Goal: Communication & Community: Answer question/provide support

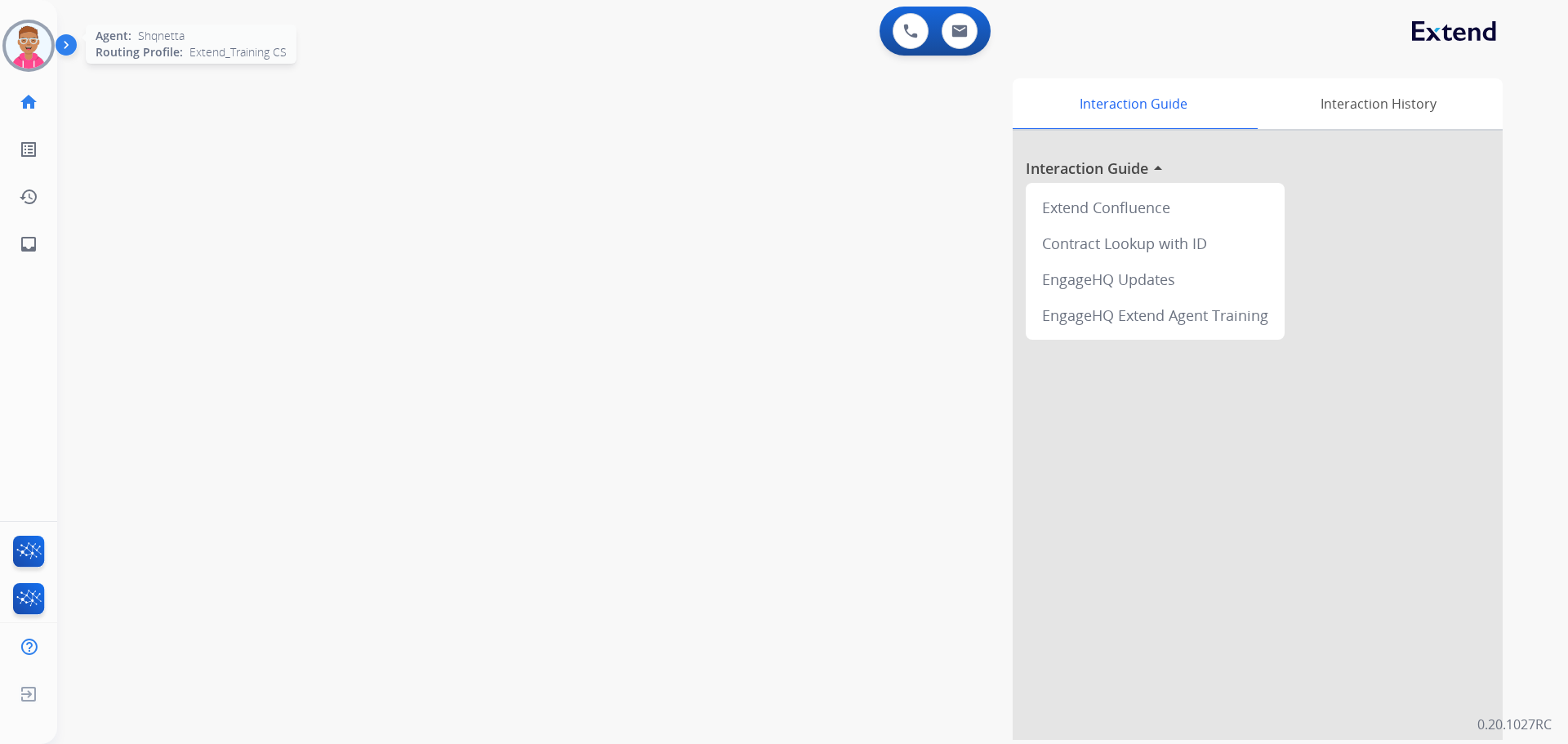
click at [34, 48] on img at bounding box center [28, 45] width 46 height 46
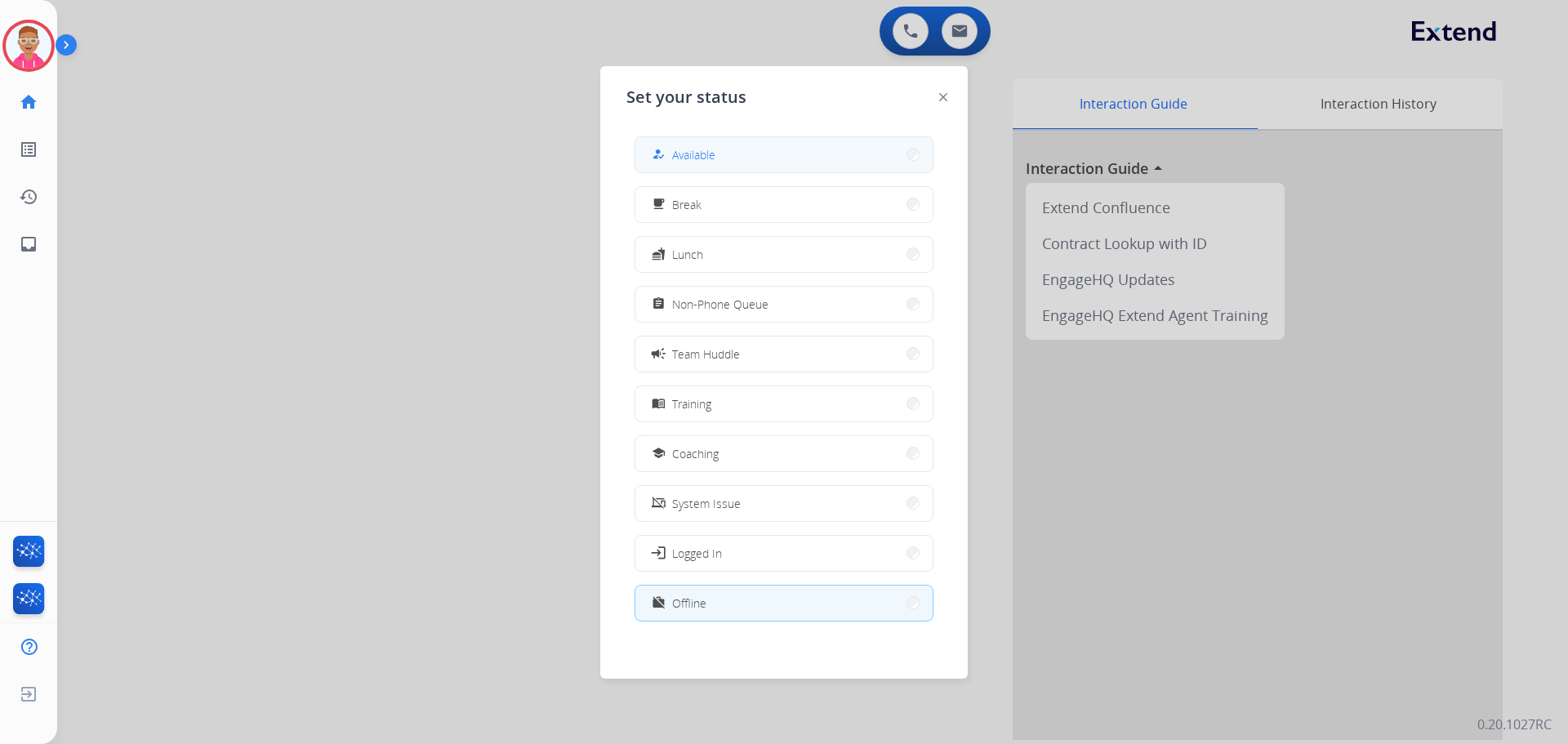
click at [661, 145] on div "how_to_reg" at bounding box center [661, 154] width 23 height 20
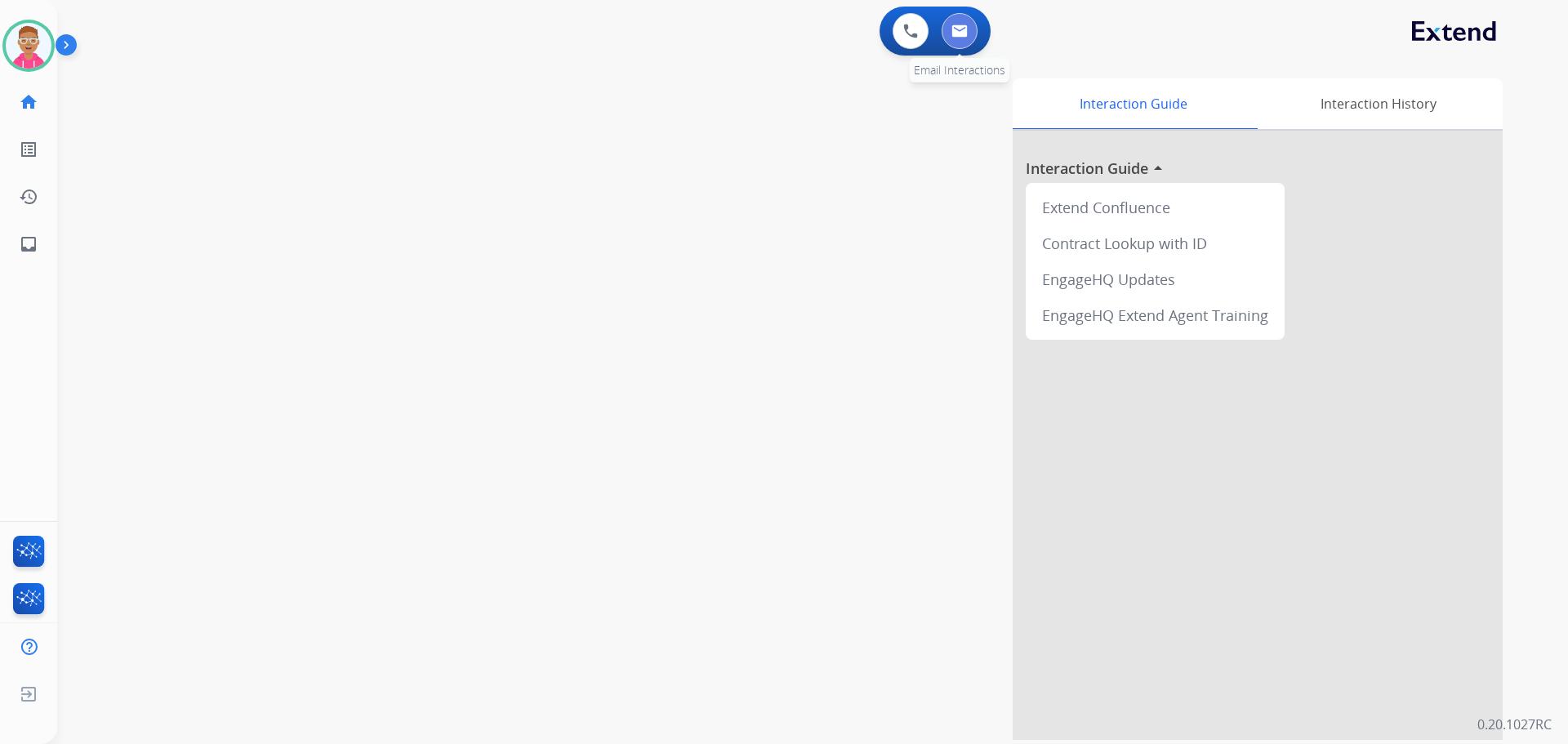
click at [970, 31] on button at bounding box center [959, 31] width 36 height 36
select select "**********"
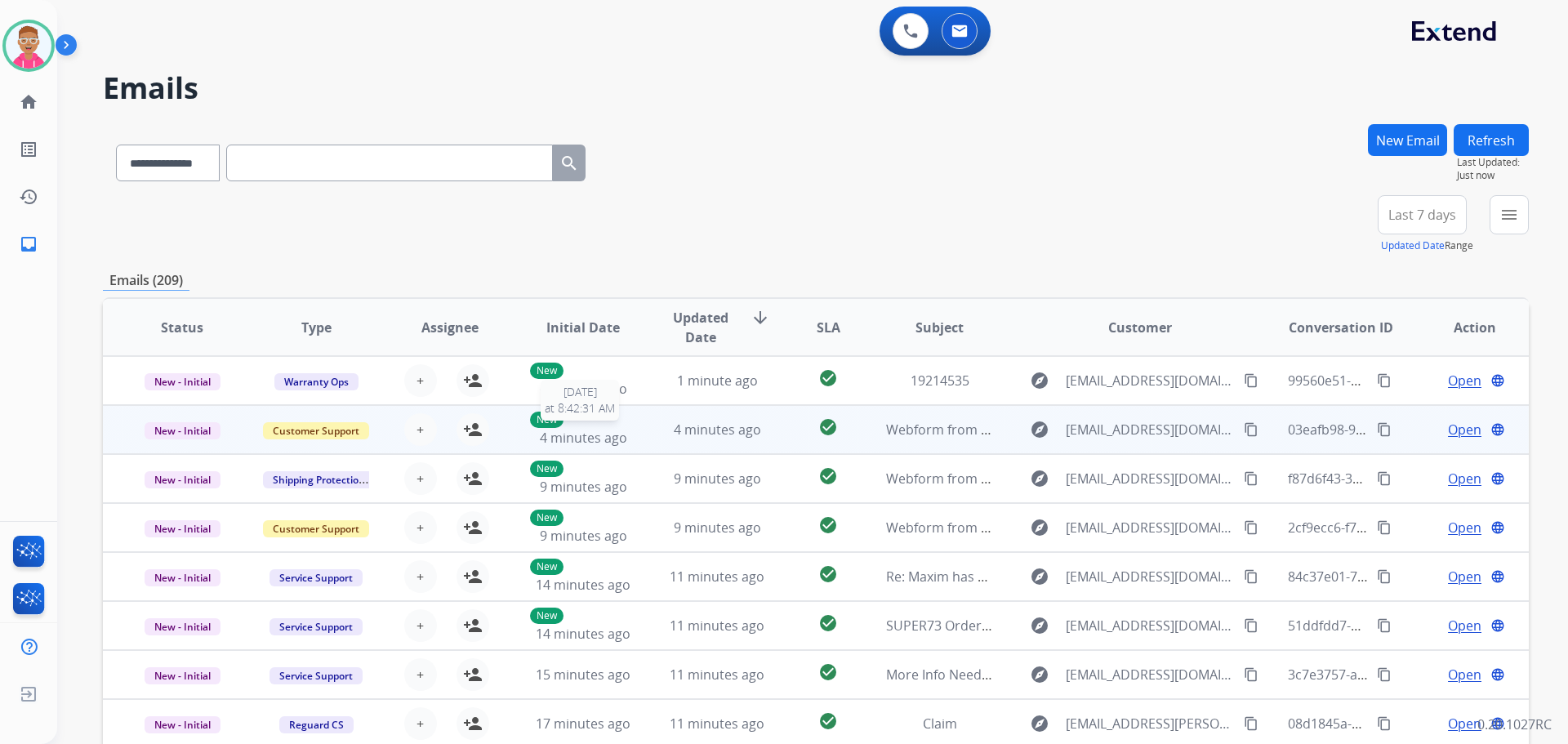
scroll to position [2, 0]
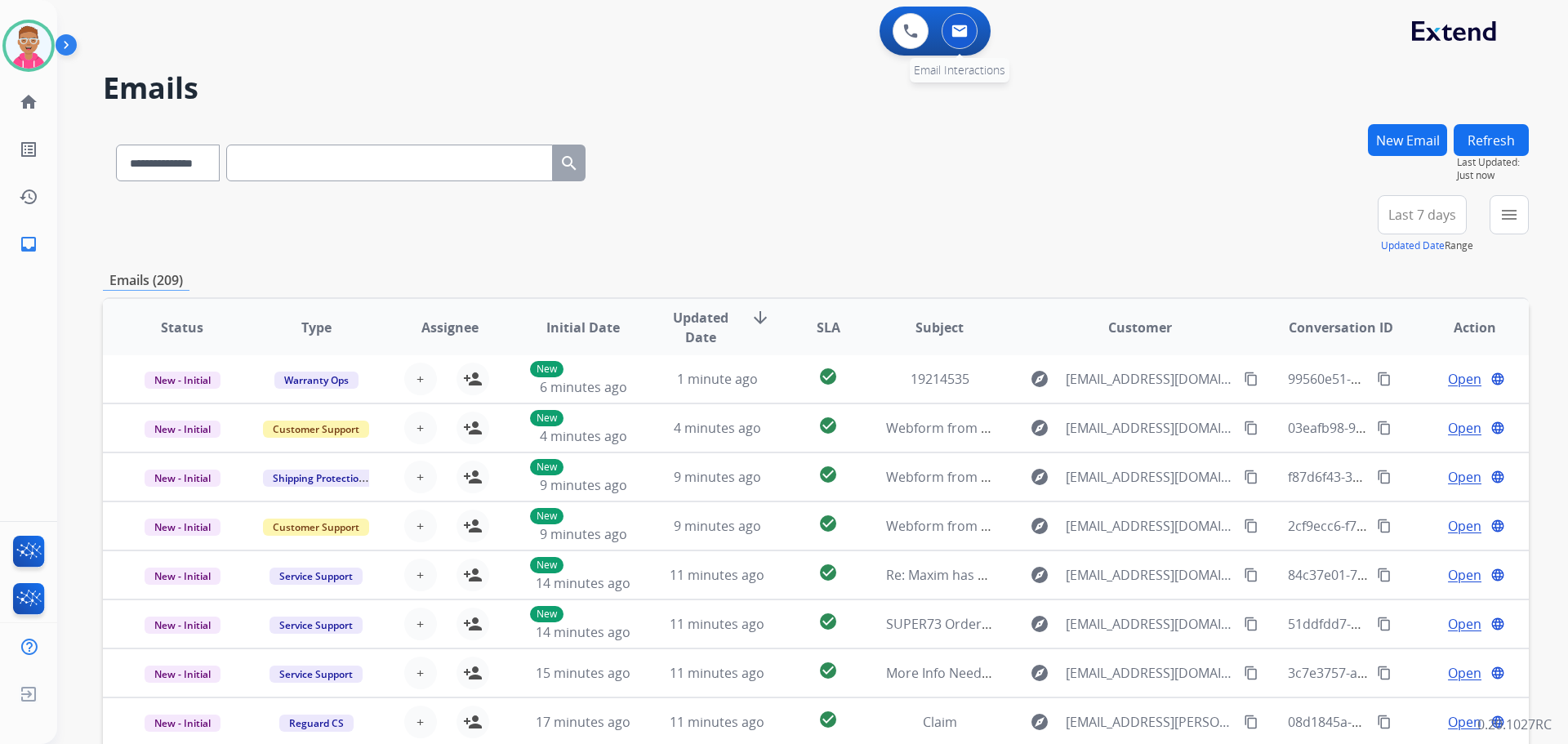
click at [957, 28] on img at bounding box center [960, 31] width 17 height 13
click at [1338, 217] on div "+81" at bounding box center [1345, 221] width 39 height 39
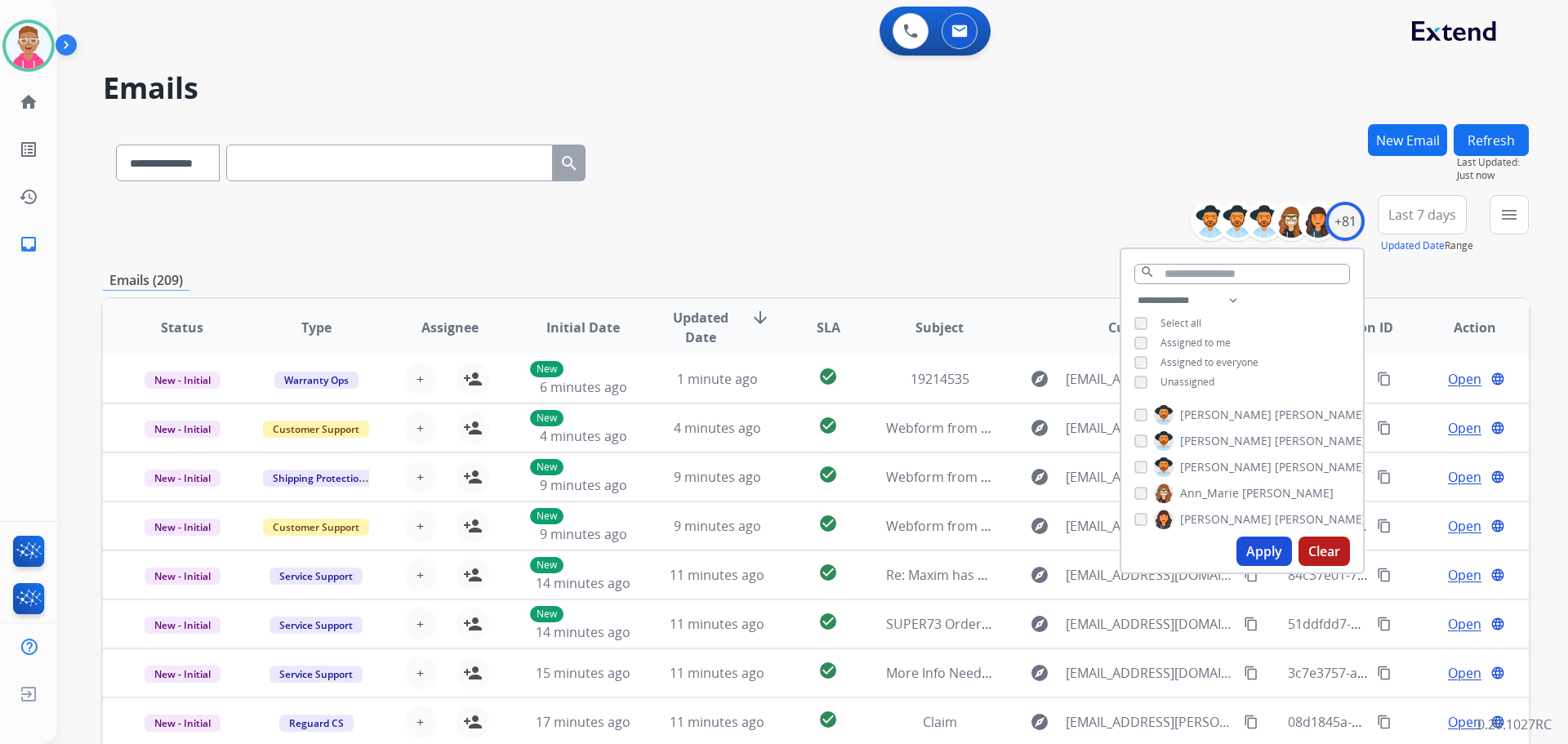
click at [1138, 388] on div "**********" at bounding box center [1243, 343] width 242 height 104
click at [1254, 548] on button "Apply" at bounding box center [1264, 550] width 56 height 29
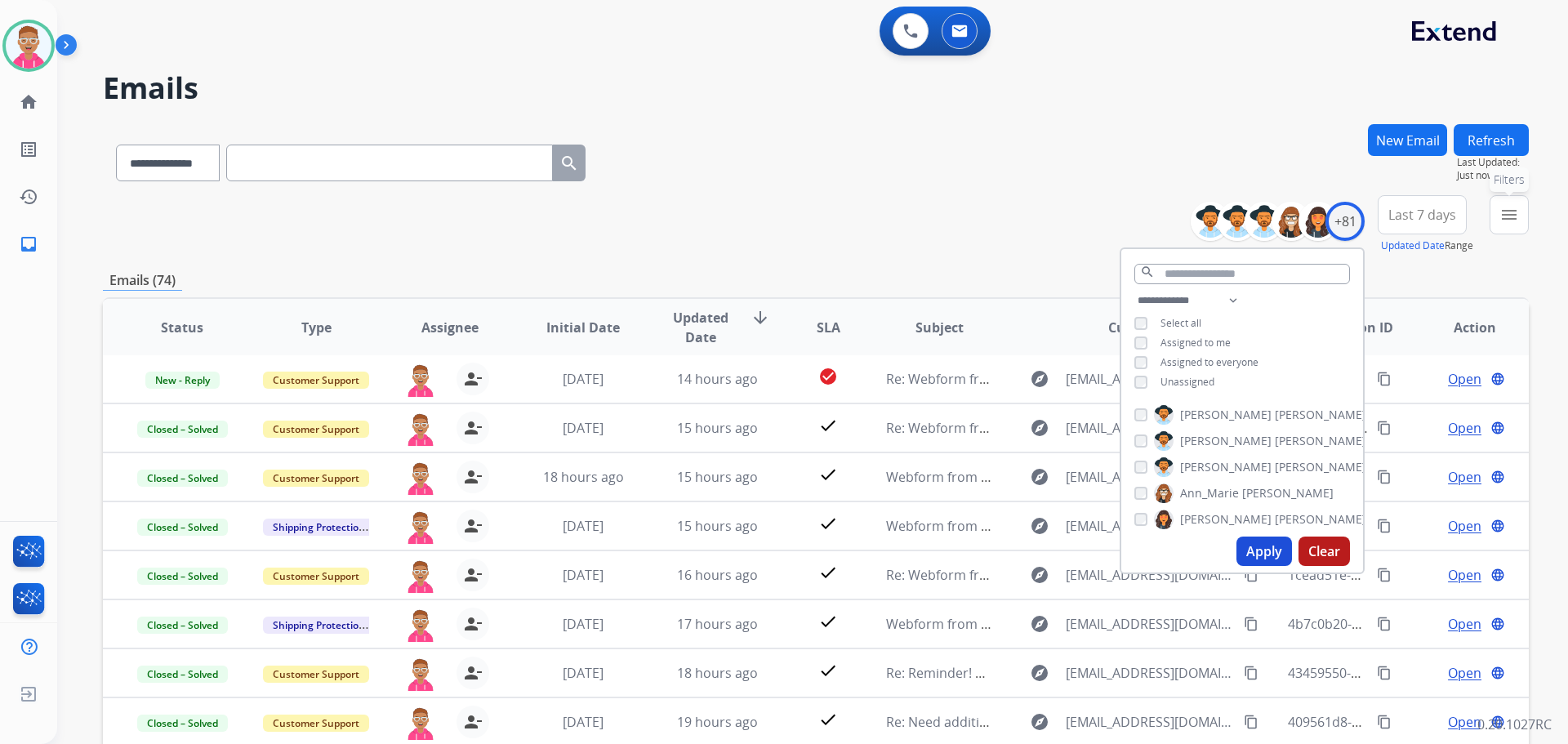
click at [1525, 217] on button "menu Filters" at bounding box center [1509, 214] width 39 height 39
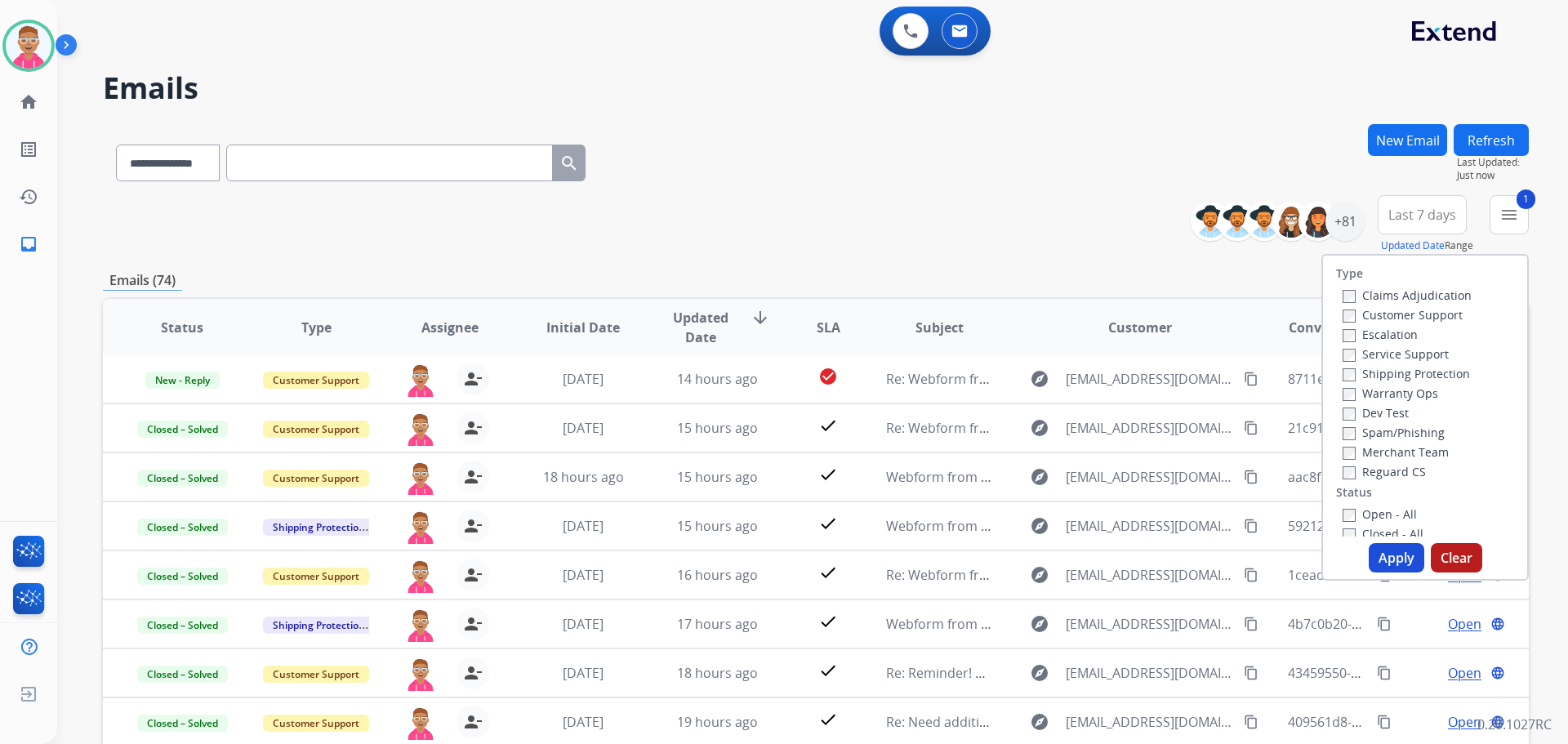
click at [1343, 381] on div "Shipping Protection" at bounding box center [1407, 374] width 129 height 20
click at [1343, 480] on div "Reguard CS" at bounding box center [1407, 471] width 129 height 20
click at [1395, 565] on button "Apply" at bounding box center [1396, 557] width 56 height 29
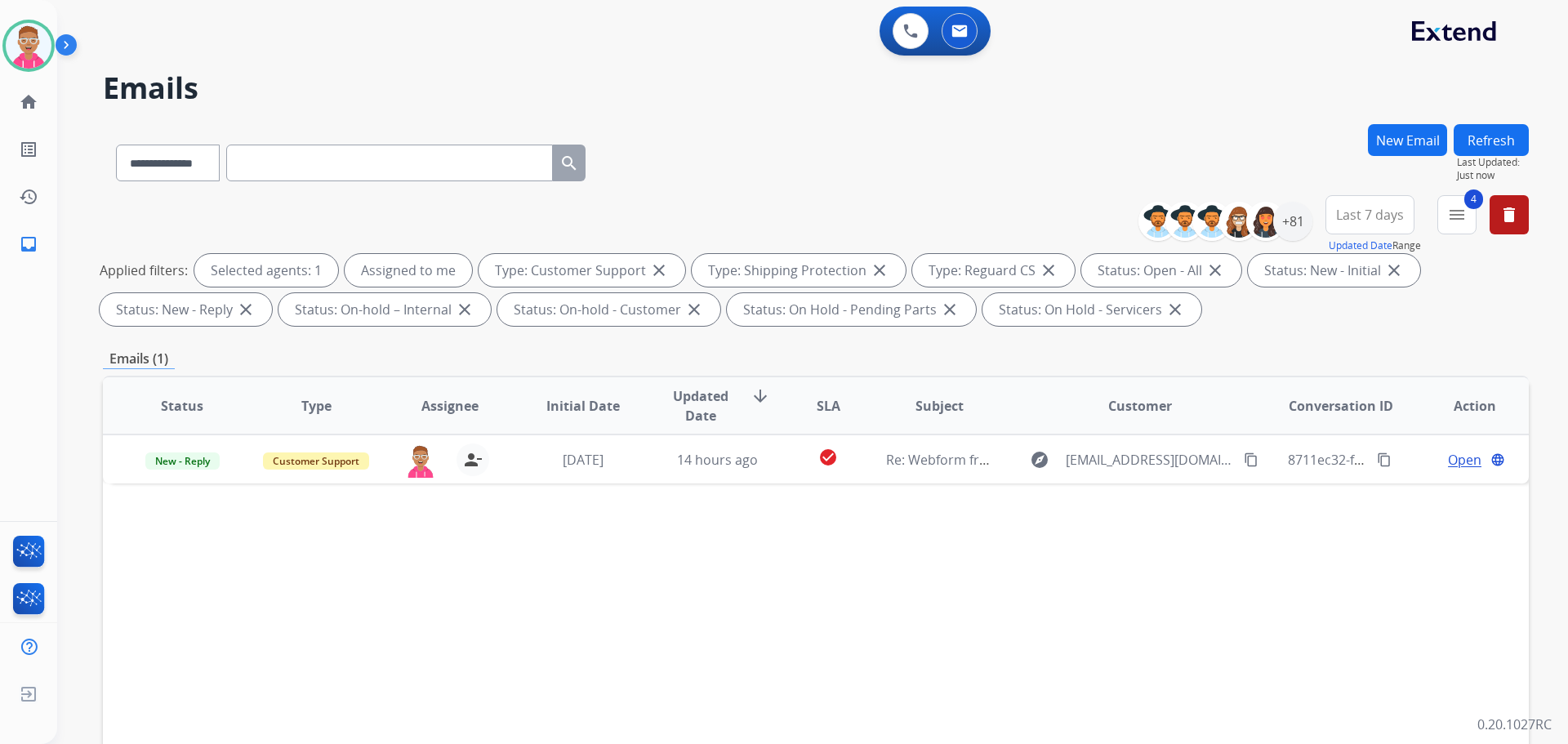
scroll to position [0, 0]
click at [1285, 224] on div "+81" at bounding box center [1293, 221] width 39 height 39
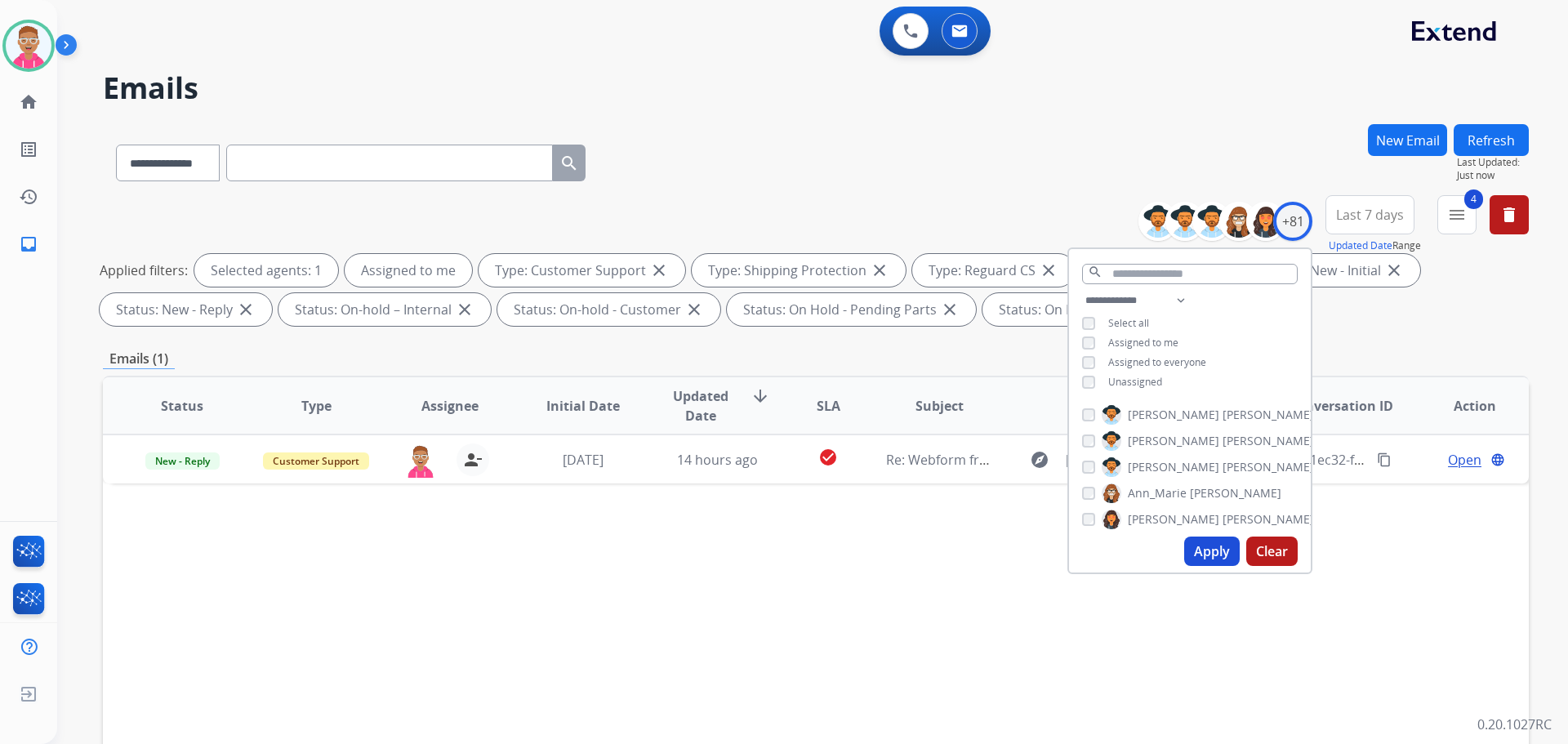
click at [1094, 380] on div "Unassigned" at bounding box center [1123, 383] width 80 height 13
click at [1200, 559] on button "Apply" at bounding box center [1212, 550] width 56 height 29
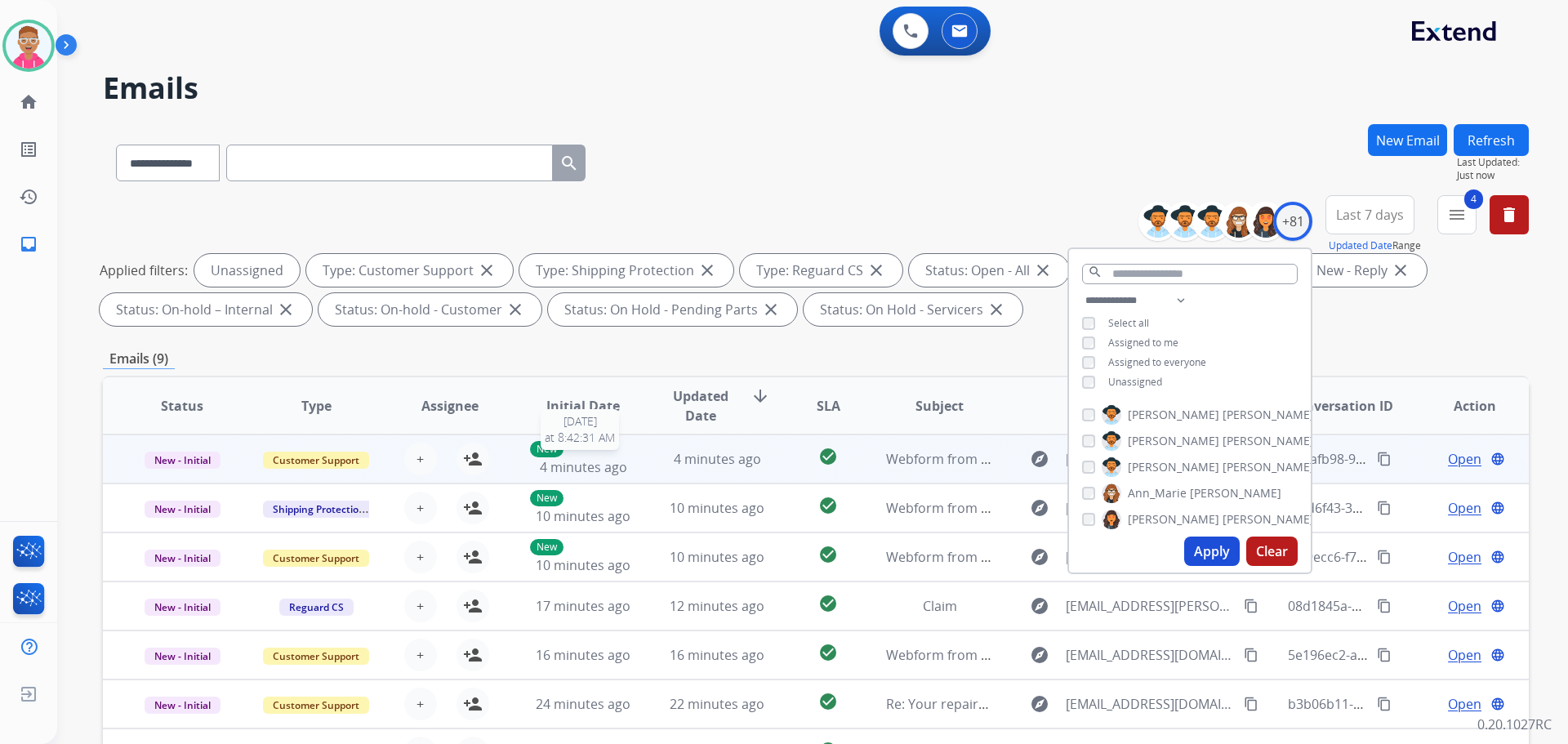
click at [576, 460] on span "4 minutes ago" at bounding box center [583, 467] width 88 height 18
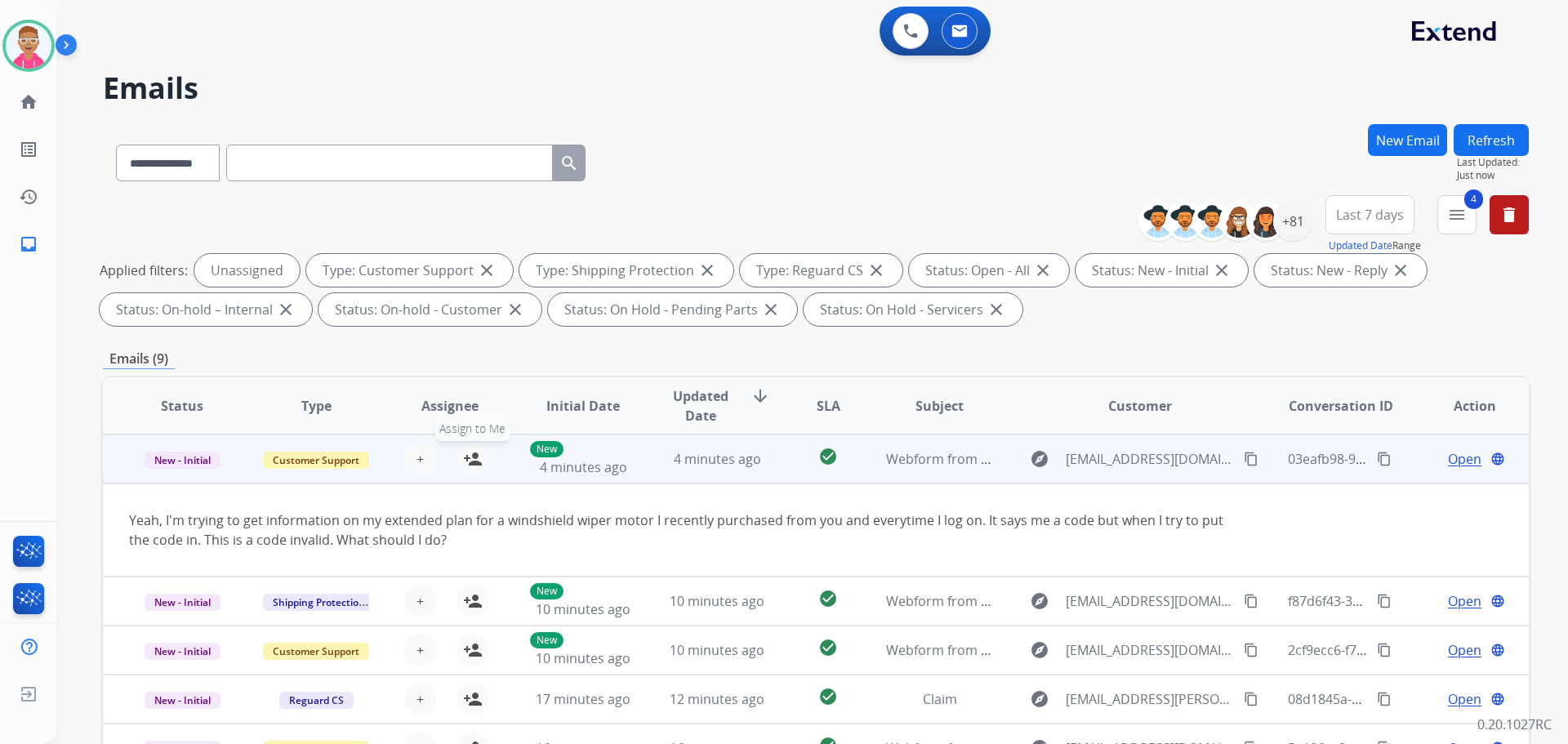
click at [463, 456] on mat-icon "person_add" at bounding box center [473, 460] width 20 height 20
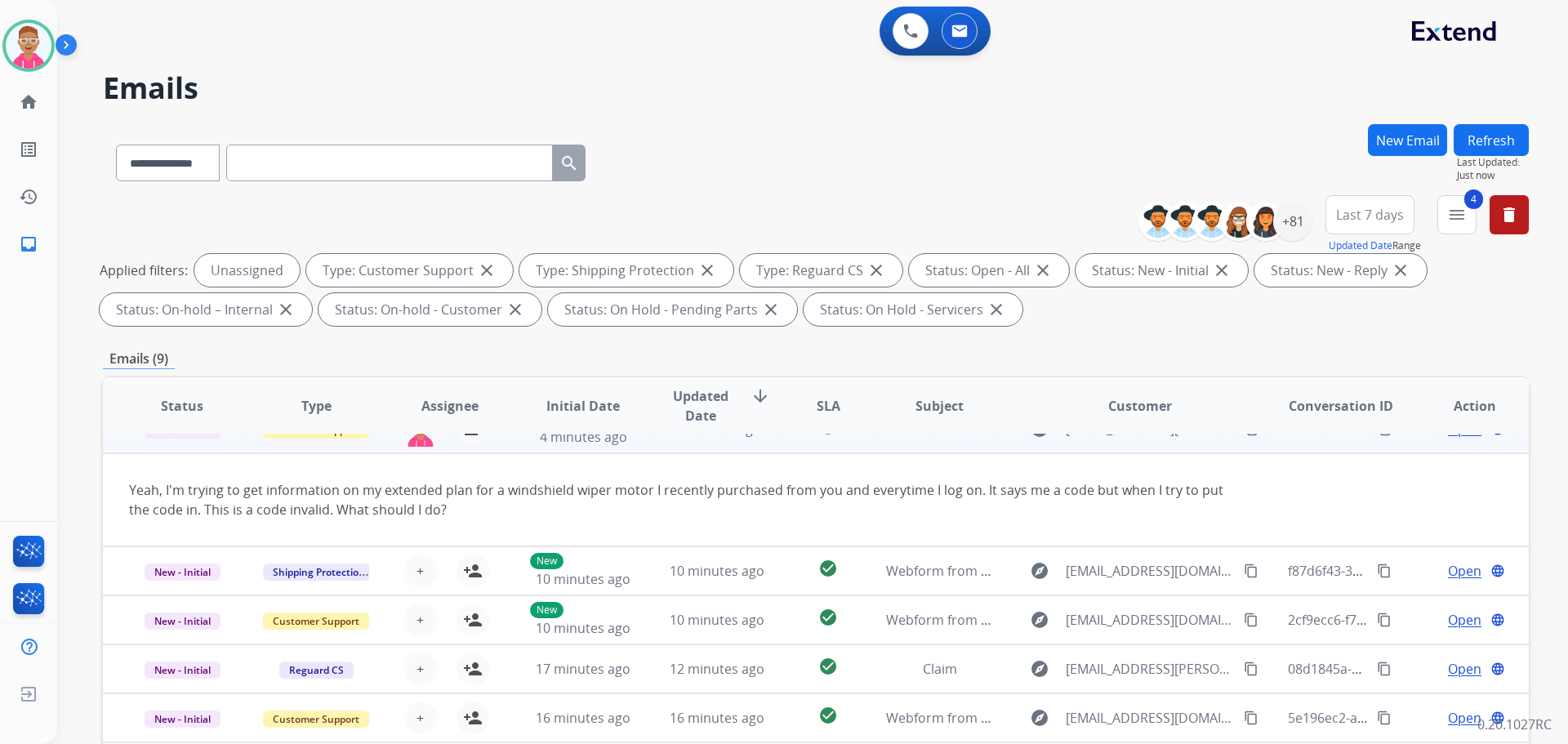
scroll to position [46, 0]
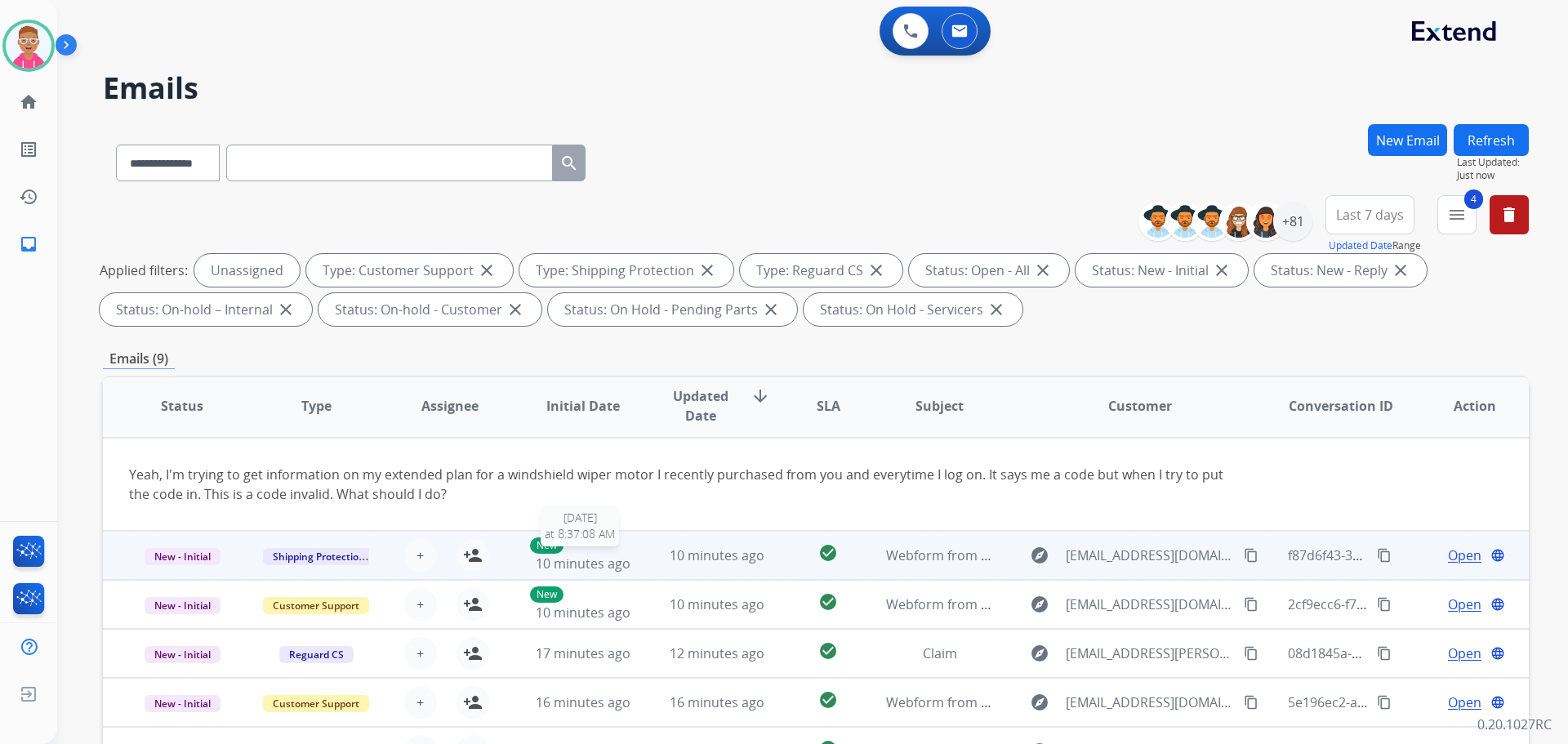
click at [621, 548] on div "New 10 minutes ago" at bounding box center [584, 555] width 107 height 36
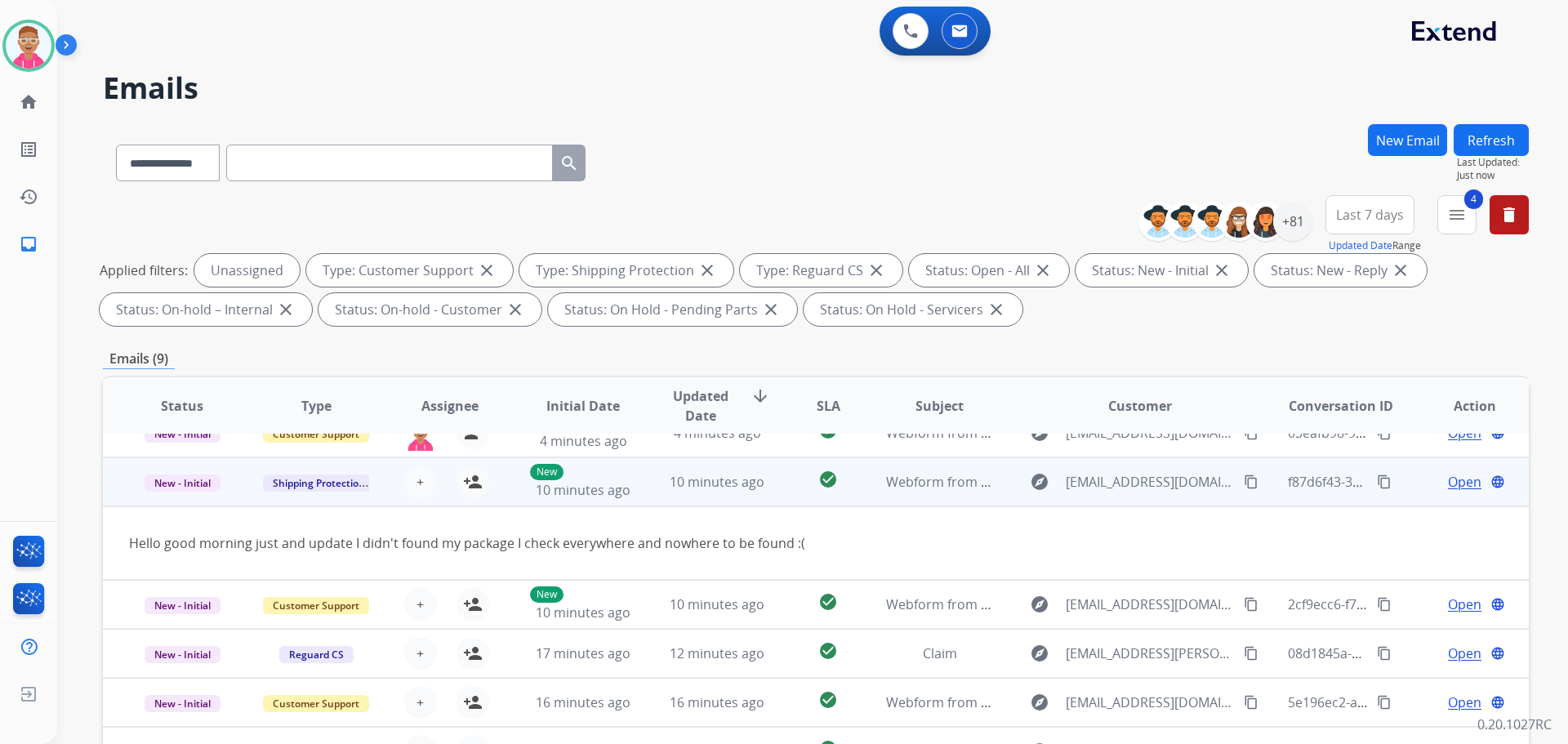
scroll to position [26, 0]
click at [469, 484] on mat-icon "person_add" at bounding box center [473, 482] width 20 height 20
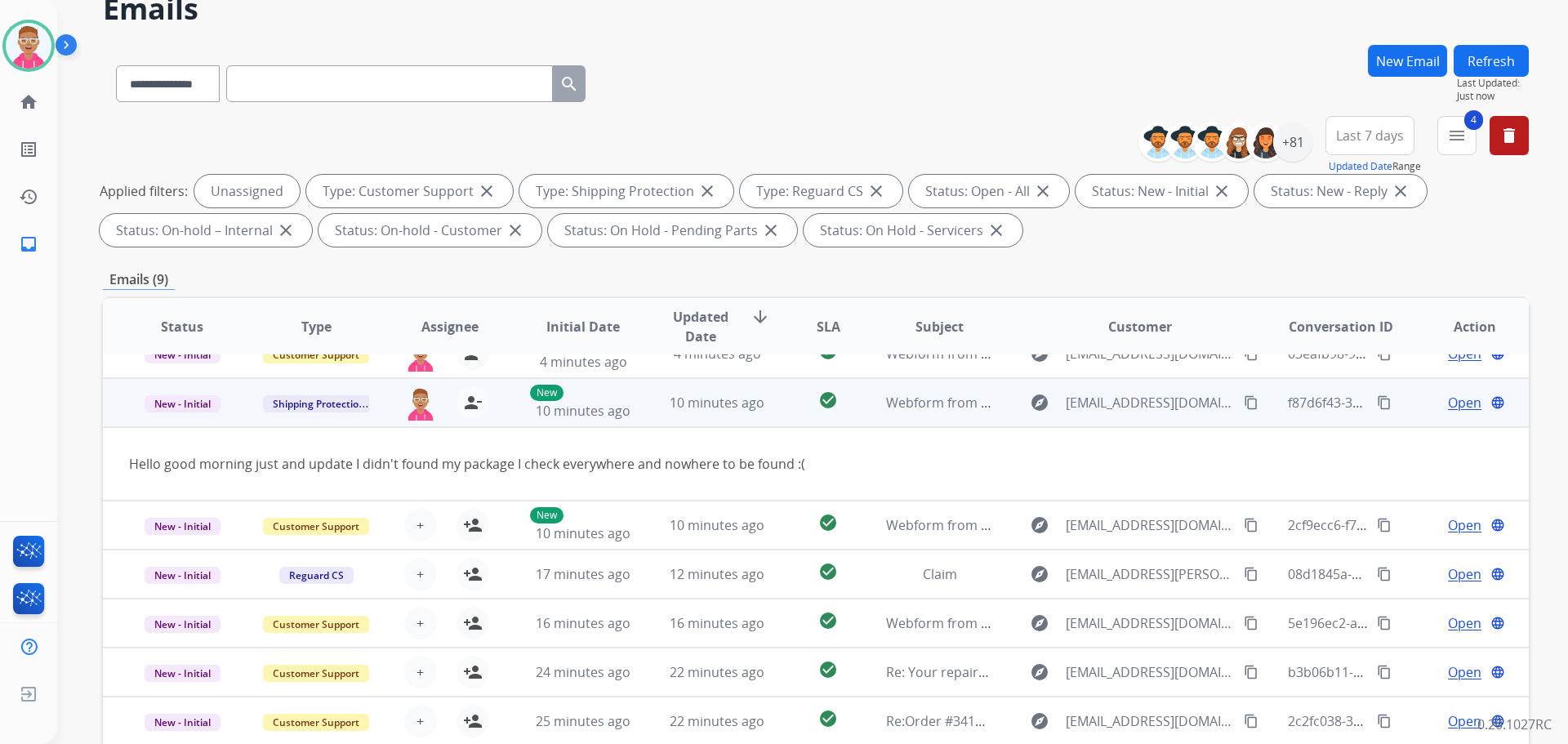
scroll to position [82, 0]
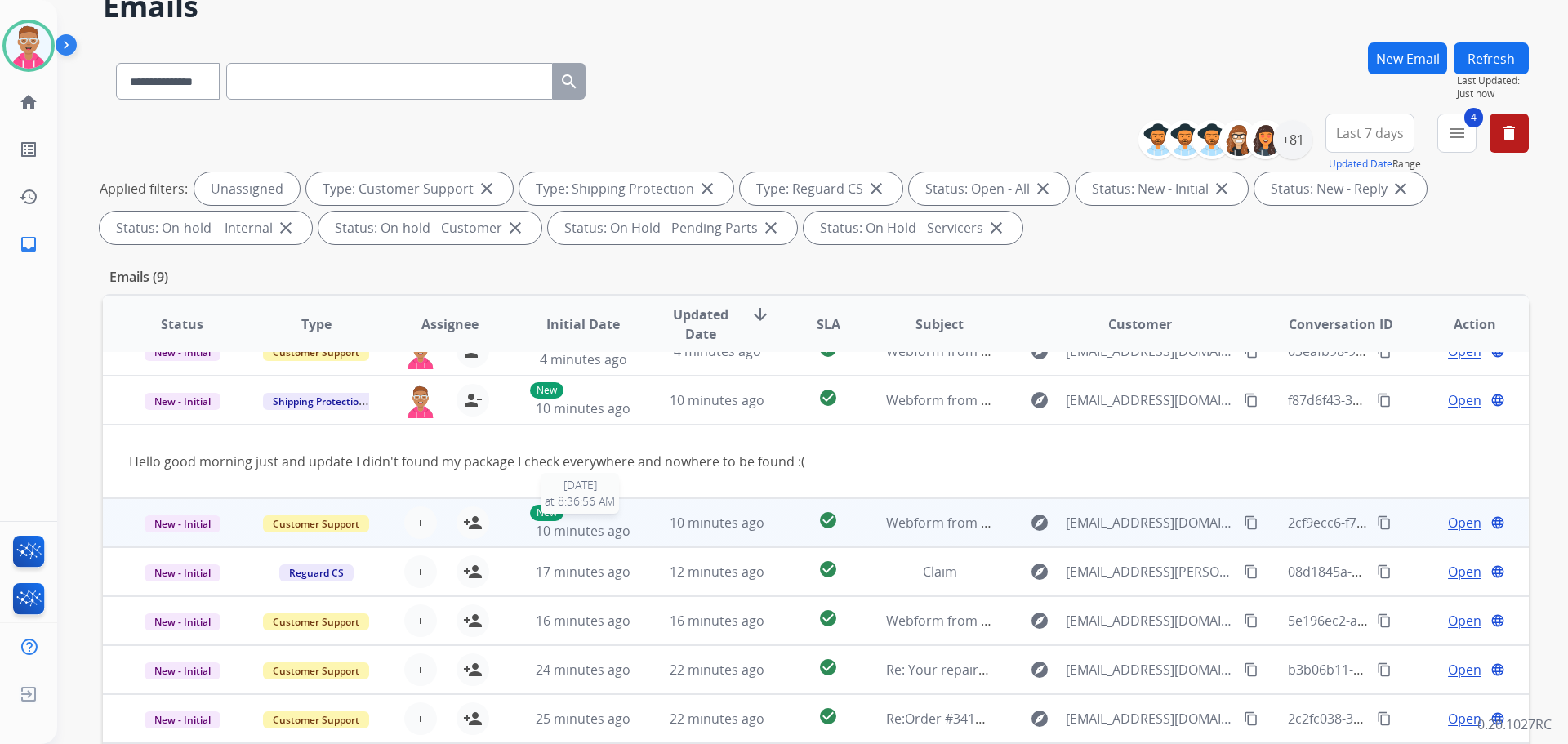
click at [631, 528] on div "New 10 minutes ago" at bounding box center [584, 522] width 107 height 36
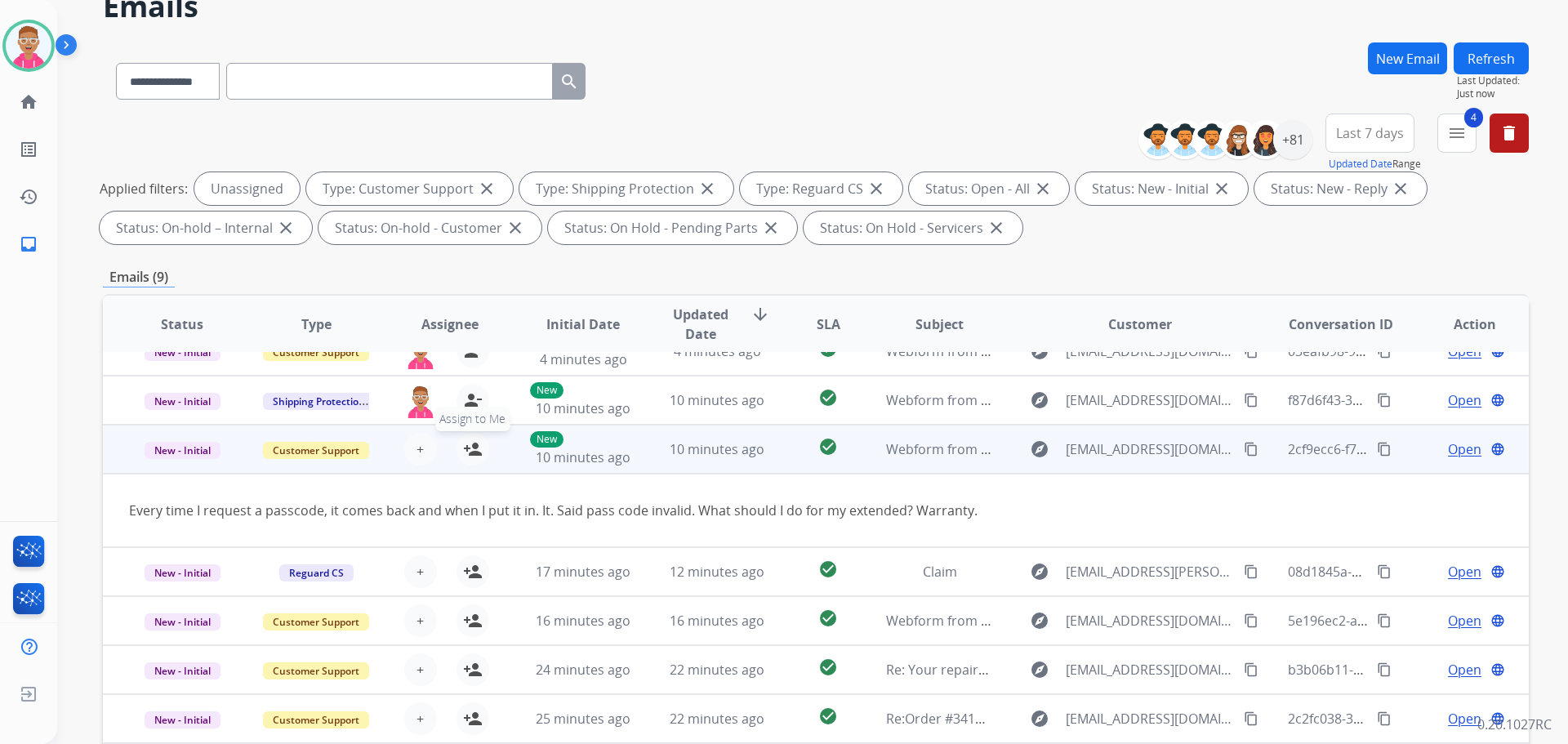
click at [469, 449] on mat-icon "person_add" at bounding box center [473, 450] width 20 height 20
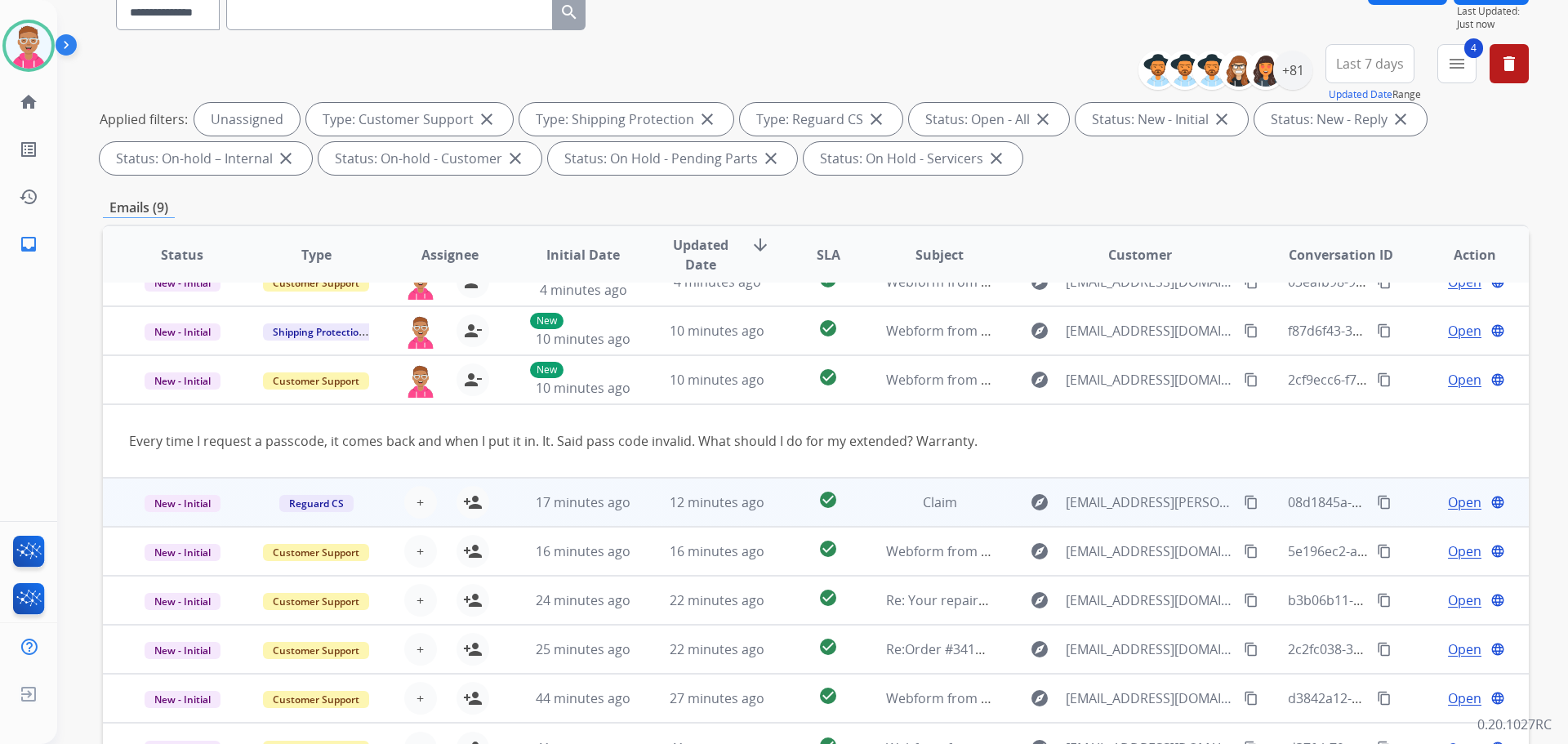
scroll to position [245, 0]
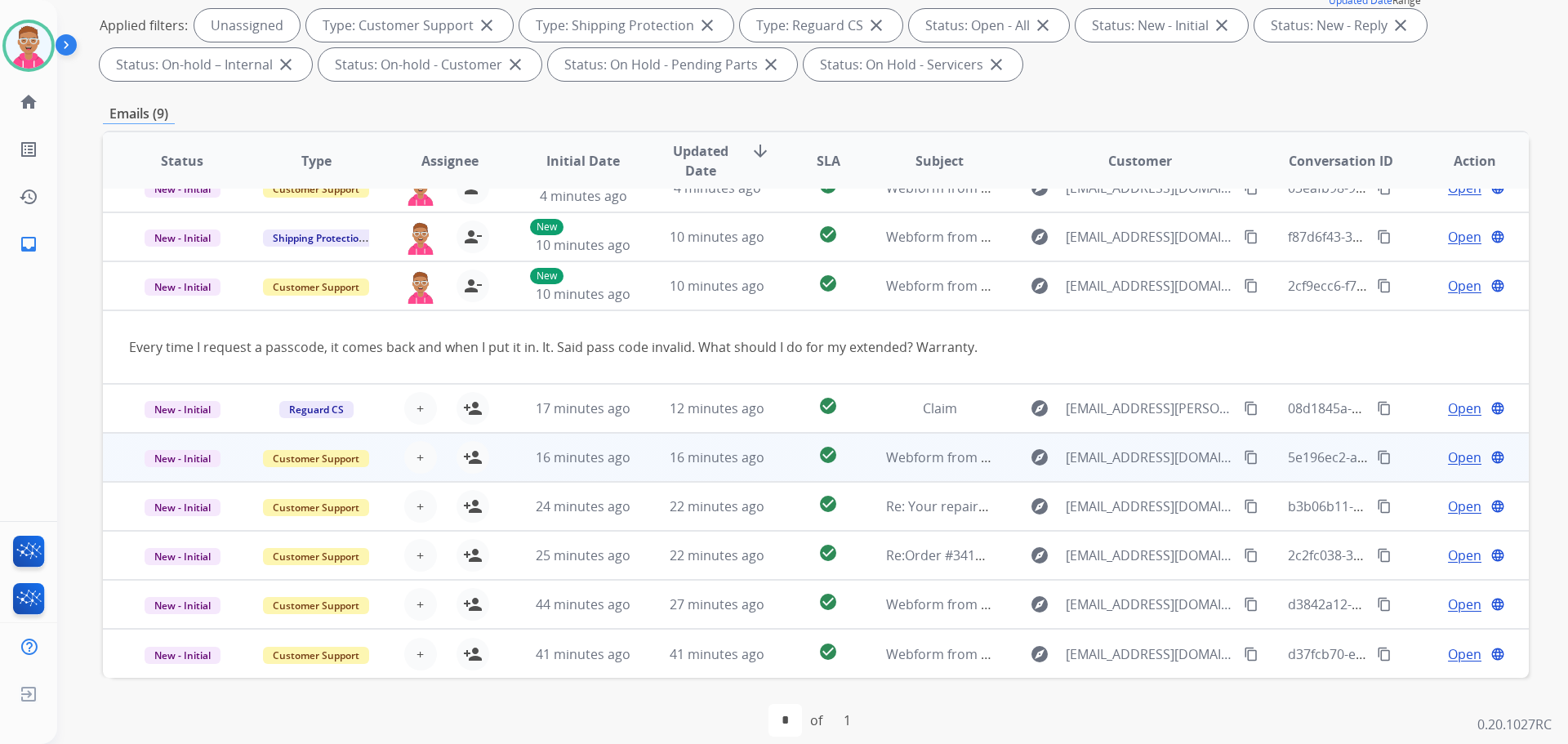
click at [604, 469] on td "16 minutes ago" at bounding box center [570, 457] width 134 height 49
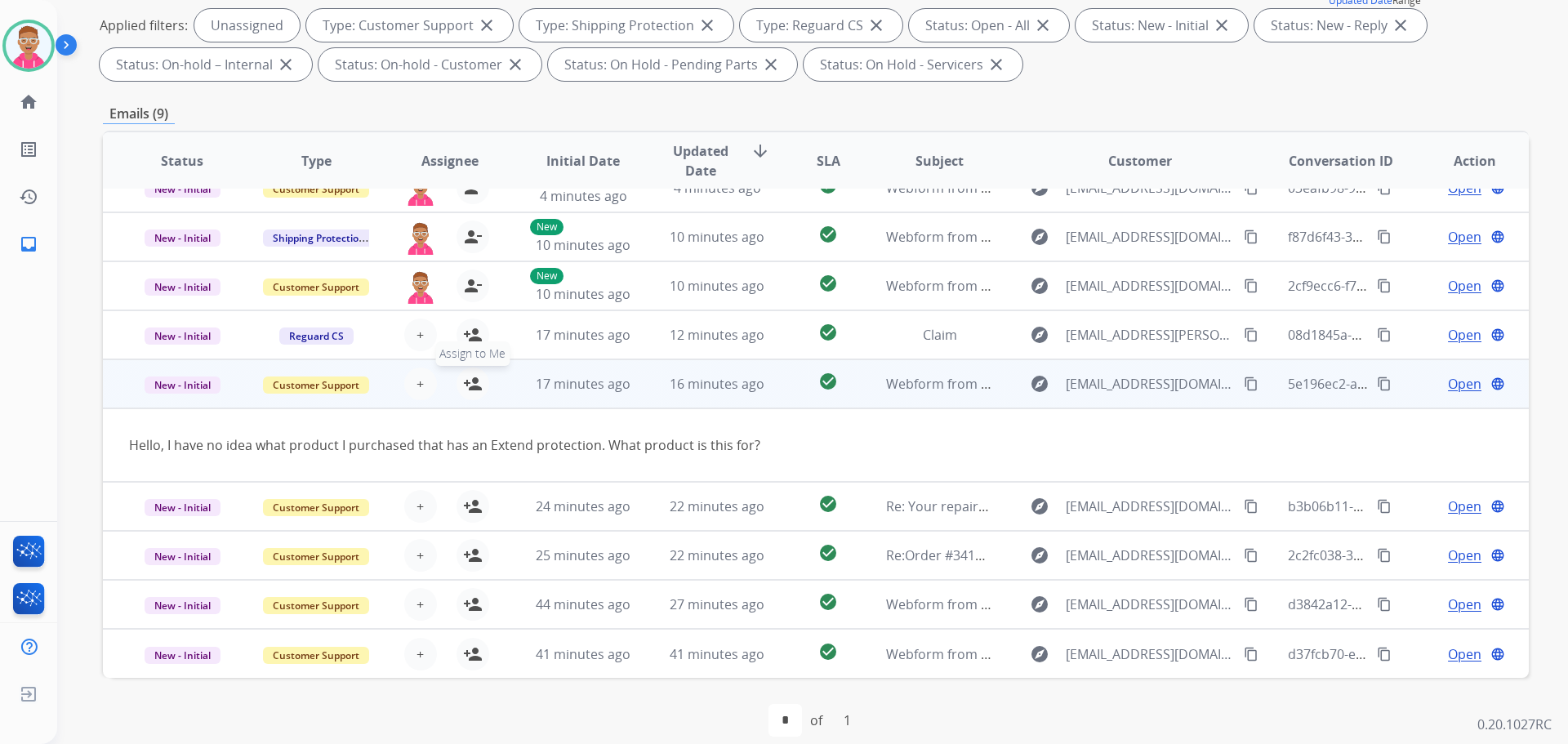
click at [474, 381] on mat-icon "person_add" at bounding box center [473, 385] width 20 height 20
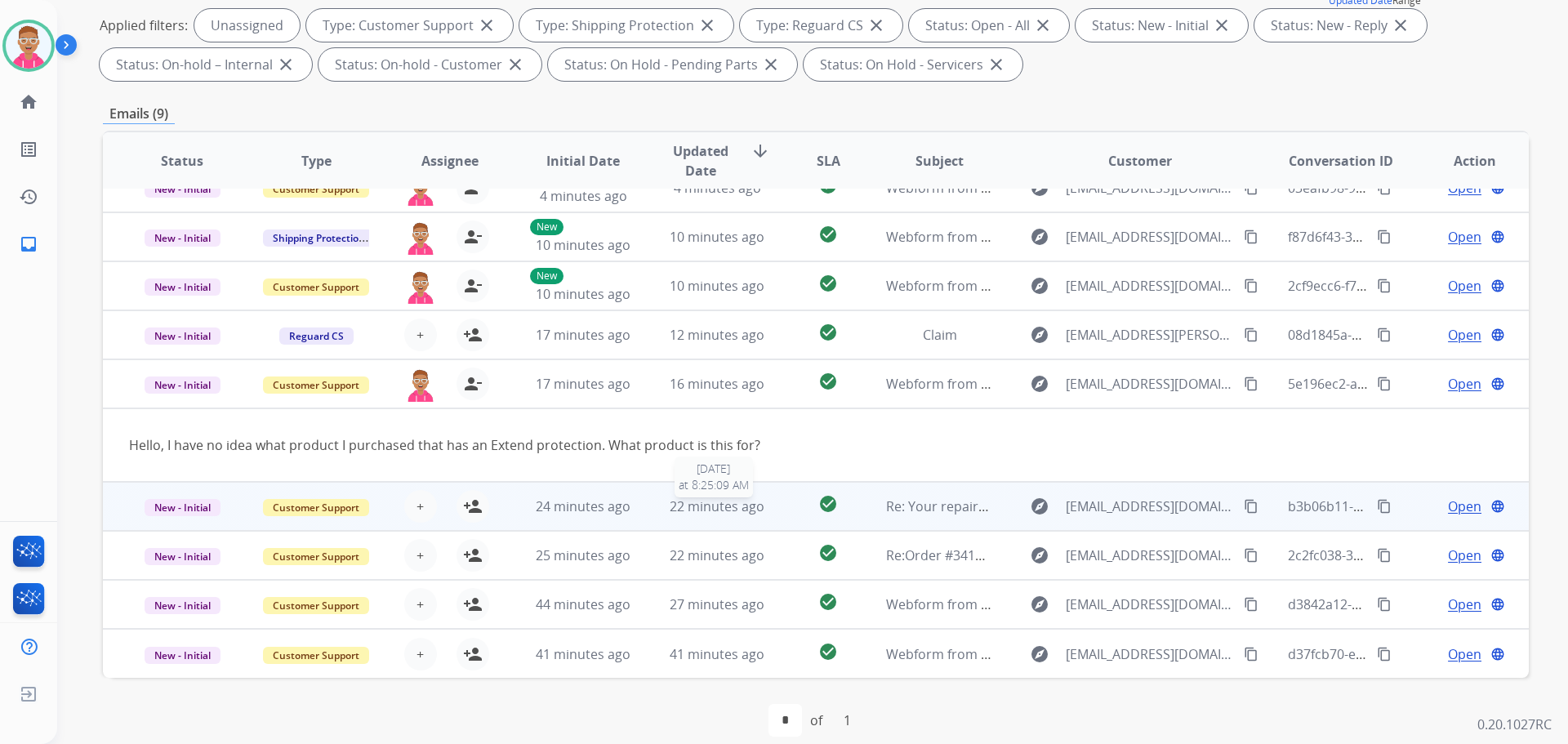
click at [691, 510] on span "22 minutes ago" at bounding box center [717, 506] width 95 height 18
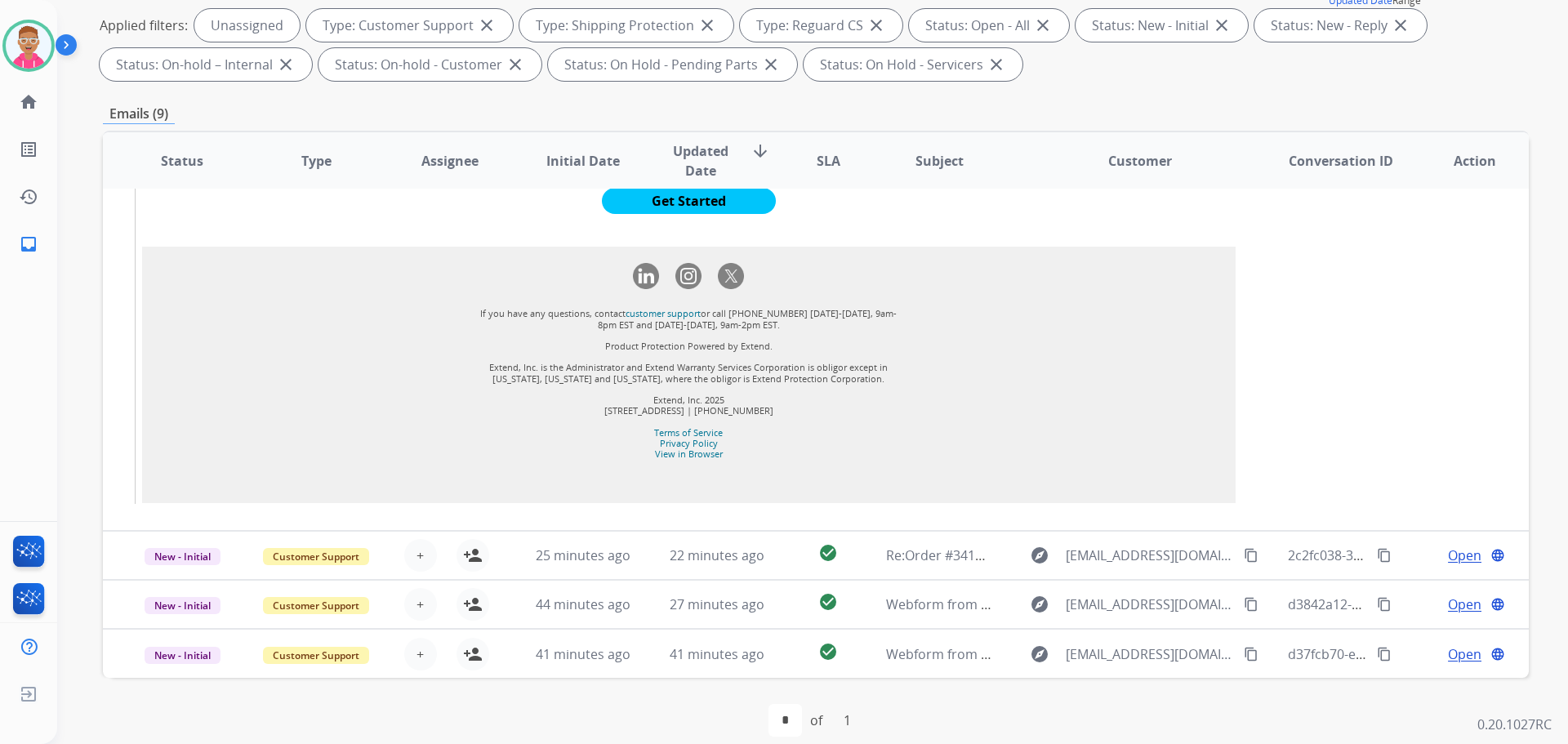
scroll to position [1408, 0]
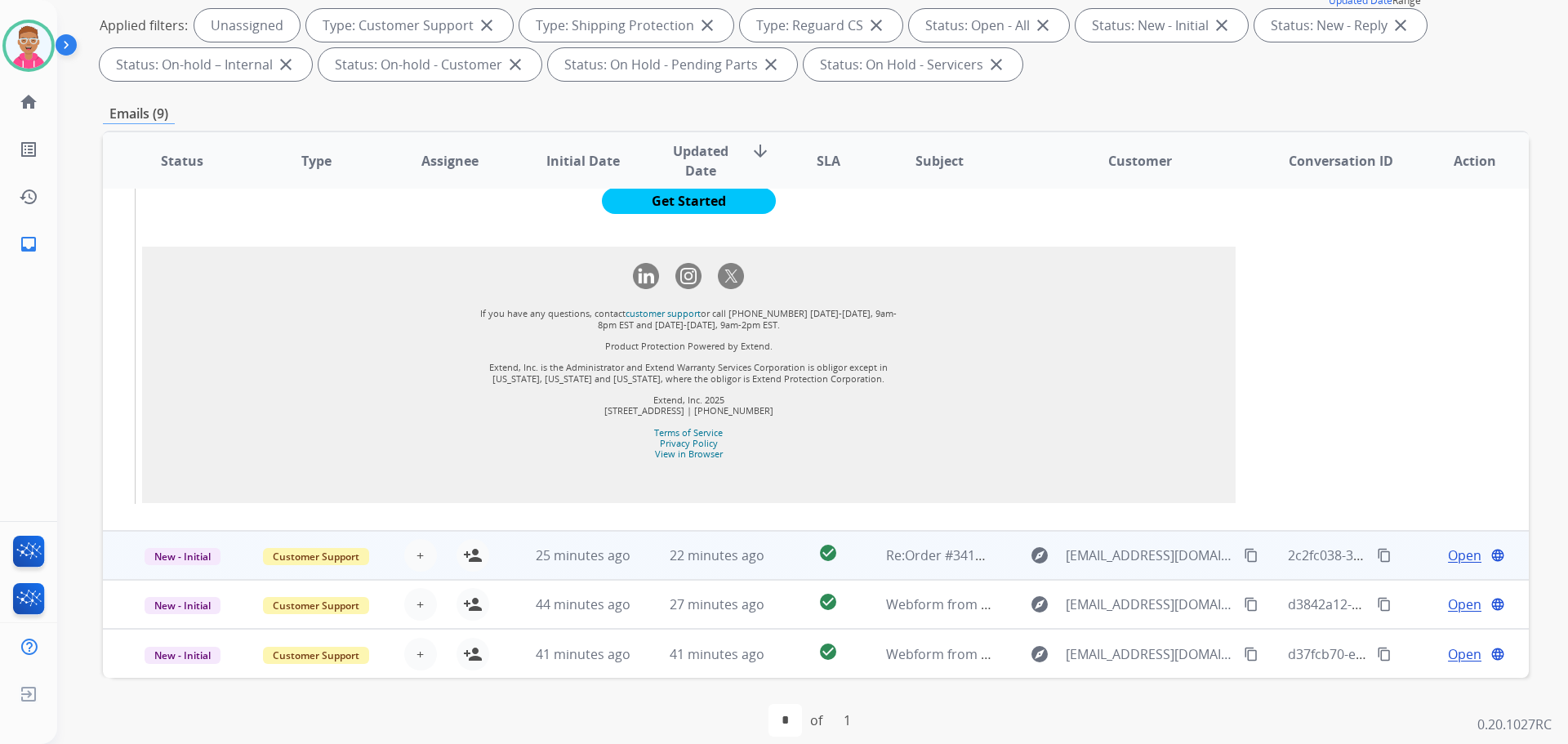
click at [647, 552] on td "22 minutes ago" at bounding box center [705, 555] width 134 height 49
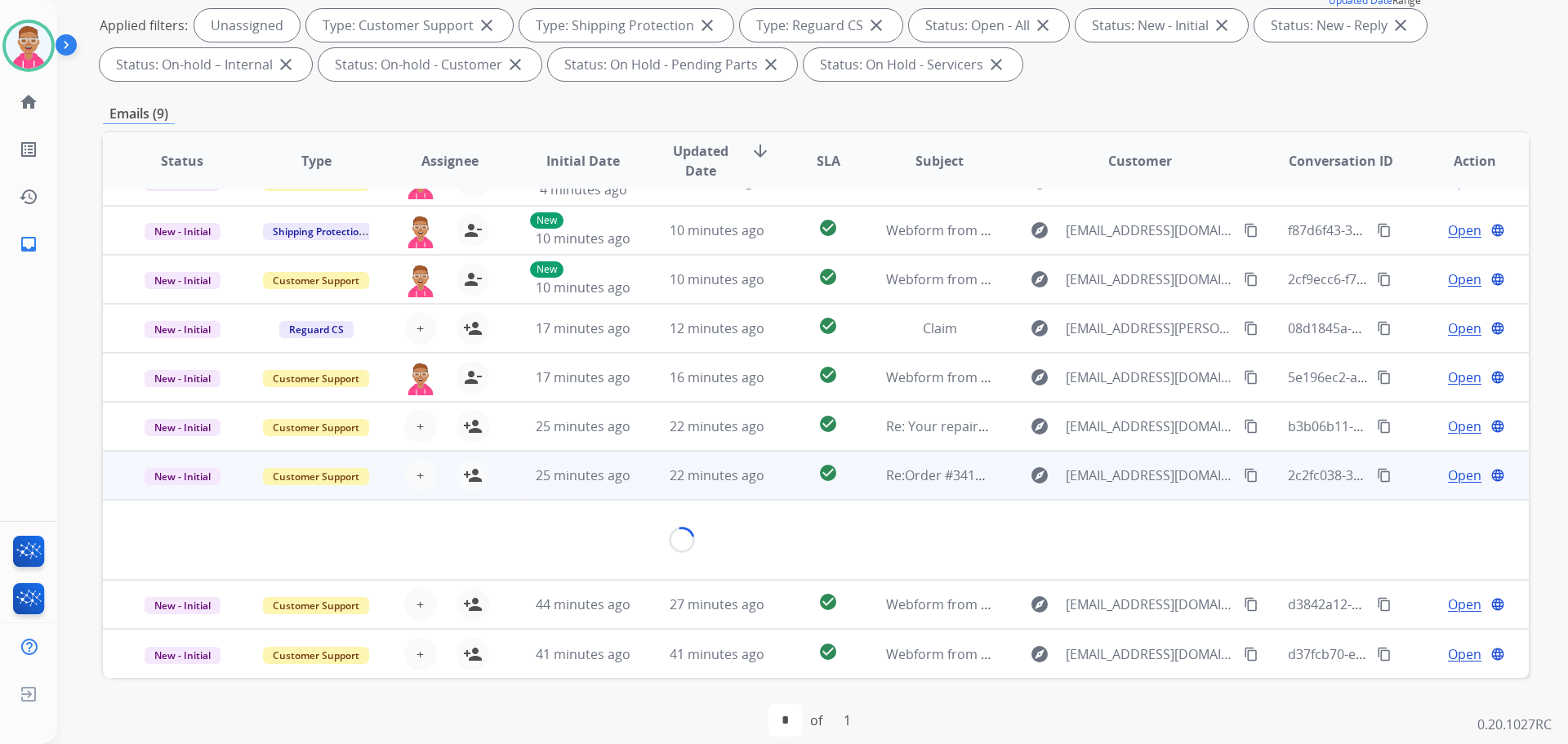
scroll to position [23, 0]
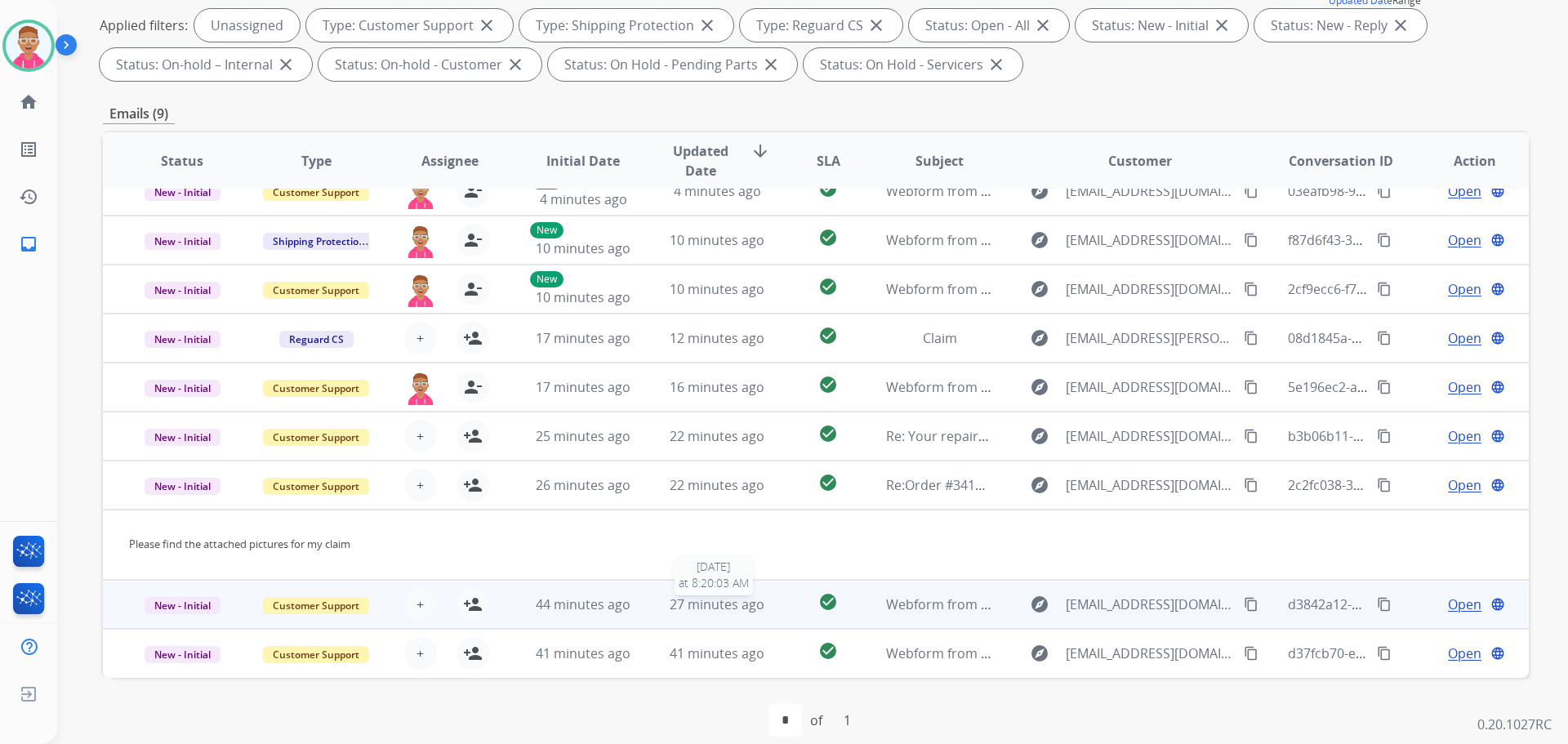
click at [664, 611] on div "27 minutes ago" at bounding box center [717, 605] width 107 height 20
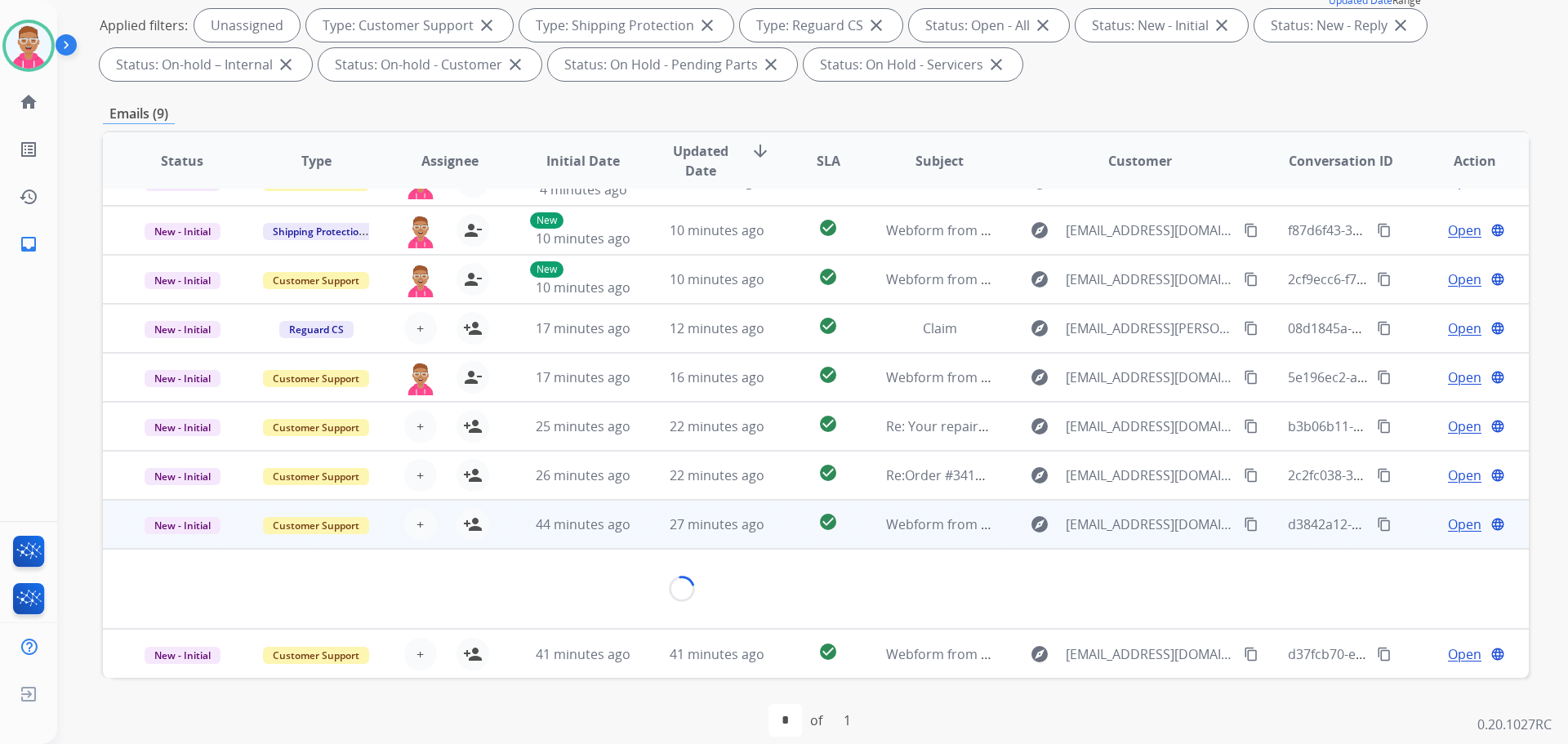
scroll to position [46, 0]
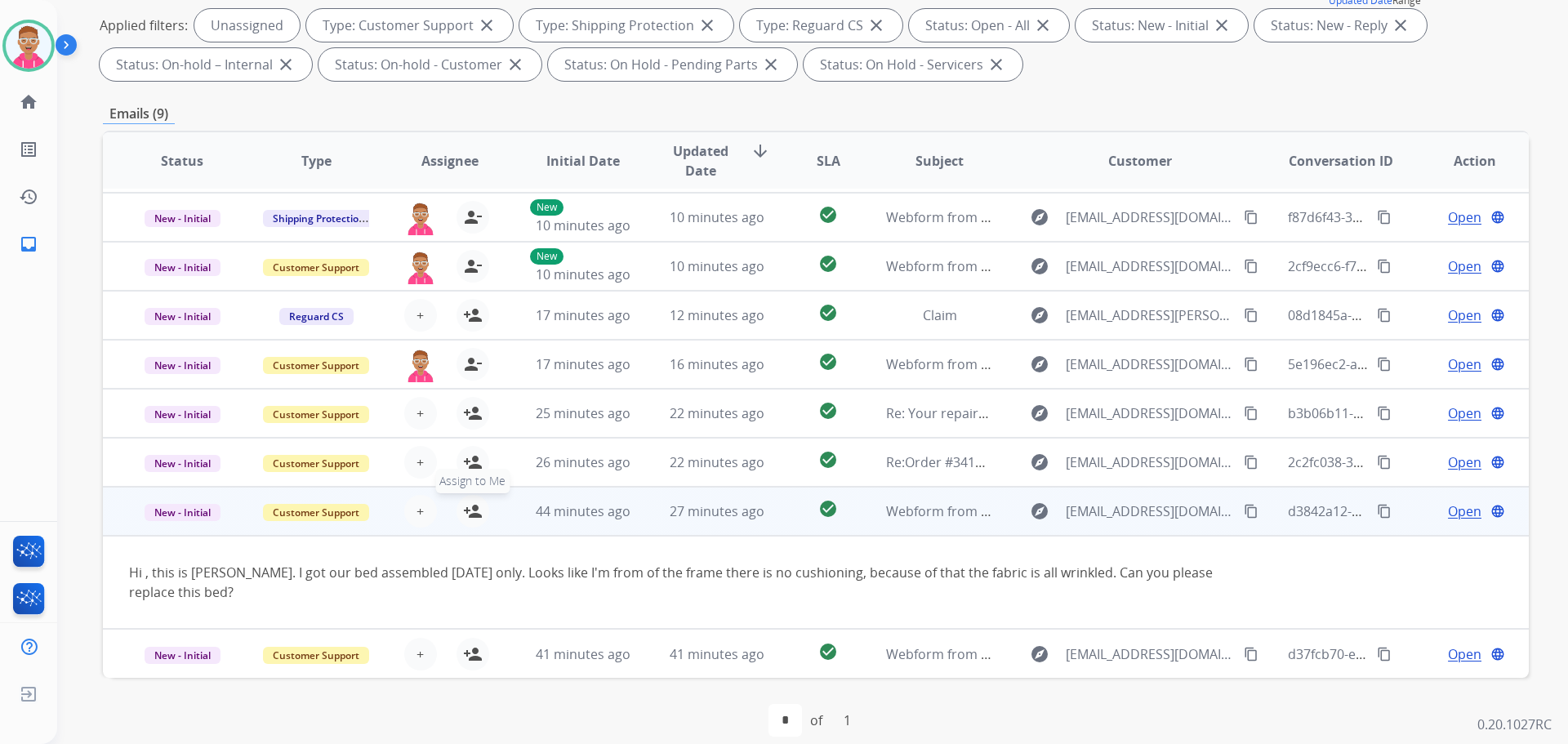
click at [470, 507] on mat-icon "person_add" at bounding box center [473, 511] width 20 height 20
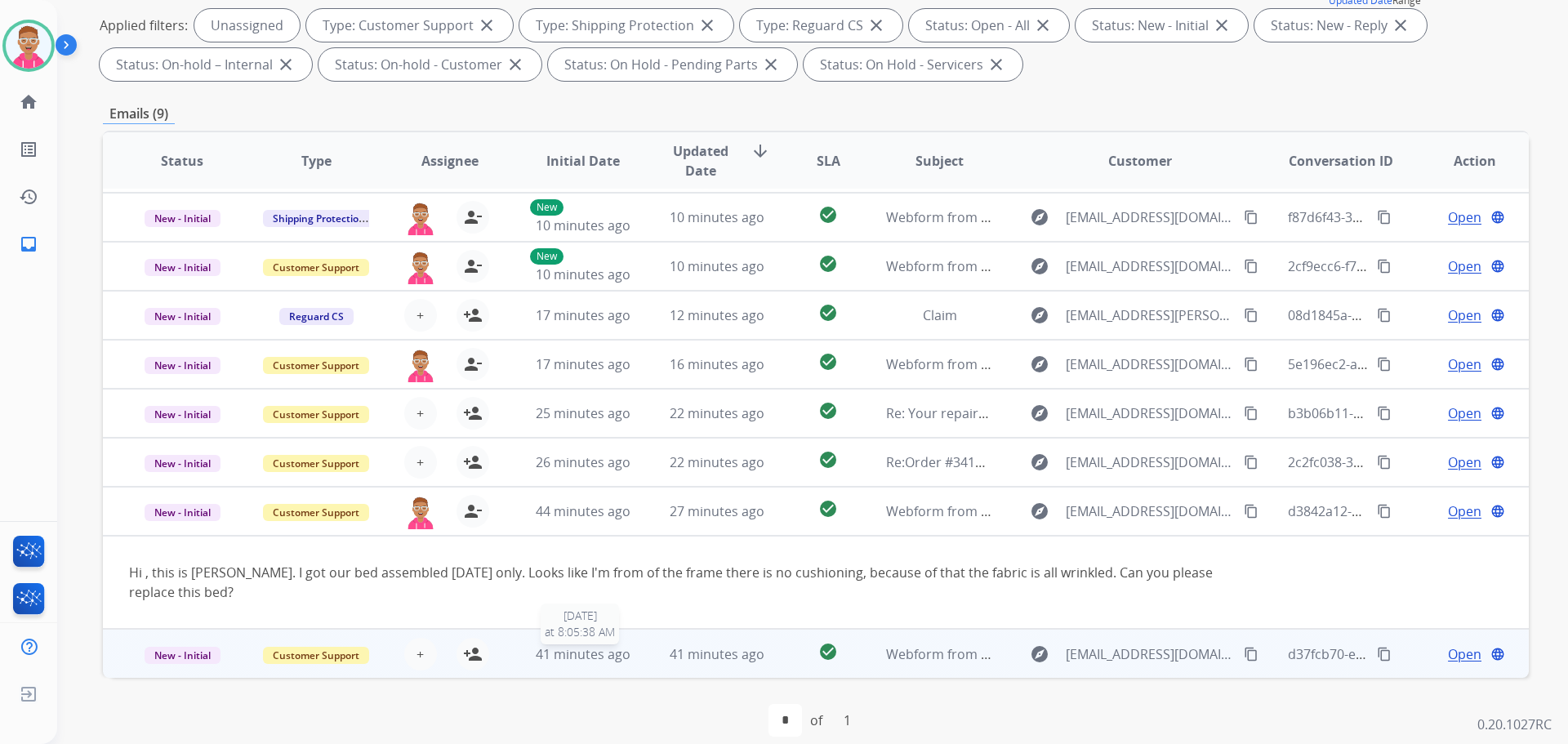
click at [626, 653] on span "41 minutes ago" at bounding box center [583, 655] width 95 height 18
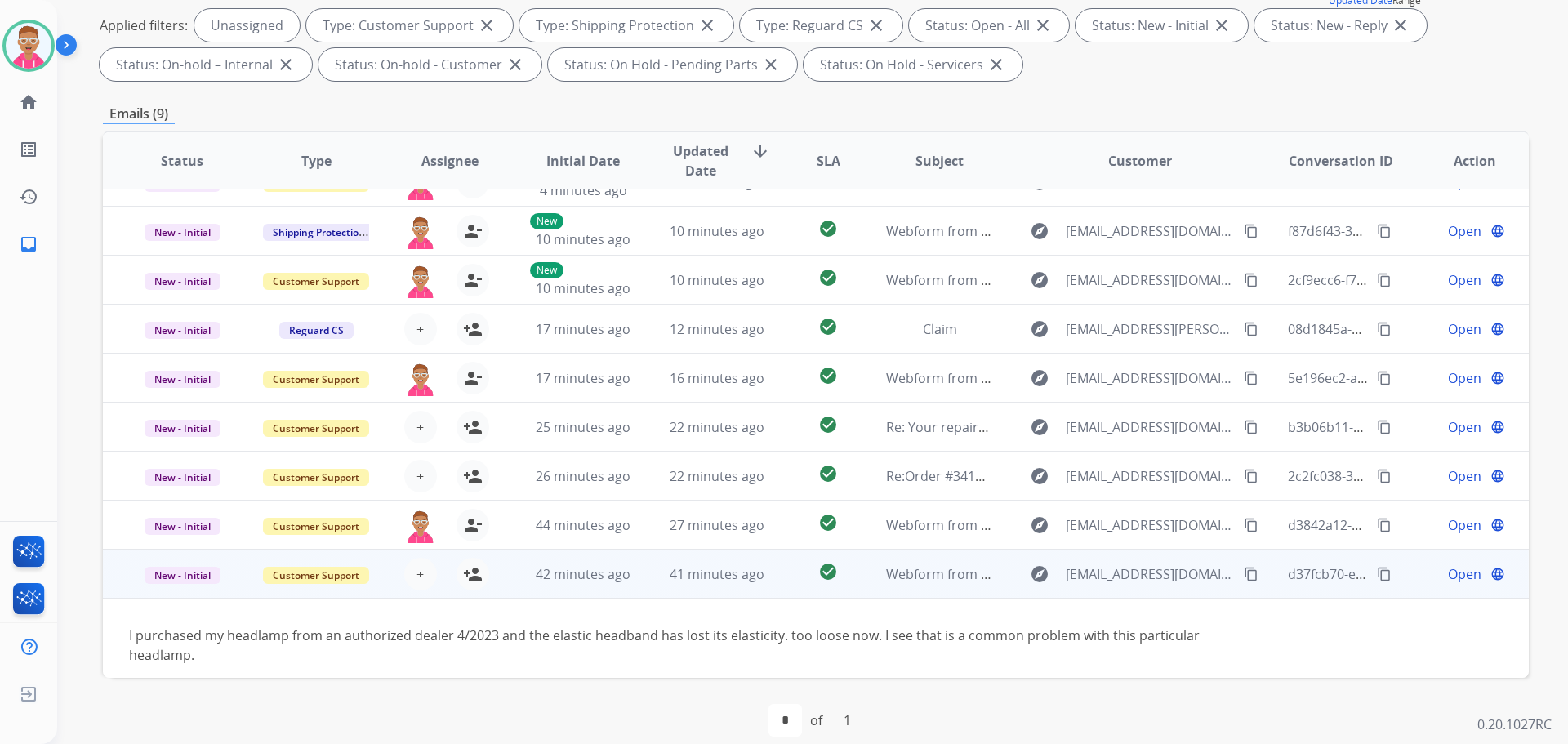
scroll to position [45, 0]
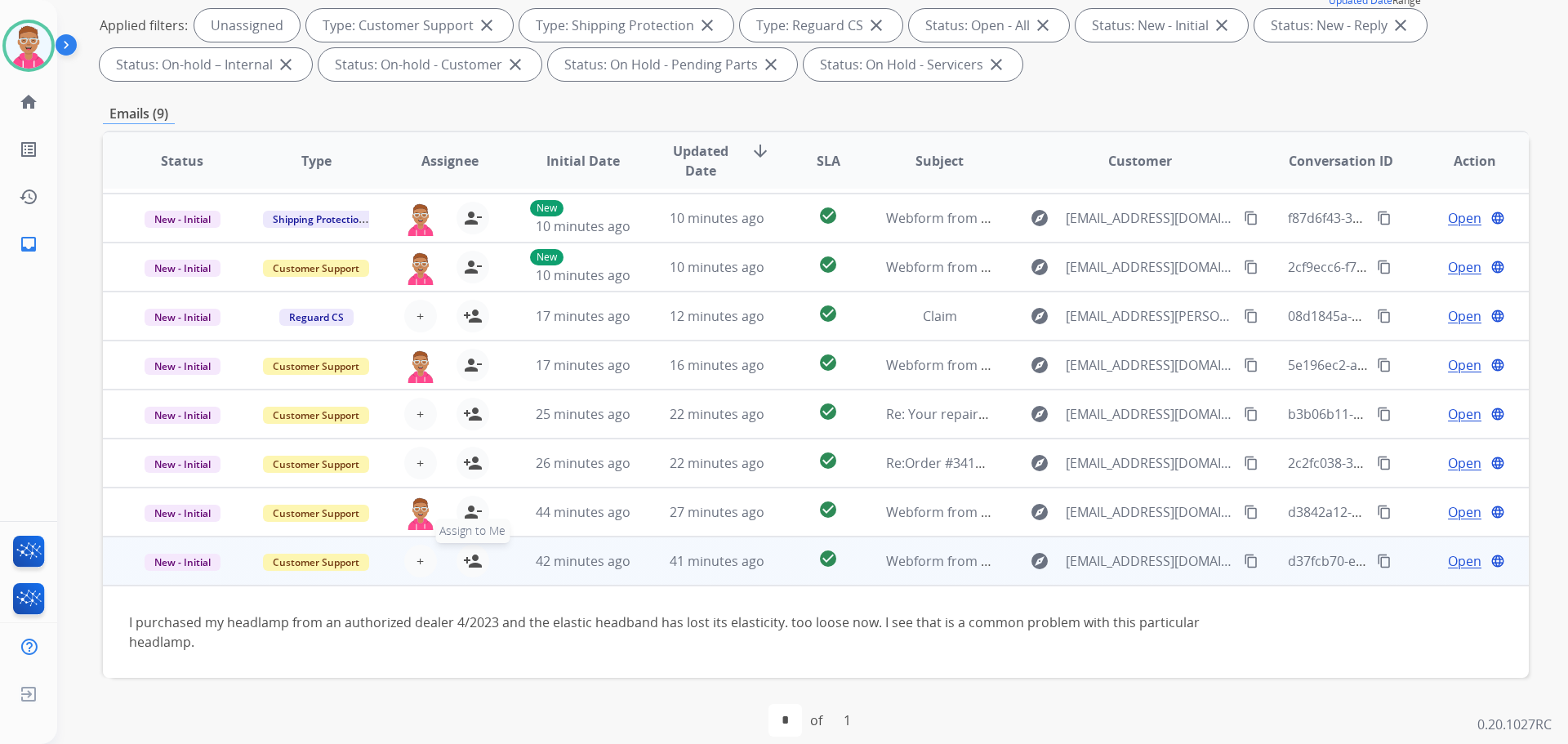
click at [470, 559] on mat-icon "person_add" at bounding box center [473, 561] width 20 height 20
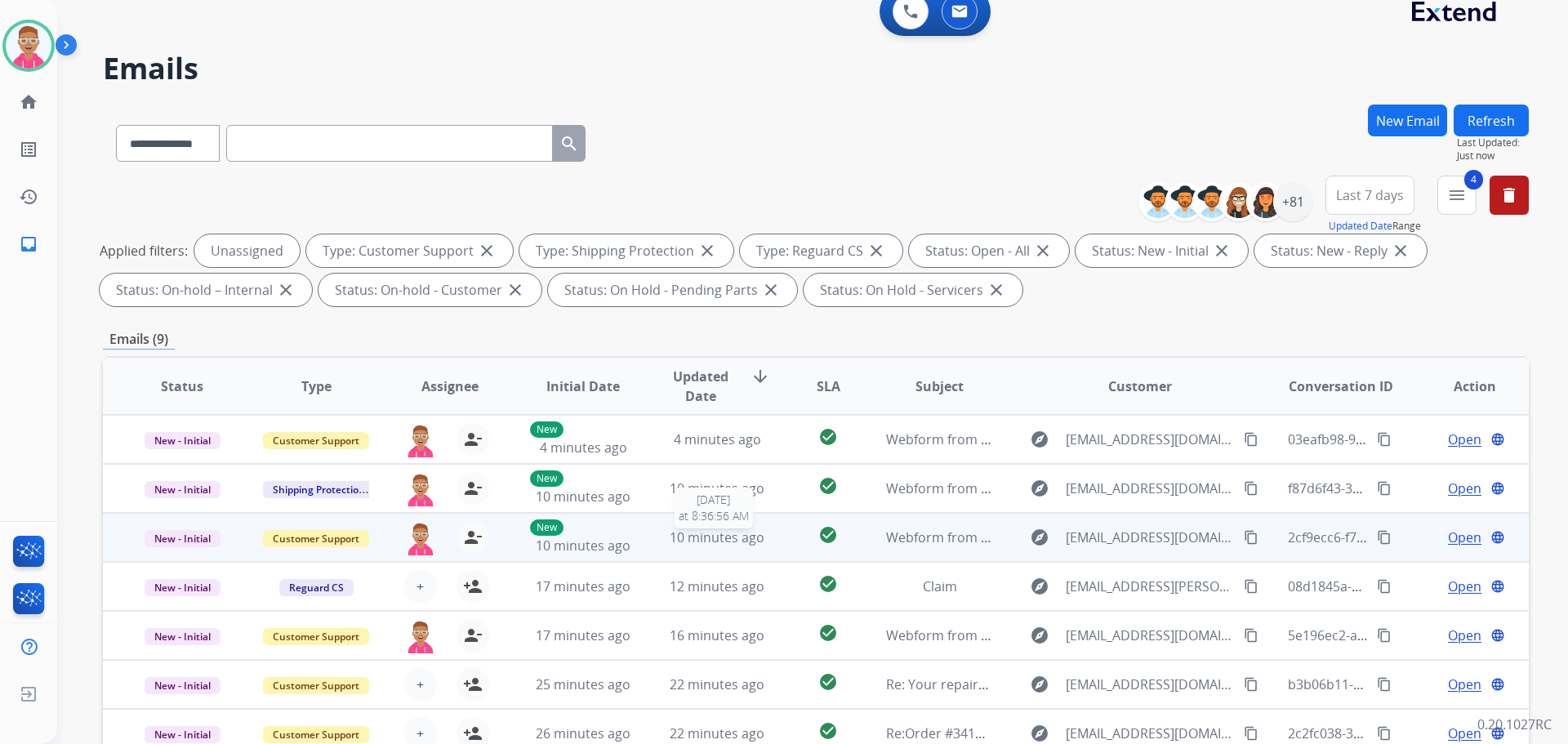
scroll to position [19, 0]
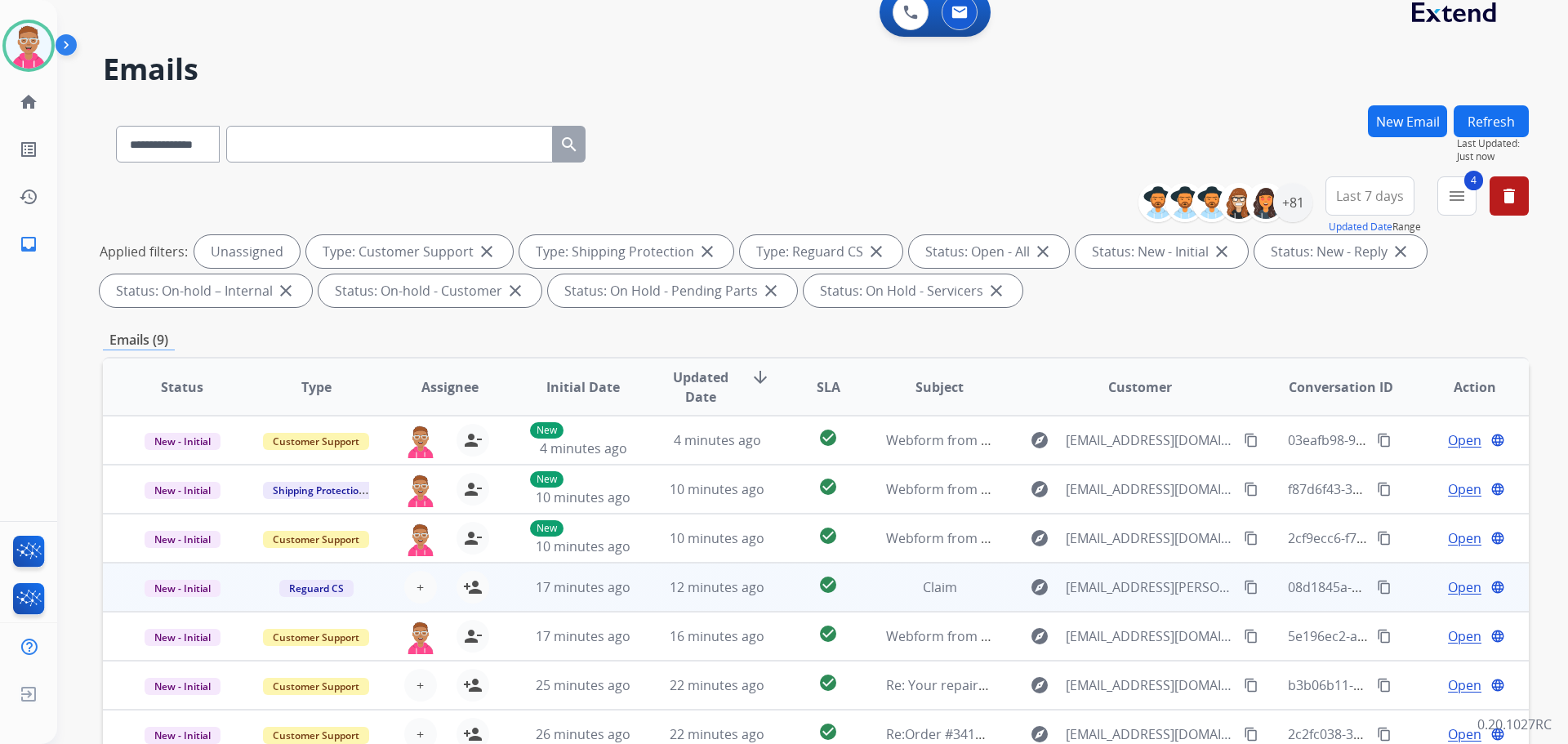
click at [577, 599] on td "17 minutes ago" at bounding box center [570, 587] width 134 height 49
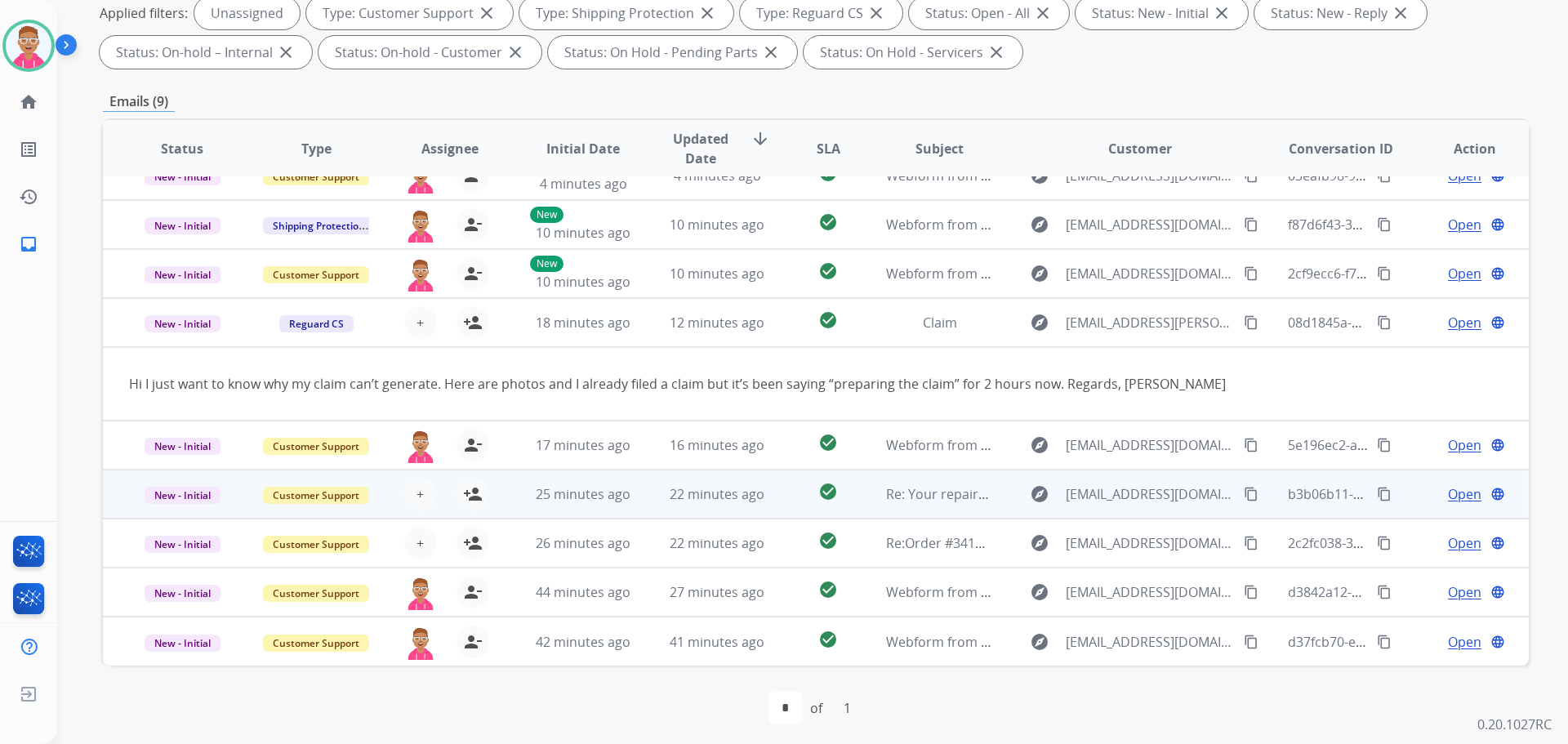
scroll to position [264, 0]
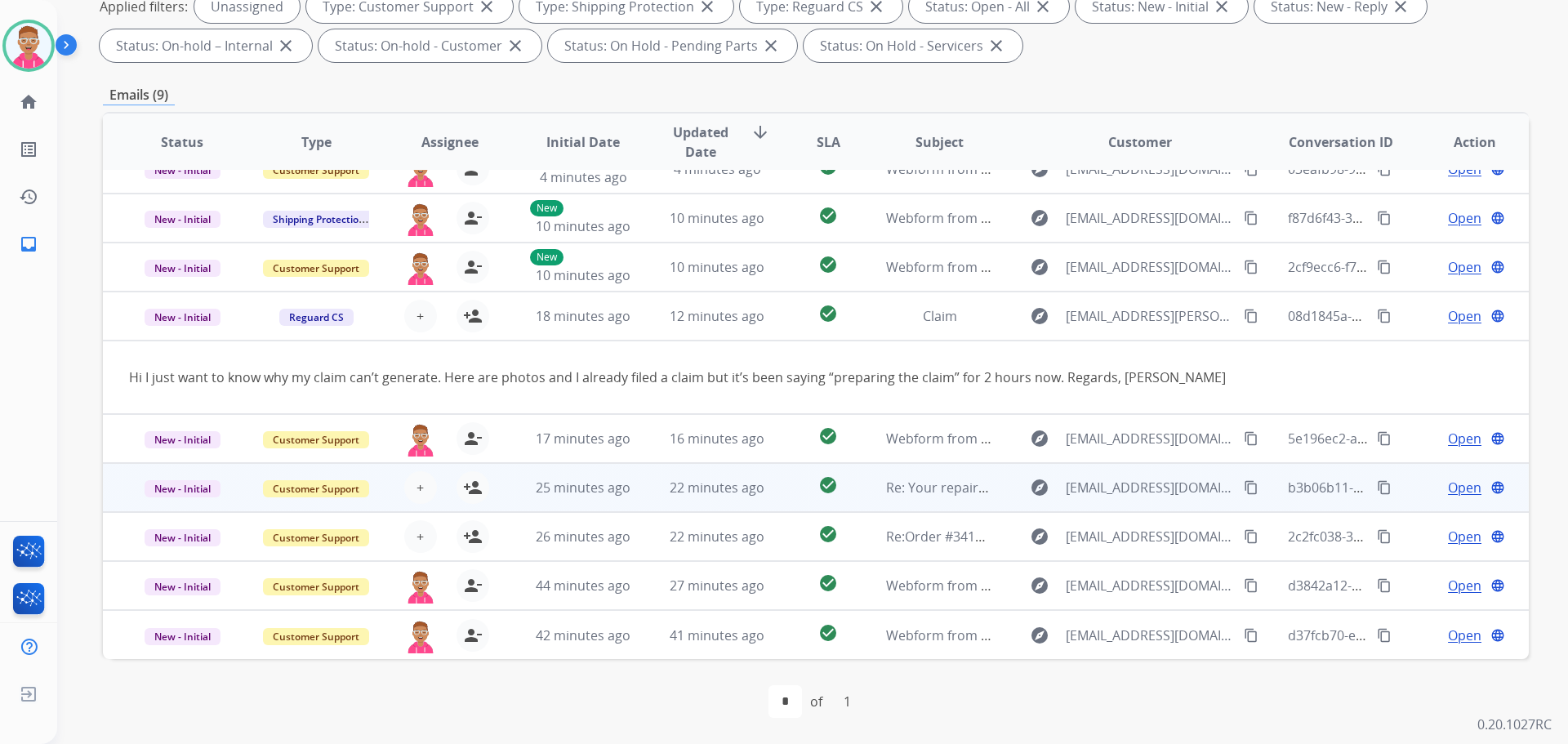
click at [654, 496] on td "22 minutes ago" at bounding box center [705, 487] width 134 height 49
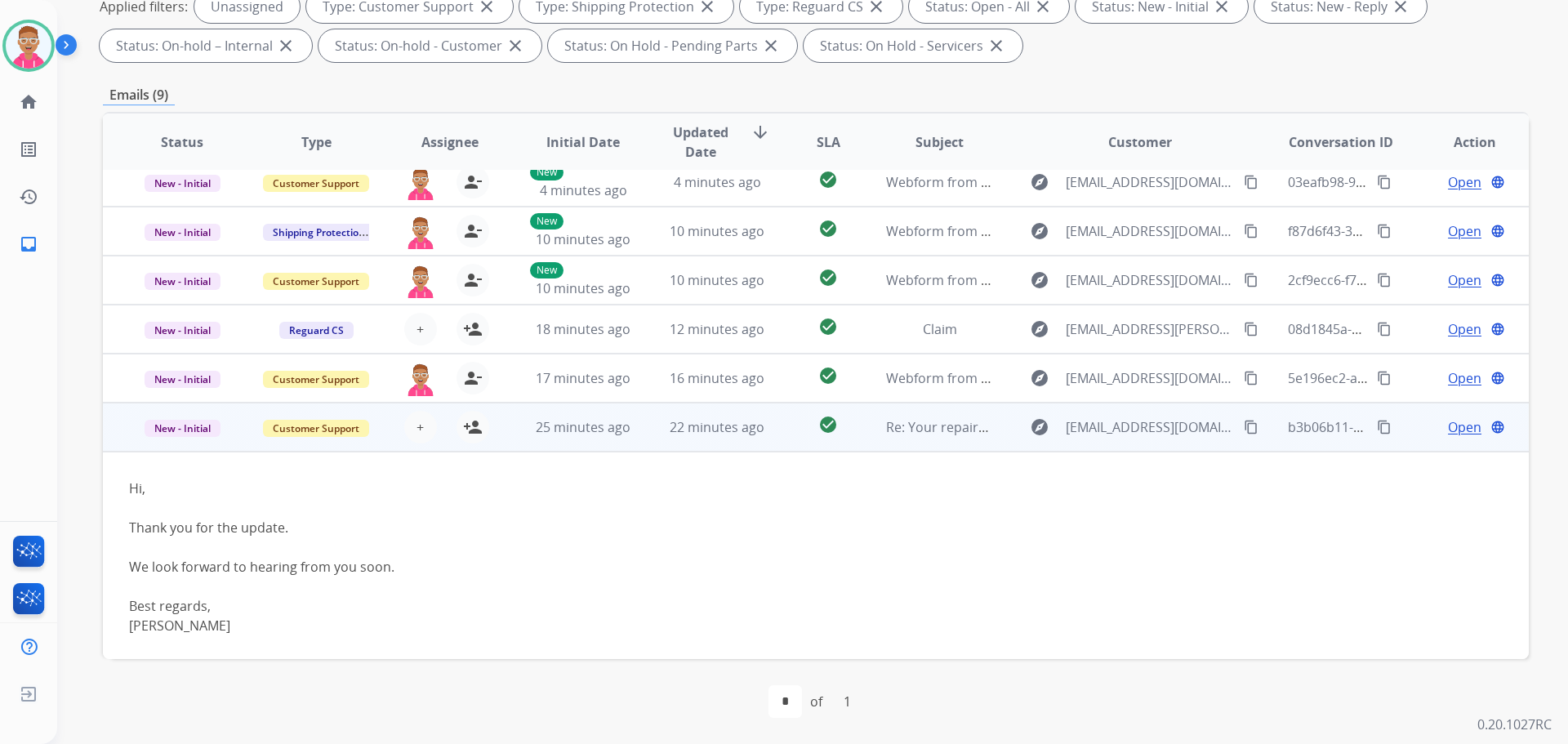
scroll to position [0, 0]
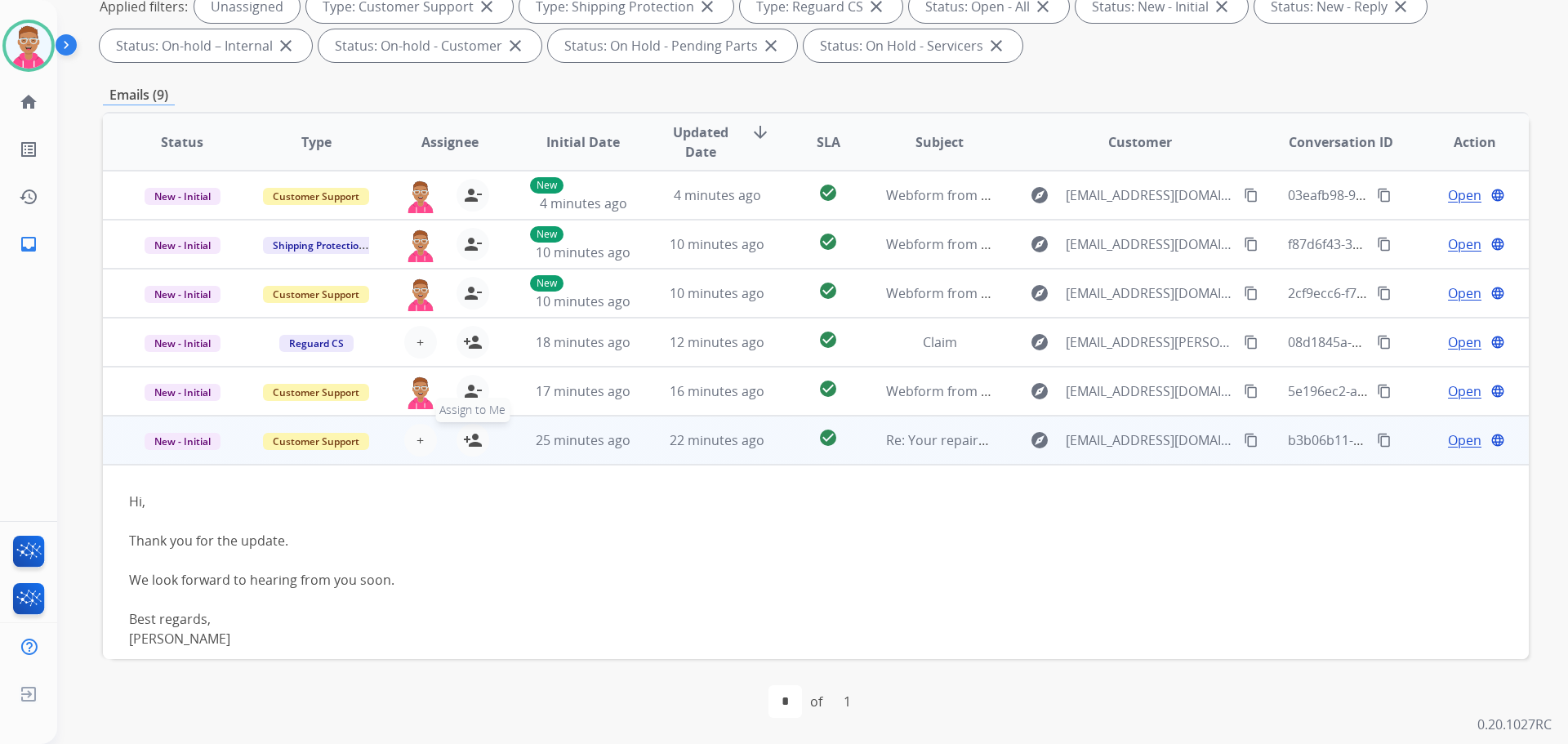
click at [463, 436] on mat-icon "person_add" at bounding box center [473, 440] width 20 height 20
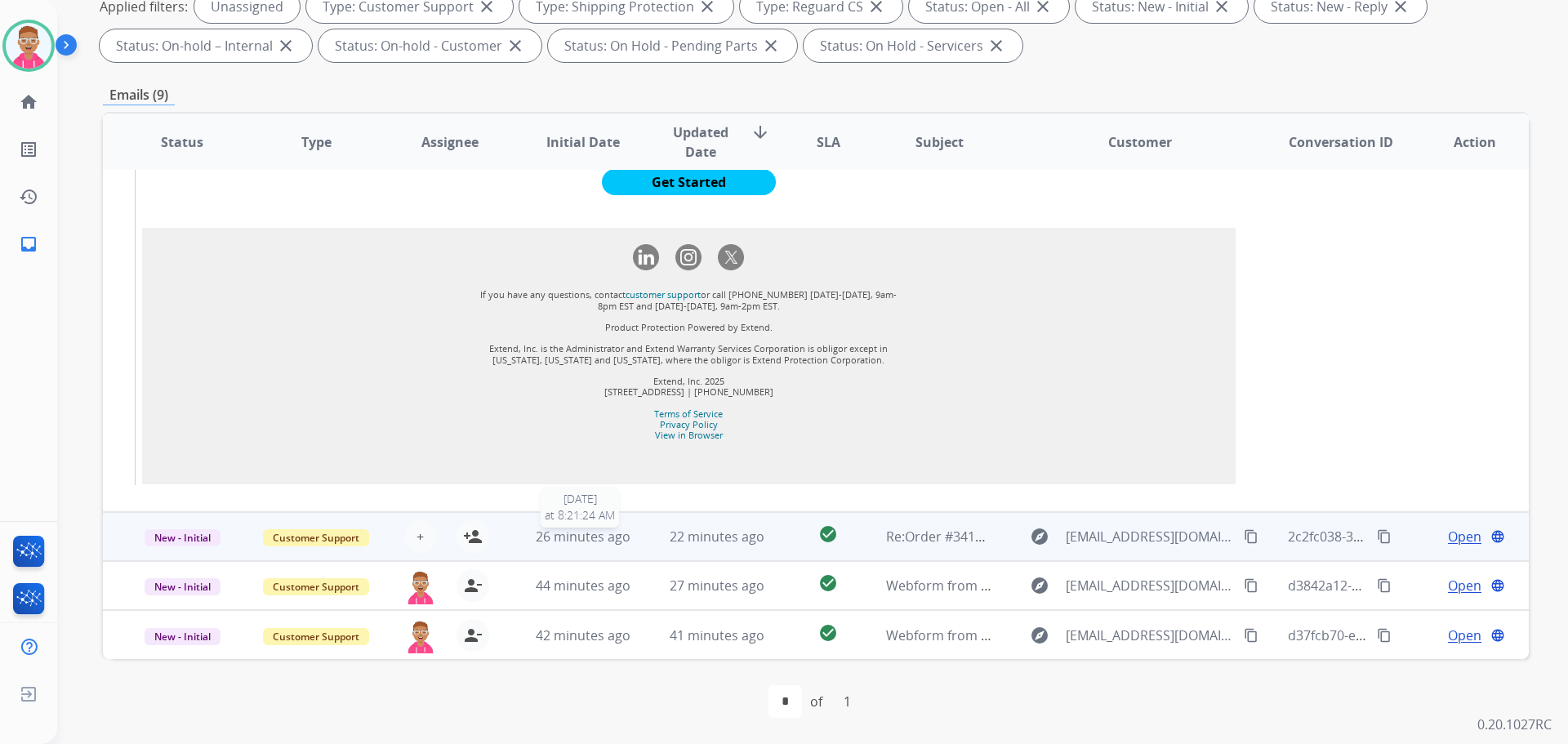
click at [545, 537] on span "26 minutes ago" at bounding box center [583, 537] width 95 height 18
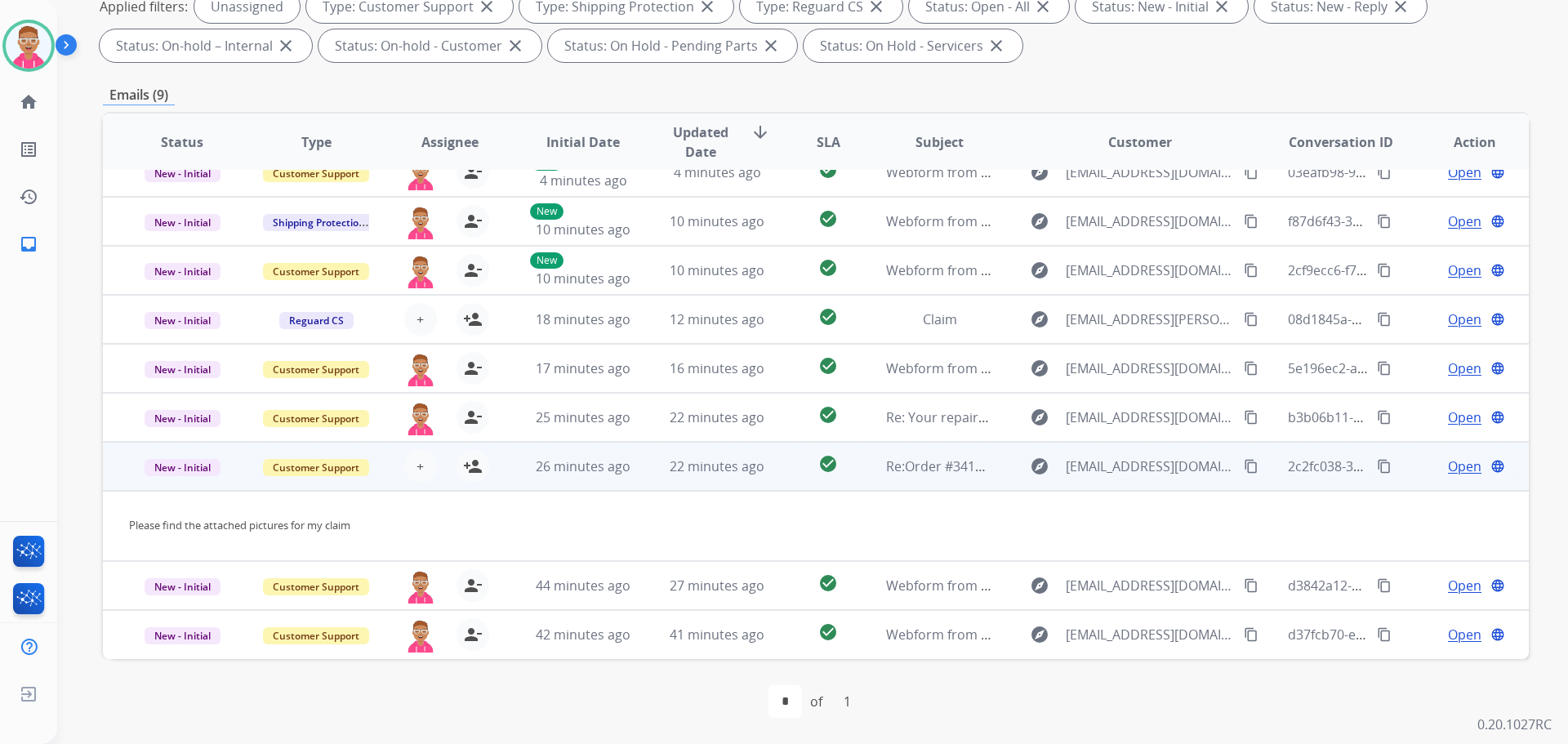
scroll to position [23, 0]
click at [1457, 469] on span "Open" at bounding box center [1465, 466] width 33 height 20
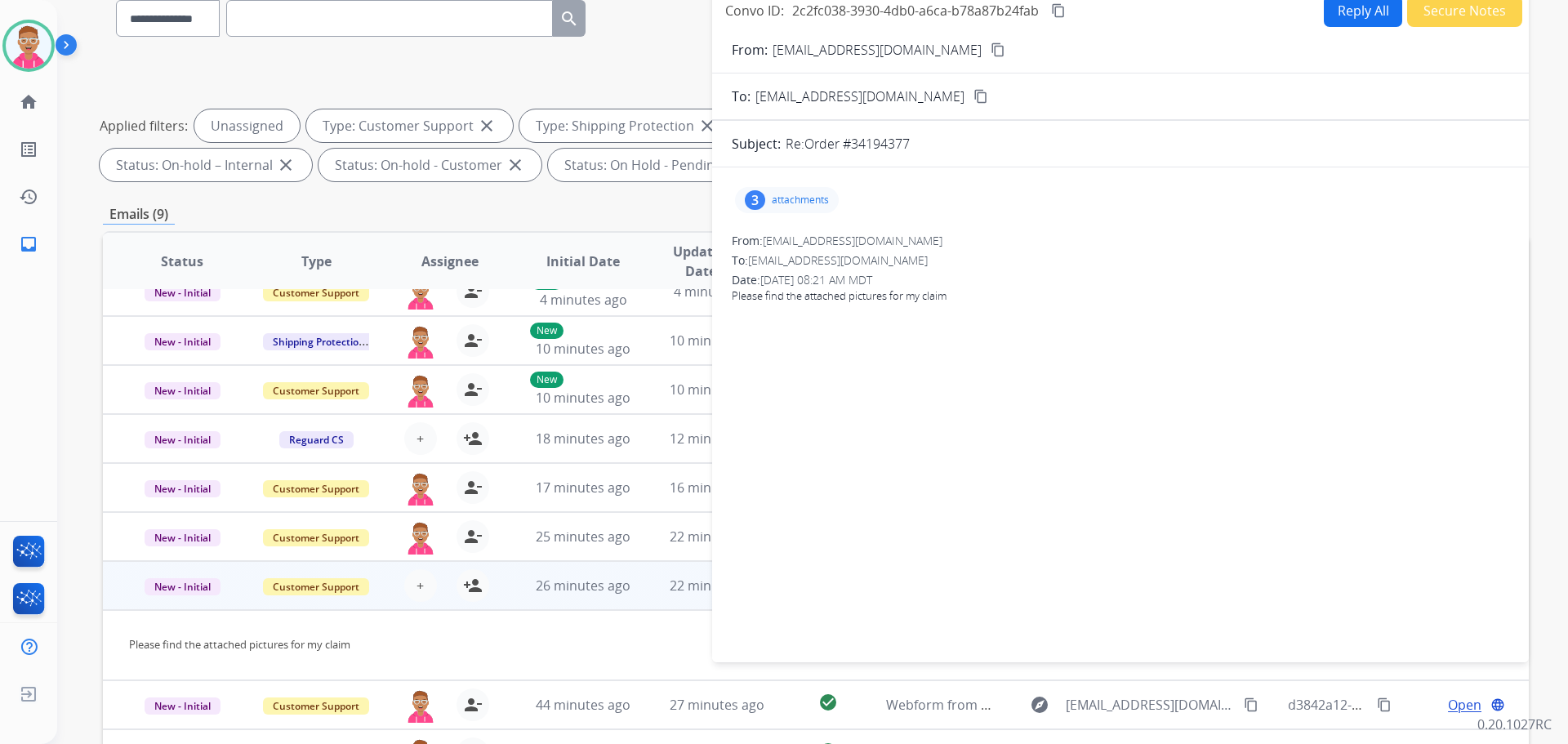
scroll to position [19, 0]
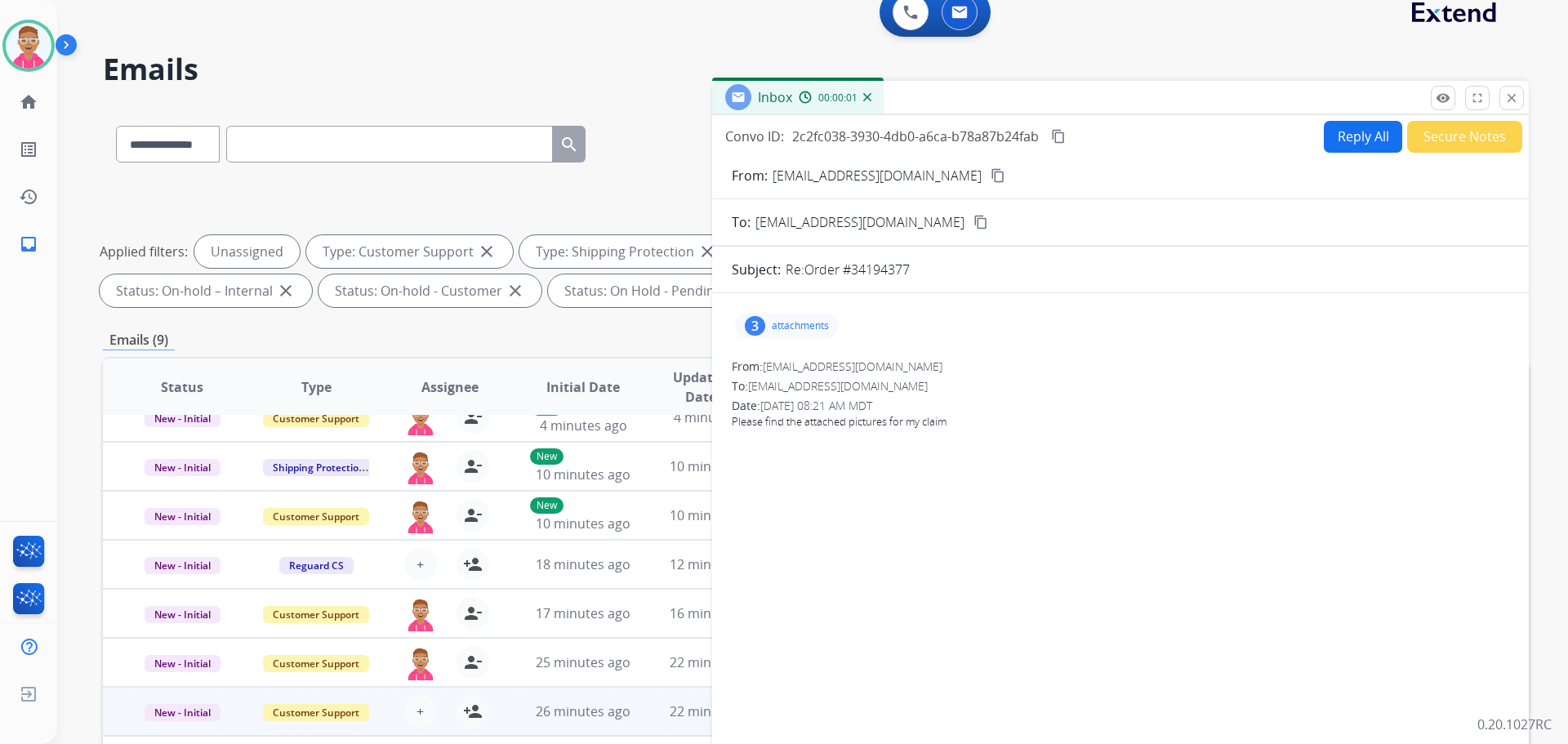
click at [807, 326] on p "attachments" at bounding box center [801, 326] width 58 height 13
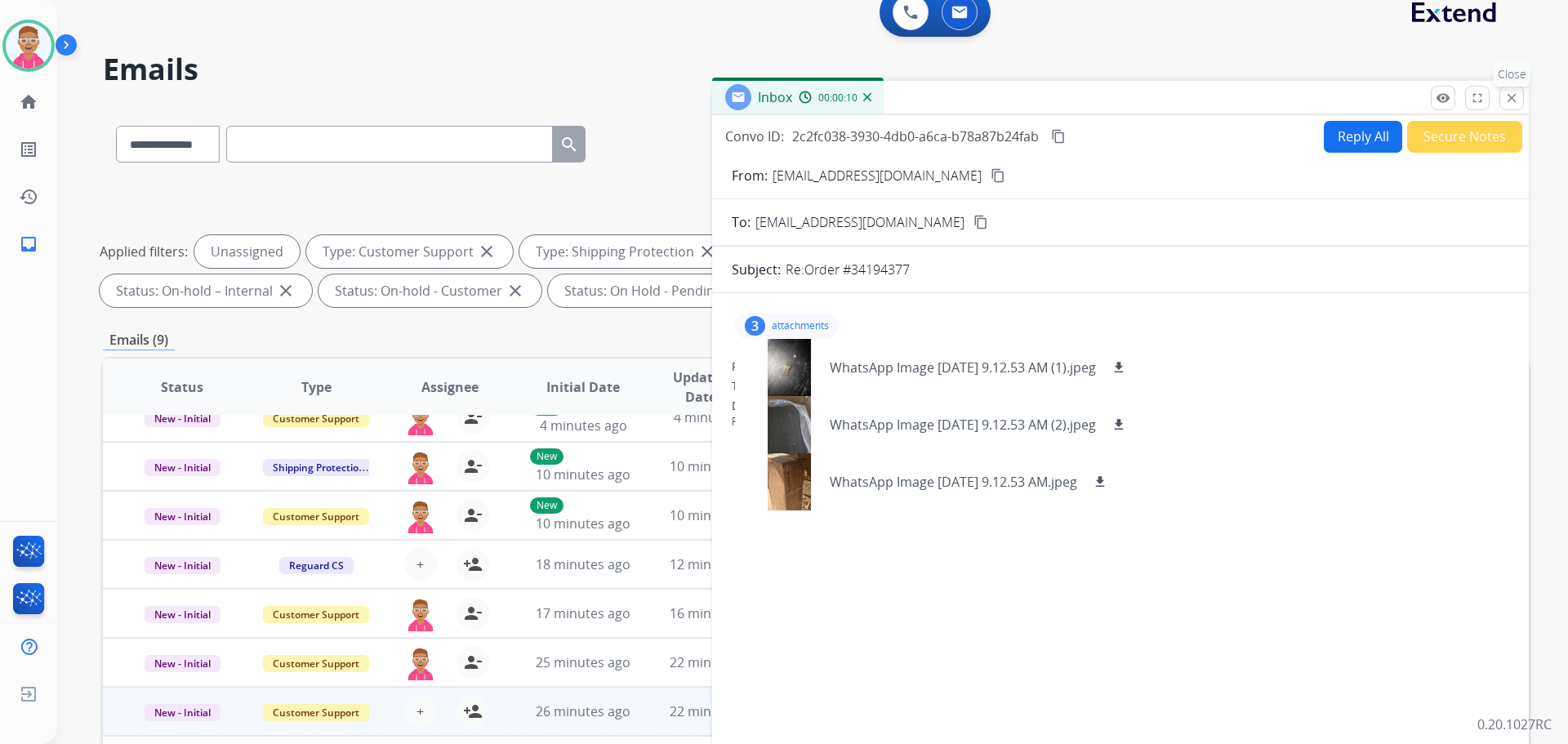
click at [1517, 99] on mat-icon "close" at bounding box center [1512, 98] width 15 height 15
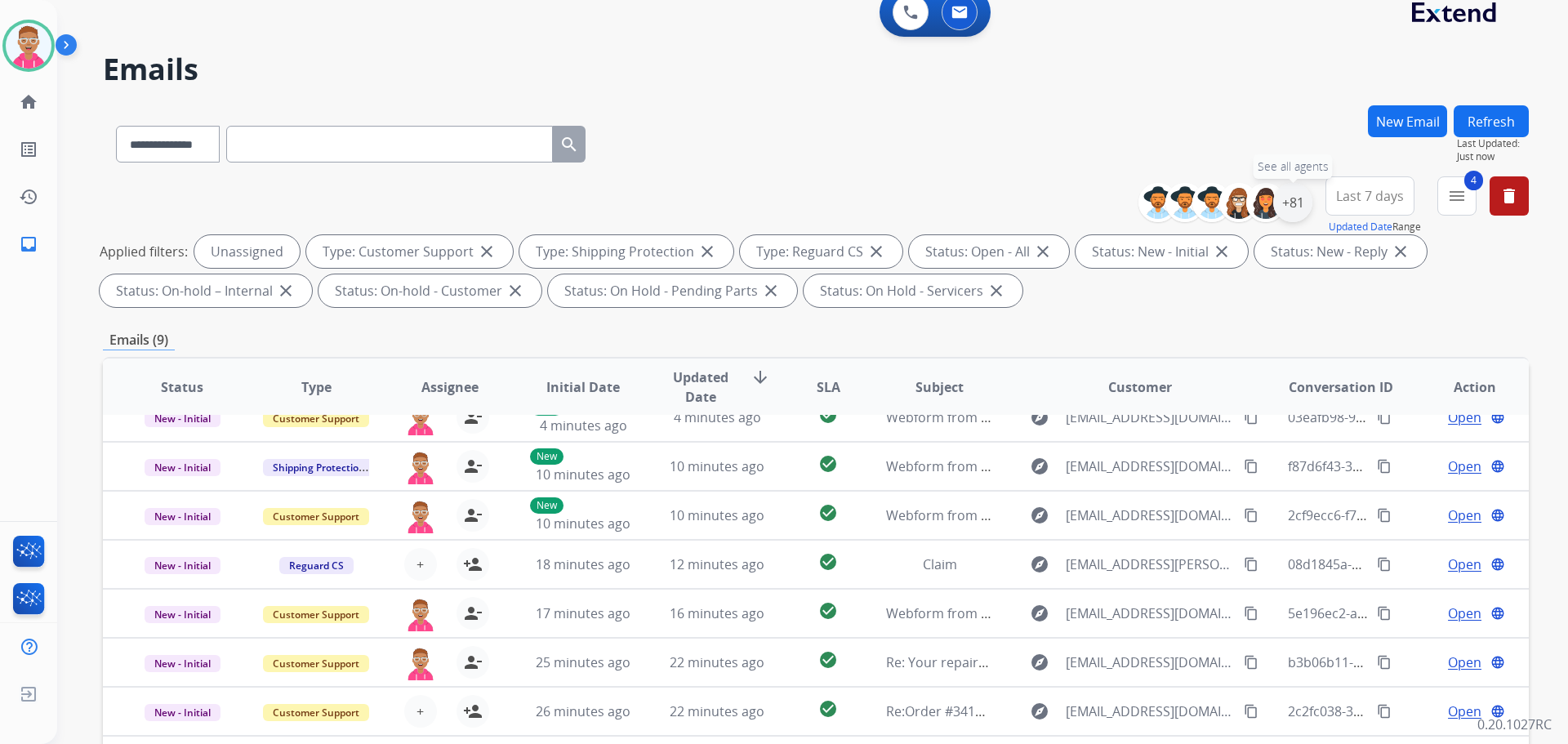
click at [1296, 204] on div "+81" at bounding box center [1293, 202] width 39 height 39
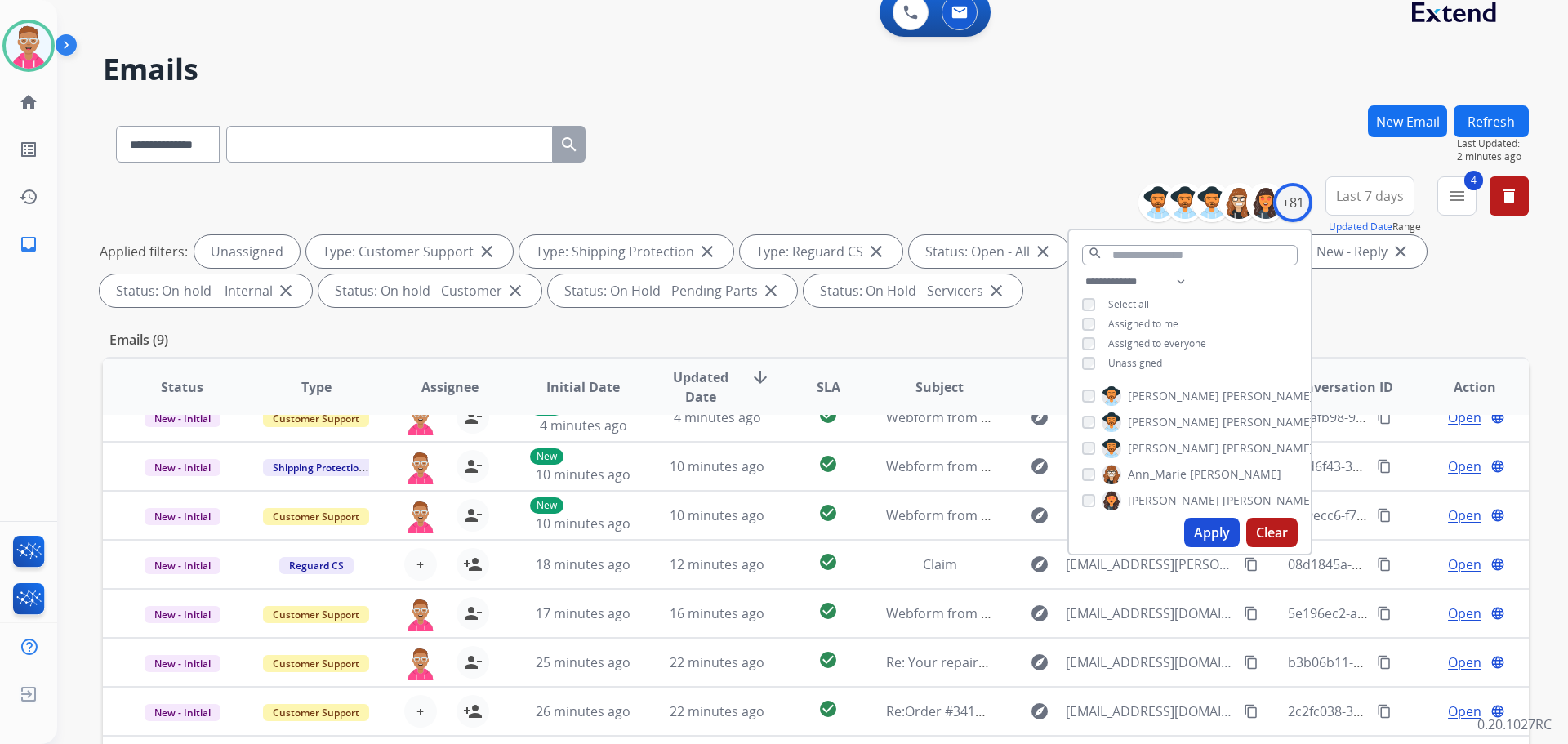
click at [983, 94] on div "**********" at bounding box center [793, 412] width 1472 height 744
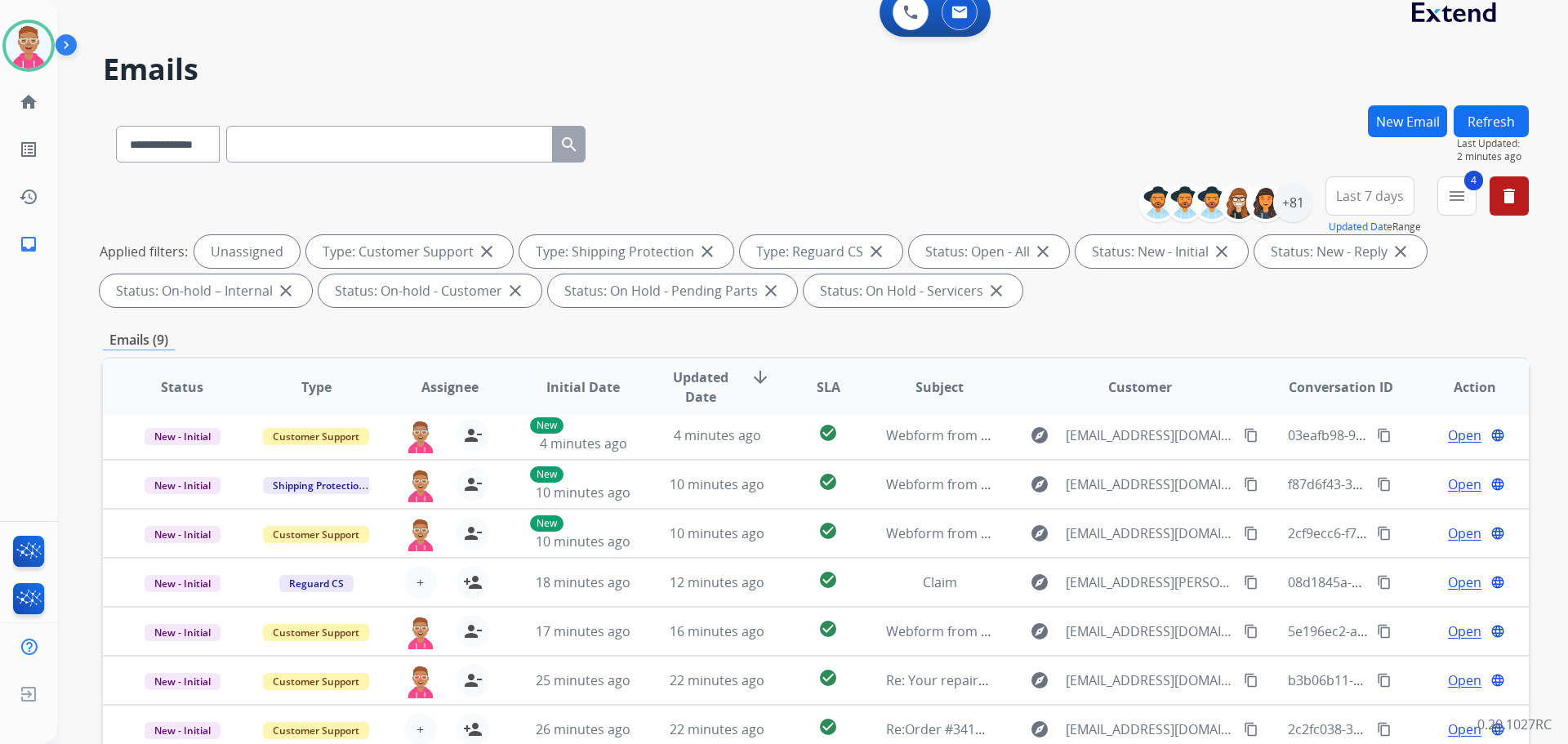
scroll to position [0, 0]
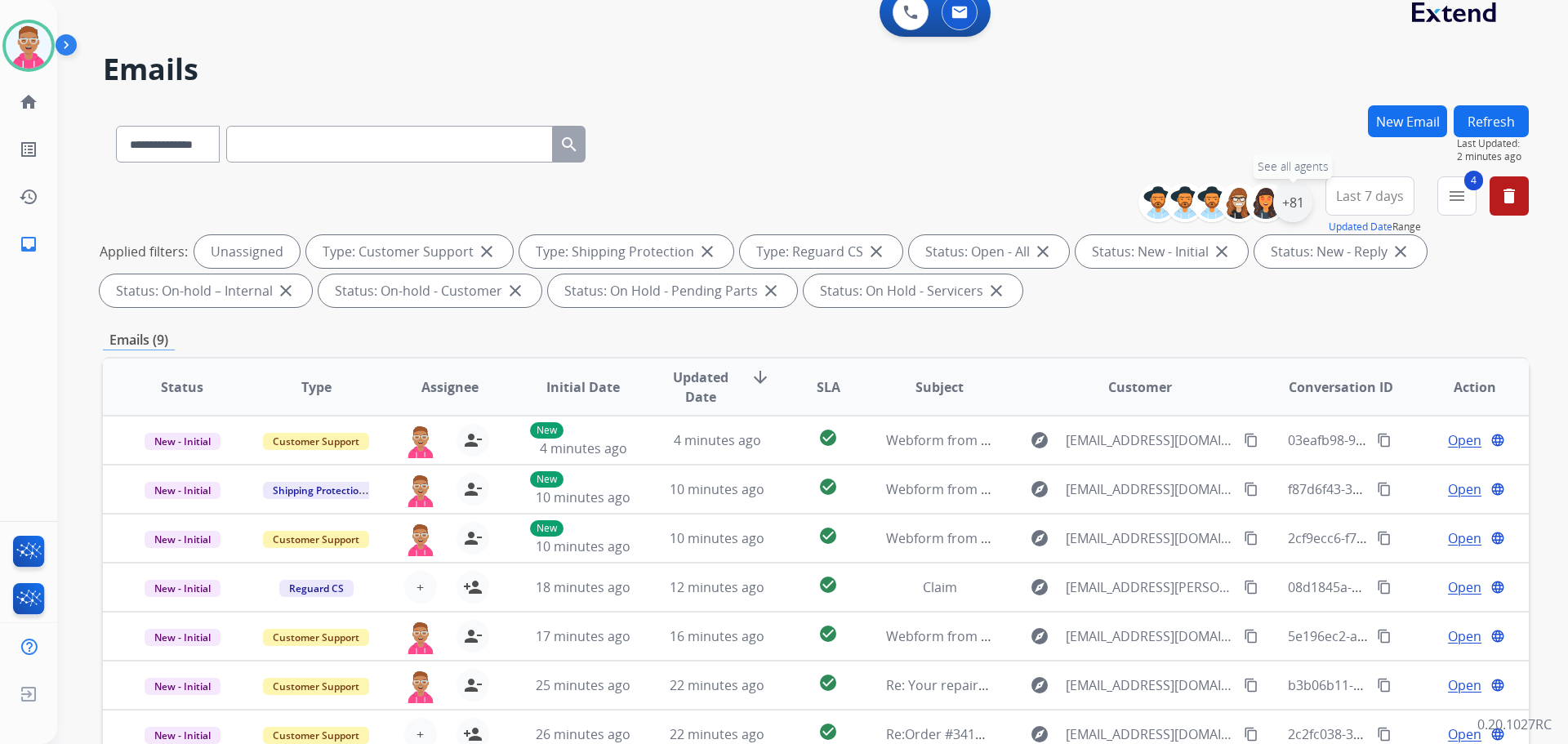
click at [1290, 202] on div "+81" at bounding box center [1293, 202] width 39 height 39
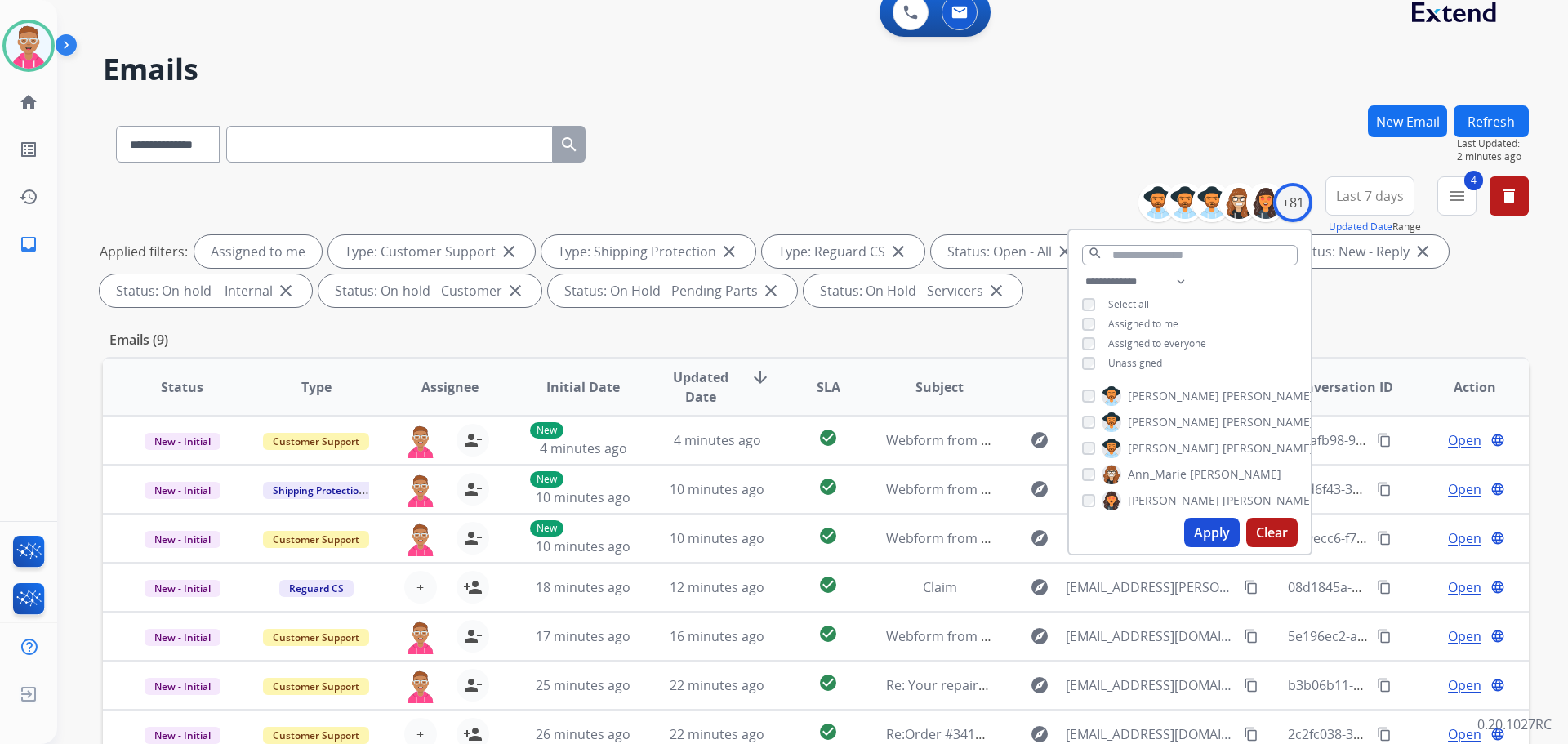
click at [1214, 533] on button "Apply" at bounding box center [1212, 532] width 56 height 29
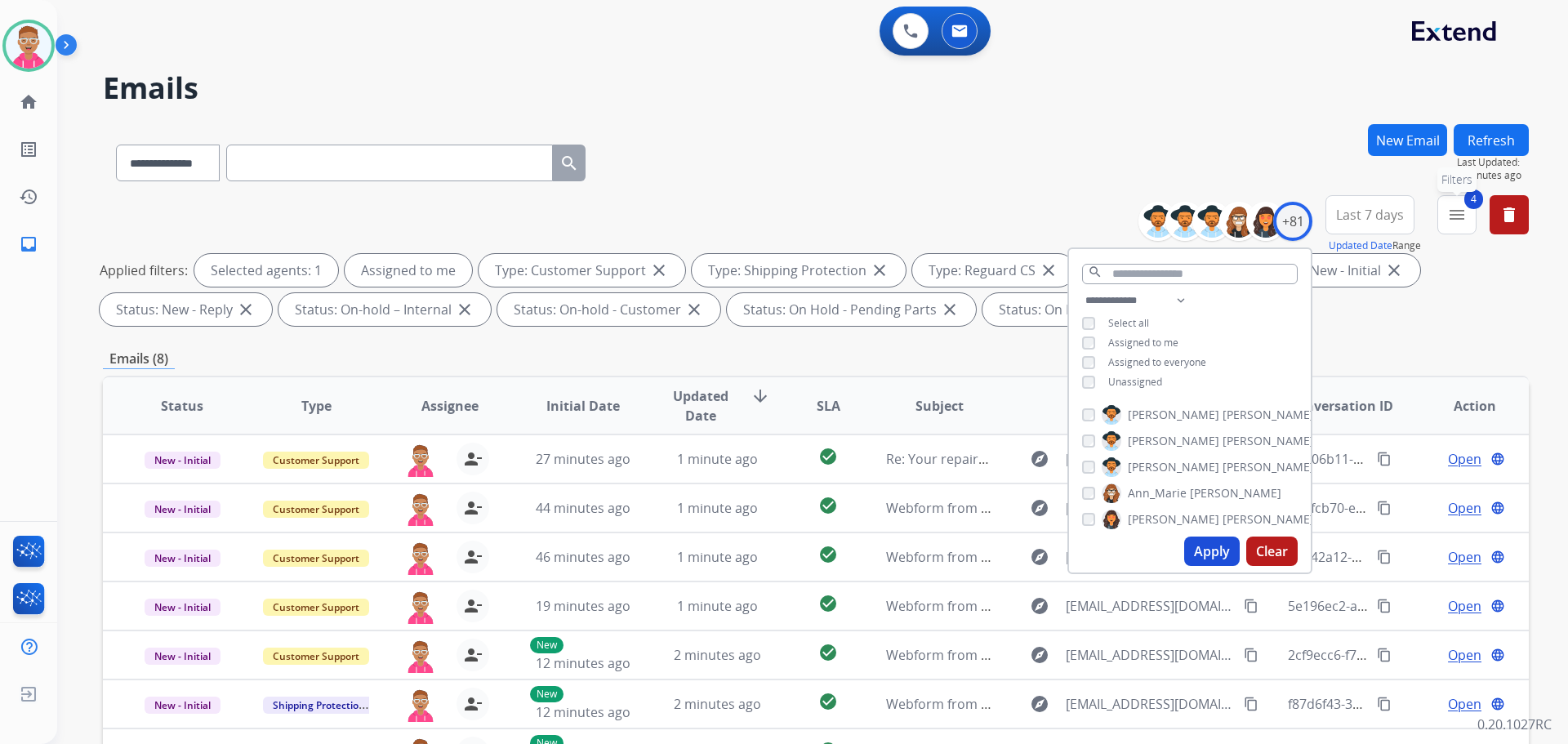
click at [1464, 219] on mat-icon "menu" at bounding box center [1458, 215] width 20 height 20
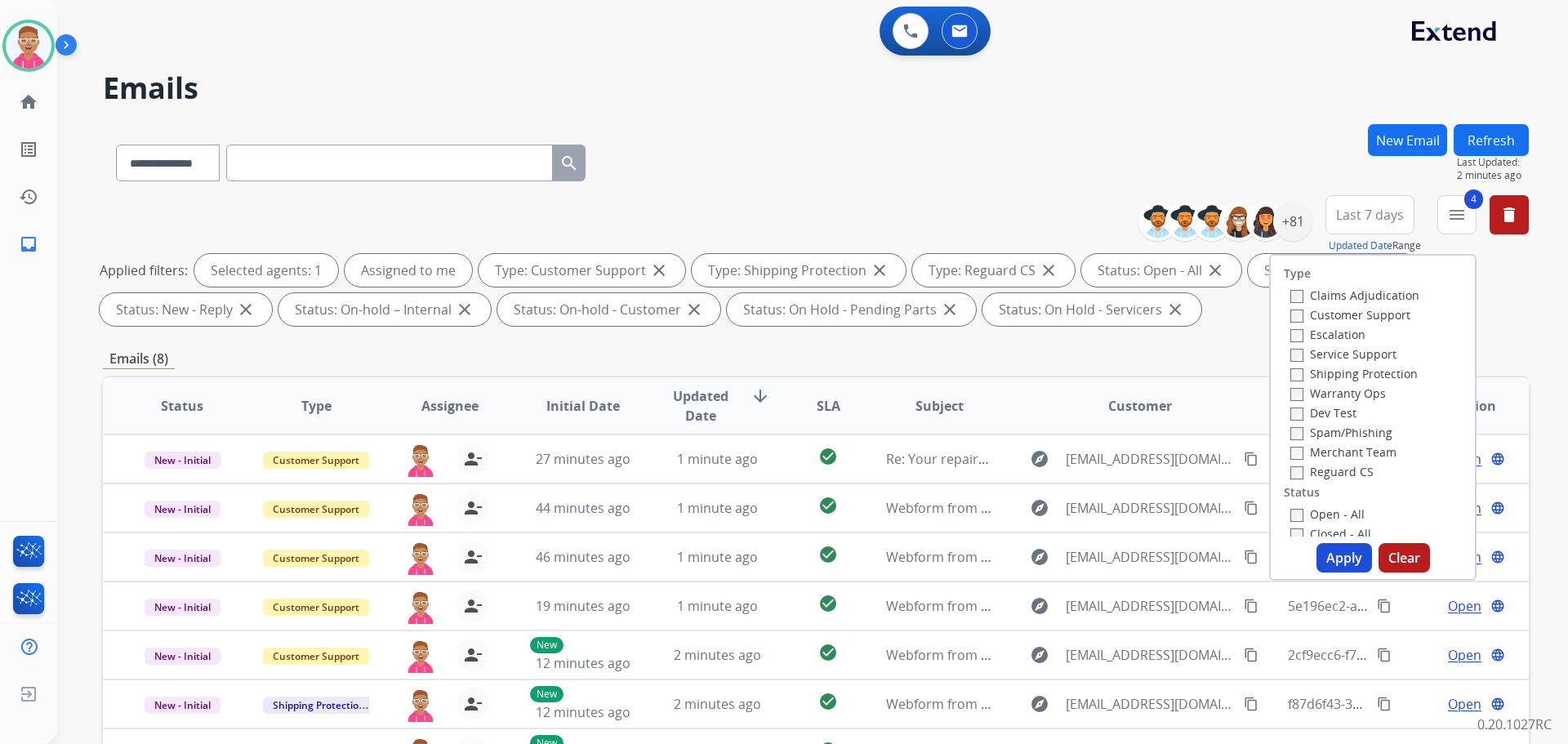
click at [1339, 550] on button "Apply" at bounding box center [1344, 557] width 56 height 29
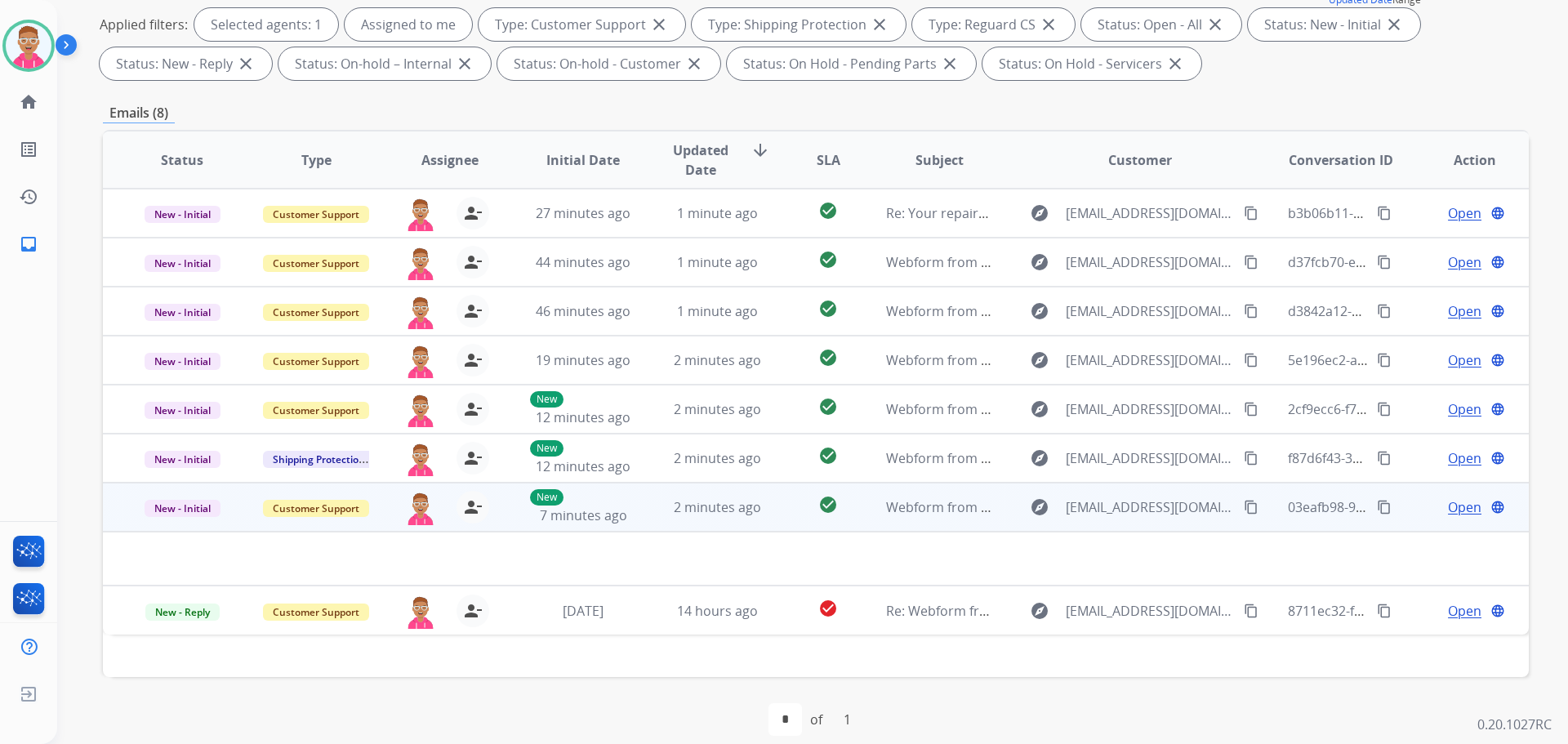
scroll to position [264, 0]
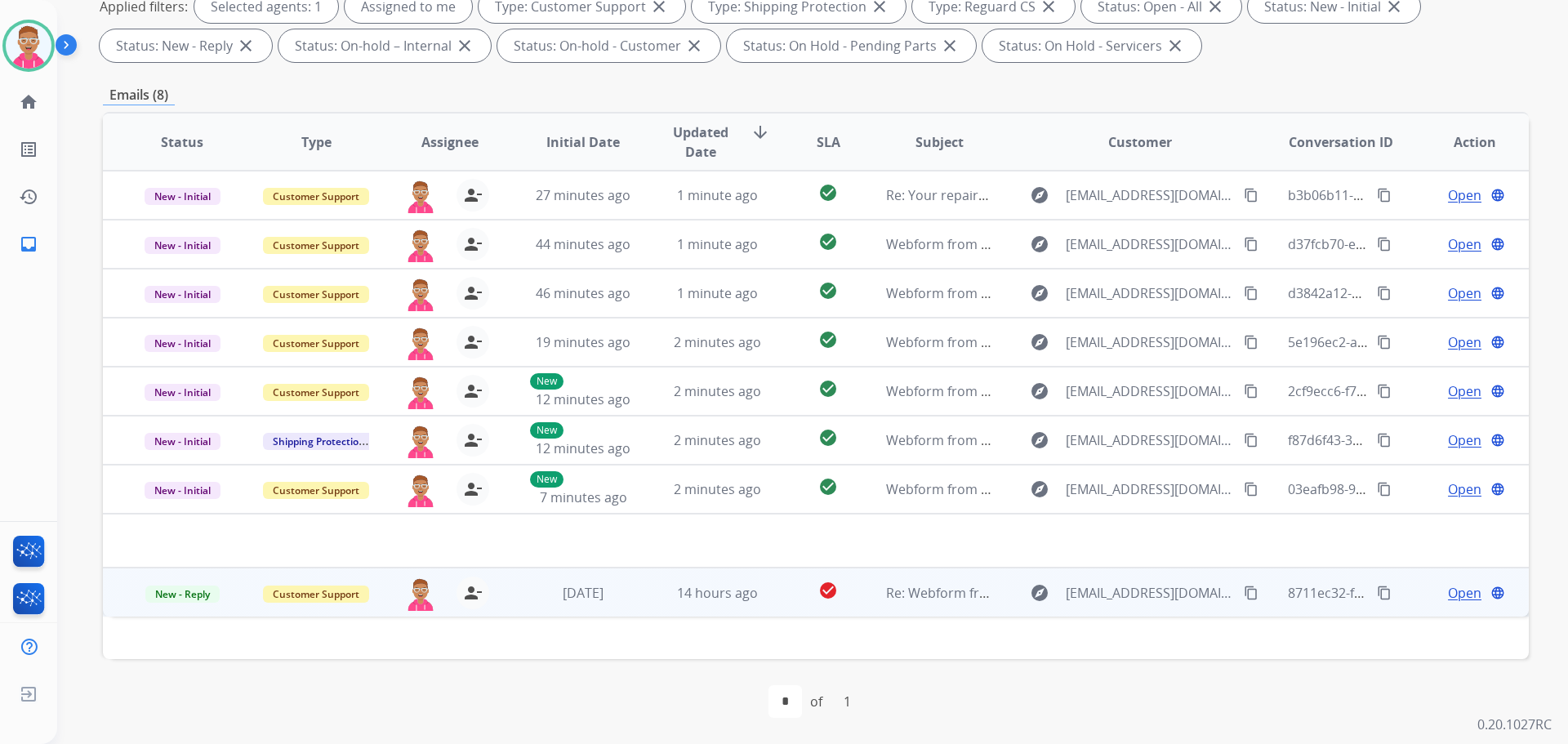
click at [1450, 584] on span "Open" at bounding box center [1465, 593] width 33 height 20
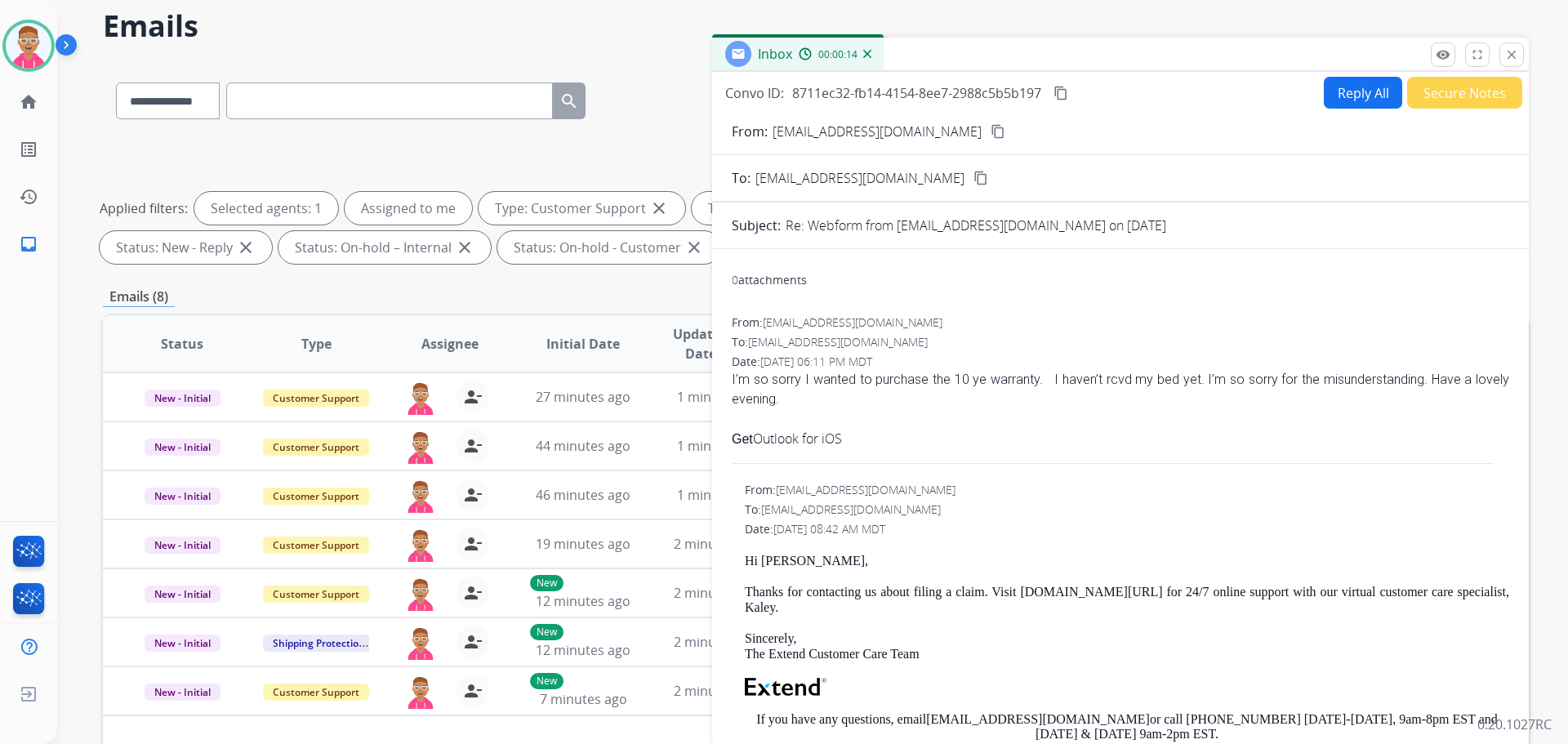
scroll to position [0, 0]
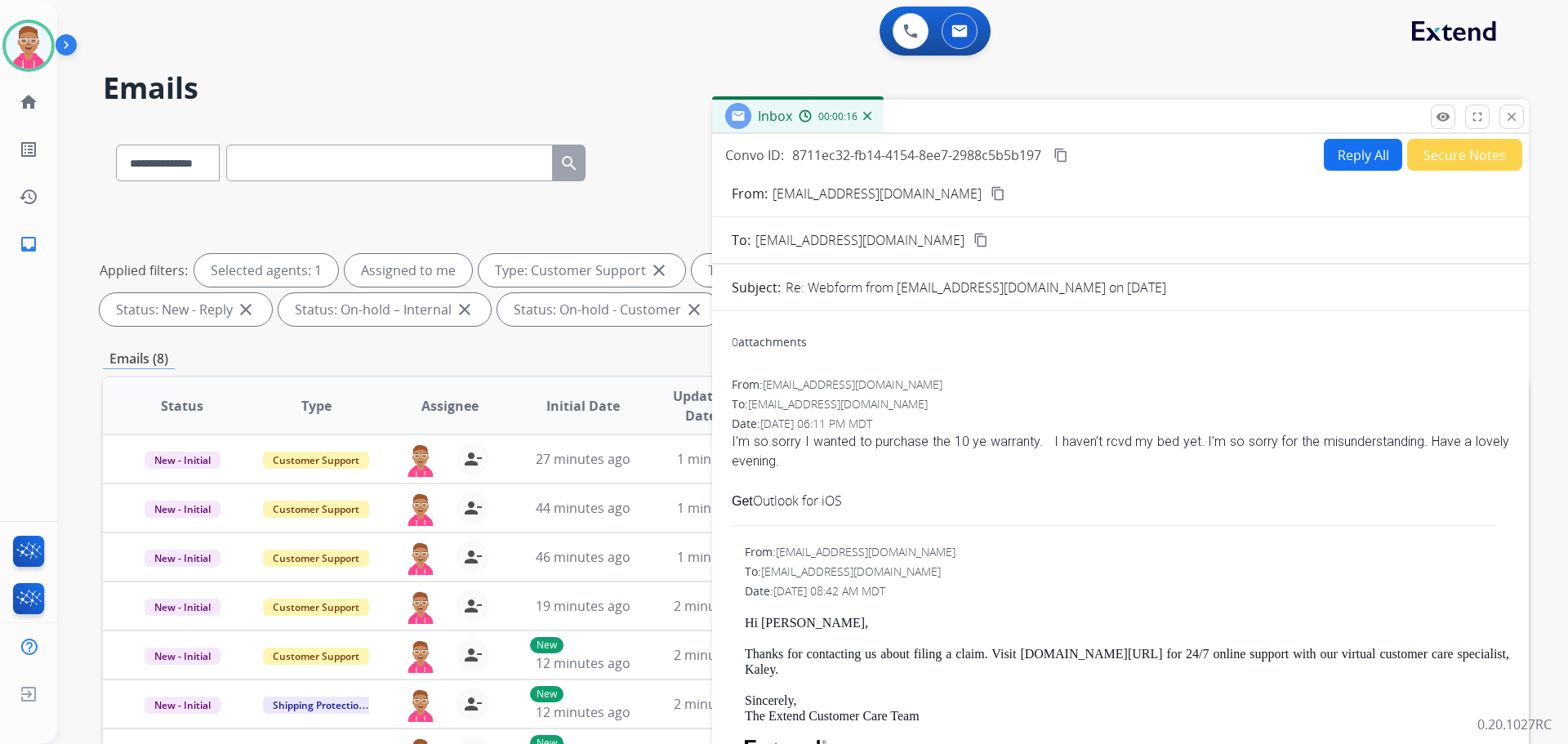
click at [1349, 147] on button "Reply All" at bounding box center [1364, 154] width 78 height 32
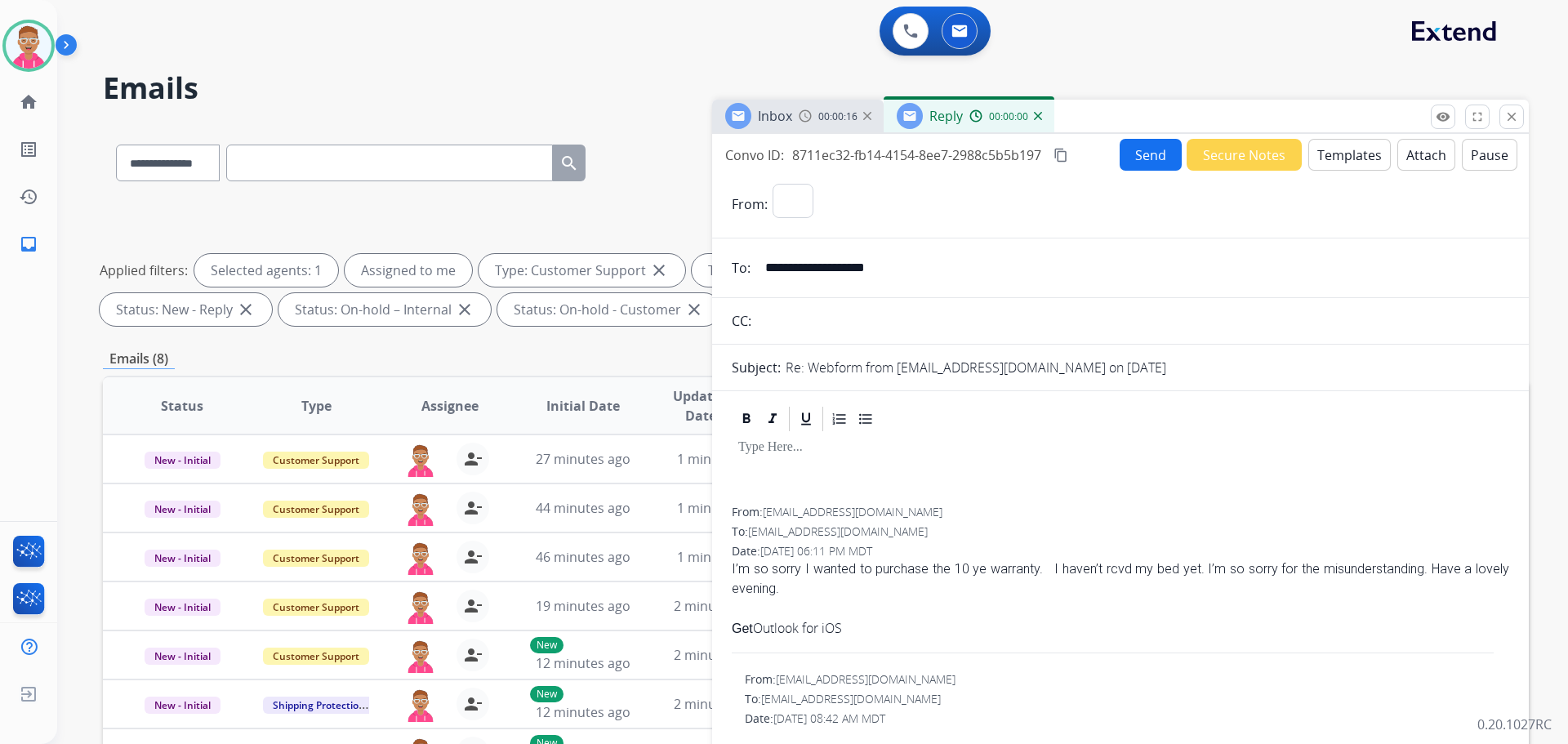
select select "**********"
click at [1329, 146] on button "Templates" at bounding box center [1349, 154] width 83 height 32
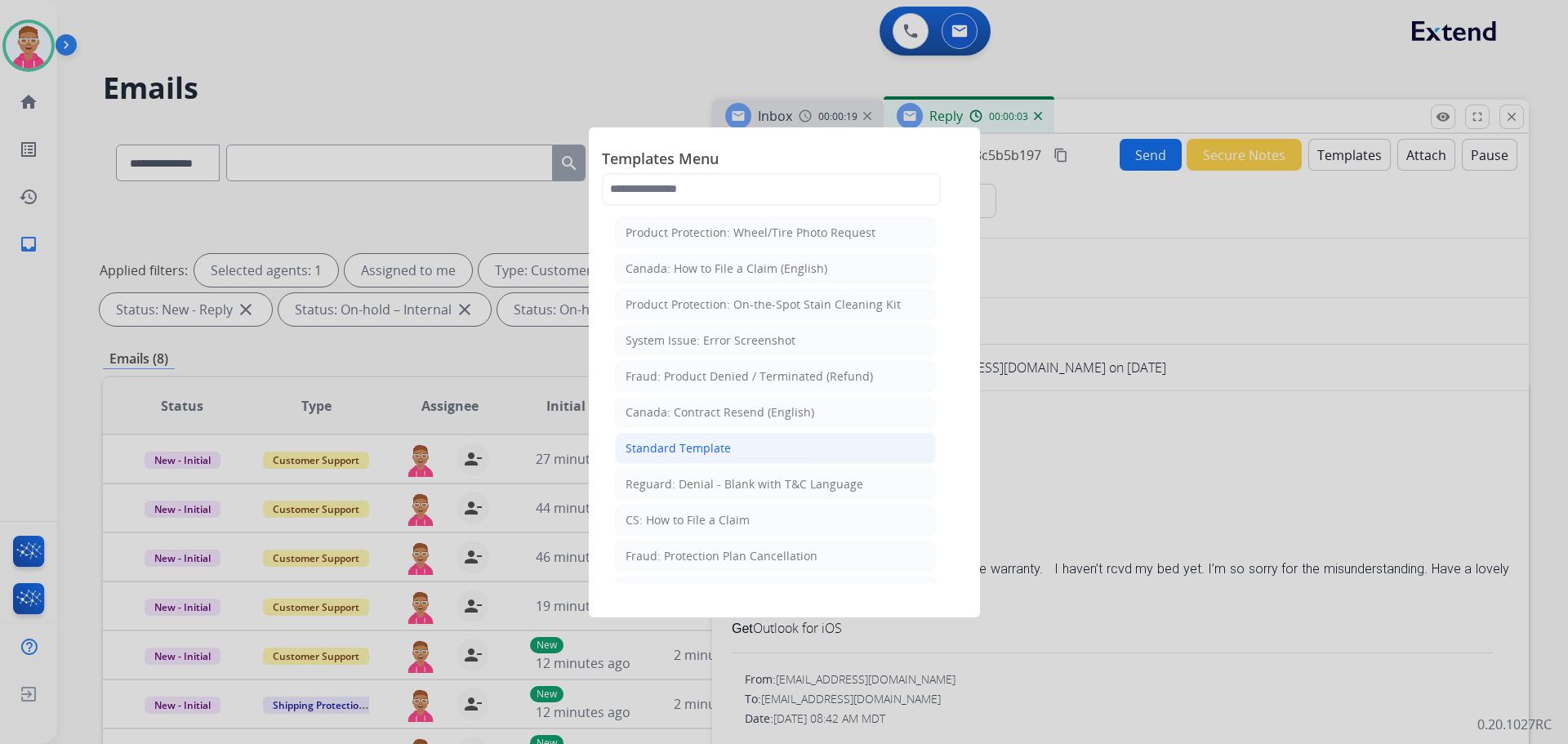
click at [690, 450] on div "Standard Template" at bounding box center [678, 449] width 105 height 17
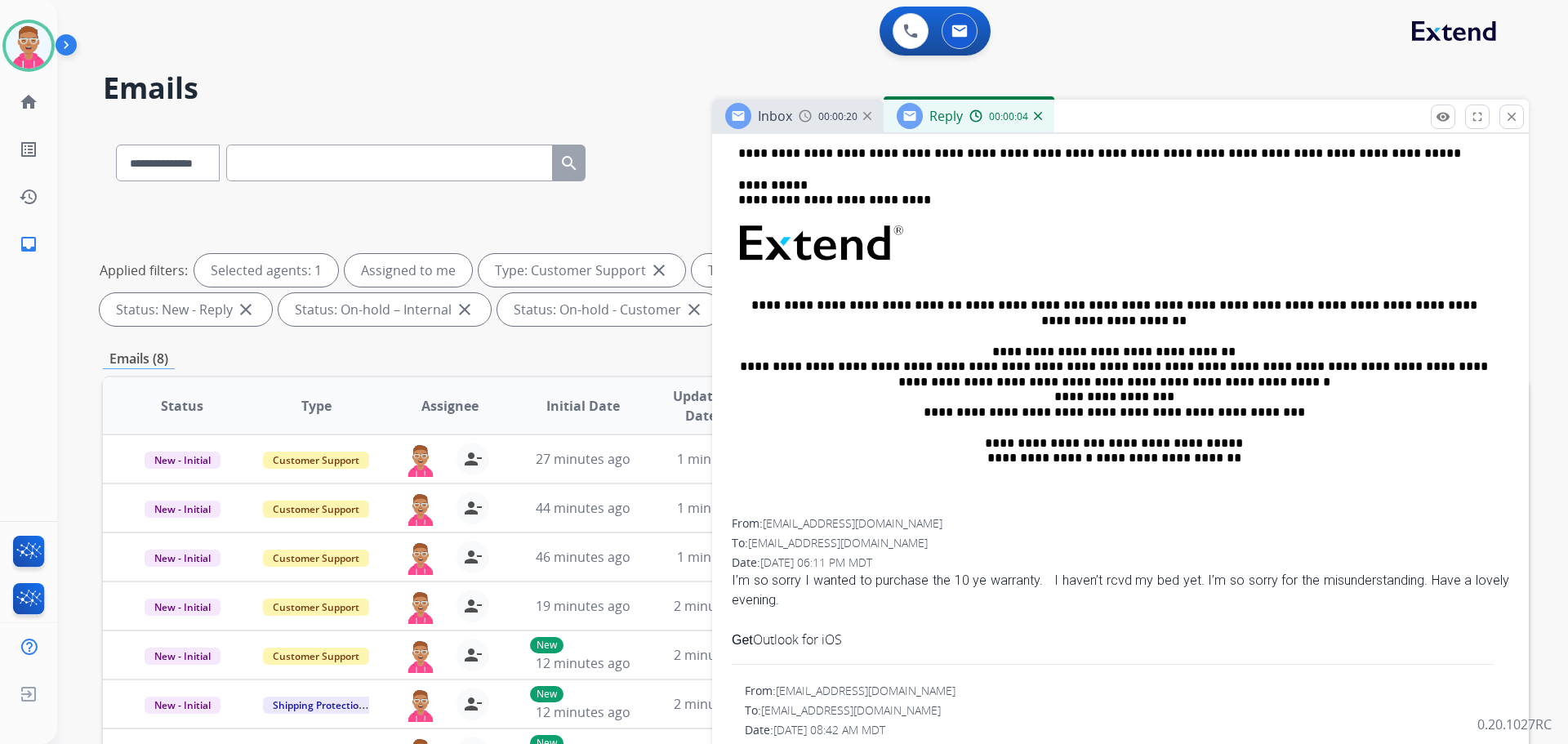
scroll to position [572, 0]
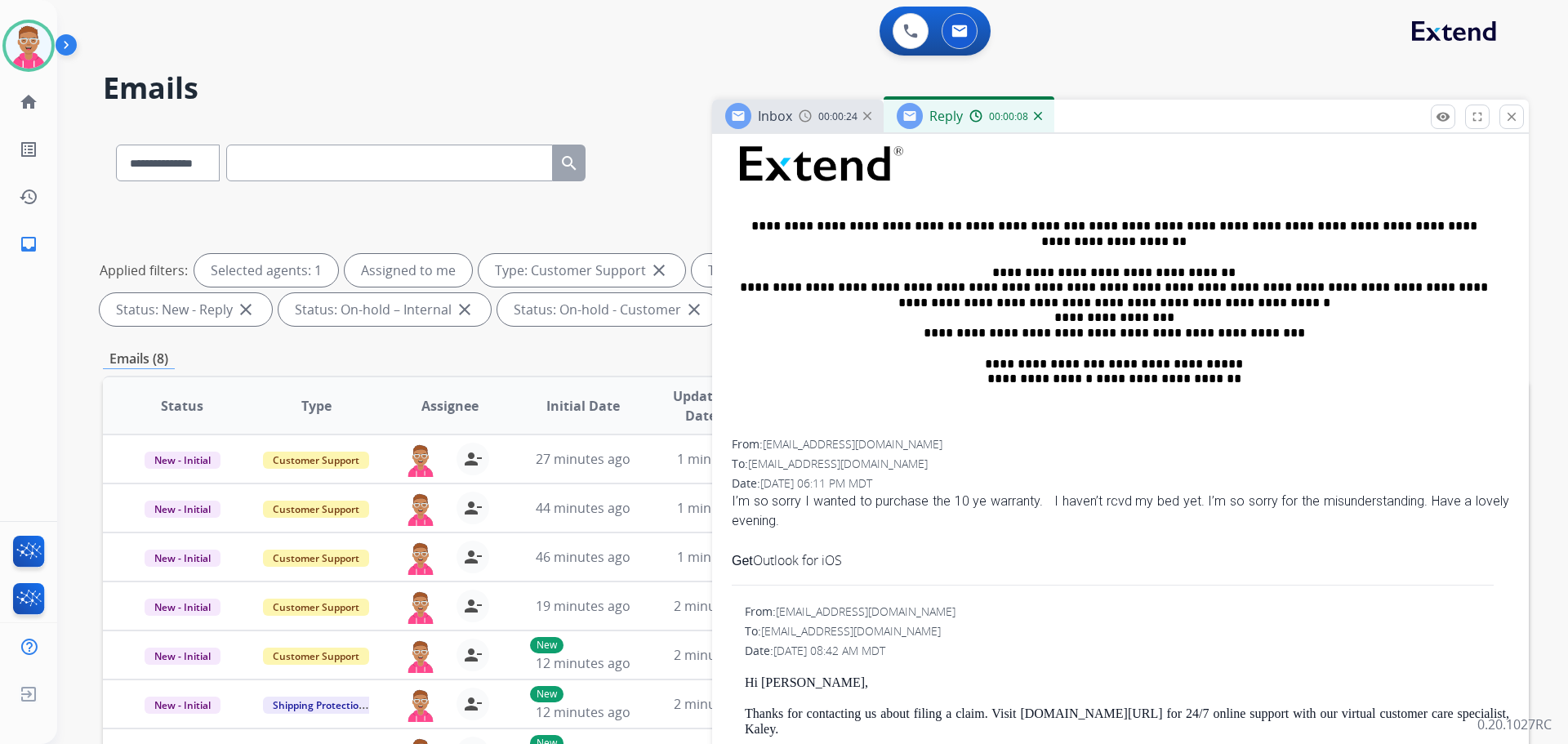
click at [774, 680] on p "Hi Jeanine Klimek," at bounding box center [1127, 683] width 765 height 15
drag, startPoint x: 763, startPoint y: 678, endPoint x: 844, endPoint y: 686, distance: 81.4
click at [844, 686] on p "Hi Jeanine Klimek," at bounding box center [1127, 683] width 765 height 15
copy p "Jeanine Klimek"
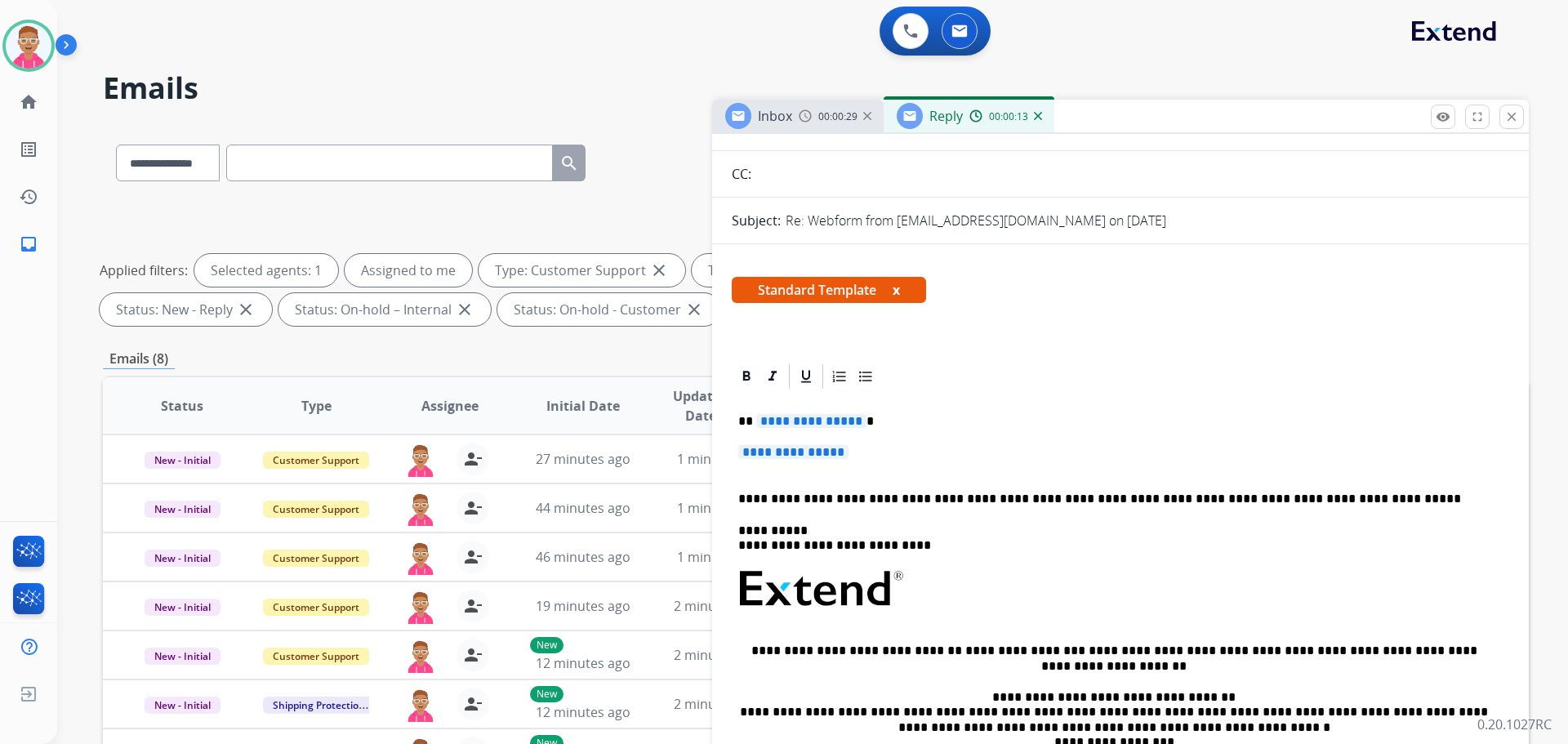
scroll to position [0, 0]
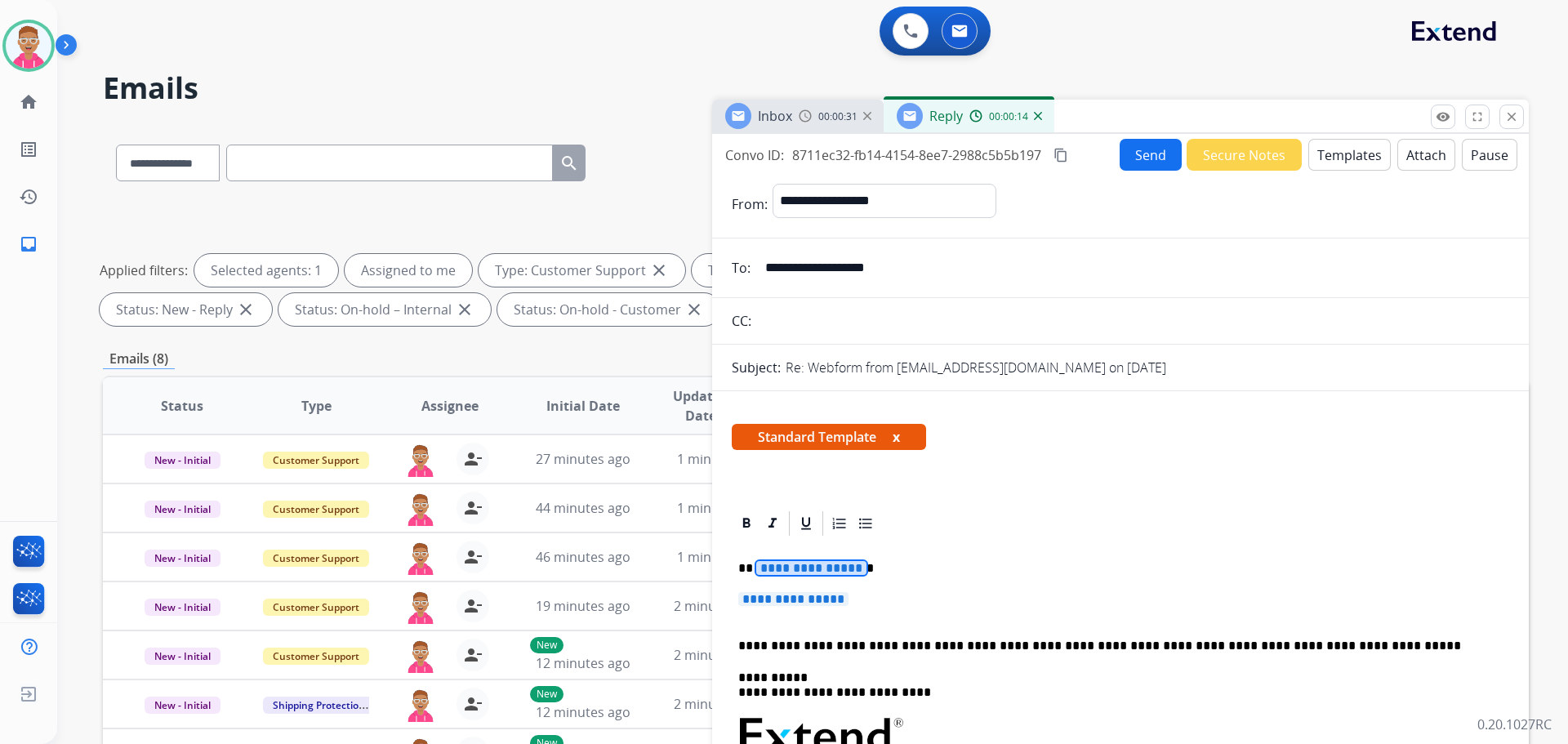
click at [808, 576] on p "**********" at bounding box center [1113, 569] width 751 height 15
click at [854, 571] on span "**********" at bounding box center [812, 568] width 110 height 14
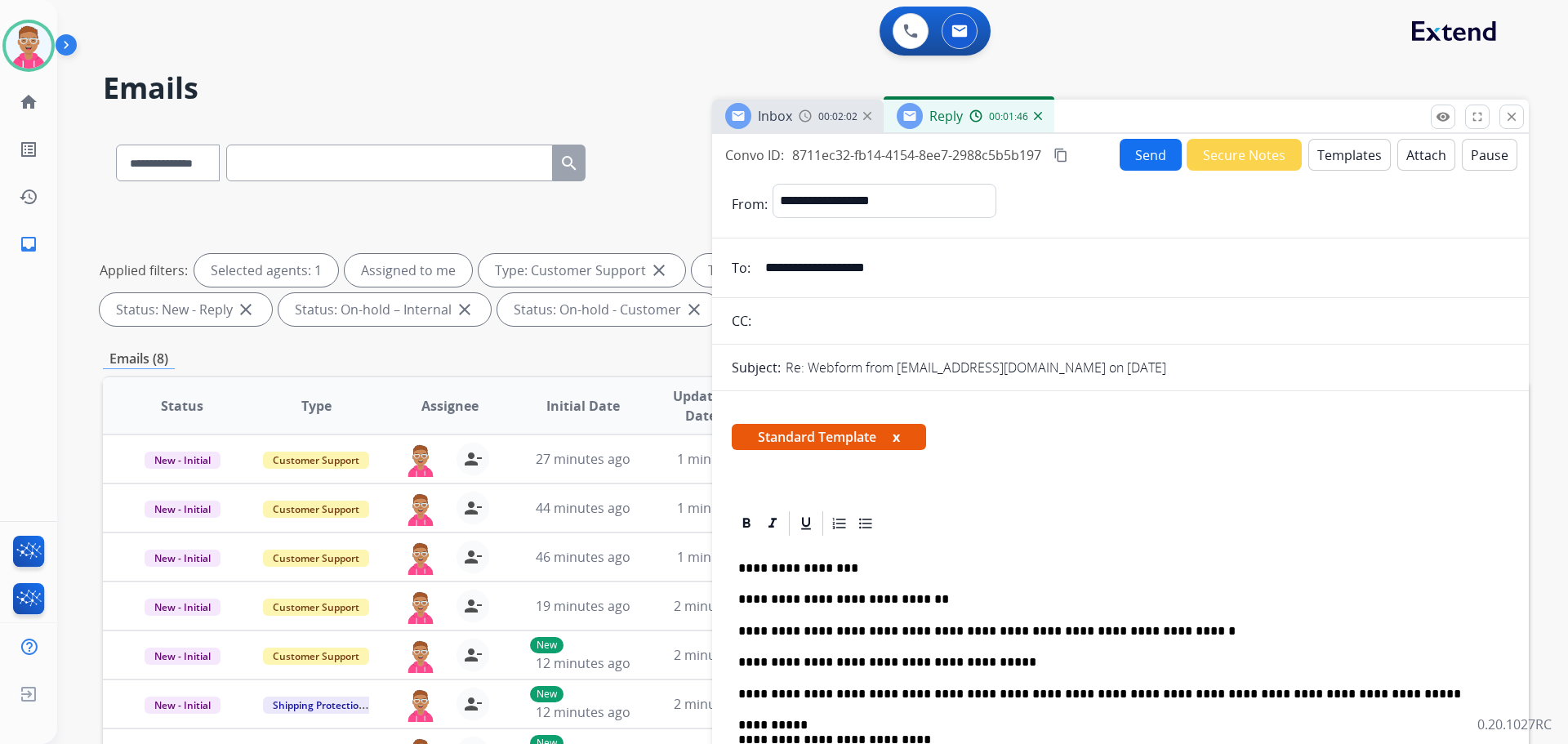
click at [1148, 163] on button "Send" at bounding box center [1151, 154] width 62 height 32
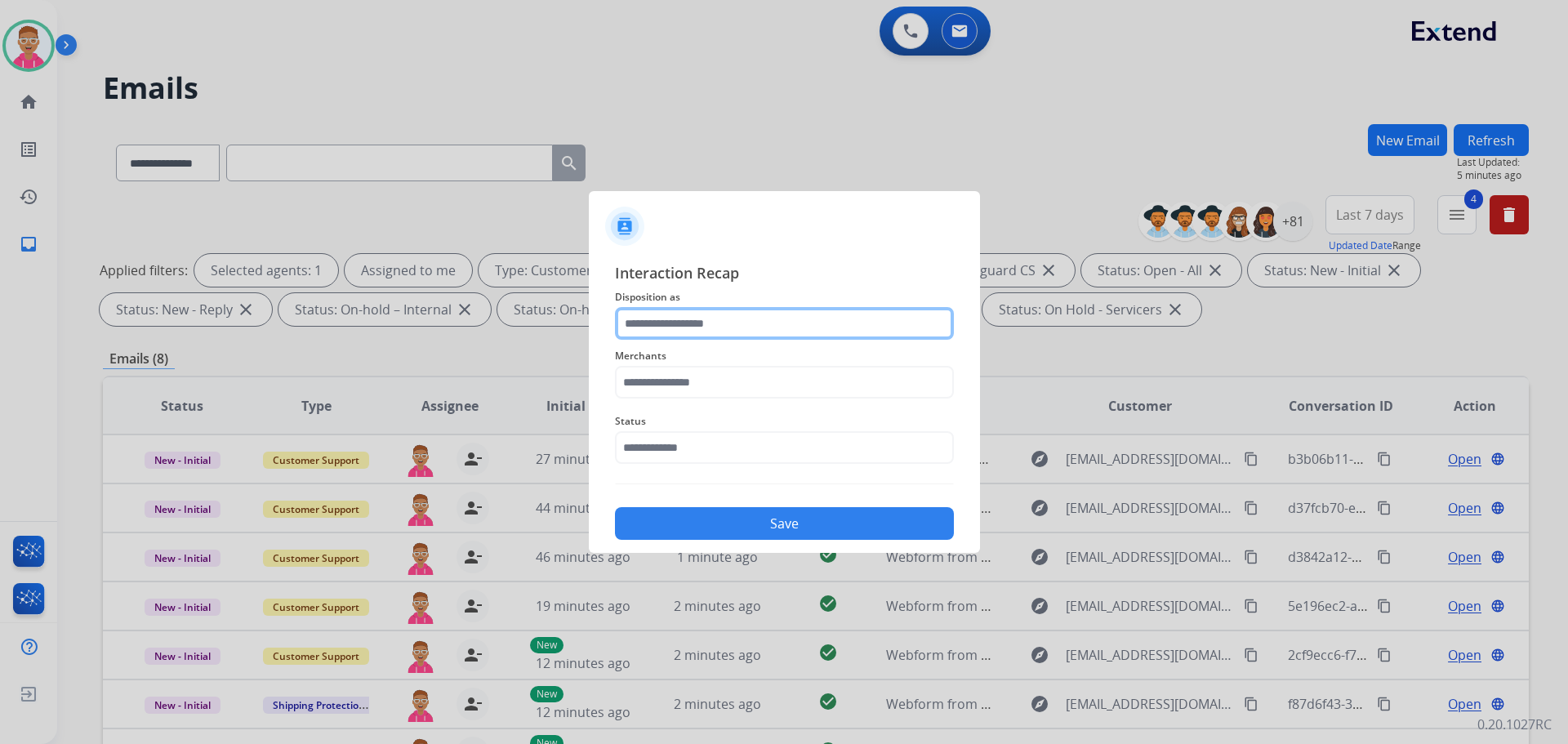
click at [774, 325] on input "text" at bounding box center [784, 323] width 339 height 33
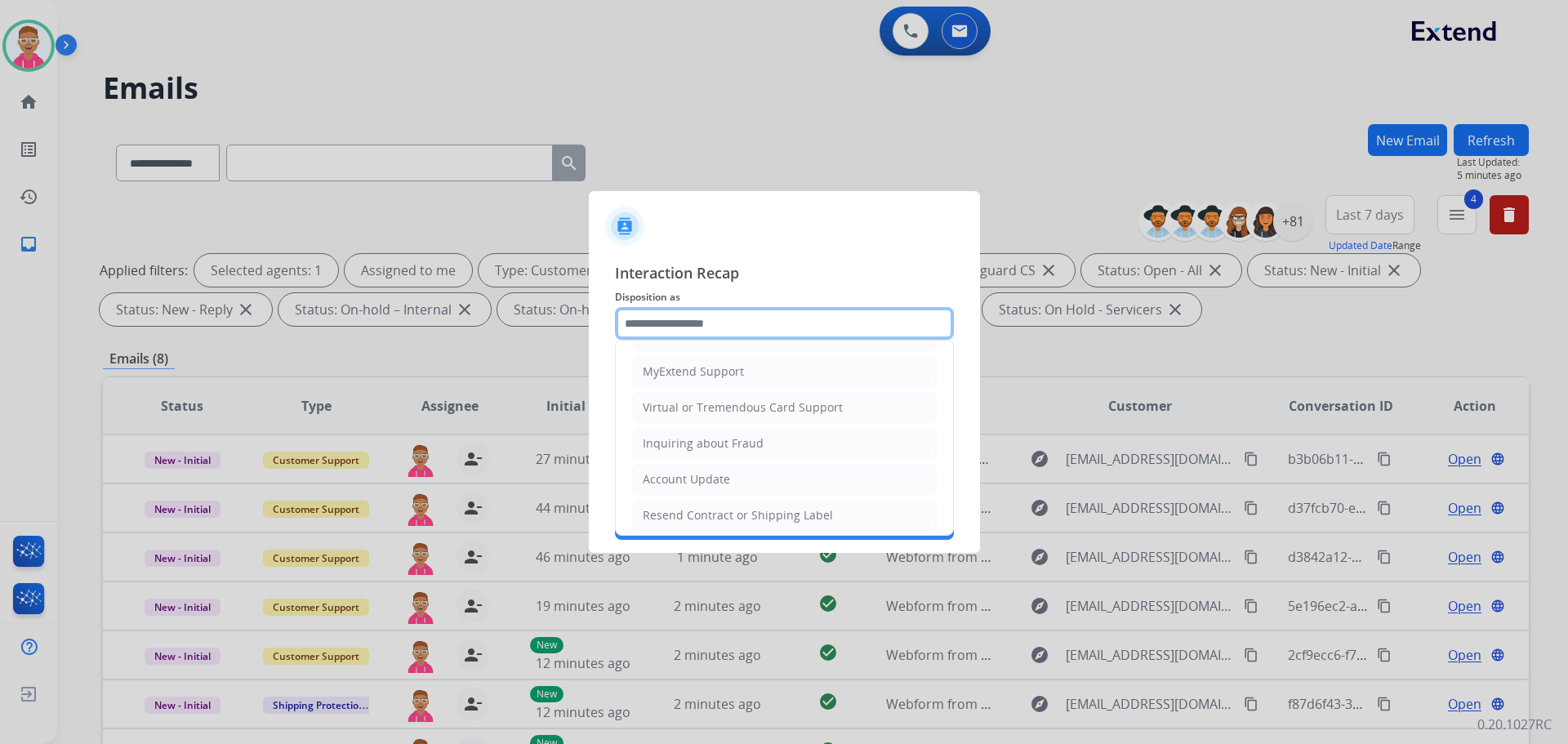
scroll to position [245, 0]
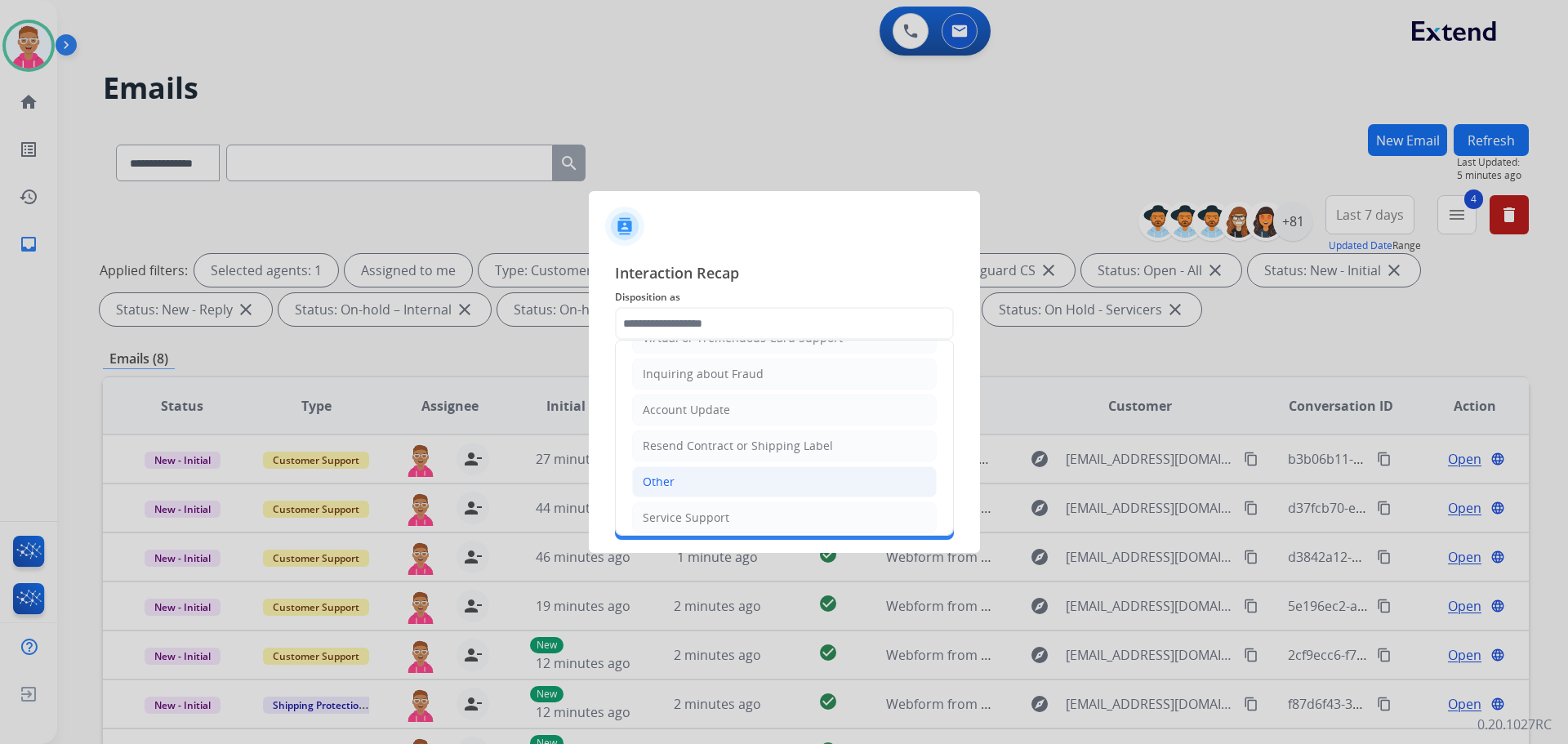
click at [696, 485] on li "Other" at bounding box center [784, 481] width 304 height 31
type input "*****"
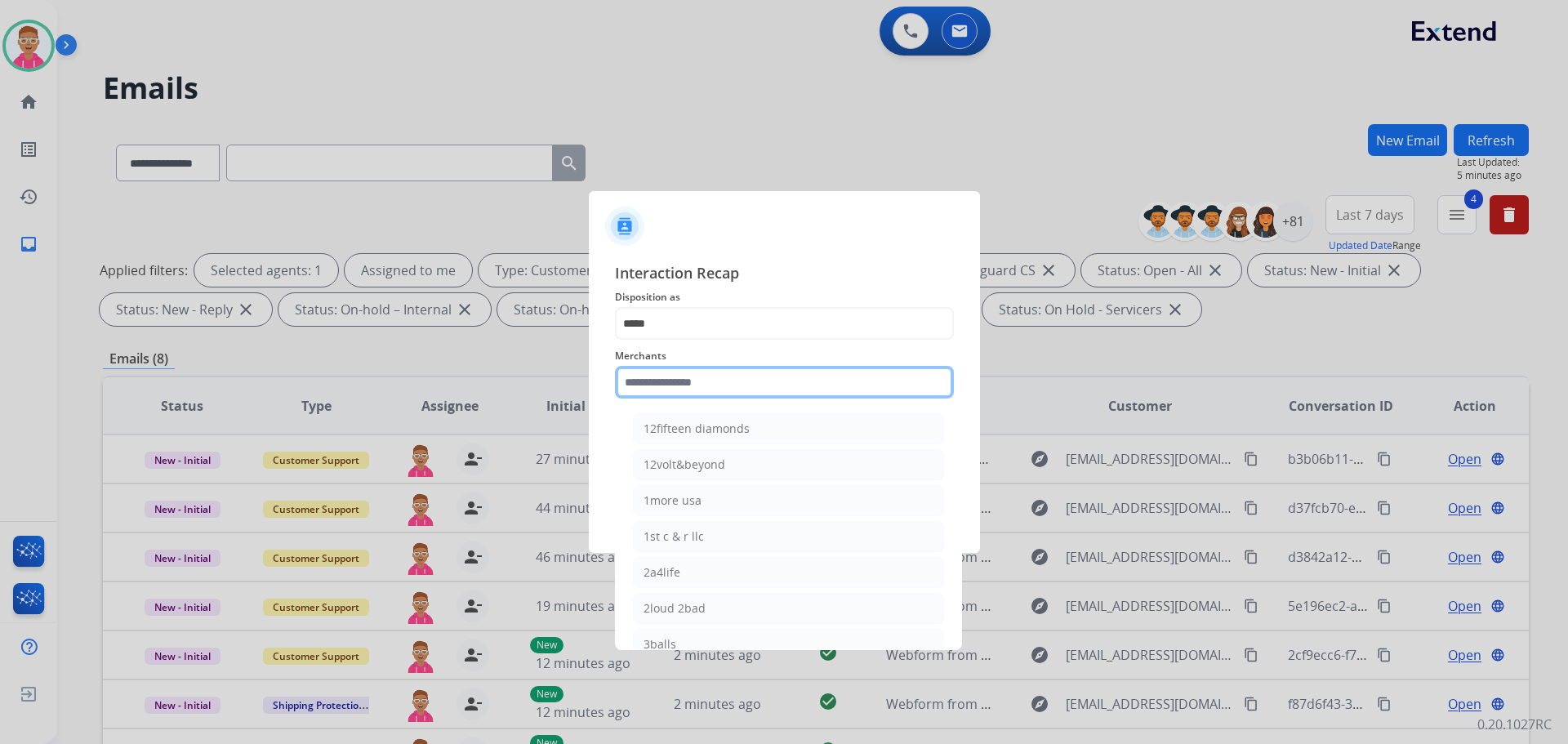
click at [700, 380] on input "text" at bounding box center [784, 382] width 339 height 33
drag, startPoint x: 681, startPoint y: 391, endPoint x: 681, endPoint y: 382, distance: 9.0
click at [681, 382] on input "text" at bounding box center [784, 382] width 339 height 33
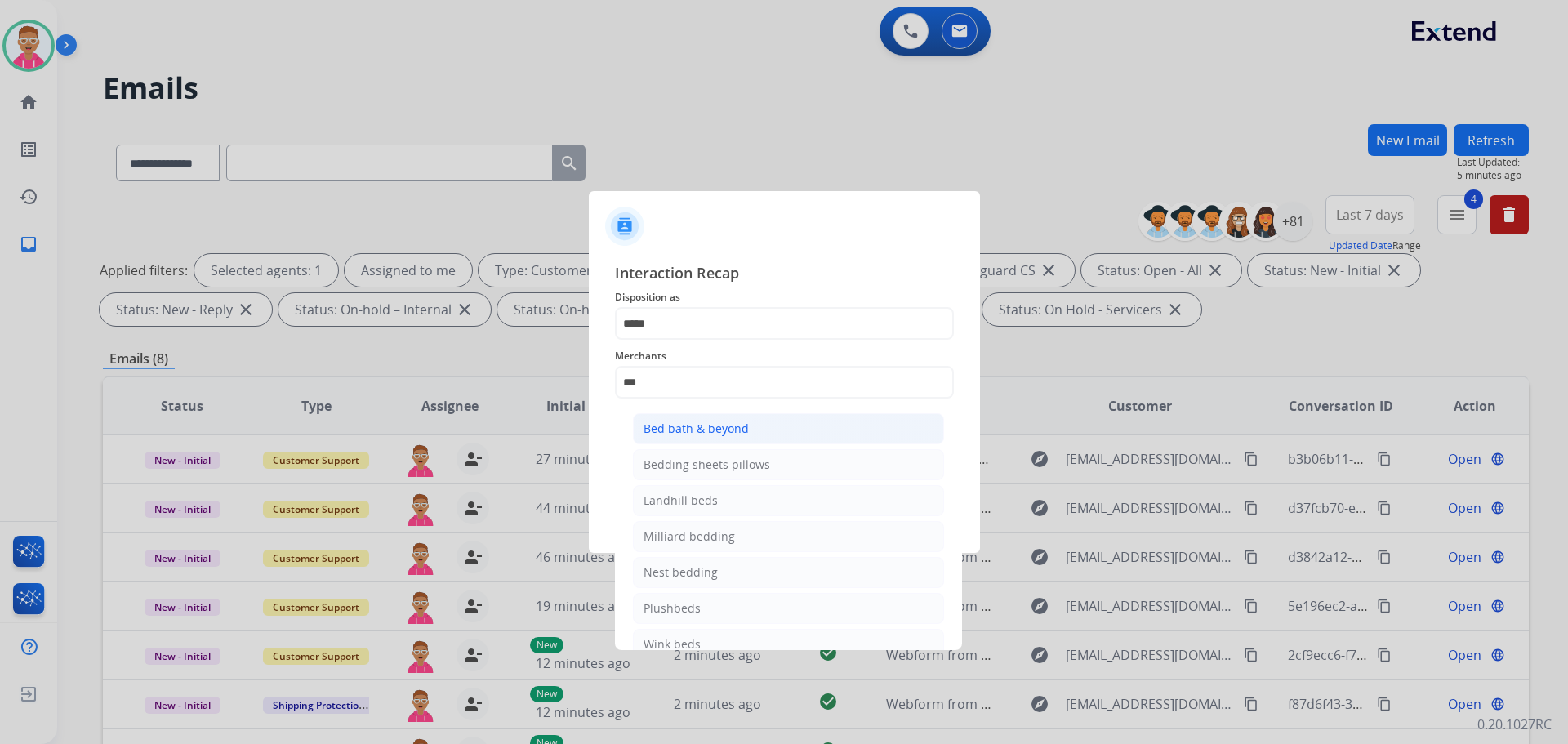
click at [716, 426] on div "Bed bath & beyond" at bounding box center [696, 429] width 105 height 17
type input "**********"
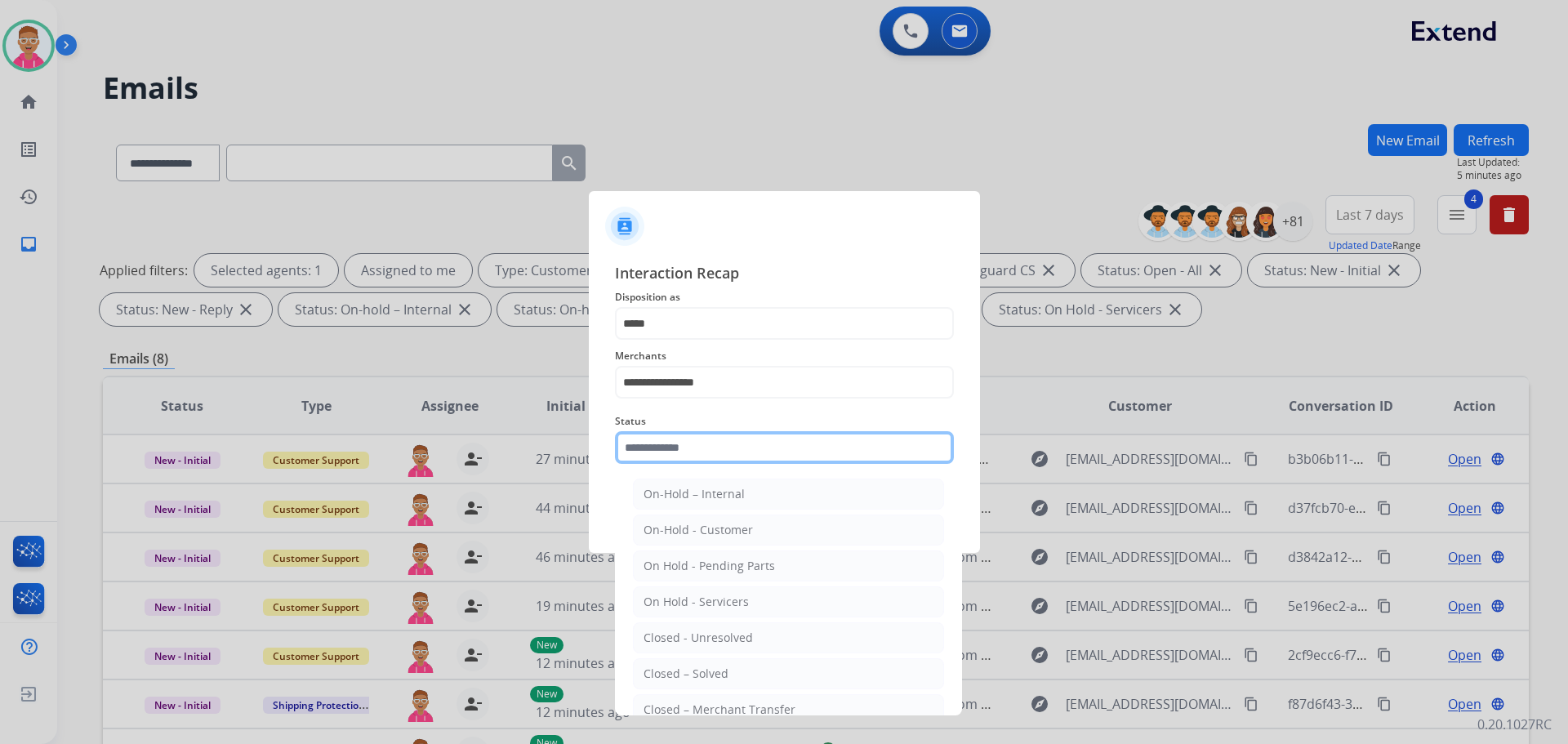
click at [685, 445] on input "text" at bounding box center [784, 447] width 339 height 33
click at [746, 673] on li "Closed – Solved" at bounding box center [788, 673] width 311 height 31
type input "**********"
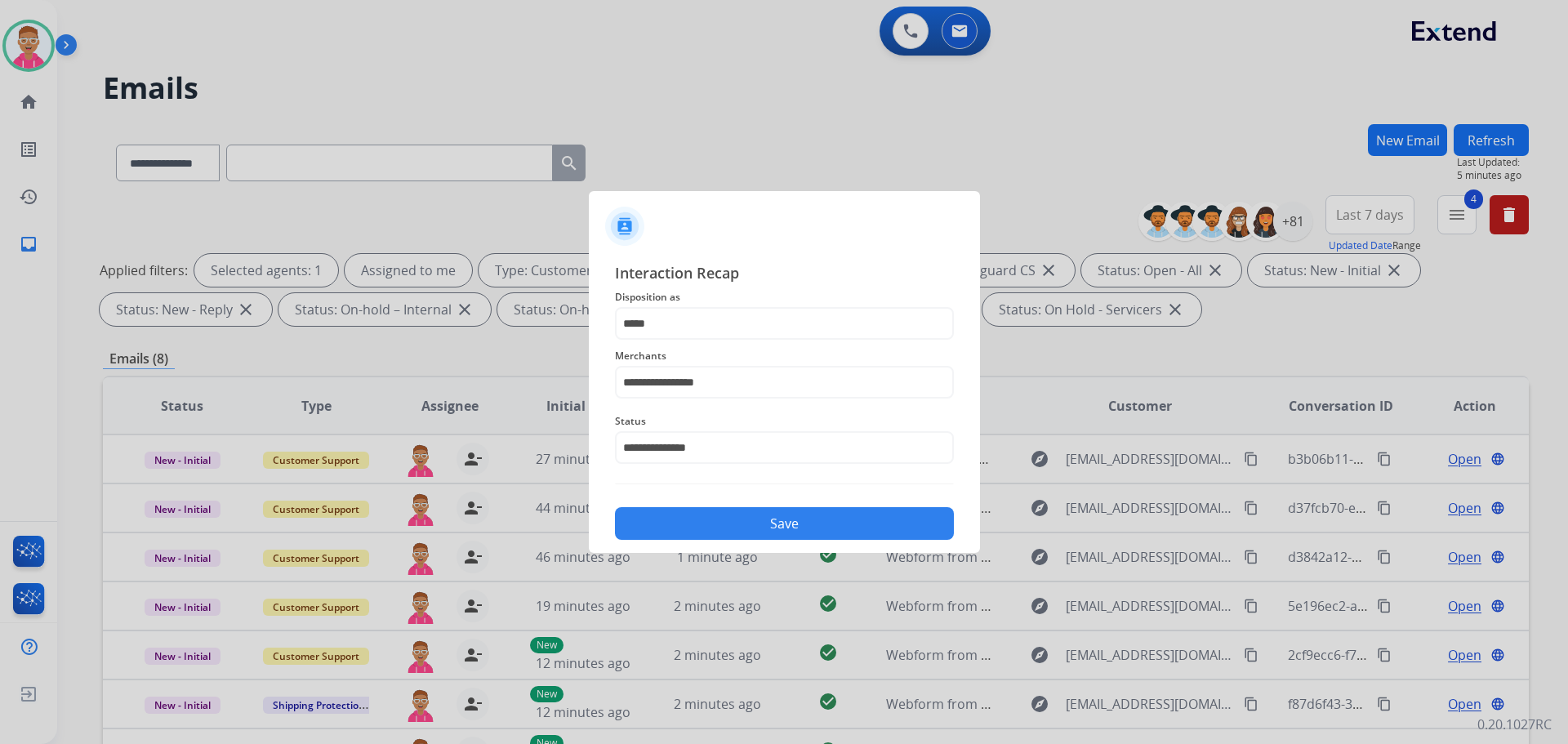
click at [734, 515] on button "Save" at bounding box center [784, 523] width 339 height 33
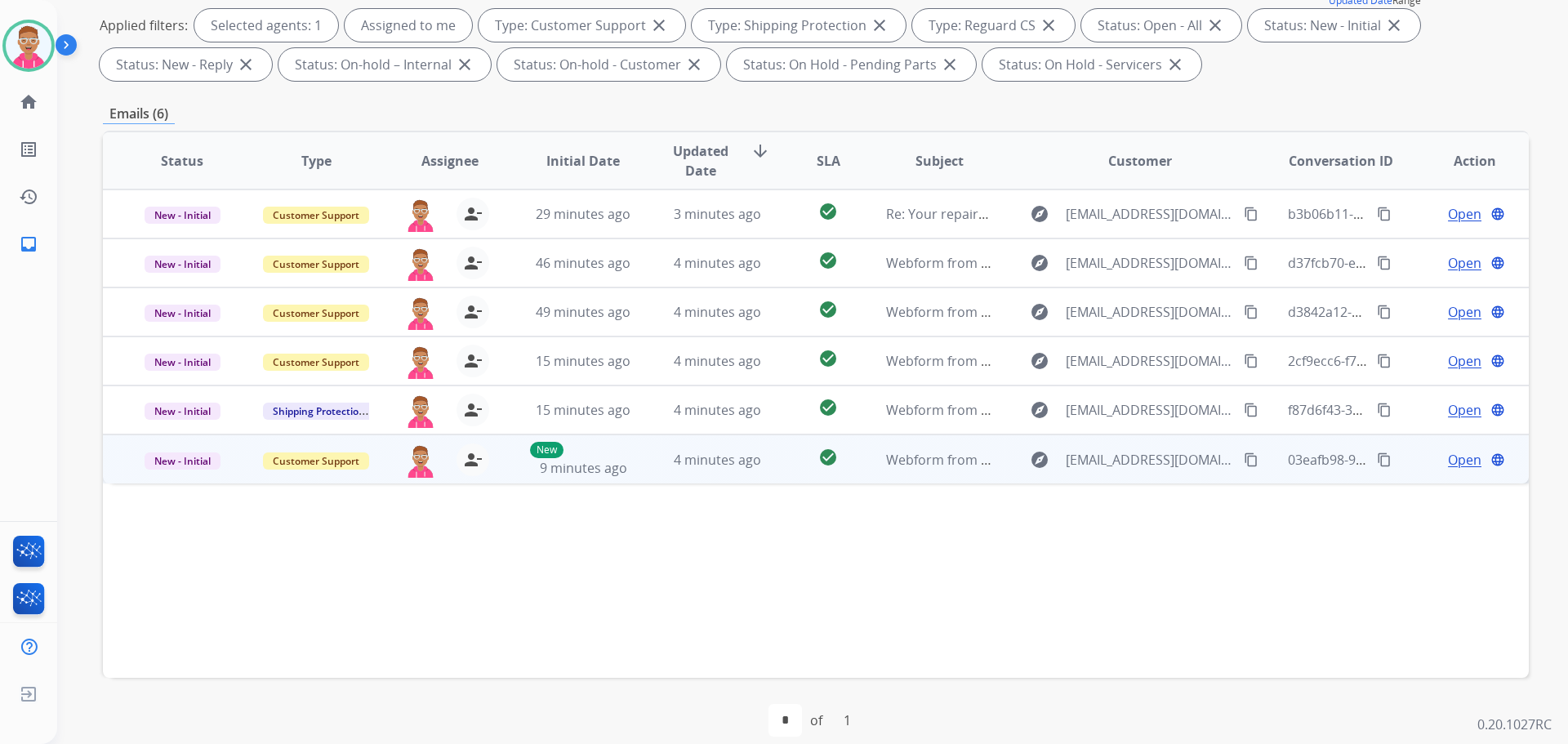
click at [1454, 456] on span "Open" at bounding box center [1465, 460] width 33 height 20
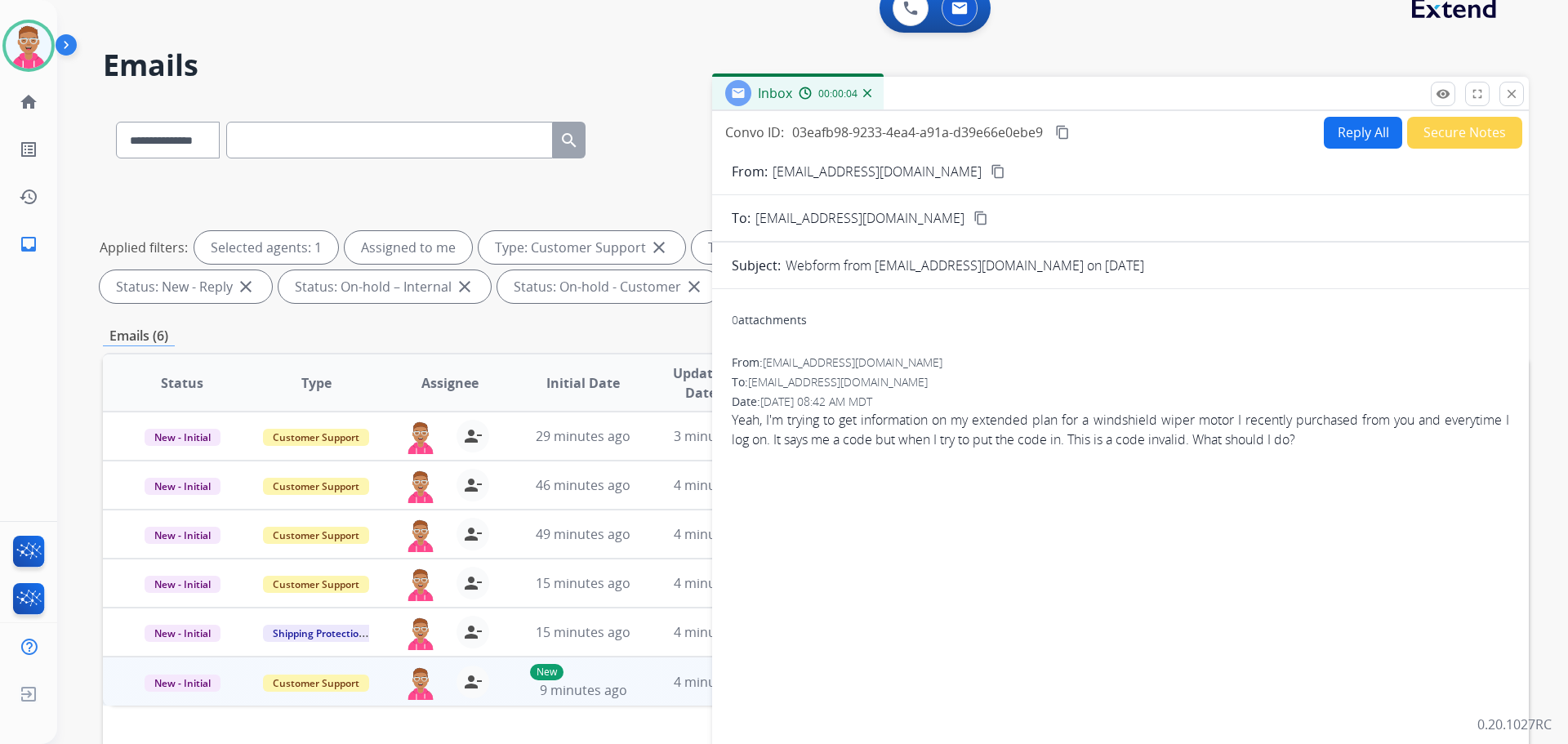
scroll to position [0, 0]
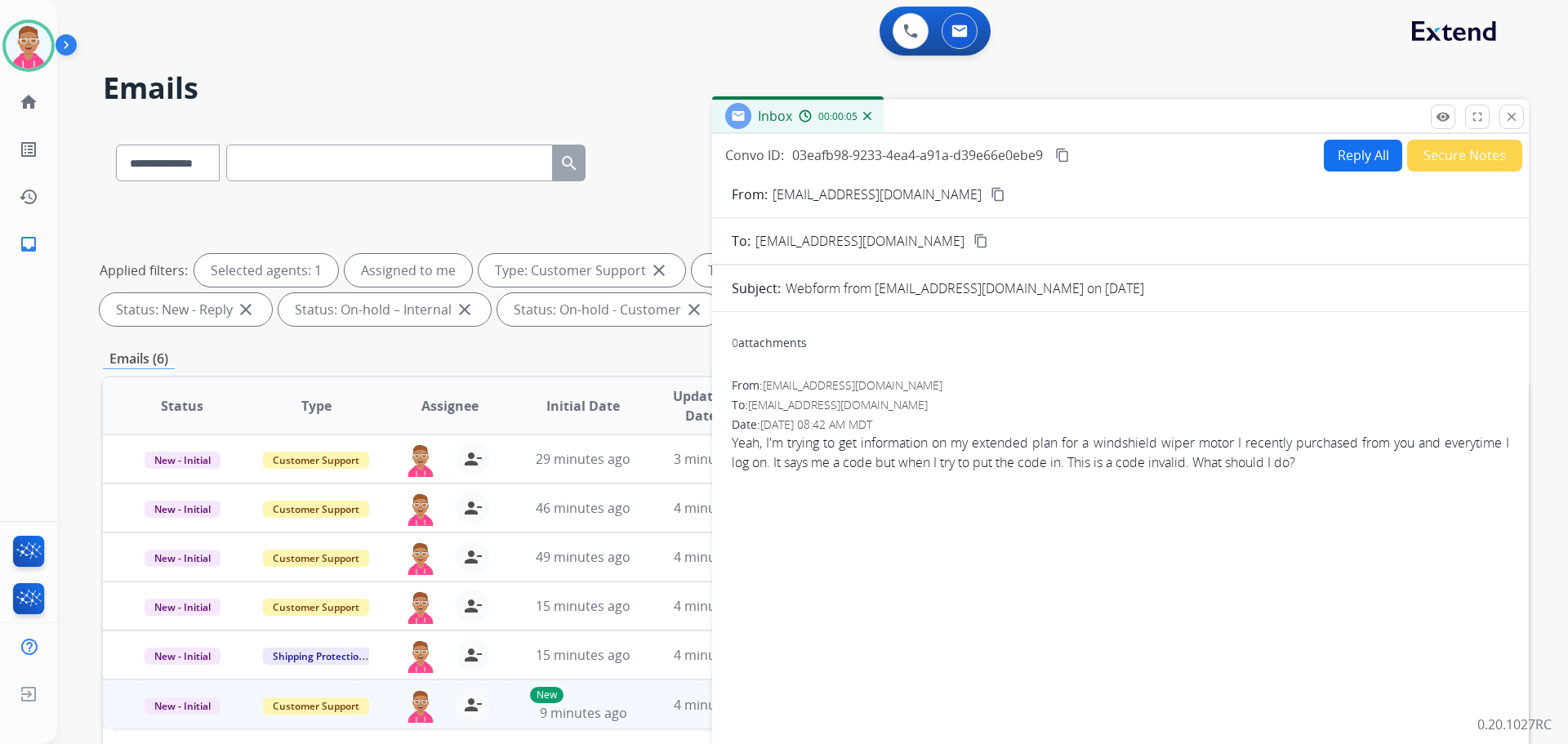
click at [991, 190] on mat-icon "content_copy" at bounding box center [998, 194] width 15 height 15
click at [1367, 152] on button "Reply All" at bounding box center [1364, 155] width 78 height 32
select select "**********"
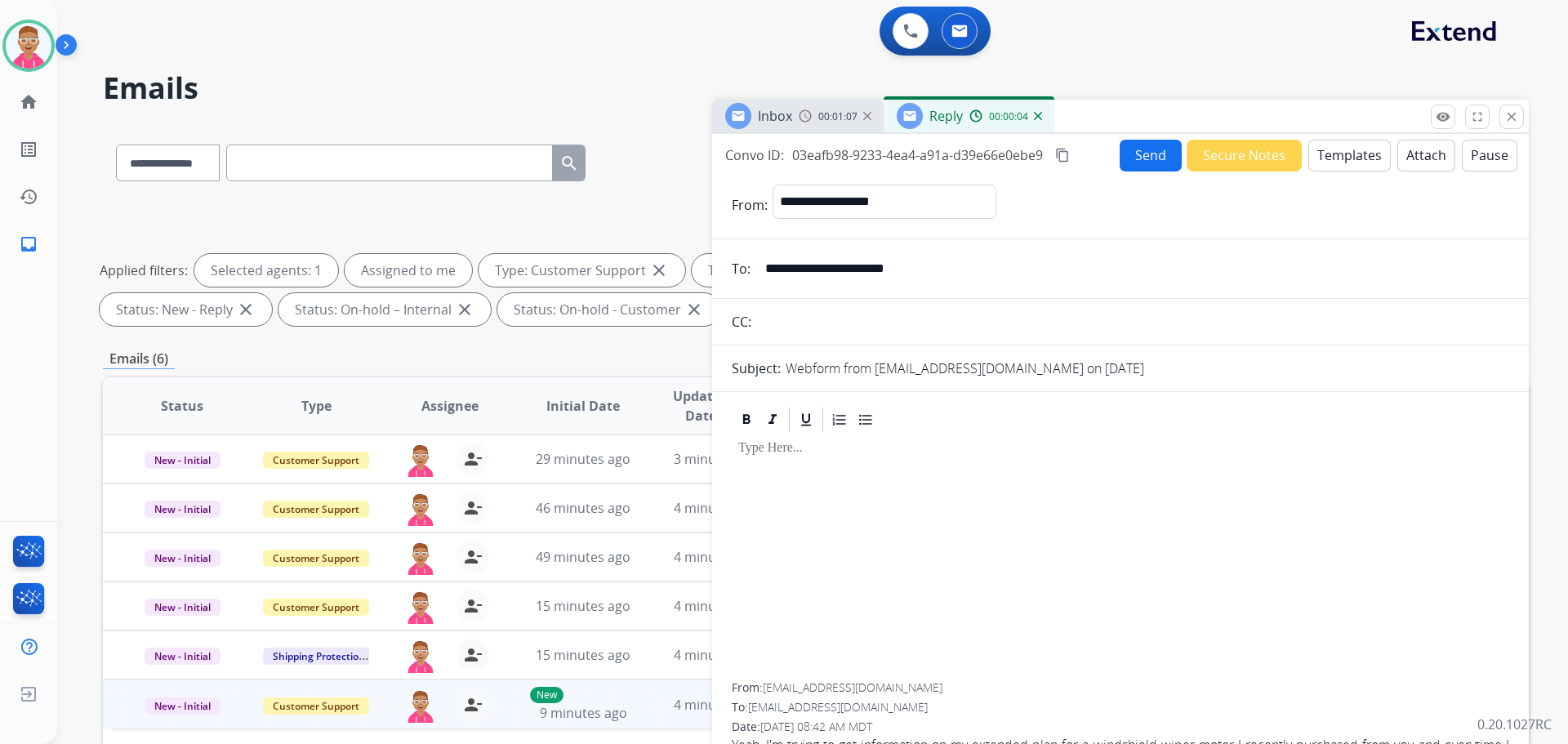
click at [1327, 154] on button "Templates" at bounding box center [1349, 155] width 83 height 32
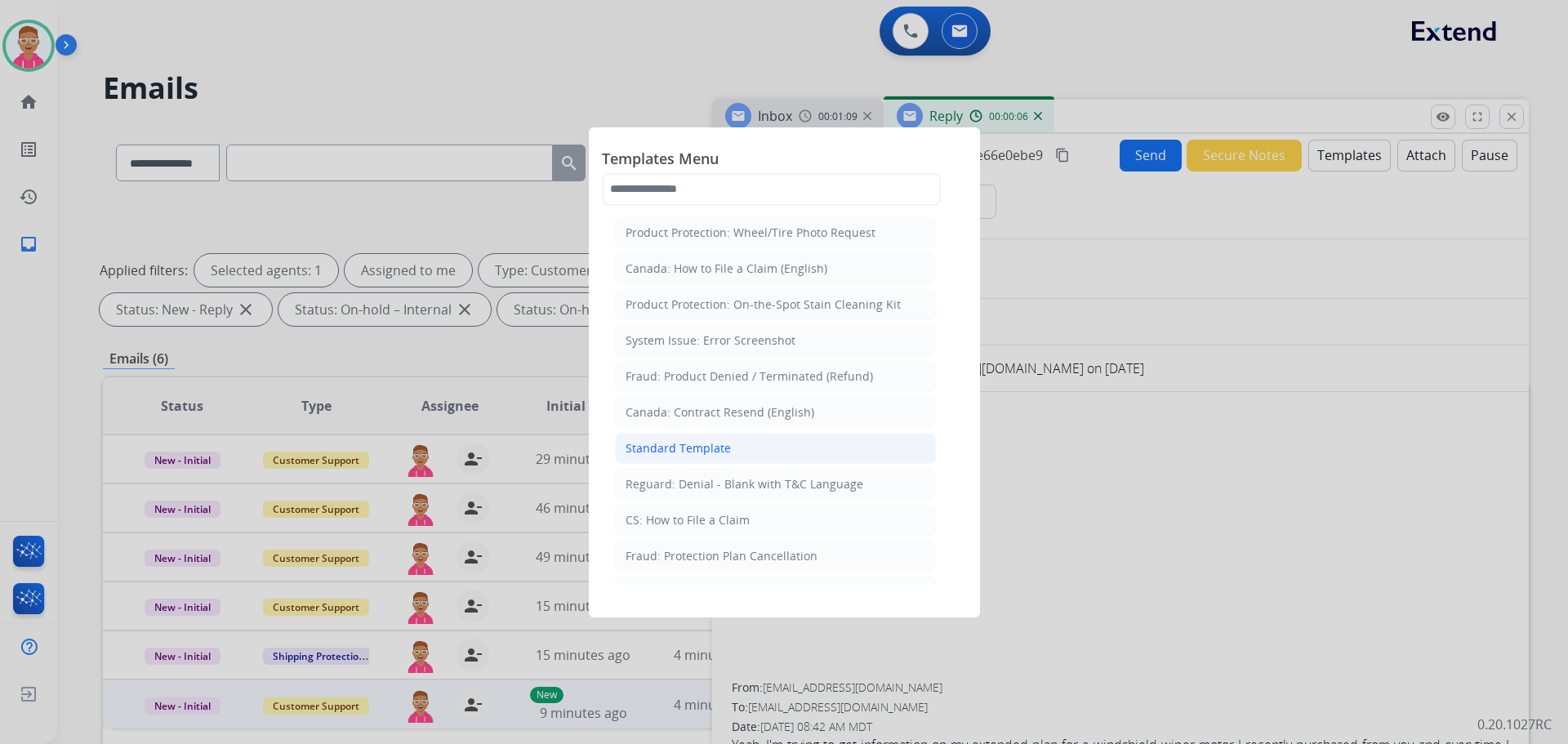
click at [736, 439] on li "Standard Template" at bounding box center [775, 448] width 321 height 31
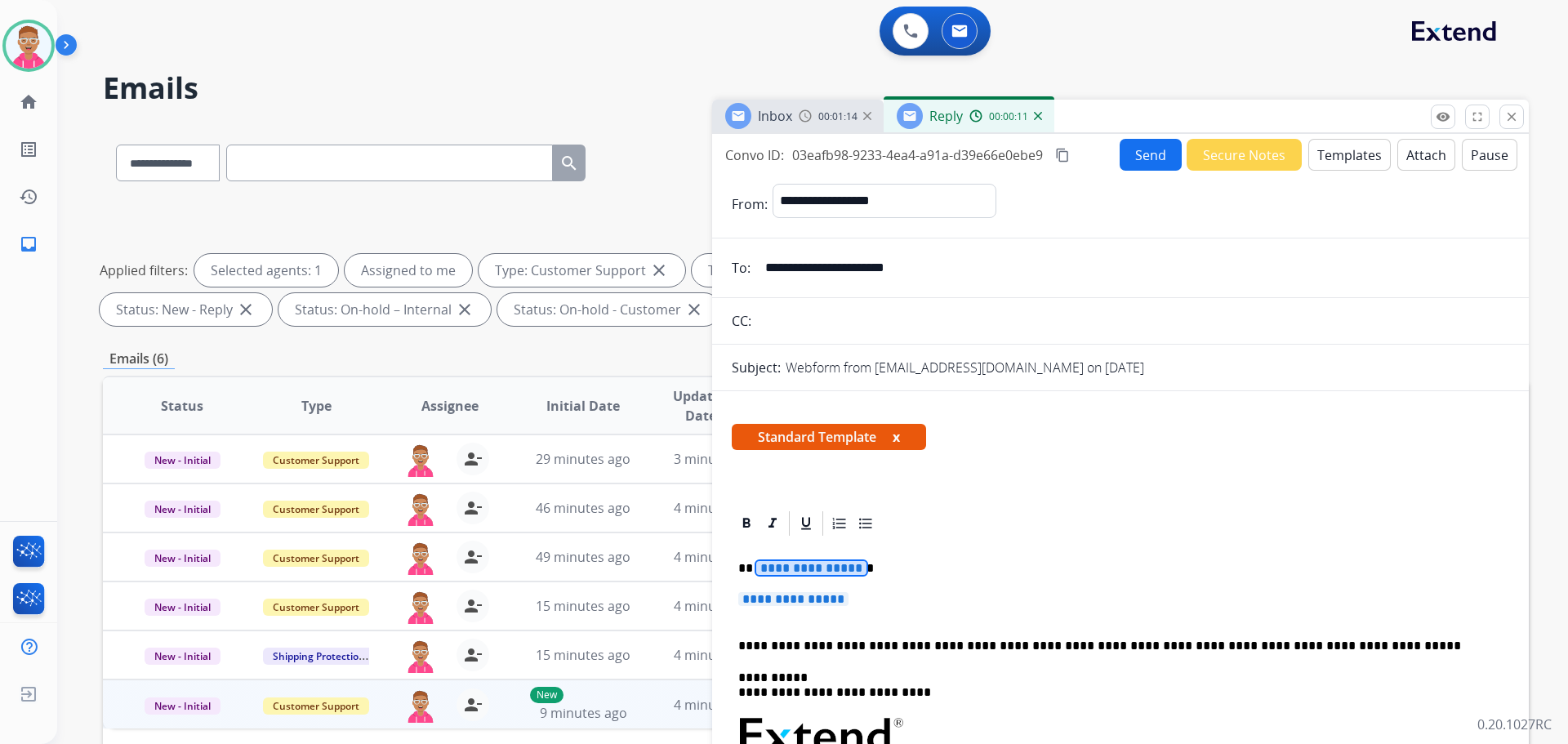
click at [821, 567] on span "**********" at bounding box center [812, 568] width 110 height 14
click at [830, 599] on span "**********" at bounding box center [793, 599] width 110 height 14
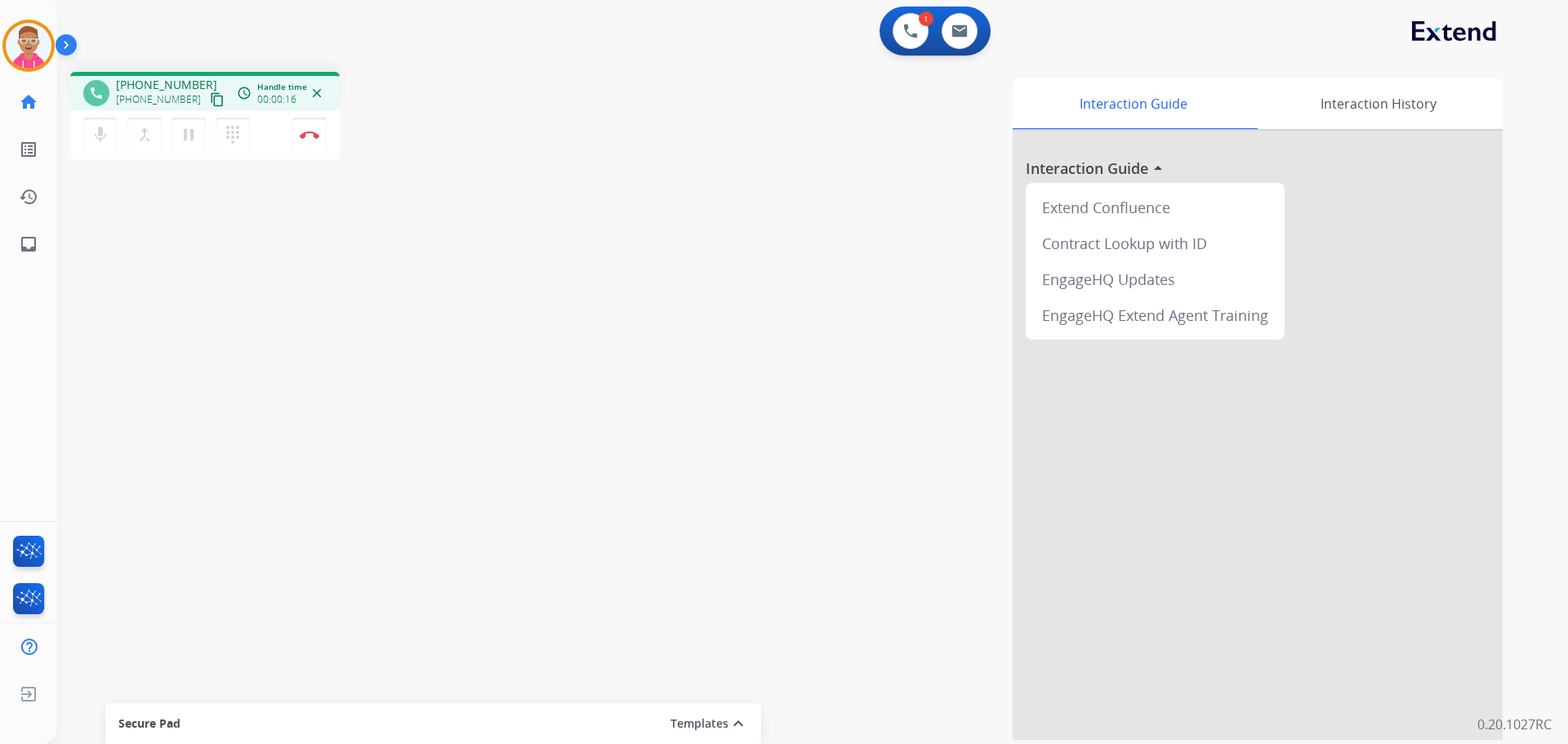
click at [210, 99] on mat-icon "content_copy" at bounding box center [218, 100] width 15 height 15
click at [312, 144] on button "Disconnect" at bounding box center [309, 134] width 34 height 34
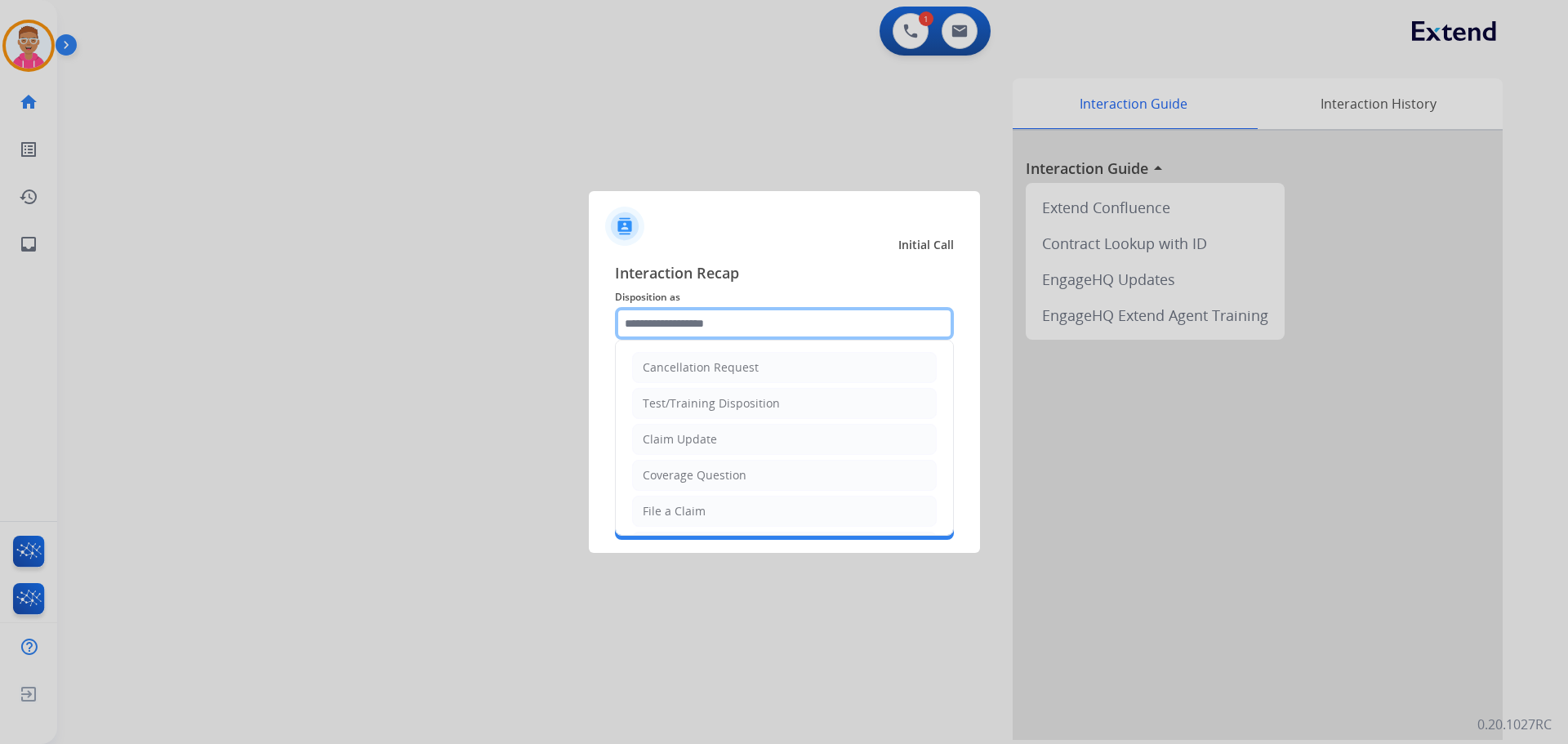
click at [750, 328] on input "text" at bounding box center [784, 323] width 339 height 33
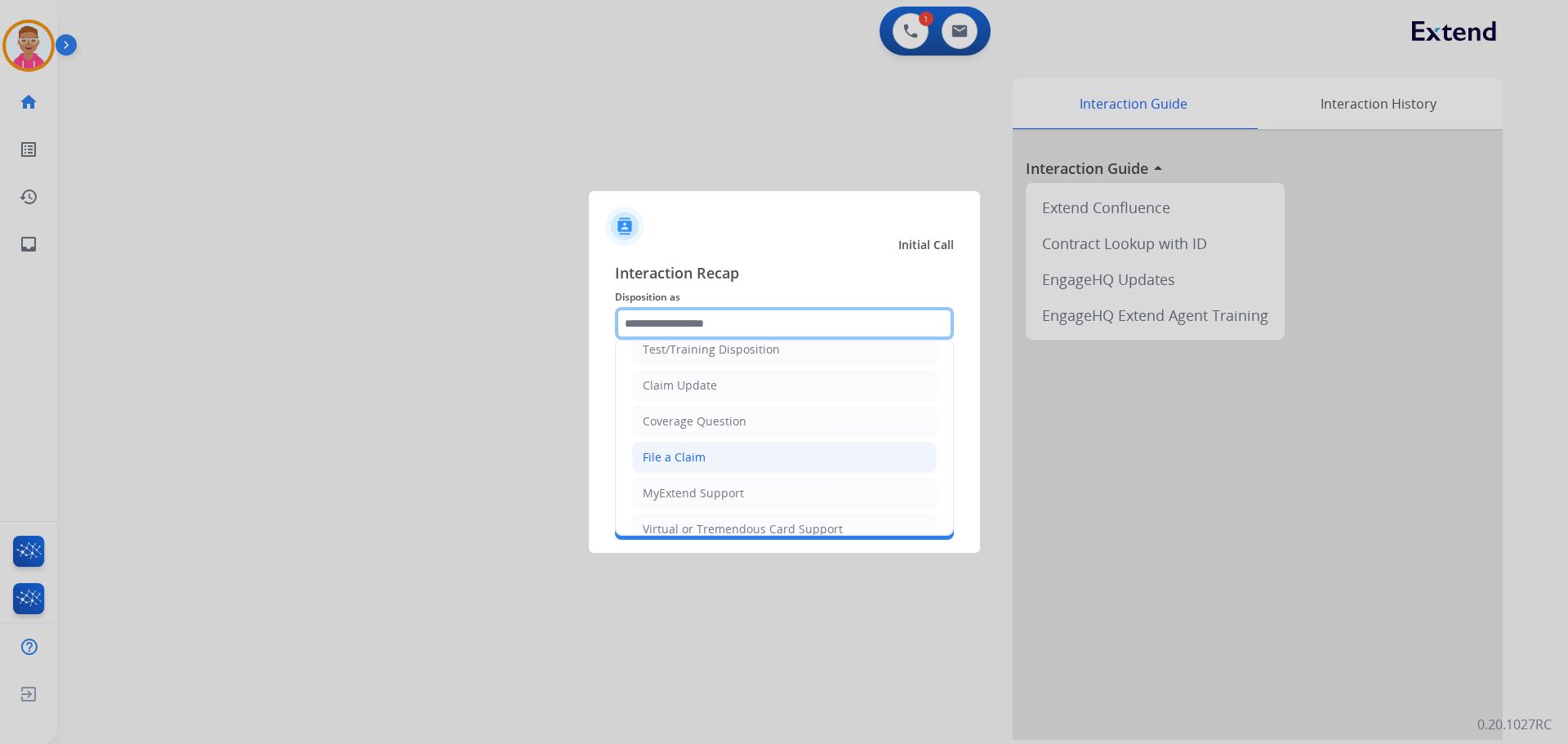
scroll to position [245, 0]
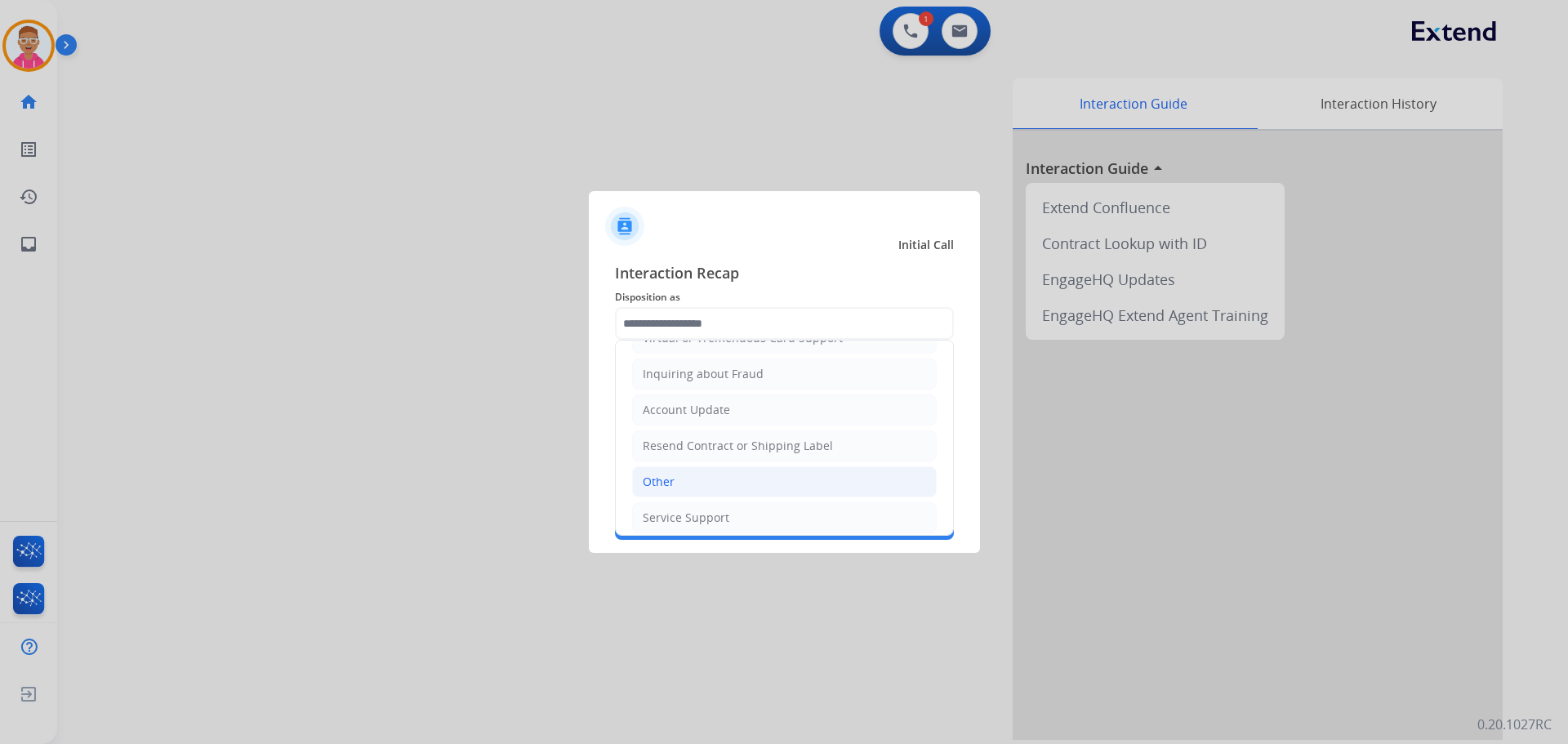
click at [692, 480] on li "Other" at bounding box center [784, 481] width 304 height 31
type input "*****"
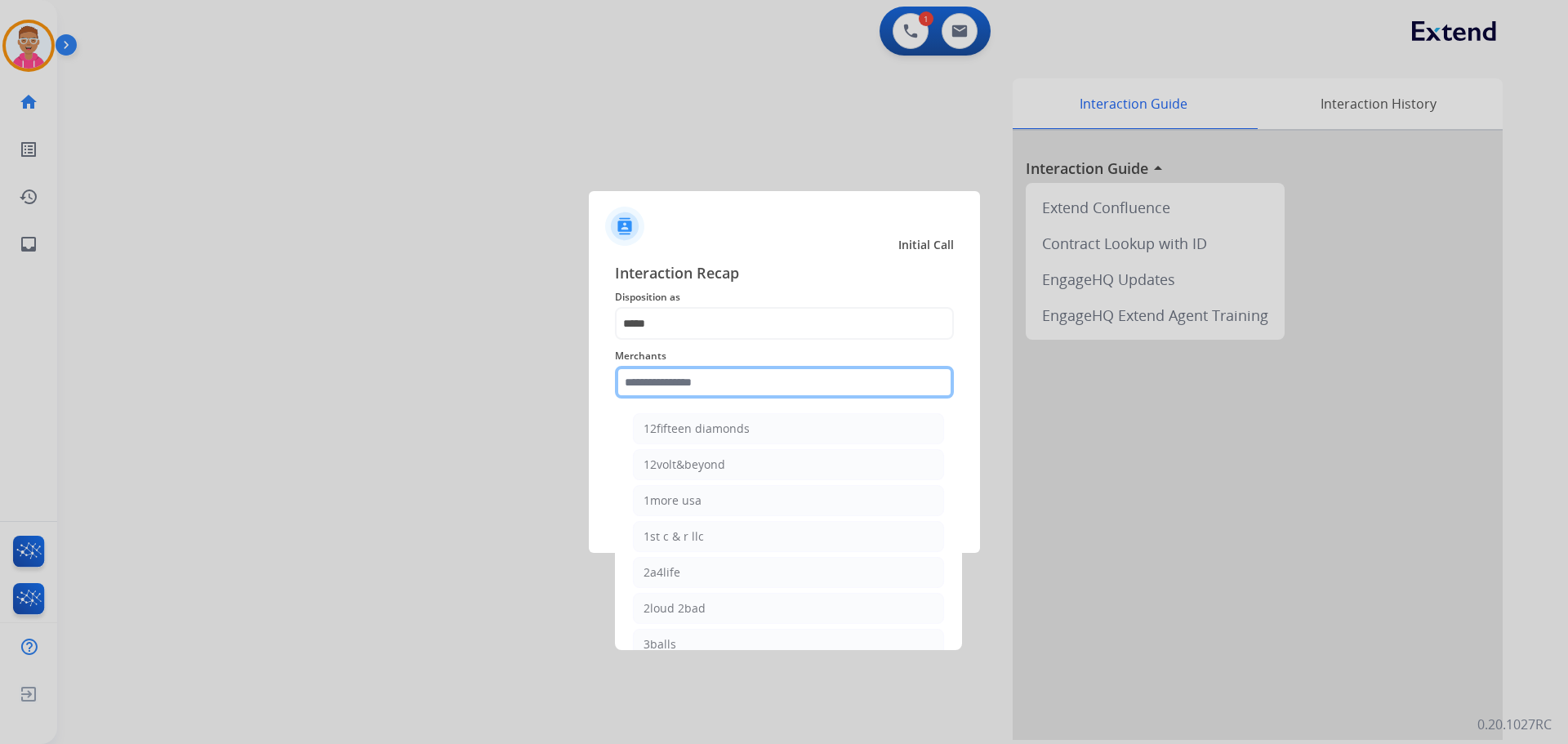
click at [692, 379] on input "text" at bounding box center [784, 382] width 339 height 33
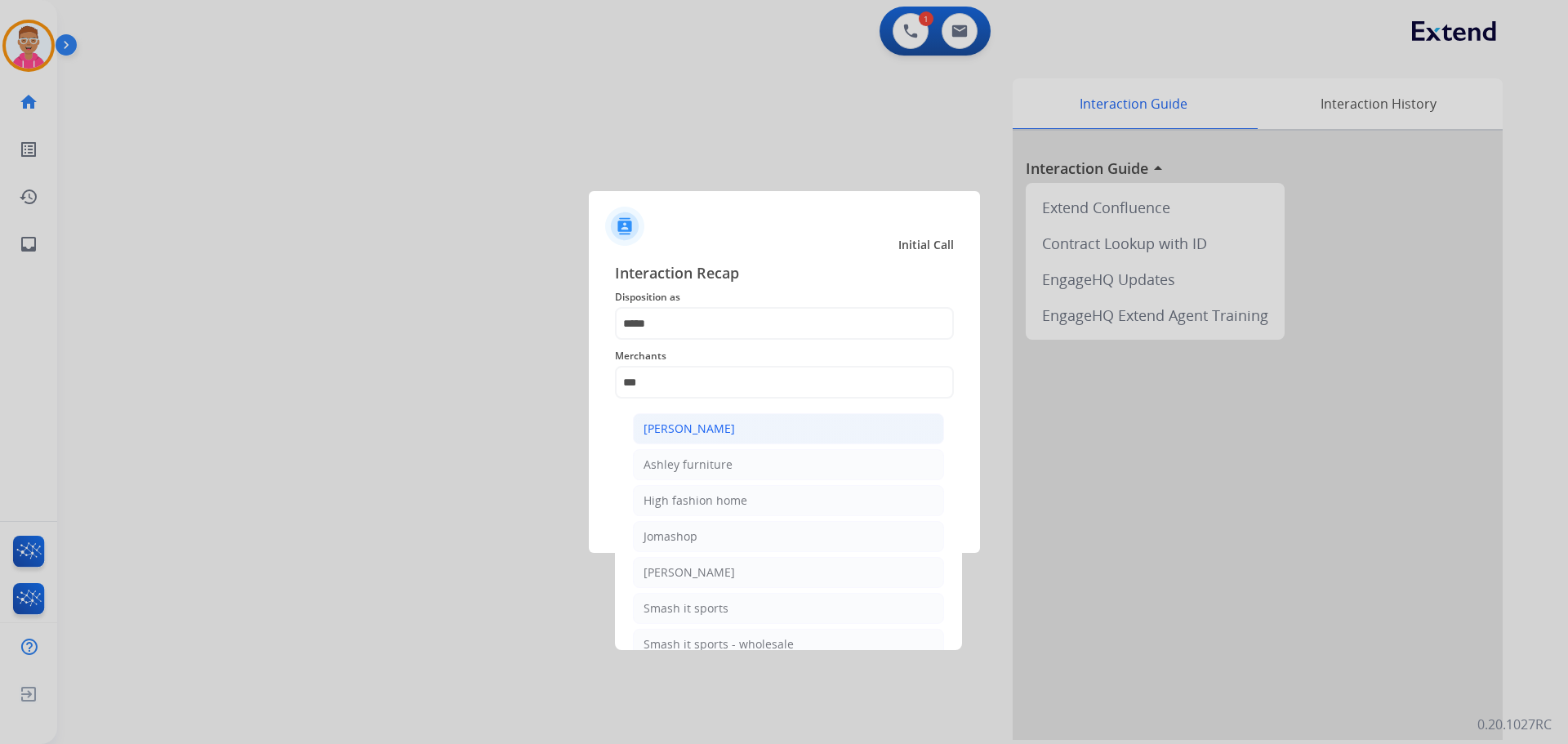
click at [739, 430] on li "Ashley - Reguard" at bounding box center [788, 429] width 311 height 31
type input "**********"
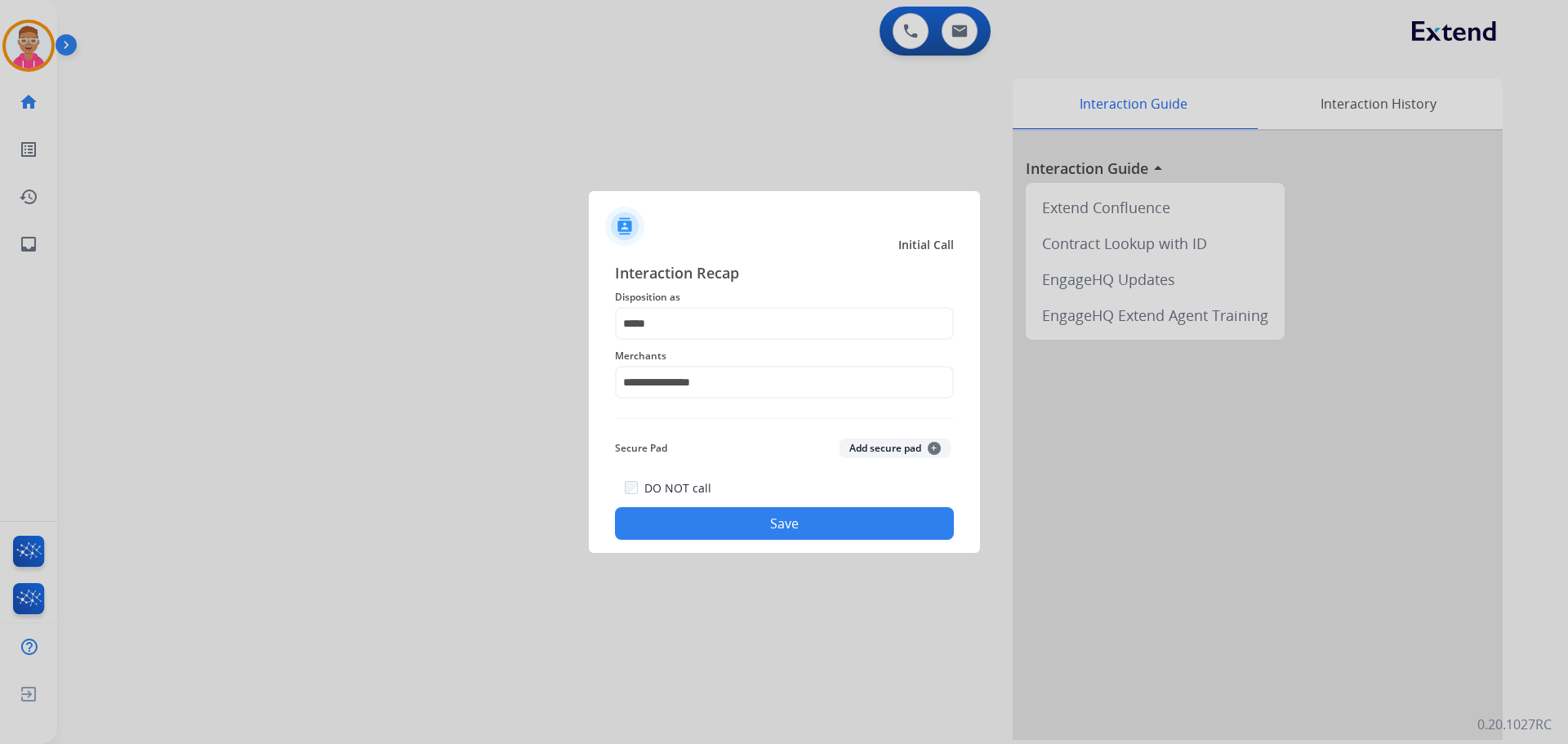
click at [746, 532] on button "Save" at bounding box center [784, 523] width 339 height 33
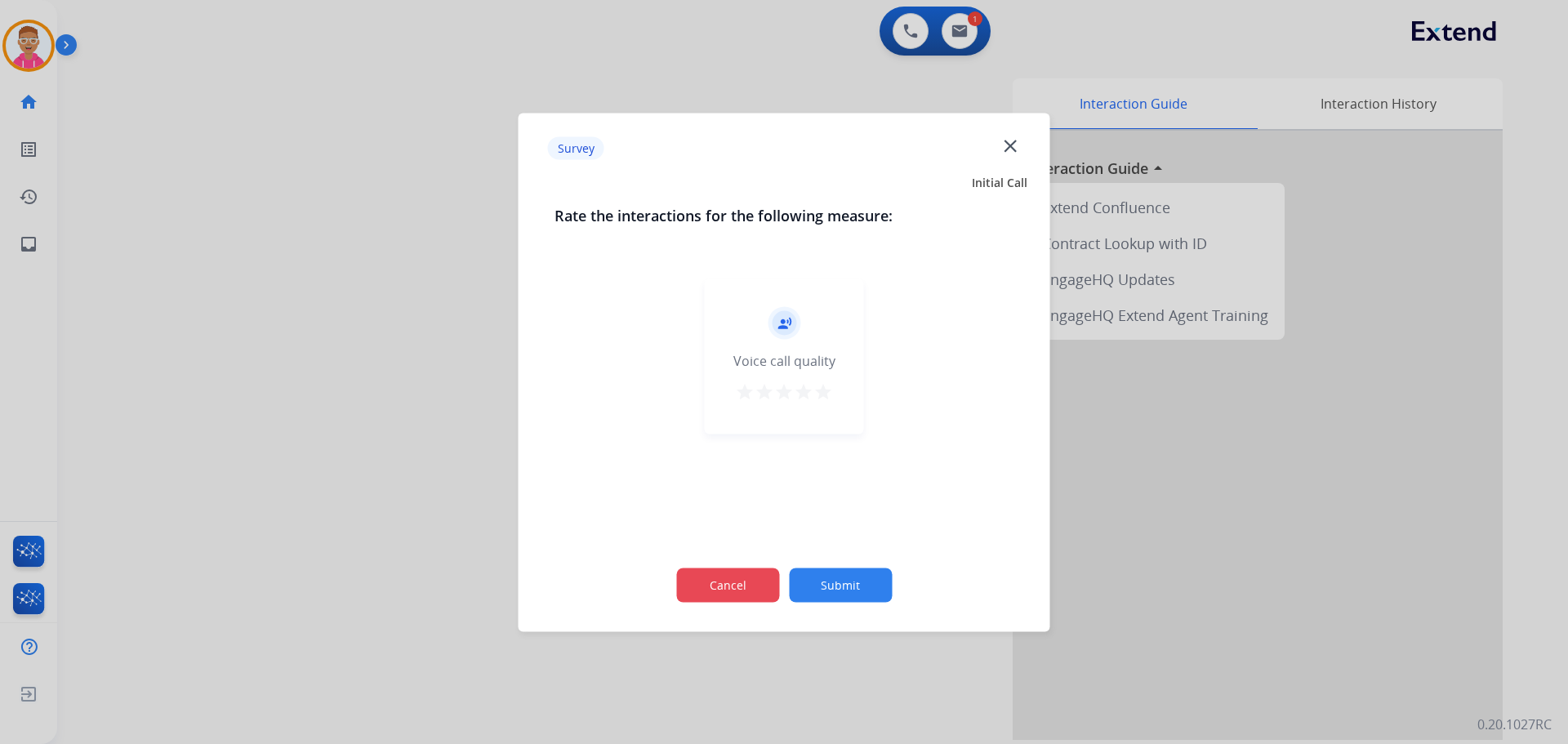
click at [736, 588] on button "Cancel" at bounding box center [727, 585] width 103 height 34
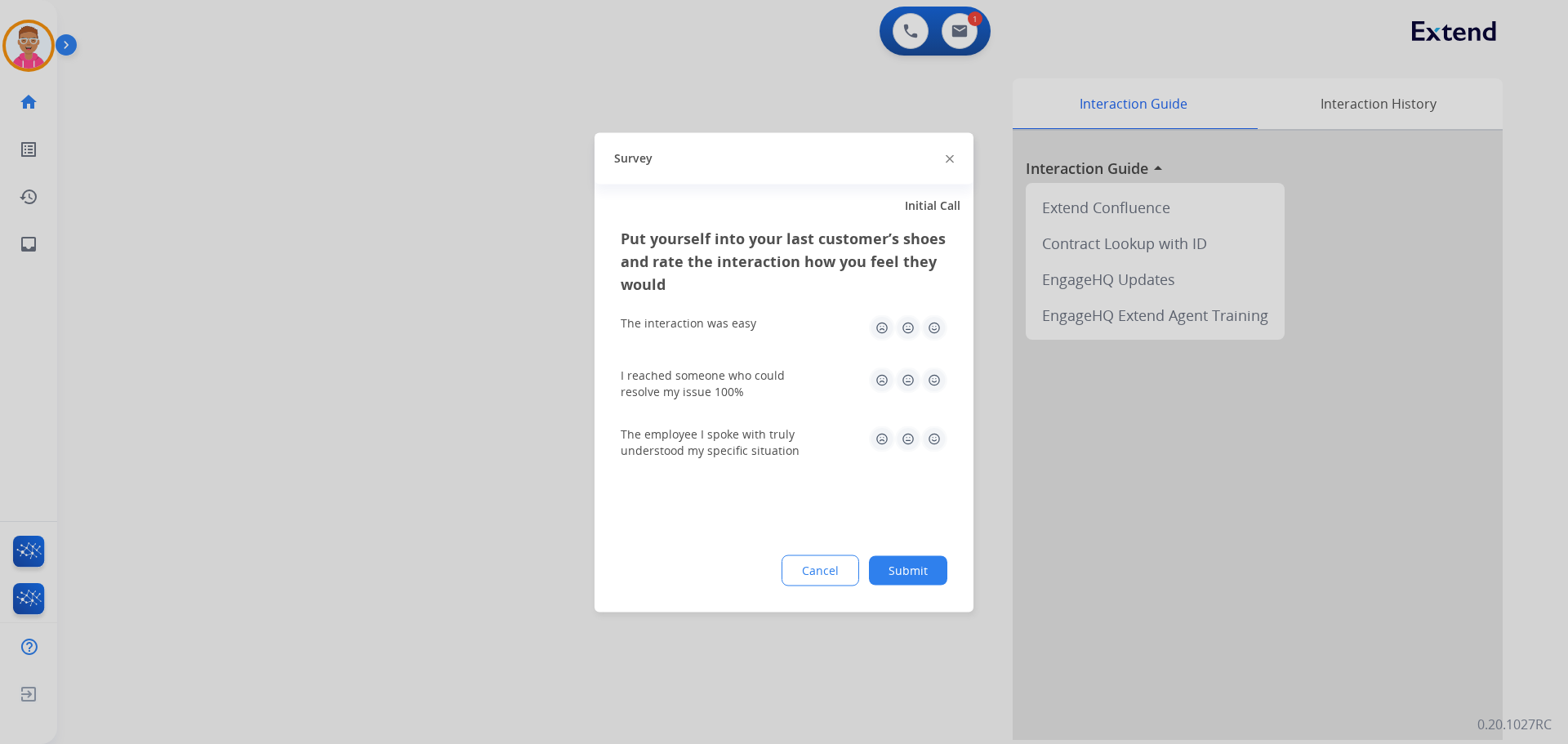
click at [816, 569] on button "Cancel" at bounding box center [820, 570] width 78 height 31
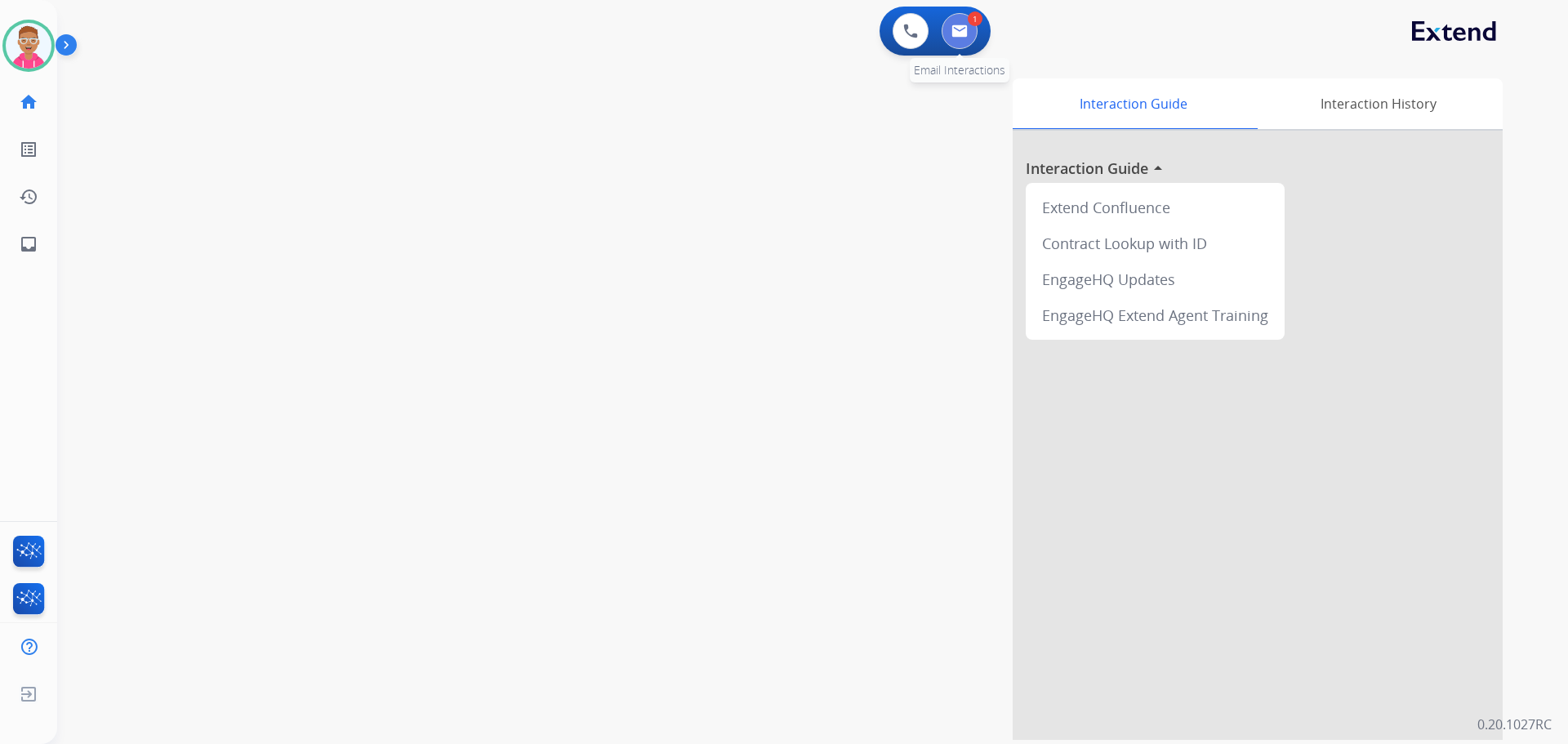
click at [954, 31] on img at bounding box center [960, 31] width 17 height 13
select select "**********"
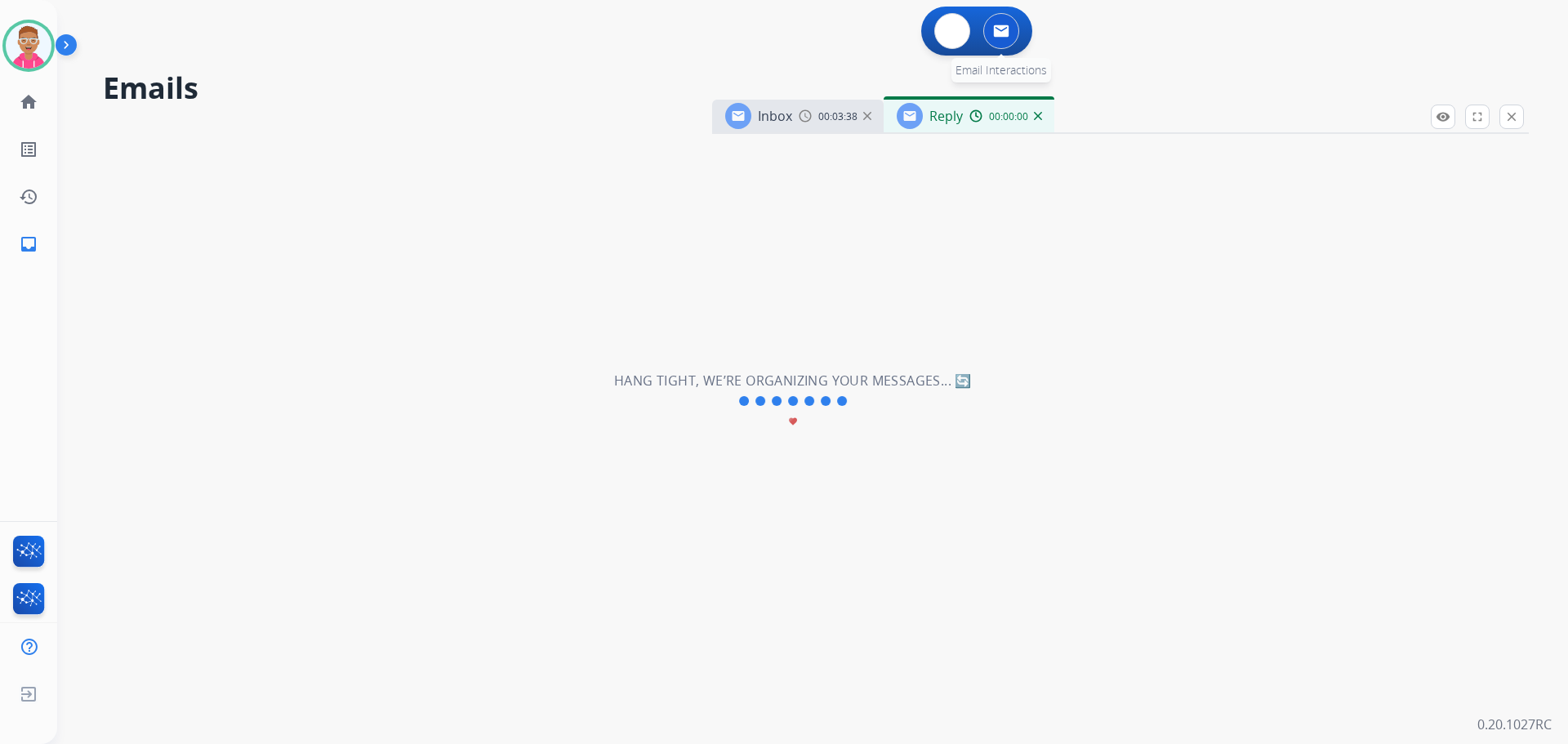
select select "**********"
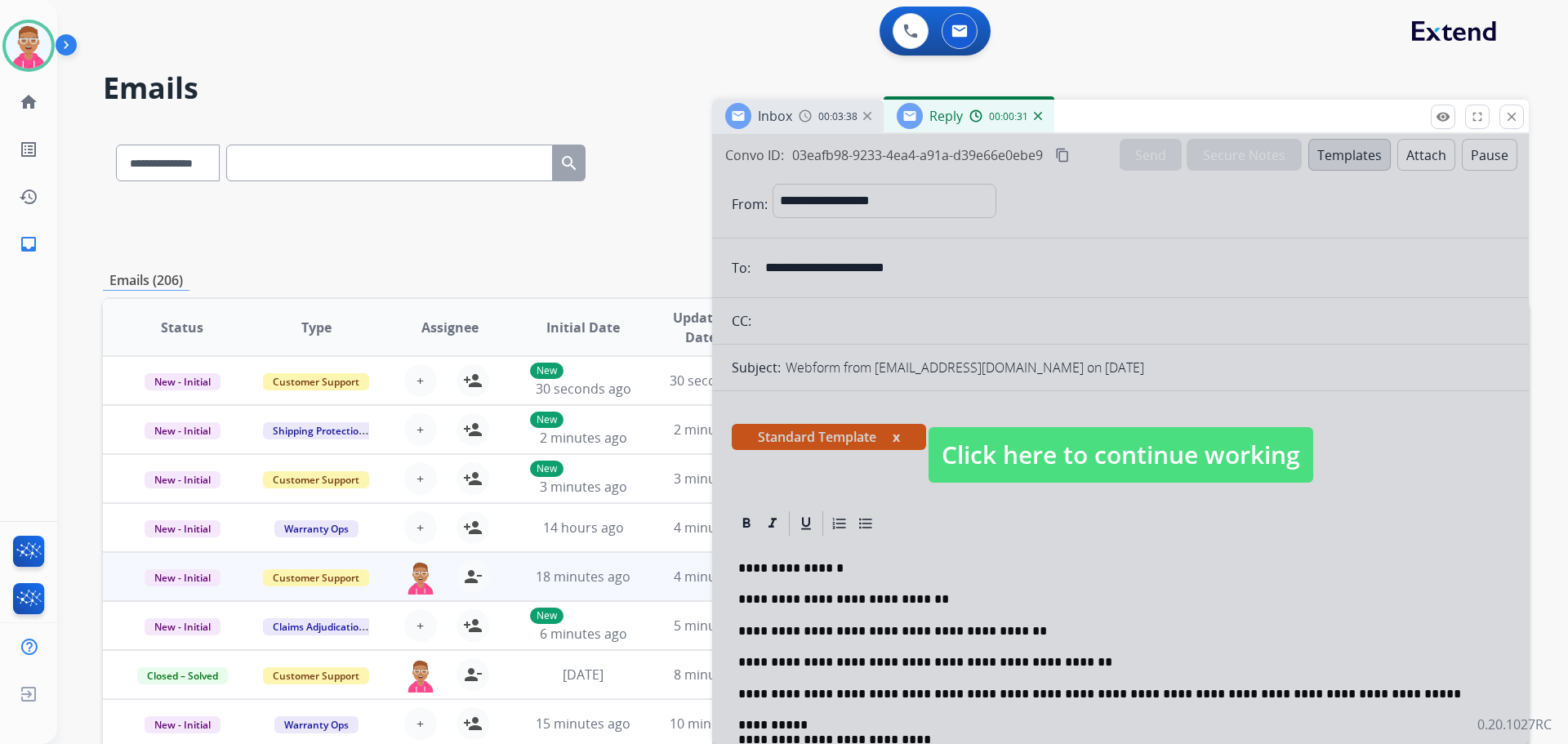
click at [1136, 447] on span "Click here to continue working" at bounding box center [1121, 455] width 384 height 56
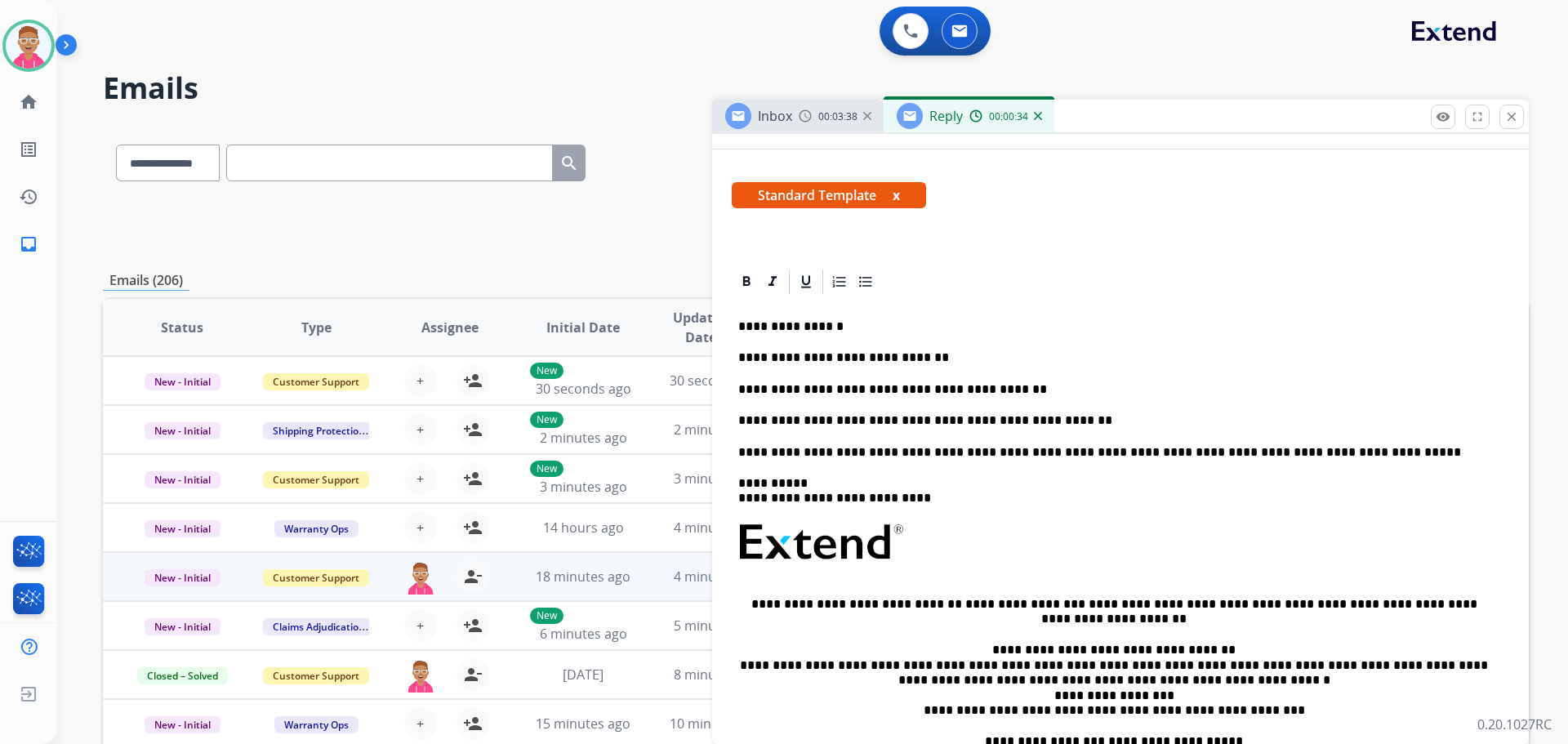
scroll to position [245, 0]
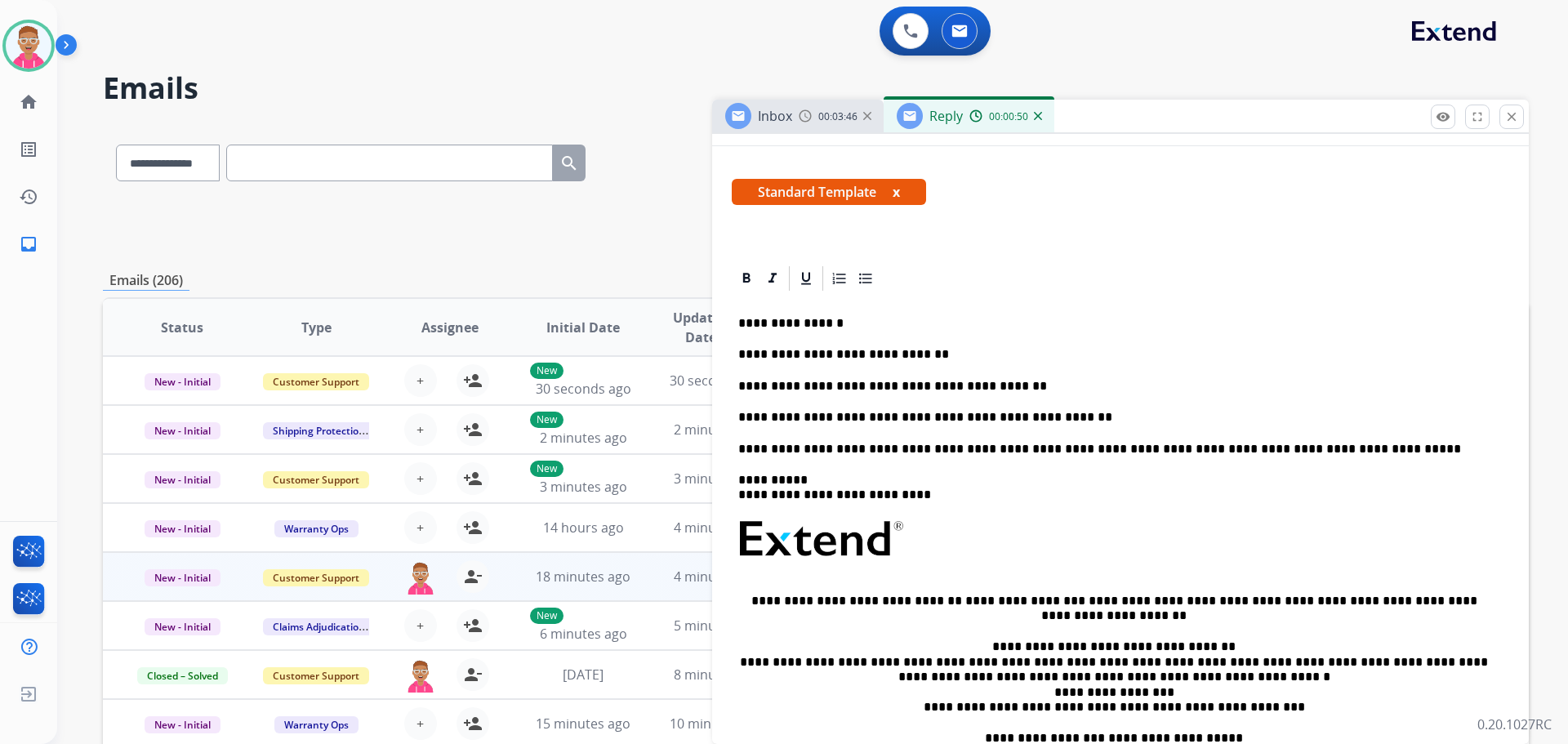
click at [628, 237] on div "**********" at bounding box center [816, 224] width 1426 height 59
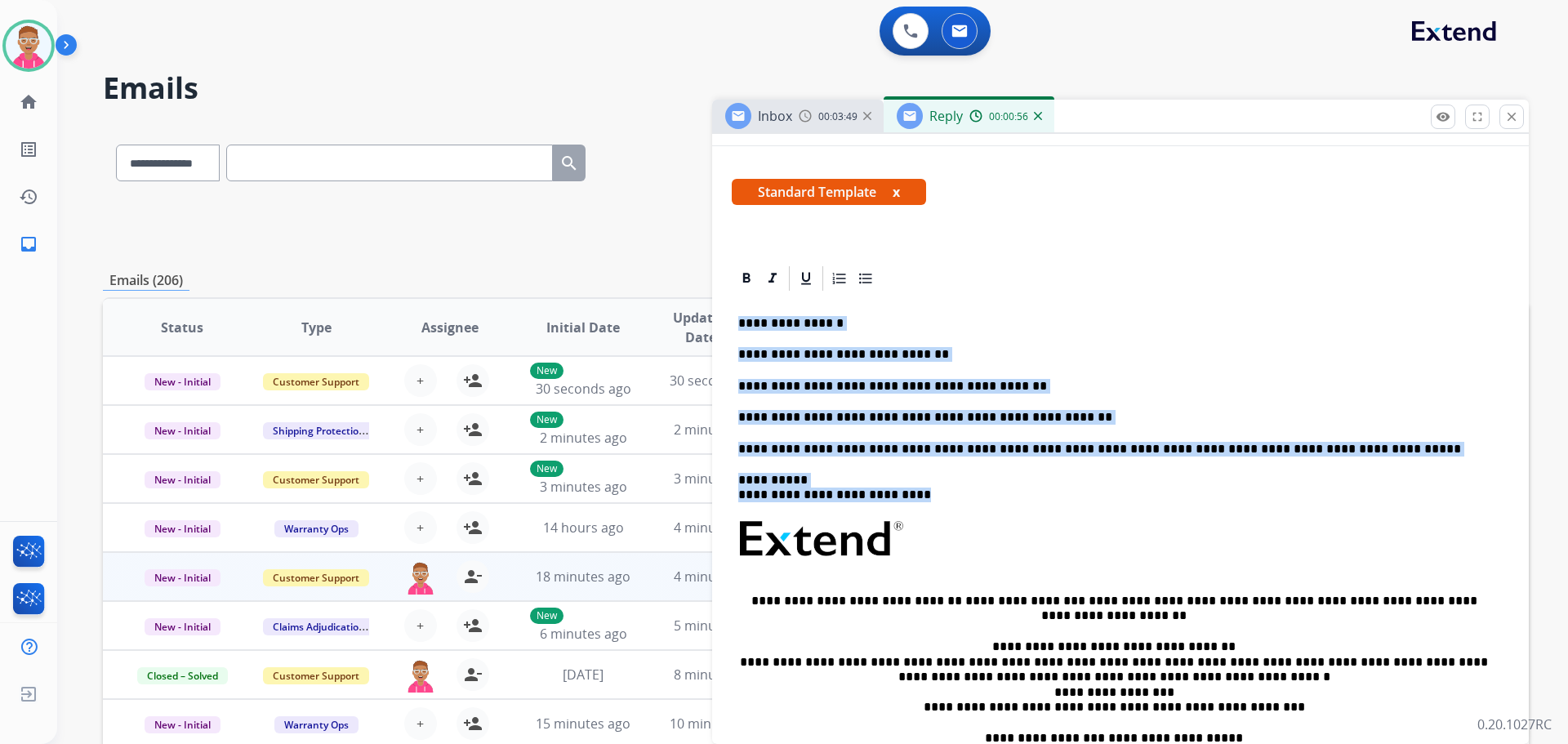
drag, startPoint x: 738, startPoint y: 320, endPoint x: 962, endPoint y: 505, distance: 290.5
click at [962, 505] on div "**********" at bounding box center [1121, 554] width 777 height 520
copy div "**********"
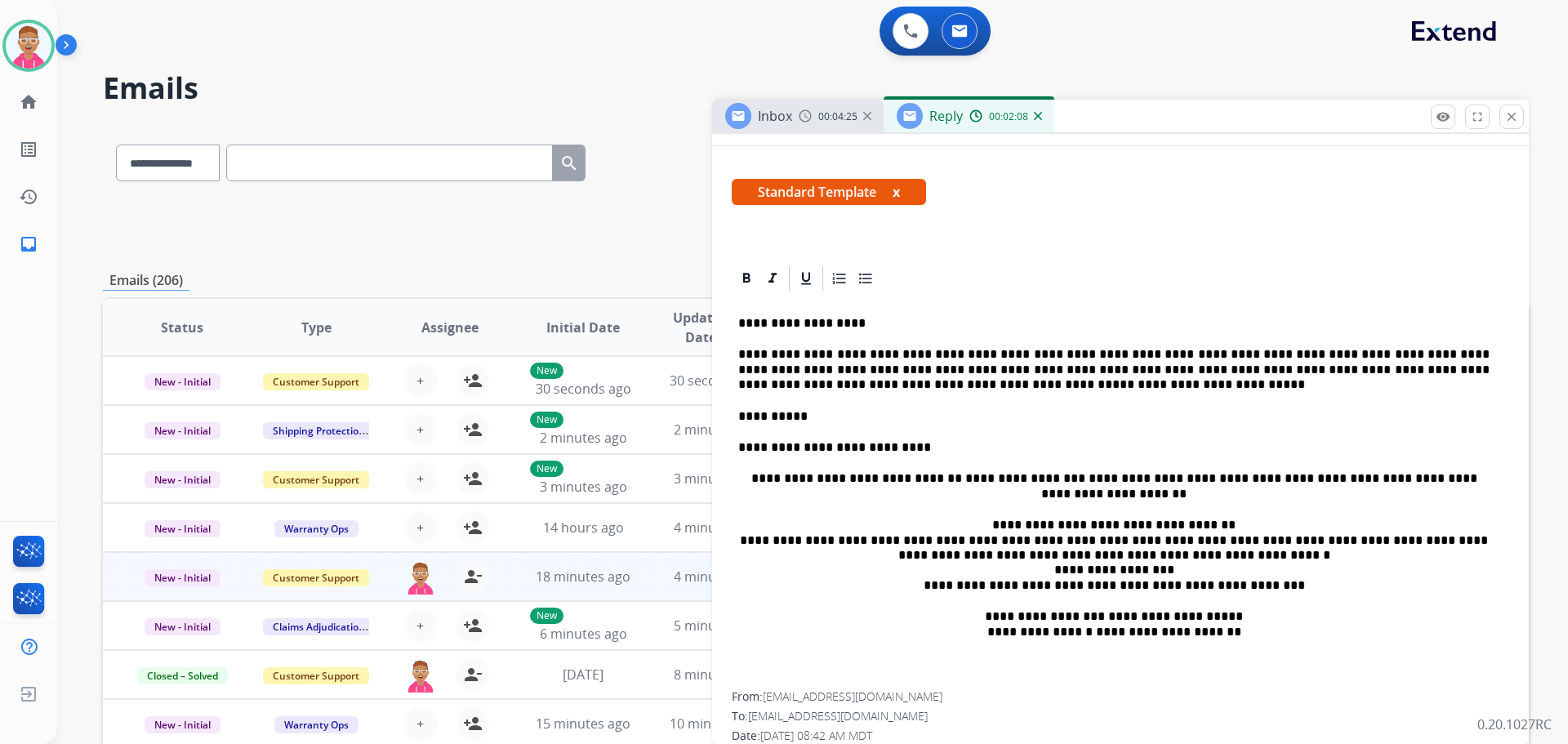
click at [949, 351] on p "**********" at bounding box center [1113, 369] width 751 height 45
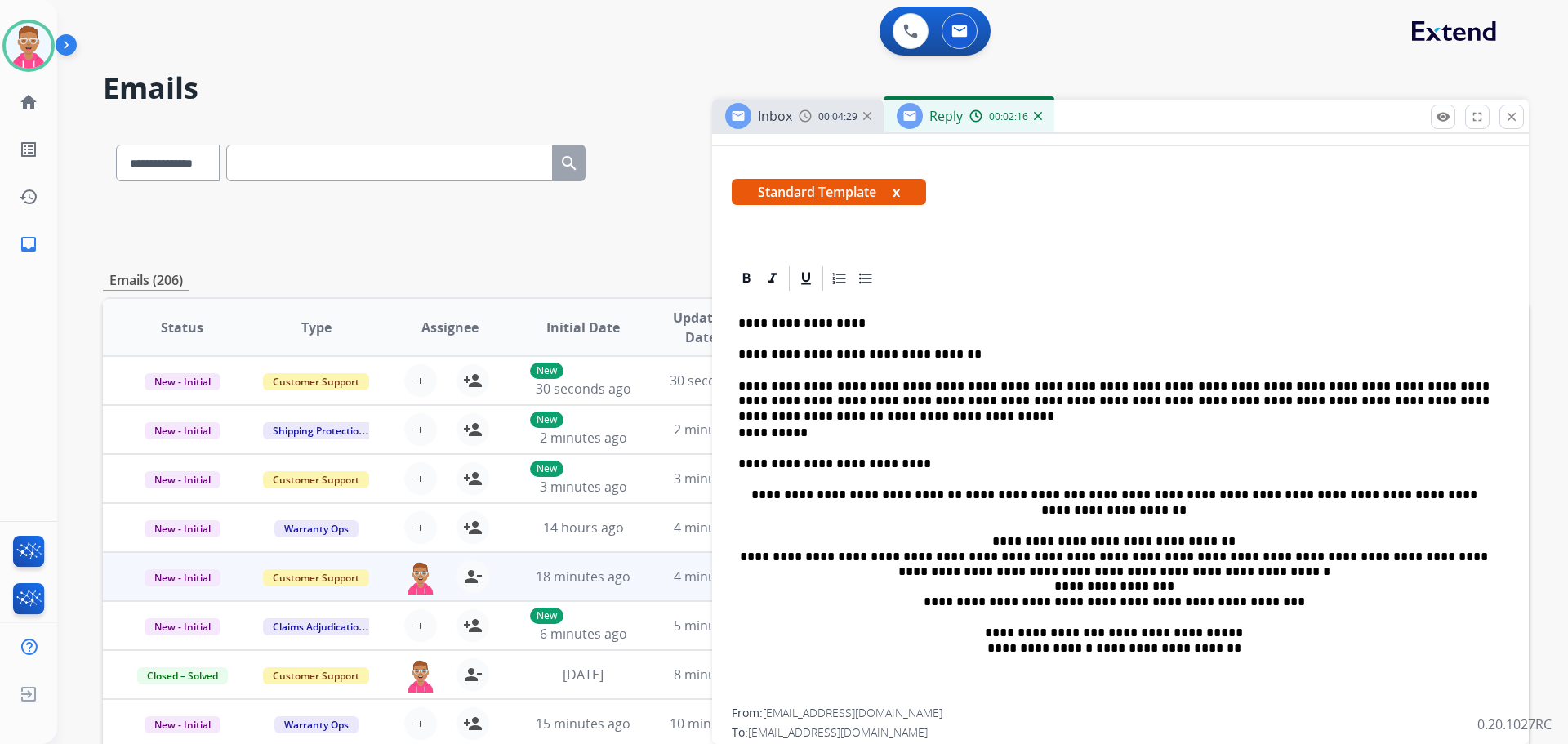
click at [1471, 386] on p "**********" at bounding box center [1113, 394] width 751 height 30
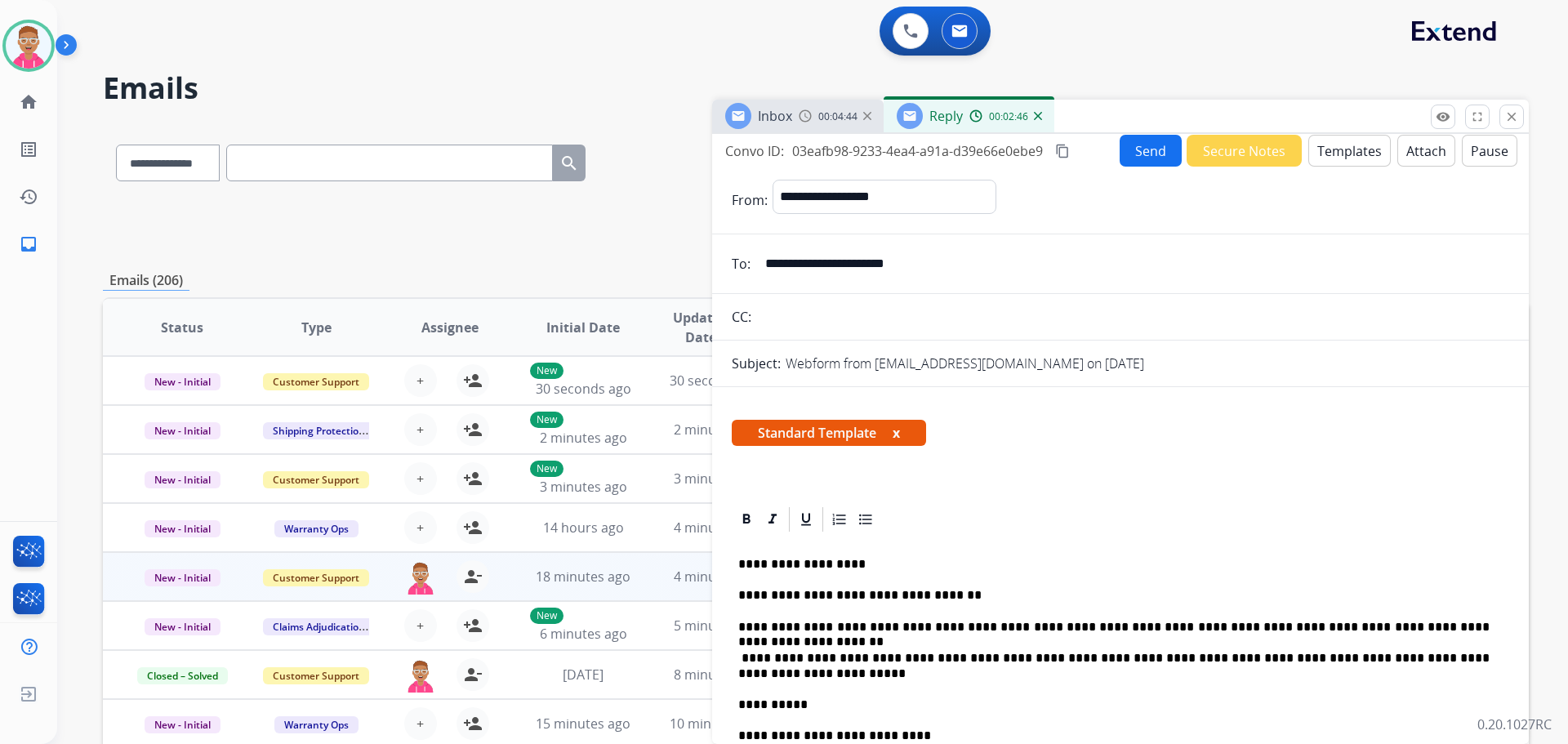
scroll to position [0, 0]
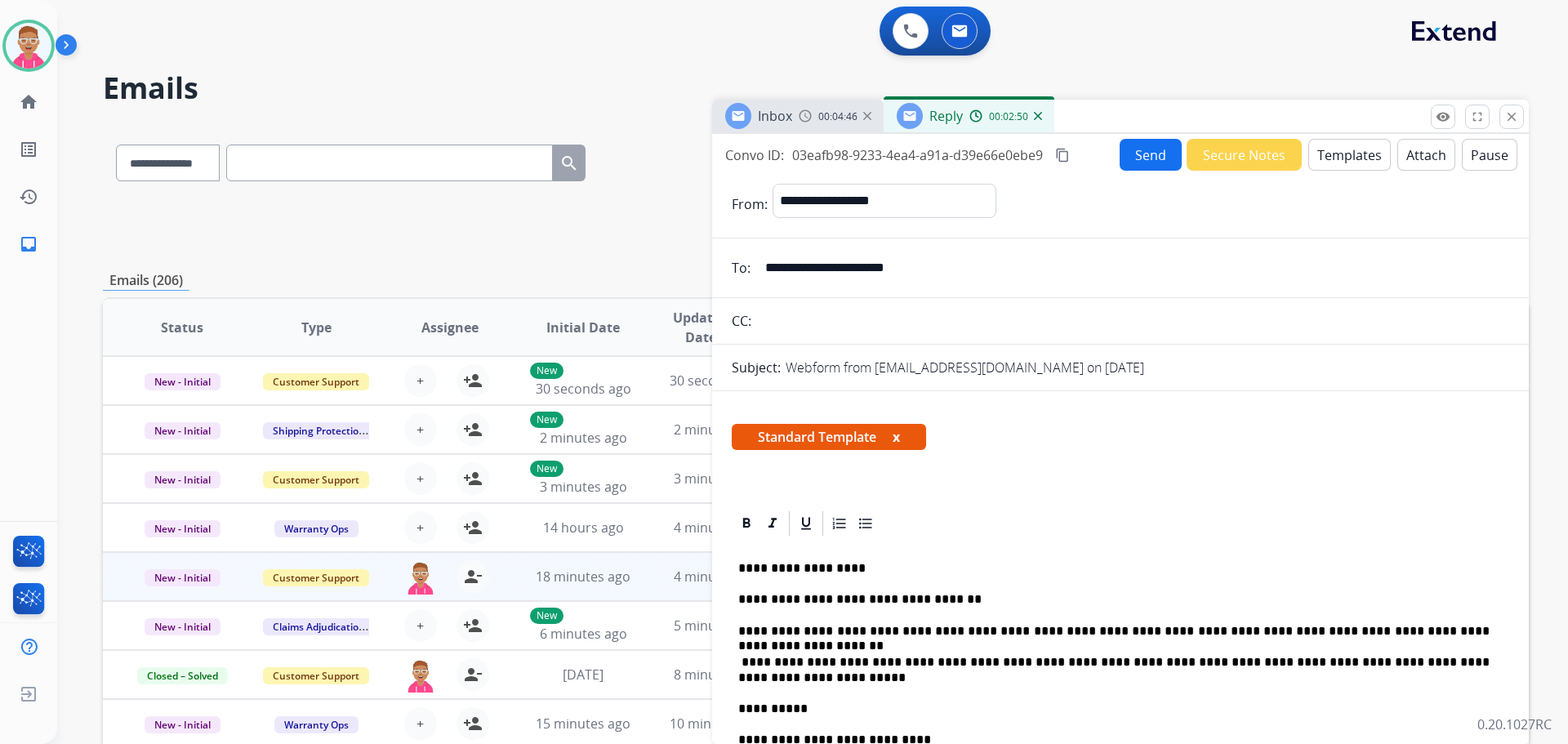
click at [1125, 152] on button "Send" at bounding box center [1151, 154] width 62 height 32
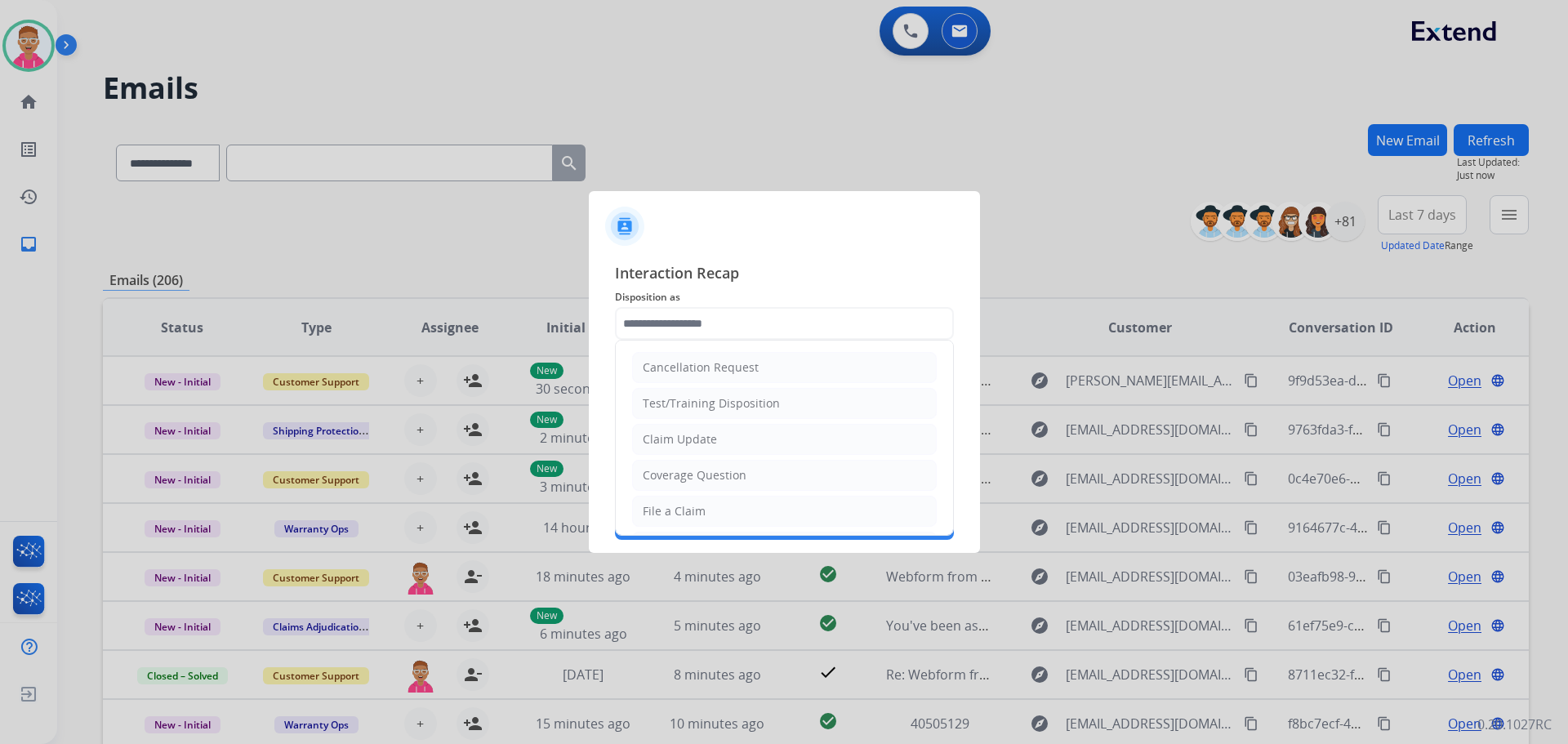
click at [775, 324] on input "text" at bounding box center [784, 323] width 339 height 33
click at [702, 487] on li "Other" at bounding box center [784, 481] width 304 height 31
type input "*****"
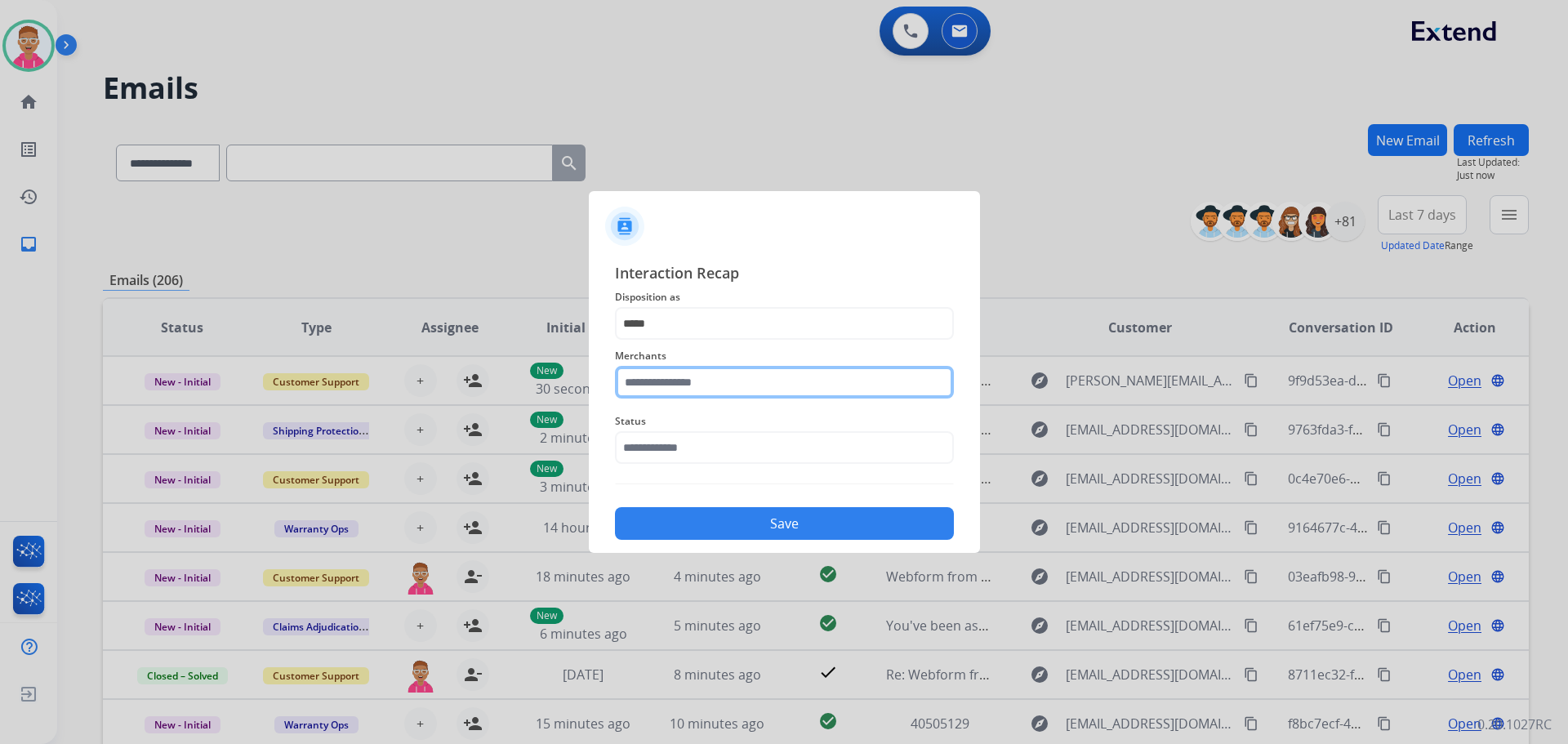
click at [703, 380] on input "text" at bounding box center [784, 382] width 339 height 33
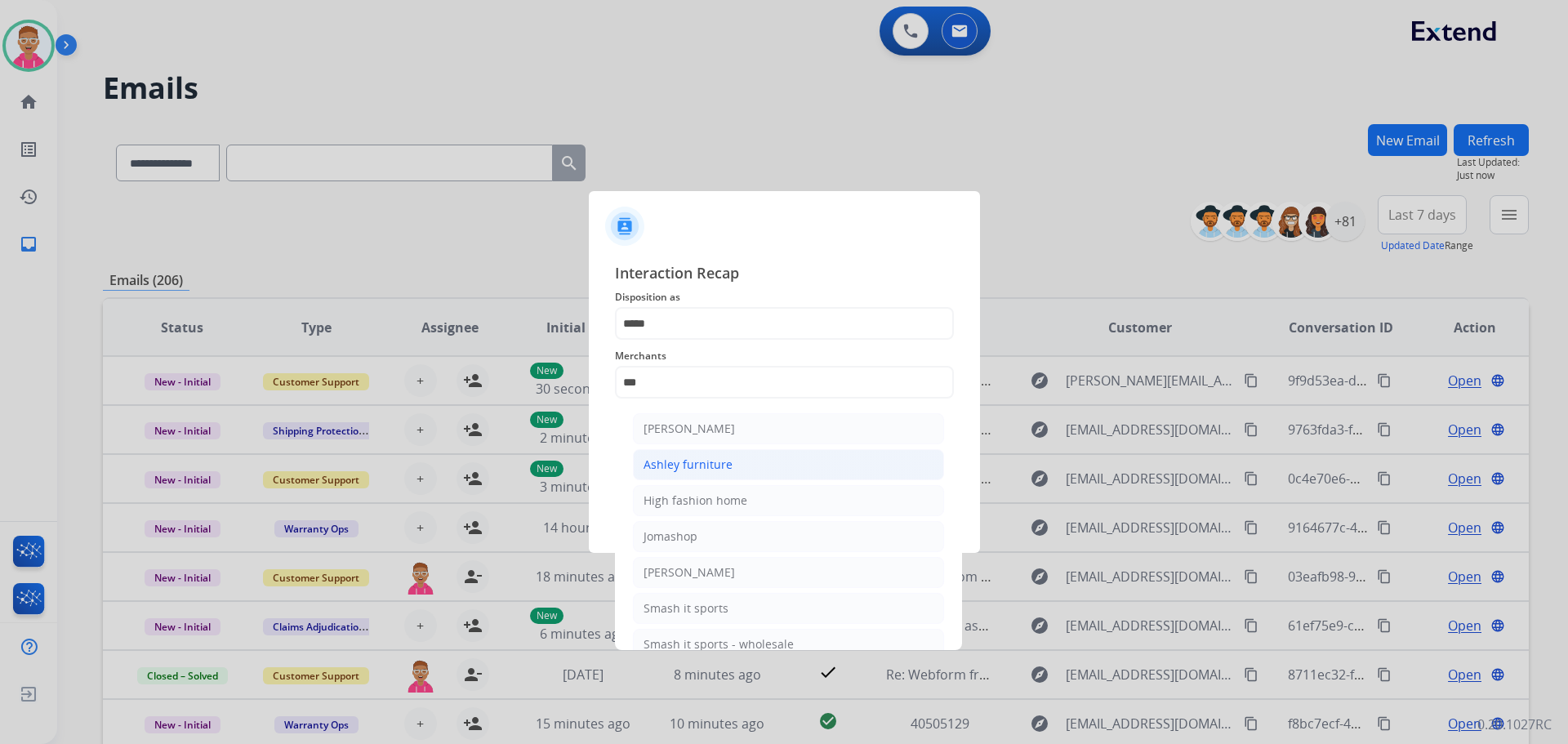
click at [718, 460] on div "Ashley furniture" at bounding box center [688, 465] width 89 height 17
type input "**********"
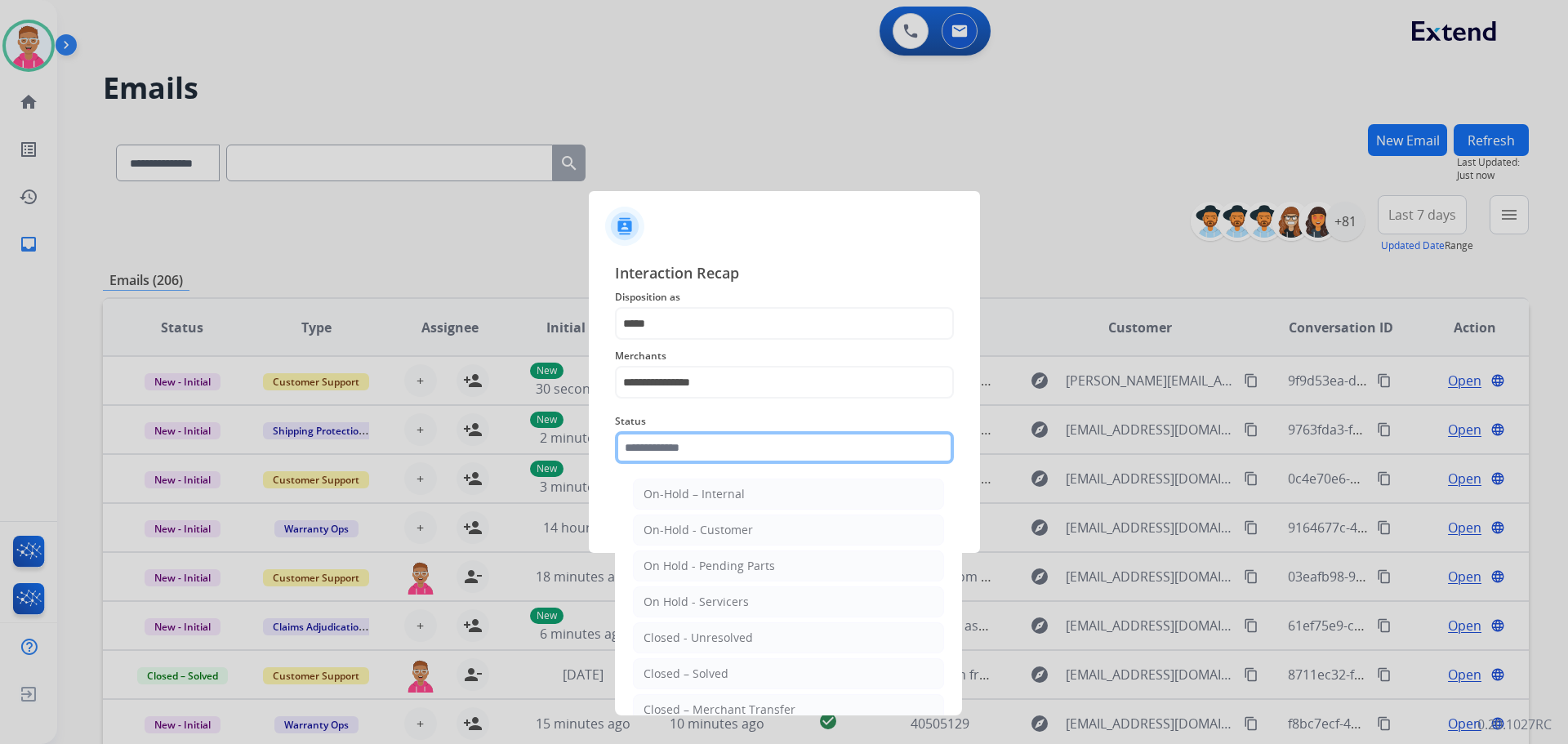
click at [704, 453] on input "text" at bounding box center [784, 447] width 339 height 33
click at [741, 674] on li "Closed – Solved" at bounding box center [788, 673] width 311 height 31
type input "**********"
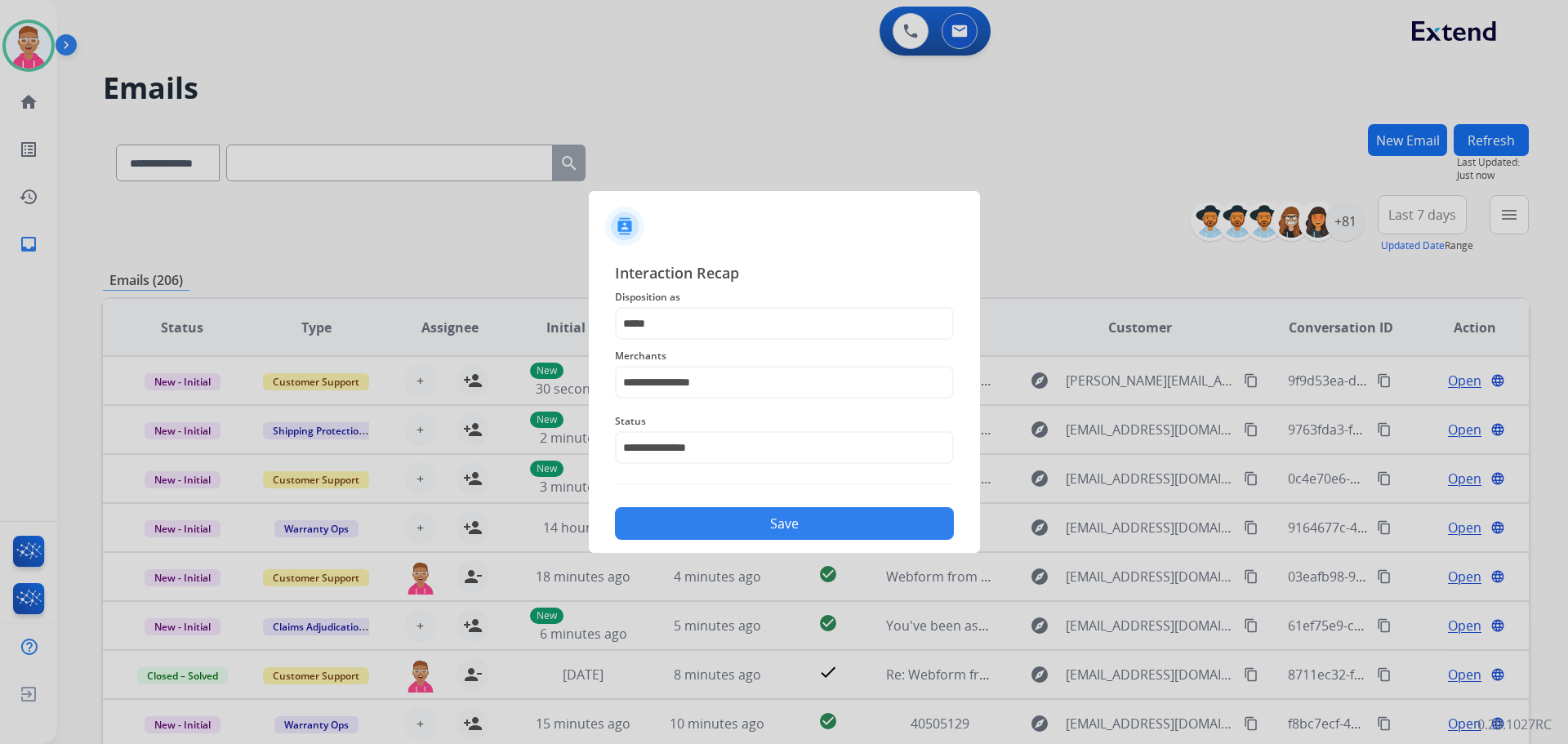
click at [765, 507] on div "Save" at bounding box center [784, 518] width 339 height 43
drag, startPoint x: 766, startPoint y: 528, endPoint x: 773, endPoint y: 517, distance: 13.0
click at [768, 528] on button "Save" at bounding box center [784, 523] width 339 height 33
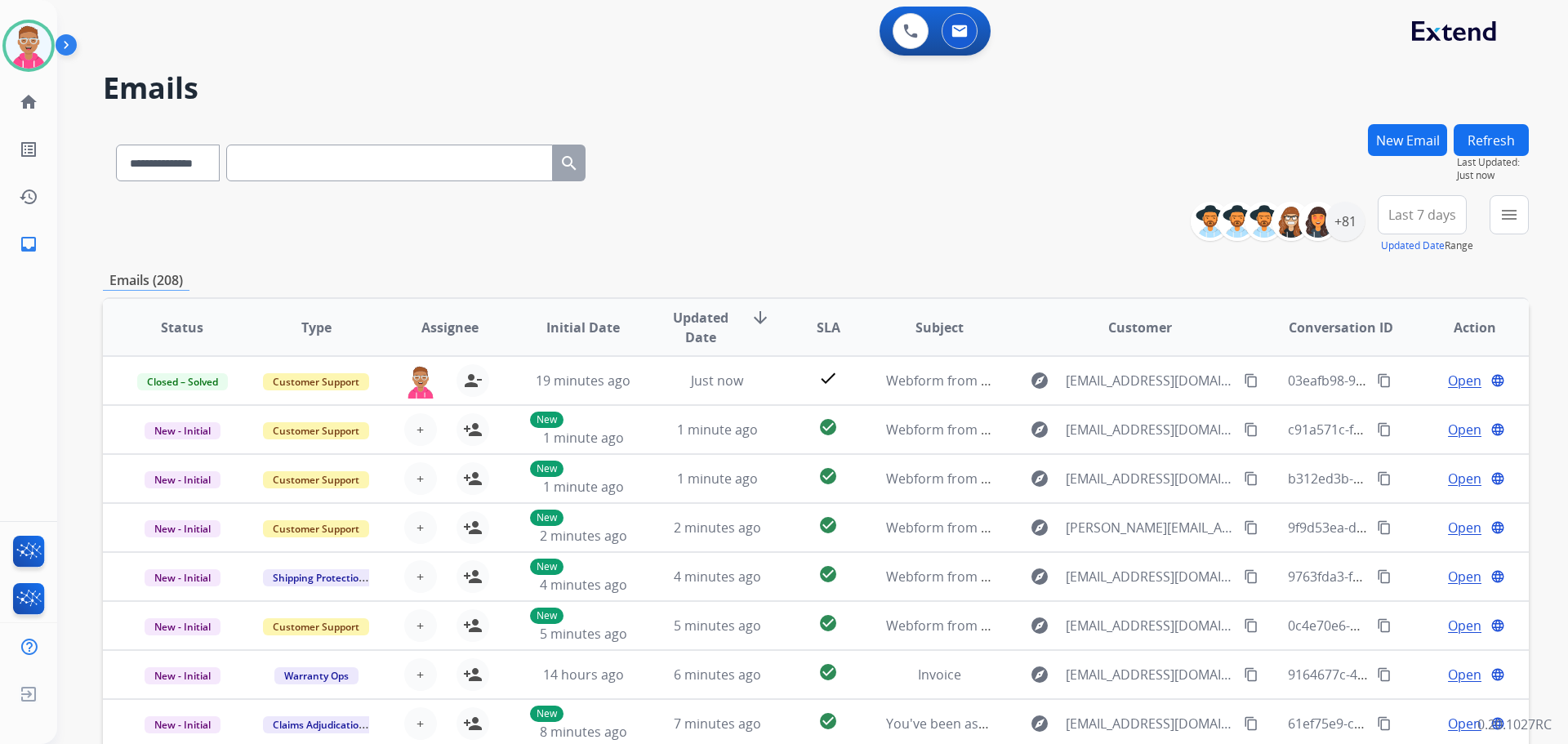
click at [1251, 61] on div "**********" at bounding box center [793, 431] width 1472 height 744
click at [1352, 227] on div "+81" at bounding box center [1345, 221] width 39 height 39
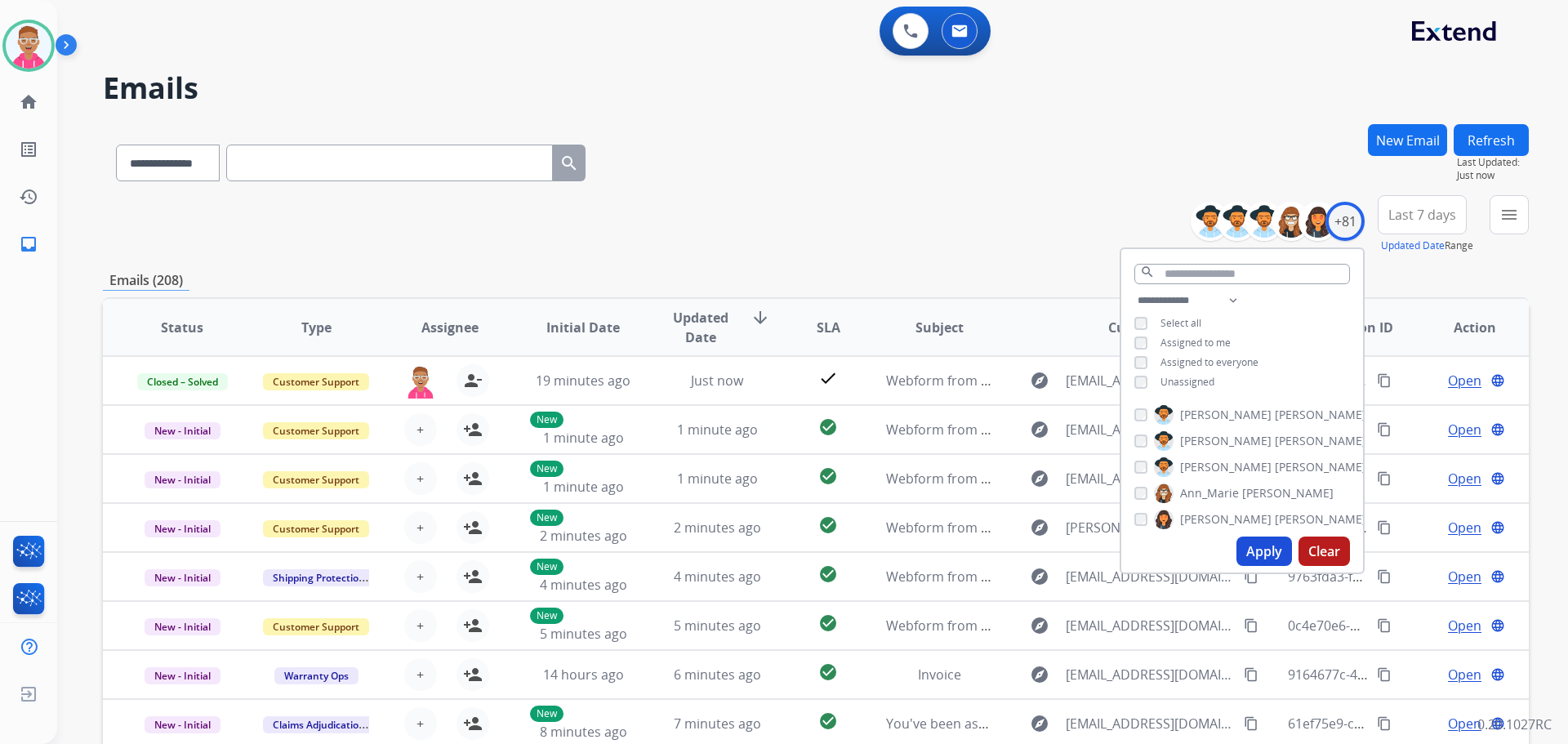
click at [1255, 552] on button "Apply" at bounding box center [1264, 550] width 56 height 29
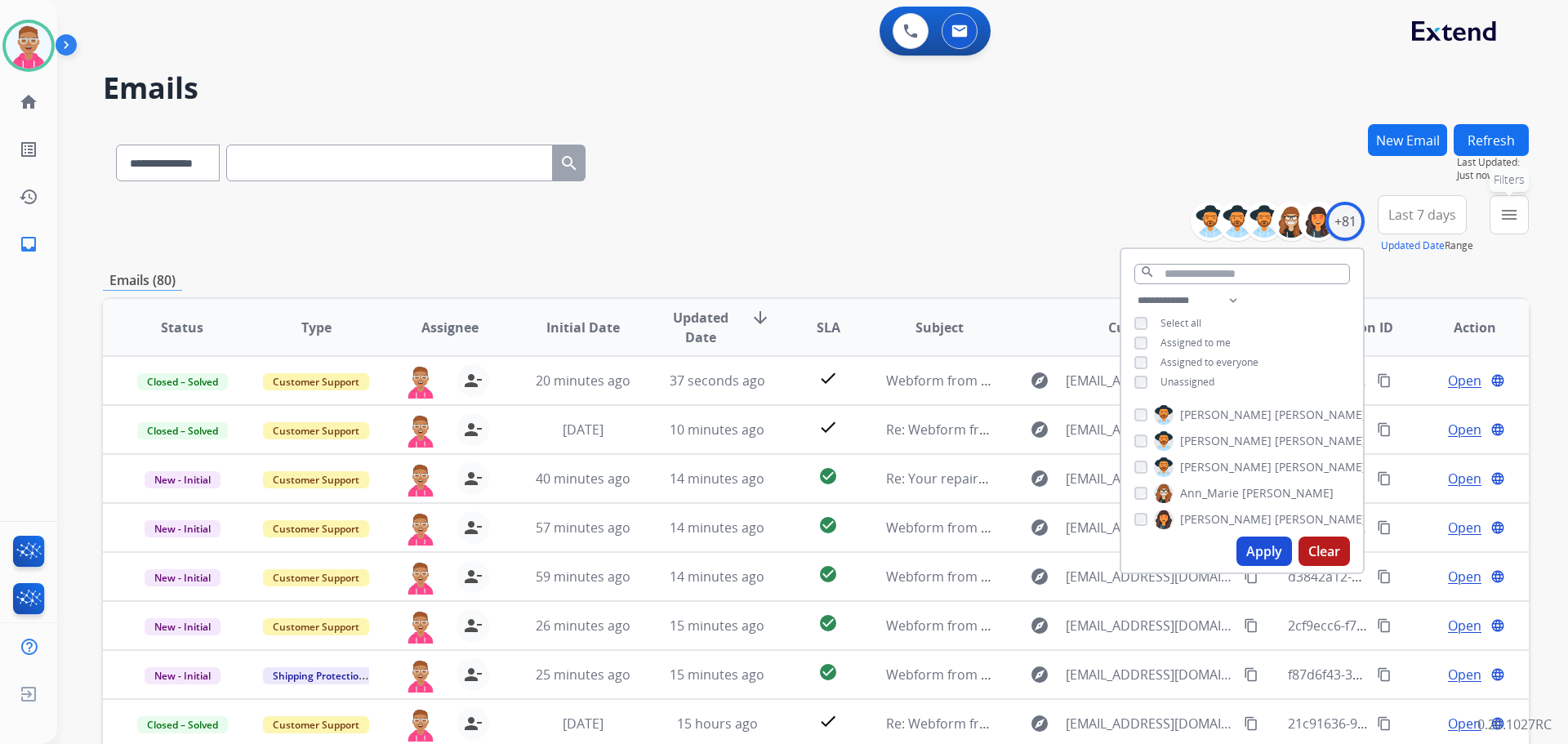
click at [1519, 204] on button "menu Filters" at bounding box center [1509, 214] width 39 height 39
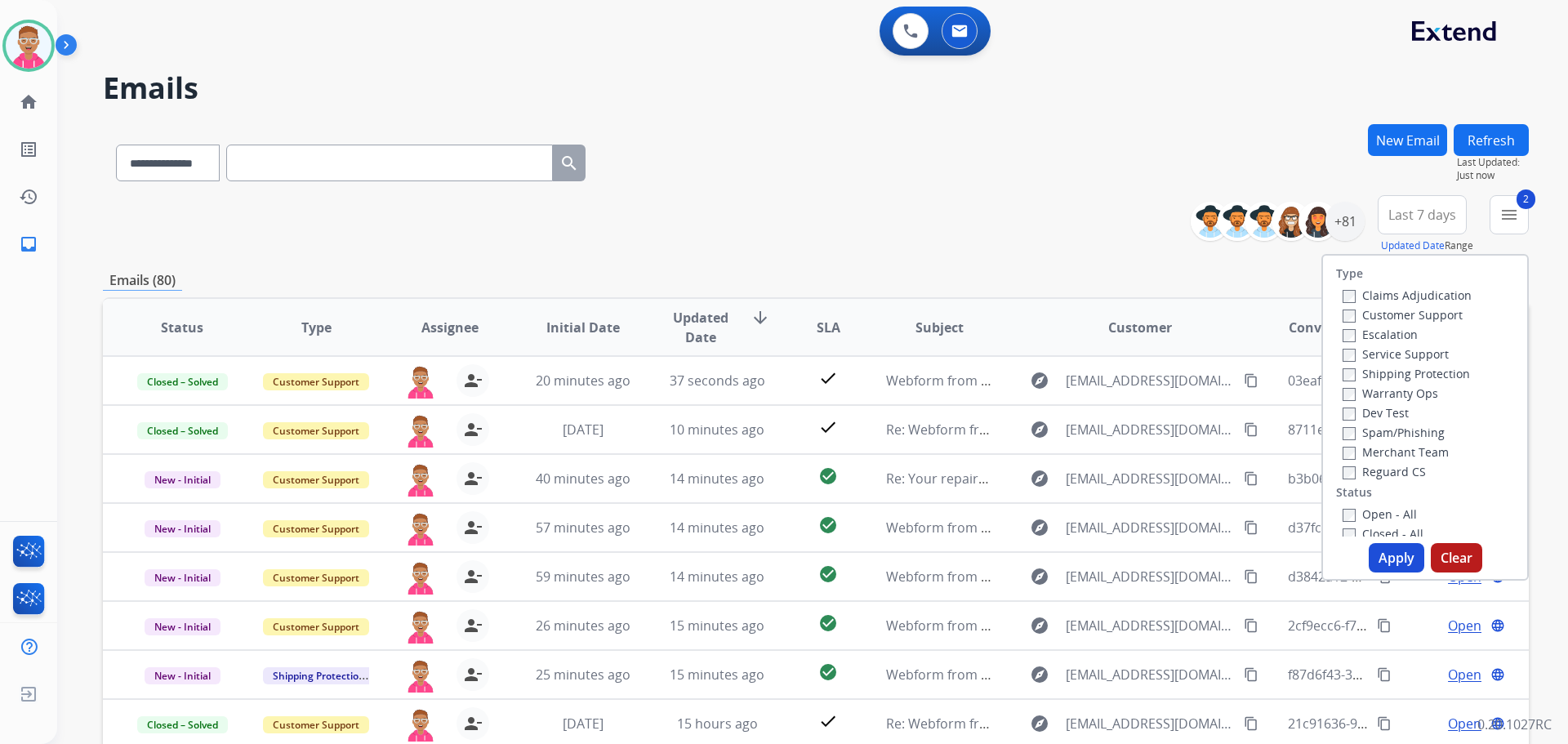
click at [1346, 468] on label "Reguard CS" at bounding box center [1385, 471] width 83 height 16
click at [1387, 557] on button "Apply" at bounding box center [1396, 557] width 56 height 29
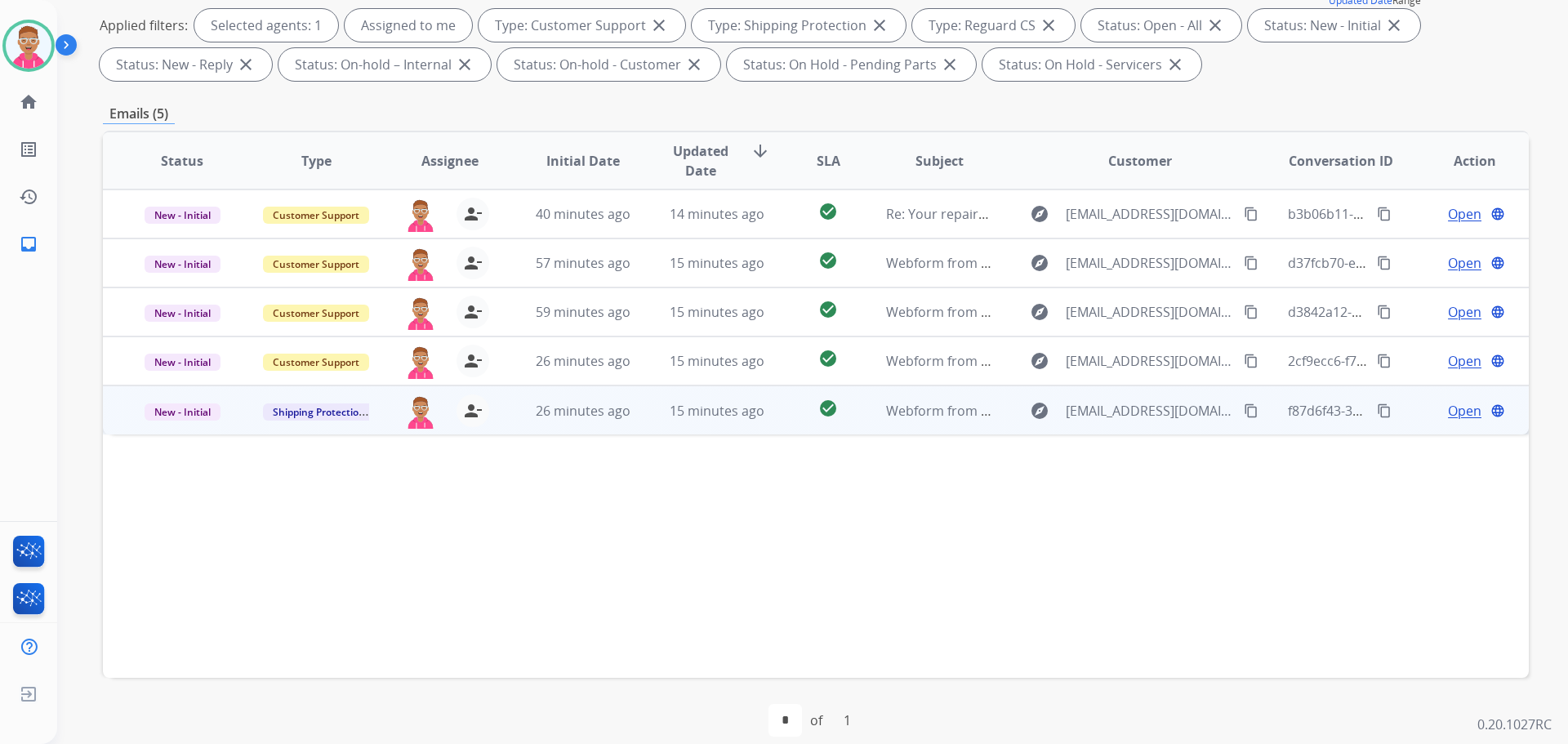
click at [1448, 414] on span "Open" at bounding box center [1465, 411] width 33 height 20
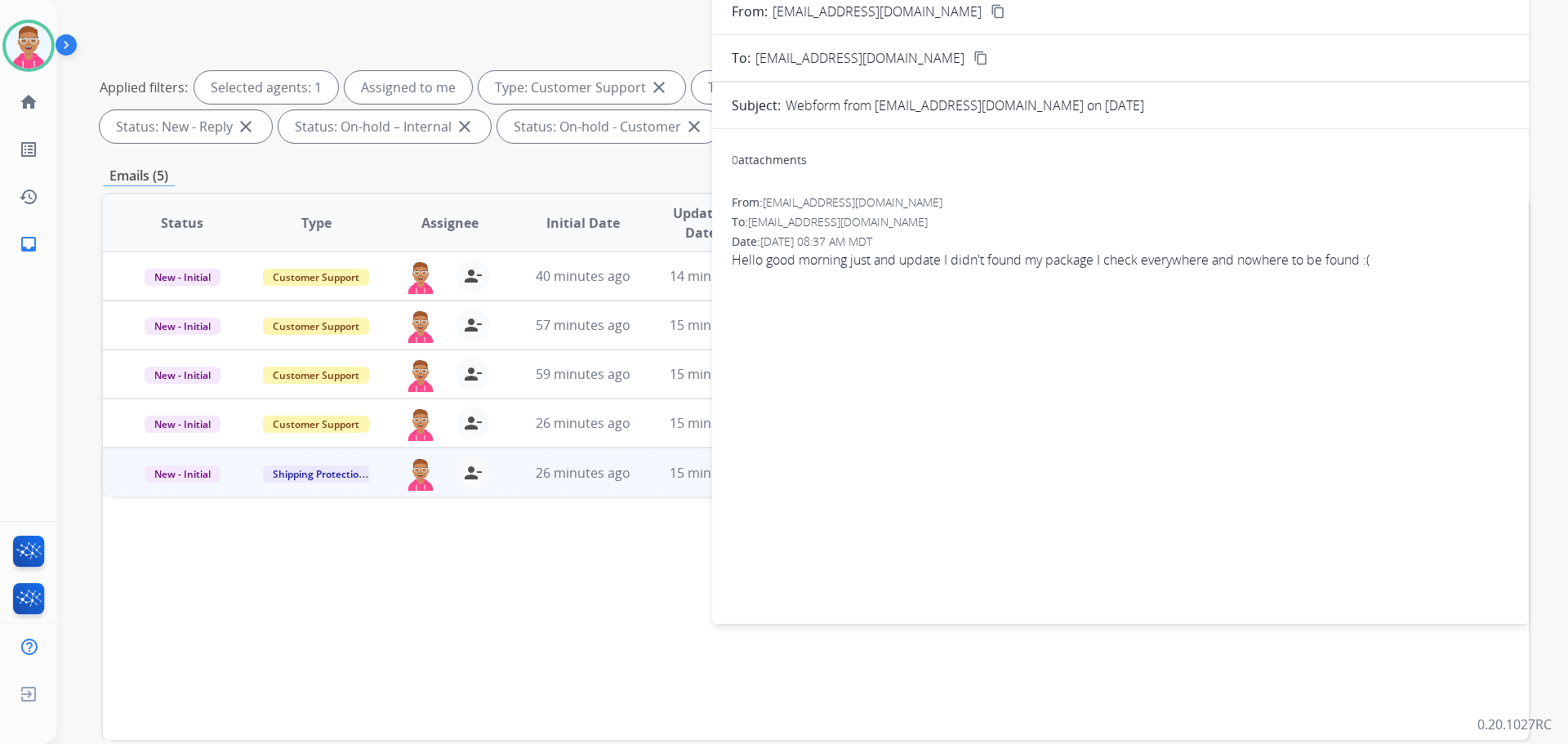
scroll to position [82, 0]
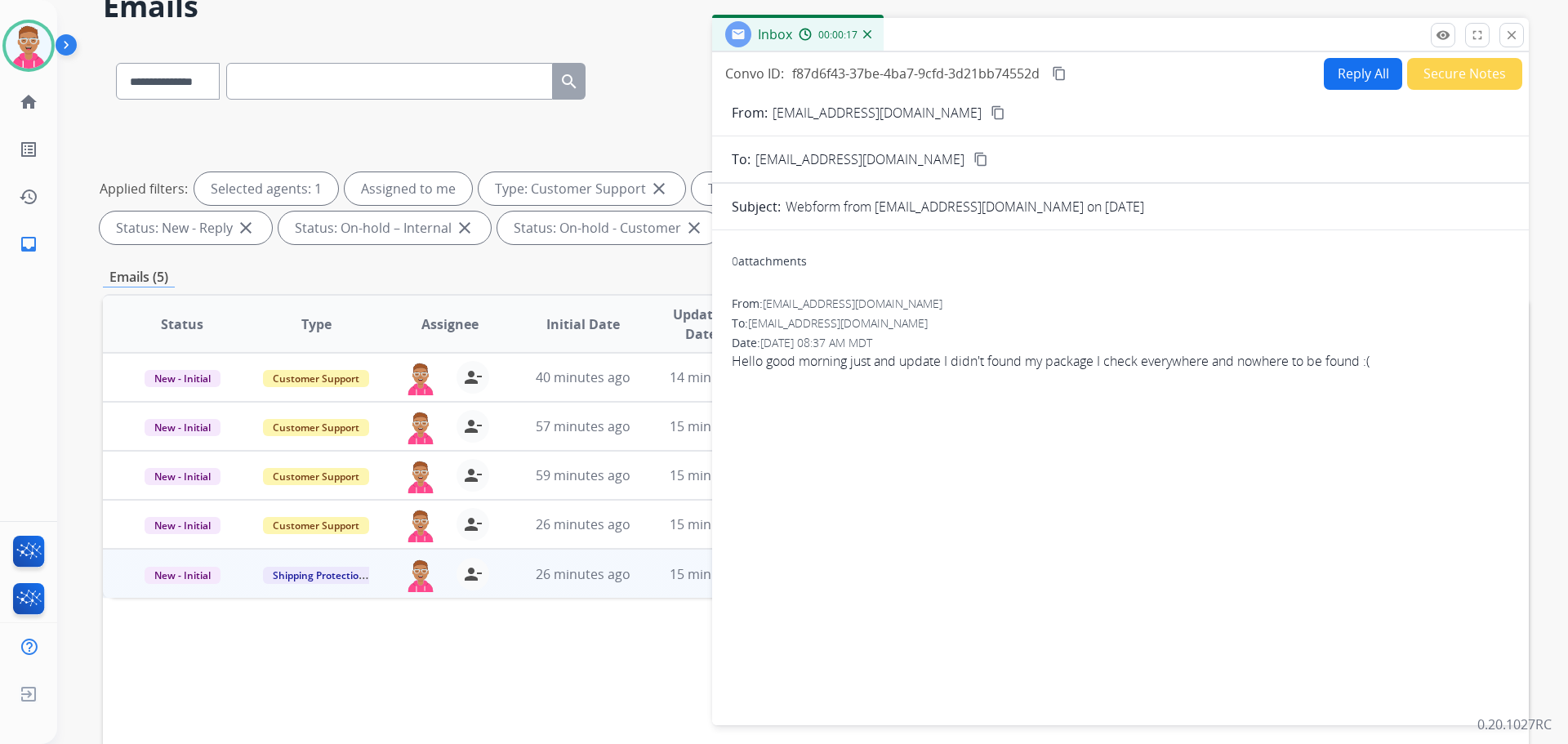
click at [991, 108] on mat-icon "content_copy" at bounding box center [998, 113] width 15 height 15
click at [870, 521] on div "0 attachments From: lucaerz@gmail.com To: support@extend.com Date: 09/10/2025 -…" at bounding box center [1120, 475] width 817 height 462
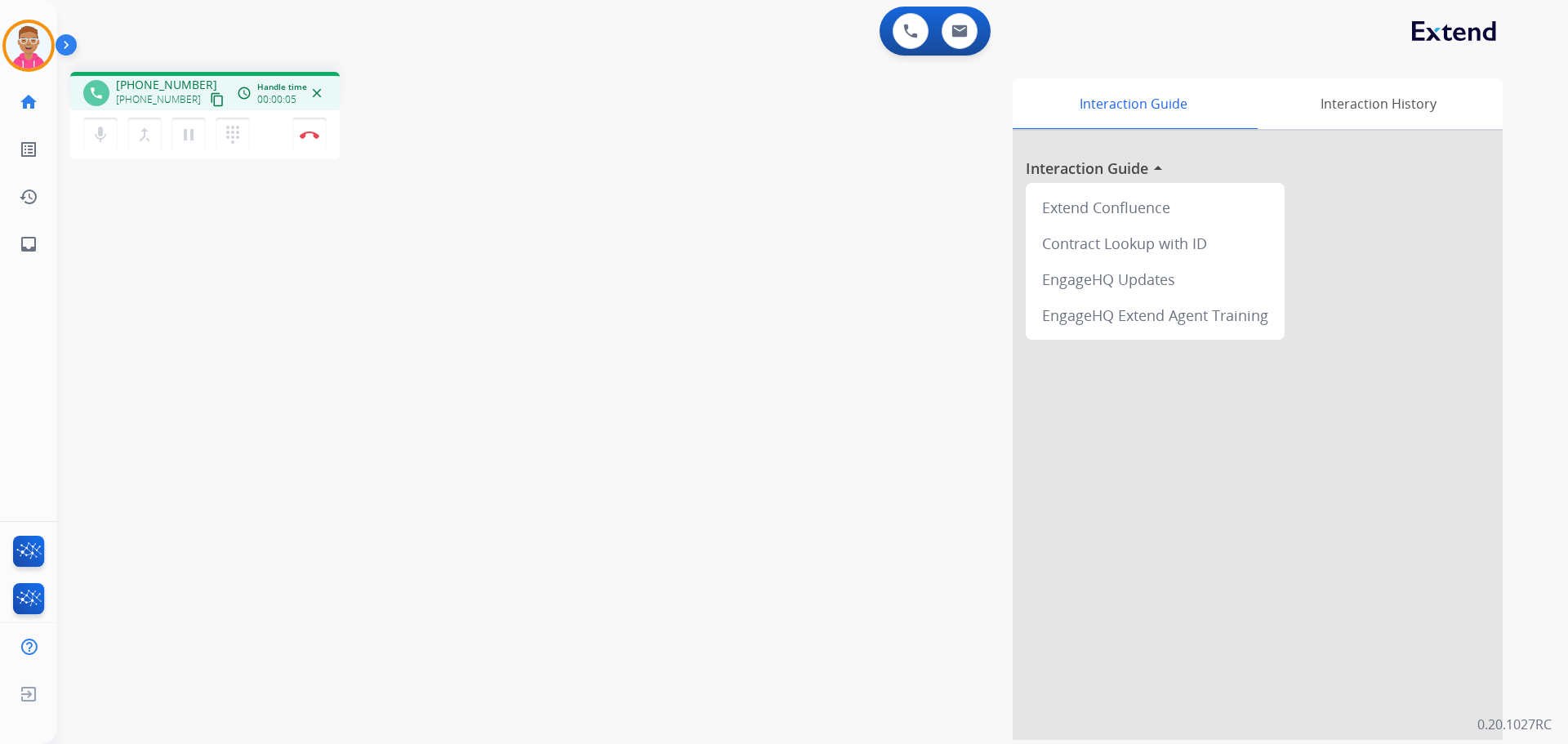
click at [210, 100] on mat-icon "content_copy" at bounding box center [218, 100] width 15 height 15
click at [210, 99] on mat-icon "content_copy" at bounding box center [218, 100] width 15 height 15
click at [308, 130] on button "Disconnect" at bounding box center [309, 134] width 34 height 34
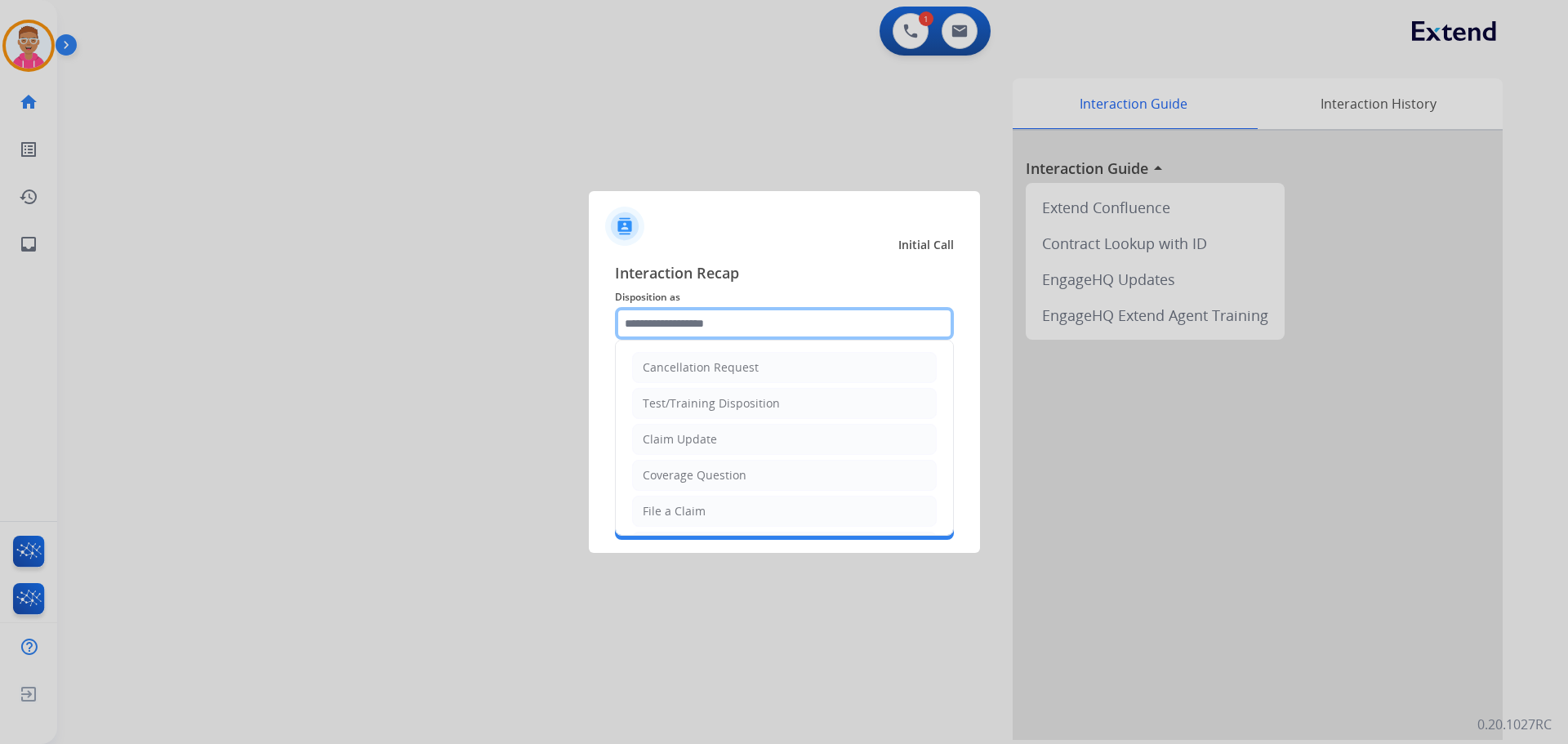
click at [759, 329] on input "text" at bounding box center [784, 323] width 339 height 33
click at [690, 508] on div "File a Claim" at bounding box center [674, 511] width 63 height 17
type input "**********"
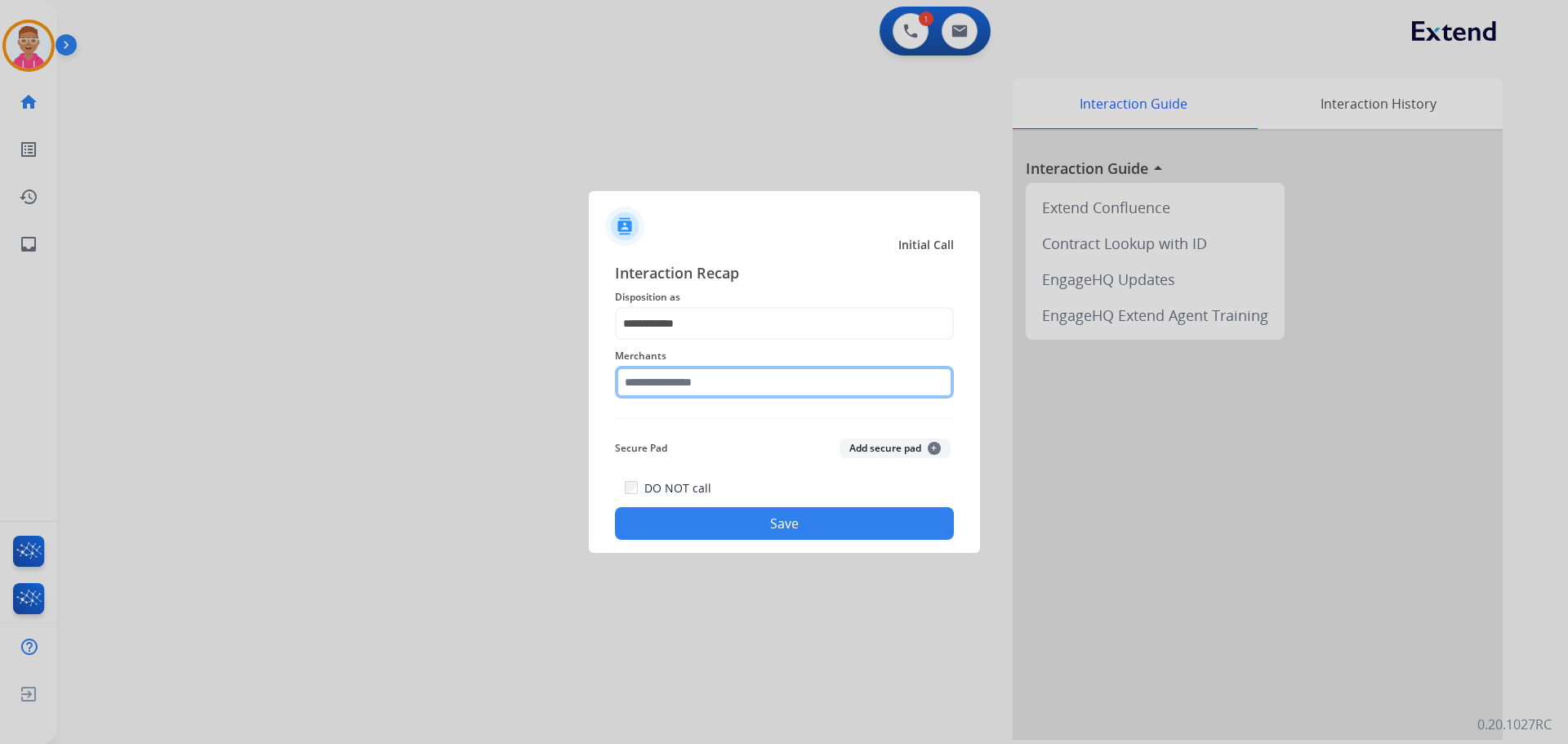
click at [702, 381] on input "text" at bounding box center [784, 382] width 339 height 33
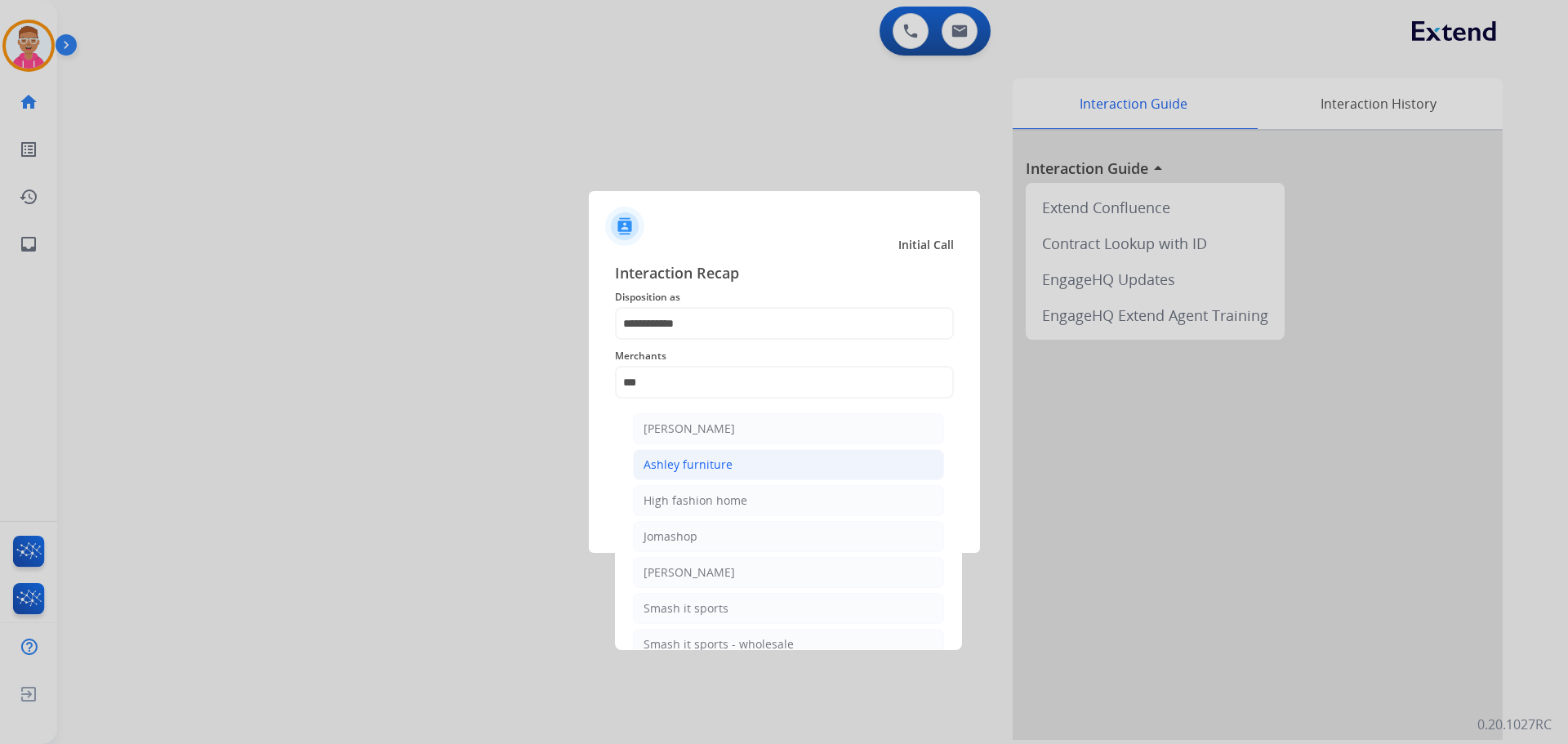
click at [734, 463] on li "Ashley furniture" at bounding box center [788, 465] width 311 height 31
type input "**********"
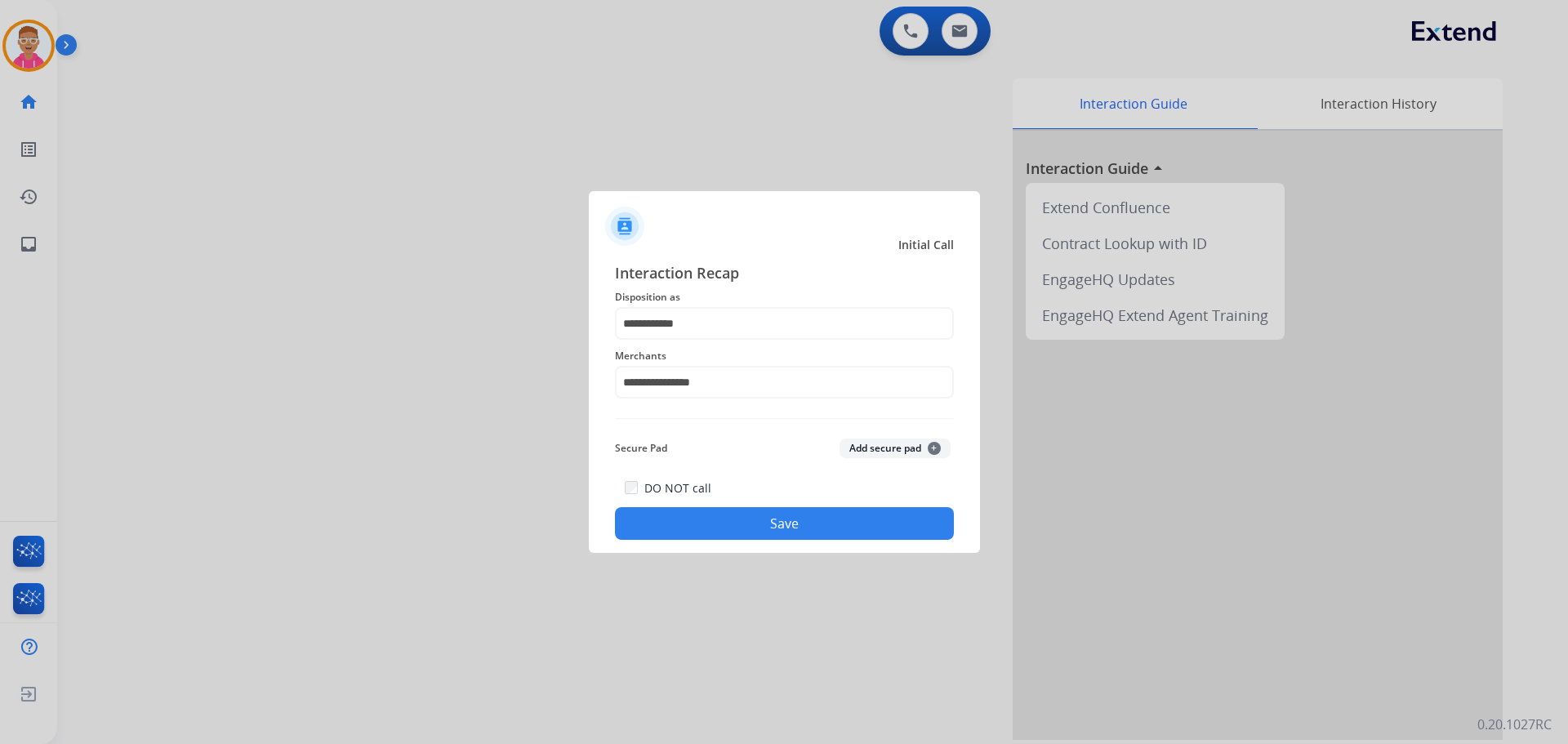
click at [703, 519] on button "Save" at bounding box center [784, 523] width 339 height 33
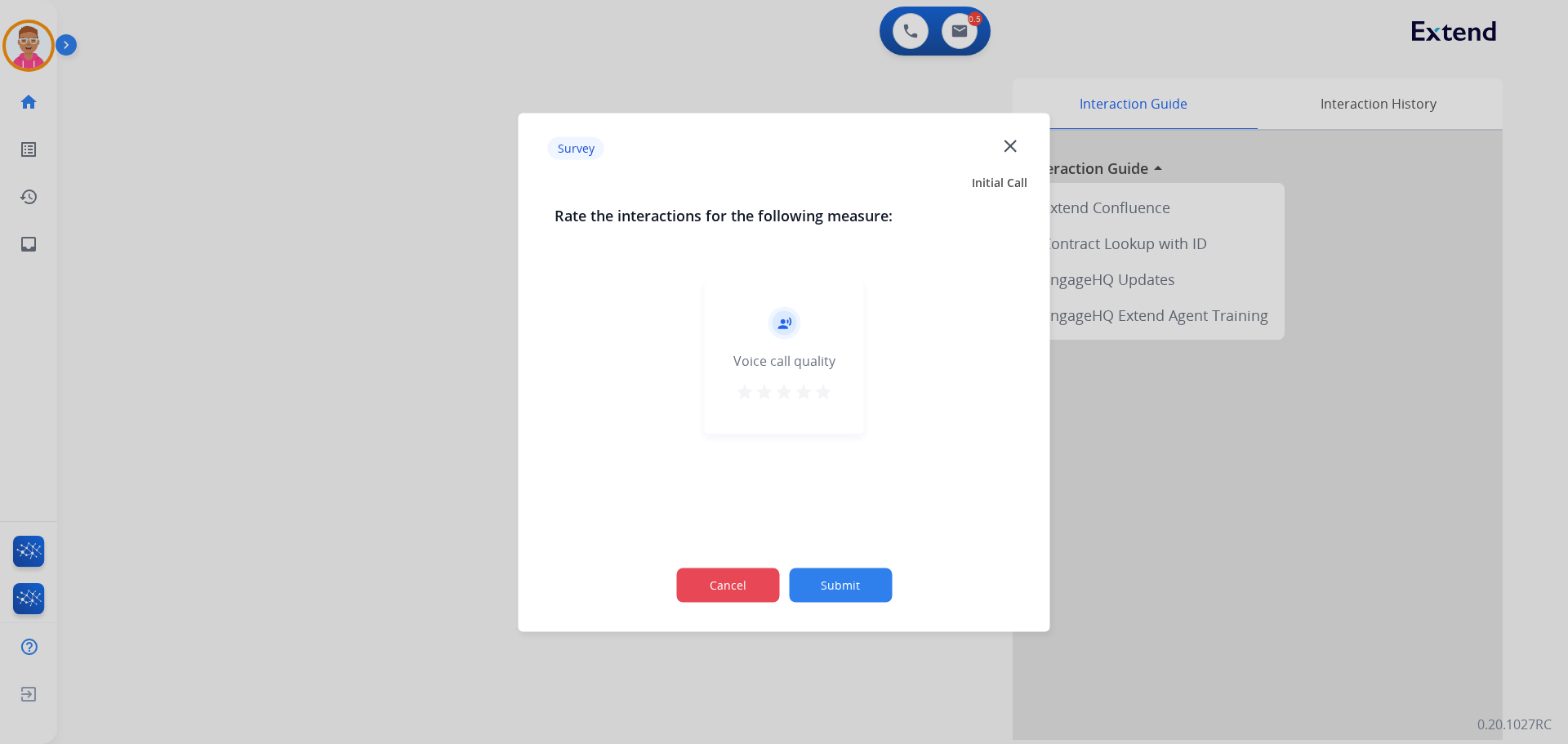
click at [721, 583] on button "Cancel" at bounding box center [727, 585] width 103 height 34
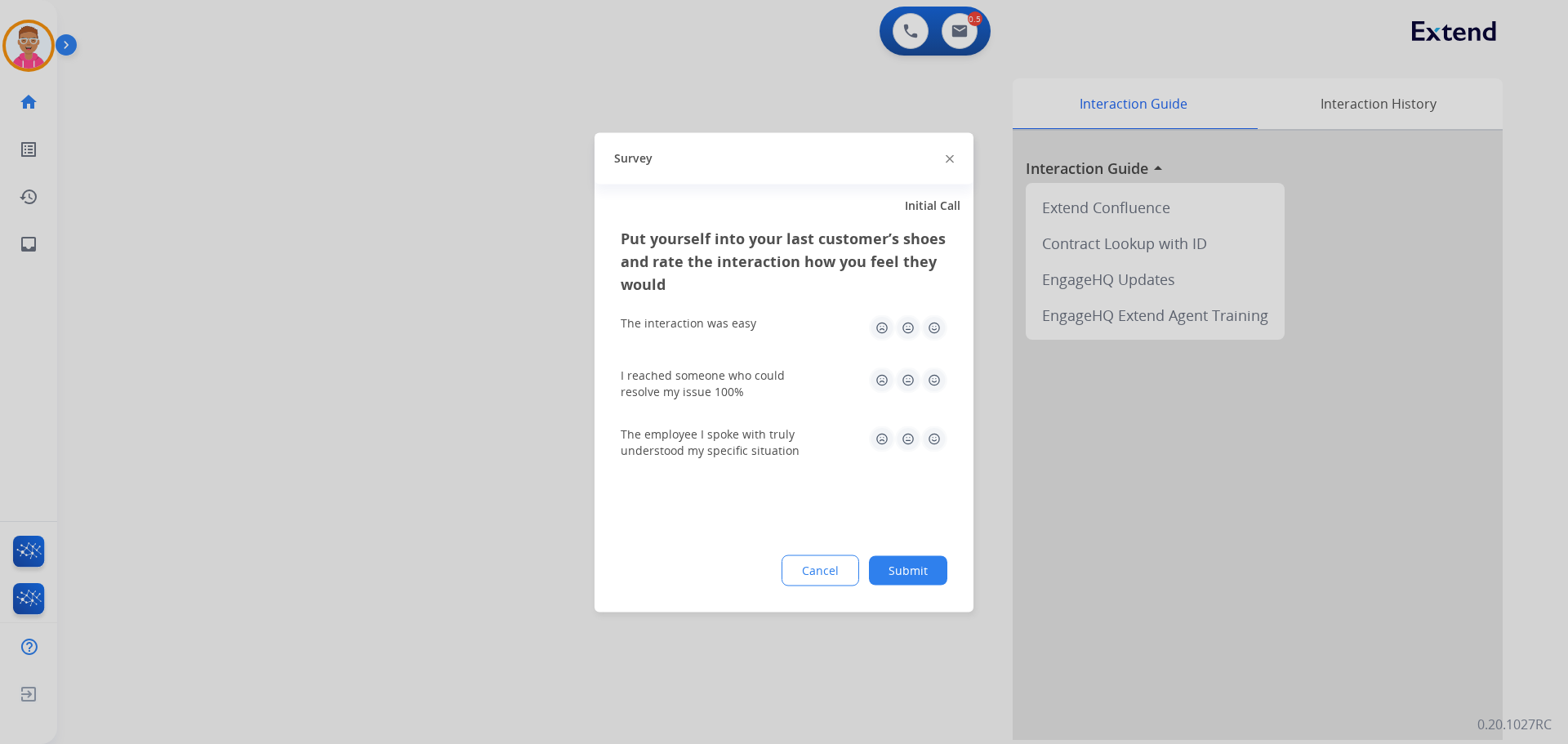
click at [721, 577] on div "Cancel Submit" at bounding box center [784, 570] width 327 height 31
click at [819, 569] on button "Cancel" at bounding box center [821, 571] width 76 height 29
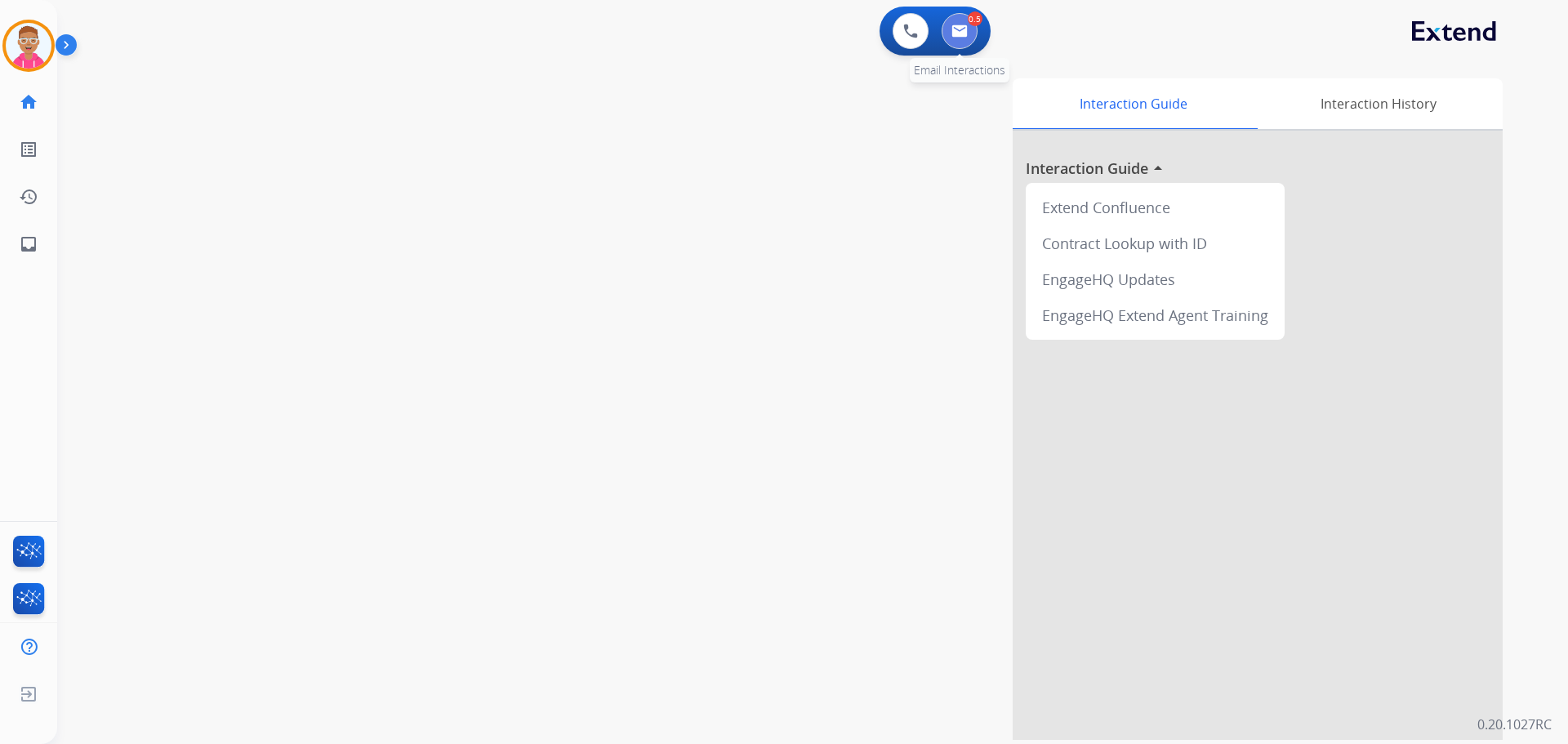
click at [963, 32] on img at bounding box center [960, 31] width 17 height 13
select select "**********"
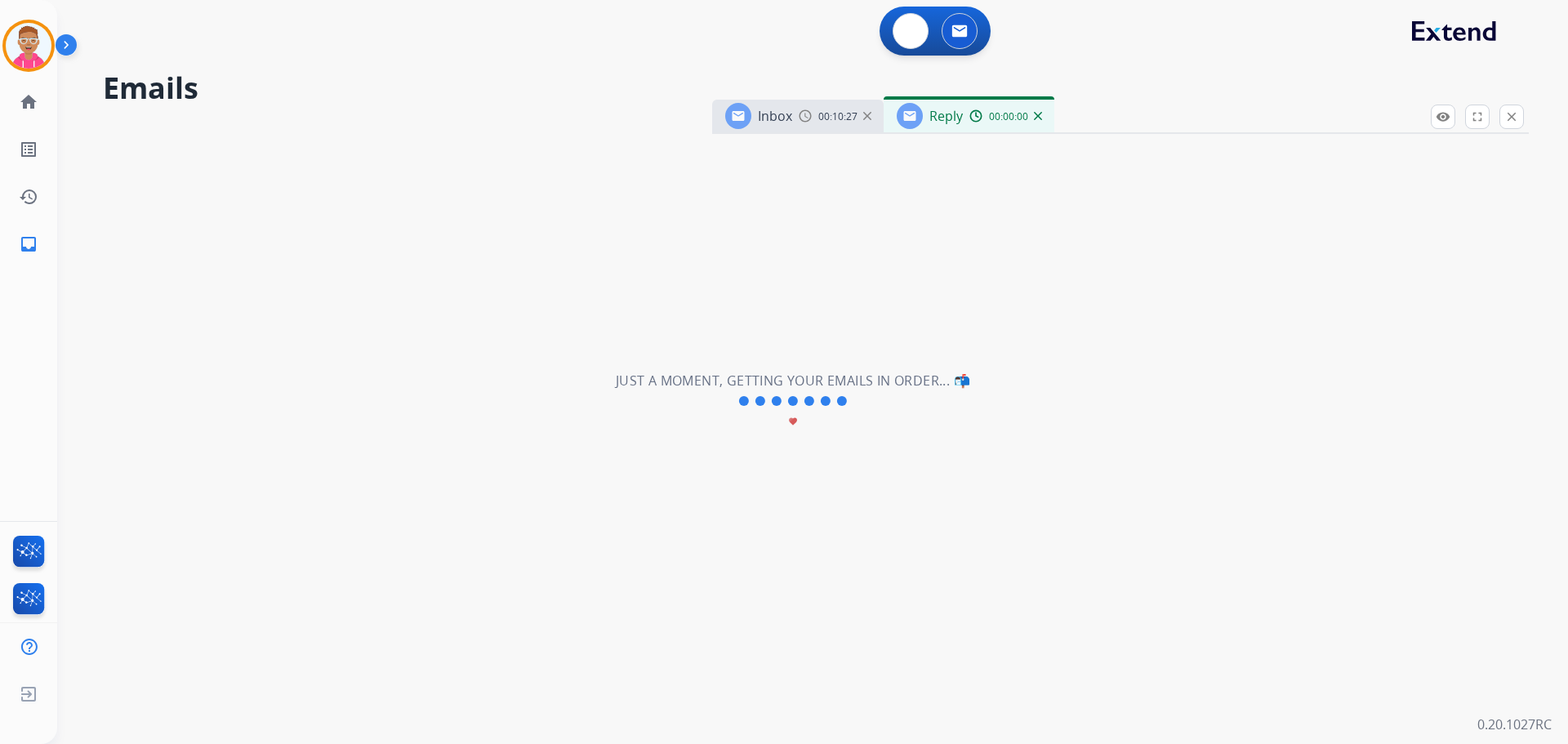
select select "**********"
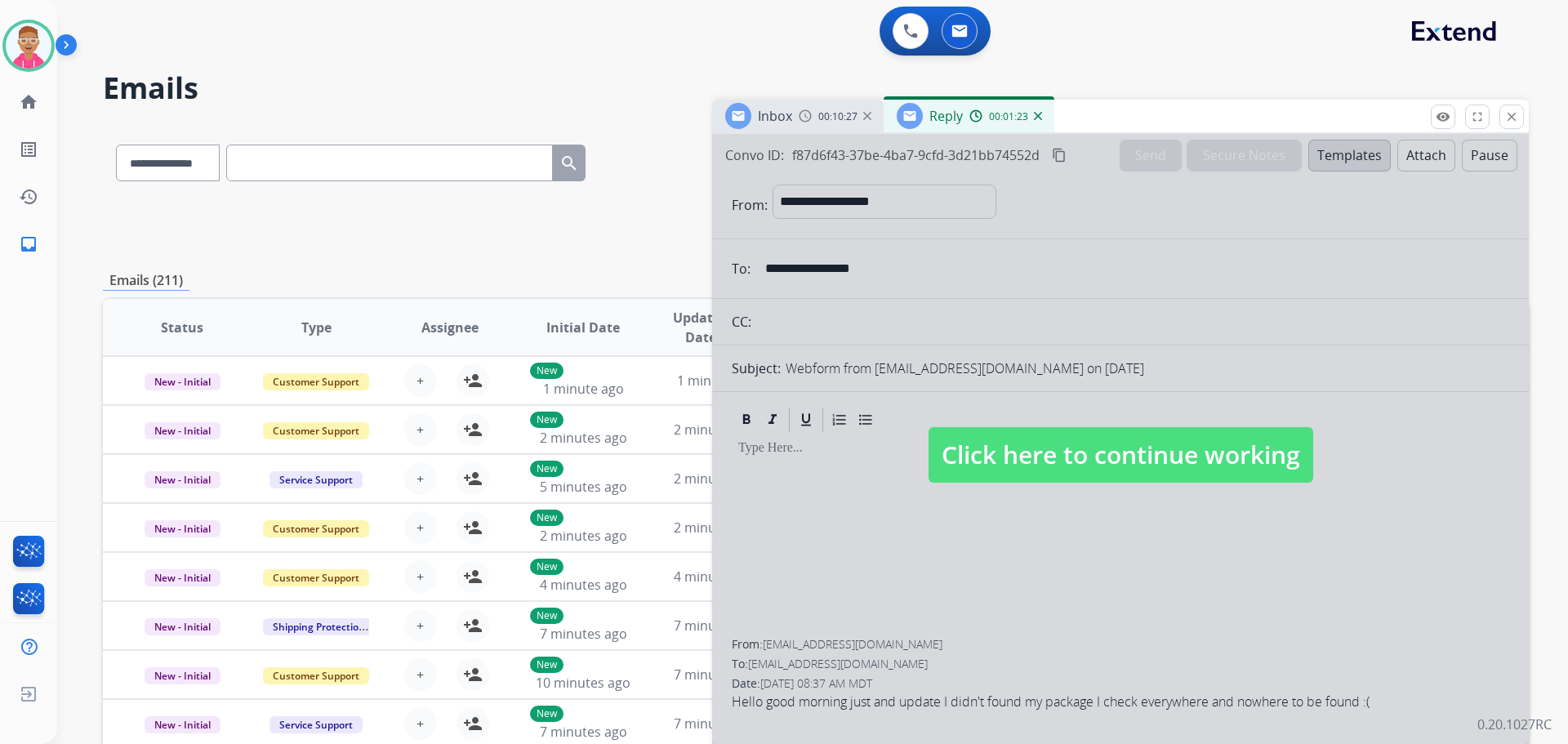
click at [1339, 329] on div at bounding box center [1120, 440] width 817 height 611
select select
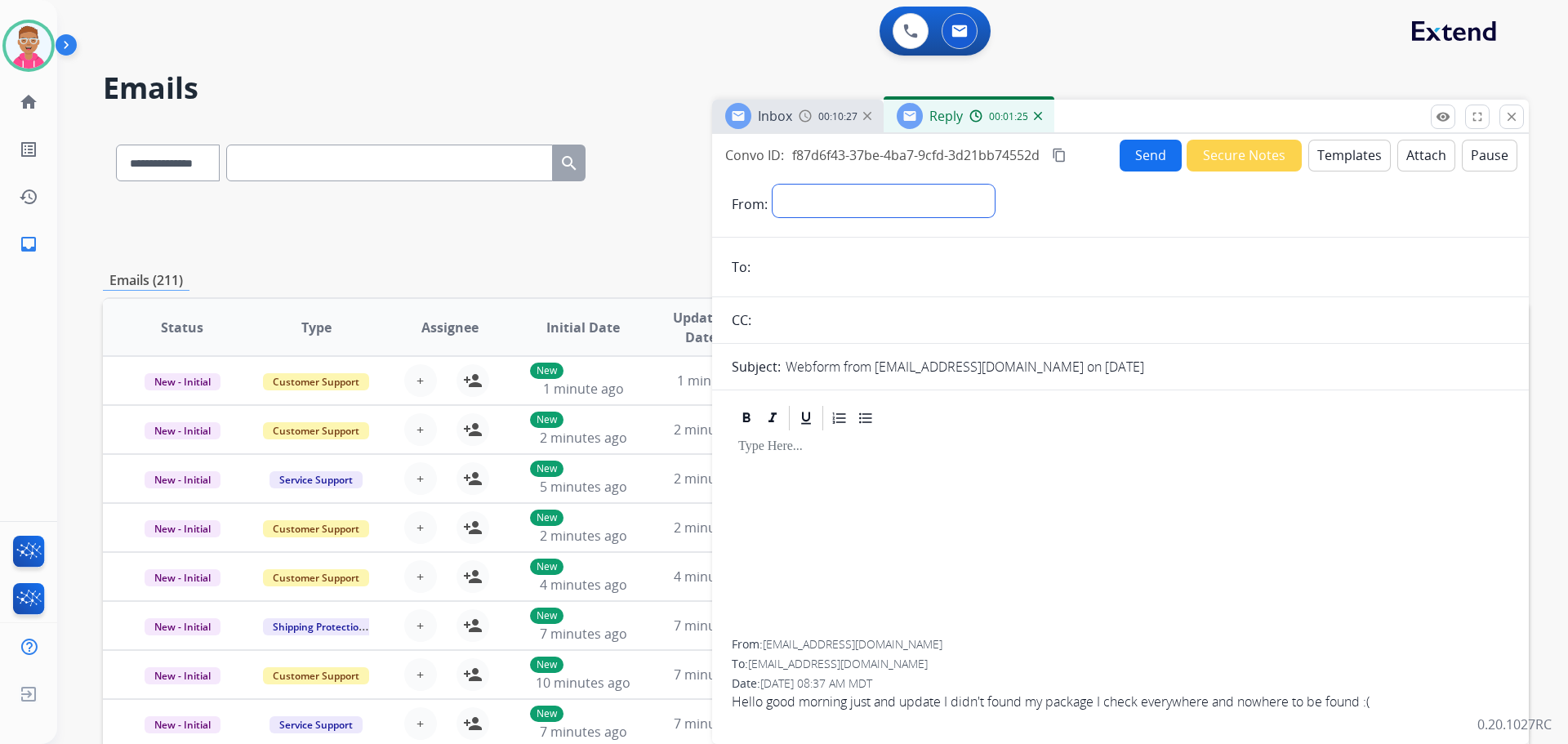
drag, startPoint x: 807, startPoint y: 201, endPoint x: 825, endPoint y: 203, distance: 18.1
click at [809, 203] on select "**********" at bounding box center [884, 200] width 222 height 33
select select "**********"
click at [773, 184] on select "**********" at bounding box center [884, 200] width 222 height 33
drag, startPoint x: 766, startPoint y: 645, endPoint x: 877, endPoint y: 649, distance: 111.1
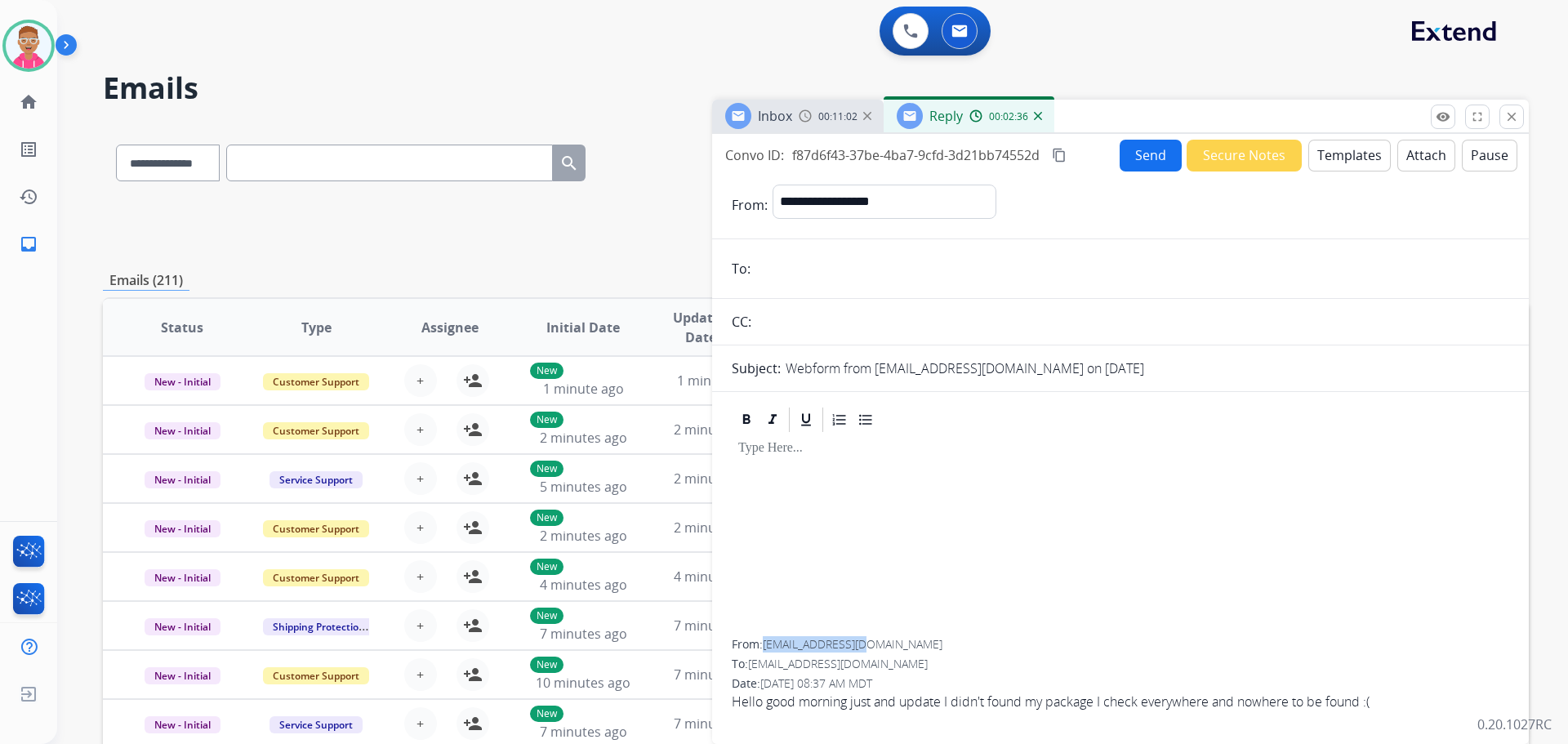
click at [877, 649] on div "From: lucaerz@gmail.com" at bounding box center [1121, 645] width 777 height 17
copy span "lucaerz@gmail.com"
click at [792, 268] on input "email" at bounding box center [1133, 269] width 754 height 33
paste input "**********"
type input "**********"
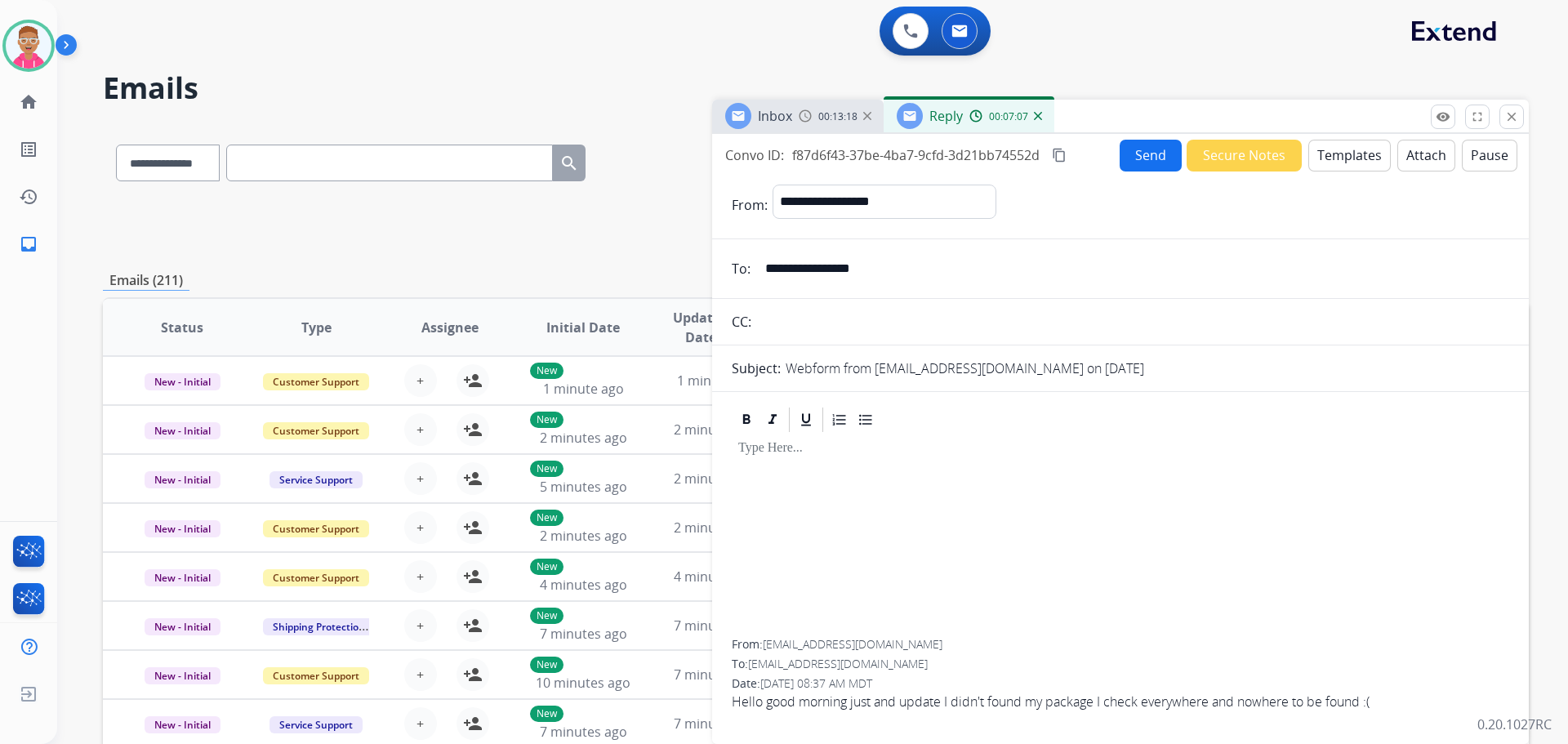
click at [1358, 153] on button "Templates" at bounding box center [1349, 155] width 83 height 32
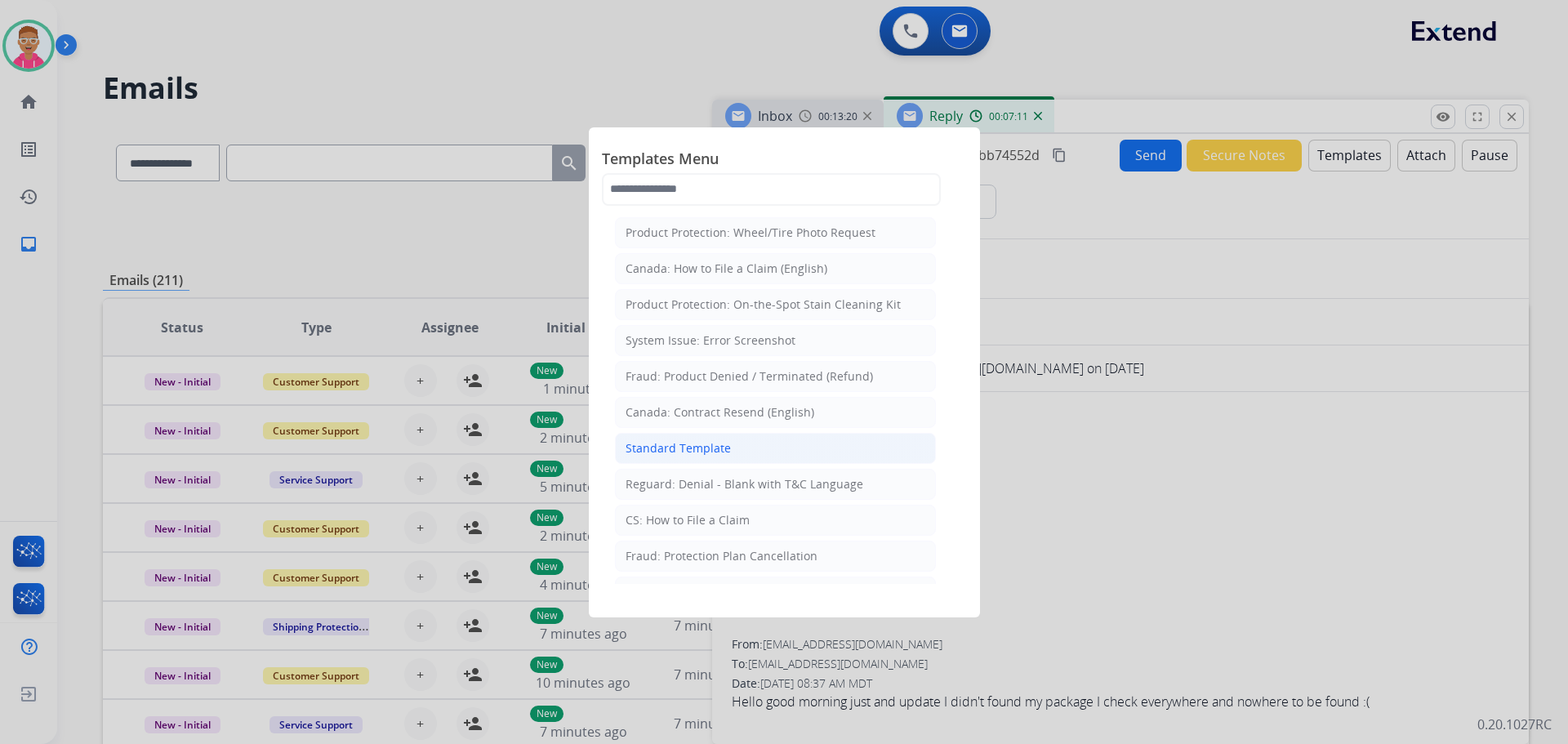
click at [792, 450] on li "Standard Template" at bounding box center [775, 448] width 321 height 31
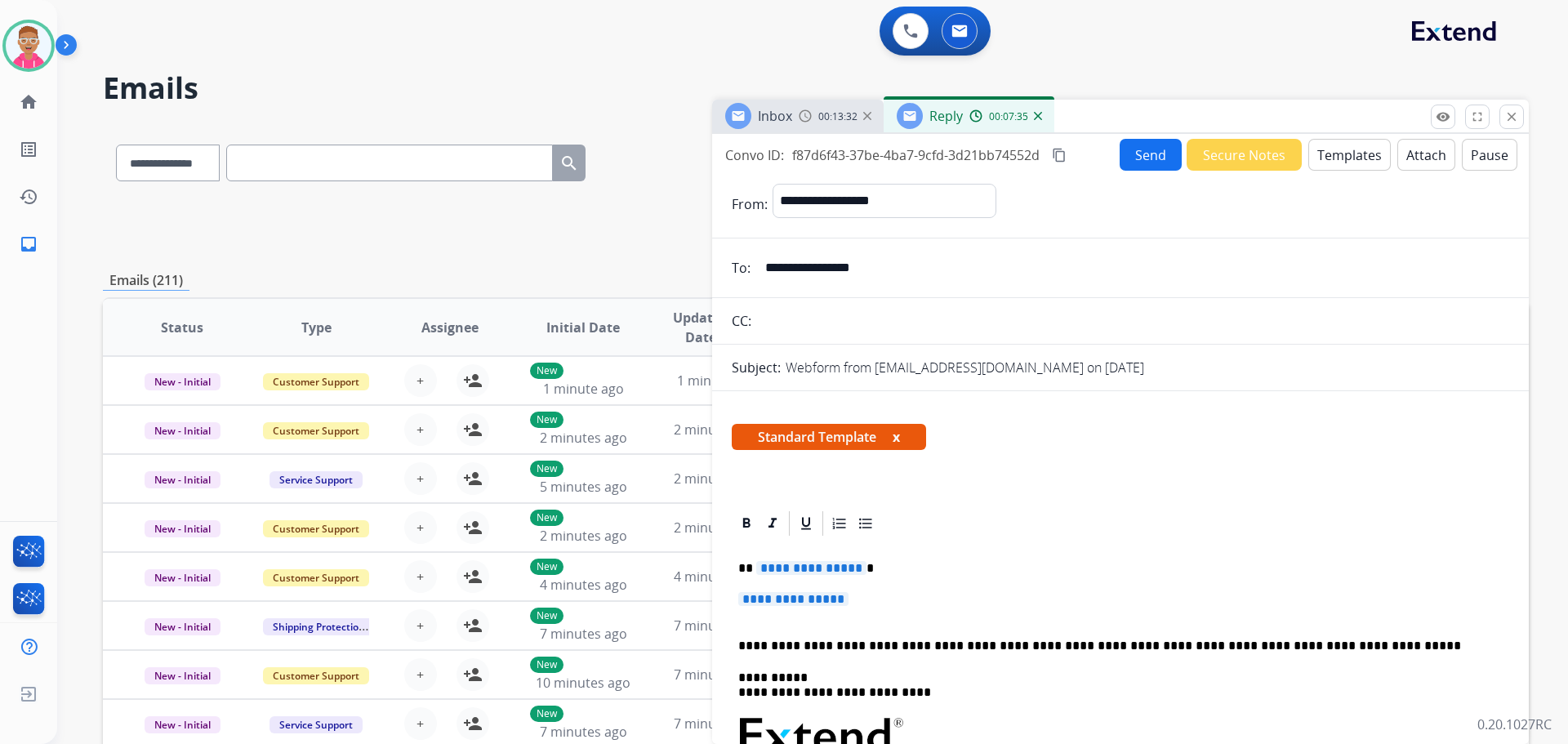
click at [789, 571] on span "**********" at bounding box center [812, 568] width 110 height 14
paste div
click at [800, 597] on span "**********" at bounding box center [793, 599] width 110 height 14
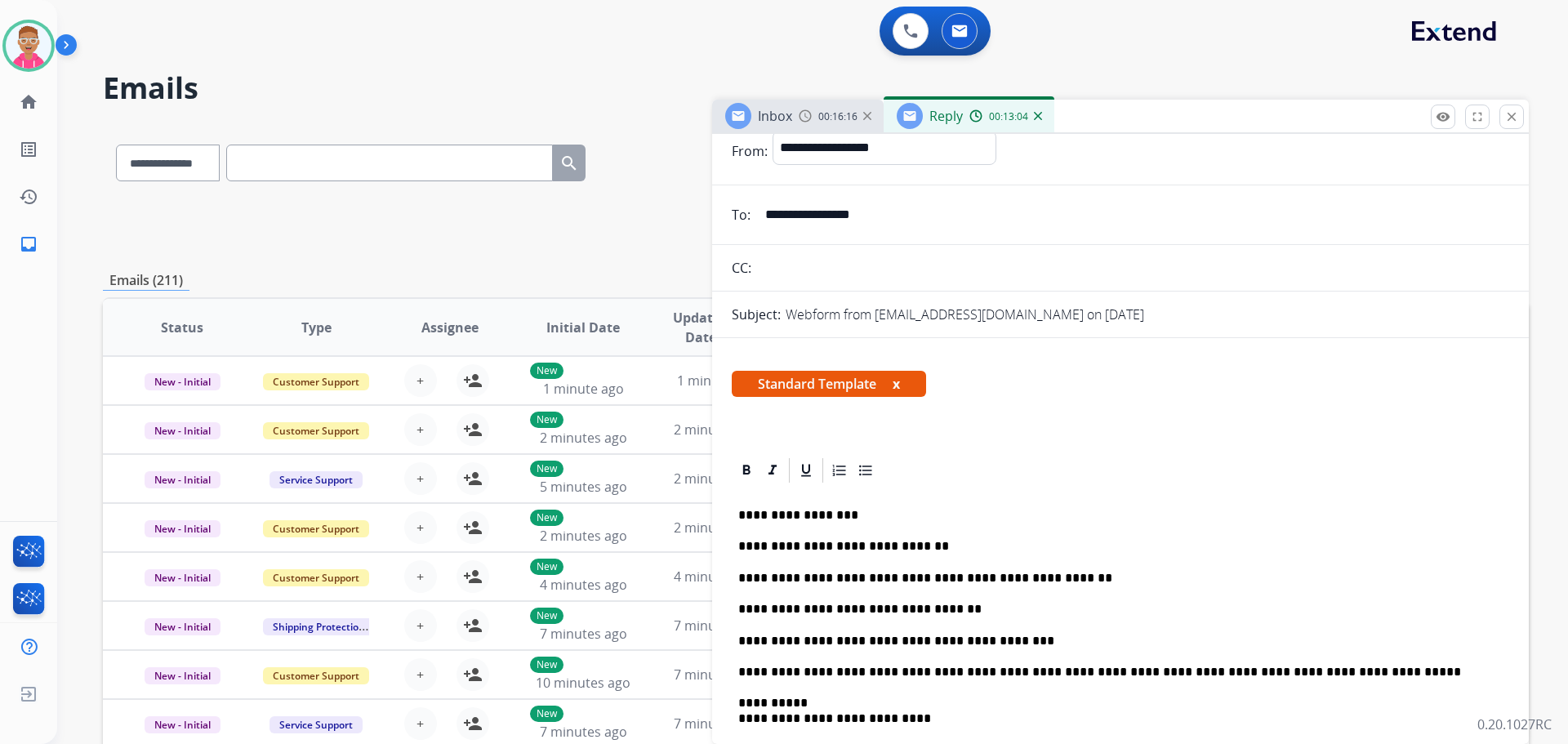
scroll to position [82, 0]
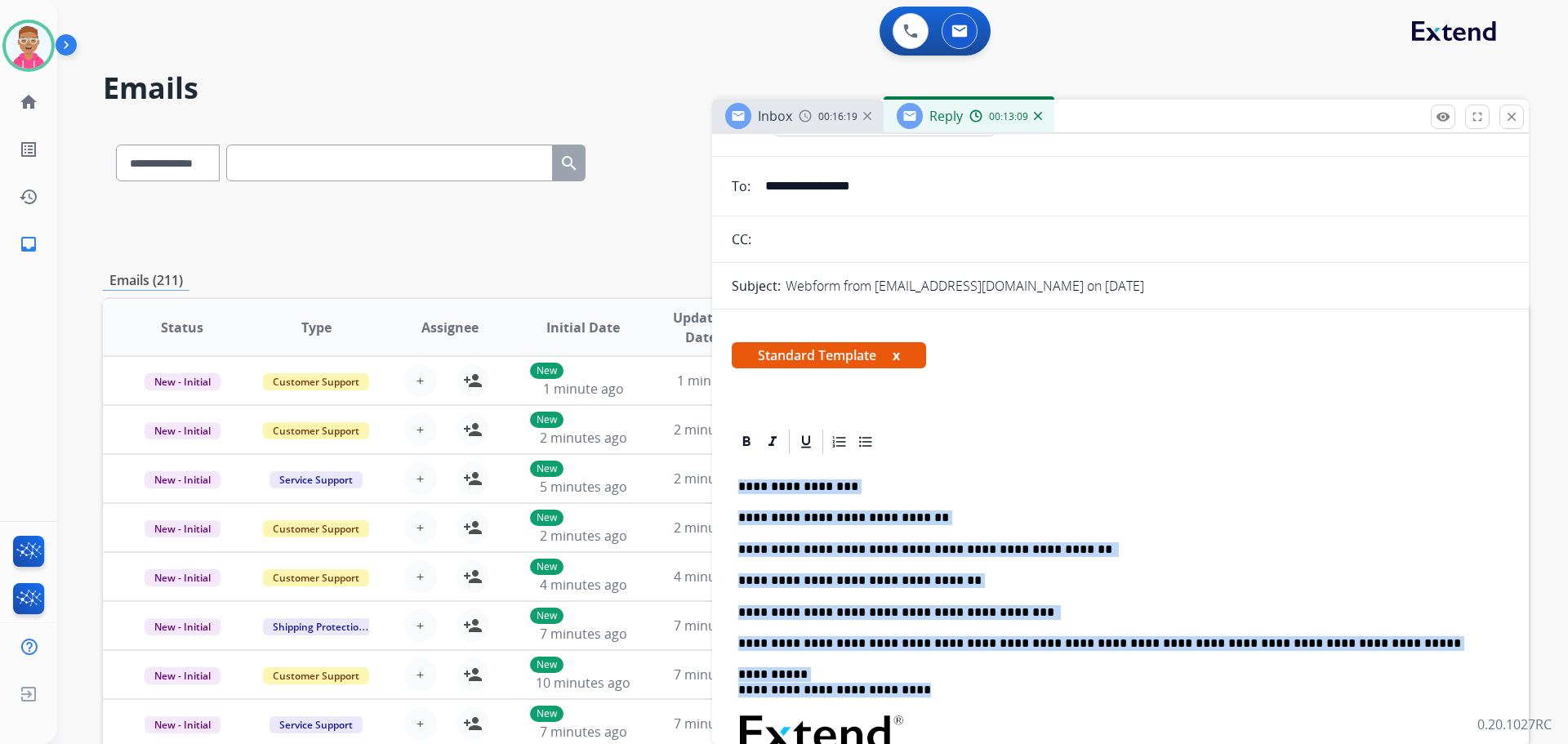
drag, startPoint x: 734, startPoint y: 480, endPoint x: 965, endPoint y: 700, distance: 319.0
click at [965, 700] on div "**********" at bounding box center [1121, 732] width 777 height 552
copy div "**********"
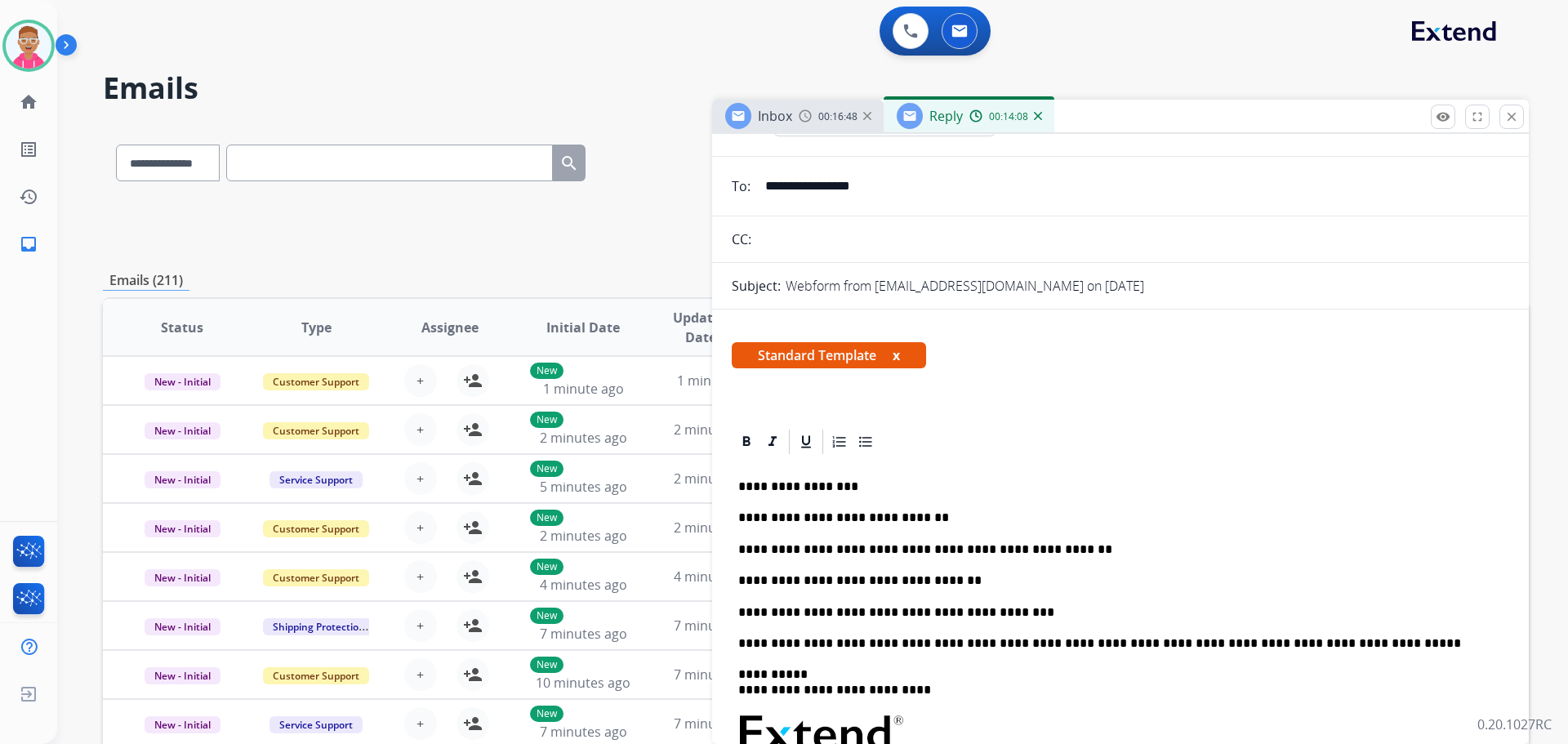
click at [1478, 340] on div "Standard Template x" at bounding box center [1120, 362] width 817 height 78
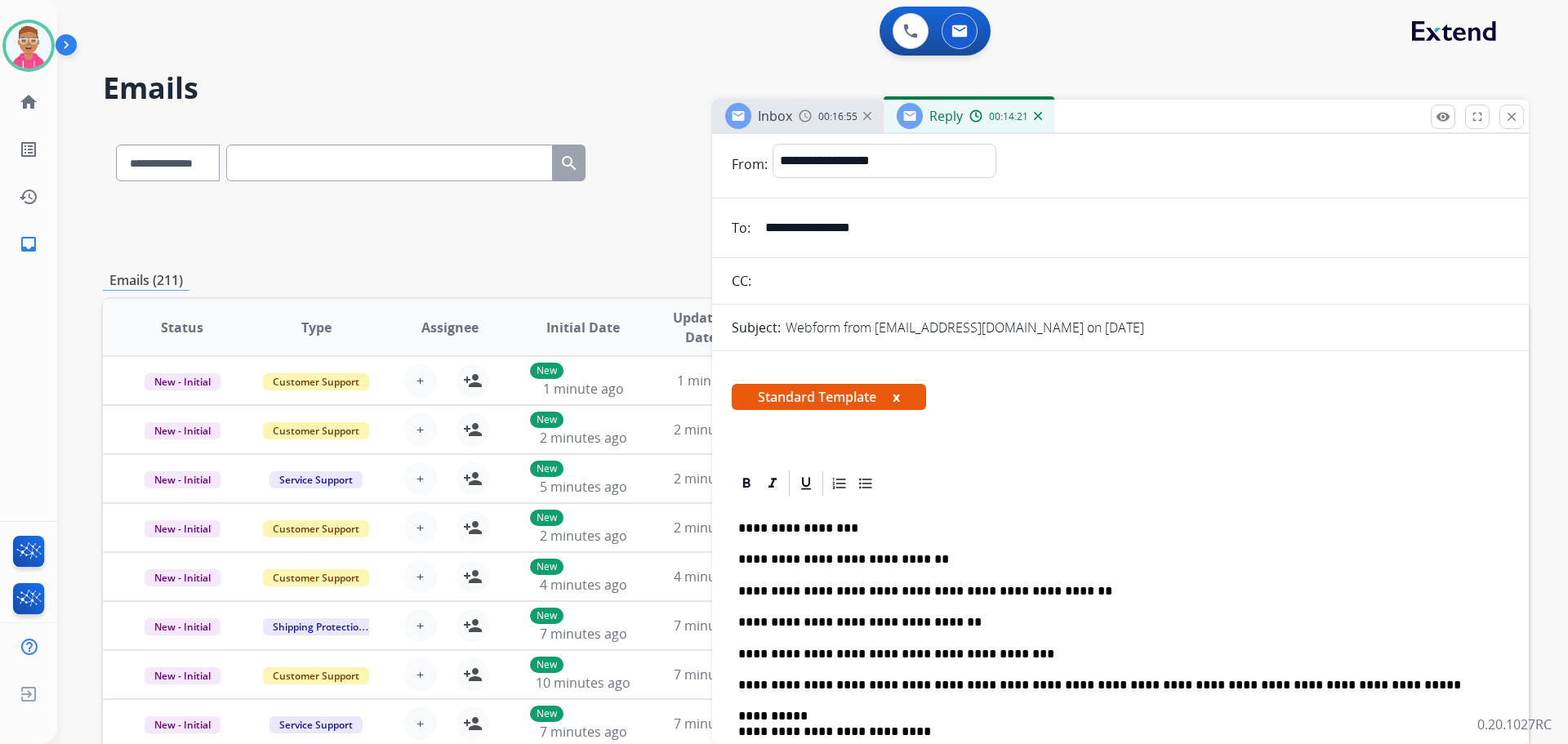
scroll to position [0, 0]
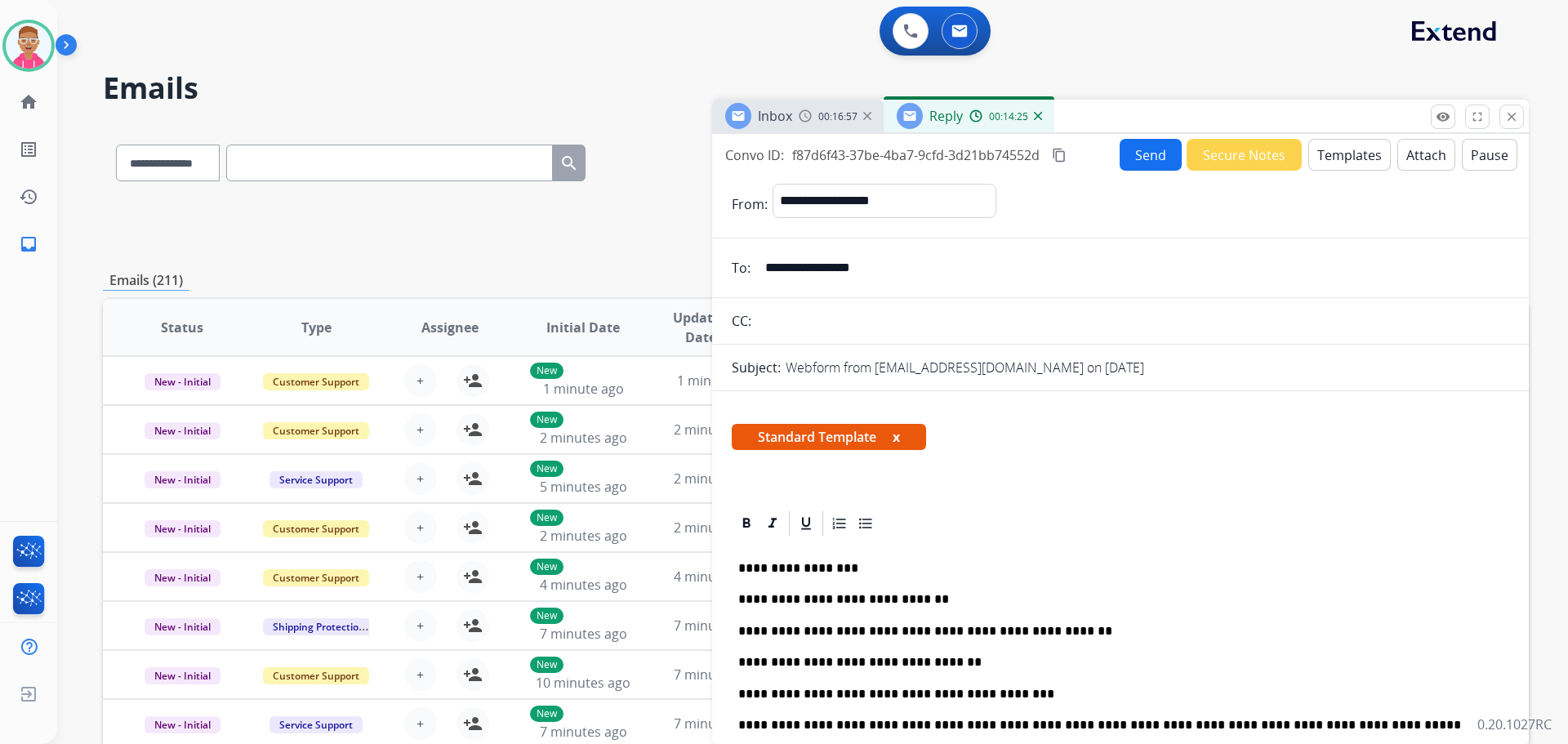
click at [1150, 155] on button "Send" at bounding box center [1151, 154] width 62 height 32
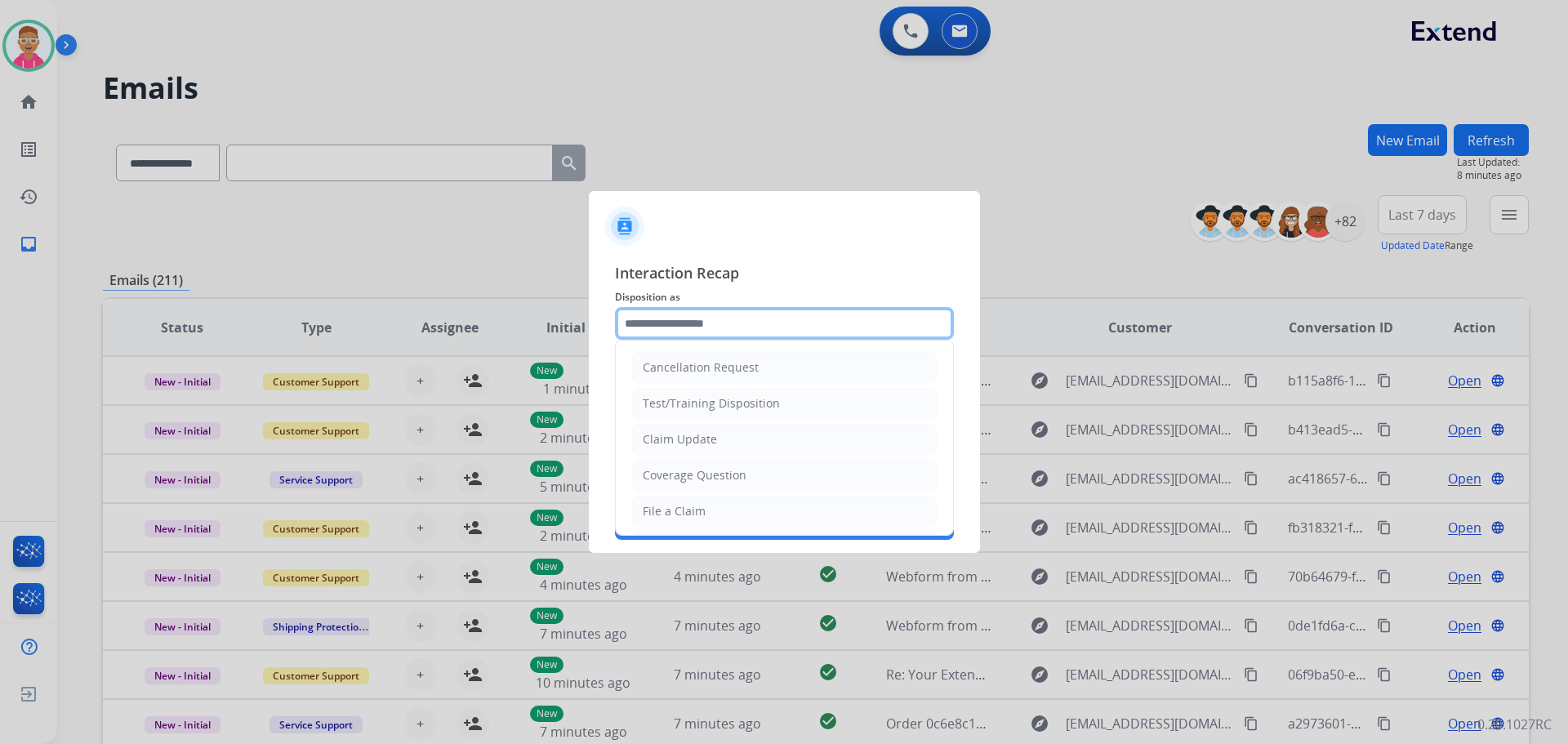
click at [760, 324] on input "text" at bounding box center [784, 323] width 339 height 33
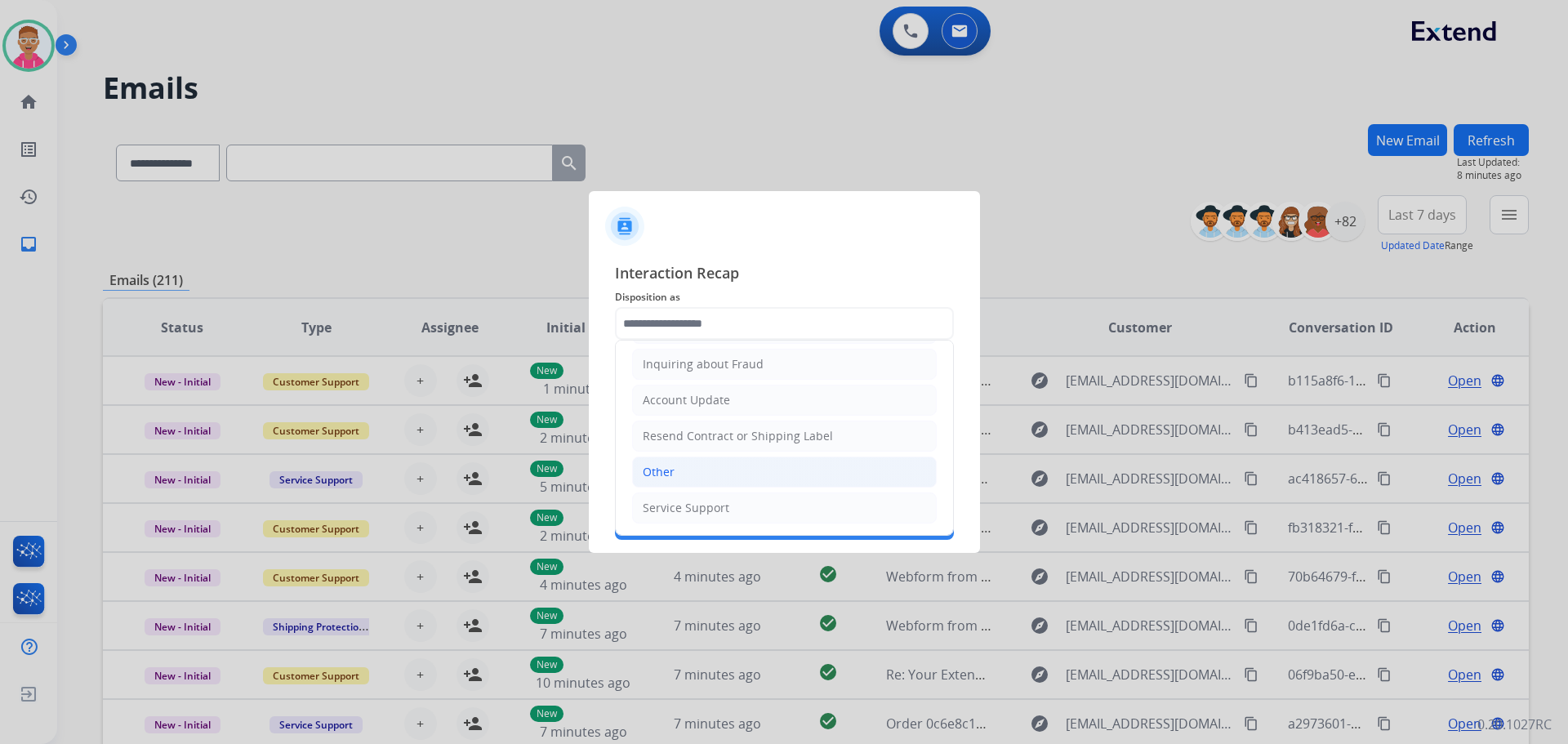
click at [694, 472] on li "Other" at bounding box center [784, 471] width 304 height 31
type input "*****"
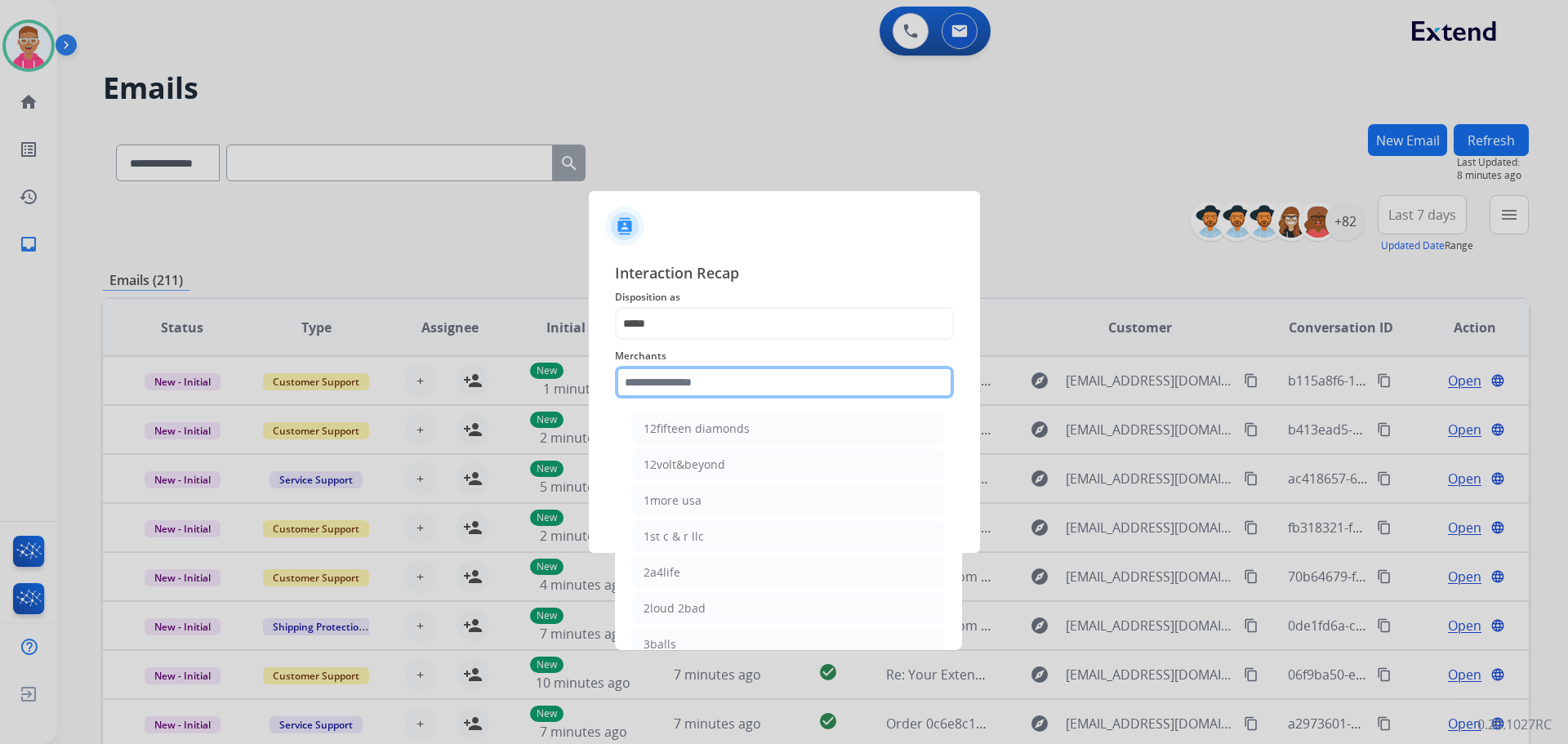
click at [692, 386] on input "text" at bounding box center [784, 382] width 339 height 33
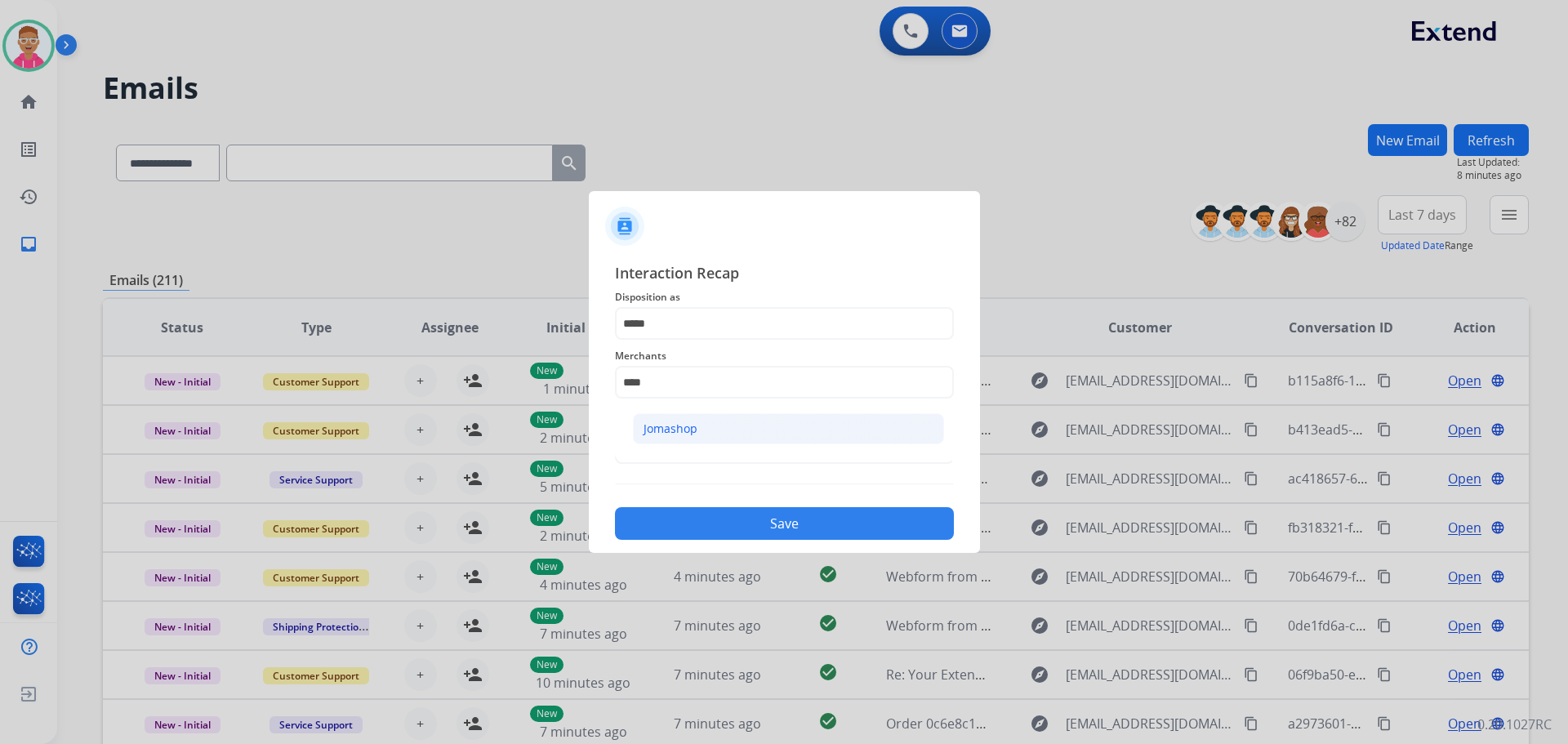
click at [716, 433] on li "Jomashop" at bounding box center [788, 429] width 311 height 31
type input "********"
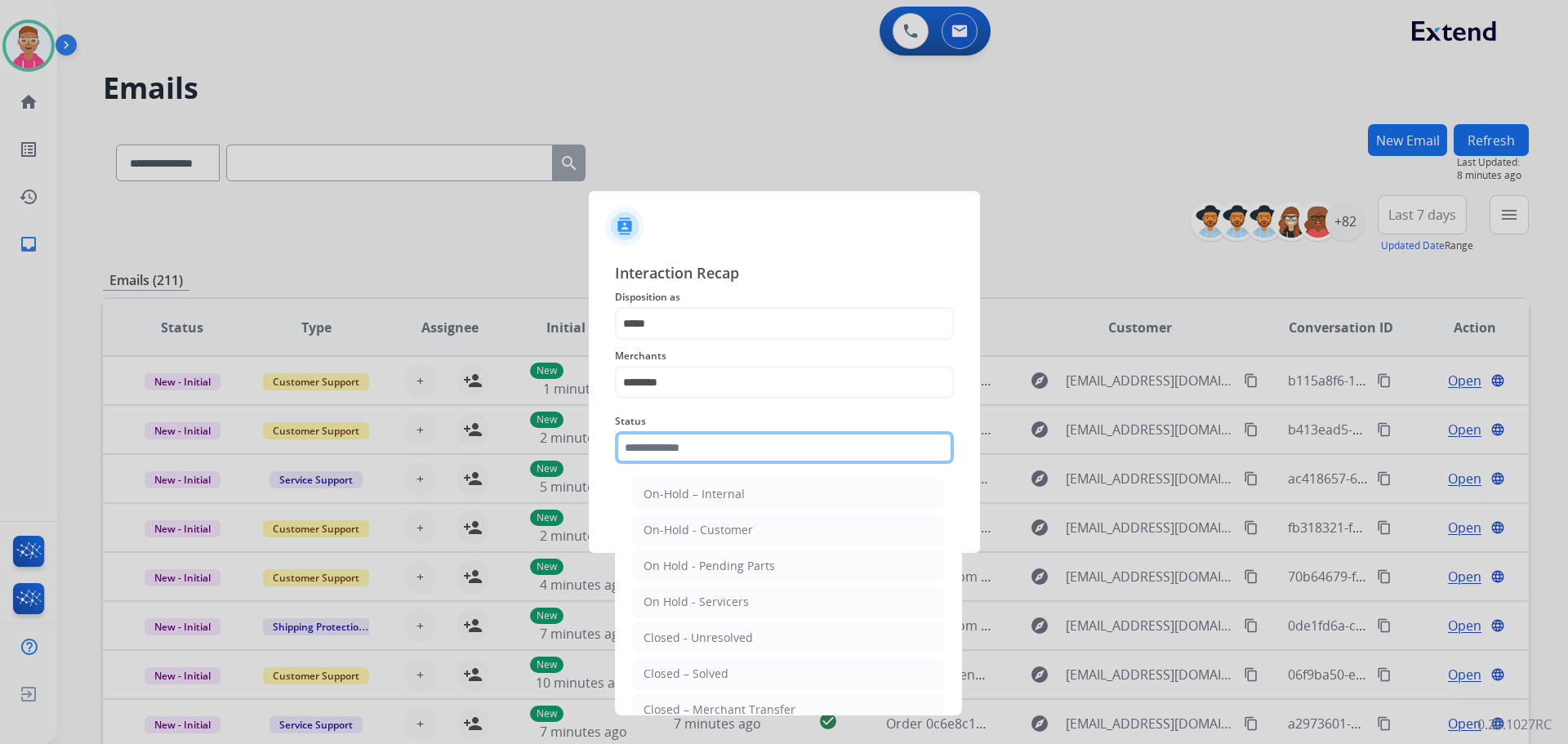
click at [693, 447] on input "text" at bounding box center [784, 447] width 339 height 33
click at [741, 671] on li "Closed – Solved" at bounding box center [788, 673] width 311 height 31
type input "**********"
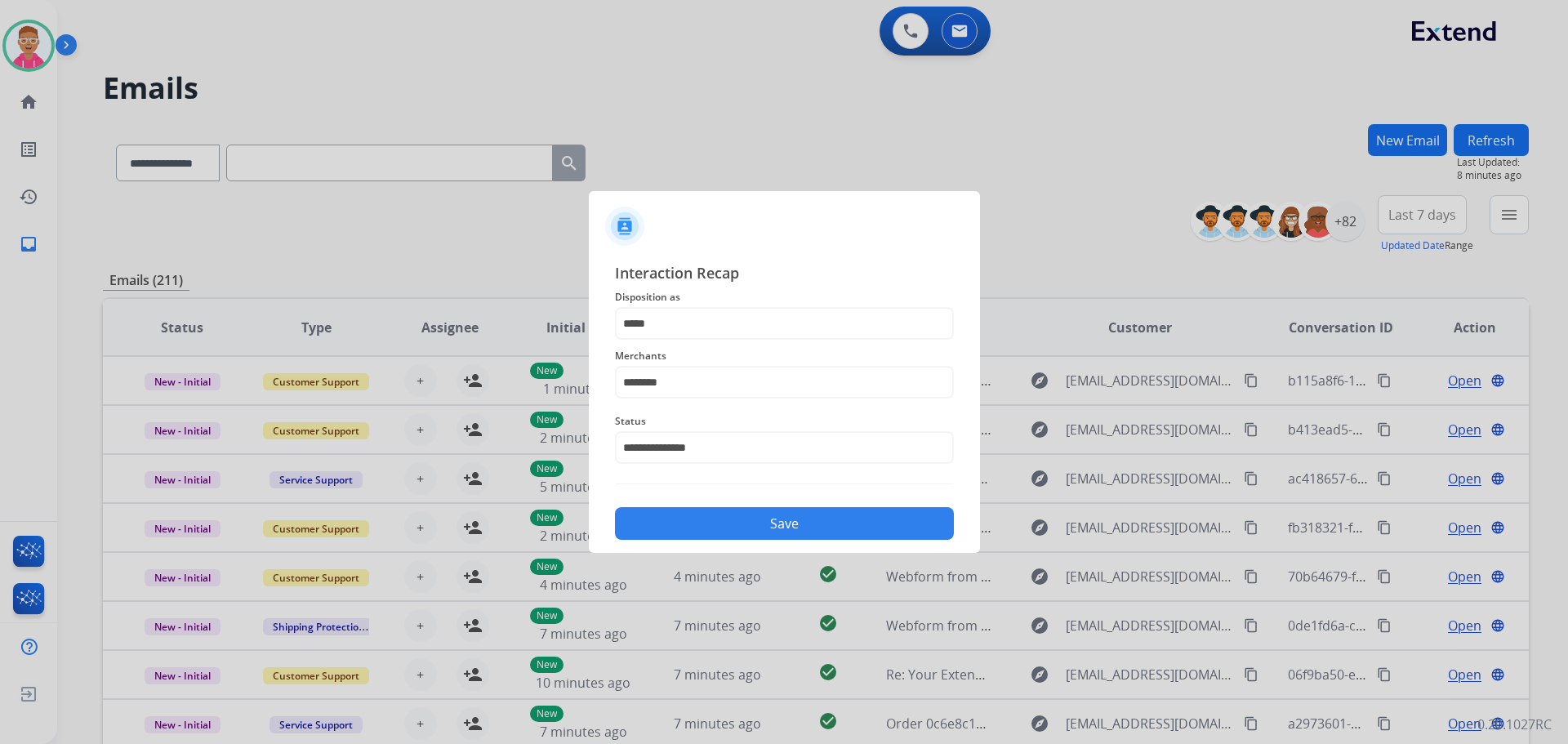
click at [771, 526] on button "Save" at bounding box center [784, 523] width 339 height 33
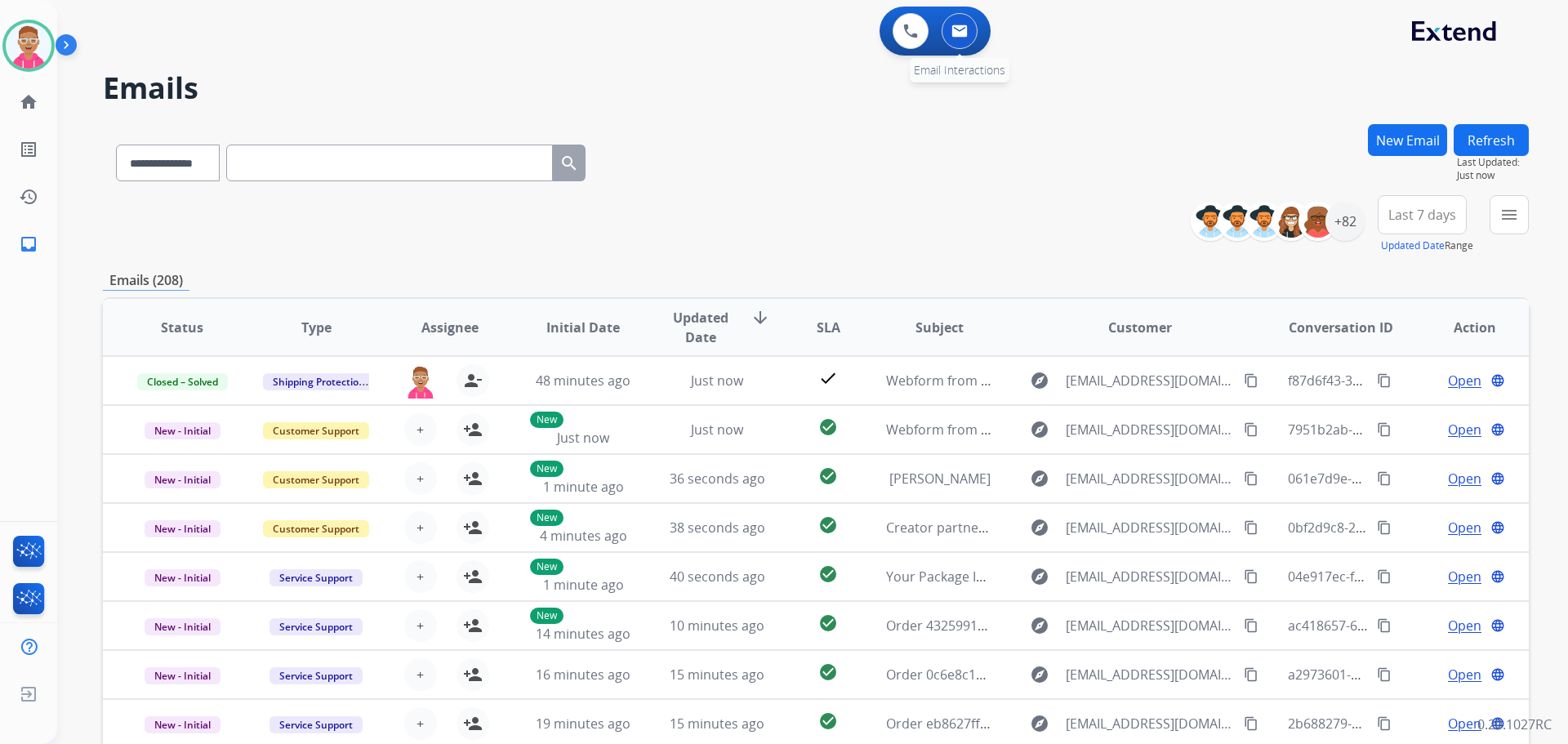
click at [957, 32] on img at bounding box center [960, 31] width 17 height 13
click at [1350, 223] on div "+82" at bounding box center [1345, 221] width 39 height 39
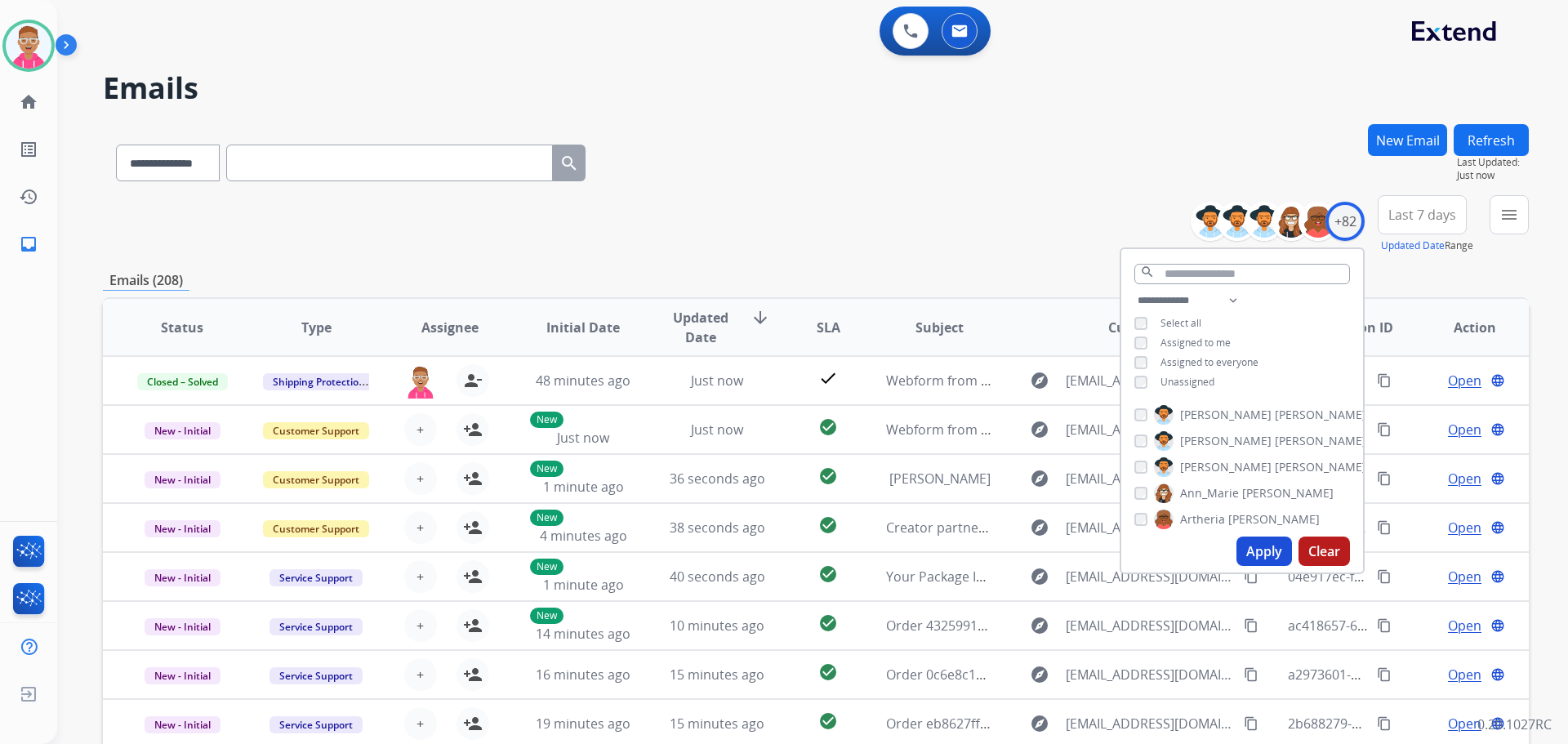
click at [1249, 549] on button "Apply" at bounding box center [1264, 550] width 56 height 29
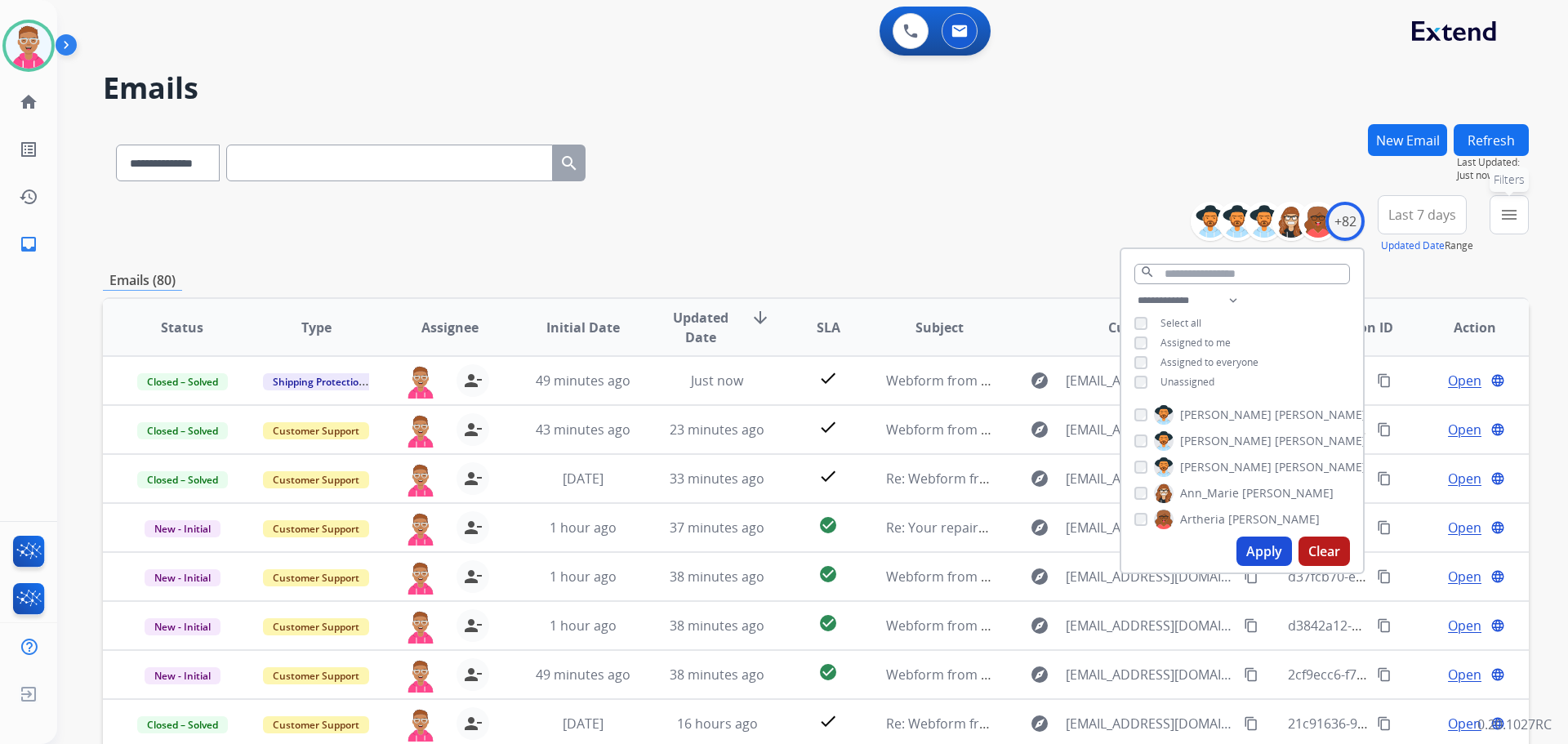
click at [1509, 204] on button "menu Filters" at bounding box center [1509, 214] width 39 height 39
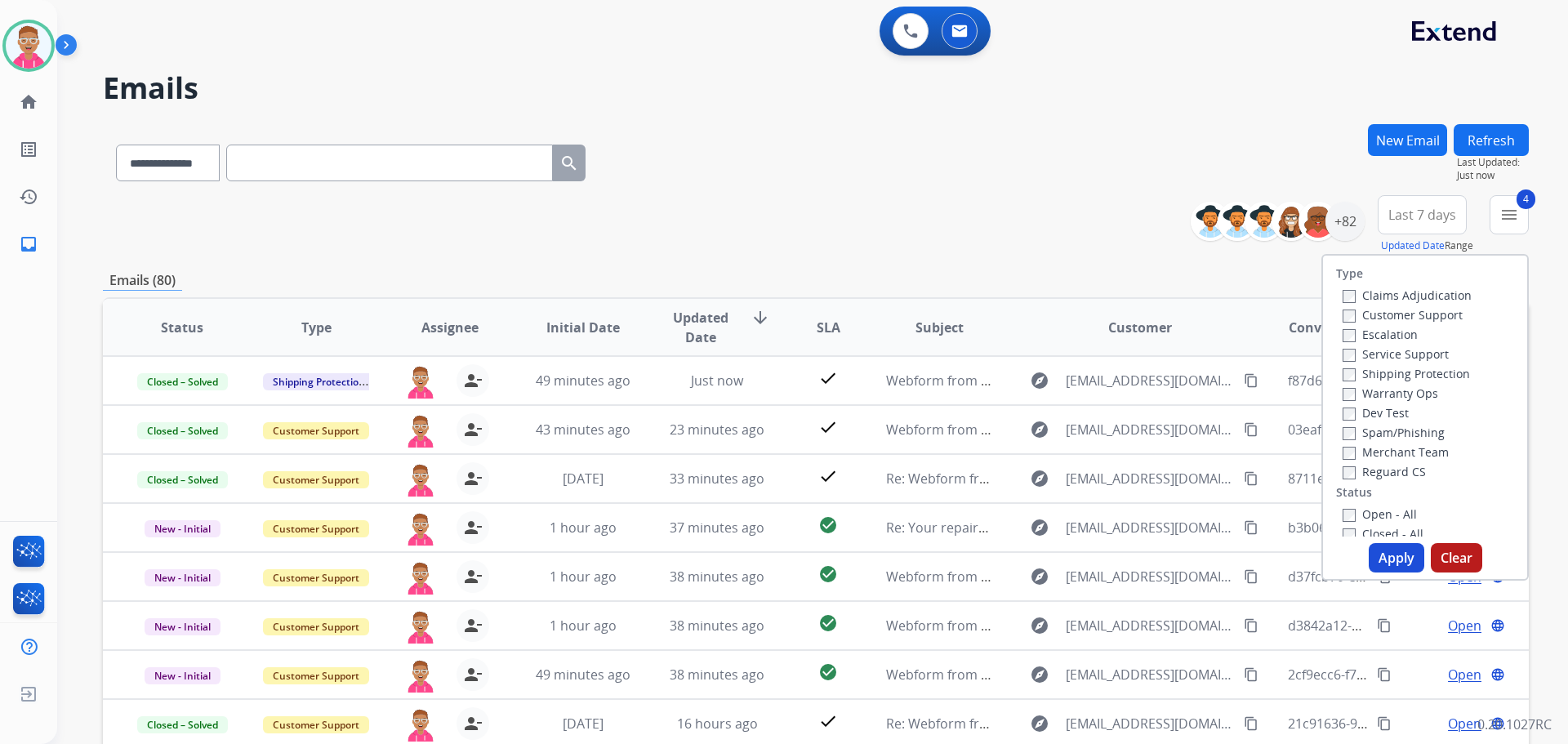
click at [1380, 555] on button "Apply" at bounding box center [1396, 557] width 56 height 29
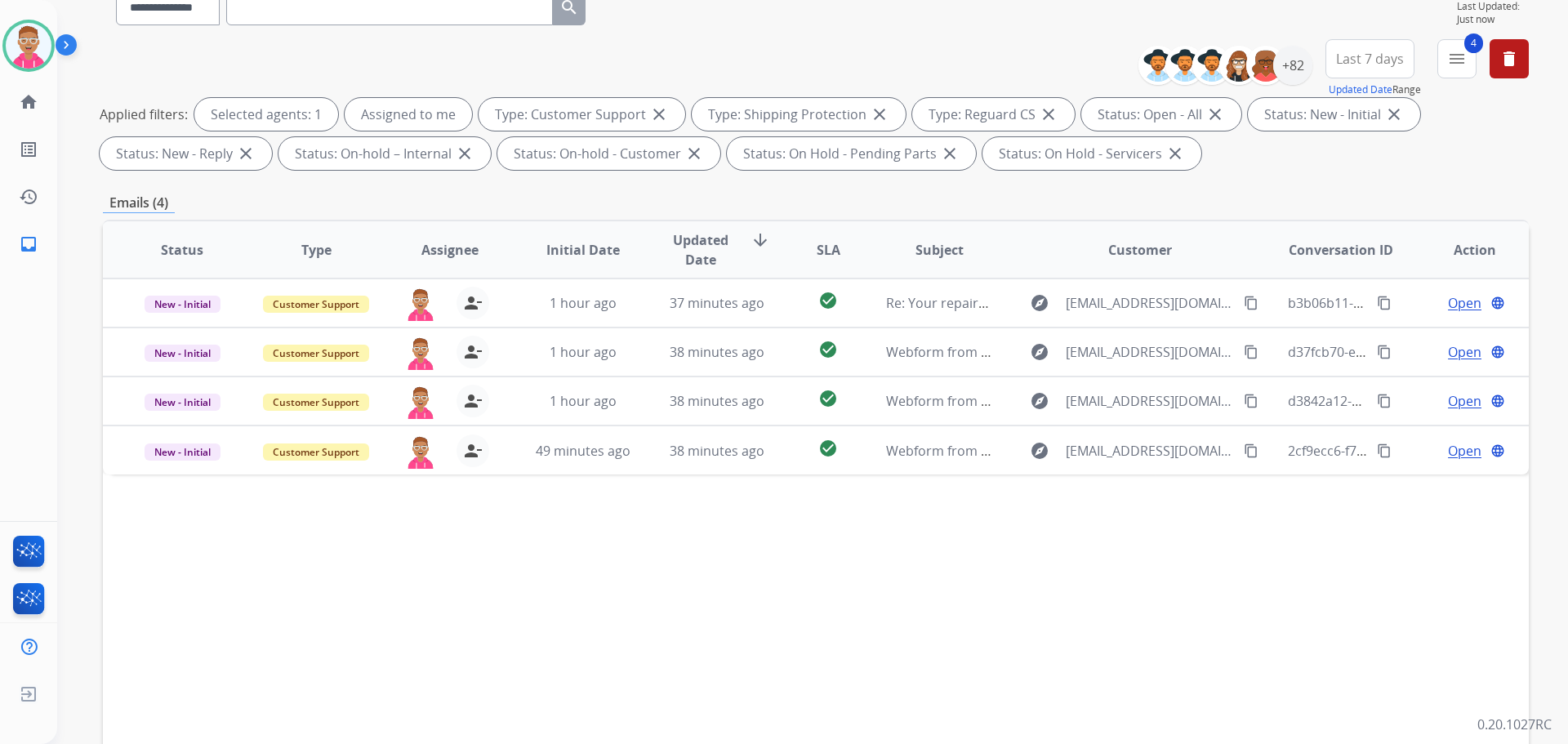
scroll to position [163, 0]
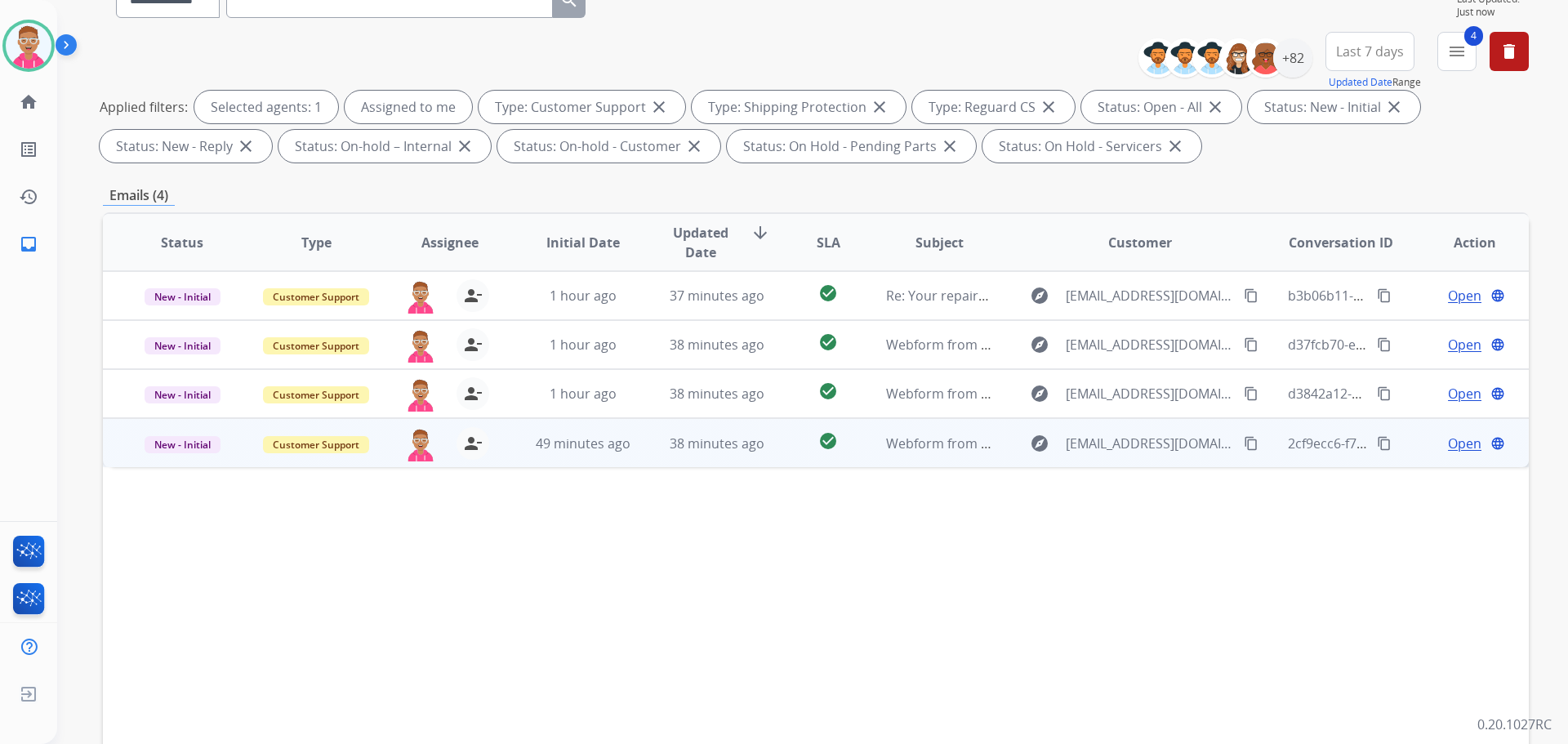
click at [1458, 440] on span "Open" at bounding box center [1465, 444] width 33 height 20
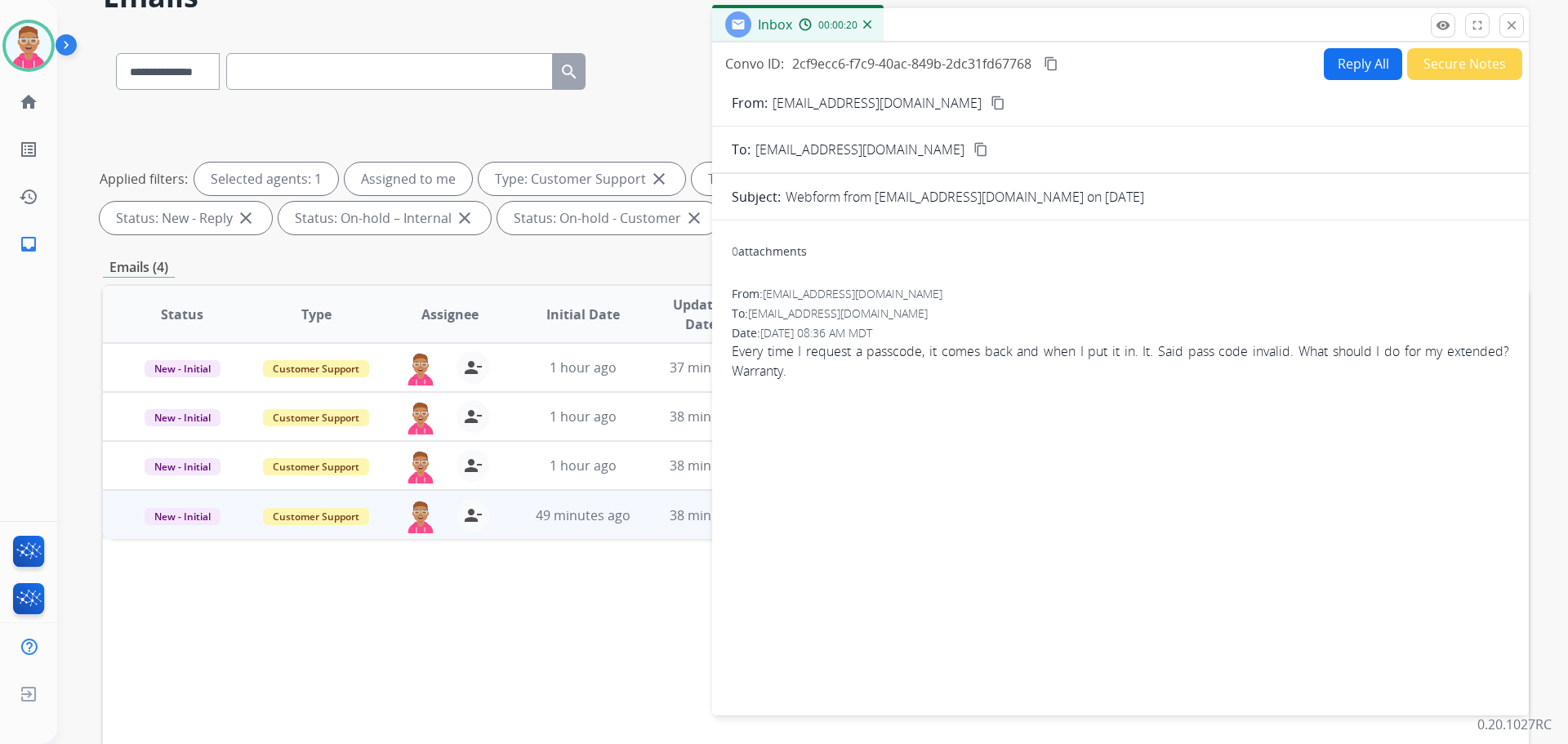
scroll to position [82, 0]
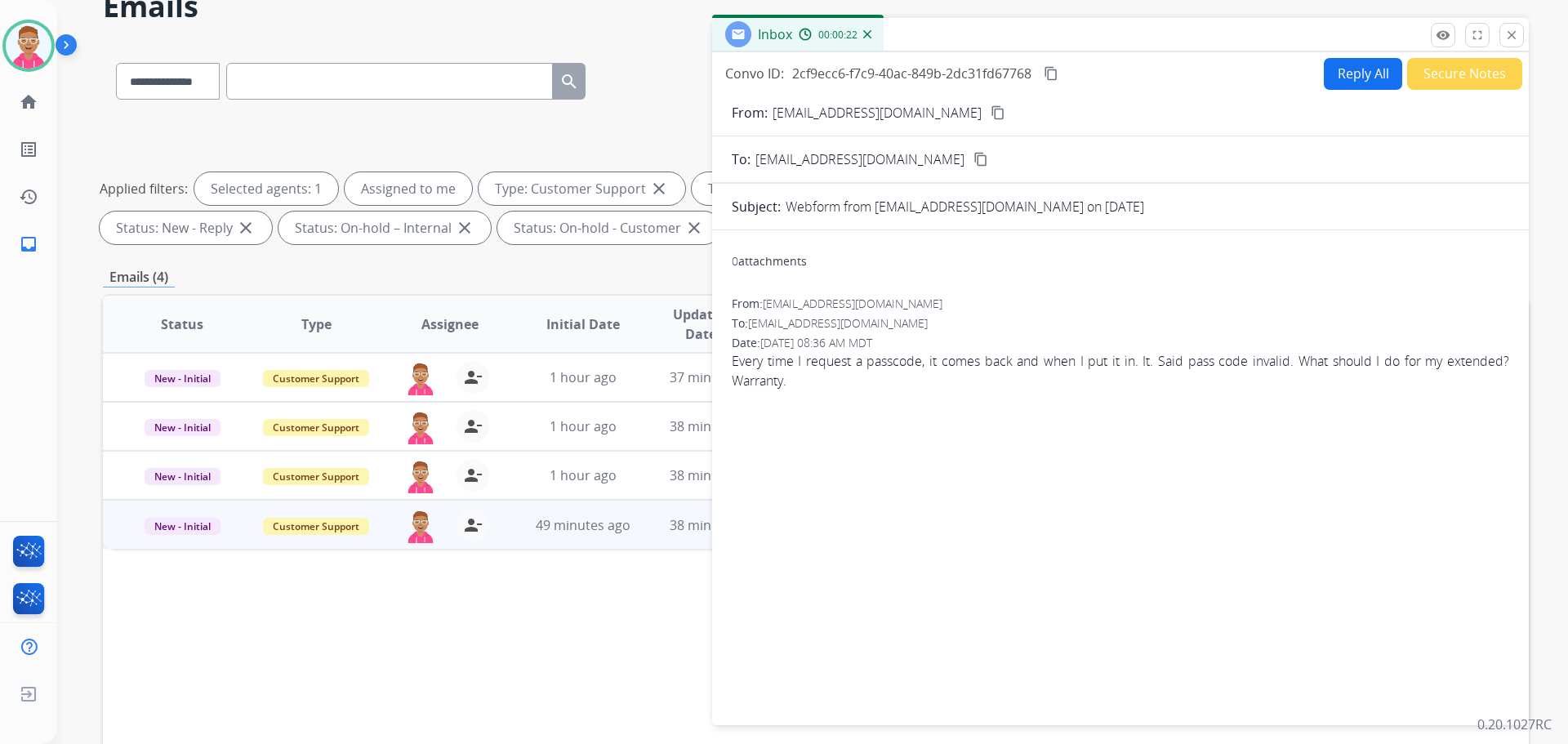
click at [1347, 74] on button "Reply All" at bounding box center [1364, 74] width 78 height 32
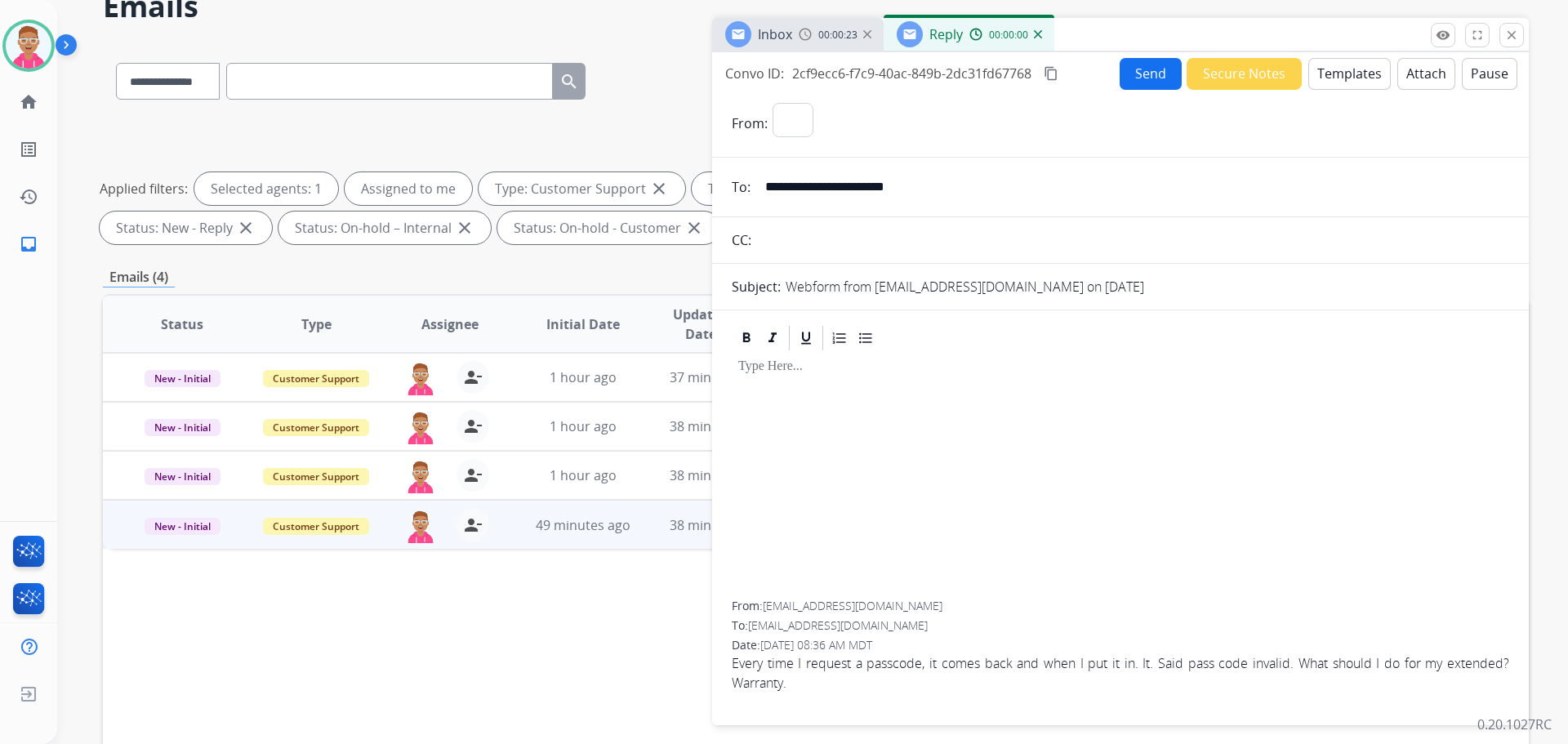
select select "**********"
click at [1346, 73] on button "Templates" at bounding box center [1349, 74] width 83 height 32
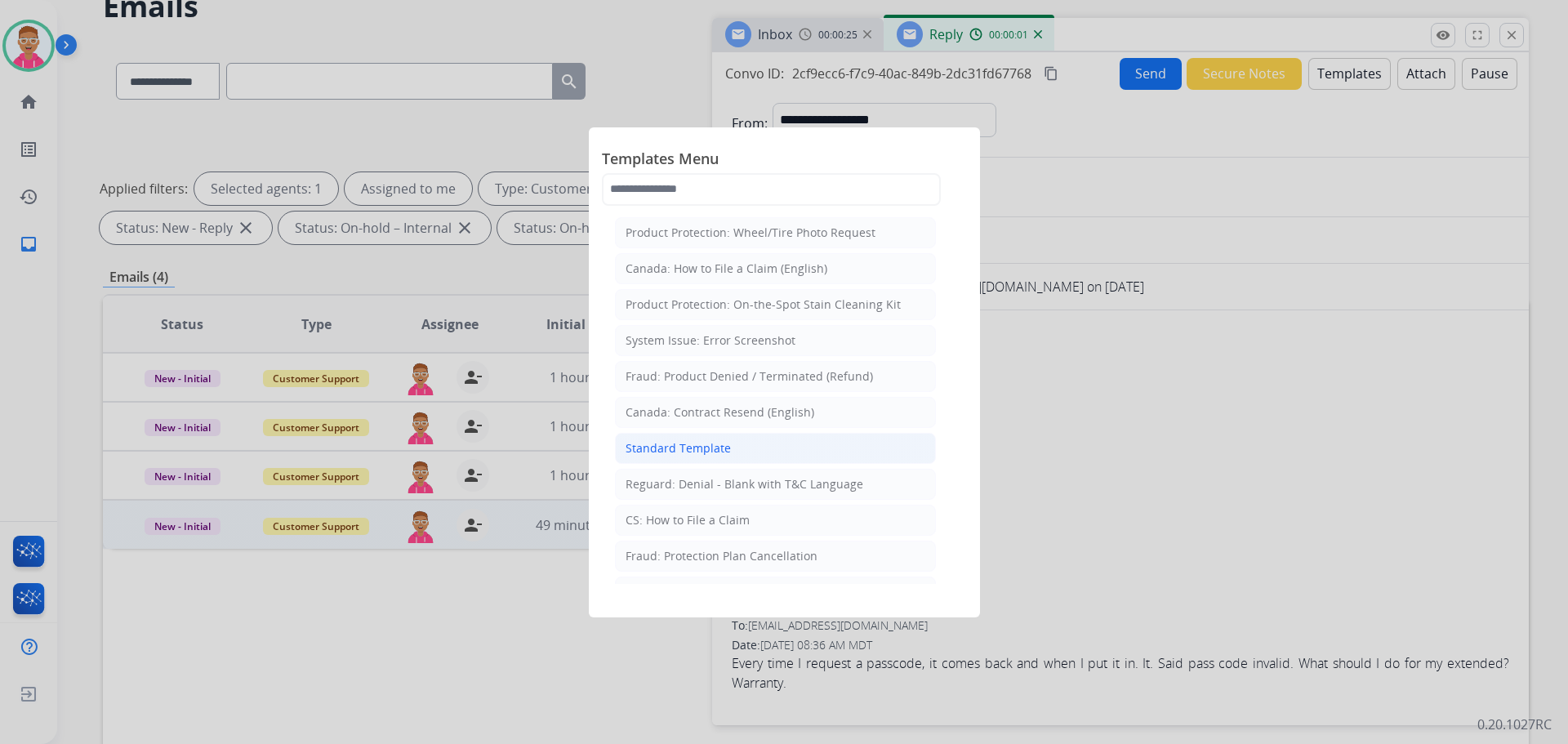
click at [669, 450] on div "Standard Template" at bounding box center [678, 449] width 105 height 17
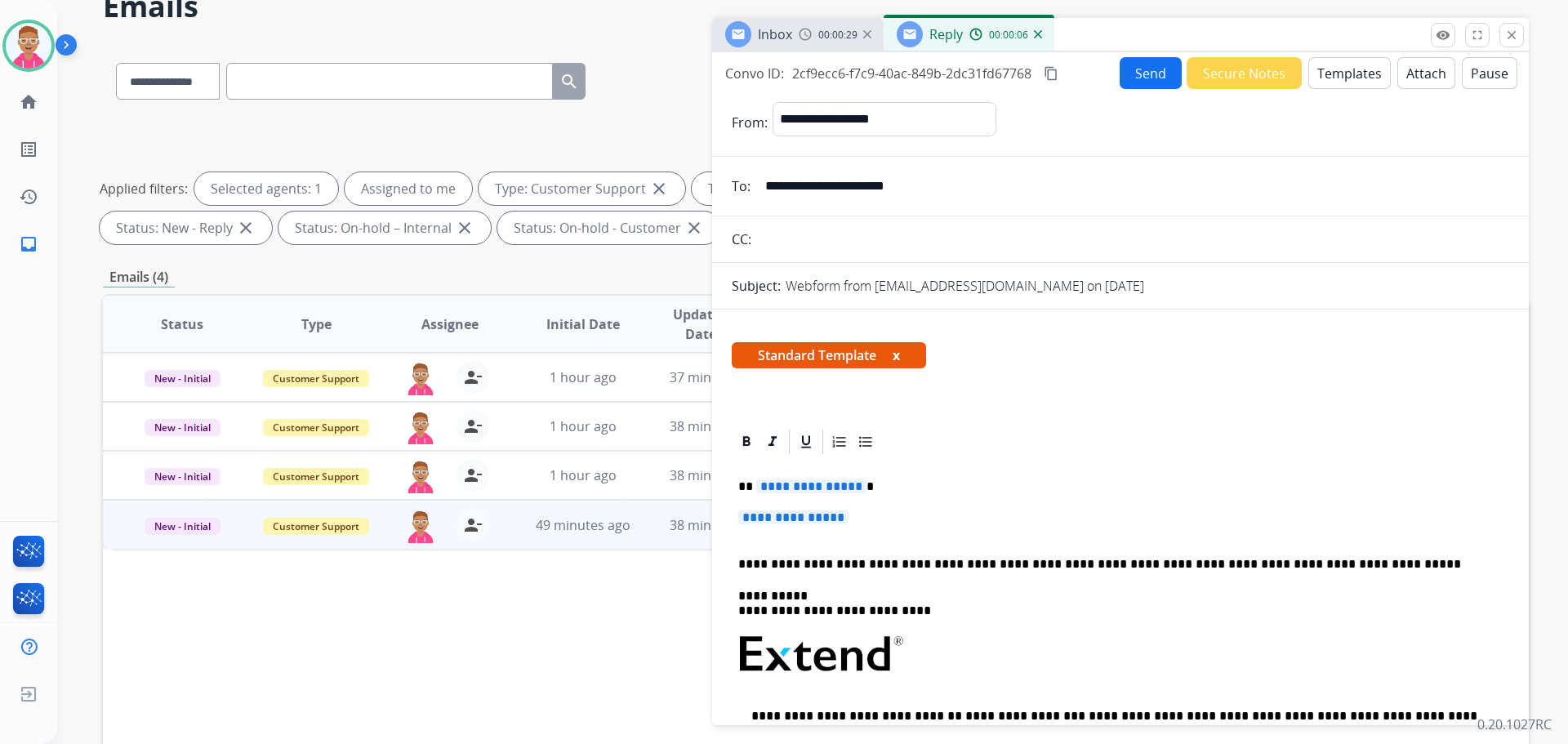
drag, startPoint x: 761, startPoint y: 189, endPoint x: 957, endPoint y: 193, distance: 196.0
click at [957, 193] on input "**********" at bounding box center [1133, 186] width 754 height 33
click at [1140, 367] on div "Standard Template x" at bounding box center [1121, 361] width 777 height 39
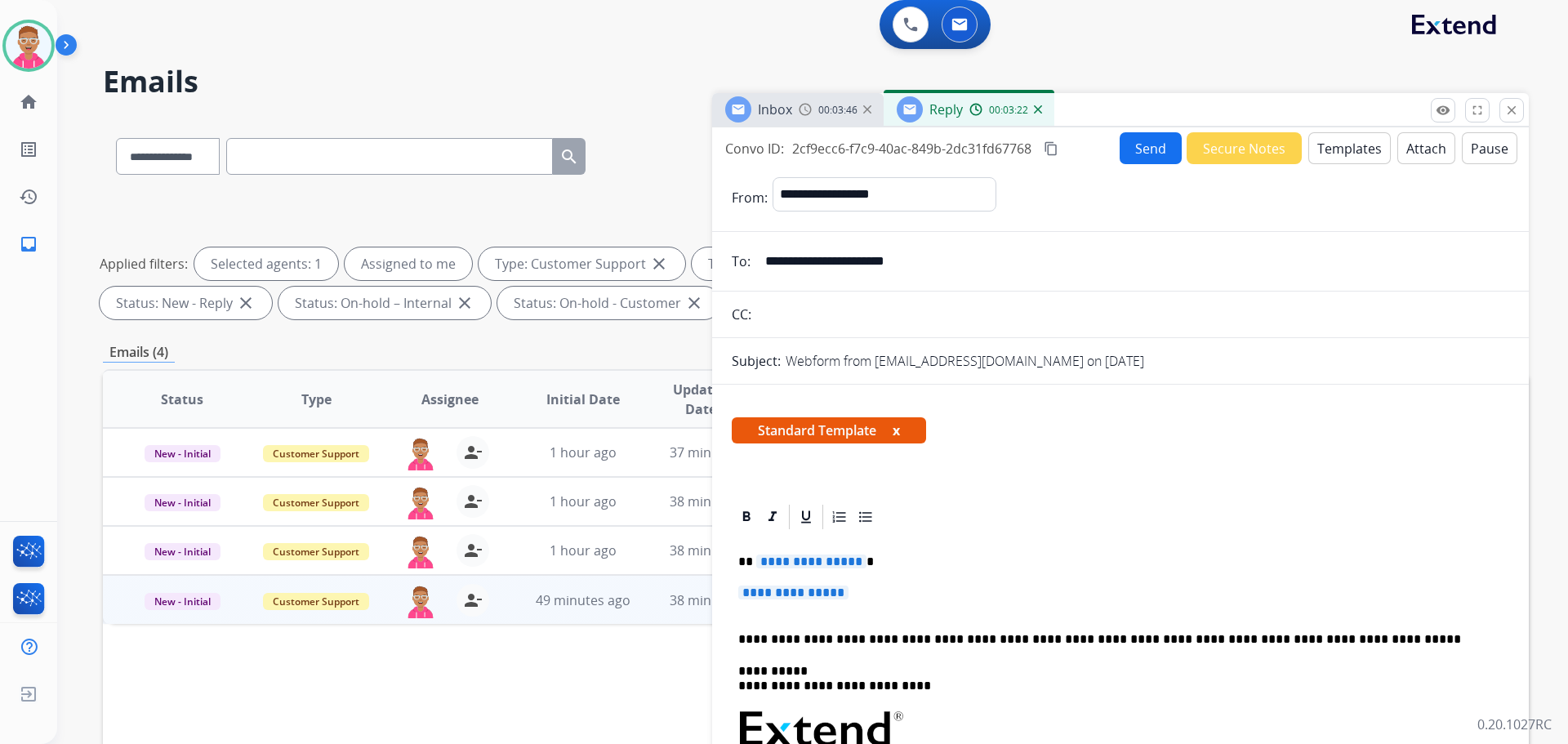
scroll to position [0, 0]
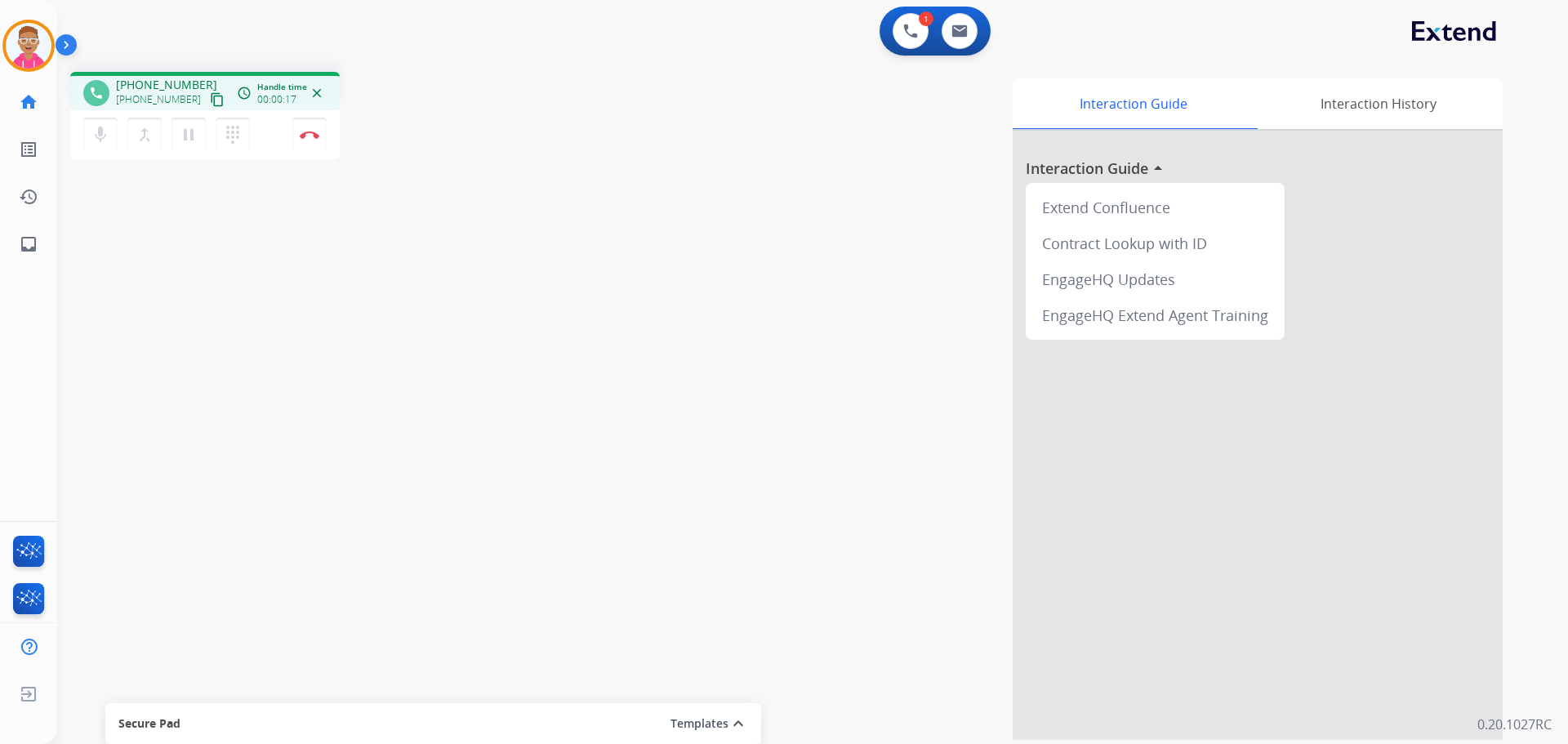
click at [210, 99] on mat-icon "content_copy" at bounding box center [218, 100] width 15 height 15
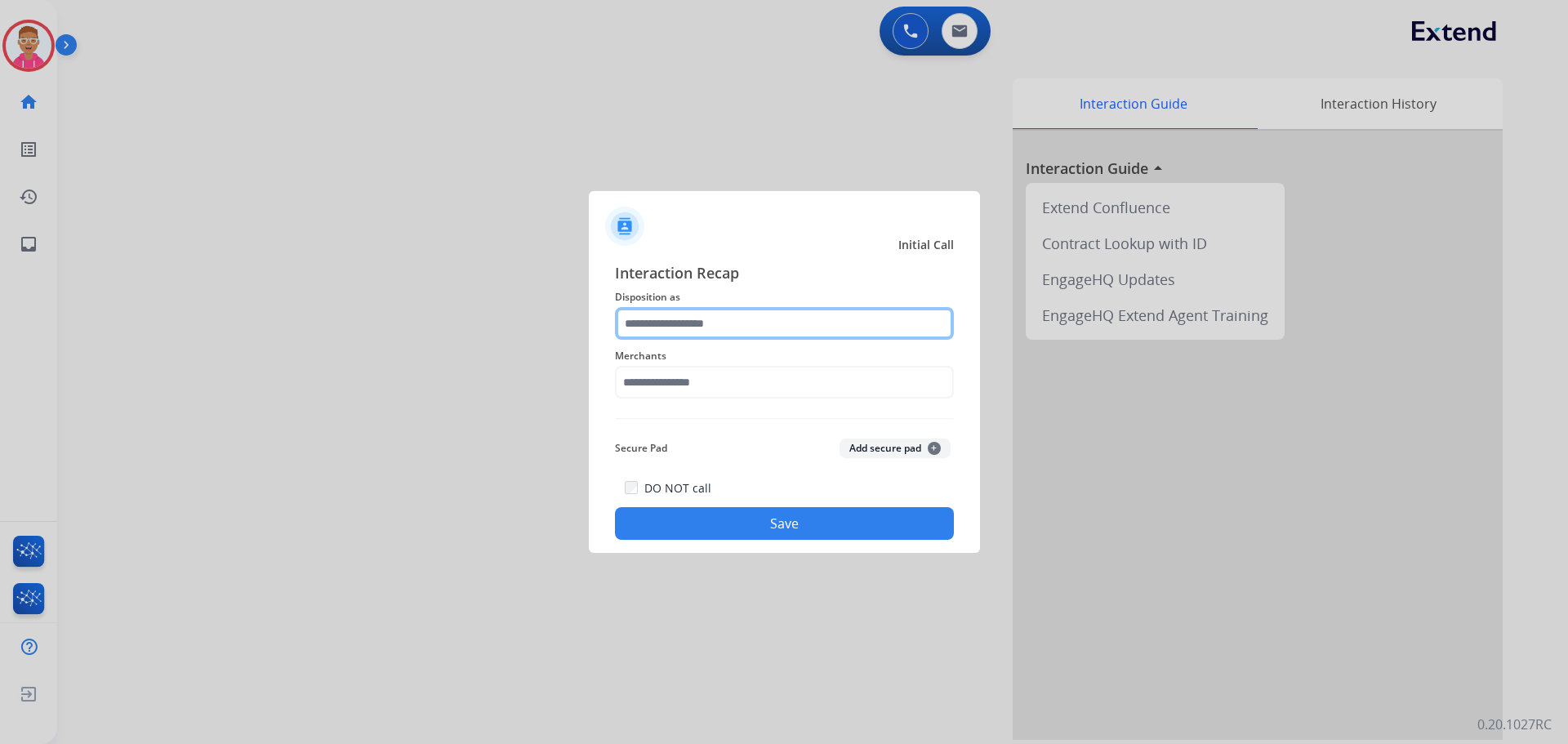
click at [710, 326] on input "text" at bounding box center [784, 323] width 339 height 33
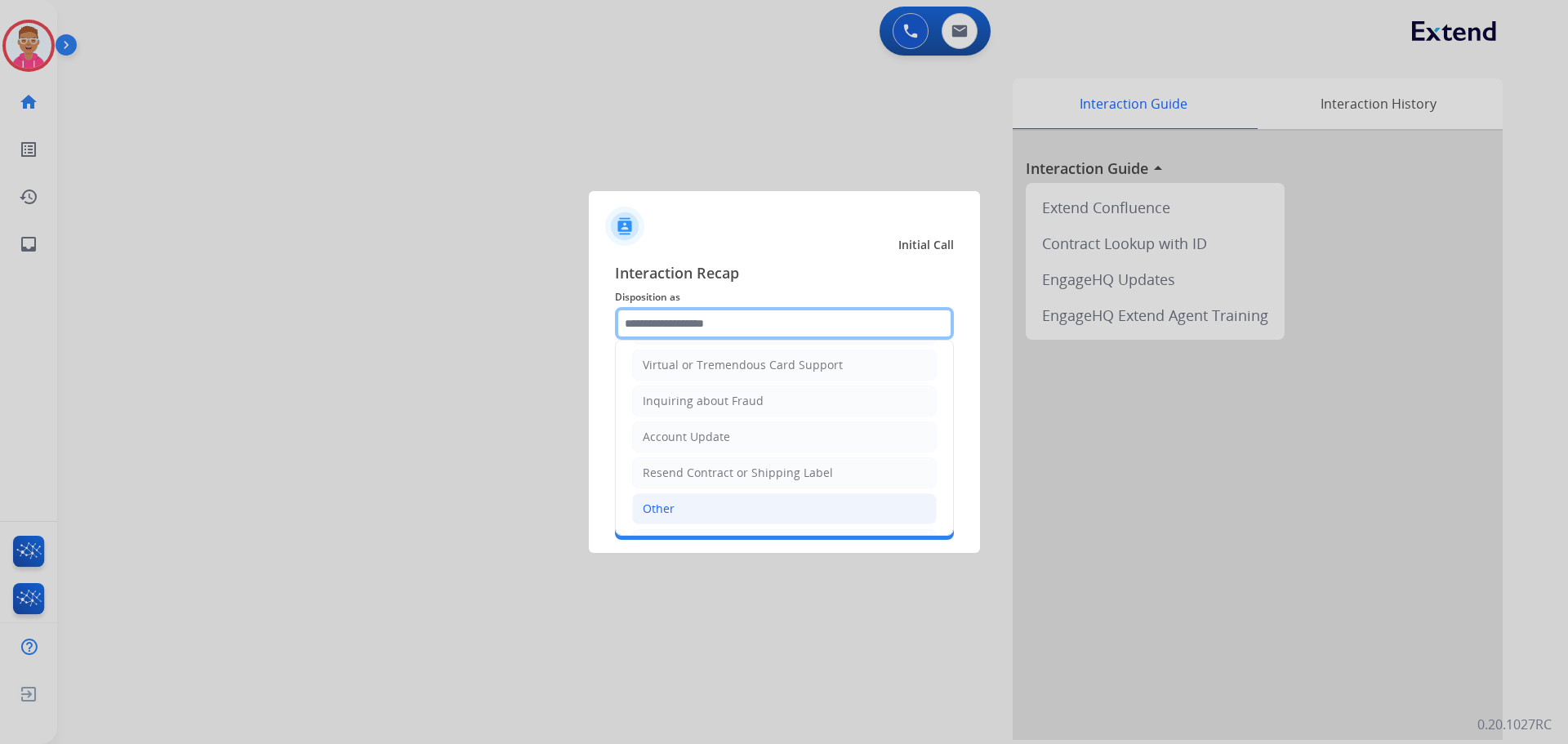
scroll to position [255, 0]
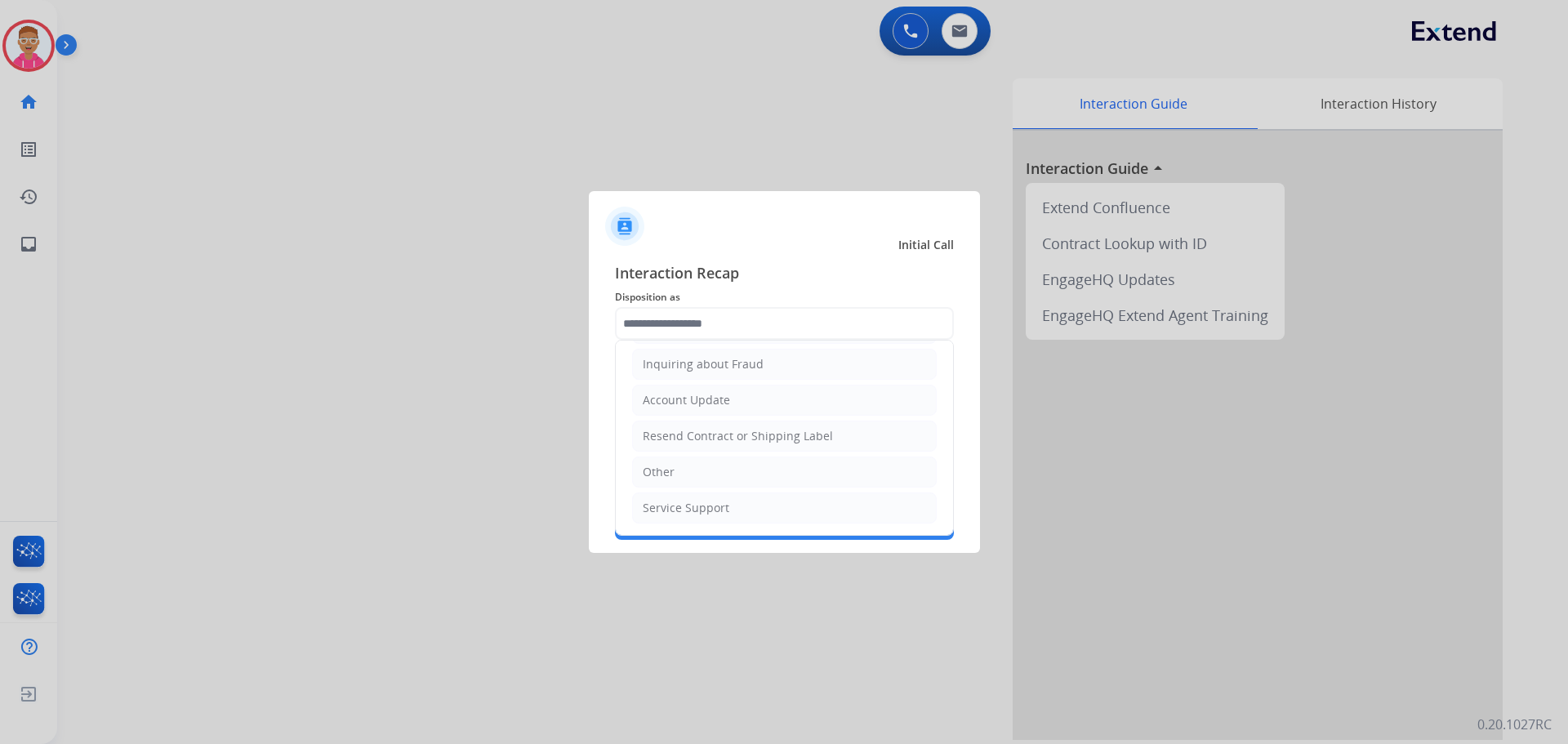
click at [685, 470] on li "Other" at bounding box center [784, 471] width 304 height 31
type input "*****"
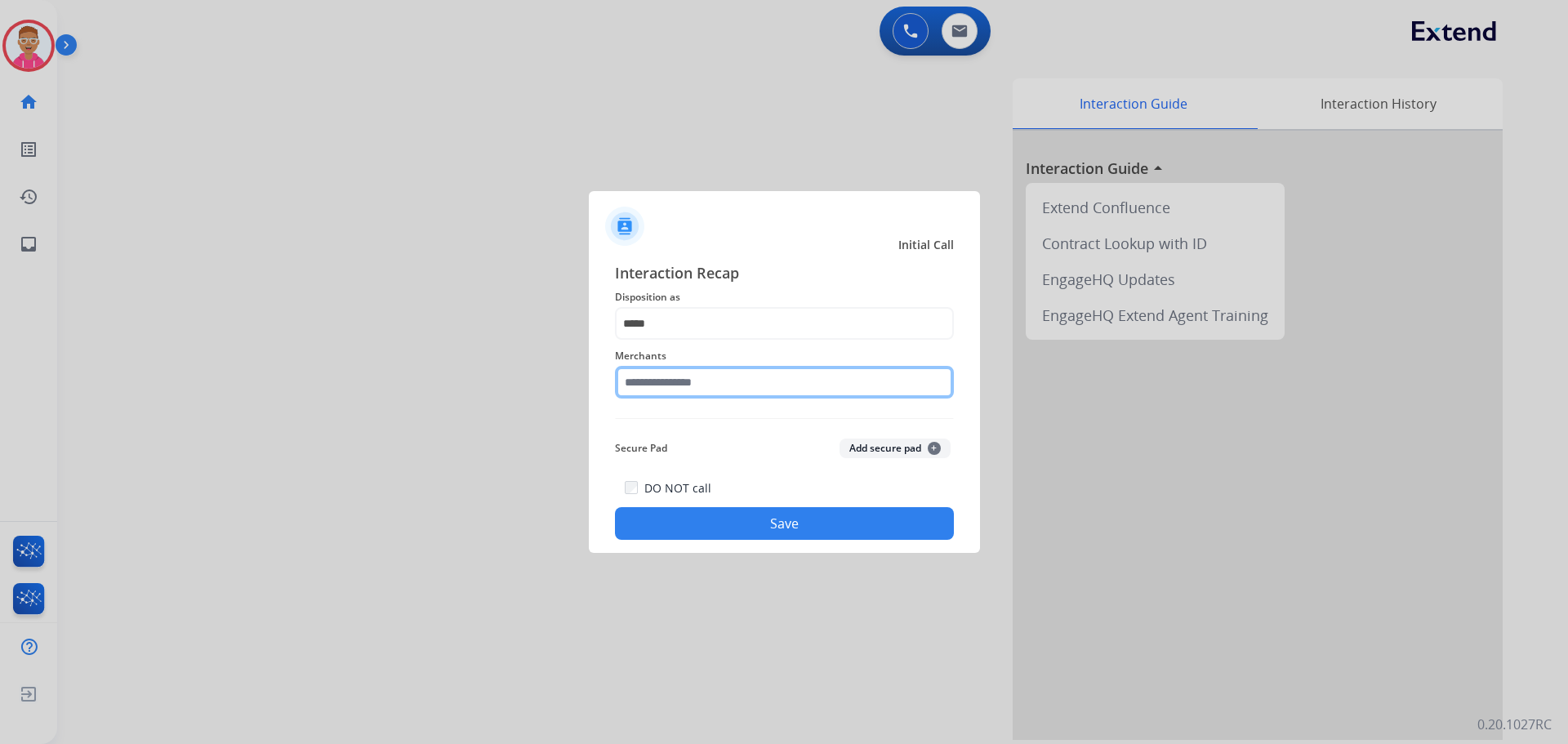
click at [694, 381] on input "text" at bounding box center [784, 382] width 339 height 33
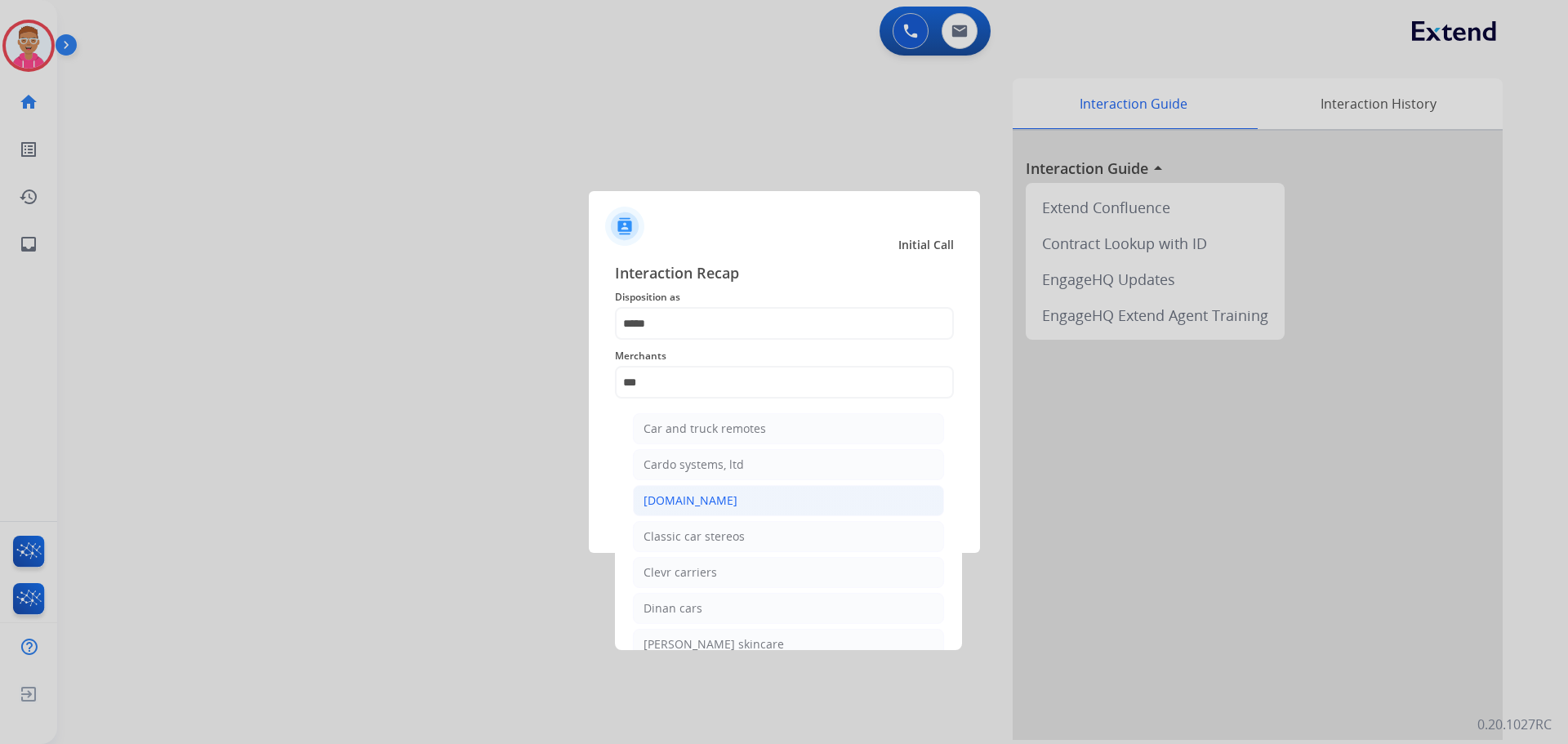
click at [697, 497] on div "Carparts.com" at bounding box center [691, 501] width 94 height 17
type input "**********"
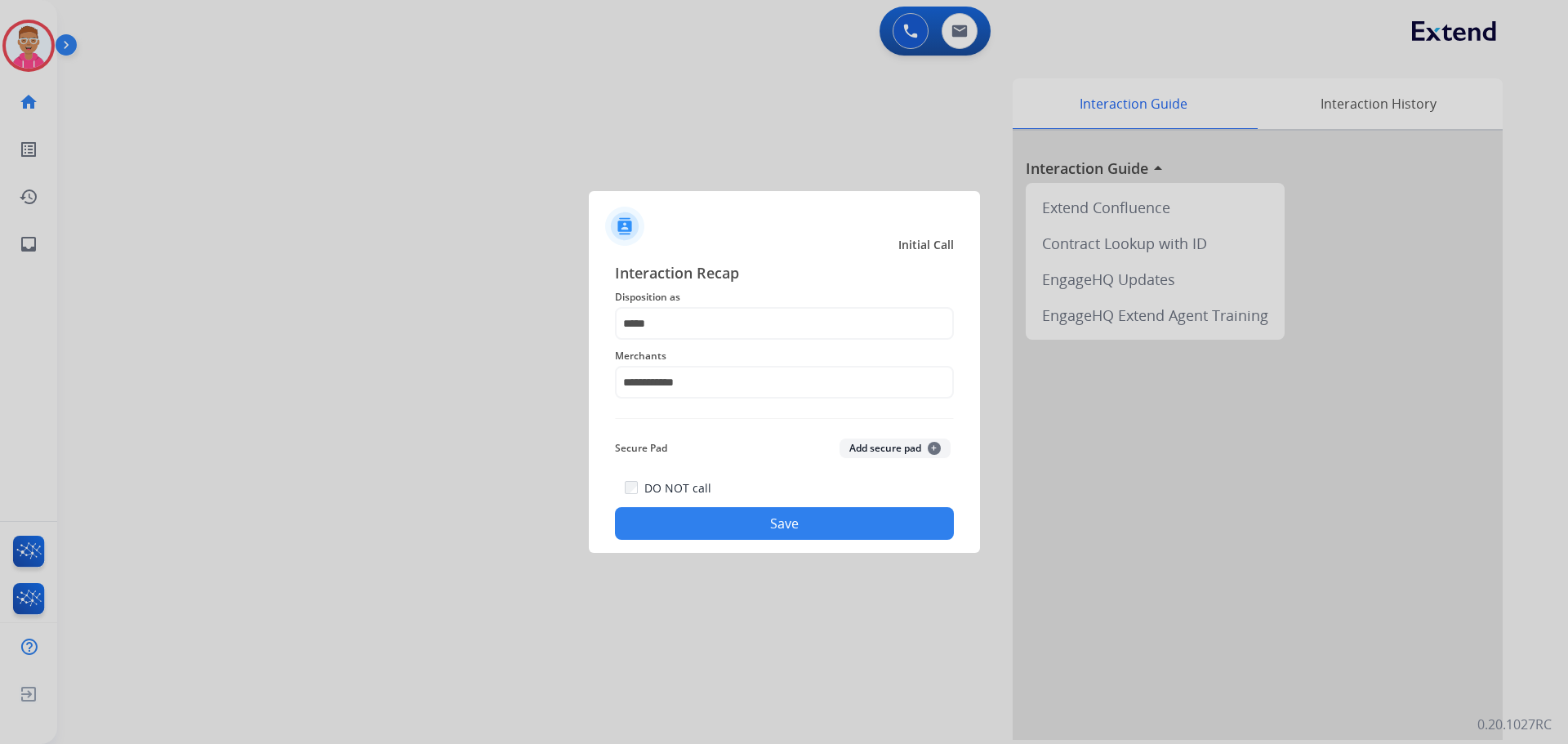
click at [738, 528] on button "Save" at bounding box center [784, 523] width 339 height 33
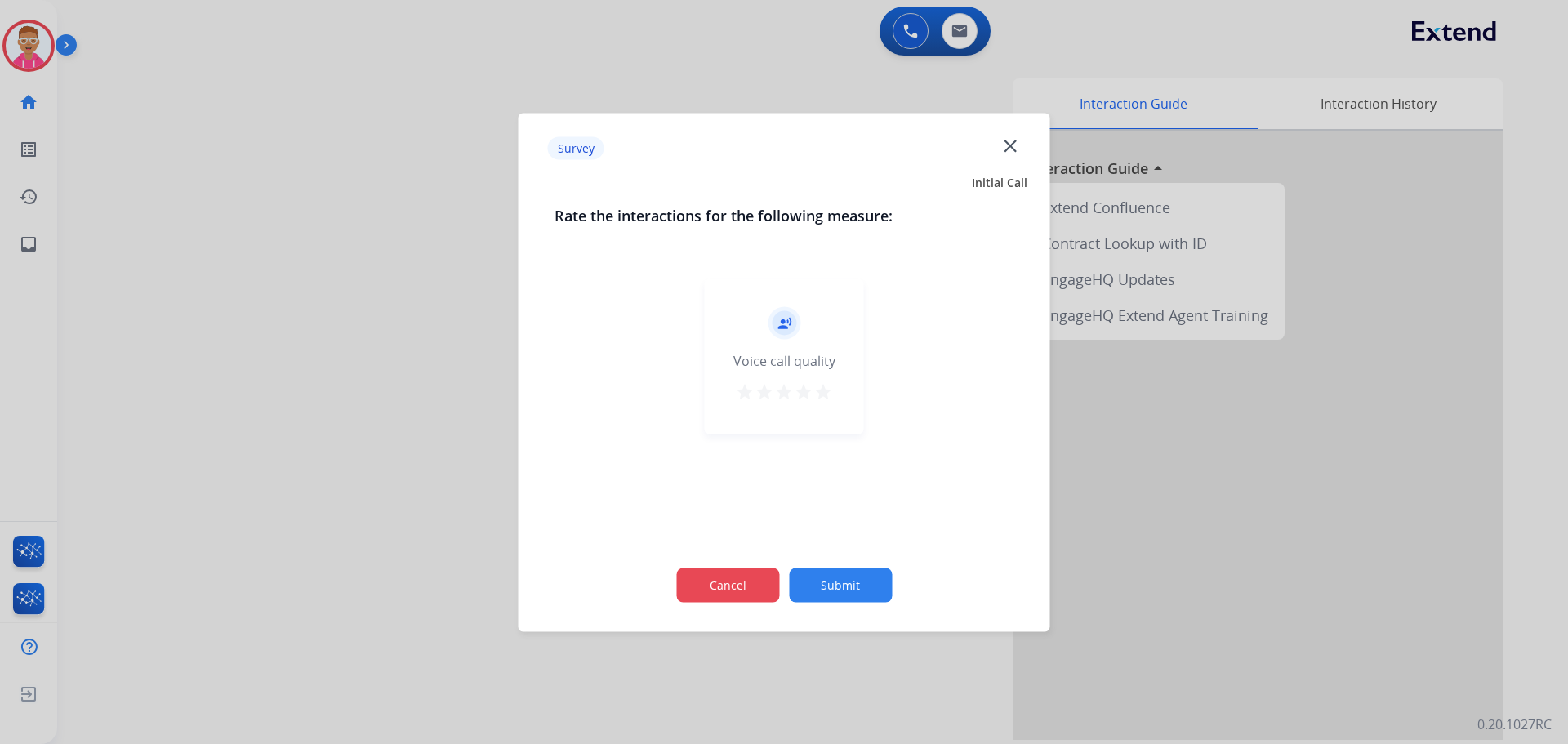
click at [722, 578] on button "Cancel" at bounding box center [727, 585] width 103 height 34
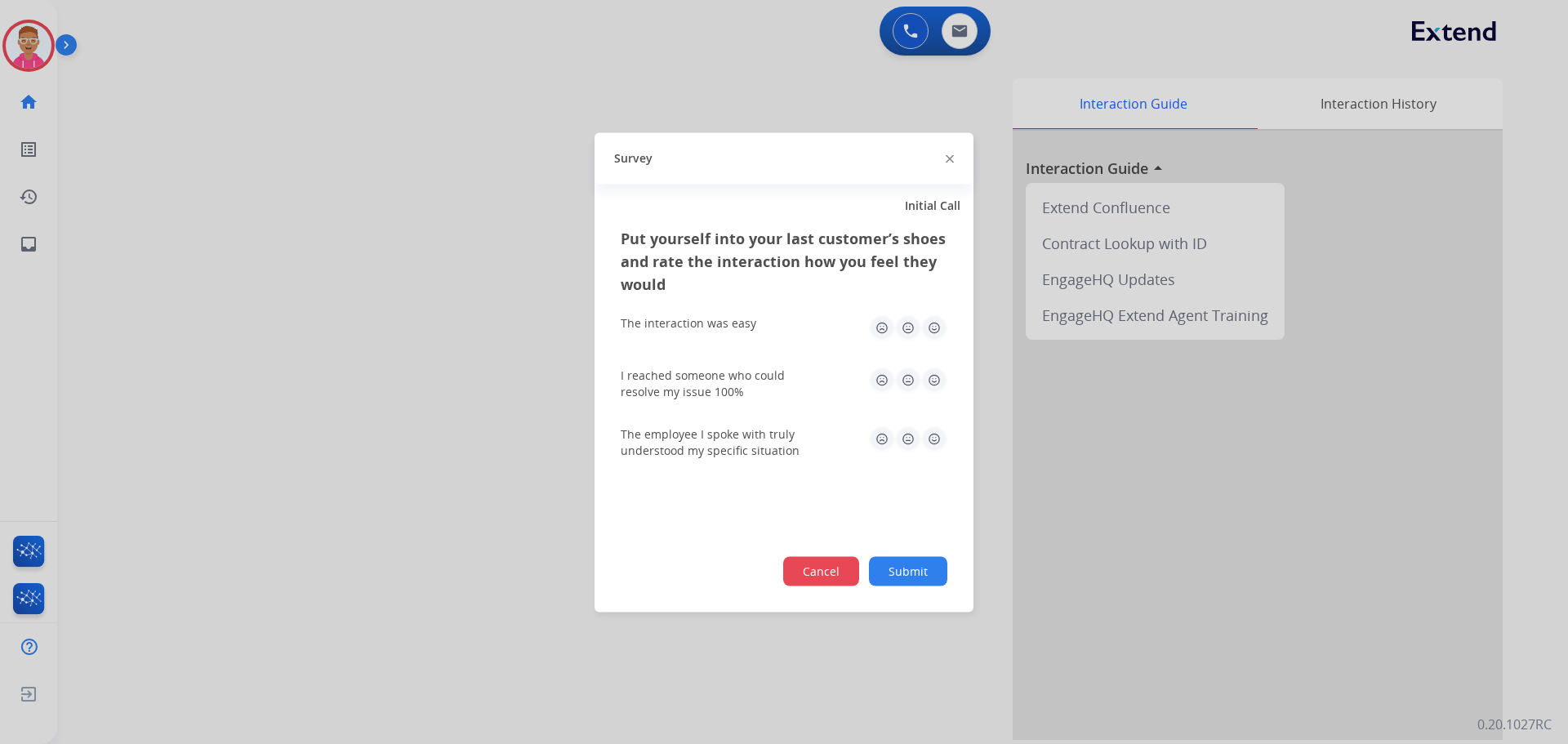
click at [807, 572] on button "Cancel" at bounding box center [821, 571] width 76 height 29
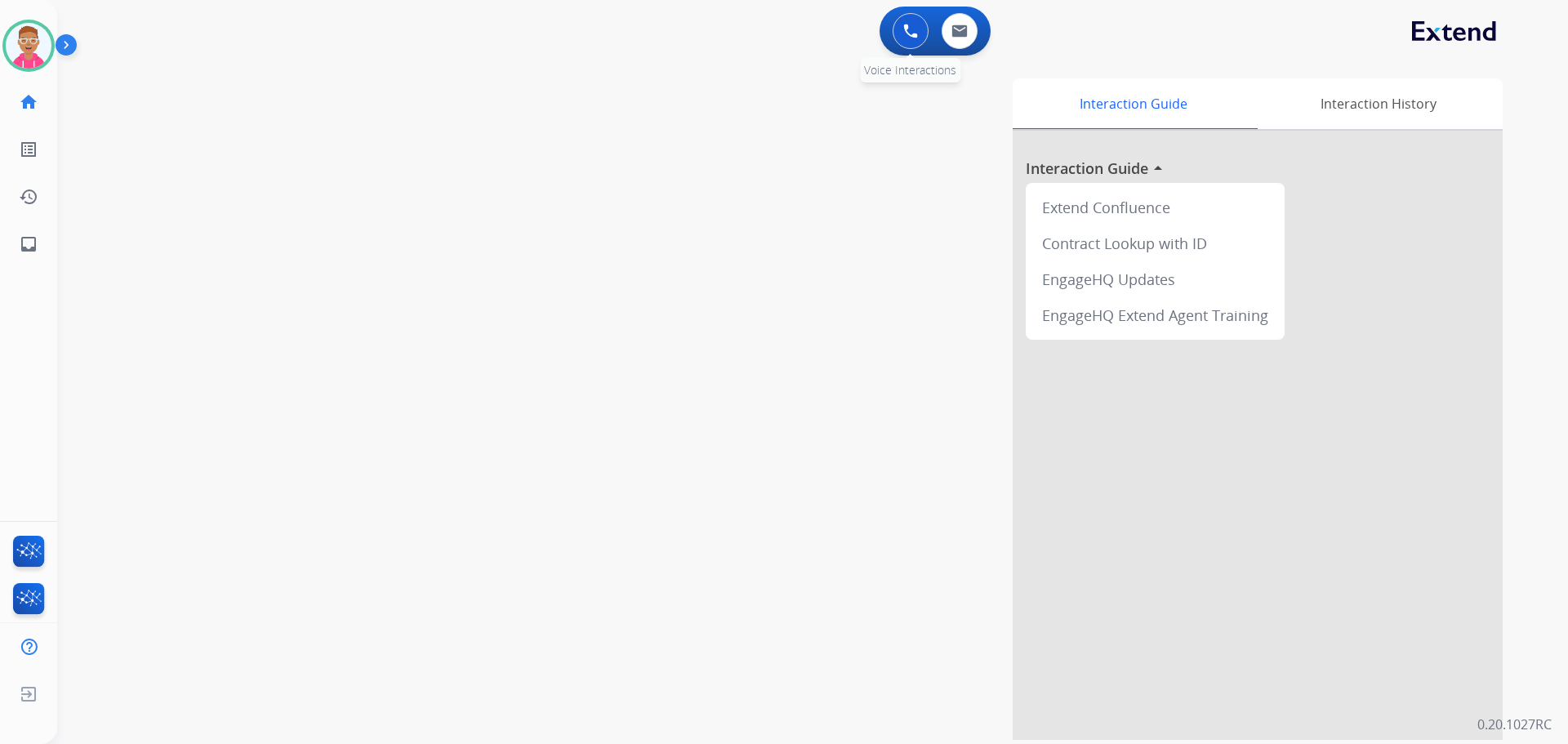
click at [912, 33] on img at bounding box center [911, 31] width 15 height 15
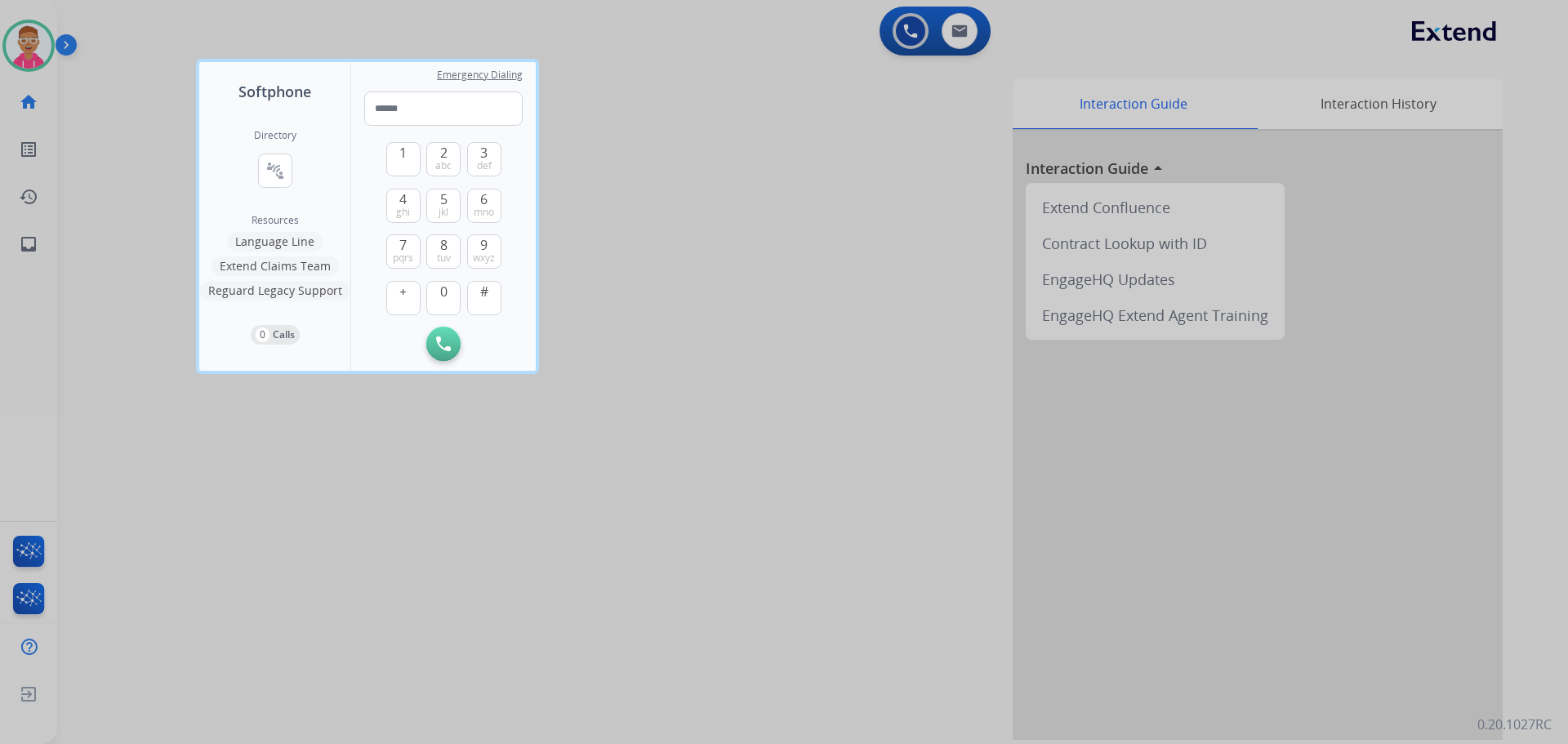
drag, startPoint x: 445, startPoint y: 248, endPoint x: 422, endPoint y: 197, distance: 55.9
click at [442, 234] on div "1 2 abc 3 def 4 ghi 5 jkl 6 mno 7 pqrs 8 tuv 9 wxyz + 0 #" at bounding box center [444, 226] width 115 height 201
click at [414, 151] on button "1" at bounding box center [403, 158] width 34 height 34
click at [489, 207] on span "mno" at bounding box center [484, 213] width 20 height 13
click at [491, 346] on img at bounding box center [485, 344] width 17 height 13
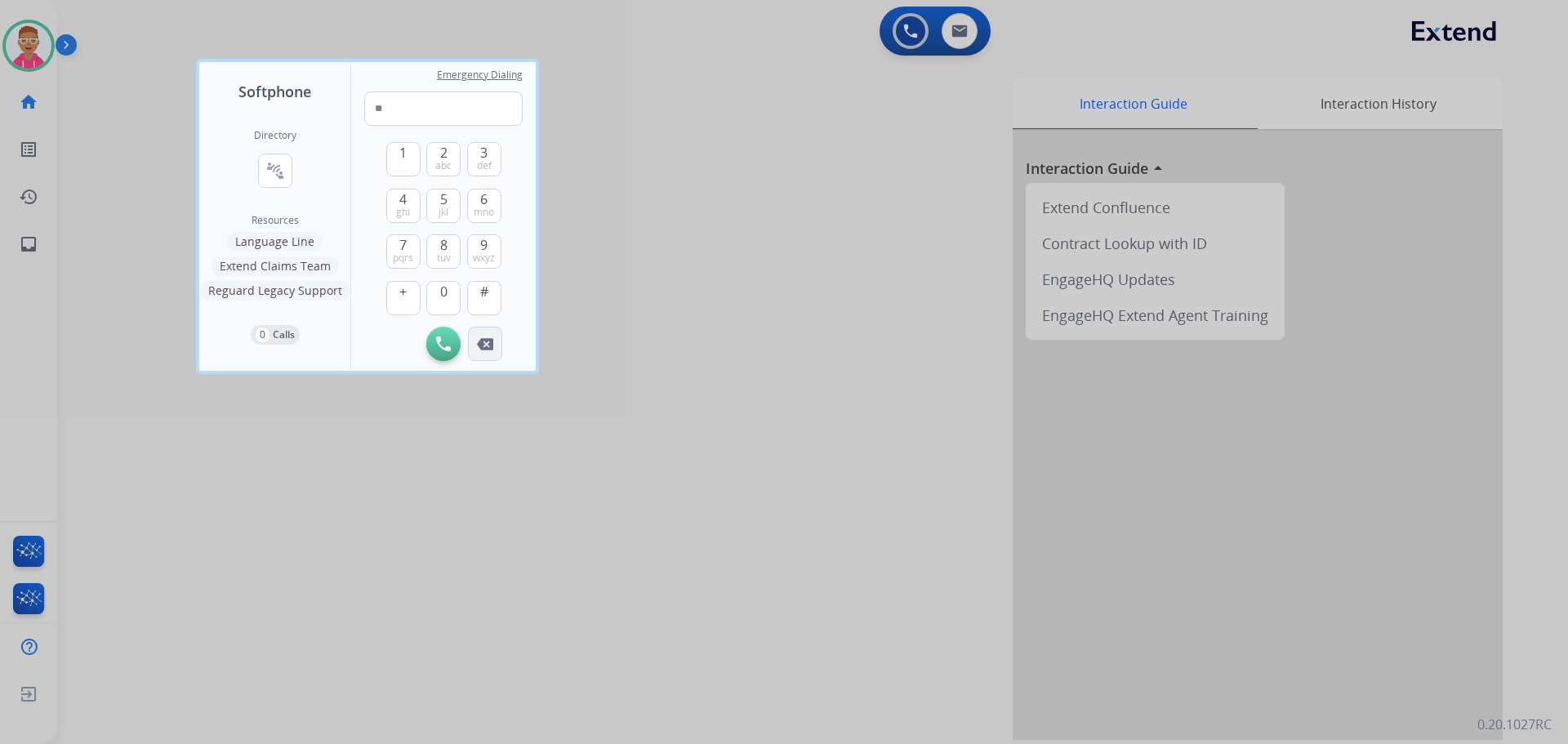
type input "*"
click at [491, 344] on img at bounding box center [485, 344] width 17 height 13
click at [491, 344] on div "Initiate Call" at bounding box center [444, 344] width 158 height 34
click at [396, 121] on input "tel" at bounding box center [444, 108] width 158 height 34
type input "**********"
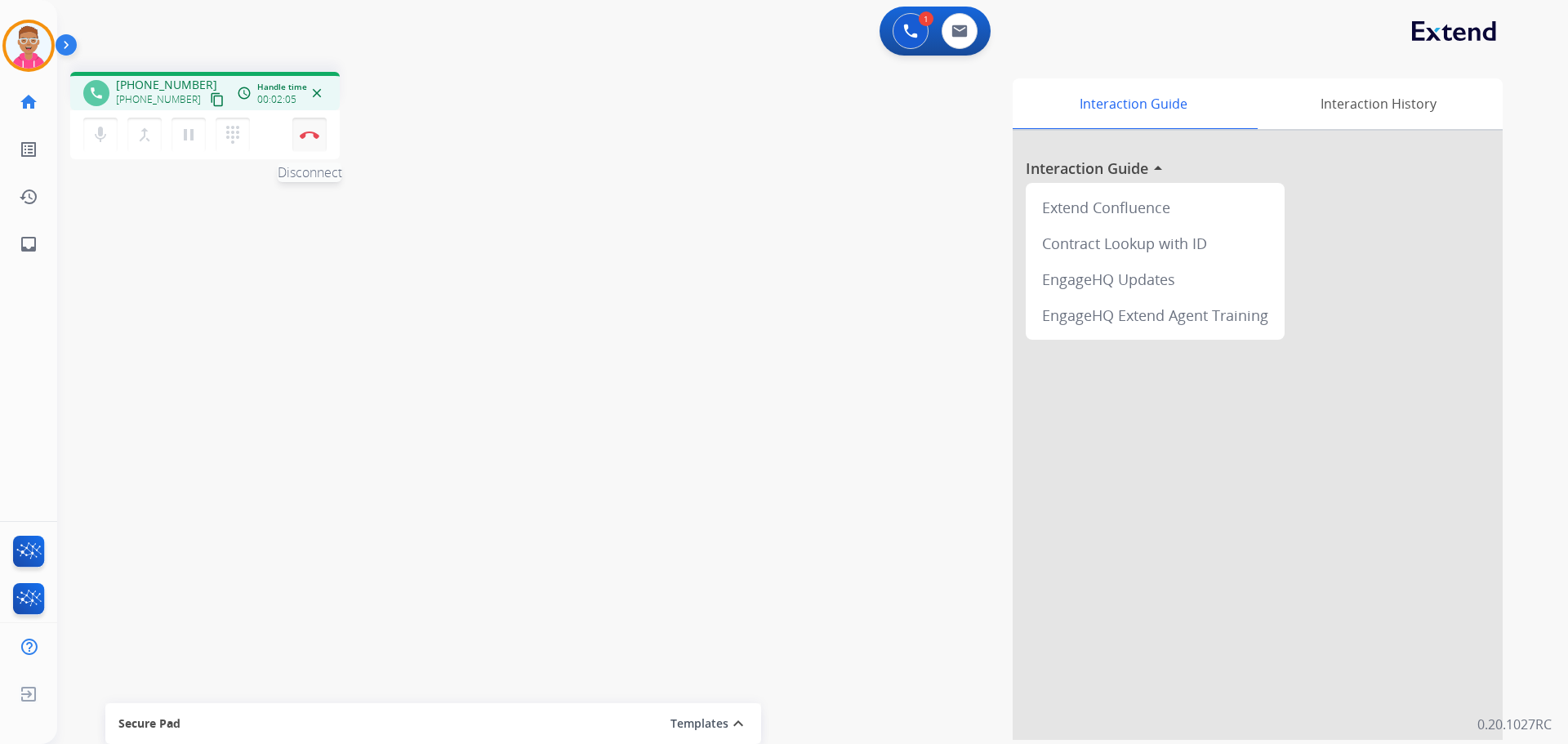
click at [308, 137] on img at bounding box center [309, 135] width 20 height 8
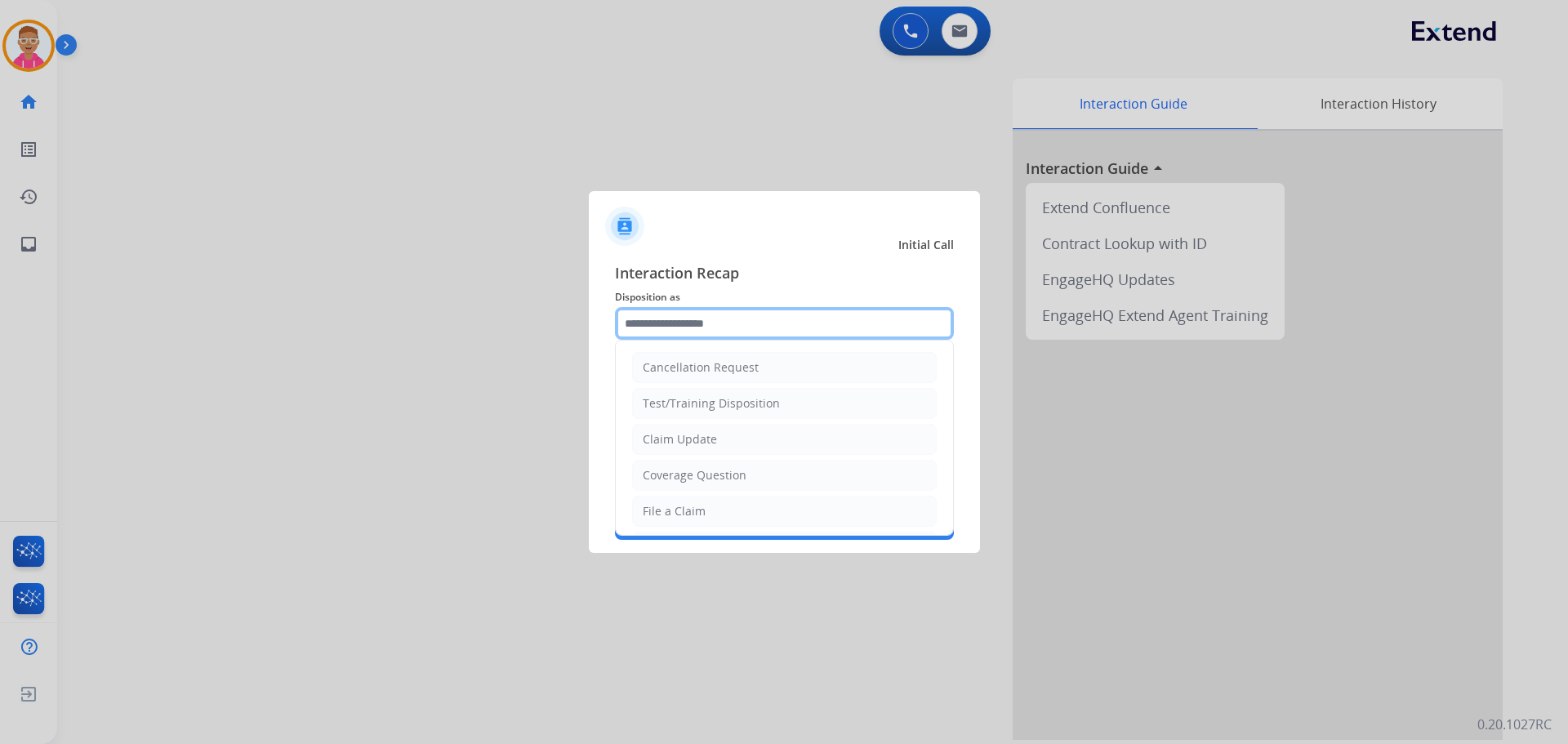
click at [673, 329] on input "text" at bounding box center [784, 323] width 339 height 33
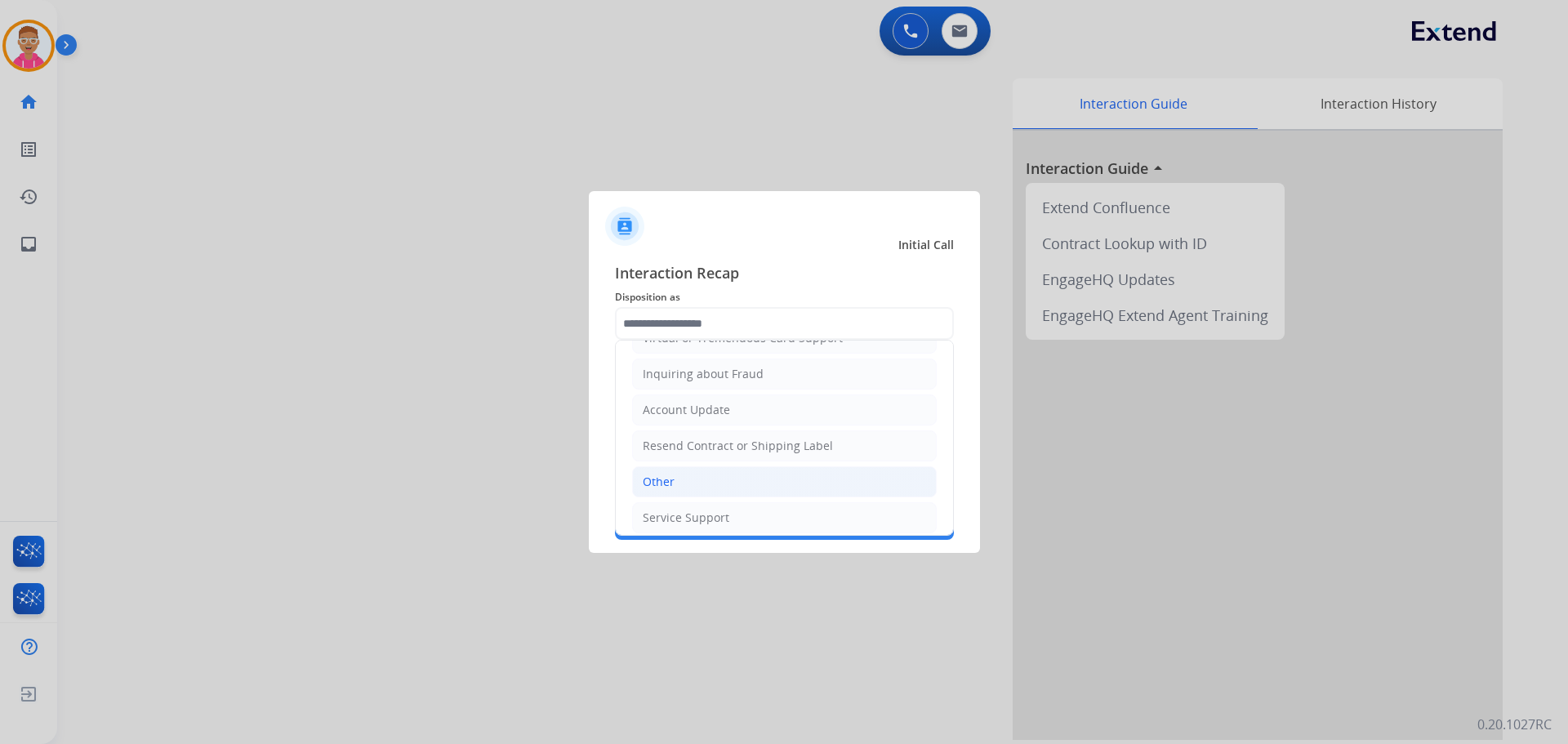
click at [679, 481] on li "Other" at bounding box center [784, 481] width 304 height 31
type input "*****"
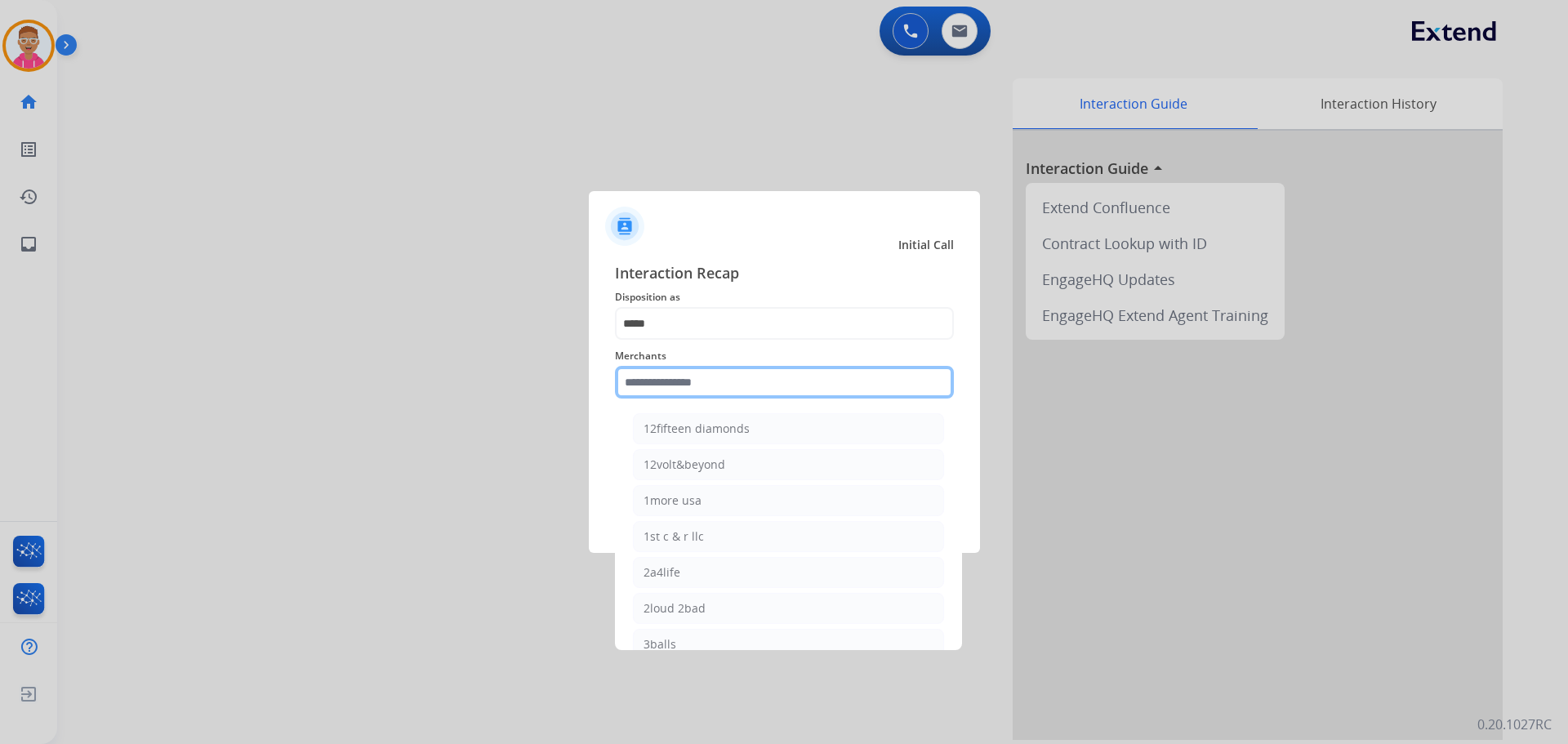
click at [670, 383] on input "text" at bounding box center [784, 382] width 339 height 33
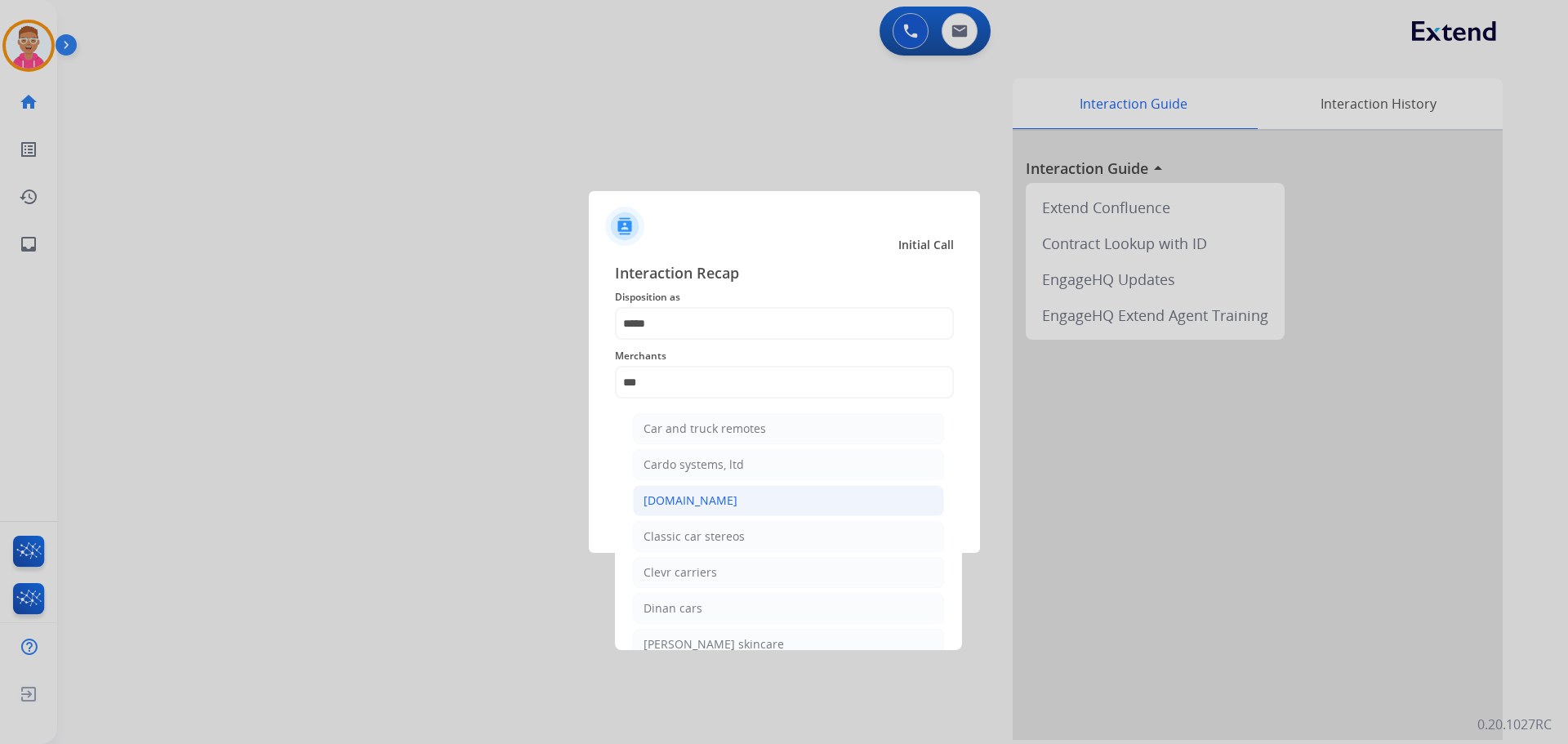
click at [701, 499] on div "Carparts.com" at bounding box center [691, 501] width 94 height 17
type input "**********"
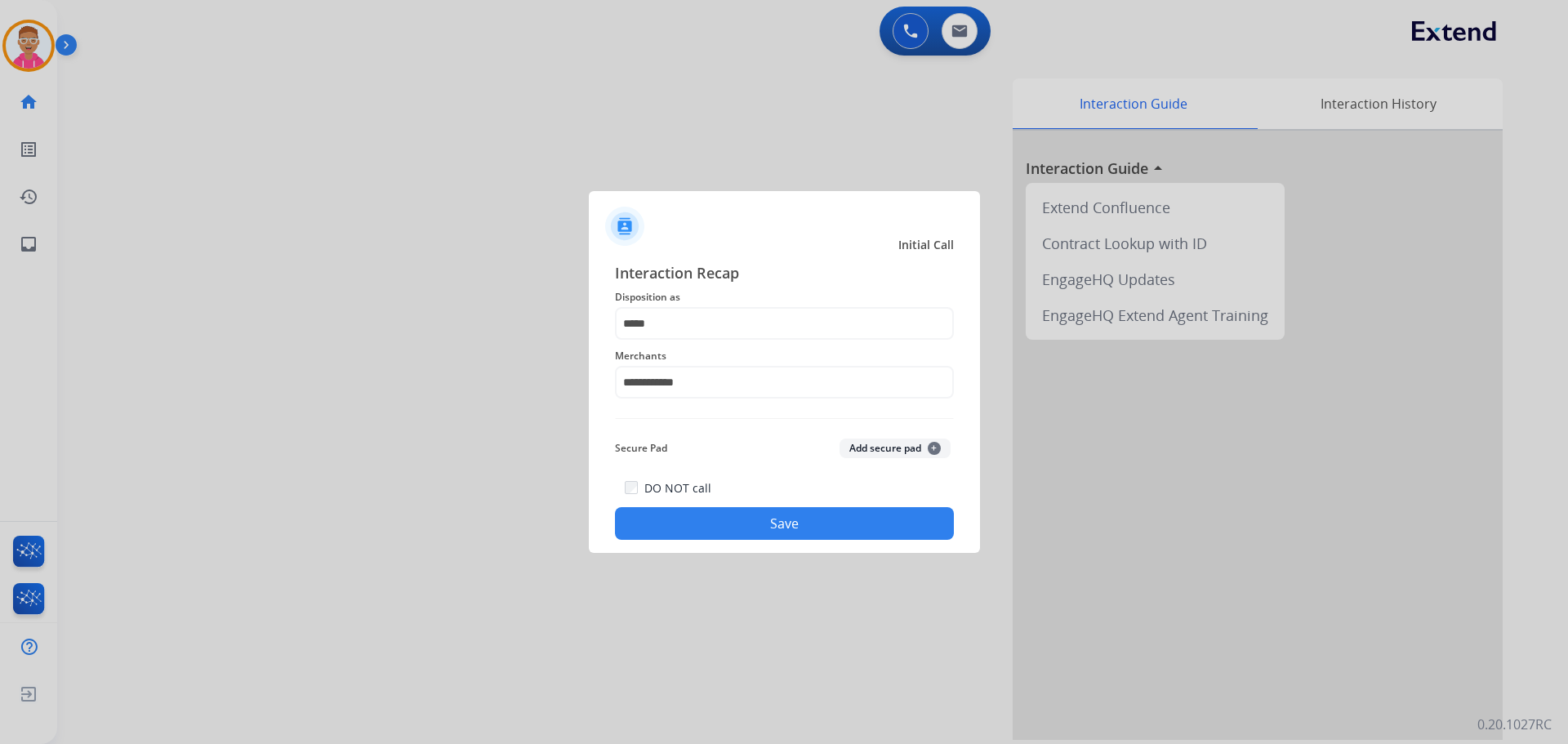
click at [684, 516] on button "Save" at bounding box center [784, 523] width 339 height 33
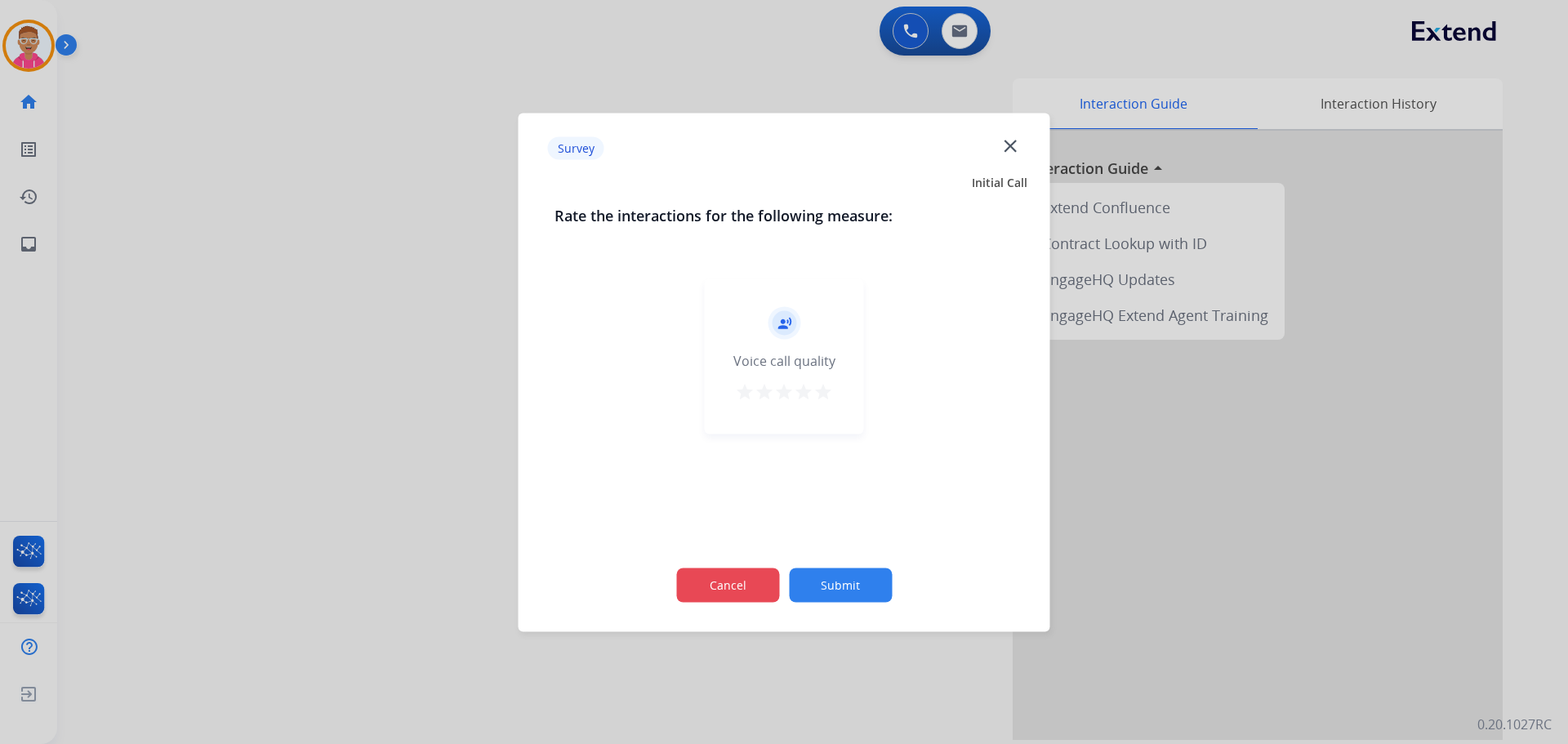
click at [714, 591] on button "Cancel" at bounding box center [727, 585] width 103 height 34
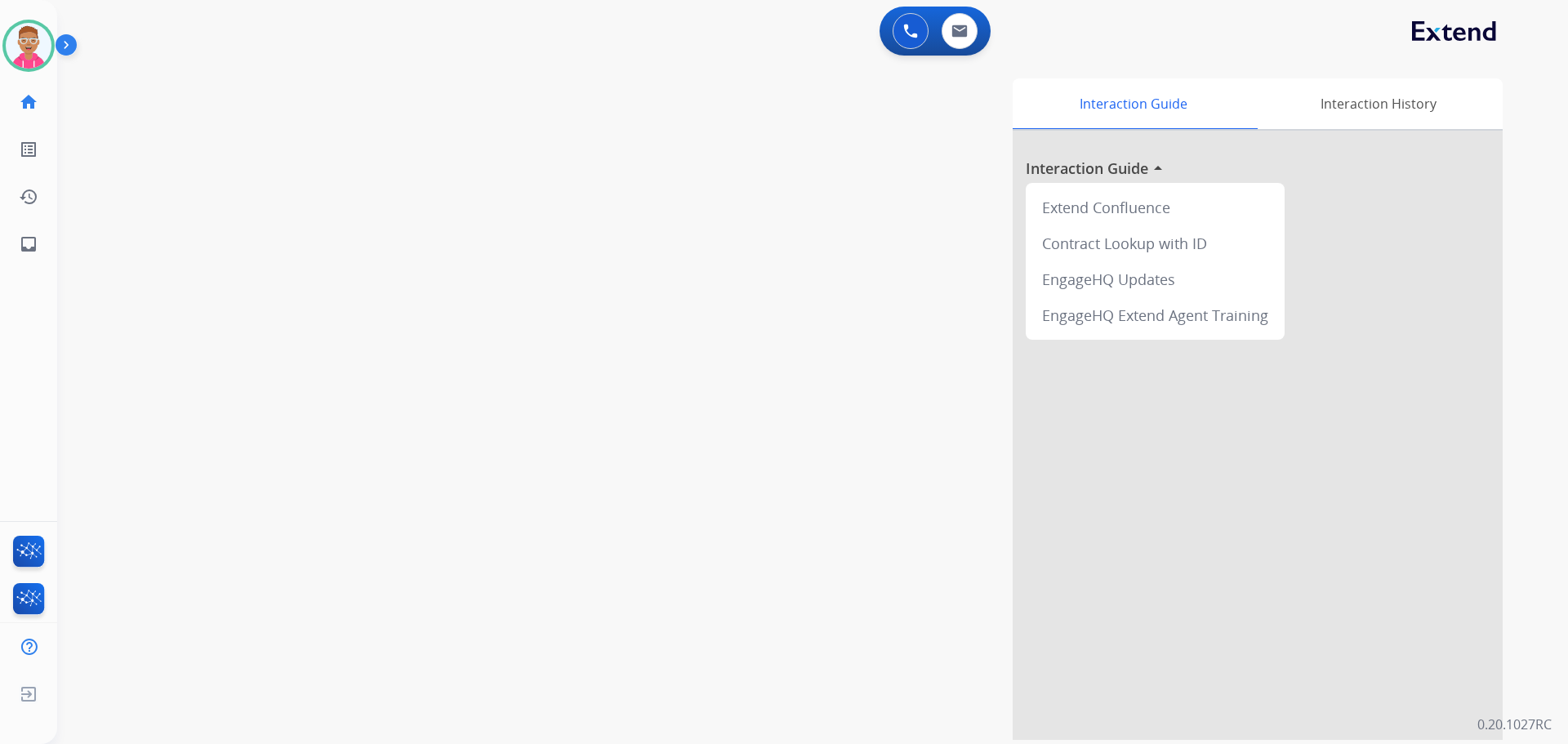
click at [602, 108] on div "Interaction Guide Interaction History Interaction Guide arrow_drop_up Extend Co…" at bounding box center [1022, 409] width 962 height 661
click at [484, 519] on div "swap_horiz Break voice bridge close_fullscreen Connect 3-Way Call merge_type Se…" at bounding box center [793, 400] width 1472 height 681
click at [964, 24] on img at bounding box center [960, 31] width 17 height 13
select select "**********"
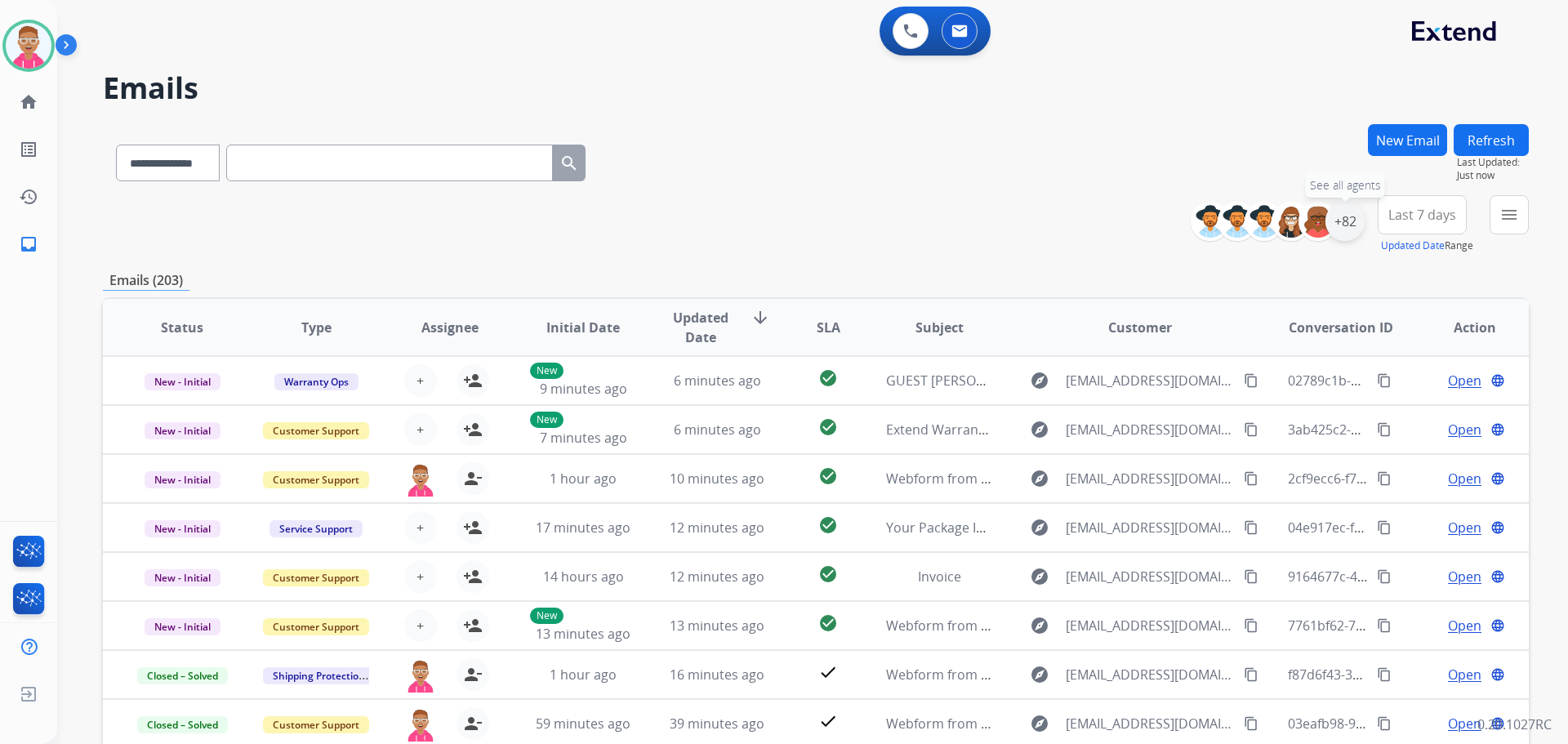
click at [1355, 221] on div "+82" at bounding box center [1345, 221] width 39 height 39
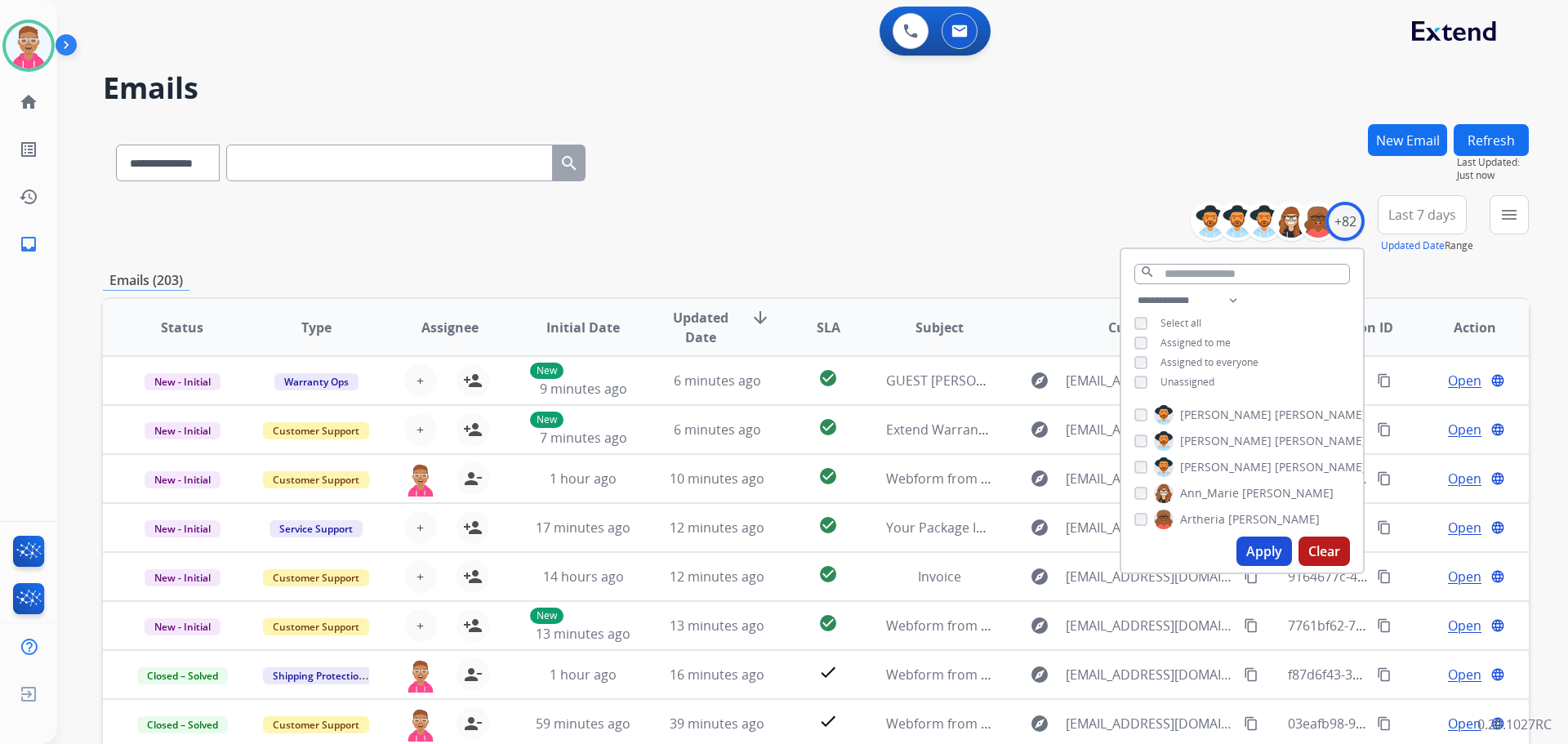
click at [1138, 374] on div "**********" at bounding box center [1243, 343] width 242 height 104
click at [1251, 554] on button "Apply" at bounding box center [1264, 550] width 56 height 29
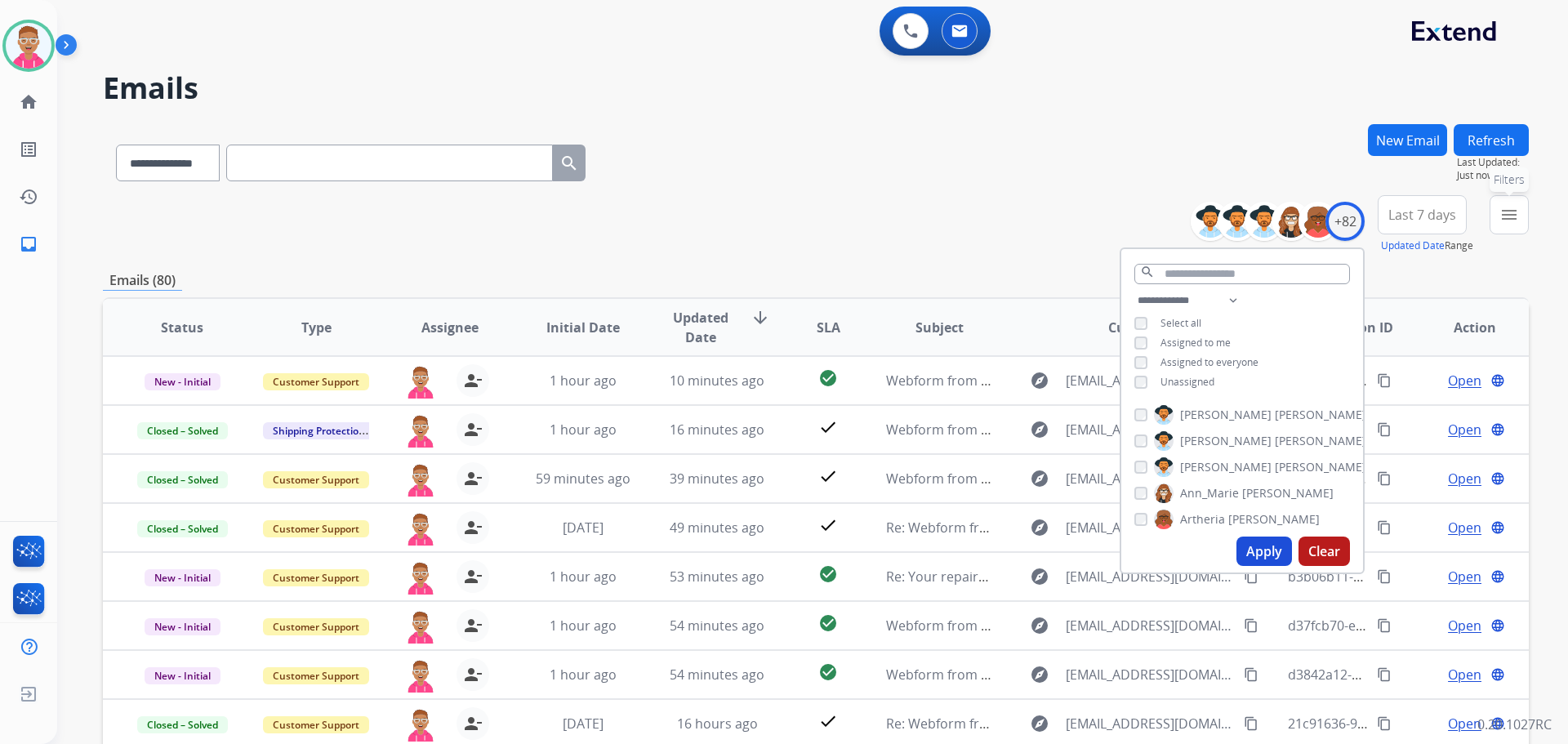
click at [1516, 224] on button "menu Filters" at bounding box center [1509, 214] width 39 height 39
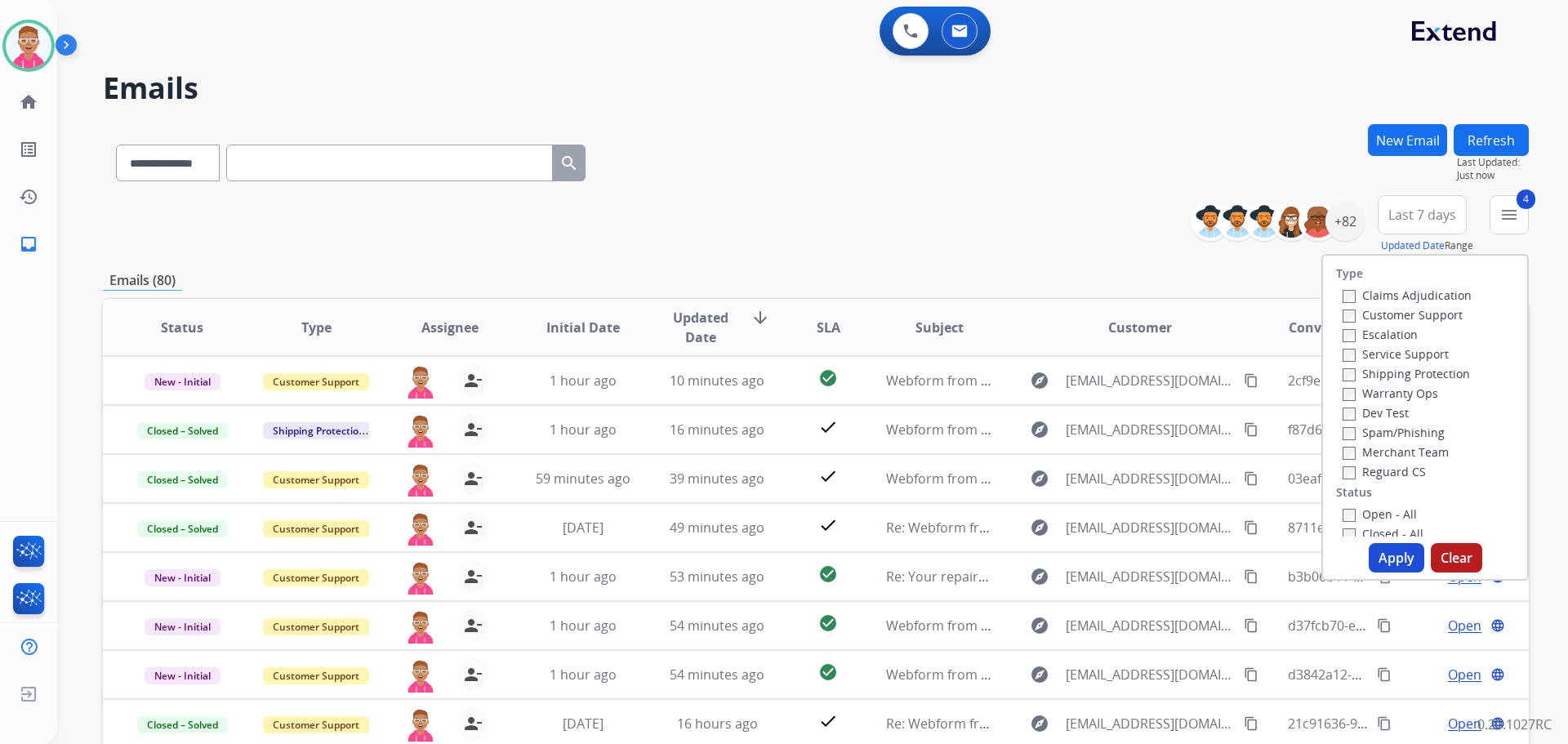
click at [1392, 560] on button "Apply" at bounding box center [1396, 557] width 56 height 29
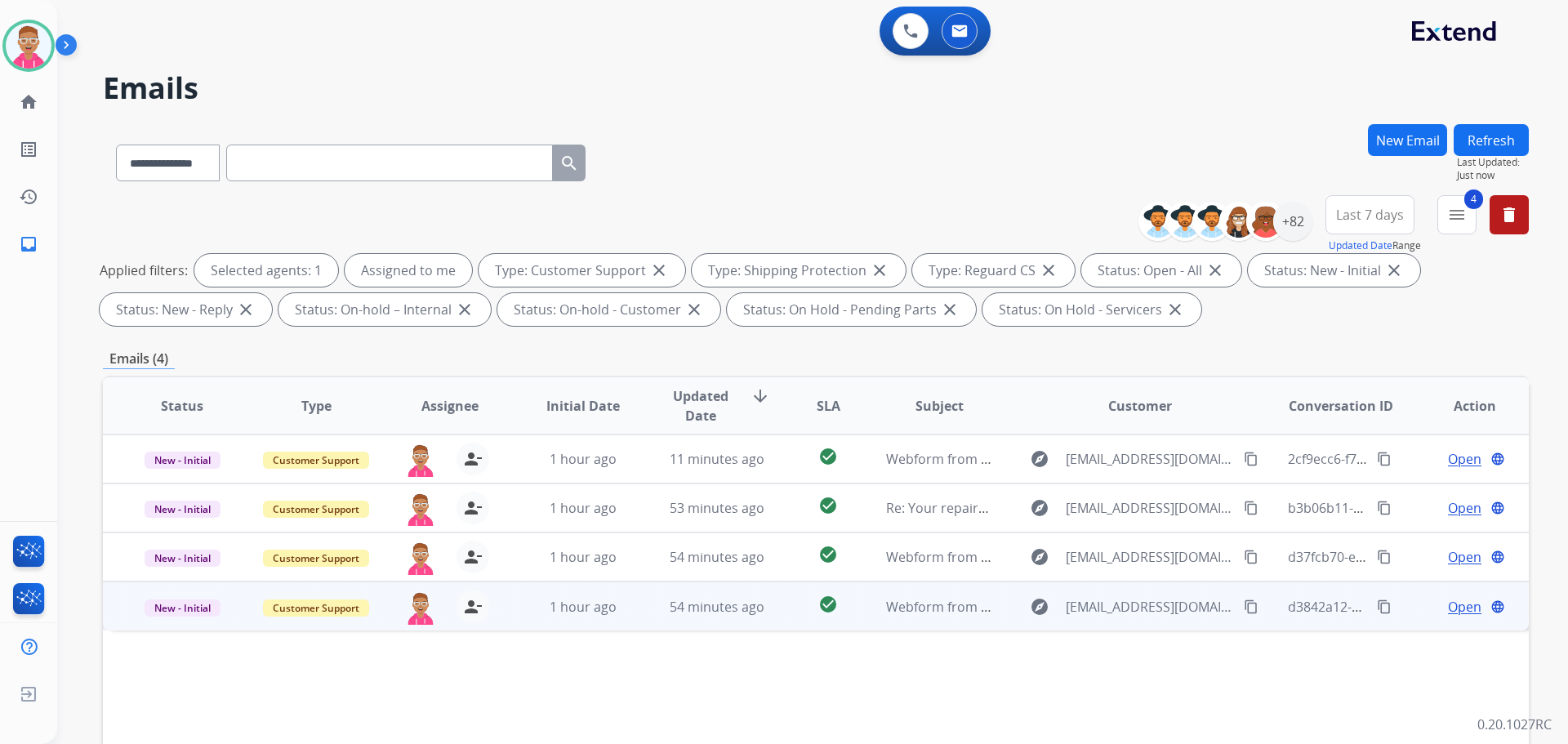
click at [1448, 607] on span "Open" at bounding box center [1465, 607] width 33 height 20
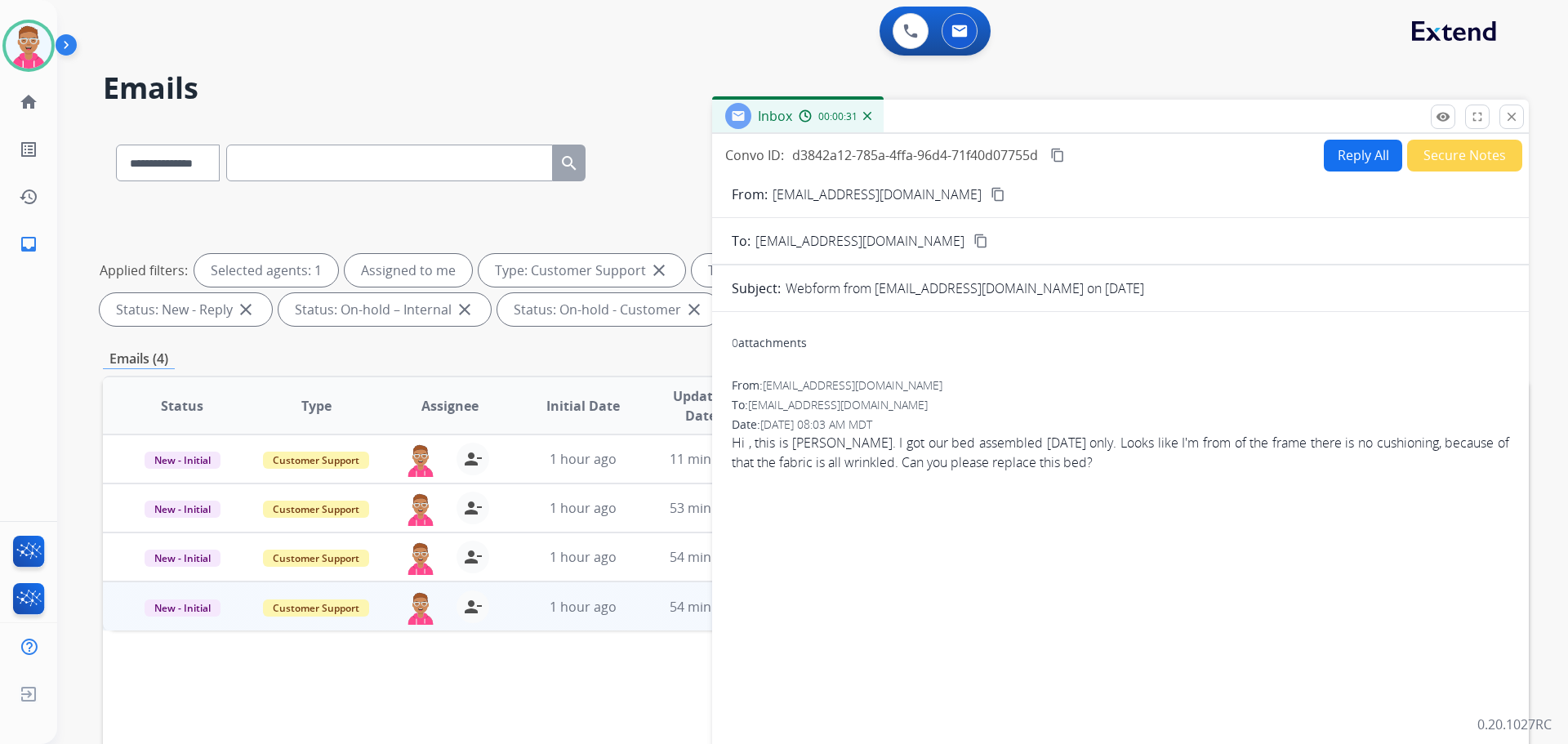
click at [991, 191] on mat-icon "content_copy" at bounding box center [998, 194] width 15 height 15
click at [1376, 156] on button "Reply All" at bounding box center [1364, 155] width 78 height 32
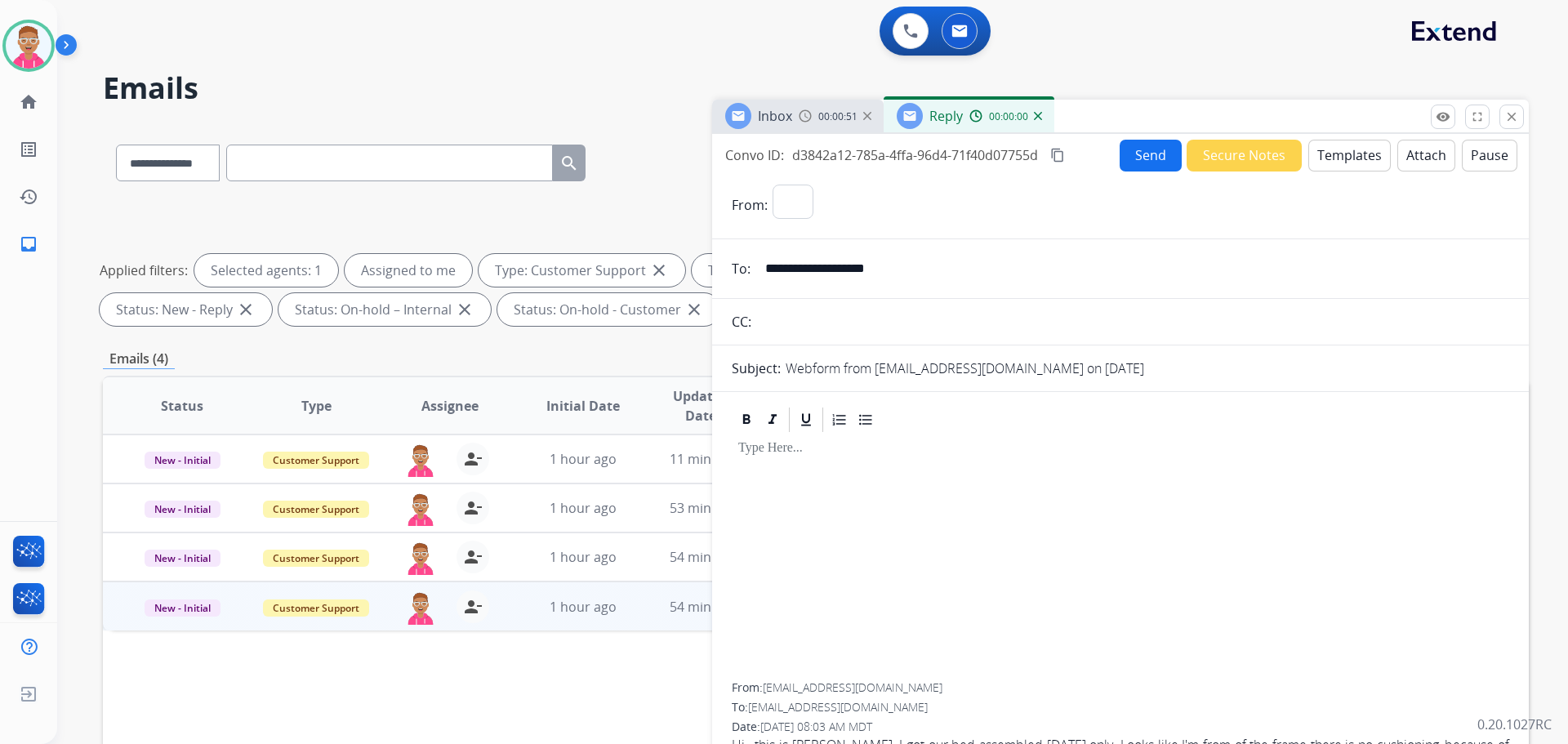
select select "**********"
click at [1360, 158] on button "Templates" at bounding box center [1349, 155] width 83 height 32
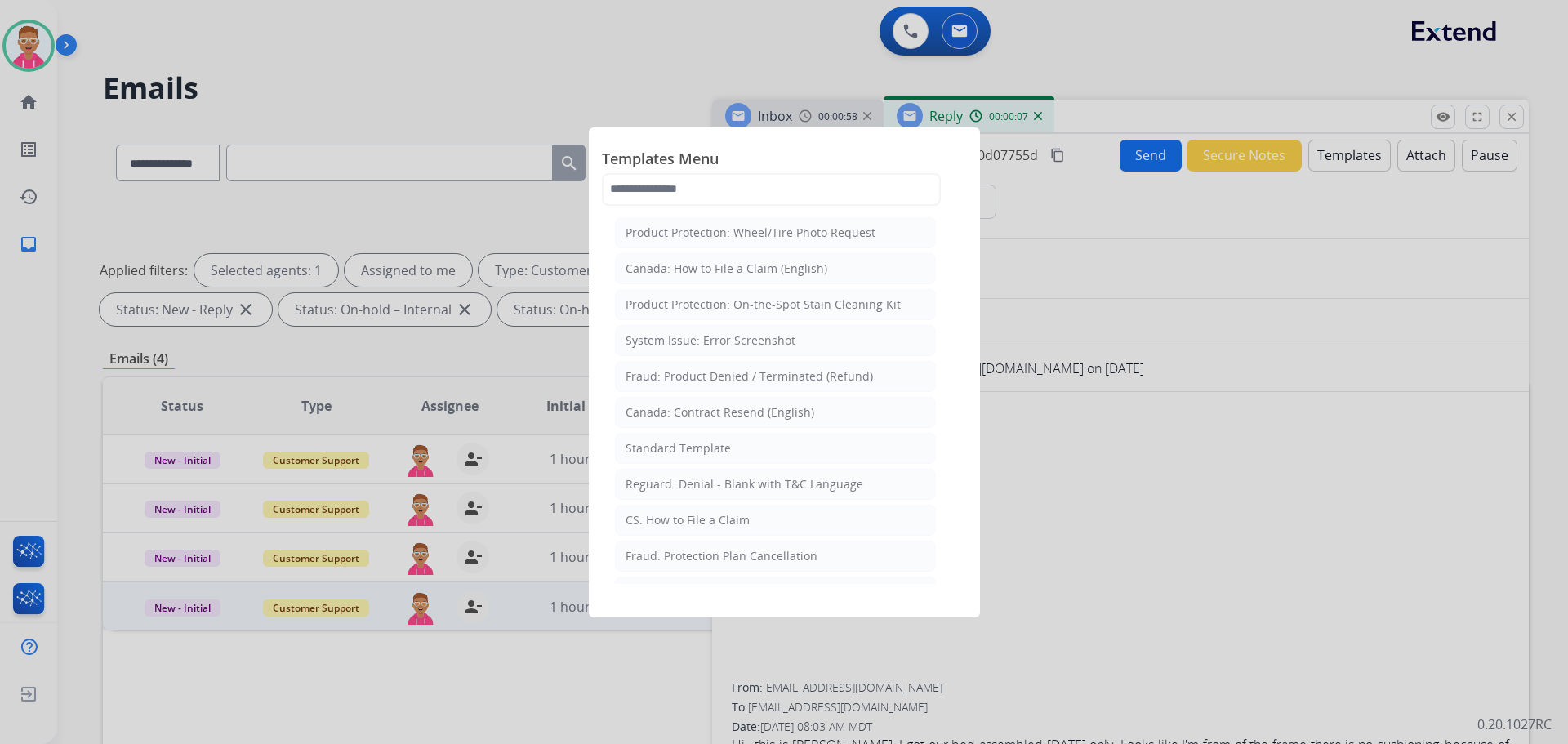
drag, startPoint x: 756, startPoint y: 452, endPoint x: 928, endPoint y: 436, distance: 172.7
click at [991, 439] on app-templates-menu-modal "Templates Menu Product Protection: Wheel/Tire Photo Request Canada: How to File…" at bounding box center [784, 372] width 1568 height 744
click at [773, 528] on li "CS: How to File a Claim" at bounding box center [775, 520] width 321 height 31
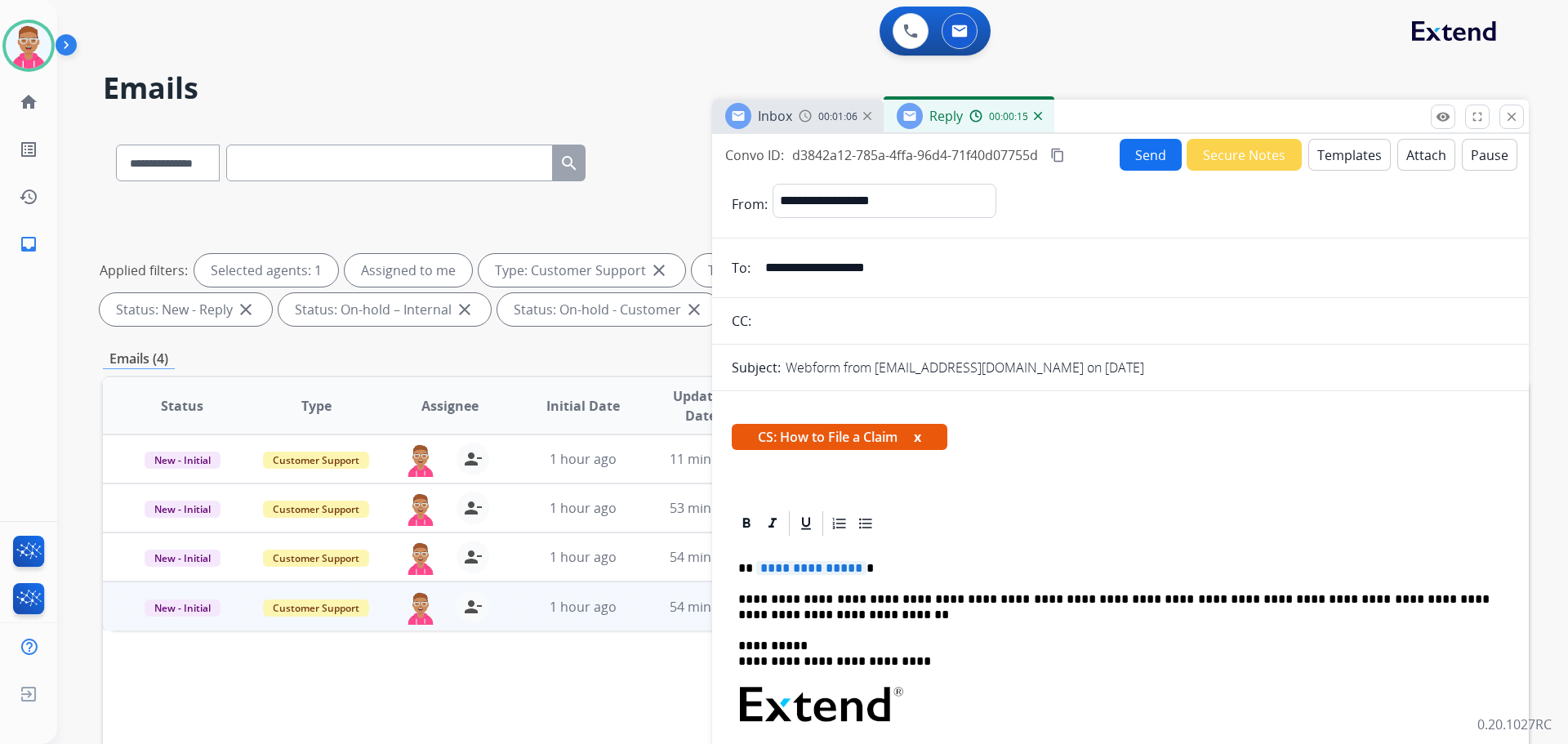
click at [781, 561] on span "**********" at bounding box center [812, 568] width 110 height 14
click at [781, 570] on span "**********" at bounding box center [812, 568] width 110 height 14
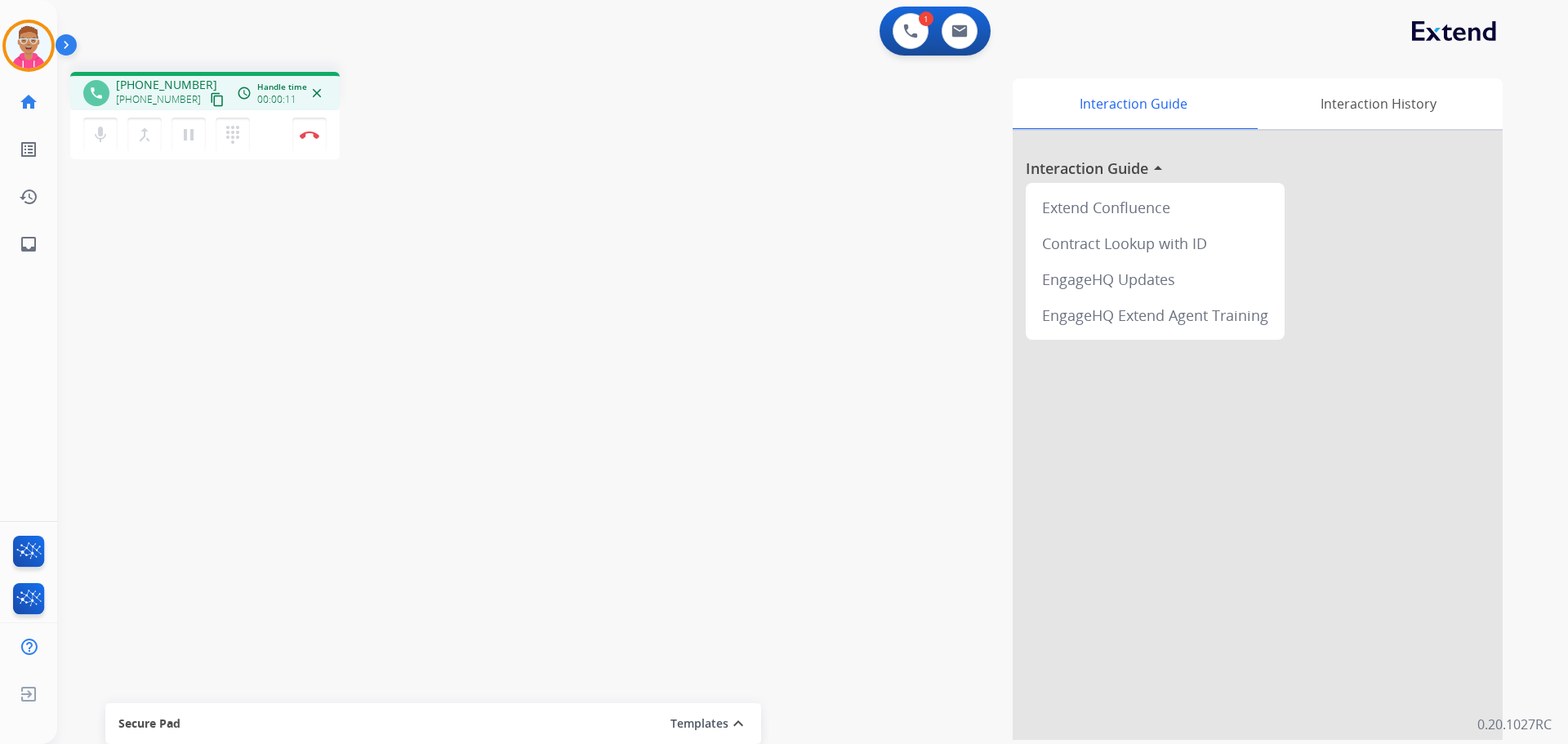
click at [210, 96] on mat-icon "content_copy" at bounding box center [218, 100] width 15 height 15
click at [313, 138] on img at bounding box center [309, 135] width 20 height 8
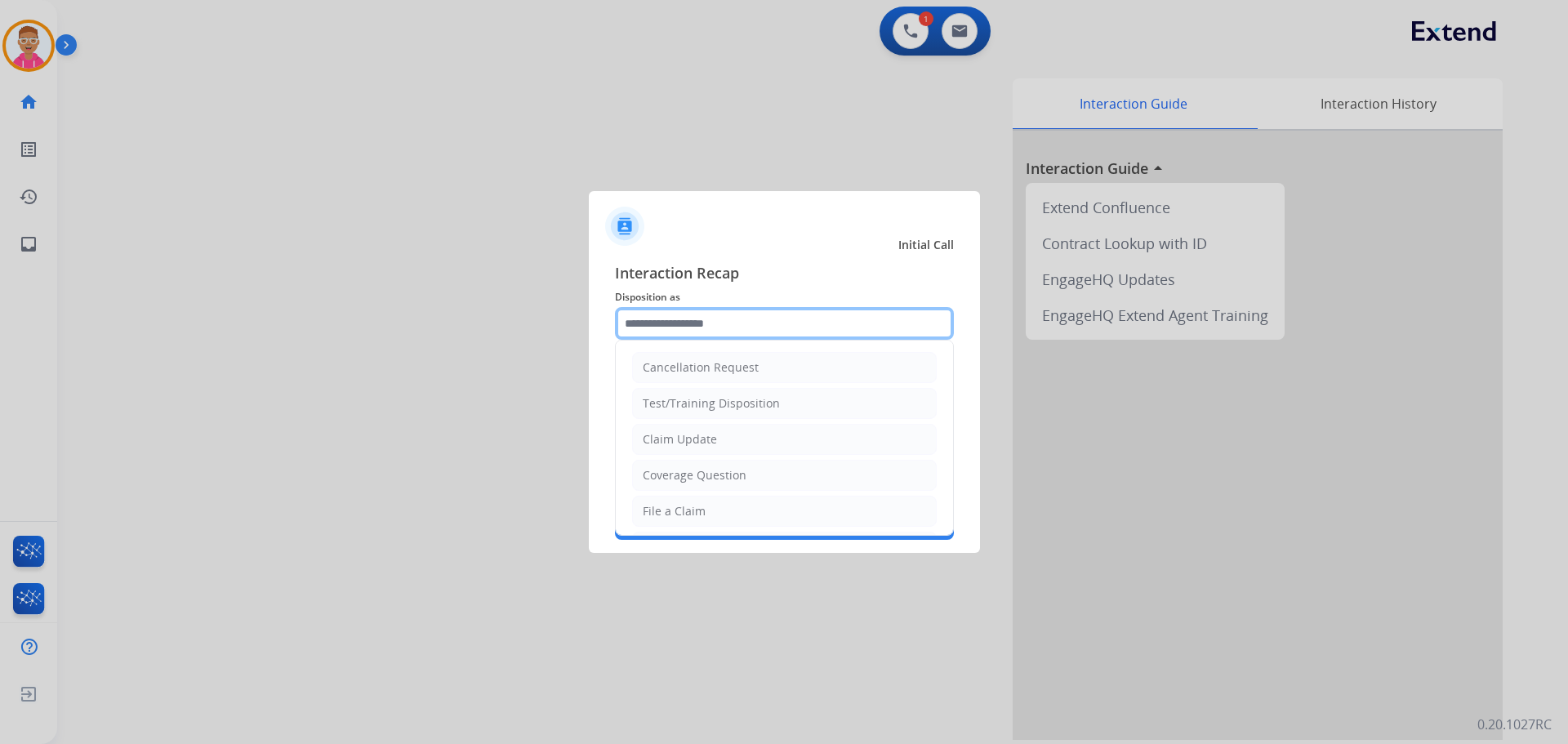
click at [703, 323] on input "text" at bounding box center [784, 323] width 339 height 33
click at [723, 504] on li "File a Claim" at bounding box center [784, 510] width 304 height 31
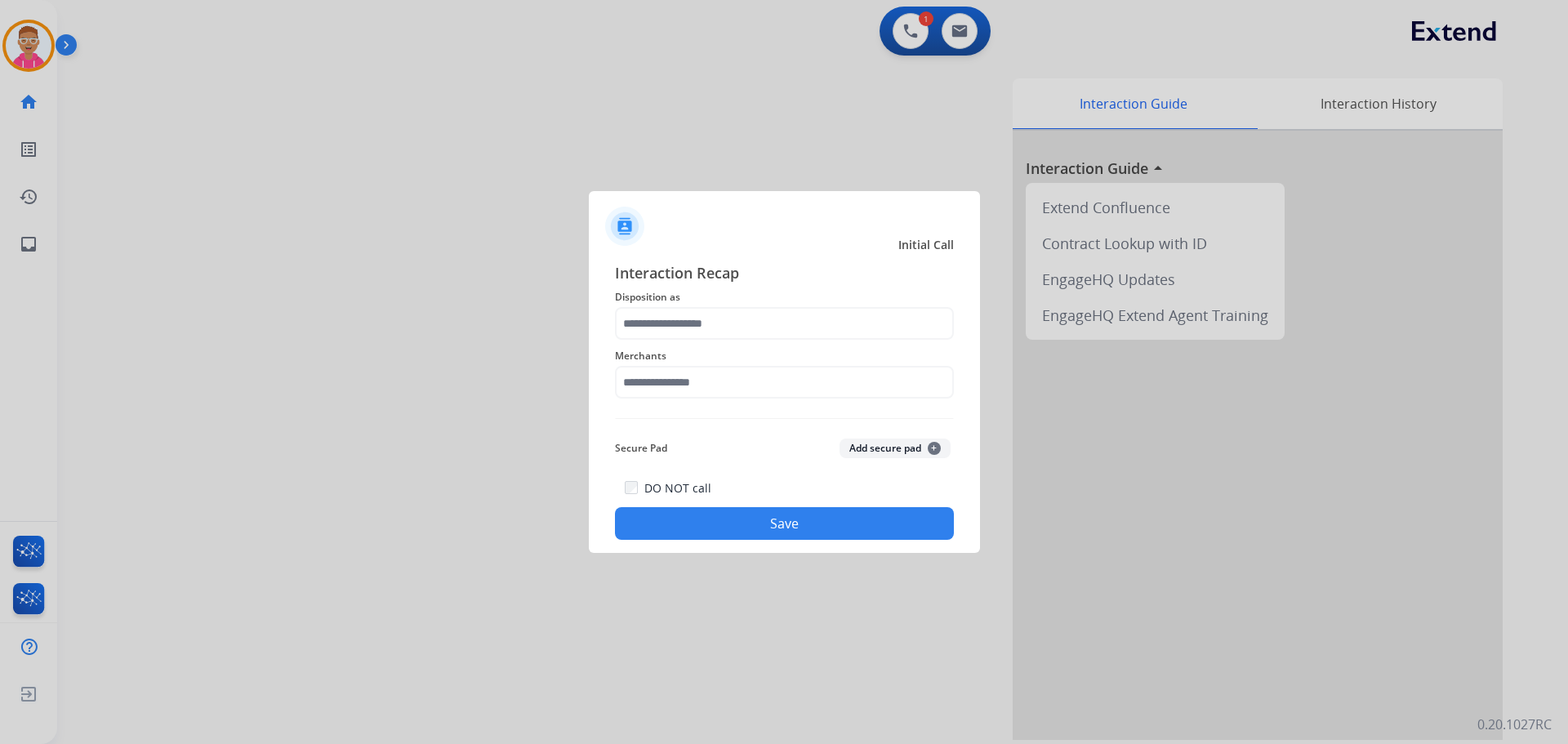
type input "**********"
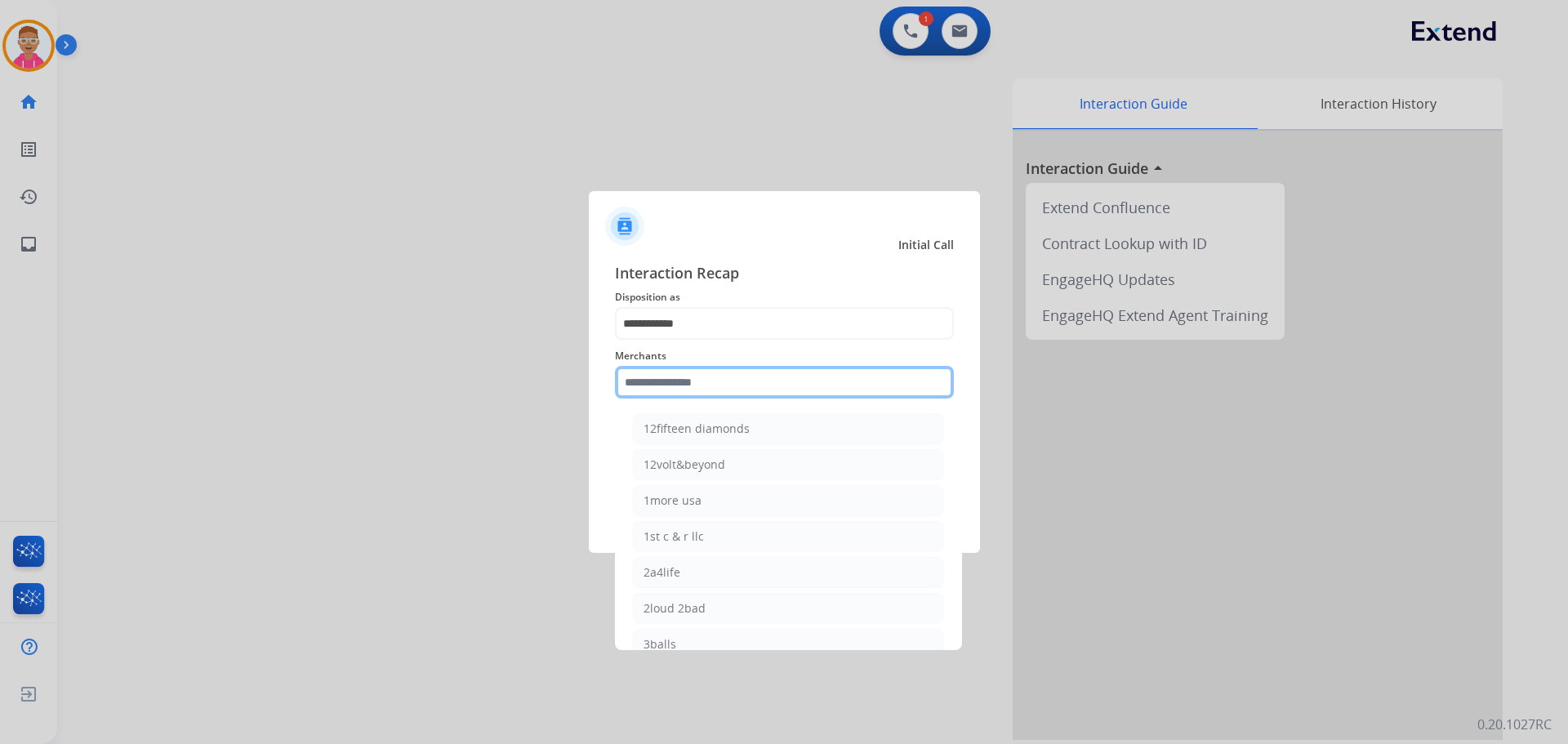
click at [710, 388] on input "text" at bounding box center [784, 382] width 339 height 33
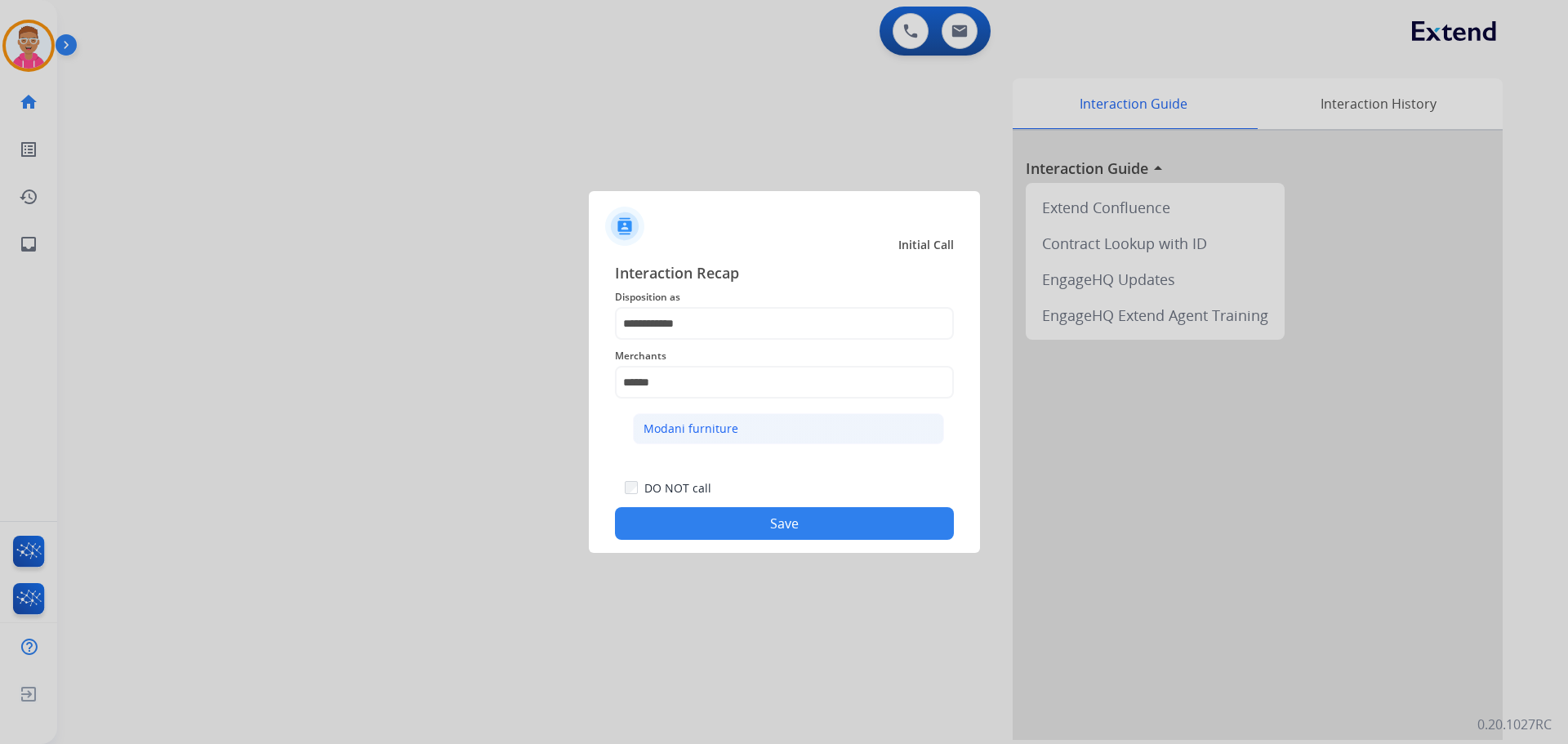
click at [722, 423] on div "Modani furniture" at bounding box center [691, 429] width 95 height 17
type input "**********"
click at [709, 517] on button "Save" at bounding box center [784, 523] width 339 height 33
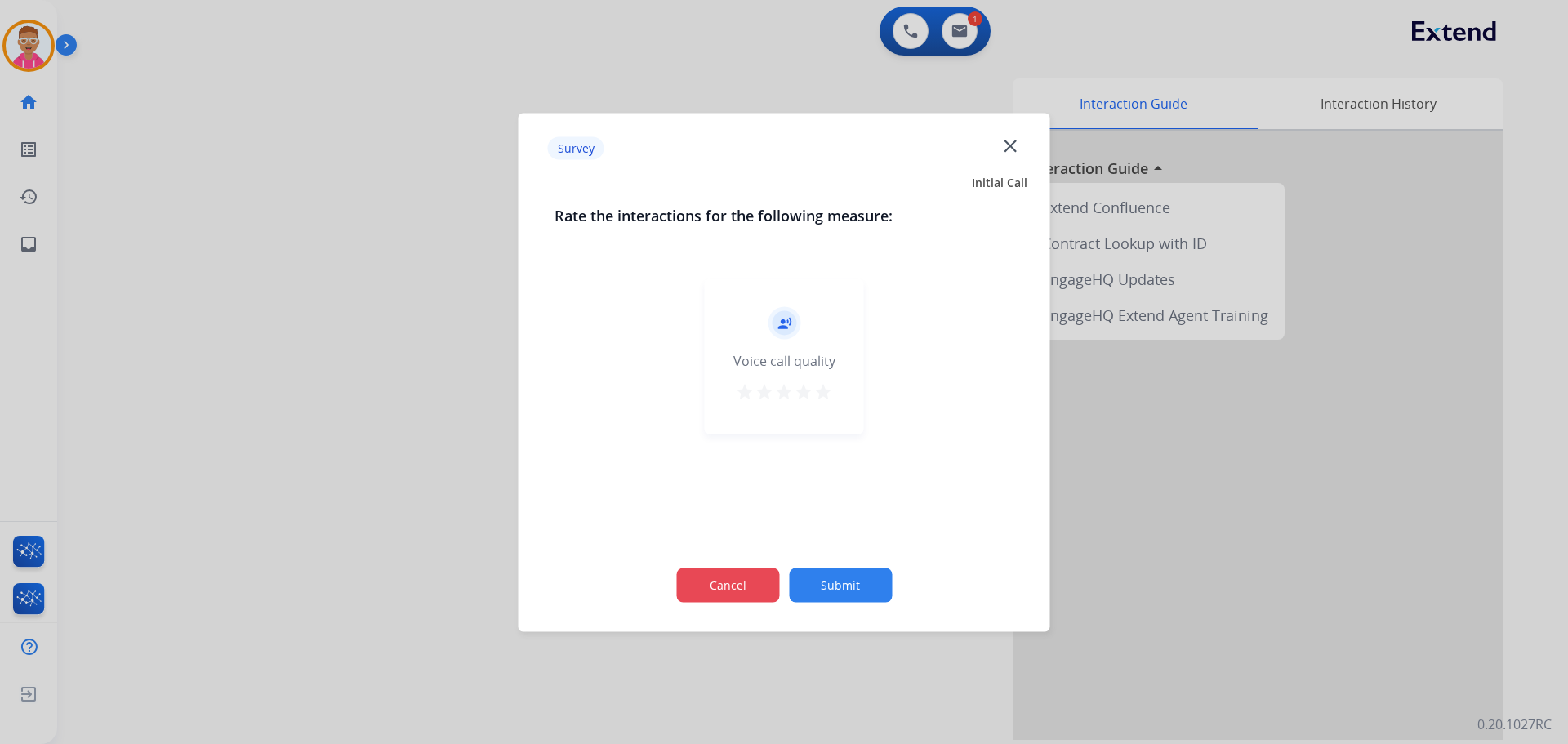
click at [723, 595] on button "Cancel" at bounding box center [727, 585] width 103 height 34
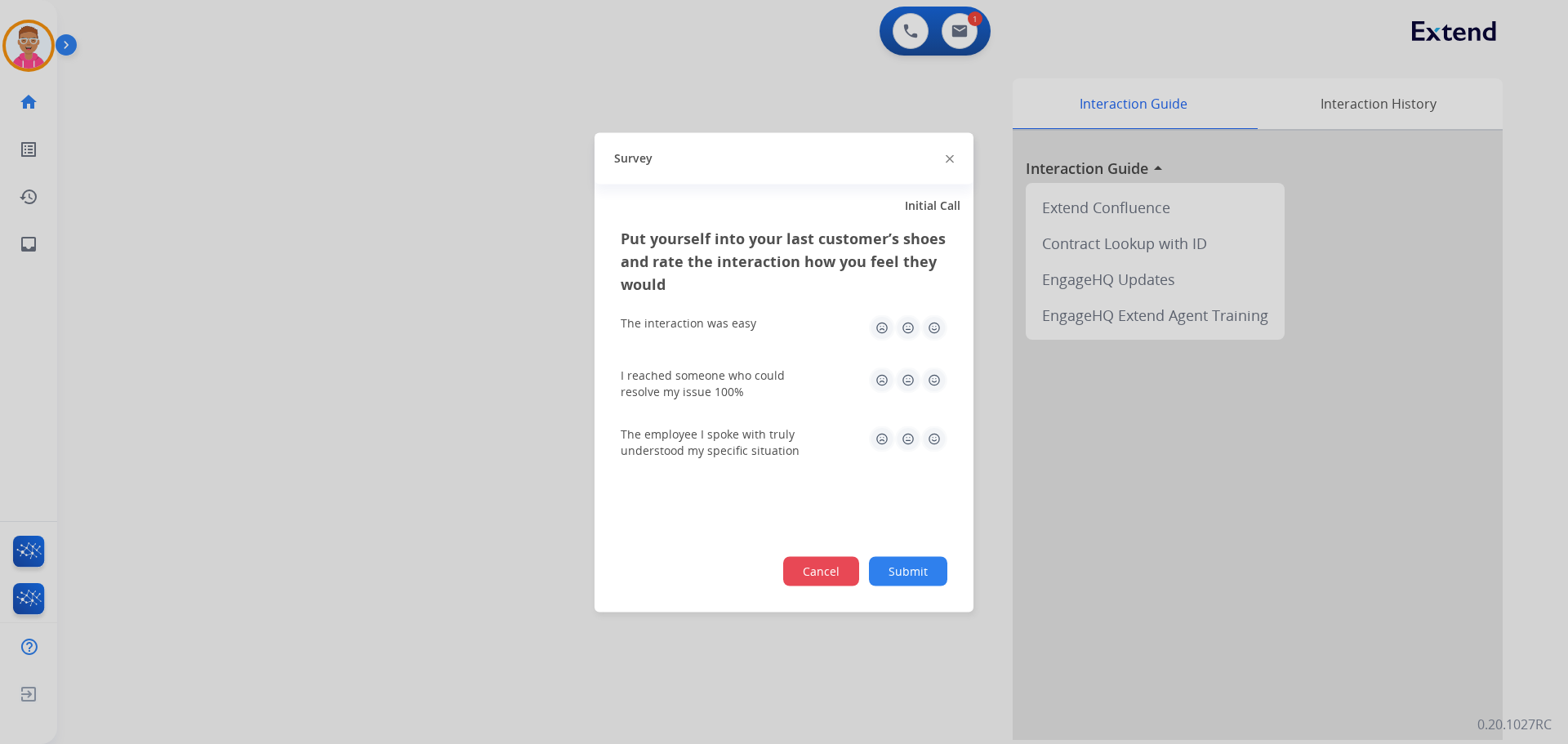
click at [807, 577] on button "Cancel" at bounding box center [821, 571] width 76 height 29
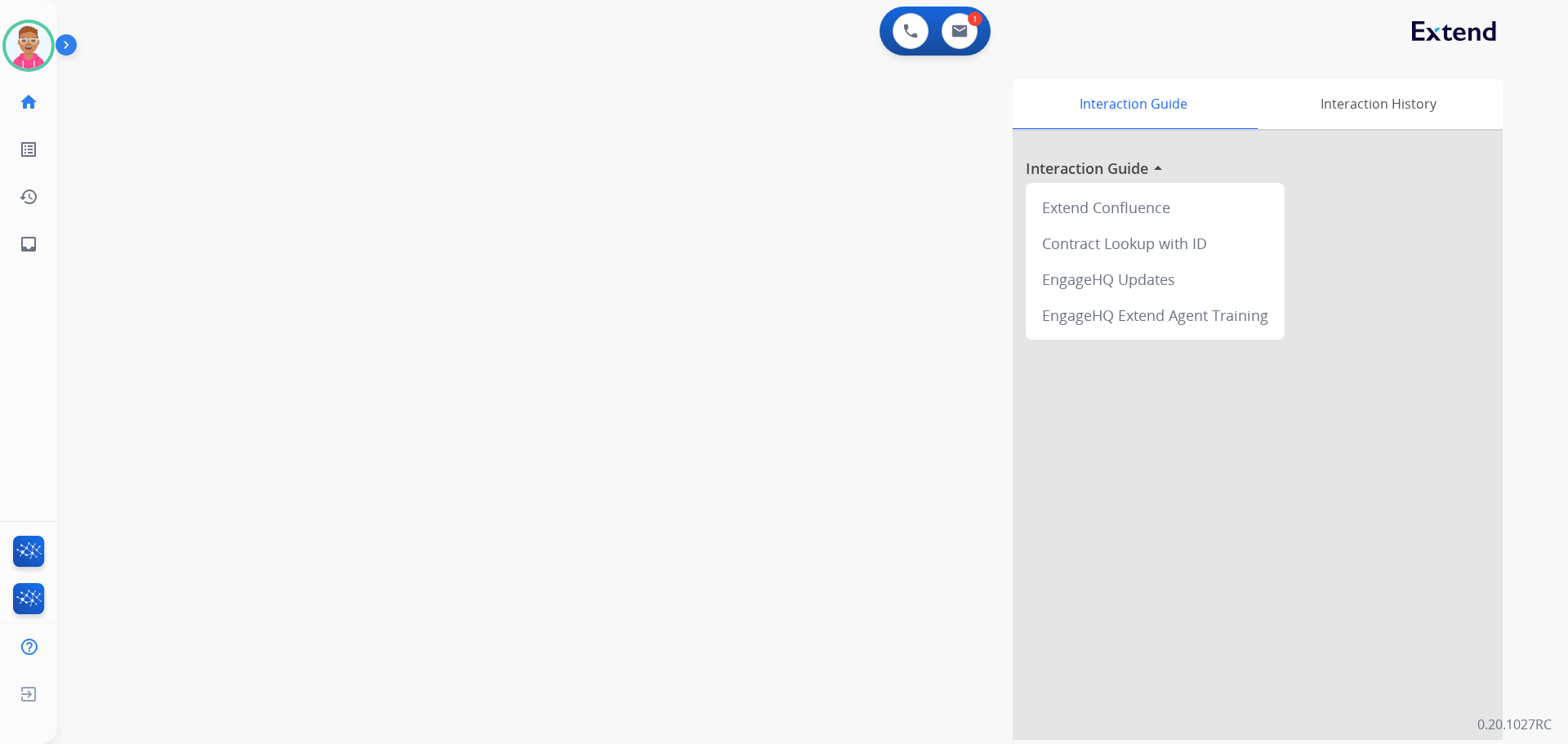
click at [273, 304] on div "swap_horiz Break voice bridge close_fullscreen Connect 3-Way Call merge_type Se…" at bounding box center [793, 400] width 1472 height 681
click at [955, 27] on img at bounding box center [960, 31] width 17 height 13
select select "**********"
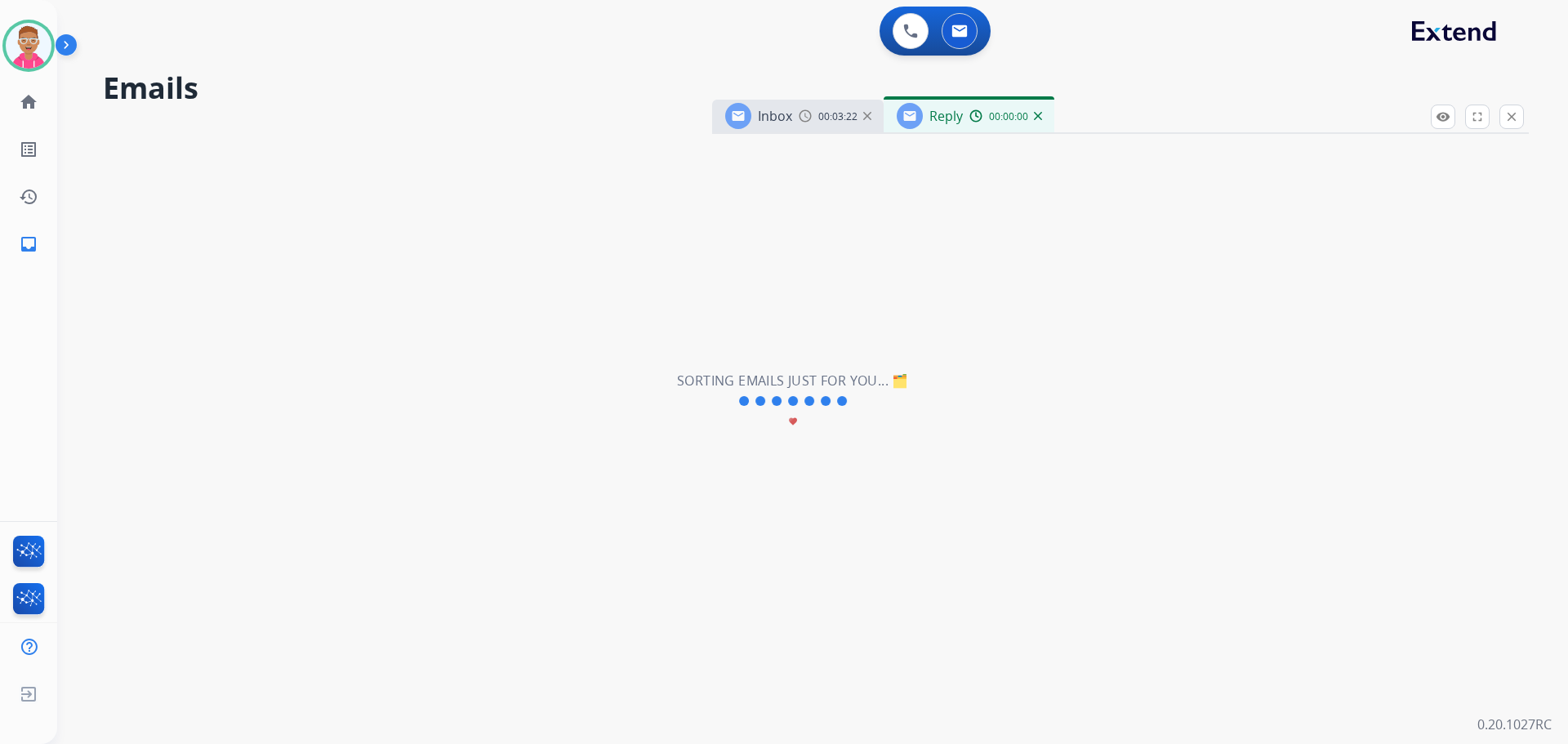
select select "**********"
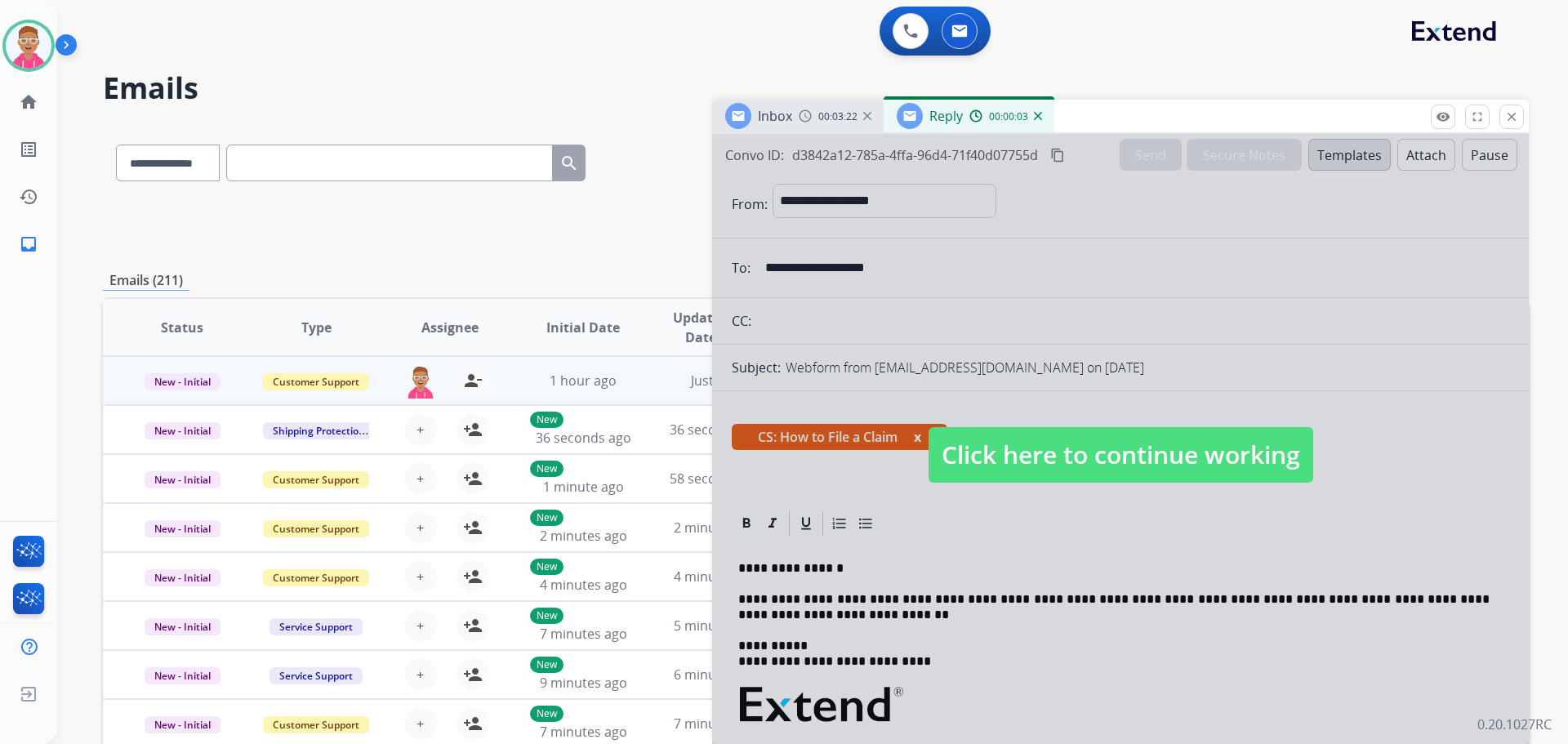
click at [1063, 440] on span "Click here to continue working" at bounding box center [1121, 455] width 384 height 56
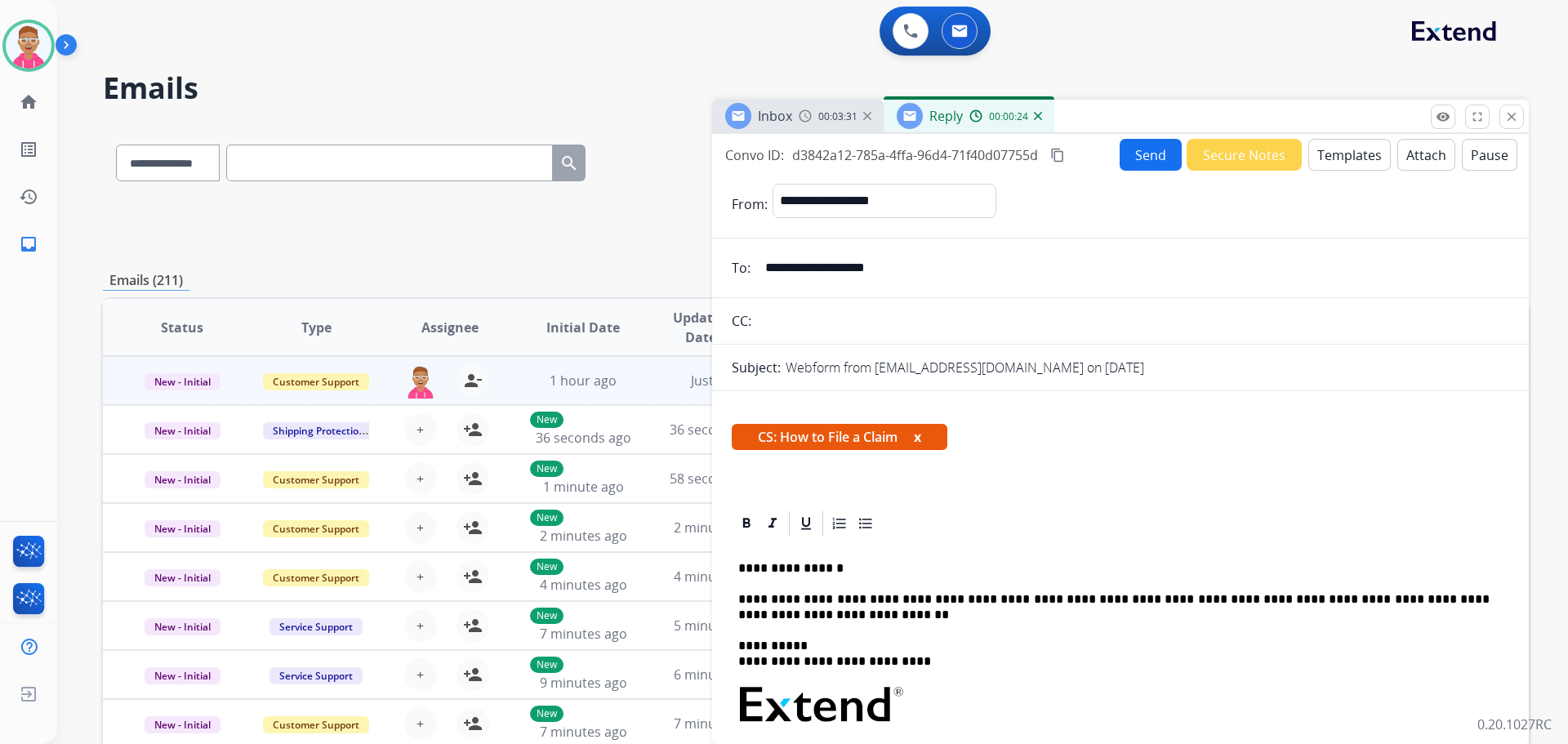
click at [1141, 156] on button "Send" at bounding box center [1151, 154] width 62 height 32
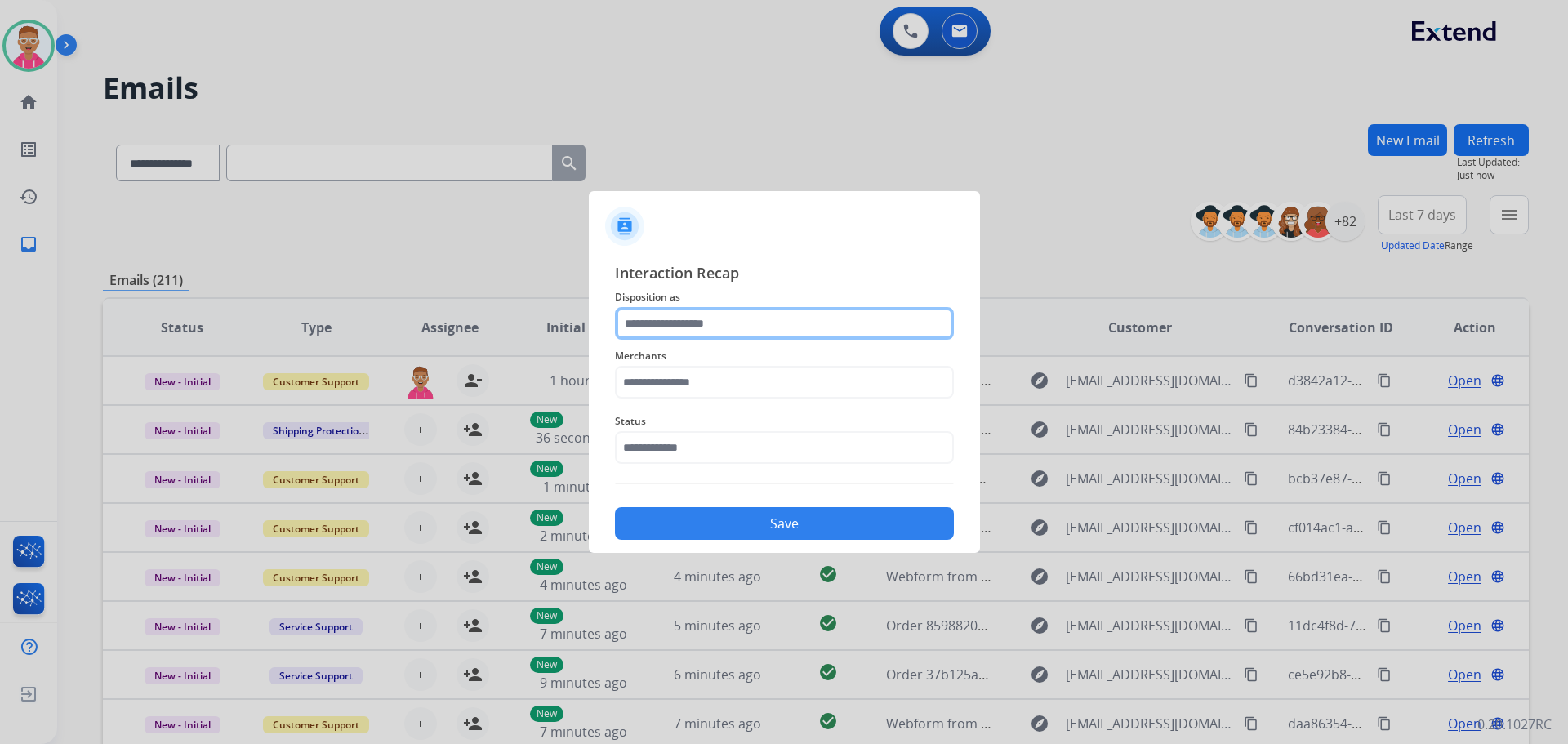
click at [802, 320] on input "text" at bounding box center [784, 323] width 339 height 33
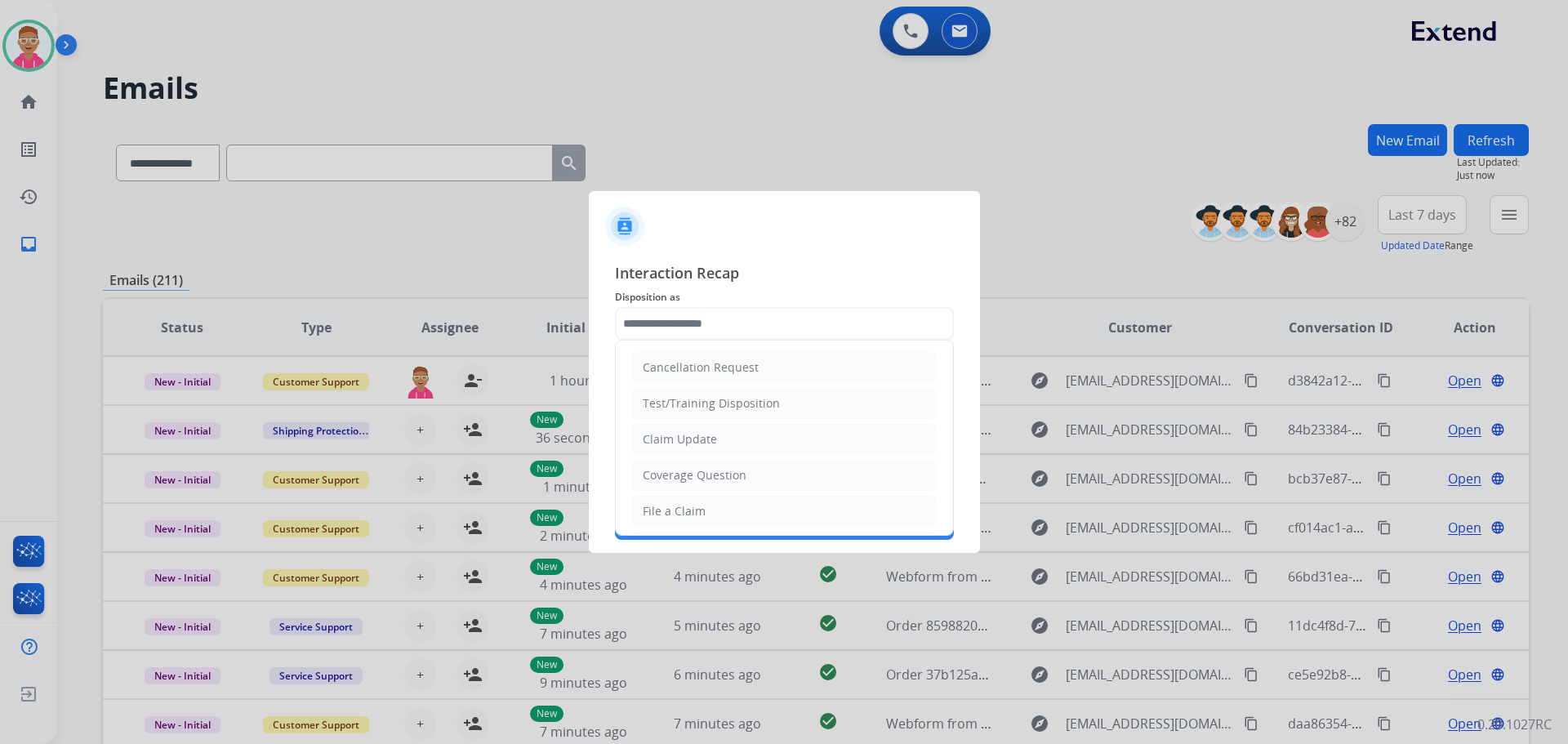
drag, startPoint x: 738, startPoint y: 512, endPoint x: 739, endPoint y: 501, distance: 11.0
click at [738, 510] on li "File a Claim" at bounding box center [784, 510] width 304 height 31
type input "**********"
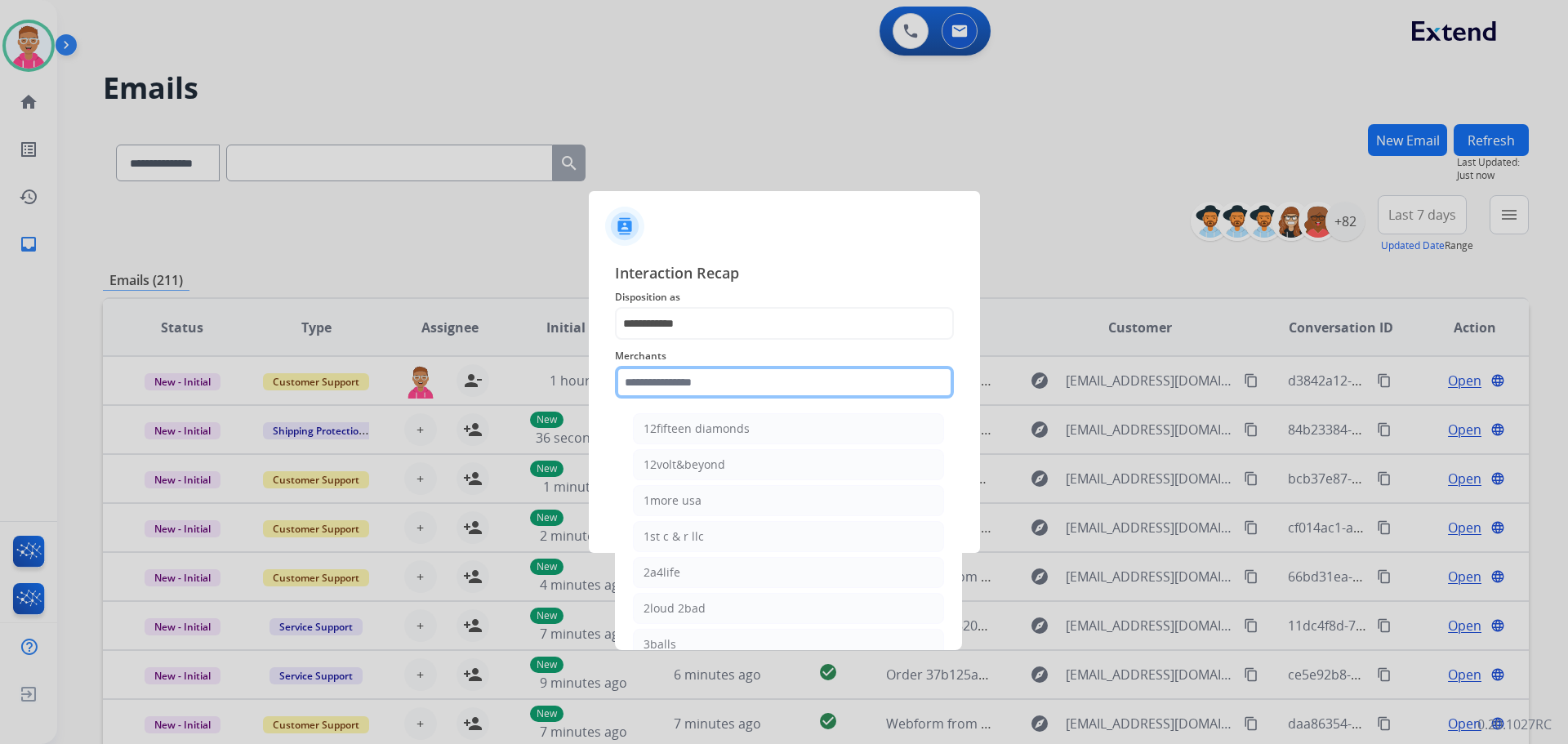
click at [752, 383] on input "text" at bounding box center [784, 382] width 339 height 33
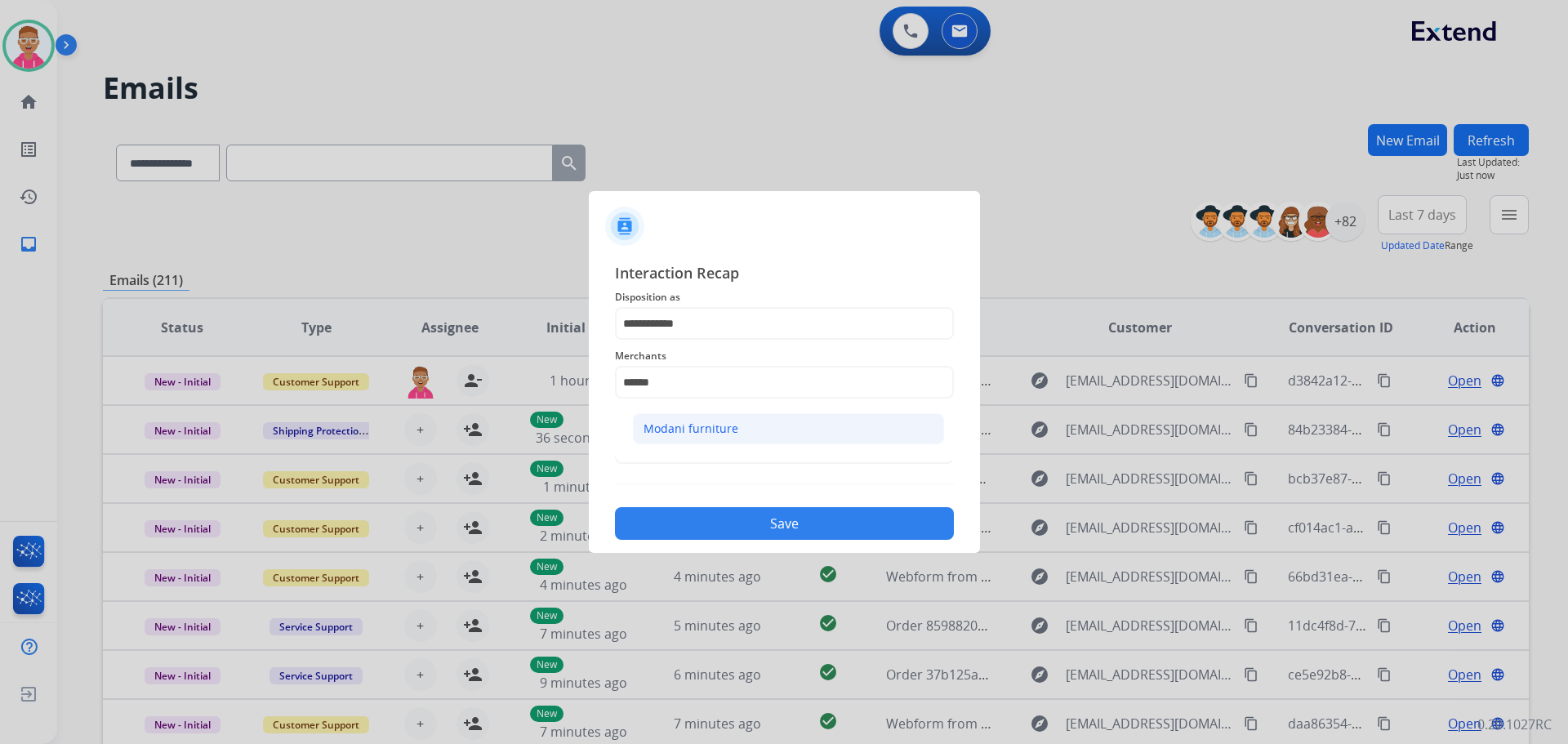
click at [741, 431] on li "Modani furniture" at bounding box center [788, 429] width 311 height 31
type input "**********"
click at [730, 441] on input "text" at bounding box center [784, 447] width 339 height 33
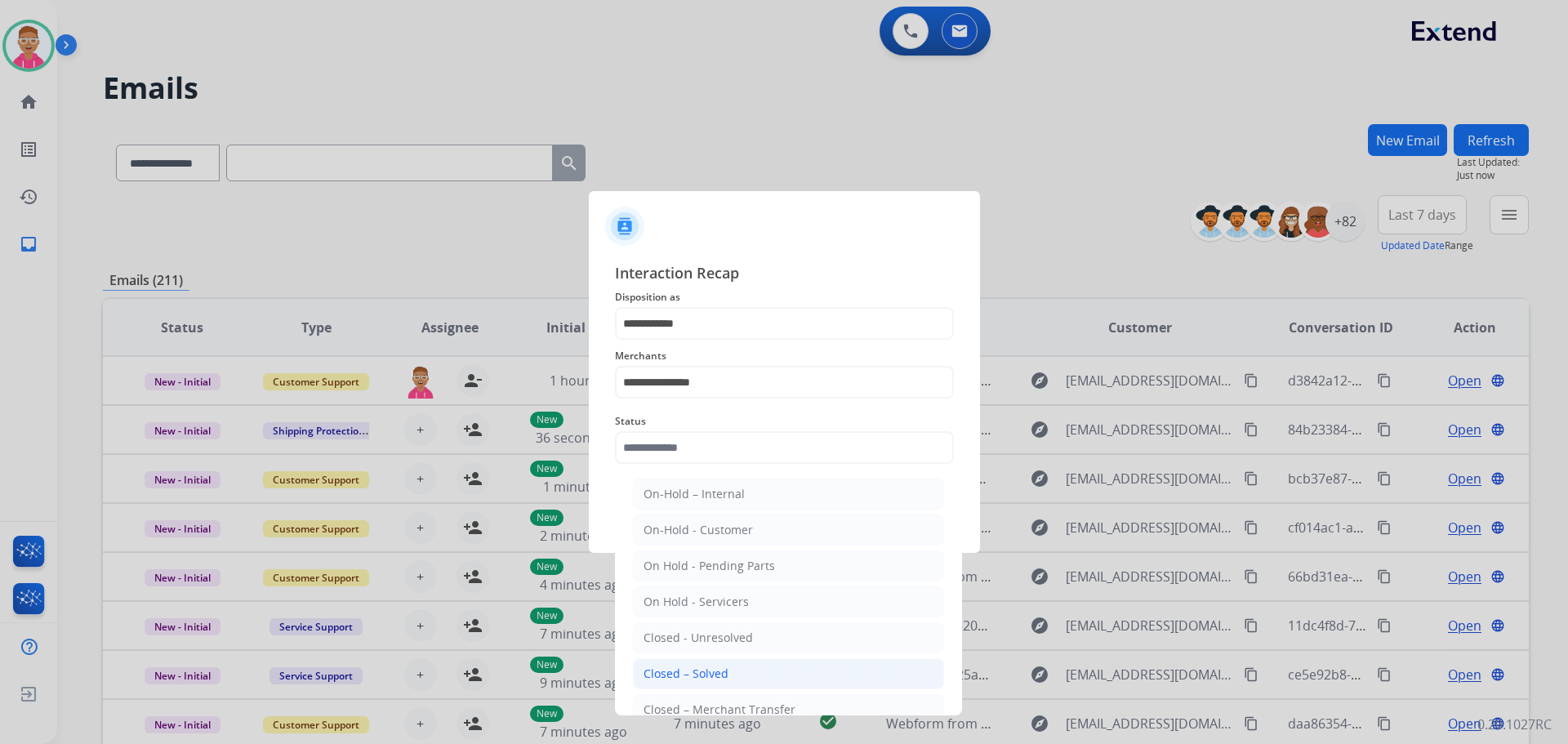
click at [715, 673] on div "Closed – Solved" at bounding box center [686, 674] width 85 height 17
type input "**********"
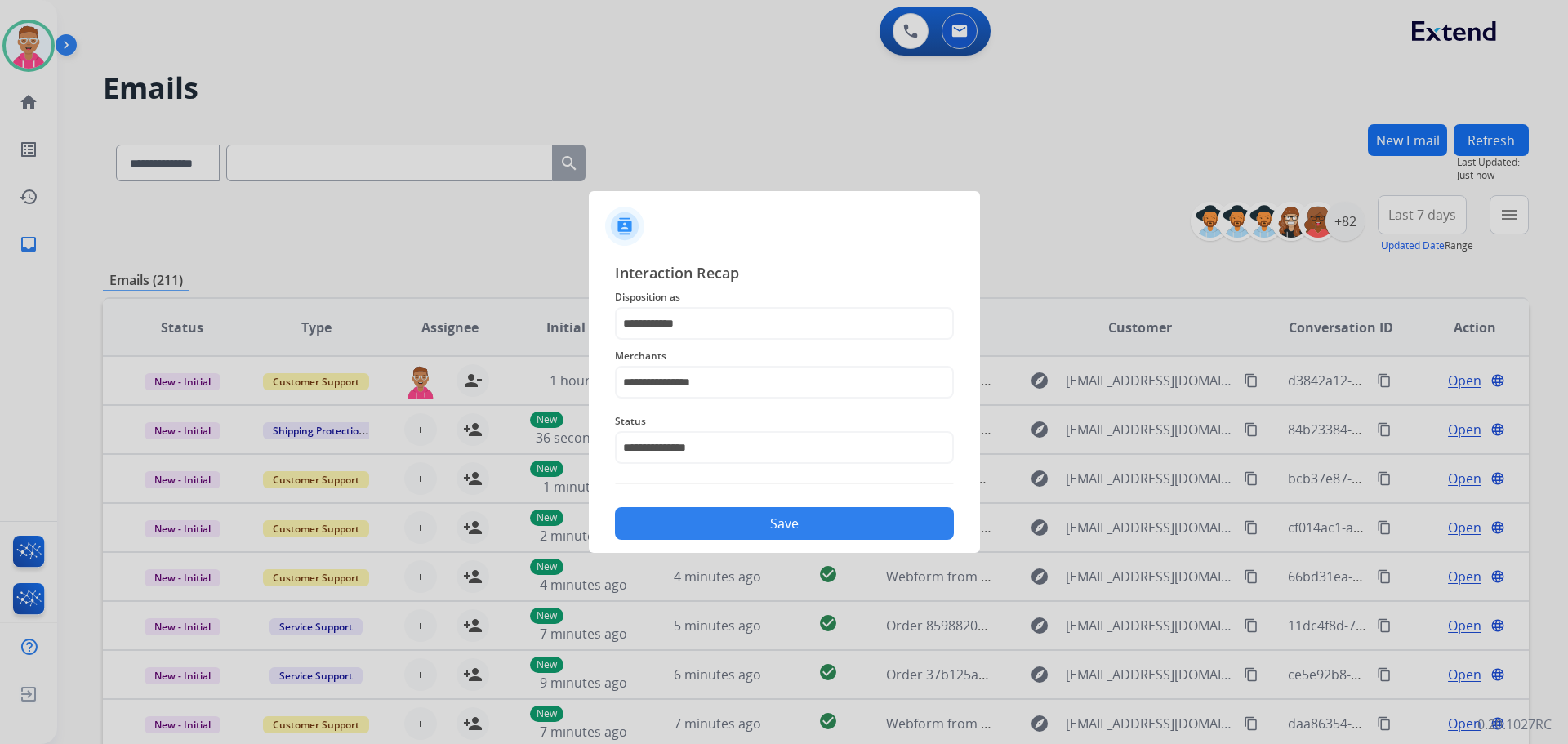
click at [739, 522] on button "Save" at bounding box center [784, 523] width 339 height 33
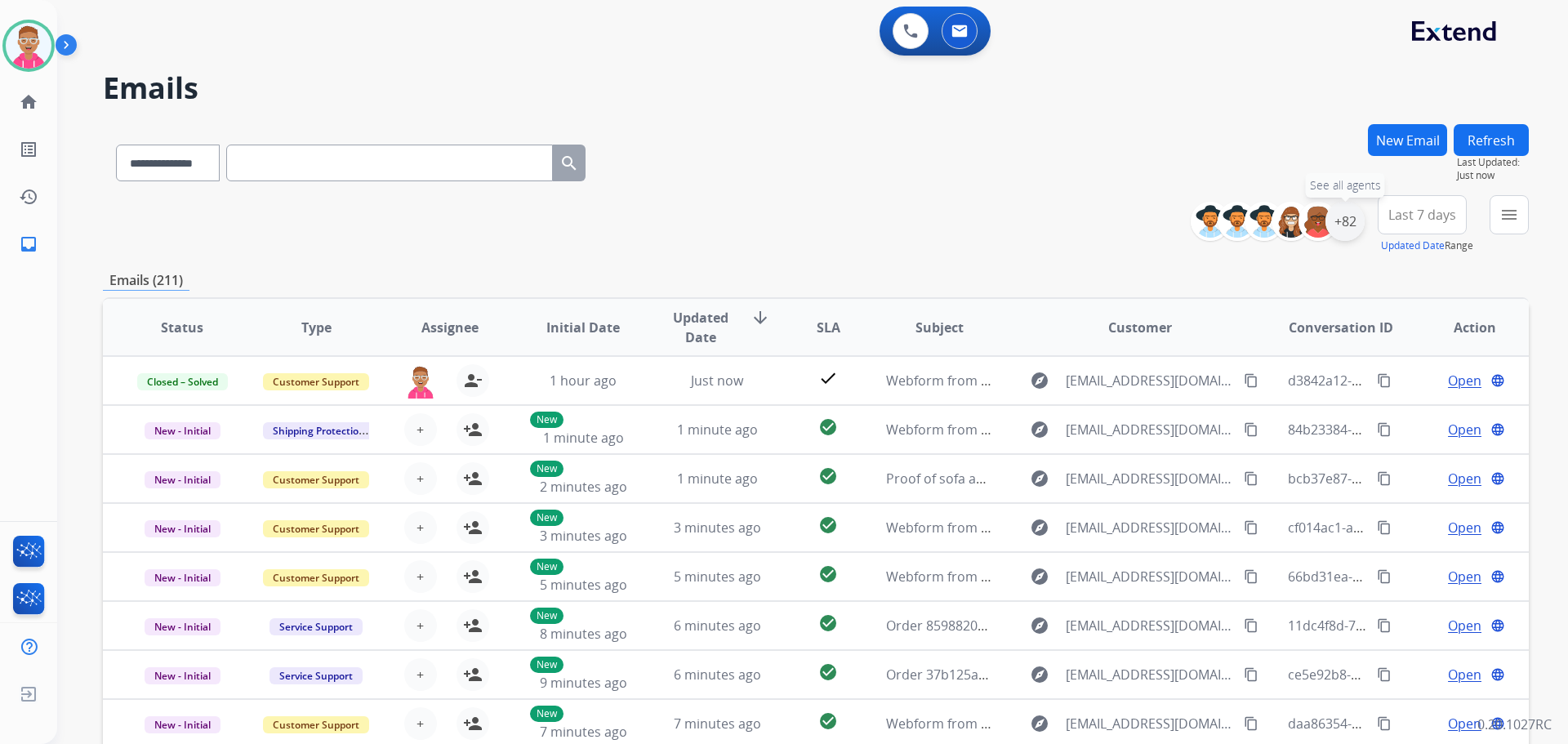
click at [1347, 213] on div "+82" at bounding box center [1345, 221] width 39 height 39
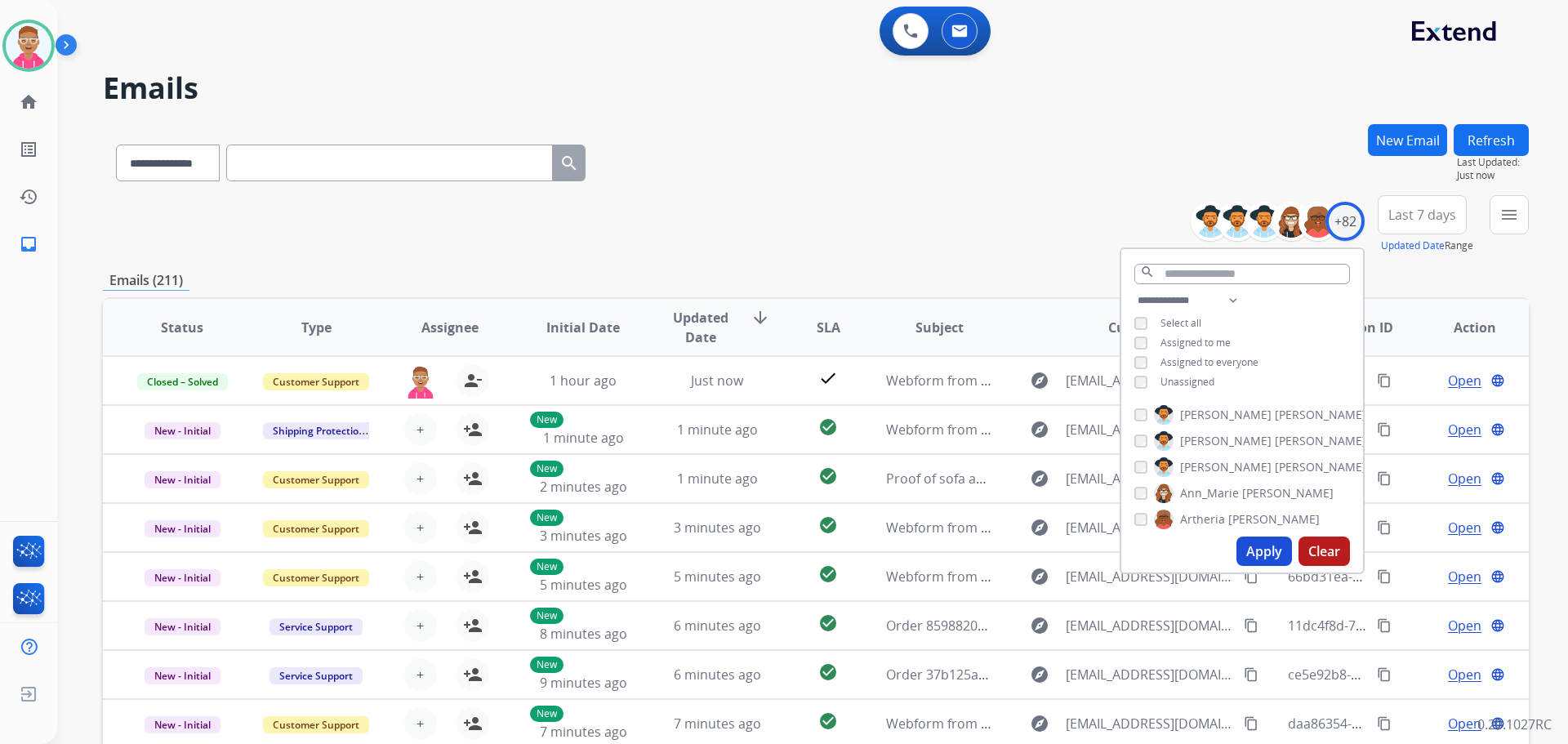
click at [1250, 550] on button "Apply" at bounding box center [1264, 550] width 56 height 29
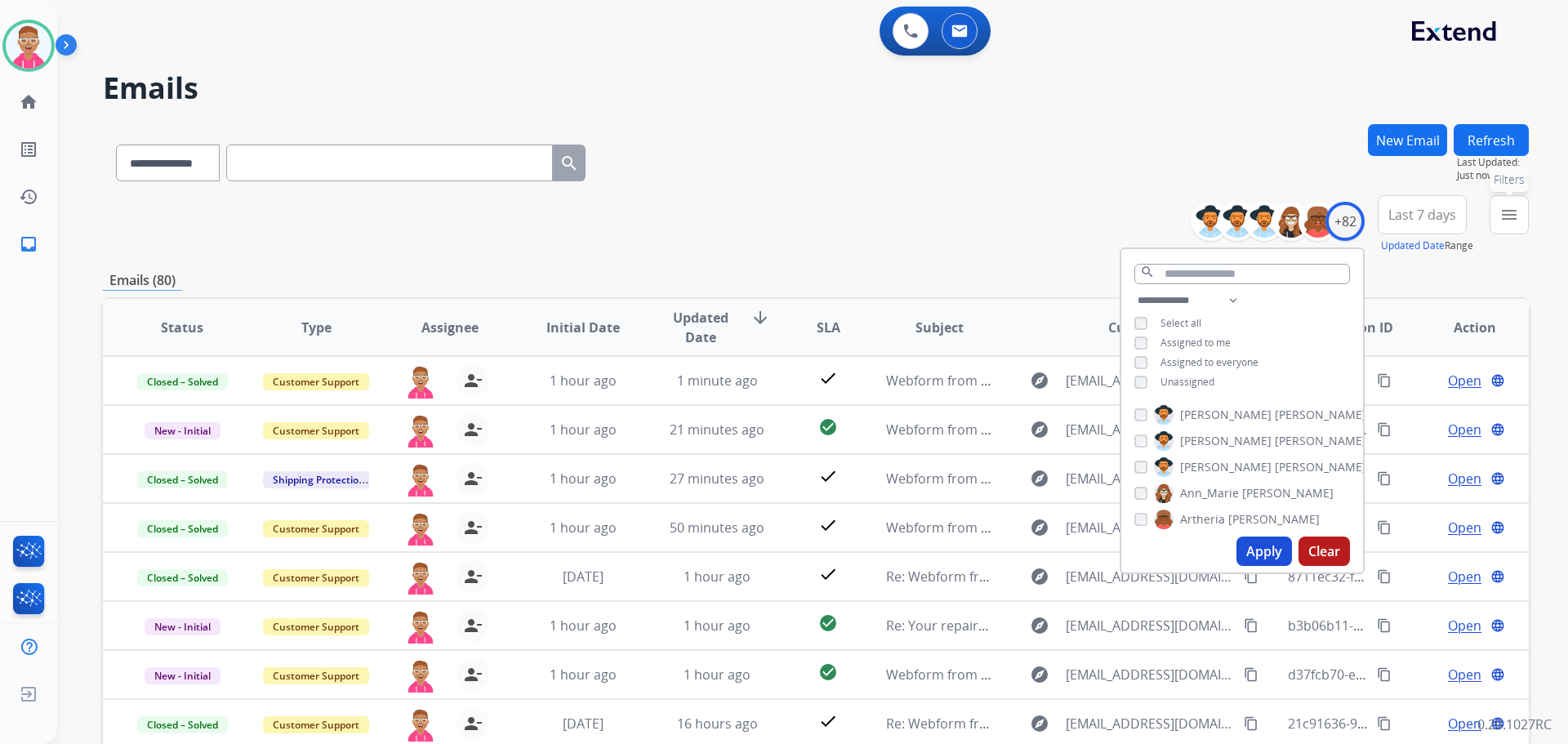
drag, startPoint x: 1510, startPoint y: 219, endPoint x: 1500, endPoint y: 212, distance: 12.2
click at [1510, 219] on mat-icon "menu" at bounding box center [1510, 215] width 20 height 20
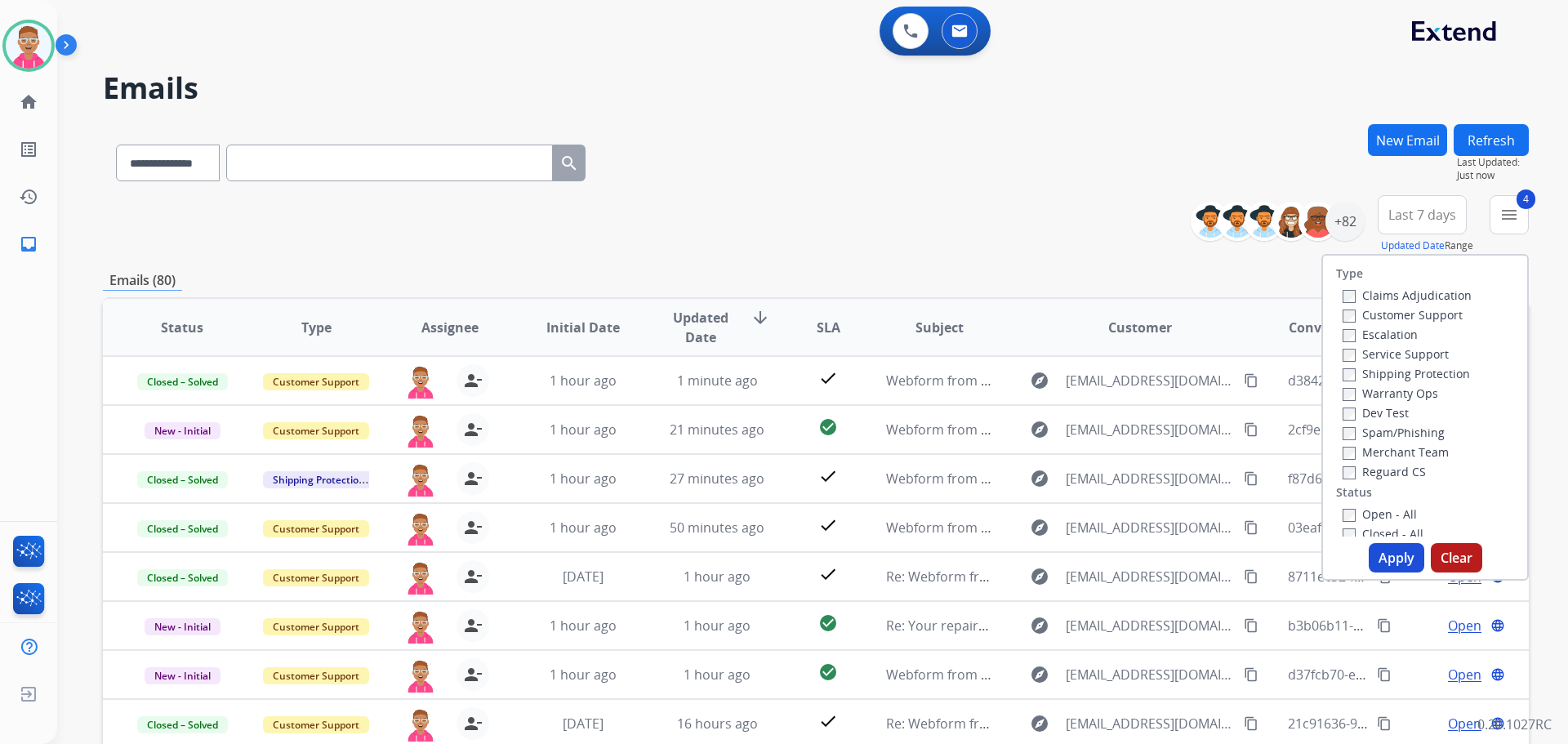
click at [1386, 560] on button "Apply" at bounding box center [1396, 557] width 56 height 29
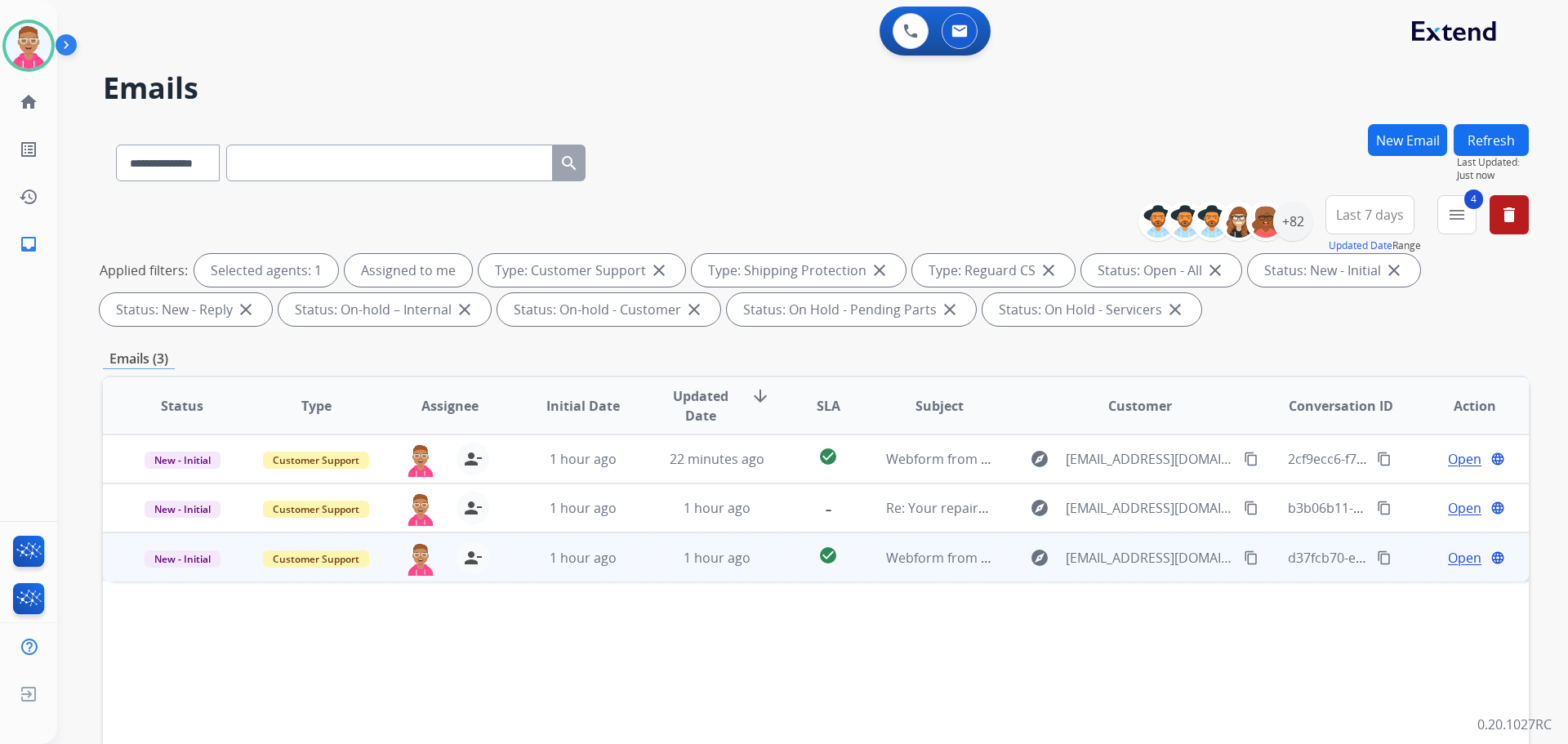
click at [1460, 560] on span "Open" at bounding box center [1465, 558] width 33 height 20
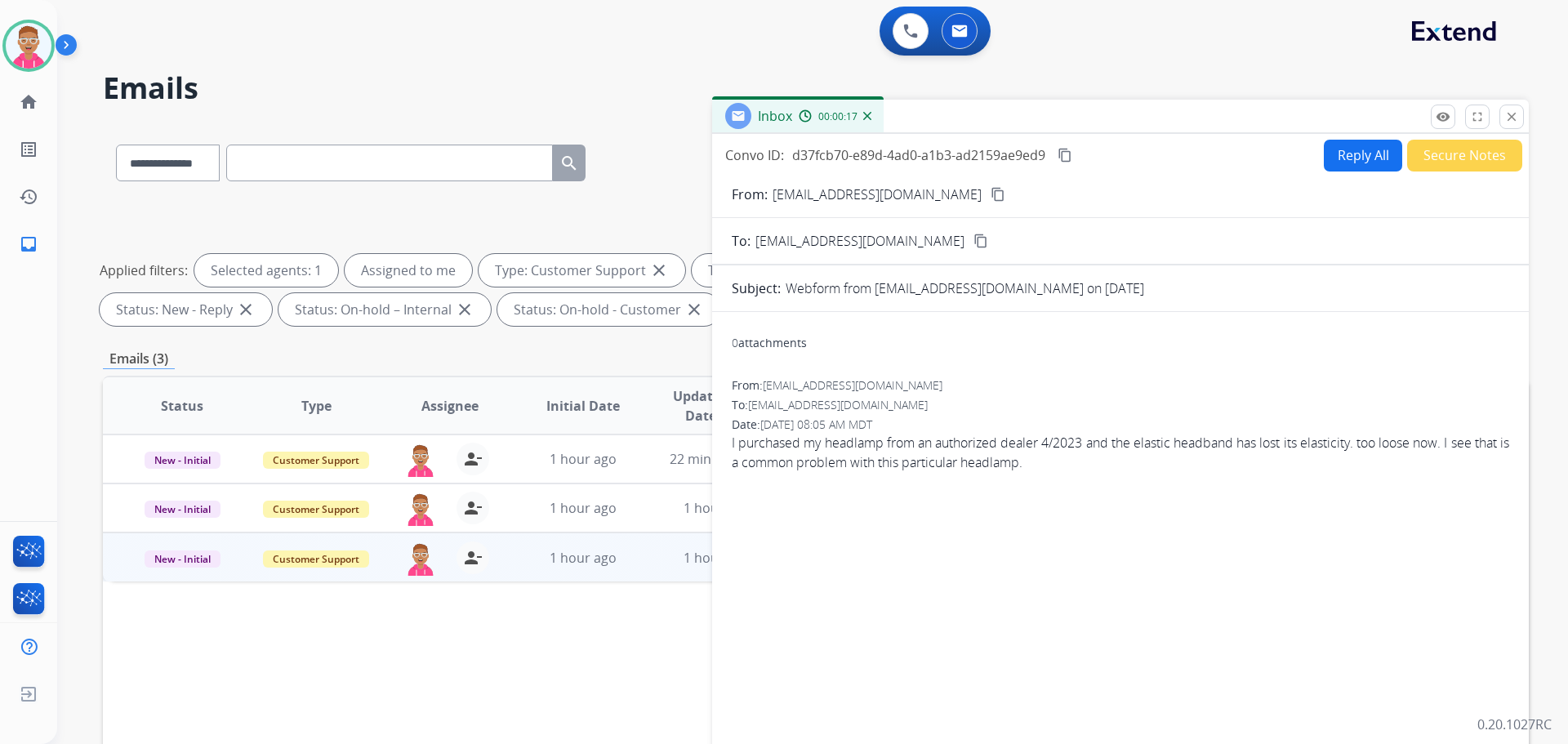
click at [991, 194] on mat-icon "content_copy" at bounding box center [998, 194] width 15 height 15
click at [1375, 143] on button "Reply All" at bounding box center [1364, 155] width 78 height 32
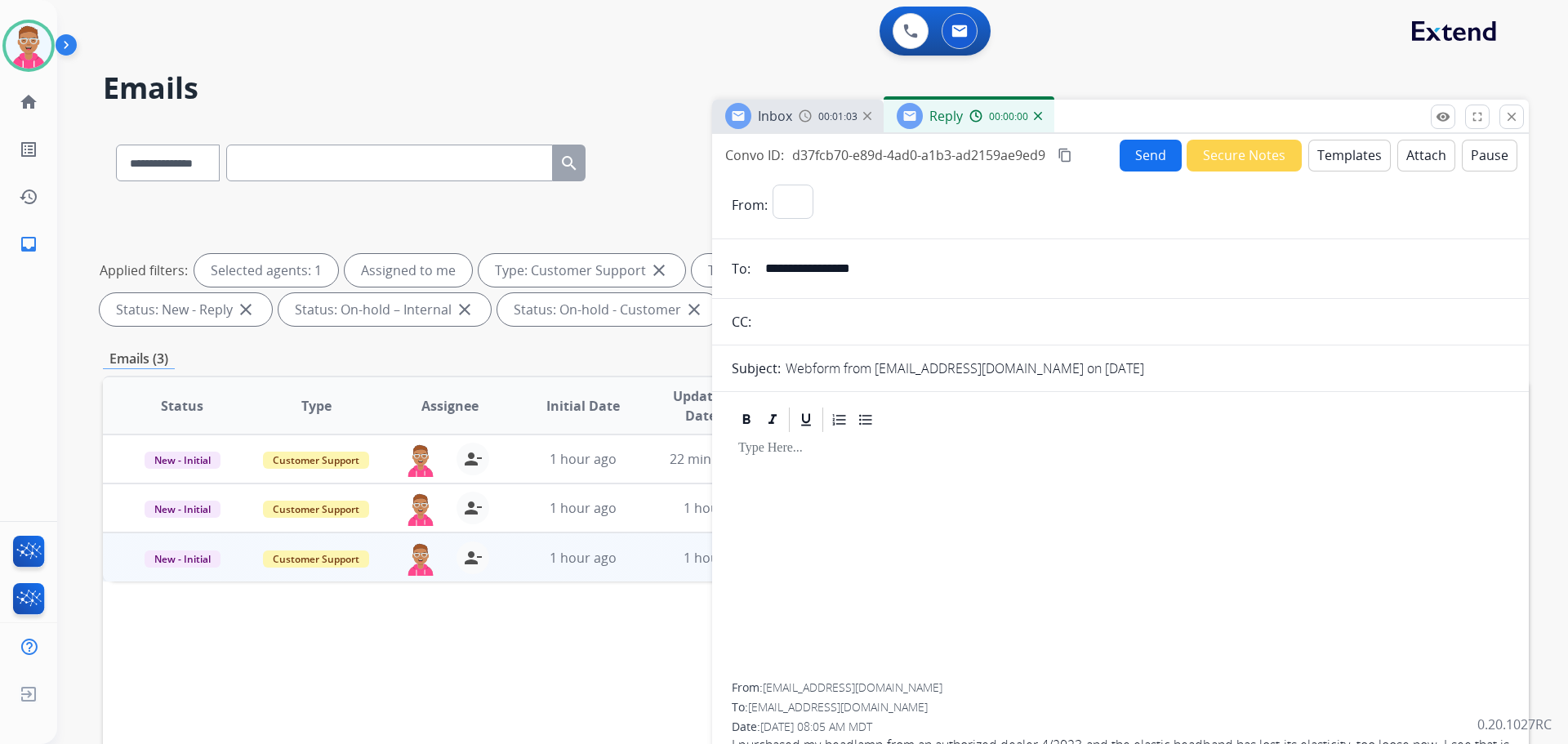
select select "**********"
click at [1362, 155] on button "Templates" at bounding box center [1349, 155] width 83 height 32
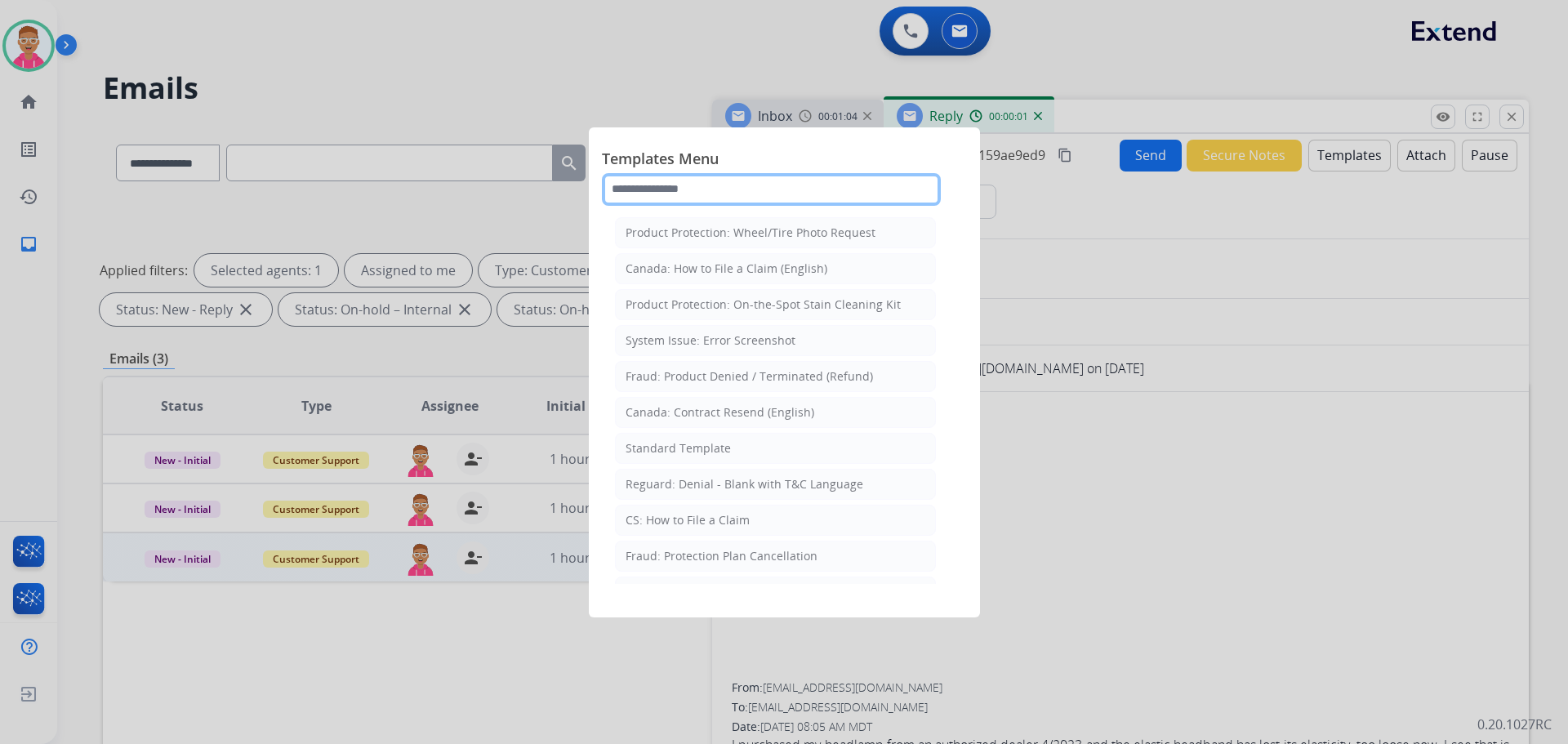
click at [812, 189] on input "text" at bounding box center [771, 189] width 339 height 33
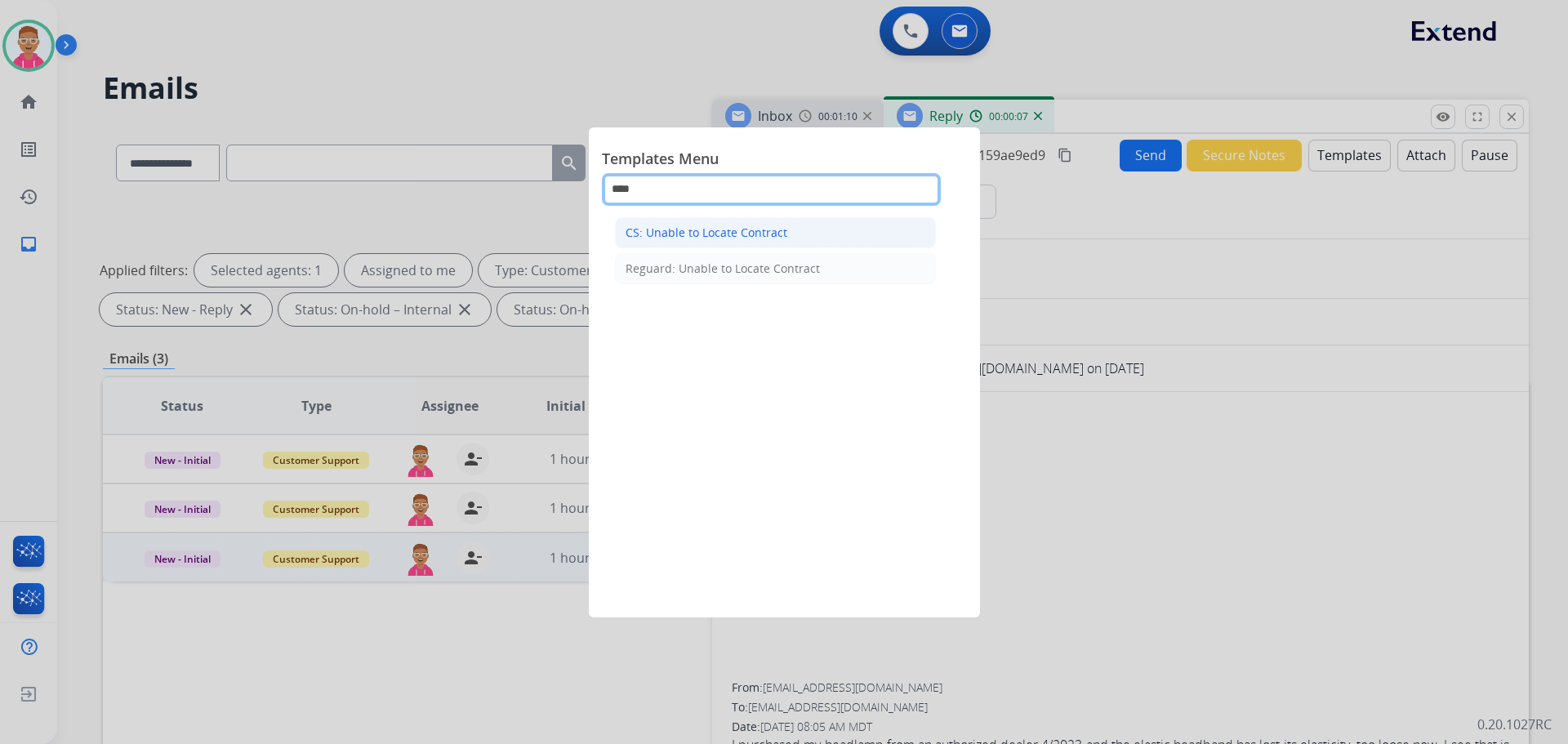
type input "****"
click at [797, 234] on li "CS: Unable to Locate Contract" at bounding box center [775, 233] width 321 height 31
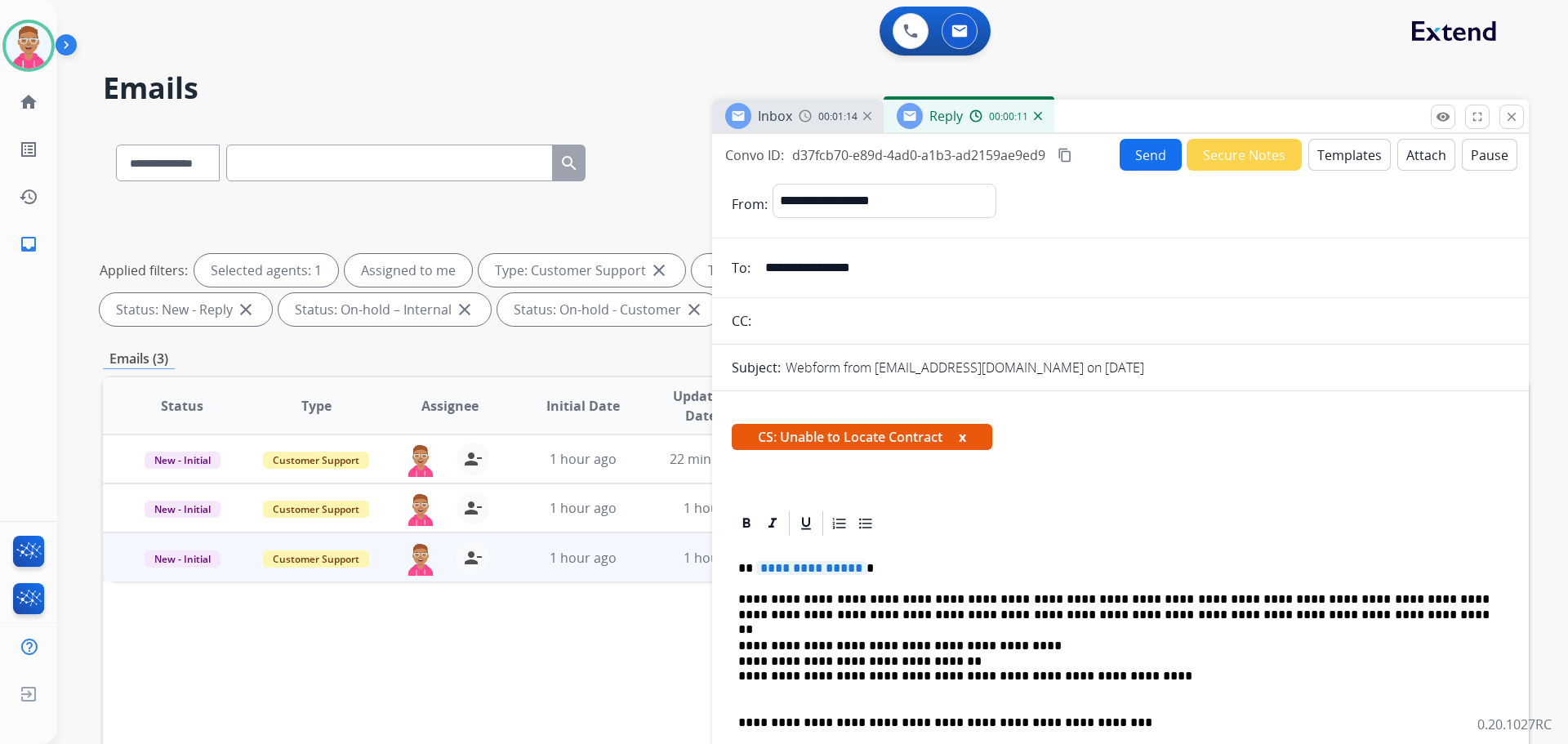
click at [848, 574] on span "**********" at bounding box center [812, 568] width 110 height 14
click at [1150, 149] on button "Send" at bounding box center [1151, 154] width 62 height 32
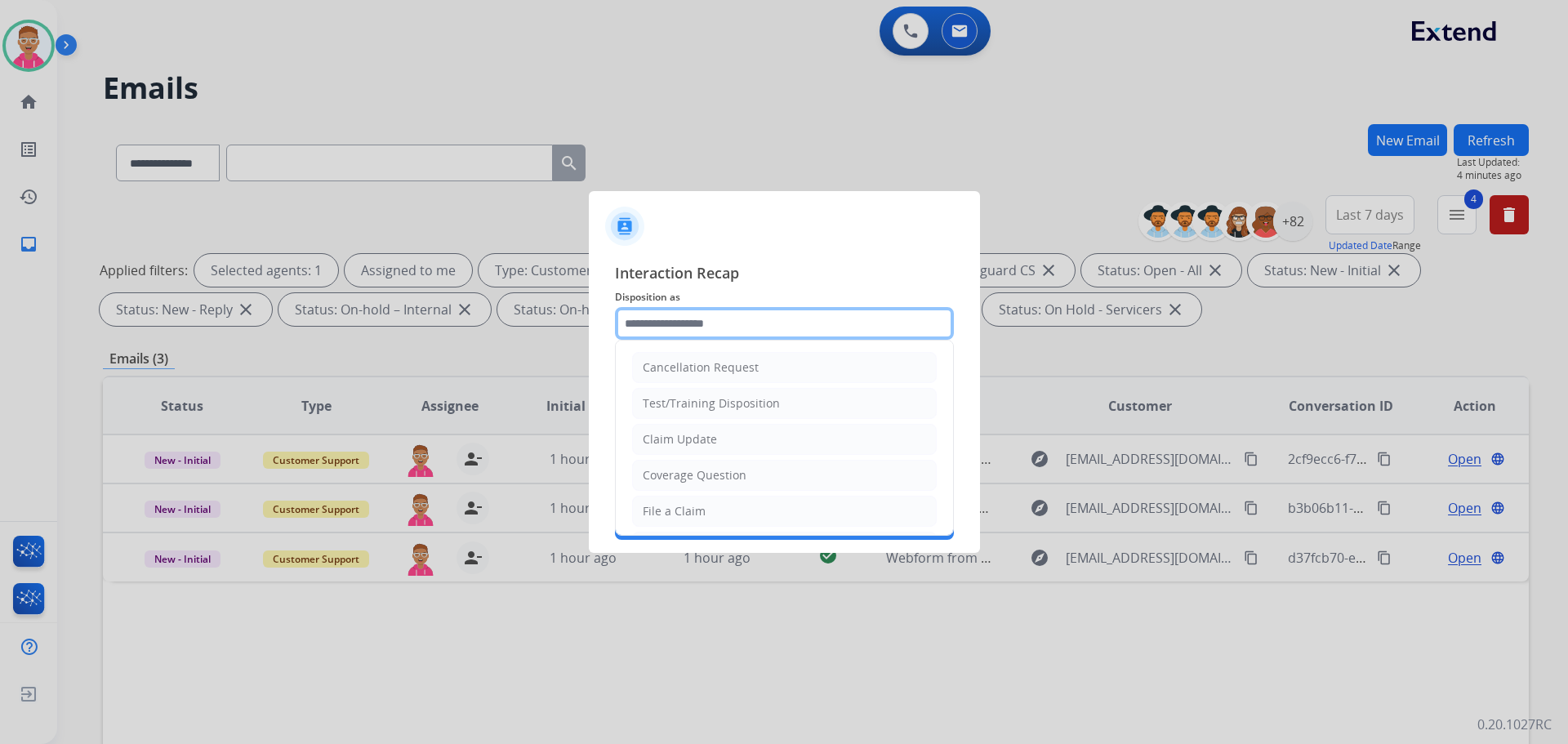
click at [701, 327] on input "text" at bounding box center [784, 323] width 339 height 33
click at [676, 506] on div "File a Claim" at bounding box center [674, 511] width 63 height 17
type input "**********"
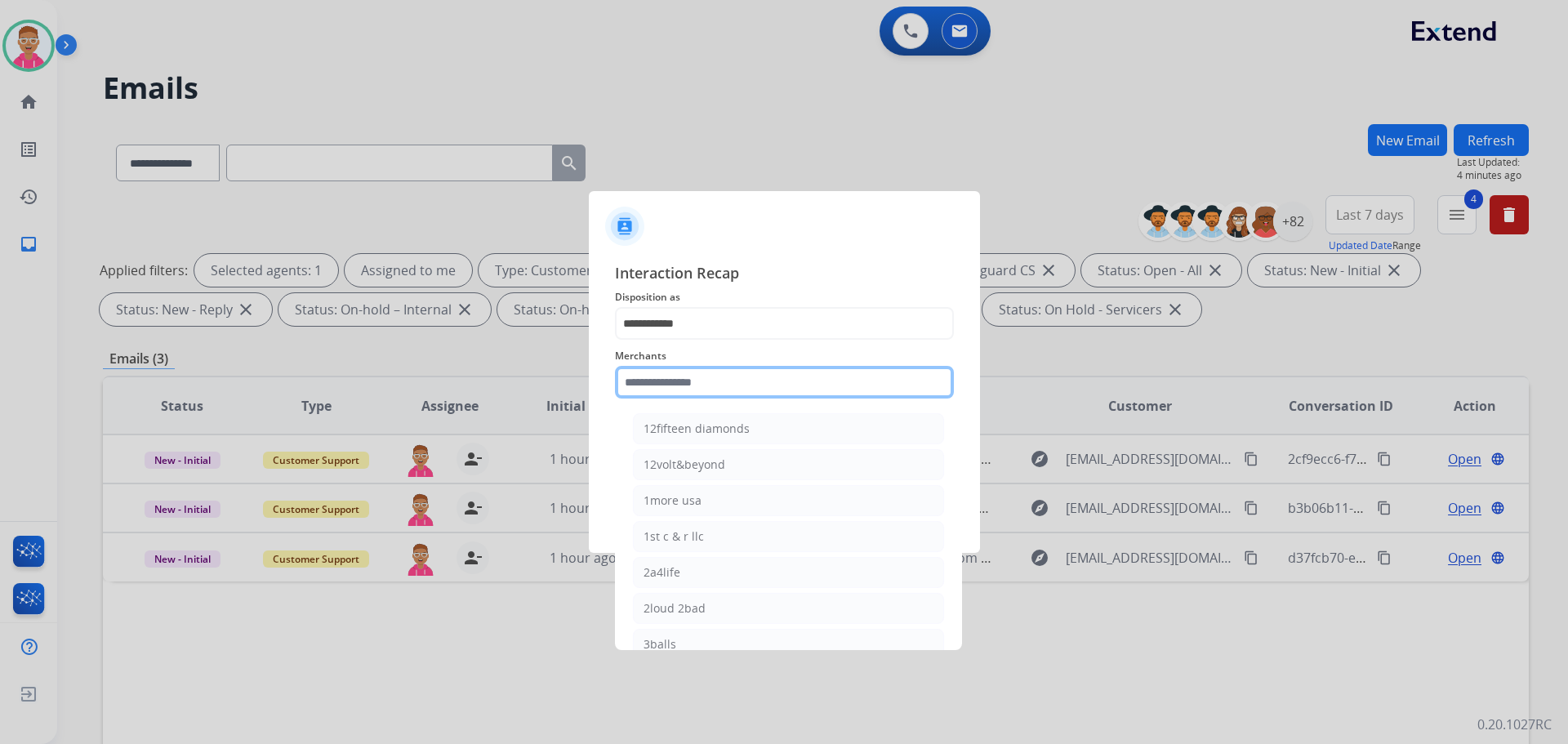
click at [667, 382] on input "text" at bounding box center [784, 382] width 339 height 33
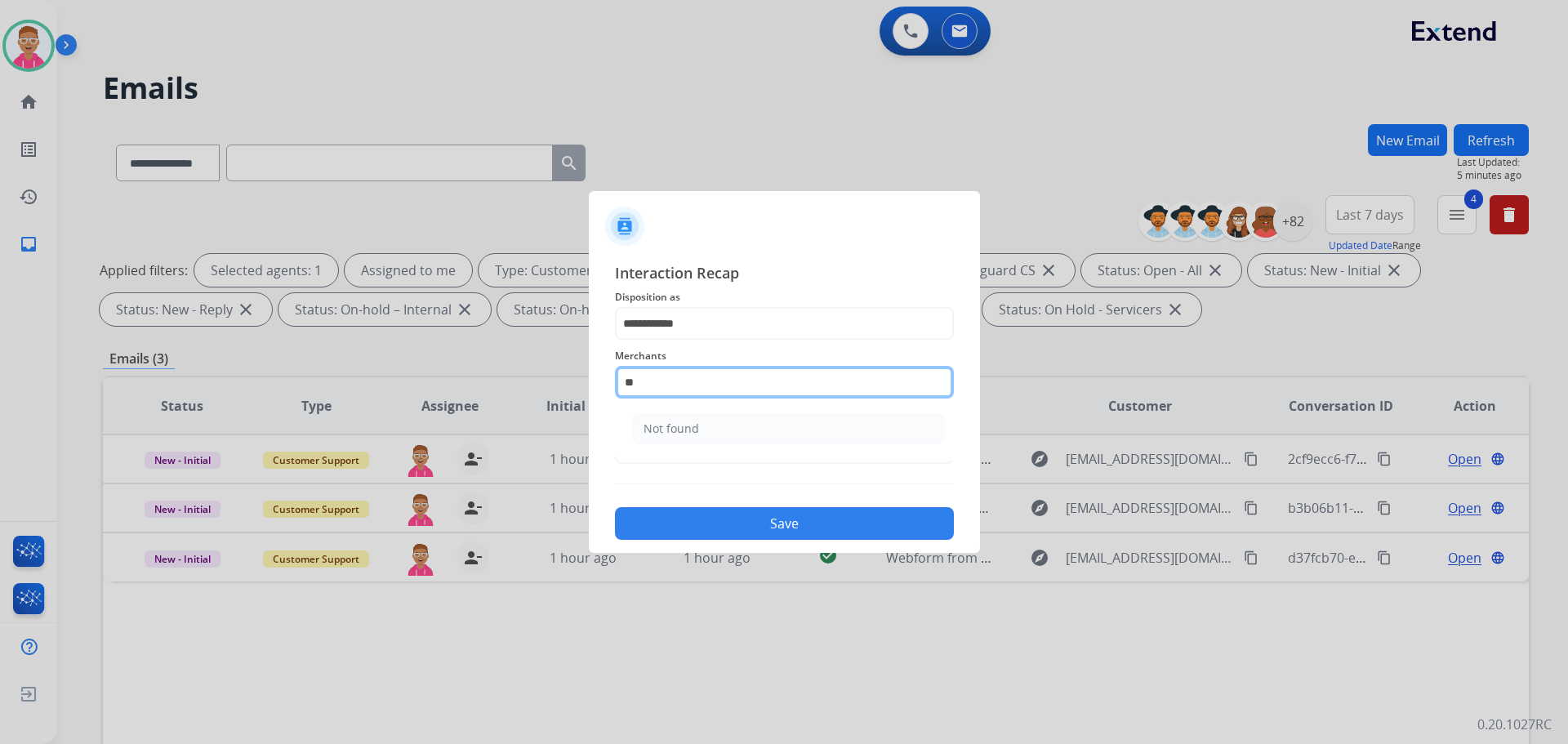
type input "*"
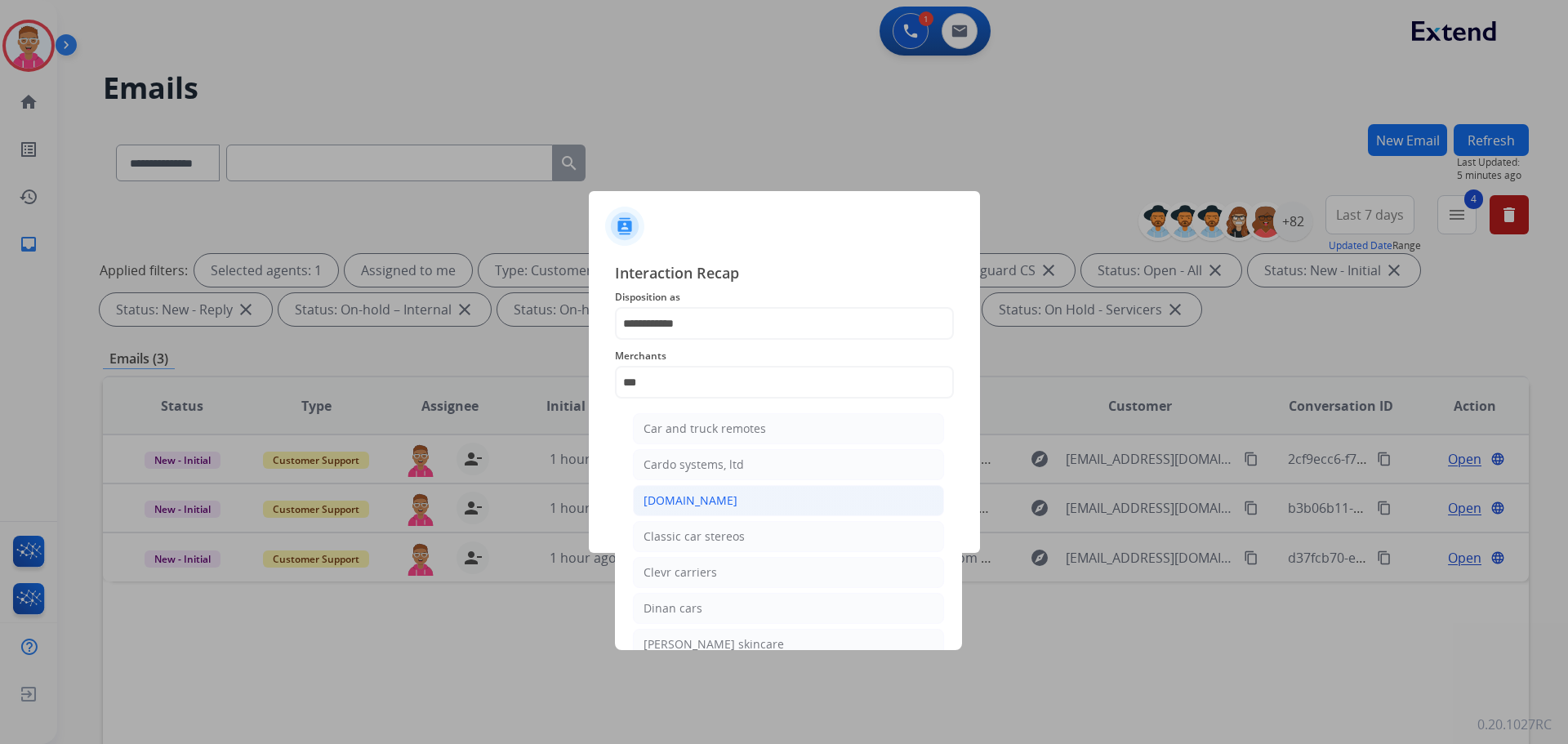
click at [704, 492] on li "Carparts.com" at bounding box center [788, 500] width 311 height 31
type input "**********"
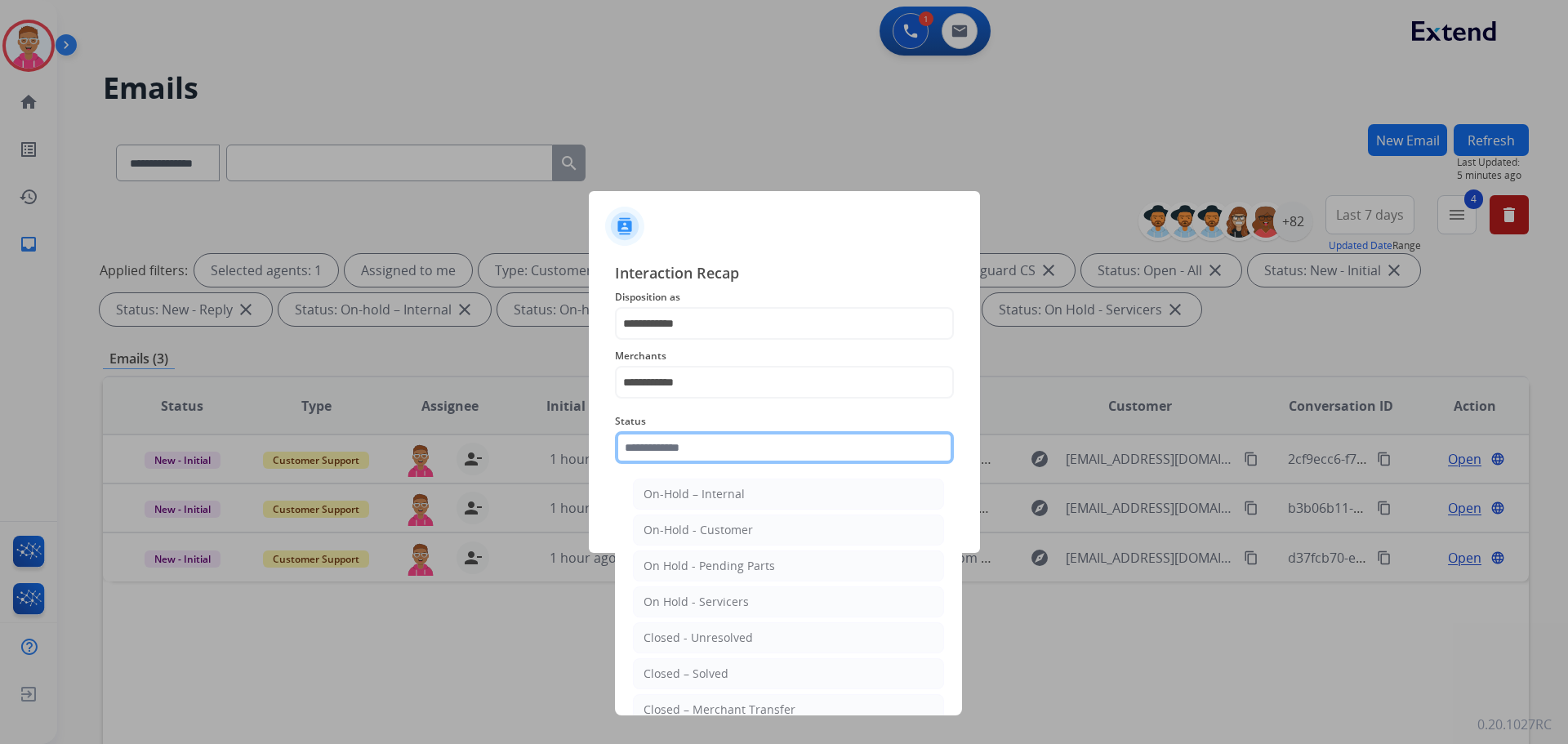
click at [687, 453] on input "text" at bounding box center [784, 447] width 339 height 33
click at [721, 669] on div "Closed – Solved" at bounding box center [686, 674] width 85 height 17
type input "**********"
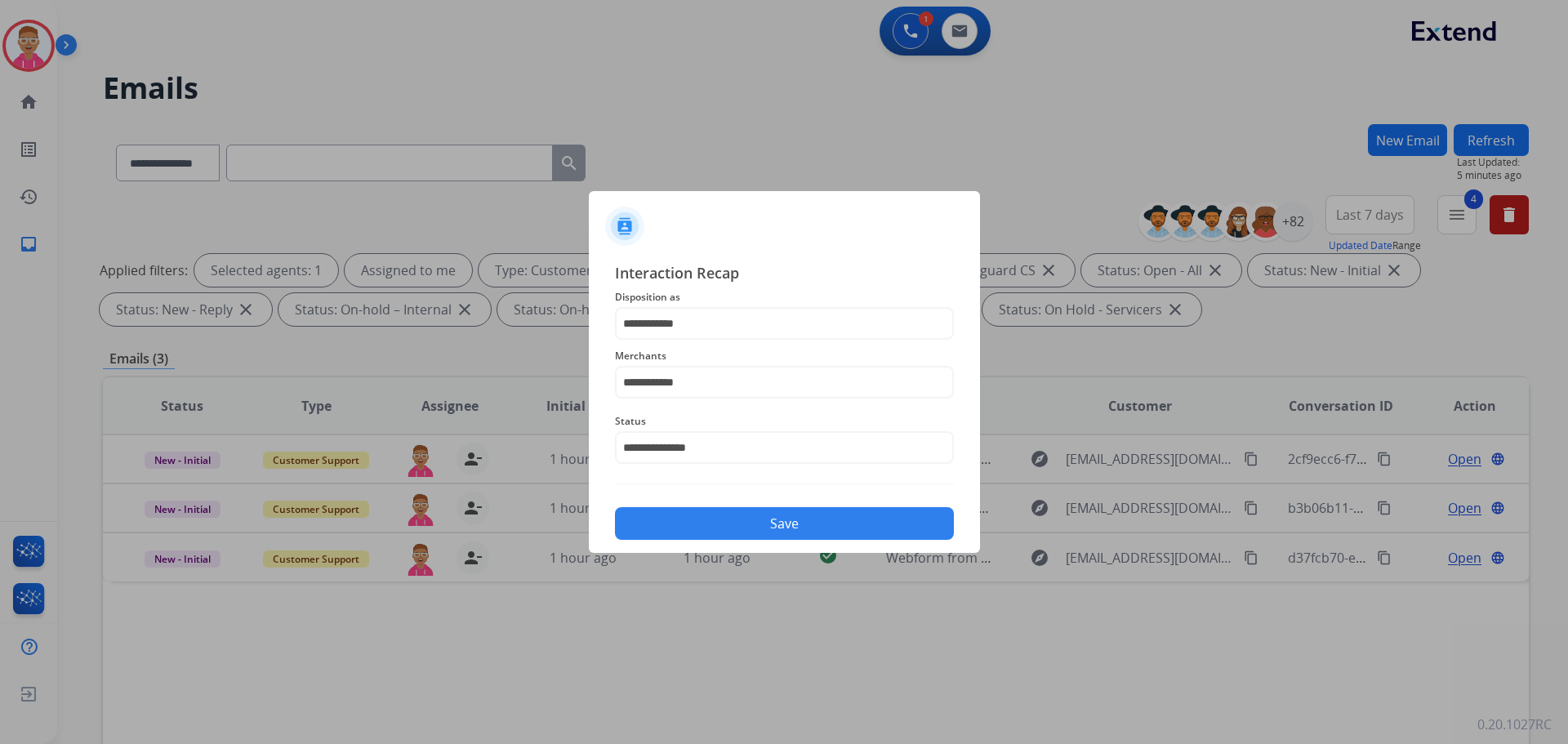
click at [736, 515] on button "Save" at bounding box center [784, 523] width 339 height 33
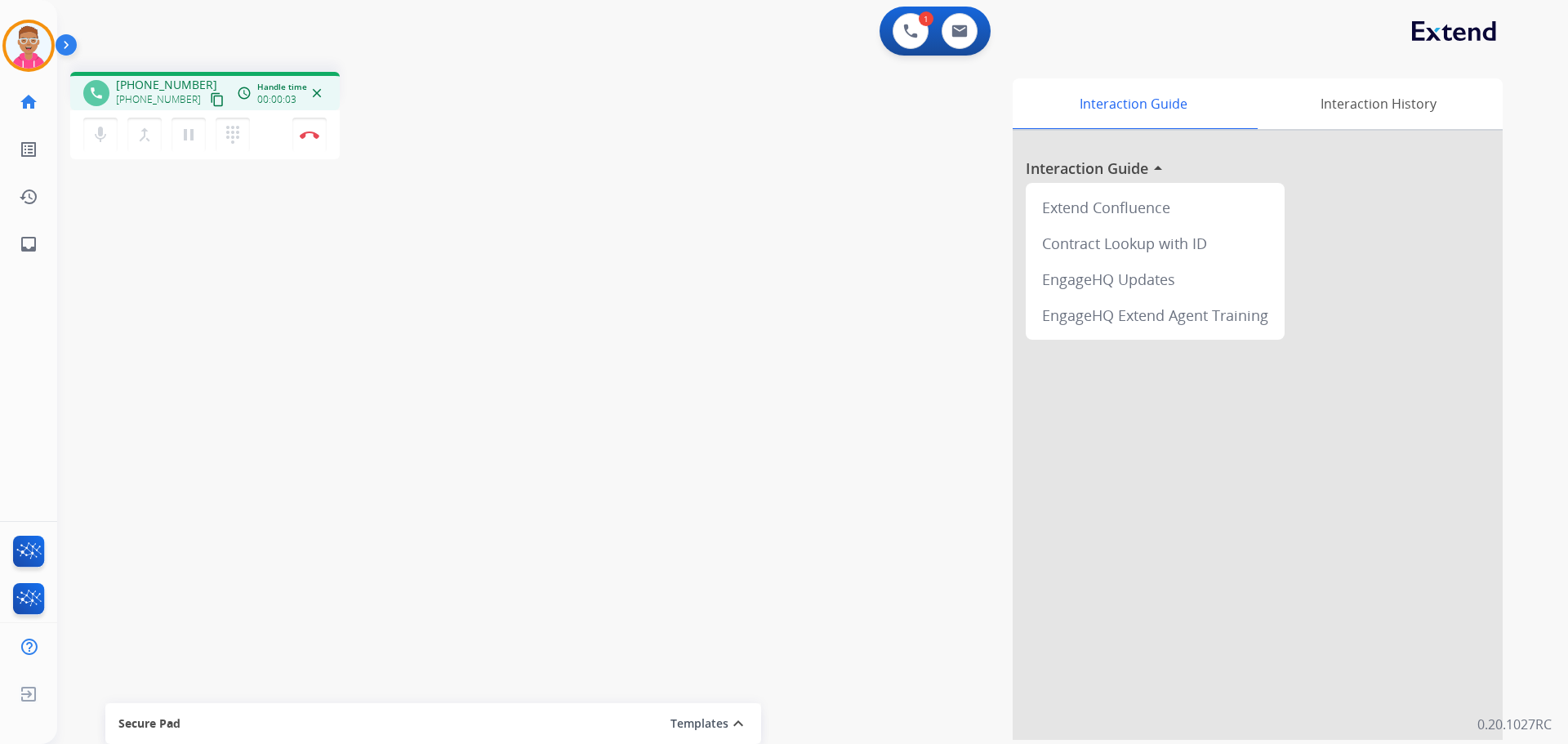
click at [210, 98] on mat-icon "content_copy" at bounding box center [218, 100] width 15 height 15
click at [193, 137] on mat-icon "pause" at bounding box center [188, 135] width 20 height 20
drag, startPoint x: 891, startPoint y: 28, endPoint x: 185, endPoint y: 129, distance: 713.2
click at [185, 129] on mat-icon "play_arrow" at bounding box center [188, 135] width 20 height 20
click at [183, 134] on mat-icon "pause" at bounding box center [188, 135] width 20 height 20
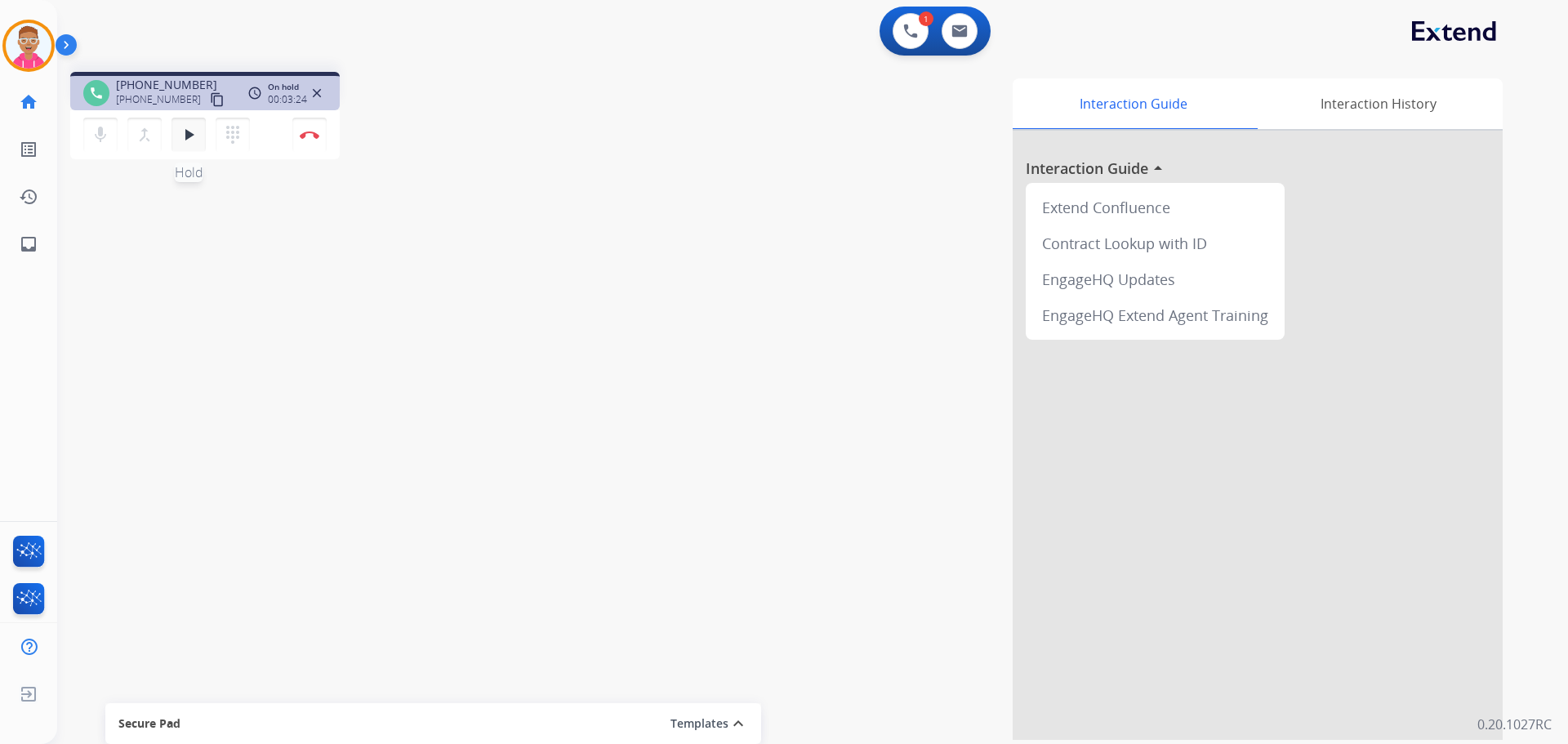
click at [195, 128] on mat-icon "play_arrow" at bounding box center [188, 135] width 20 height 20
click at [188, 128] on mat-icon "pause" at bounding box center [188, 135] width 20 height 20
click at [188, 136] on mat-icon "play_arrow" at bounding box center [188, 135] width 20 height 20
click at [193, 128] on mat-icon "pause" at bounding box center [188, 135] width 20 height 20
click at [189, 138] on mat-icon "play_arrow" at bounding box center [188, 135] width 20 height 20
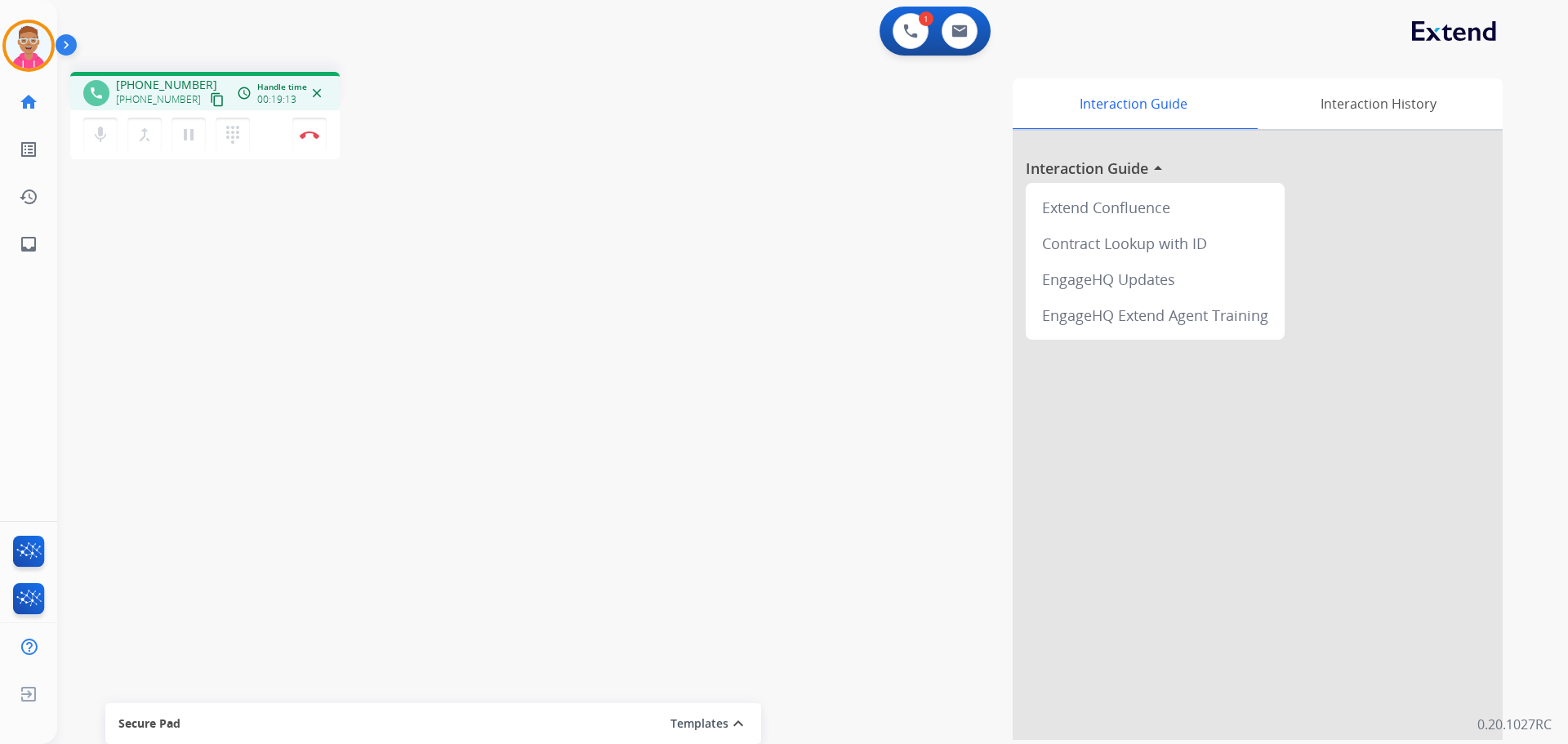
click at [773, 401] on div "Interaction Guide Interaction History Interaction Guide arrow_drop_up Extend Co…" at bounding box center [1022, 409] width 962 height 661
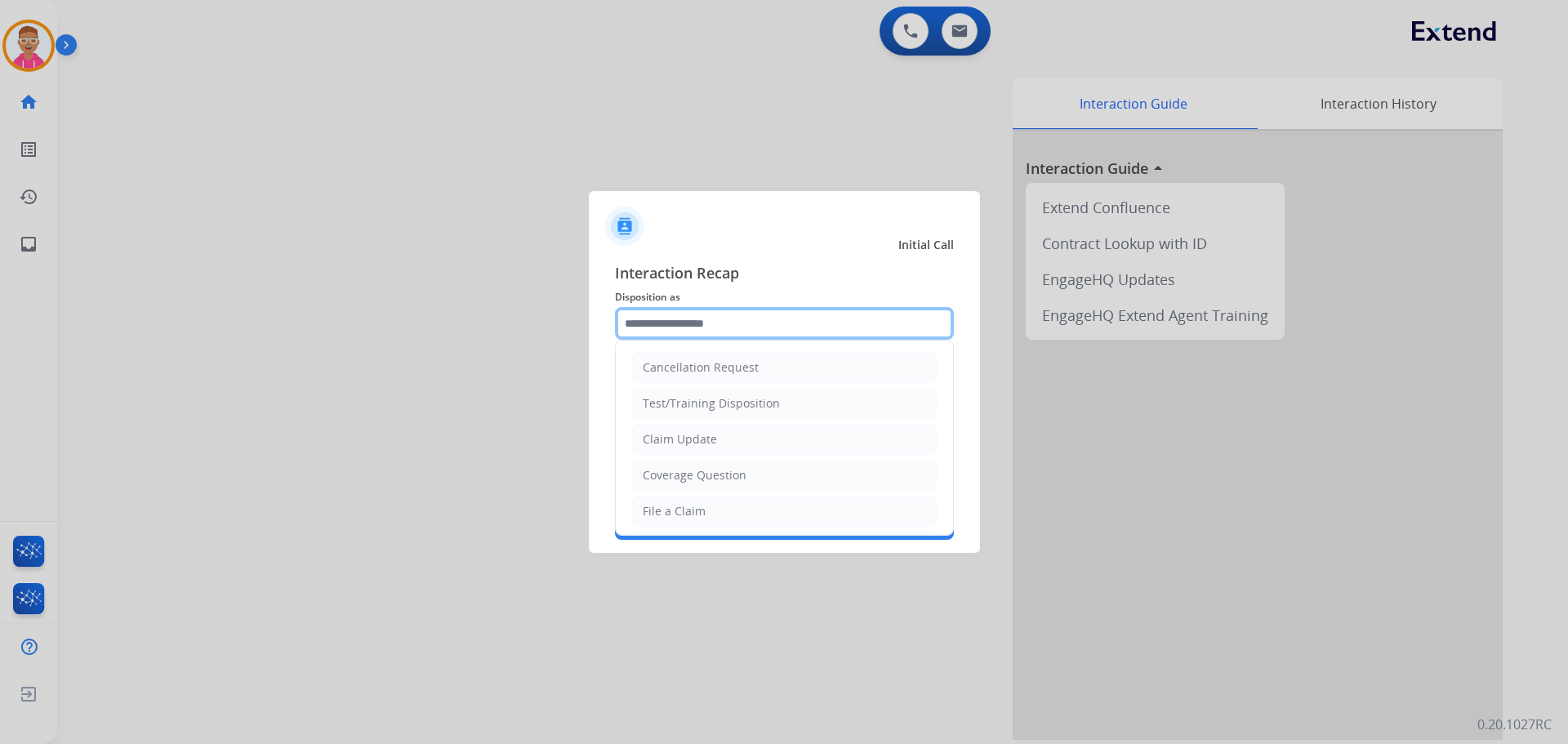
click at [850, 314] on input "text" at bounding box center [784, 323] width 339 height 33
click at [843, 325] on input "text" at bounding box center [784, 323] width 339 height 33
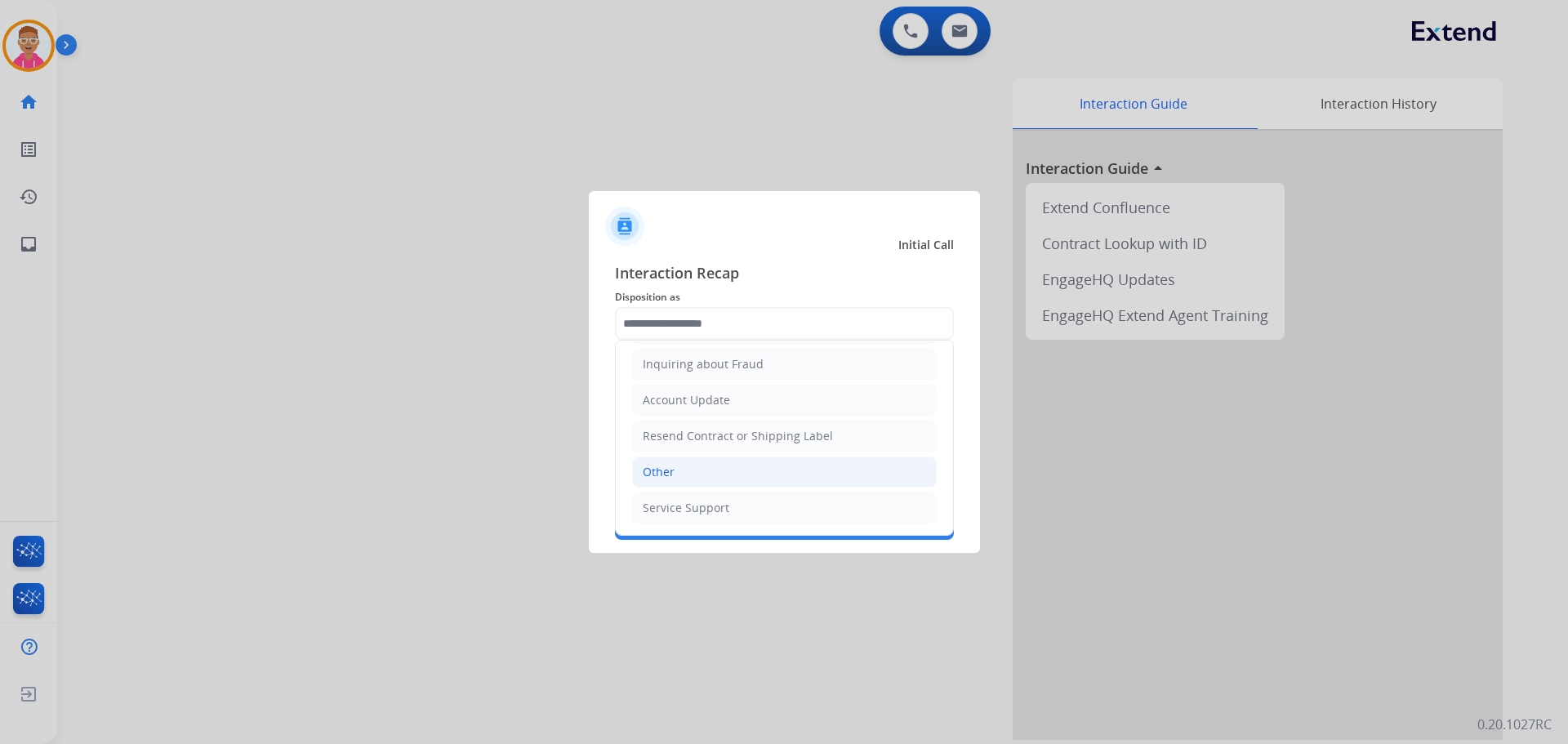
click at [695, 468] on li "Other" at bounding box center [784, 471] width 304 height 31
type input "*****"
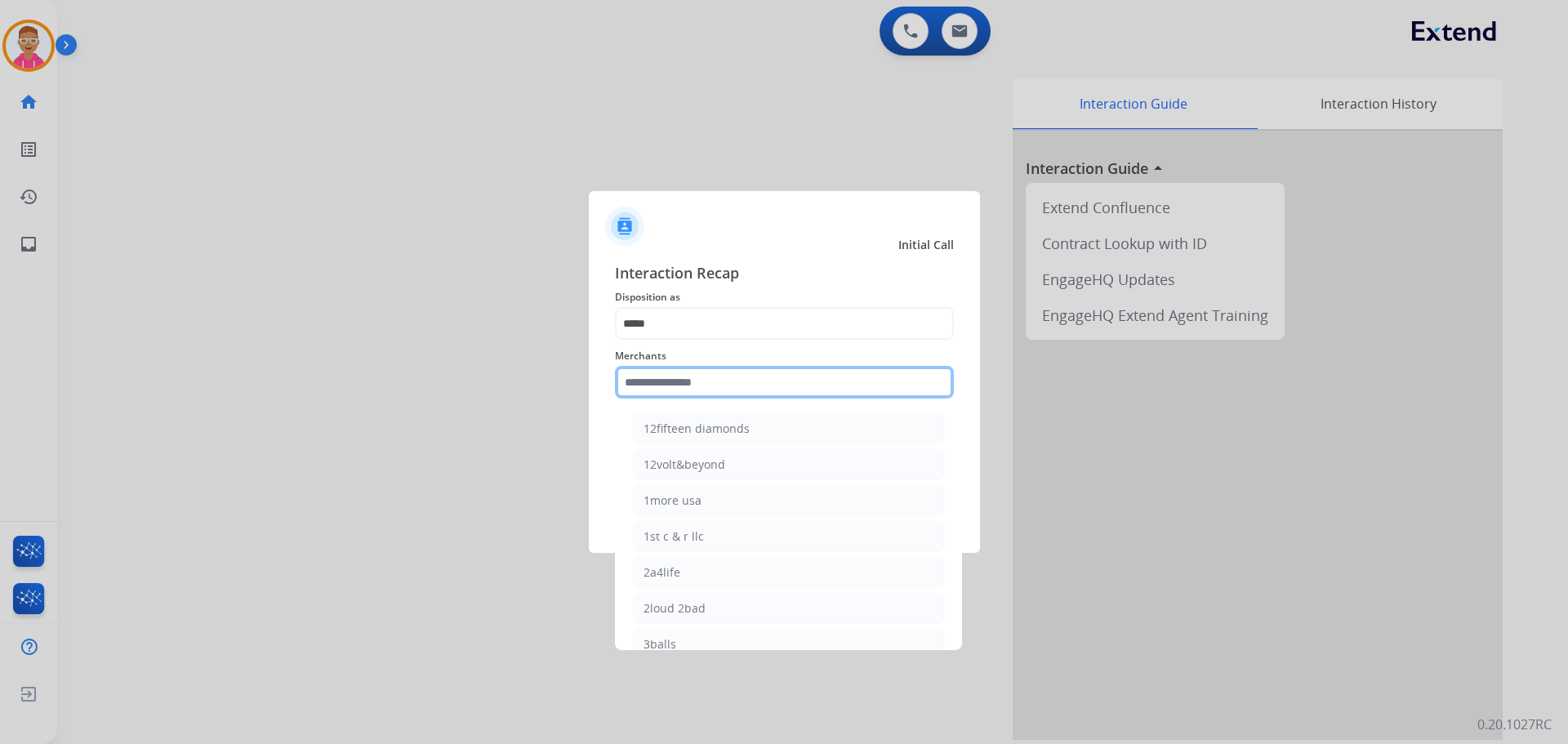
click at [700, 387] on input "text" at bounding box center [784, 382] width 339 height 33
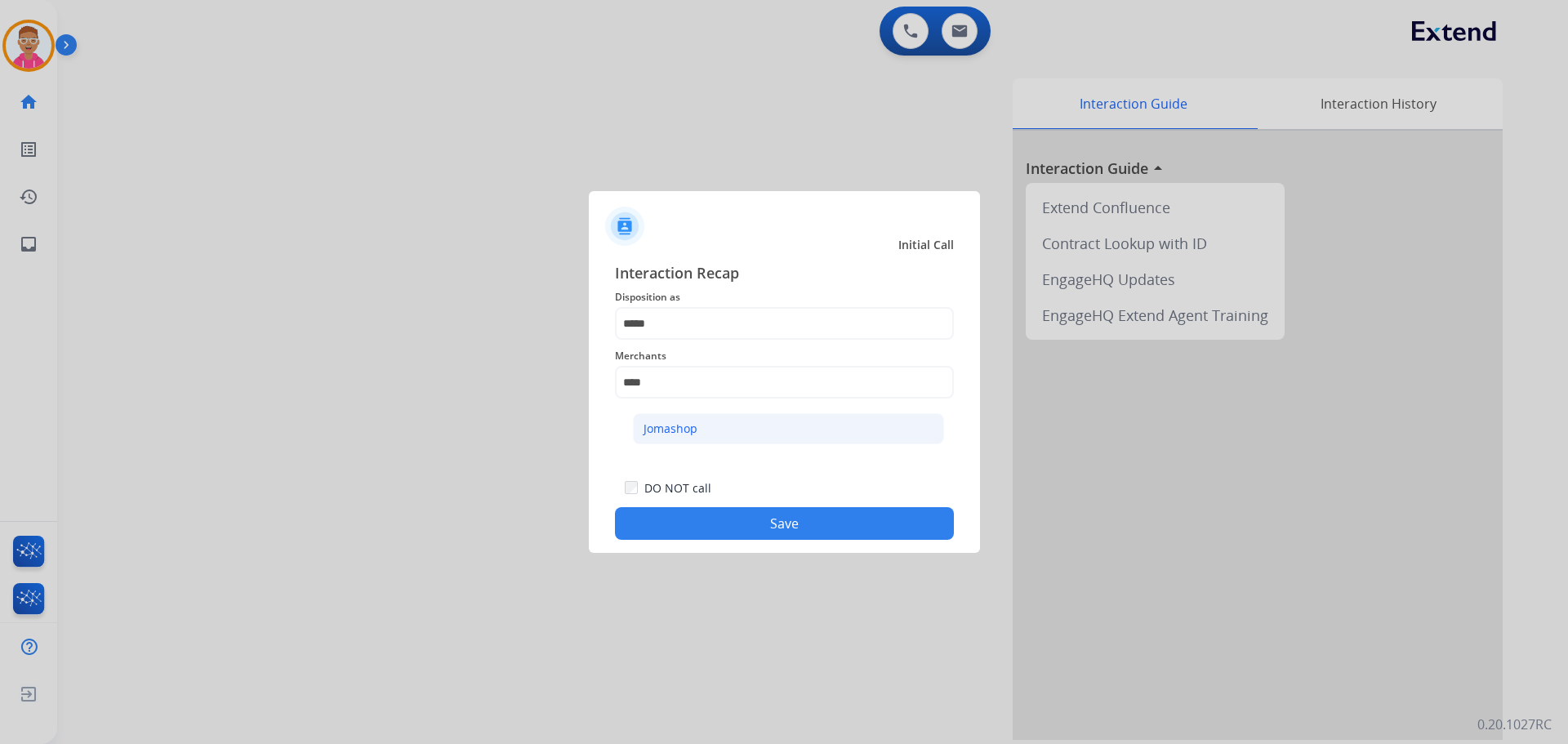
click at [698, 430] on li "Jomashop" at bounding box center [788, 429] width 311 height 31
type input "********"
click at [722, 507] on div "DO NOT call Save" at bounding box center [784, 509] width 339 height 62
click at [724, 525] on button "Save" at bounding box center [784, 523] width 339 height 33
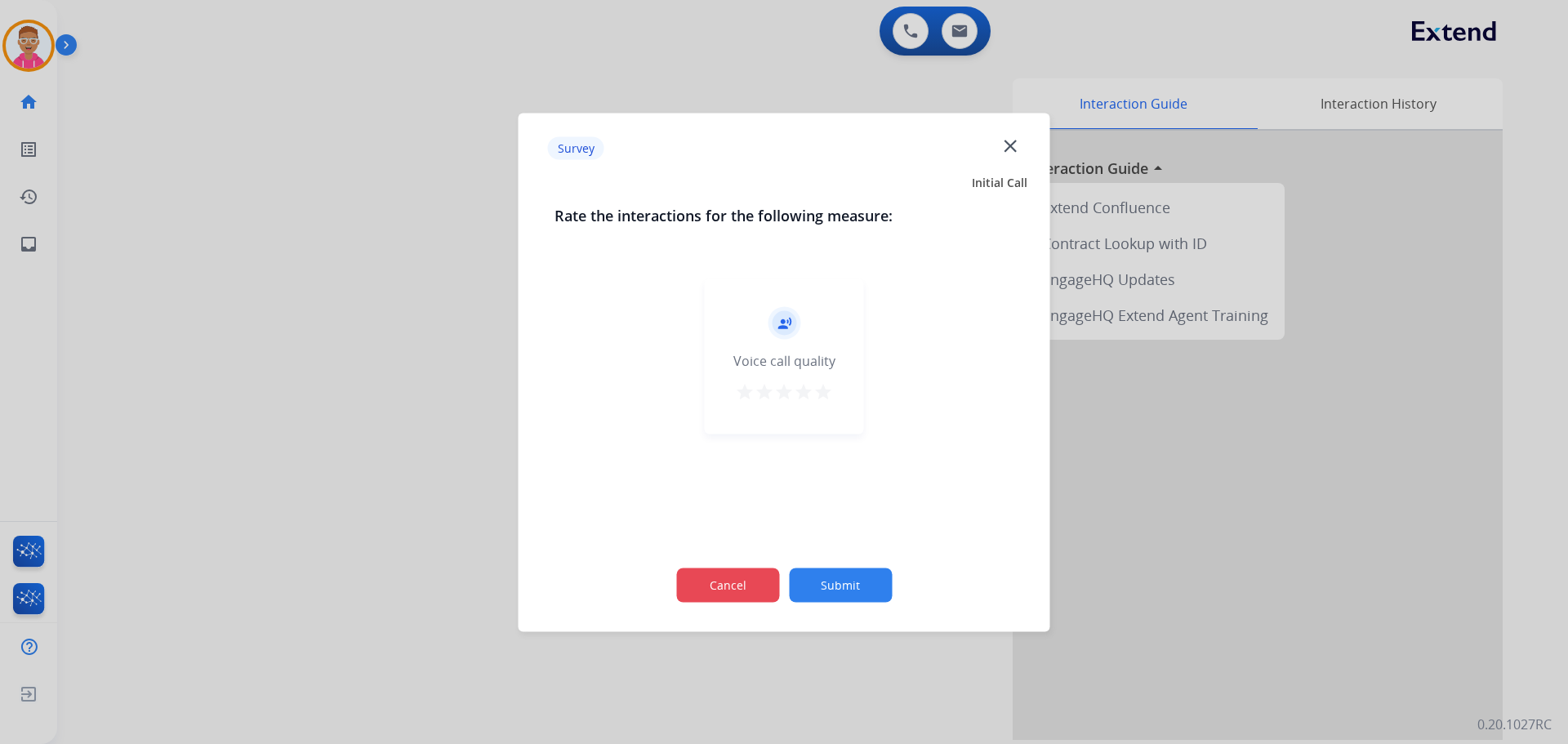
click at [738, 581] on button "Cancel" at bounding box center [727, 585] width 103 height 34
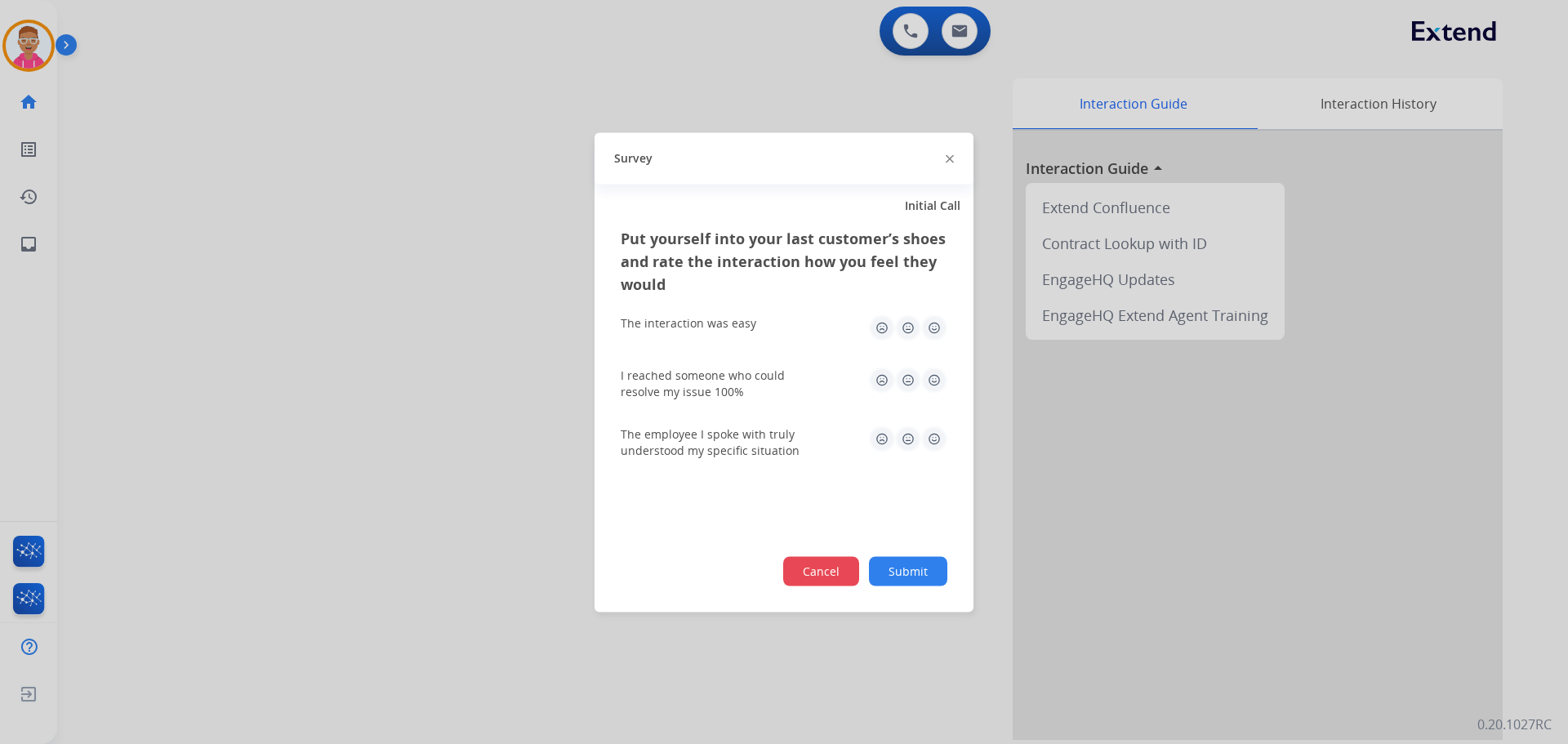
click at [813, 568] on button "Cancel" at bounding box center [821, 571] width 76 height 29
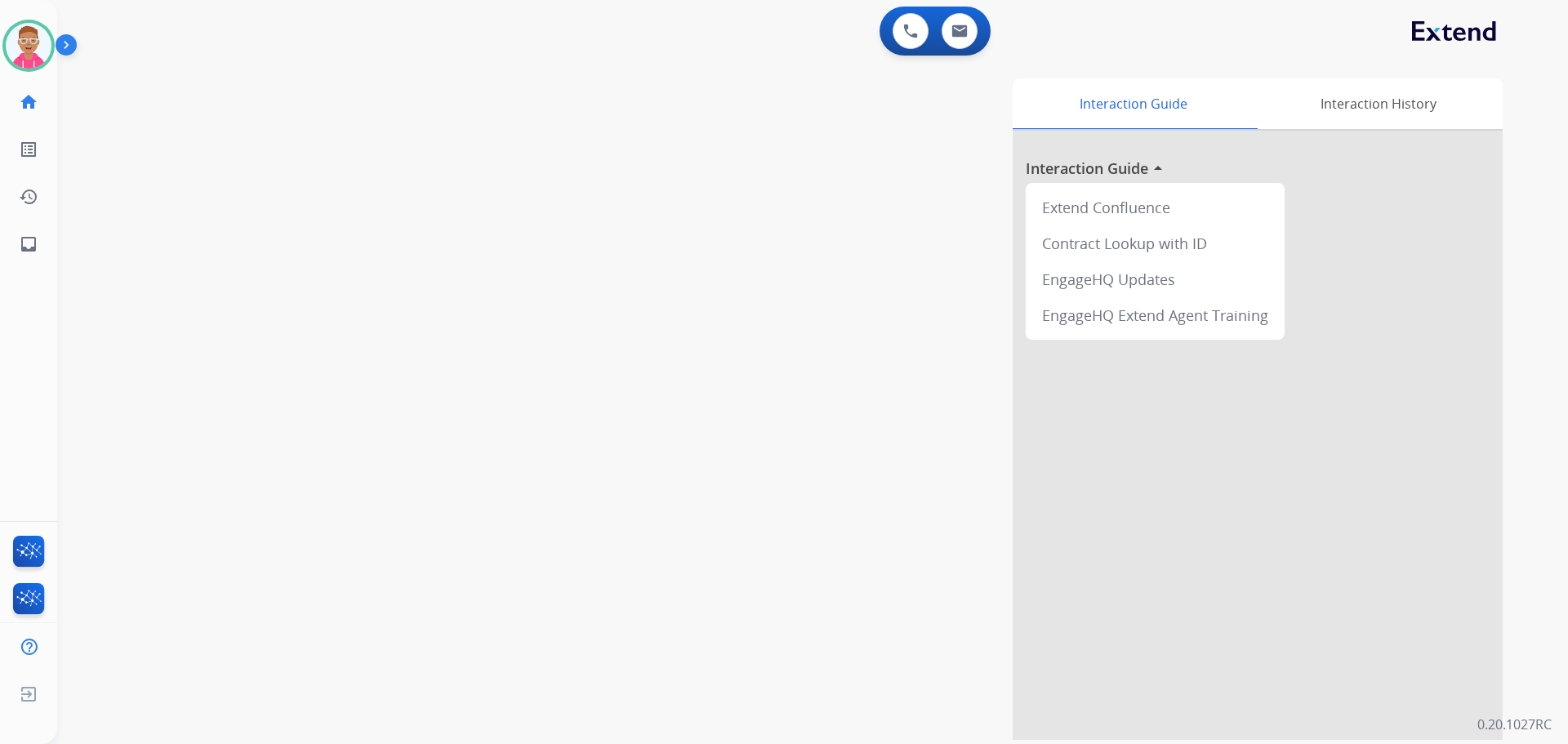
click at [202, 460] on div "swap_horiz Break voice bridge close_fullscreen Connect 3-Way Call merge_type Se…" at bounding box center [793, 400] width 1472 height 681
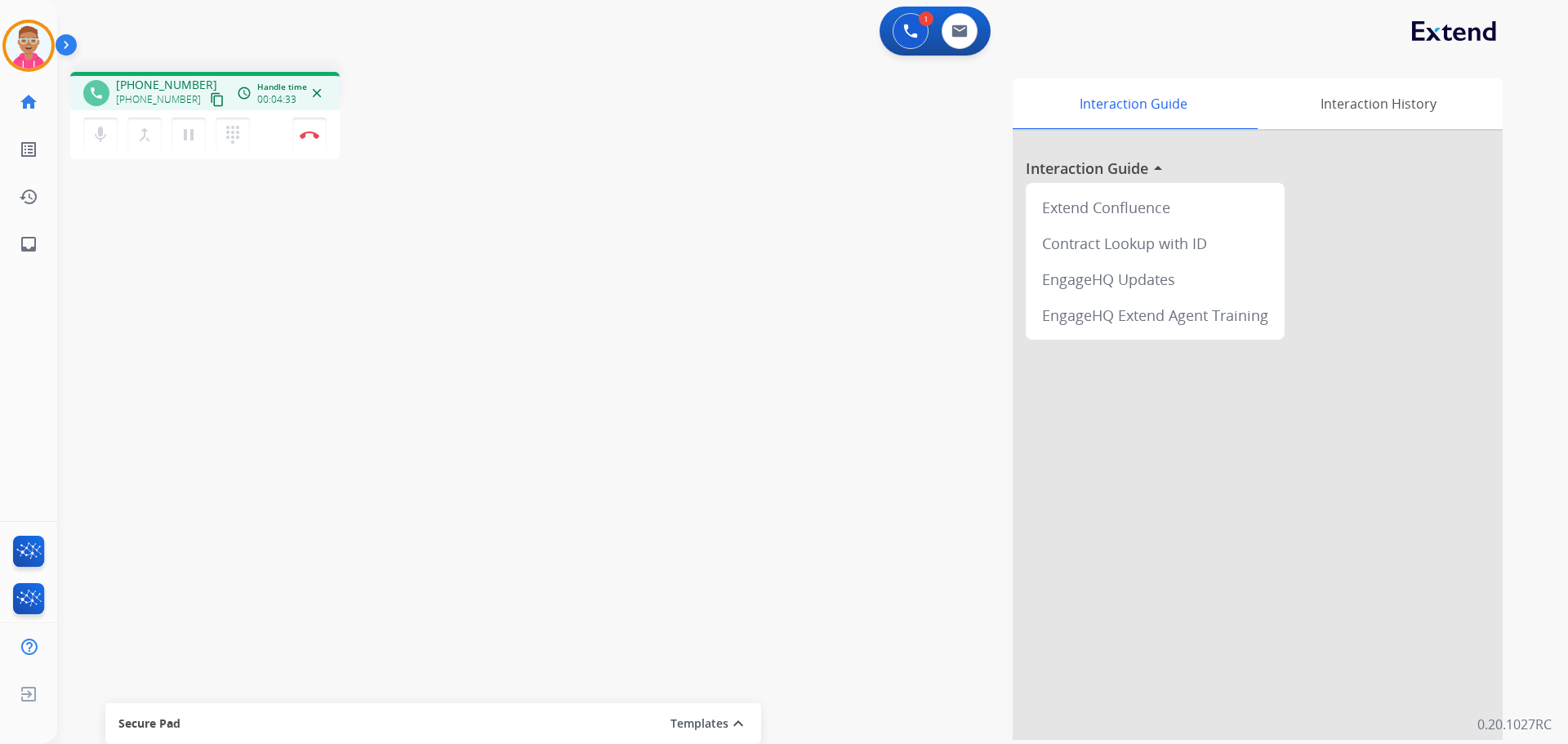
click at [210, 94] on mat-icon "content_copy" at bounding box center [218, 100] width 15 height 15
click at [210, 99] on mat-icon "content_copy" at bounding box center [218, 100] width 15 height 15
click at [310, 128] on button "Disconnect" at bounding box center [309, 134] width 34 height 34
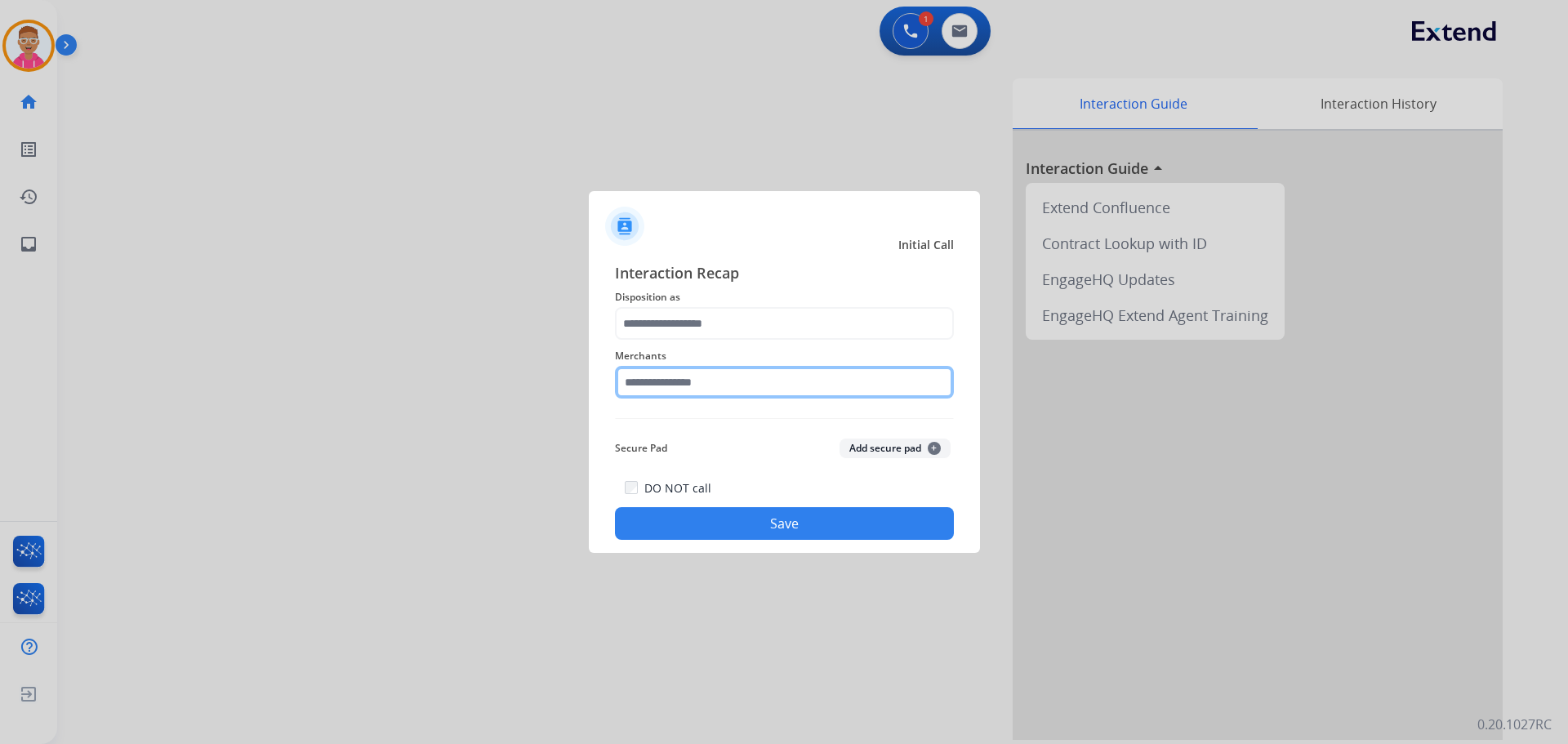
click at [792, 381] on input "text" at bounding box center [784, 382] width 339 height 33
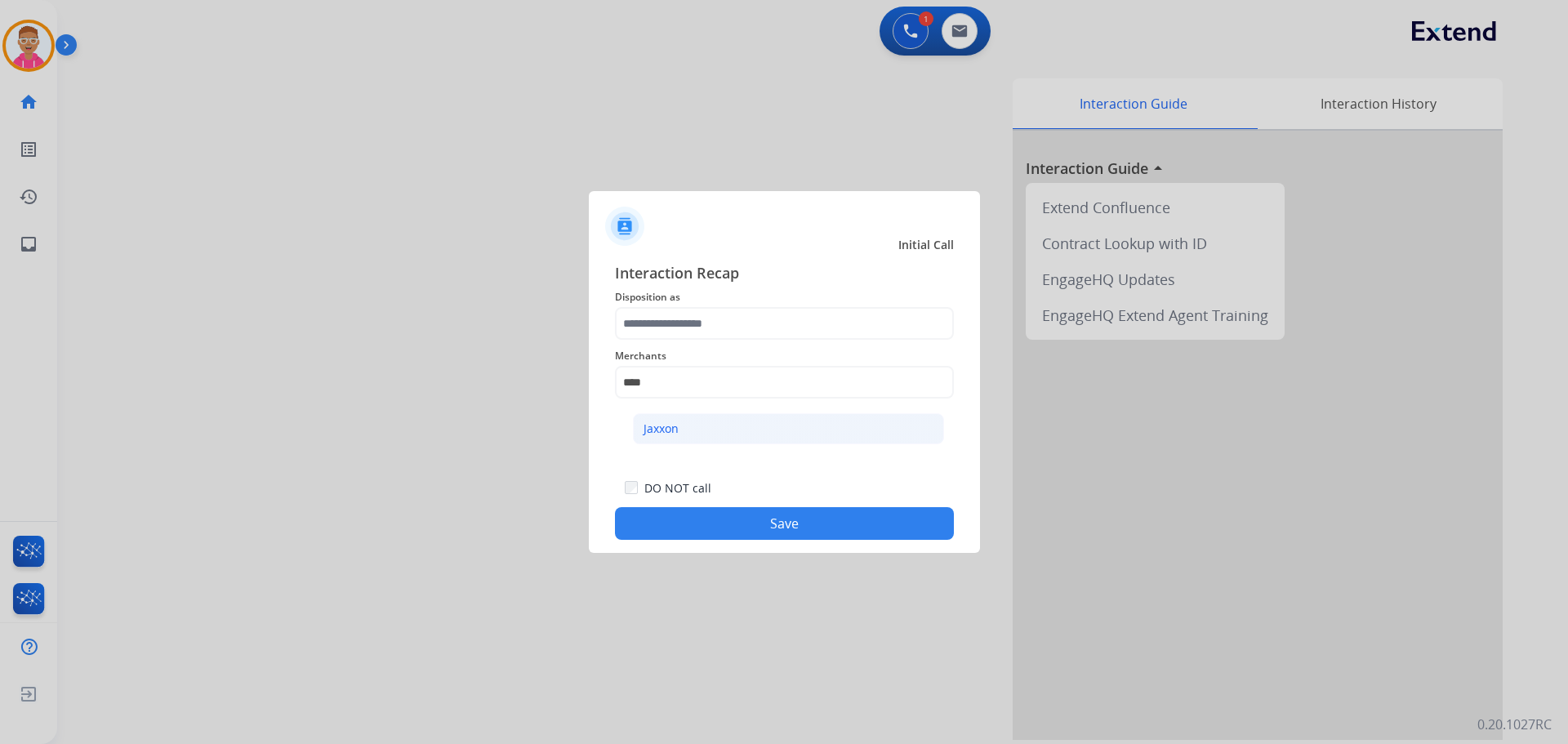
click at [793, 427] on li "Jaxxon" at bounding box center [788, 429] width 311 height 31
type input "******"
click at [735, 305] on span "Disposition as" at bounding box center [784, 298] width 339 height 20
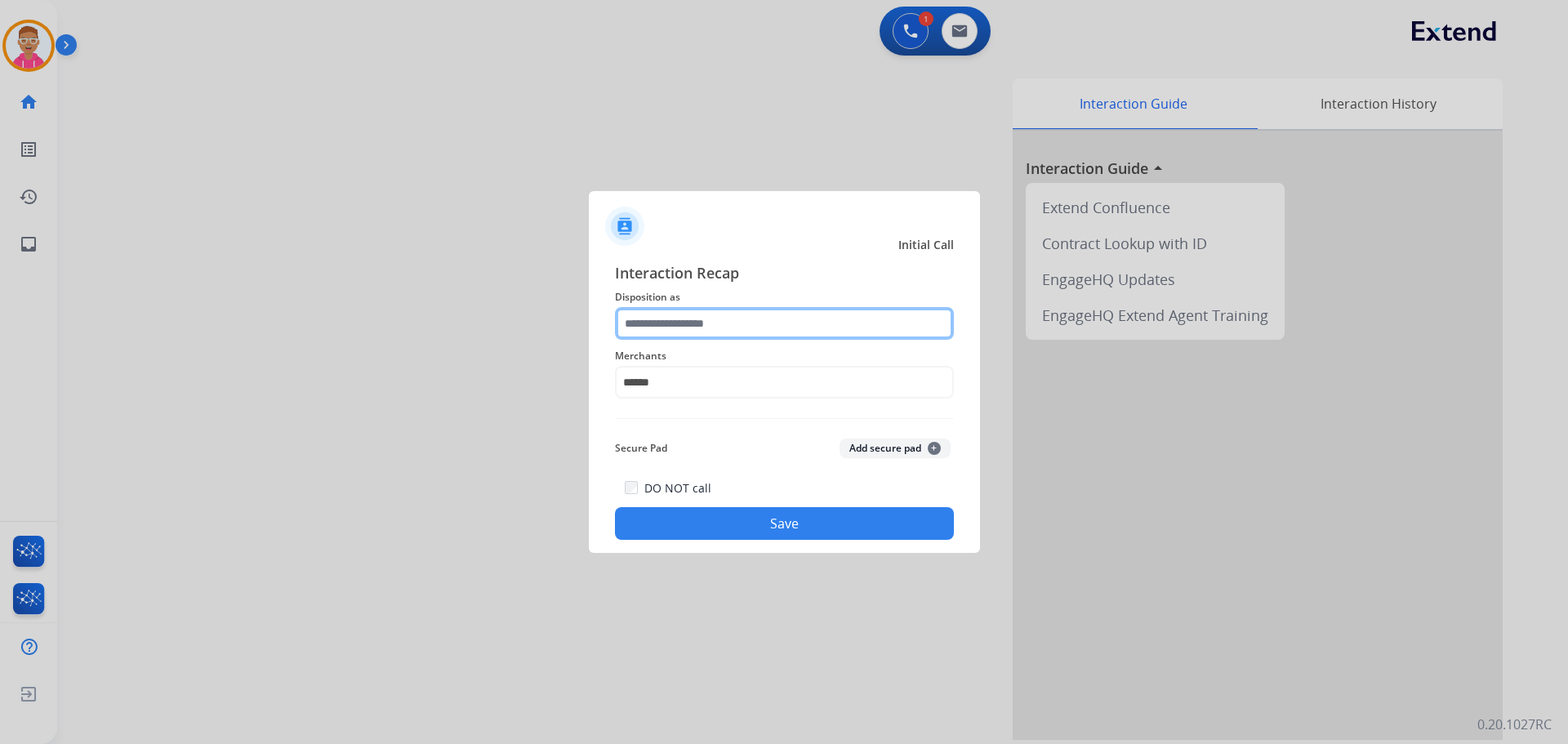
click at [725, 319] on input "text" at bounding box center [784, 323] width 339 height 33
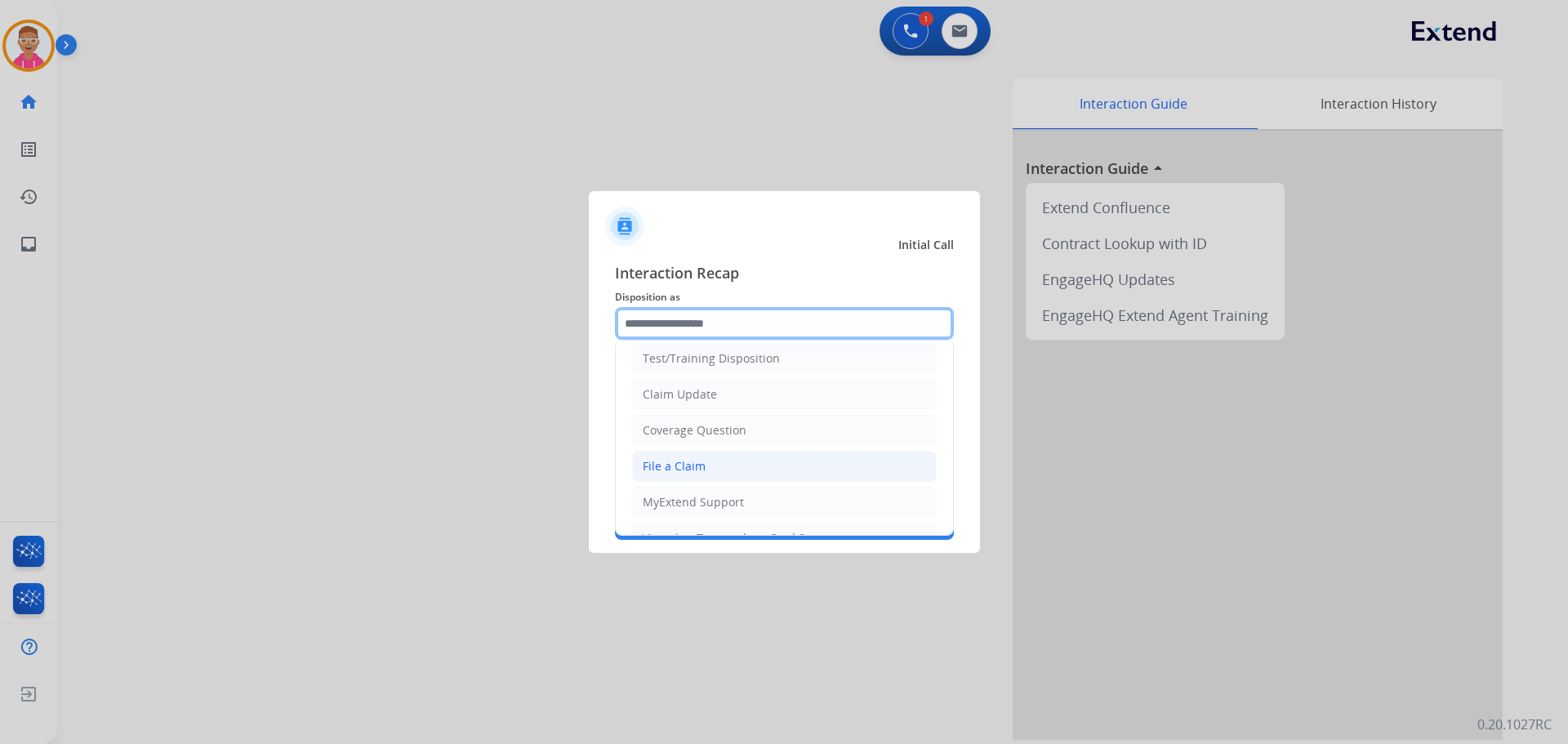
scroll to position [82, 0]
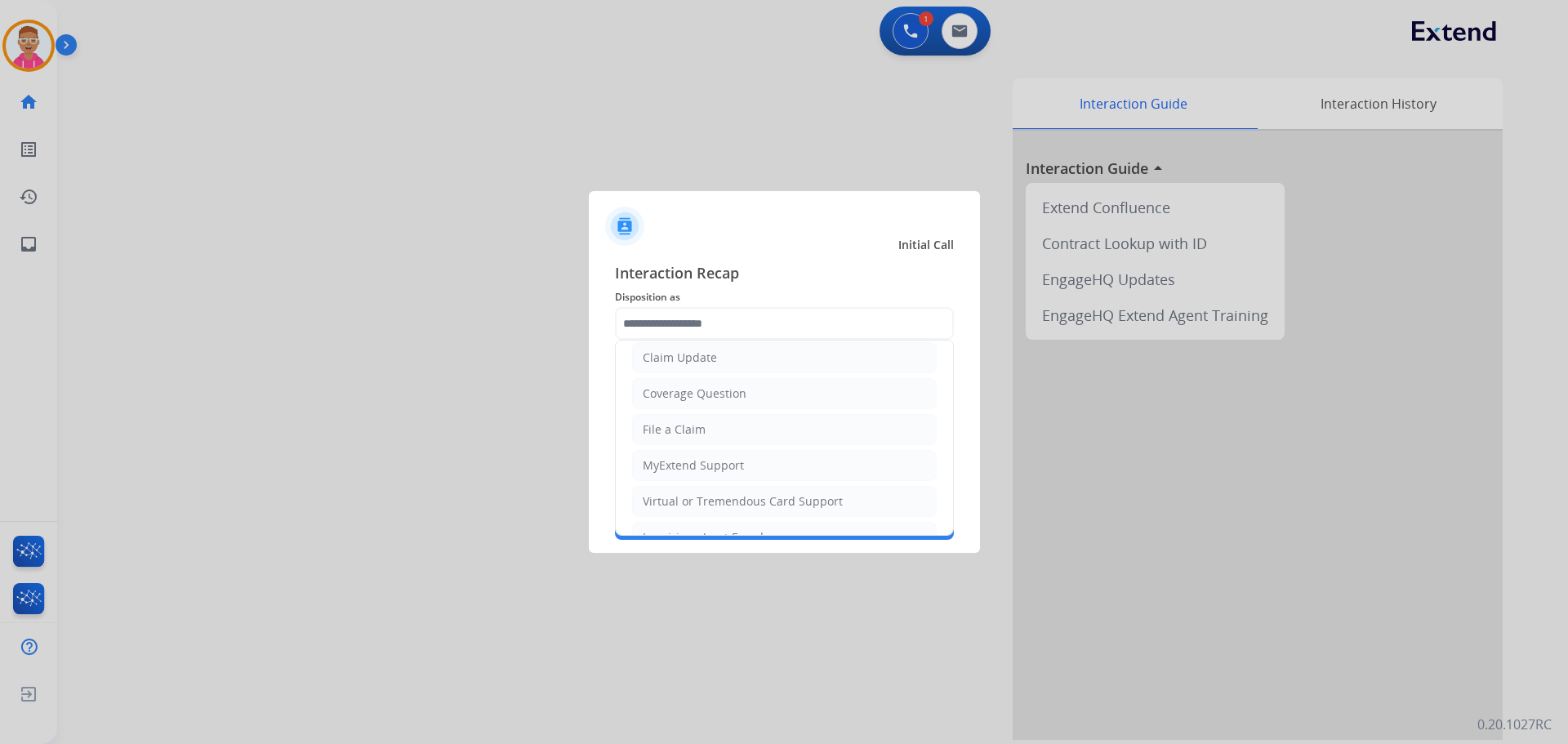
click at [748, 501] on div "Virtual or Tremendous Card Support" at bounding box center [743, 502] width 200 height 17
type input "**********"
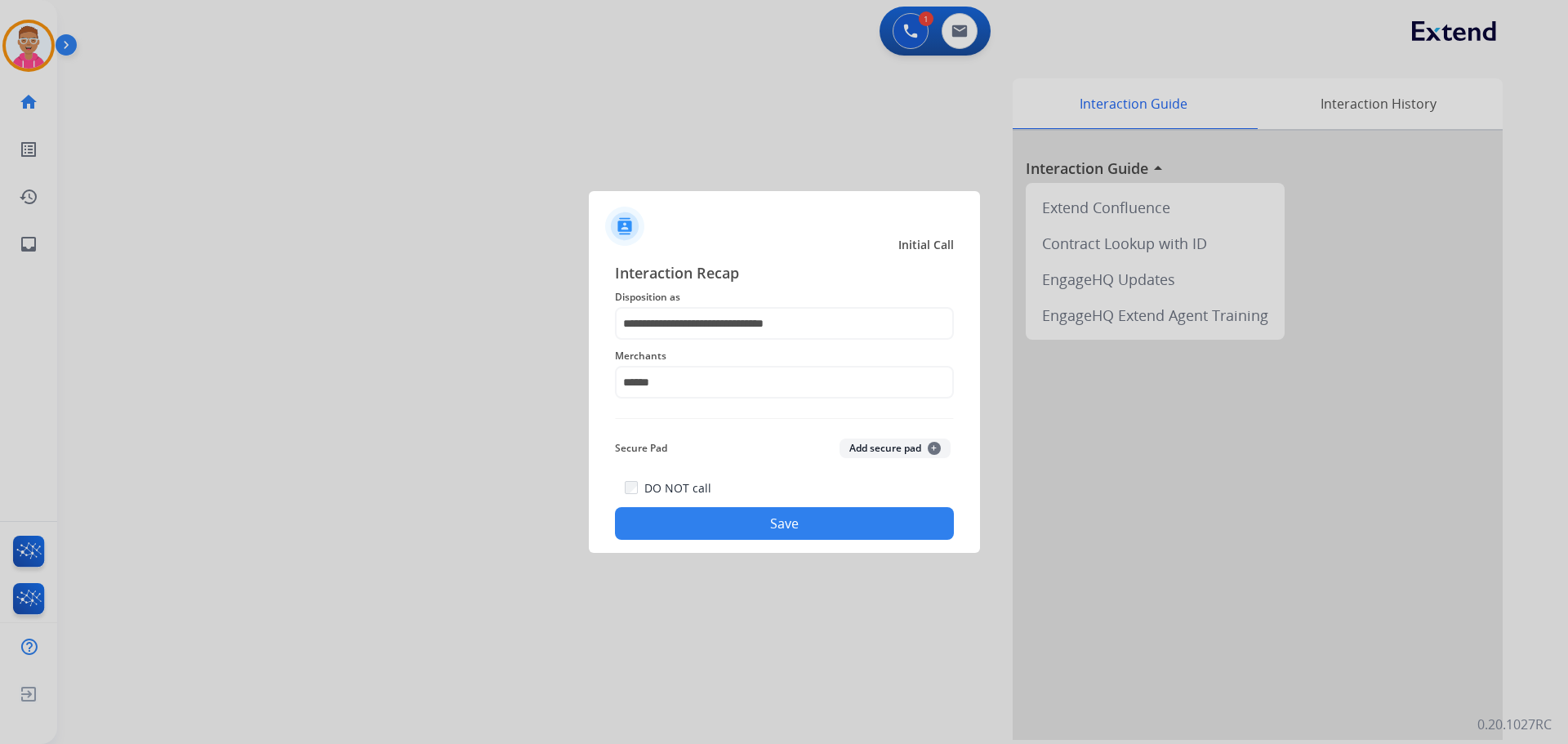
click at [749, 530] on button "Save" at bounding box center [784, 523] width 339 height 33
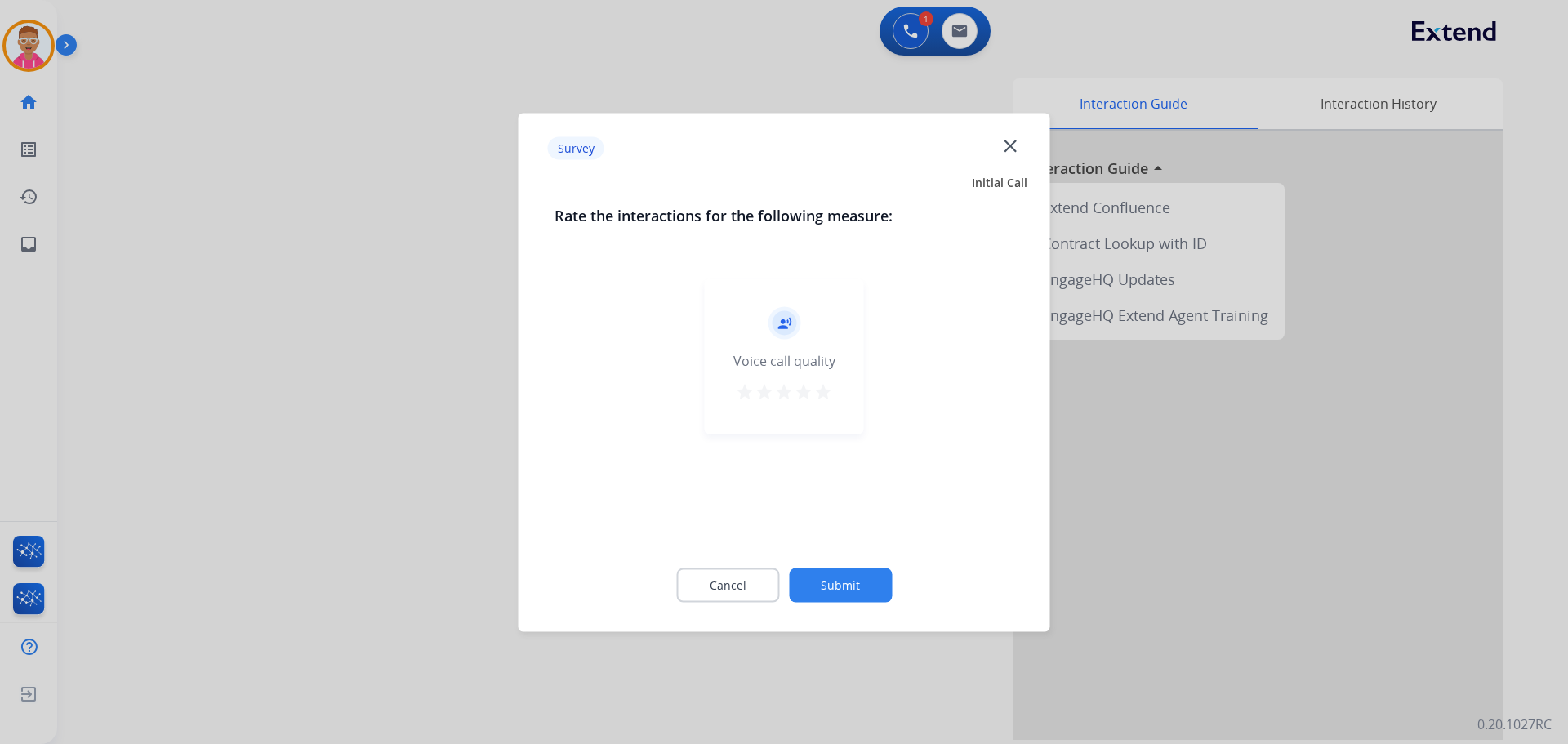
click at [479, 371] on div at bounding box center [784, 372] width 1568 height 744
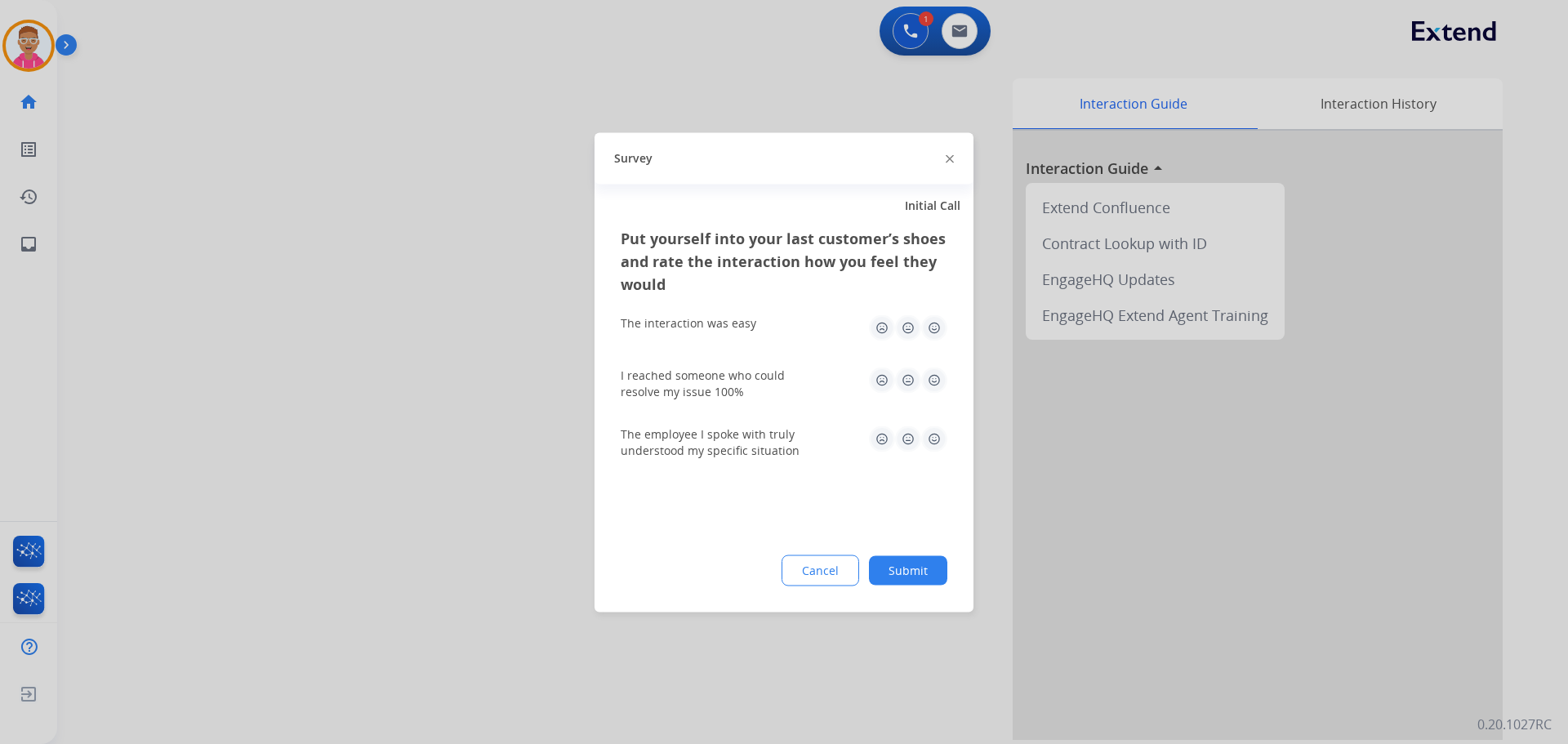
click at [481, 365] on div at bounding box center [784, 372] width 1568 height 744
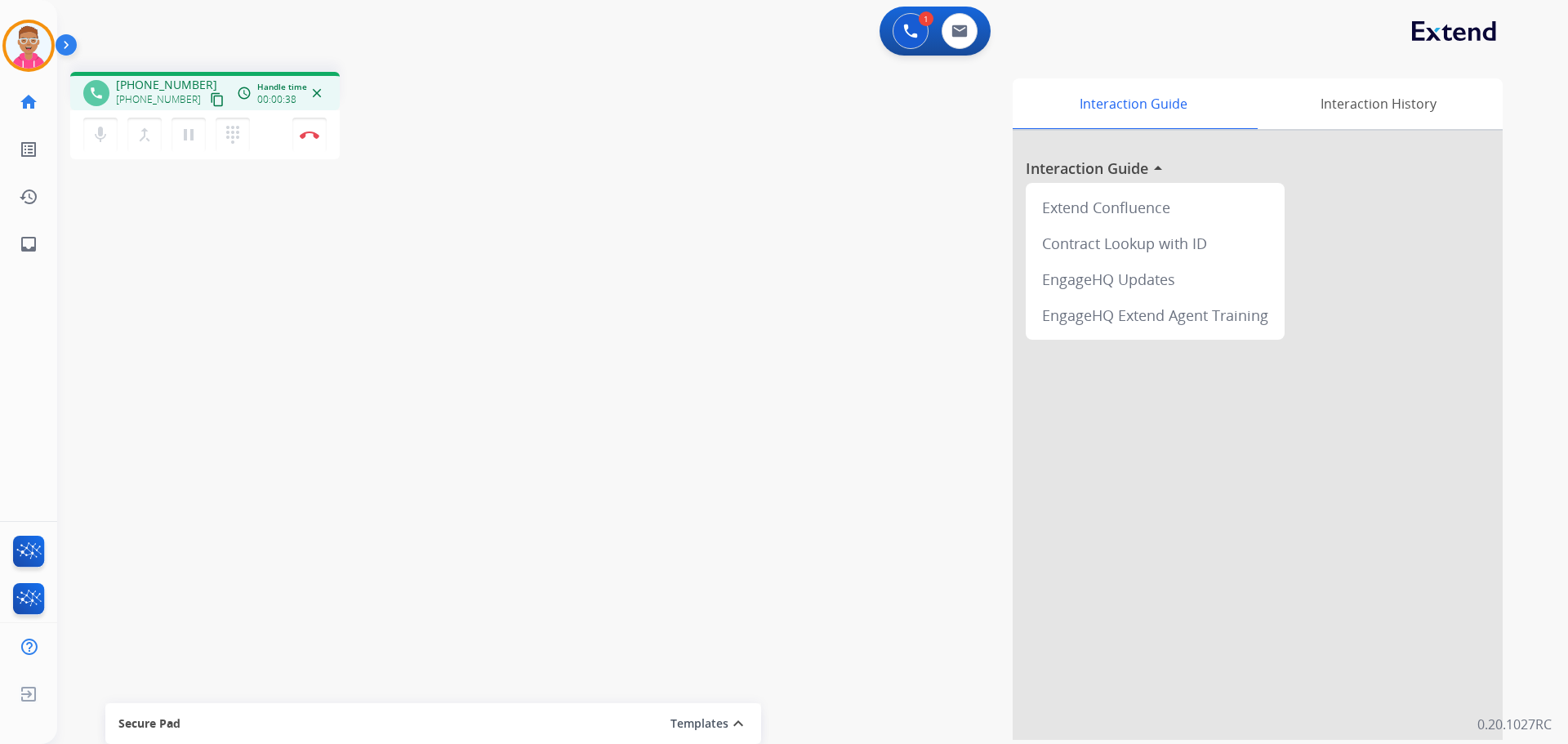
click at [287, 398] on div "phone +19492449250 +19492449250 content_copy access_time Call metrics Queue 00:…" at bounding box center [793, 400] width 1472 height 681
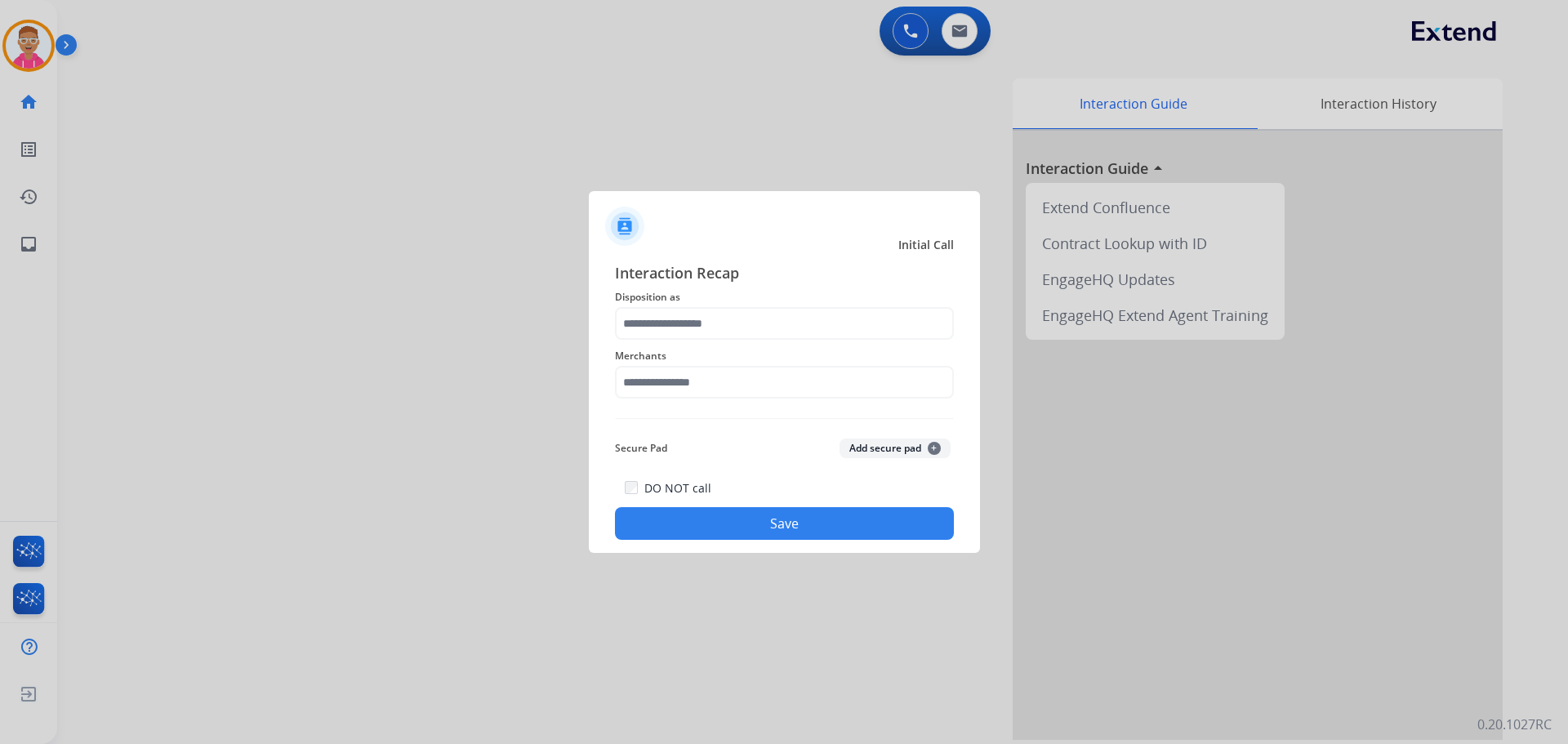
click at [303, 340] on div at bounding box center [784, 372] width 1568 height 744
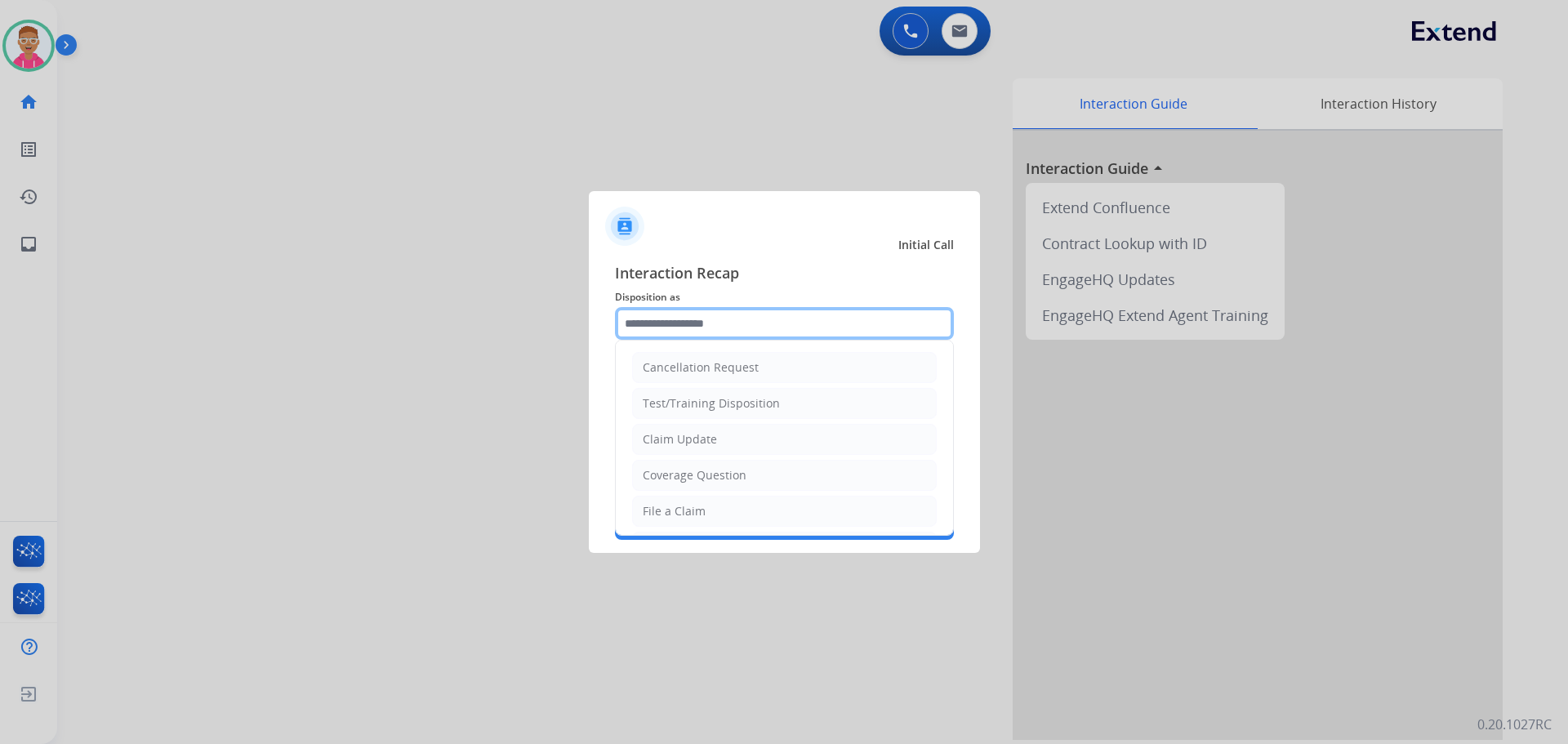
drag, startPoint x: 776, startPoint y: 328, endPoint x: 771, endPoint y: 318, distance: 11.2
click at [775, 328] on input "text" at bounding box center [784, 323] width 339 height 33
click at [686, 507] on div "File a Claim" at bounding box center [674, 511] width 63 height 17
type input "**********"
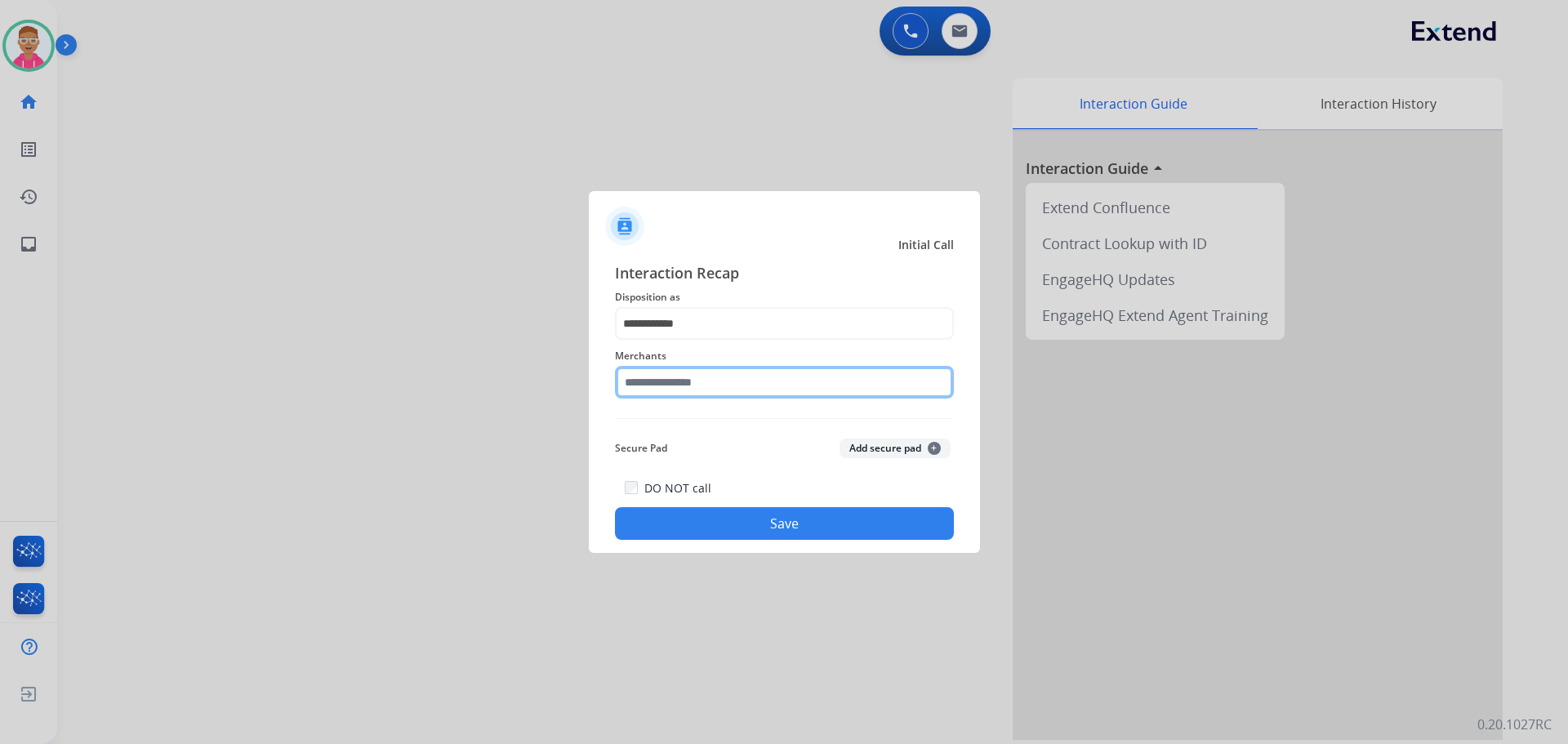
click at [695, 382] on input "text" at bounding box center [784, 382] width 339 height 33
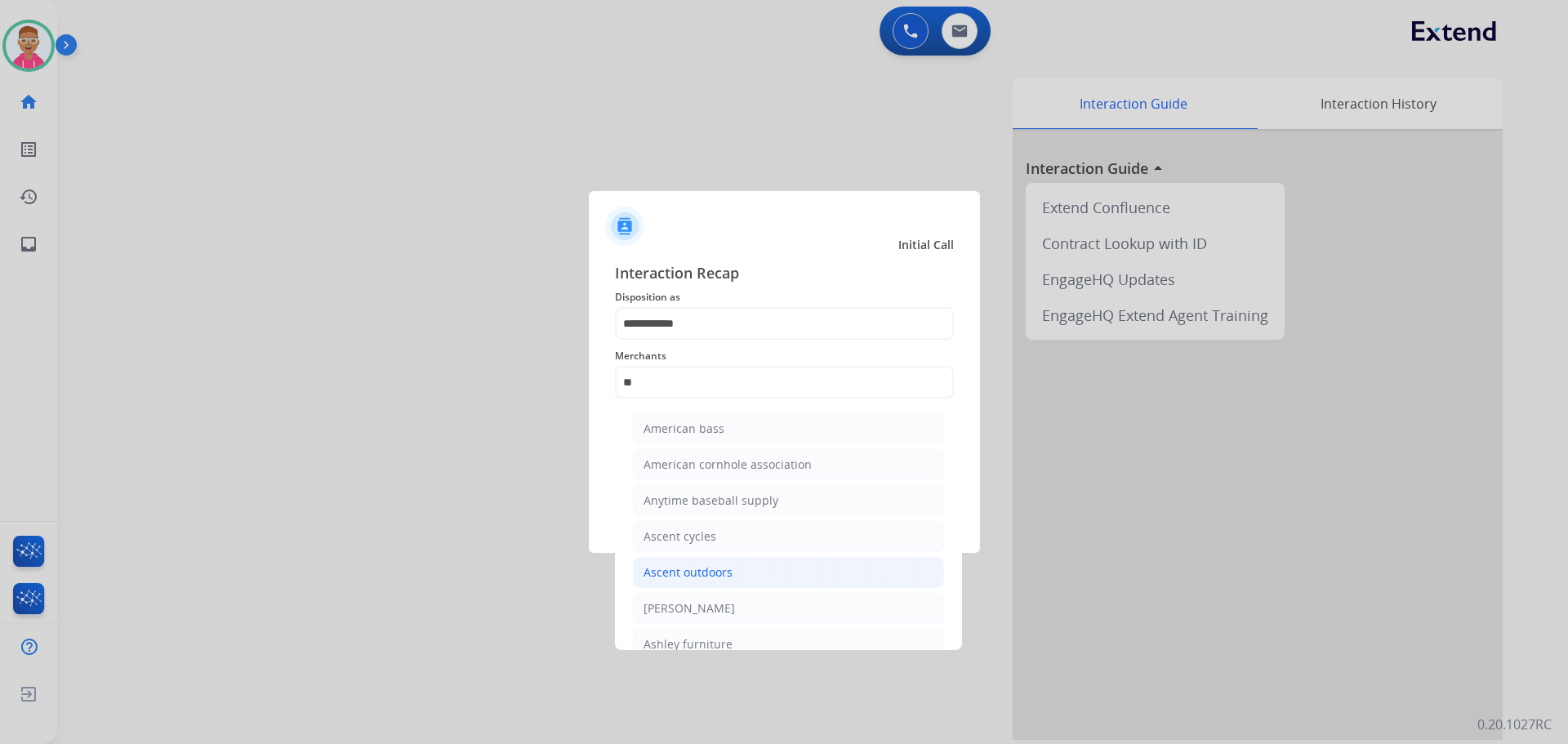
click at [706, 571] on div "Ascent outdoors" at bounding box center [688, 573] width 89 height 17
type input "**********"
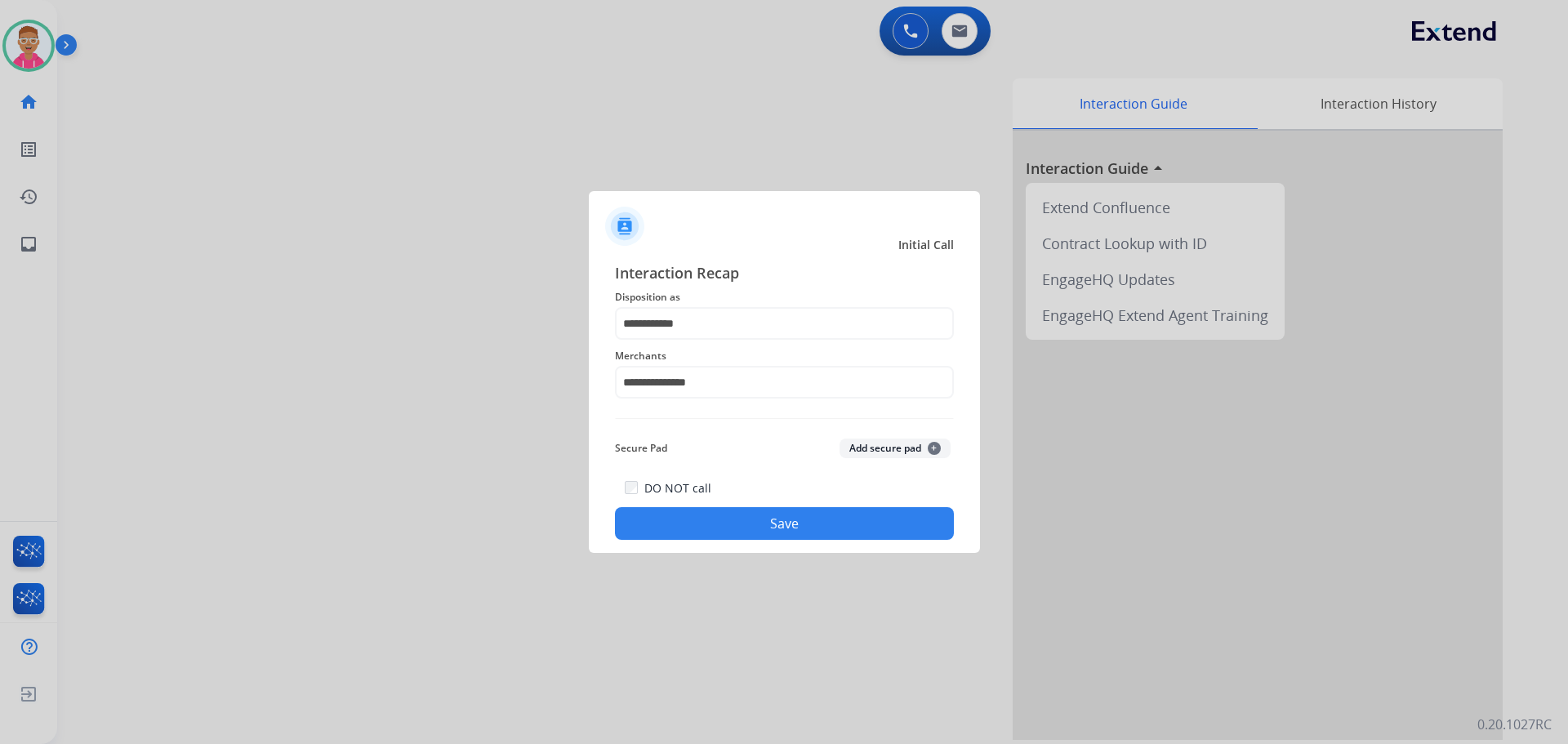
click at [740, 525] on button "Save" at bounding box center [784, 523] width 339 height 33
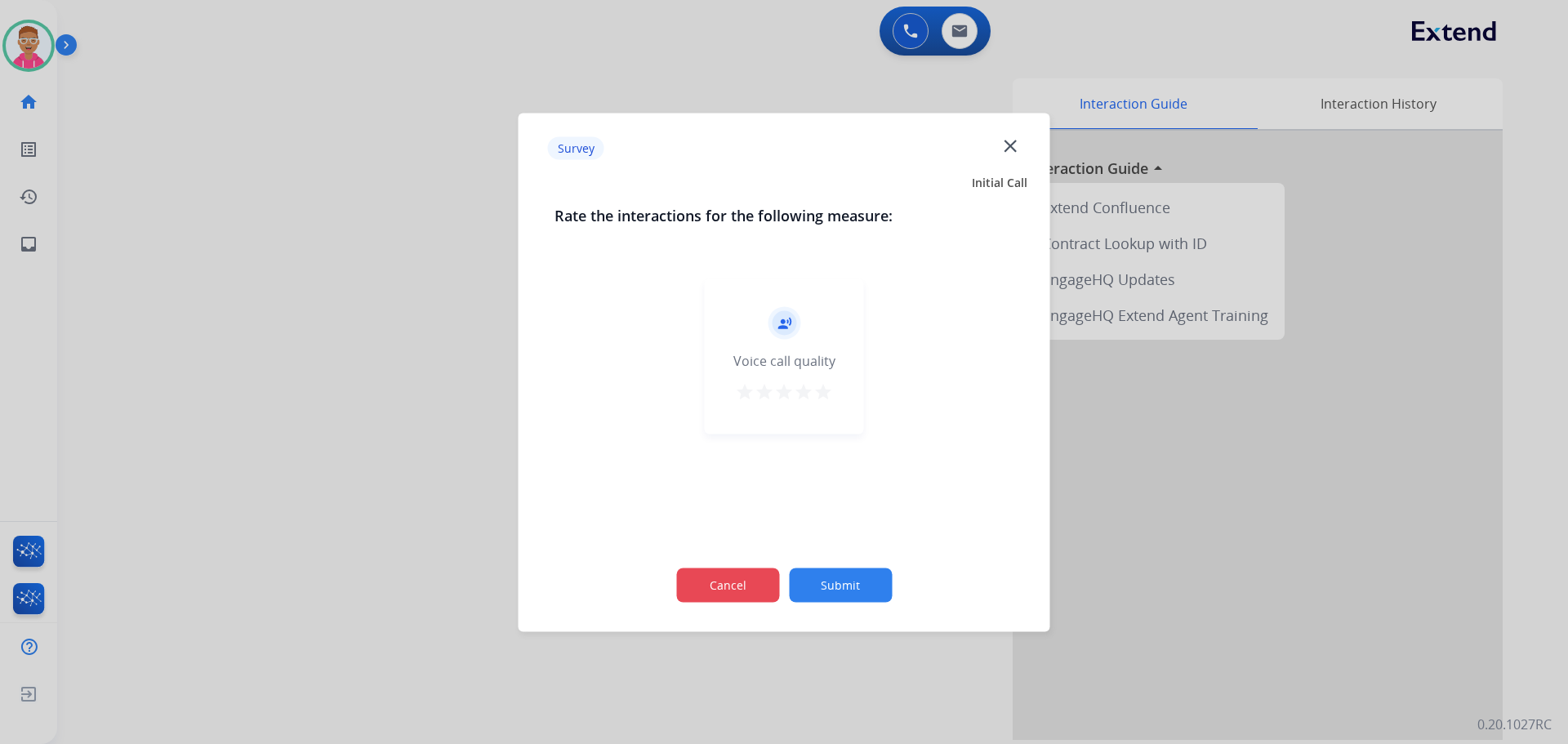
click at [725, 595] on button "Cancel" at bounding box center [727, 585] width 103 height 34
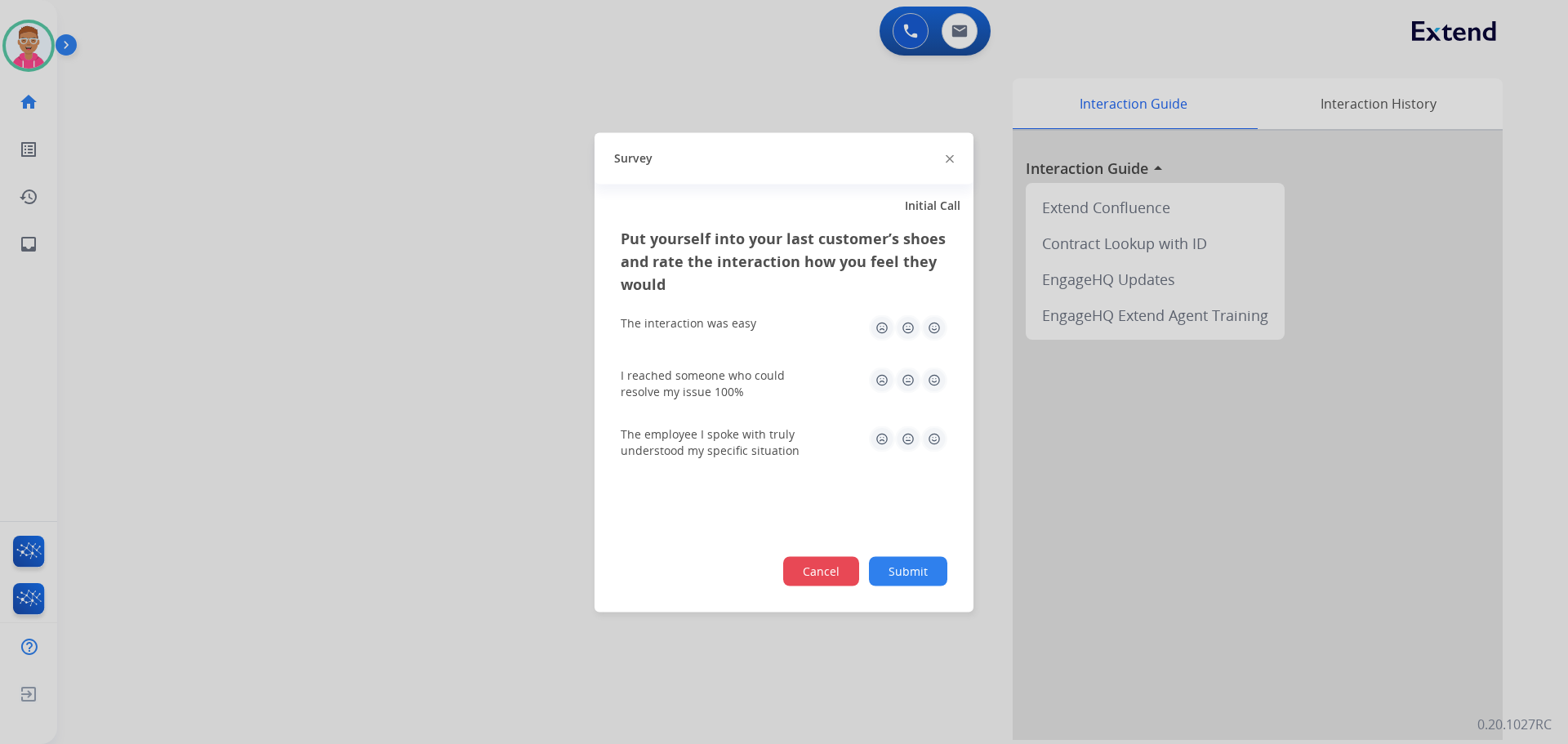
click at [808, 575] on button "Cancel" at bounding box center [821, 571] width 76 height 29
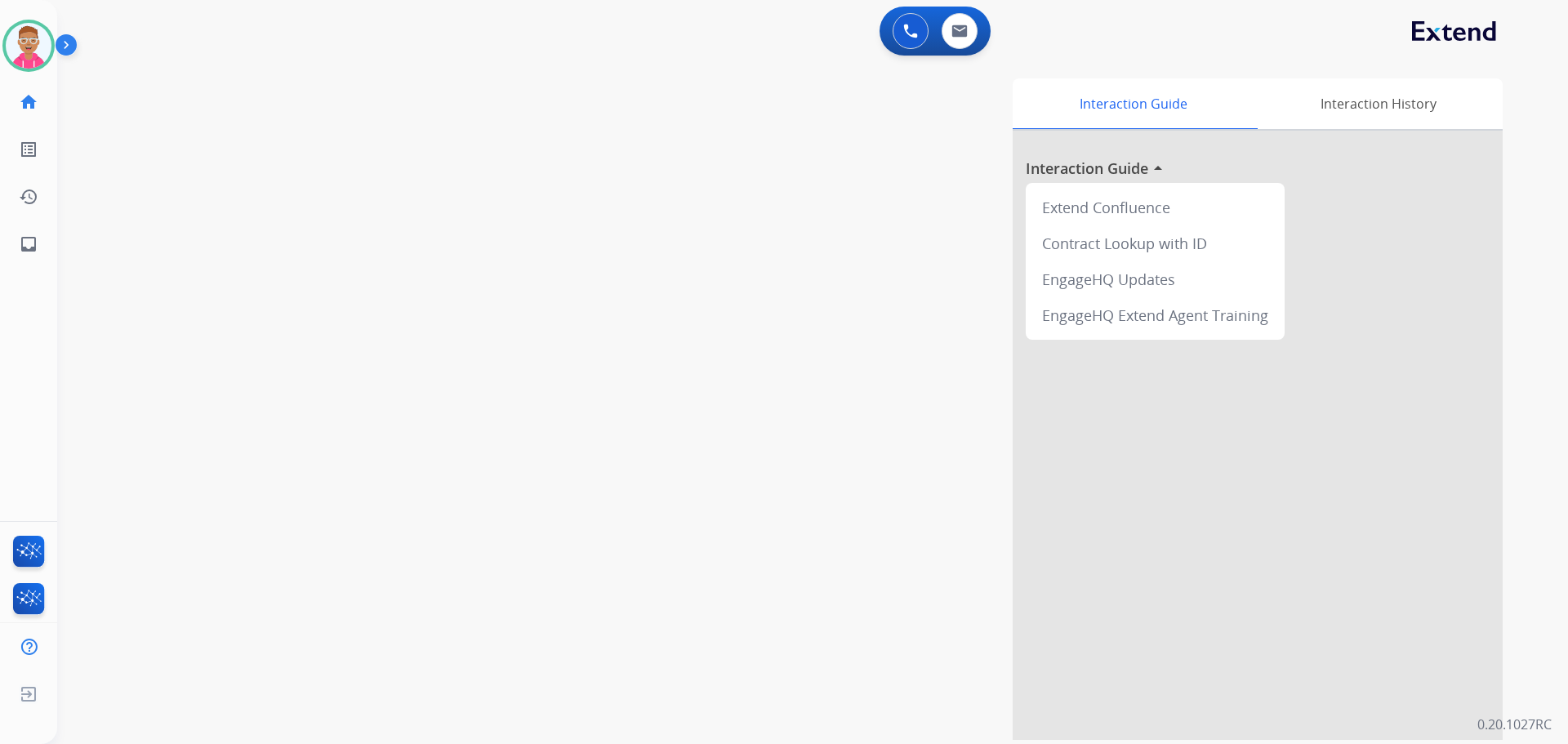
click at [305, 243] on div "swap_horiz Break voice bridge close_fullscreen Connect 3-Way Call merge_type Se…" at bounding box center [793, 400] width 1472 height 681
click at [963, 35] on img at bounding box center [960, 31] width 17 height 13
select select "**********"
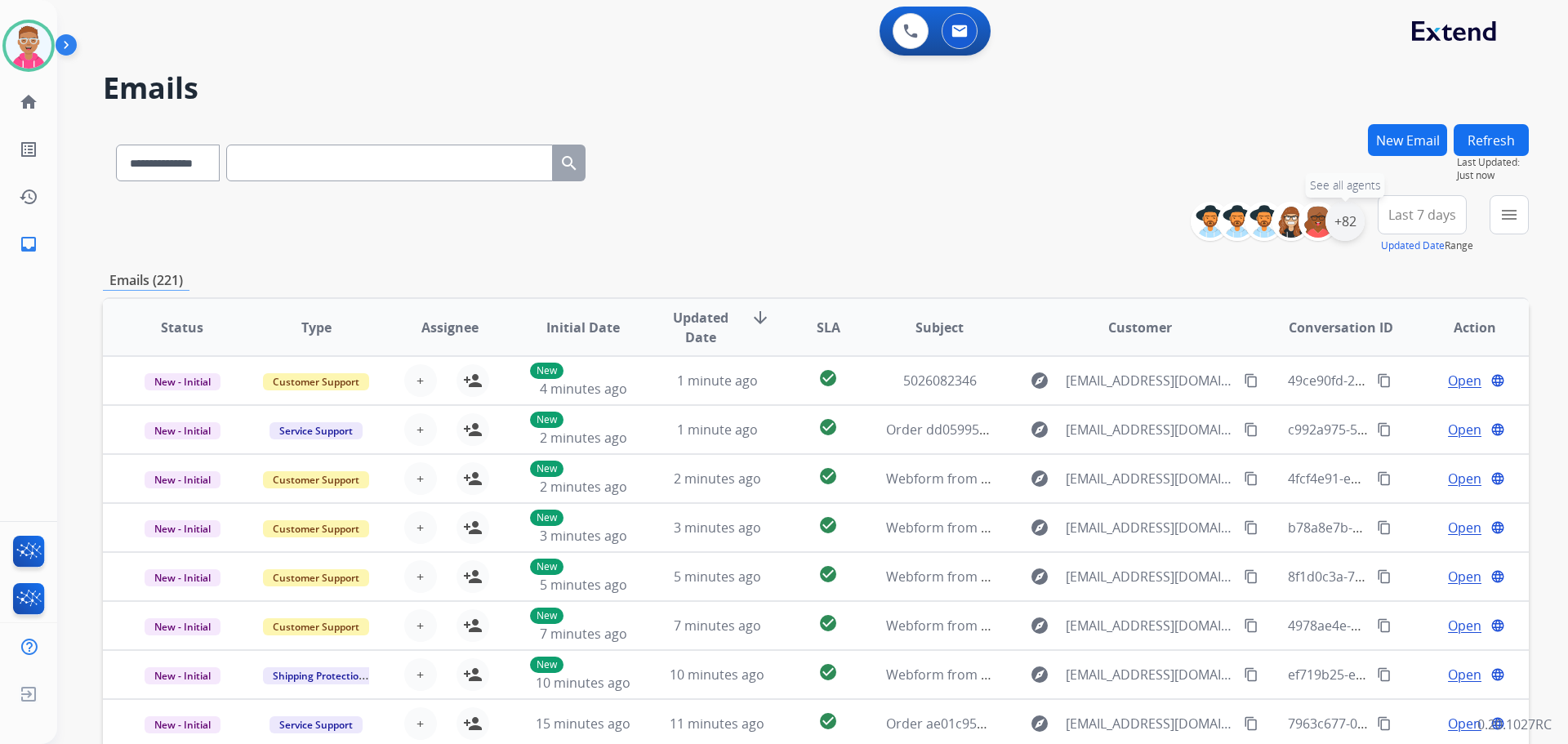
click at [1345, 223] on div "+82" at bounding box center [1345, 221] width 39 height 39
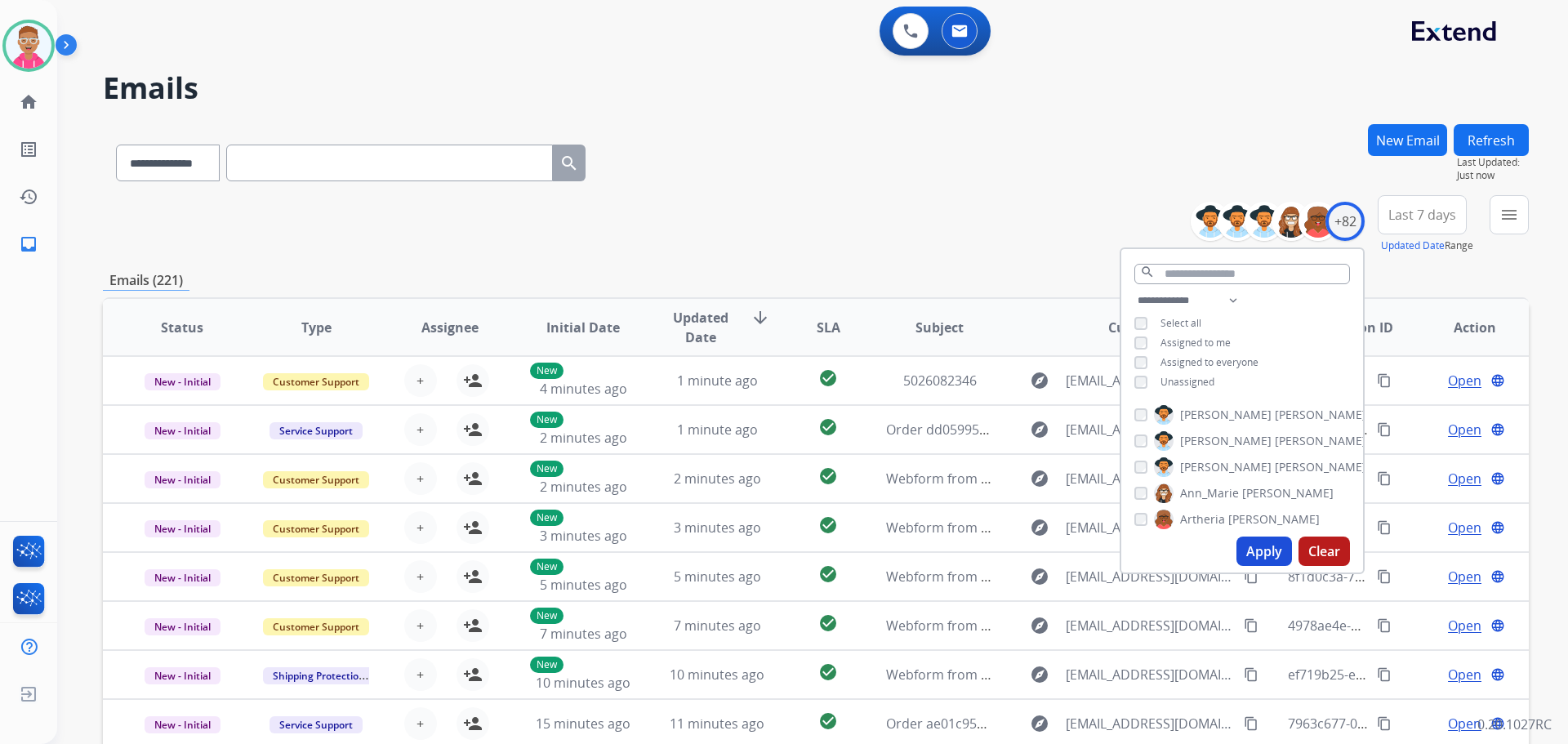
click at [1133, 380] on div "**********" at bounding box center [1243, 343] width 242 height 104
click at [1271, 549] on button "Apply" at bounding box center [1264, 550] width 56 height 29
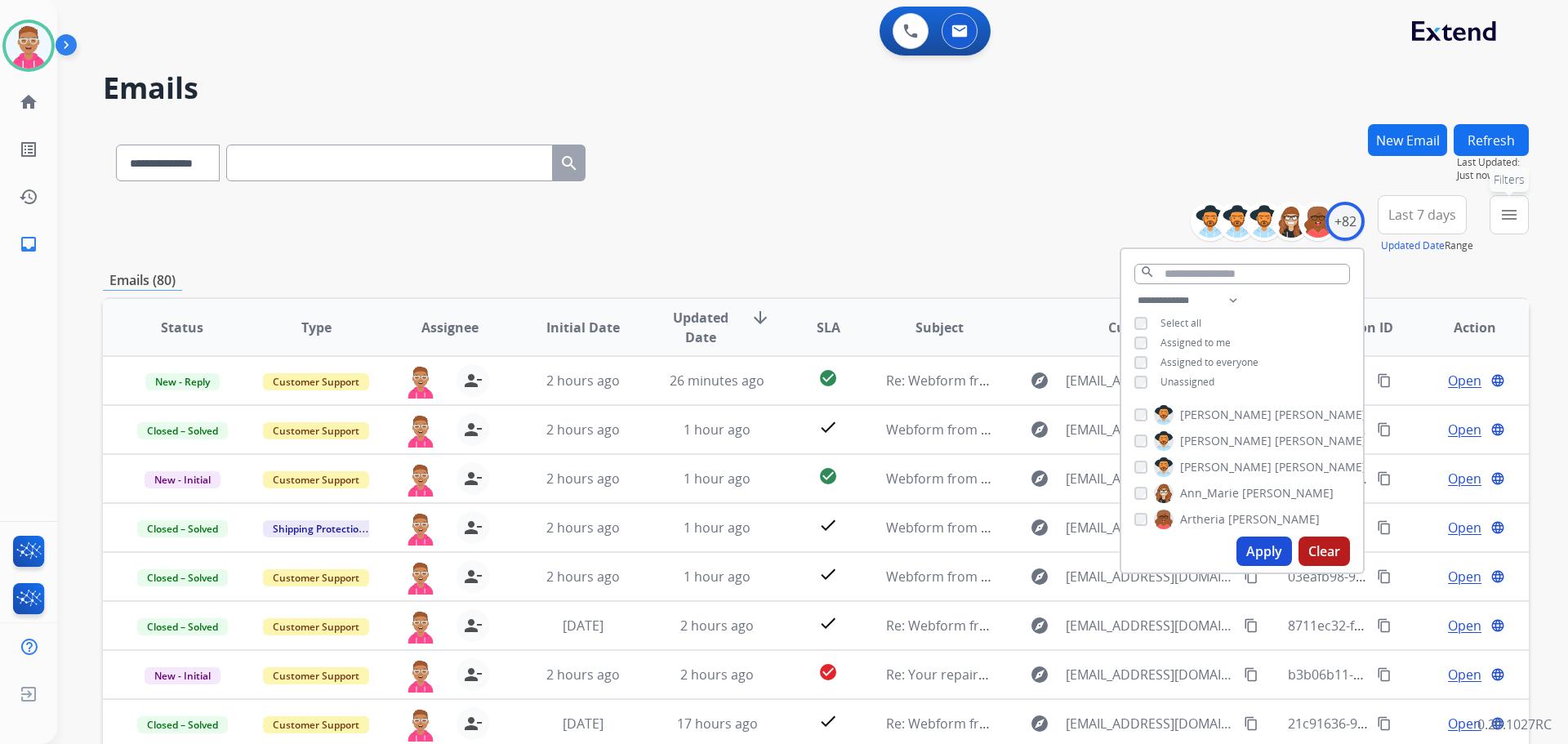
click at [1508, 219] on mat-icon "menu" at bounding box center [1510, 215] width 20 height 20
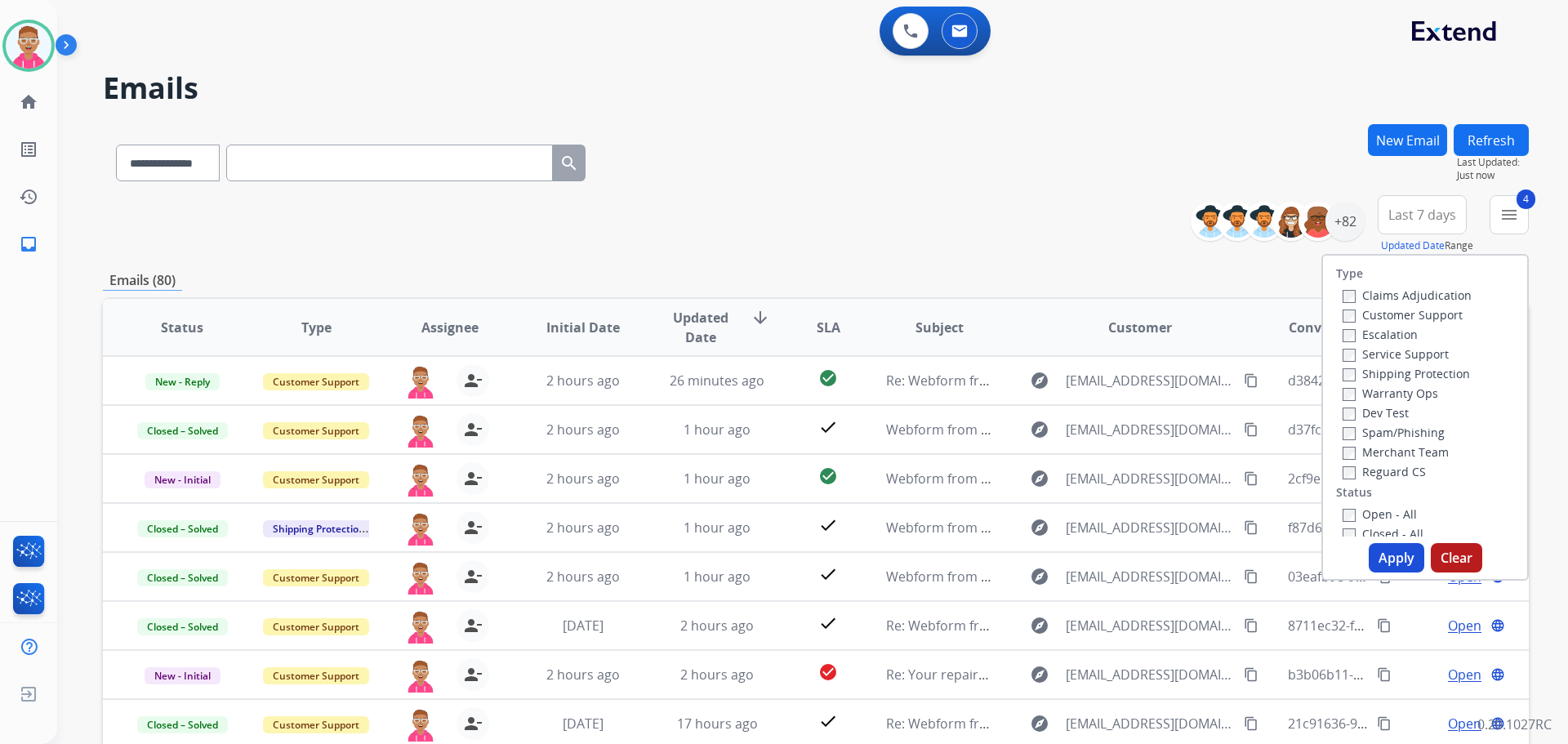
click at [1385, 551] on button "Apply" at bounding box center [1396, 557] width 56 height 29
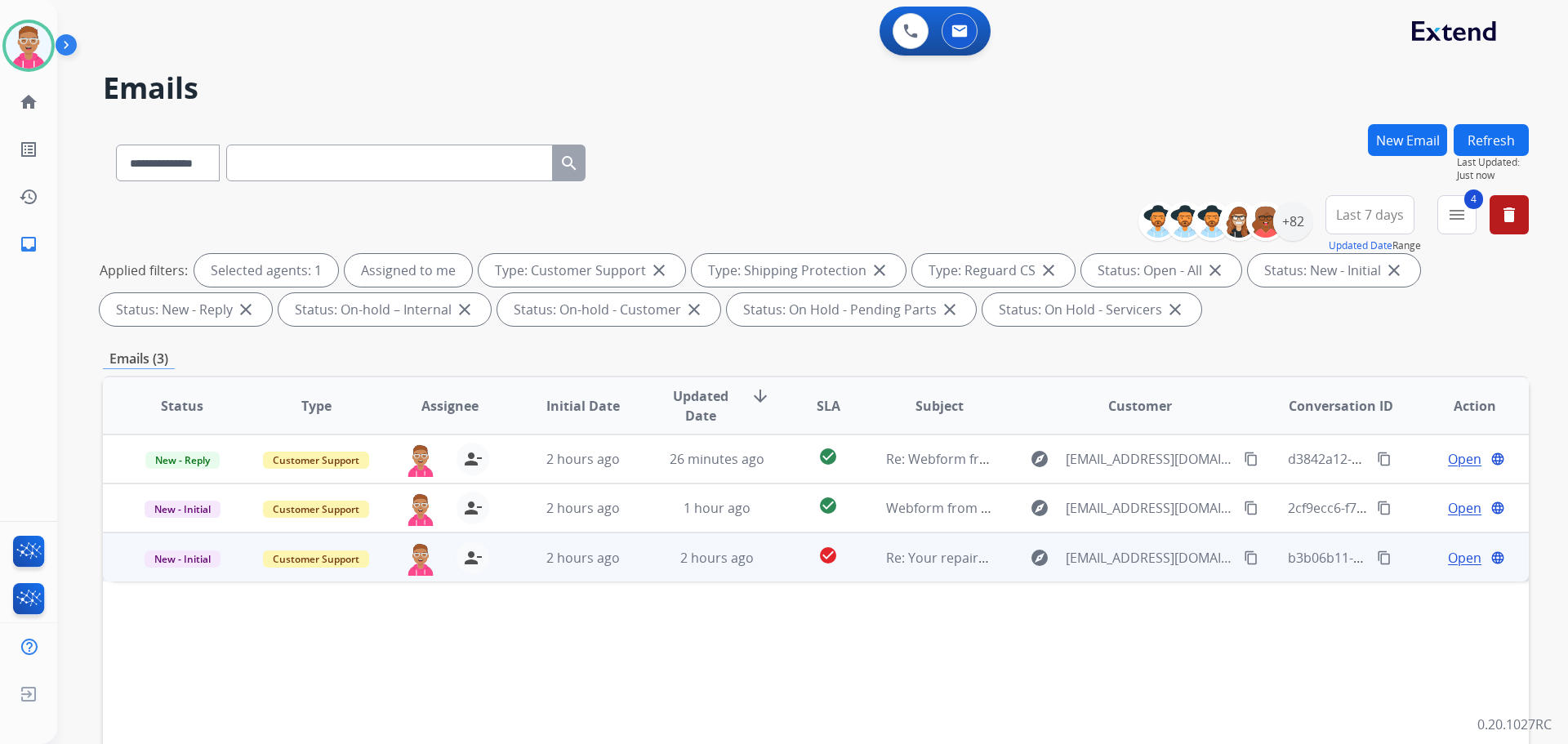
click at [1453, 557] on span "Open" at bounding box center [1465, 558] width 33 height 20
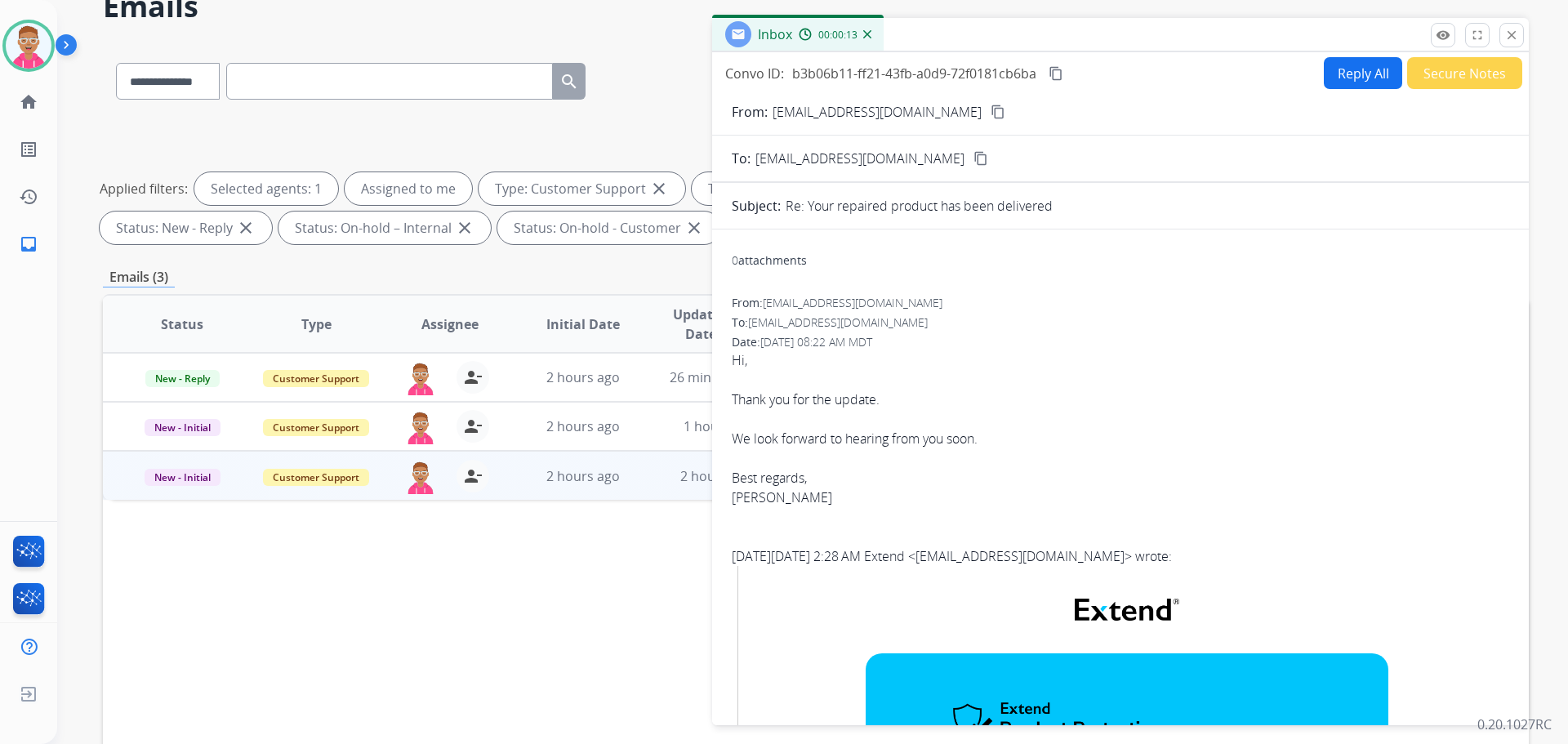
click at [1359, 59] on button "Reply All" at bounding box center [1364, 73] width 78 height 32
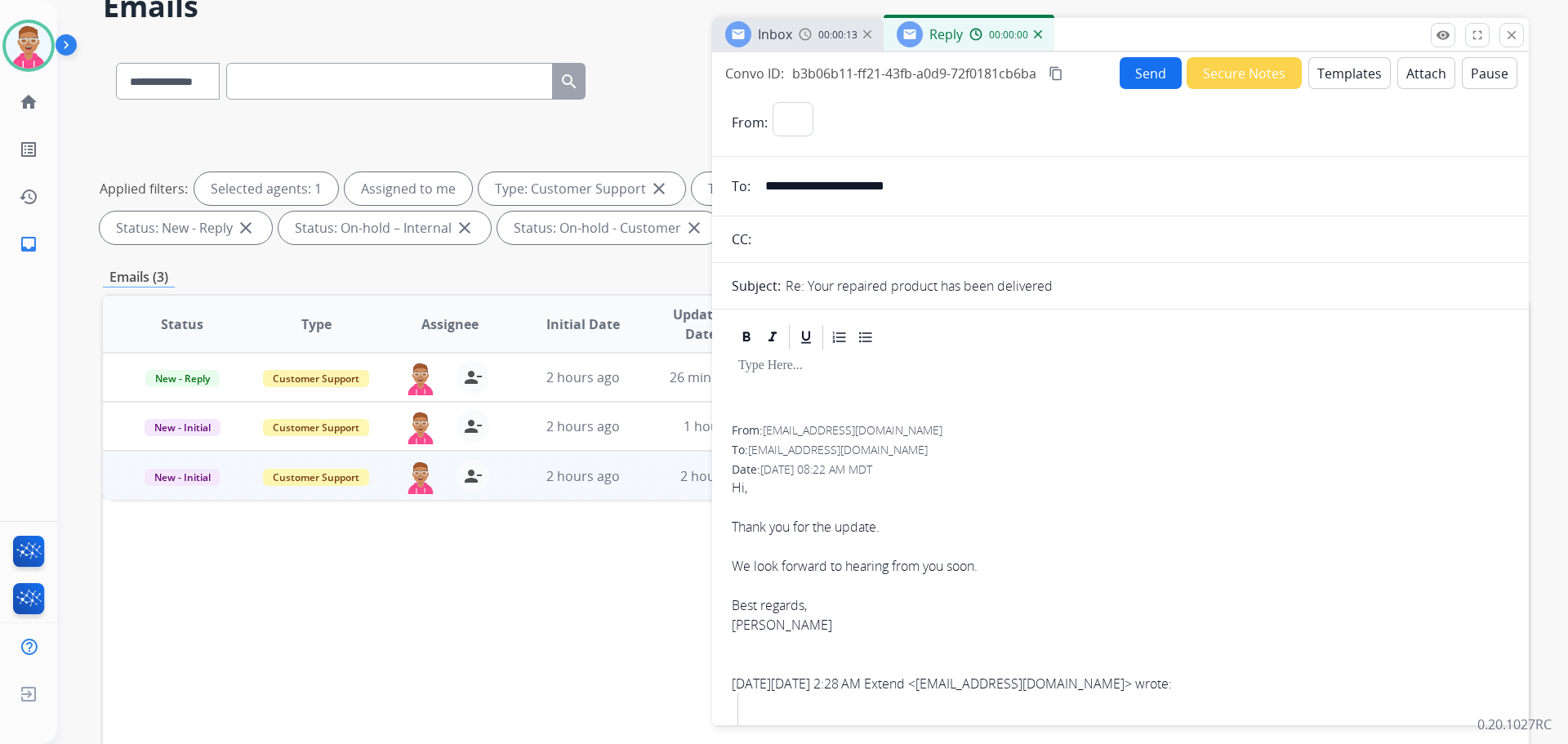
select select "**********"
click at [1361, 70] on button "Templates" at bounding box center [1349, 73] width 83 height 32
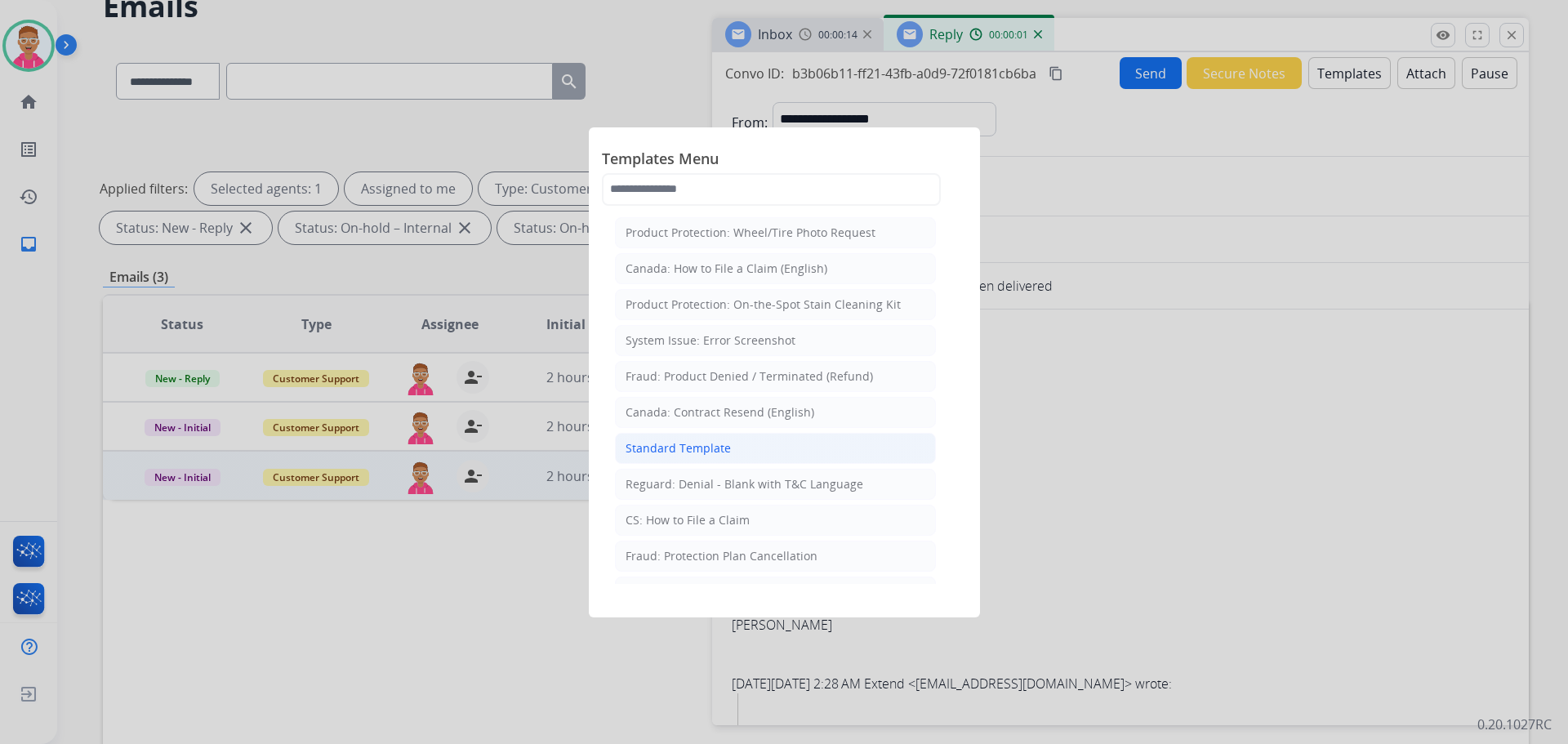
click at [731, 449] on li "Standard Template" at bounding box center [775, 448] width 321 height 31
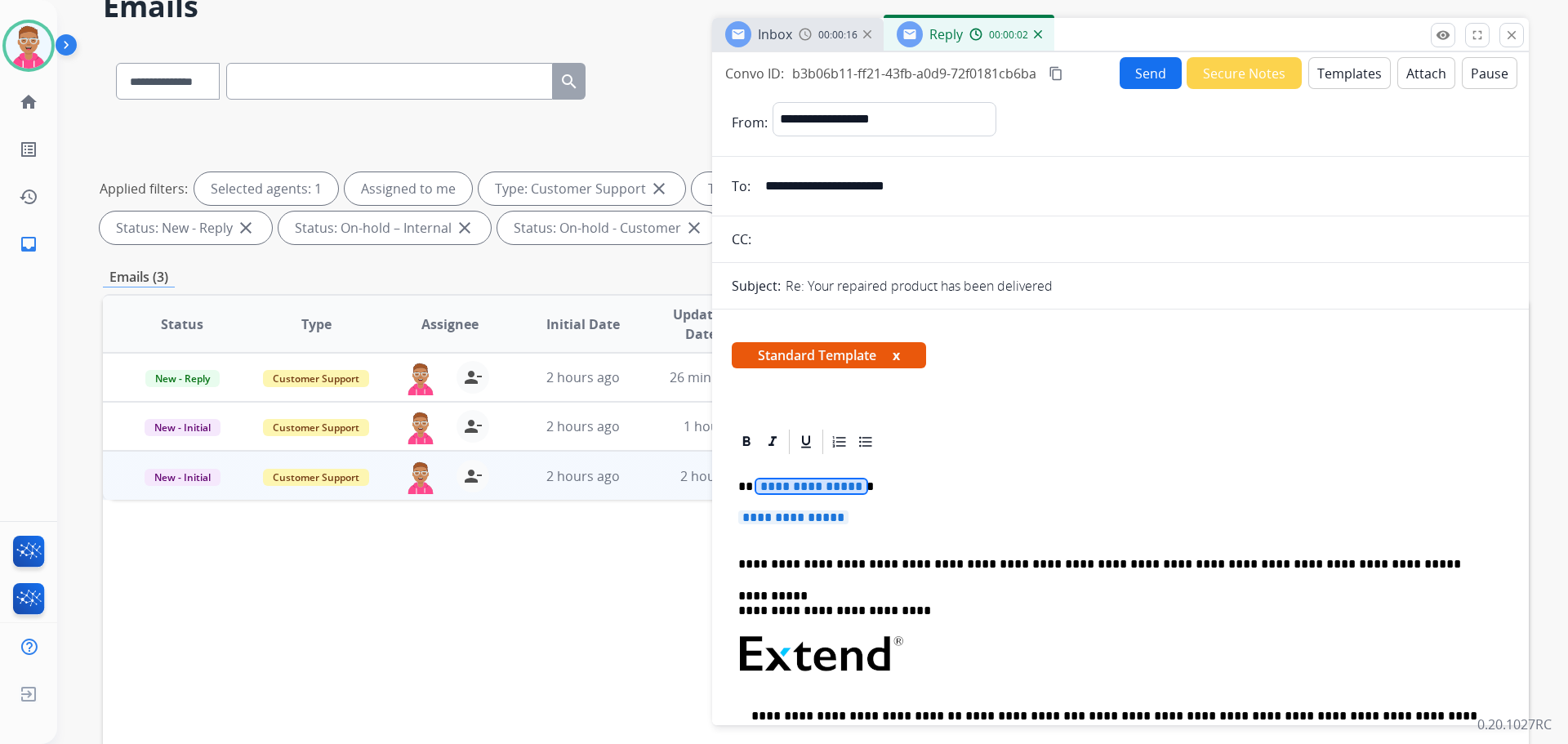
click at [829, 480] on span "**********" at bounding box center [812, 486] width 110 height 14
click at [798, 514] on span "**********" at bounding box center [793, 517] width 110 height 14
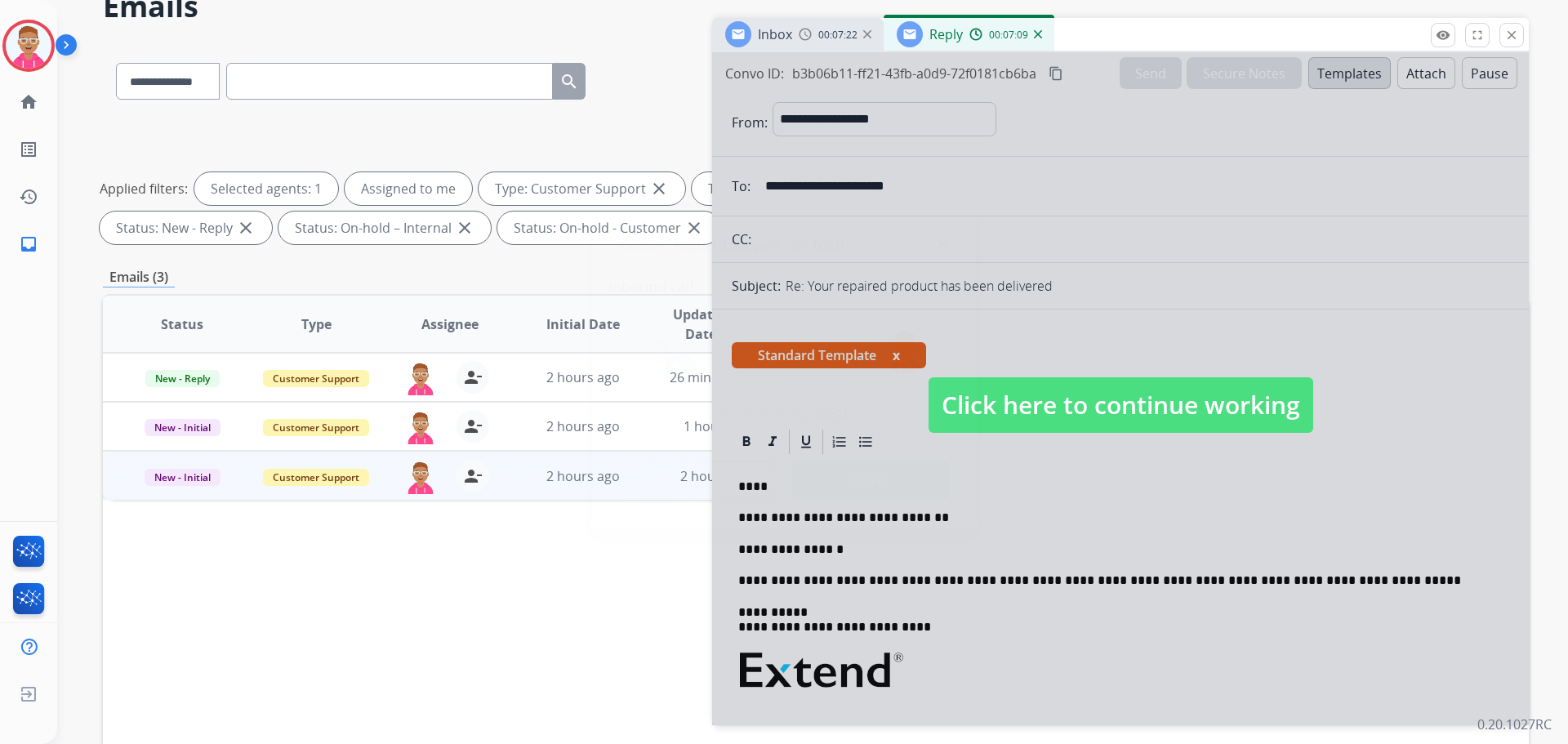
drag, startPoint x: 174, startPoint y: 581, endPoint x: 194, endPoint y: 579, distance: 20.1
click at [174, 581] on div at bounding box center [784, 372] width 1568 height 744
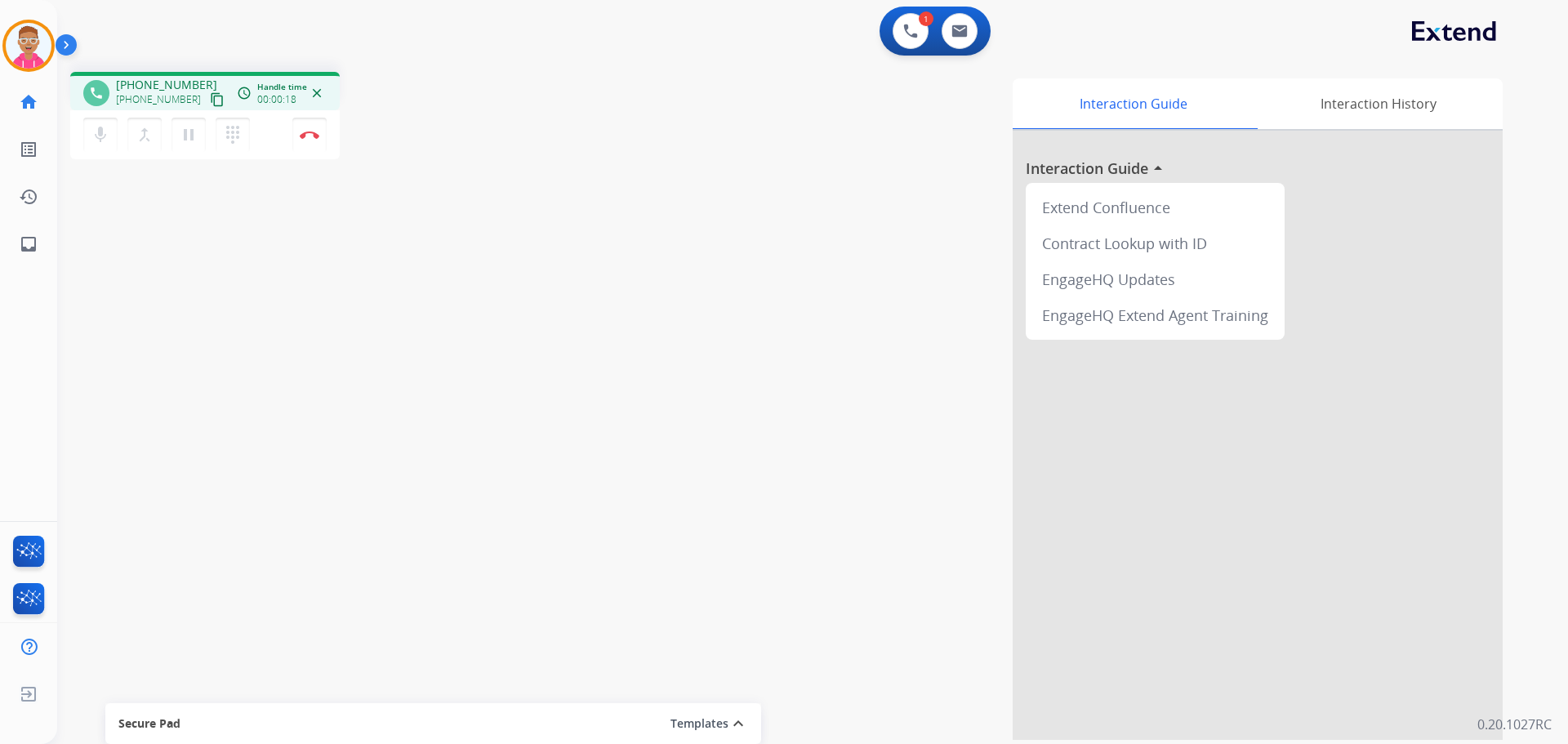
click at [210, 99] on mat-icon "content_copy" at bounding box center [218, 100] width 15 height 15
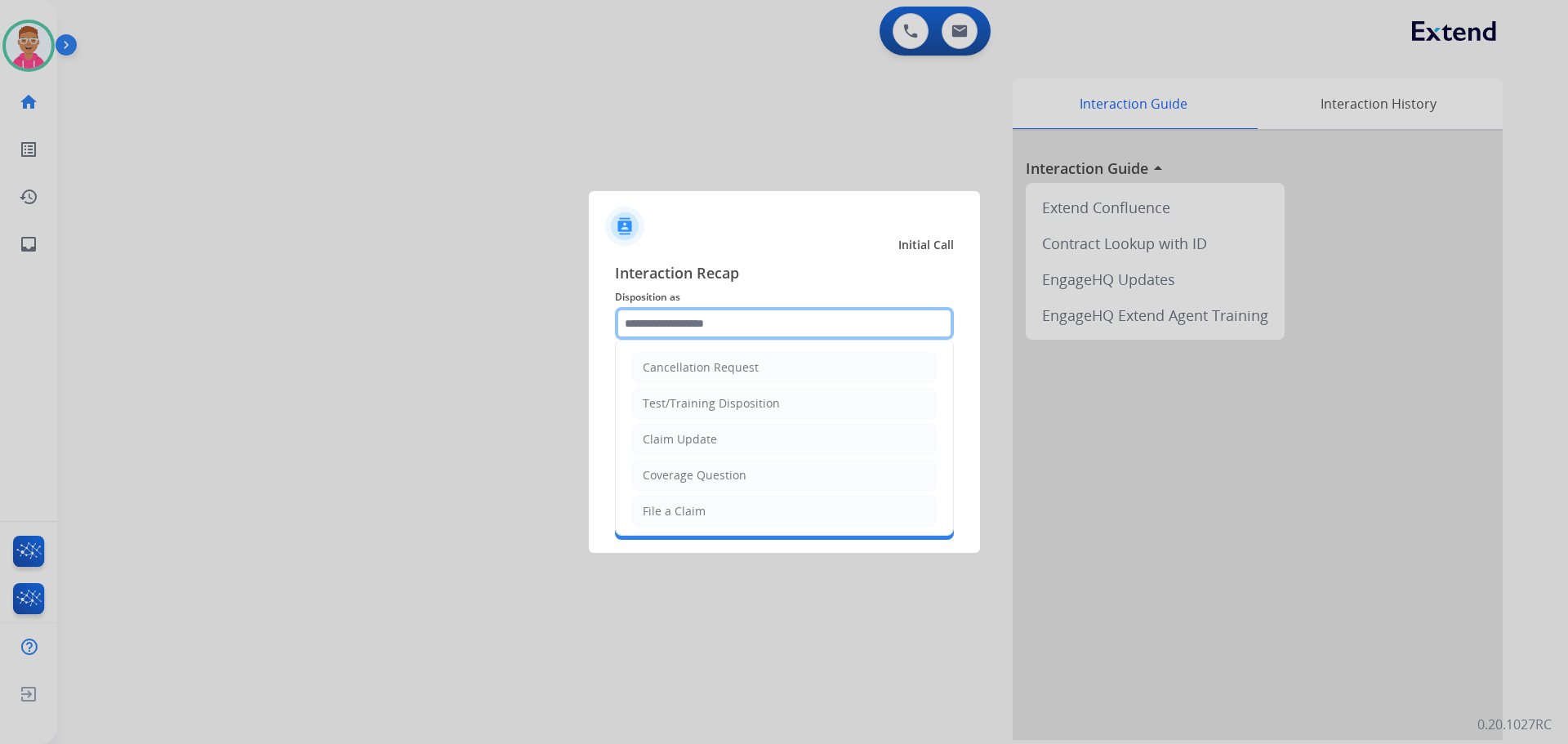
click at [847, 324] on input "text" at bounding box center [784, 323] width 339 height 33
click at [686, 513] on div "File a Claim" at bounding box center [674, 511] width 63 height 17
type input "**********"
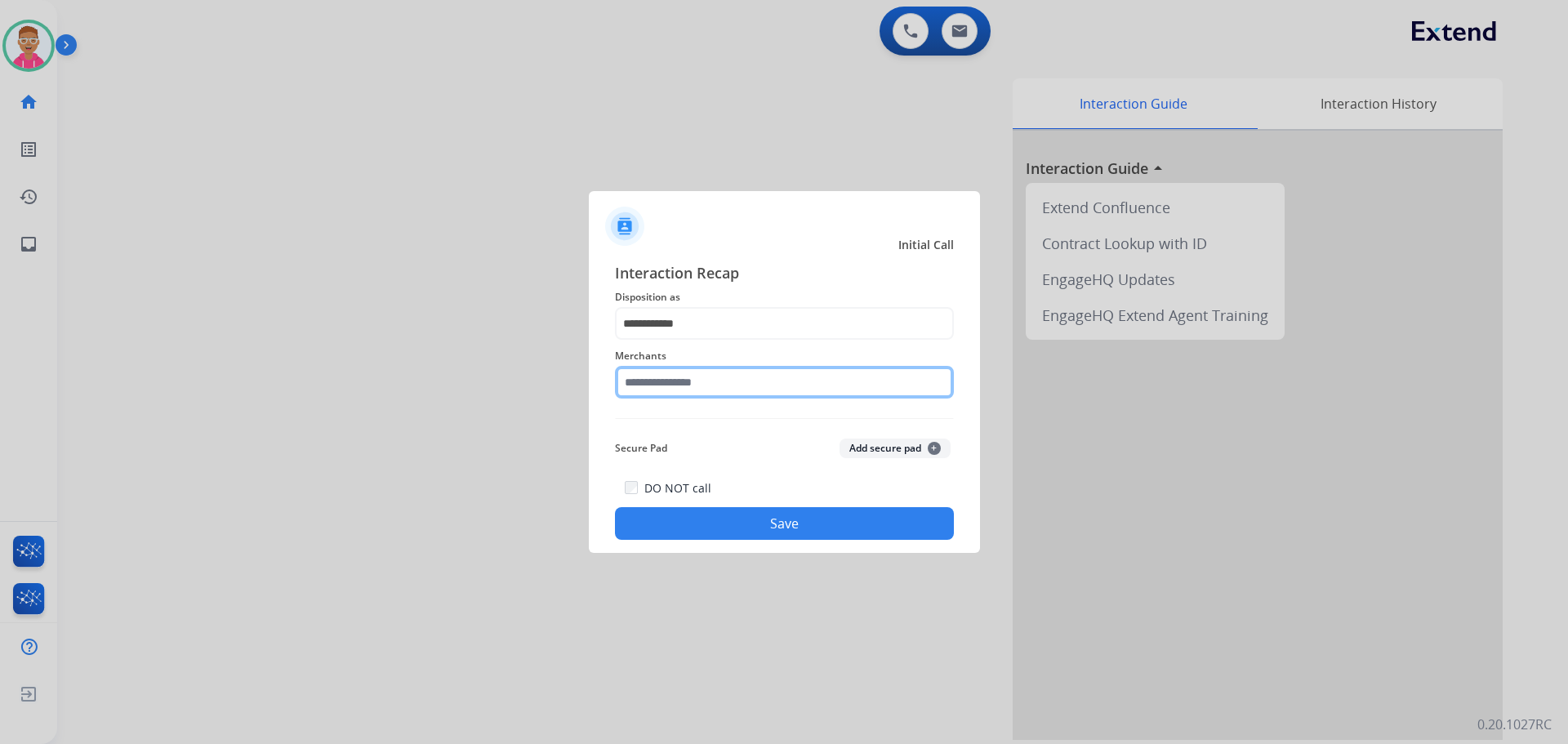
click at [701, 381] on input "text" at bounding box center [784, 382] width 339 height 33
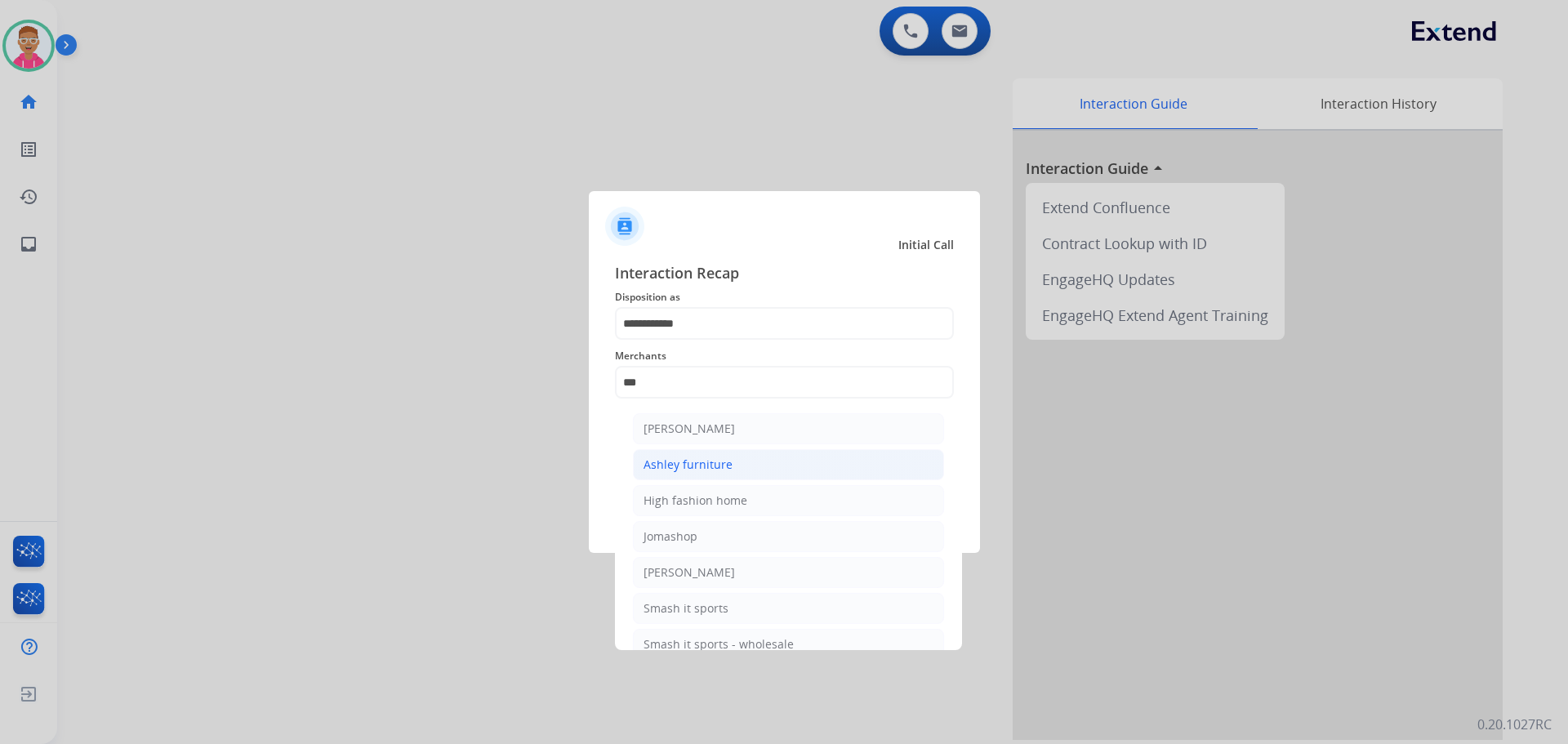
click at [721, 460] on div "Ashley furniture" at bounding box center [688, 465] width 89 height 17
type input "**********"
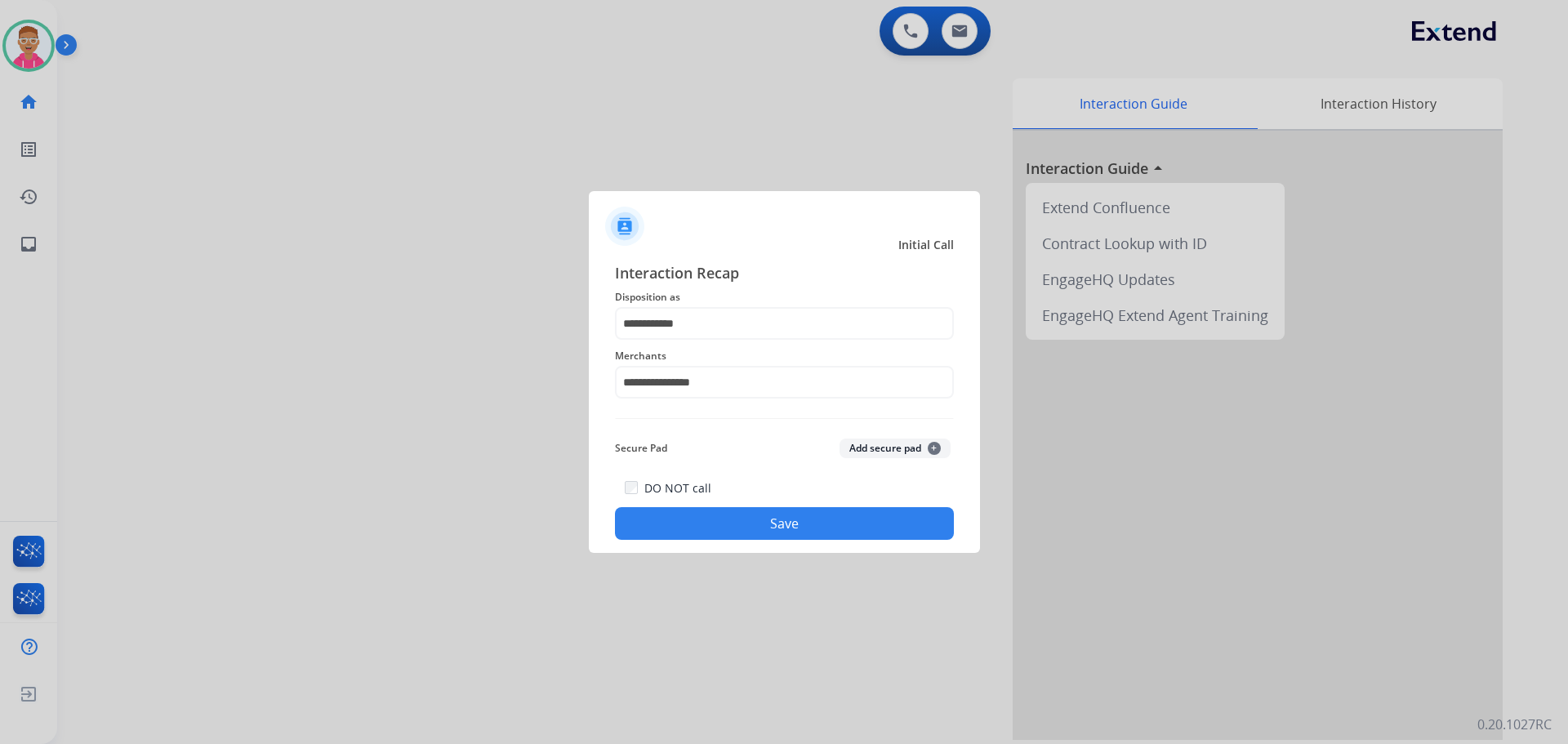
click at [689, 525] on button "Save" at bounding box center [784, 523] width 339 height 33
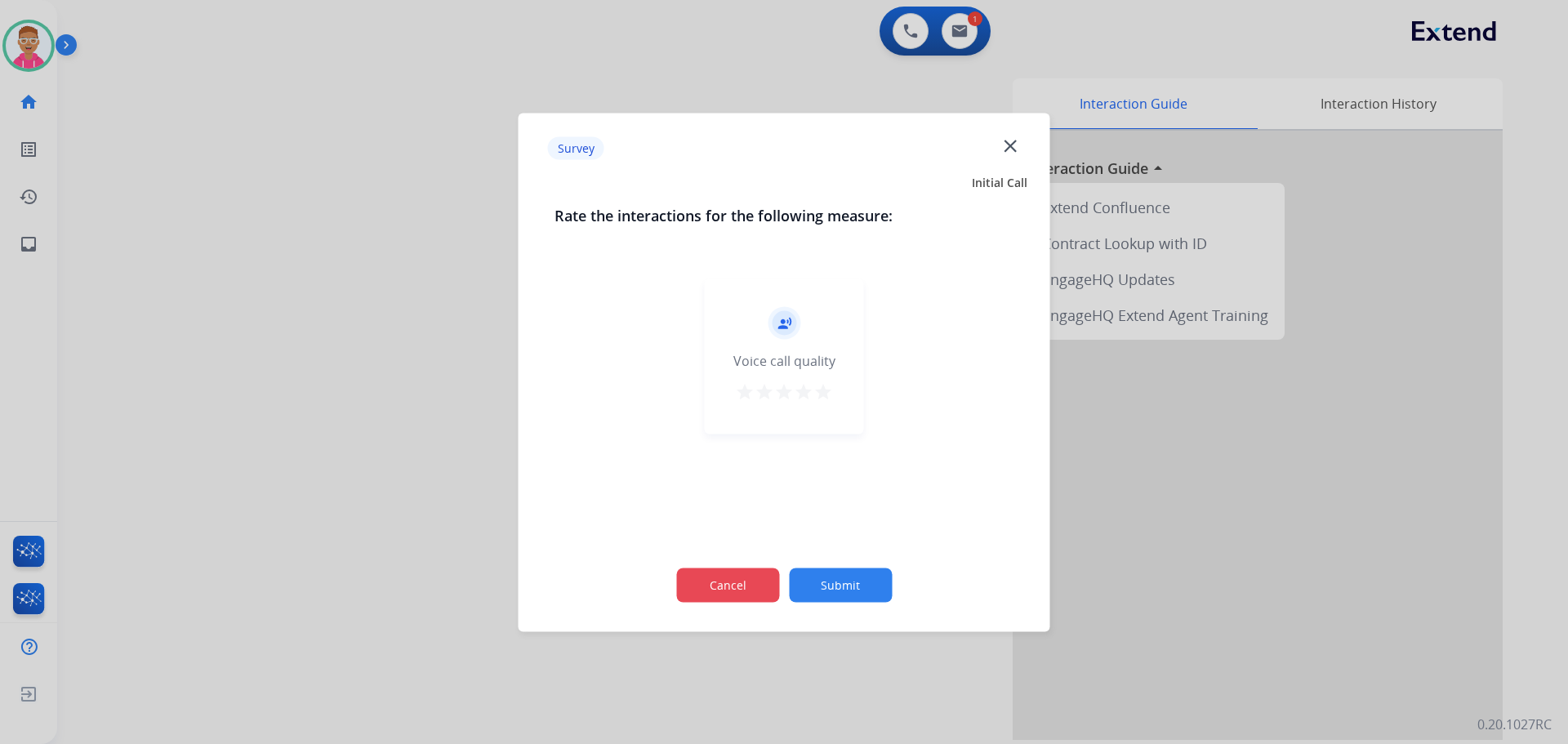
click at [732, 576] on button "Cancel" at bounding box center [727, 585] width 103 height 34
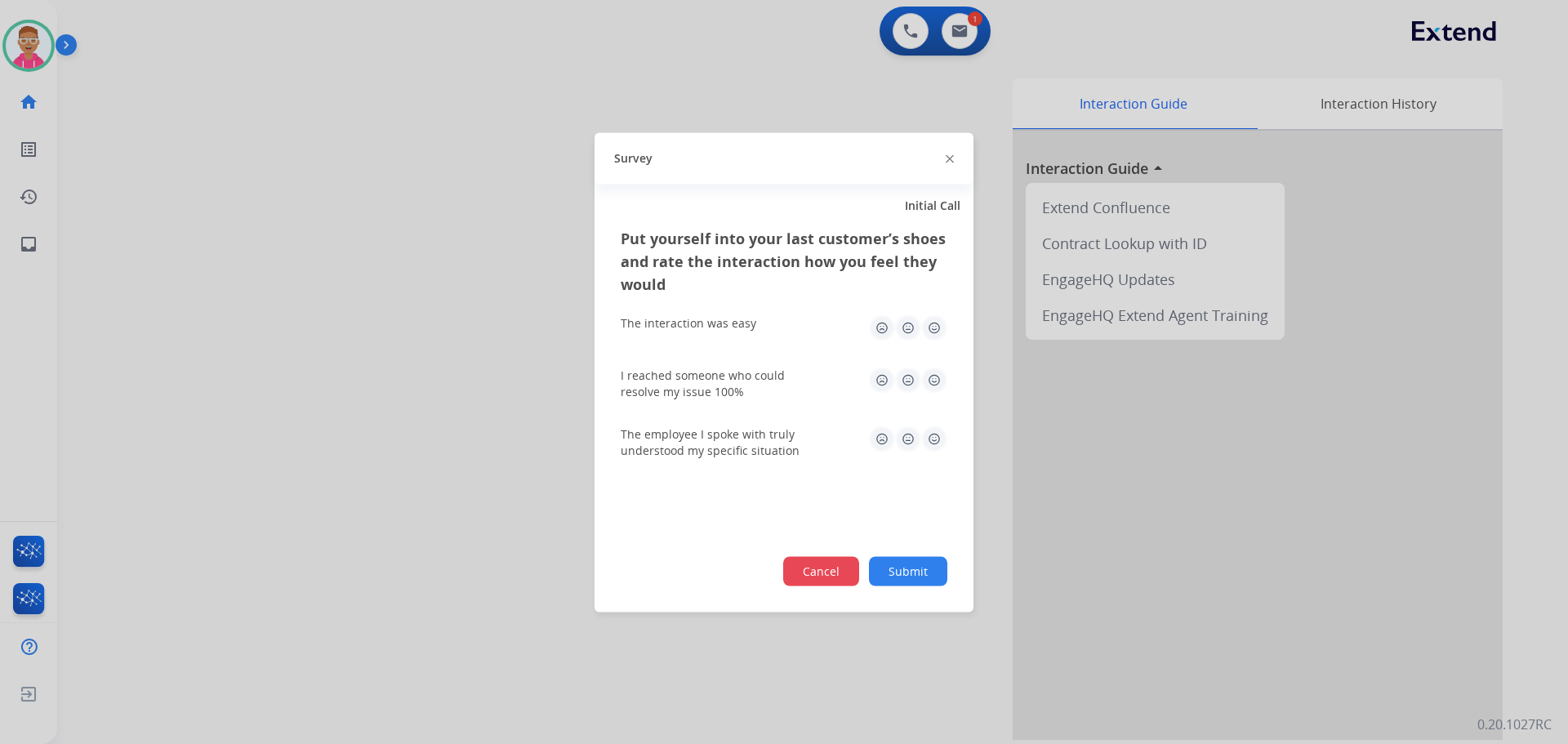
click at [826, 574] on button "Cancel" at bounding box center [821, 571] width 76 height 29
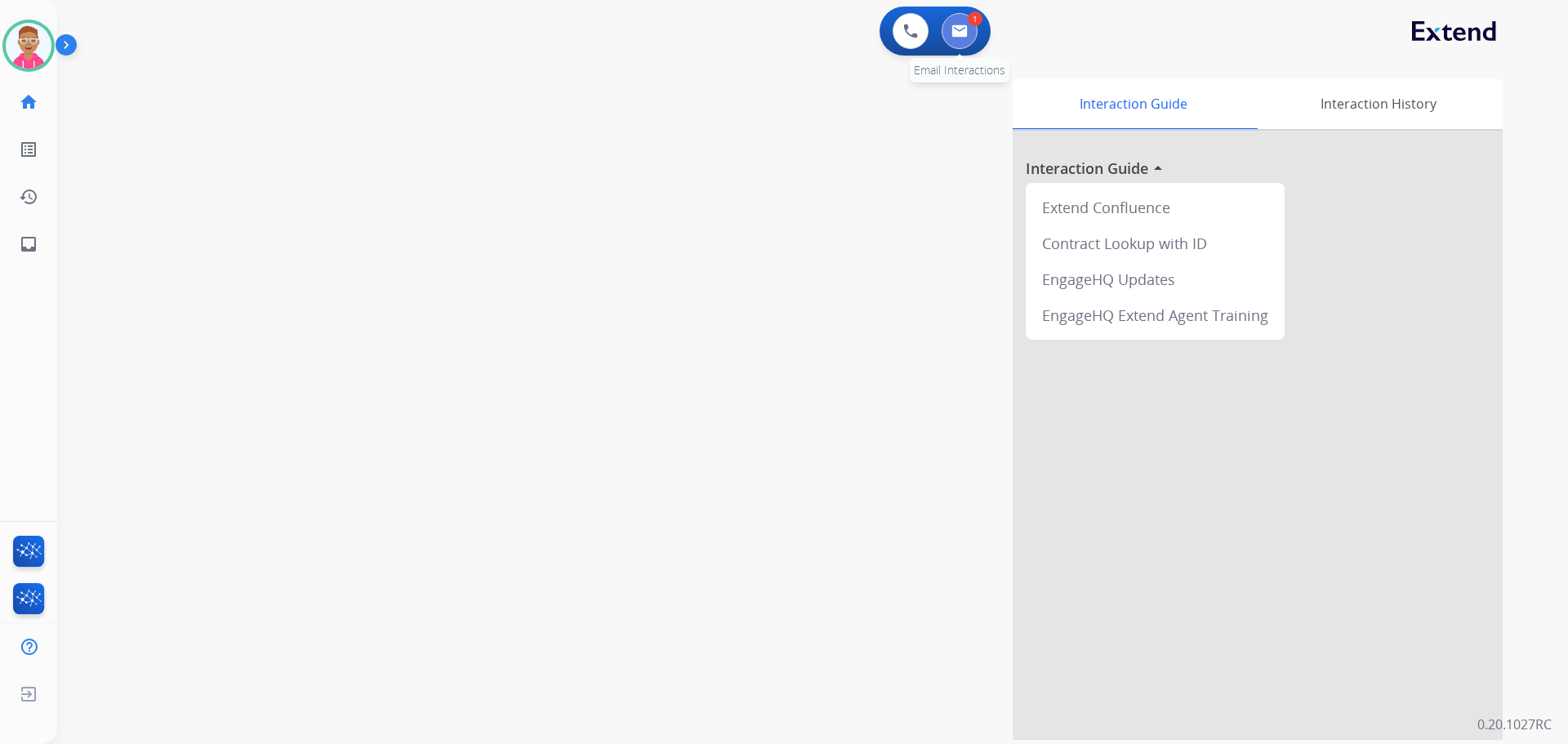
click at [967, 32] on img at bounding box center [960, 31] width 17 height 13
select select "**********"
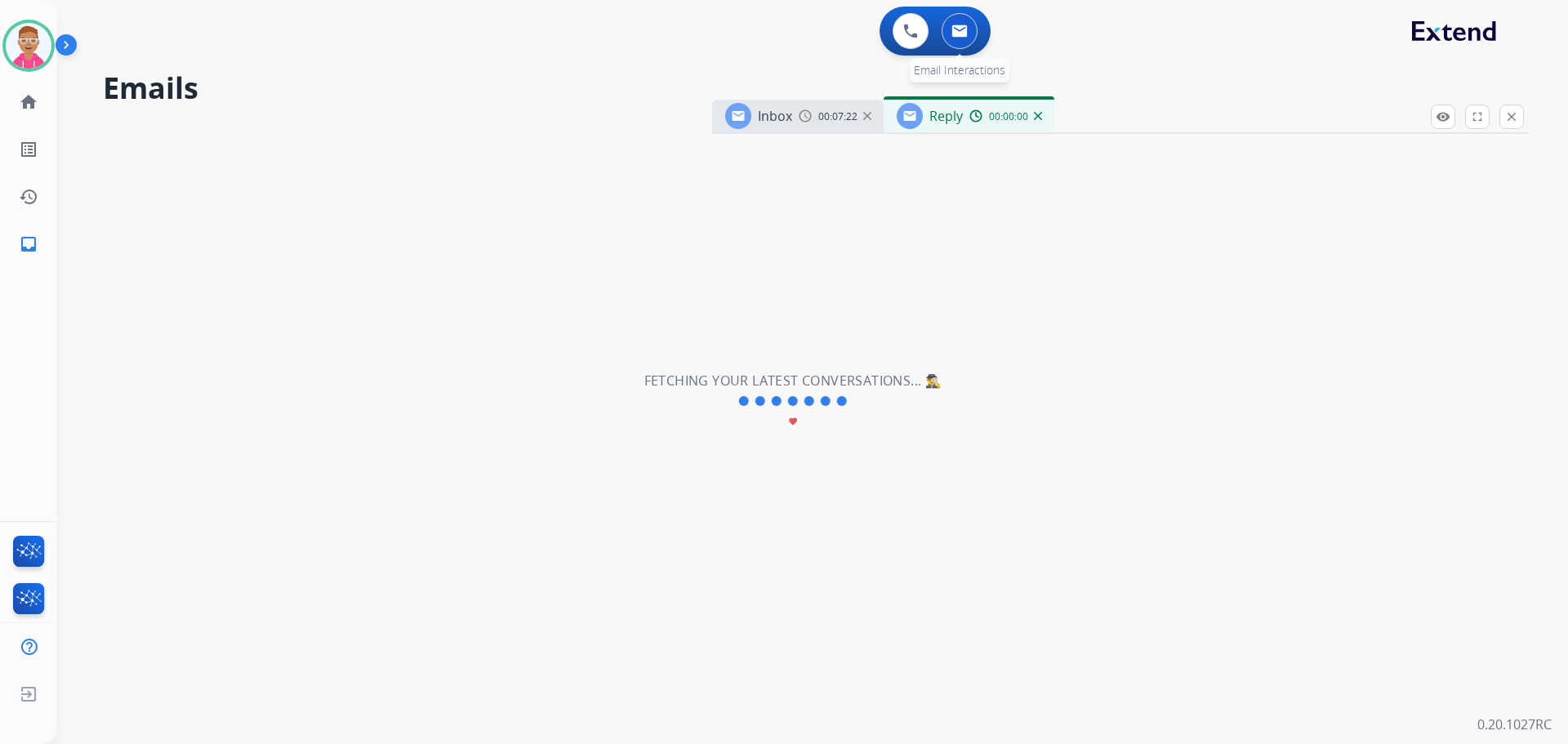
select select "**********"
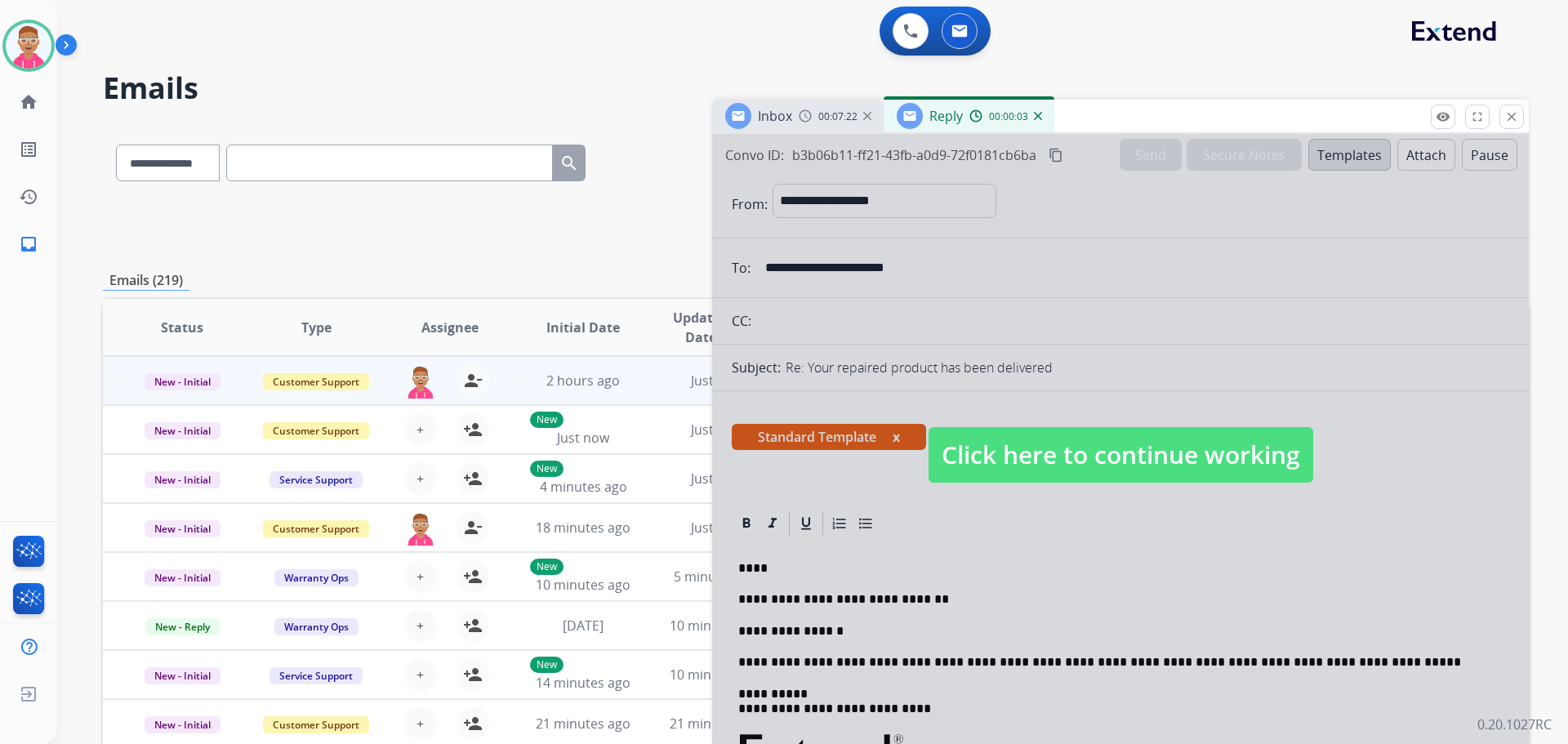
click at [1081, 455] on span "Click here to continue working" at bounding box center [1121, 455] width 384 height 56
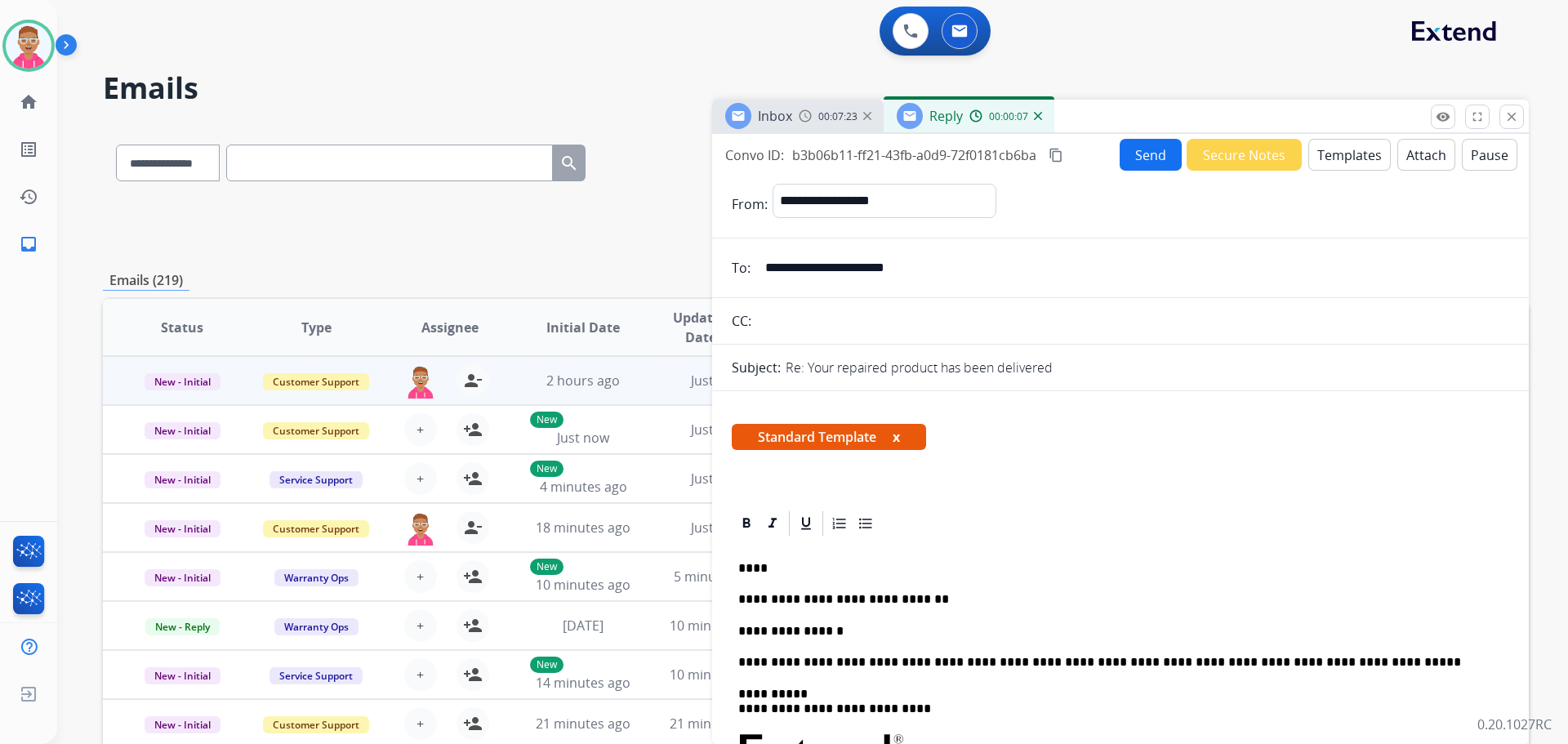
click at [1138, 154] on button "Send" at bounding box center [1151, 154] width 62 height 32
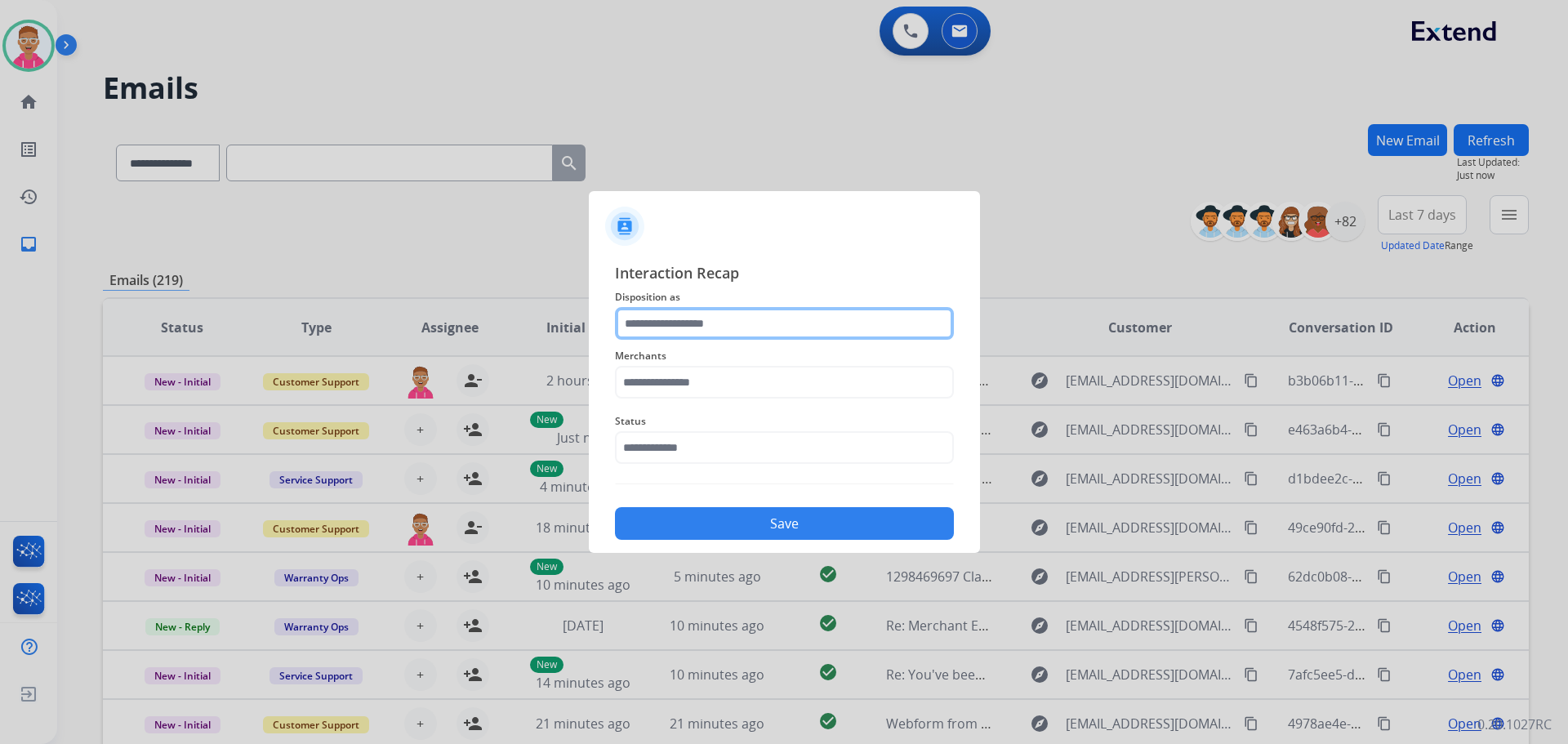
click at [764, 310] on input "text" at bounding box center [784, 323] width 339 height 33
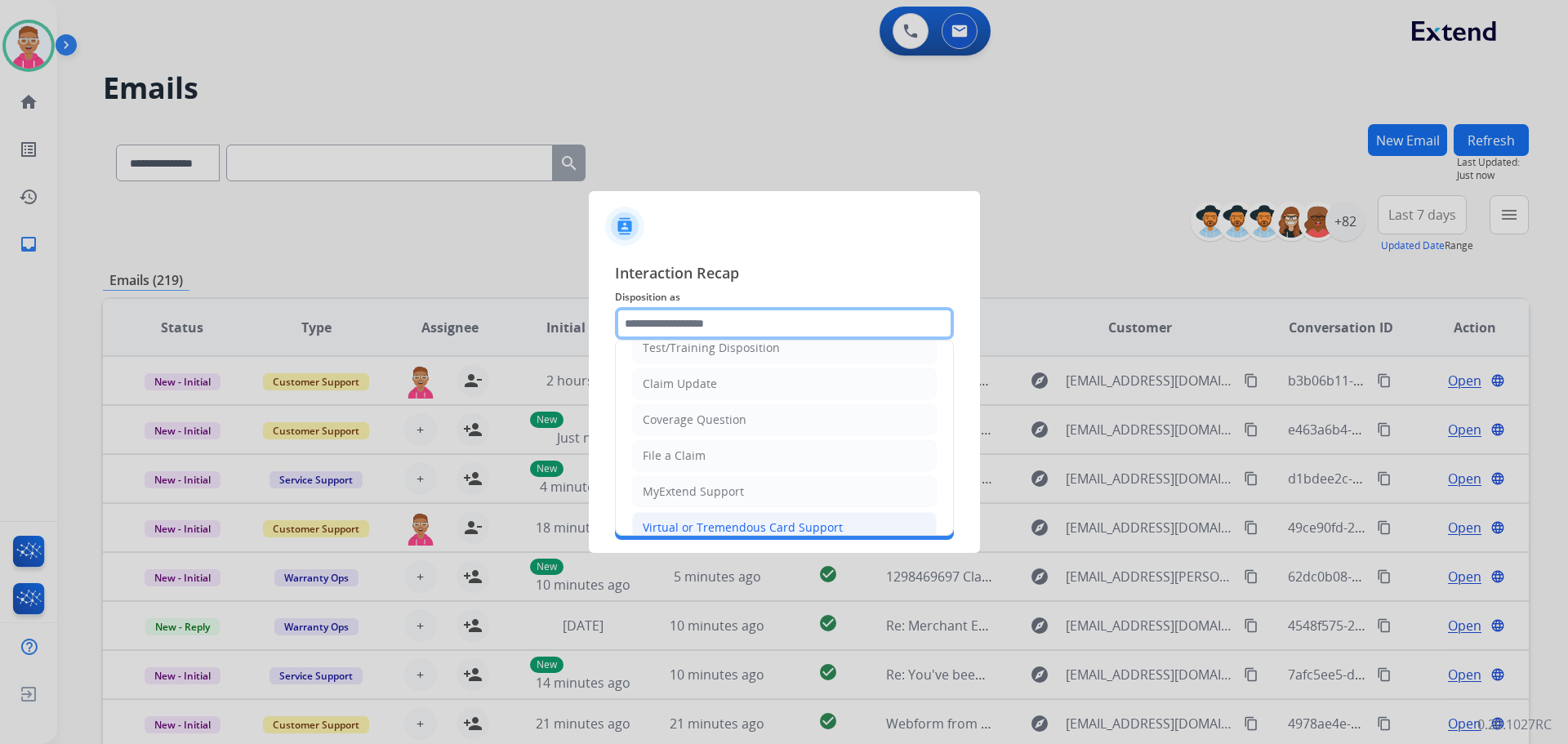
scroll to position [82, 0]
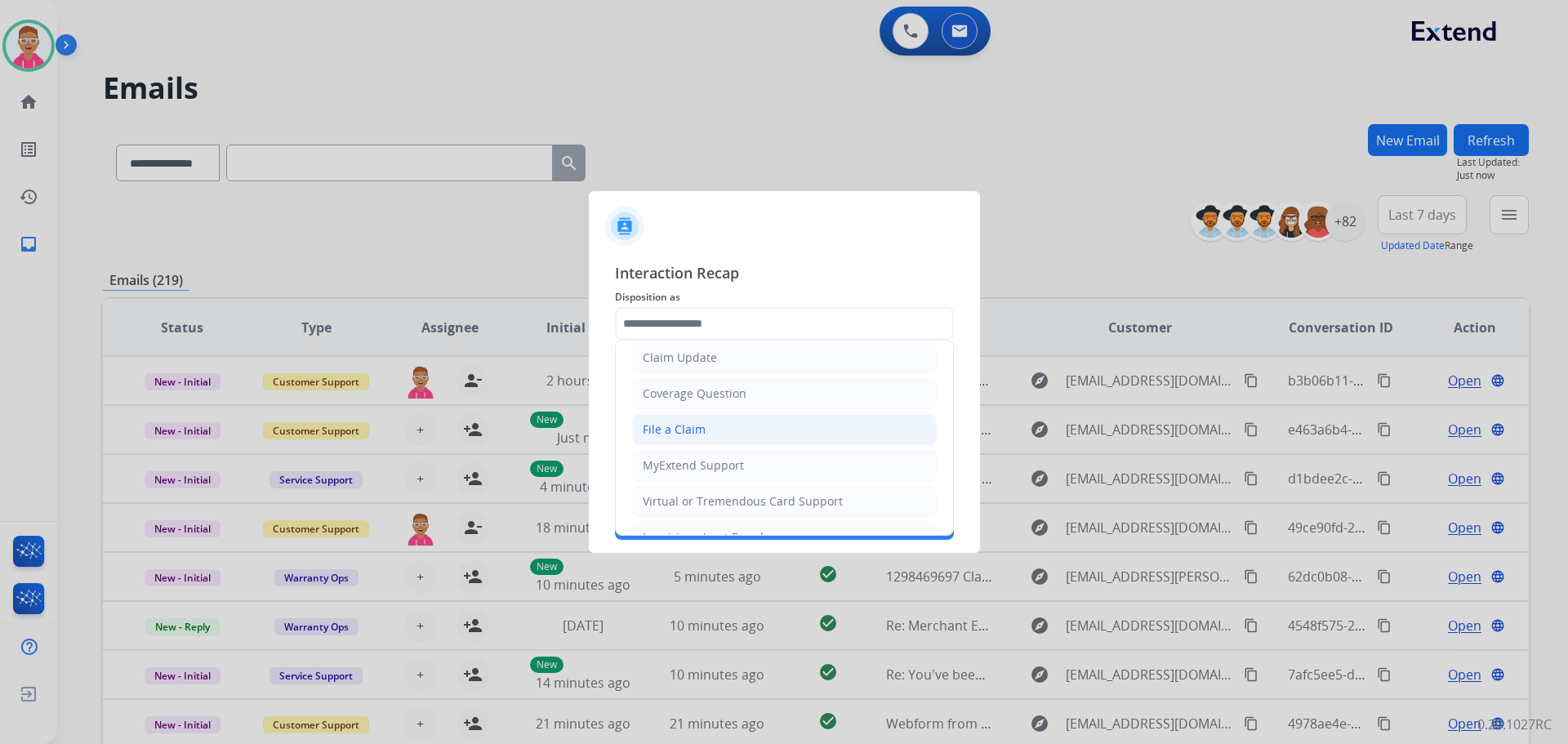
click at [700, 433] on div "File a Claim" at bounding box center [674, 430] width 63 height 17
type input "**********"
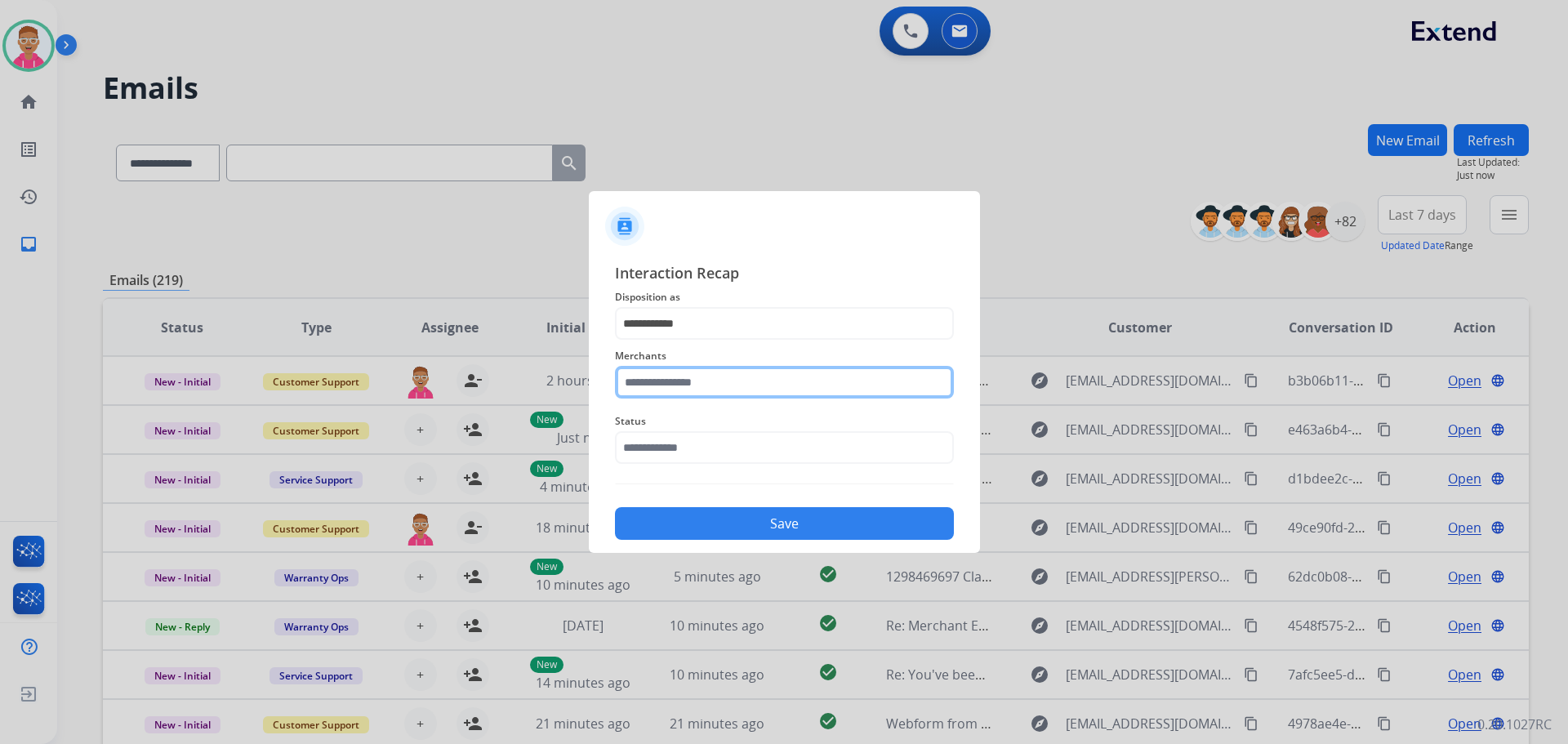
click at [704, 389] on input "text" at bounding box center [784, 382] width 339 height 33
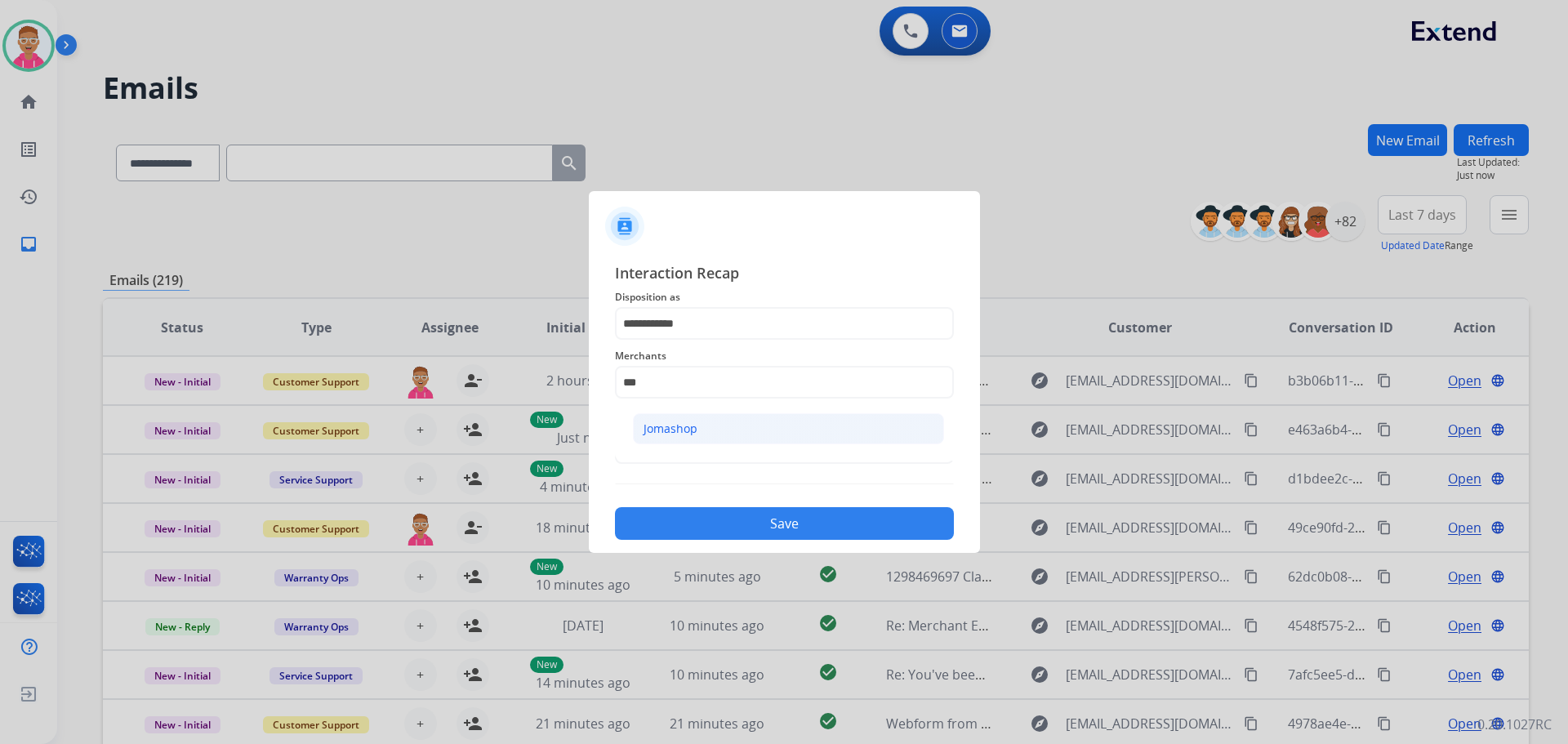
click at [735, 428] on li "Jomashop" at bounding box center [788, 429] width 311 height 31
type input "********"
click at [719, 453] on input "text" at bounding box center [784, 447] width 339 height 33
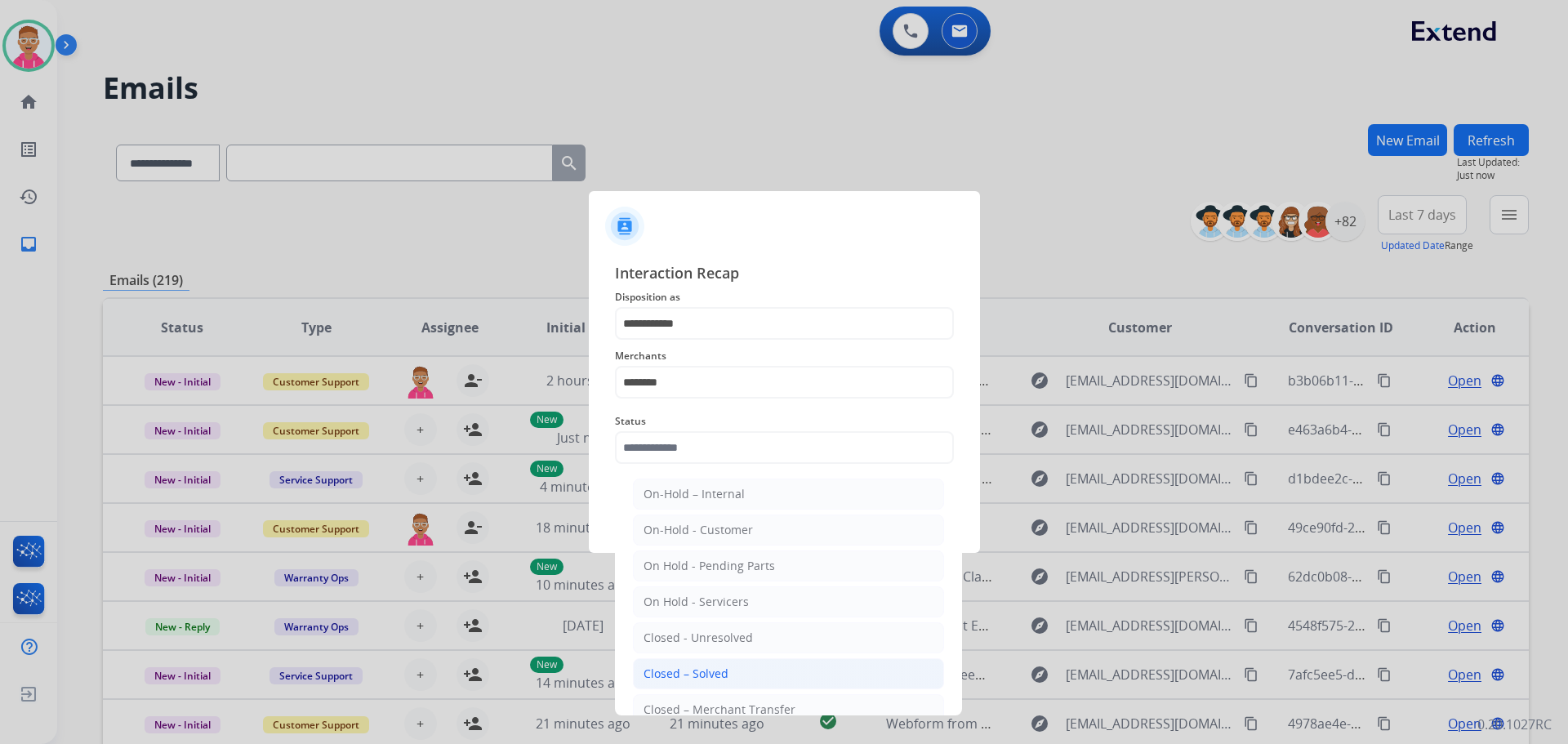
click at [761, 681] on li "Closed – Solved" at bounding box center [788, 673] width 311 height 31
type input "**********"
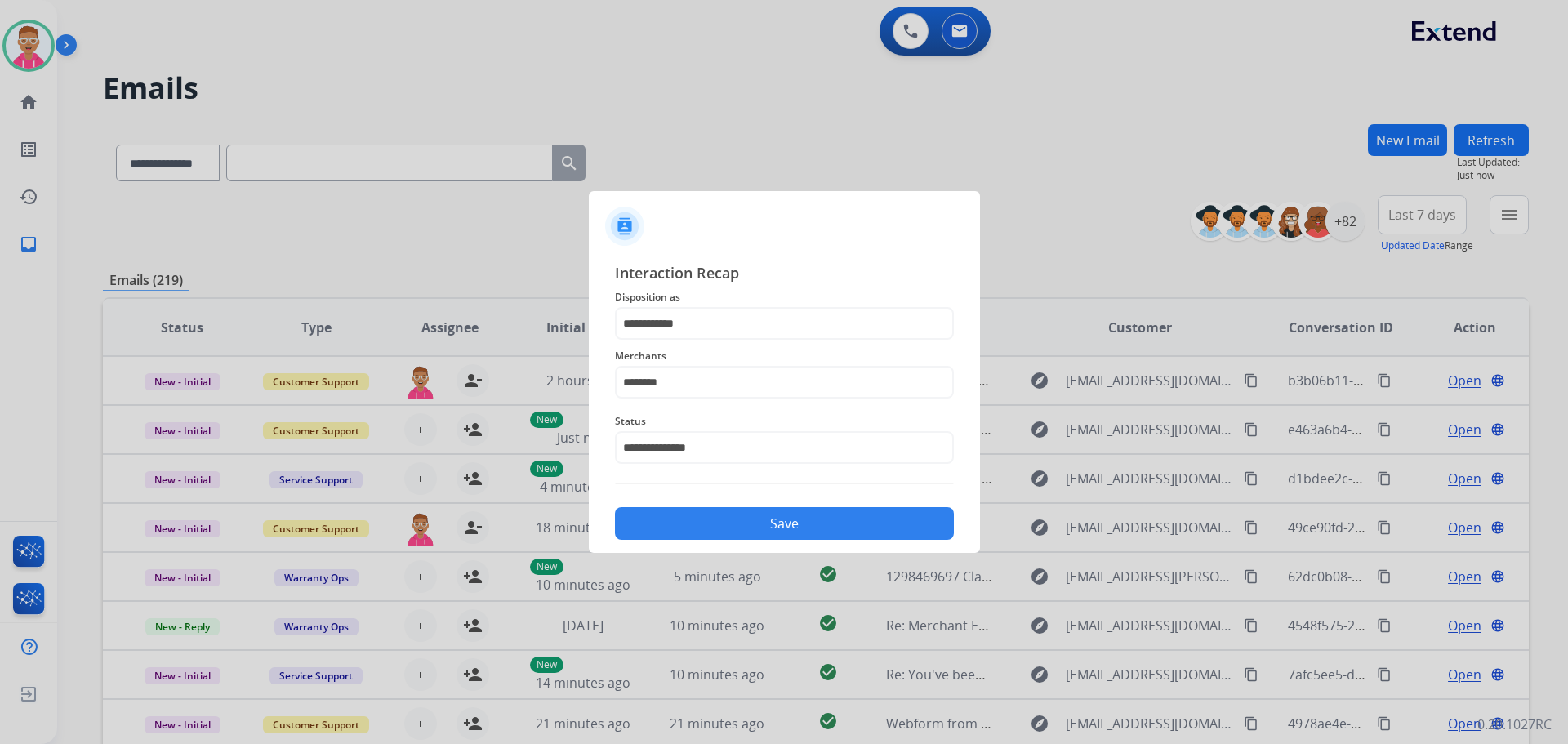
click at [763, 523] on button "Save" at bounding box center [784, 523] width 339 height 33
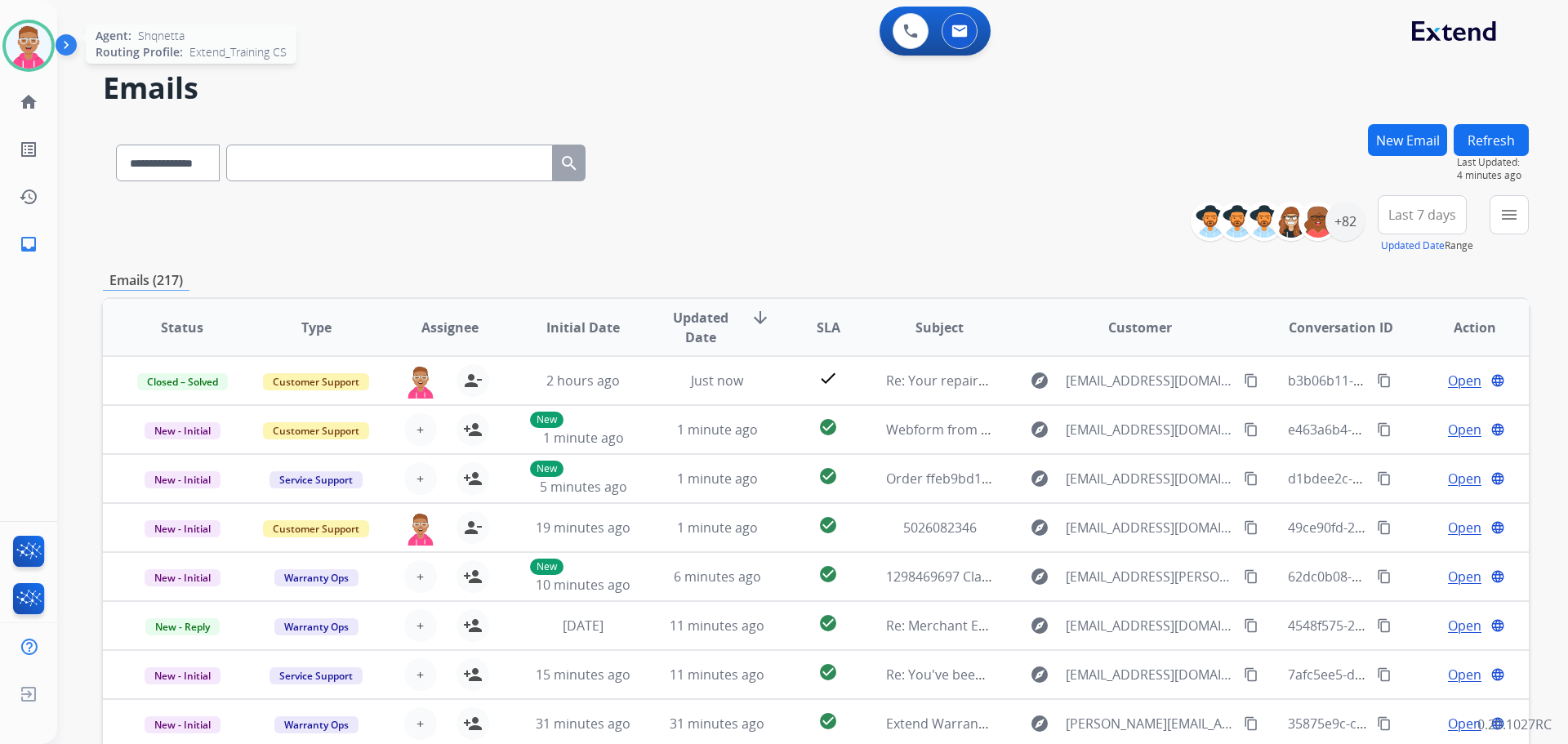
click at [20, 46] on img at bounding box center [28, 45] width 46 height 46
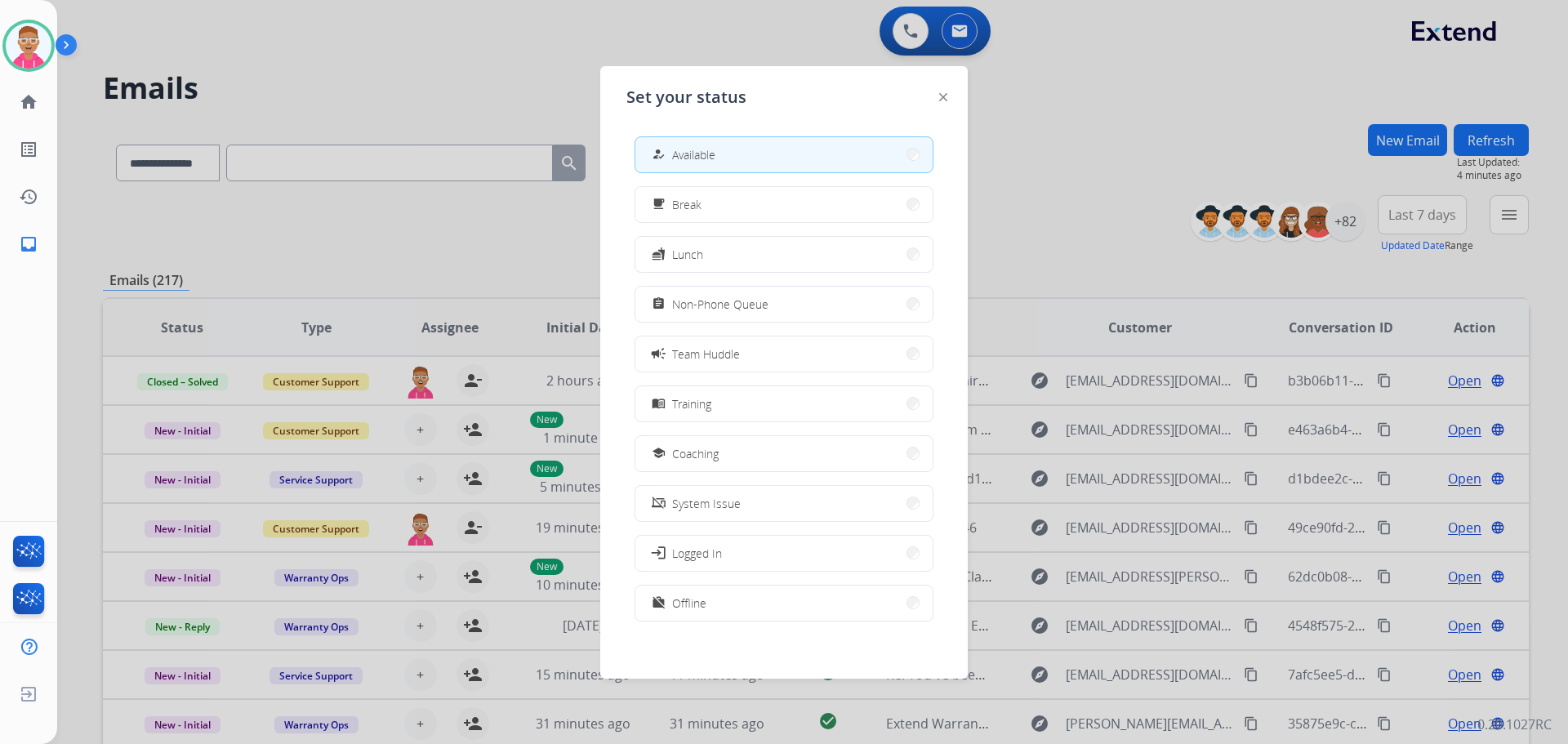
drag, startPoint x: 798, startPoint y: 299, endPoint x: 573, endPoint y: 214, distance: 240.5
click at [797, 299] on button "assignment Non-Phone Queue" at bounding box center [784, 304] width 298 height 35
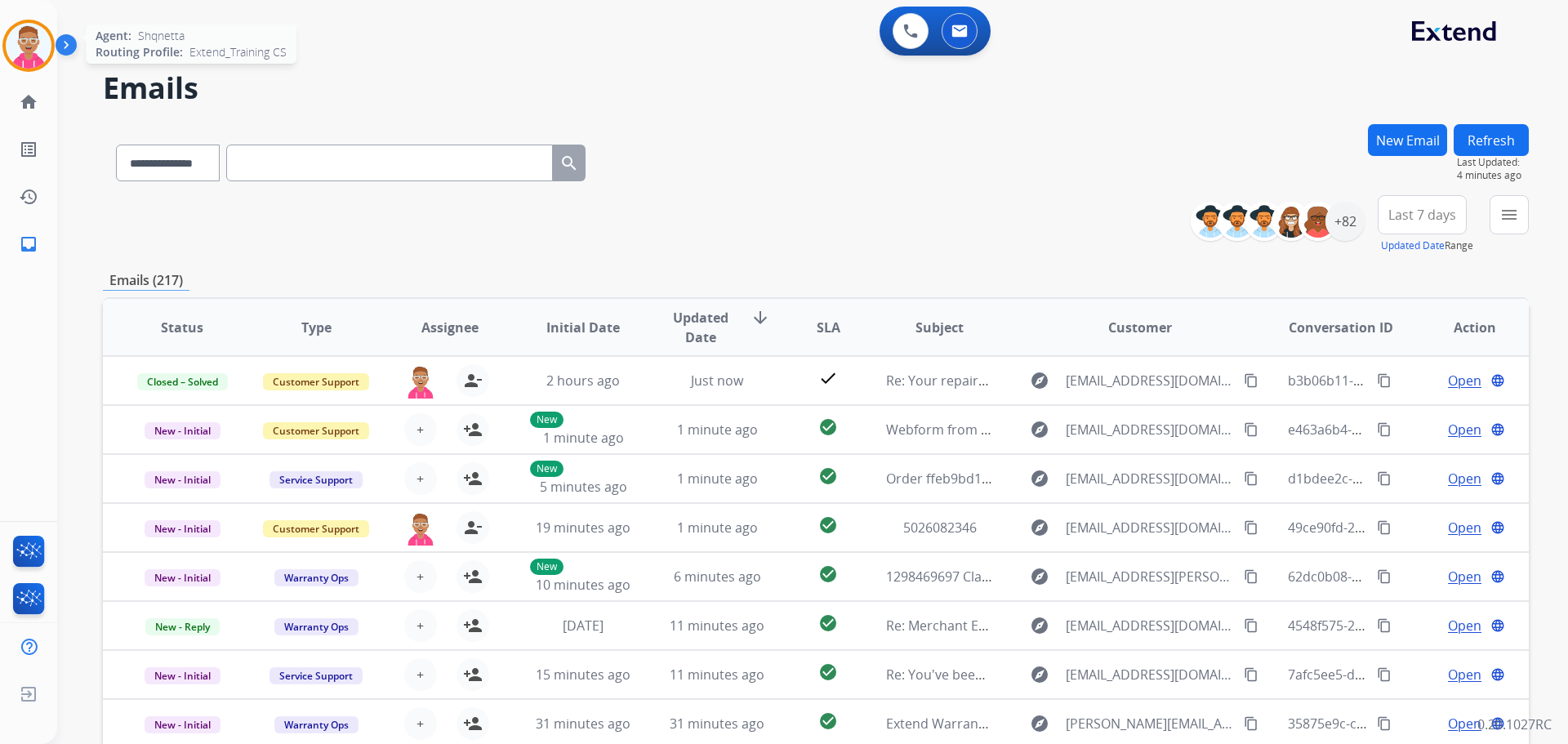
click at [48, 53] on img at bounding box center [28, 45] width 46 height 46
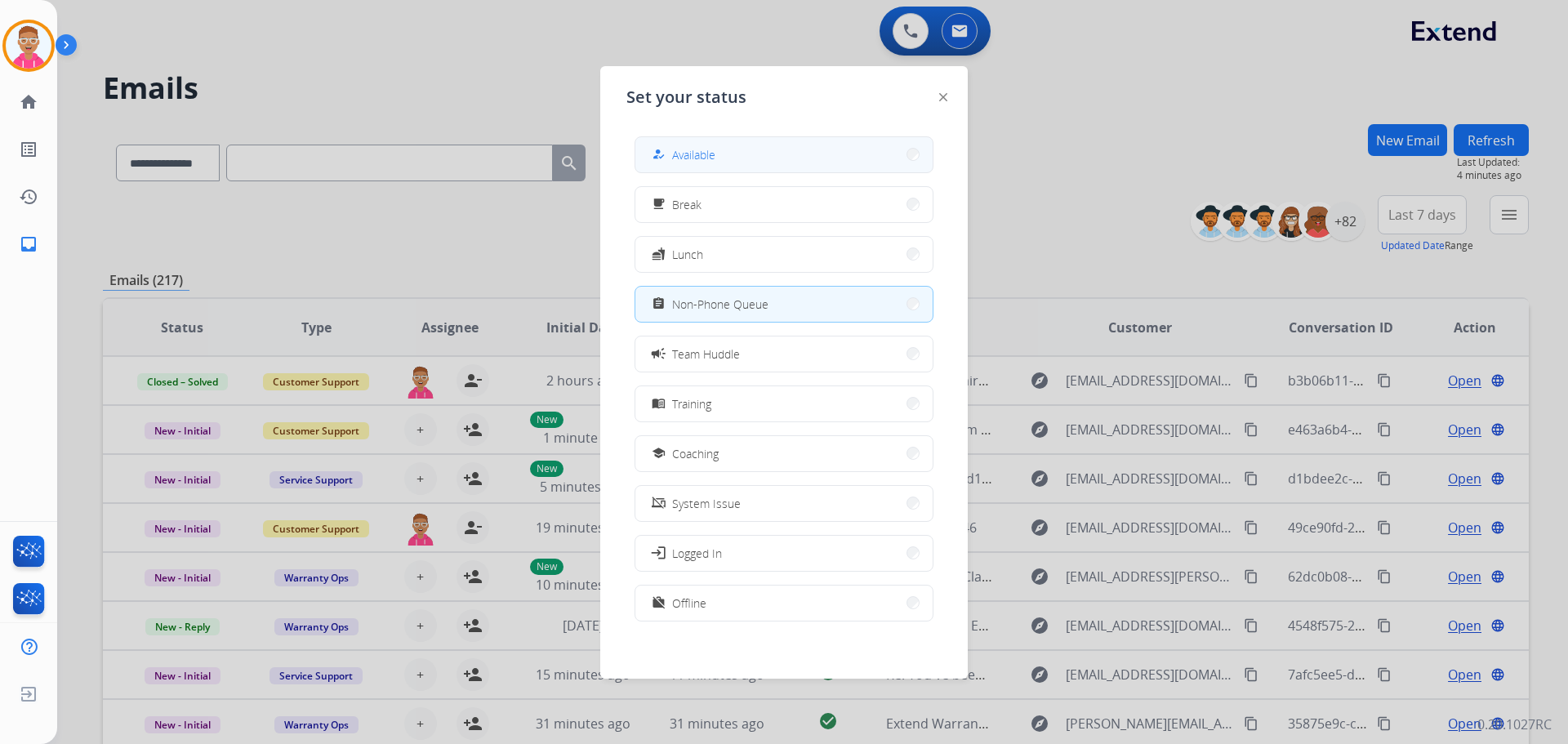
click at [740, 142] on button "how_to_reg Available" at bounding box center [784, 155] width 298 height 35
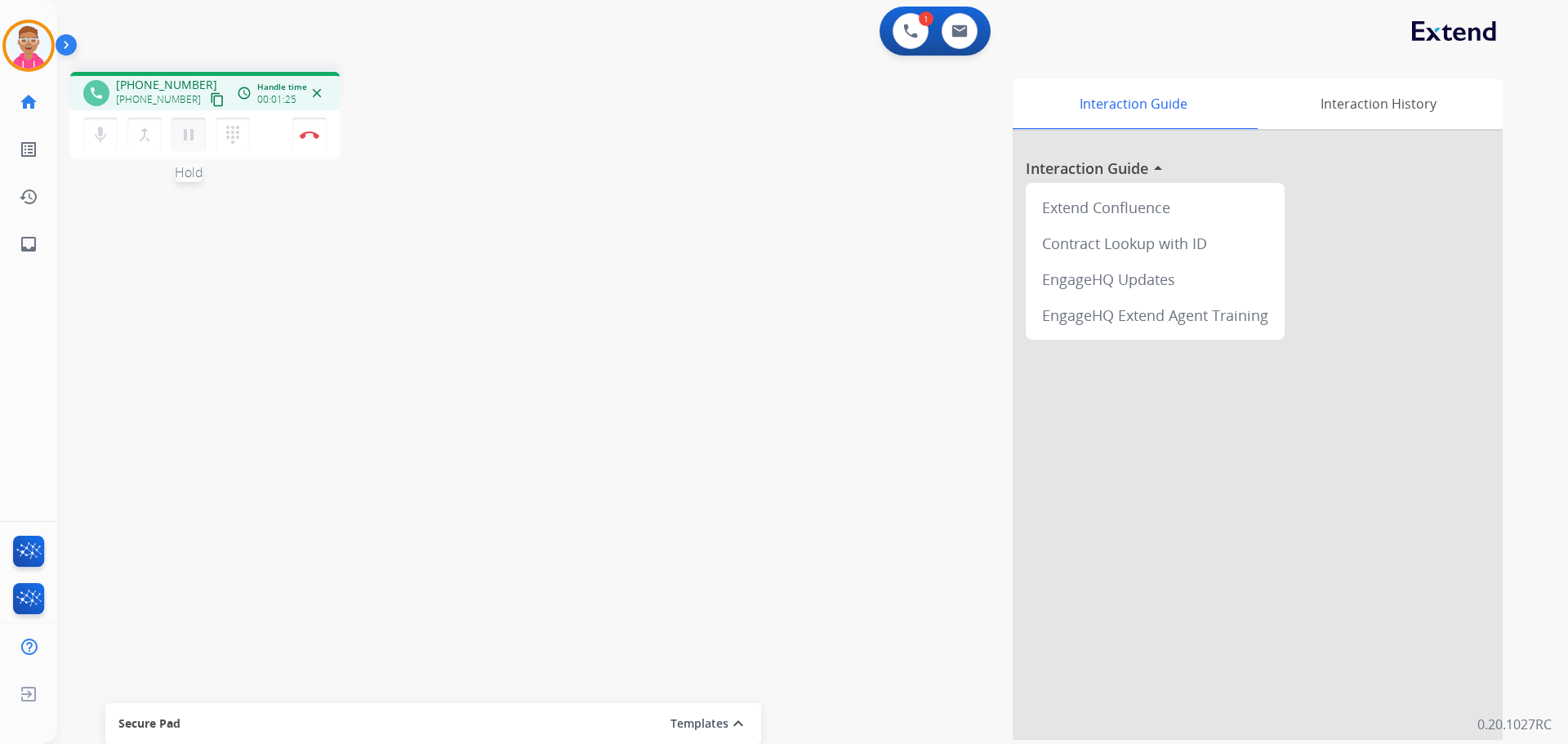
click at [196, 133] on mat-icon "pause" at bounding box center [188, 135] width 20 height 20
click at [193, 135] on mat-icon "play_arrow" at bounding box center [188, 135] width 20 height 20
click at [186, 132] on mat-icon "pause" at bounding box center [188, 135] width 20 height 20
click at [190, 136] on mat-icon "play_arrow" at bounding box center [188, 135] width 20 height 20
click at [242, 389] on div "phone +16236924242 +16236924242 content_copy access_time Call metrics Queue 00:…" at bounding box center [793, 400] width 1472 height 681
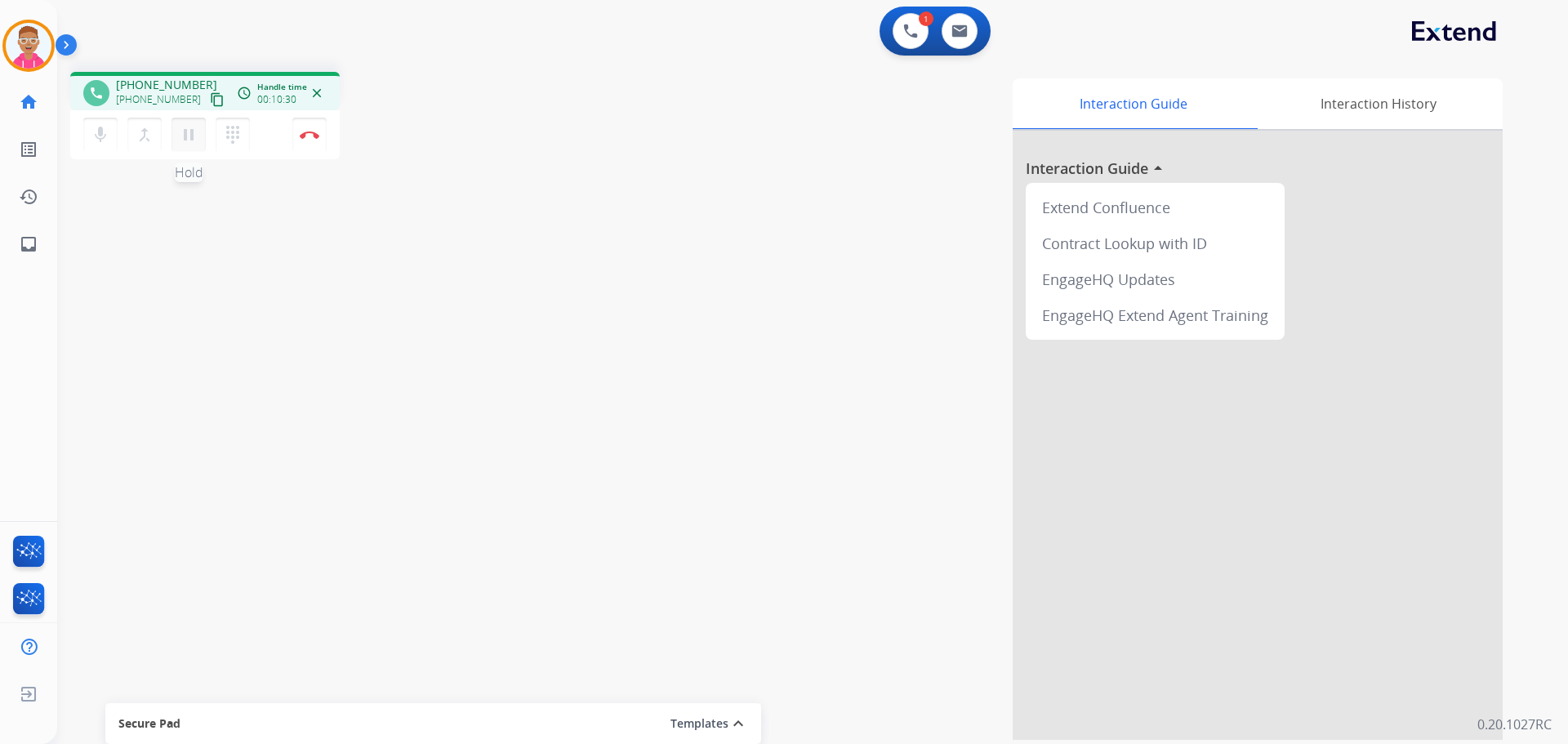
click at [183, 138] on mat-icon "pause" at bounding box center [188, 135] width 20 height 20
drag, startPoint x: 177, startPoint y: 124, endPoint x: 186, endPoint y: 128, distance: 9.8
click at [185, 127] on button "play_arrow Hold" at bounding box center [188, 134] width 34 height 34
click at [187, 141] on mat-icon "pause" at bounding box center [188, 135] width 20 height 20
click at [239, 133] on mat-icon "dialpad" at bounding box center [233, 135] width 20 height 20
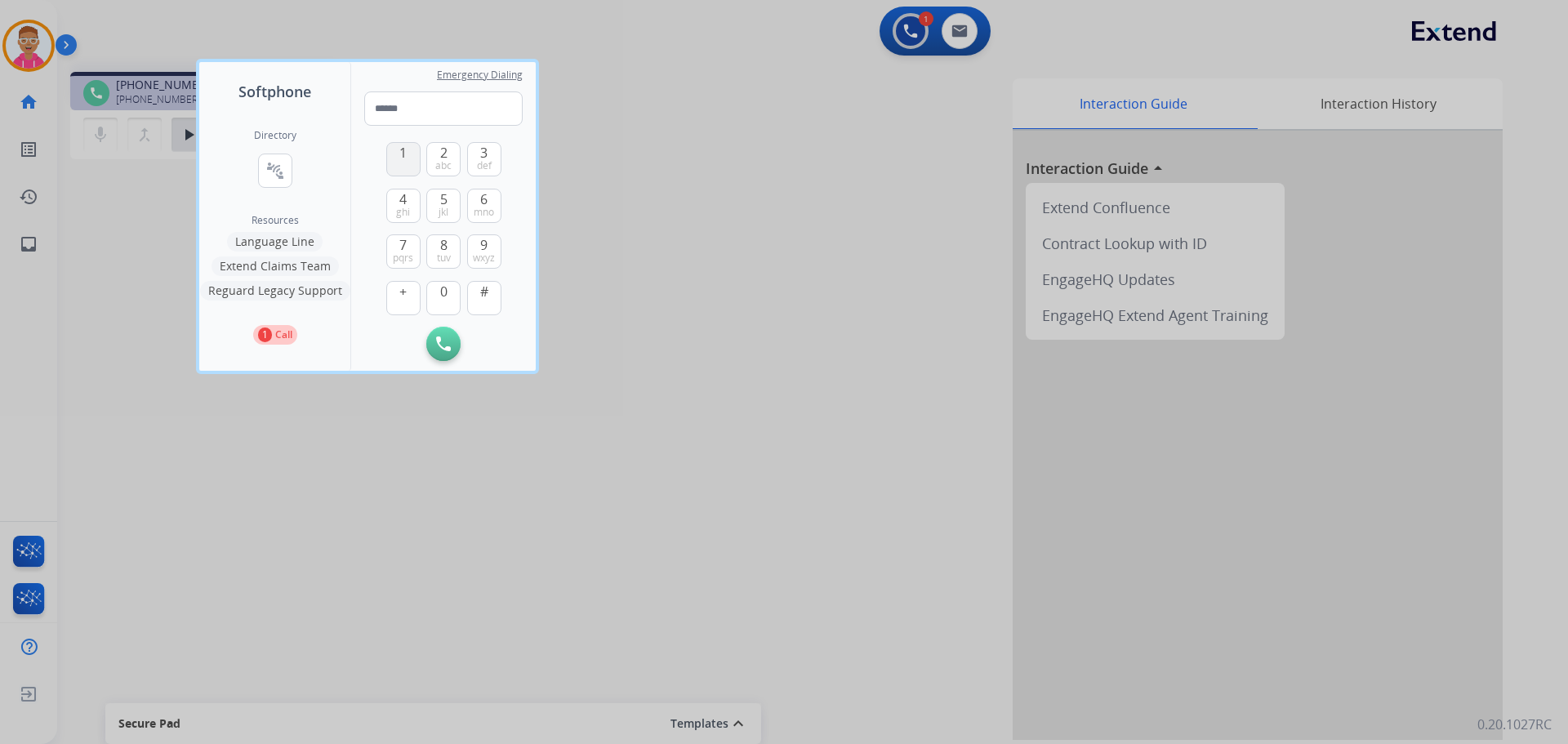
click at [399, 158] on button "1" at bounding box center [403, 158] width 34 height 34
click at [438, 249] on button "8 tuv" at bounding box center [443, 251] width 34 height 34
click at [483, 204] on span "6" at bounding box center [484, 199] width 8 height 20
click at [404, 204] on span "4" at bounding box center [403, 199] width 8 height 20
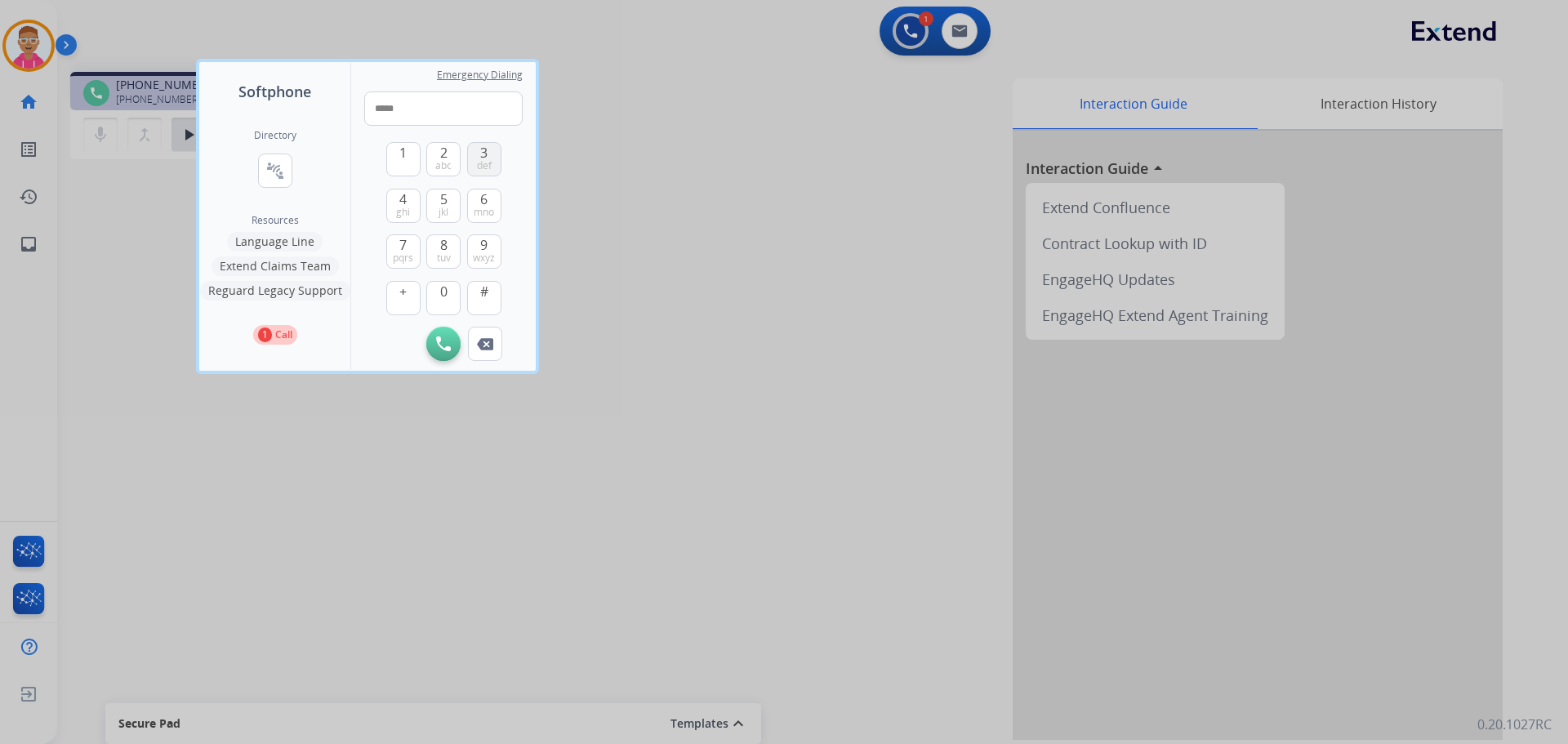
click at [490, 156] on button "3 def" at bounding box center [484, 158] width 34 height 34
click at [477, 204] on button "6 mno" at bounding box center [484, 205] width 34 height 34
click at [485, 156] on span "3" at bounding box center [484, 153] width 8 height 20
drag, startPoint x: 490, startPoint y: 249, endPoint x: 500, endPoint y: 181, distance: 68.7
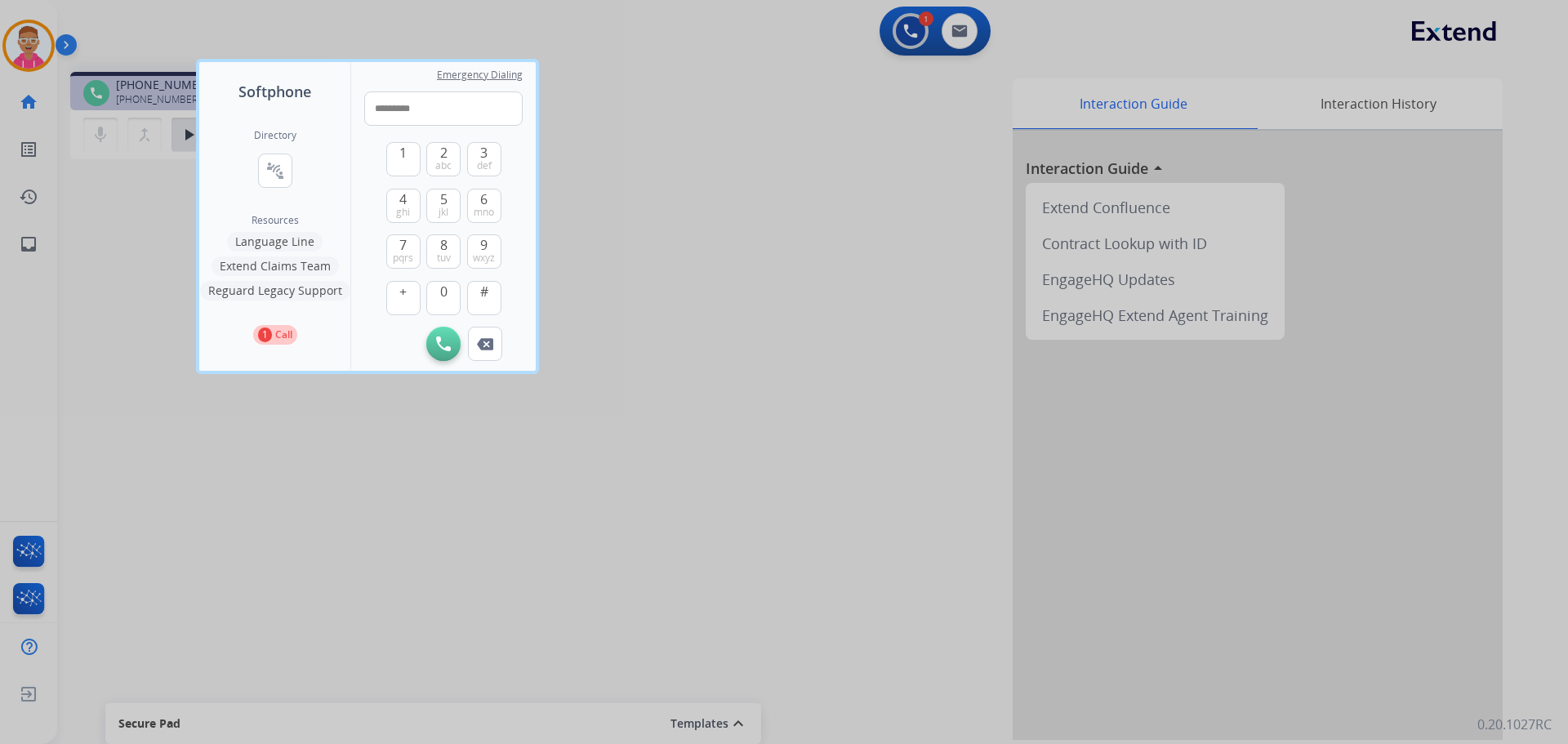
click at [490, 244] on button "9 wxyz" at bounding box center [484, 251] width 34 height 34
click at [488, 157] on span "3" at bounding box center [484, 153] width 8 height 20
type input "**********"
click at [445, 337] on img at bounding box center [444, 344] width 15 height 15
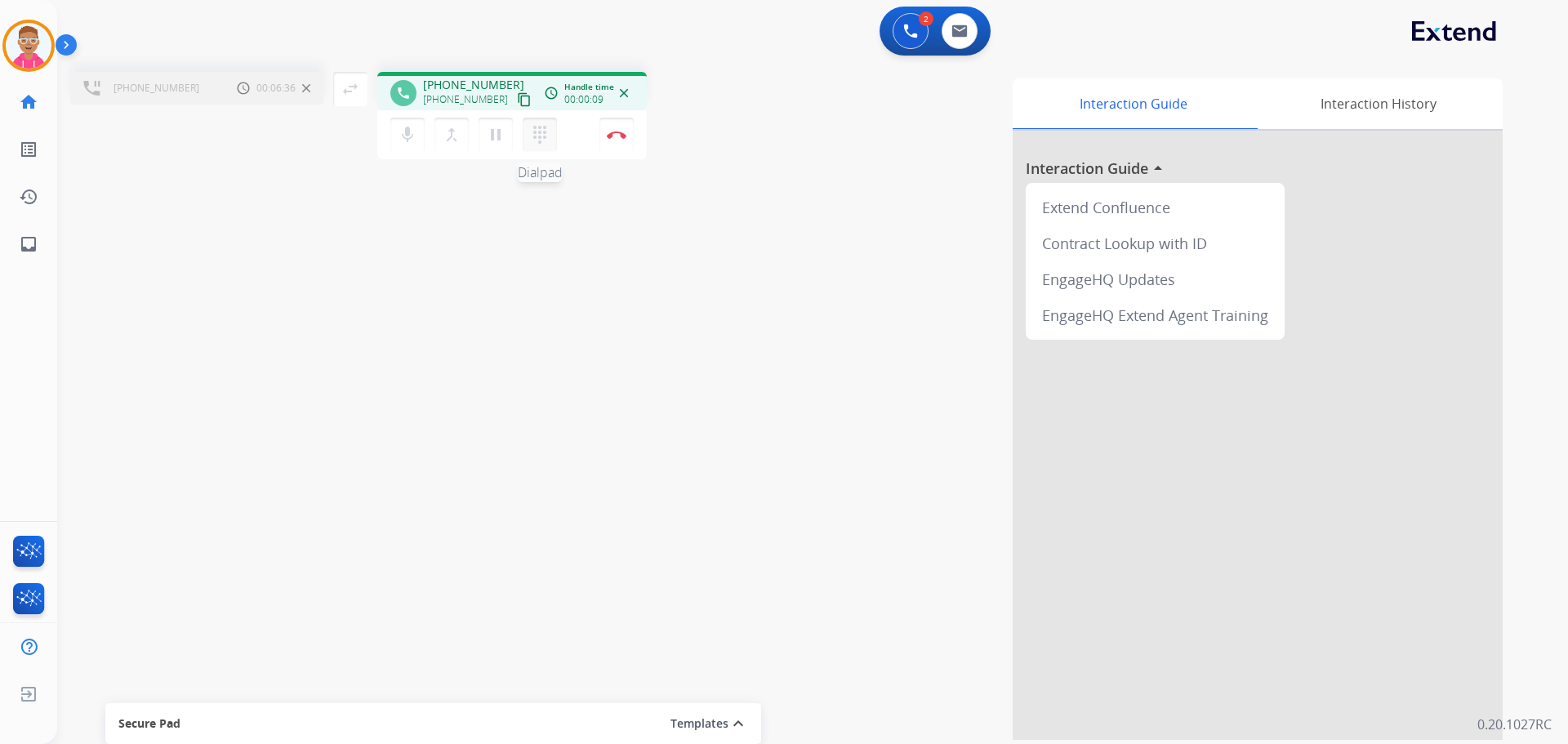
click at [540, 136] on mat-icon "dialpad" at bounding box center [540, 135] width 20 height 20
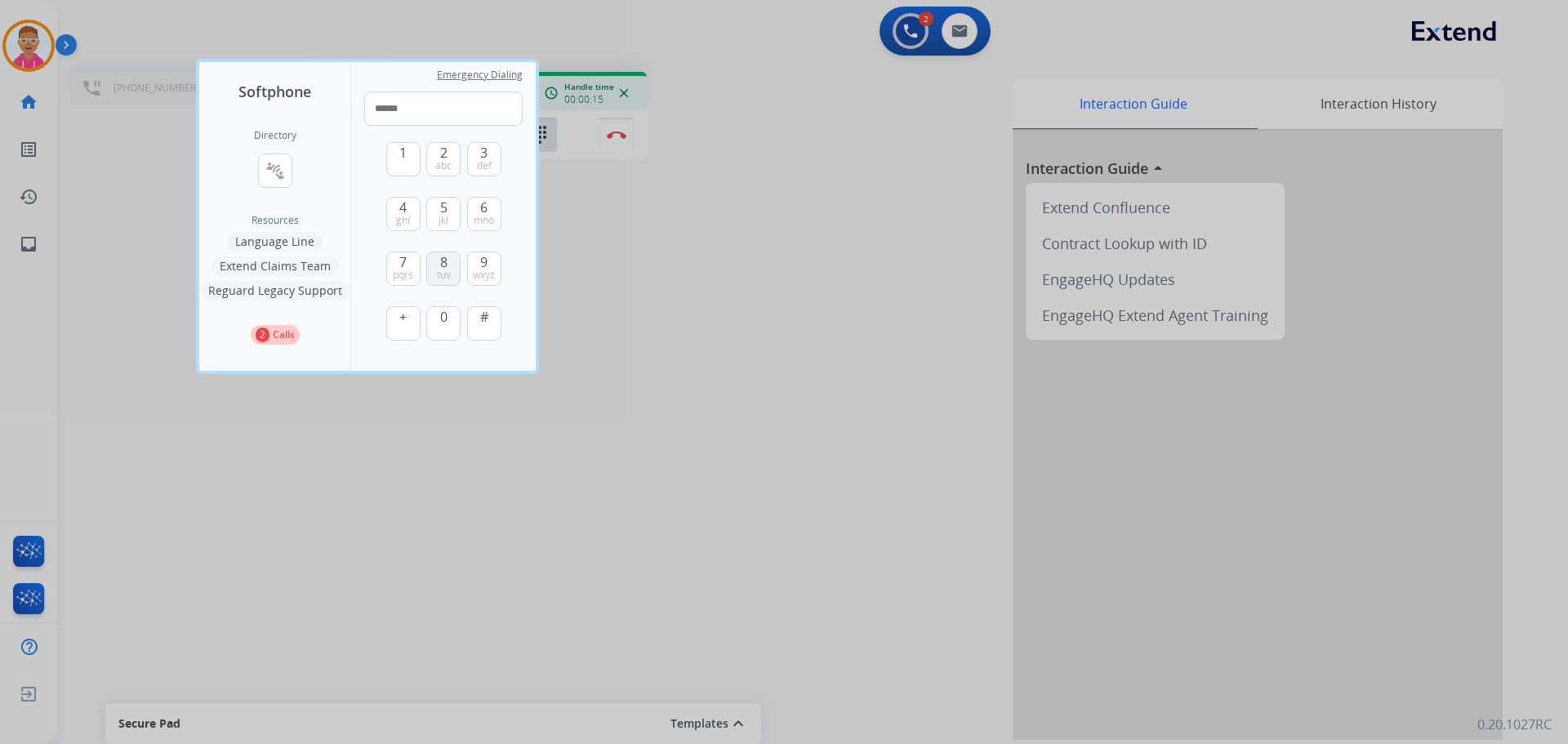
click at [443, 263] on span "8" at bounding box center [444, 263] width 8 height 20
click at [495, 205] on button "6 mno" at bounding box center [484, 214] width 34 height 34
click at [490, 153] on button "3 def" at bounding box center [484, 158] width 34 height 34
click at [416, 155] on button "1" at bounding box center [403, 158] width 34 height 34
click at [408, 214] on span "ghi" at bounding box center [403, 221] width 14 height 13
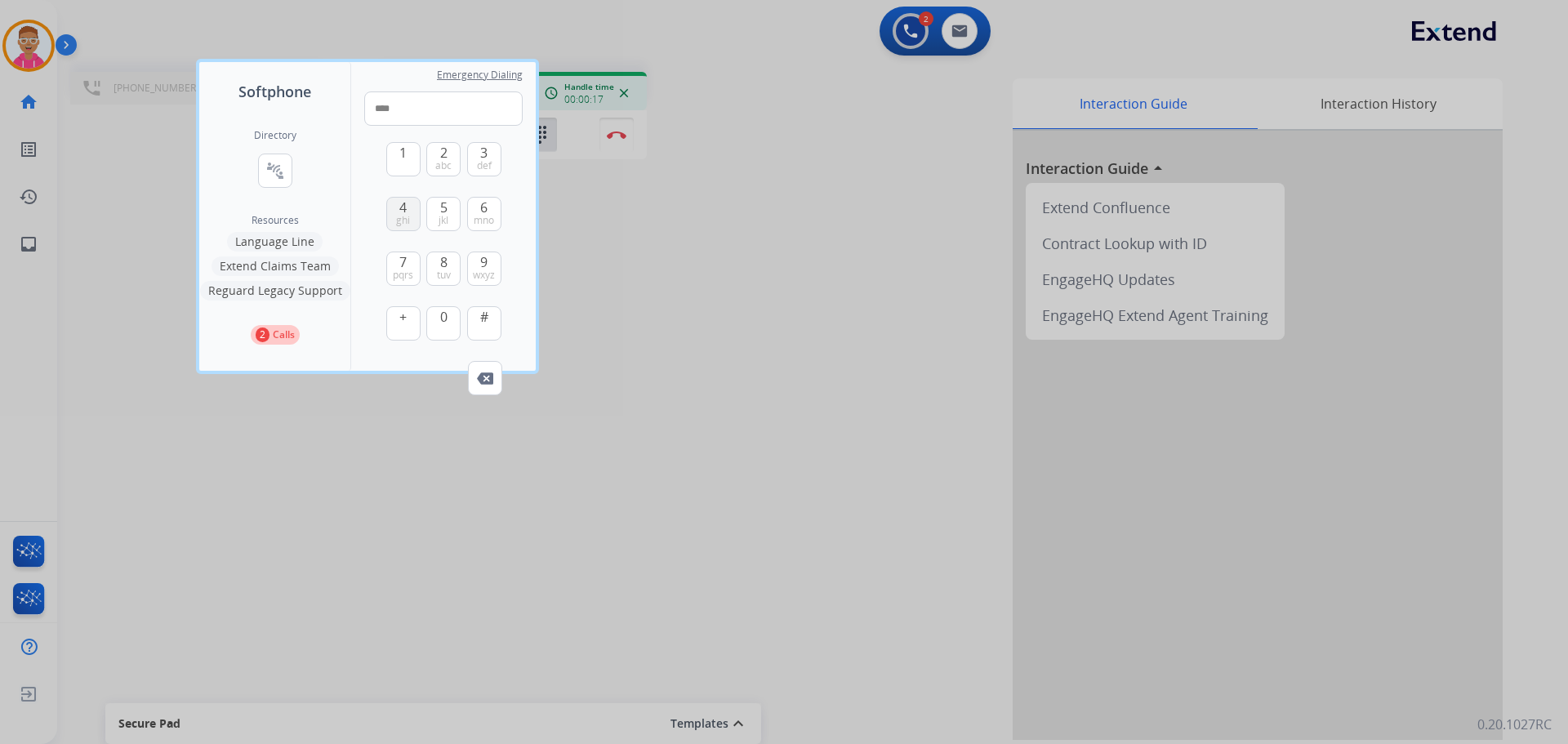
type input "*****"
click at [297, 30] on div at bounding box center [784, 372] width 1568 height 744
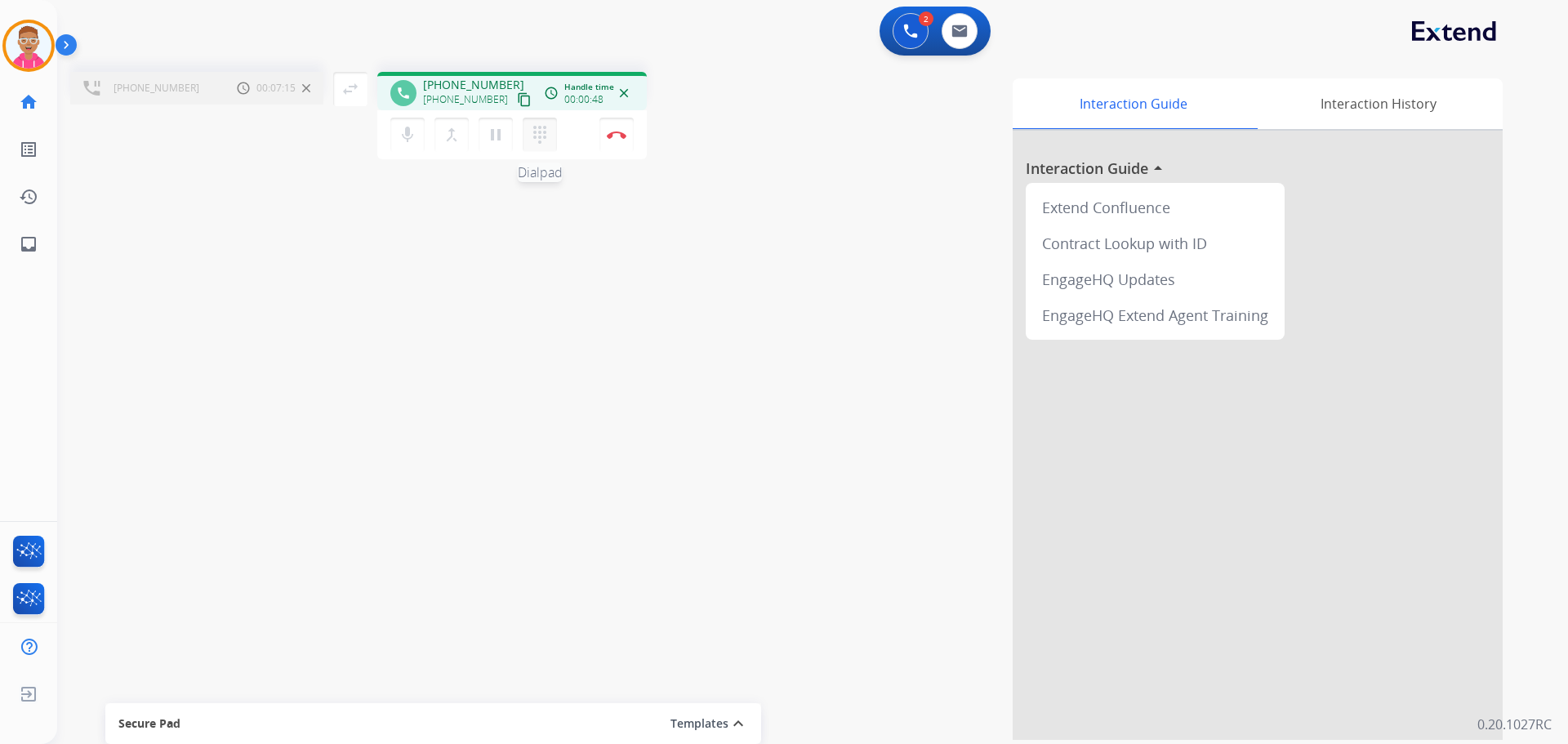
click at [543, 134] on mat-icon "dialpad" at bounding box center [540, 135] width 20 height 20
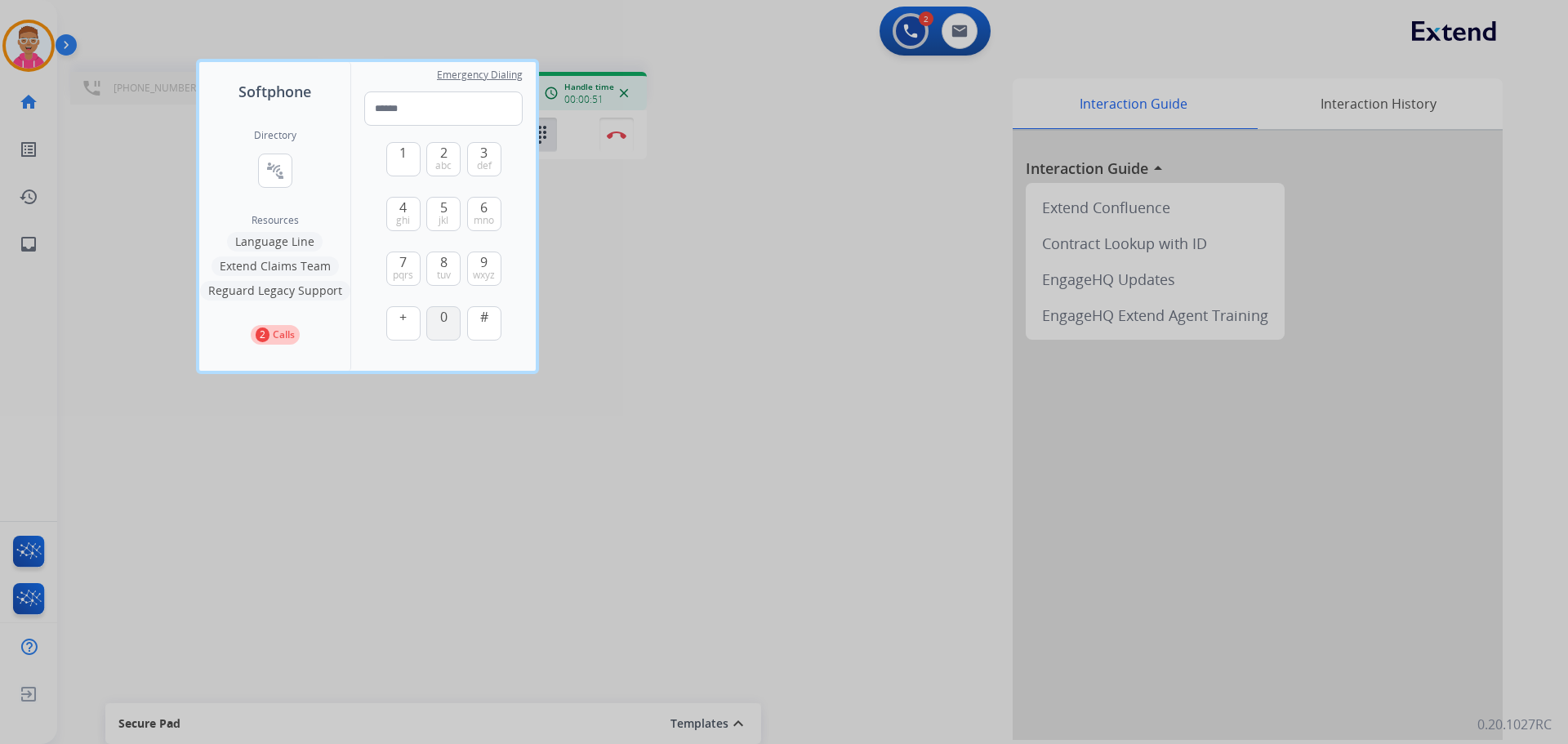
click at [446, 324] on span "0" at bounding box center [444, 317] width 8 height 20
type input "*"
click at [774, 163] on div at bounding box center [784, 372] width 1568 height 744
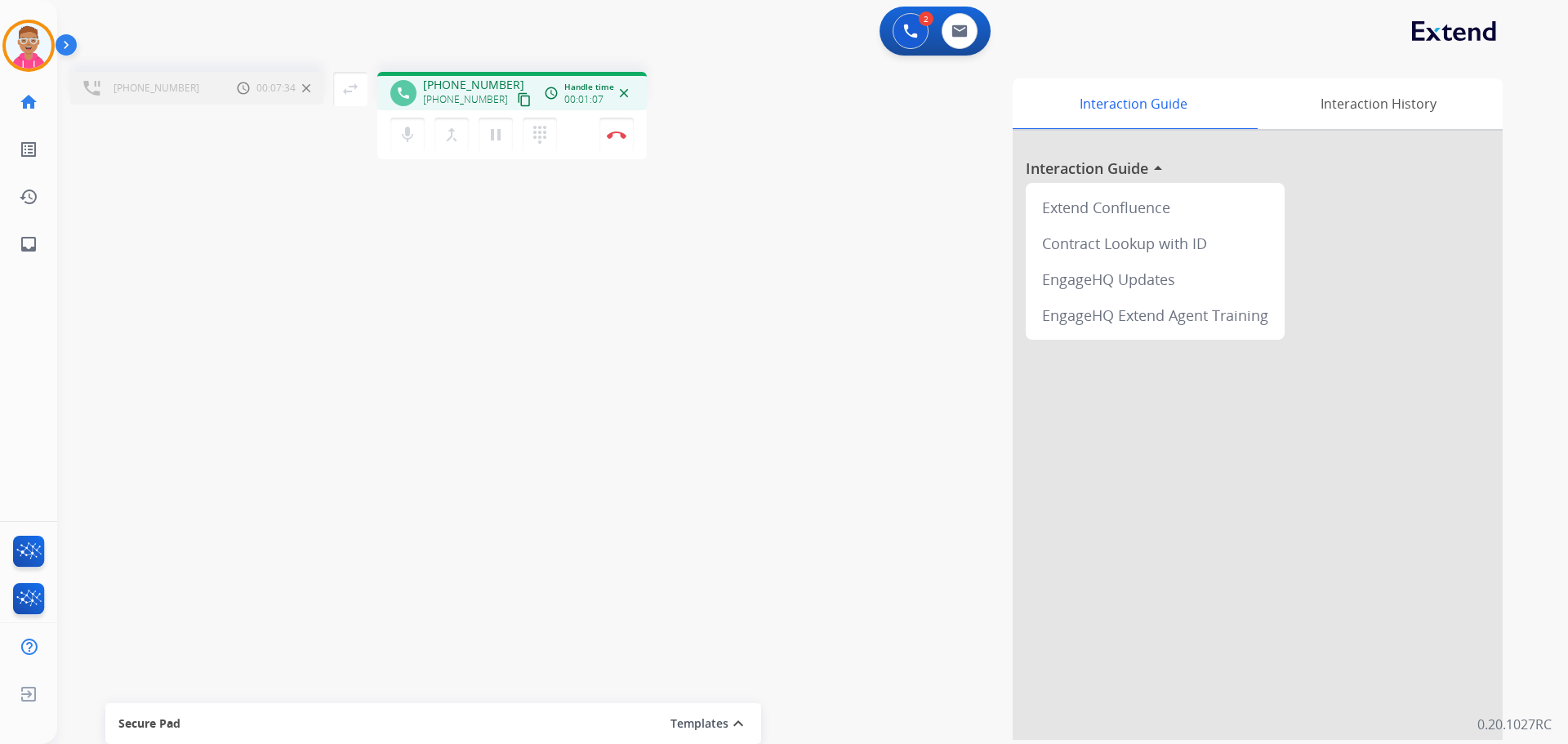
click at [626, 92] on mat-icon "close" at bounding box center [624, 93] width 15 height 15
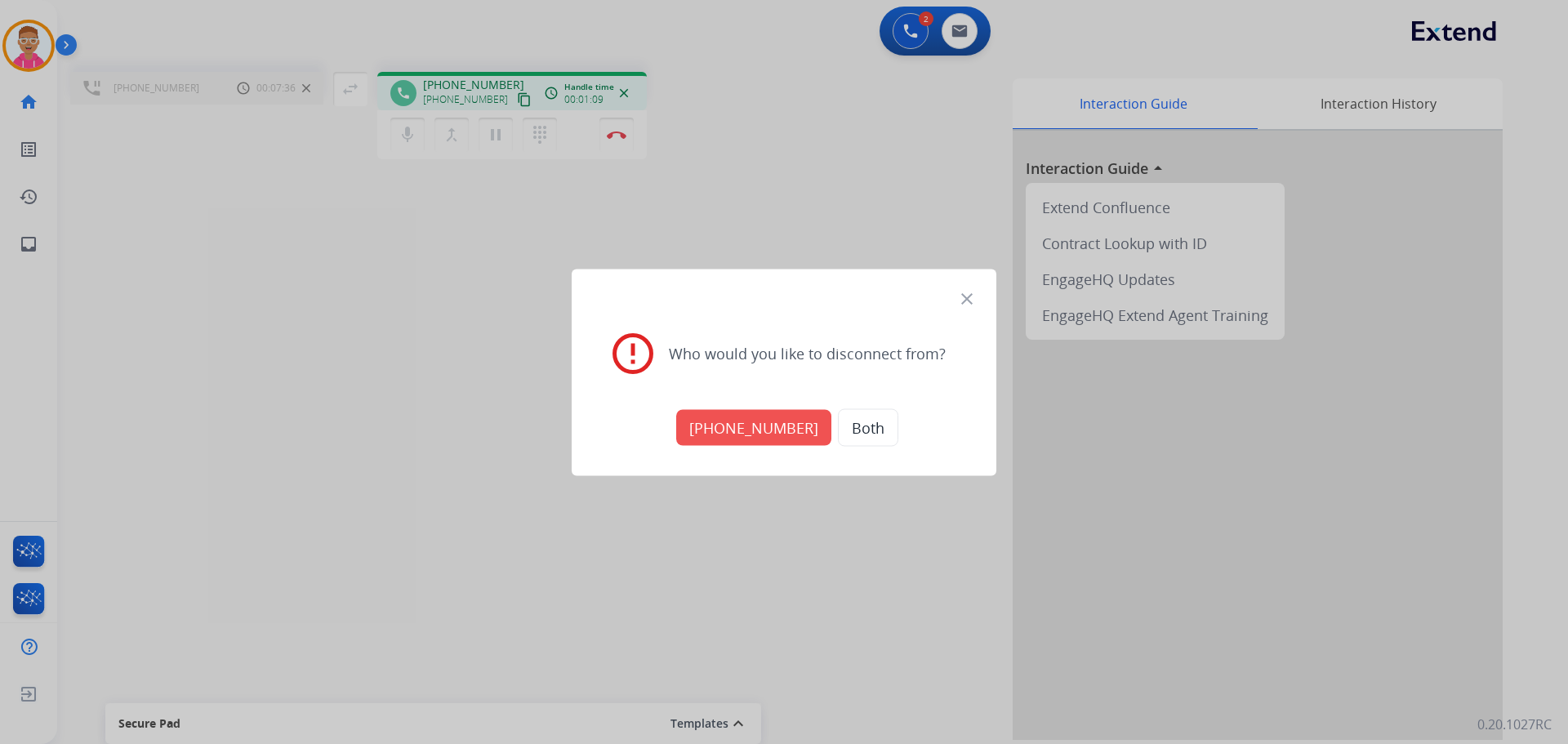
click at [779, 430] on button "+18664363393" at bounding box center [754, 427] width 155 height 36
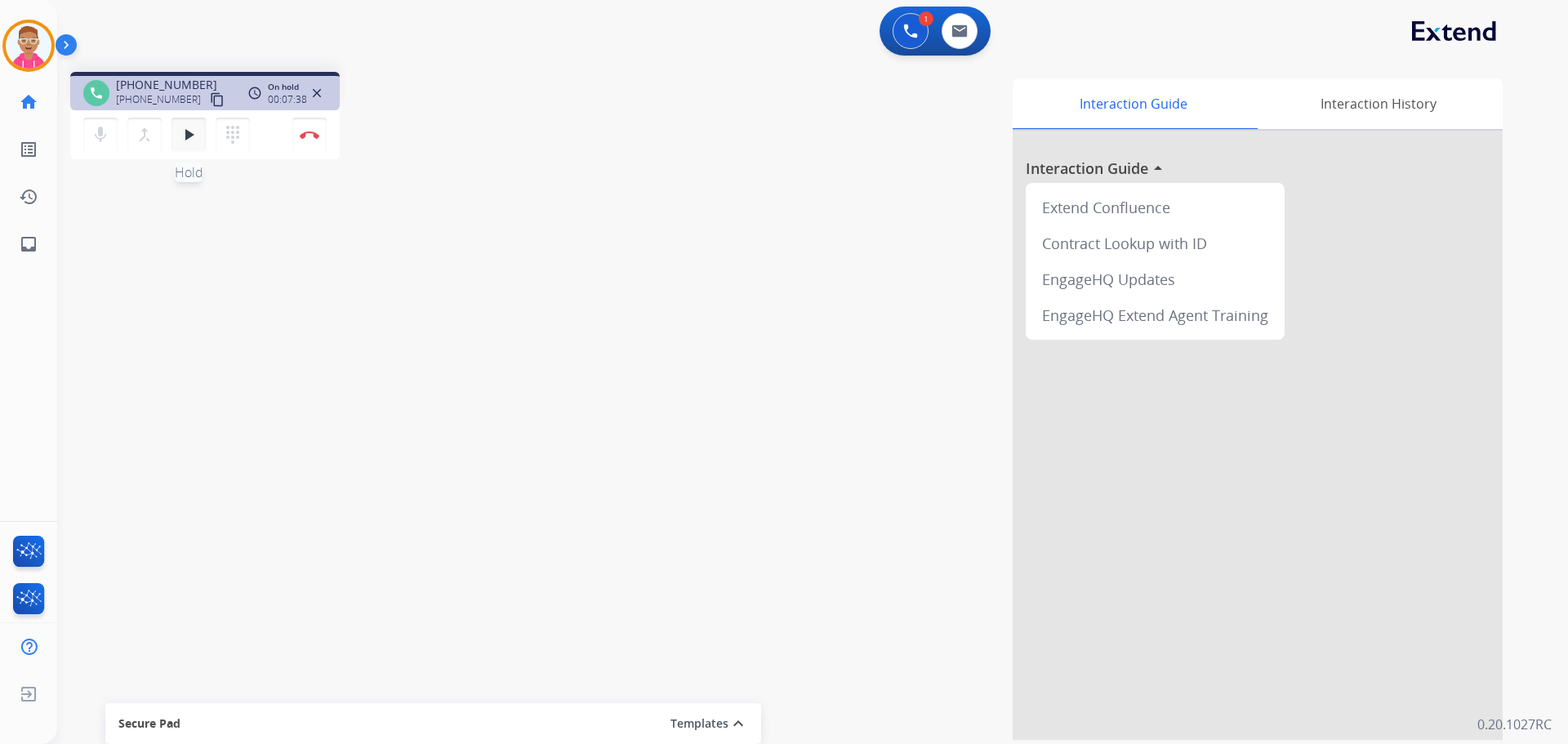
click at [191, 133] on mat-icon "play_arrow" at bounding box center [188, 135] width 20 height 20
click at [184, 138] on mat-icon "pause" at bounding box center [188, 135] width 20 height 20
click at [239, 131] on mat-icon "dialpad" at bounding box center [233, 135] width 20 height 20
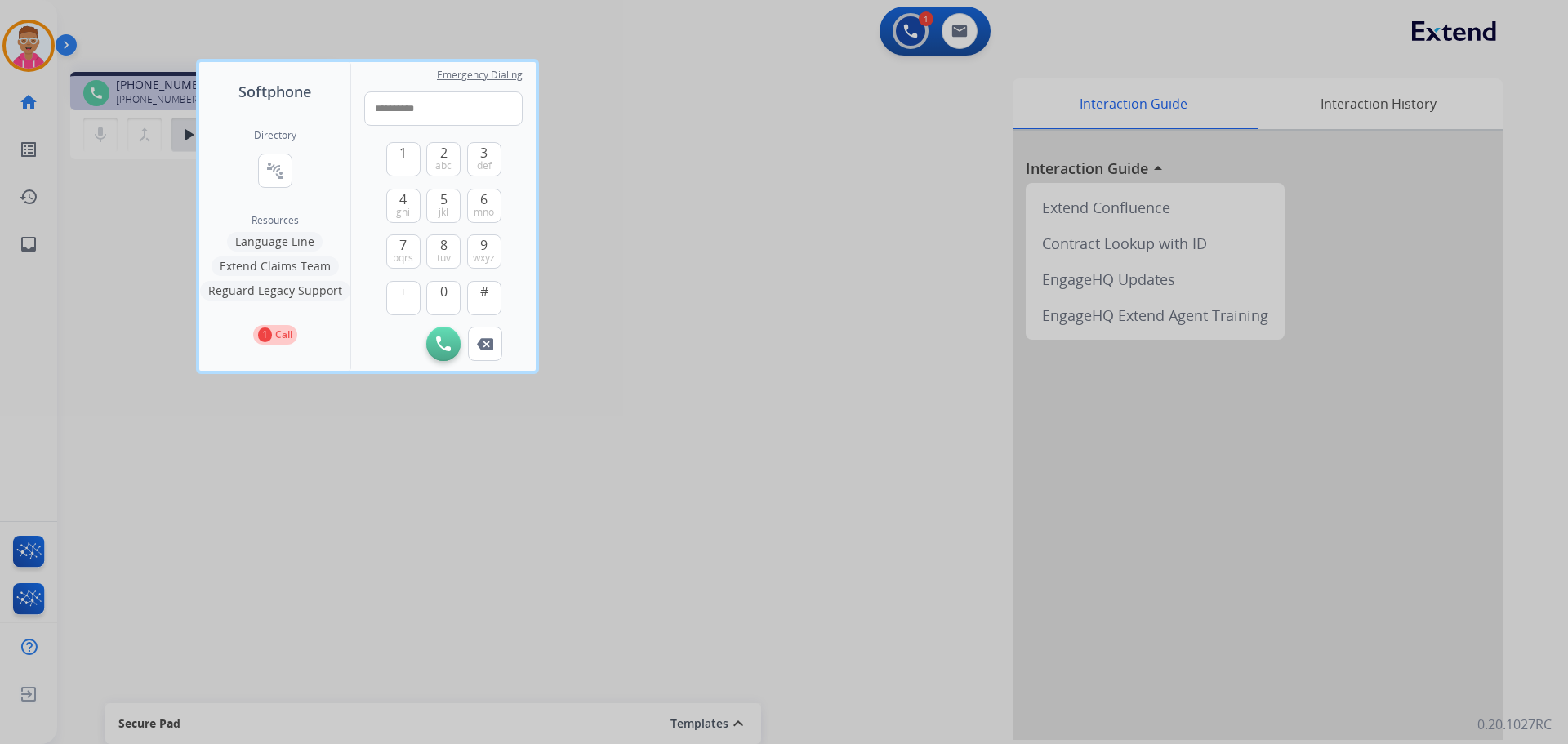
type input "**********"
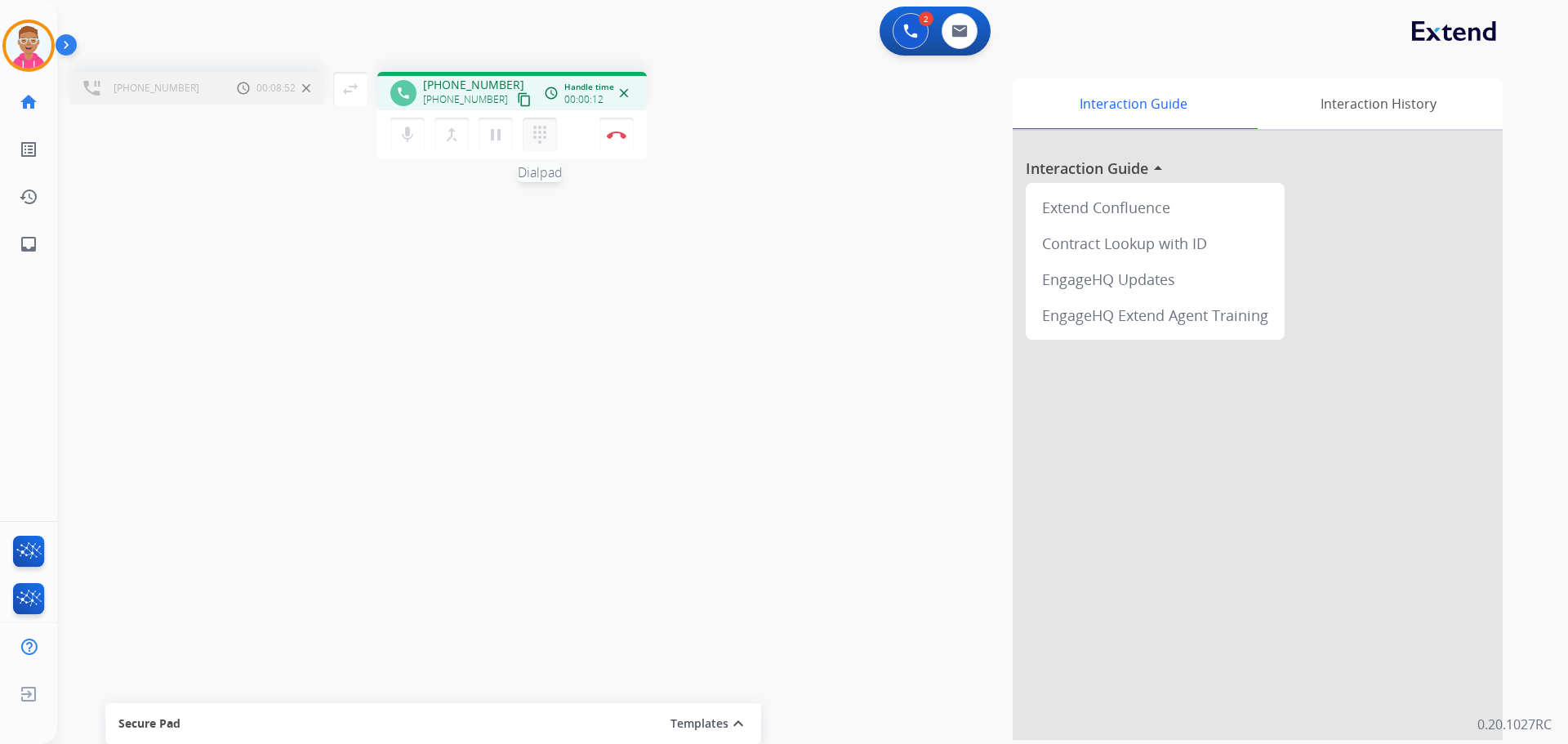
click at [548, 141] on mat-icon "dialpad" at bounding box center [540, 135] width 20 height 20
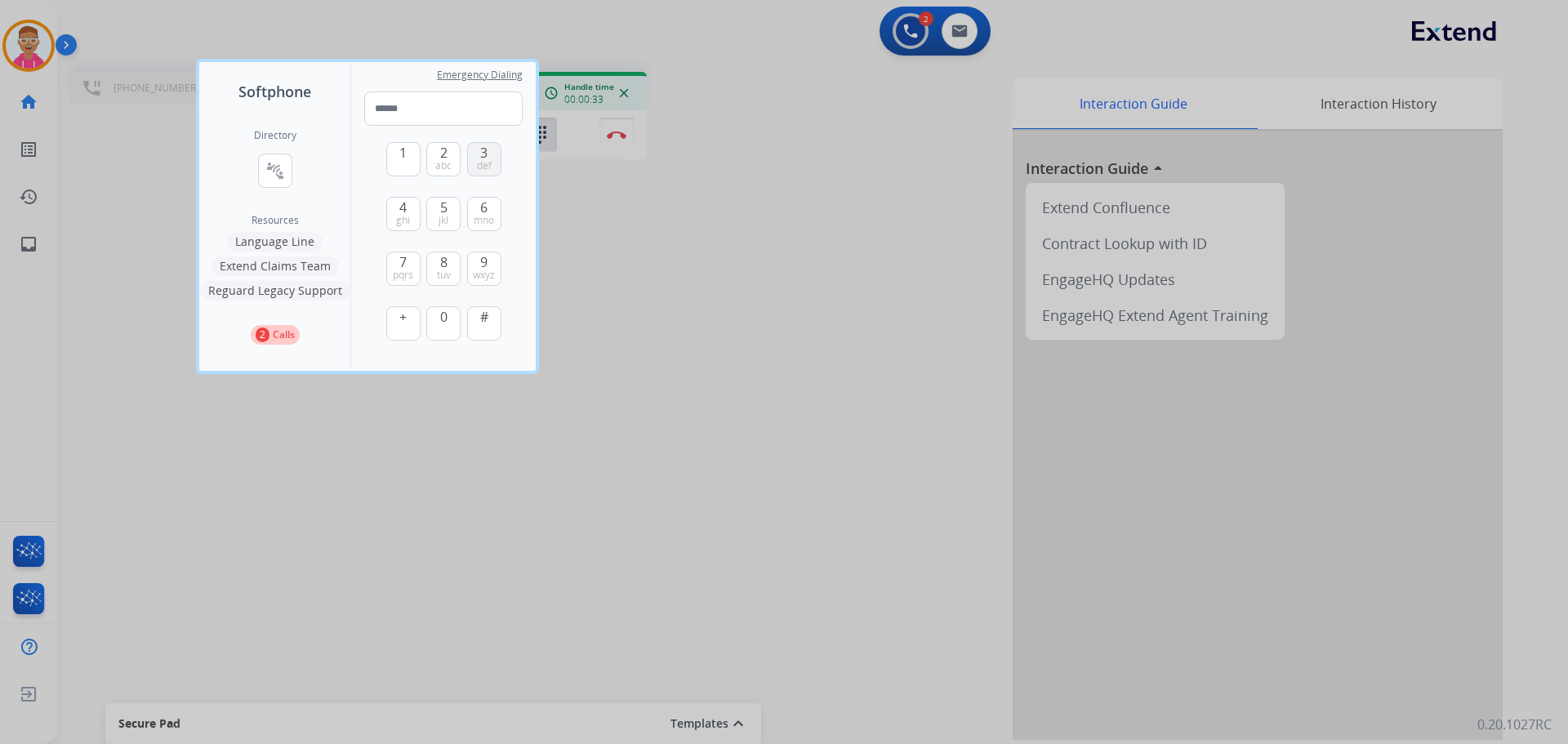
click at [484, 163] on span "def" at bounding box center [485, 166] width 15 height 13
type input "*"
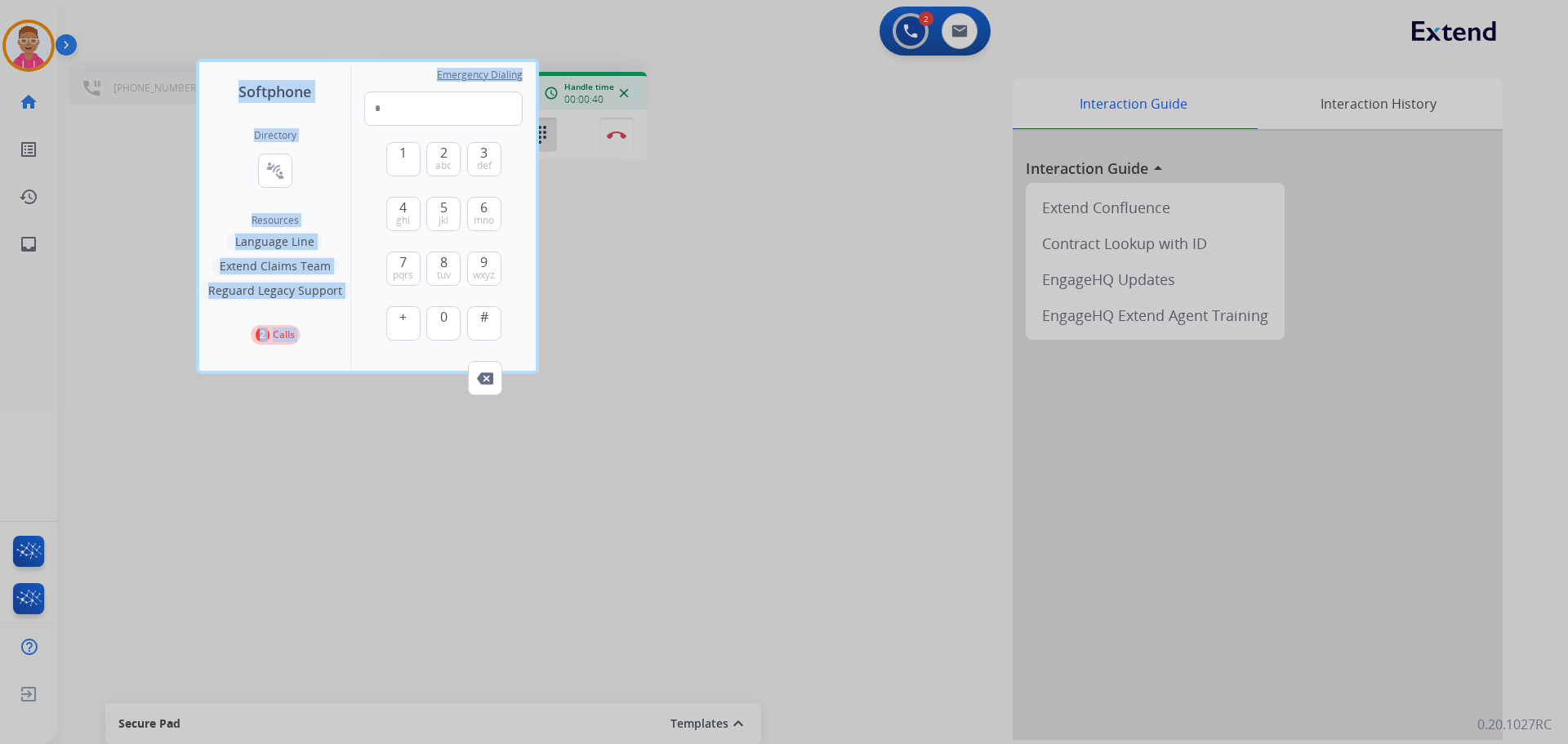
drag, startPoint x: 378, startPoint y: 78, endPoint x: 566, endPoint y: 133, distance: 195.9
click at [566, 133] on div "Softphone Directory connect_without_contact Resource Directory Resources Langua…" at bounding box center [784, 372] width 1568 height 744
click at [645, 277] on div at bounding box center [784, 372] width 1568 height 744
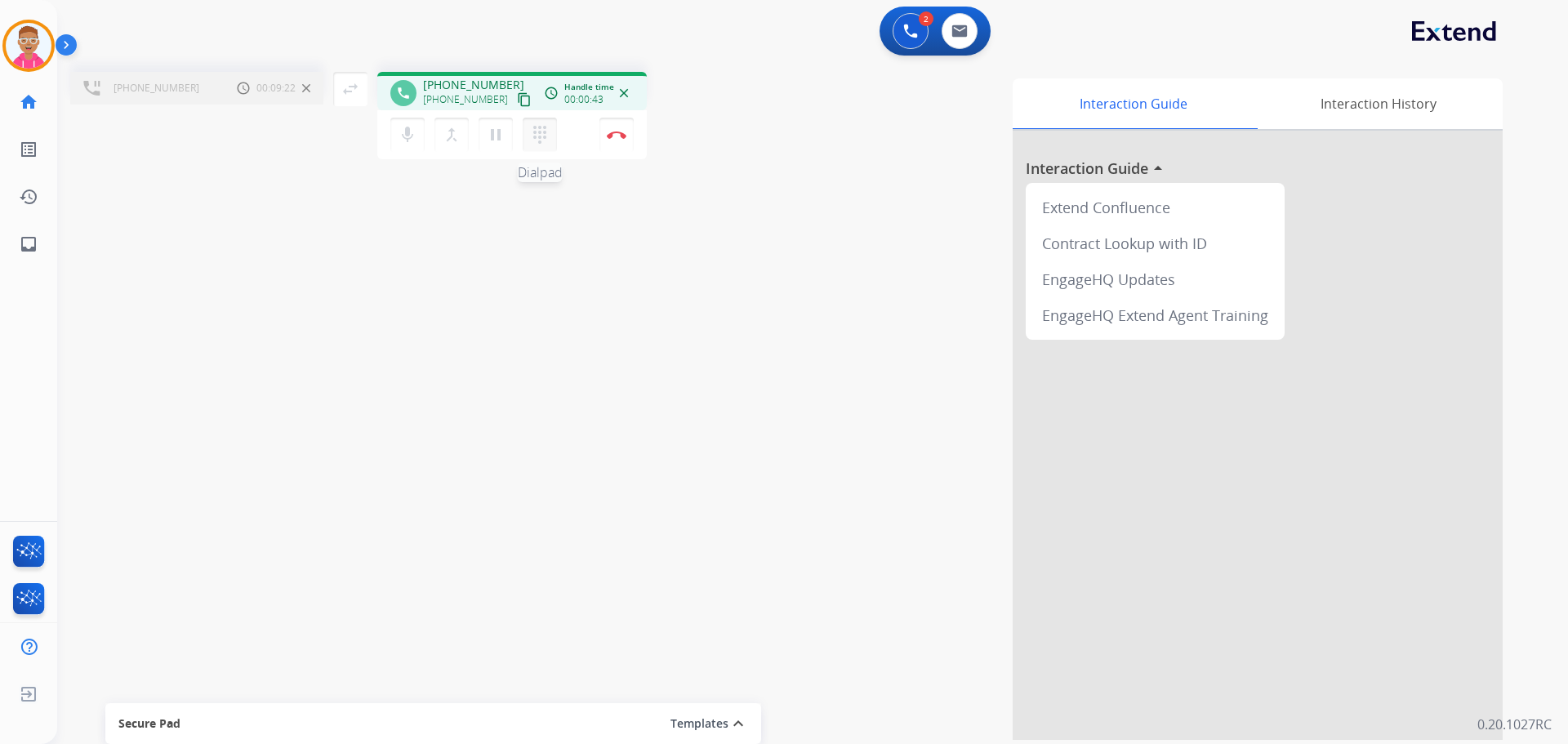
click at [540, 136] on mat-icon "dialpad" at bounding box center [540, 135] width 20 height 20
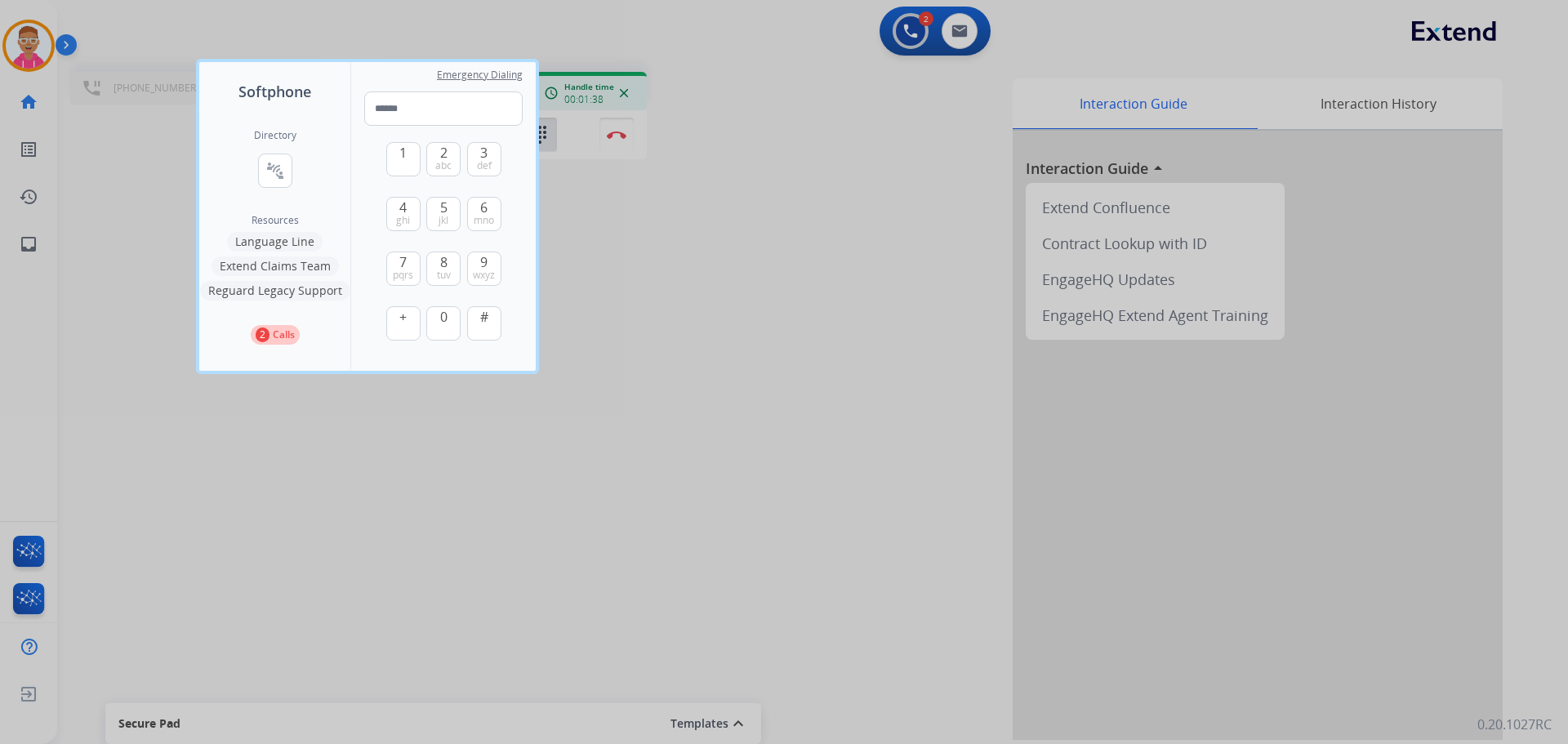
click at [310, 136] on div "Directory connect_without_contact Resource Directory Resources Language Line Ex…" at bounding box center [274, 236] width 151 height 268
click at [622, 215] on div at bounding box center [784, 372] width 1568 height 744
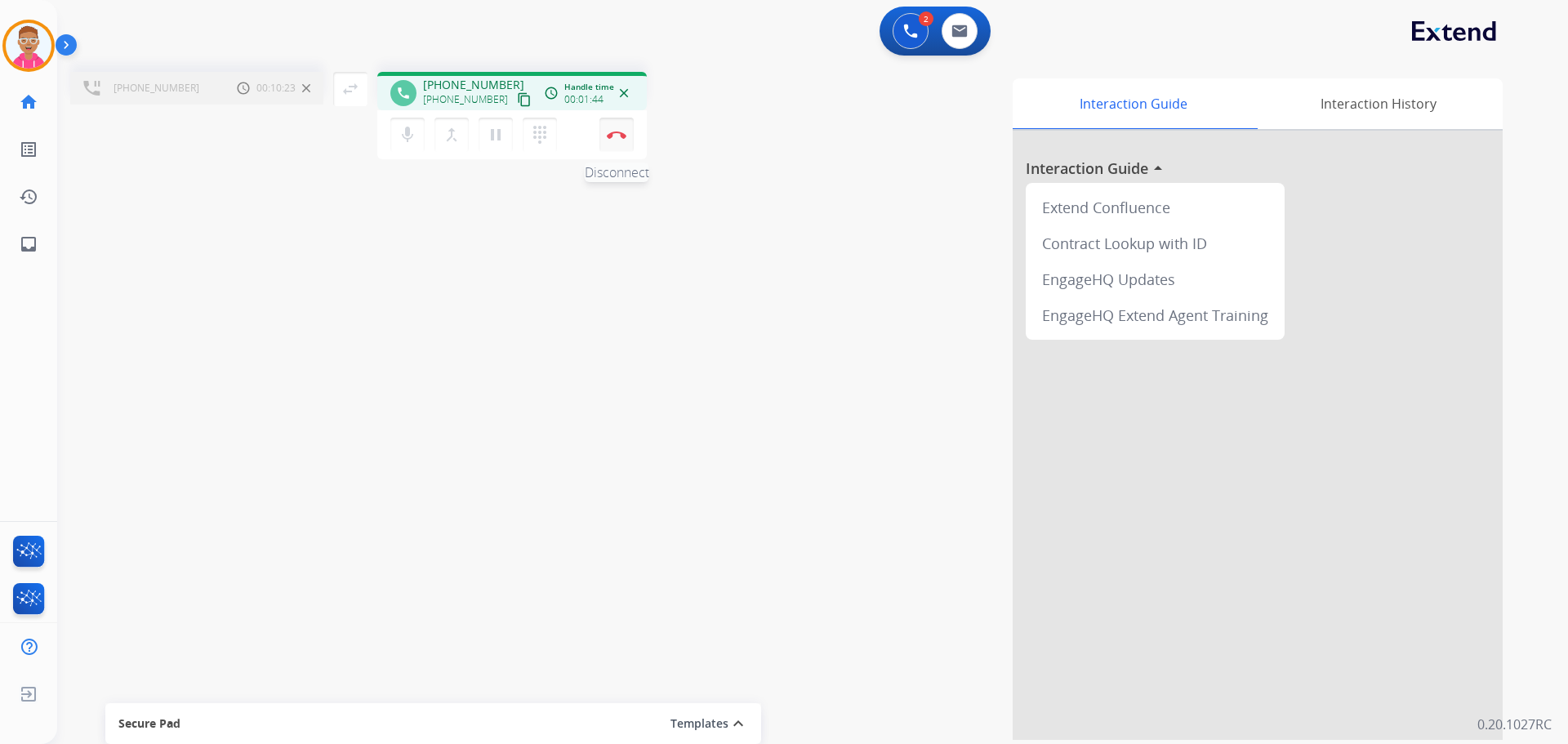
click at [615, 133] on img at bounding box center [617, 135] width 20 height 8
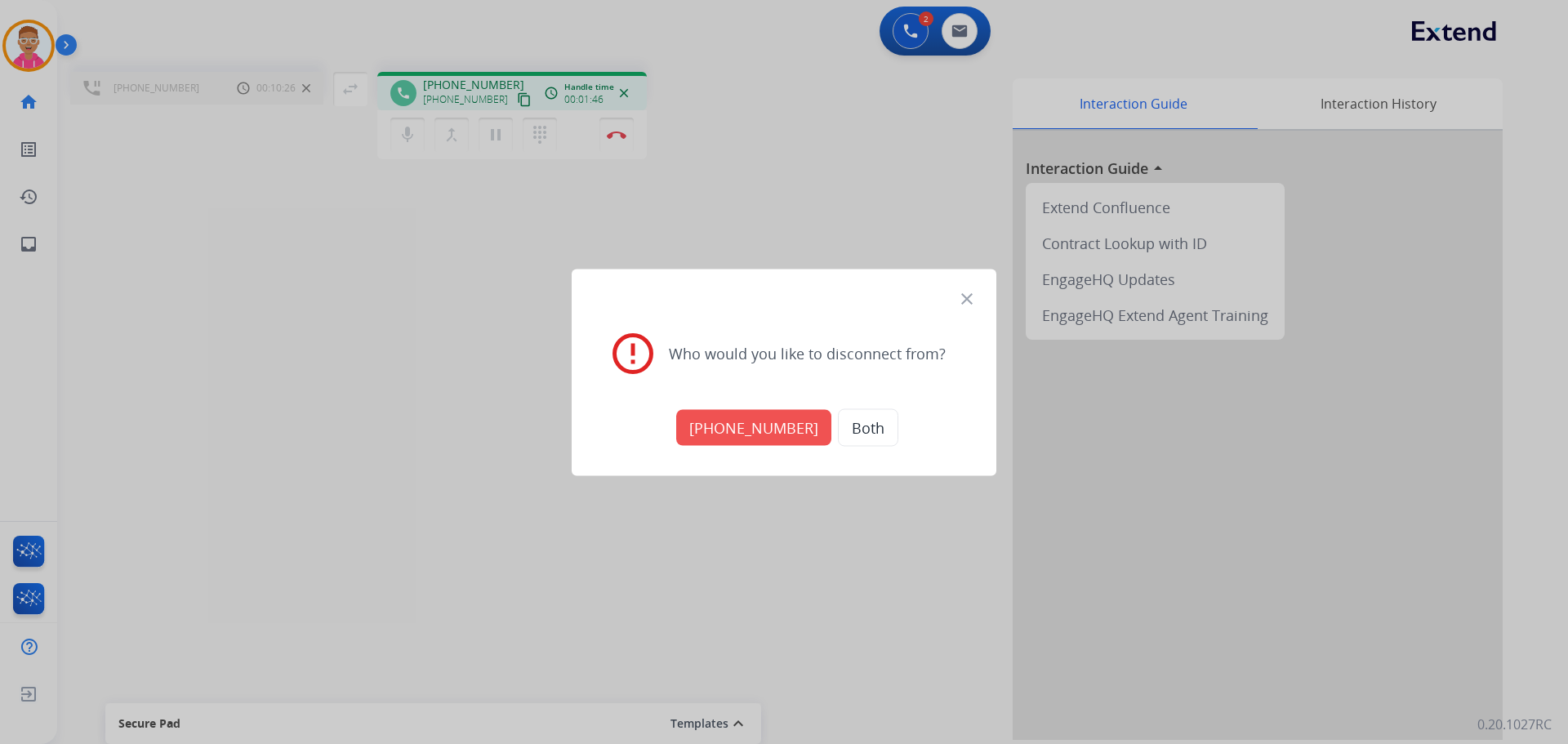
click at [784, 431] on button "+18773482730" at bounding box center [754, 427] width 155 height 36
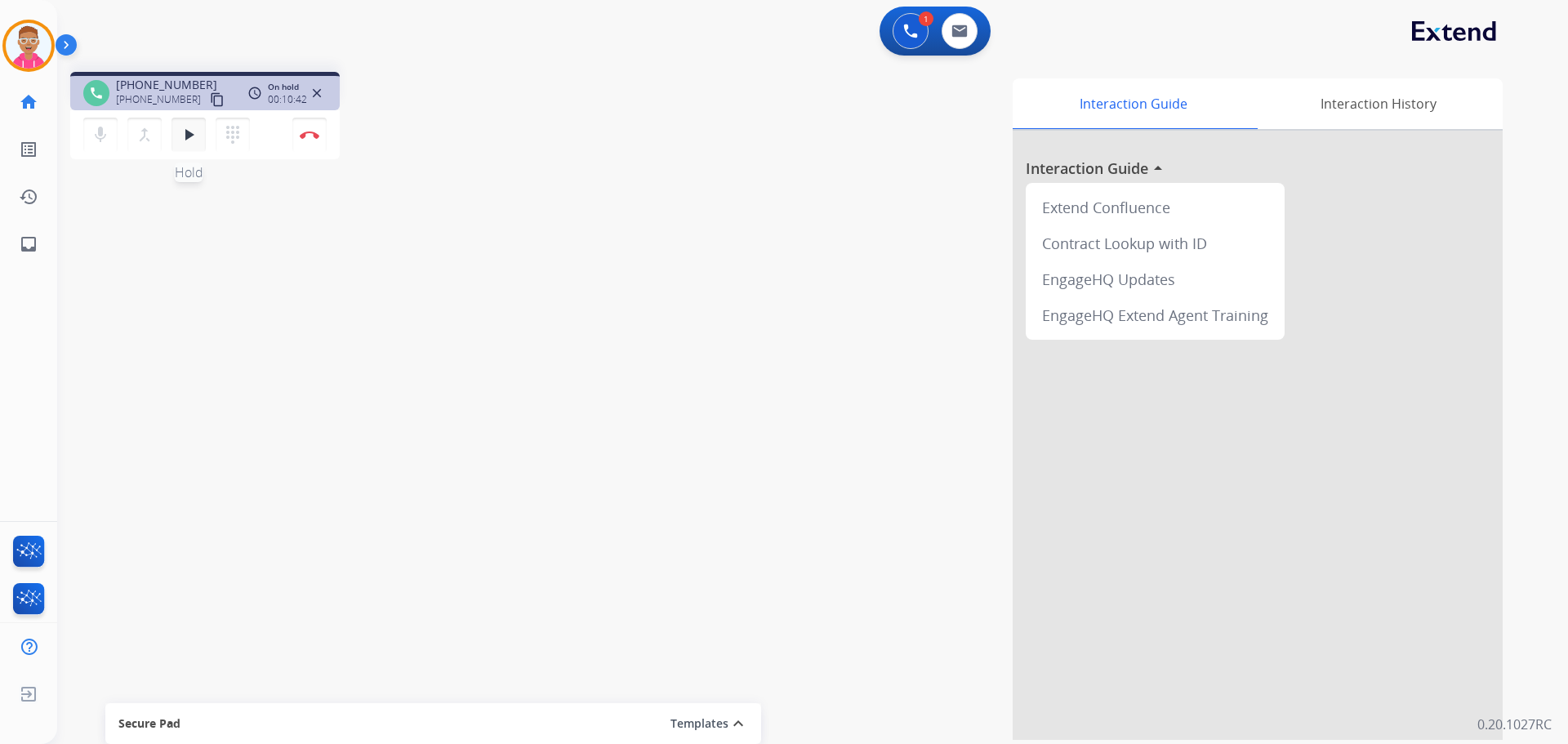
click at [188, 130] on mat-icon "play_arrow" at bounding box center [188, 135] width 20 height 20
click at [195, 136] on mat-icon "pause" at bounding box center [188, 135] width 20 height 20
click at [239, 136] on mat-icon "dialpad" at bounding box center [233, 135] width 20 height 20
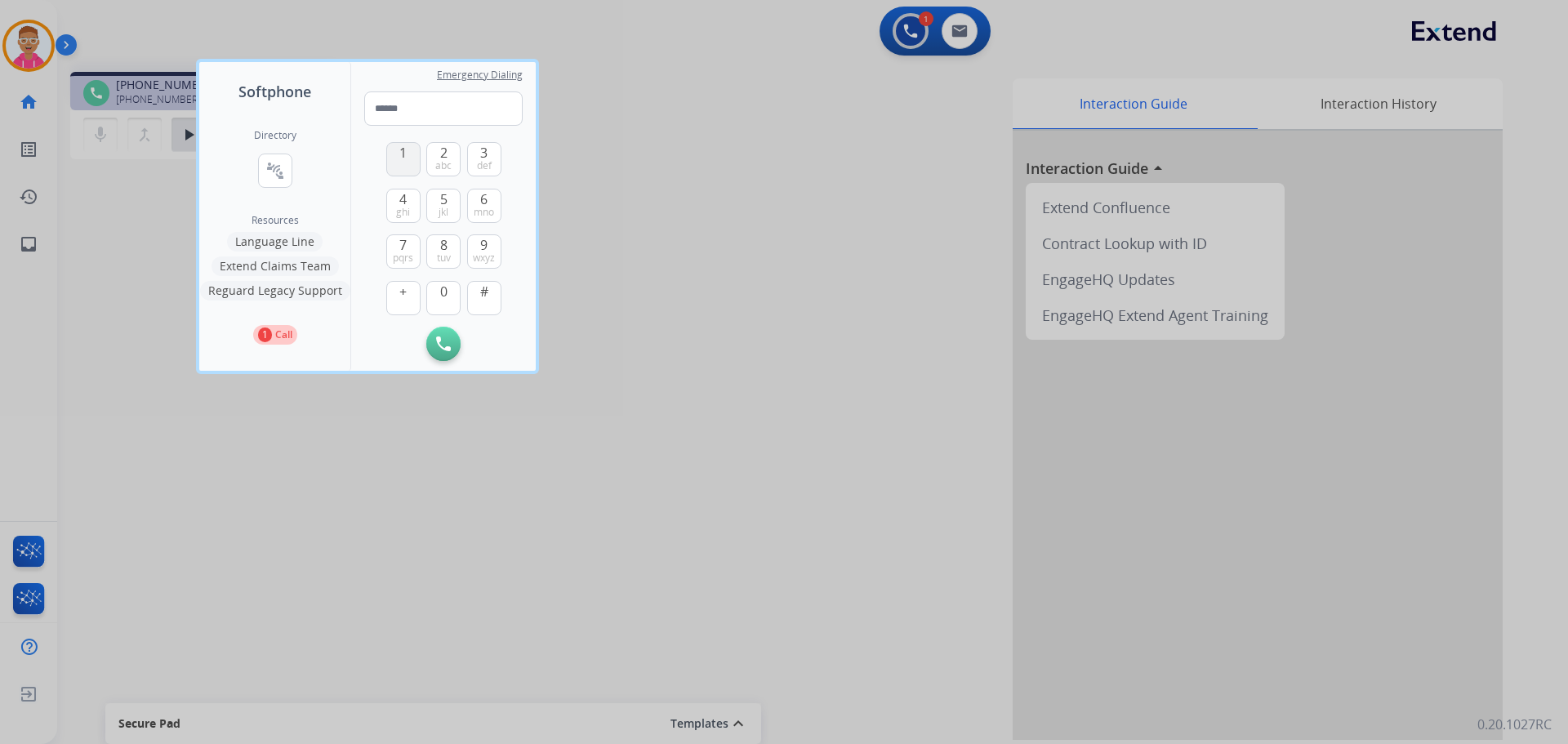
click at [403, 152] on span "1" at bounding box center [403, 153] width 8 height 20
click at [441, 254] on span "tuv" at bounding box center [444, 259] width 14 height 13
click at [489, 206] on span "mno" at bounding box center [484, 213] width 20 height 13
drag, startPoint x: 399, startPoint y: 203, endPoint x: 441, endPoint y: 185, distance: 45.7
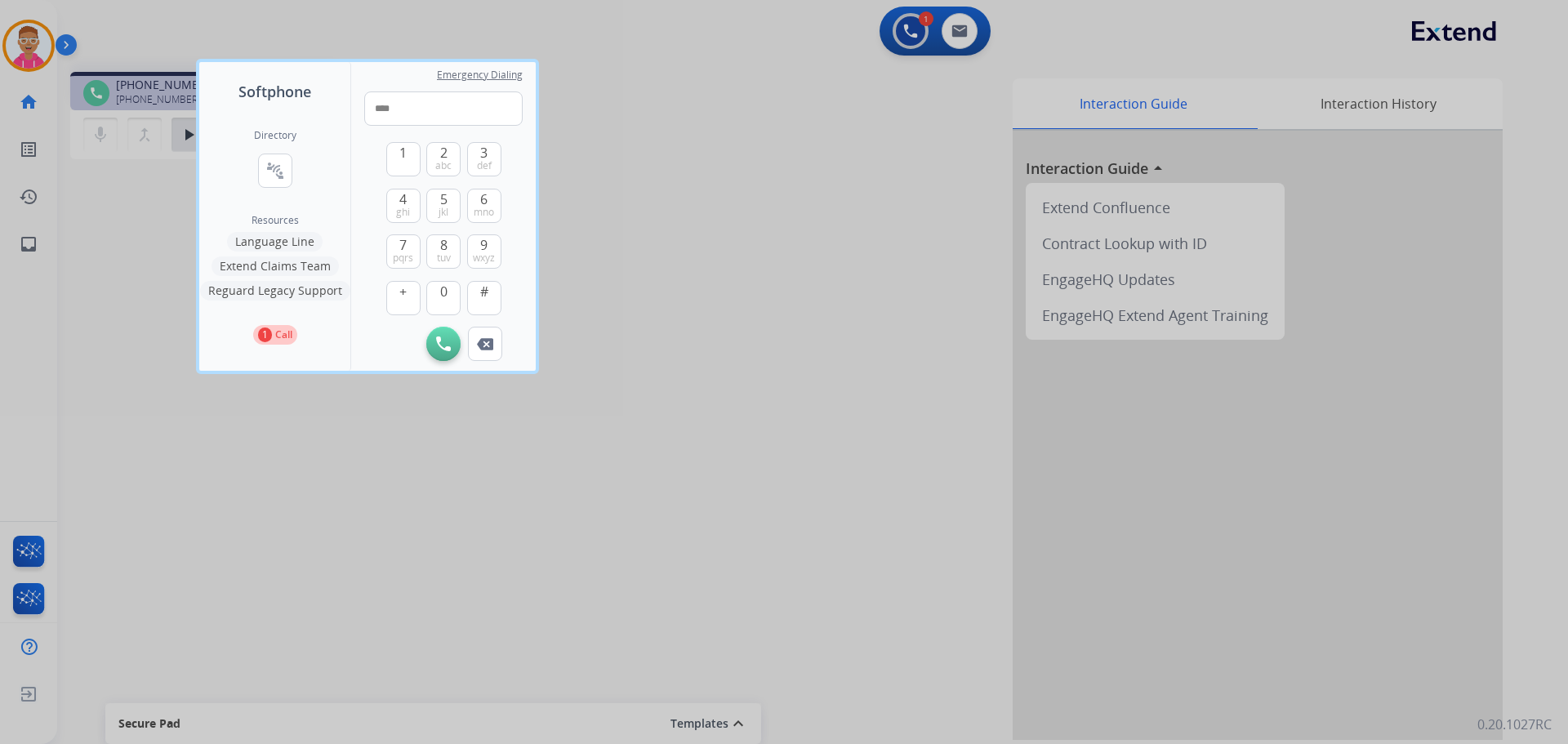
click at [400, 203] on span "4" at bounding box center [403, 199] width 8 height 20
drag, startPoint x: 476, startPoint y: 159, endPoint x: 478, endPoint y: 171, distance: 12.2
click at [477, 159] on span "def" at bounding box center [485, 166] width 15 height 13
click at [490, 204] on button "6 mno" at bounding box center [484, 205] width 34 height 34
click at [487, 156] on span "3" at bounding box center [484, 153] width 8 height 20
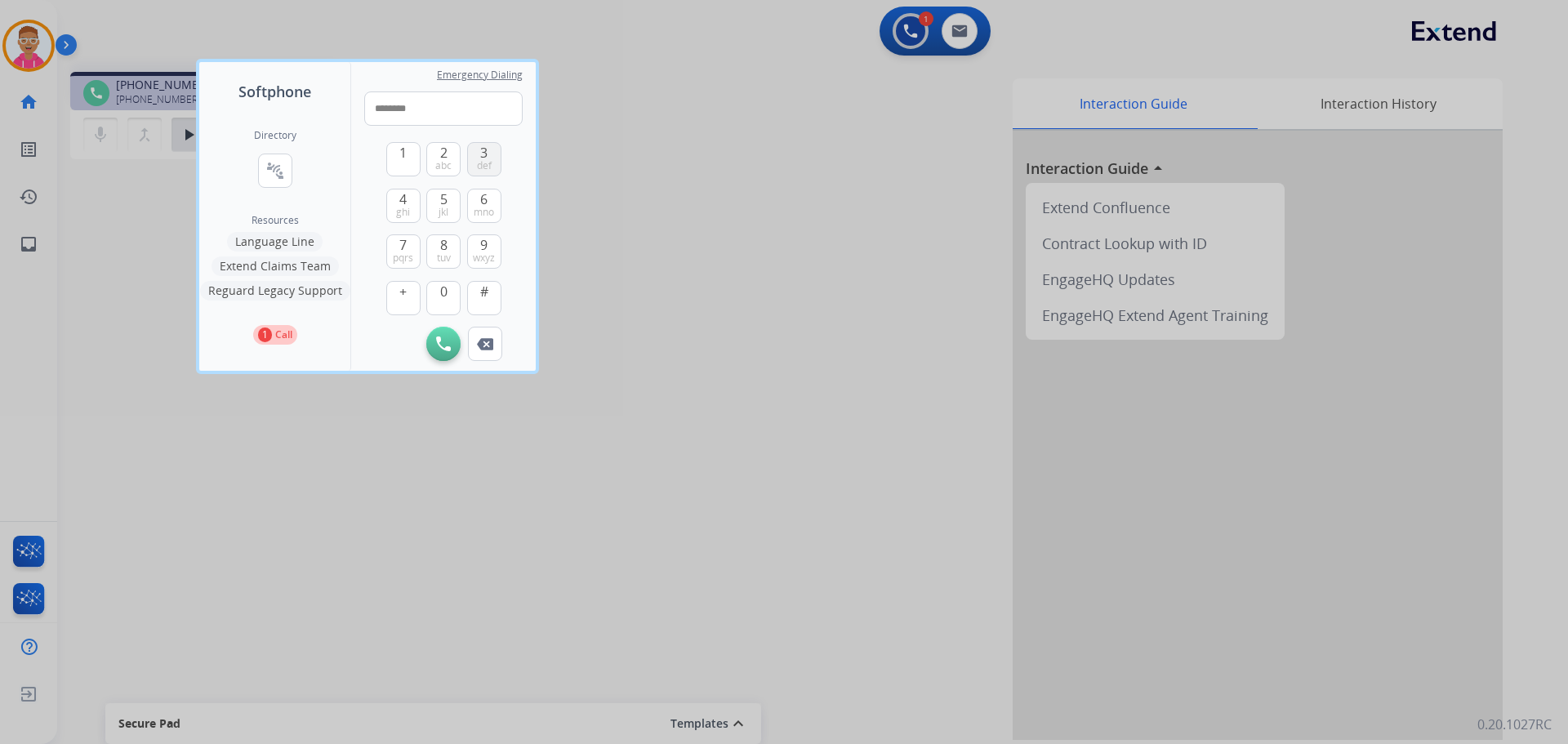
click at [487, 152] on span "3" at bounding box center [484, 153] width 8 height 20
drag, startPoint x: 479, startPoint y: 254, endPoint x: 503, endPoint y: 163, distance: 94.1
click at [480, 252] on span "wxyz" at bounding box center [484, 259] width 22 height 13
click at [493, 149] on button "3 def" at bounding box center [484, 158] width 34 height 34
type input "**********"
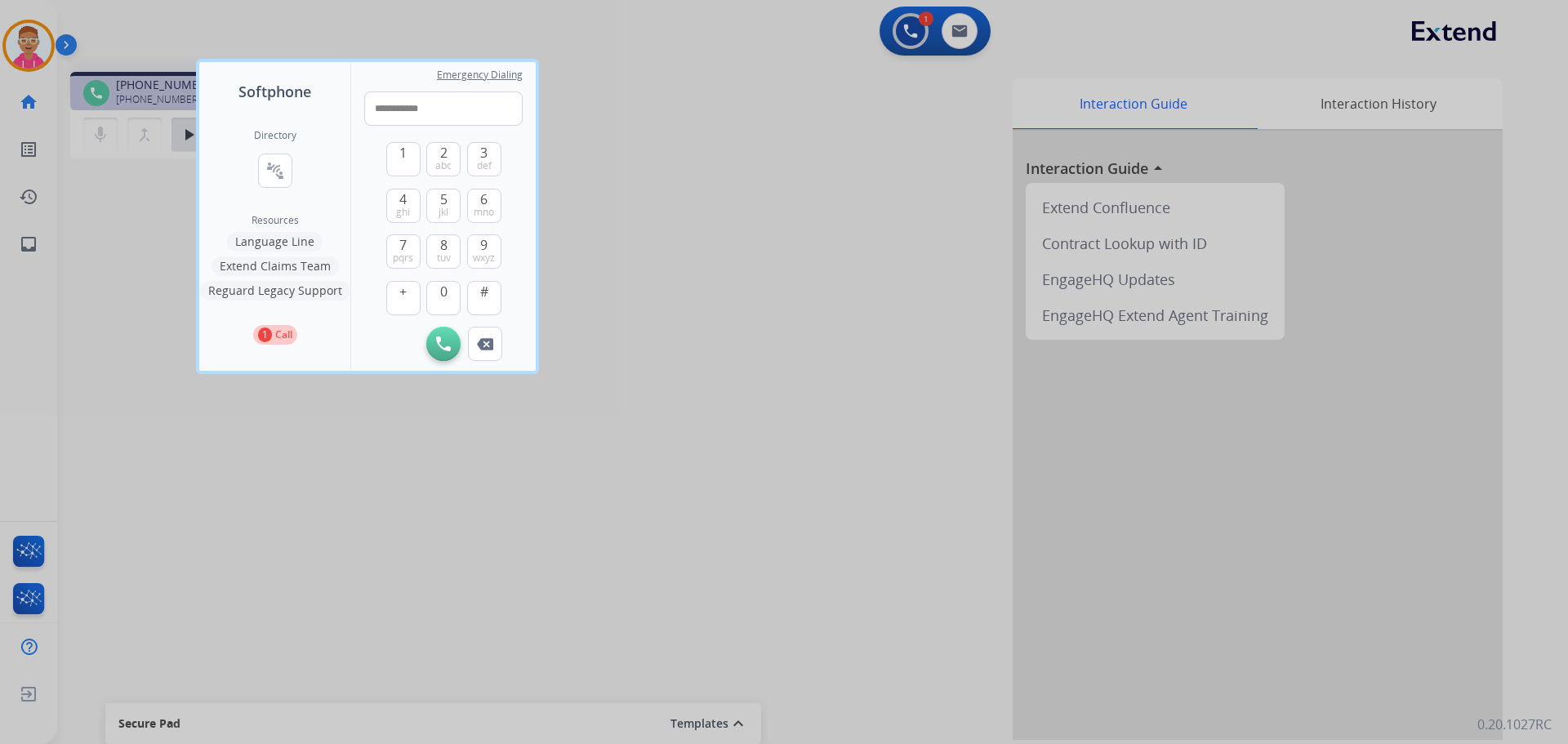
click at [445, 336] on button "Initiate Call" at bounding box center [443, 344] width 34 height 34
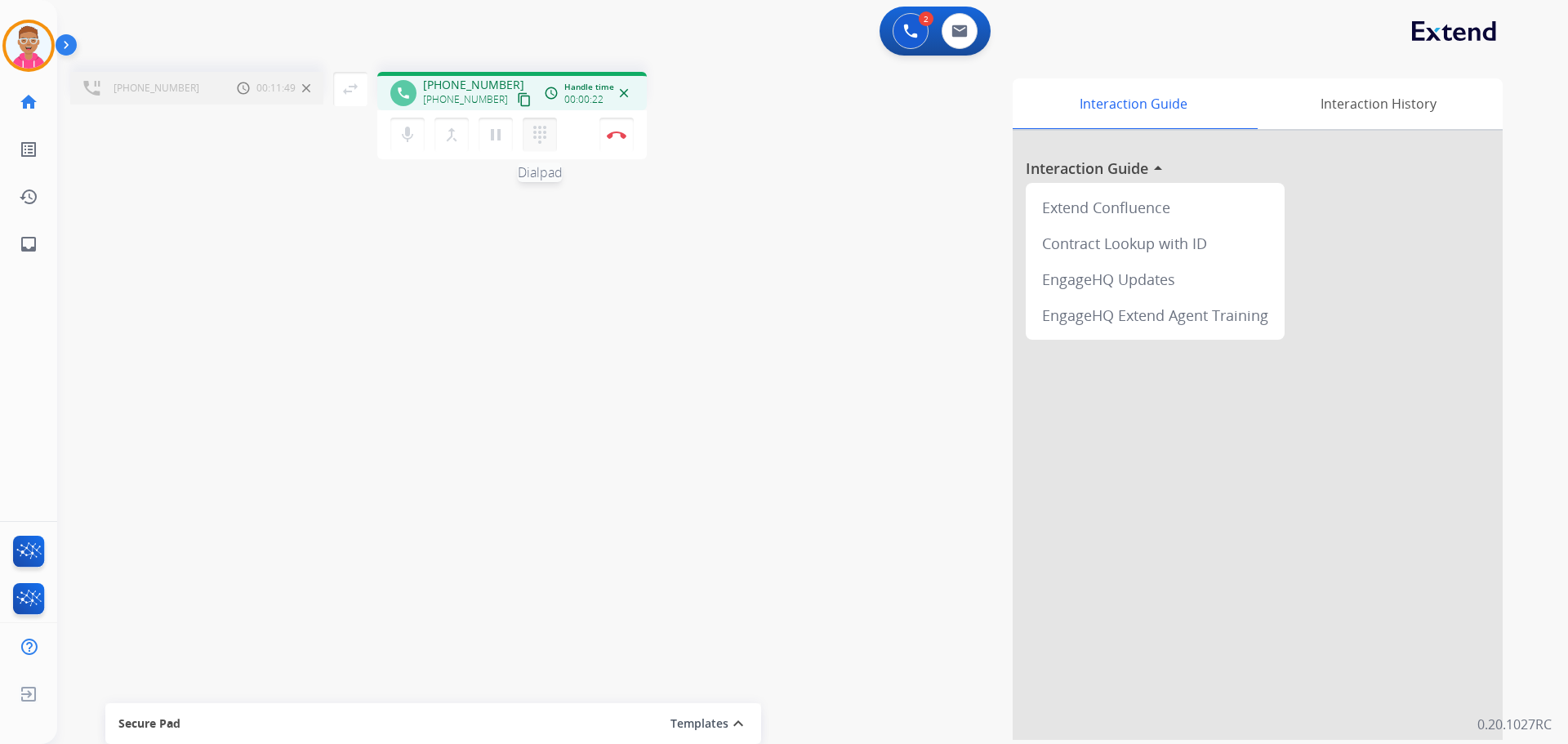
click at [550, 134] on button "dialpad Dialpad" at bounding box center [540, 134] width 34 height 34
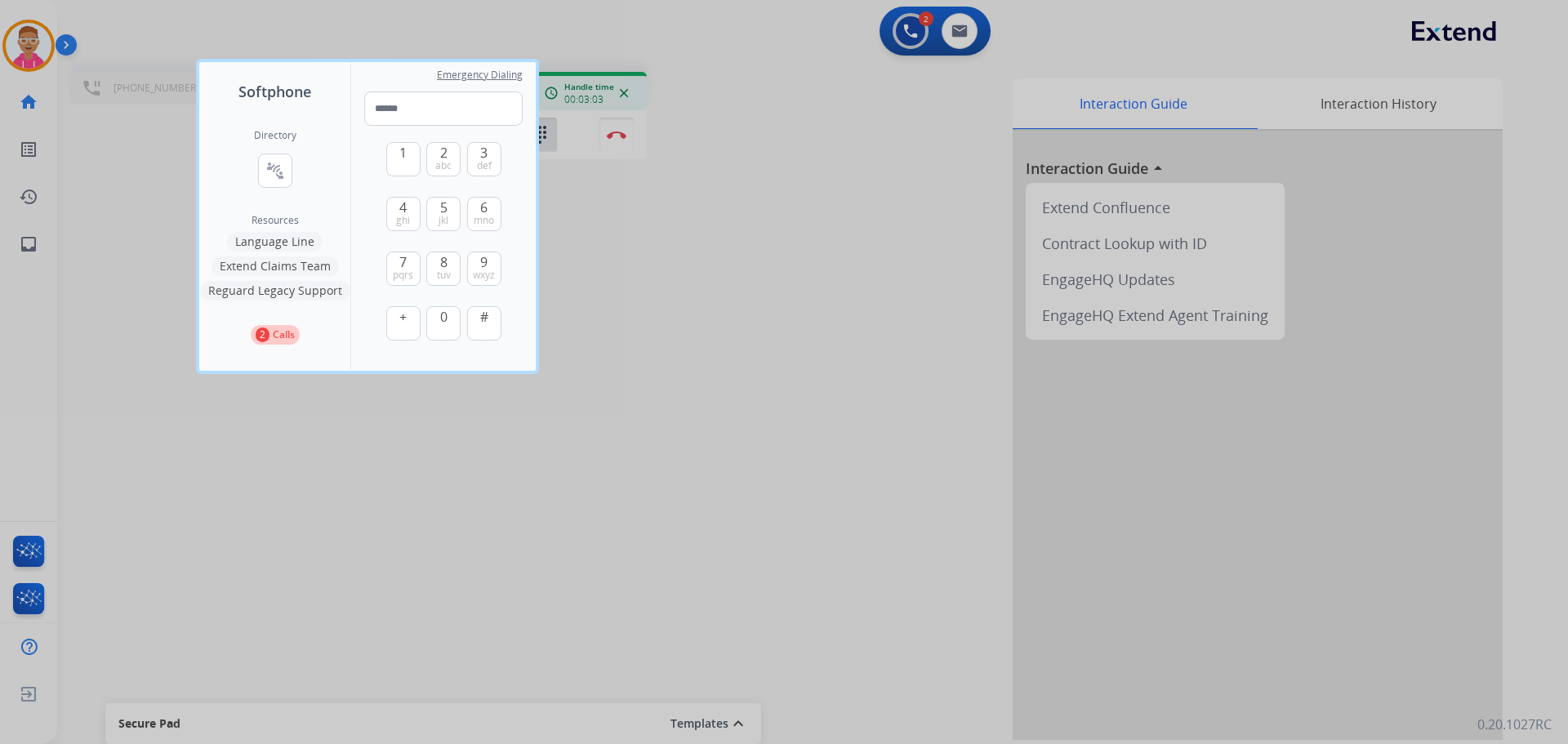
drag, startPoint x: 362, startPoint y: 71, endPoint x: 682, endPoint y: 189, distance: 341.1
click at [762, 168] on div "Softphone Directory connect_without_contact Resource Directory Resources Langua…" at bounding box center [784, 372] width 1568 height 744
drag, startPoint x: 349, startPoint y: 73, endPoint x: 341, endPoint y: 131, distance: 58.5
click at [339, 143] on div "Softphone Directory connect_without_contact Resource Directory Resources Langua…" at bounding box center [275, 216] width 152 height 309
click at [631, 301] on div at bounding box center [784, 372] width 1568 height 744
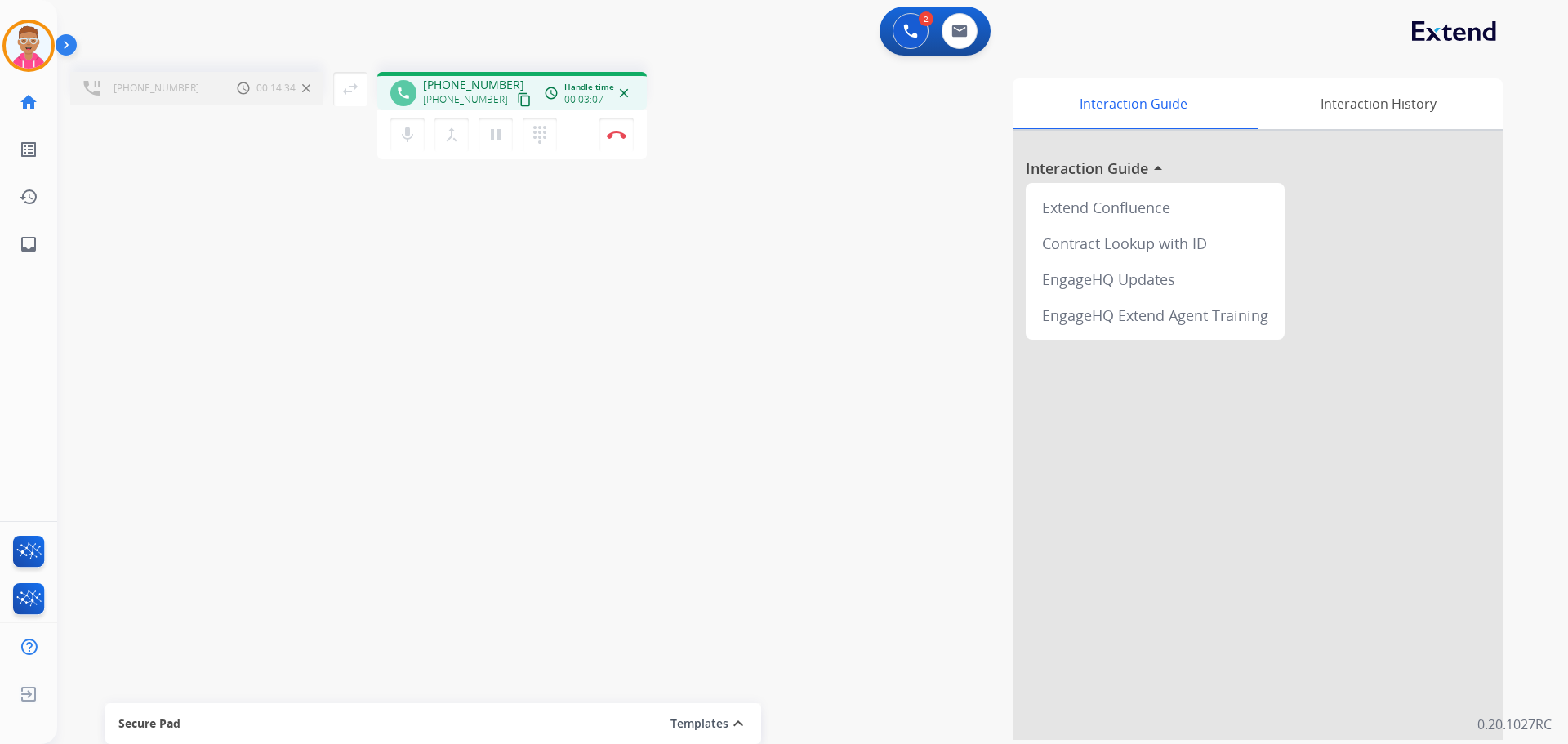
click at [258, 83] on span "00:14:34" at bounding box center [276, 88] width 39 height 13
click at [95, 88] on img at bounding box center [92, 88] width 18 height 15
click at [208, 93] on div "+16236924242 Call metrics Hold 00:16:48 00:16:48" at bounding box center [197, 88] width 254 height 33
click at [255, 83] on div "Call metrics Hold 00:16:49 00:16:49" at bounding box center [274, 88] width 73 height 20
click at [268, 88] on span "00:16:49" at bounding box center [276, 88] width 39 height 13
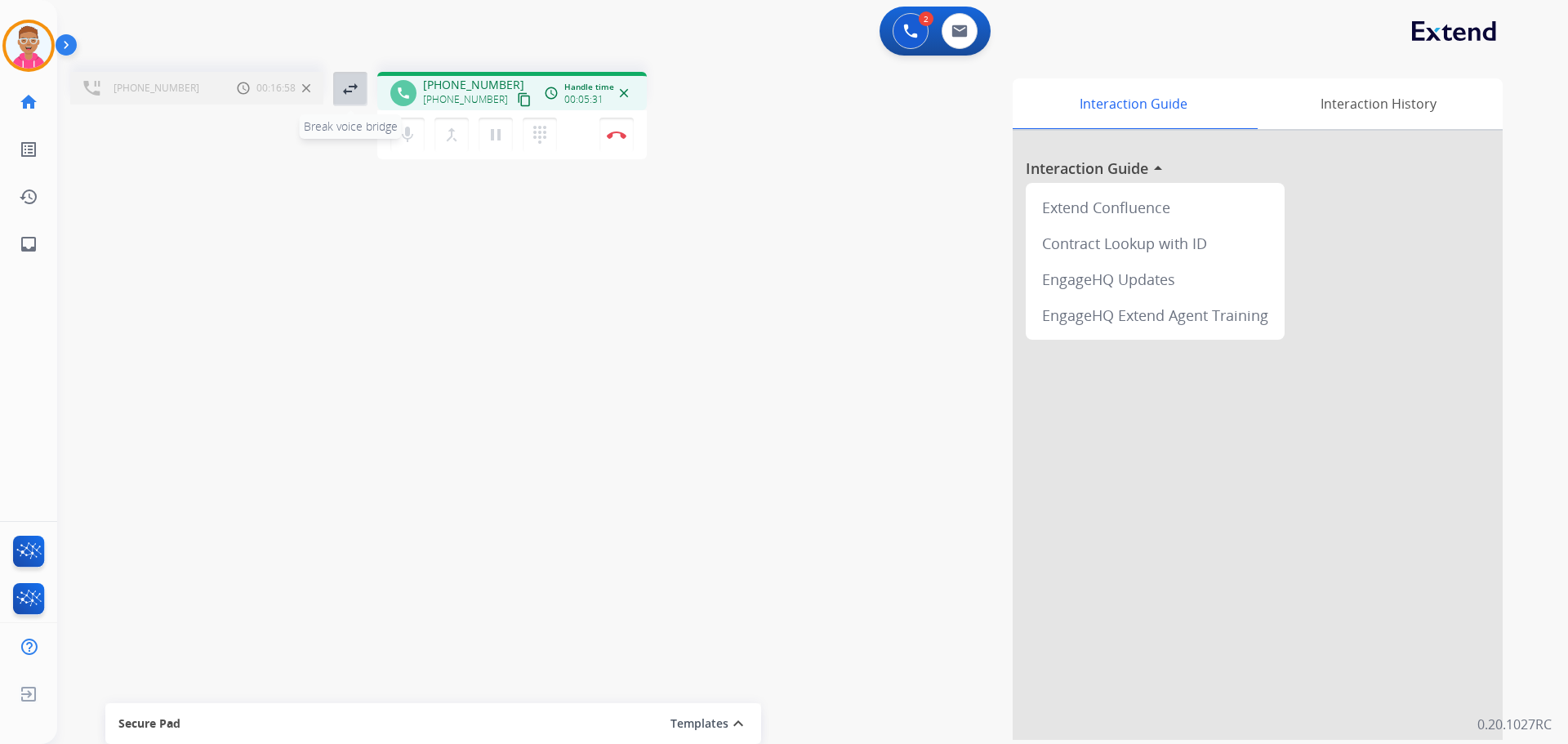
click at [351, 85] on mat-icon "swap_horiz" at bounding box center [350, 89] width 20 height 20
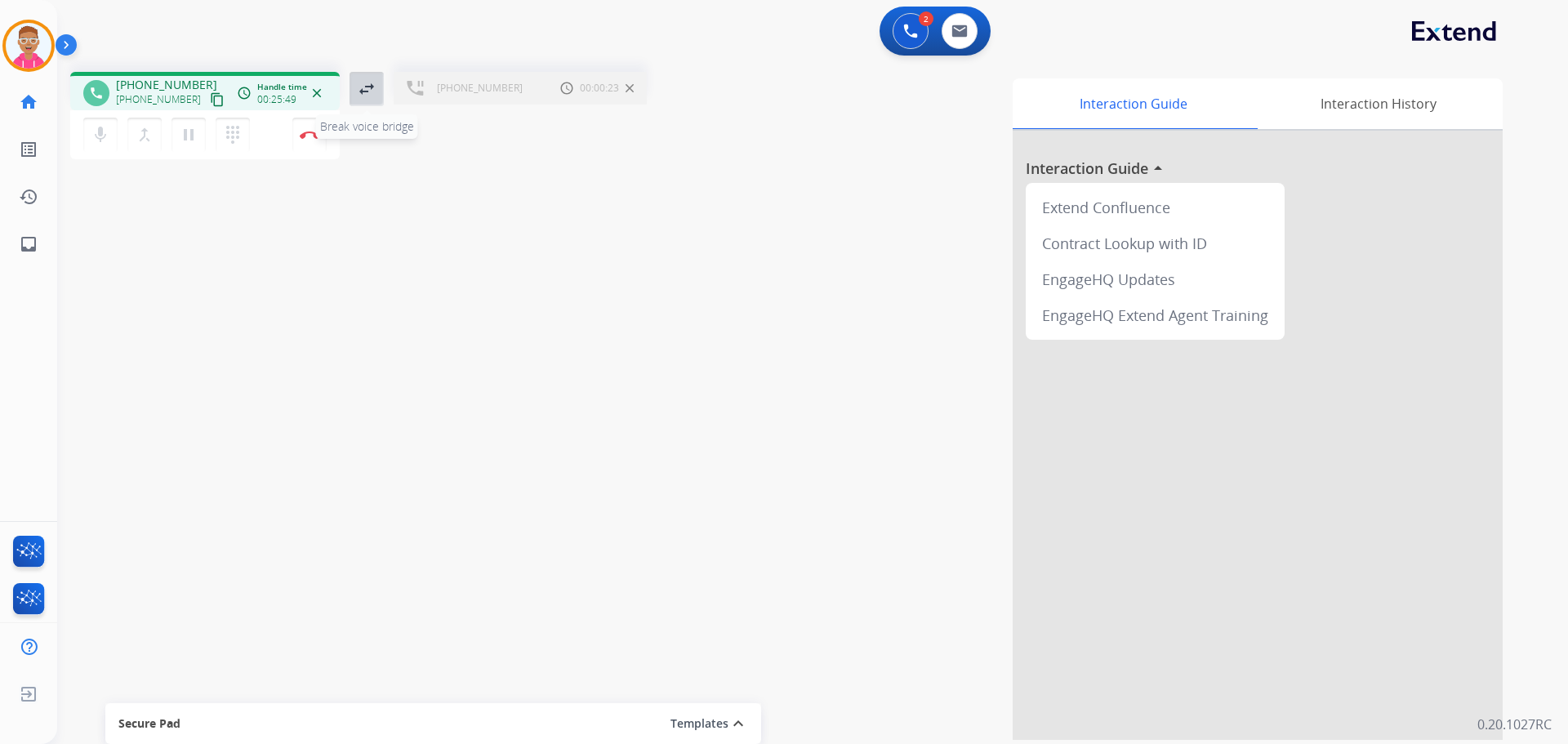
click at [373, 85] on mat-icon "swap_horiz" at bounding box center [367, 89] width 20 height 20
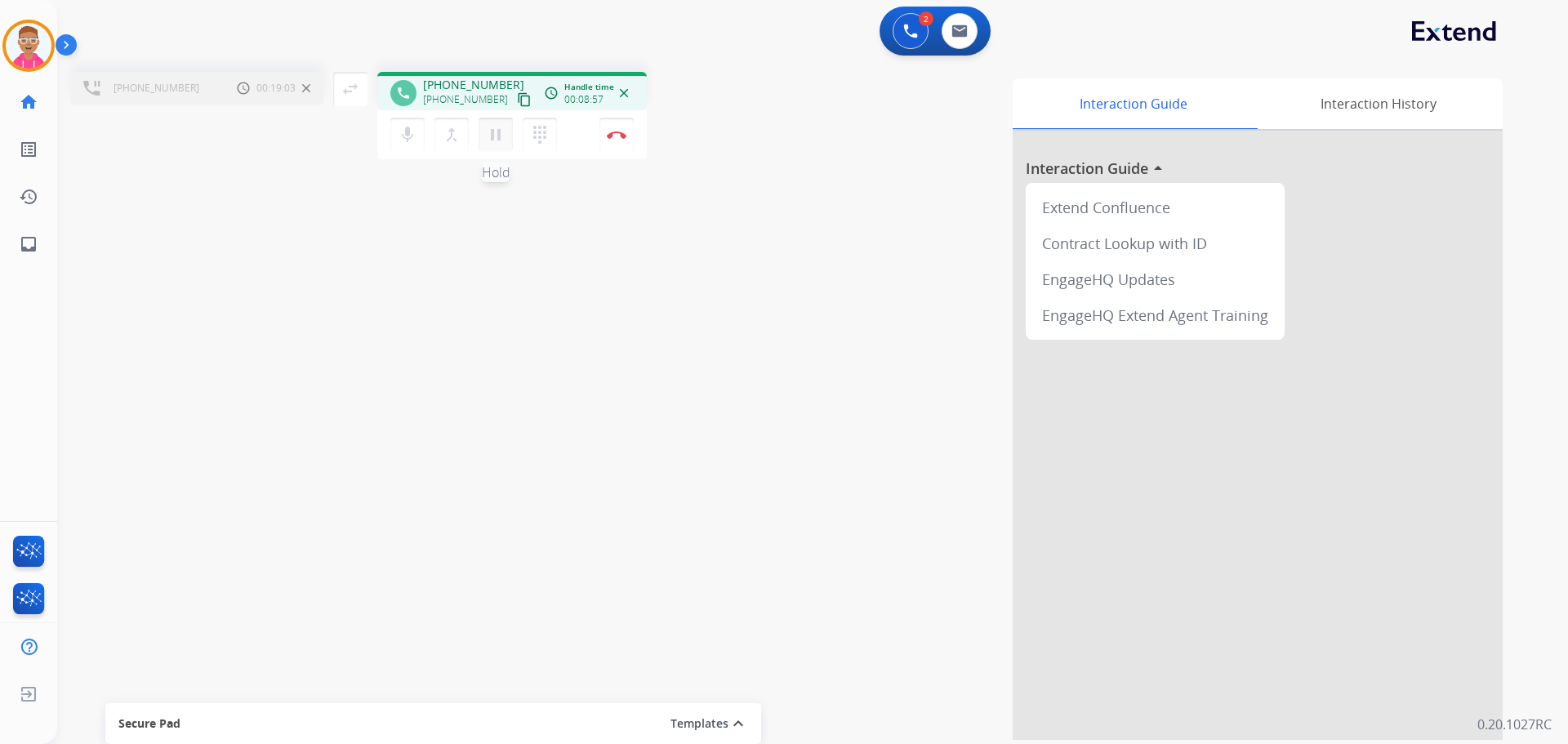
click at [491, 133] on mat-icon "pause" at bounding box center [496, 135] width 20 height 20
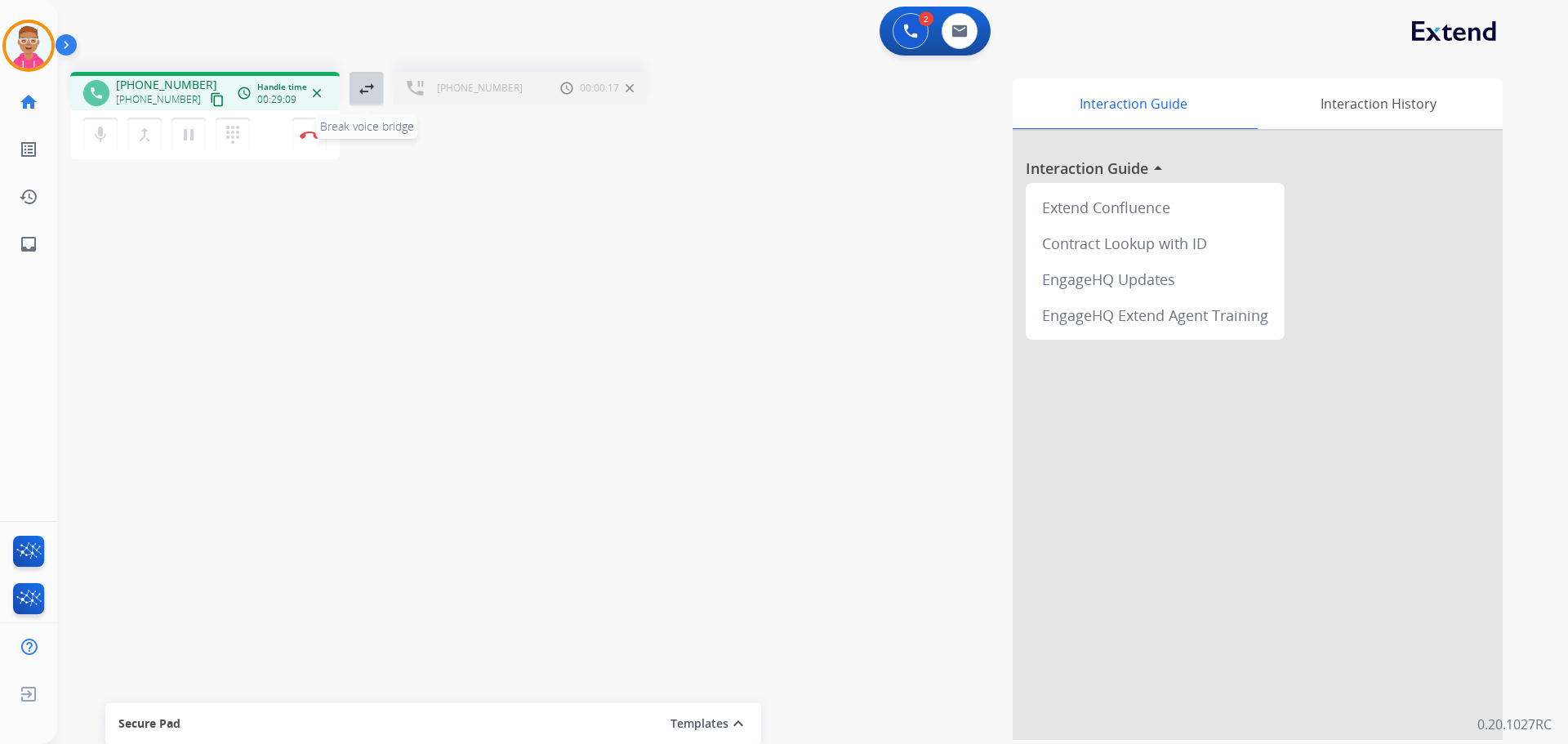
click at [361, 93] on mat-icon "swap_horiz" at bounding box center [367, 89] width 20 height 20
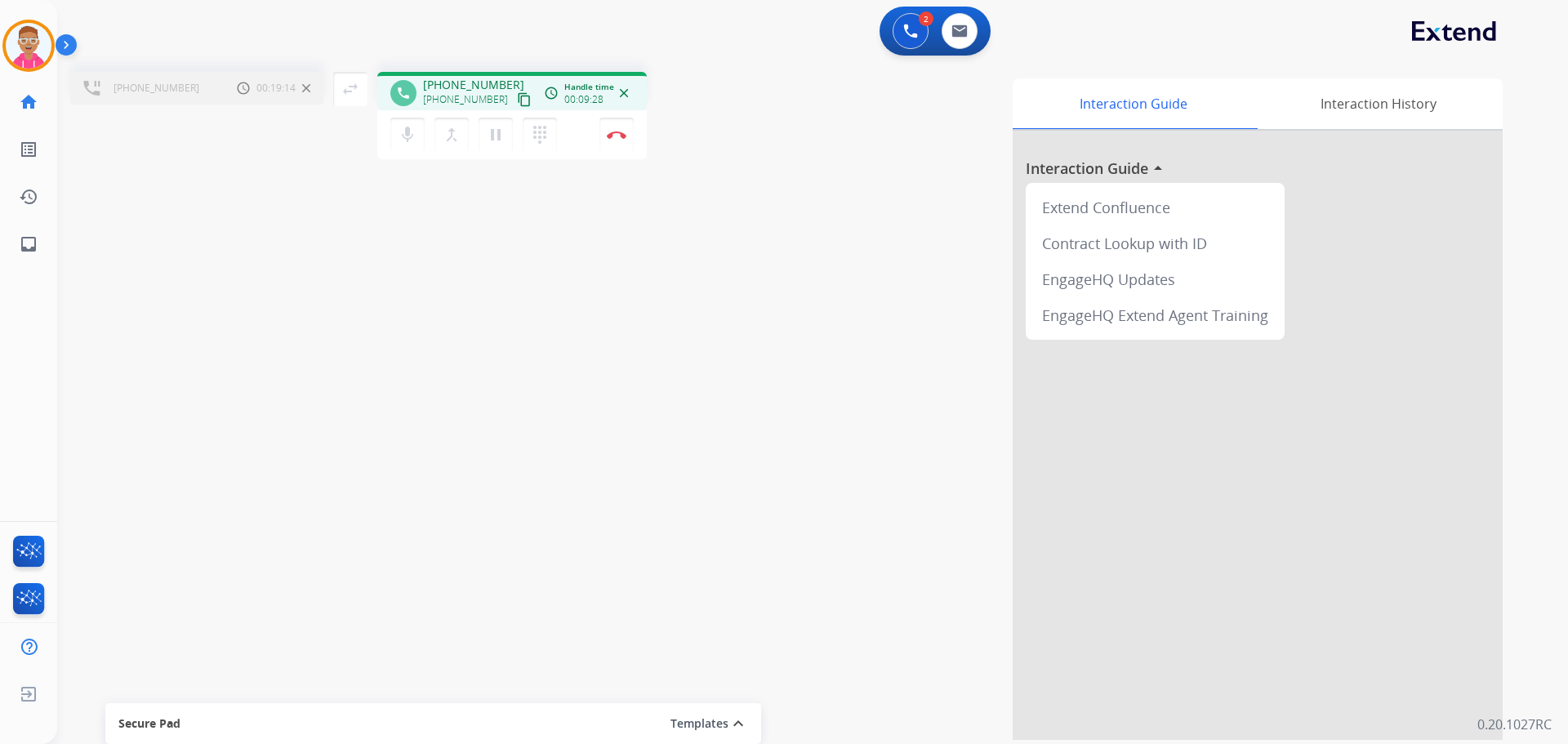
drag, startPoint x: 354, startPoint y: 93, endPoint x: 324, endPoint y: 85, distance: 31.0
click at [349, 93] on mat-icon "swap_horiz" at bounding box center [350, 89] width 20 height 20
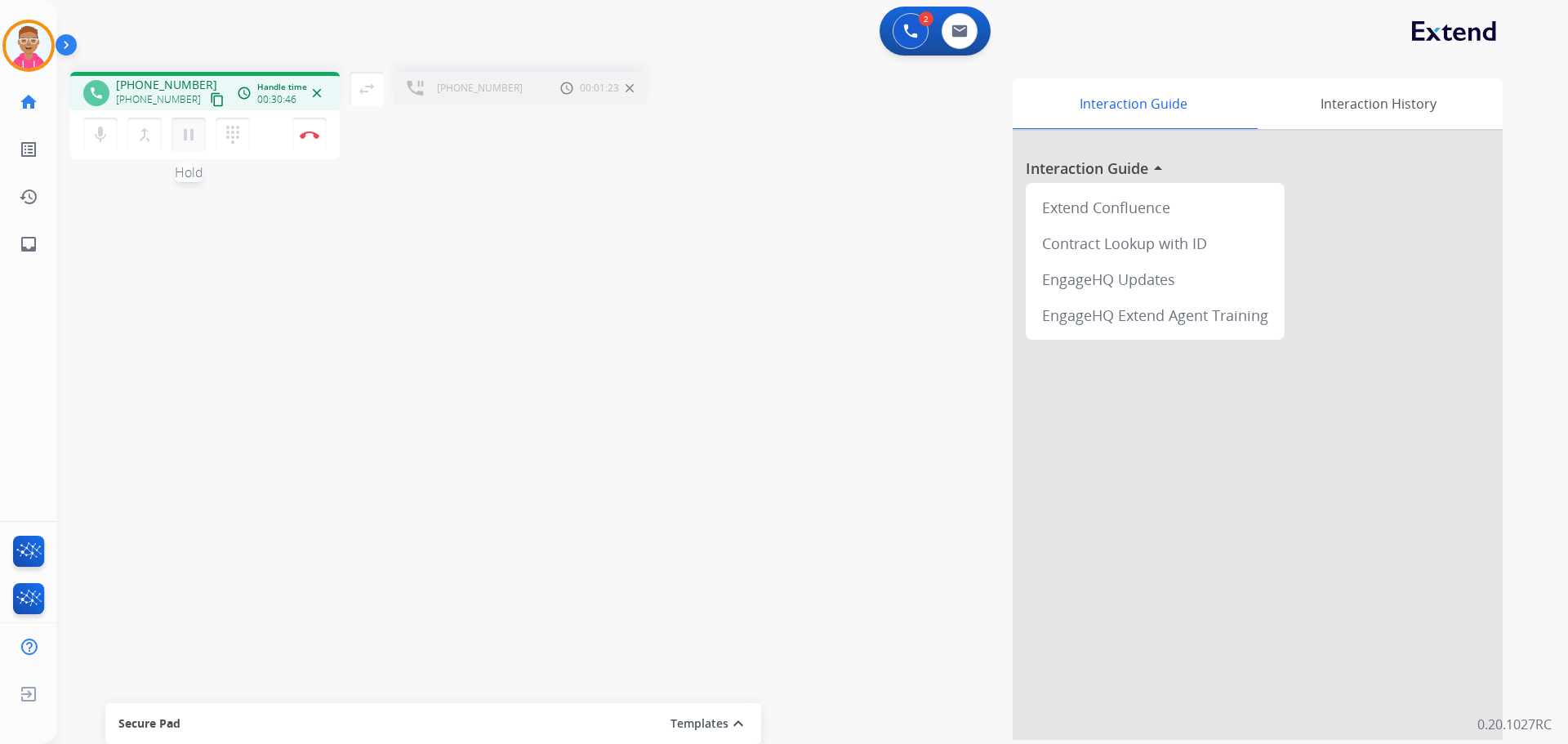
click at [197, 135] on mat-icon "pause" at bounding box center [188, 135] width 20 height 20
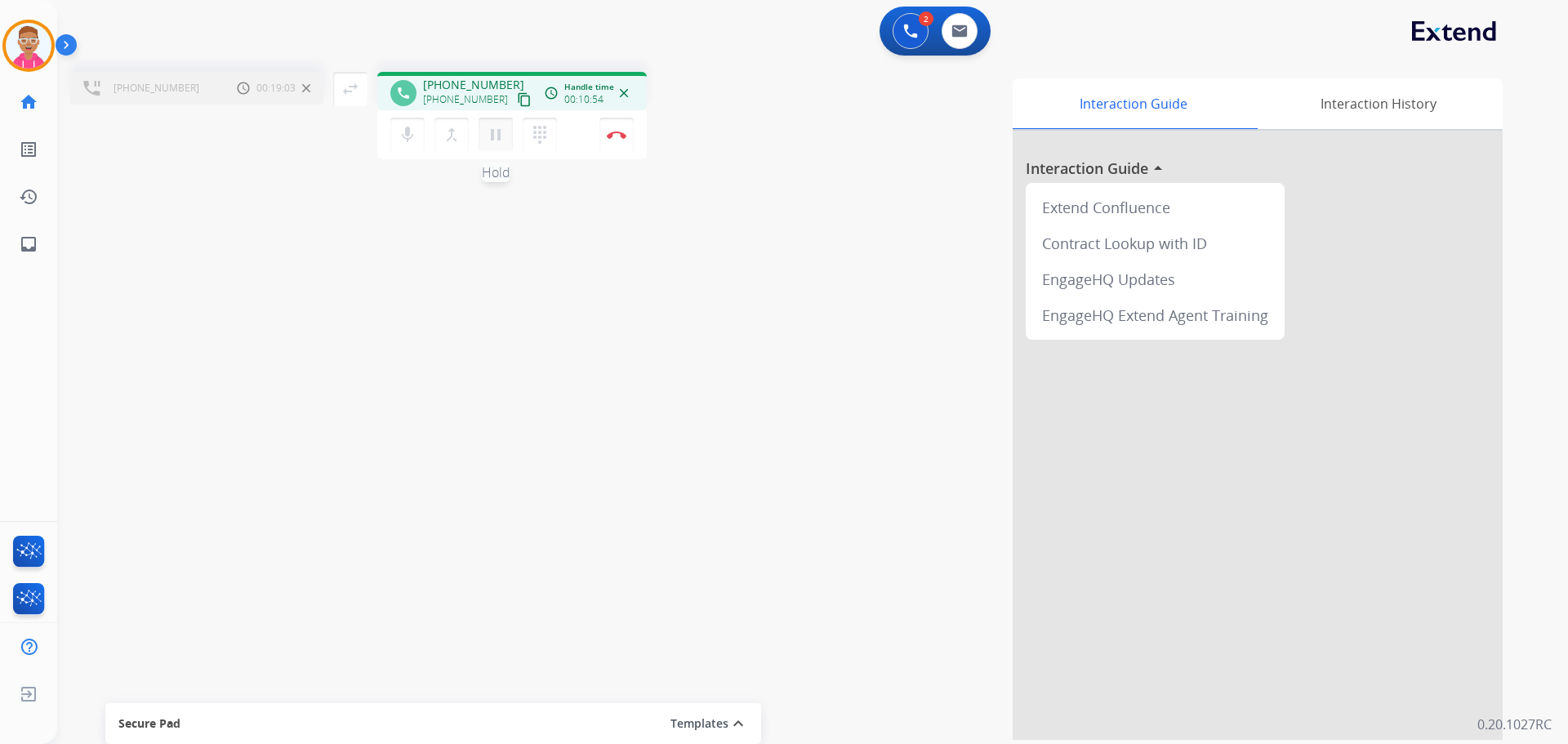
click at [495, 131] on mat-icon "pause" at bounding box center [496, 135] width 20 height 20
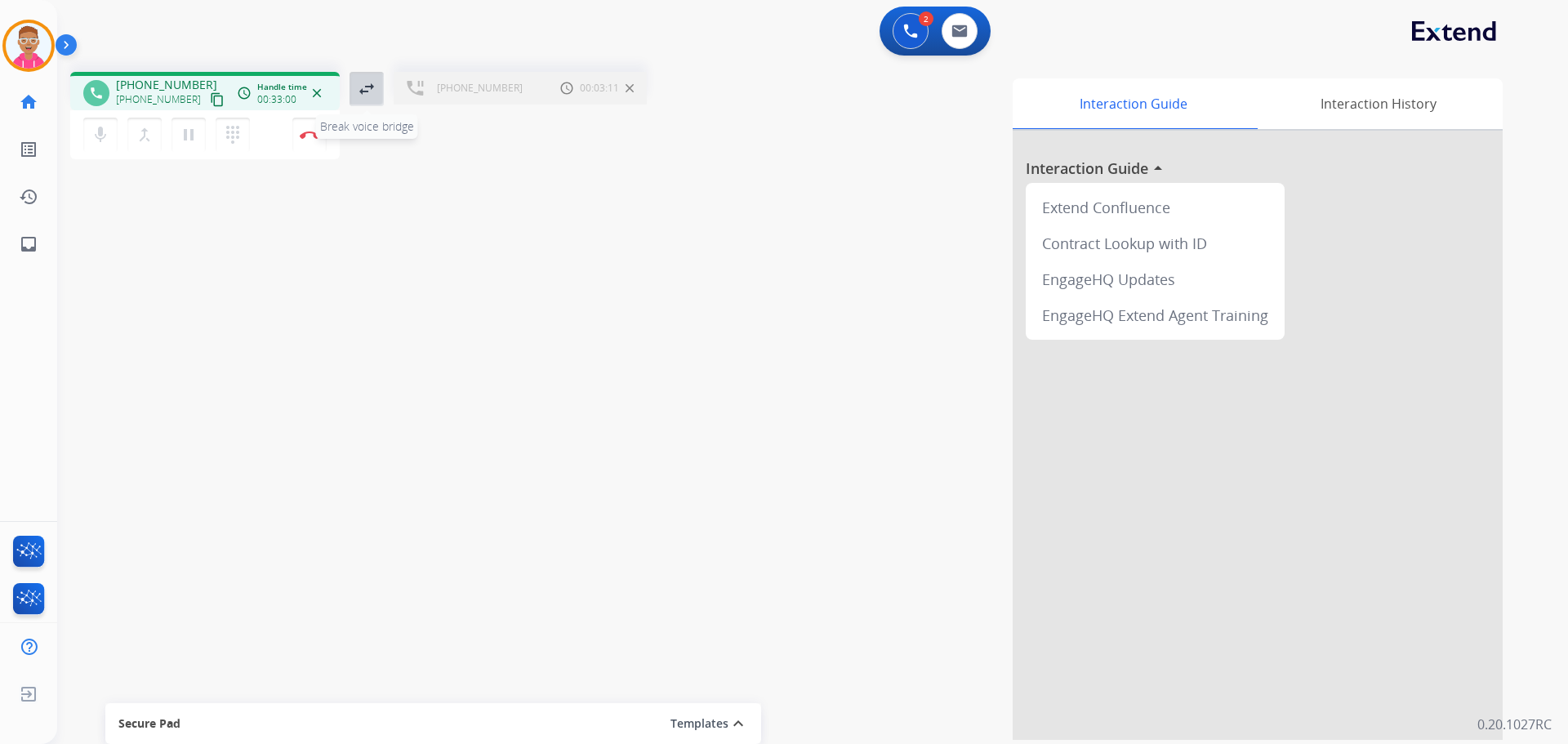
click at [365, 85] on mat-icon "swap_horiz" at bounding box center [367, 89] width 20 height 20
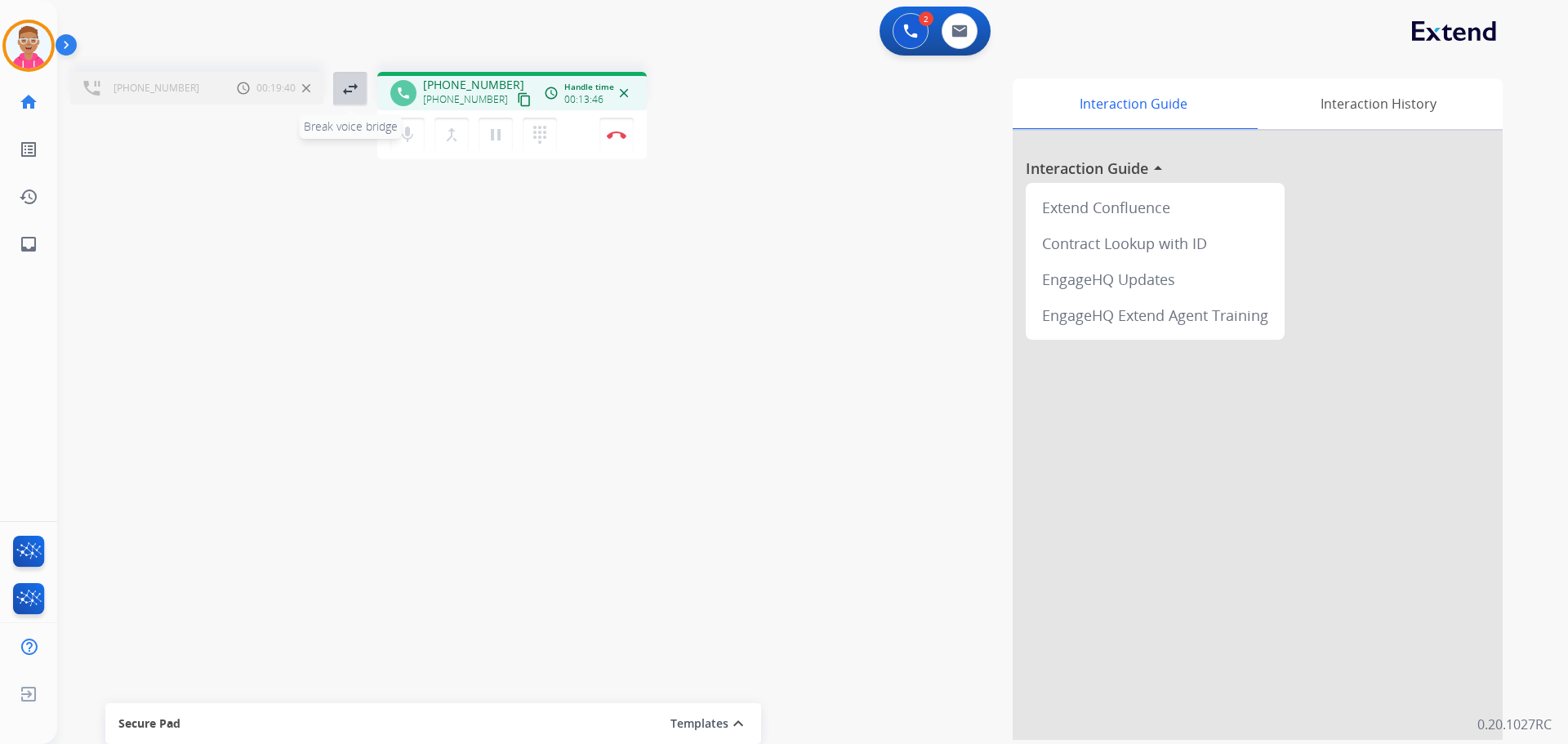
click at [348, 92] on mat-icon "swap_horiz" at bounding box center [350, 89] width 20 height 20
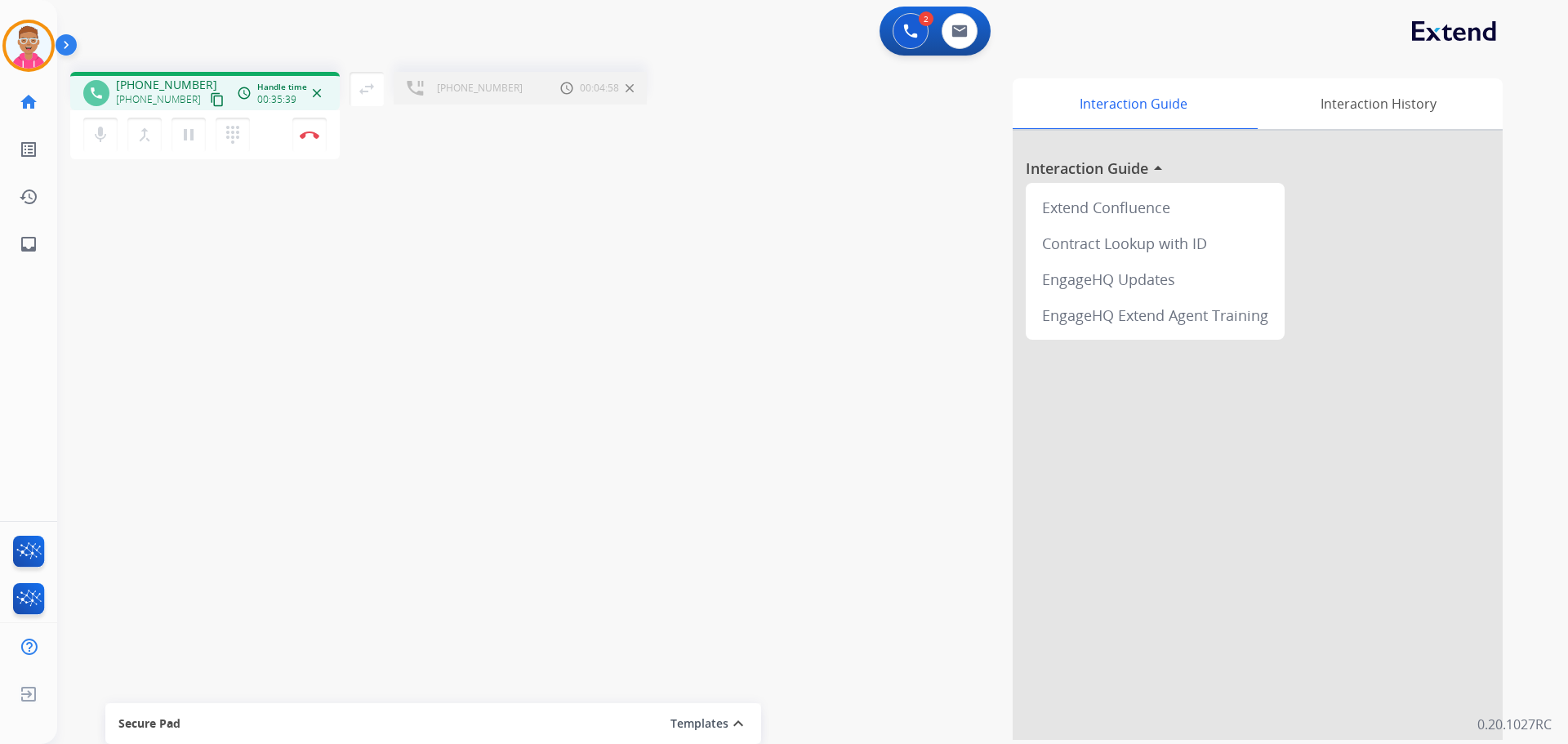
drag, startPoint x: 188, startPoint y: 133, endPoint x: 210, endPoint y: 129, distance: 22.4
click at [188, 133] on mat-icon "pause" at bounding box center [188, 135] width 20 height 20
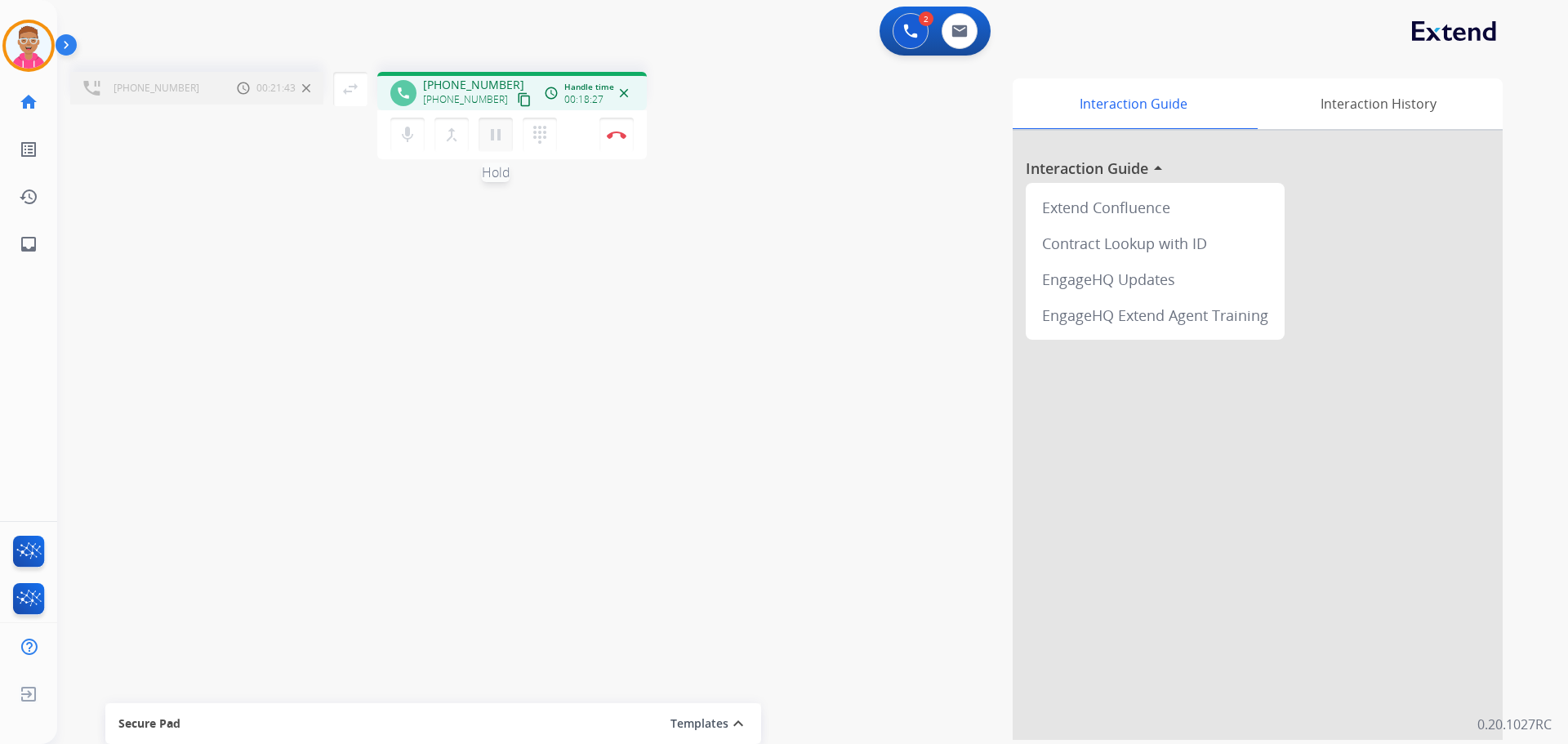
click at [495, 129] on mat-icon "pause" at bounding box center [496, 135] width 20 height 20
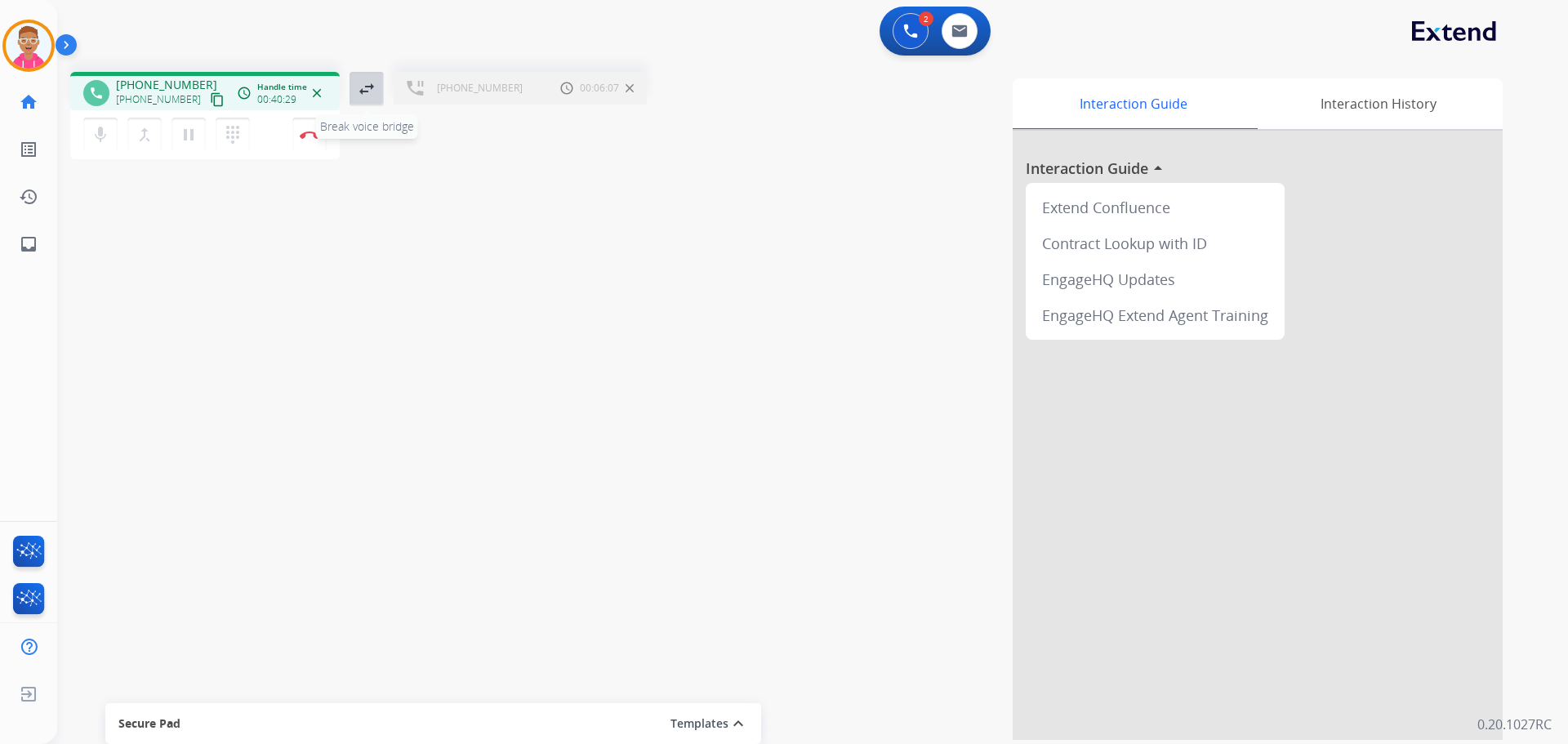
click at [374, 88] on mat-icon "swap_horiz" at bounding box center [367, 89] width 20 height 20
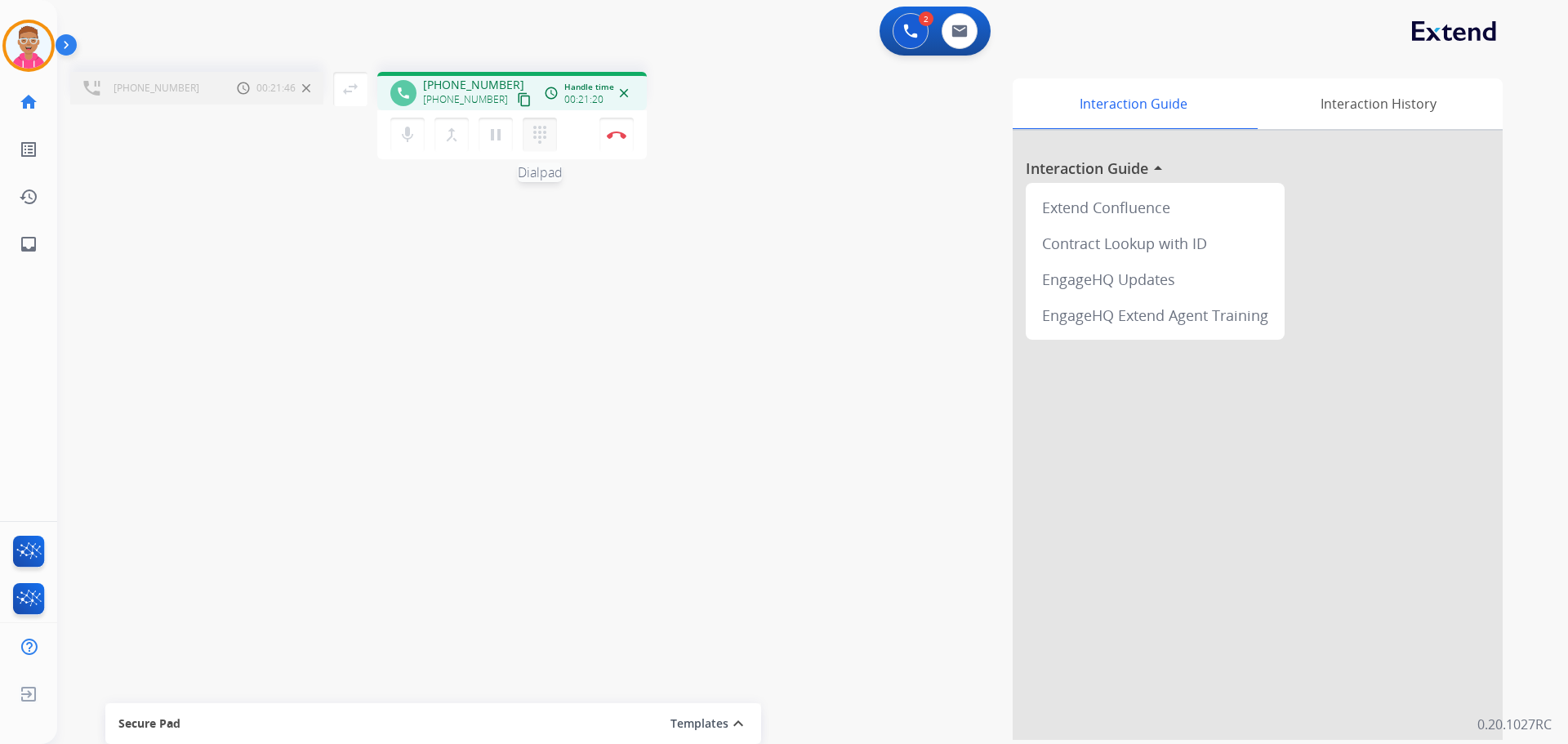
click at [540, 143] on mat-icon "dialpad" at bounding box center [540, 135] width 20 height 20
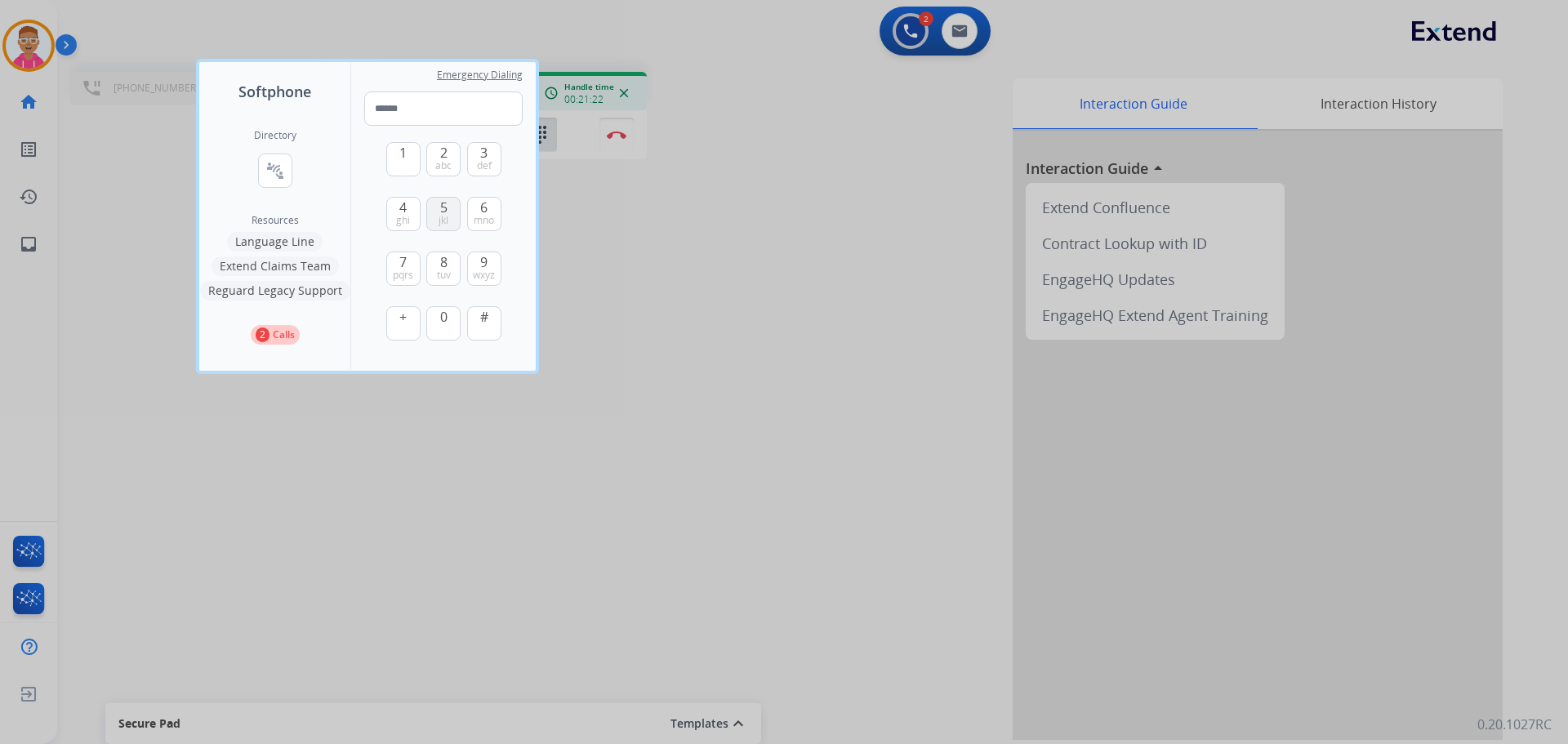
click at [445, 214] on span "jkl" at bounding box center [444, 221] width 10 height 13
type input "*"
click at [150, 279] on div at bounding box center [784, 372] width 1568 height 744
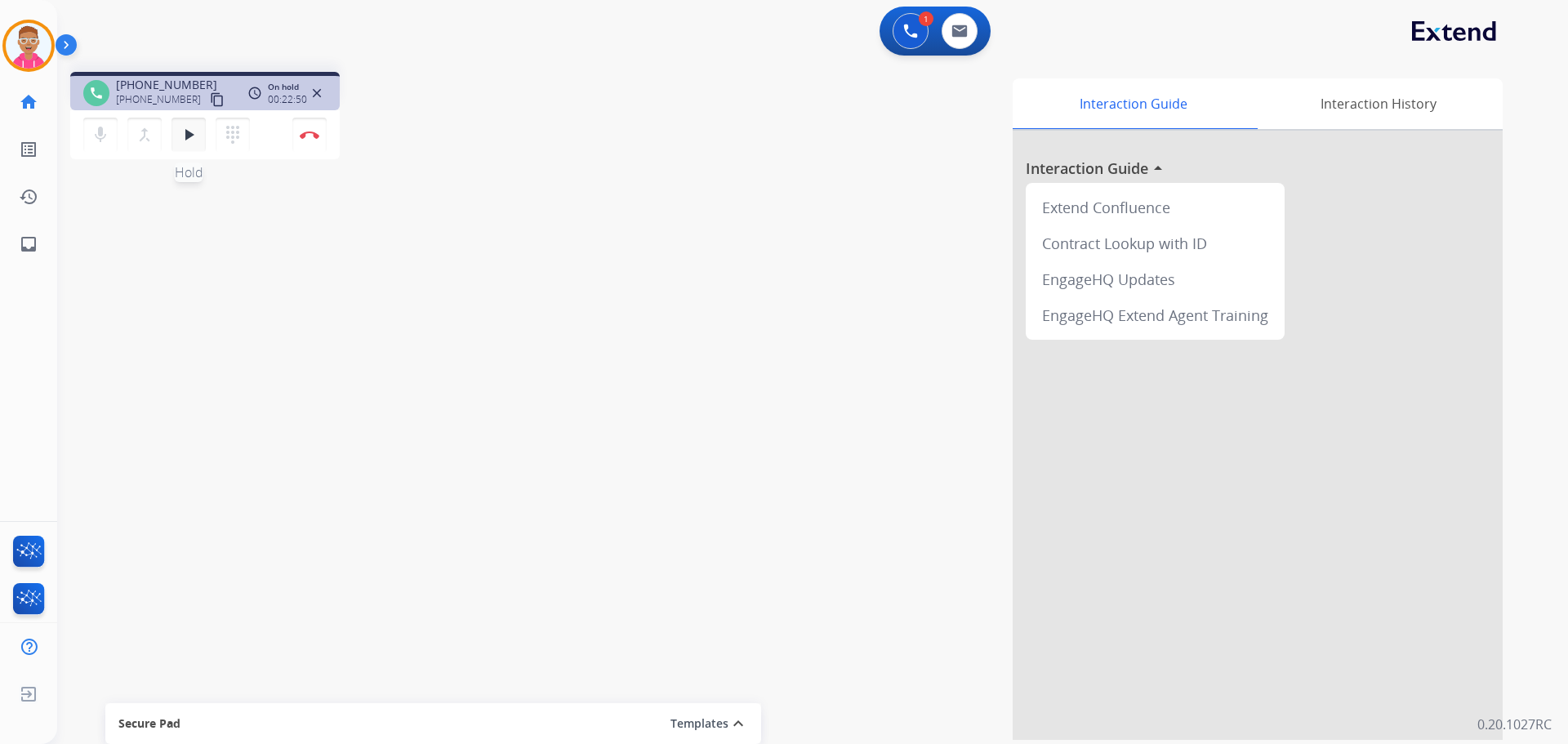
click at [187, 130] on mat-icon "play_arrow" at bounding box center [188, 135] width 20 height 20
click at [207, 128] on div "mic Mute merge_type Bridge pause Hold dialpad Dialpad" at bounding box center [172, 134] width 177 height 34
click at [196, 137] on mat-icon "pause" at bounding box center [188, 135] width 20 height 20
click at [187, 138] on mat-icon "play_arrow" at bounding box center [188, 135] width 20 height 20
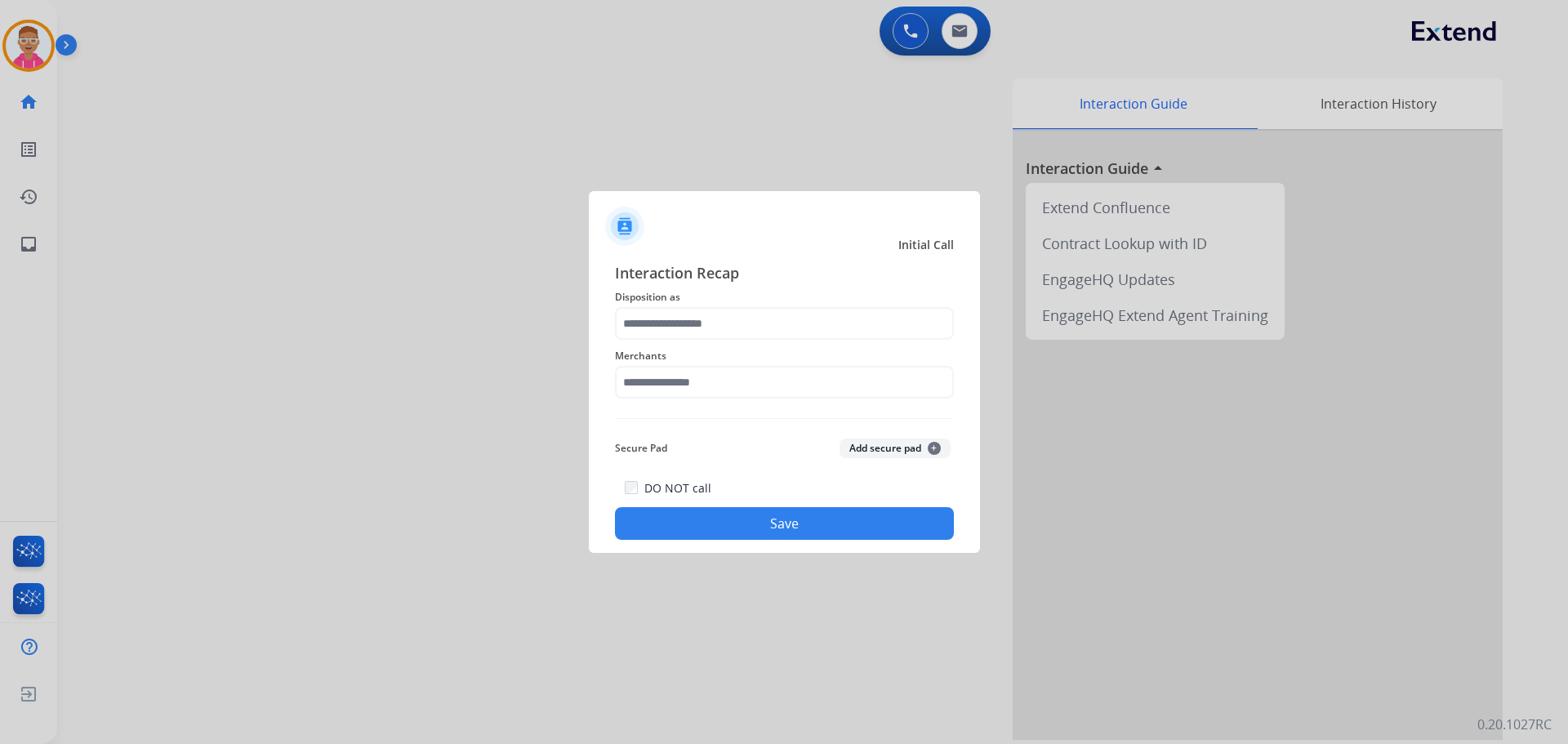
click at [504, 228] on div at bounding box center [784, 372] width 1568 height 744
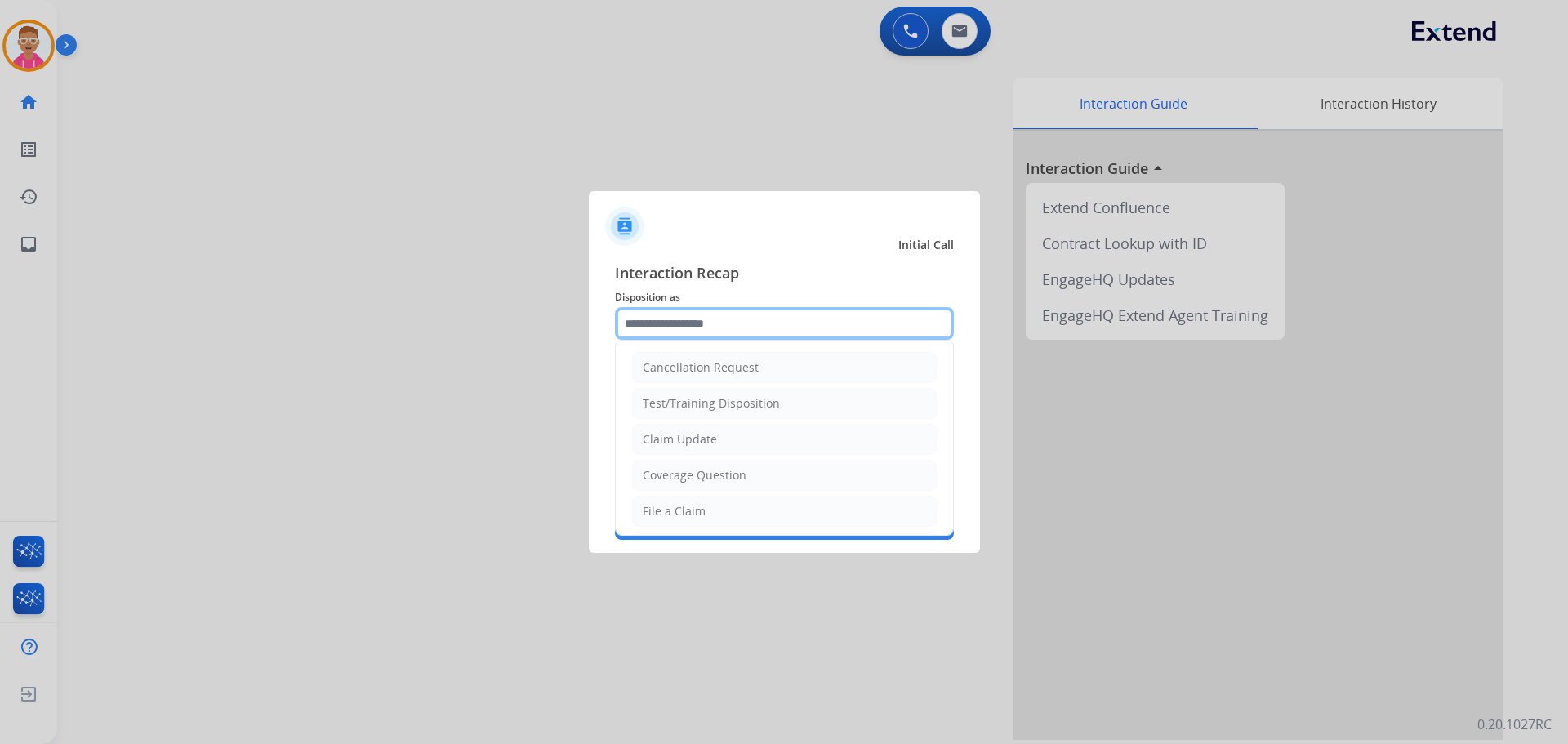
click at [675, 331] on input "text" at bounding box center [784, 323] width 339 height 33
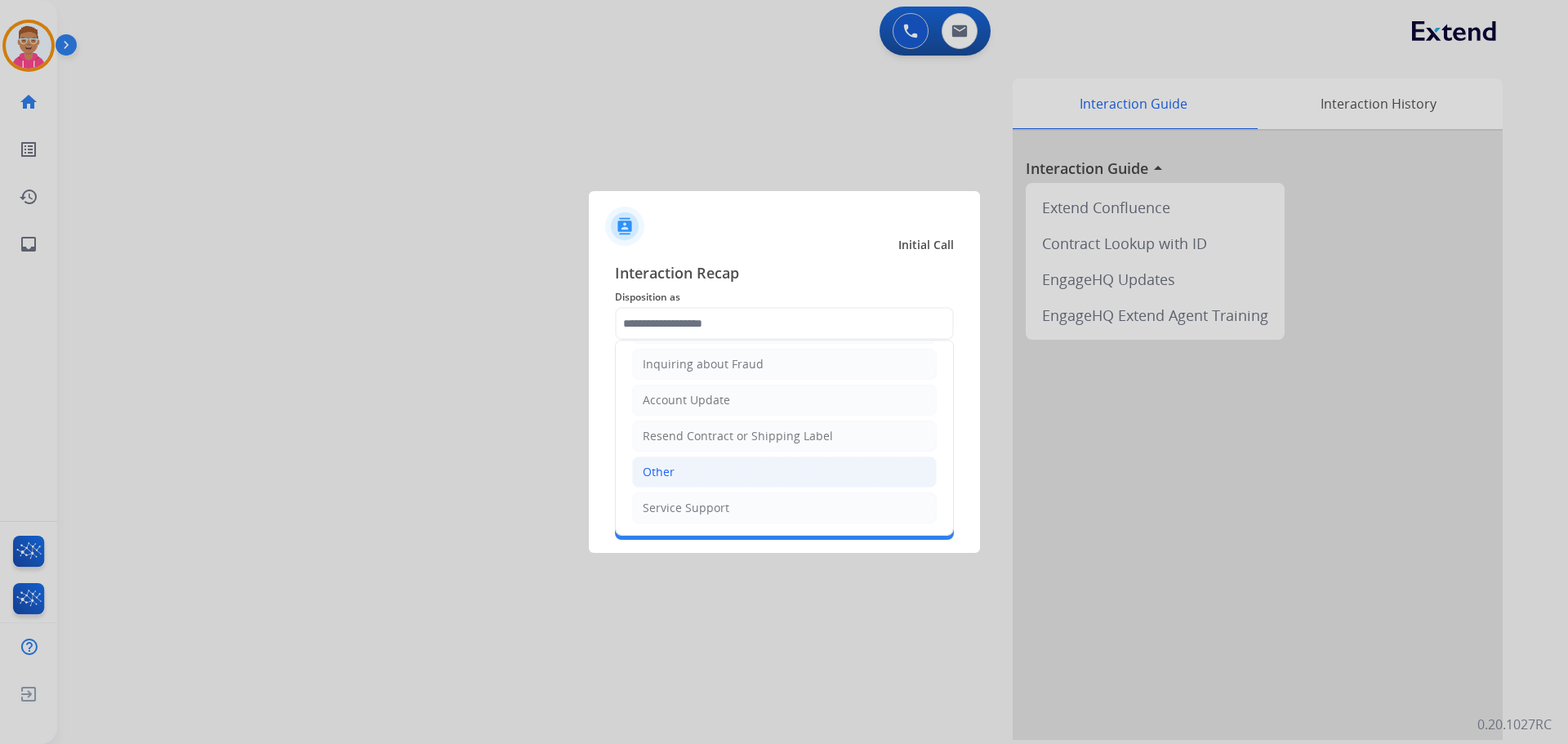
click at [663, 478] on div "Other" at bounding box center [659, 472] width 32 height 17
type input "*****"
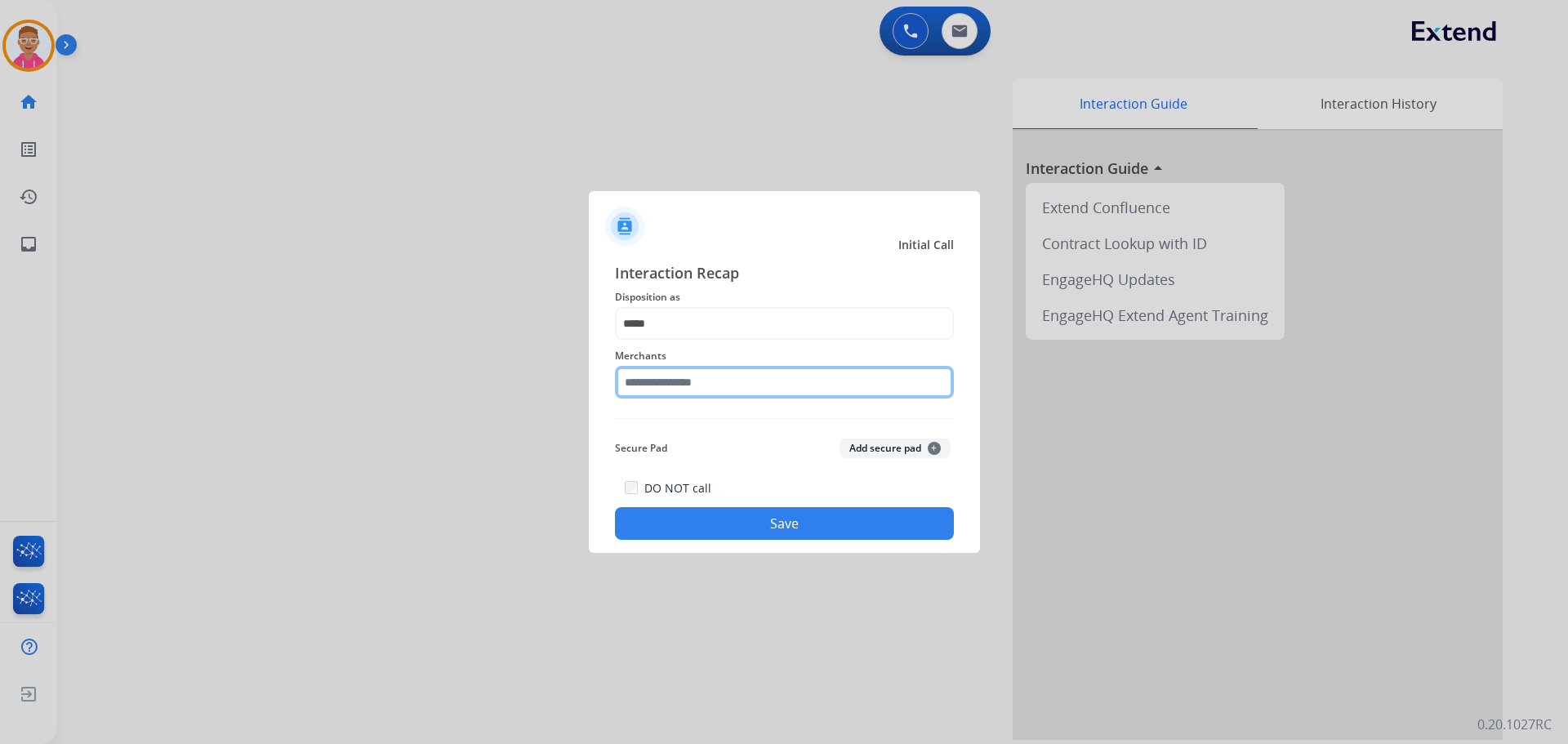
click at [702, 382] on input "text" at bounding box center [784, 382] width 339 height 33
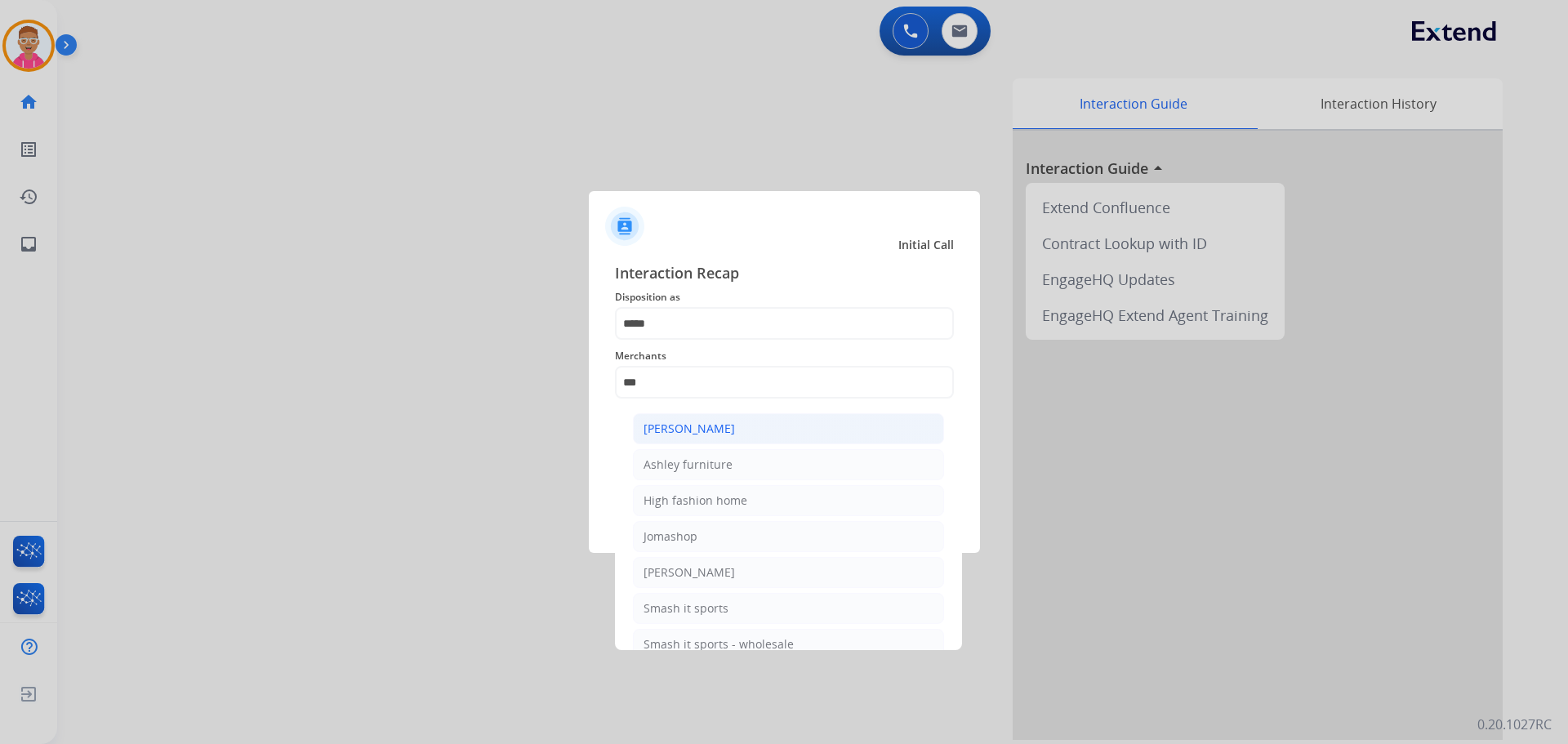
click at [707, 435] on div "Ashley - Reguard" at bounding box center [690, 429] width 92 height 17
type input "**********"
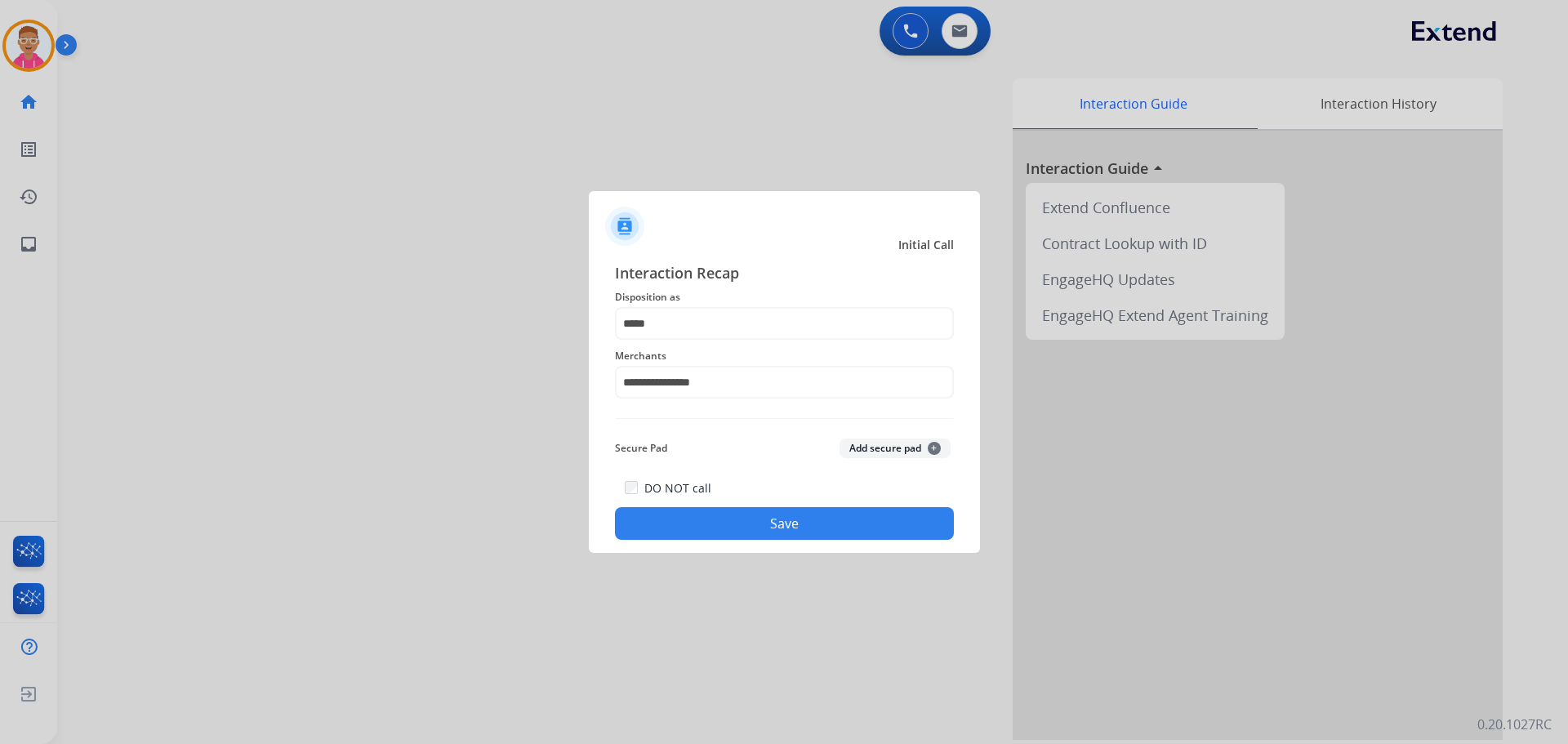
click at [726, 533] on button "Save" at bounding box center [784, 523] width 339 height 33
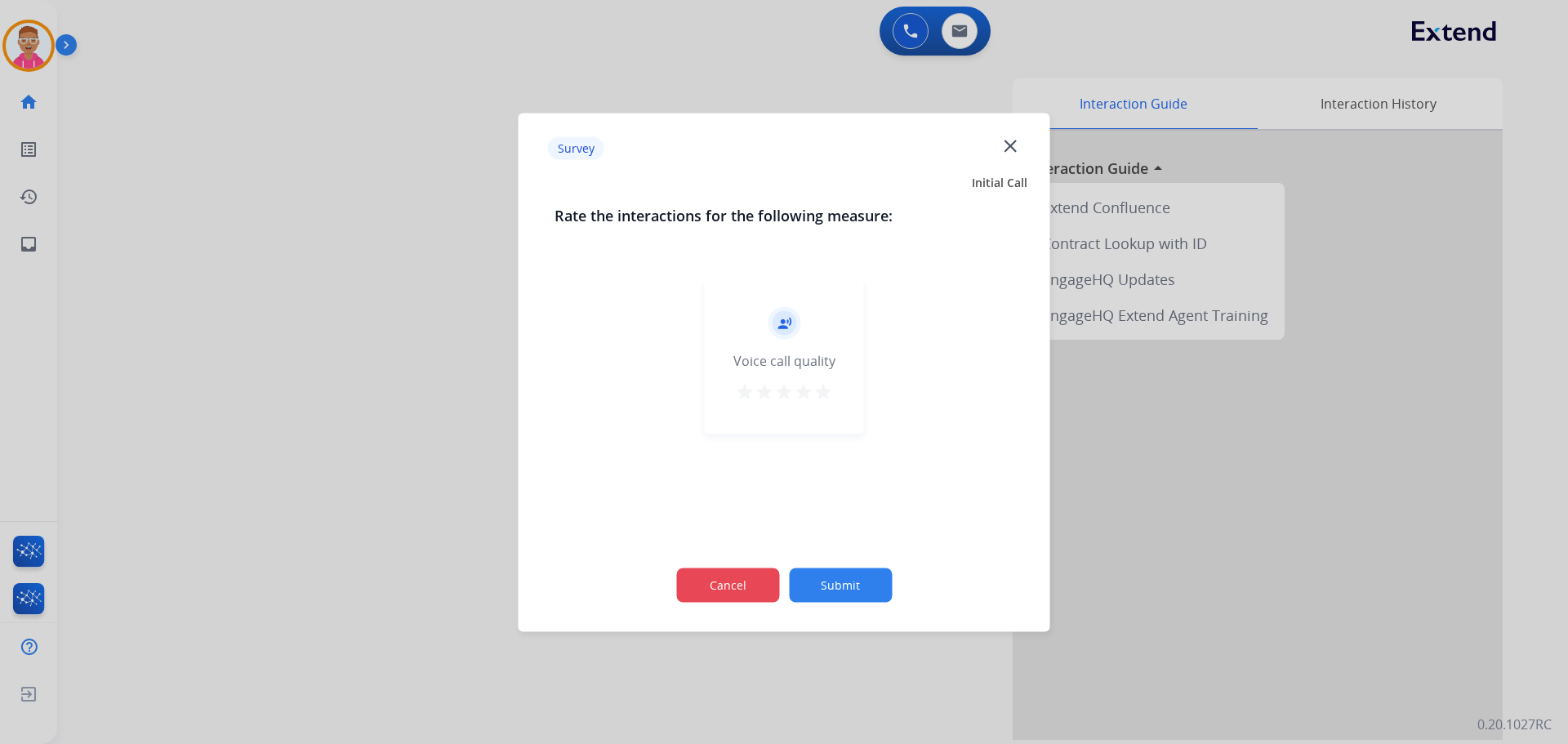
click at [742, 590] on button "Cancel" at bounding box center [727, 585] width 103 height 34
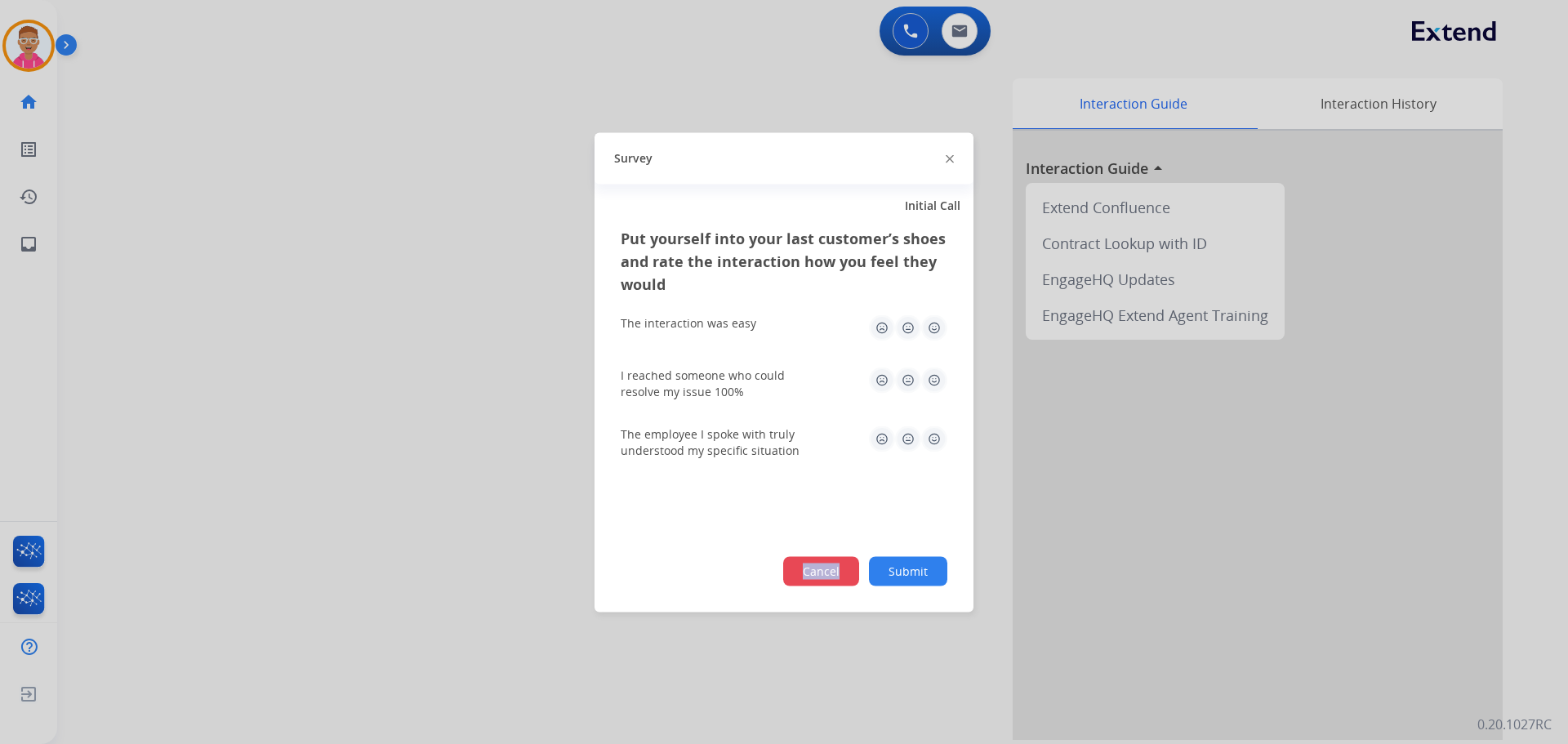
click at [807, 561] on button "Cancel" at bounding box center [821, 571] width 76 height 29
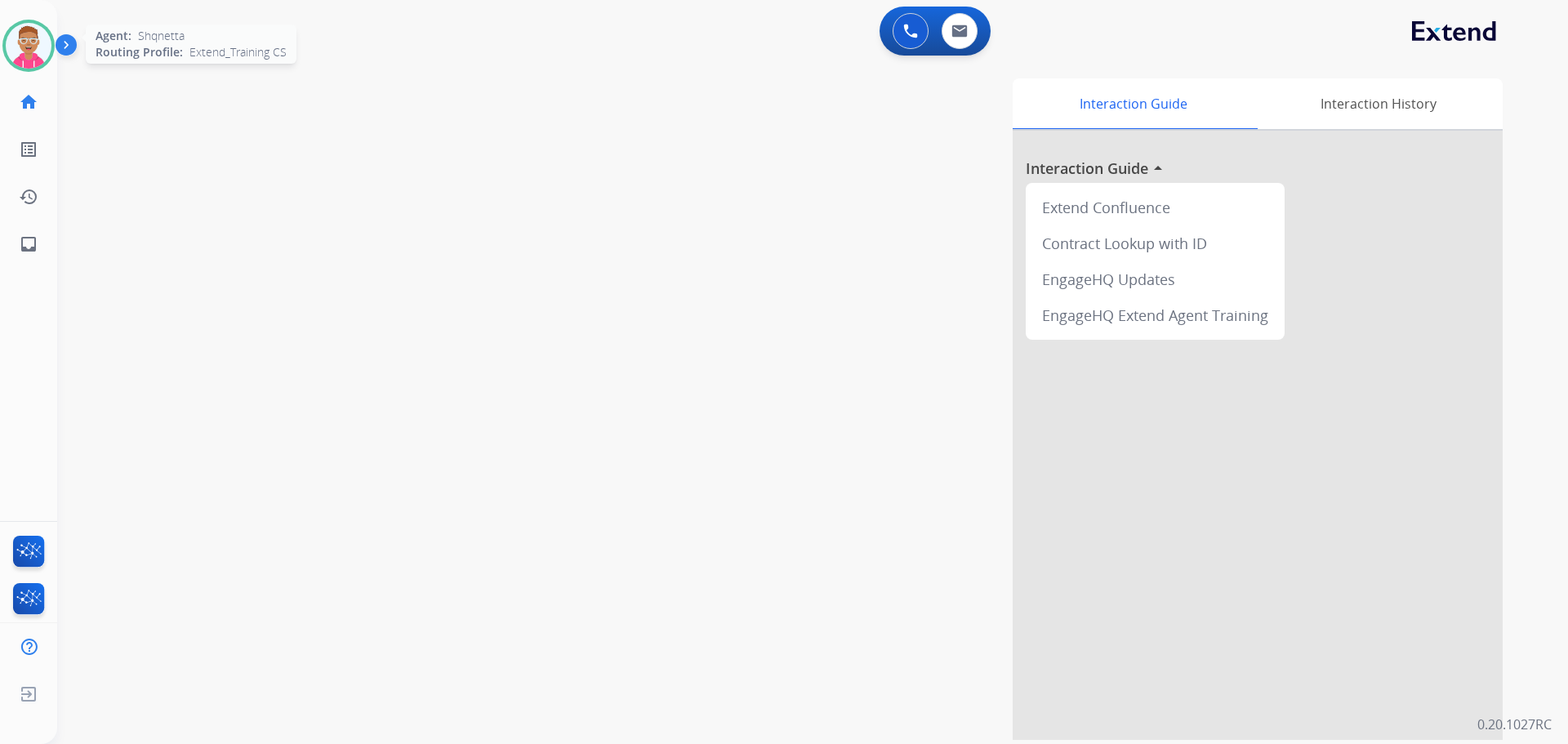
click at [37, 58] on img at bounding box center [28, 45] width 46 height 46
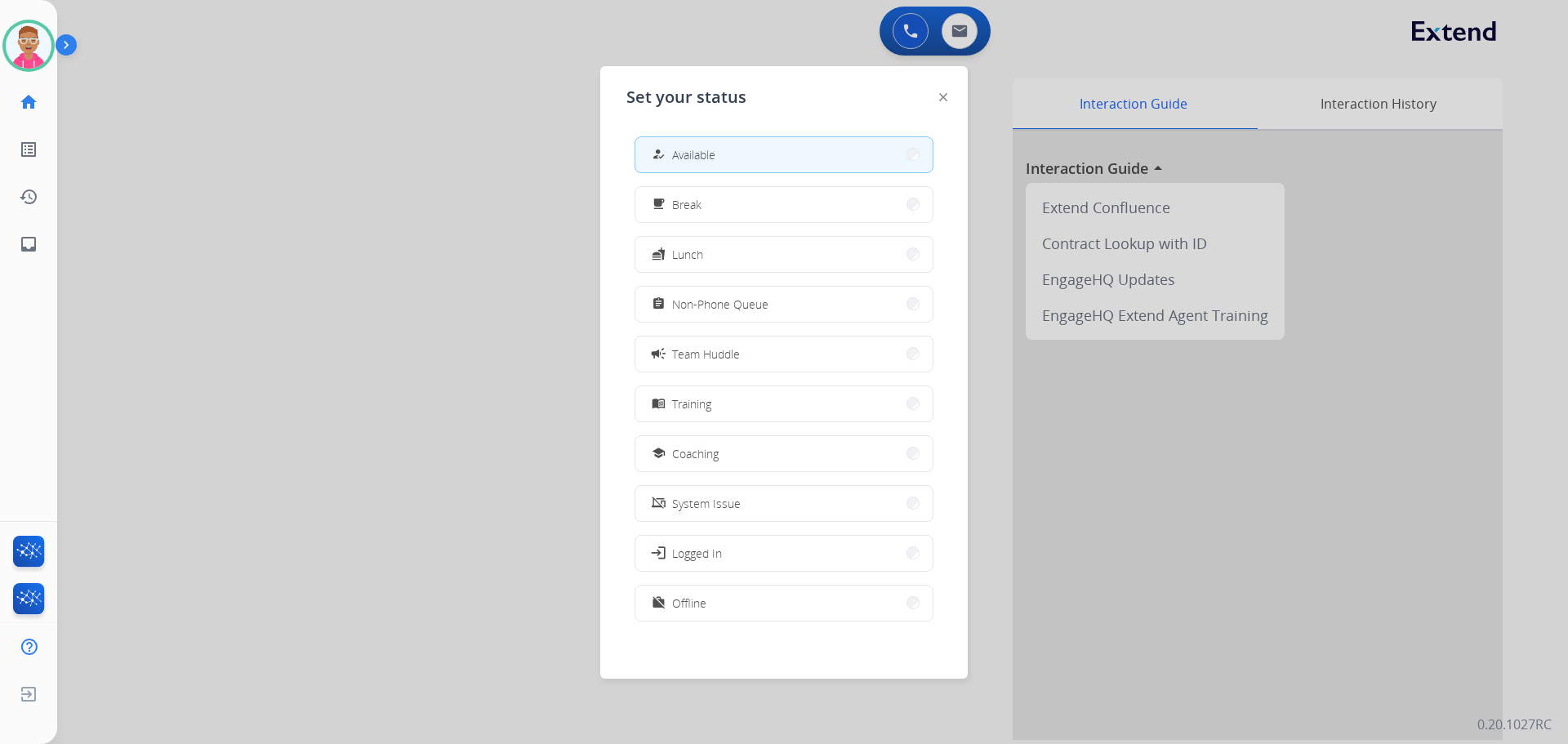
click at [761, 553] on button "login Logged In" at bounding box center [784, 553] width 298 height 35
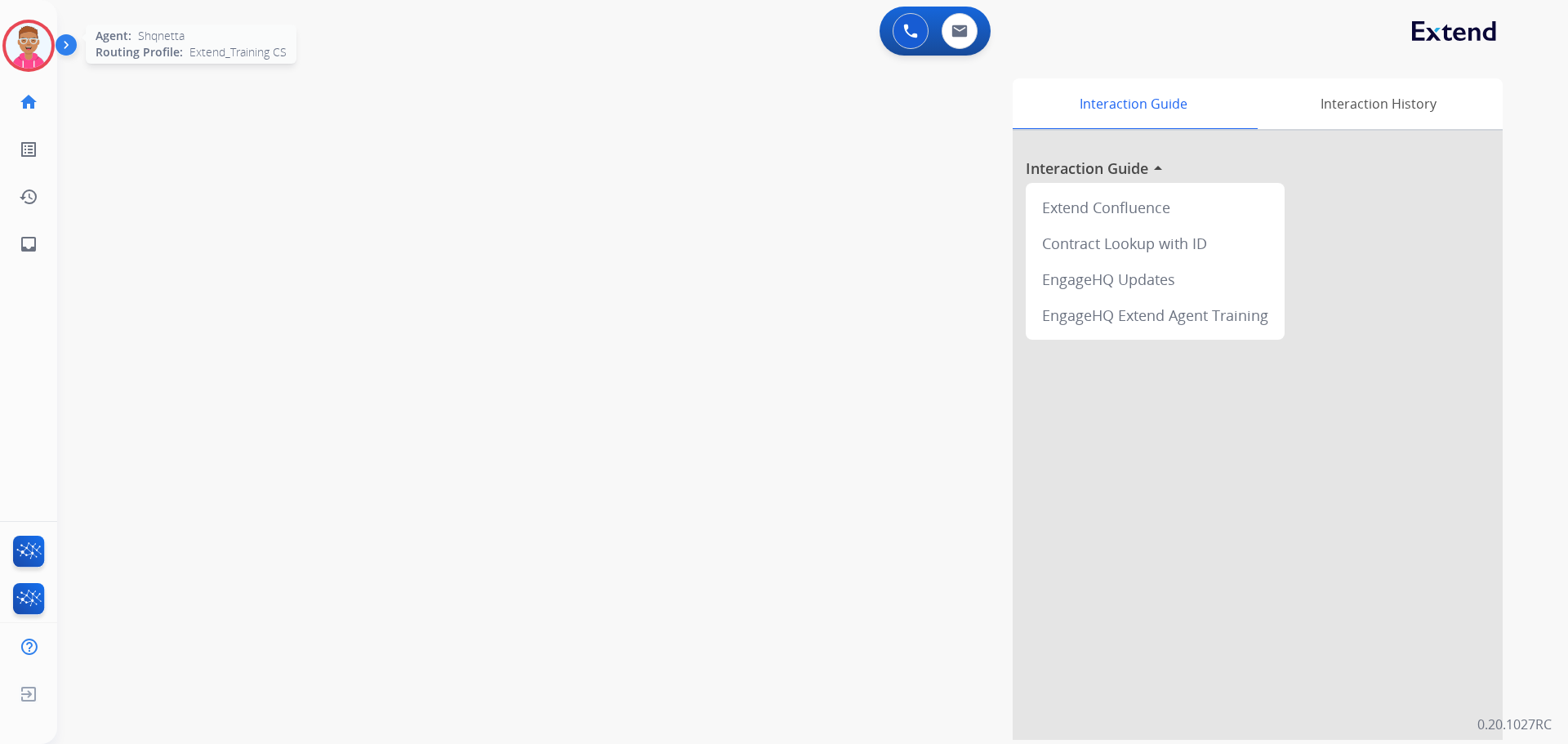
click at [22, 57] on img at bounding box center [28, 45] width 46 height 46
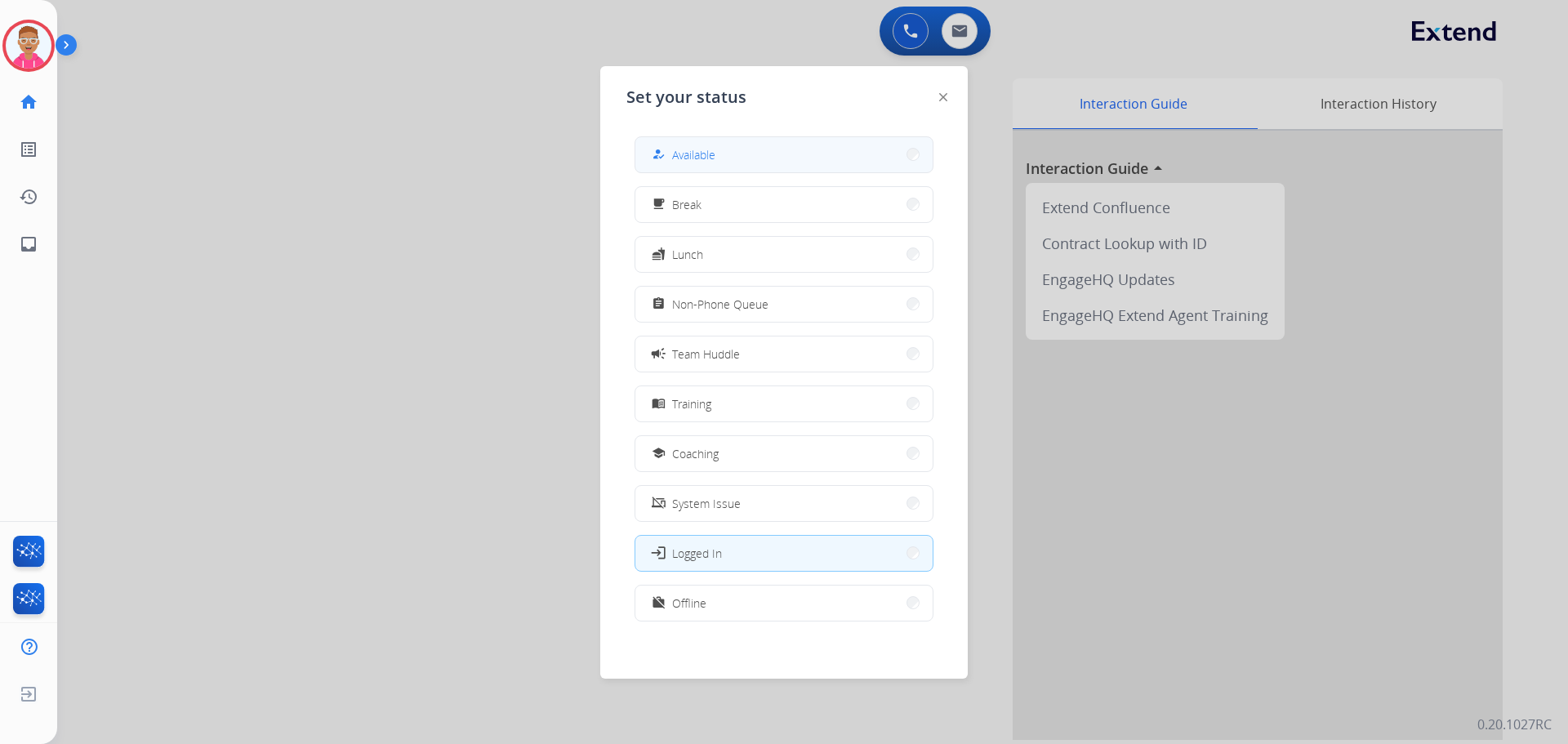
click at [746, 148] on button "how_to_reg Available" at bounding box center [784, 155] width 298 height 35
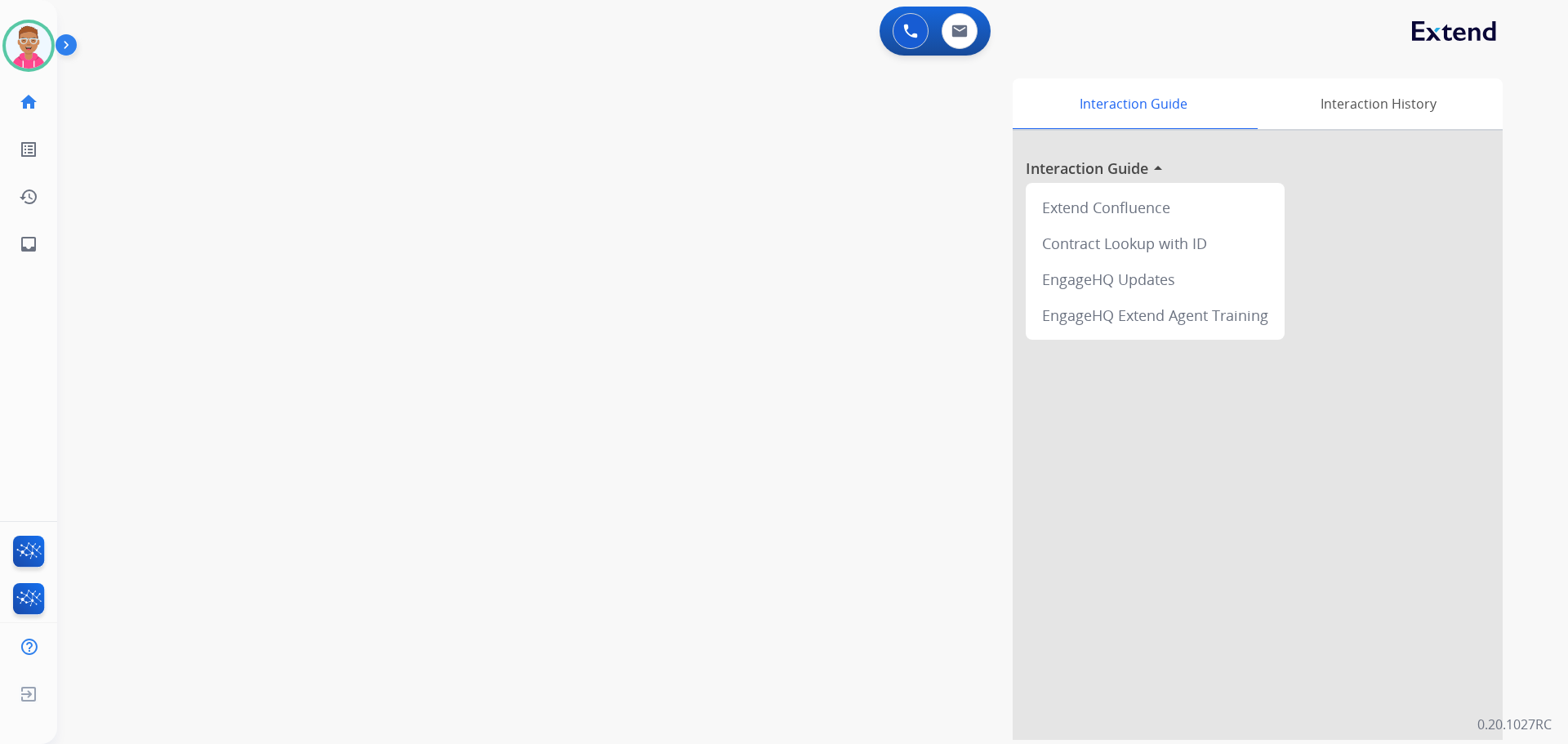
click at [243, 127] on div "swap_horiz Break voice bridge close_fullscreen Connect 3-Way Call merge_type Se…" at bounding box center [793, 400] width 1472 height 681
click at [968, 24] on button at bounding box center [959, 31] width 36 height 36
select select "**********"
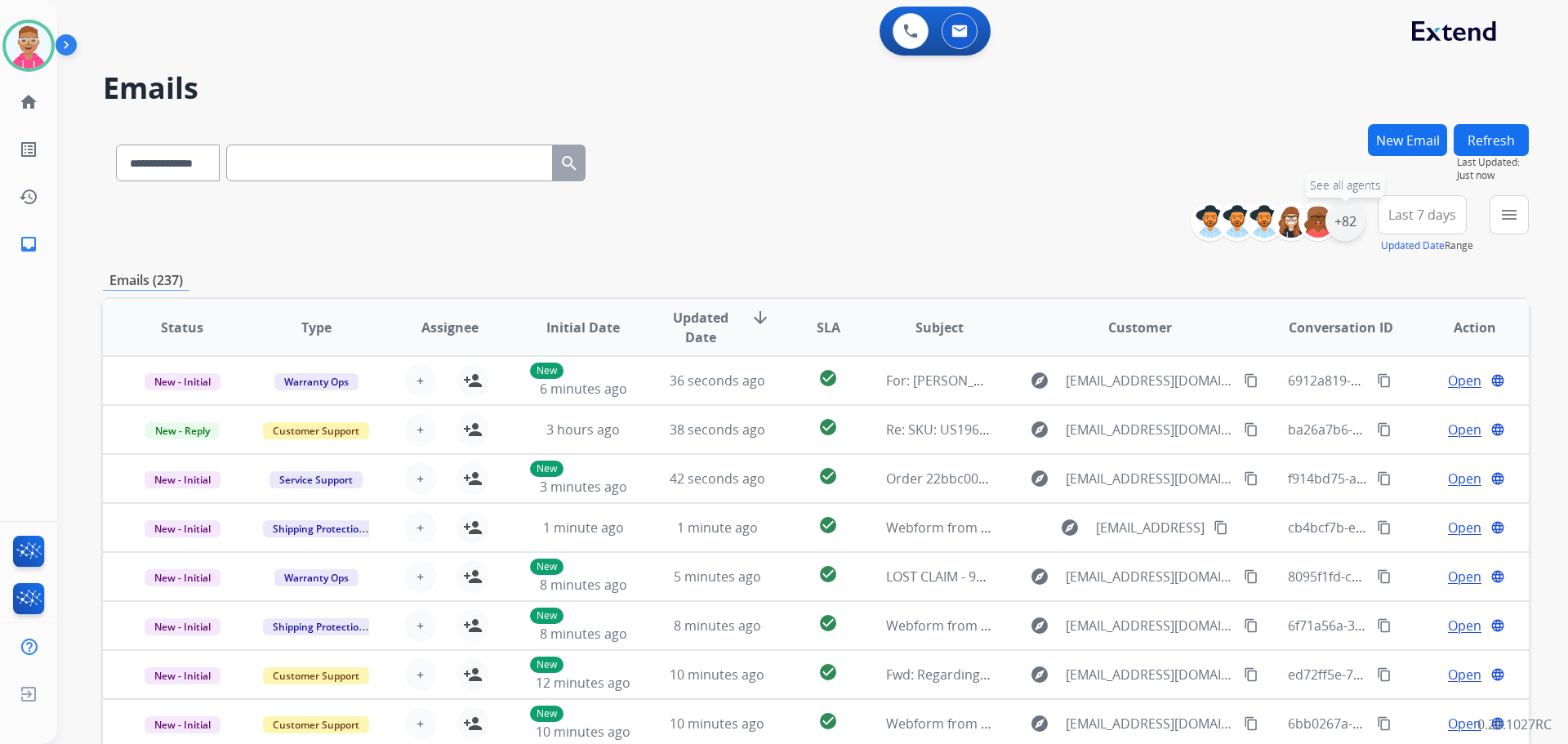
click at [1348, 222] on div "+82" at bounding box center [1345, 221] width 39 height 39
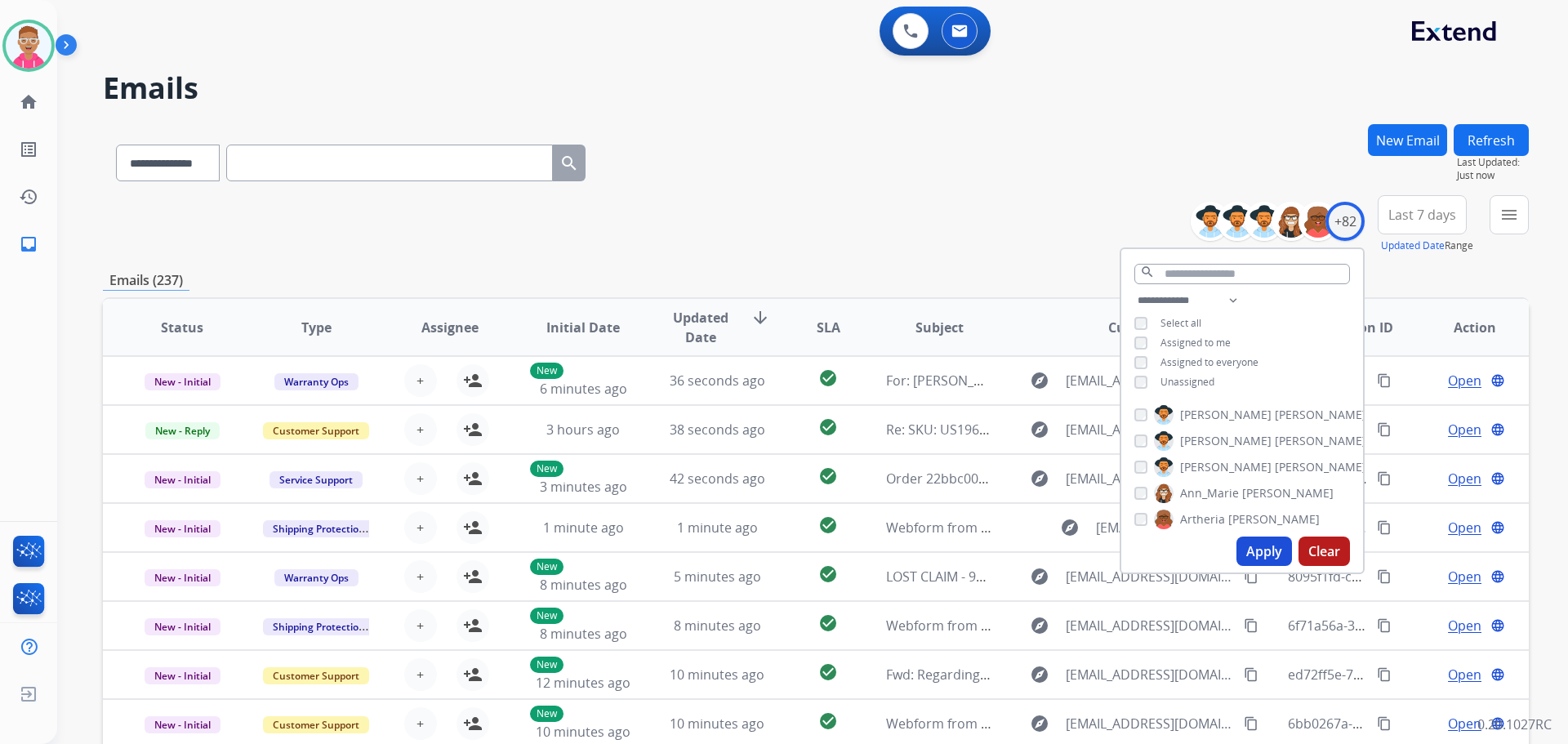
click at [1255, 555] on button "Apply" at bounding box center [1264, 550] width 56 height 29
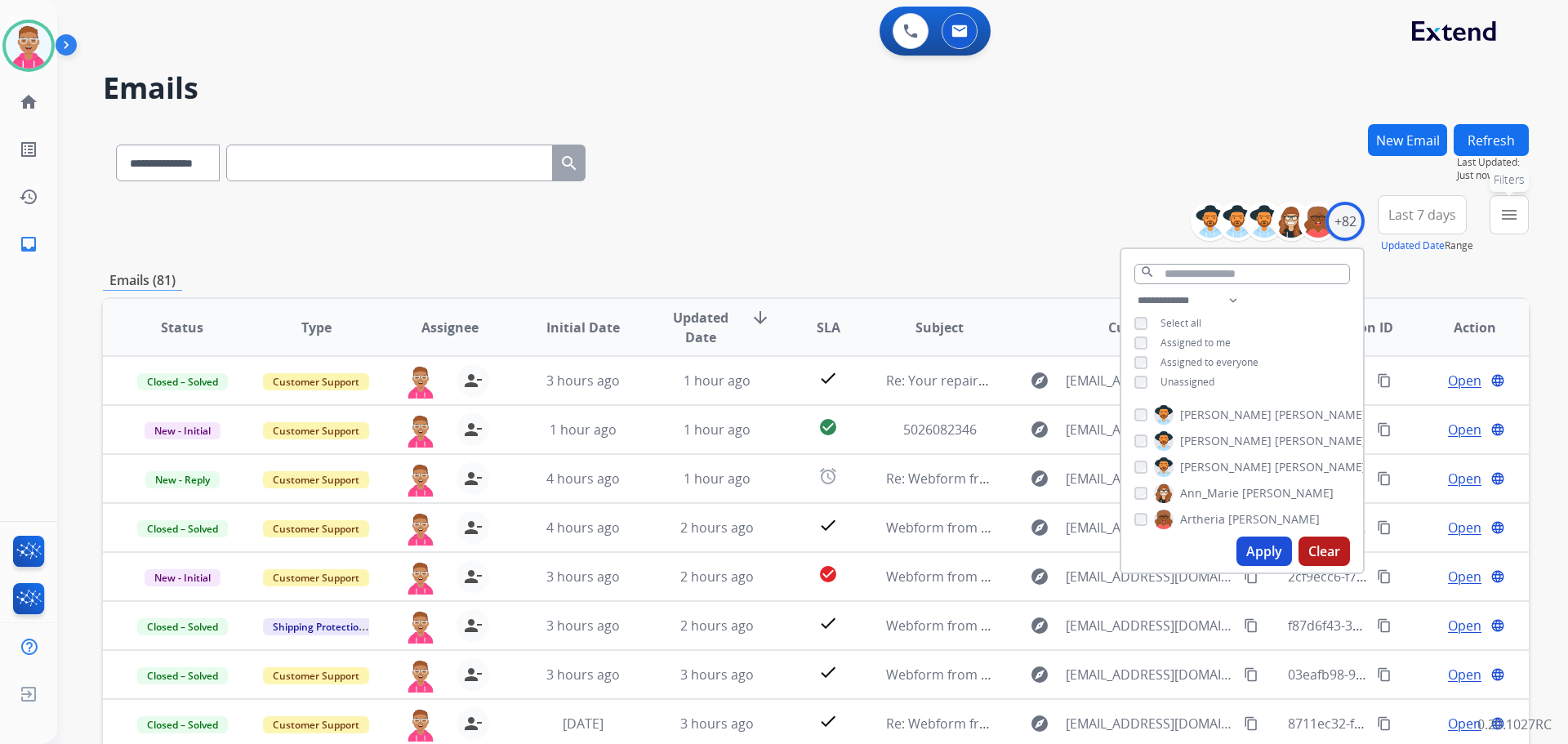
click at [1525, 221] on button "menu Filters" at bounding box center [1509, 214] width 39 height 39
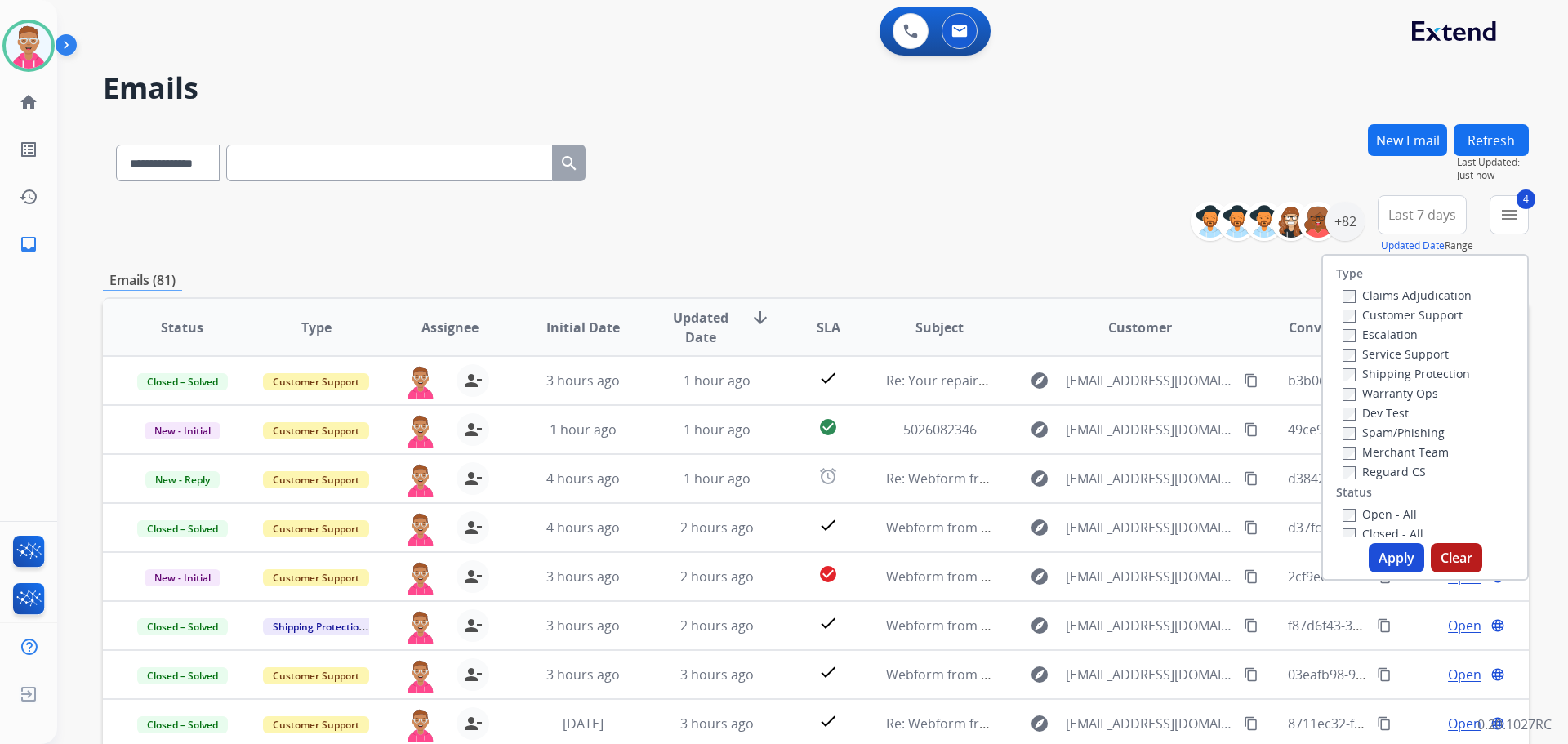
click at [1377, 558] on button "Apply" at bounding box center [1396, 557] width 56 height 29
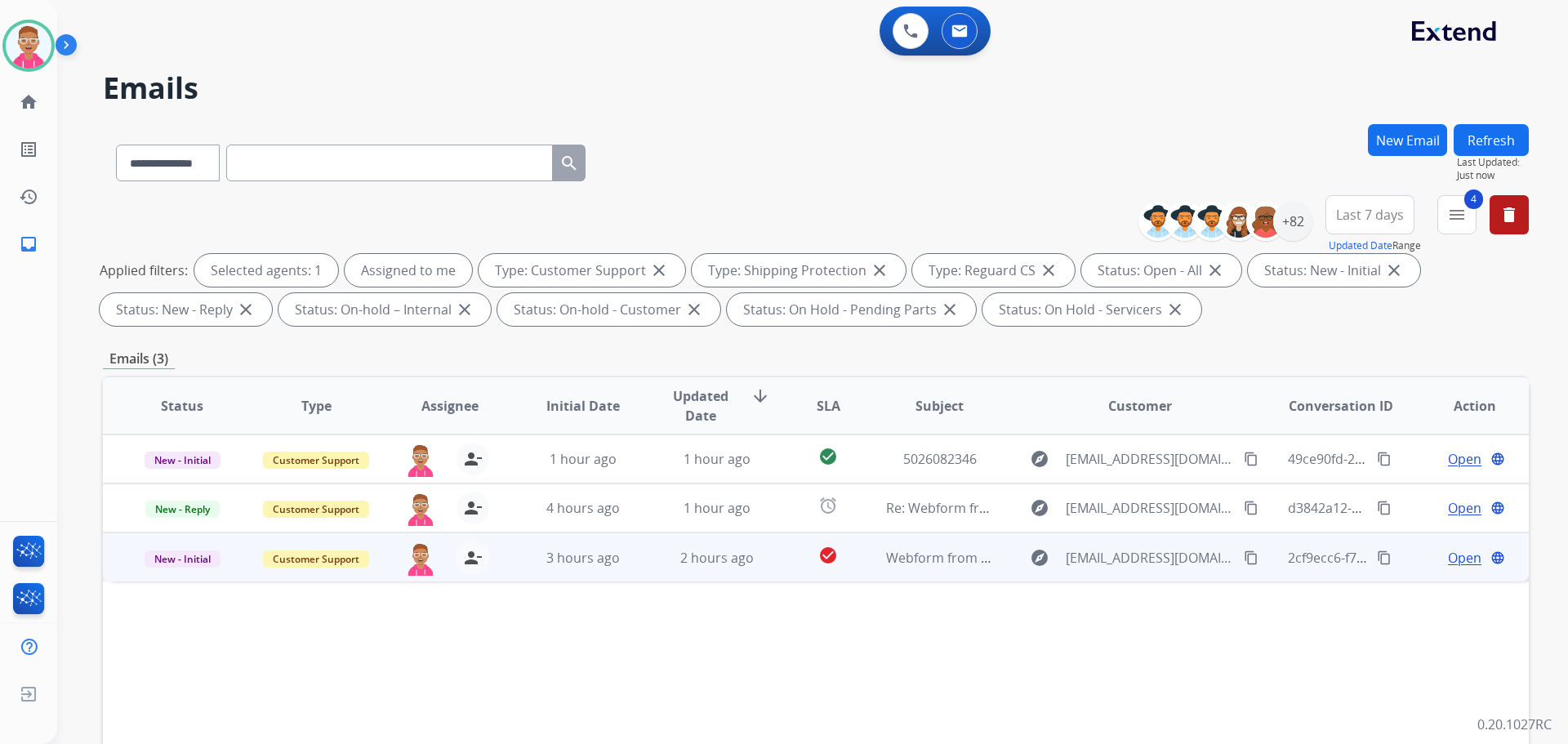
click at [1459, 564] on span "Open" at bounding box center [1465, 558] width 33 height 20
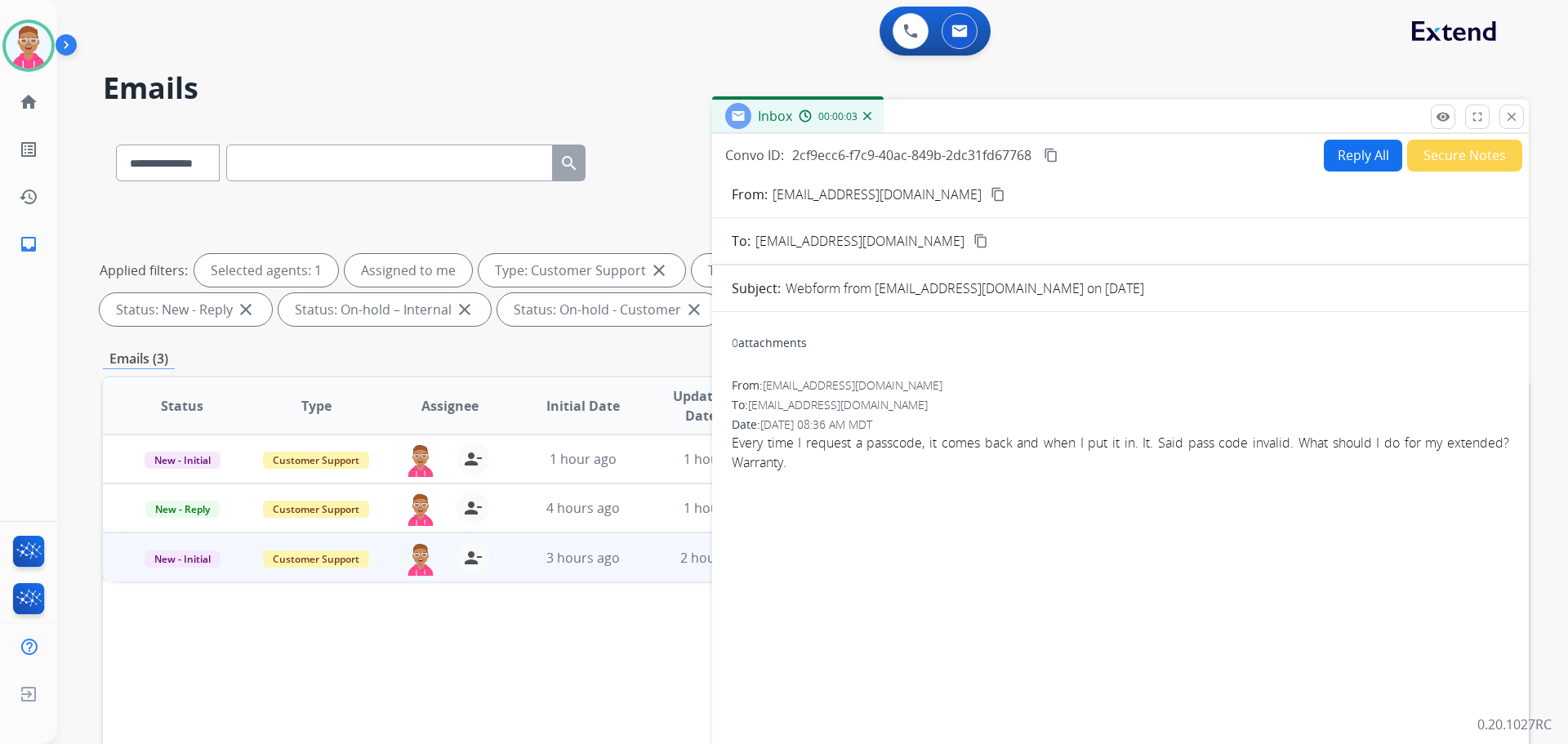
click at [1343, 157] on button "Reply All" at bounding box center [1364, 155] width 78 height 32
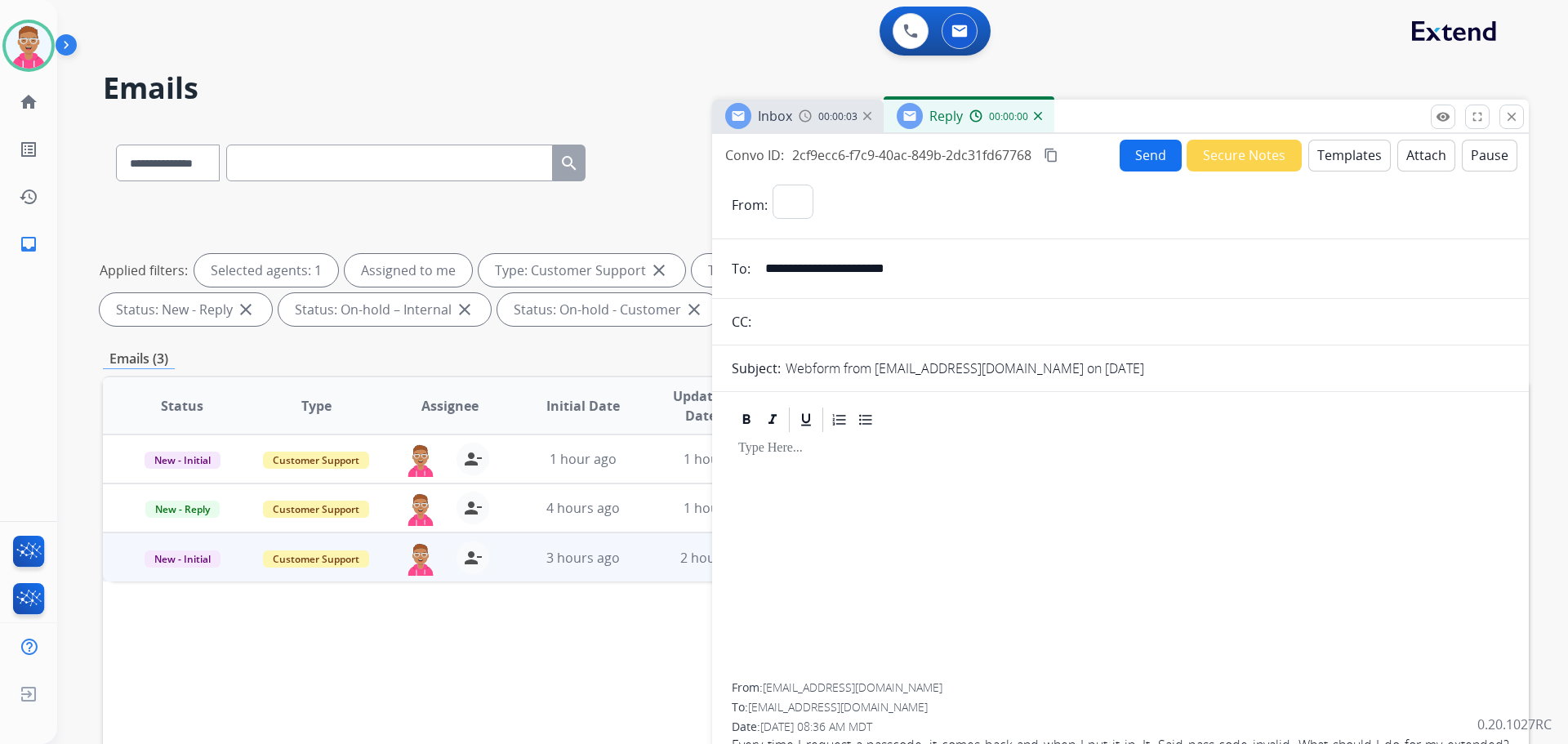
select select "**********"
click at [1322, 163] on button "Templates" at bounding box center [1349, 155] width 83 height 32
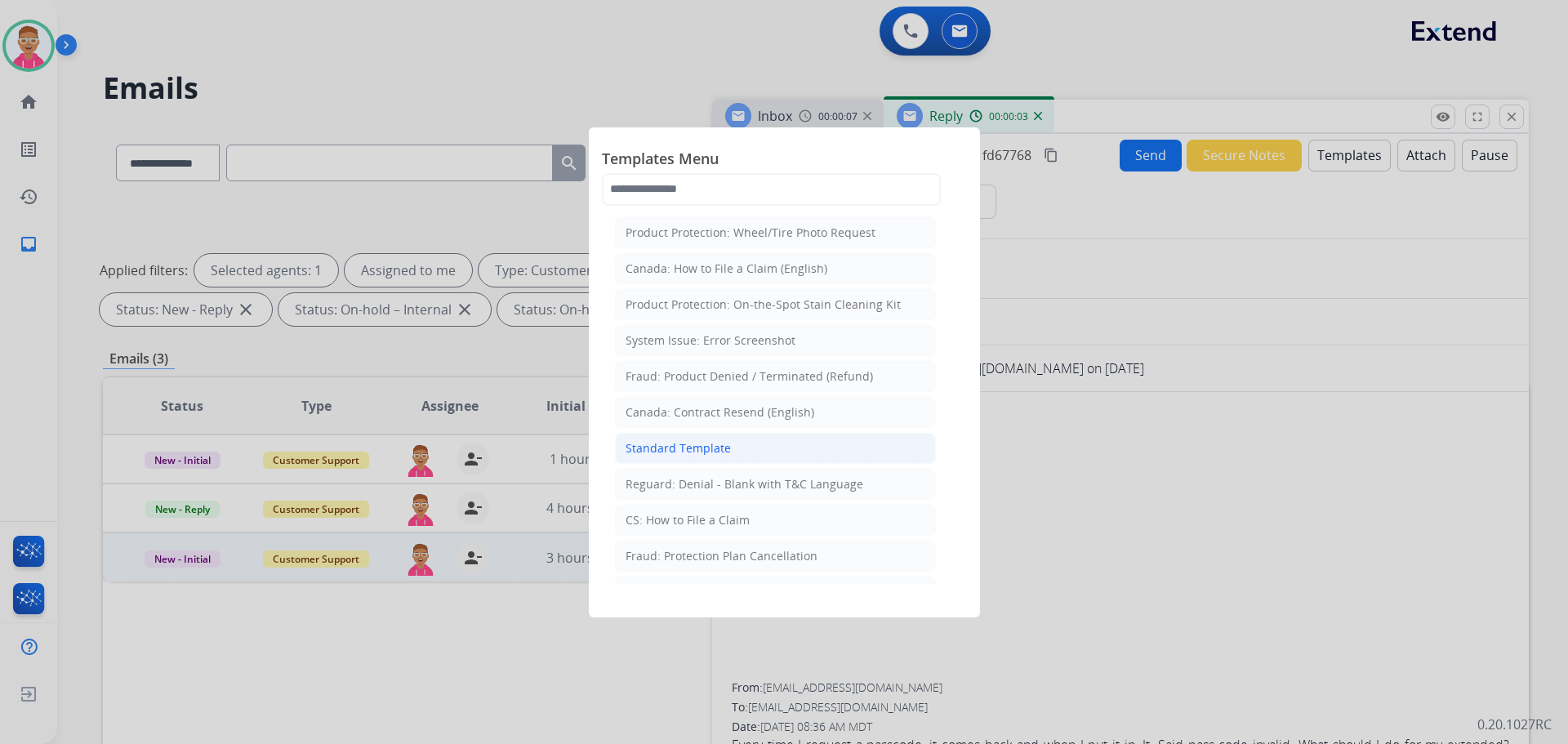
drag, startPoint x: 729, startPoint y: 455, endPoint x: 735, endPoint y: 460, distance: 7.8
click at [735, 460] on li "Standard Template" at bounding box center [775, 448] width 321 height 31
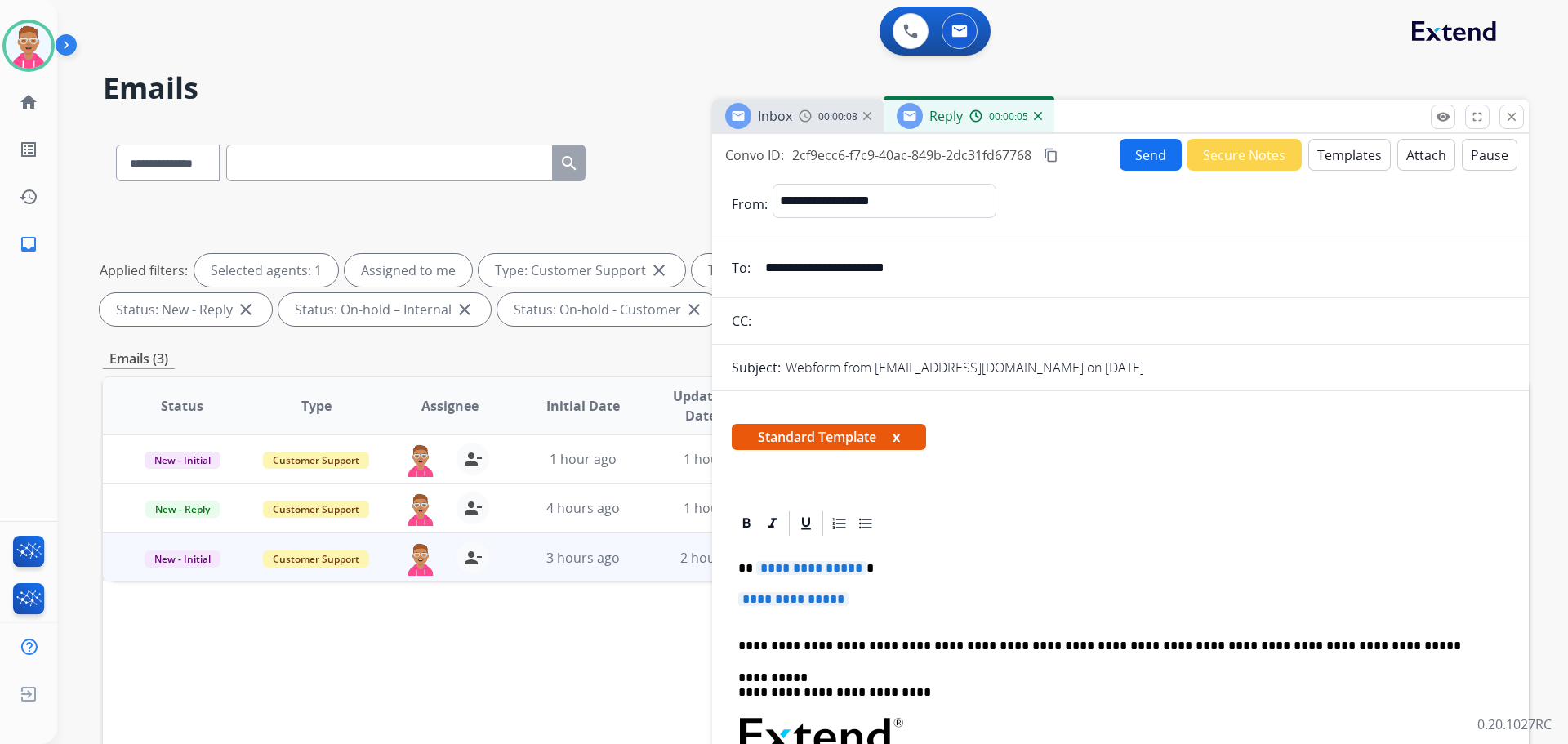
click at [847, 563] on span "**********" at bounding box center [812, 568] width 110 height 14
click at [799, 596] on span "**********" at bounding box center [793, 599] width 110 height 14
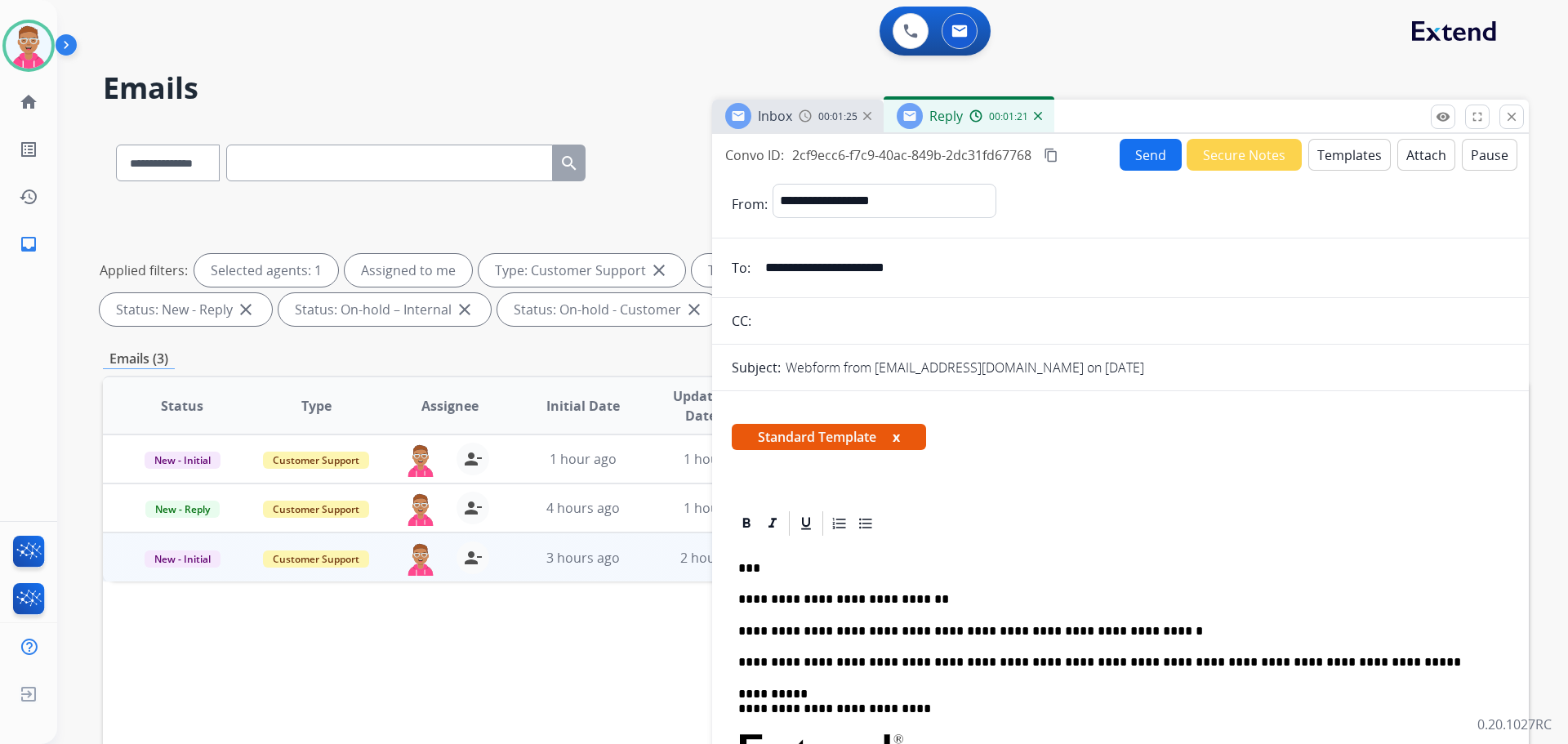
click at [1153, 166] on button "Send" at bounding box center [1151, 154] width 62 height 32
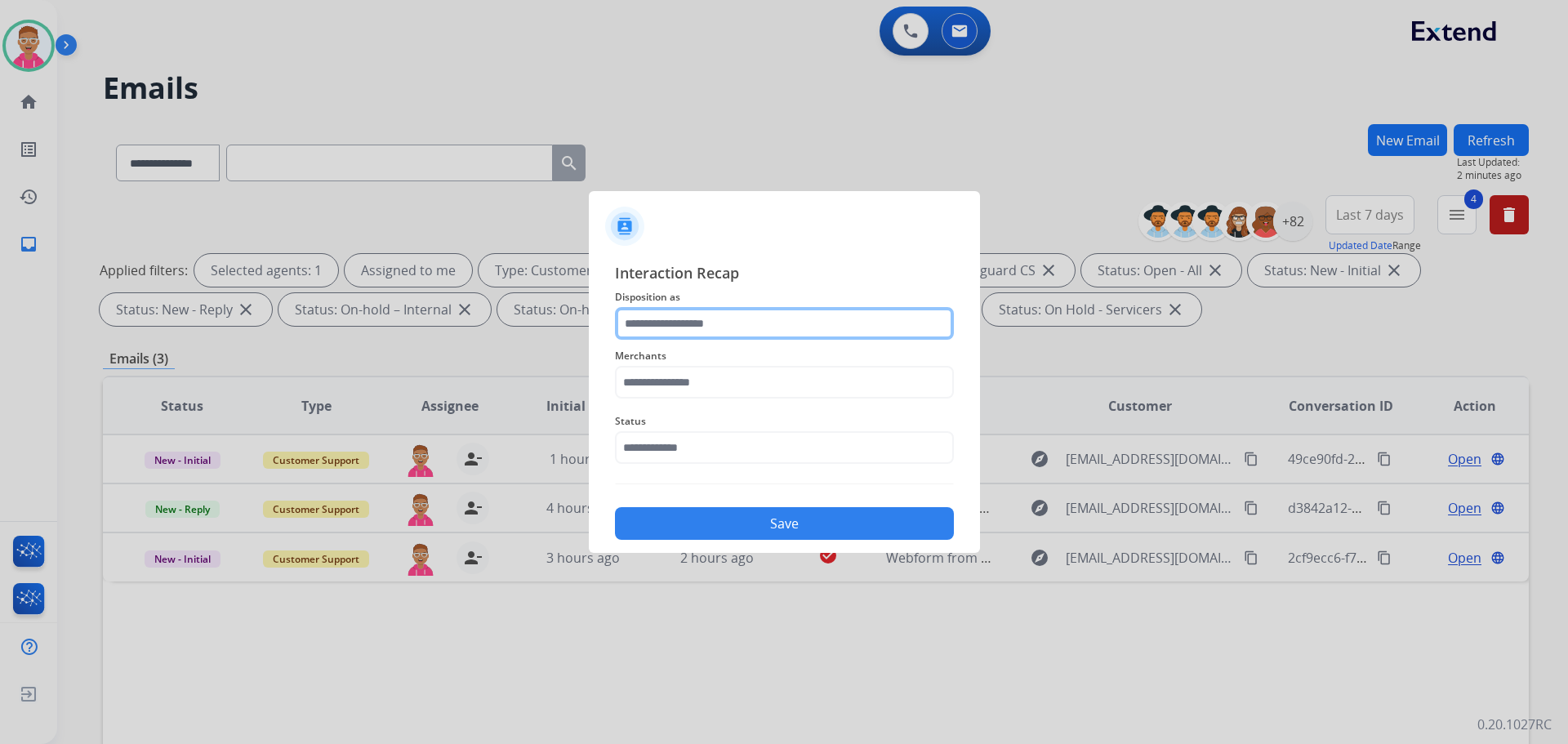
click at [718, 318] on input "text" at bounding box center [784, 323] width 339 height 33
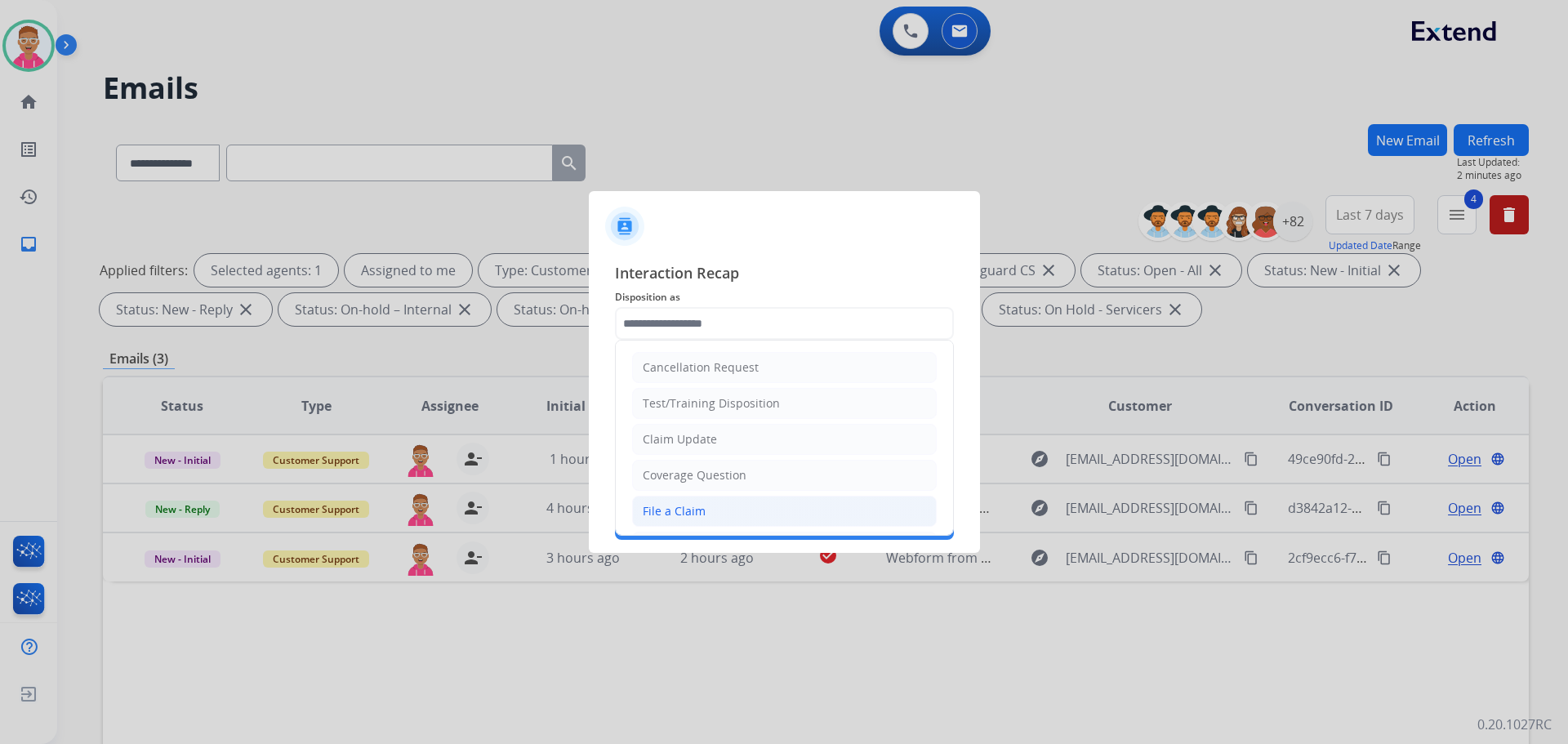
click at [718, 507] on li "File a Claim" at bounding box center [784, 510] width 304 height 31
type input "**********"
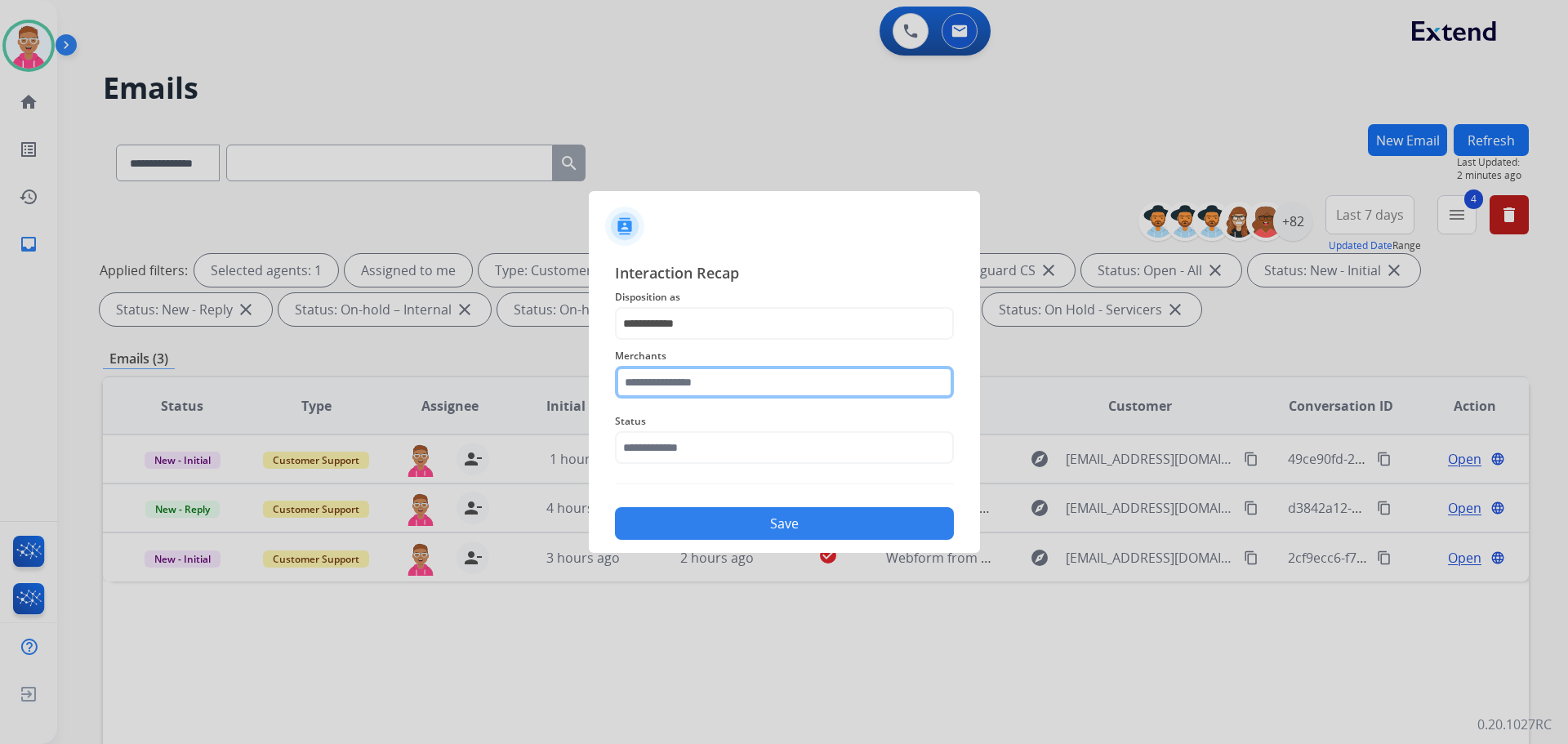
click at [726, 380] on input "text" at bounding box center [784, 382] width 339 height 33
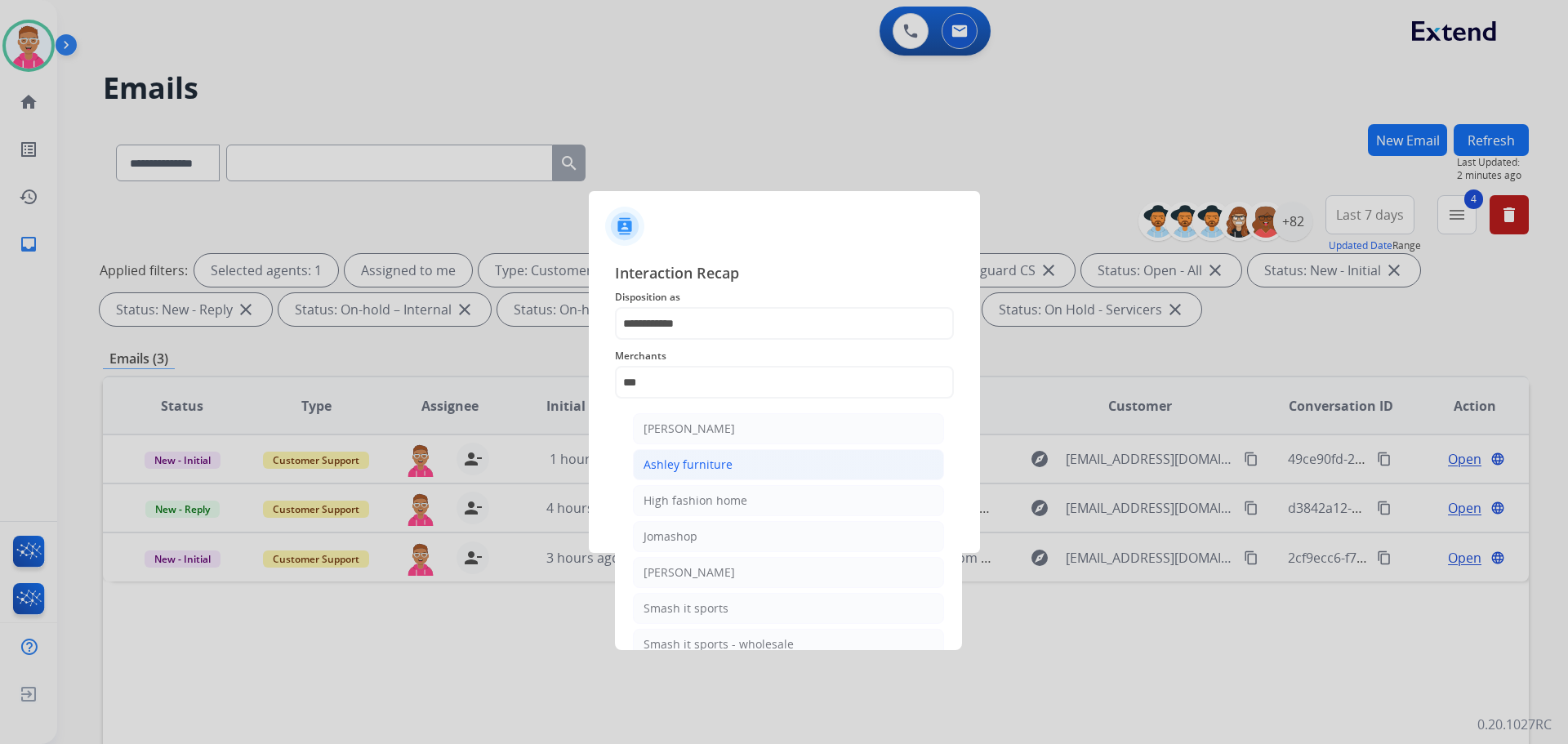
click at [751, 462] on li "Ashley furniture" at bounding box center [788, 465] width 311 height 31
type input "**********"
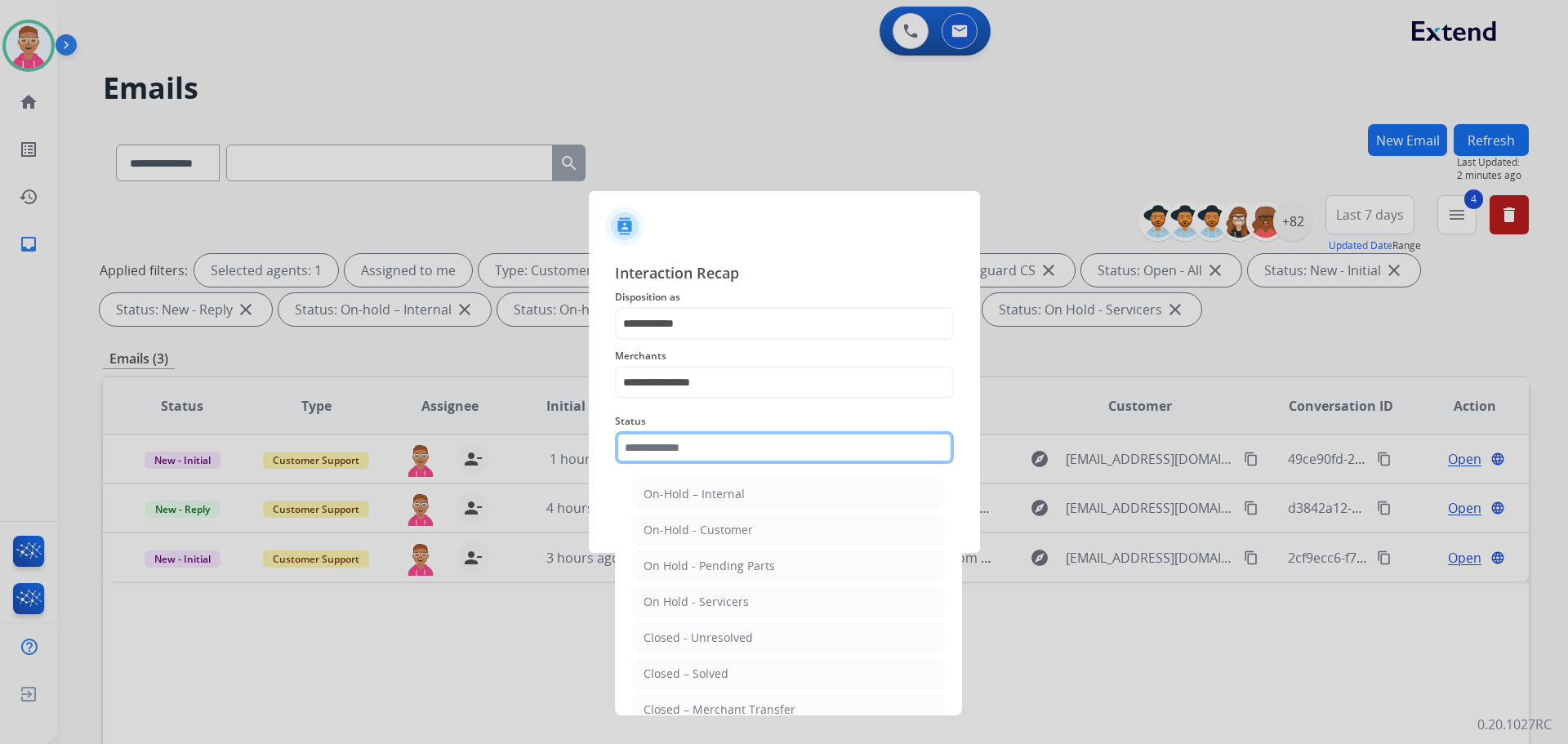
click at [740, 445] on input "text" at bounding box center [784, 447] width 339 height 33
click at [784, 676] on li "Closed – Solved" at bounding box center [788, 673] width 311 height 31
type input "**********"
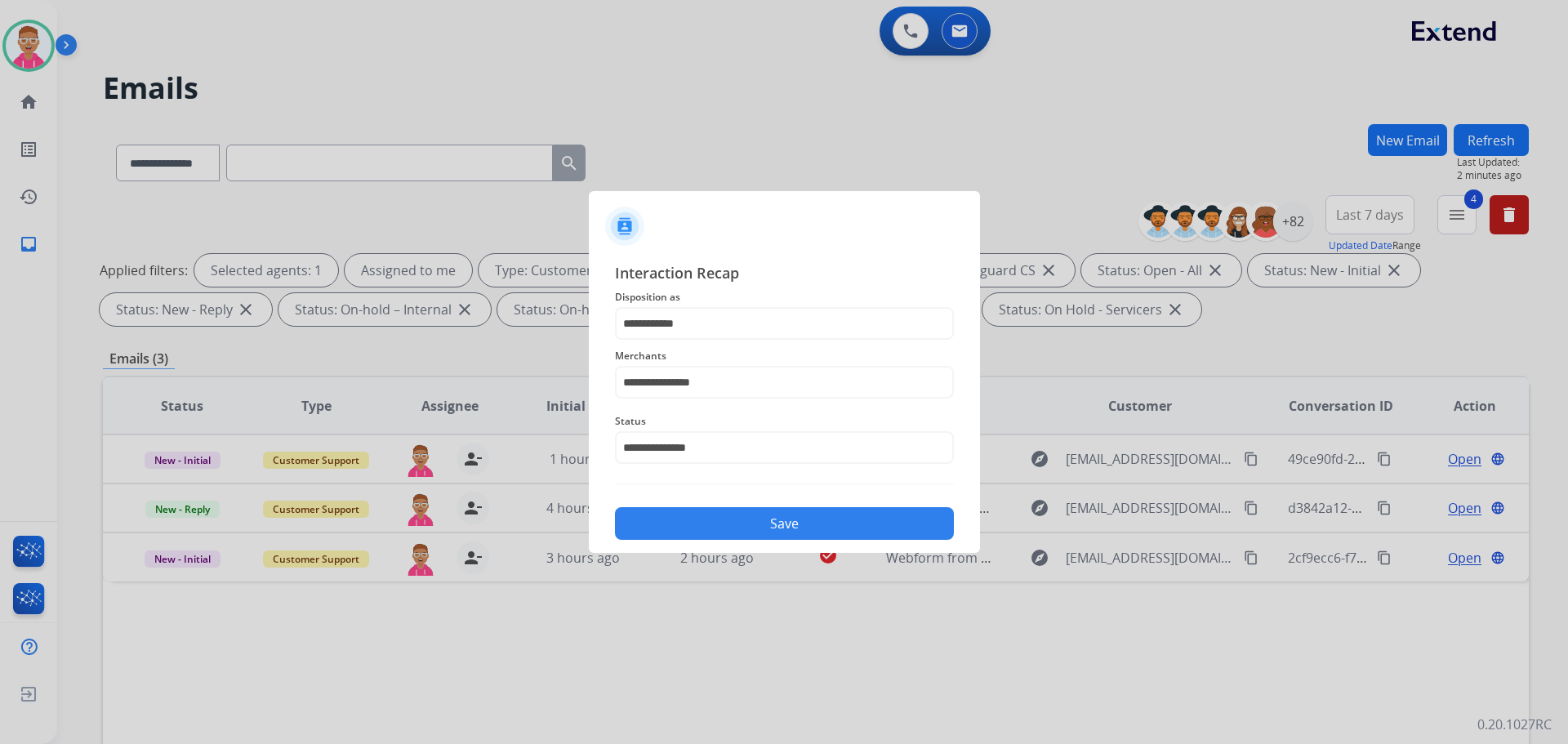
click at [789, 518] on button "Save" at bounding box center [784, 523] width 339 height 33
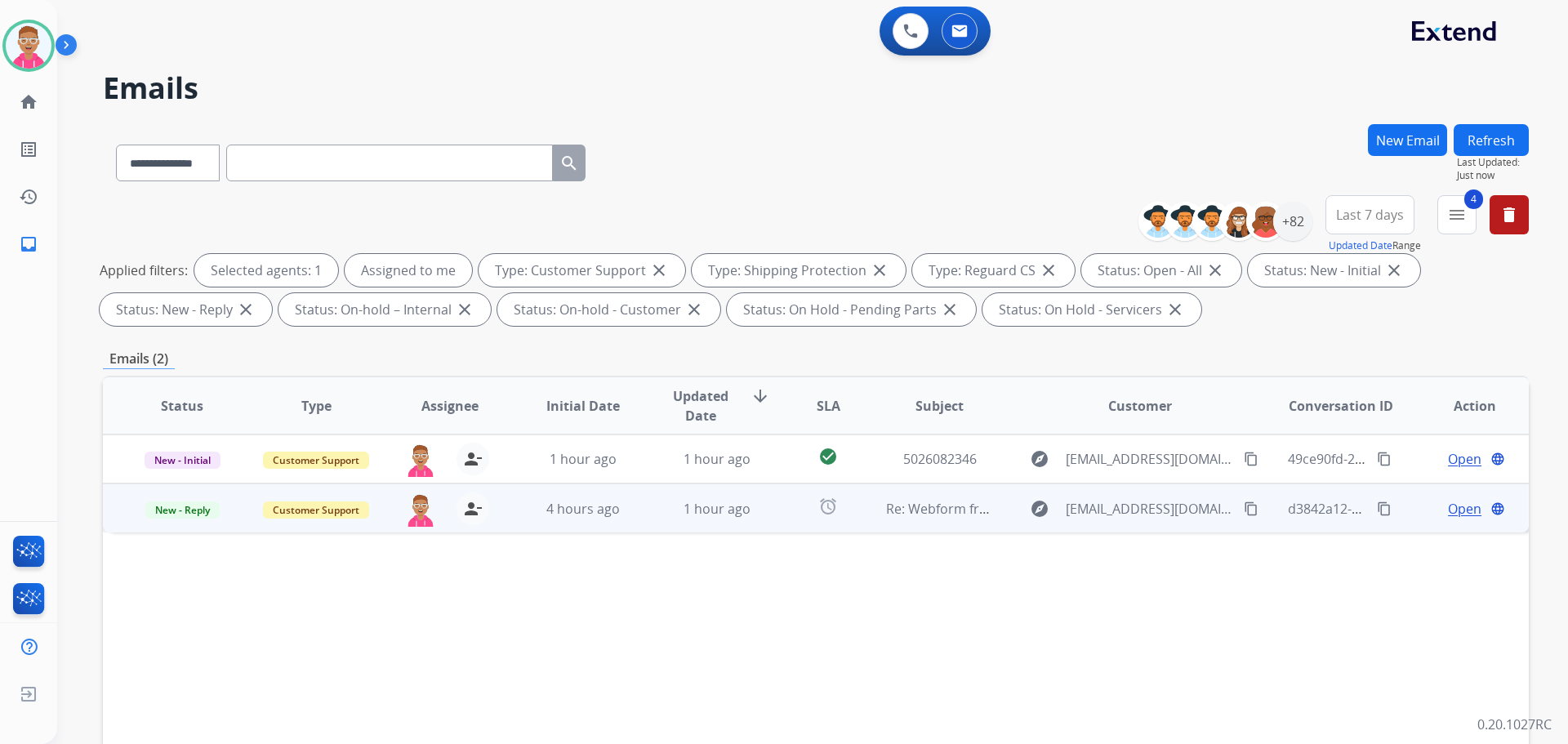
click at [1460, 507] on span "Open" at bounding box center [1465, 509] width 33 height 20
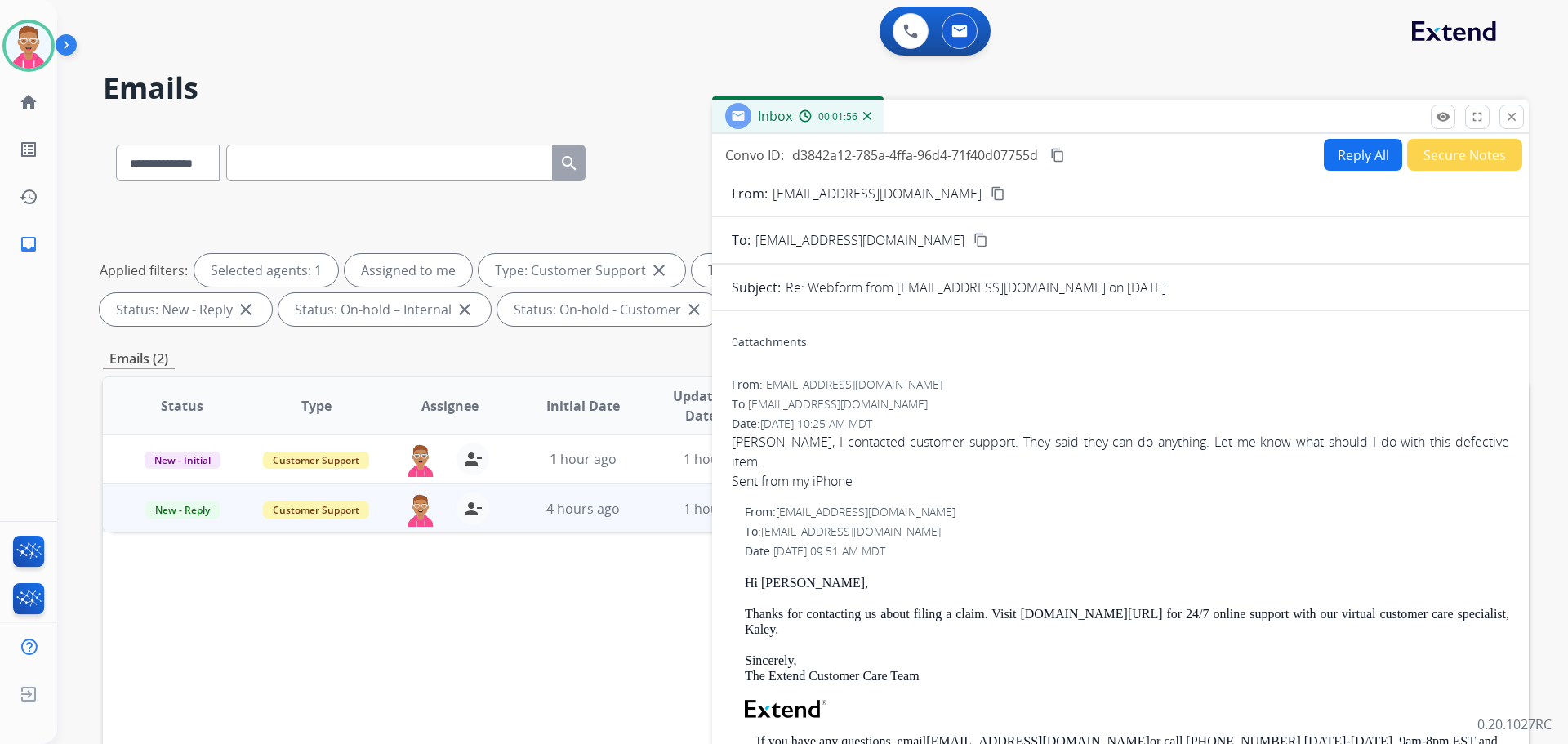
click at [991, 194] on mat-icon "content_copy" at bounding box center [998, 194] width 15 height 15
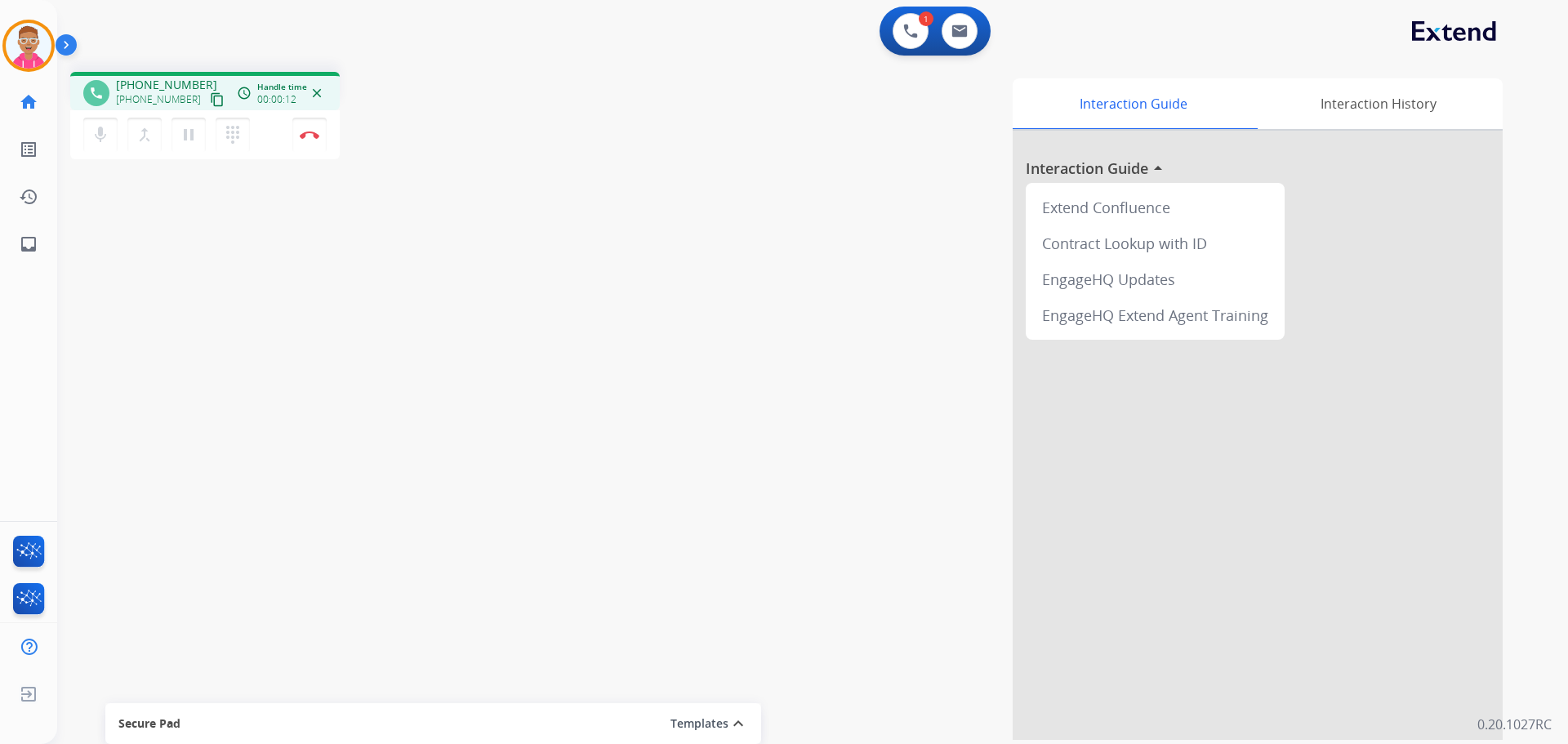
click at [1062, 60] on div "1 Voice Interactions 0 Email Interactions phone +18456428830 +18456428830 conte…" at bounding box center [813, 372] width 1511 height 744
click at [182, 138] on mat-icon "pause" at bounding box center [188, 135] width 20 height 20
click at [528, 178] on div "phone +18456428830 +18456428830 content_copy access_time Call metrics Queue 00:…" at bounding box center [793, 400] width 1472 height 681
click at [187, 141] on mat-icon "play_arrow" at bounding box center [188, 135] width 20 height 20
click at [184, 130] on mat-icon "pause" at bounding box center [188, 135] width 20 height 20
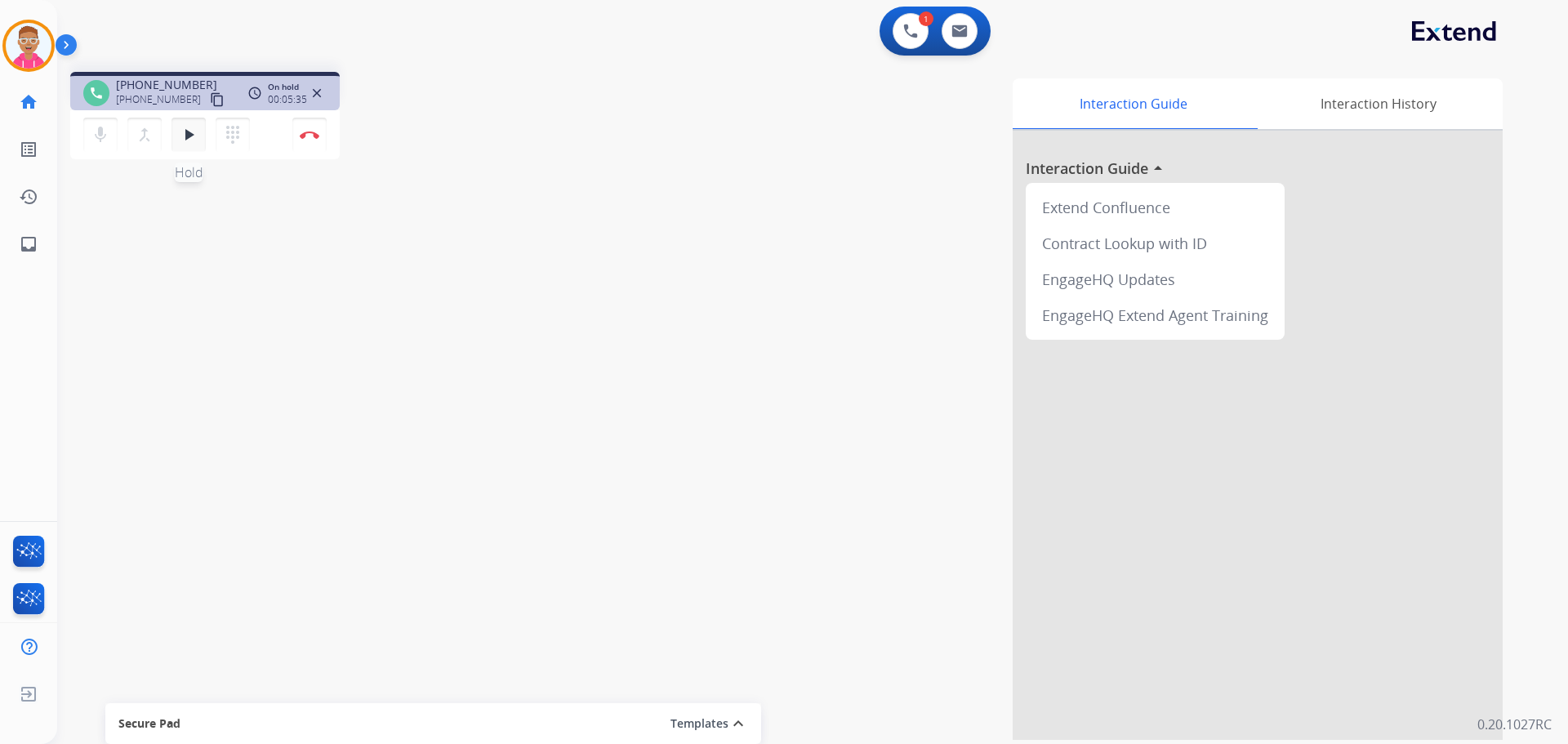
click at [187, 133] on mat-icon "play_arrow" at bounding box center [188, 135] width 20 height 20
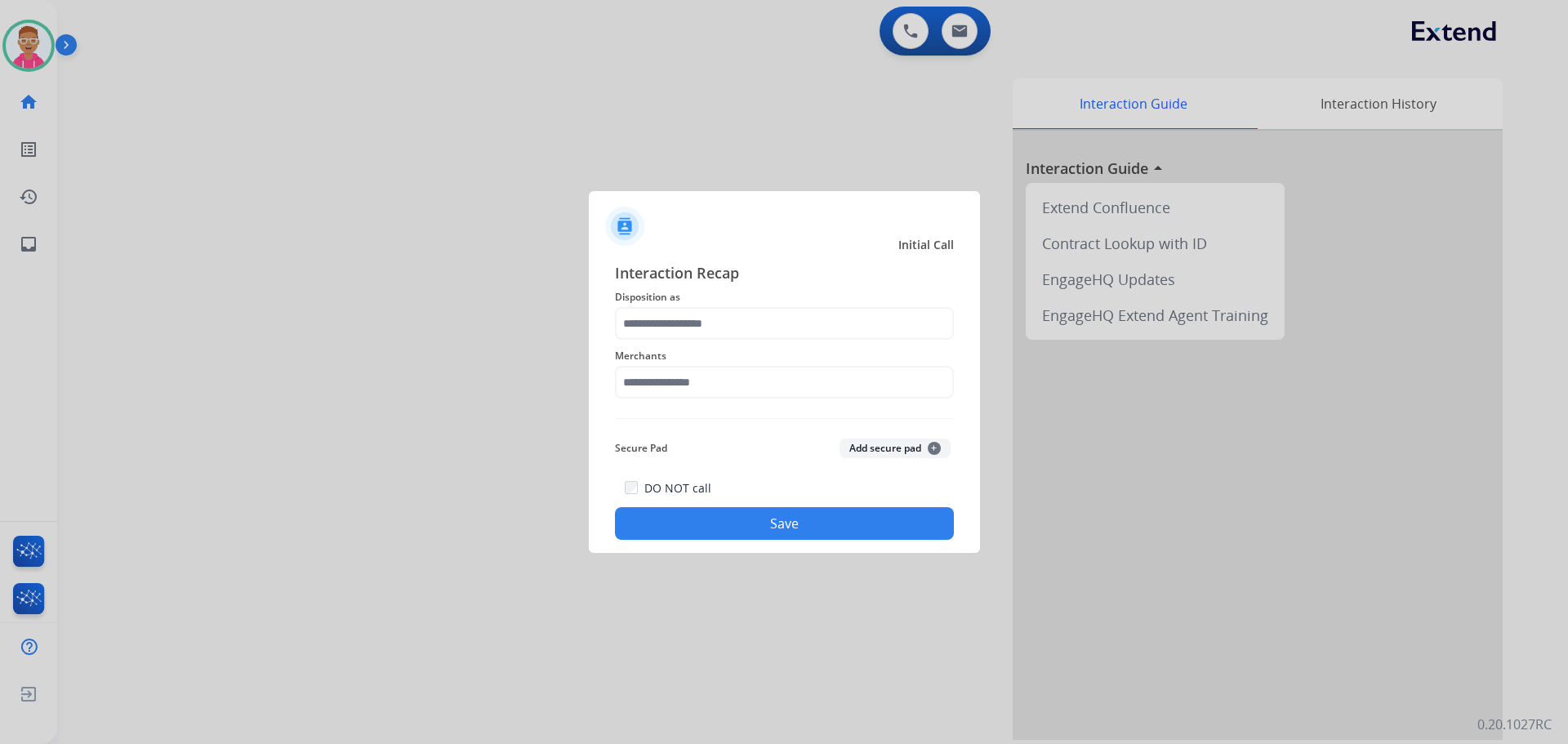
click at [609, 118] on div at bounding box center [784, 372] width 1568 height 744
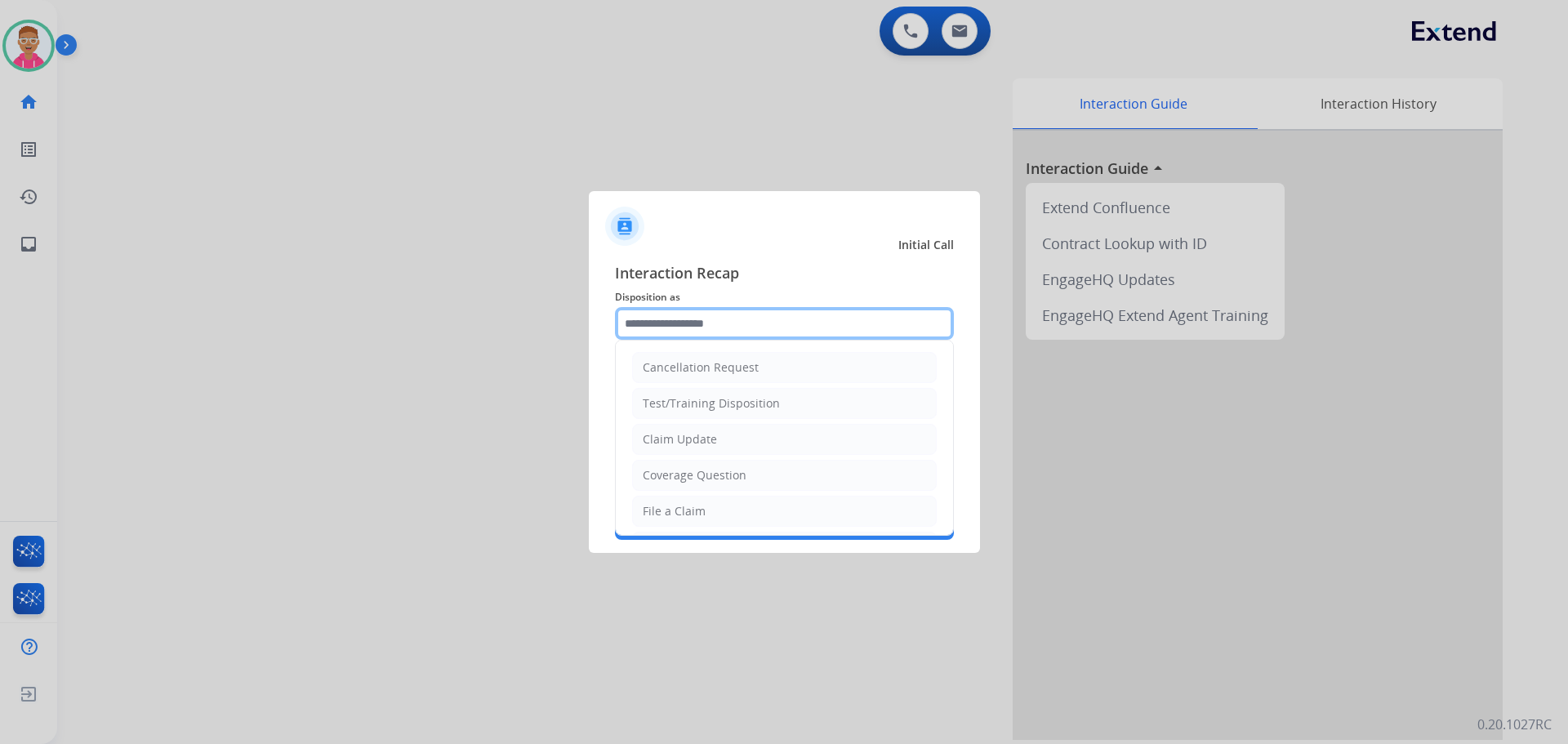
click at [680, 333] on input "text" at bounding box center [784, 323] width 339 height 33
click at [703, 512] on li "File a Claim" at bounding box center [784, 510] width 304 height 31
type input "**********"
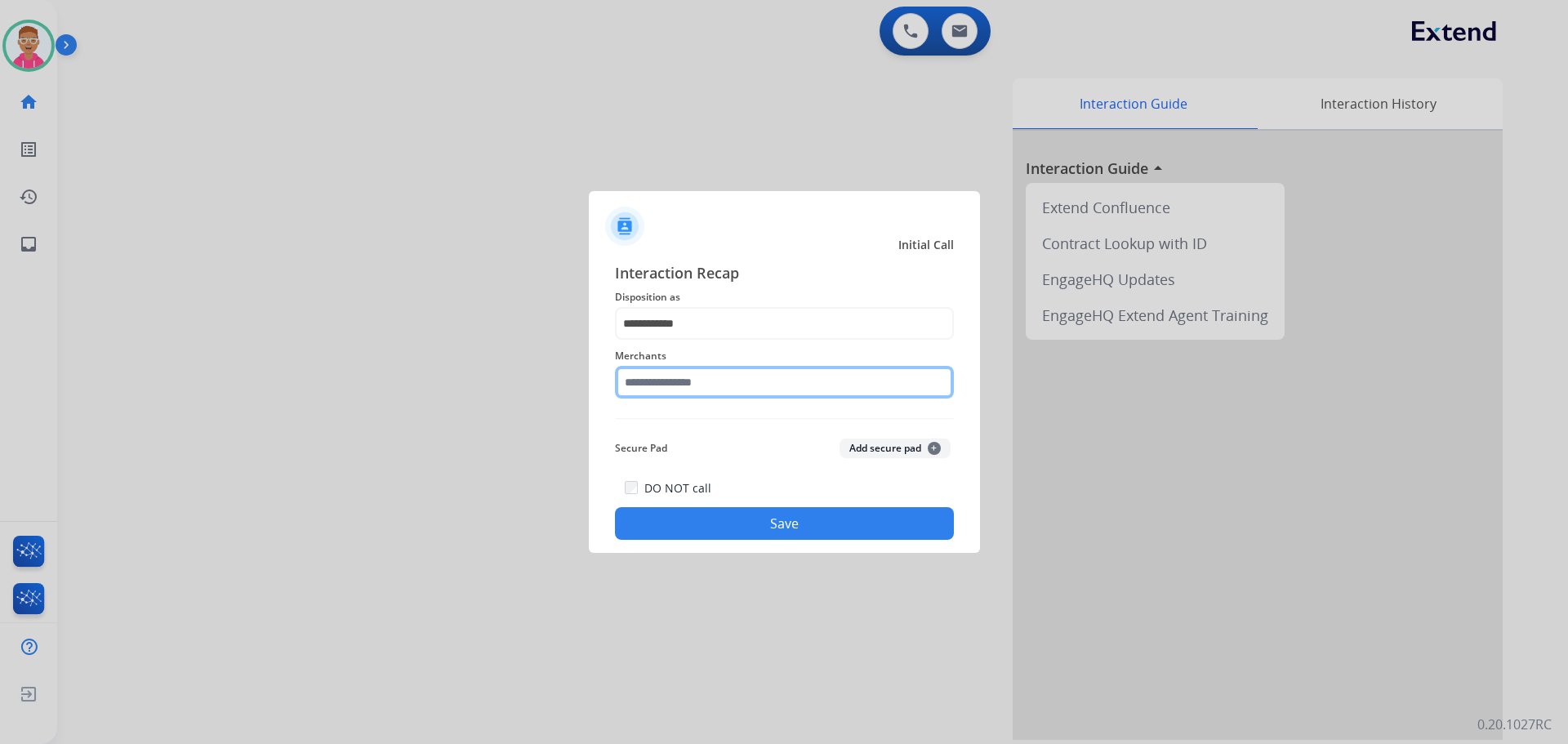
click at [715, 381] on input "text" at bounding box center [784, 382] width 339 height 33
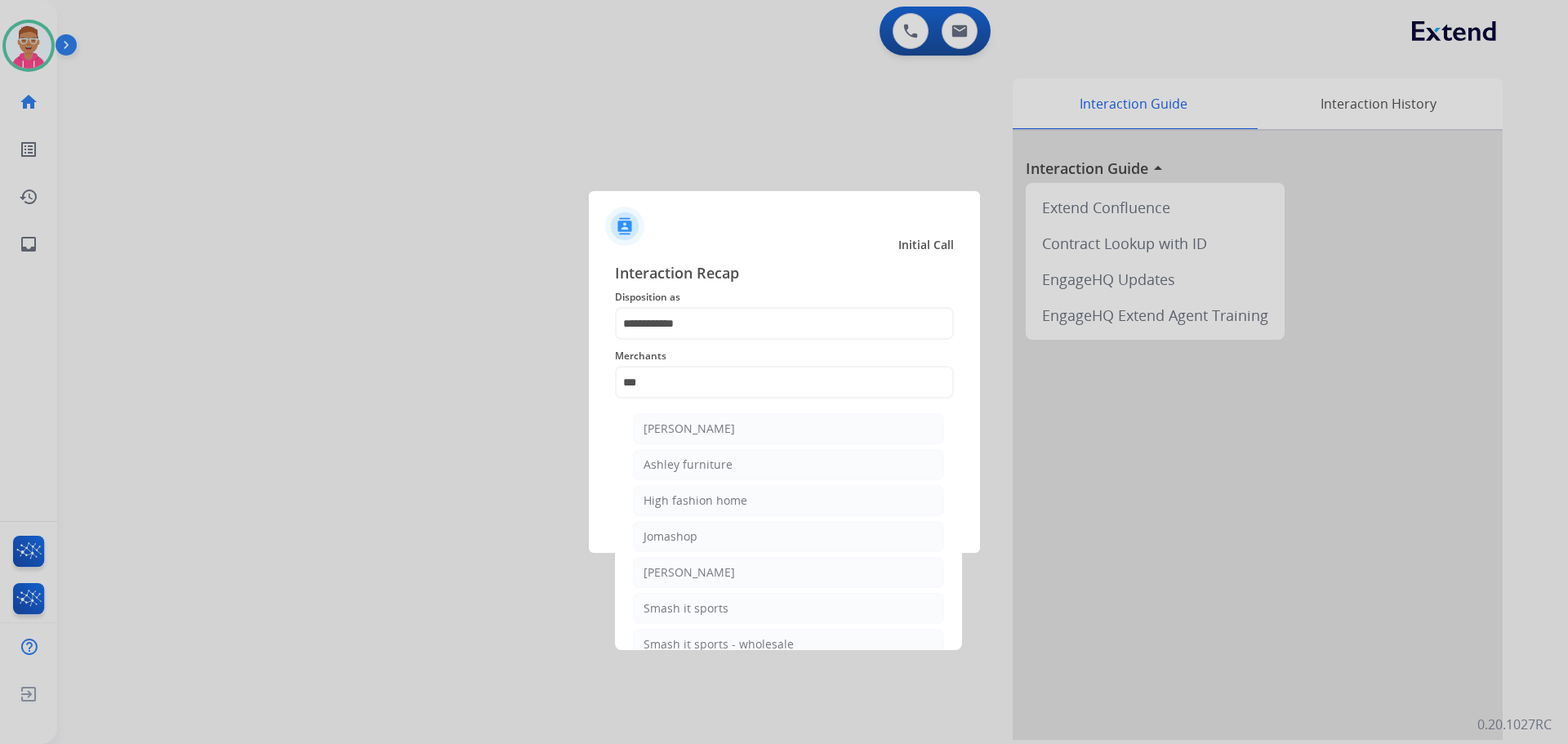
click at [717, 460] on div "Ashley furniture" at bounding box center [688, 465] width 89 height 17
type input "**********"
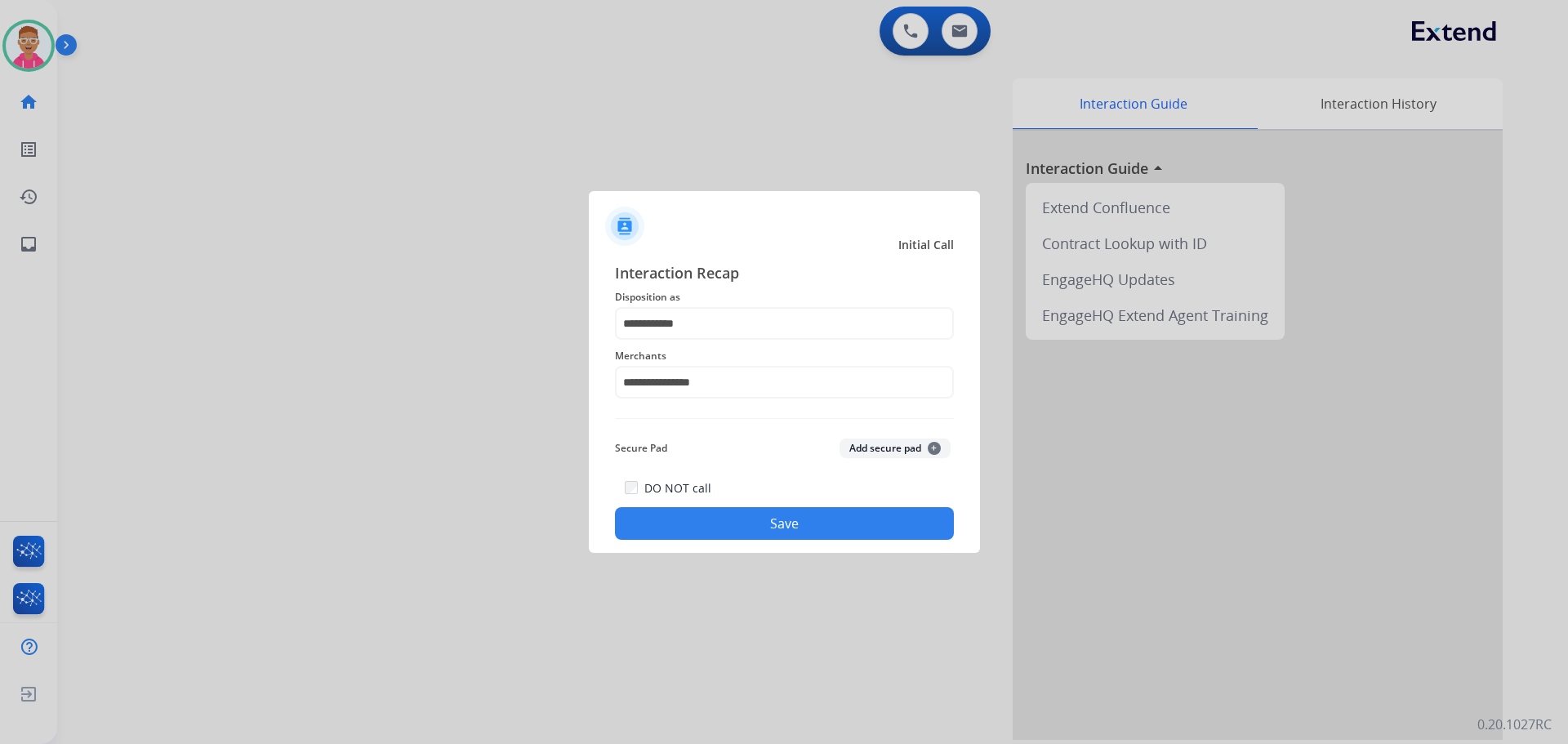
click at [697, 515] on button "Save" at bounding box center [784, 523] width 339 height 33
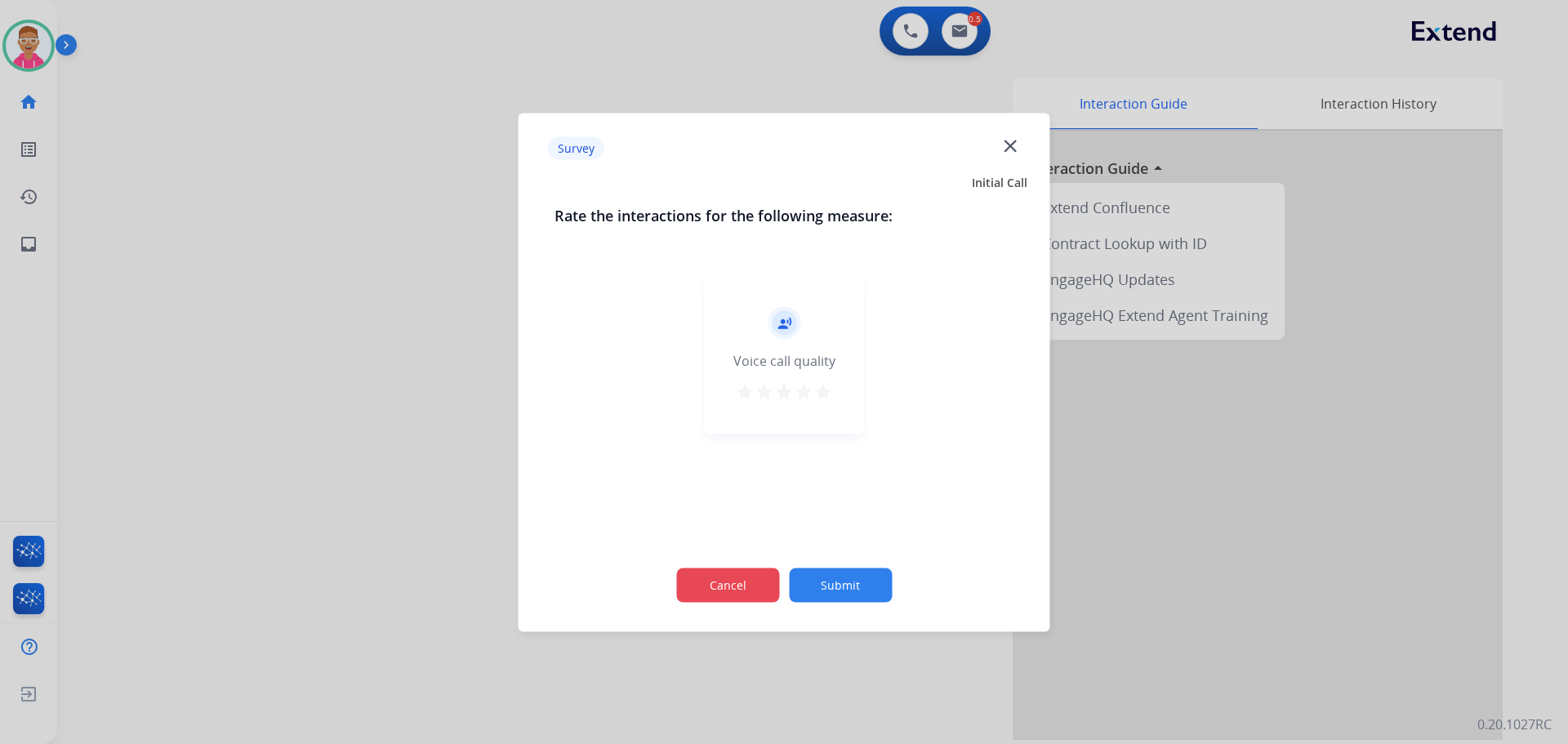
click at [726, 586] on button "Cancel" at bounding box center [727, 585] width 103 height 34
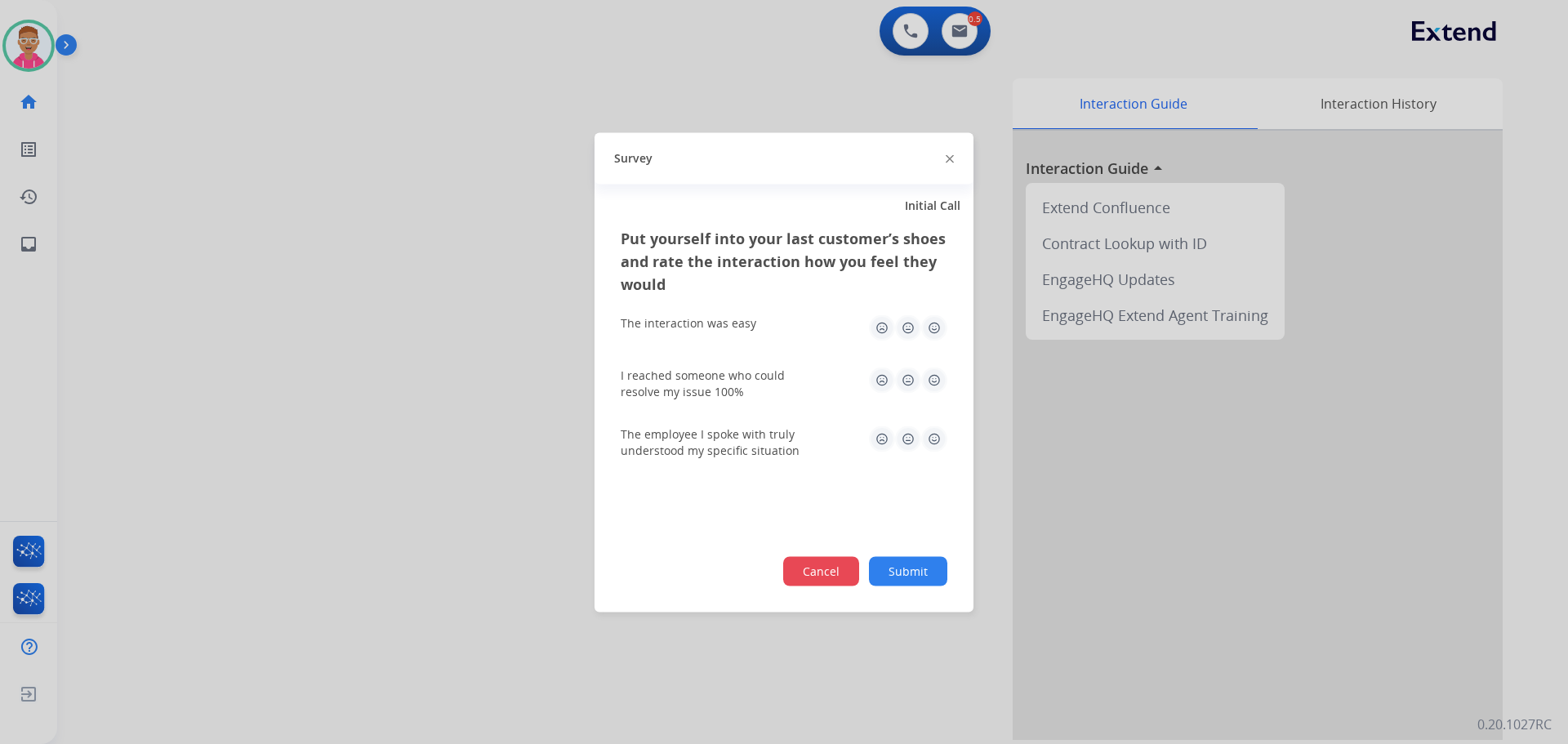
click at [837, 576] on button "Cancel" at bounding box center [821, 571] width 76 height 29
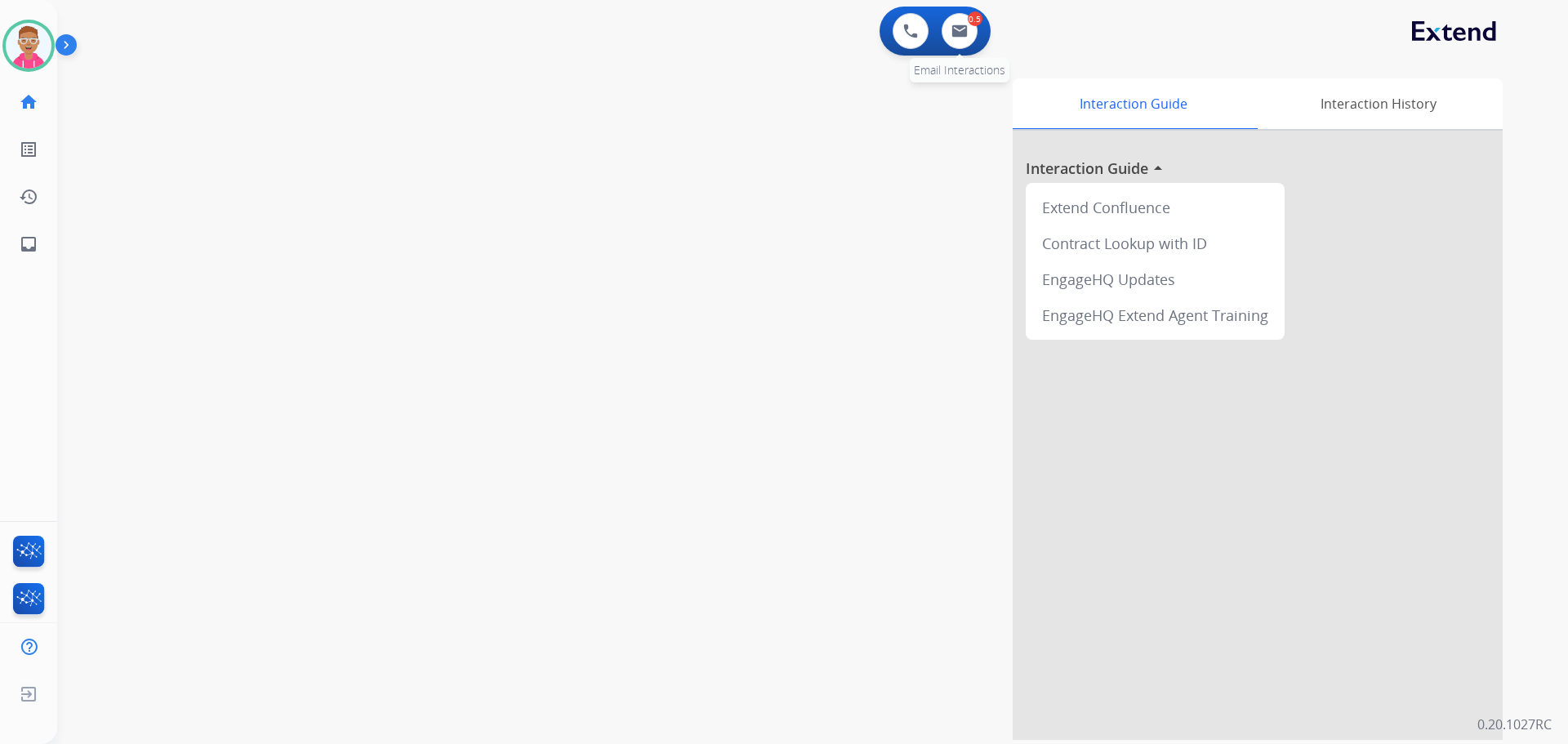
click at [972, 25] on div "0.5" at bounding box center [976, 19] width 15 height 15
click at [959, 28] on img at bounding box center [960, 31] width 17 height 13
click at [218, 484] on div "swap_horiz Break voice bridge close_fullscreen Connect 3-Way Call merge_type Se…" at bounding box center [793, 400] width 1472 height 681
click at [33, 53] on img at bounding box center [28, 45] width 46 height 46
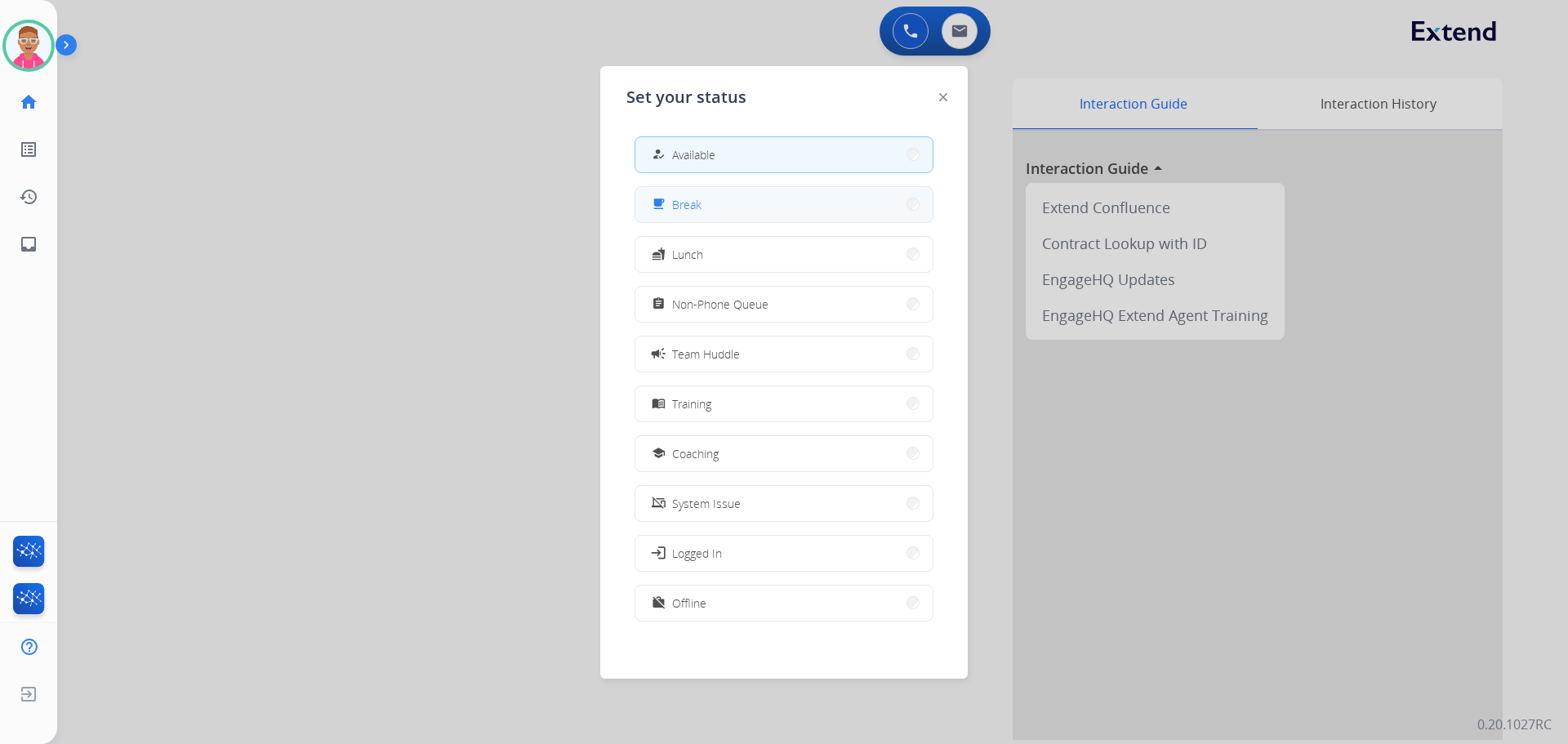
click at [710, 209] on button "free_breakfast Break" at bounding box center [784, 204] width 298 height 35
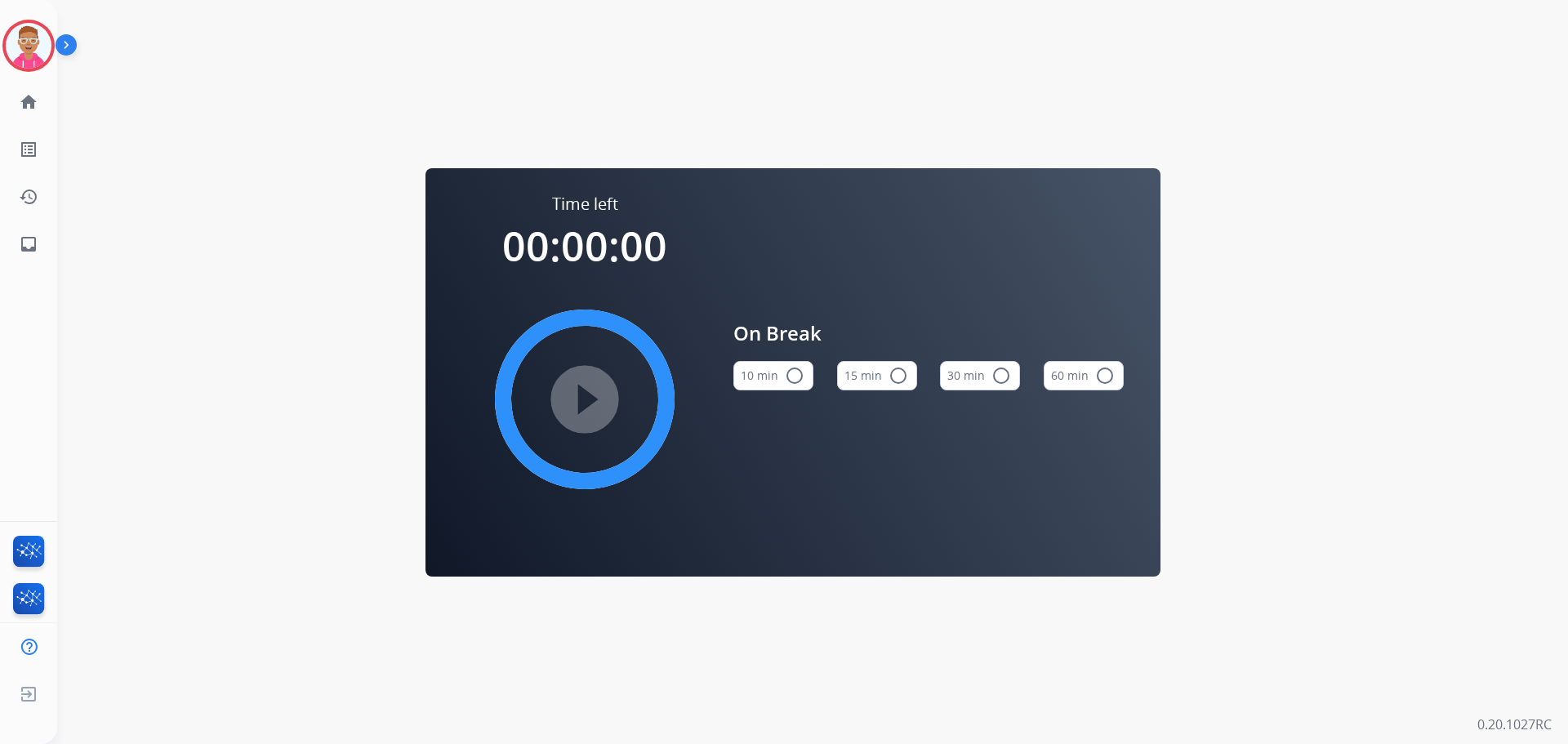
click at [862, 375] on button "15 min radio_button_unchecked" at bounding box center [877, 375] width 80 height 29
click at [585, 401] on mat-icon "play_circle_filled" at bounding box center [585, 400] width 20 height 20
click at [28, 44] on img at bounding box center [28, 45] width 46 height 46
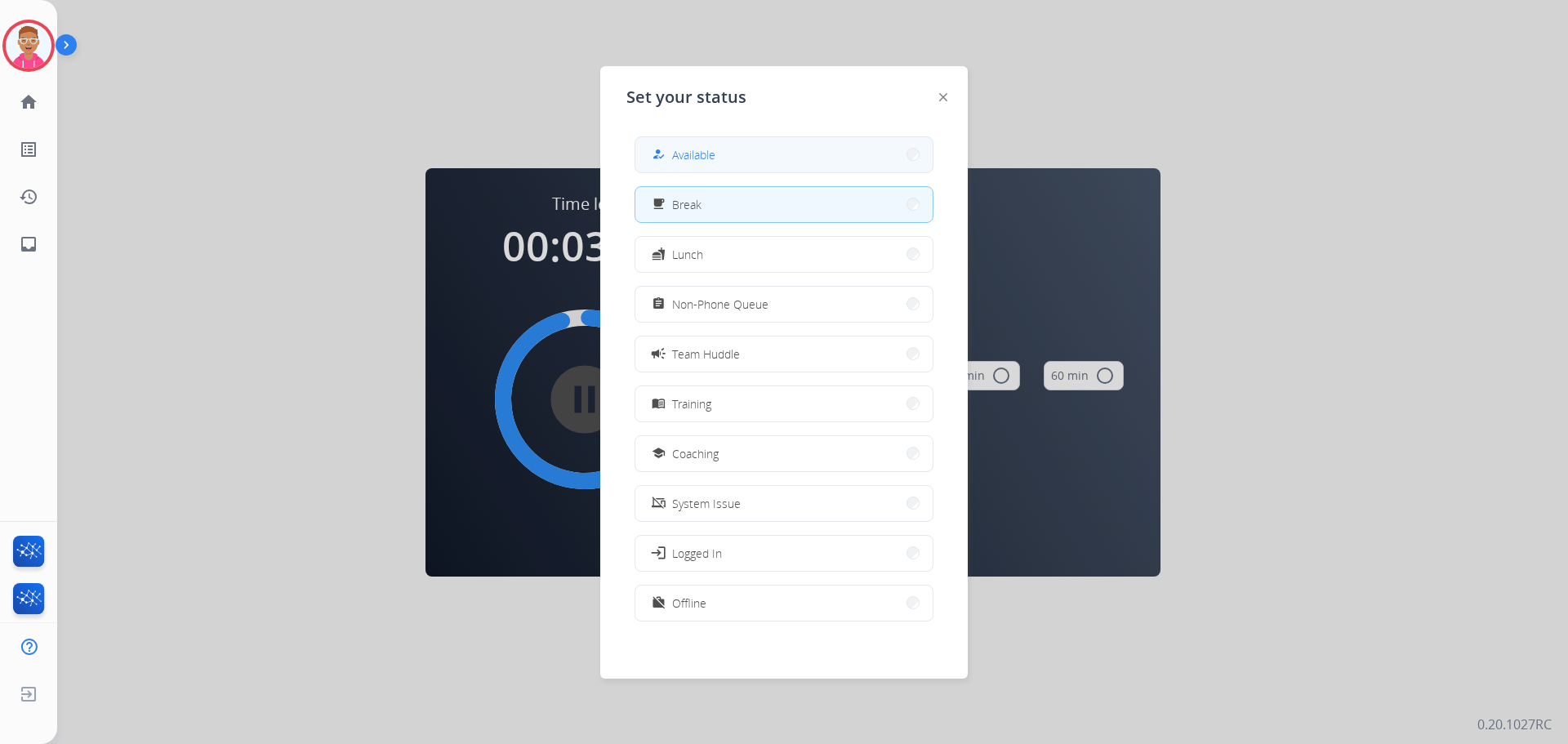
click at [735, 153] on button "how_to_reg Available" at bounding box center [784, 155] width 298 height 35
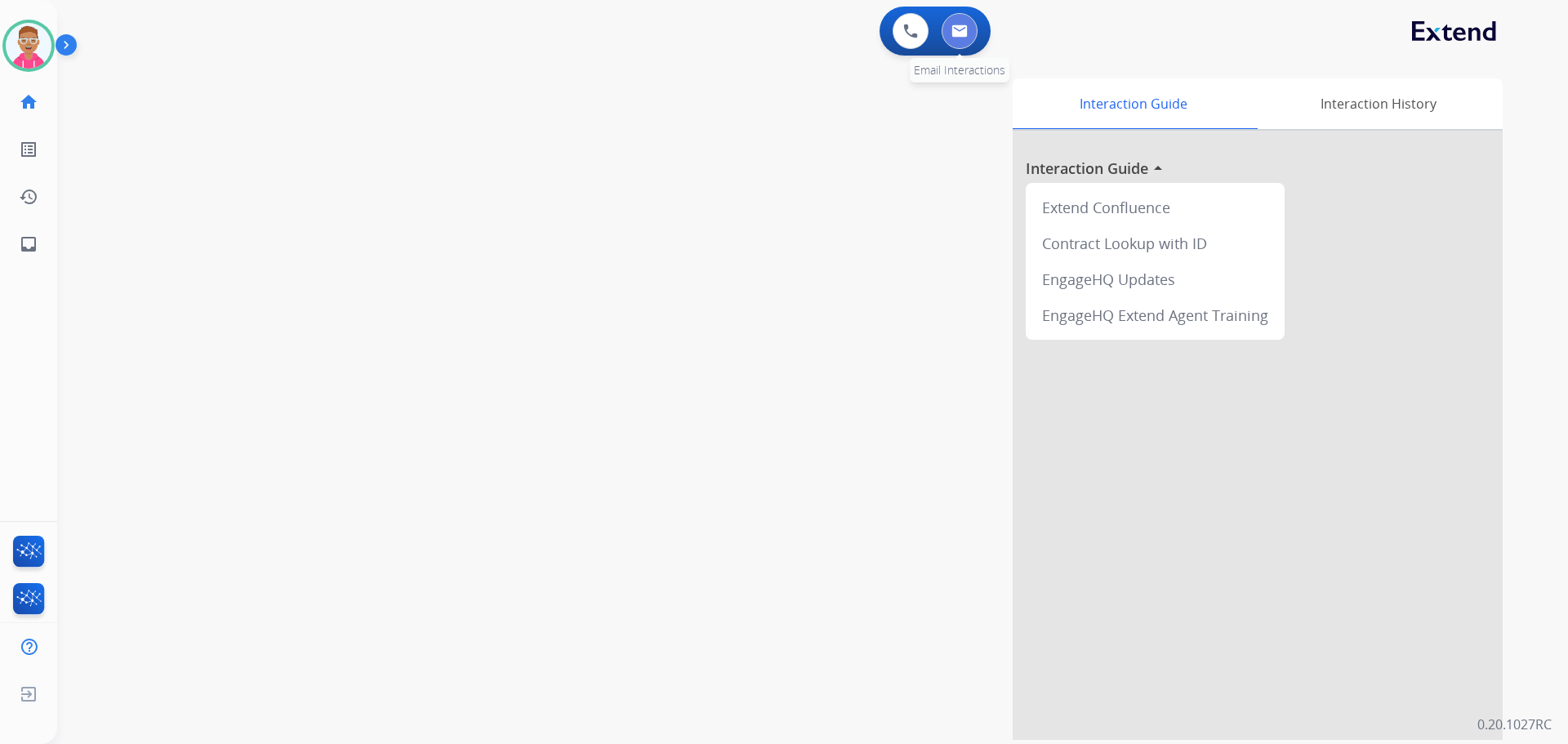
click at [968, 29] on button at bounding box center [959, 31] width 36 height 36
select select "**********"
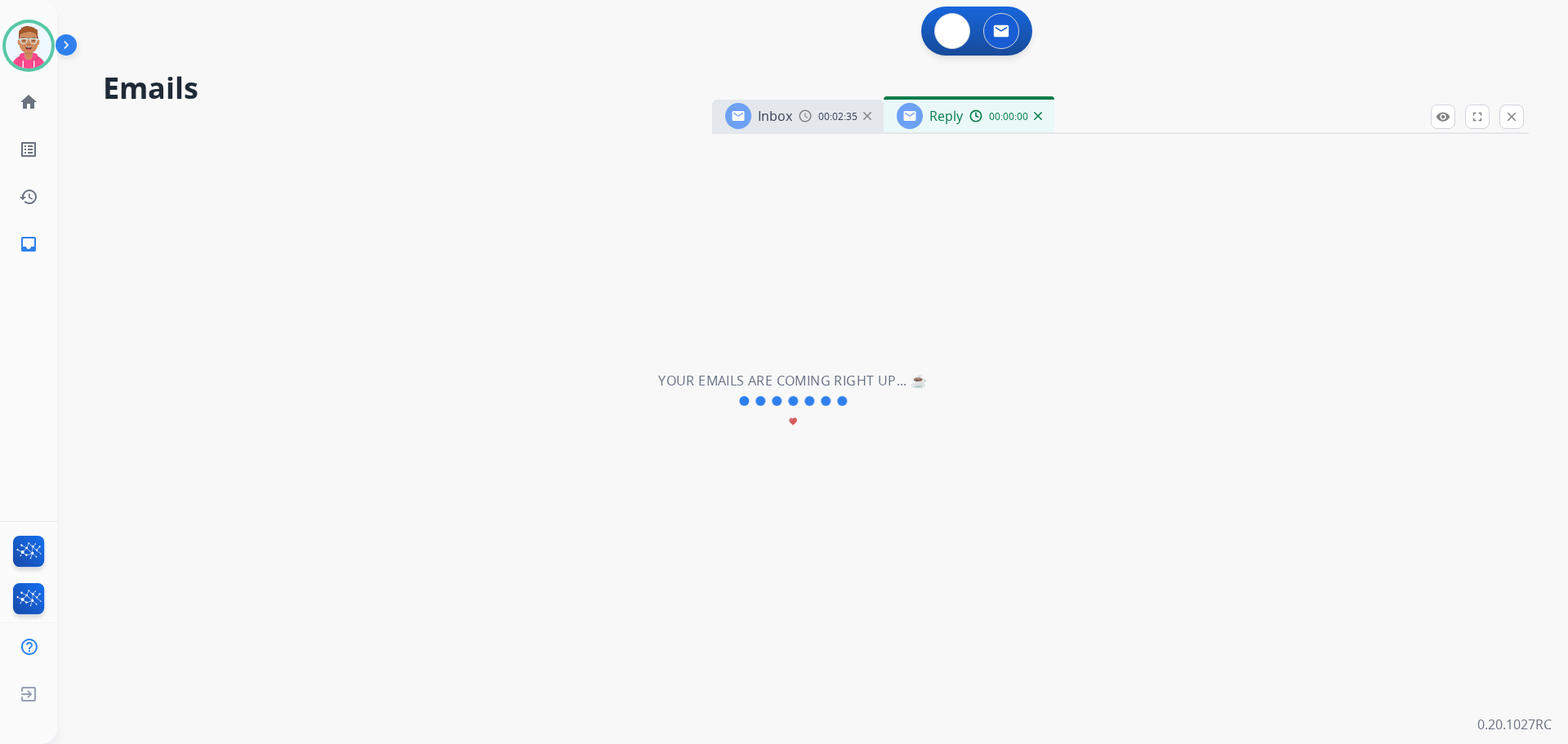
select select "**********"
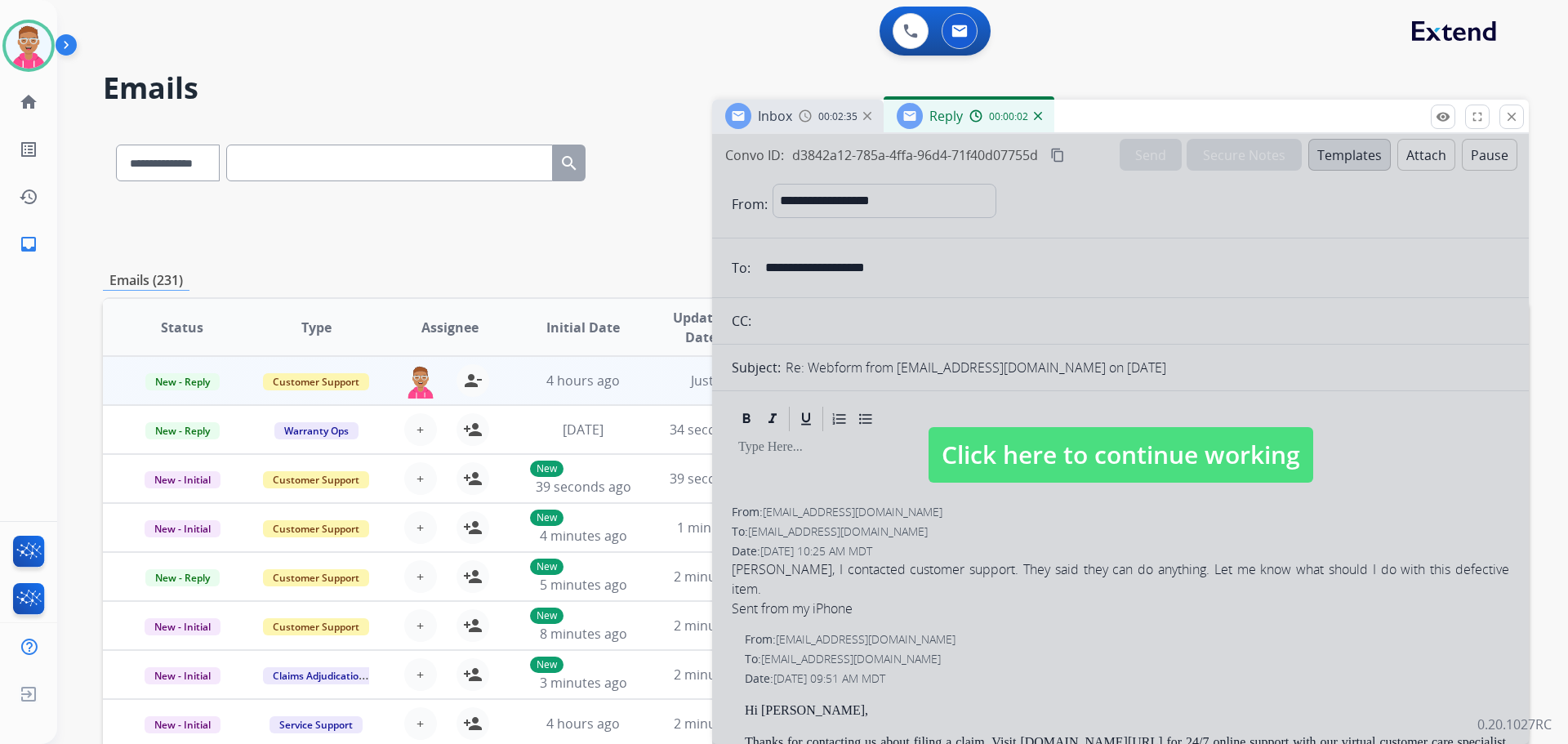
drag, startPoint x: 1055, startPoint y: 430, endPoint x: 1040, endPoint y: 431, distance: 15.0
click at [1052, 431] on span "Click here to continue working" at bounding box center [1121, 455] width 384 height 56
select select
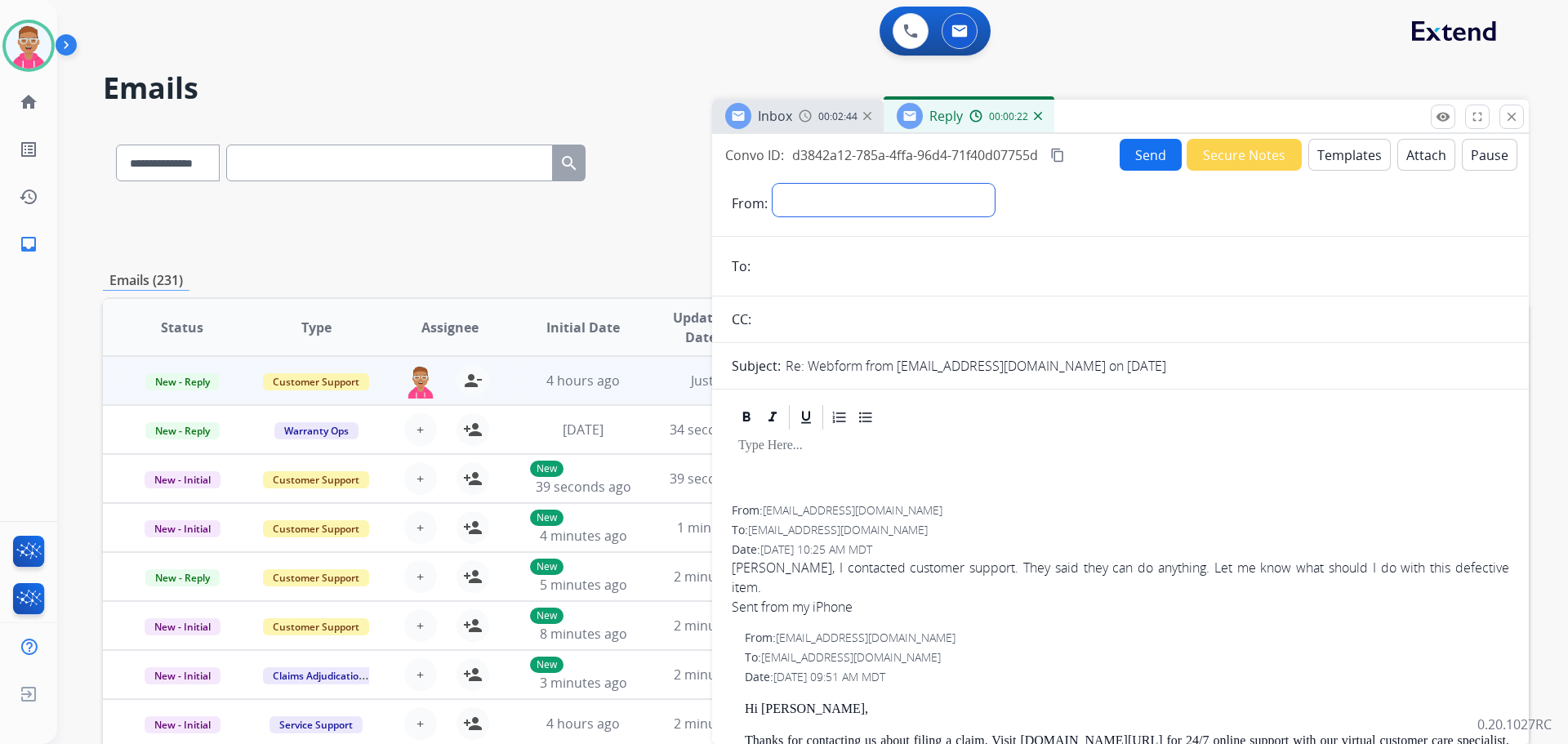
click at [922, 199] on select "**********" at bounding box center [884, 199] width 222 height 33
click at [907, 204] on select "**********" at bounding box center [884, 199] width 222 height 33
select select "**********"
click at [773, 183] on select "**********" at bounding box center [884, 199] width 222 height 33
click at [809, 281] on input "email" at bounding box center [1133, 268] width 754 height 33
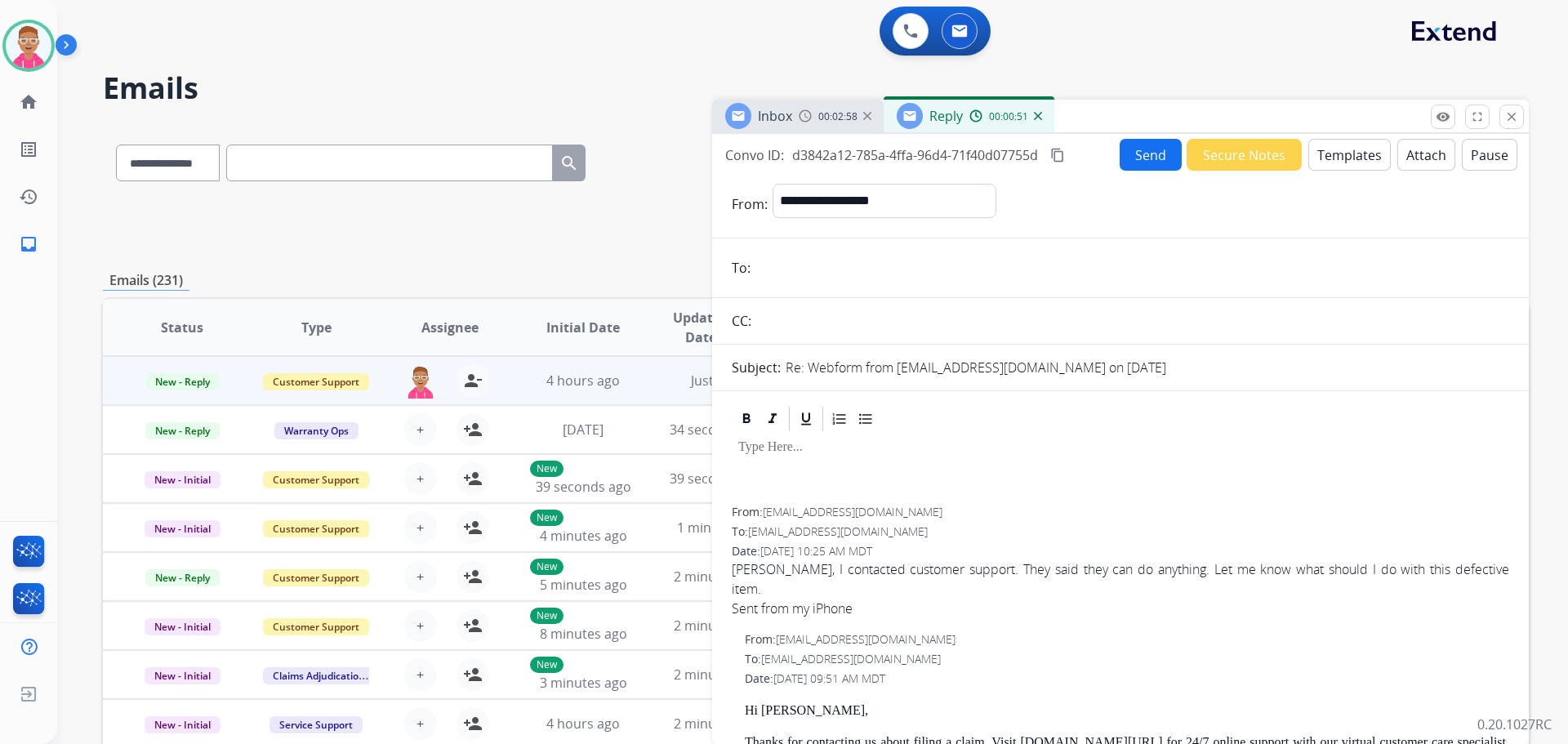
paste input "**********"
type input "**********"
click at [1344, 161] on button "Templates" at bounding box center [1349, 154] width 83 height 32
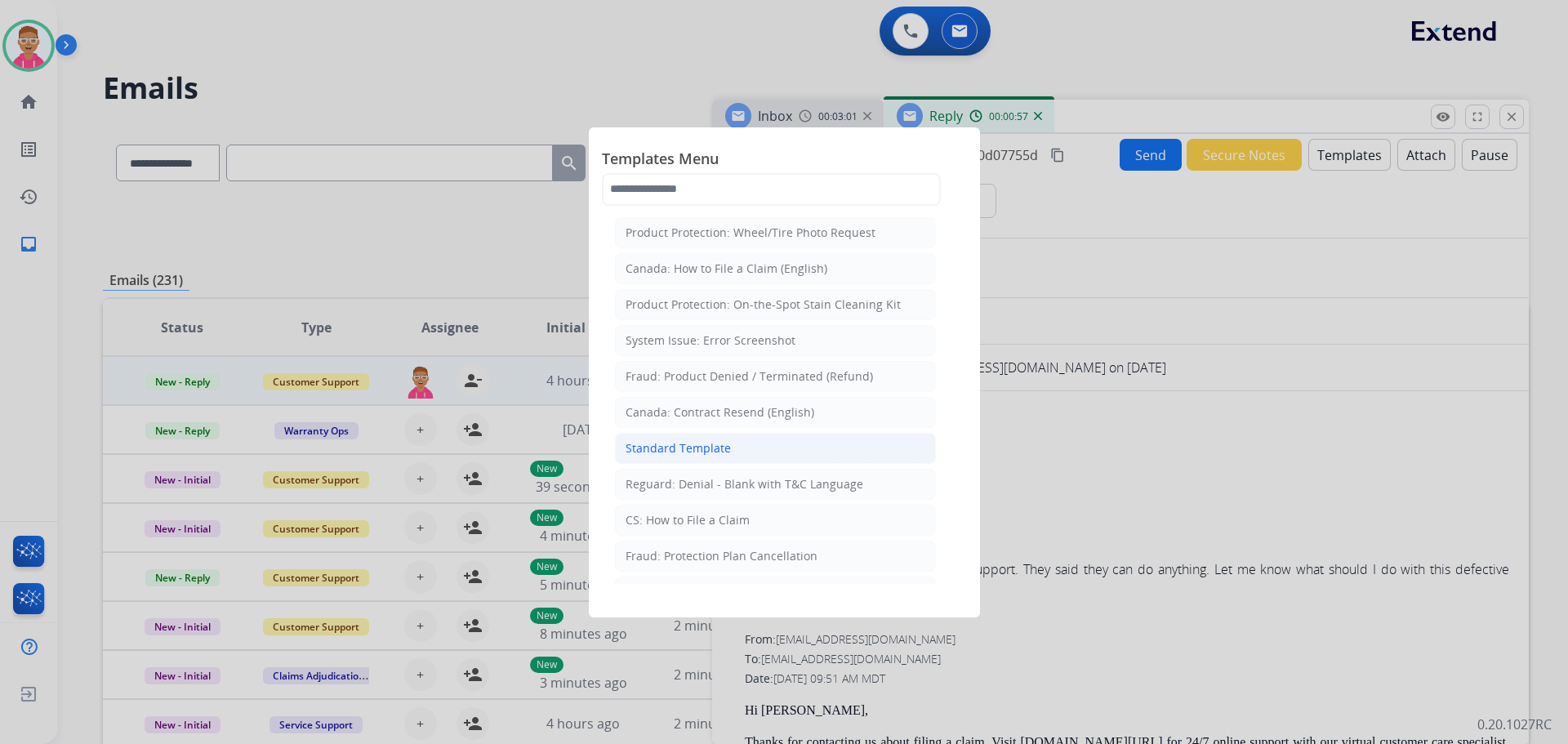
click at [726, 448] on div "Standard Template" at bounding box center [678, 449] width 105 height 17
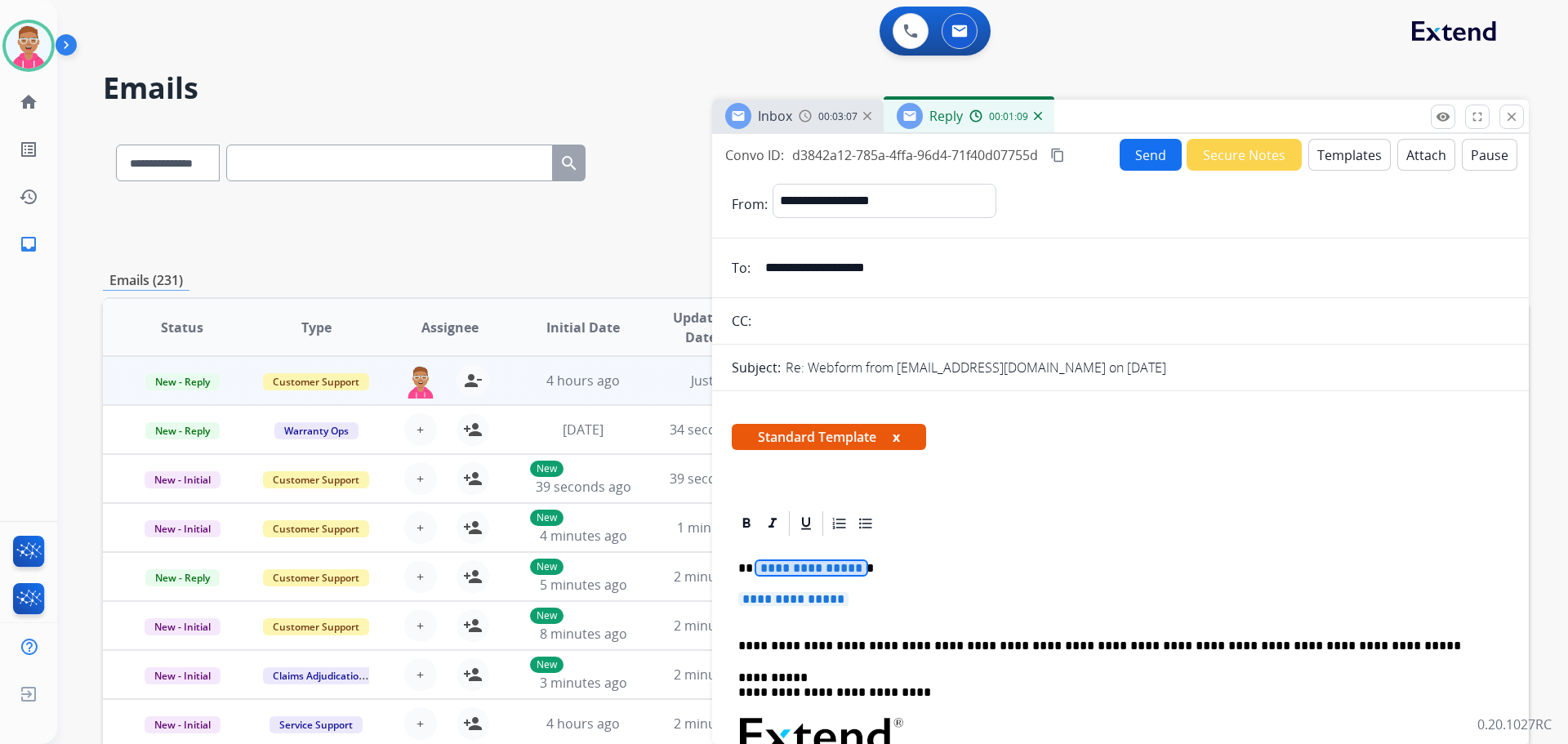
click at [799, 571] on span "**********" at bounding box center [812, 568] width 110 height 14
click at [817, 601] on span "**********" at bounding box center [793, 599] width 110 height 14
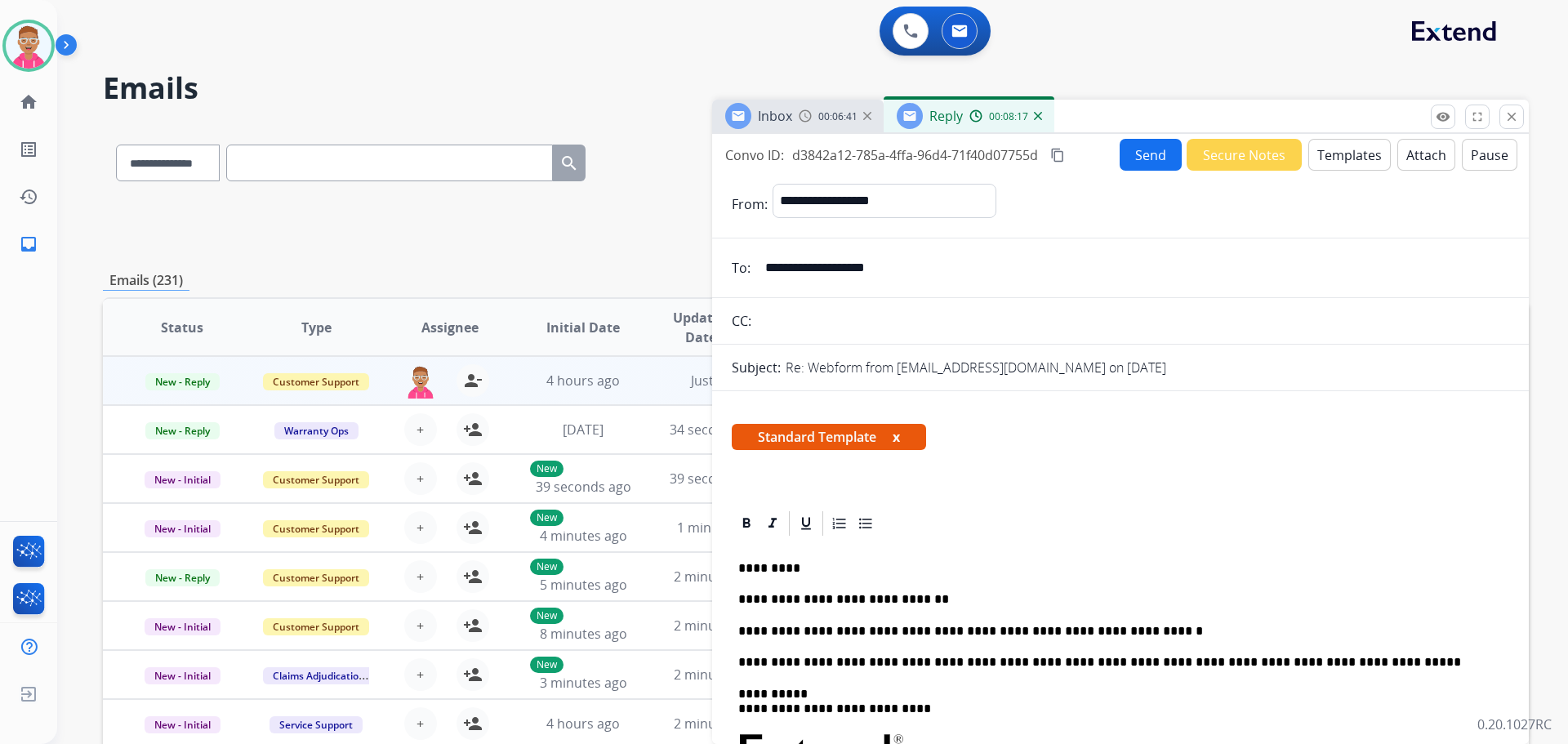
click at [1153, 157] on button "Send" at bounding box center [1151, 154] width 62 height 32
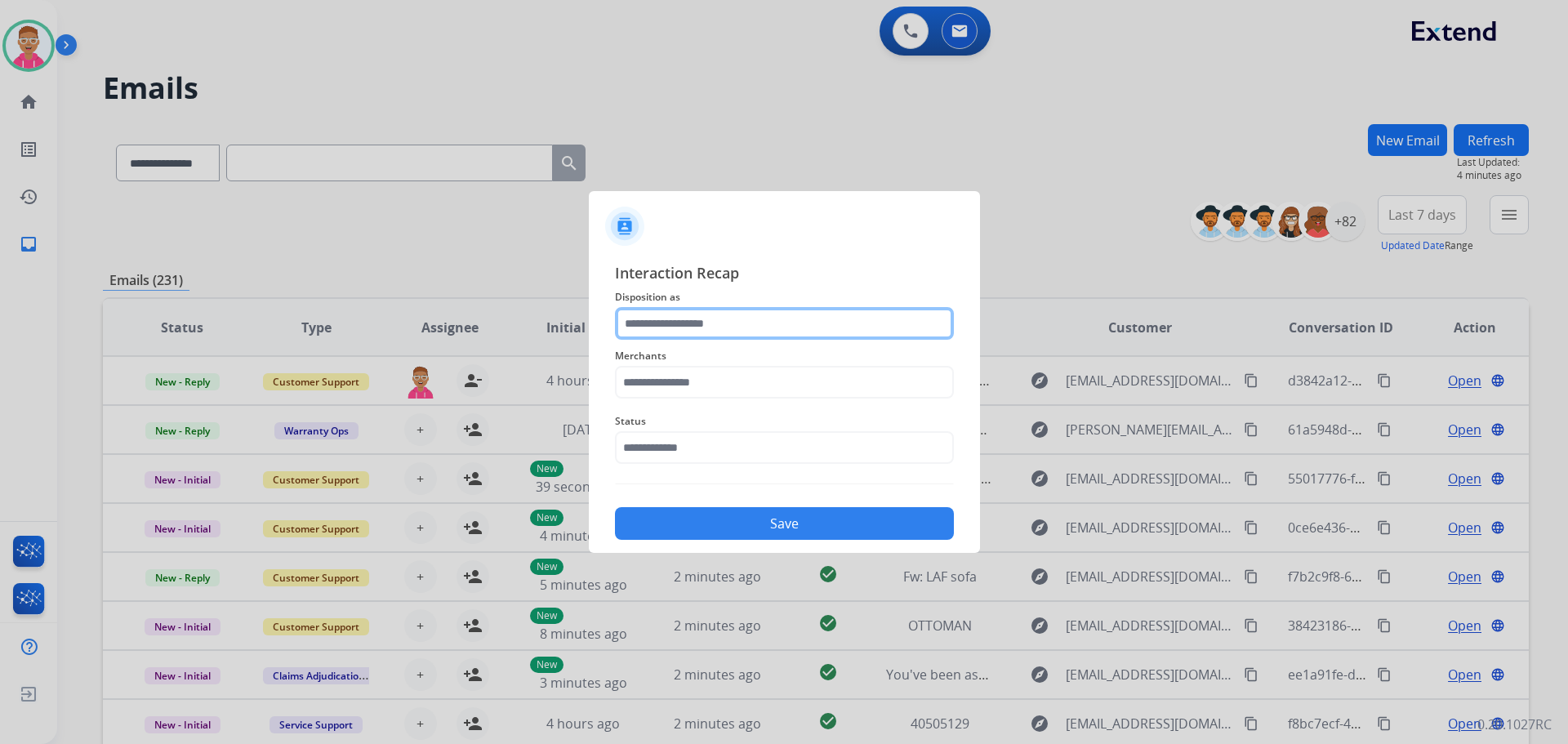
click at [812, 331] on input "text" at bounding box center [784, 323] width 339 height 33
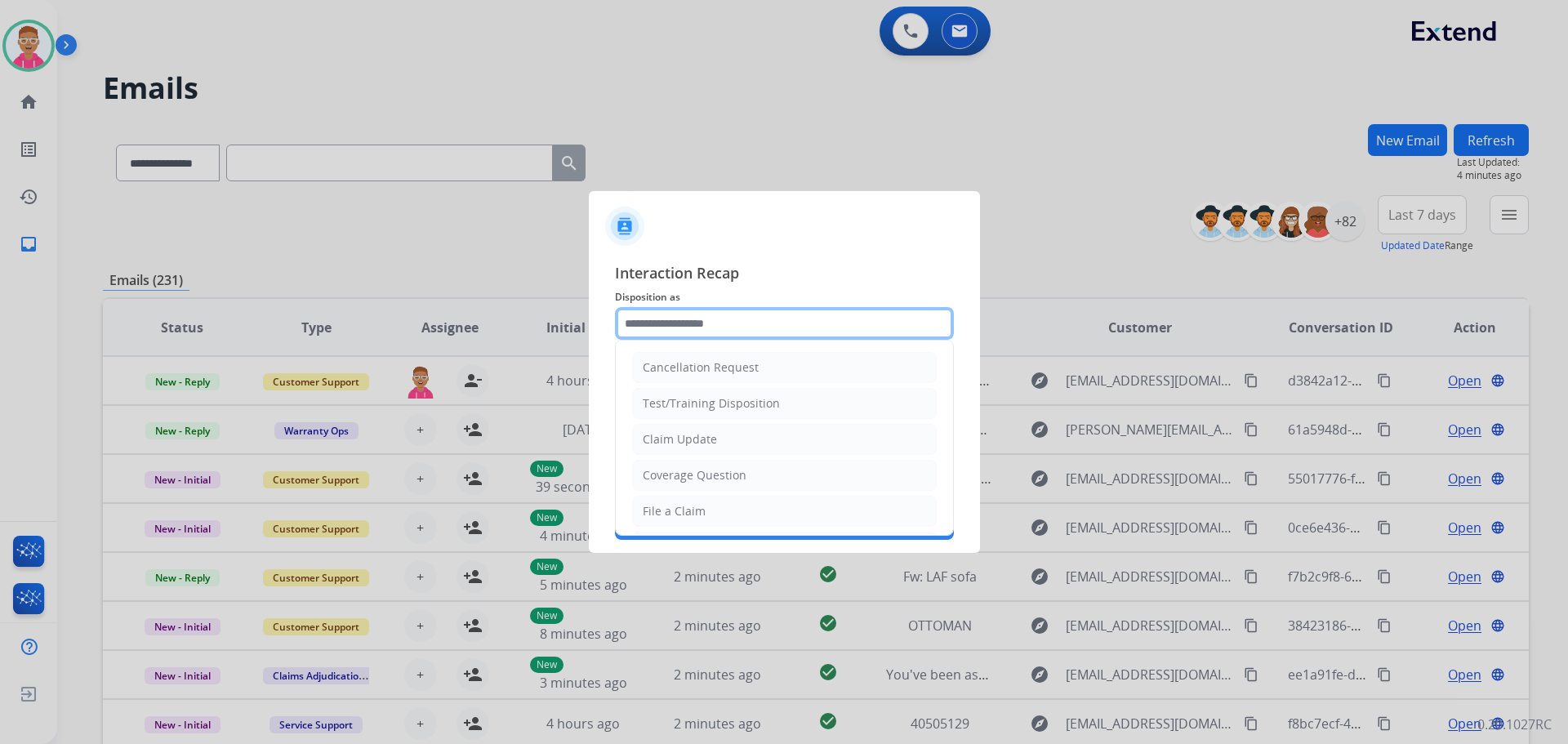
scroll to position [255, 0]
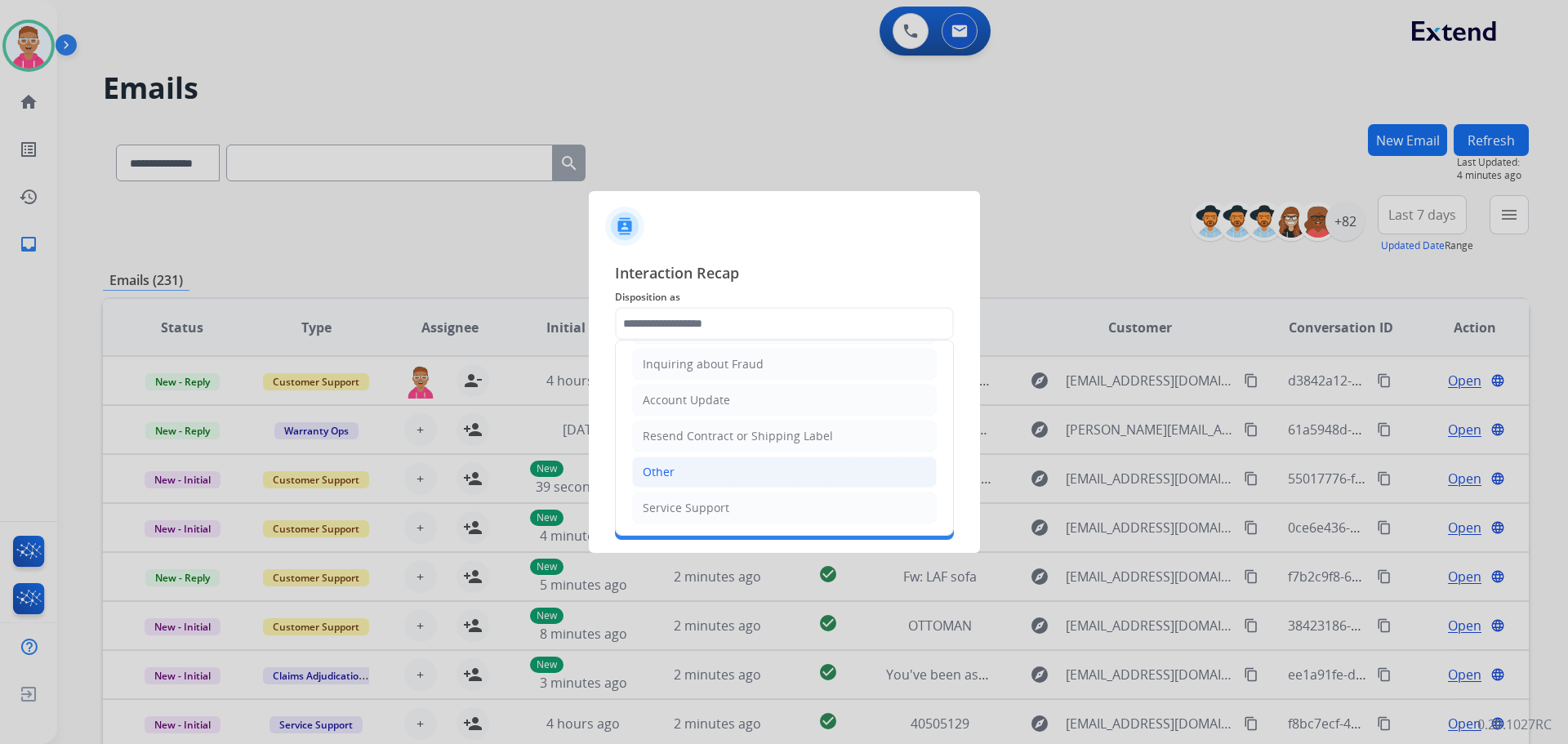
click at [701, 470] on li "Other" at bounding box center [784, 471] width 304 height 31
type input "*****"
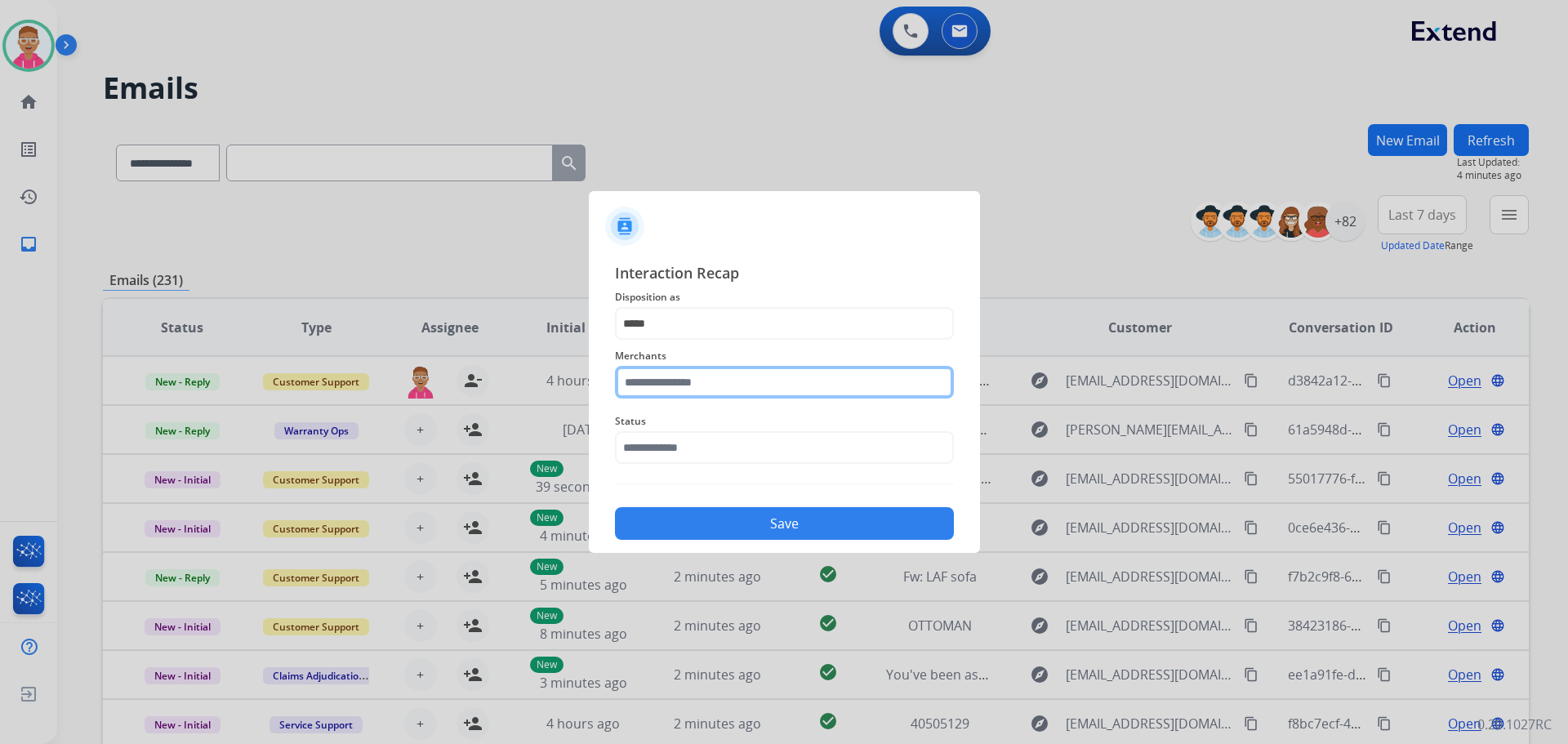
click at [682, 381] on input "text" at bounding box center [784, 382] width 339 height 33
type input "*******"
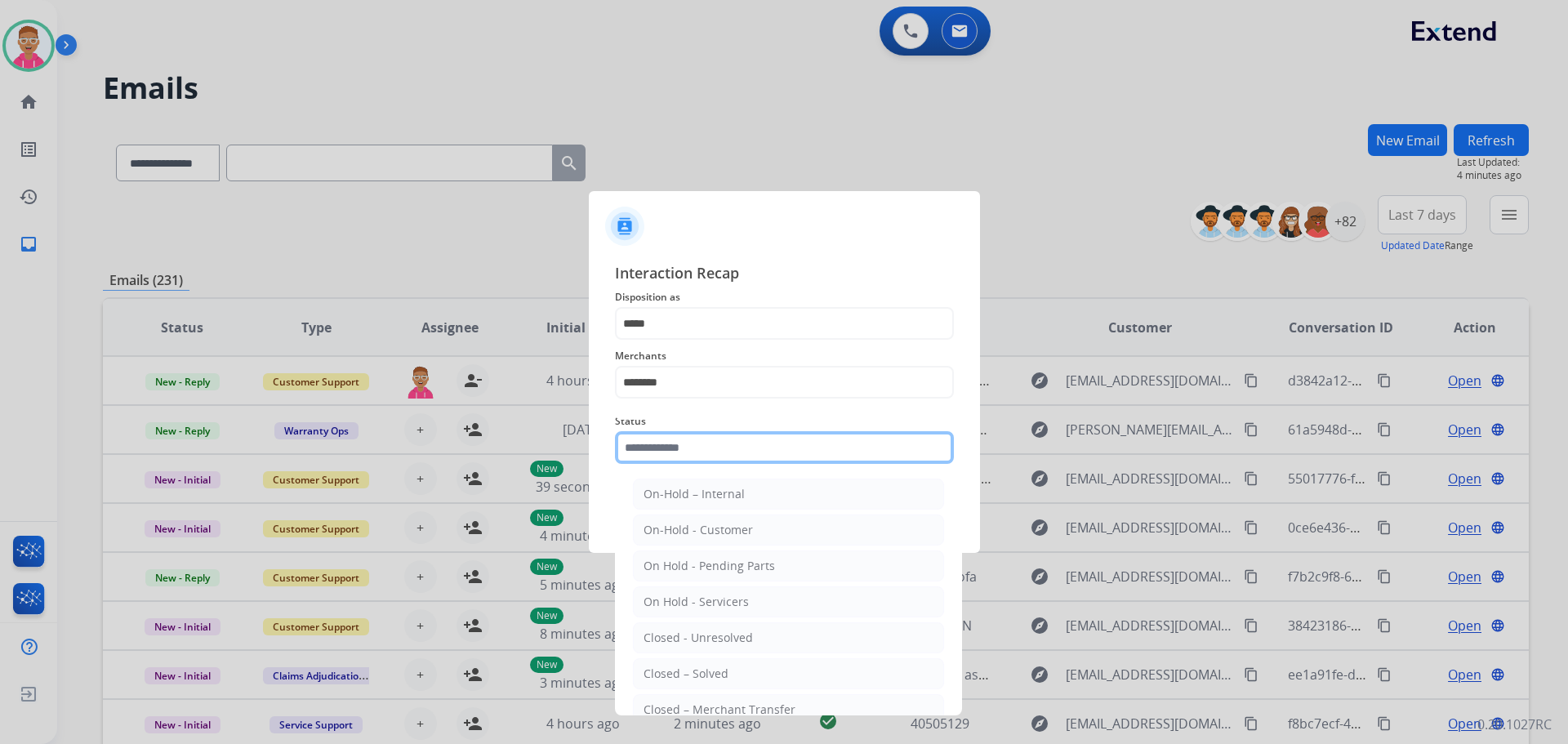
click at [680, 445] on input "text" at bounding box center [784, 447] width 339 height 33
drag, startPoint x: 713, startPoint y: 671, endPoint x: 711, endPoint y: 661, distance: 10.2
click at [714, 675] on div "Closed – Solved" at bounding box center [686, 674] width 85 height 17
type input "**********"
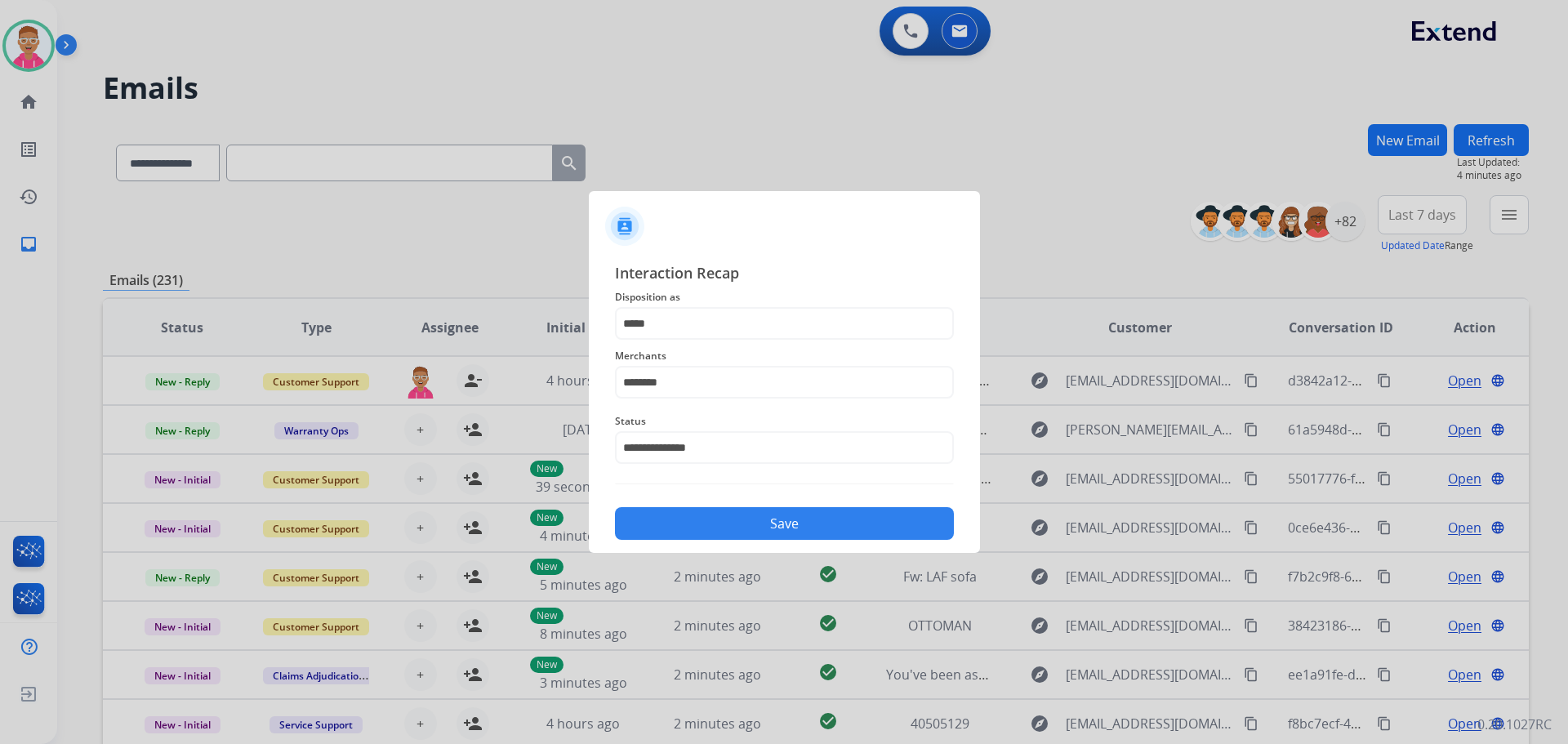
click at [678, 520] on button "Save" at bounding box center [784, 523] width 339 height 33
drag, startPoint x: 702, startPoint y: 388, endPoint x: 506, endPoint y: 359, distance: 198.1
click at [0, 359] on app-contact-recap-modal "**********" at bounding box center [0, 372] width 0 height 744
click at [671, 436] on div "Not found" at bounding box center [671, 429] width 56 height 17
type input "*********"
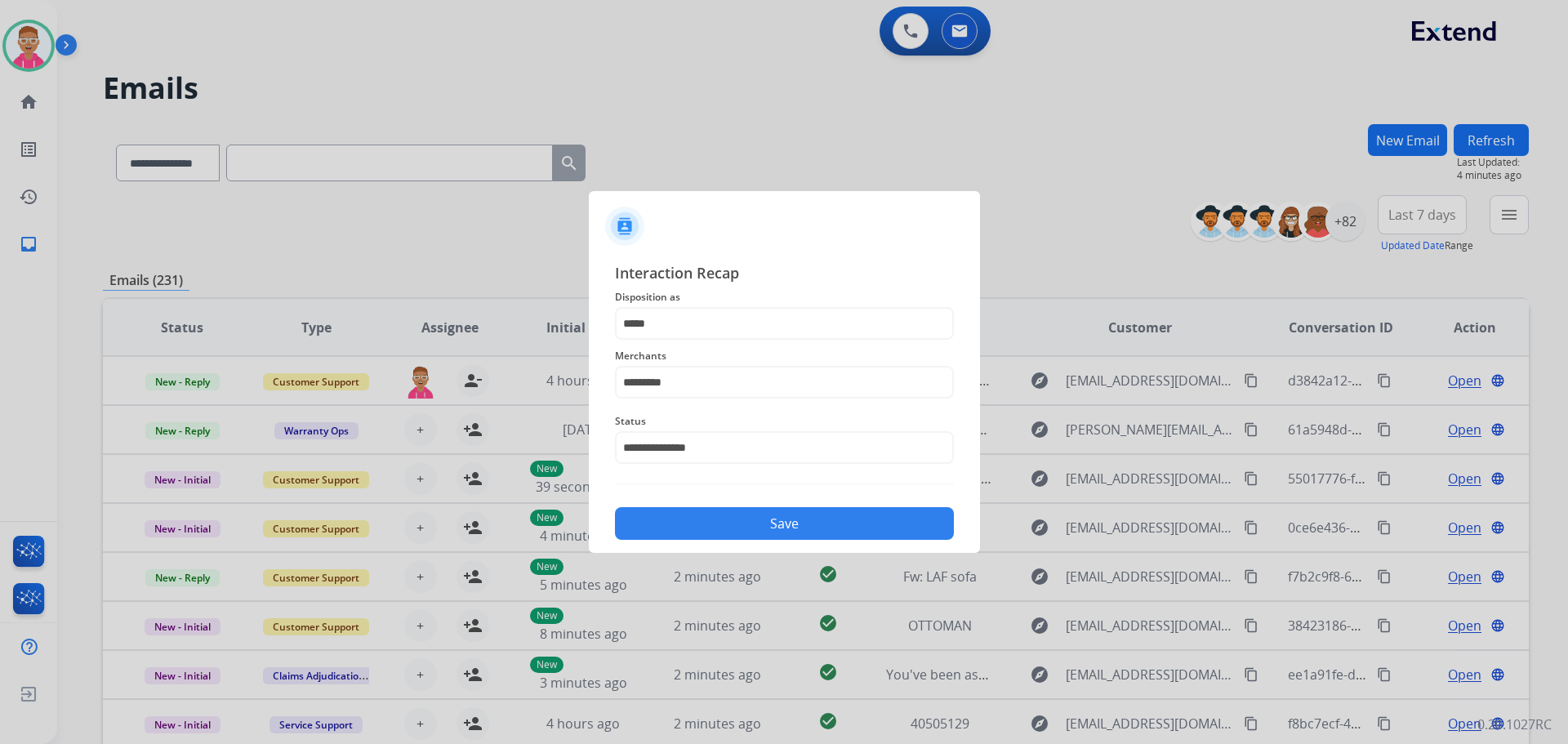
click at [676, 534] on button "Save" at bounding box center [784, 523] width 339 height 33
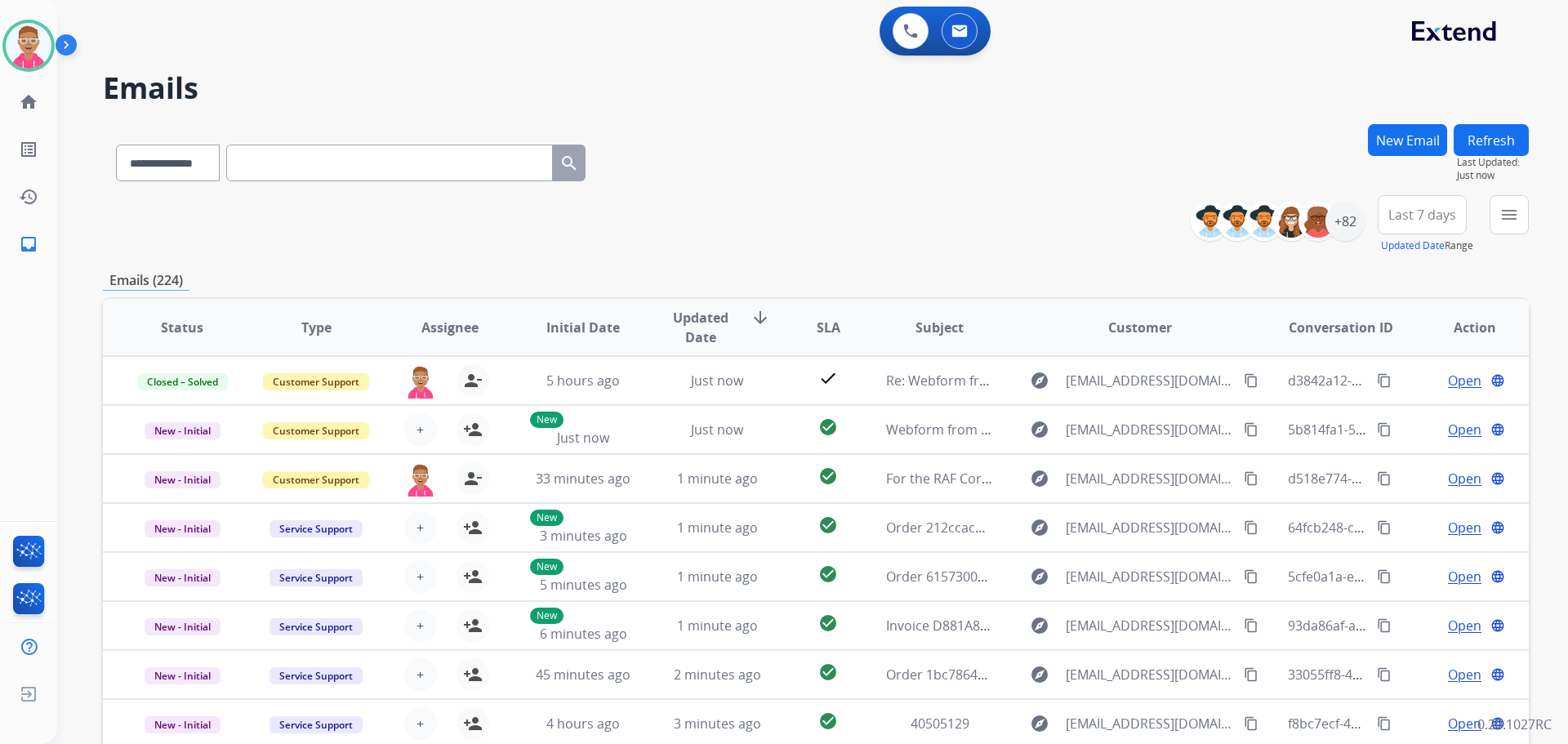
click at [1194, 56] on div "0 Voice Interactions 0 Email Interactions" at bounding box center [802, 33] width 1452 height 53
click at [964, 29] on img at bounding box center [960, 31] width 17 height 13
click at [1338, 216] on div "+82" at bounding box center [1345, 221] width 39 height 39
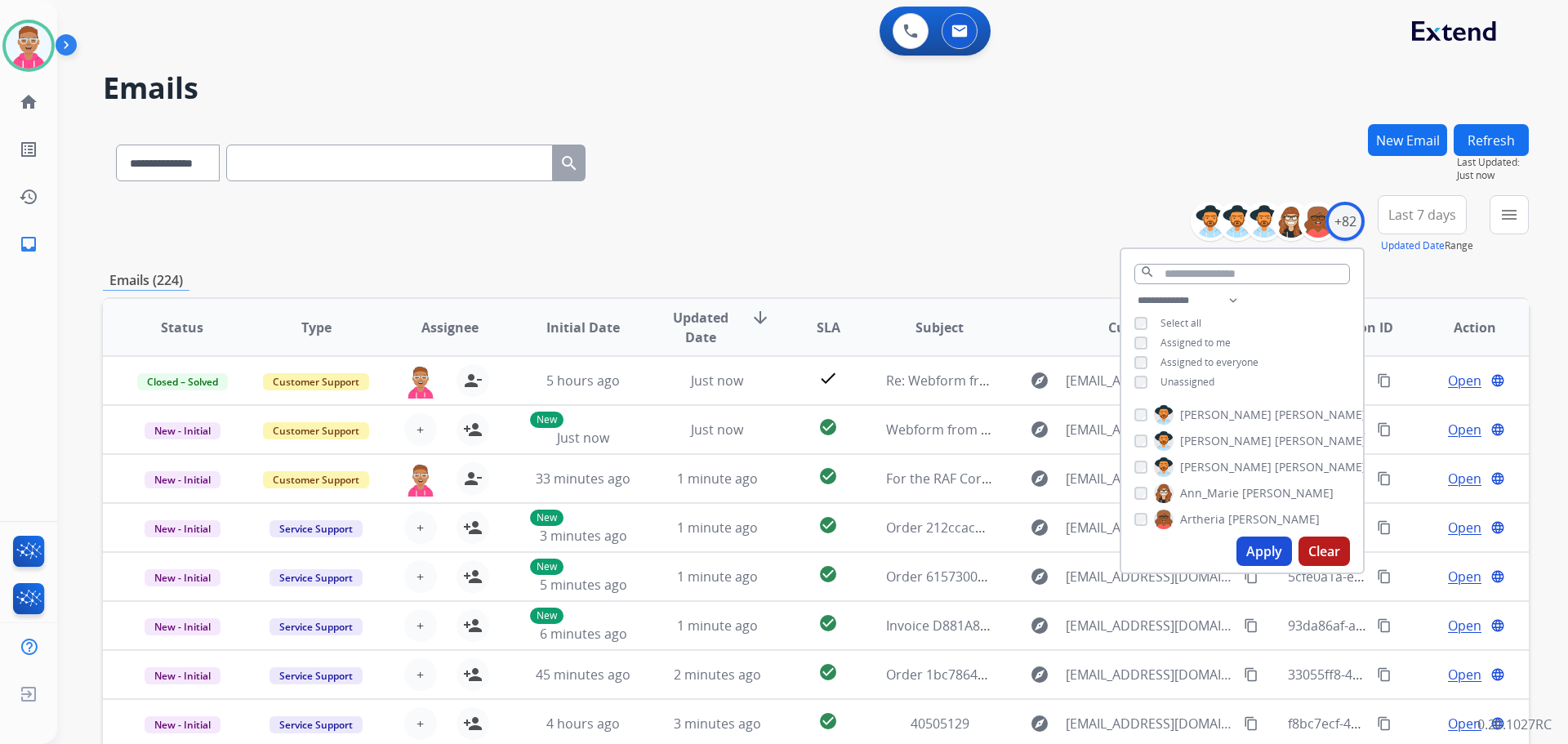
drag, startPoint x: 1266, startPoint y: 550, endPoint x: 1261, endPoint y: 535, distance: 15.8
click at [1264, 550] on button "Apply" at bounding box center [1264, 550] width 56 height 29
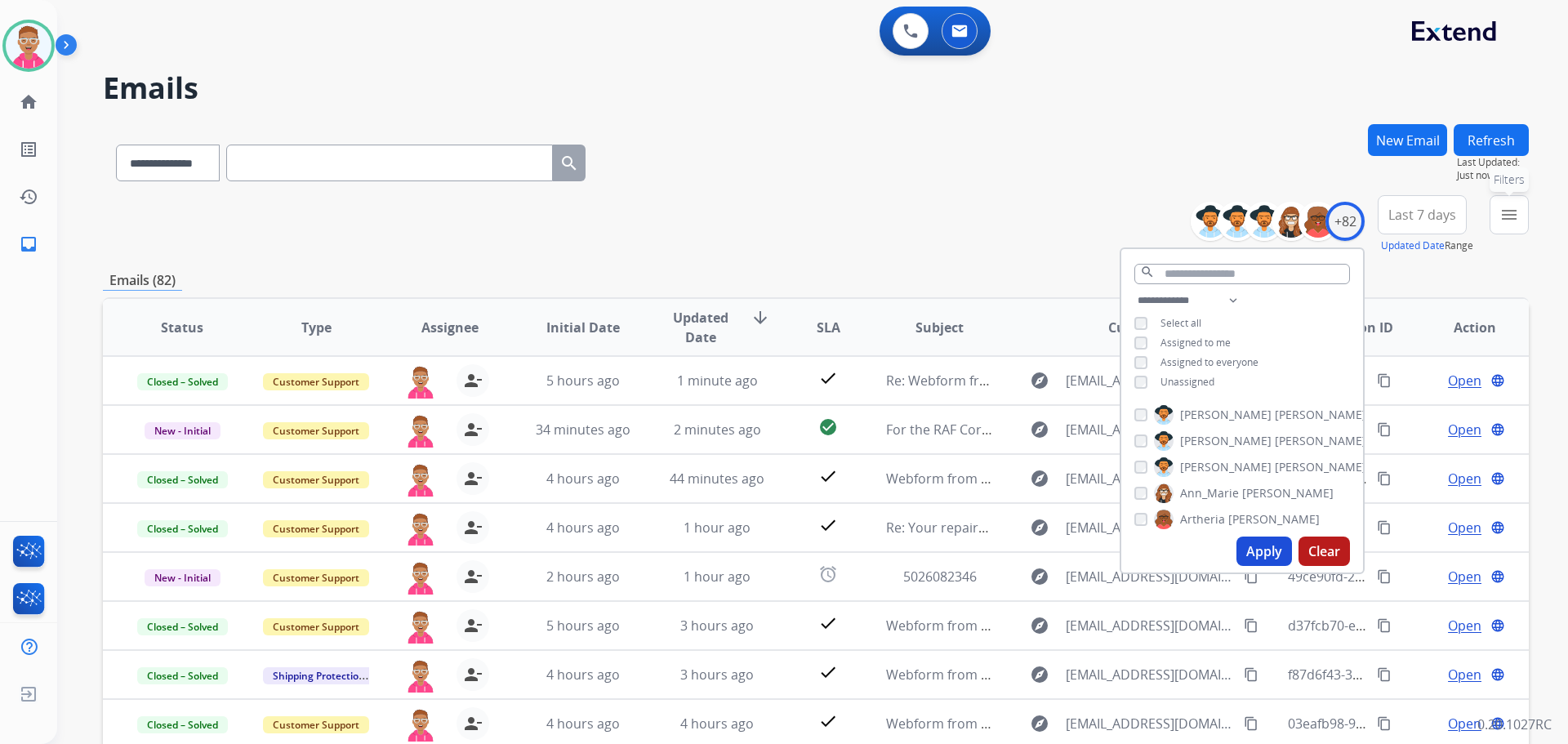
click at [1506, 213] on mat-icon "menu" at bounding box center [1510, 215] width 20 height 20
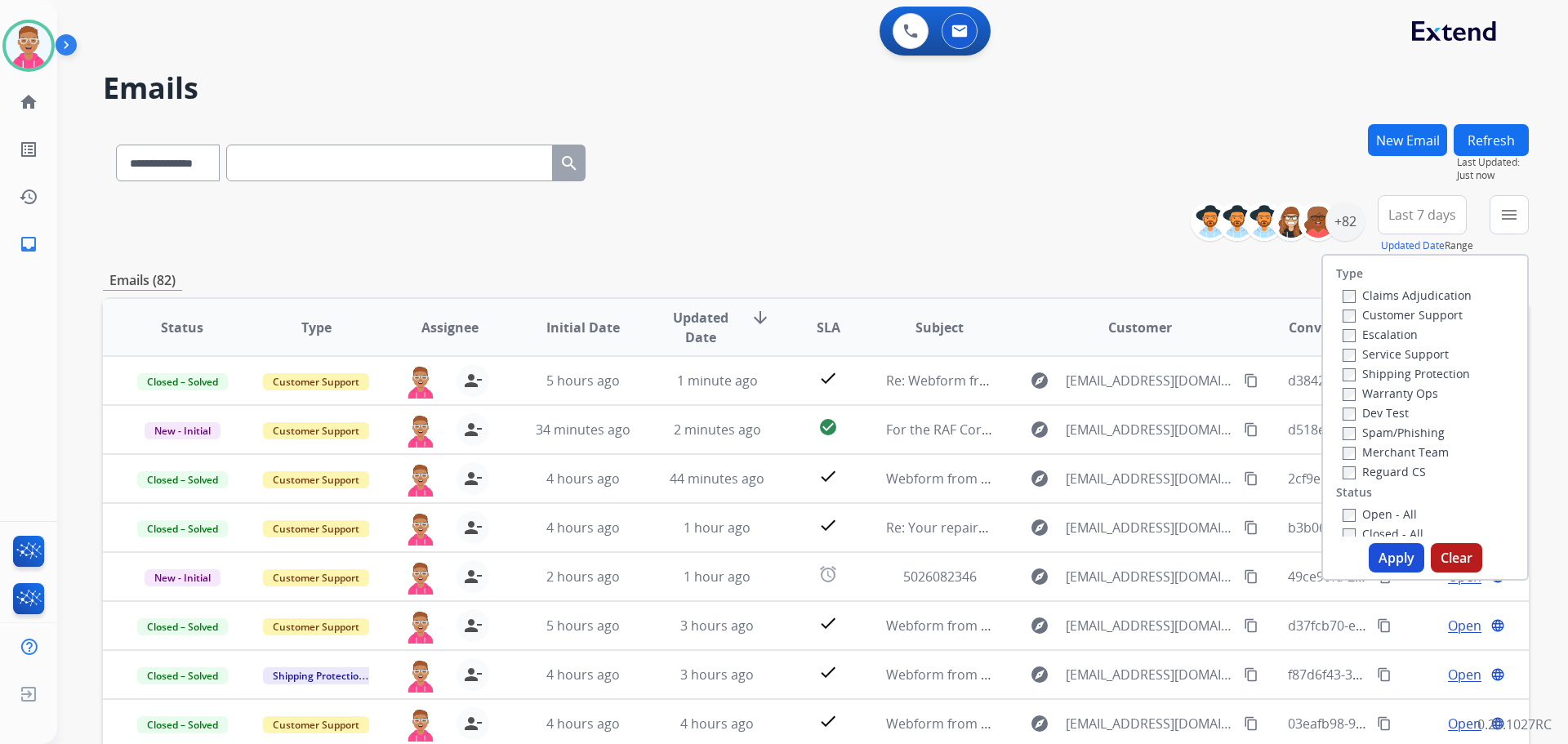
click at [1345, 316] on label "Customer Support" at bounding box center [1403, 314] width 120 height 16
click at [1344, 374] on label "Shipping Protection" at bounding box center [1406, 374] width 128 height 16
click at [1345, 474] on label "Reguard CS" at bounding box center [1385, 471] width 83 height 16
click at [1395, 555] on button "Apply" at bounding box center [1396, 557] width 56 height 29
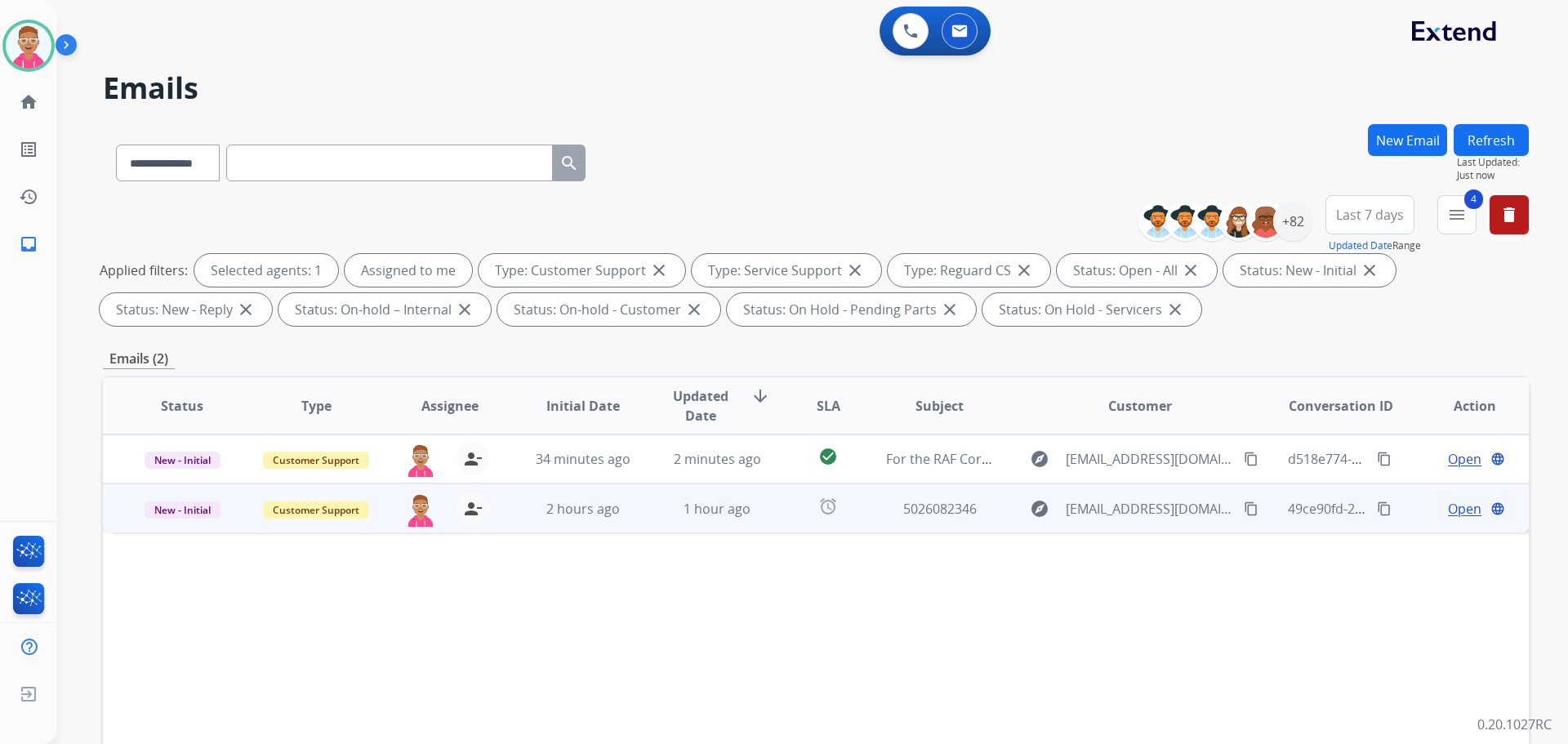
click at [1452, 507] on span "Open" at bounding box center [1465, 509] width 33 height 20
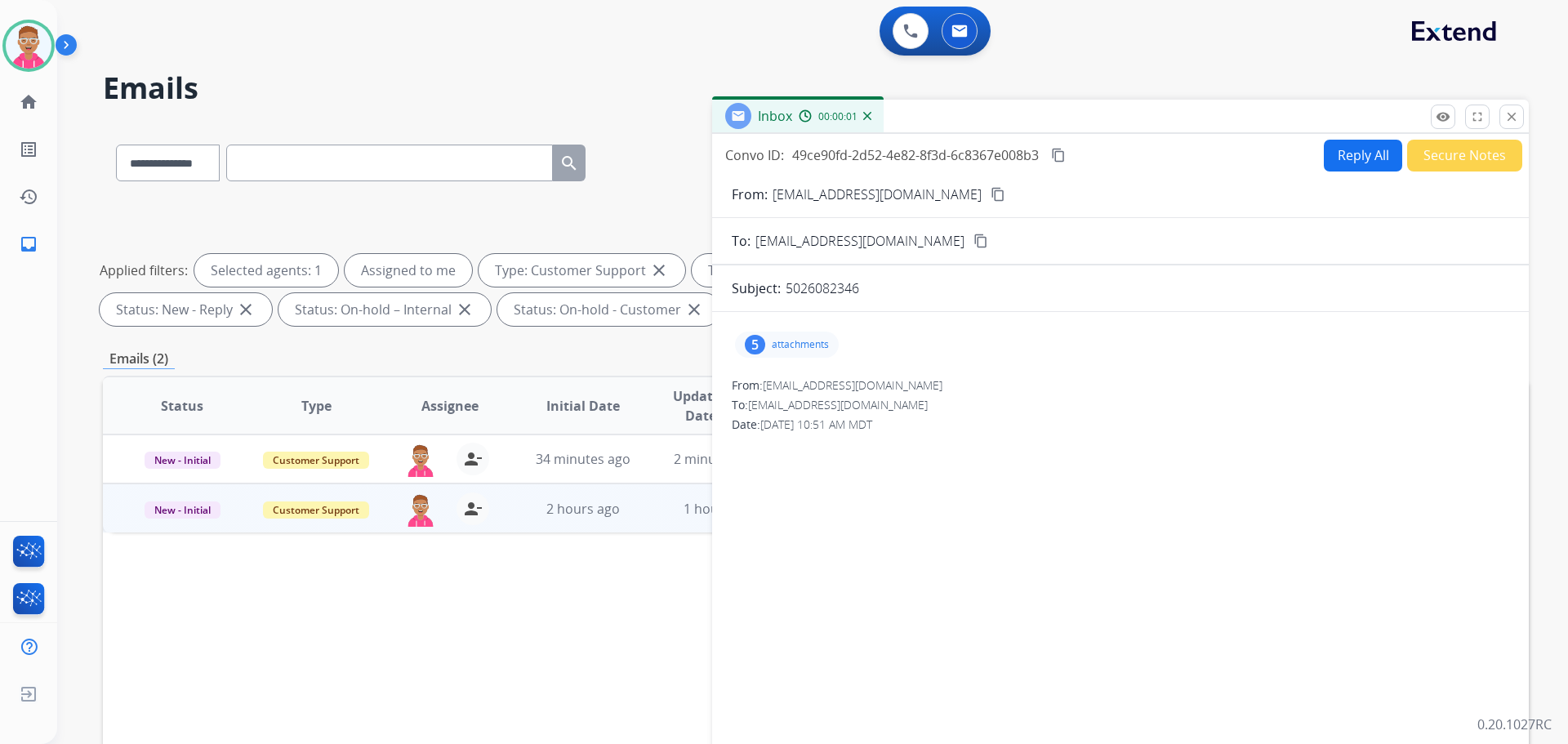
click at [812, 344] on p "attachments" at bounding box center [801, 344] width 58 height 13
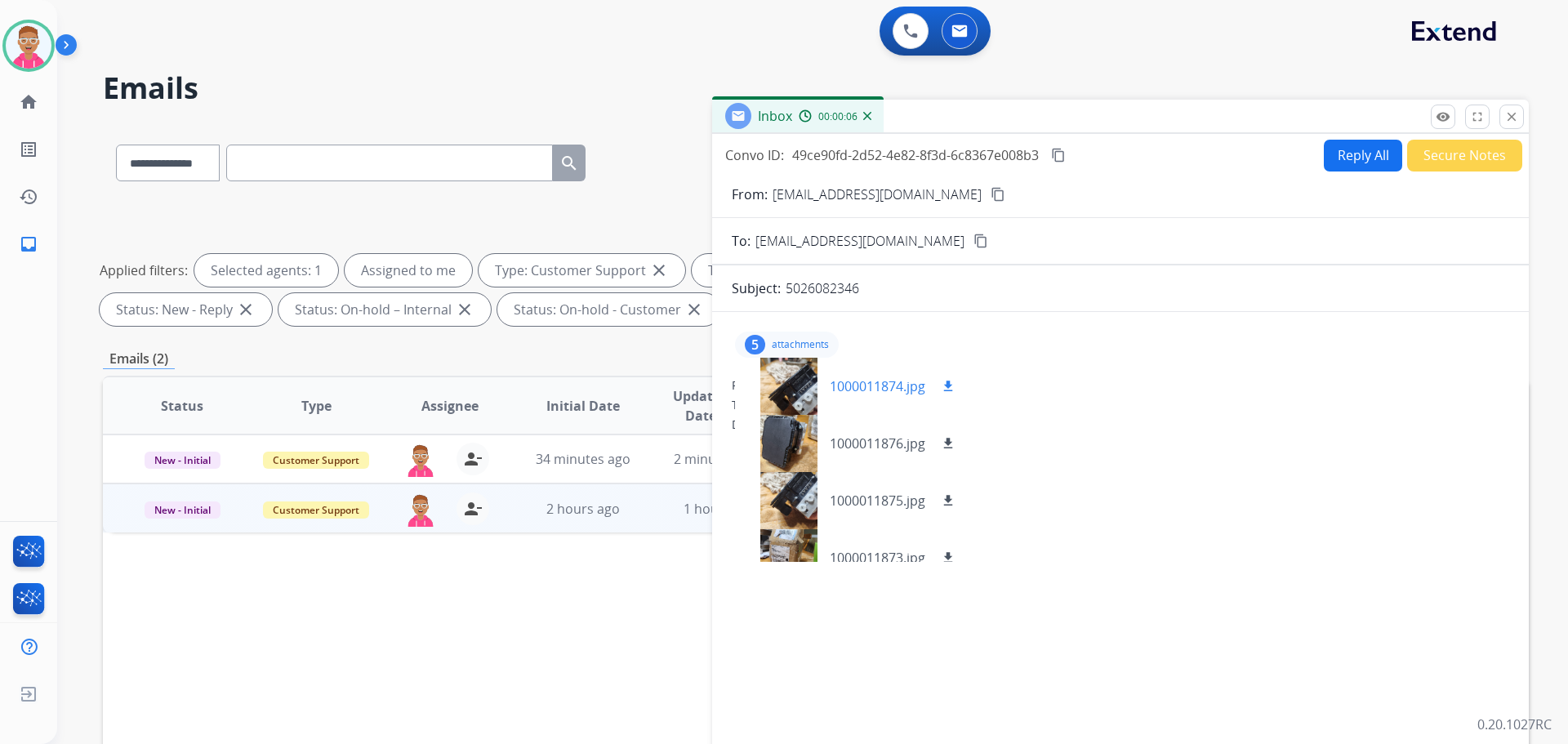
click at [788, 378] on div at bounding box center [789, 386] width 82 height 58
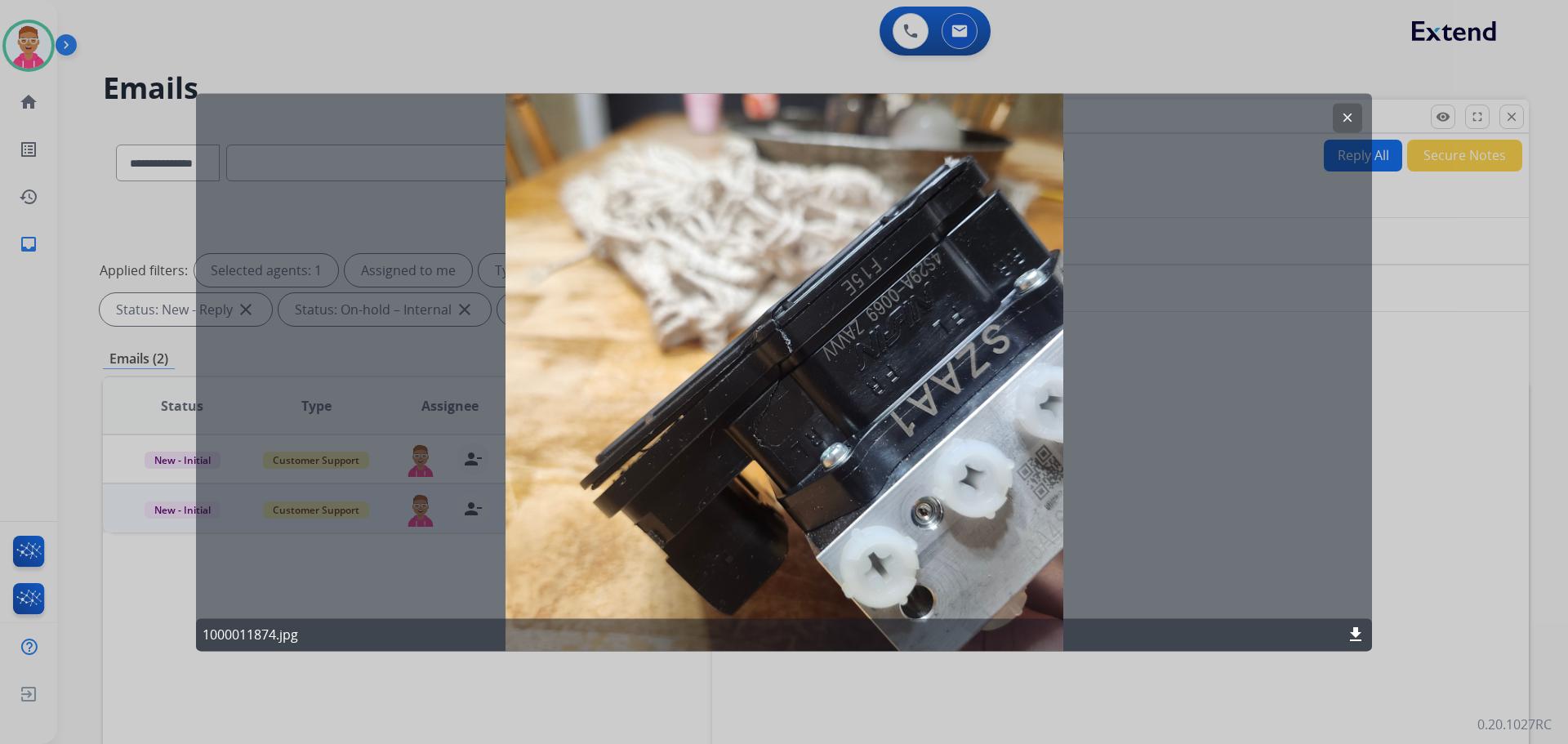
click at [1340, 114] on mat-icon "clear" at bounding box center [1348, 118] width 15 height 15
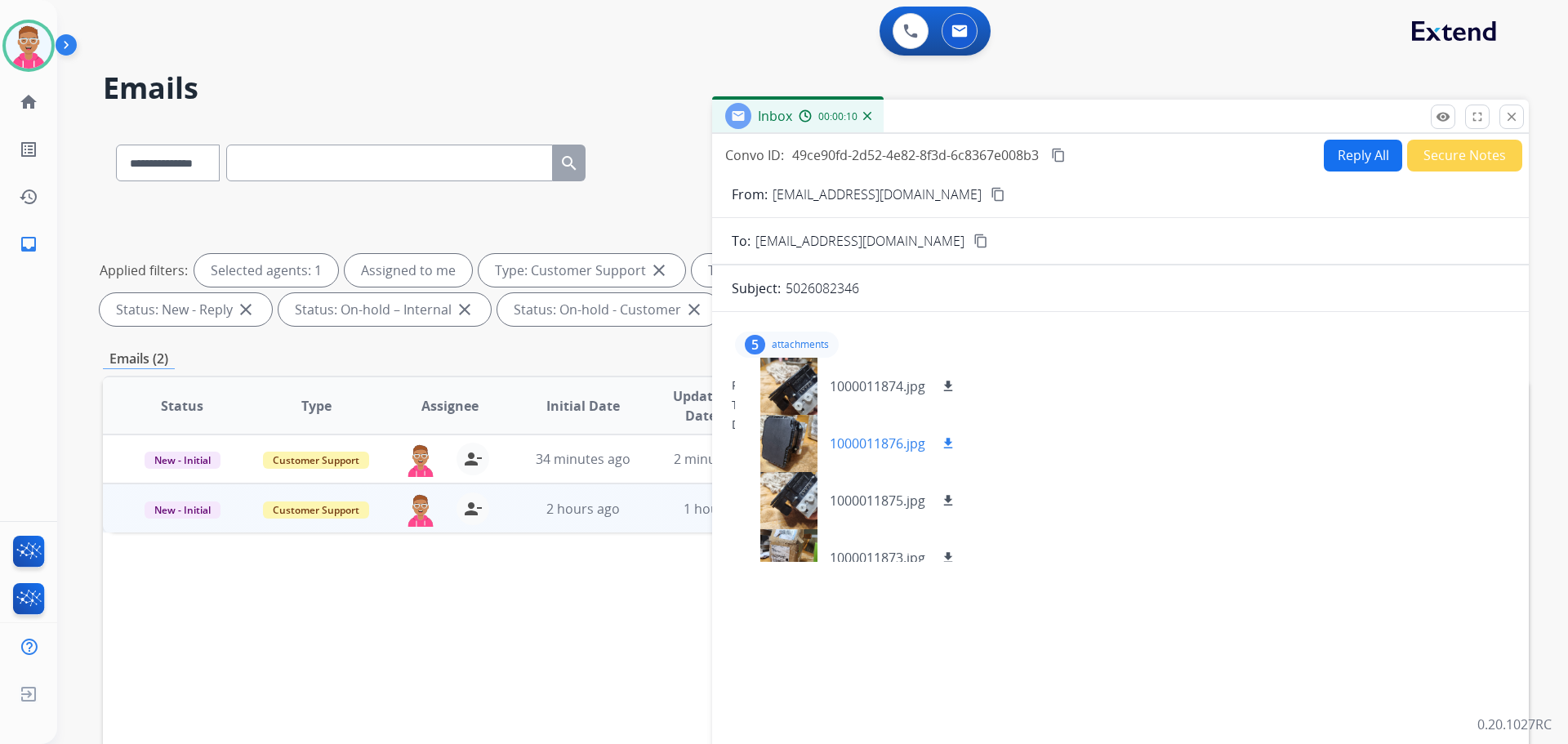
click at [787, 450] on div at bounding box center [789, 444] width 82 height 58
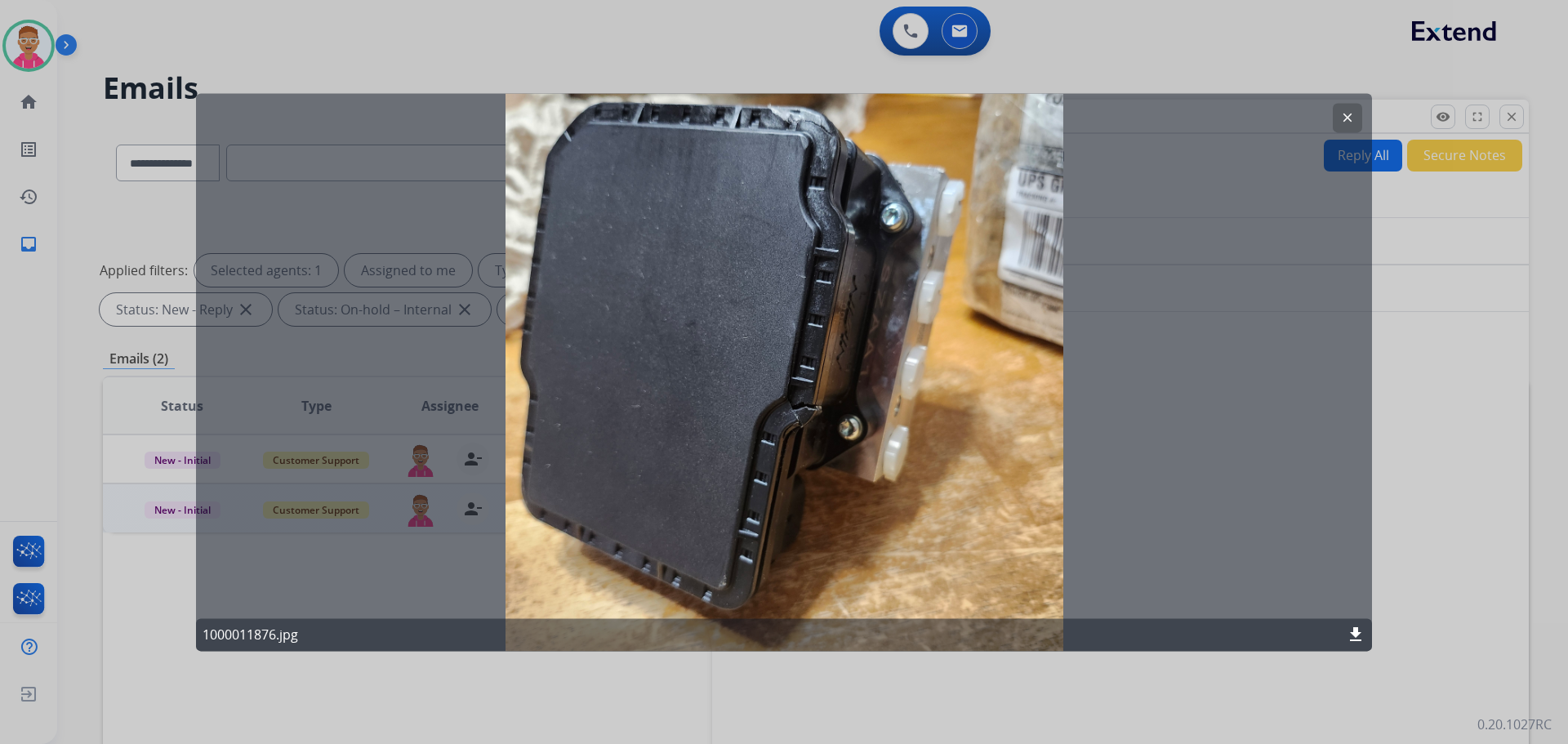
click at [1346, 113] on mat-icon "clear" at bounding box center [1348, 118] width 15 height 15
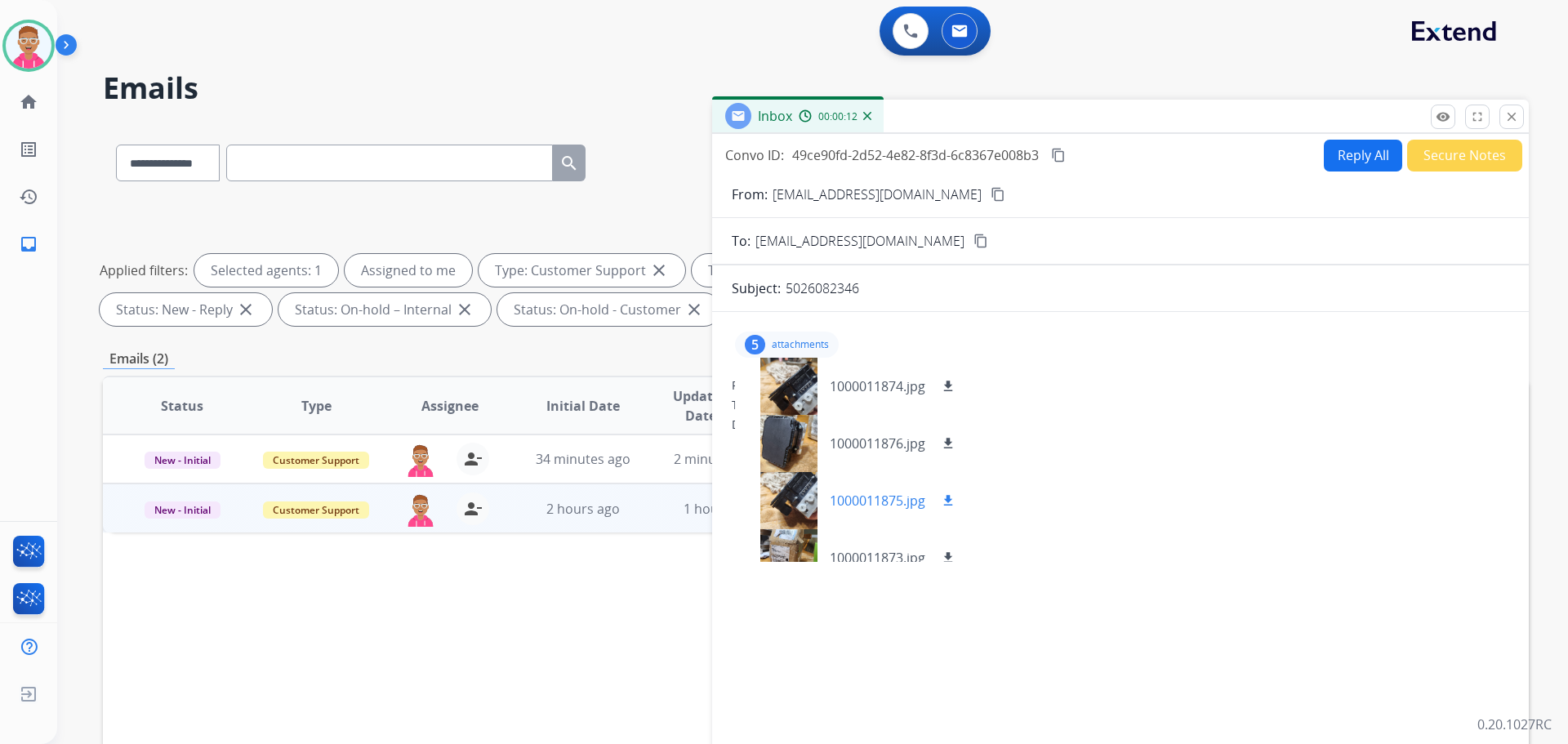
click at [802, 505] on div at bounding box center [789, 500] width 82 height 58
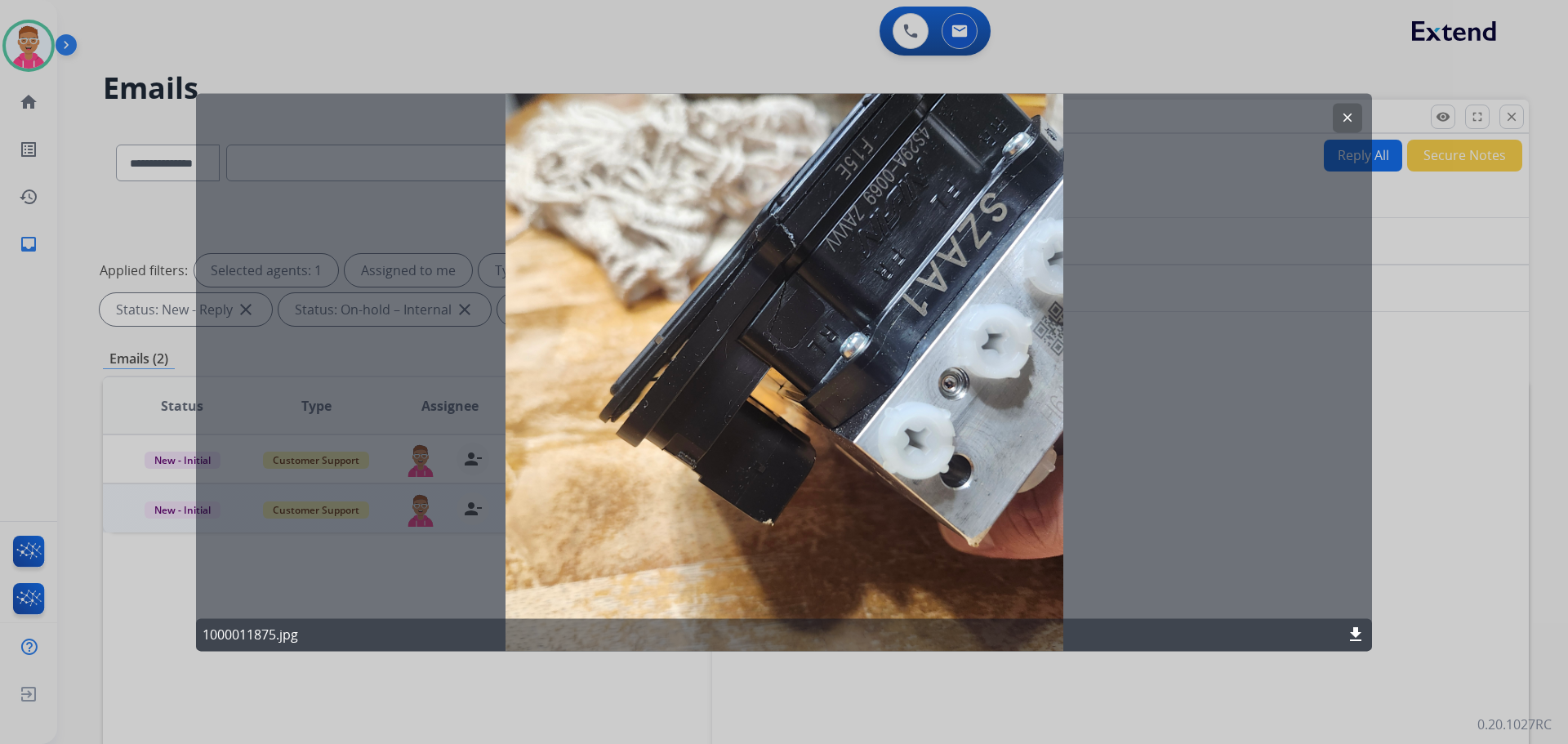
click at [1350, 109] on button "clear" at bounding box center [1347, 117] width 29 height 29
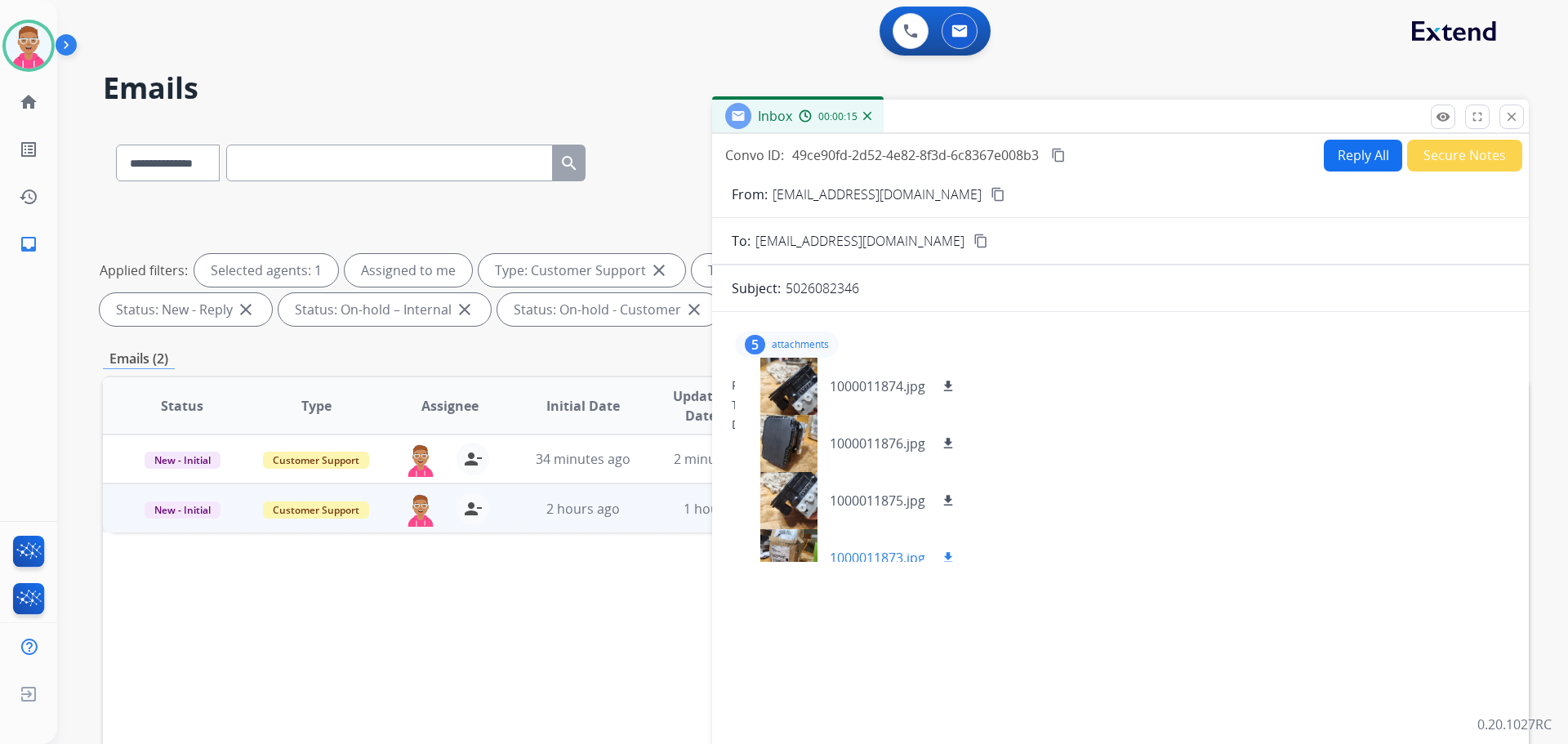
click at [802, 561] on div at bounding box center [789, 558] width 82 height 58
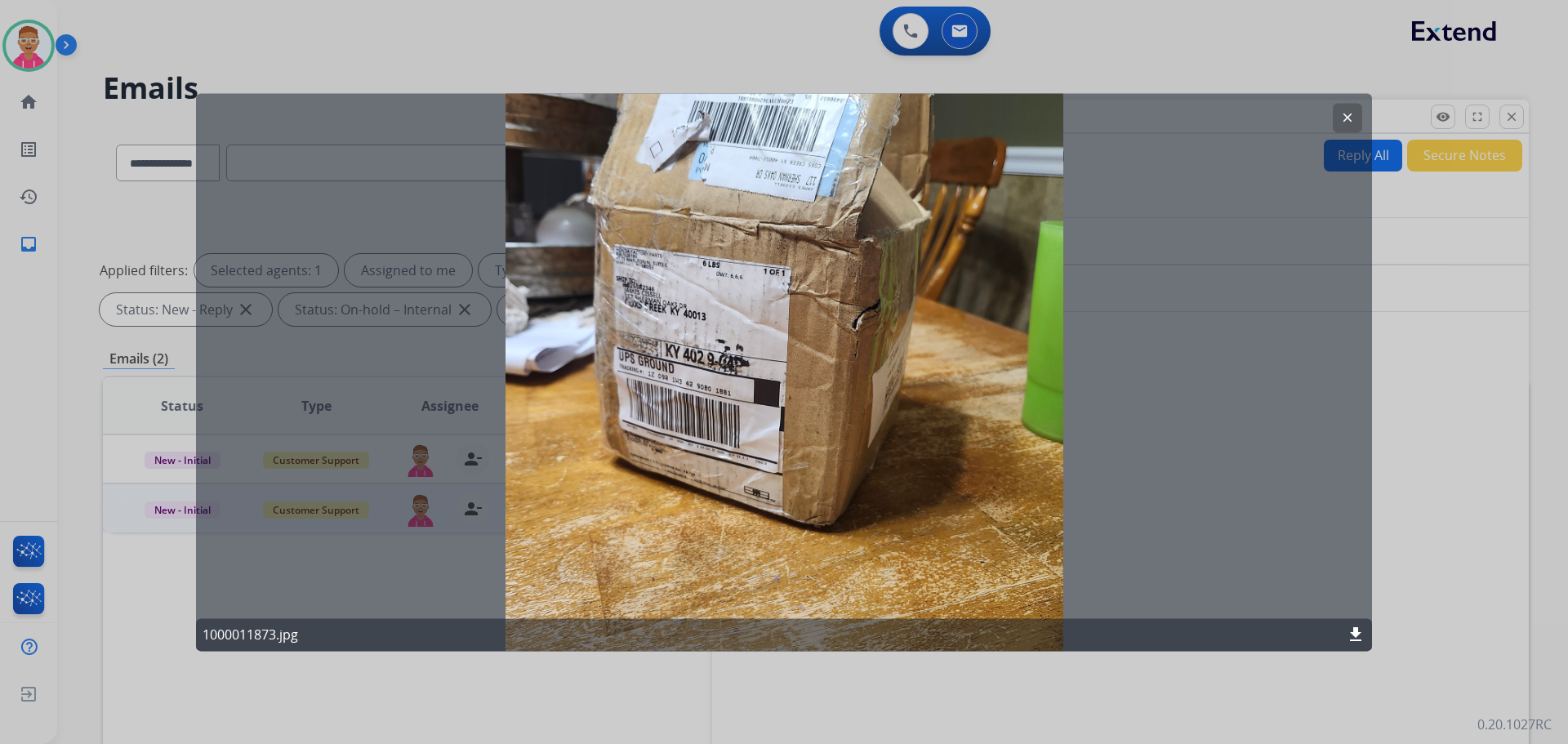
click at [1352, 109] on button "clear" at bounding box center [1347, 117] width 29 height 29
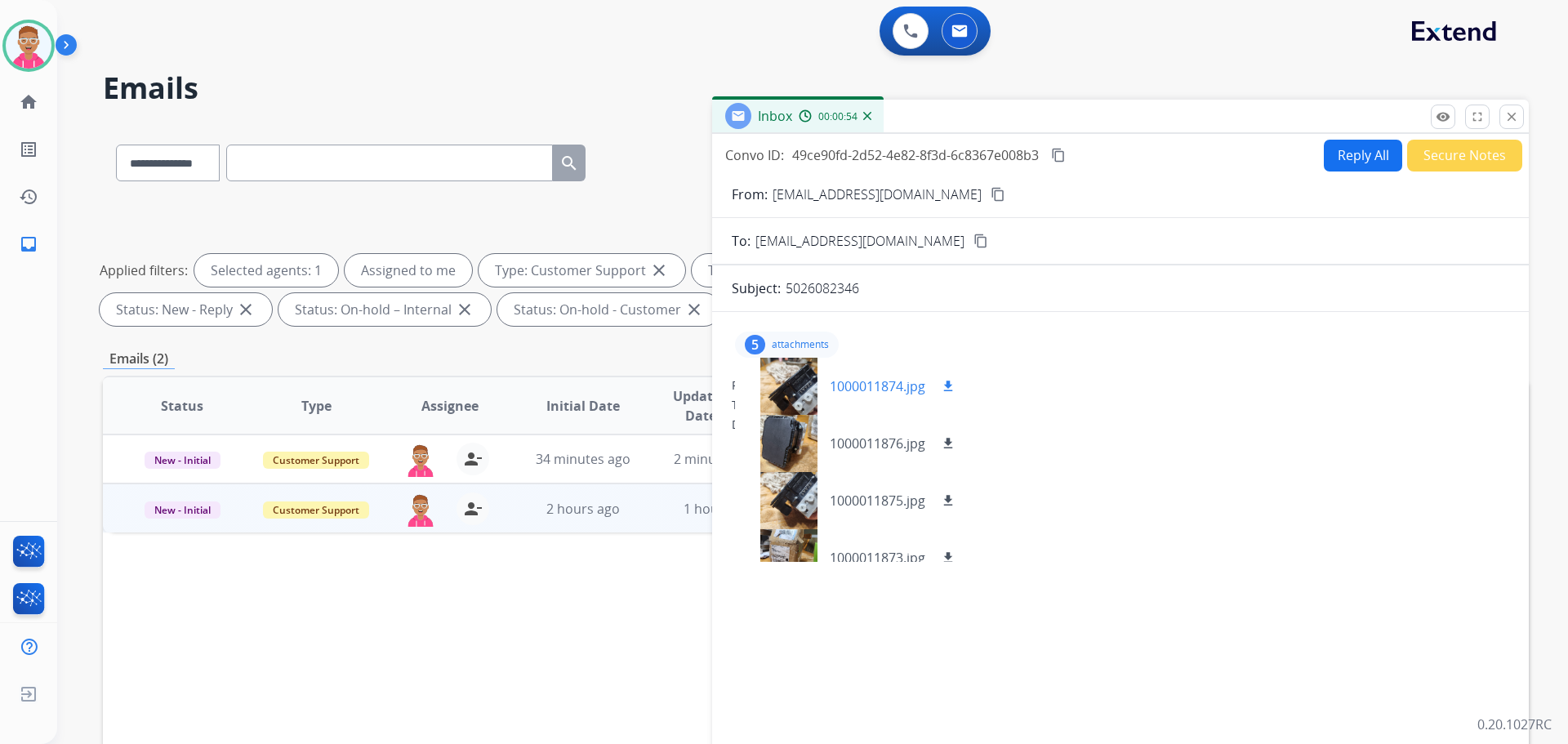
click at [957, 386] on button "download" at bounding box center [948, 387] width 20 height 20
click at [951, 444] on mat-icon "download" at bounding box center [948, 444] width 15 height 15
click at [939, 504] on button "download" at bounding box center [948, 501] width 20 height 20
click at [949, 559] on mat-icon "download" at bounding box center [948, 558] width 15 height 15
click at [991, 195] on mat-icon "content_copy" at bounding box center [998, 194] width 15 height 15
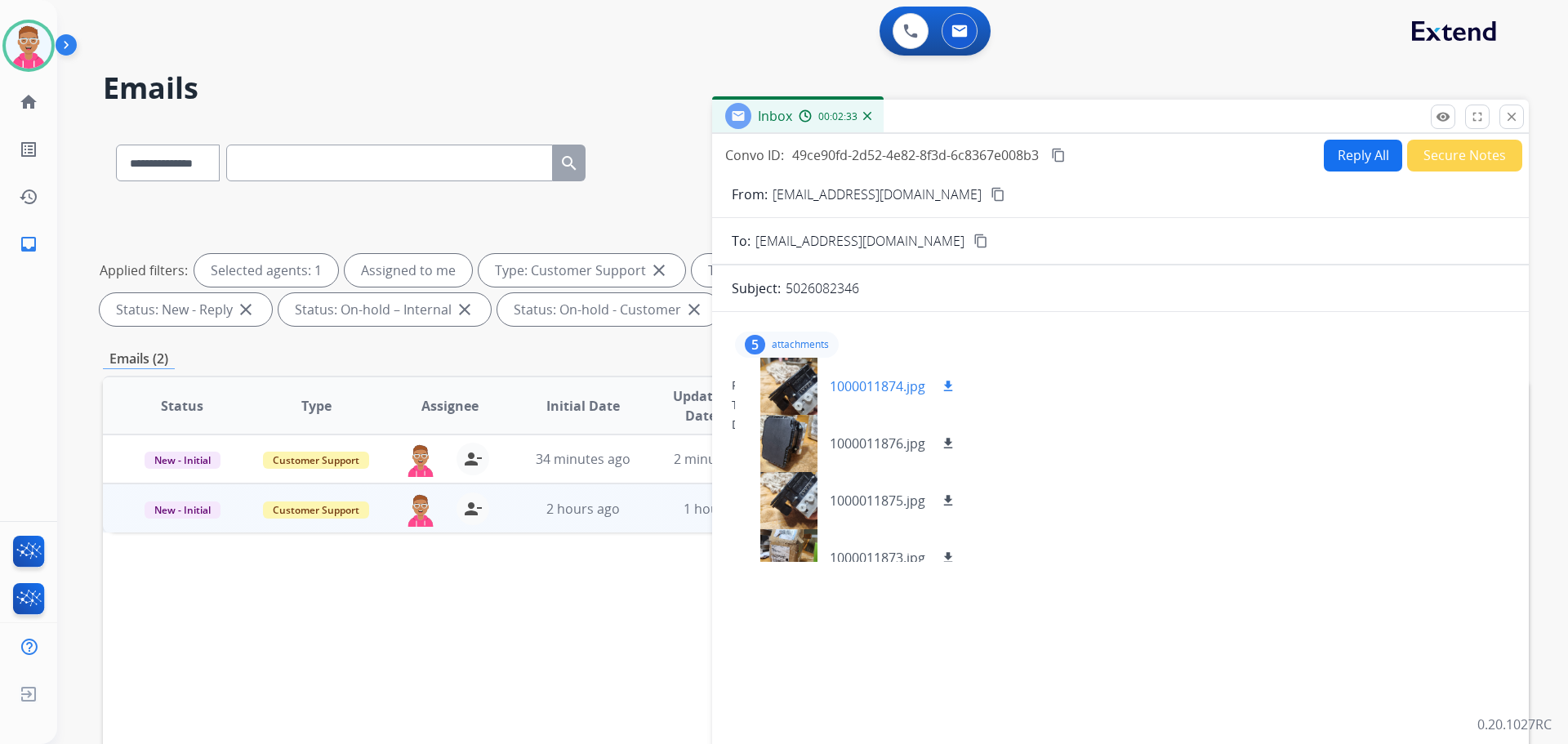
click at [813, 390] on div at bounding box center [789, 386] width 82 height 58
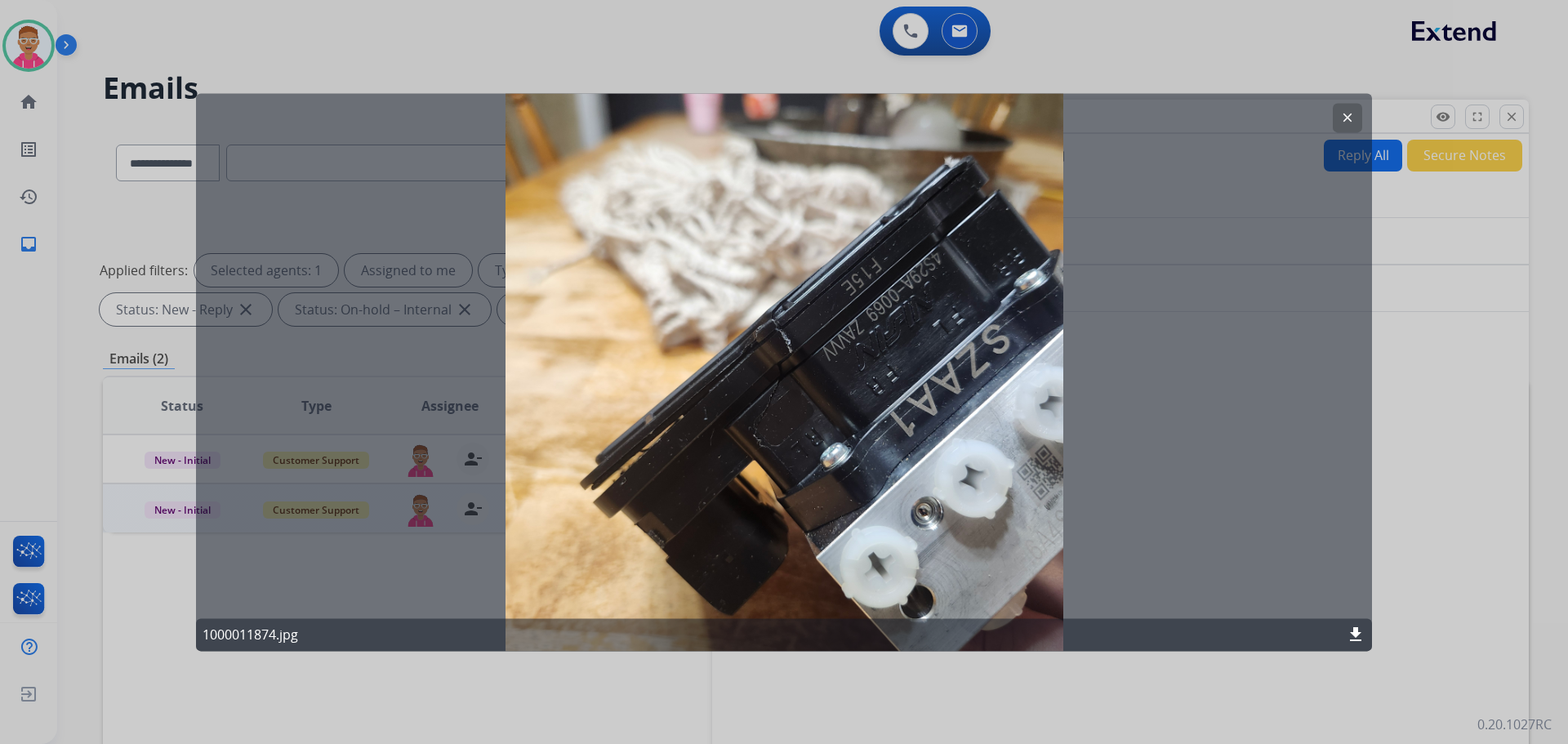
click at [1349, 113] on mat-icon "clear" at bounding box center [1348, 118] width 15 height 15
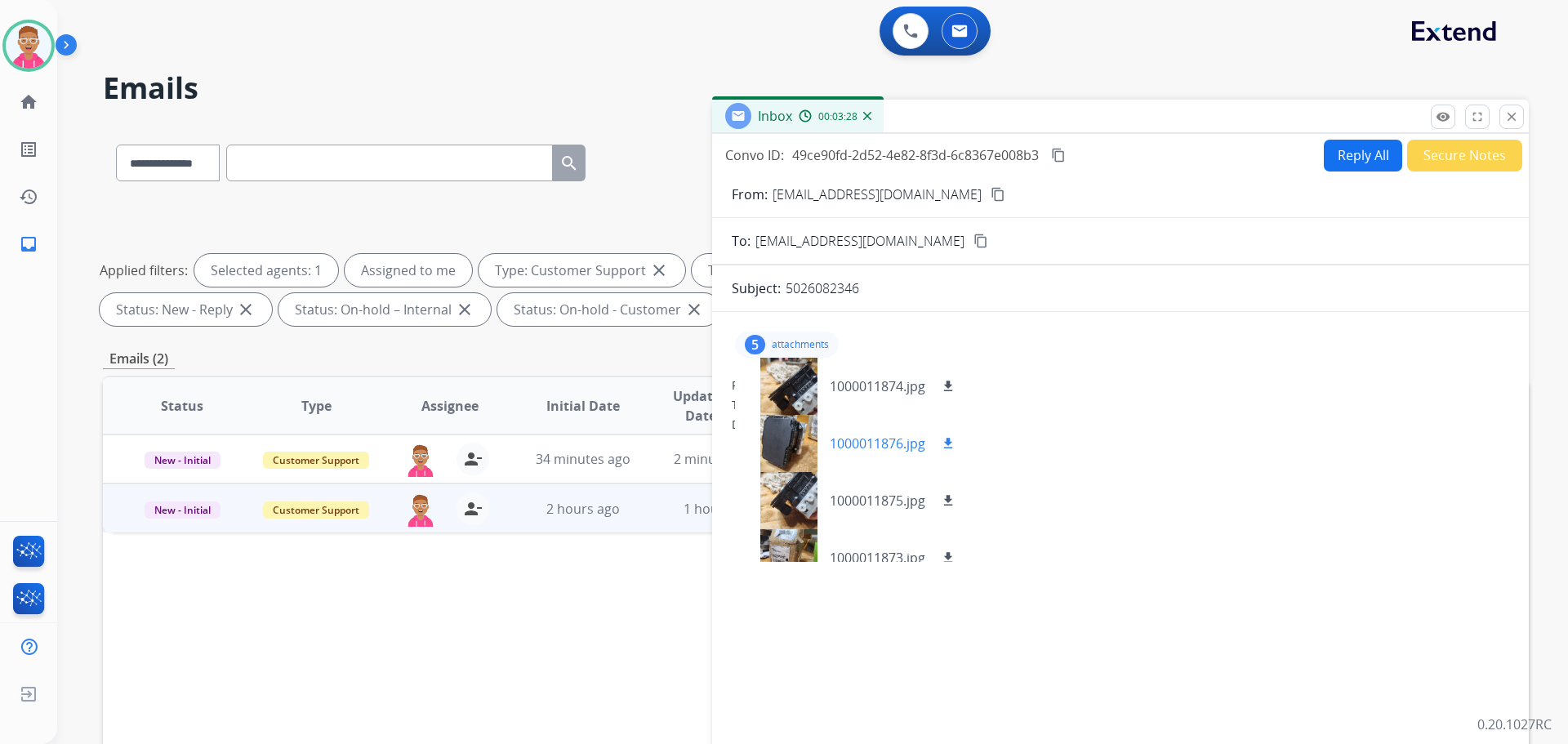
click at [778, 445] on div at bounding box center [789, 444] width 82 height 58
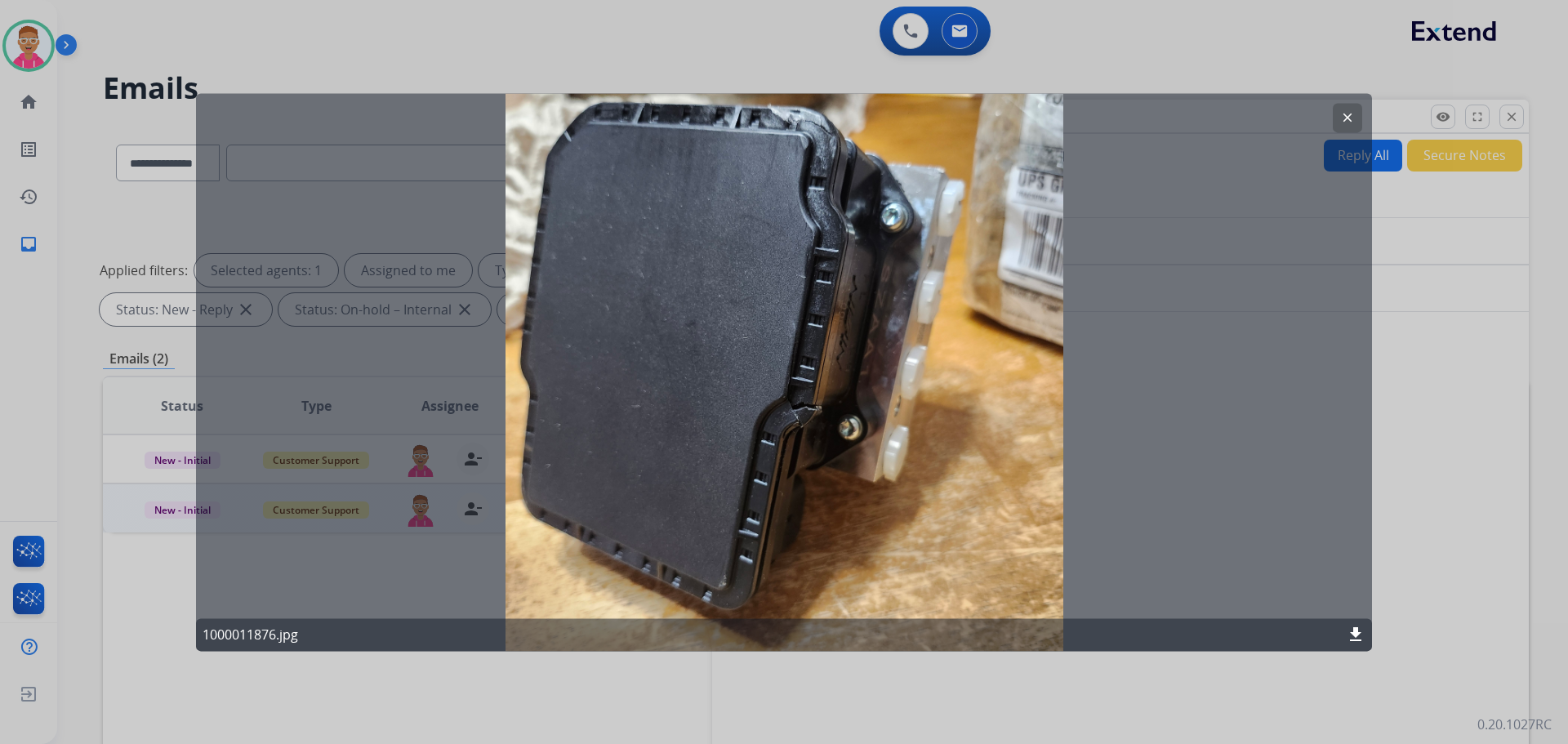
click at [1344, 112] on mat-icon "clear" at bounding box center [1348, 118] width 15 height 15
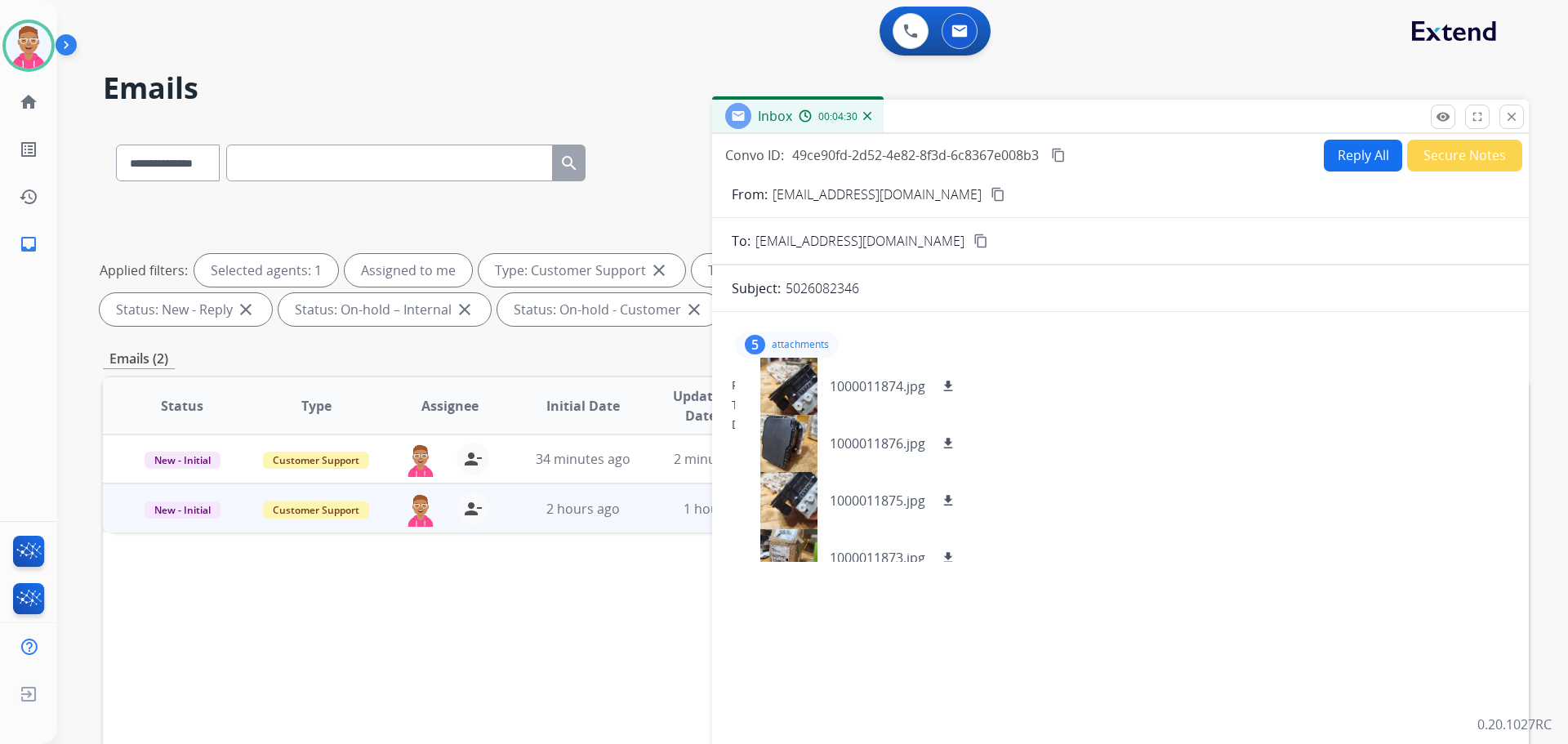
click at [1108, 545] on div "5 attachments 1000011874.jpg download 1000011876.jpg download 1000011875.jpg do…" at bounding box center [1120, 556] width 817 height 462
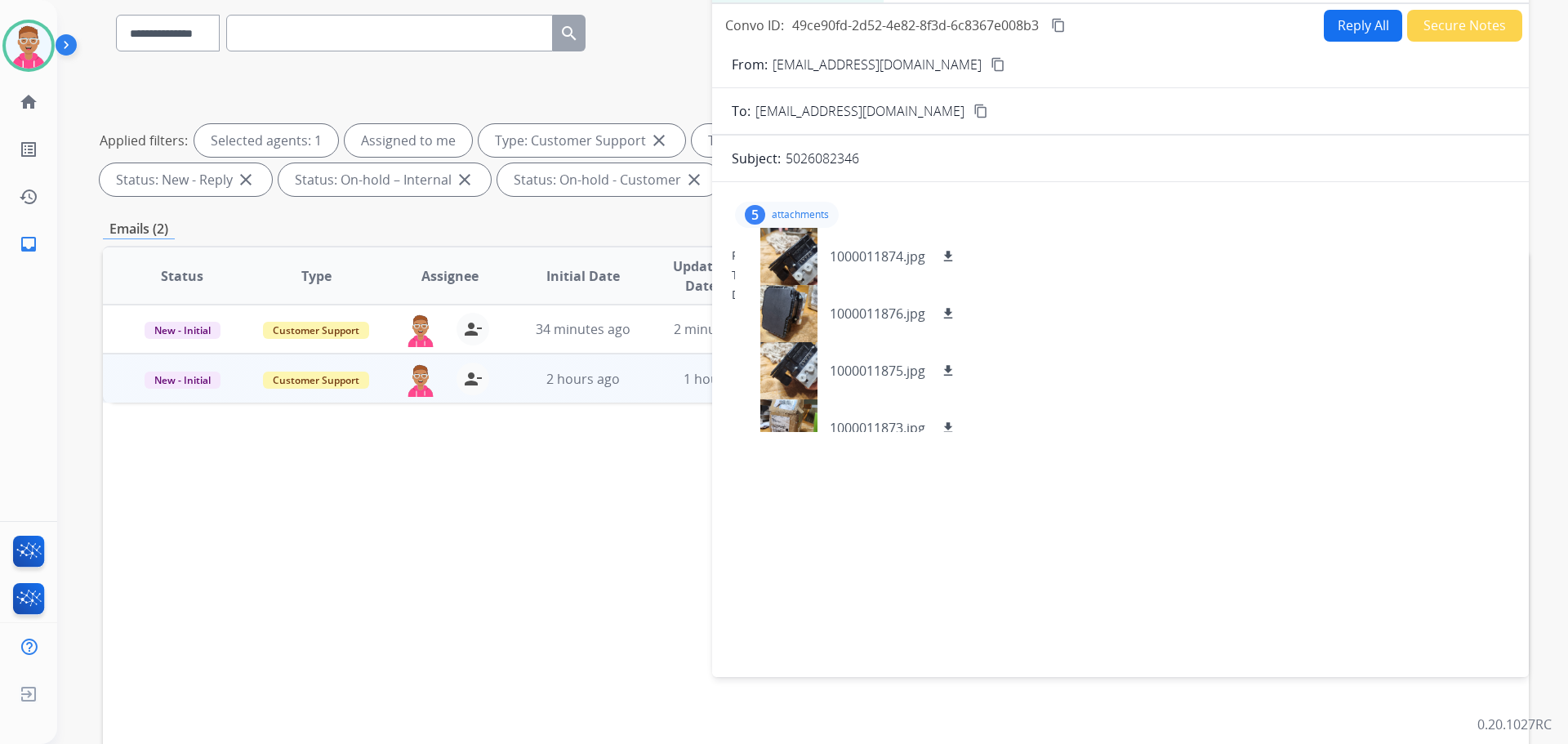
scroll to position [0, 0]
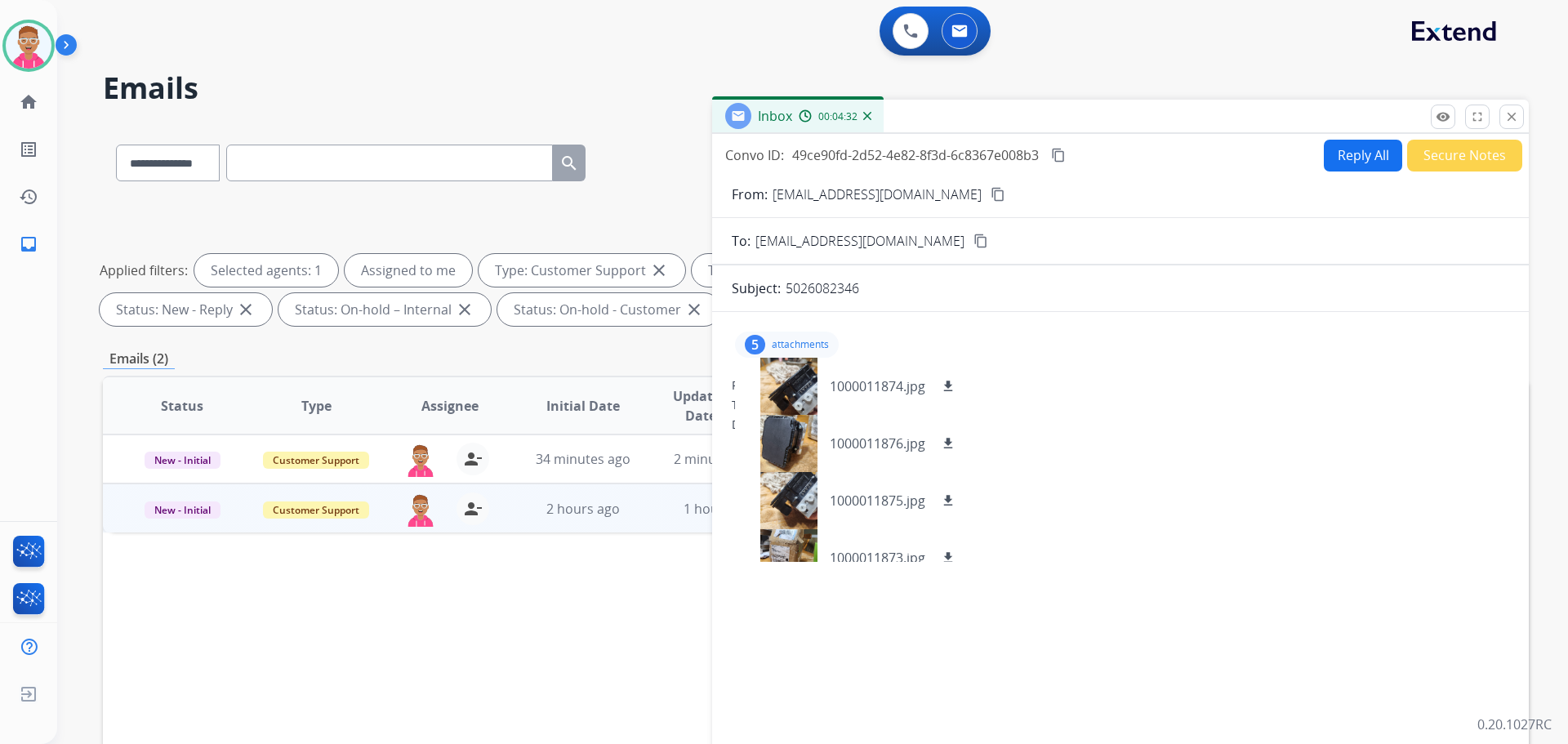
click at [1356, 151] on button "Reply All" at bounding box center [1364, 155] width 78 height 32
select select "**********"
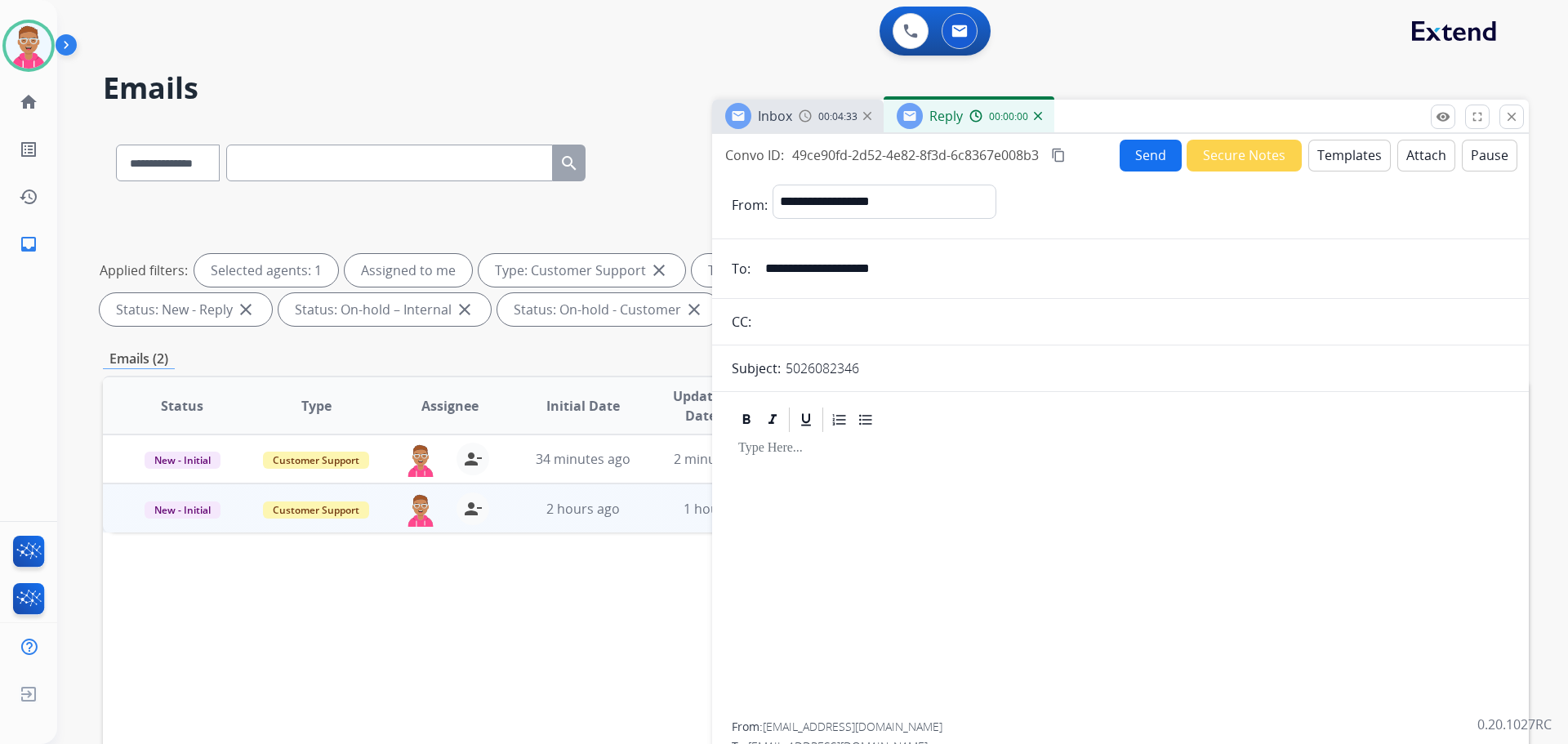
click at [1344, 151] on button "Templates" at bounding box center [1349, 155] width 83 height 32
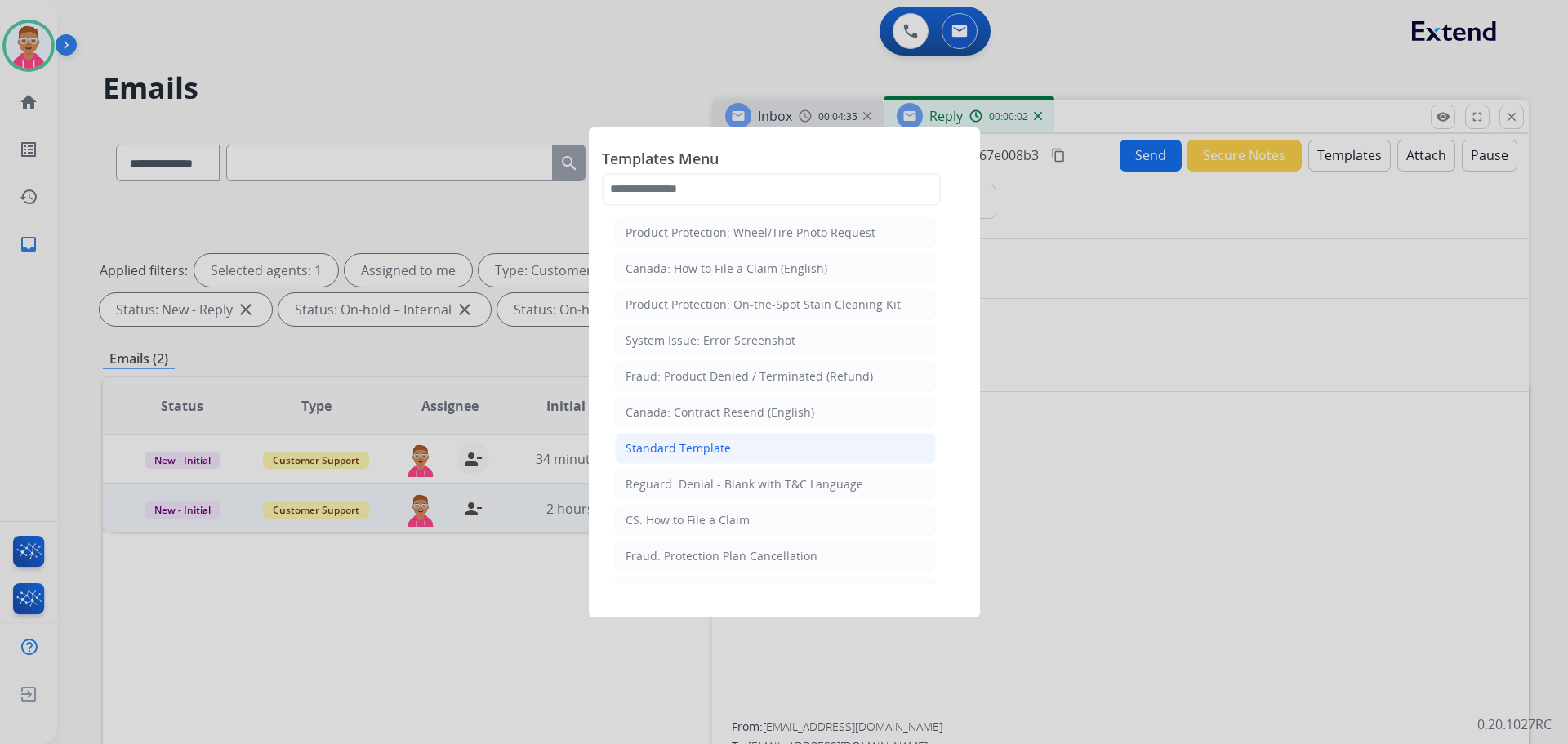
click at [727, 445] on div "Standard Template" at bounding box center [678, 449] width 105 height 17
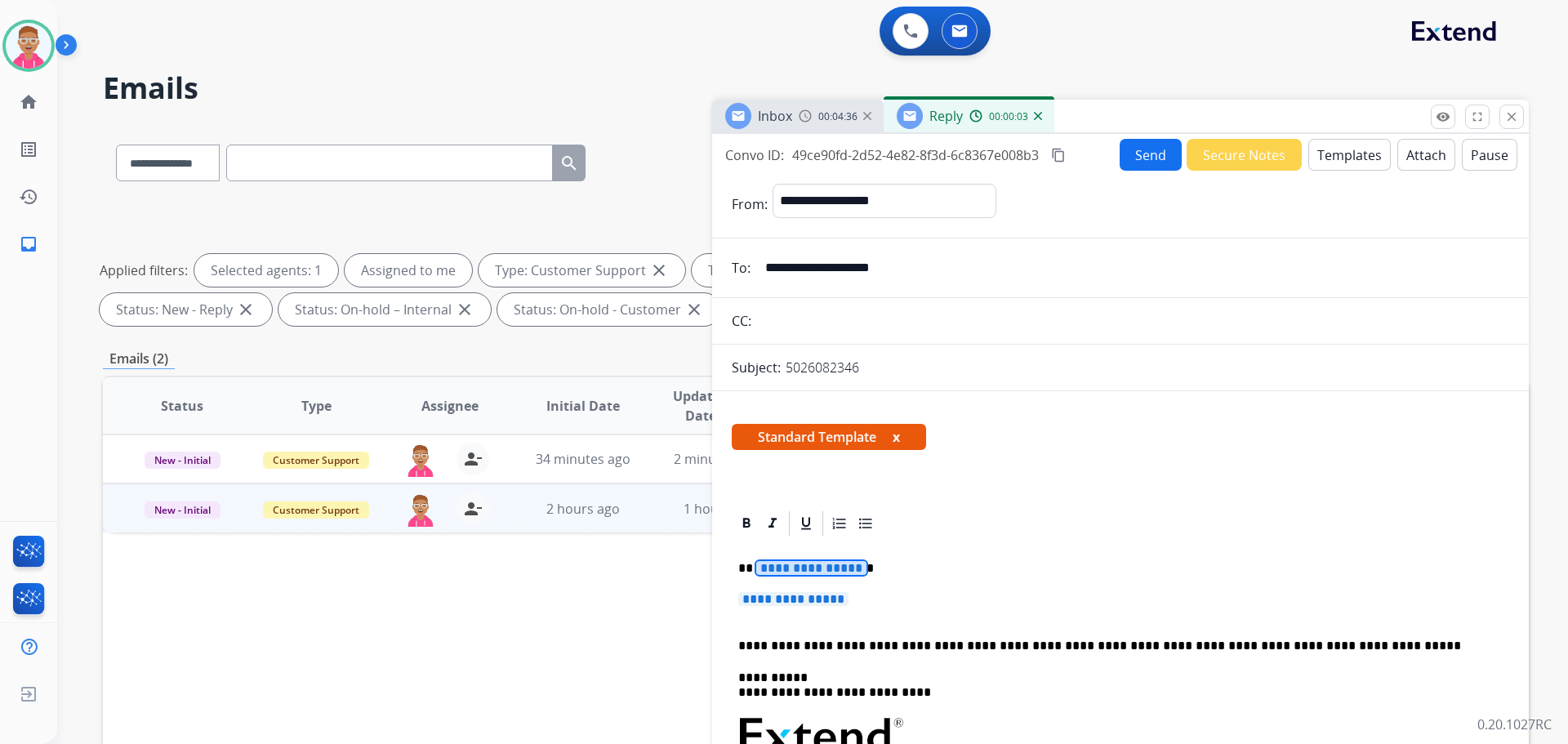
click at [822, 569] on span "**********" at bounding box center [812, 568] width 110 height 14
click at [771, 573] on span "**********" at bounding box center [812, 568] width 110 height 14
click at [786, 567] on span "**********" at bounding box center [812, 568] width 110 height 14
drag, startPoint x: 786, startPoint y: 567, endPoint x: 776, endPoint y: 573, distance: 11.7
click at [776, 573] on span "**********" at bounding box center [812, 568] width 110 height 14
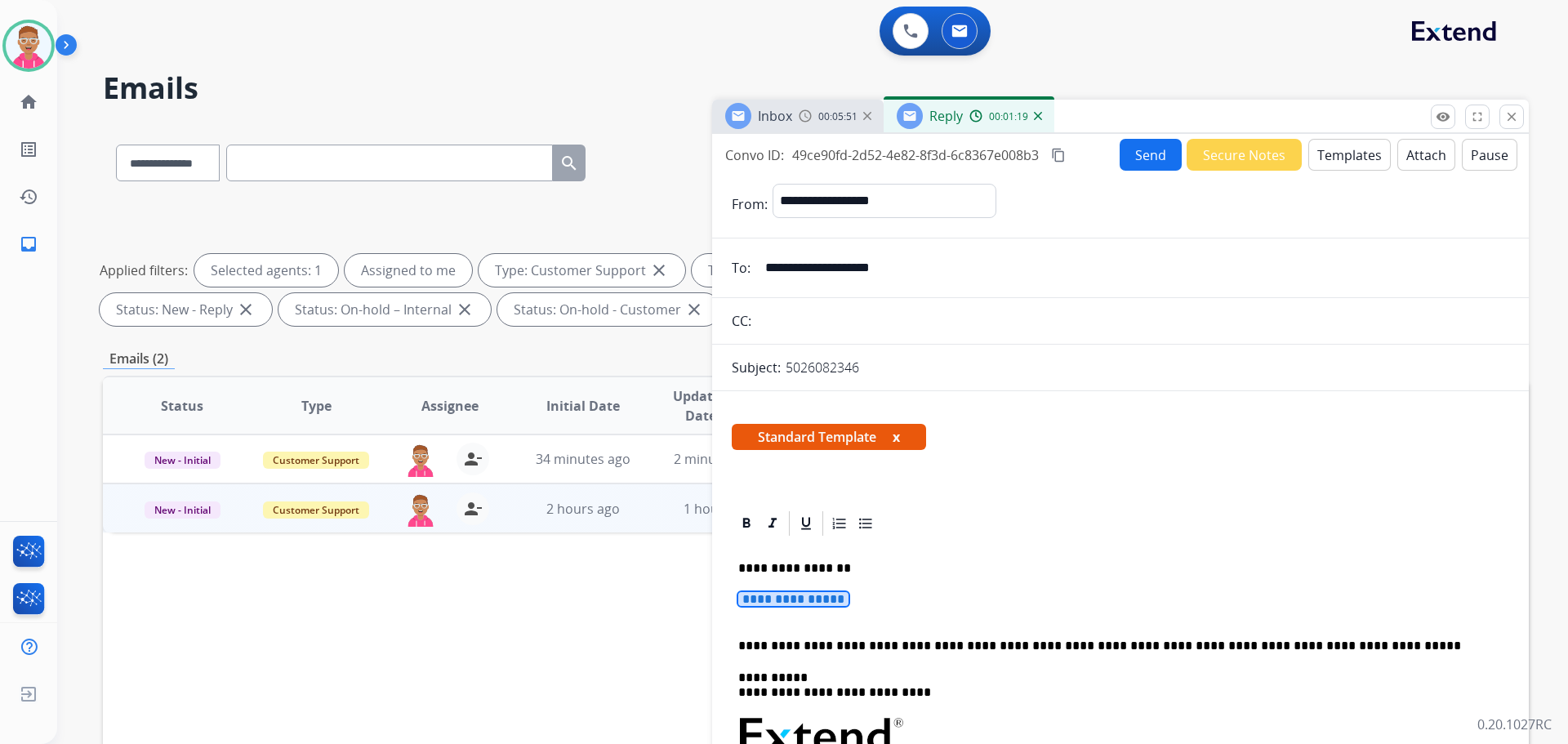
click at [818, 603] on span "**********" at bounding box center [793, 599] width 110 height 14
click at [814, 596] on span "**********" at bounding box center [793, 599] width 110 height 14
click at [813, 596] on span "**********" at bounding box center [793, 599] width 110 height 14
click at [811, 597] on span "**********" at bounding box center [793, 599] width 110 height 14
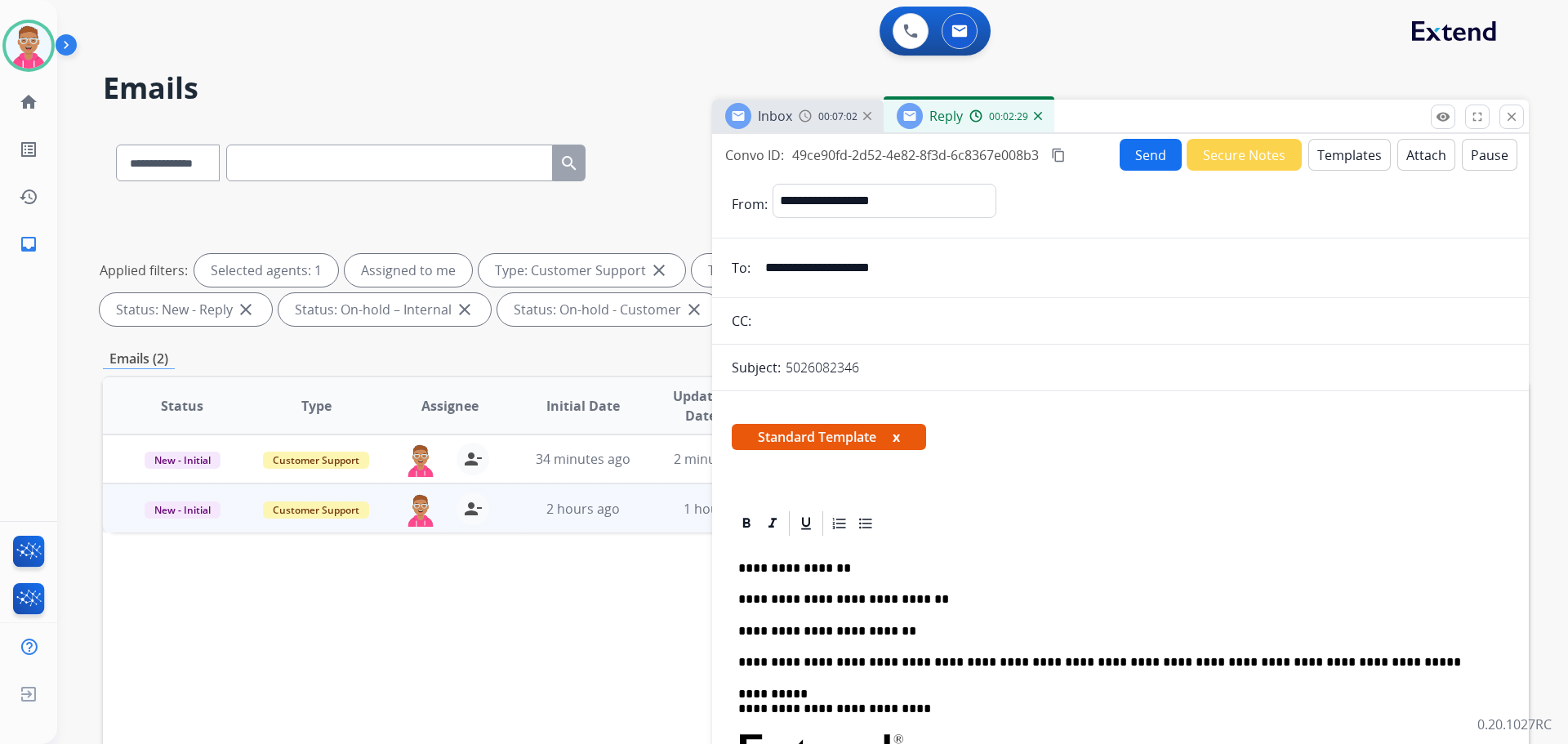
click at [894, 630] on p "**********" at bounding box center [1113, 631] width 751 height 15
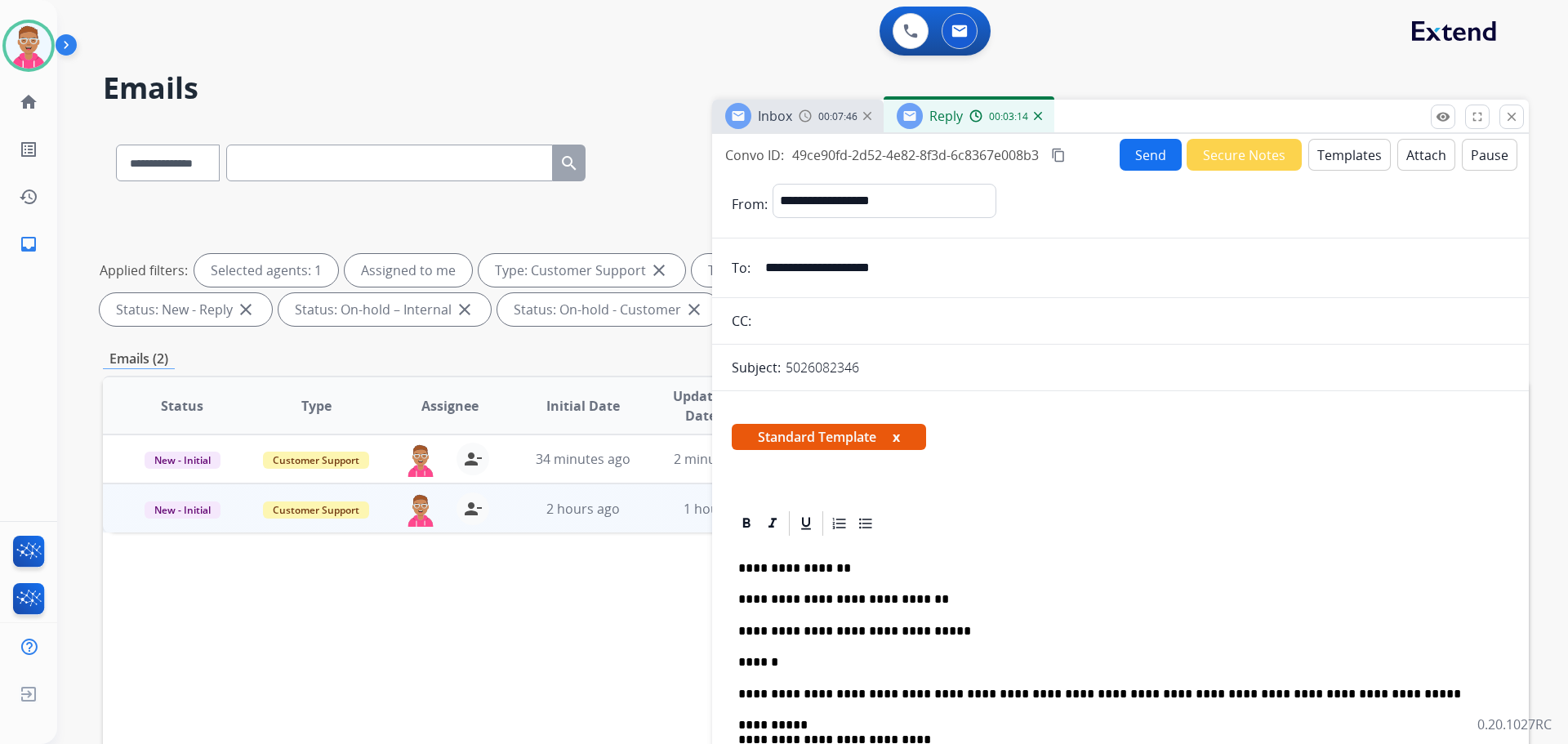
click at [848, 660] on p "******" at bounding box center [1113, 662] width 751 height 15
click at [1133, 146] on button "Send" at bounding box center [1151, 154] width 62 height 32
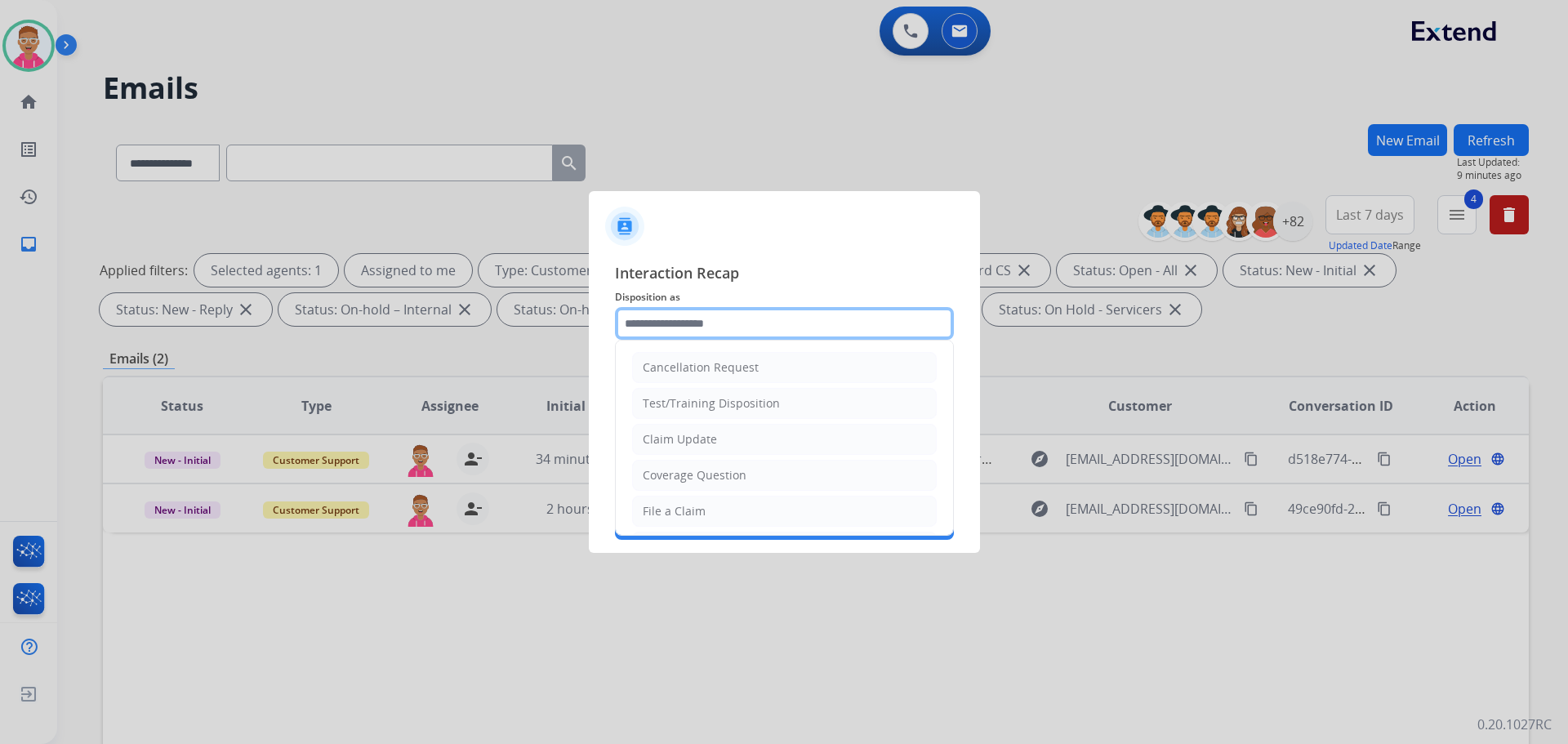
click at [808, 330] on input "text" at bounding box center [784, 323] width 339 height 33
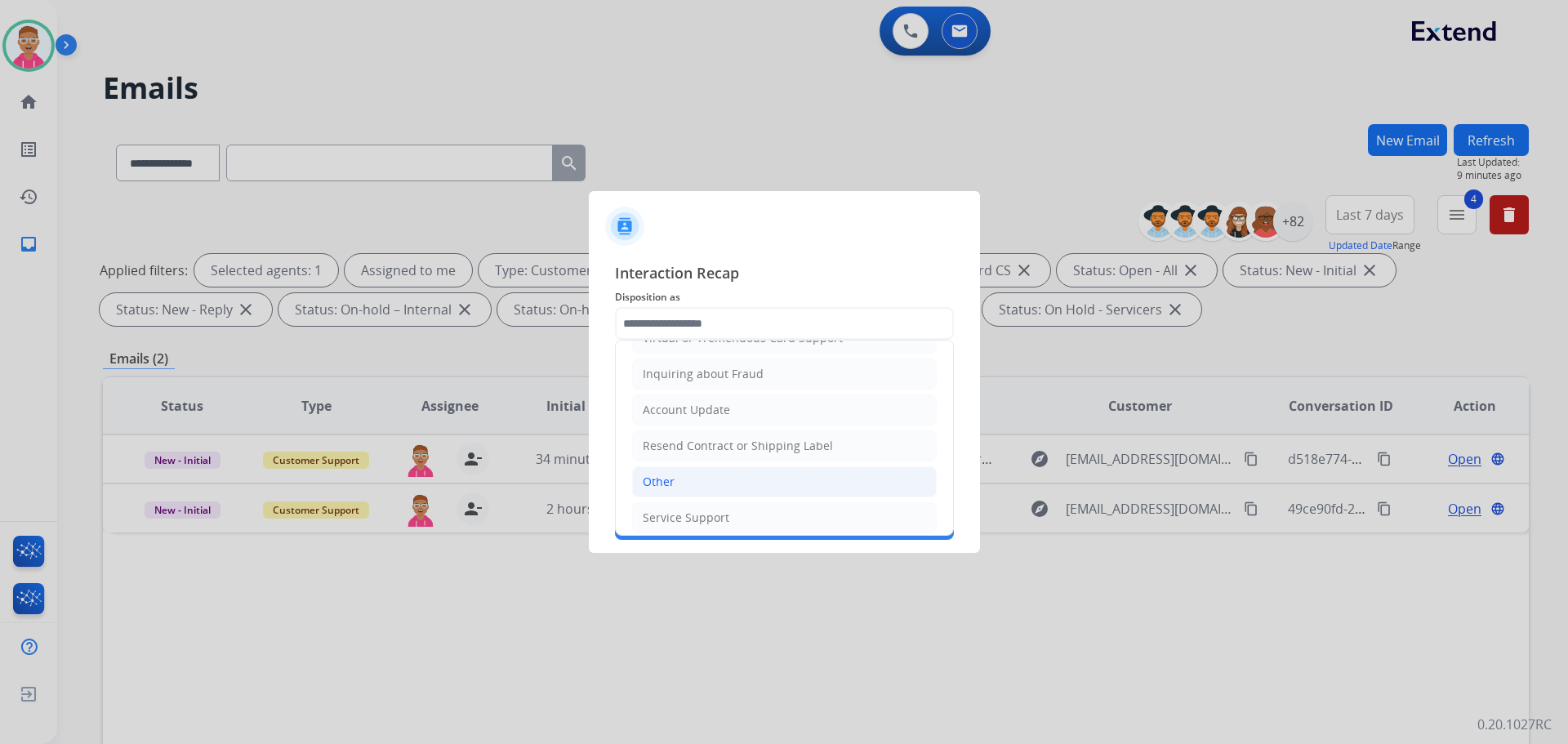
click at [726, 491] on li "Other" at bounding box center [784, 481] width 304 height 31
type input "*****"
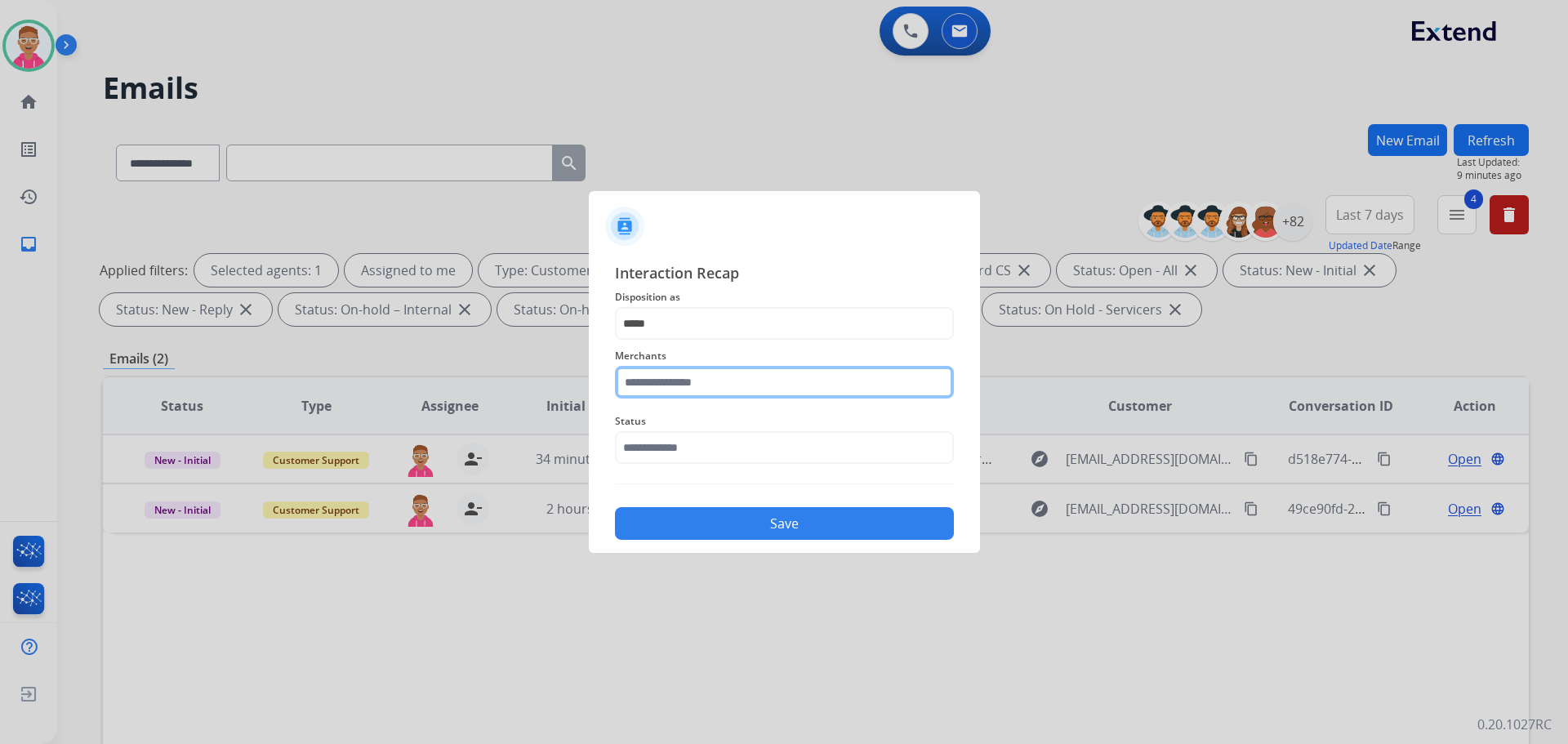
click at [701, 381] on input "text" at bounding box center [784, 382] width 339 height 33
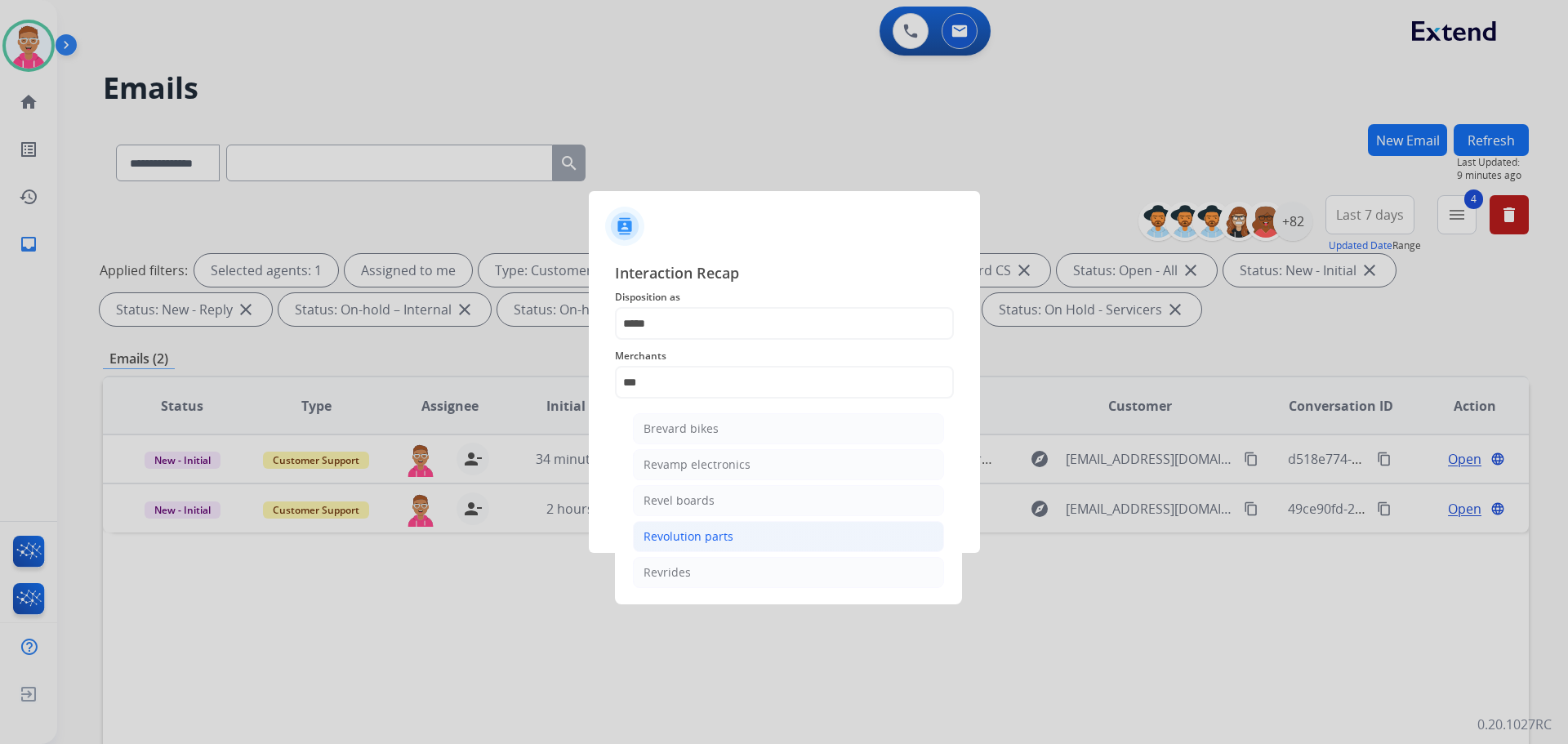
click at [723, 535] on div "Revolution parts" at bounding box center [689, 537] width 90 height 17
type input "**********"
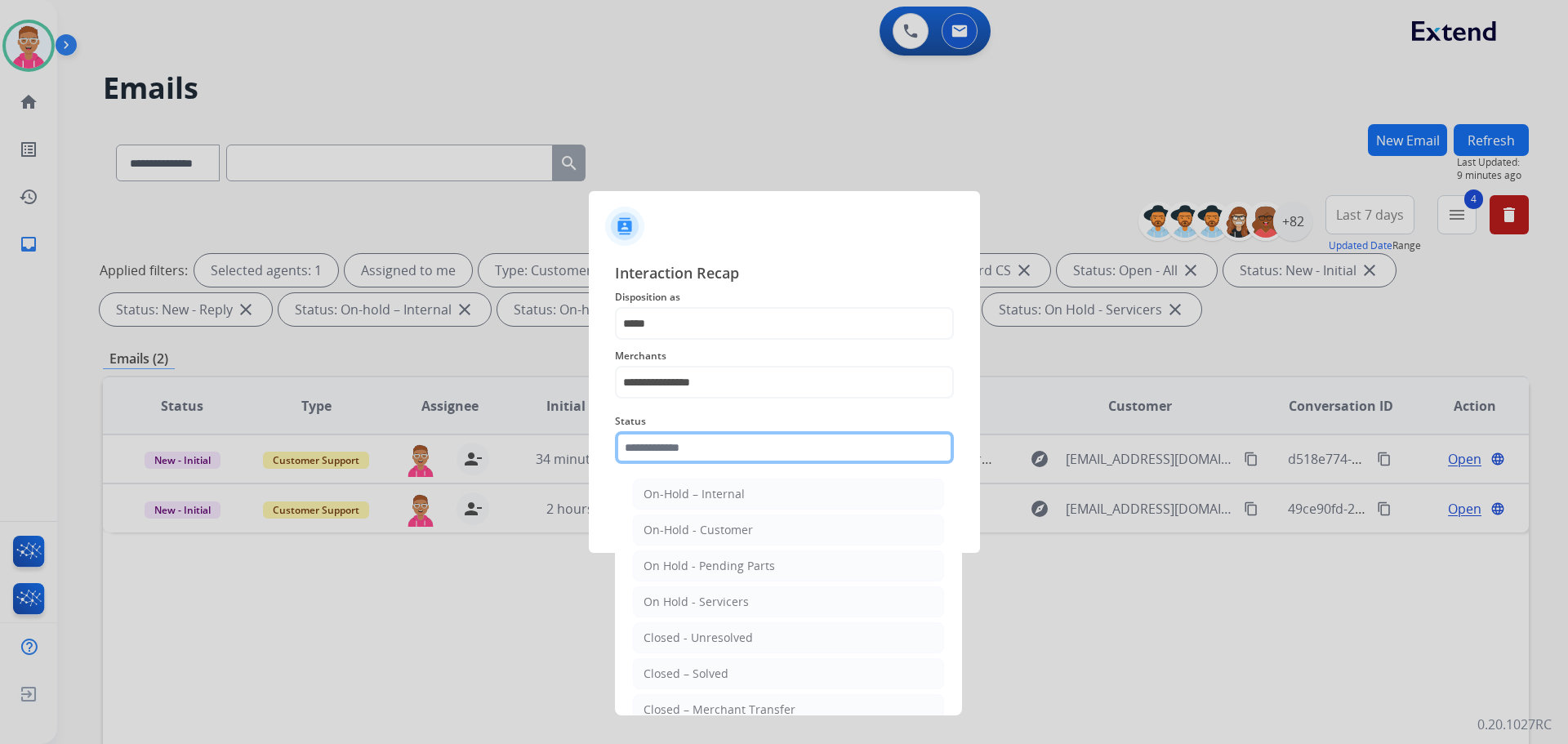
click at [711, 449] on input "text" at bounding box center [784, 447] width 339 height 33
click at [710, 666] on div "Closed – Solved" at bounding box center [686, 674] width 85 height 17
type input "**********"
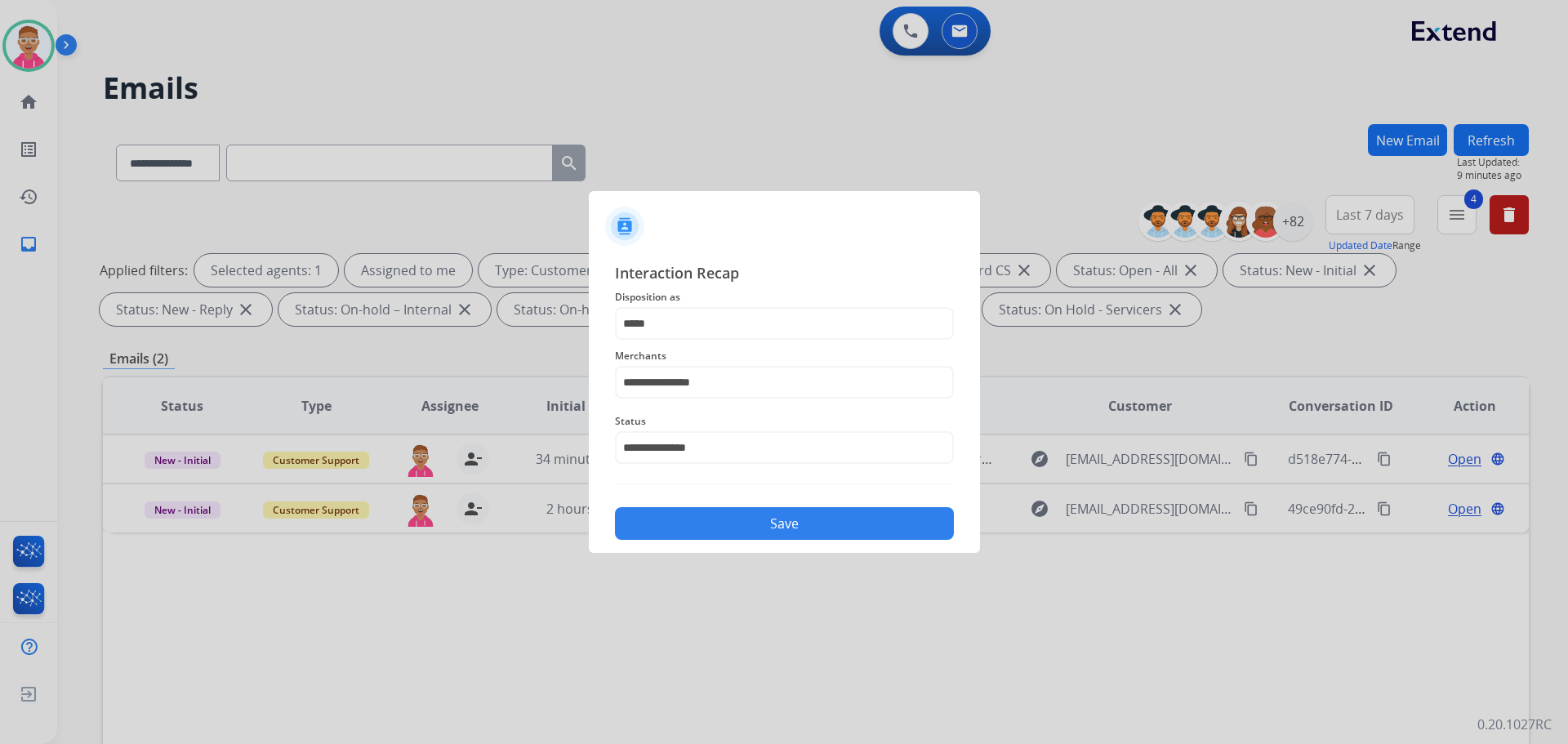
click at [748, 527] on button "Save" at bounding box center [784, 523] width 339 height 33
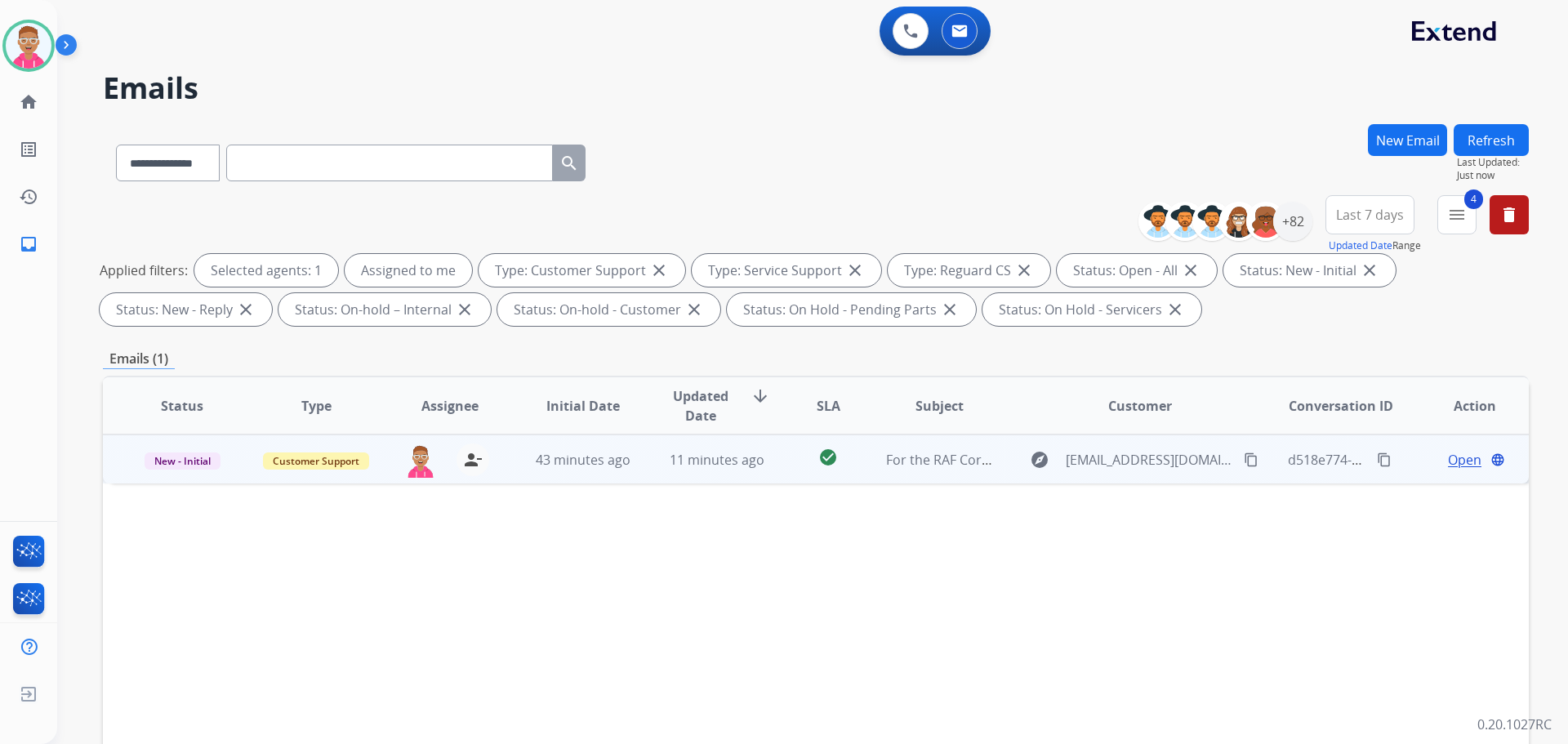
click at [1448, 460] on span "Open" at bounding box center [1465, 460] width 33 height 20
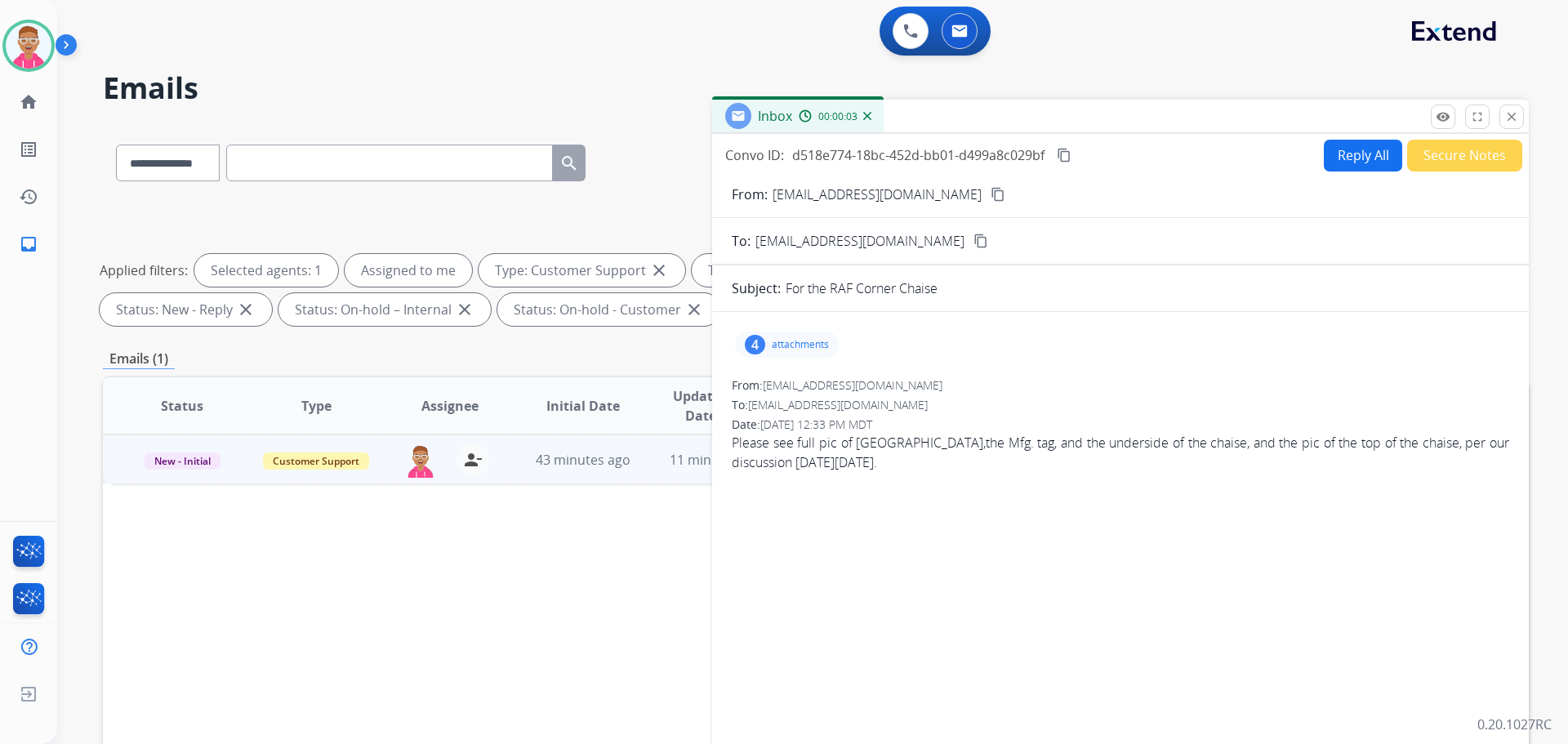
click at [792, 334] on div "4 attachments" at bounding box center [787, 344] width 103 height 26
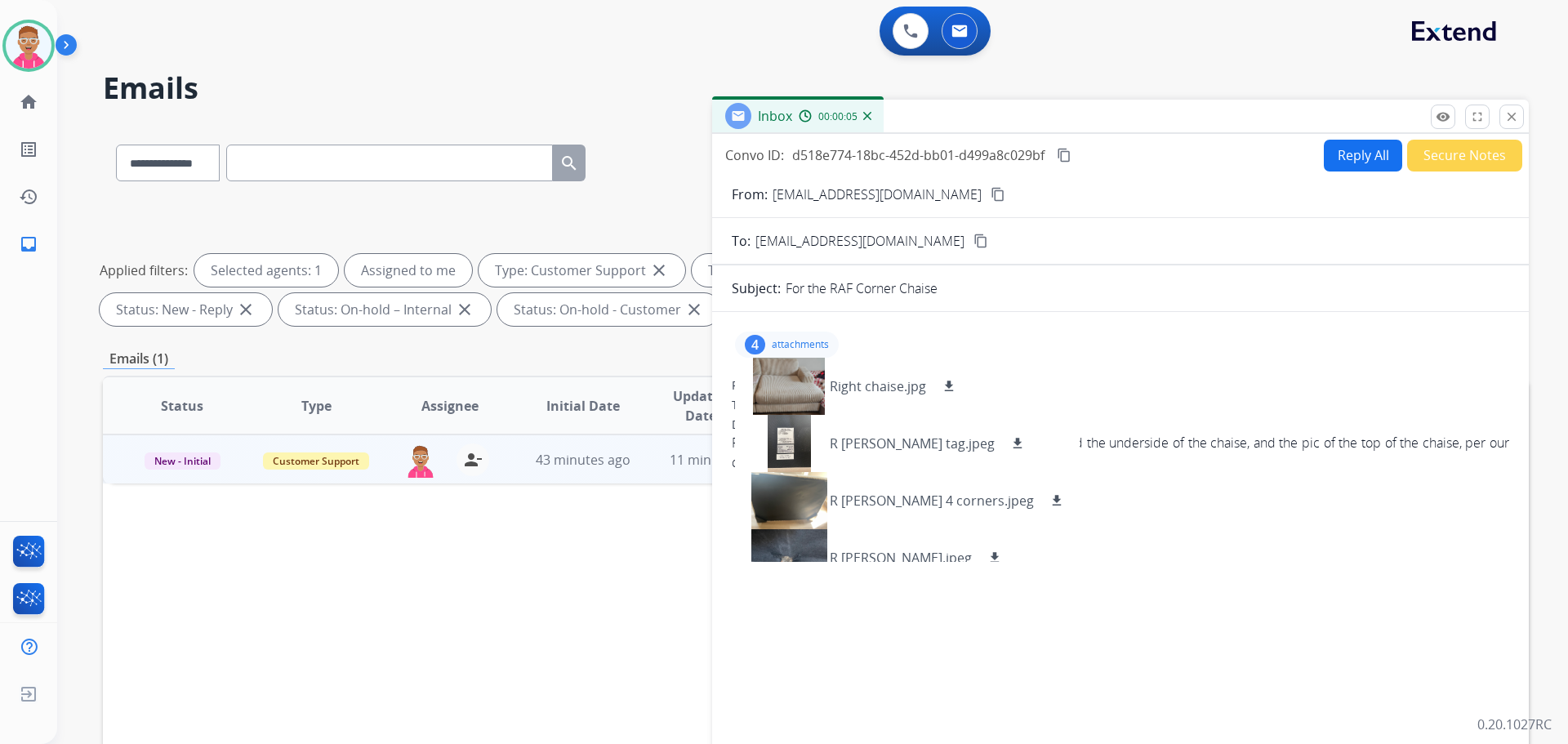
click at [1104, 345] on div "4 attachments Right chaise.jpg download R Chaise Ashley tag.jpeg download R Cha…" at bounding box center [1121, 344] width 777 height 39
click at [1213, 609] on div "4 attachments Right chaise.jpg download R Chaise Ashley tag.jpeg download R Cha…" at bounding box center [1120, 556] width 817 height 462
click at [1122, 364] on div "4 attachments Right chaise.jpg download R Chaise Ashley tag.jpeg download R Cha…" at bounding box center [1121, 344] width 777 height 39
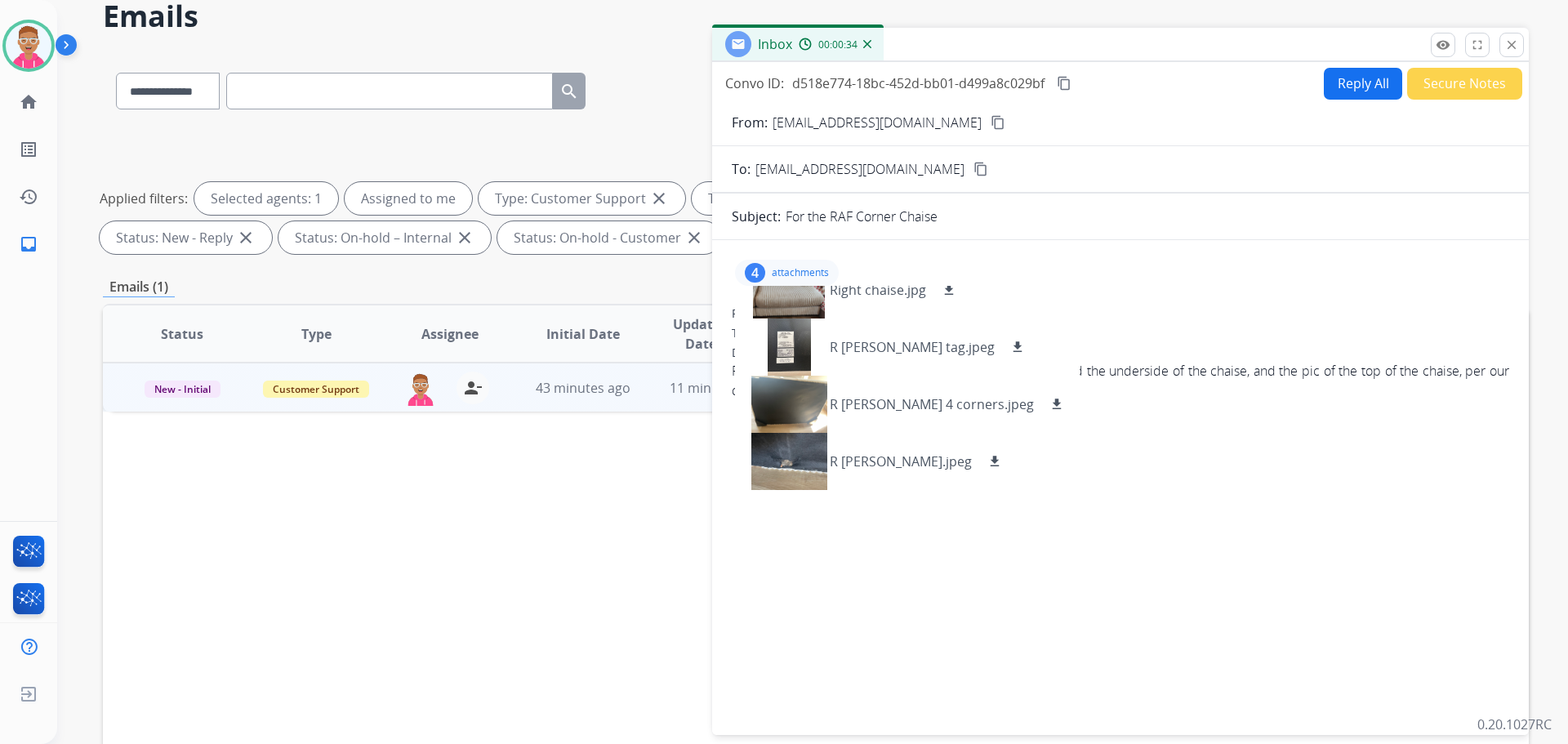
scroll to position [82, 0]
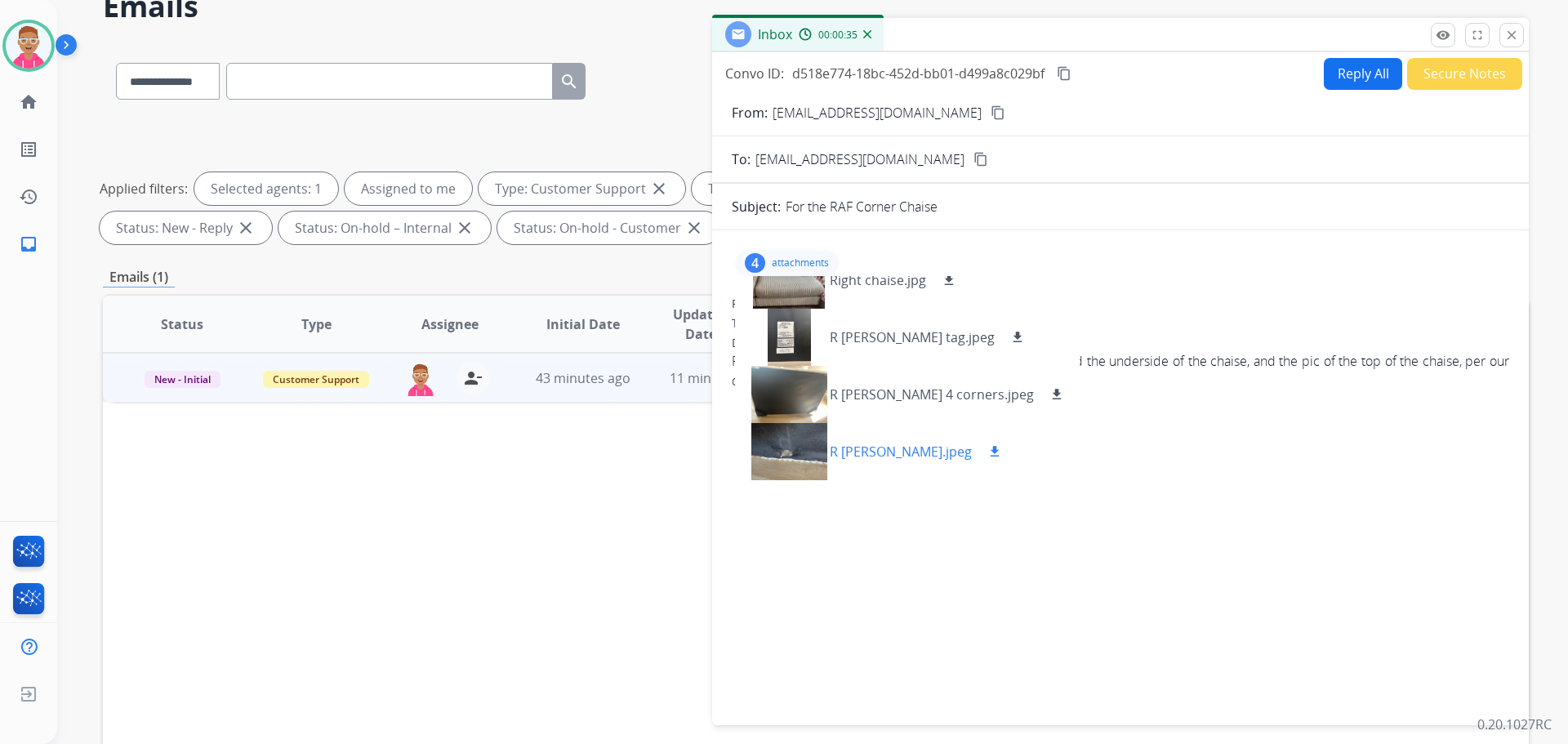
click at [988, 446] on mat-icon "download" at bounding box center [995, 452] width 15 height 15
drag, startPoint x: 1040, startPoint y: 393, endPoint x: 1019, endPoint y: 374, distance: 28.3
click at [1050, 393] on mat-icon "download" at bounding box center [1058, 395] width 15 height 15
click at [1011, 337] on mat-icon "download" at bounding box center [1018, 338] width 15 height 15
click at [939, 275] on div "4 attachments Right chaise.jpg download R Chaise Ashley tag.jpeg download R Cha…" at bounding box center [1121, 263] width 777 height 39
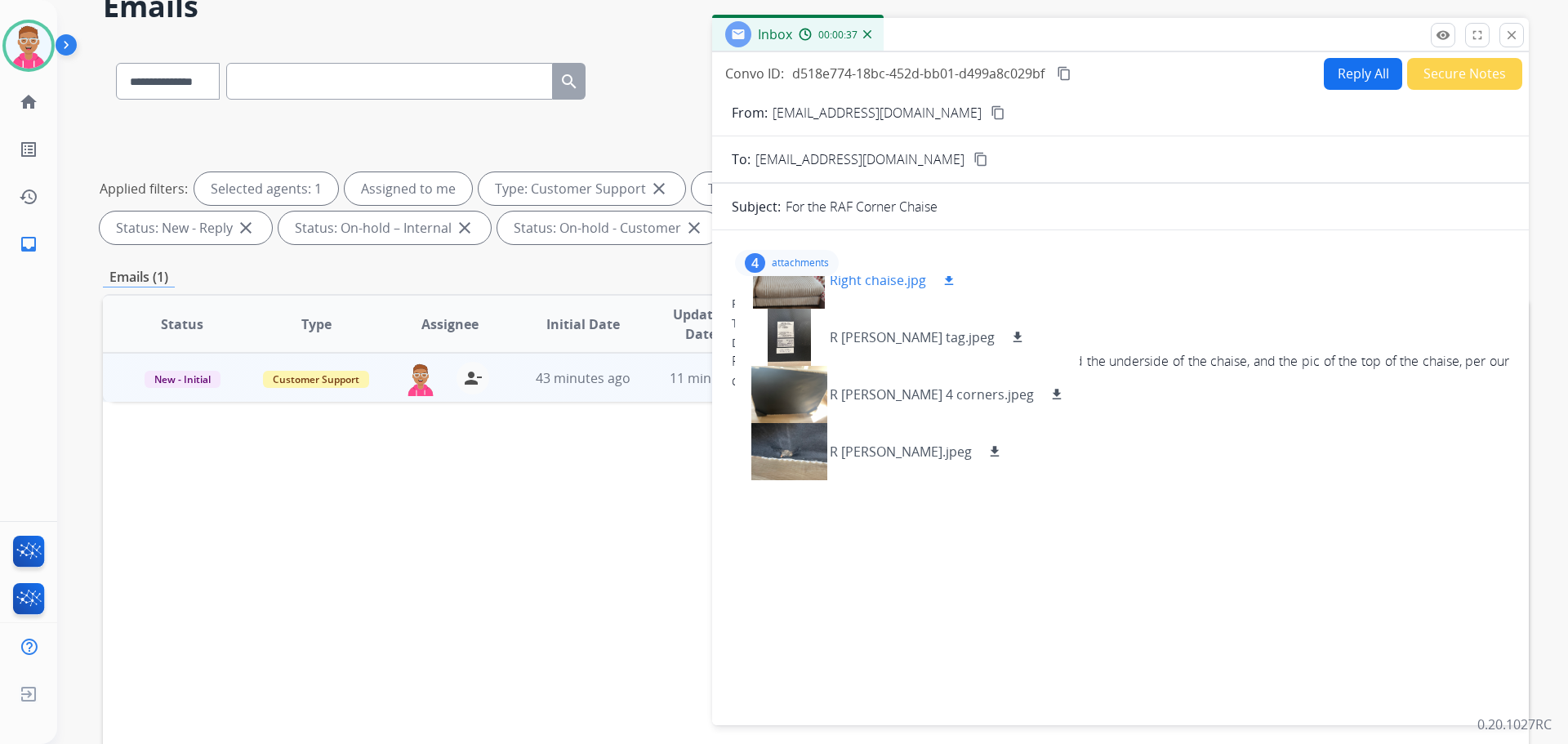
click at [942, 279] on mat-icon "download" at bounding box center [949, 280] width 15 height 15
click at [1160, 298] on div "From: ariannedetroy84@gmail.com" at bounding box center [1121, 304] width 777 height 17
click at [1224, 485] on div "4 attachments Right chaise.jpg download R Chaise Ashley tag.jpeg download R Cha…" at bounding box center [1120, 475] width 817 height 462
click at [792, 258] on p "attachments" at bounding box center [801, 264] width 58 height 13
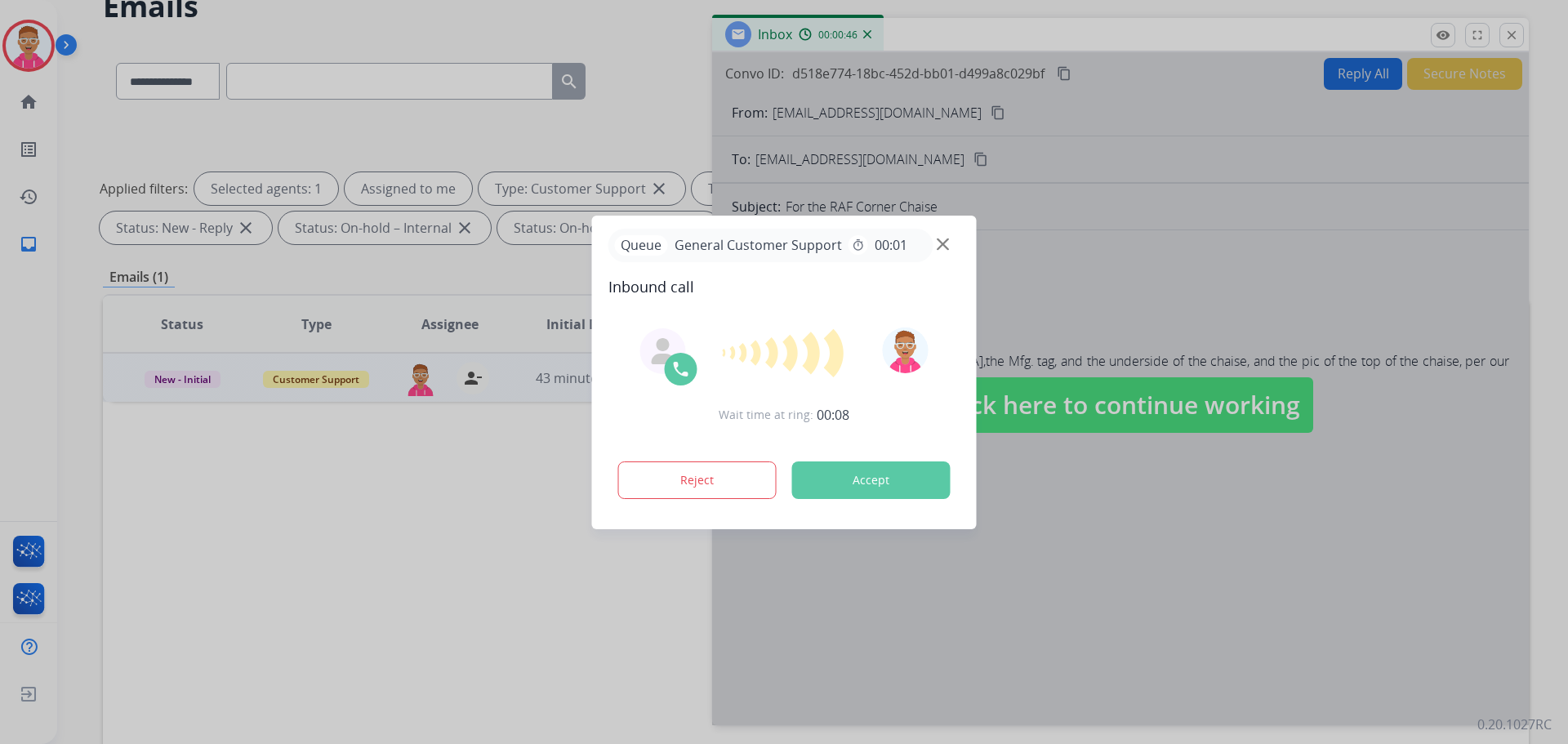
click at [1123, 545] on div at bounding box center [784, 372] width 1568 height 744
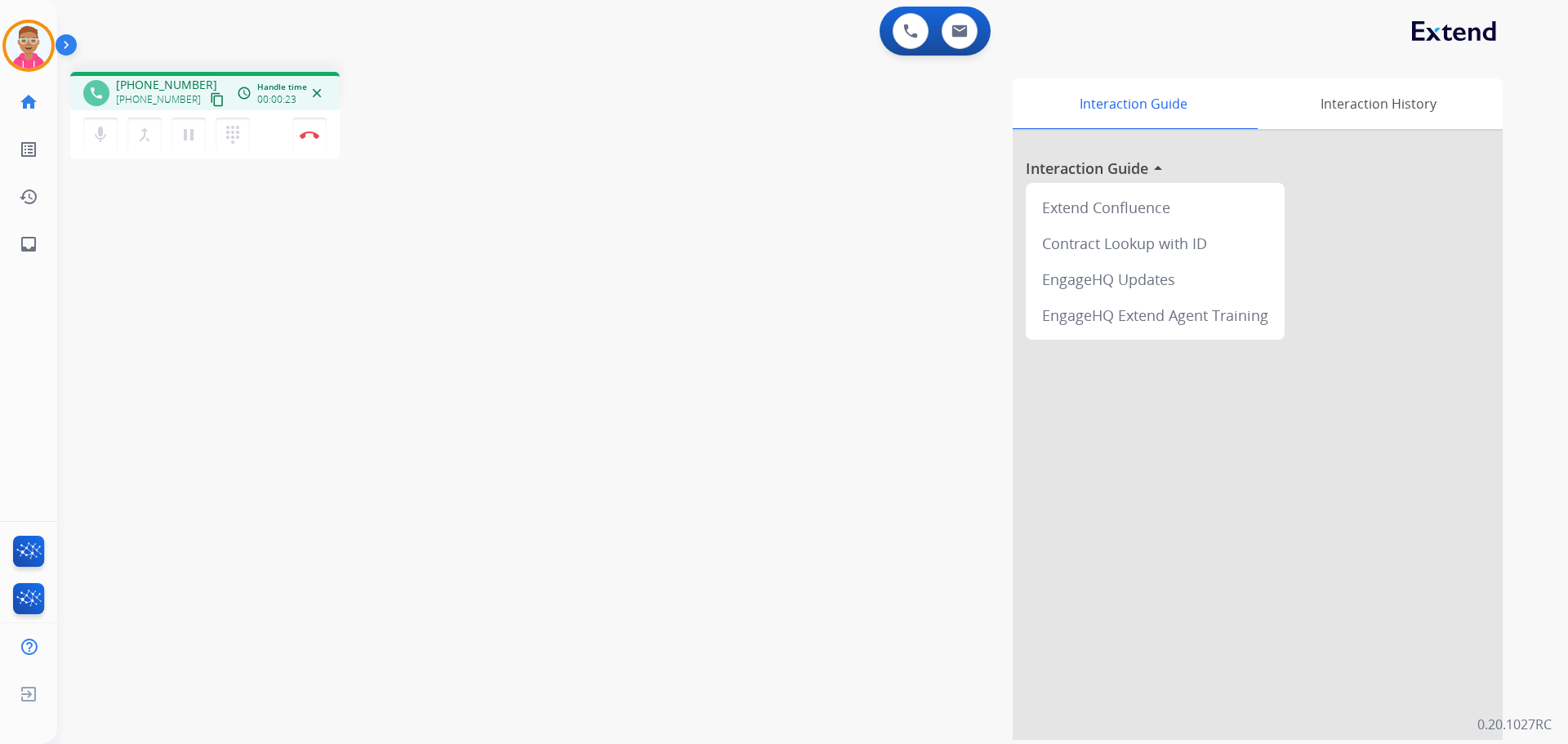
click at [210, 94] on mat-icon "content_copy" at bounding box center [218, 100] width 15 height 15
click at [891, 301] on div "Interaction Guide Interaction History Interaction Guide arrow_drop_up Extend Co…" at bounding box center [1022, 409] width 962 height 661
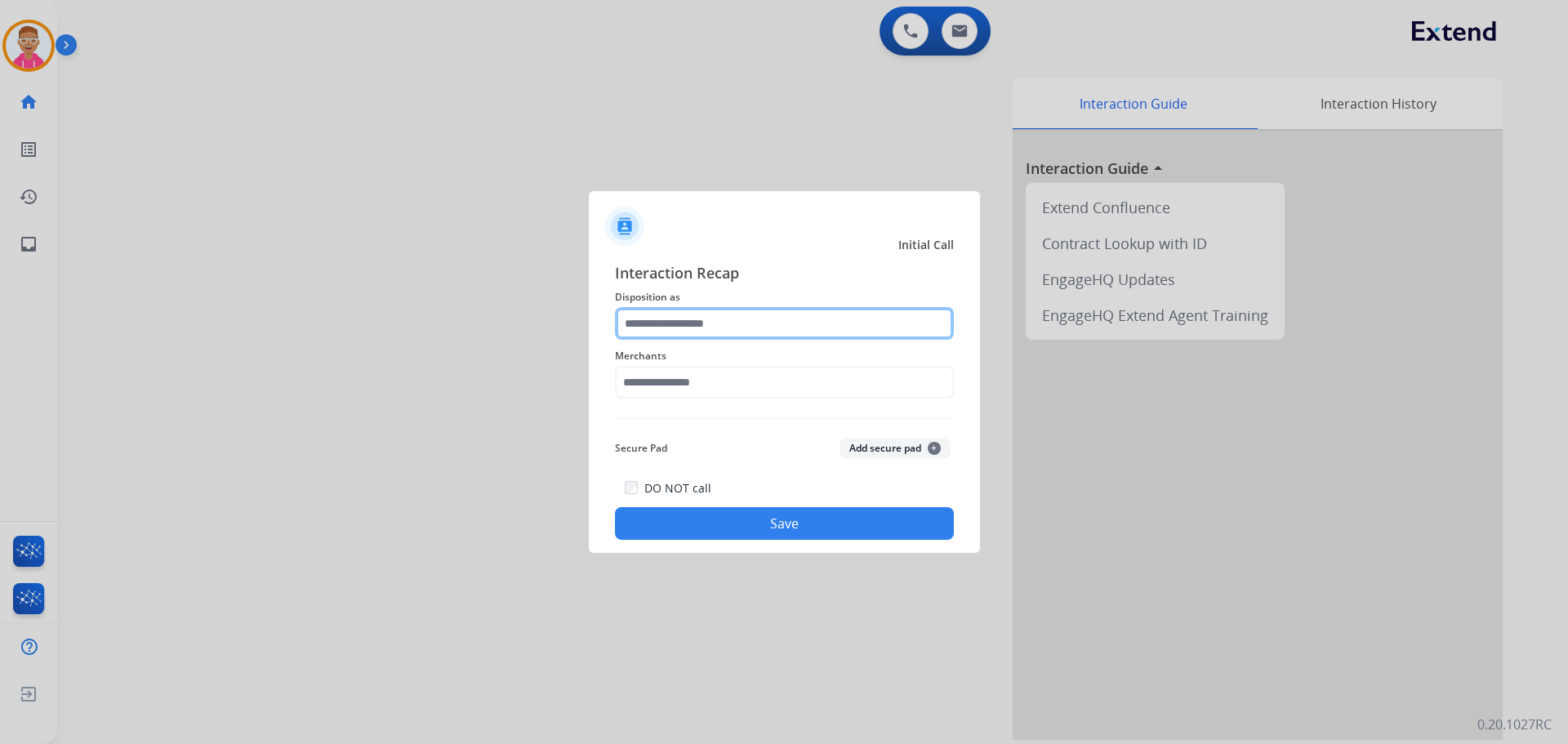
click at [712, 316] on input "text" at bounding box center [784, 323] width 339 height 33
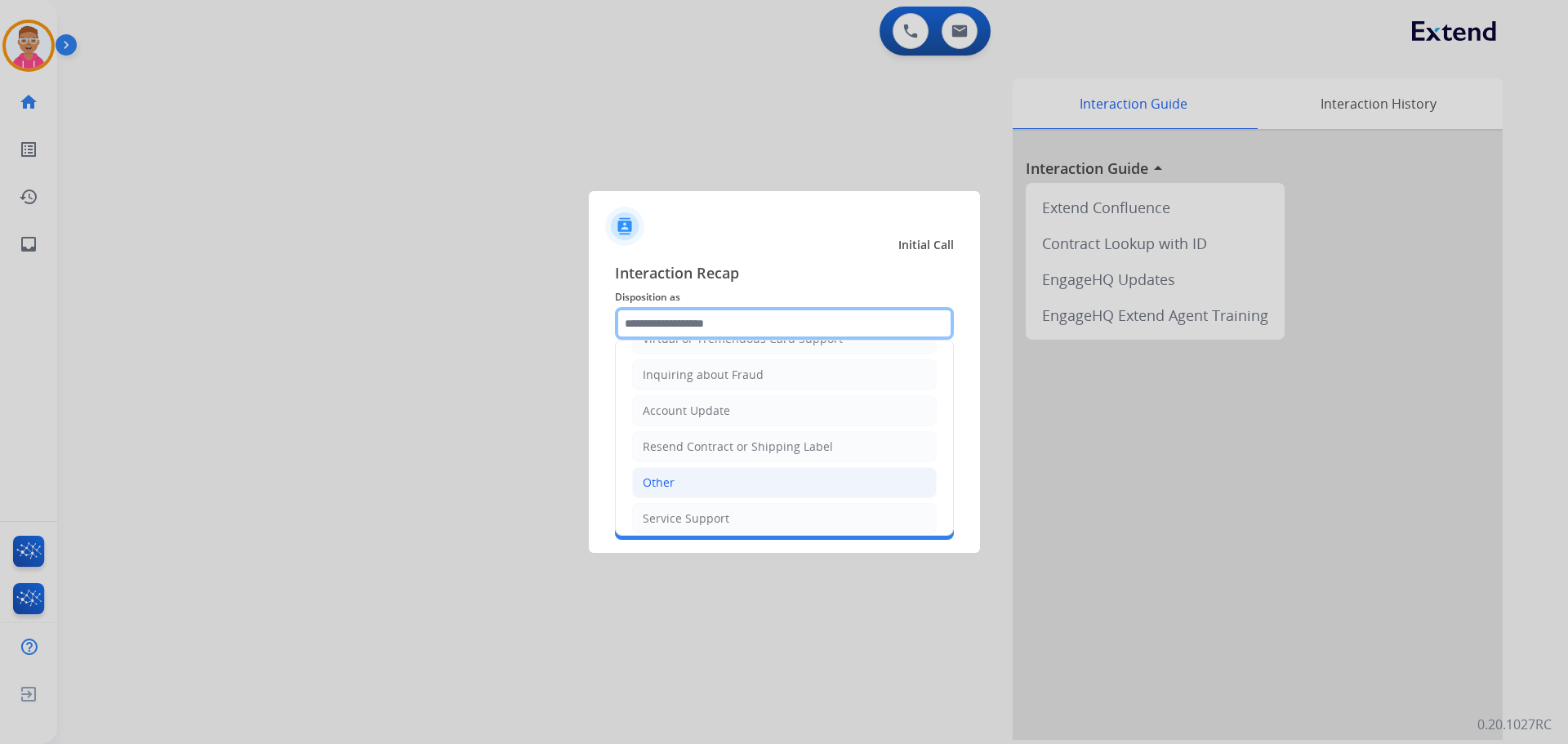
scroll to position [255, 0]
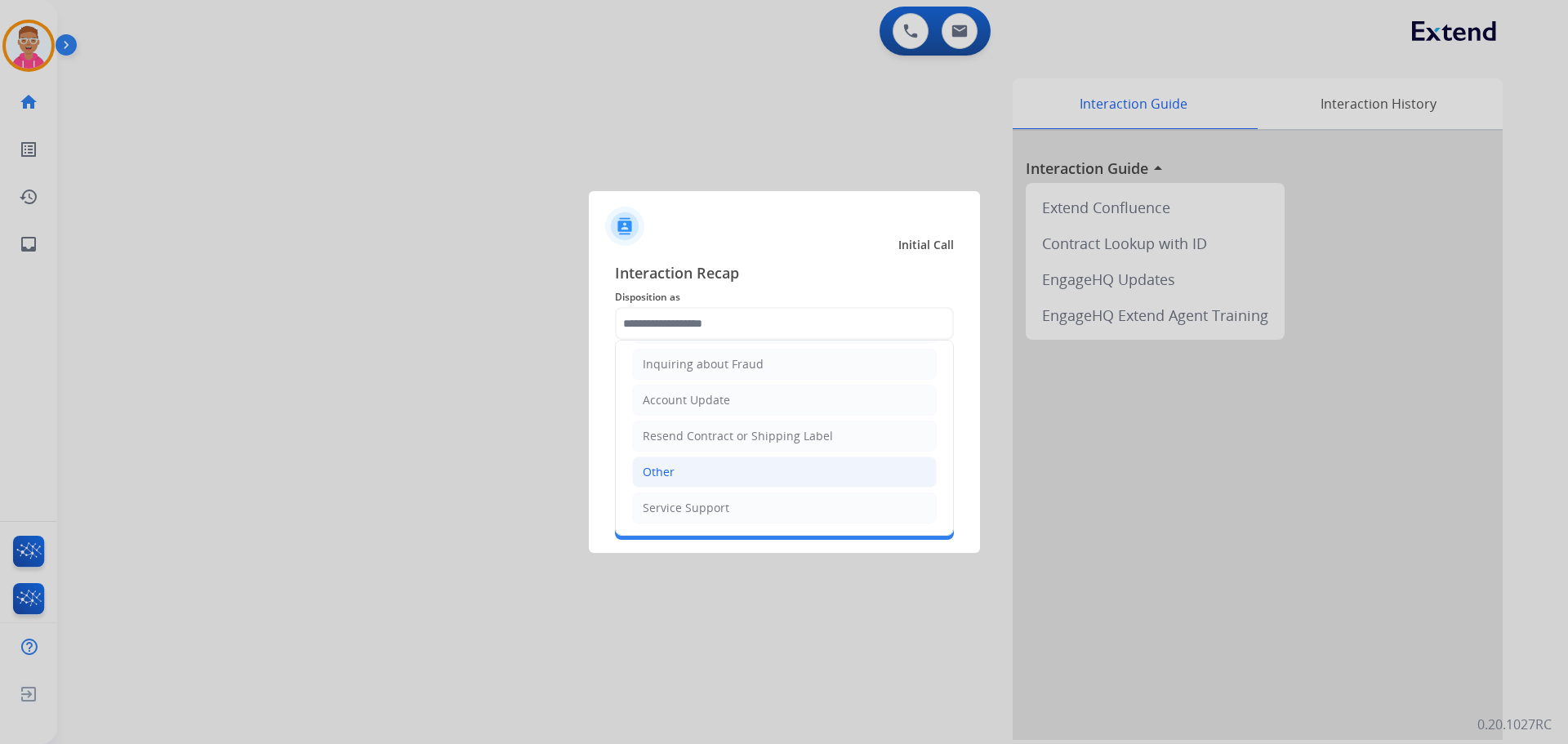
click at [711, 475] on li "Other" at bounding box center [784, 471] width 304 height 31
type input "*****"
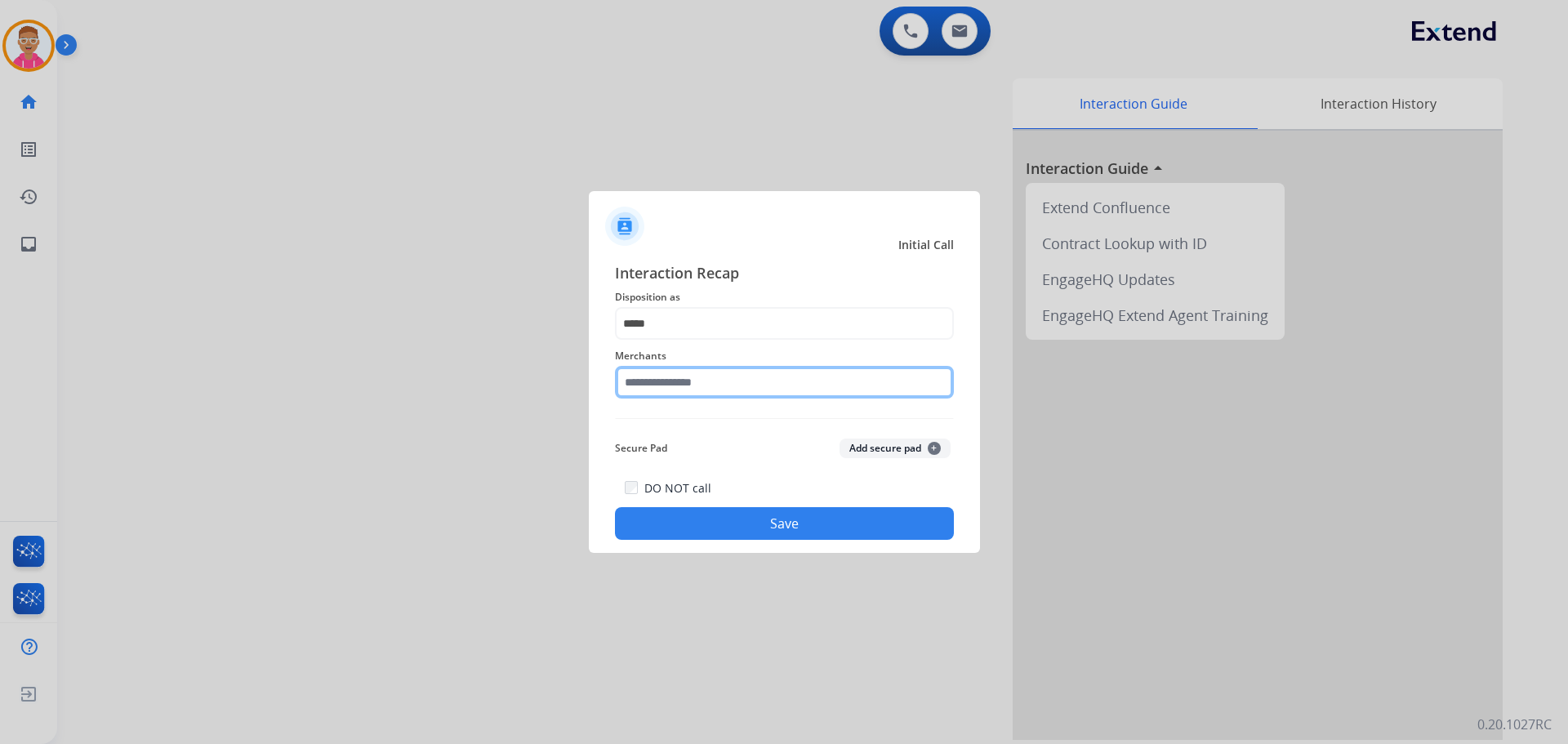
click at [734, 384] on input "text" at bounding box center [784, 382] width 339 height 33
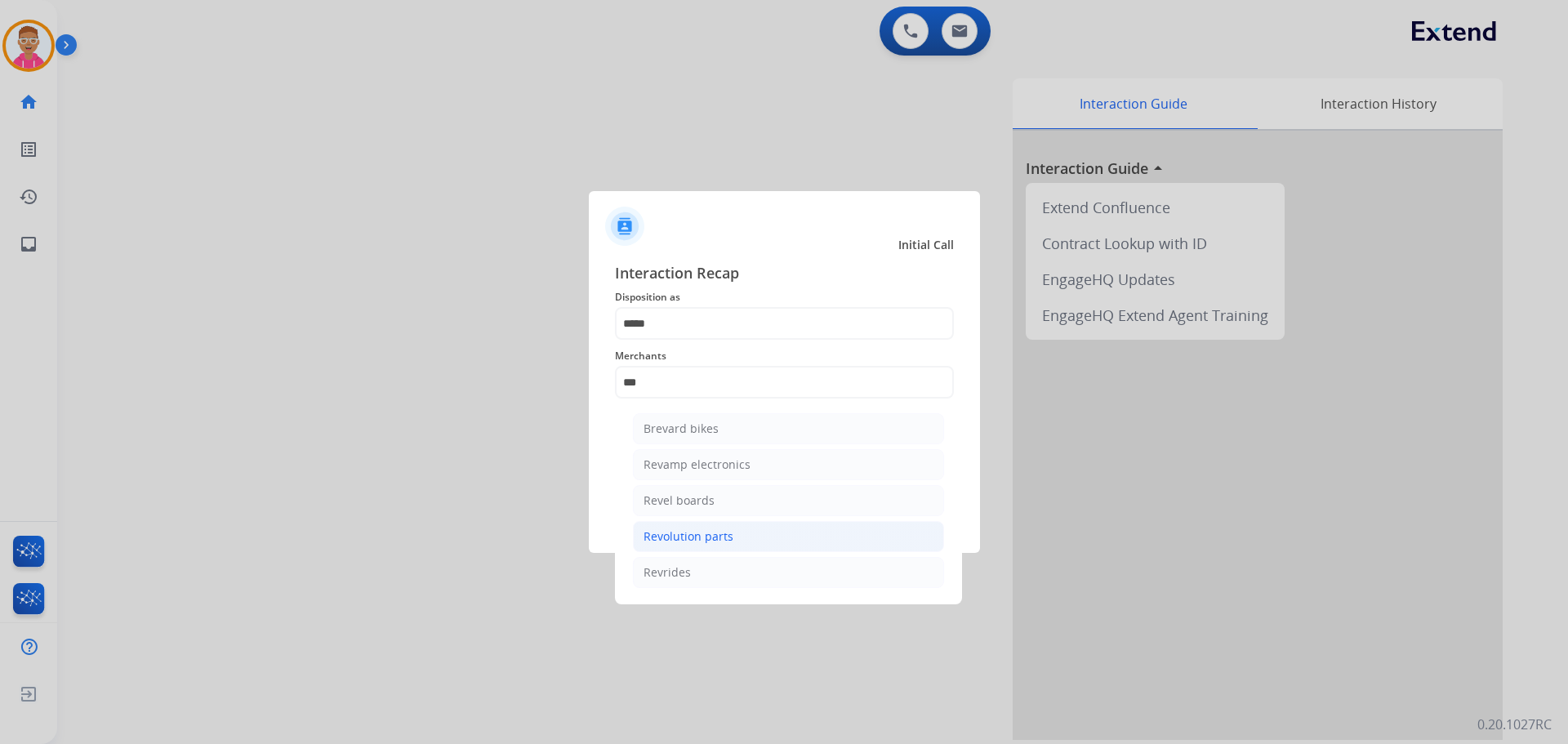
click at [726, 540] on div "Revolution parts" at bounding box center [689, 537] width 90 height 17
type input "**********"
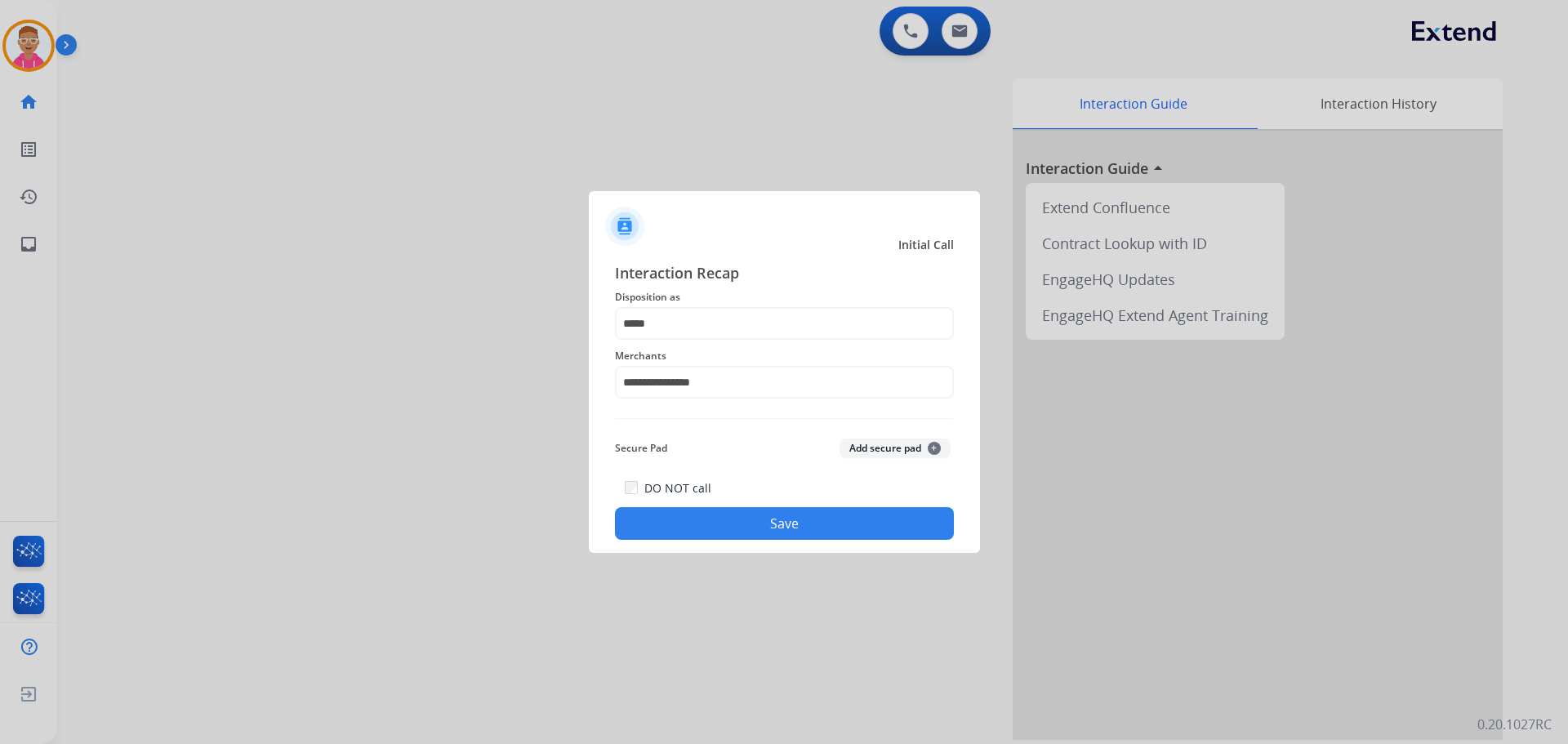
click at [711, 515] on button "Save" at bounding box center [784, 523] width 339 height 33
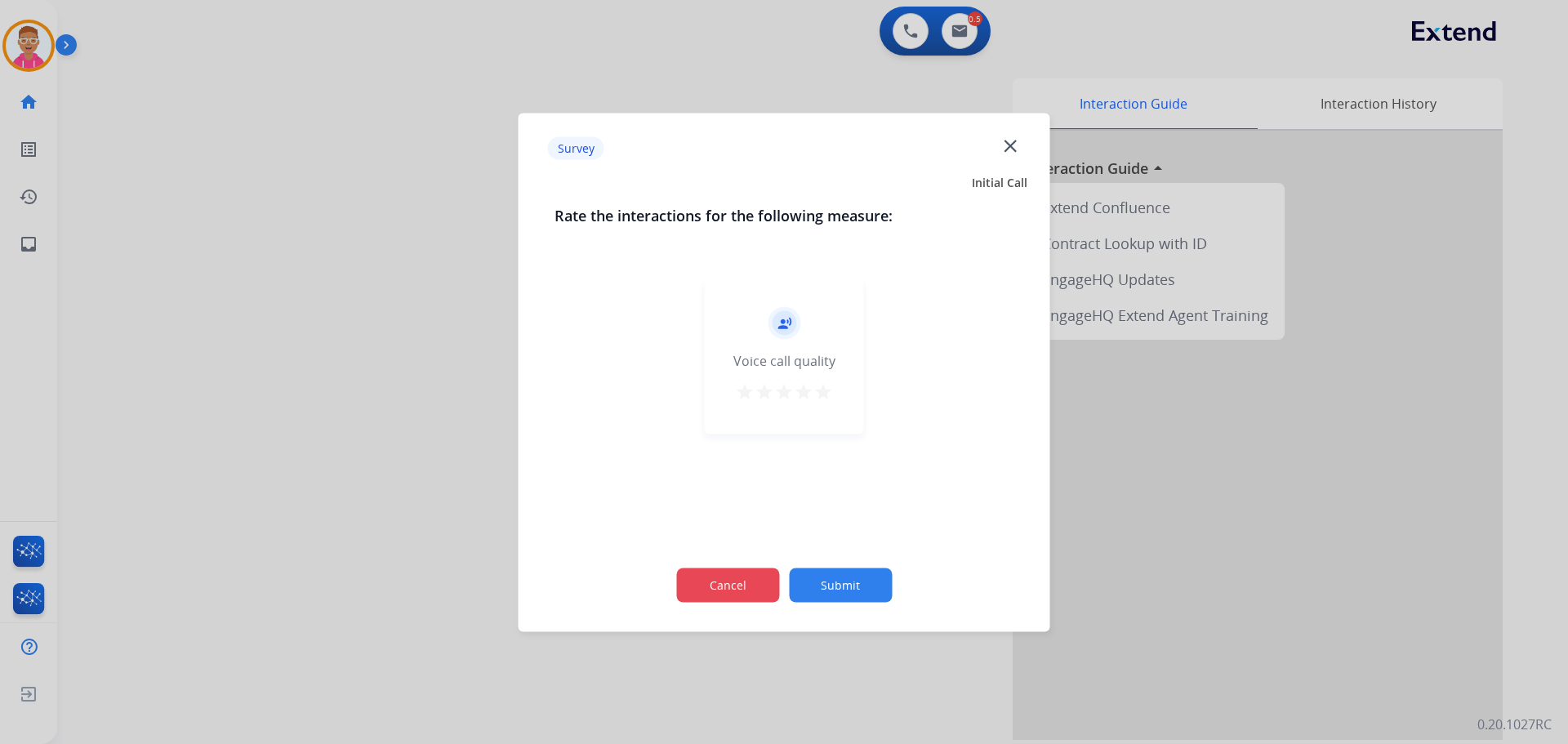
click at [730, 577] on button "Cancel" at bounding box center [727, 585] width 103 height 34
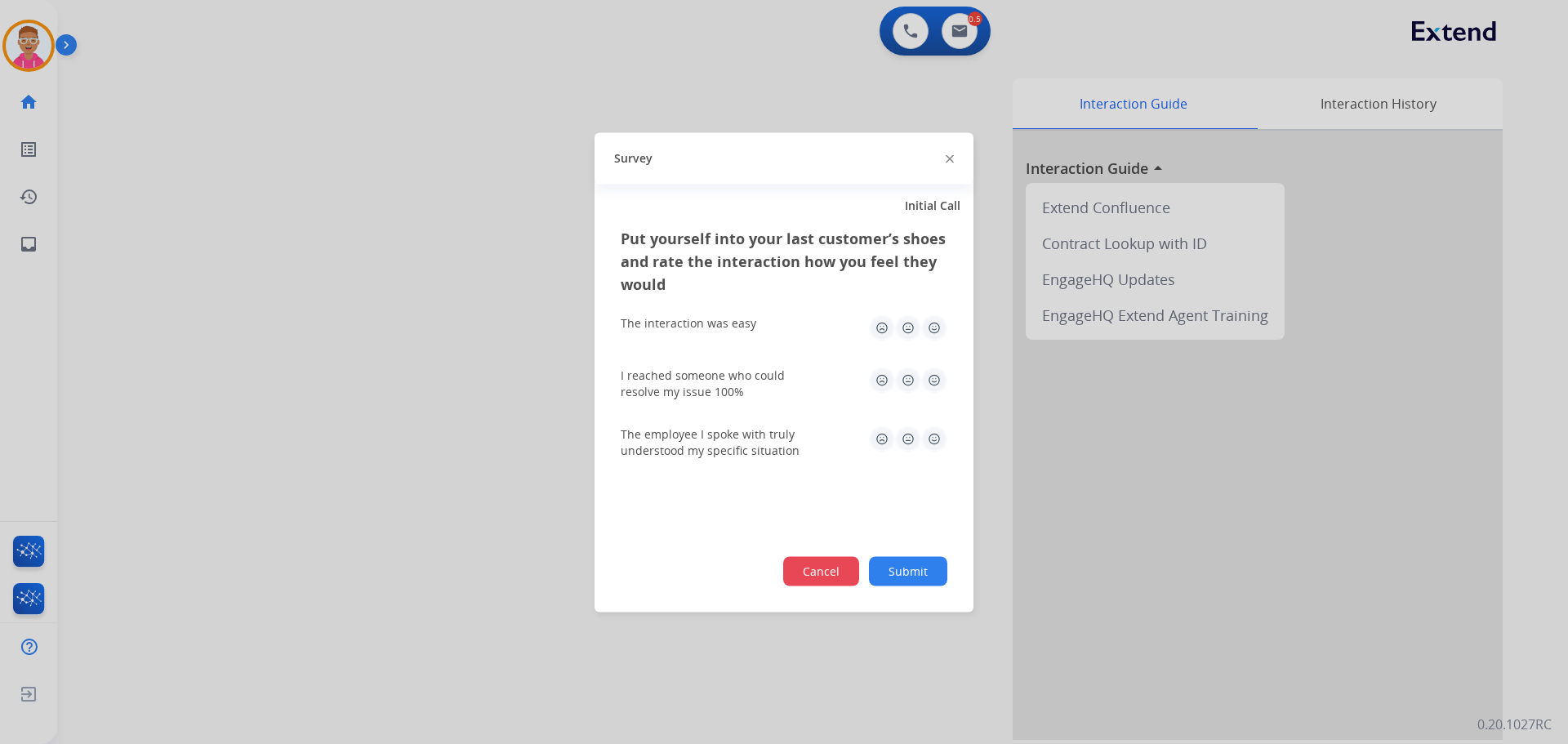
click at [797, 569] on button "Cancel" at bounding box center [821, 571] width 76 height 29
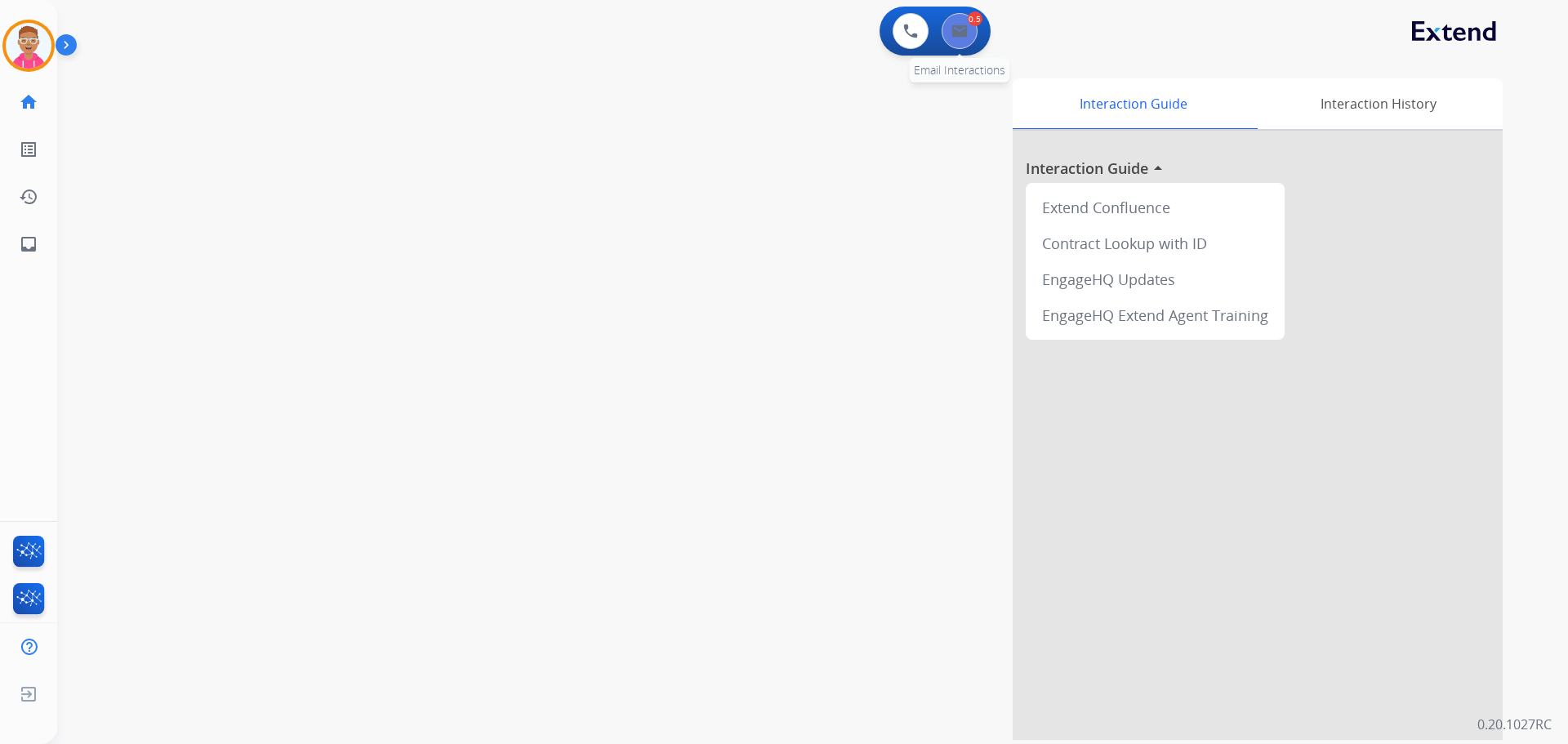
drag, startPoint x: 972, startPoint y: 13, endPoint x: 967, endPoint y: 28, distance: 15.8
click at [969, 19] on div "0.5" at bounding box center [976, 19] width 15 height 15
click at [967, 28] on img at bounding box center [960, 31] width 17 height 13
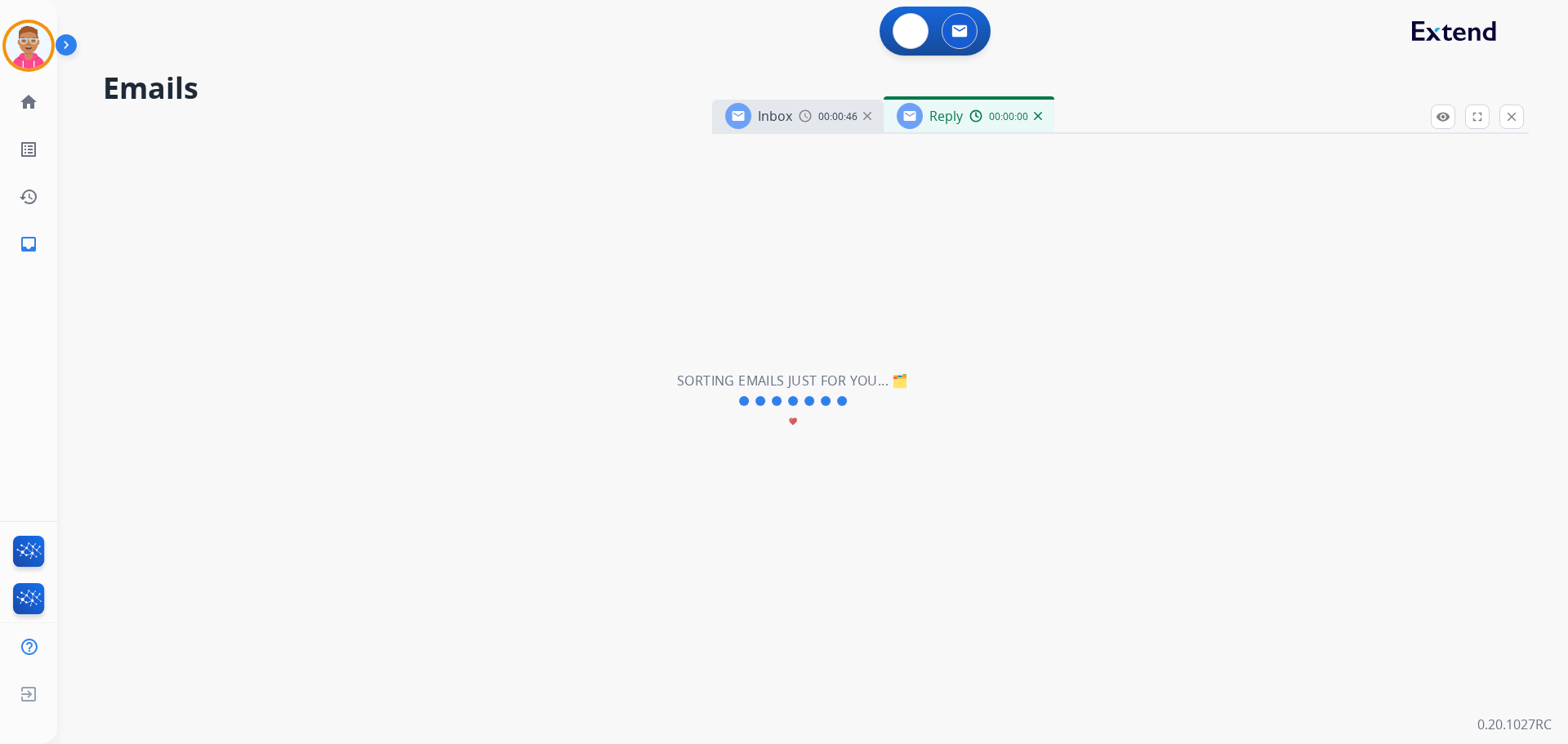
select select "**********"
click at [1128, 16] on div "0 Voice Interactions 0 Email Interactions" at bounding box center [802, 33] width 1452 height 53
click at [915, 24] on img at bounding box center [911, 31] width 15 height 15
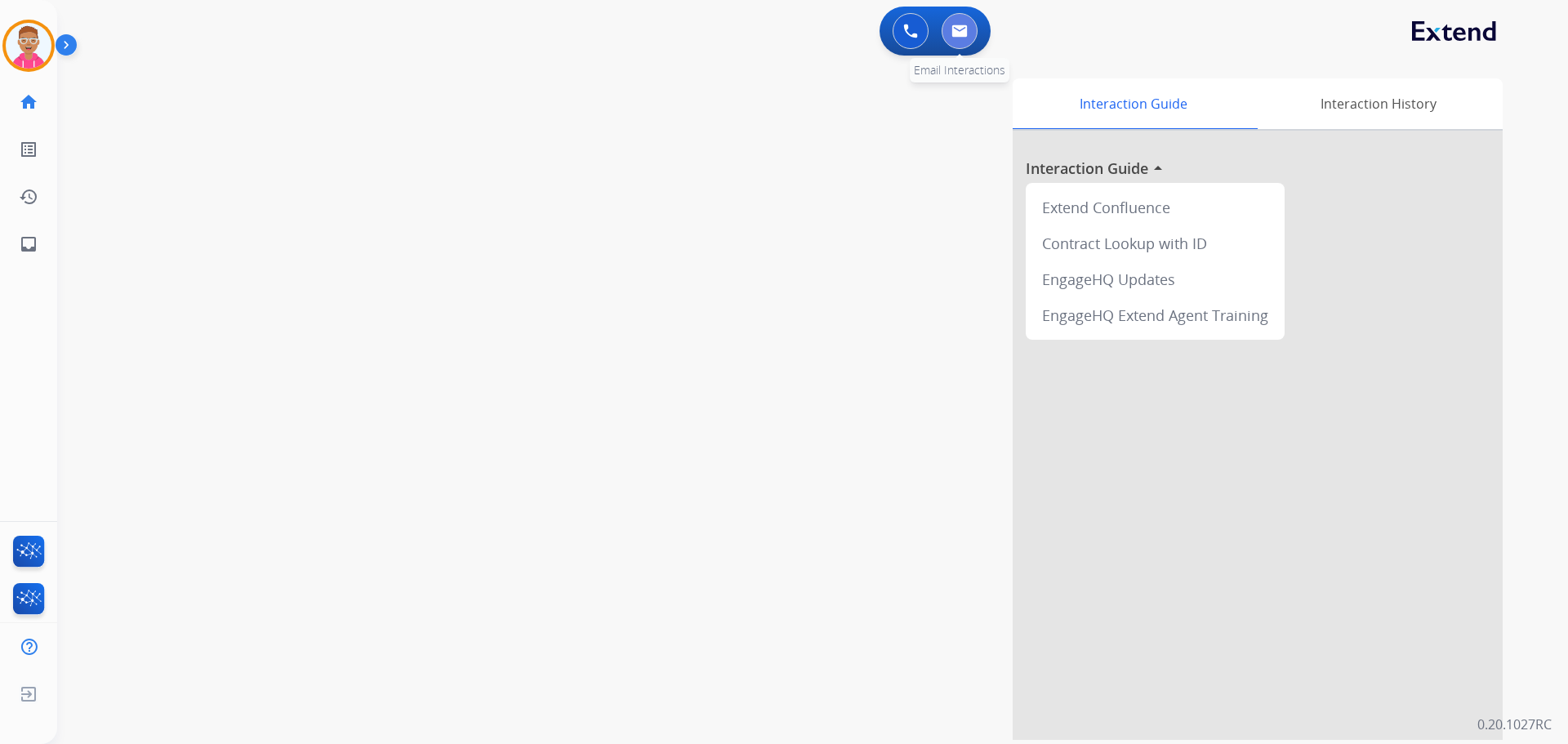
click at [956, 31] on img at bounding box center [960, 31] width 17 height 13
select select "**********"
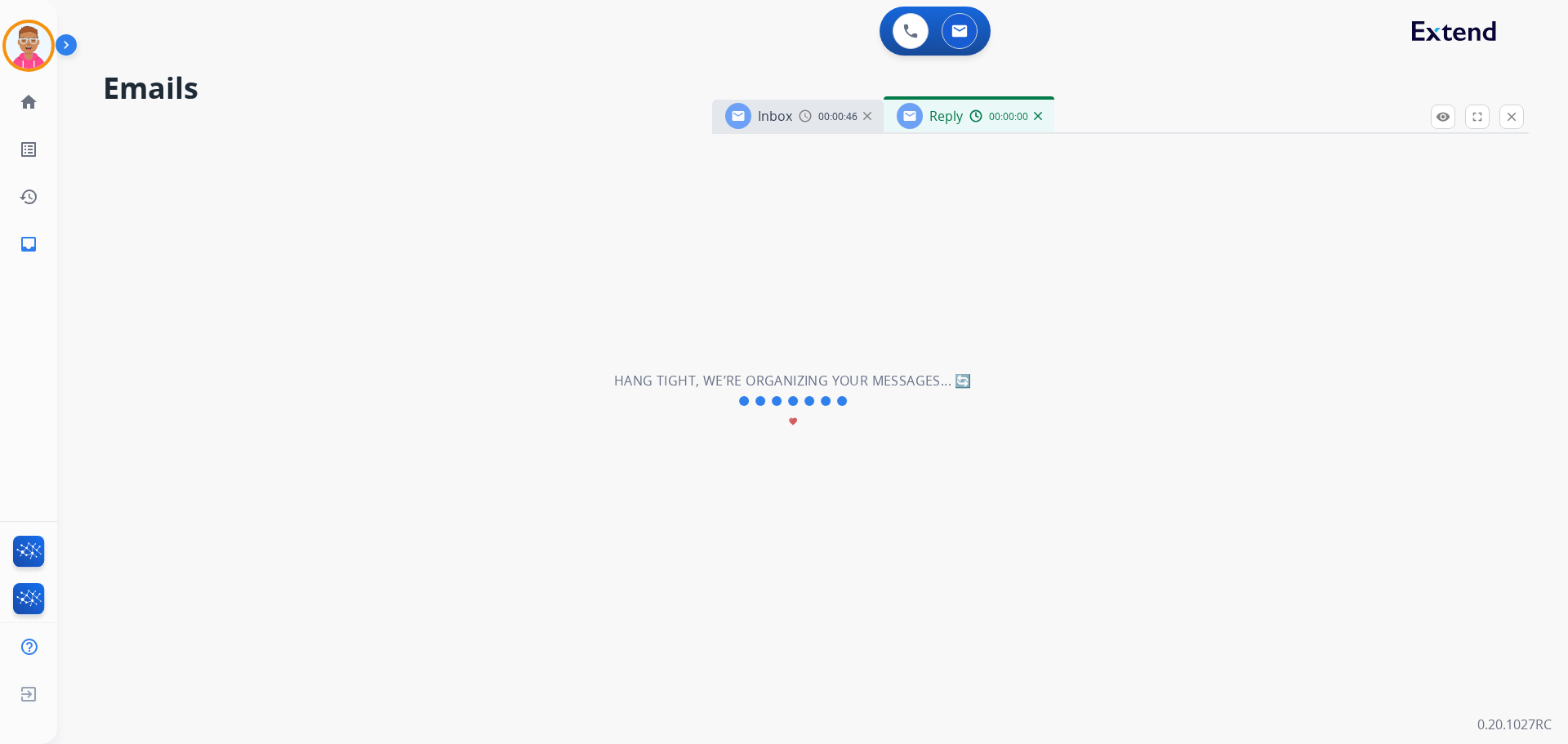
select select "**********"
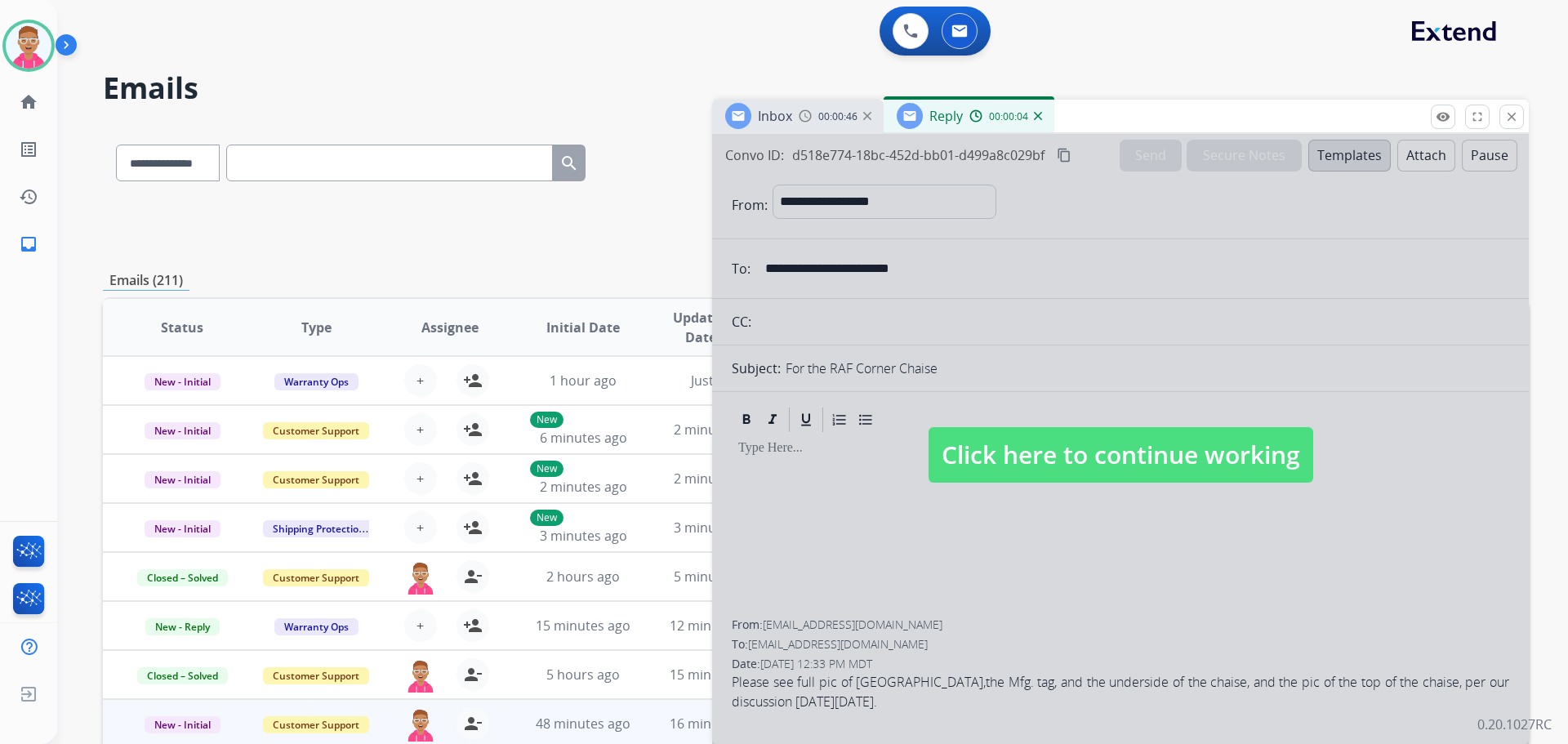
click at [1078, 485] on div at bounding box center [1120, 440] width 817 height 611
select select
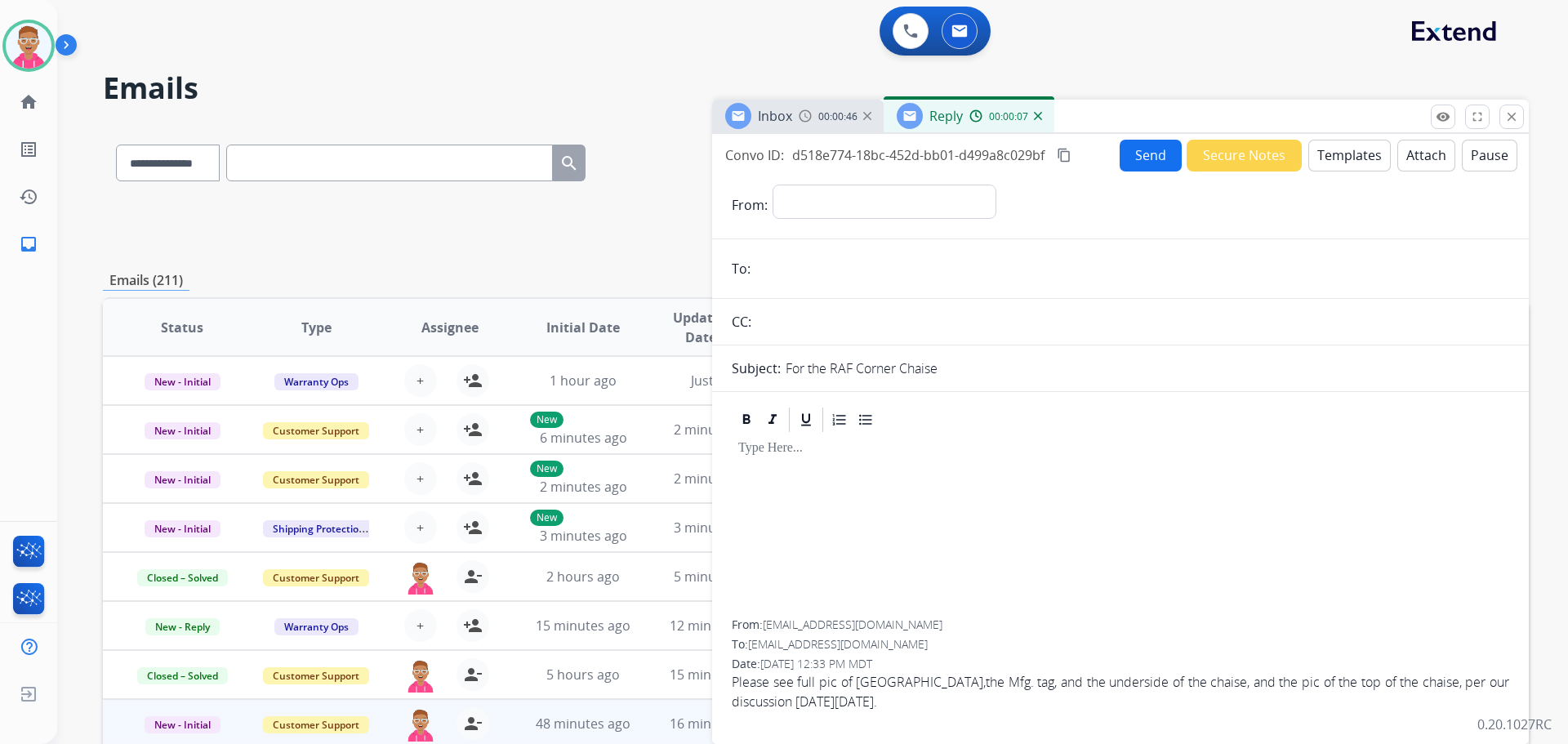
click at [924, 115] on div "Reply" at bounding box center [929, 115] width 66 height 26
click at [803, 118] on img at bounding box center [806, 116] width 13 height 13
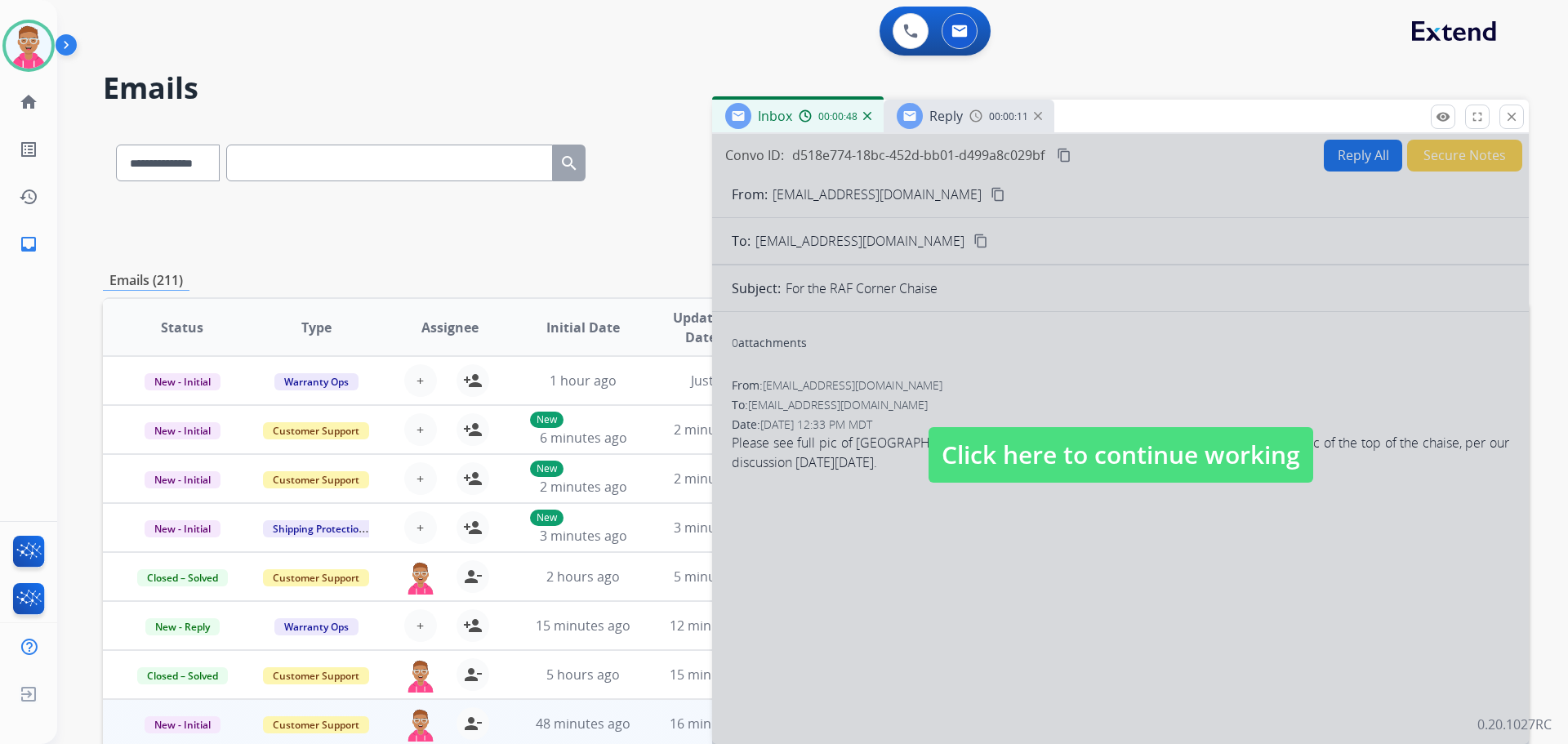
click at [1026, 463] on span "Click here to continue working" at bounding box center [1121, 455] width 384 height 56
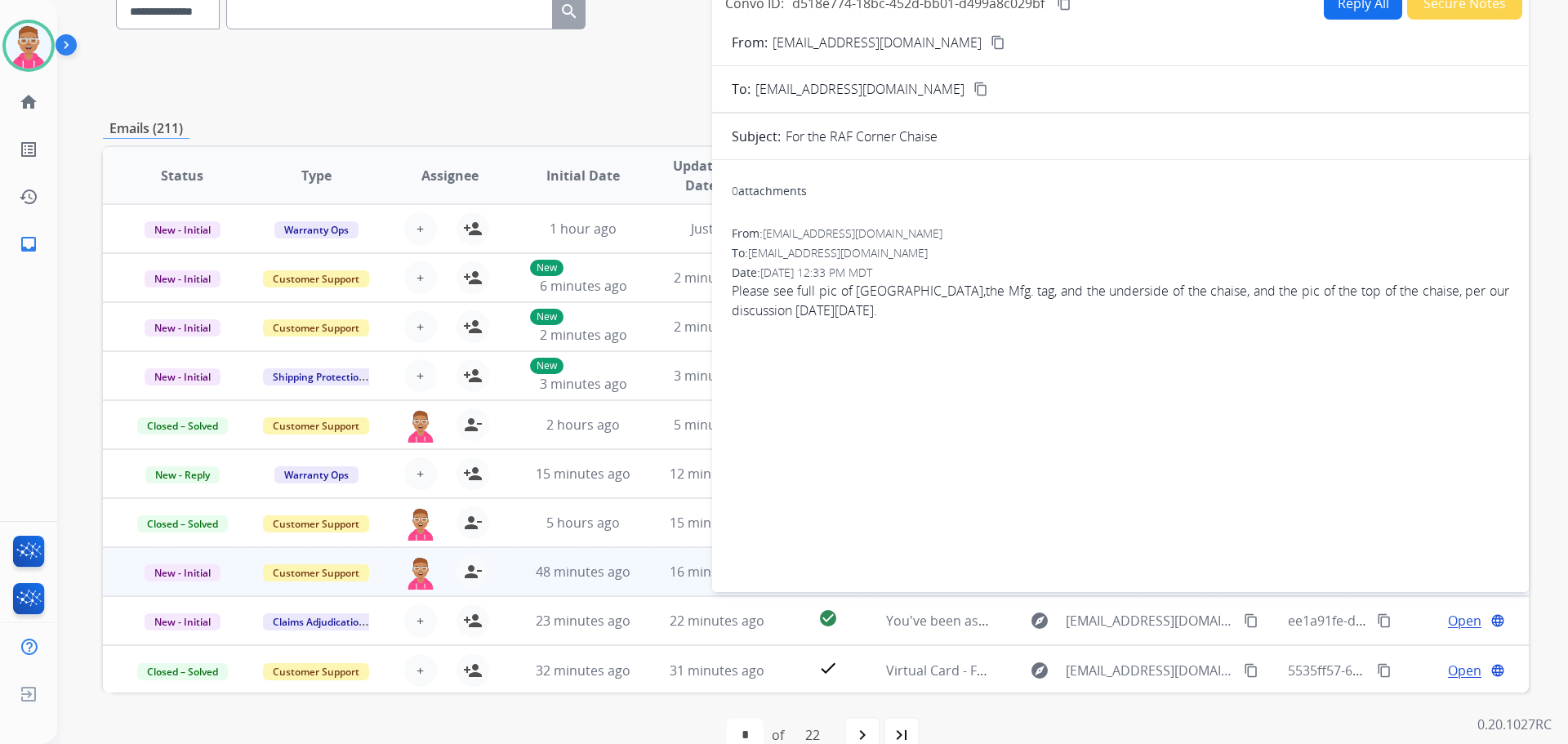
scroll to position [163, 0]
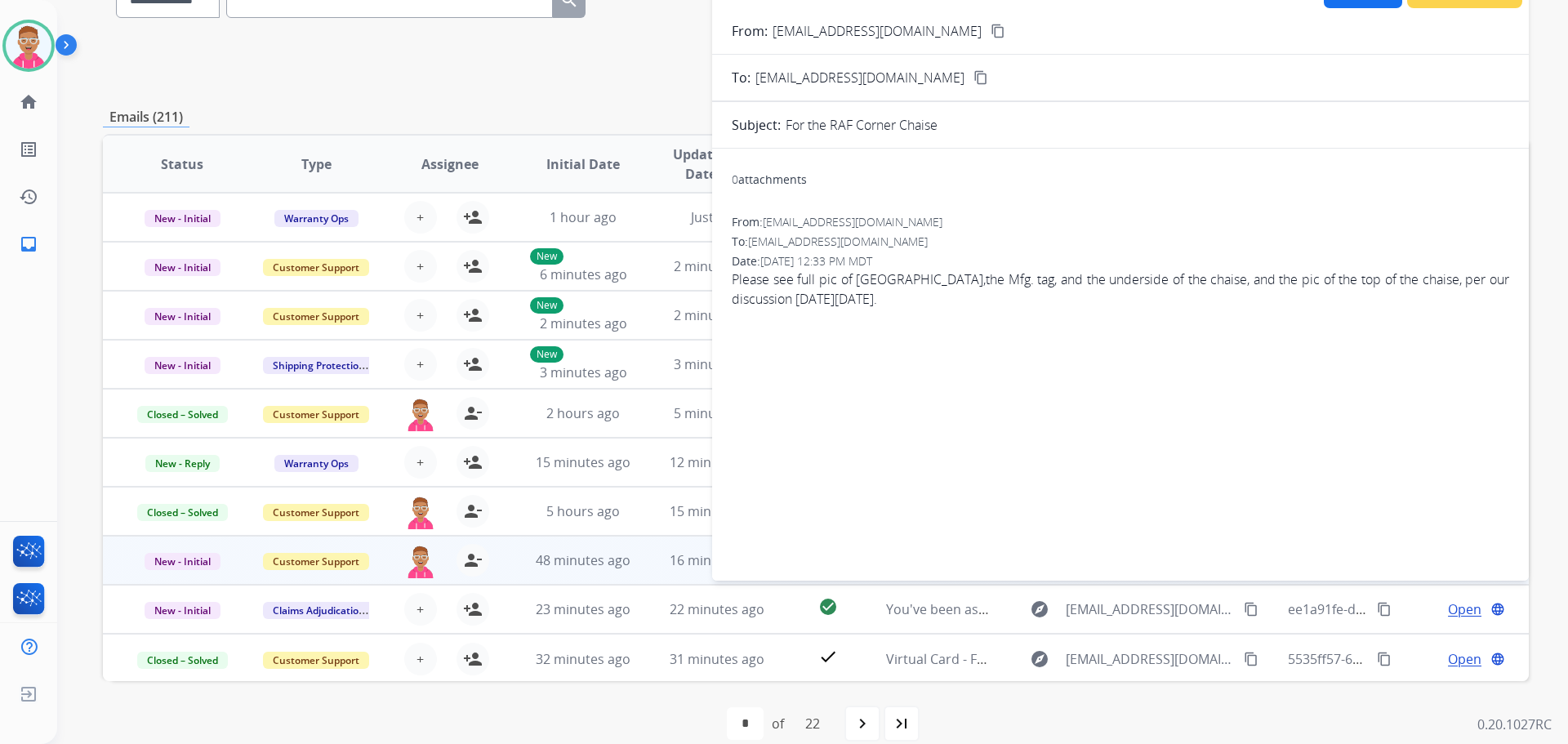
click at [581, 137] on th "Initial Date" at bounding box center [570, 164] width 134 height 58
drag, startPoint x: 1249, startPoint y: 203, endPoint x: 1232, endPoint y: 205, distance: 17.1
click at [1249, 203] on div "0 attachments From: ariannedetroy84@gmail.com To: support@extend.com Date: 09/1…" at bounding box center [1120, 361] width 817 height 400
click at [625, 103] on div "**********" at bounding box center [816, 364] width 1426 height 806
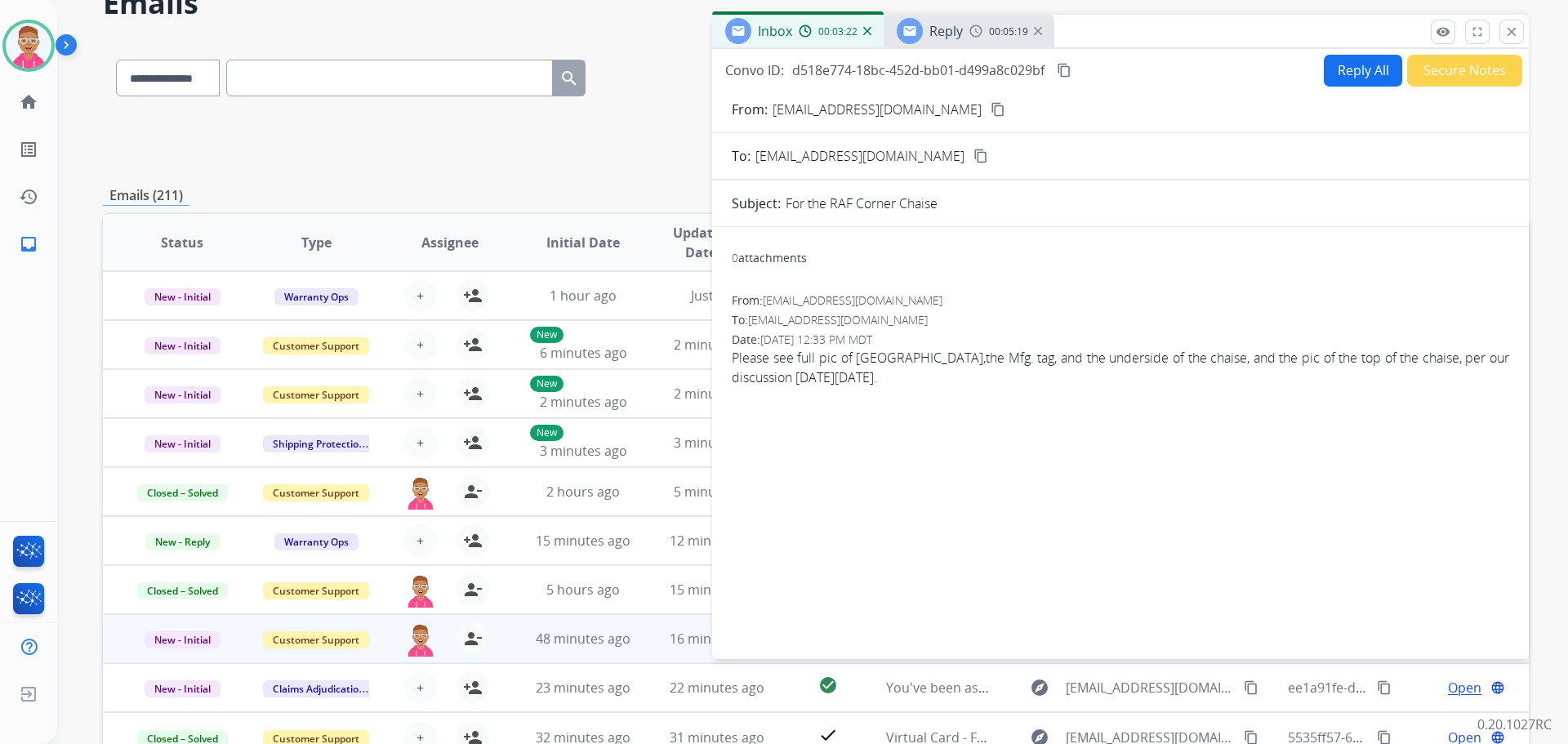
scroll to position [0, 0]
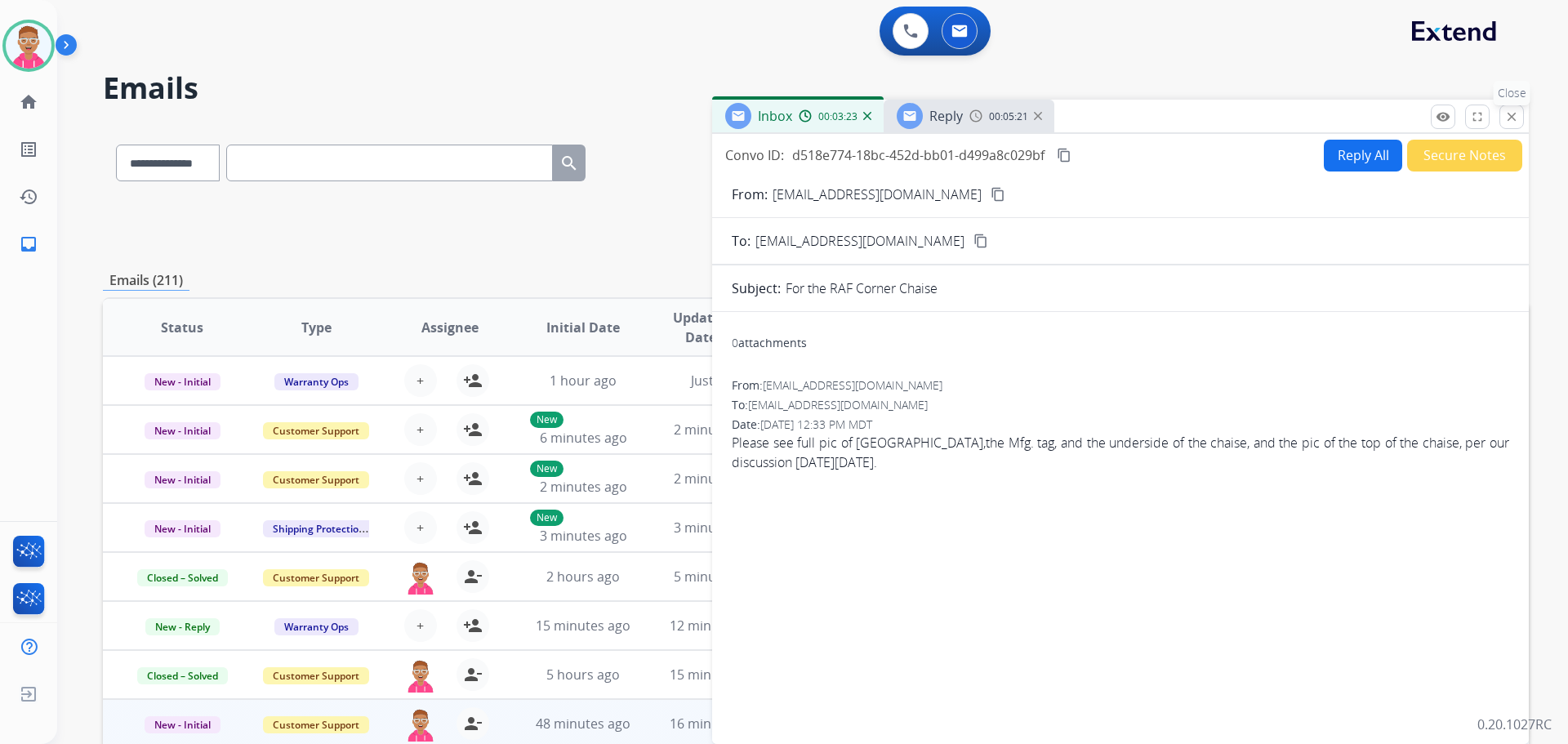
click at [1510, 118] on mat-icon "close" at bounding box center [1512, 117] width 15 height 15
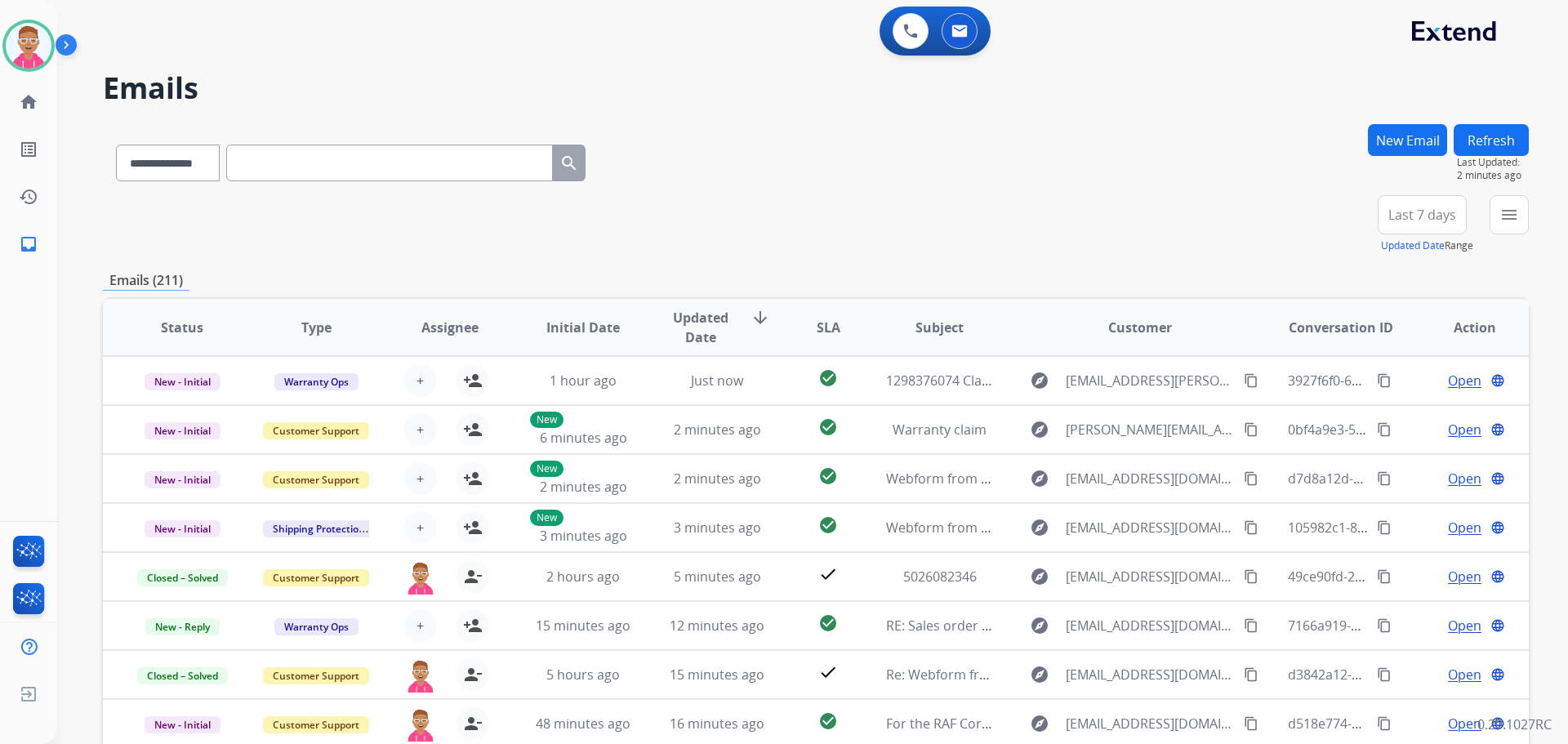
drag, startPoint x: 712, startPoint y: 204, endPoint x: 779, endPoint y: 321, distance: 134.8
click at [712, 207] on div "**********" at bounding box center [816, 224] width 1426 height 59
click at [581, 98] on h2 "Emails" at bounding box center [816, 88] width 1426 height 33
click at [1411, 138] on button "New Email" at bounding box center [1408, 140] width 79 height 32
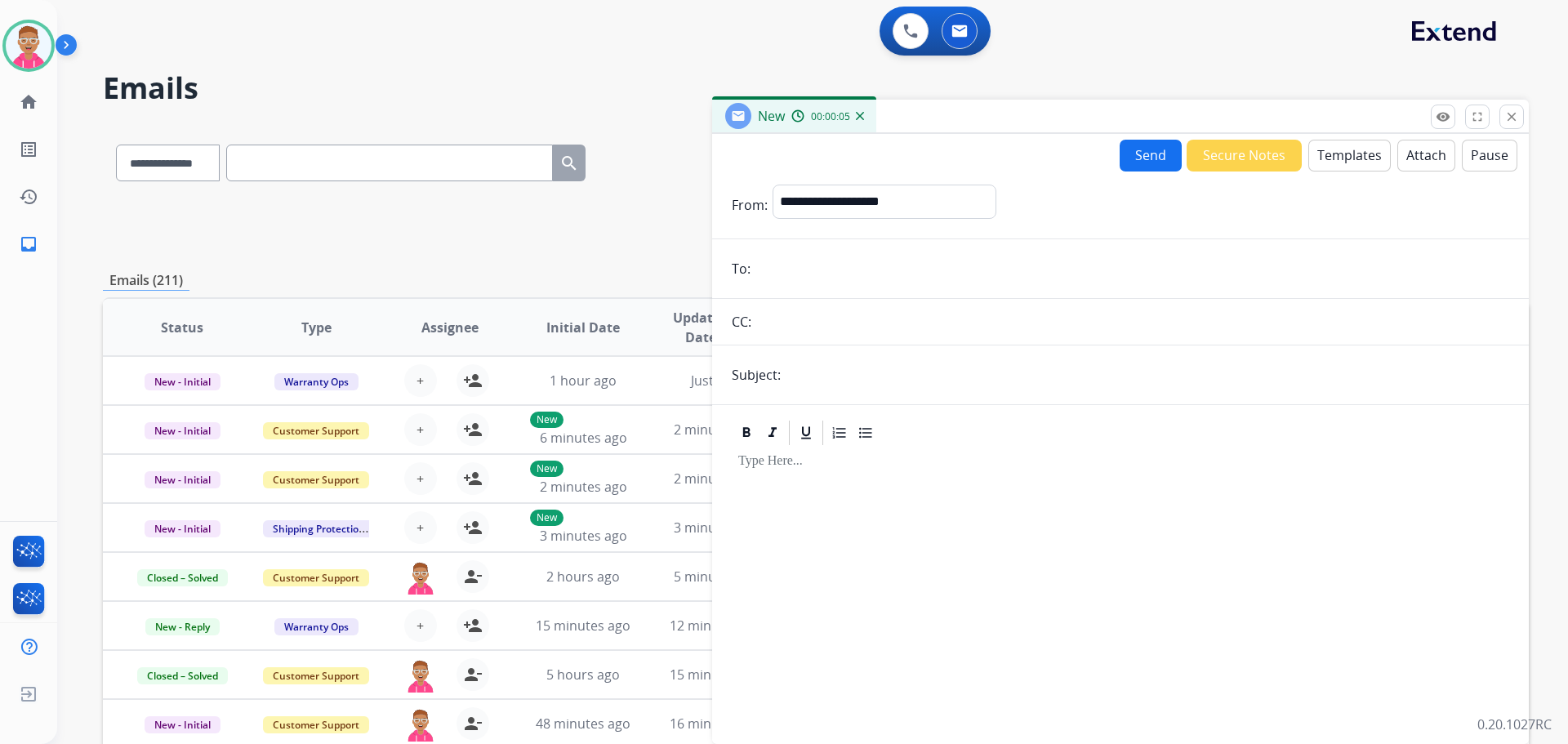
click at [820, 274] on input "email" at bounding box center [1133, 269] width 754 height 33
paste input "**********"
type input "**********"
click at [883, 200] on select "**********" at bounding box center [884, 200] width 222 height 33
select select "**********"
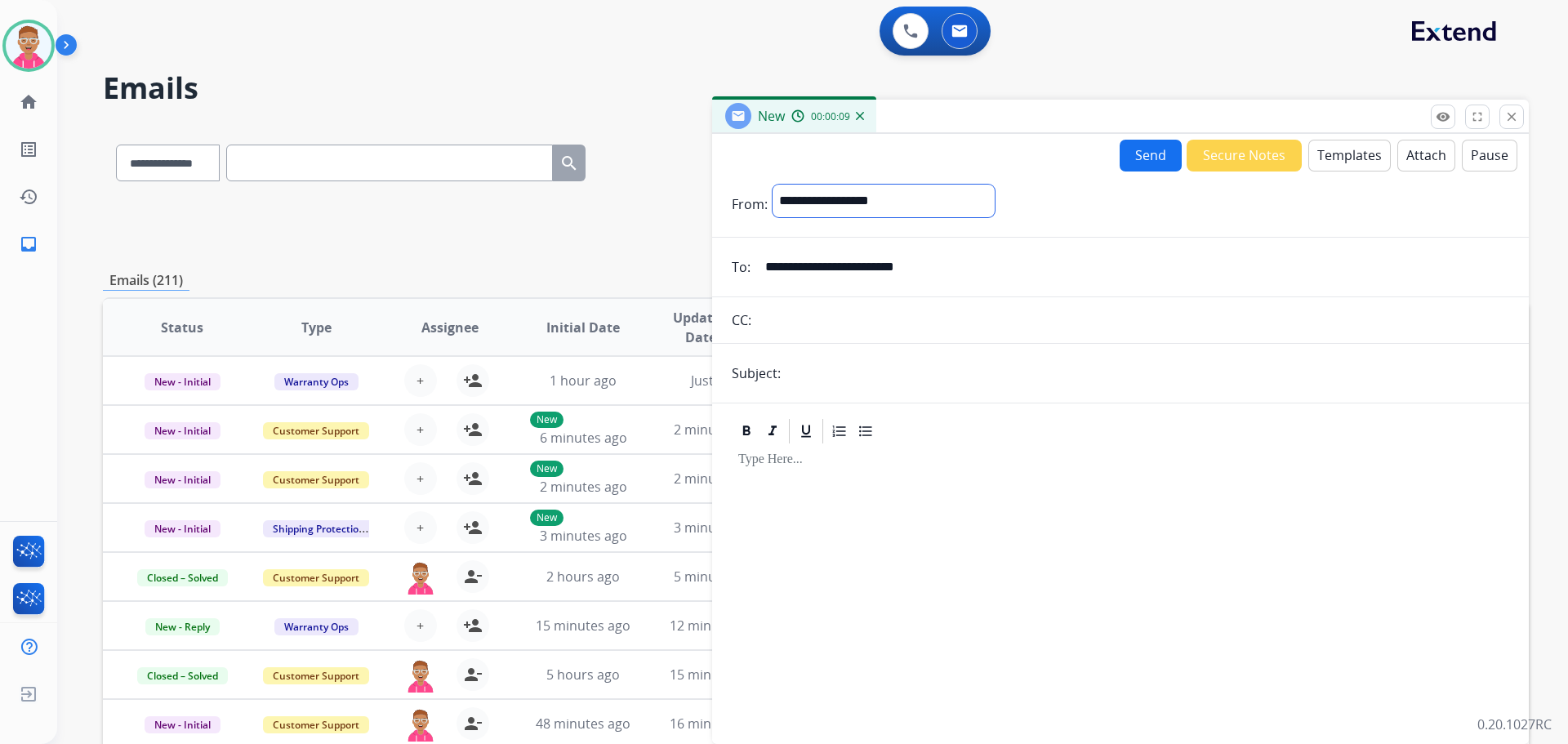
click at [773, 184] on select "**********" at bounding box center [884, 200] width 222 height 33
click at [835, 382] on input "text" at bounding box center [1148, 375] width 724 height 33
type input "**********"
click at [1329, 151] on button "Templates" at bounding box center [1349, 155] width 83 height 32
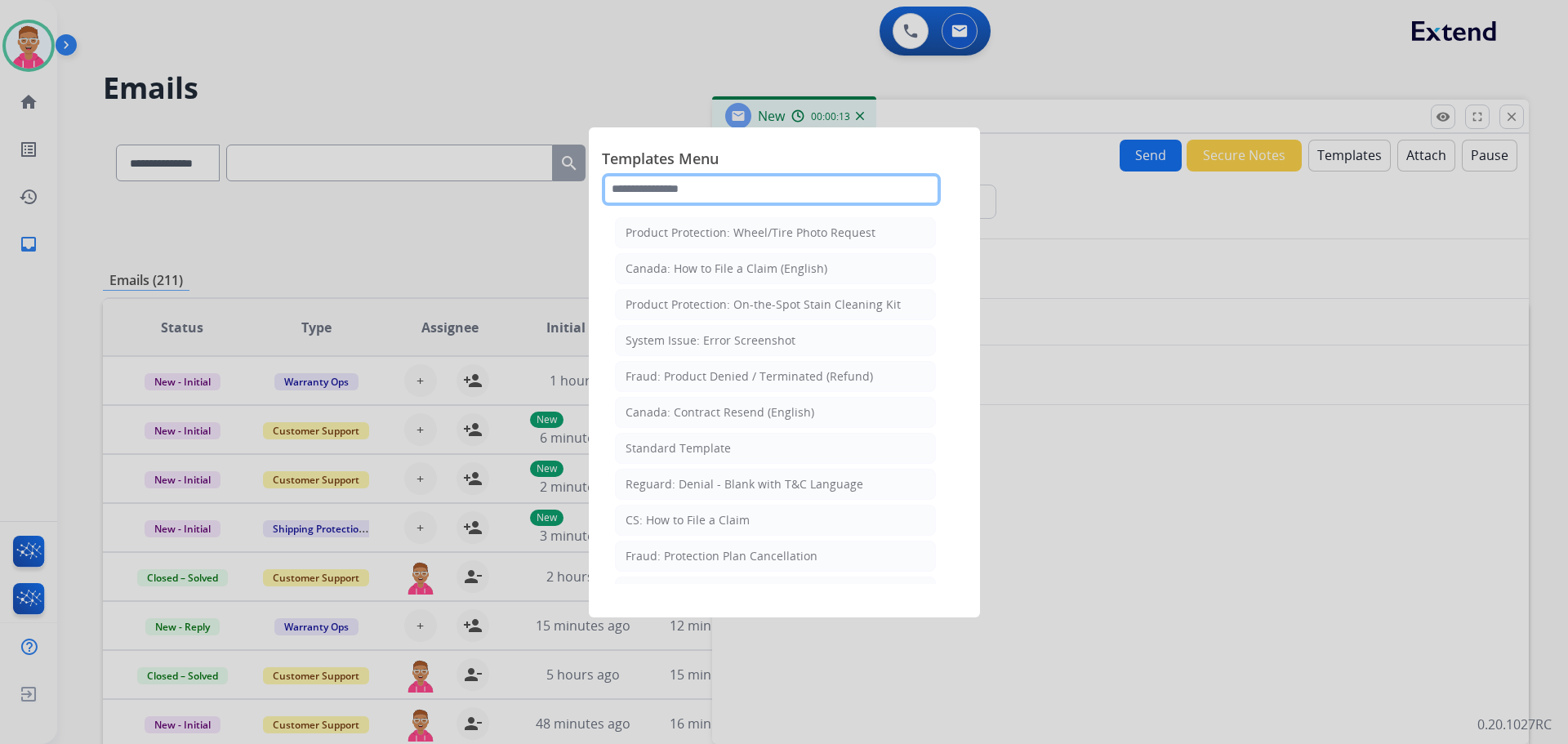
click at [761, 199] on input "text" at bounding box center [771, 189] width 339 height 33
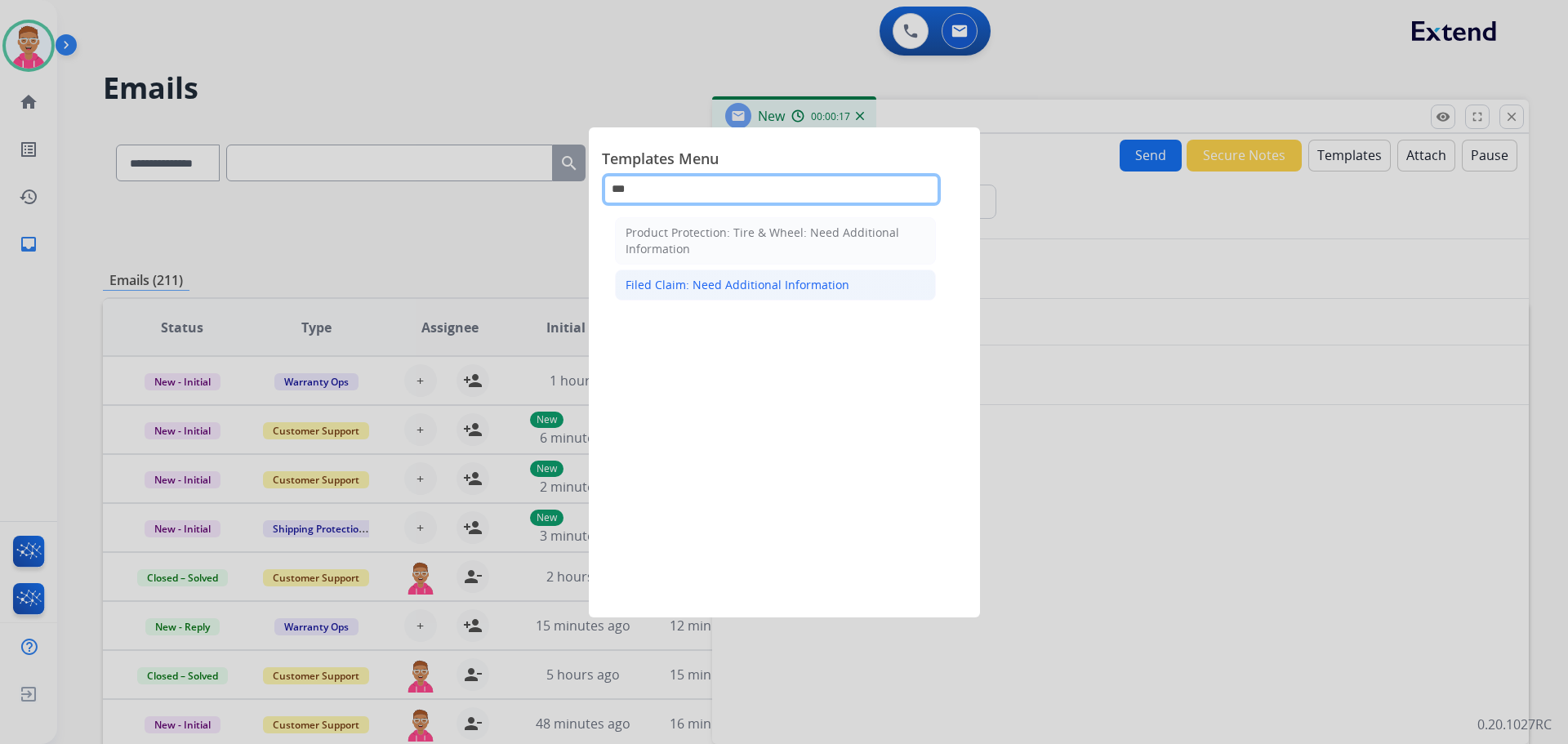
type input "***"
click at [675, 284] on div "Filed Claim: Need Additional Information" at bounding box center [737, 285] width 224 height 17
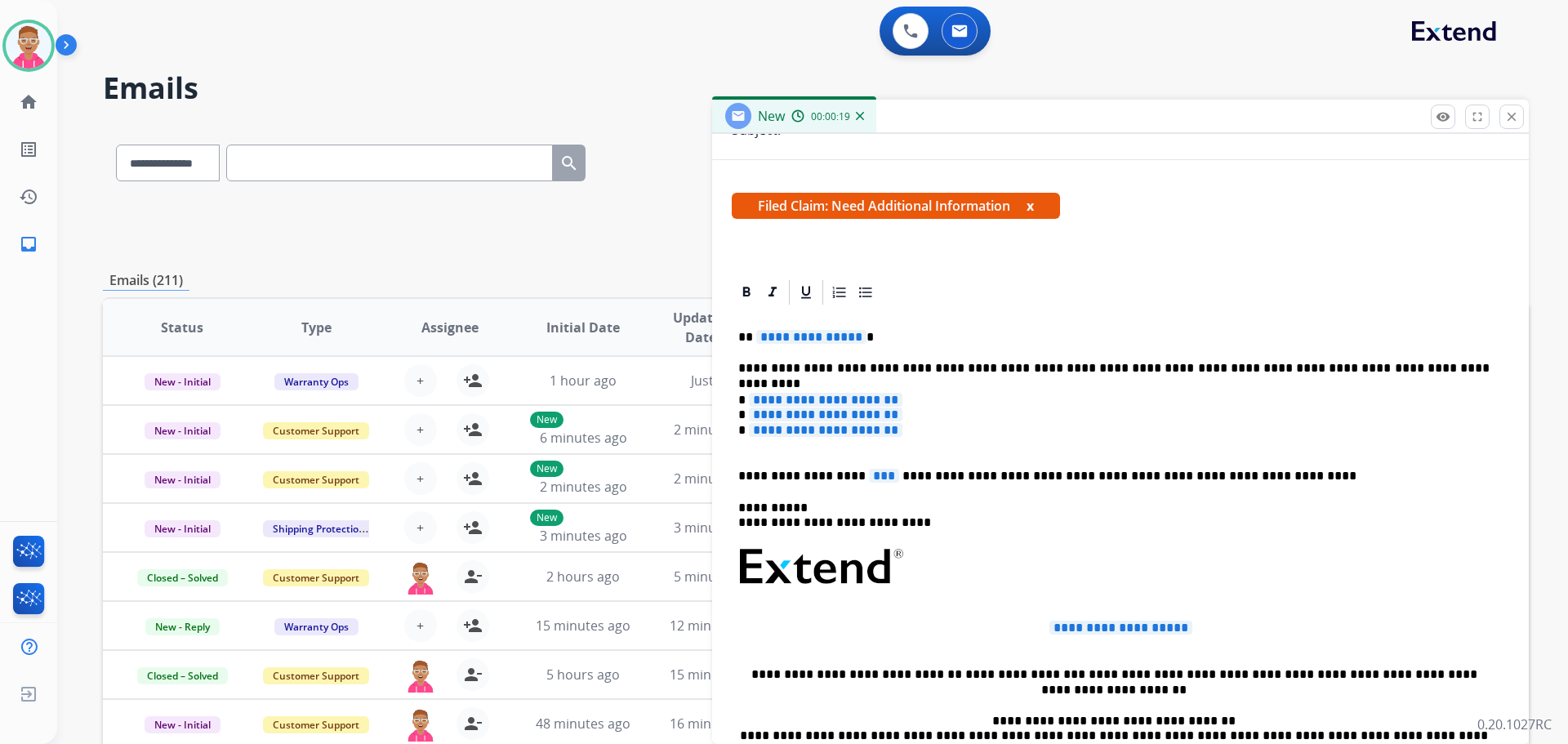
scroll to position [245, 0]
click at [797, 335] on span "**********" at bounding box center [812, 336] width 110 height 14
click at [942, 423] on p "**********" at bounding box center [1113, 422] width 751 height 60
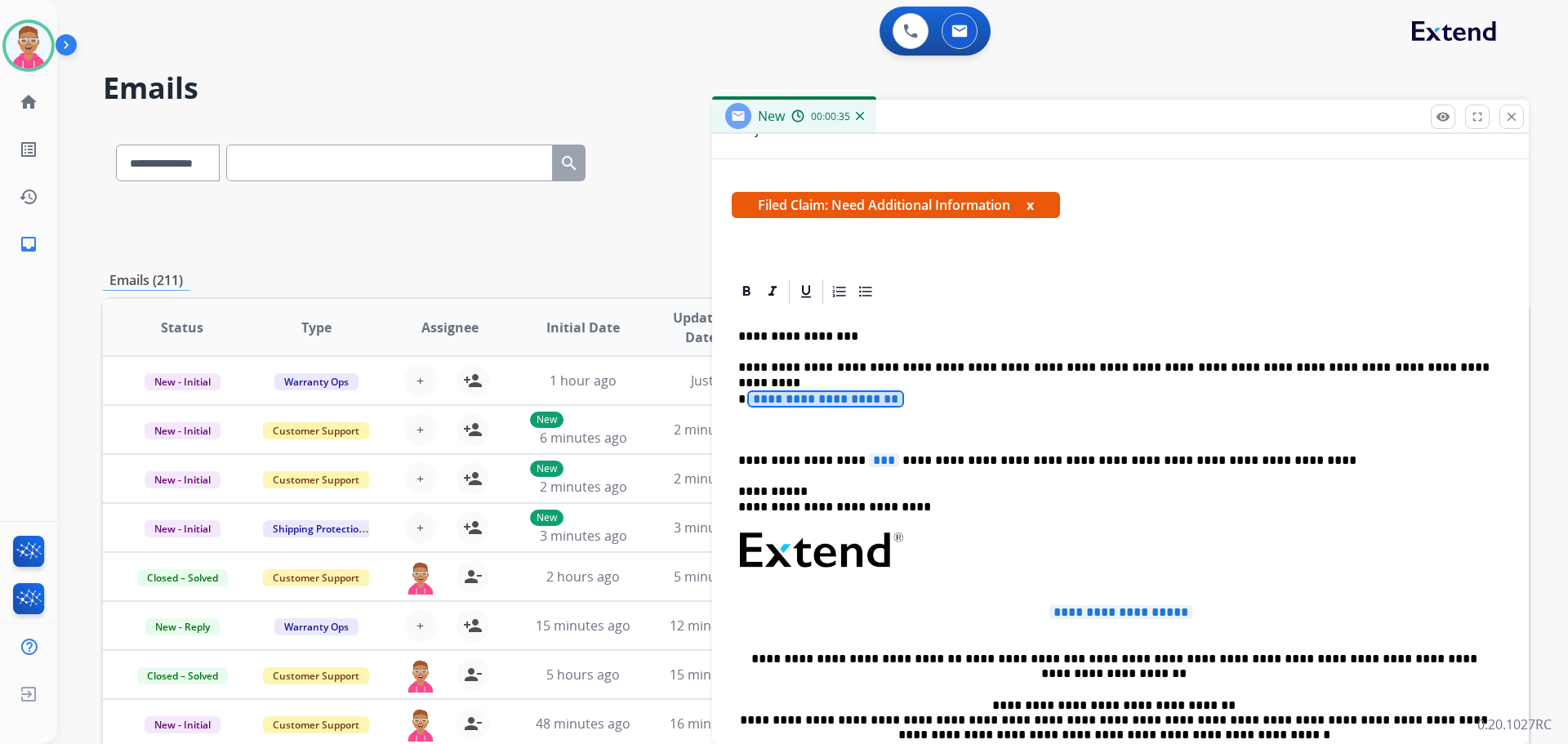
click at [902, 400] on span "**********" at bounding box center [826, 399] width 153 height 14
click at [869, 457] on span "***" at bounding box center [884, 460] width 30 height 14
click at [1148, 612] on span "**********" at bounding box center [1121, 612] width 143 height 14
click at [1148, 612] on span "**********" at bounding box center [1121, 612] width 143 height 14
drag, startPoint x: 1149, startPoint y: 607, endPoint x: 1091, endPoint y: 608, distance: 58.0
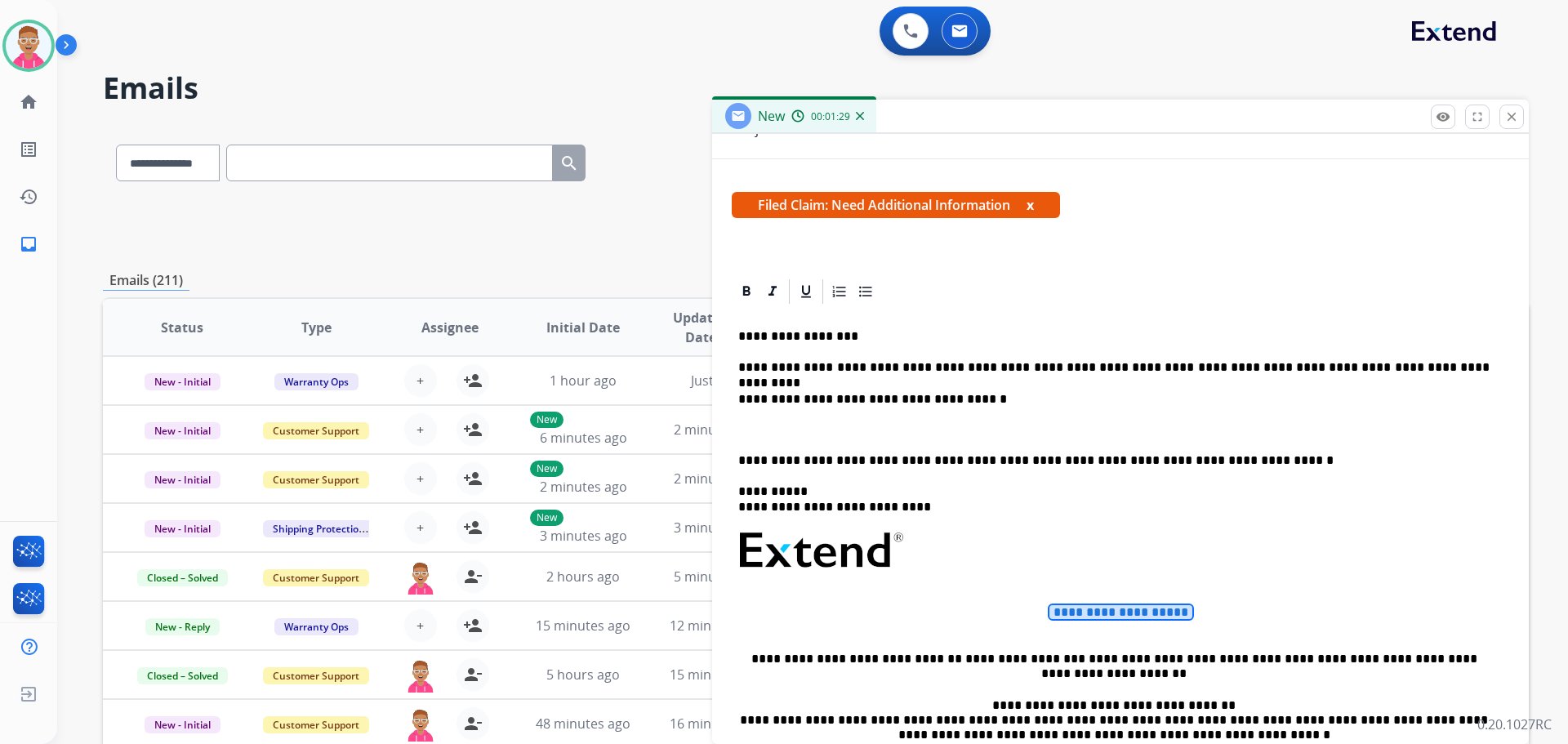
click at [1091, 608] on span "**********" at bounding box center [1121, 612] width 143 height 14
click at [1144, 614] on span "**********" at bounding box center [1121, 612] width 143 height 14
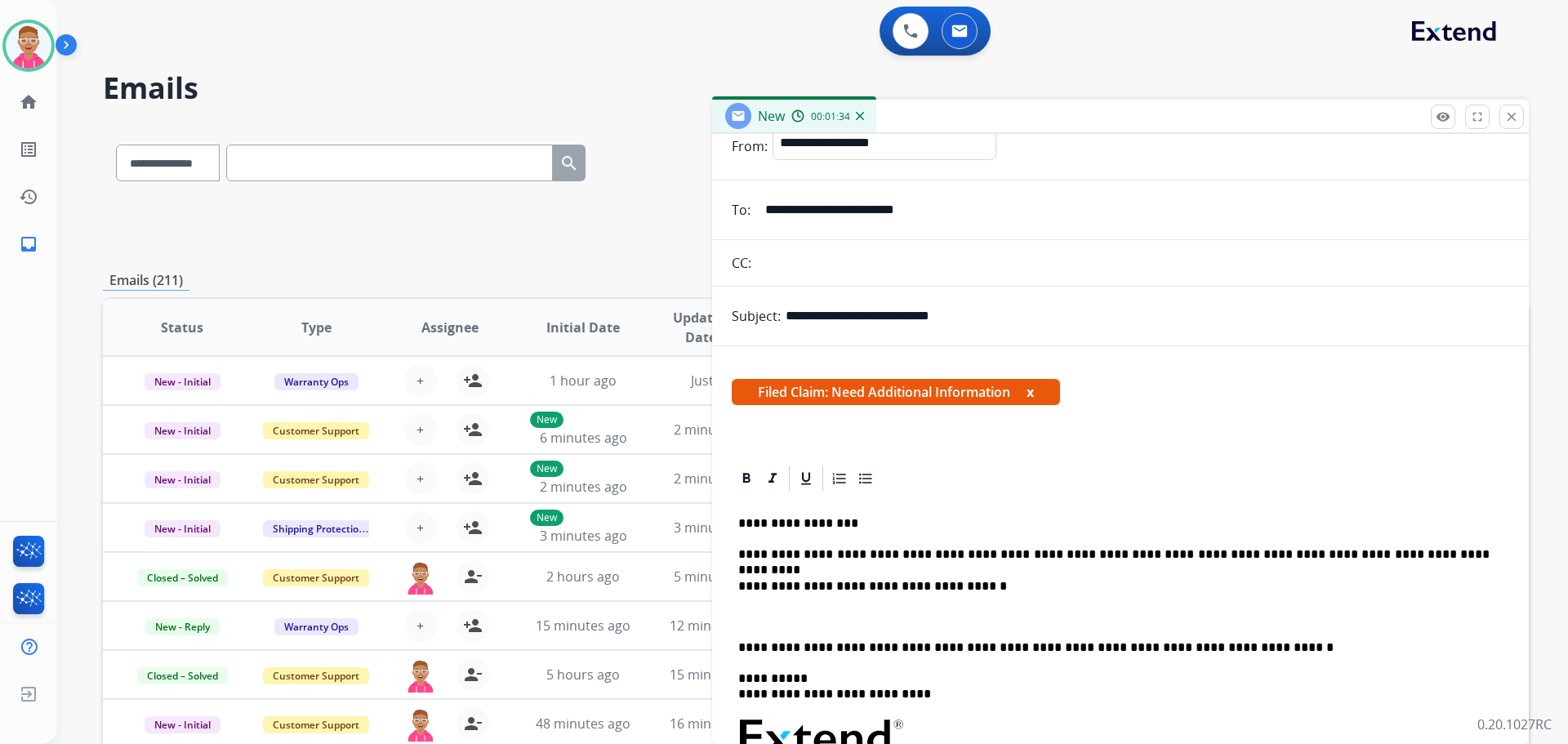
scroll to position [0, 0]
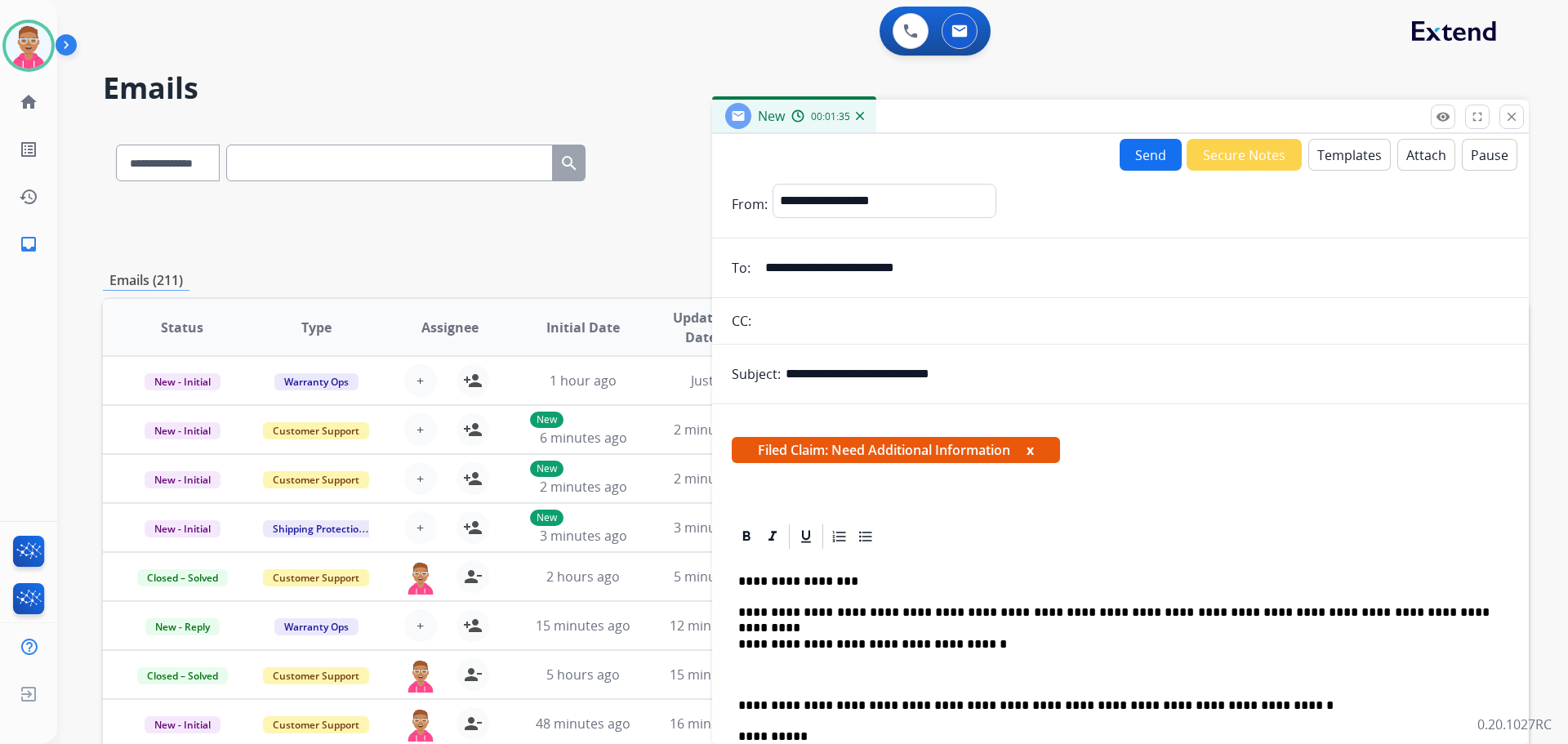
click at [1138, 153] on button "Send" at bounding box center [1151, 154] width 62 height 32
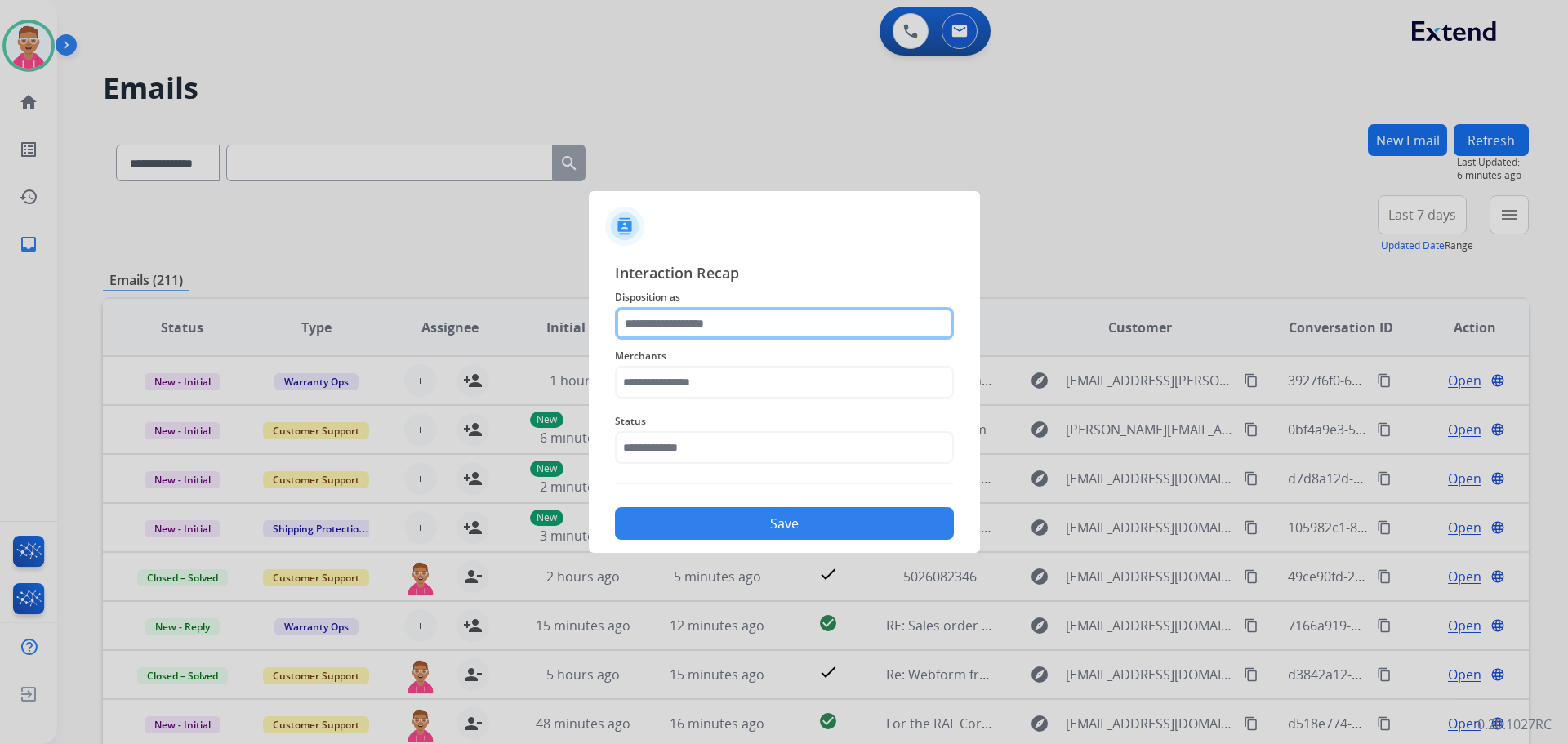
click at [776, 317] on input "text" at bounding box center [784, 323] width 339 height 33
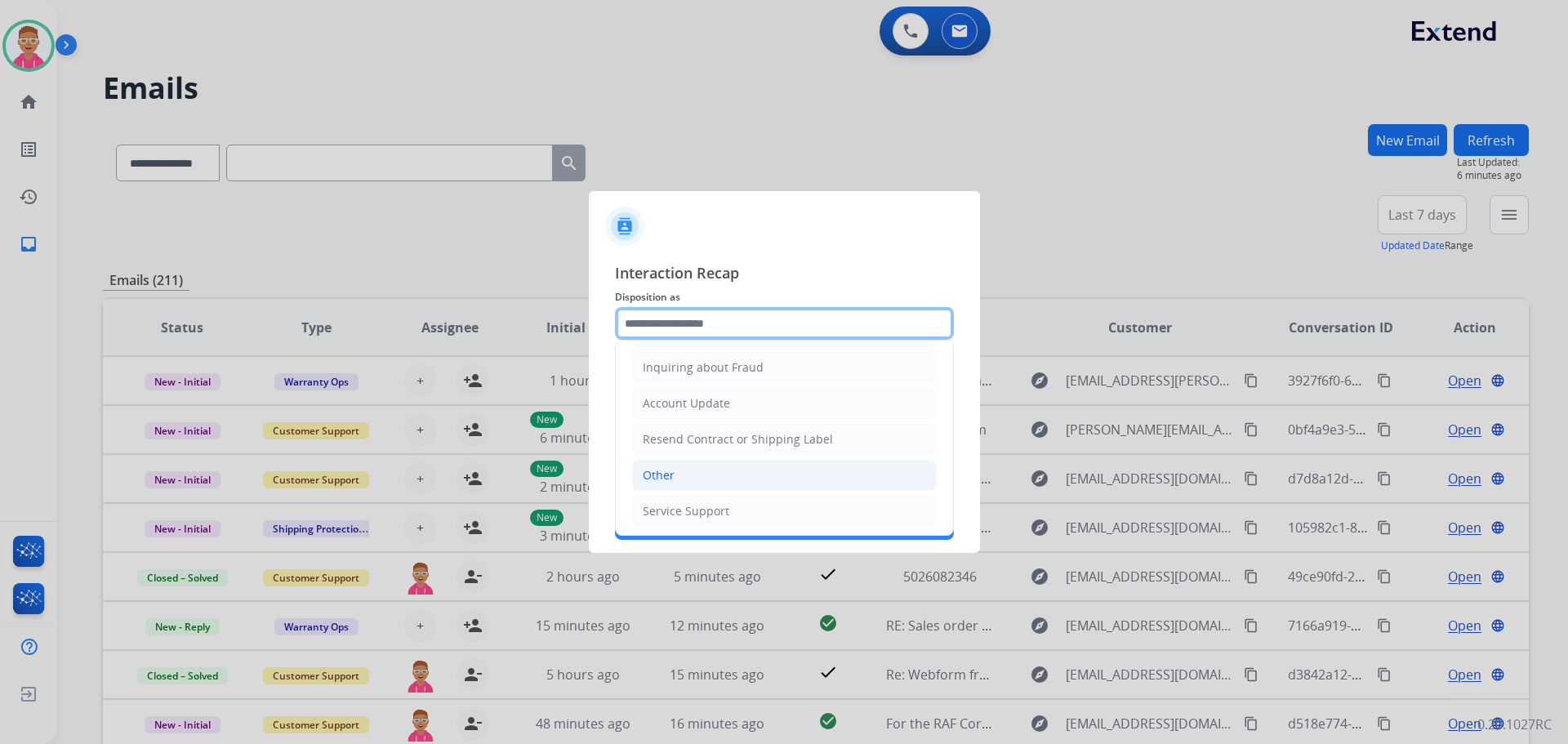
scroll to position [255, 0]
click at [707, 476] on li "Other" at bounding box center [784, 471] width 304 height 31
type input "*****"
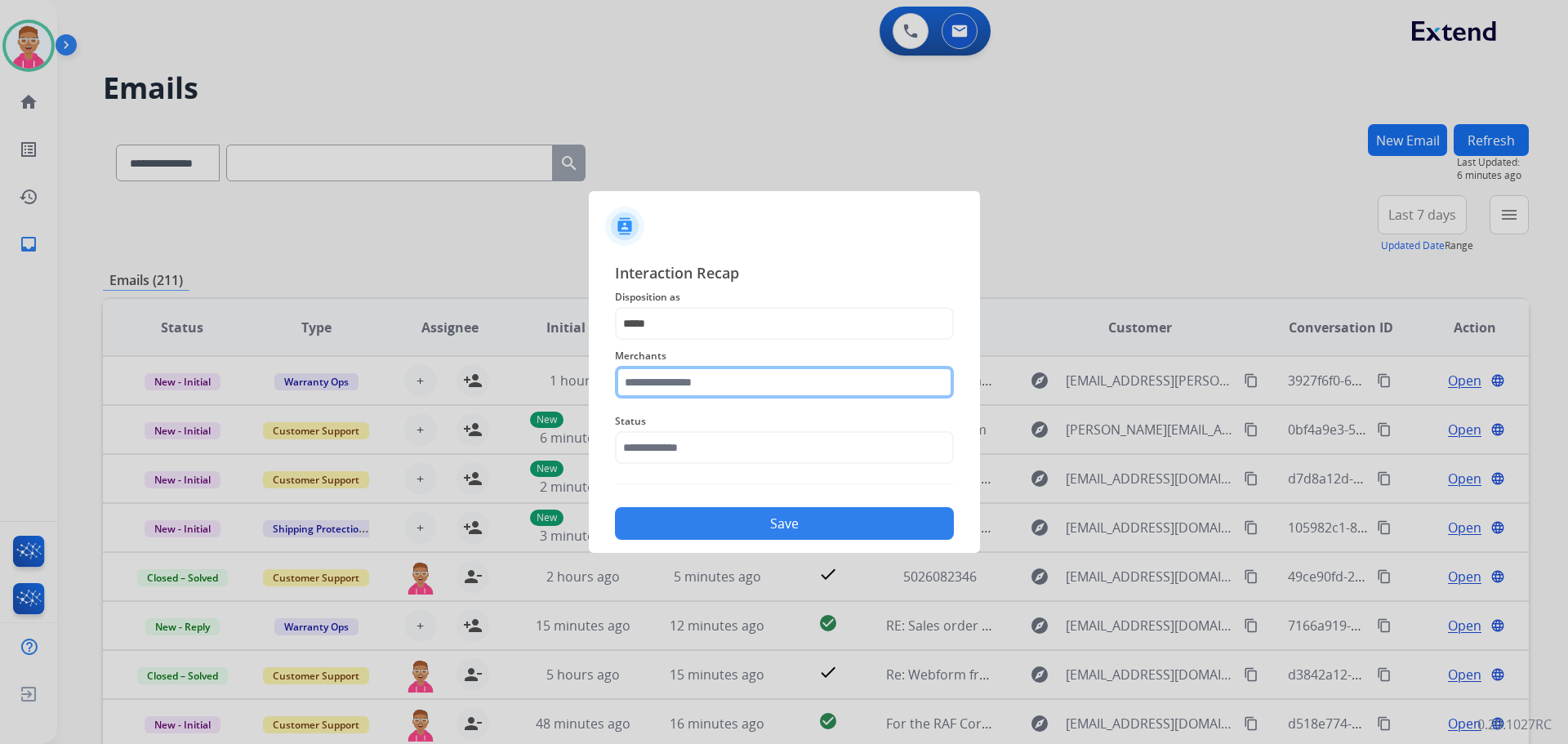
click at [698, 395] on input "text" at bounding box center [784, 382] width 339 height 33
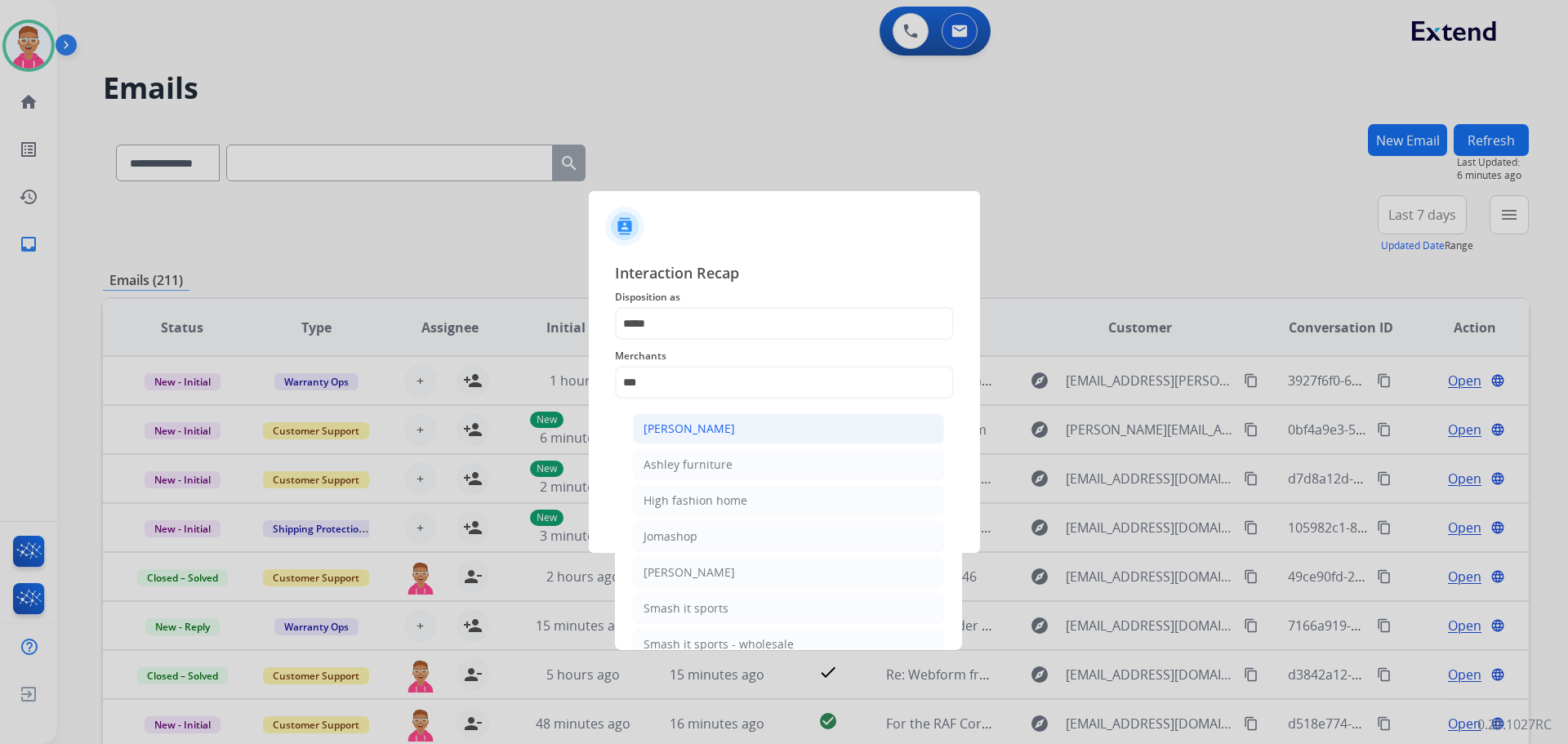
click at [759, 429] on li "Ashley - Reguard" at bounding box center [788, 429] width 311 height 31
type input "**********"
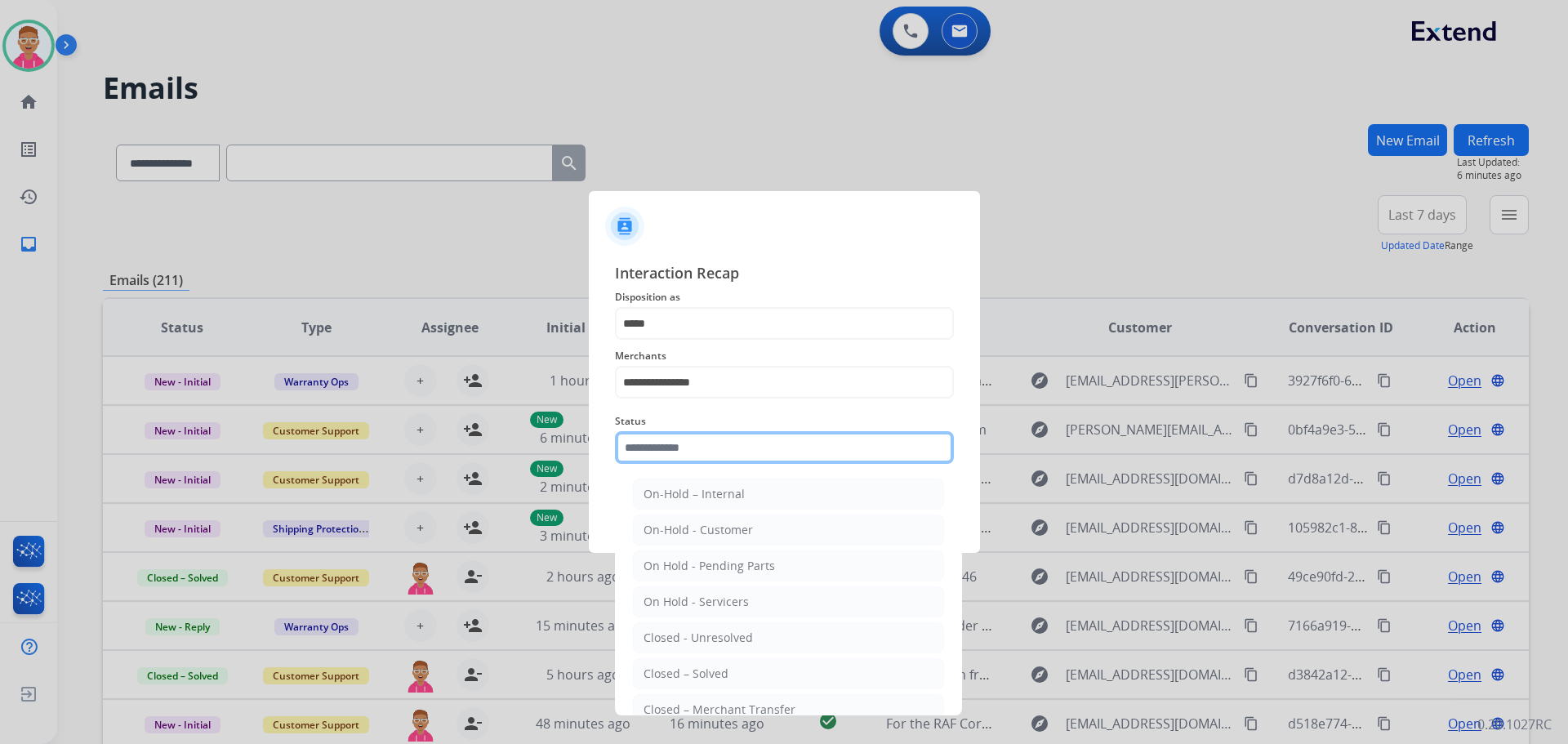
drag, startPoint x: 766, startPoint y: 433, endPoint x: 769, endPoint y: 442, distance: 9.5
click at [769, 437] on input "text" at bounding box center [784, 447] width 339 height 33
click at [772, 671] on li "Closed – Solved" at bounding box center [788, 673] width 311 height 31
type input "**********"
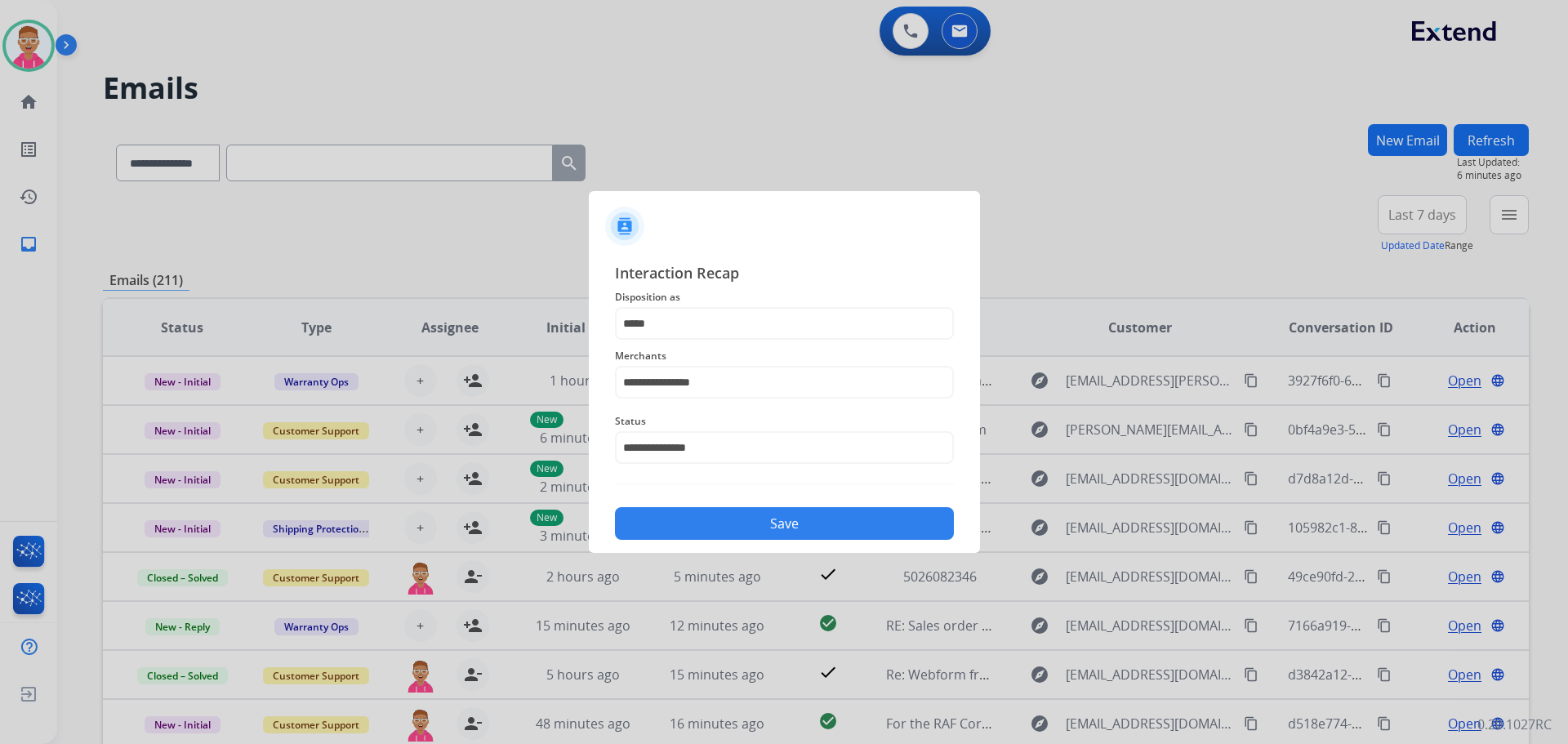
click at [772, 527] on button "Save" at bounding box center [784, 523] width 339 height 33
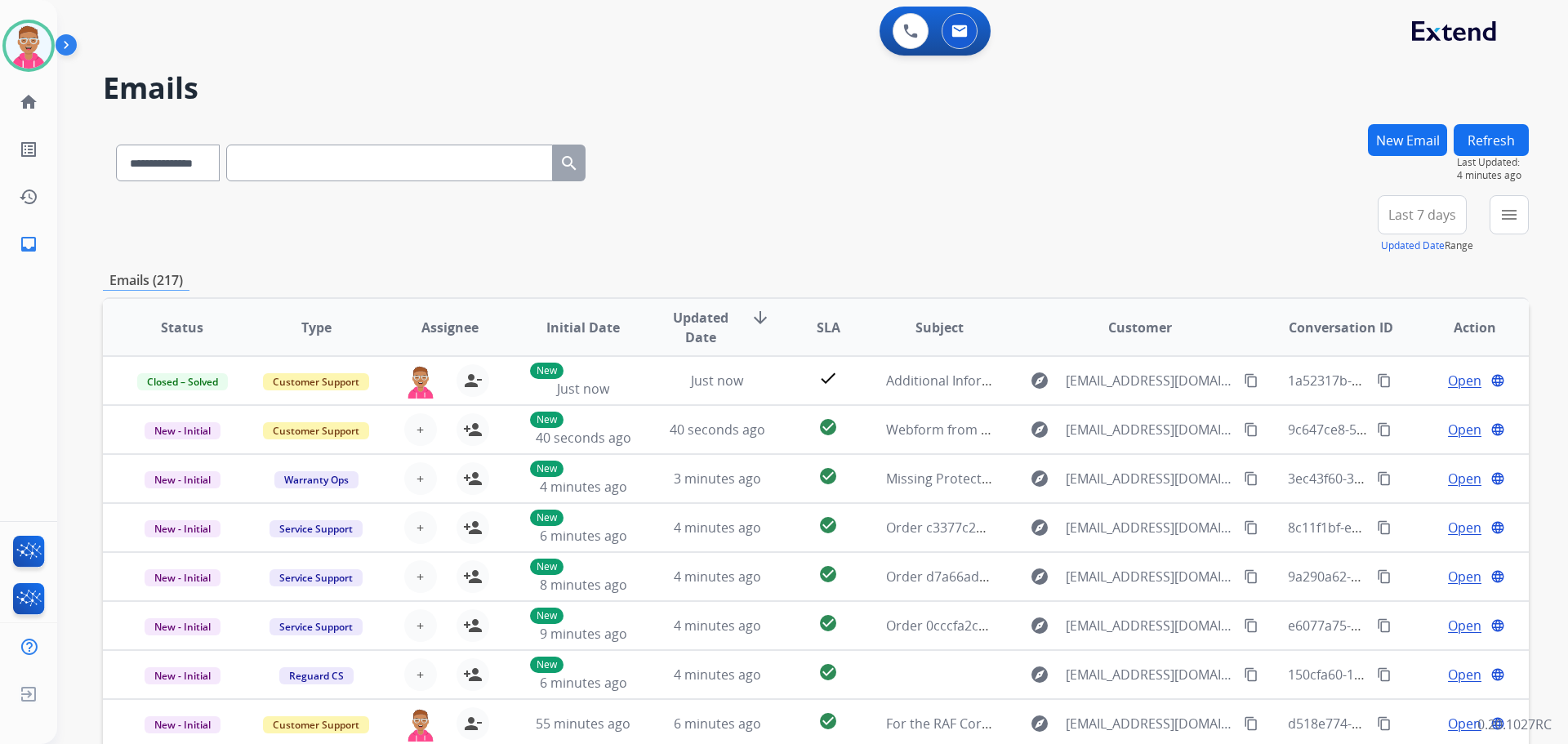
click at [785, 252] on div "**********" at bounding box center [816, 224] width 1426 height 59
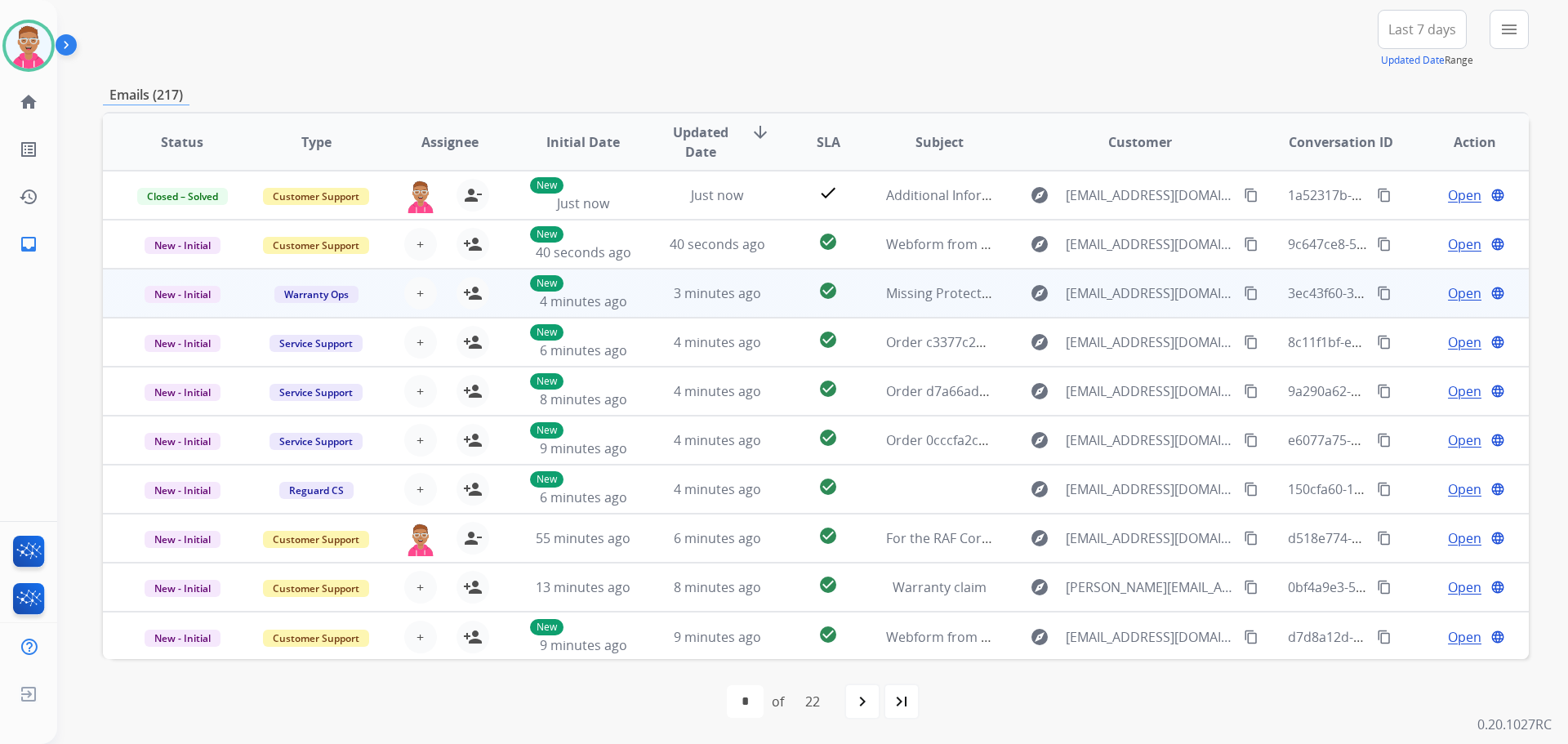
scroll to position [2, 0]
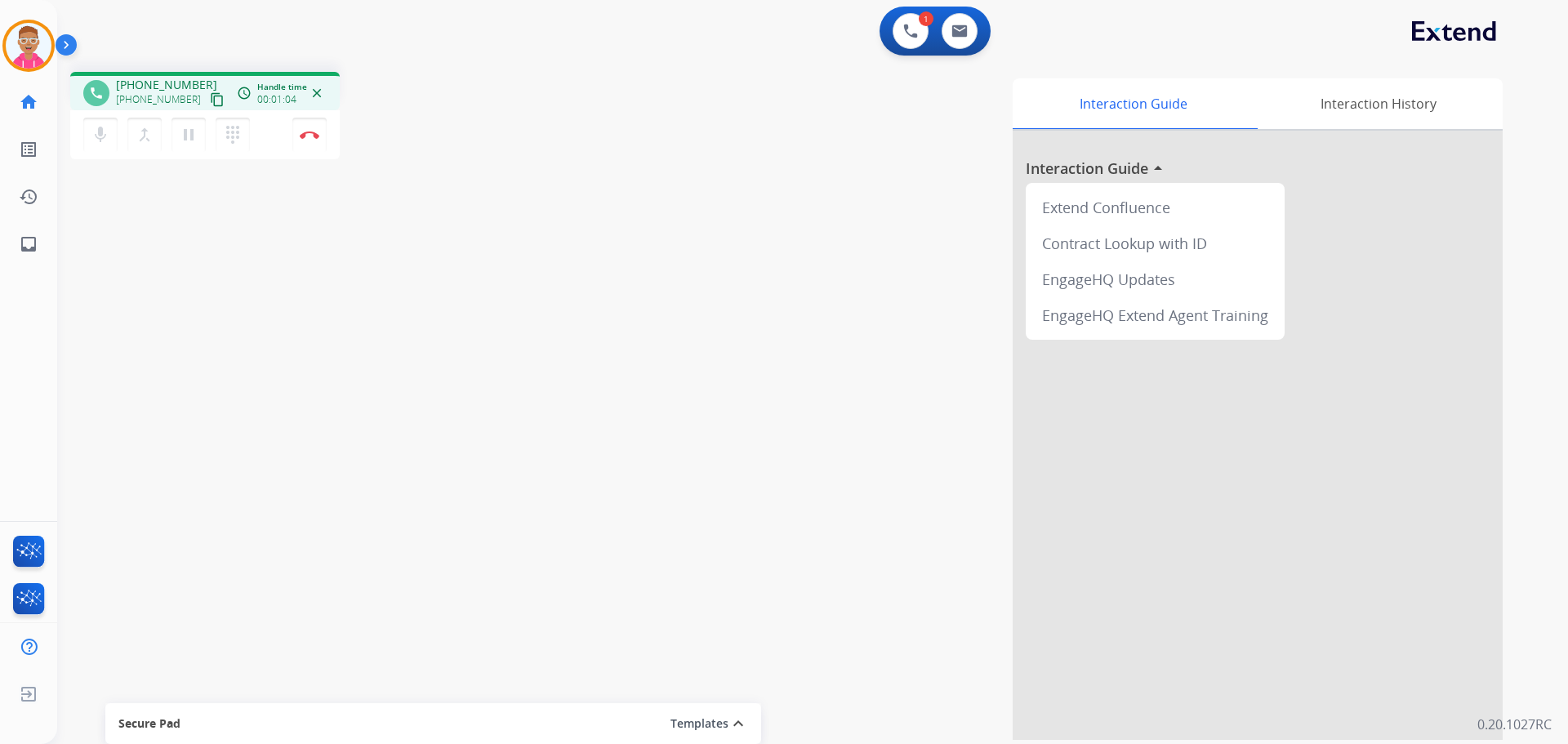
click at [210, 99] on mat-icon "content_copy" at bounding box center [218, 100] width 15 height 15
click at [497, 645] on div "phone +16608331732 +16608331732 content_copy access_time Call metrics Queue 00:…" at bounding box center [793, 400] width 1472 height 681
click at [193, 138] on mat-icon "pause" at bounding box center [188, 135] width 20 height 20
click at [237, 135] on mat-icon "dialpad" at bounding box center [233, 135] width 20 height 20
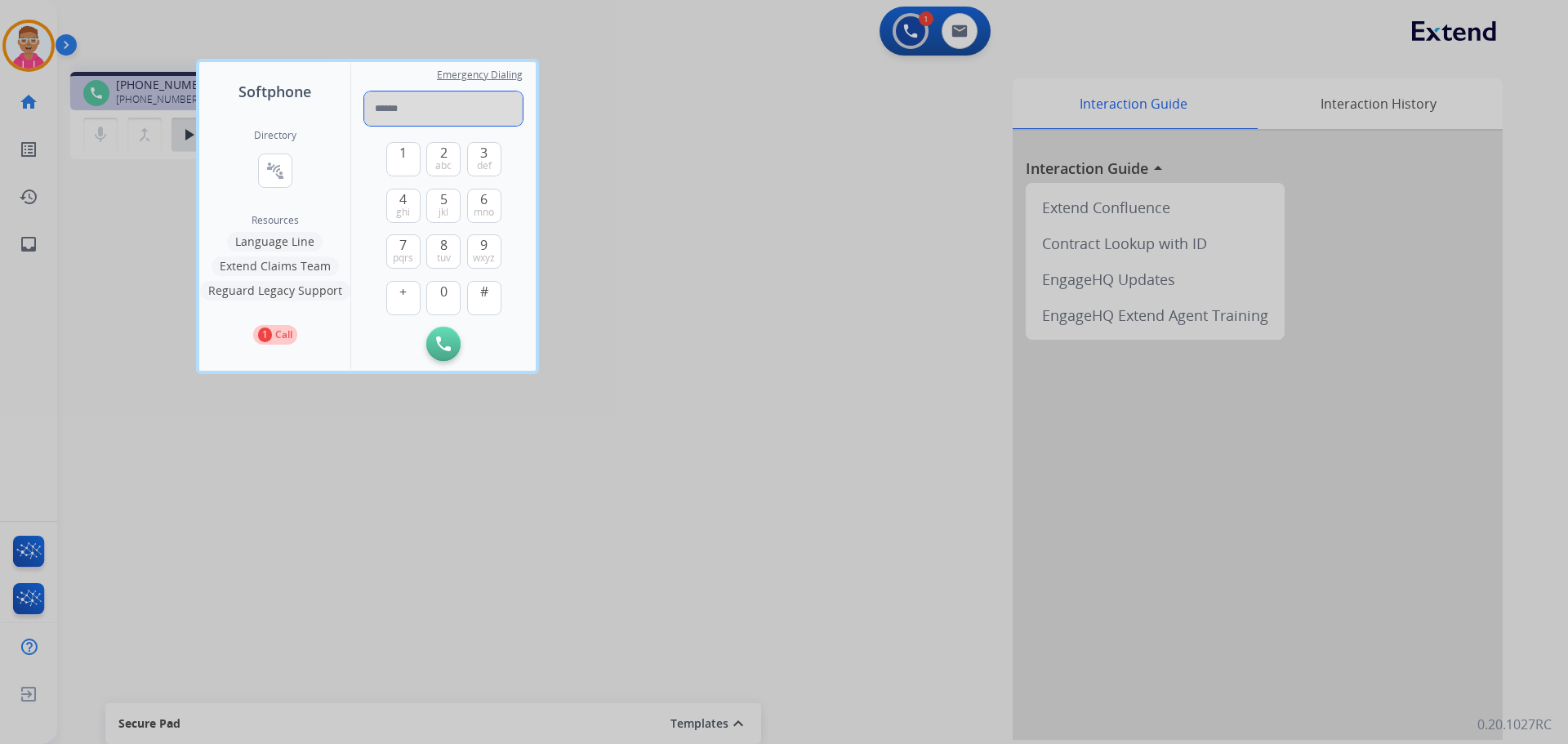
click at [456, 108] on input "tel" at bounding box center [444, 108] width 158 height 34
type input "**********"
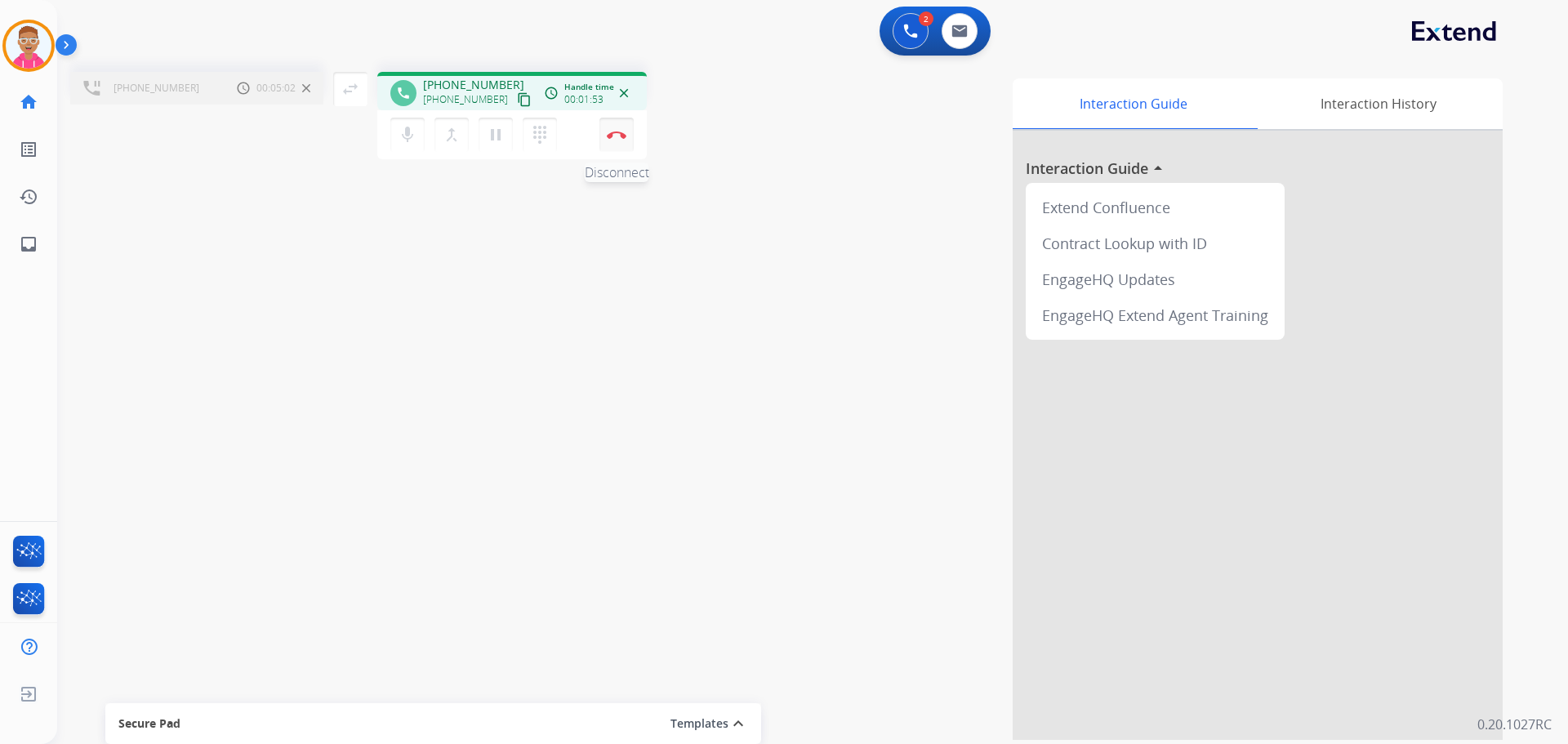
click at [622, 134] on img at bounding box center [617, 135] width 20 height 8
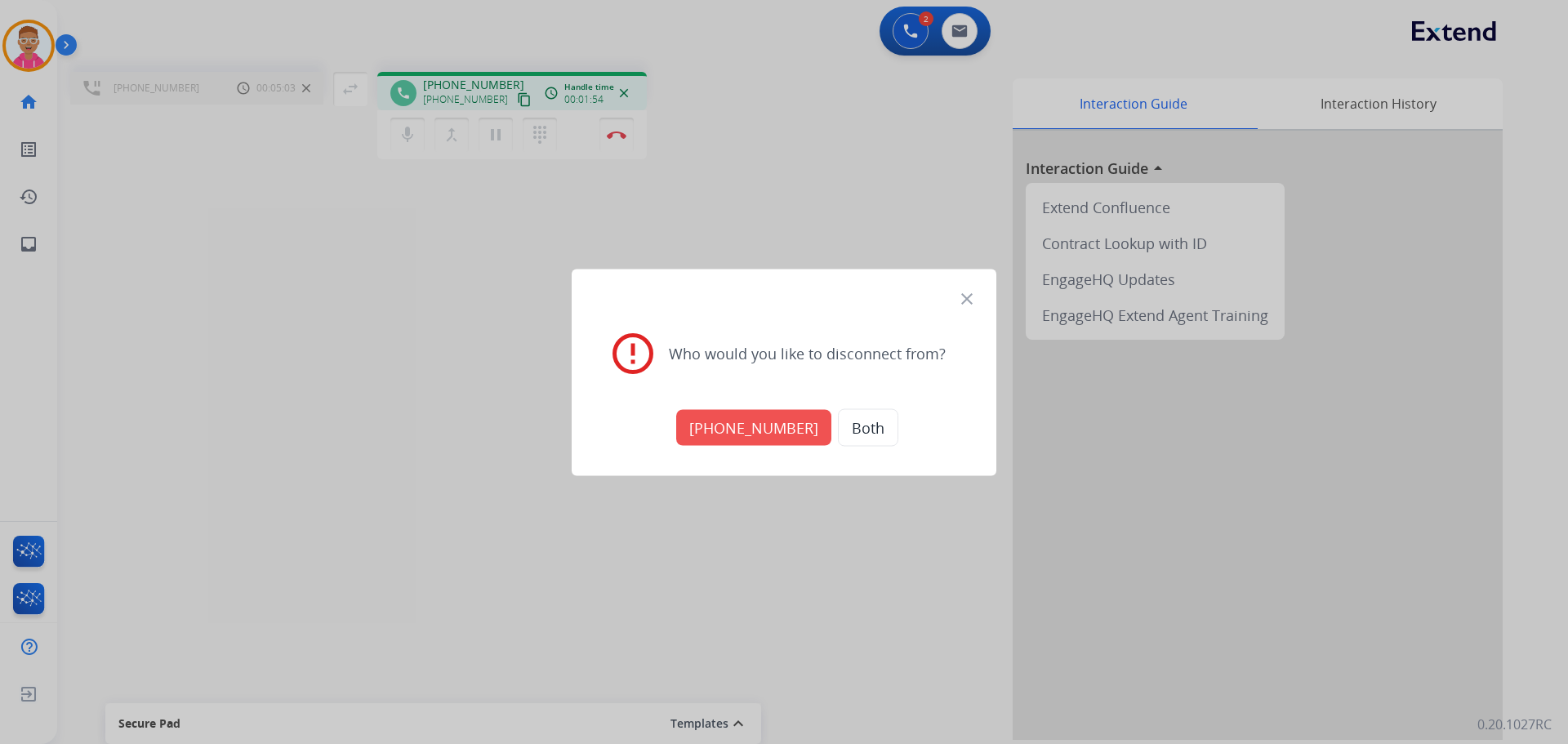
click at [770, 423] on button "+18664363393" at bounding box center [754, 427] width 155 height 36
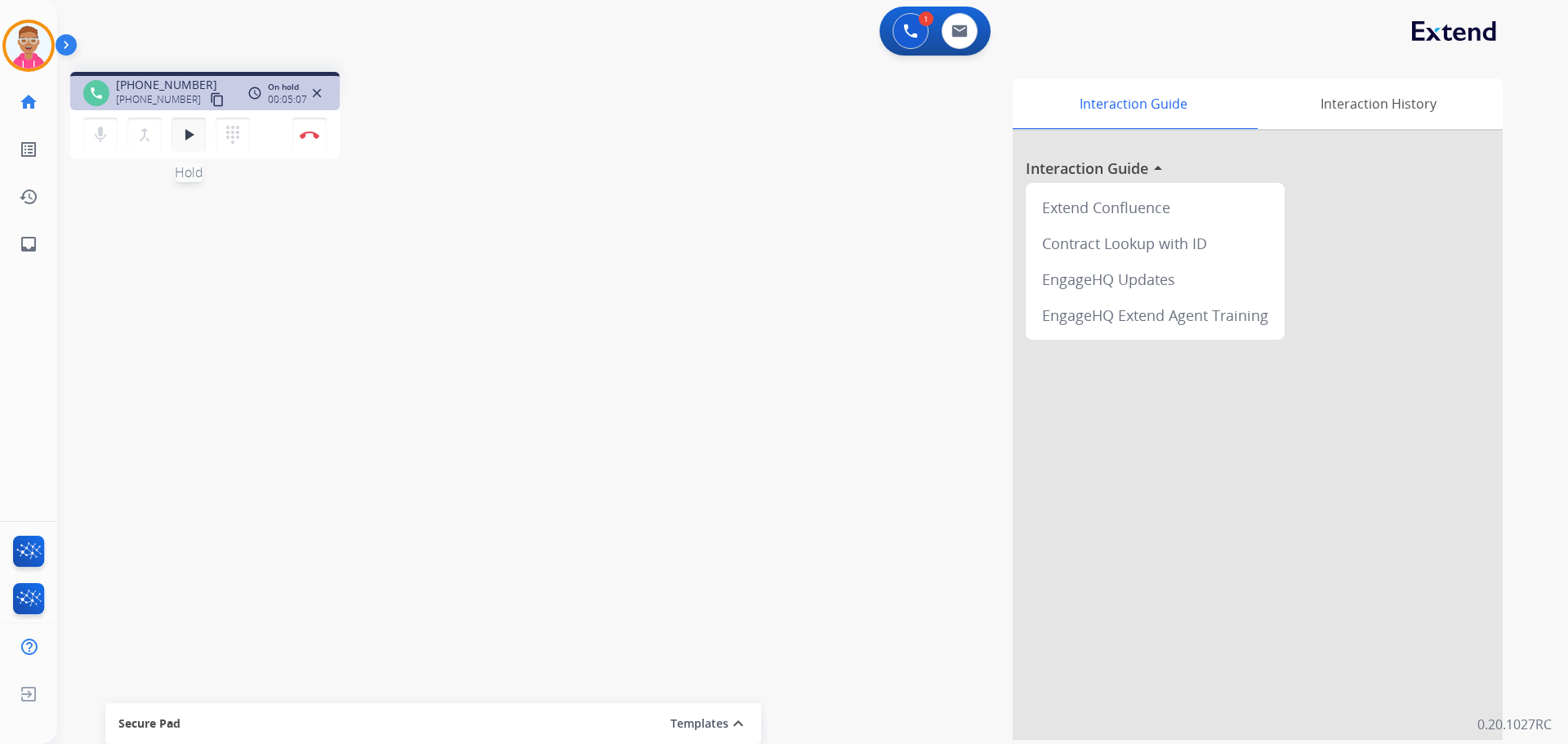
drag, startPoint x: 178, startPoint y: 133, endPoint x: 188, endPoint y: 133, distance: 10.0
click at [183, 133] on mat-icon "play_arrow" at bounding box center [188, 135] width 20 height 20
click at [187, 138] on mat-icon "pause" at bounding box center [188, 135] width 20 height 20
click at [239, 135] on mat-icon "dialpad" at bounding box center [233, 135] width 20 height 20
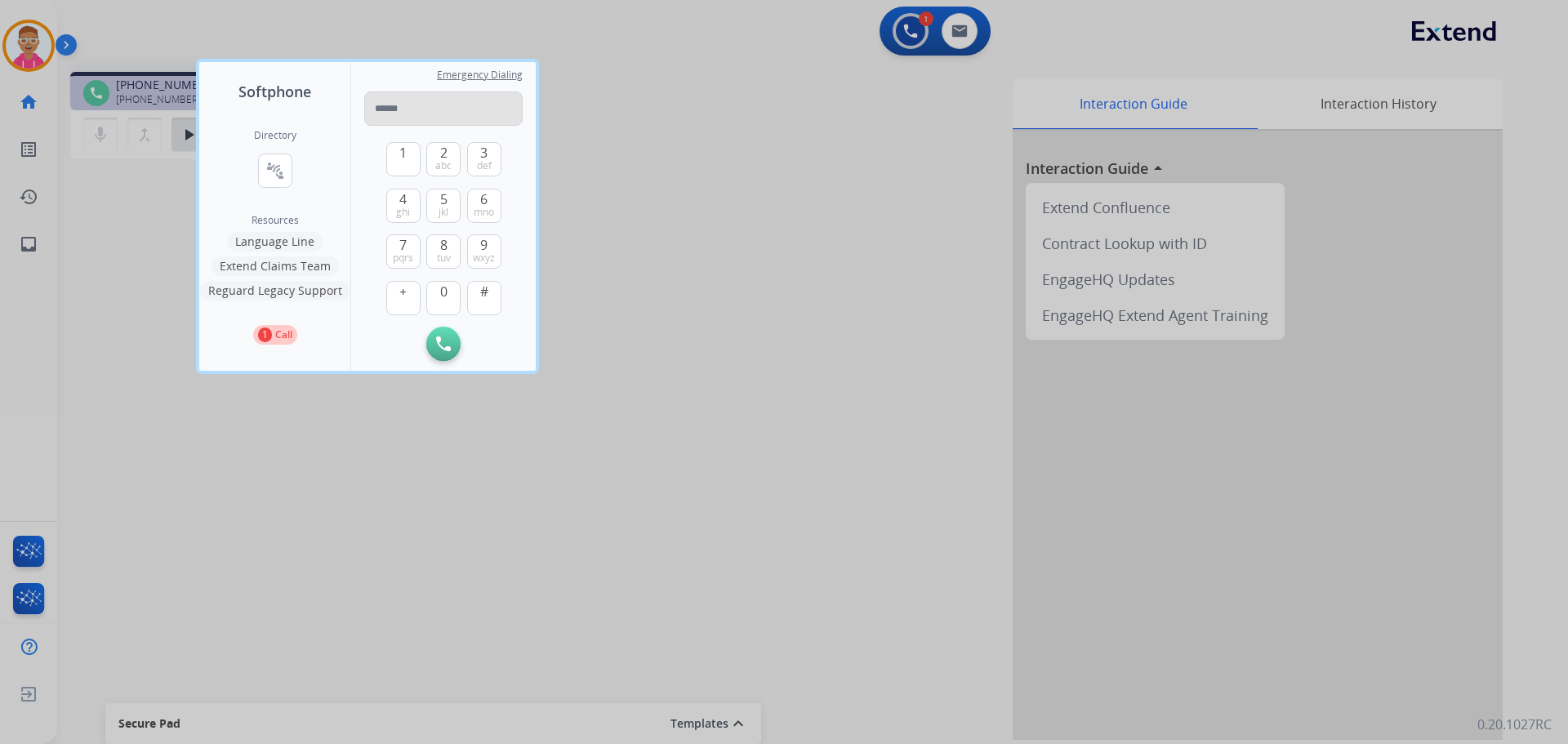
click at [435, 111] on input "tel" at bounding box center [444, 108] width 158 height 34
type input "**********"
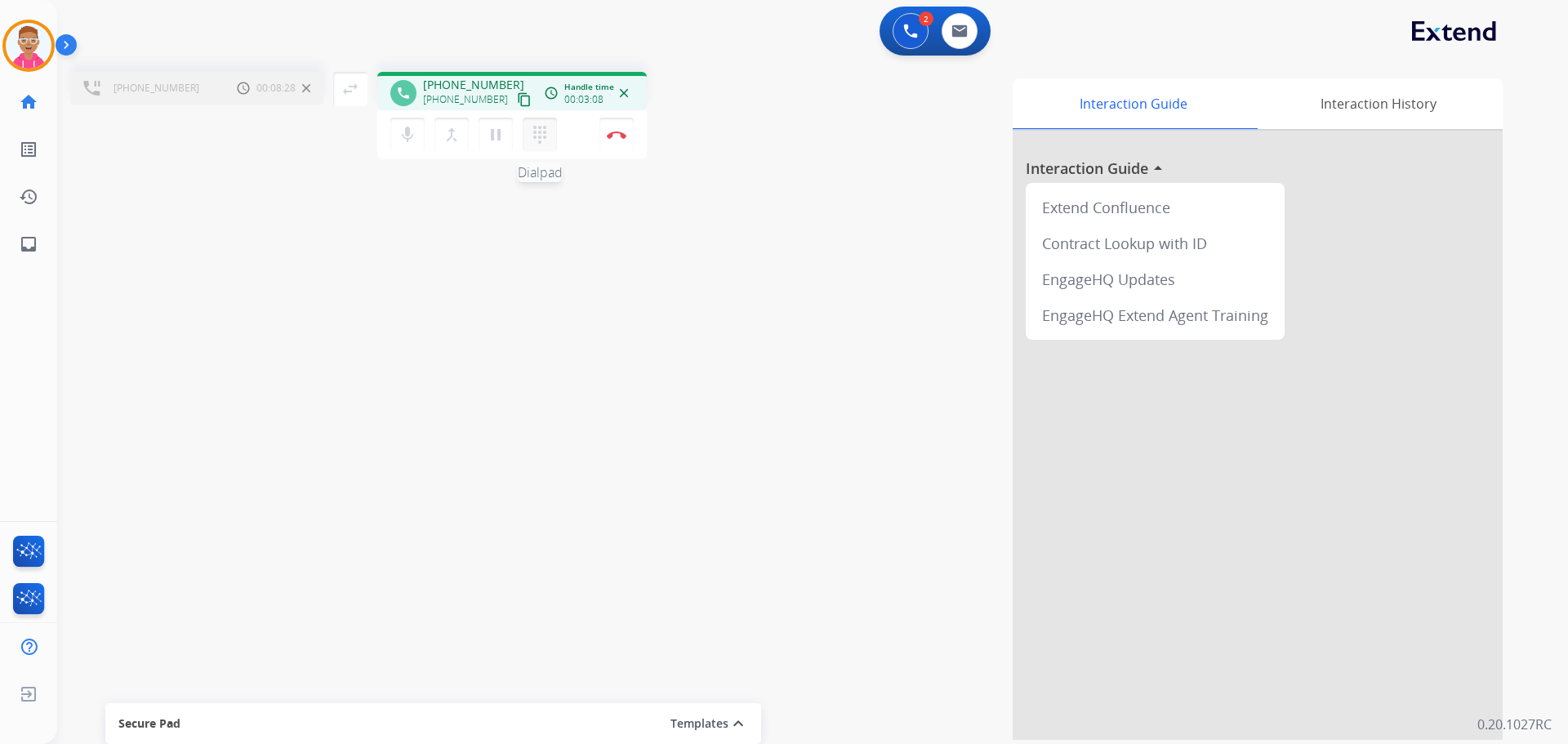
click at [540, 128] on mat-icon "dialpad" at bounding box center [540, 135] width 20 height 20
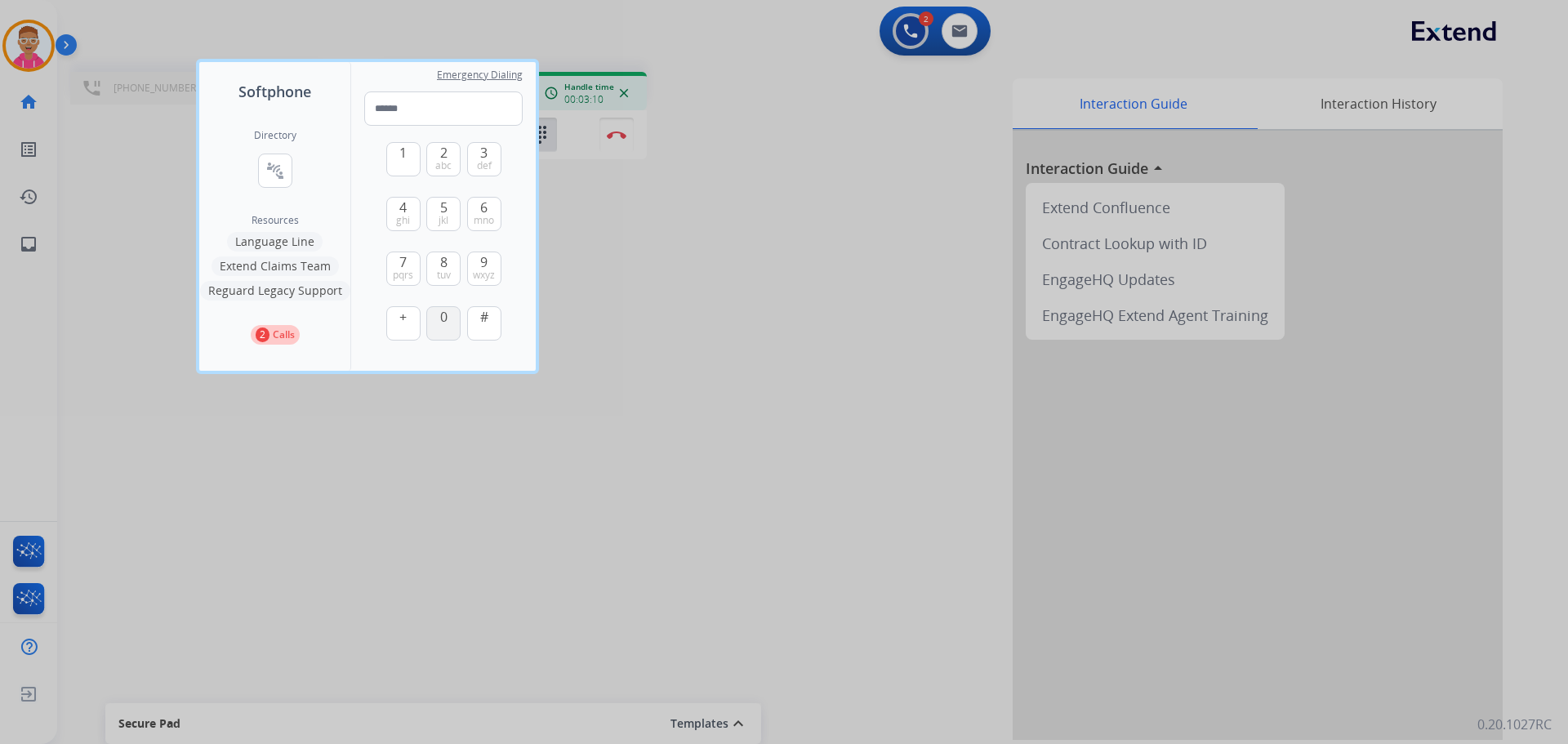
click at [445, 325] on span "0" at bounding box center [444, 317] width 8 height 20
click at [407, 167] on button "1" at bounding box center [403, 158] width 34 height 34
click at [415, 112] on input "**" at bounding box center [444, 108] width 158 height 34
type input "**********"
drag, startPoint x: 631, startPoint y: 260, endPoint x: 626, endPoint y: 219, distance: 41.3
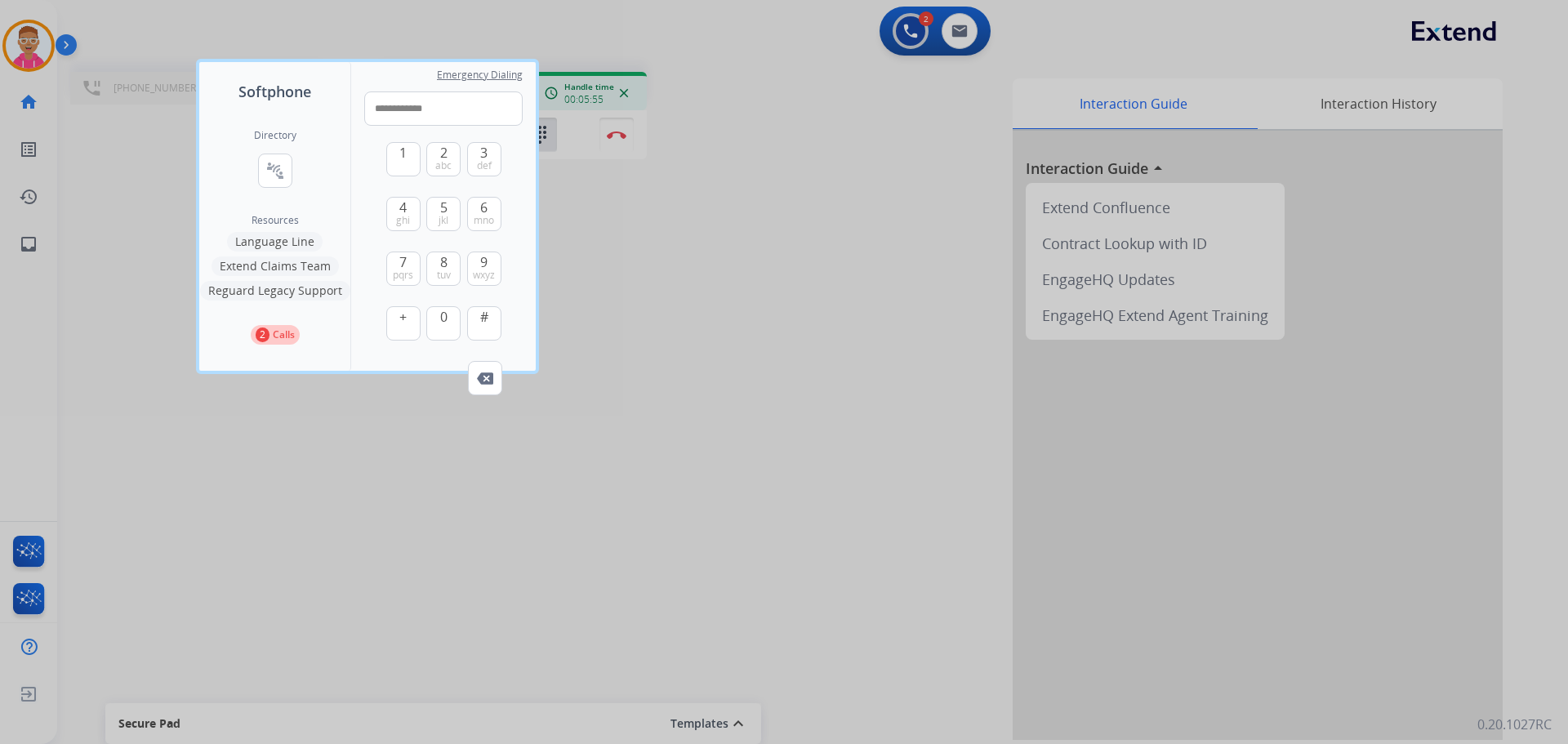
click at [631, 256] on div at bounding box center [784, 372] width 1568 height 744
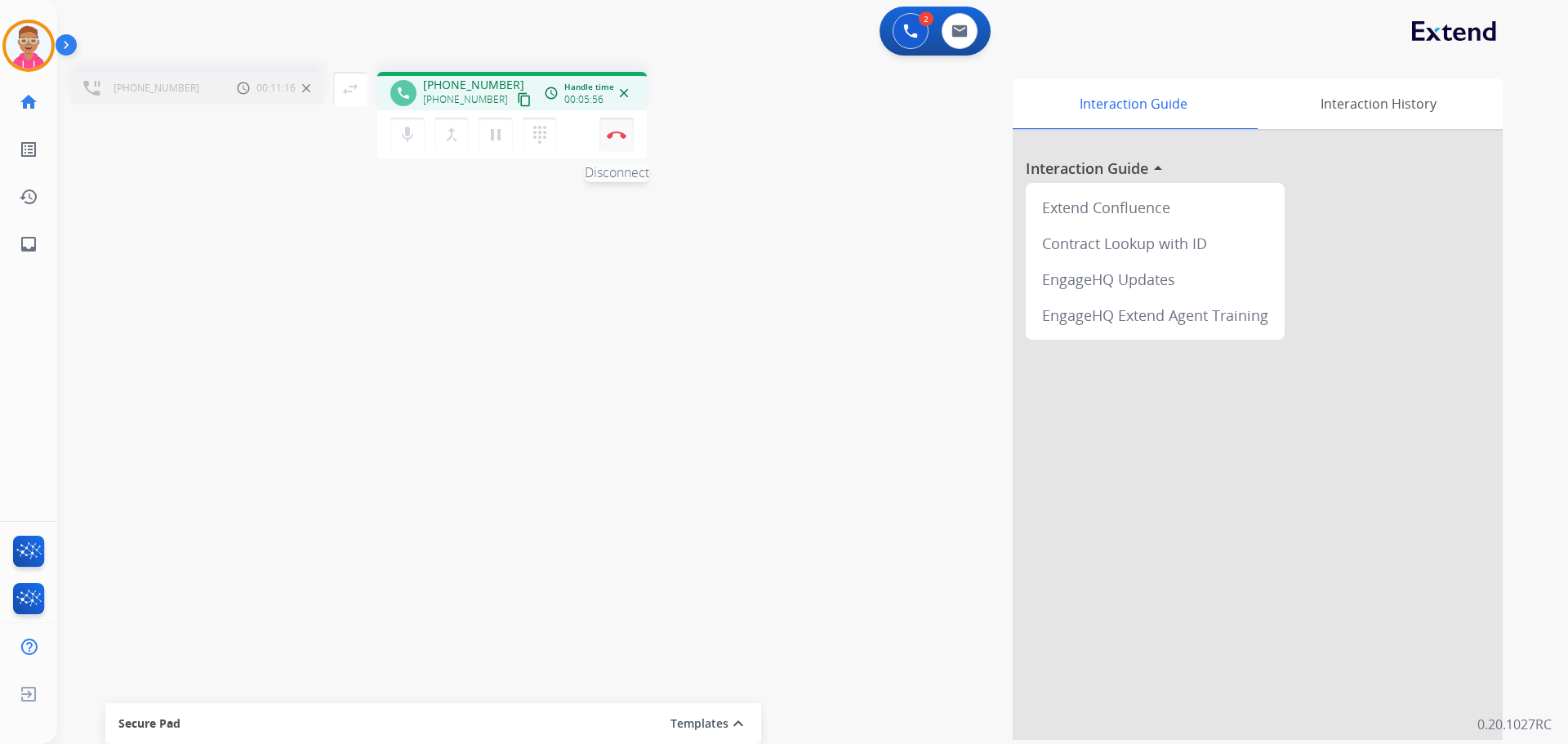
click at [618, 141] on button "Disconnect" at bounding box center [616, 134] width 34 height 34
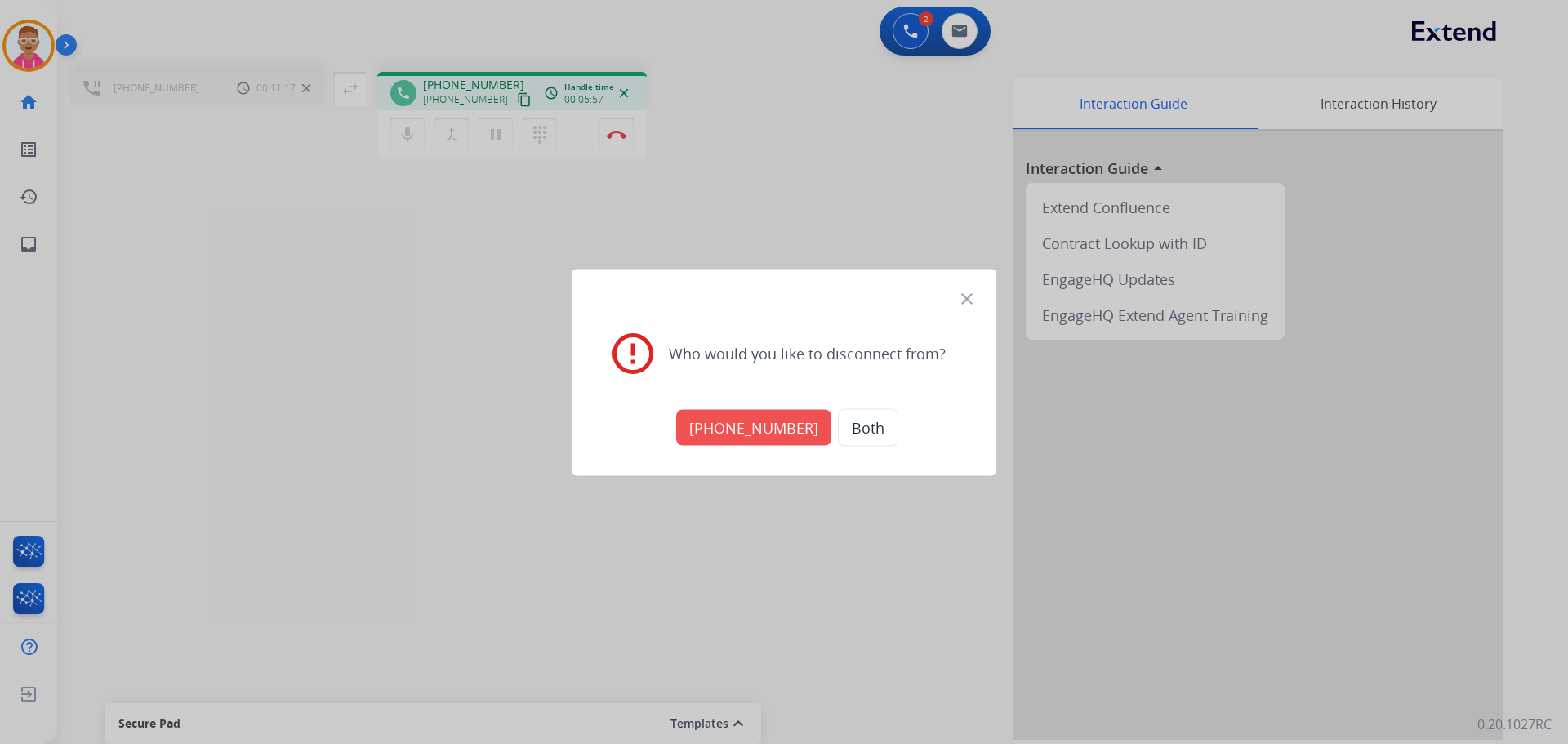
click at [776, 425] on button "+18664363393" at bounding box center [754, 427] width 155 height 36
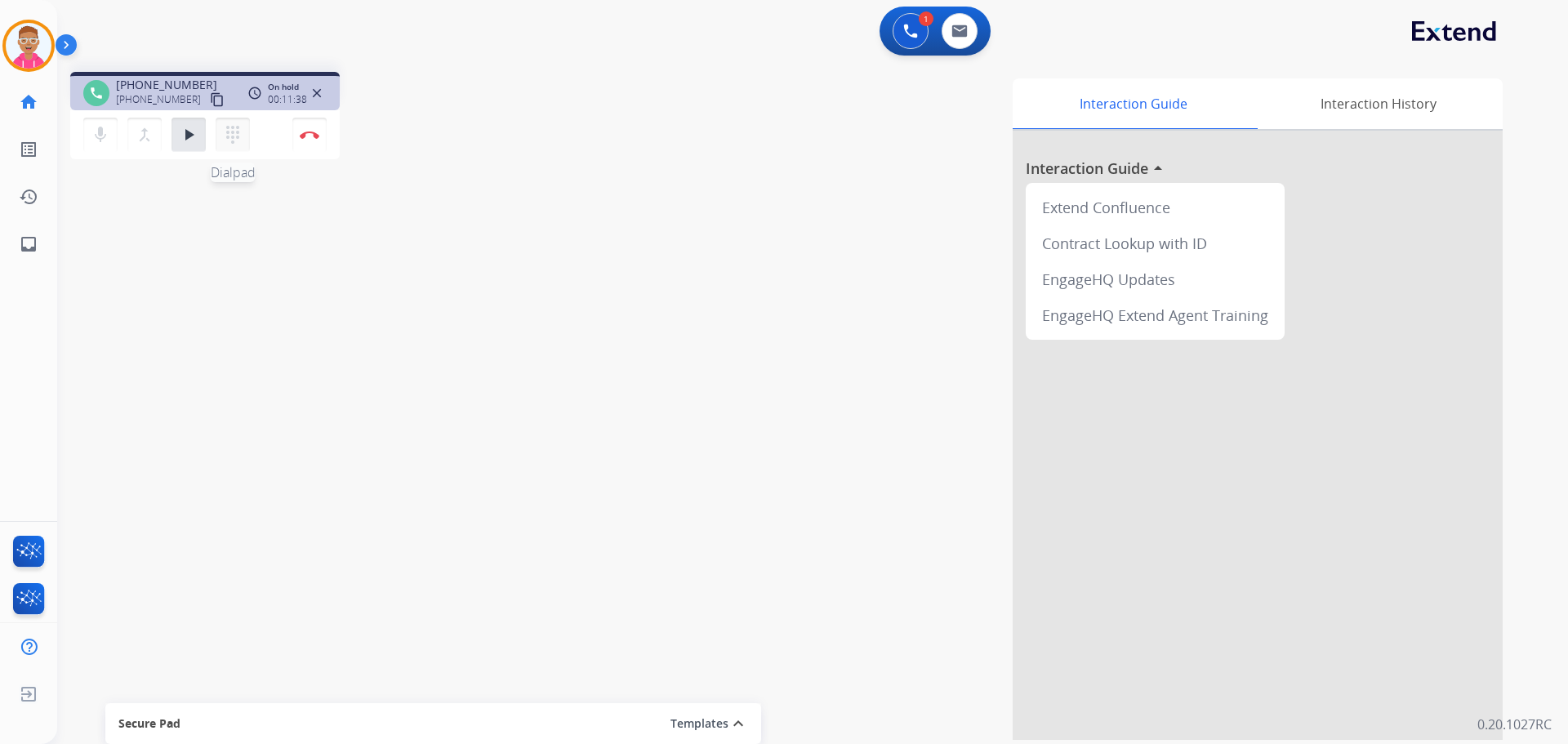
click at [233, 133] on mat-icon "dialpad" at bounding box center [233, 135] width 20 height 20
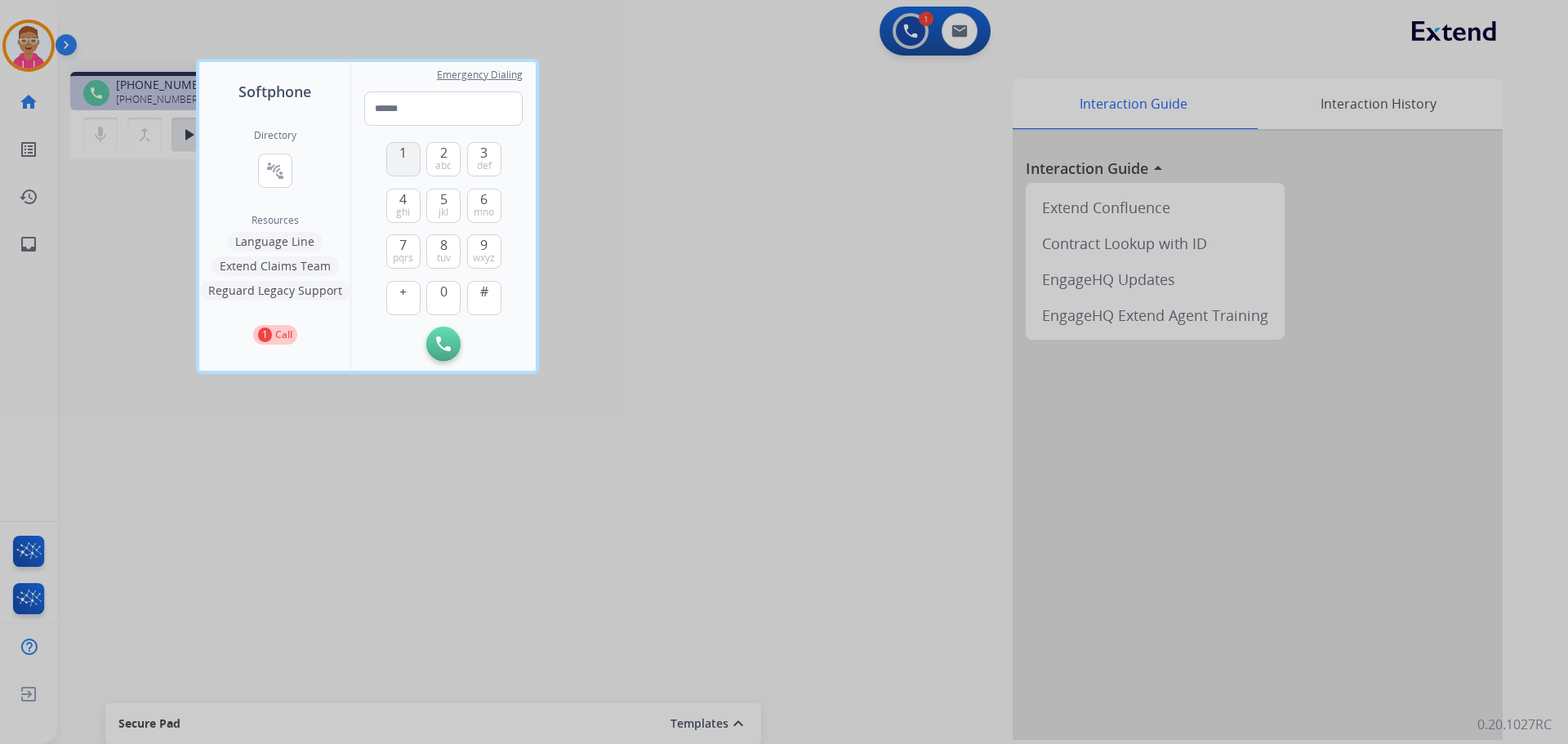
drag, startPoint x: 402, startPoint y: 157, endPoint x: 411, endPoint y: 160, distance: 9.5
click at [407, 160] on span "1" at bounding box center [403, 153] width 8 height 20
drag, startPoint x: 440, startPoint y: 244, endPoint x: 480, endPoint y: 211, distance: 51.9
click at [443, 244] on span "8" at bounding box center [444, 245] width 8 height 20
click at [486, 201] on span "6" at bounding box center [484, 199] width 8 height 20
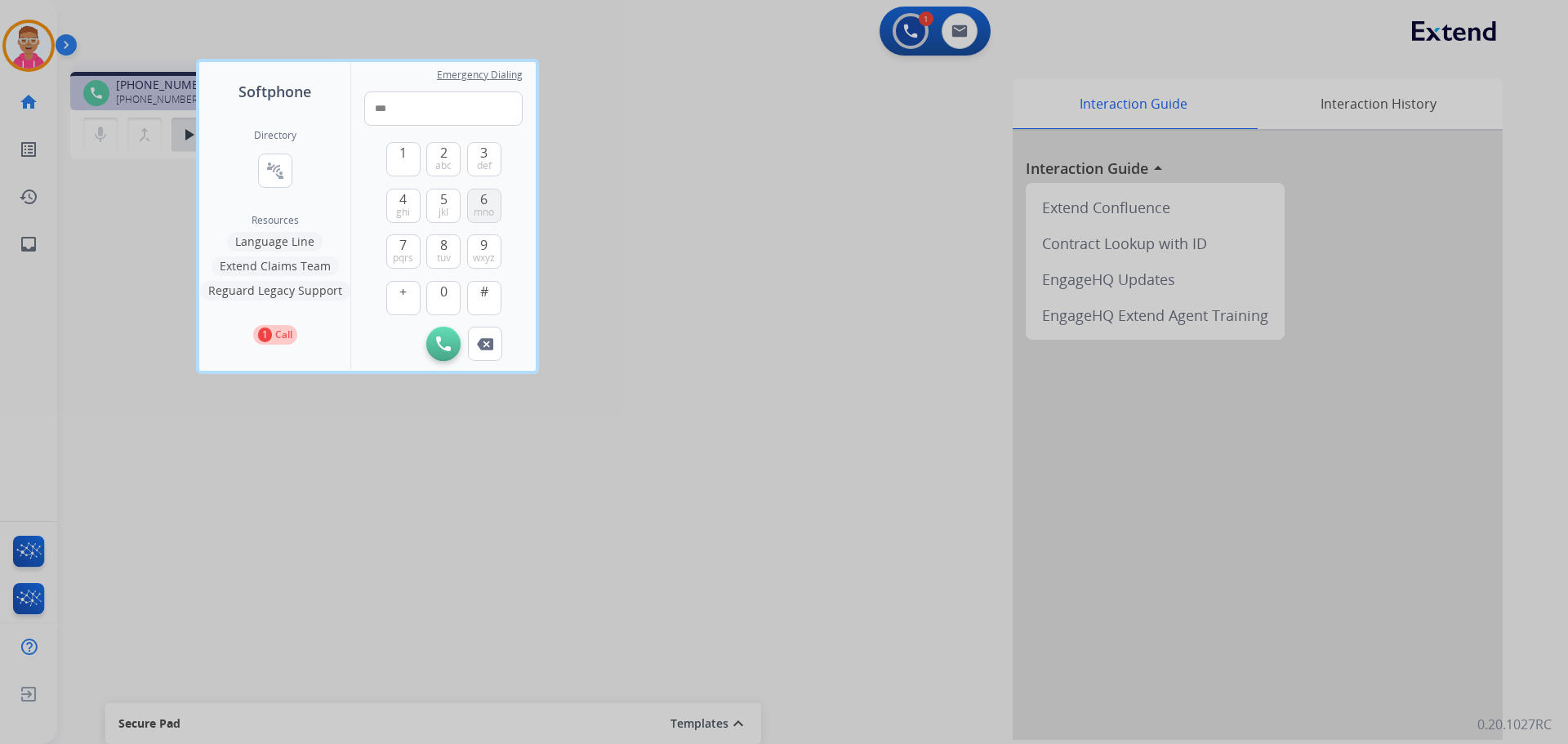
click at [486, 202] on span "6" at bounding box center [484, 199] width 8 height 20
drag, startPoint x: 409, startPoint y: 197, endPoint x: 471, endPoint y: 176, distance: 65.5
click at [412, 197] on button "4 ghi" at bounding box center [403, 205] width 34 height 34
drag, startPoint x: 490, startPoint y: 152, endPoint x: 471, endPoint y: 200, distance: 51.6
click at [490, 153] on button "3 def" at bounding box center [484, 158] width 34 height 34
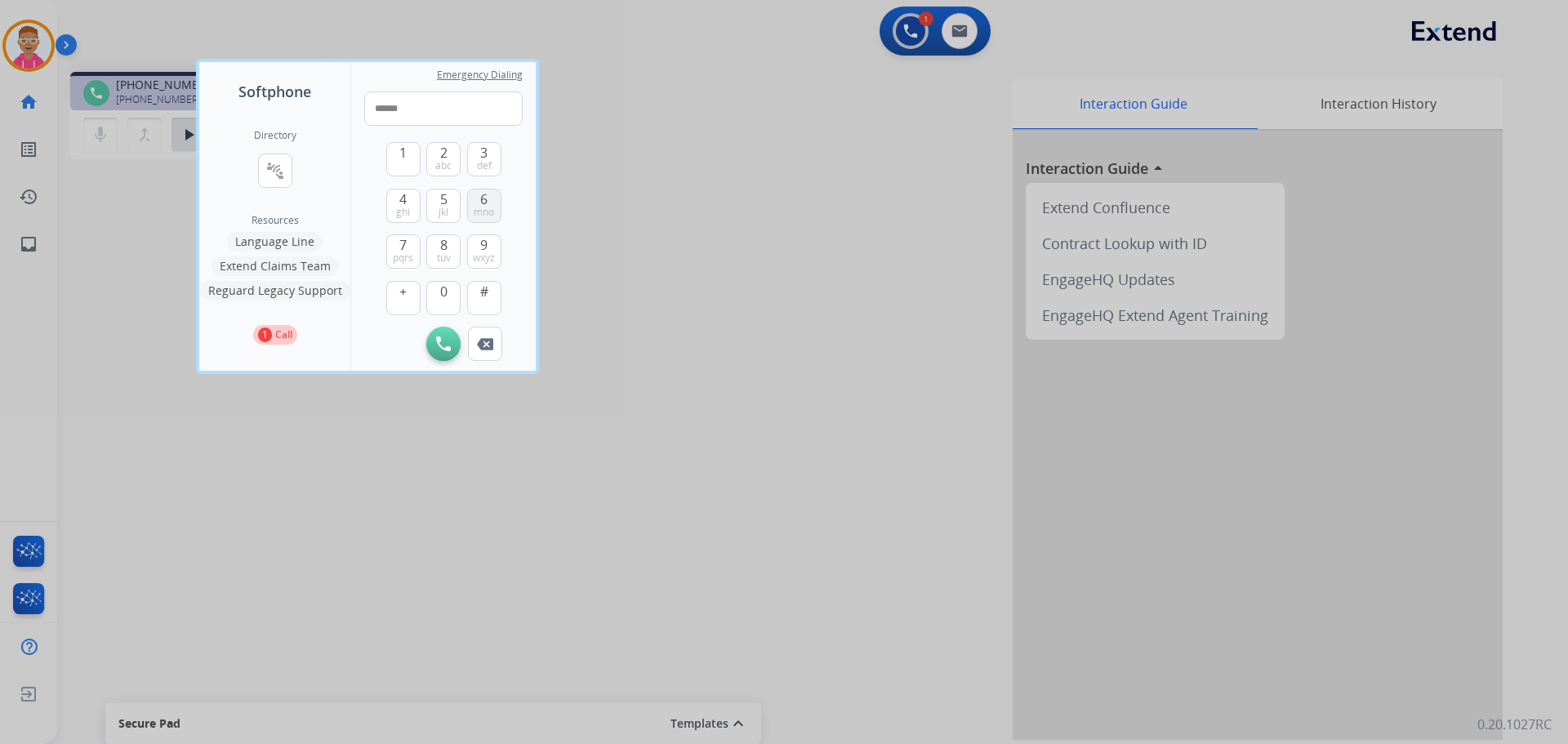
click at [470, 204] on button "6 mno" at bounding box center [484, 205] width 34 height 34
click at [486, 157] on span "3" at bounding box center [484, 153] width 8 height 20
drag, startPoint x: 488, startPoint y: 255, endPoint x: 483, endPoint y: 226, distance: 29.4
click at [488, 248] on button "9 wxyz" at bounding box center [484, 251] width 34 height 34
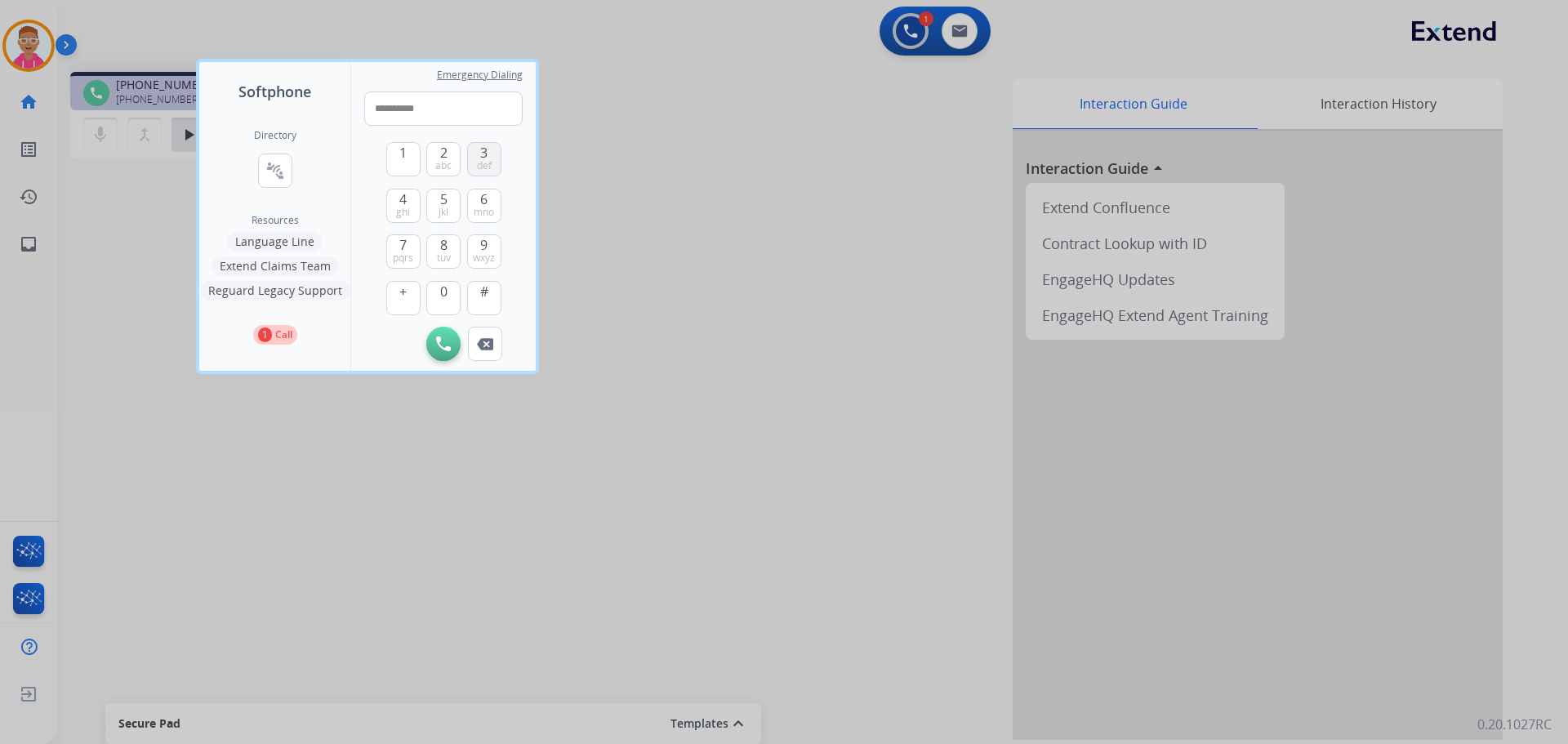
click at [489, 161] on span "def" at bounding box center [485, 166] width 15 height 13
type input "**********"
click at [440, 342] on img at bounding box center [444, 344] width 15 height 15
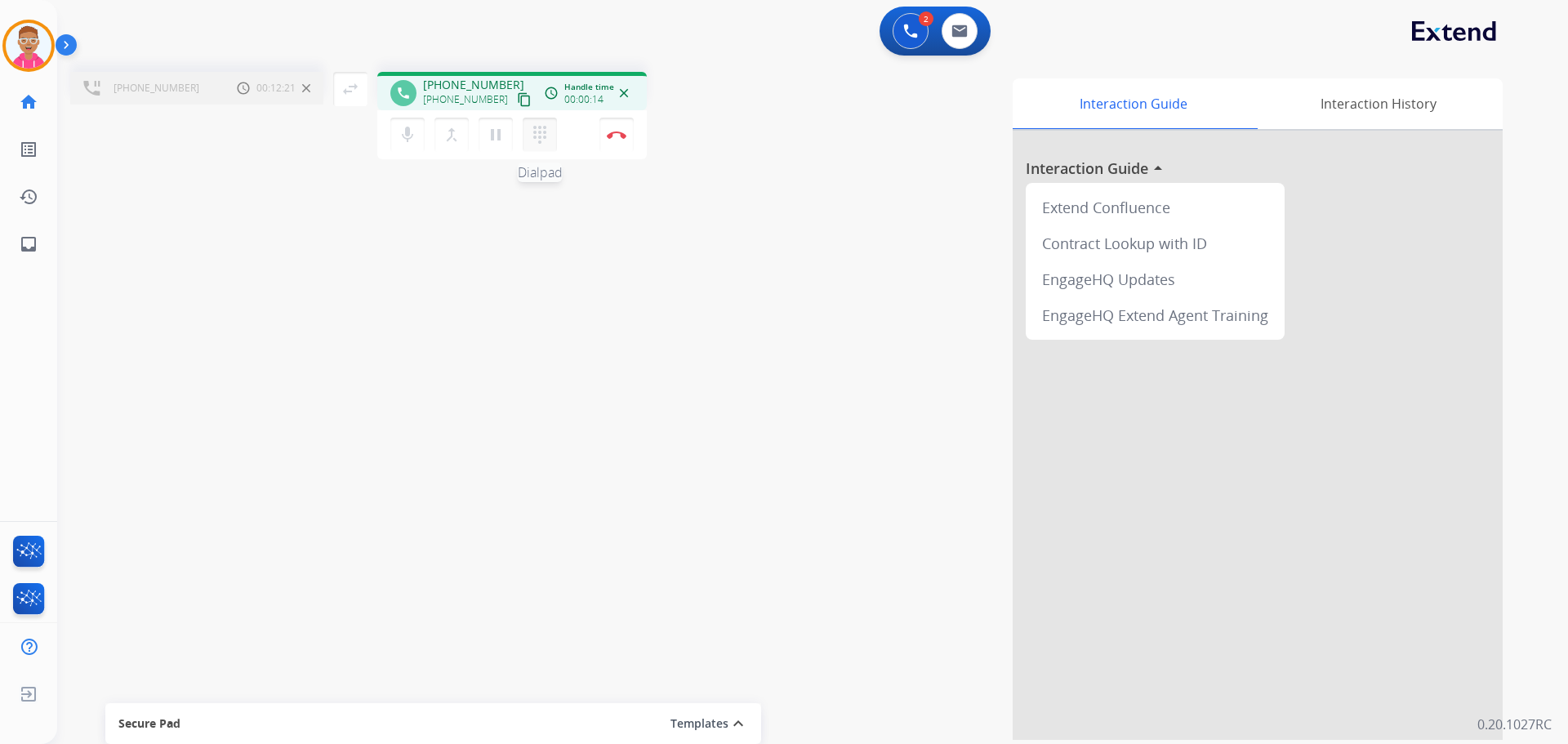
click at [542, 138] on mat-icon "dialpad" at bounding box center [540, 135] width 20 height 20
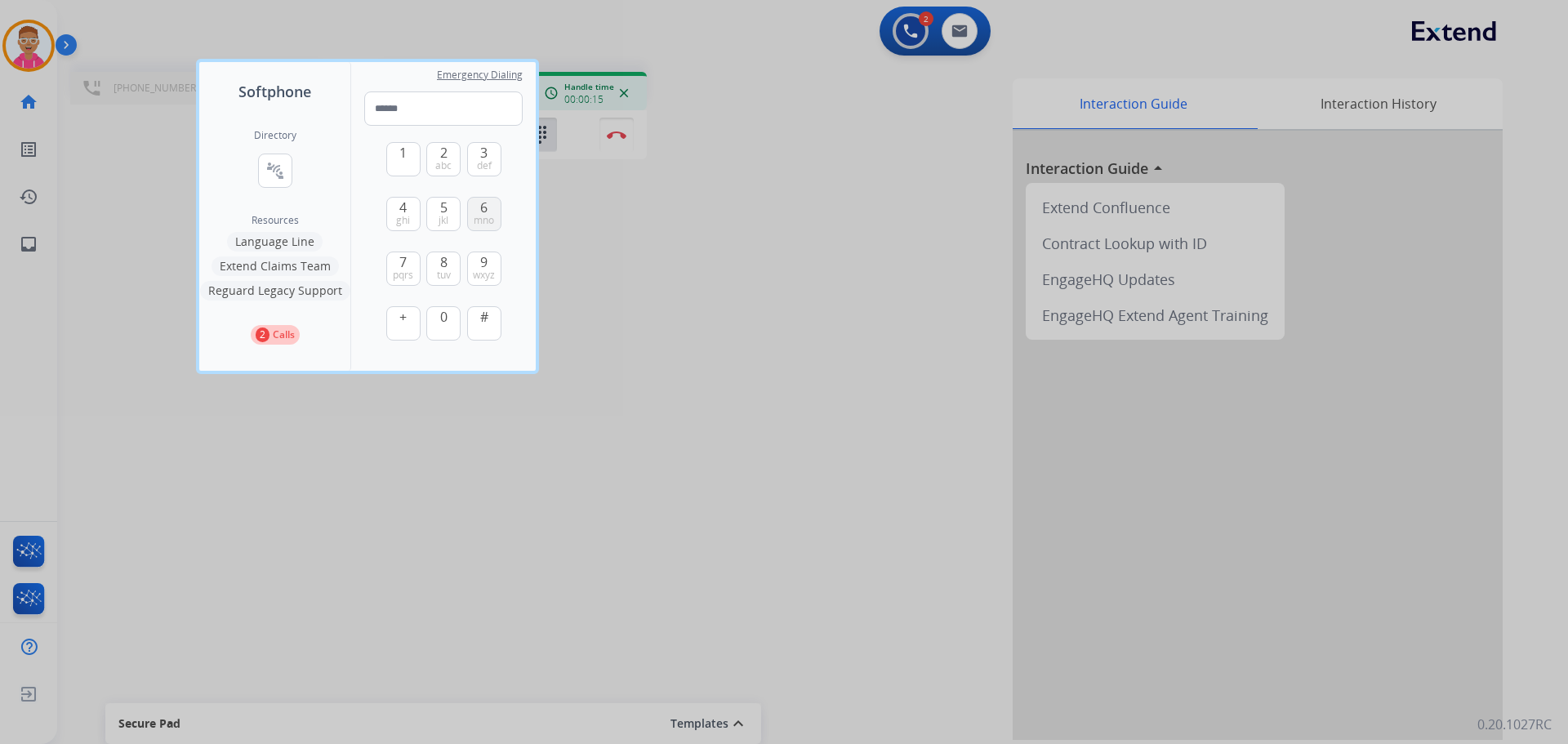
click at [482, 212] on span "6" at bounding box center [484, 208] width 8 height 20
click at [450, 216] on button "5 jkl" at bounding box center [443, 214] width 34 height 34
click at [443, 151] on span "2" at bounding box center [444, 153] width 8 height 20
click at [451, 202] on button "5 jkl" at bounding box center [443, 214] width 34 height 34
click at [495, 269] on button "9 wxyz" at bounding box center [484, 269] width 34 height 34
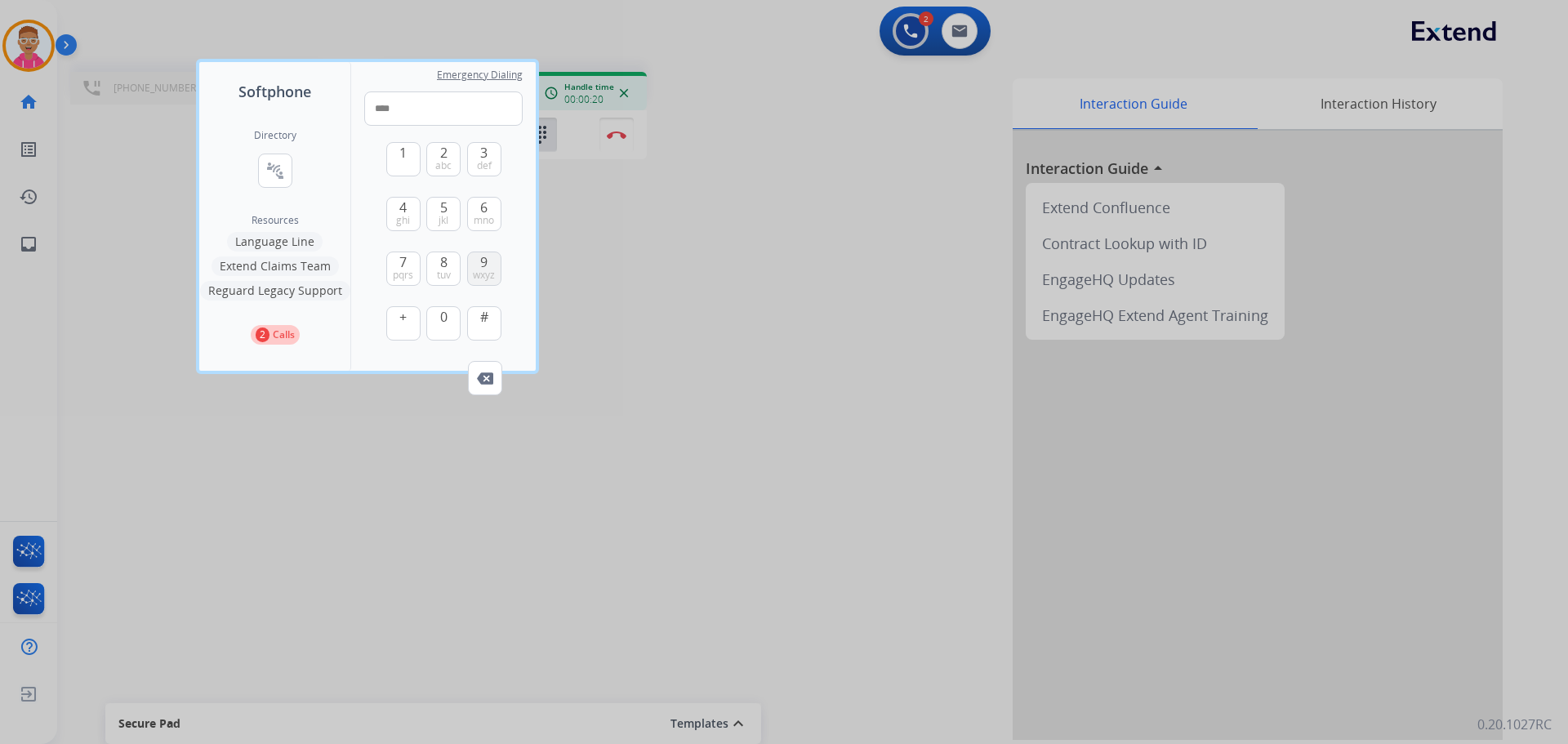
type input "*****"
click at [736, 291] on div at bounding box center [784, 372] width 1568 height 744
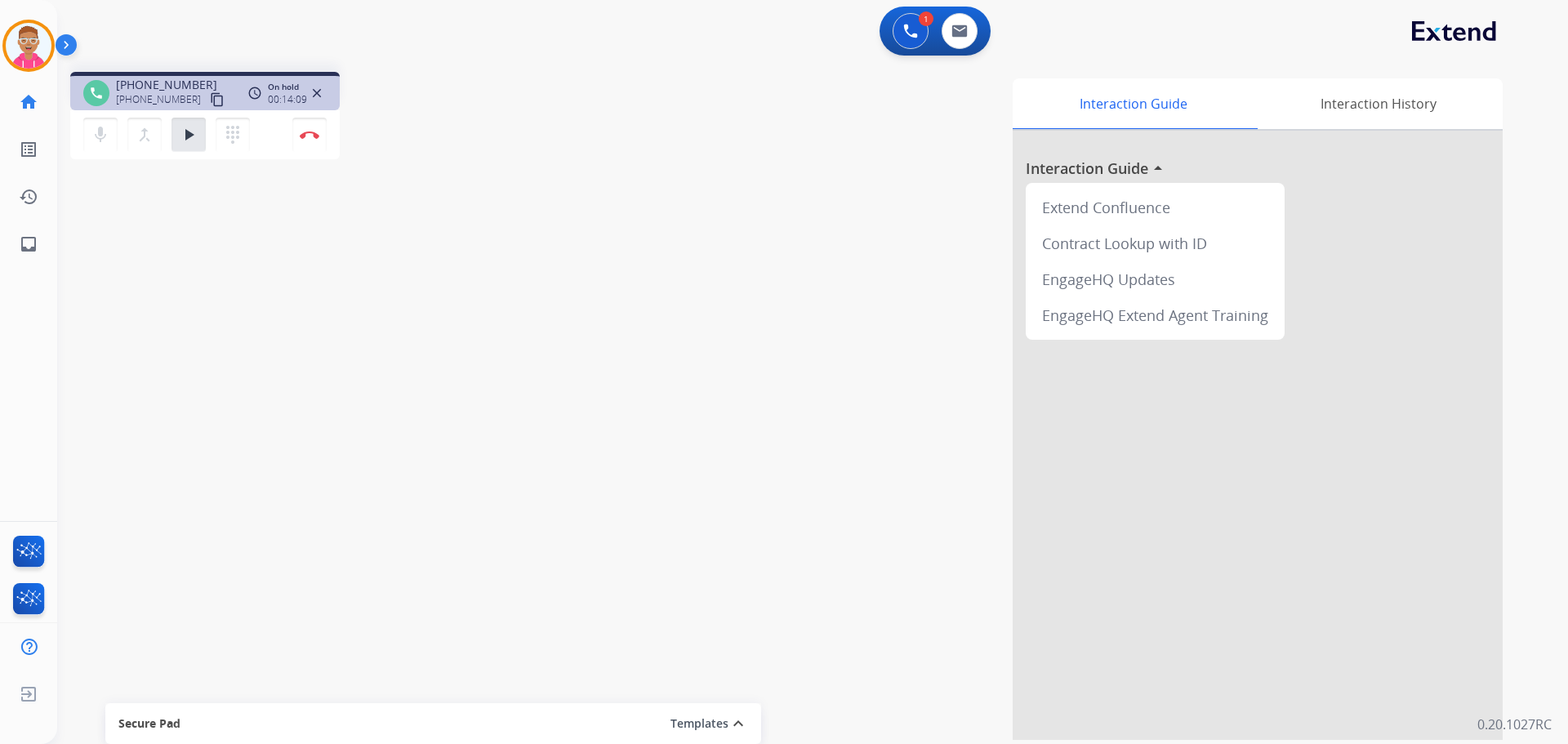
click at [577, 227] on div "Interaction Guide Interaction History Interaction Guide arrow_drop_up Extend Co…" at bounding box center [1022, 409] width 962 height 661
click at [235, 133] on mat-icon "dialpad" at bounding box center [233, 135] width 20 height 20
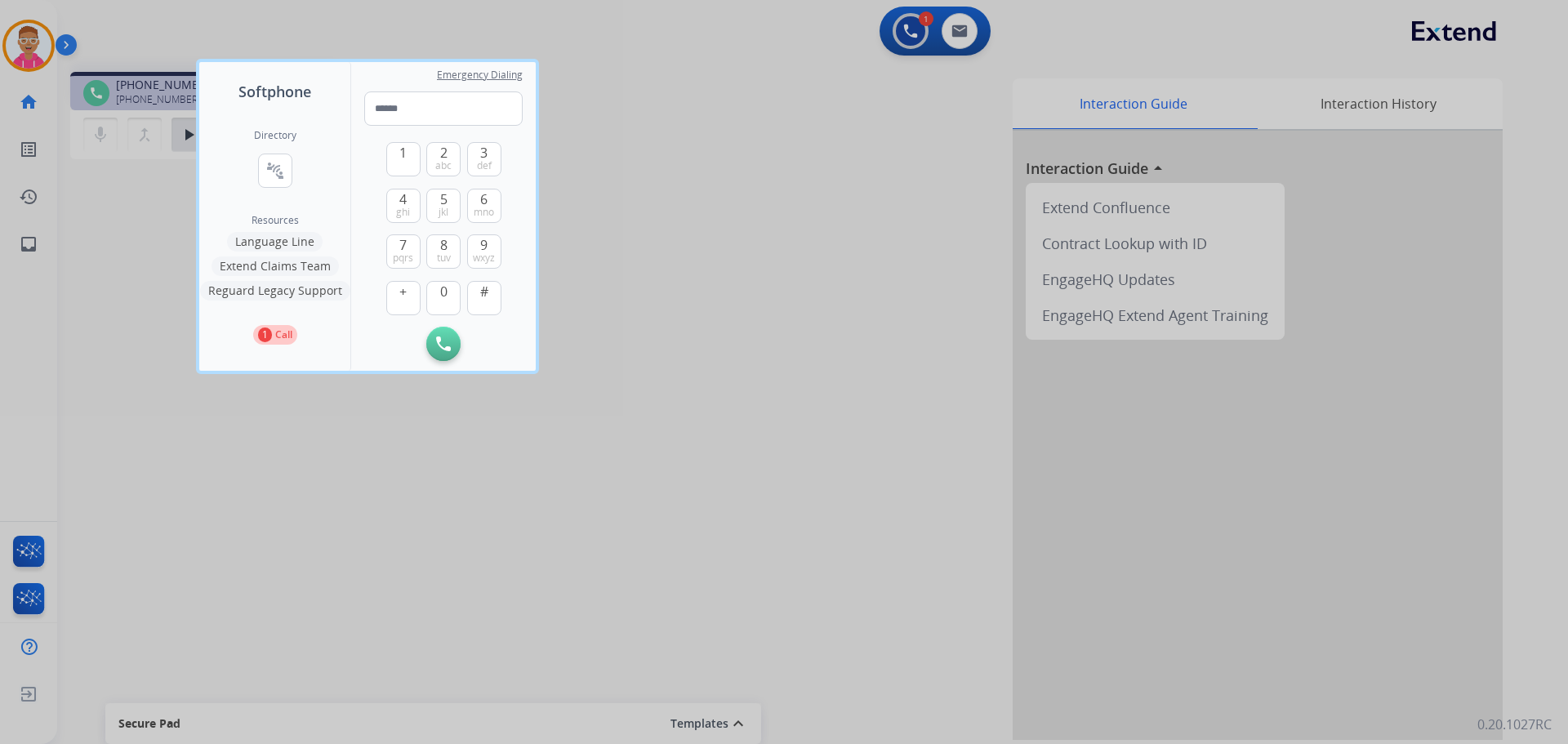
drag, startPoint x: 679, startPoint y: 178, endPoint x: 658, endPoint y: 169, distance: 22.8
click at [679, 178] on div at bounding box center [784, 372] width 1568 height 744
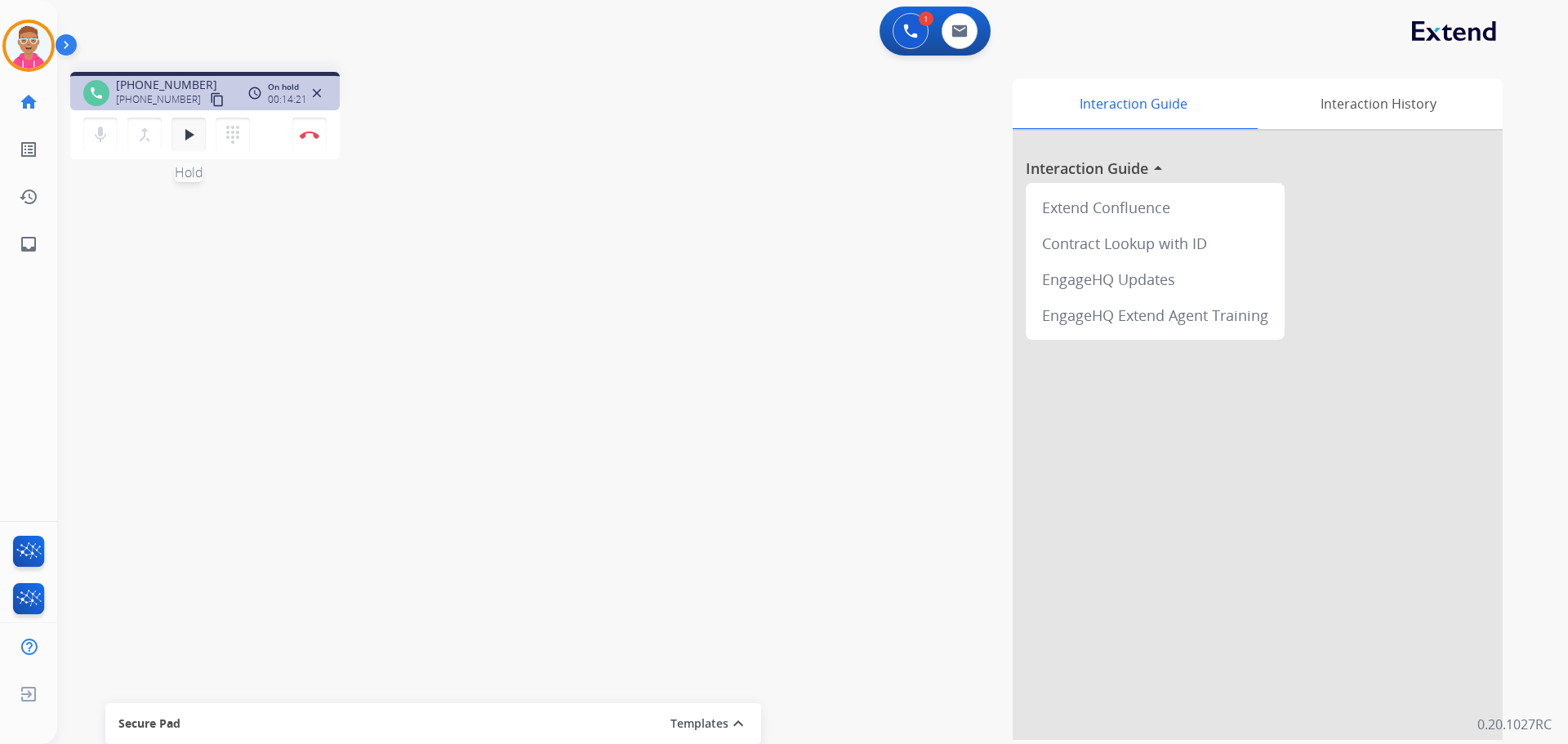
click at [182, 125] on mat-icon "play_arrow" at bounding box center [188, 135] width 20 height 20
click at [183, 131] on mat-icon "pause" at bounding box center [188, 135] width 20 height 20
click at [229, 137] on mat-icon "dialpad" at bounding box center [233, 135] width 20 height 20
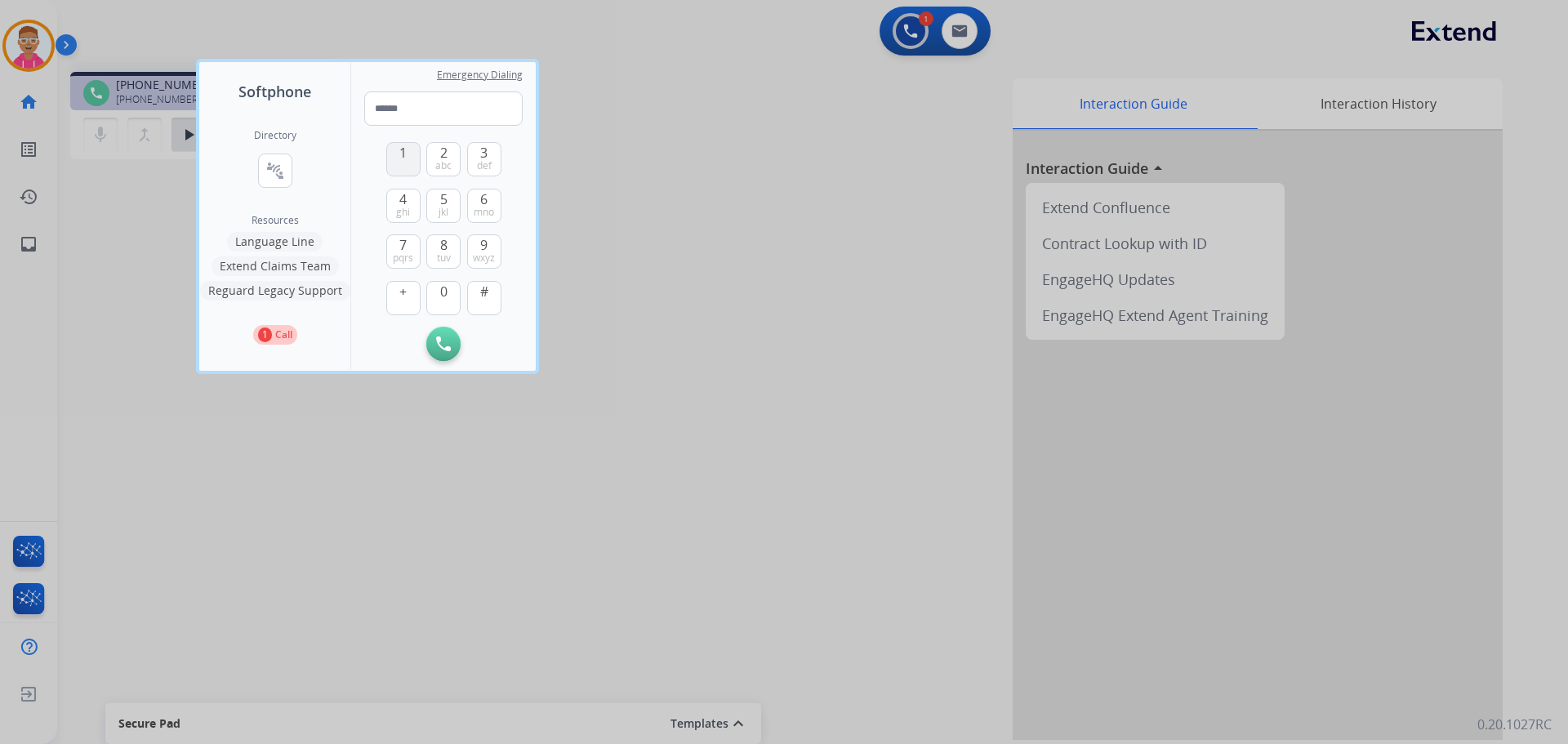
click at [400, 156] on button "1" at bounding box center [403, 158] width 34 height 34
click at [440, 117] on input "*" at bounding box center [444, 108] width 158 height 34
type input "**********"
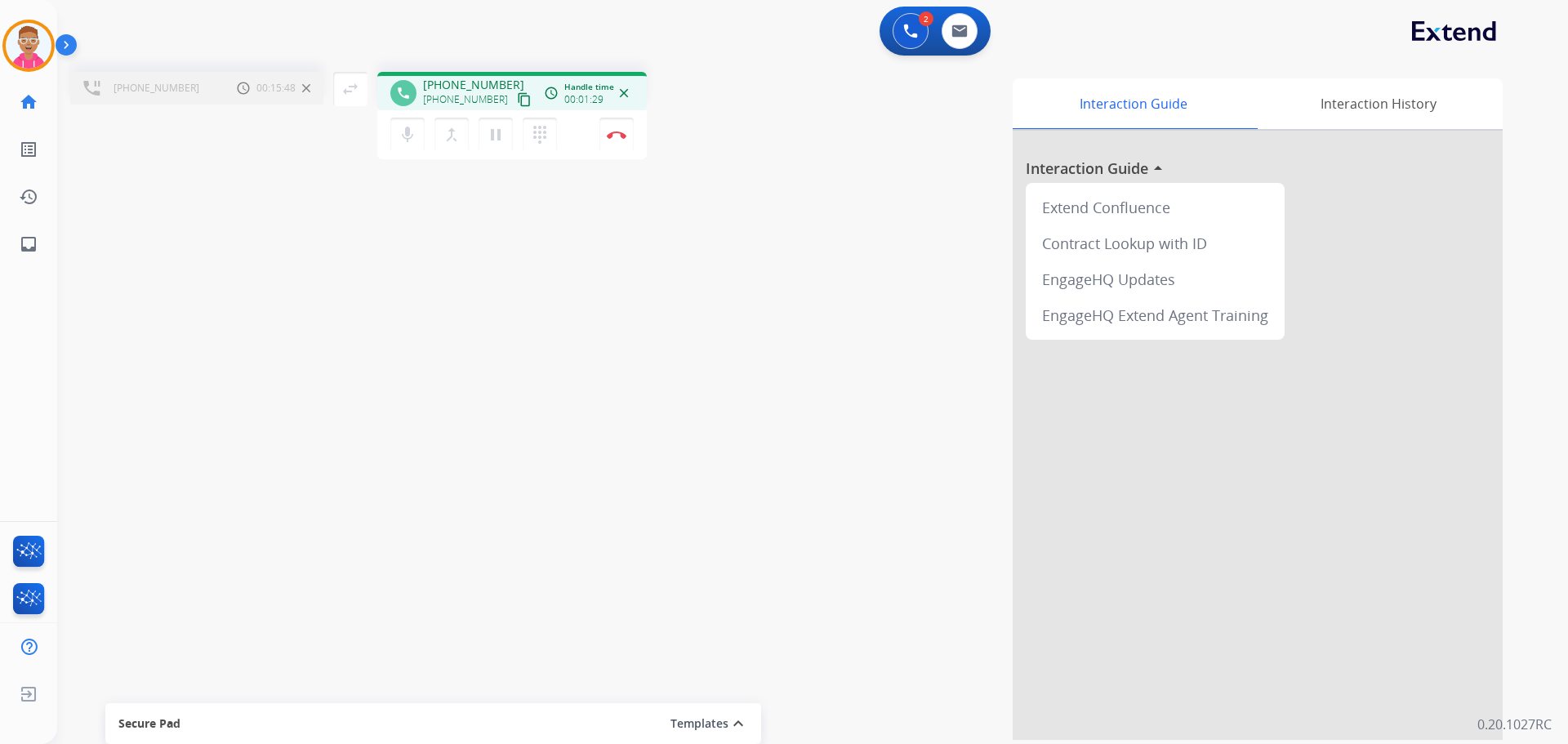
click at [623, 91] on mat-icon "close" at bounding box center [624, 93] width 15 height 15
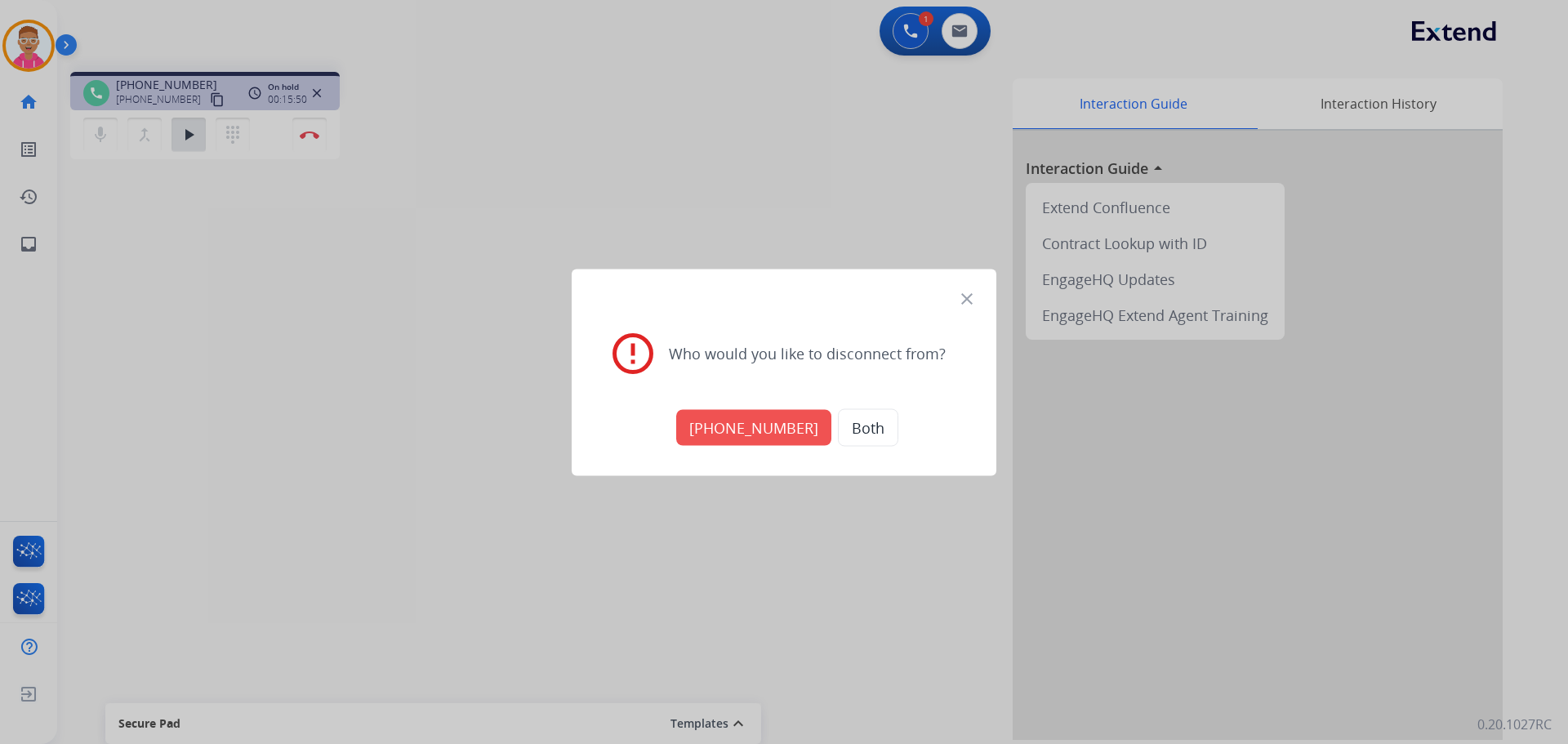
click at [776, 423] on button "+18664363393" at bounding box center [754, 427] width 155 height 36
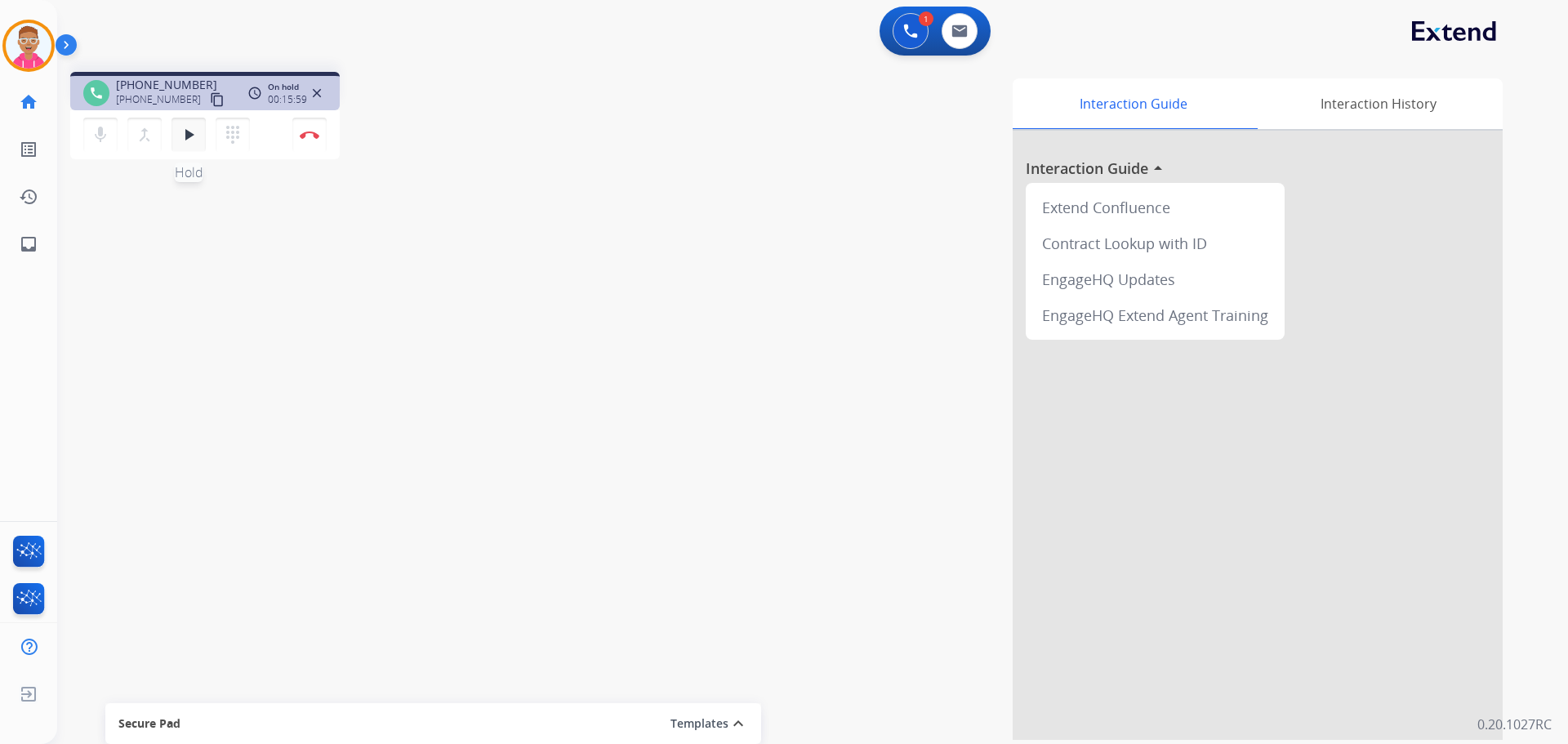
click at [183, 128] on mat-icon "play_arrow" at bounding box center [188, 135] width 20 height 20
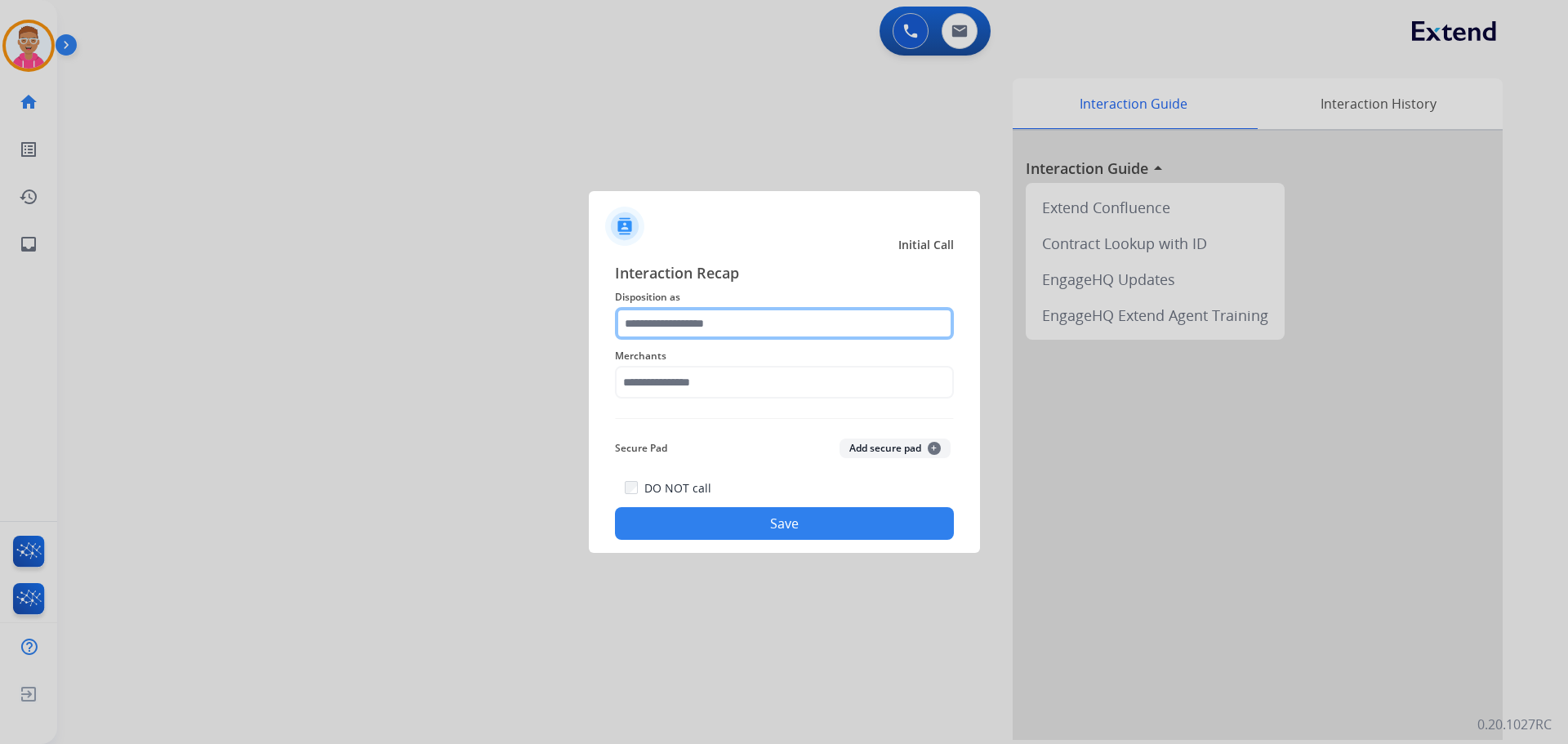
click at [748, 324] on input "text" at bounding box center [784, 323] width 339 height 33
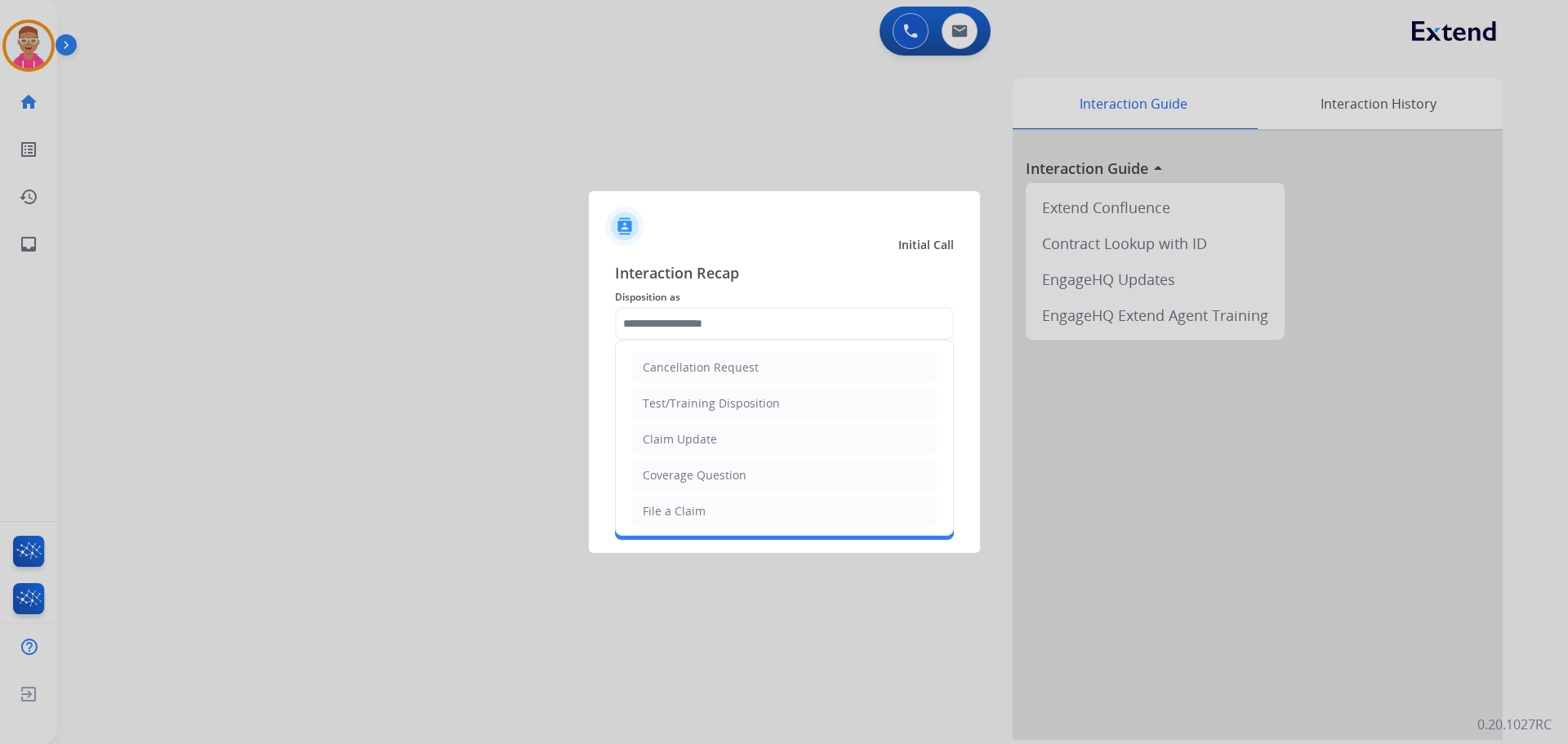
click at [709, 515] on li "File a Claim" at bounding box center [784, 510] width 304 height 31
type input "**********"
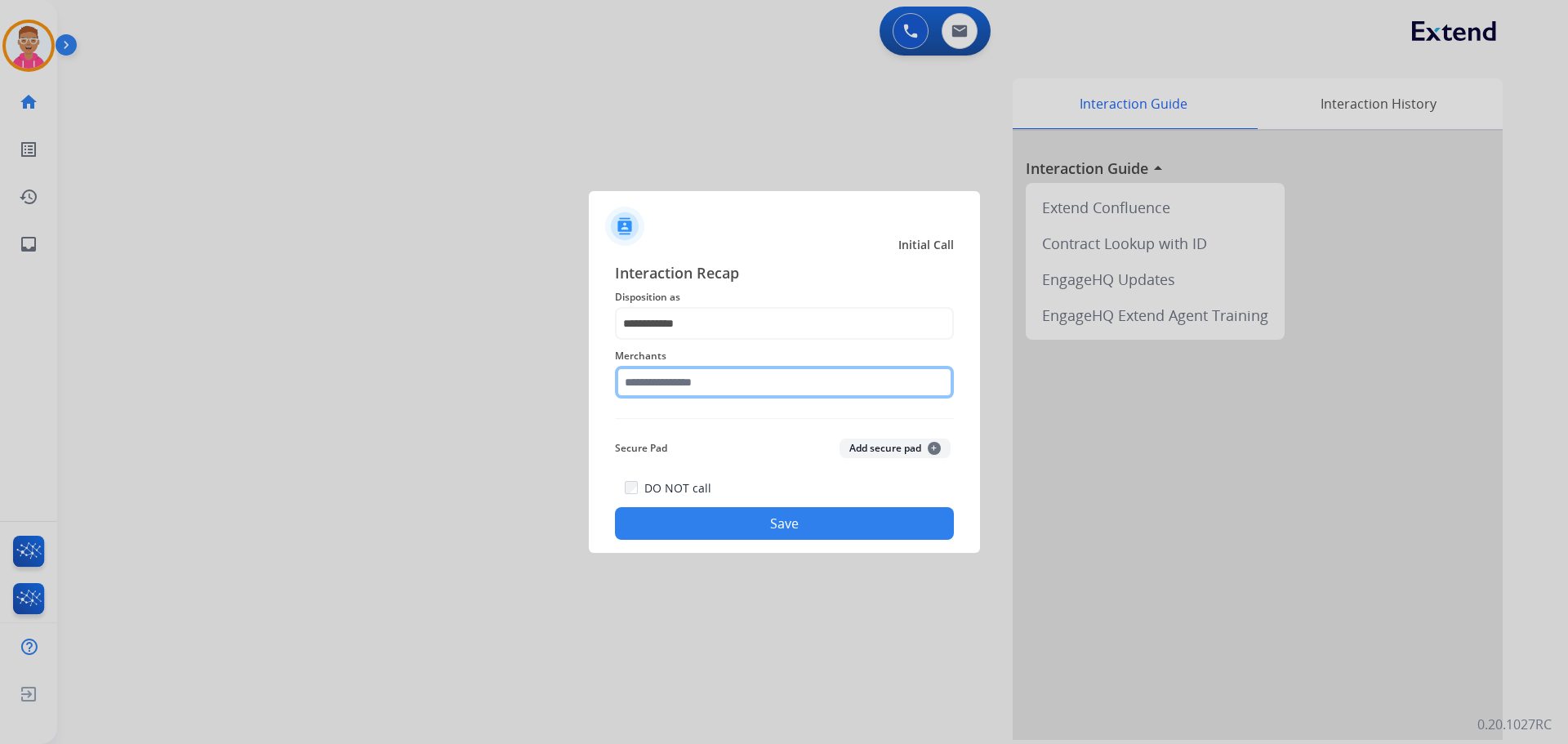
click at [704, 395] on input "text" at bounding box center [784, 382] width 339 height 33
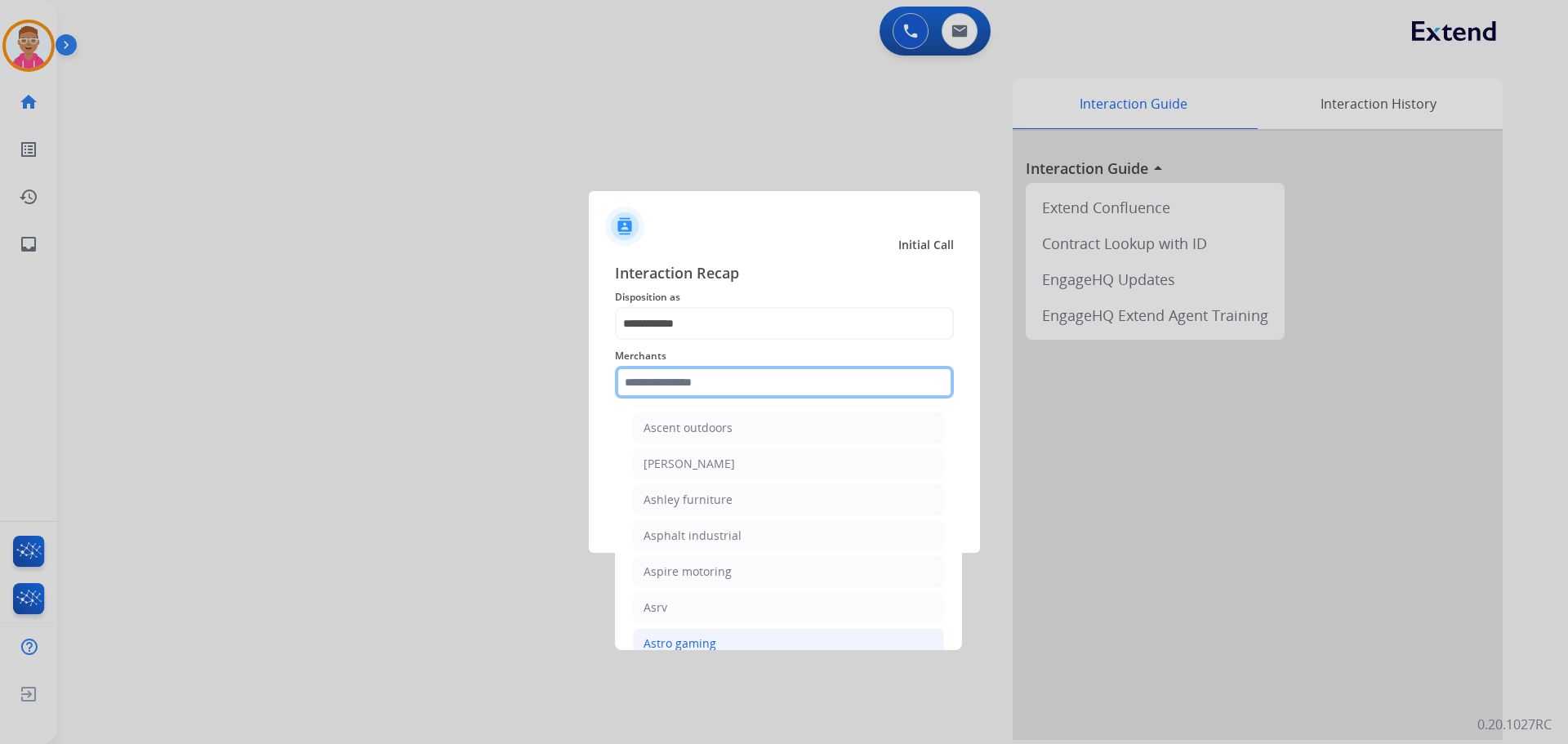
scroll to position [2369, 0]
click at [676, 470] on div "Ashley - Reguard" at bounding box center [690, 468] width 92 height 17
type input "**********"
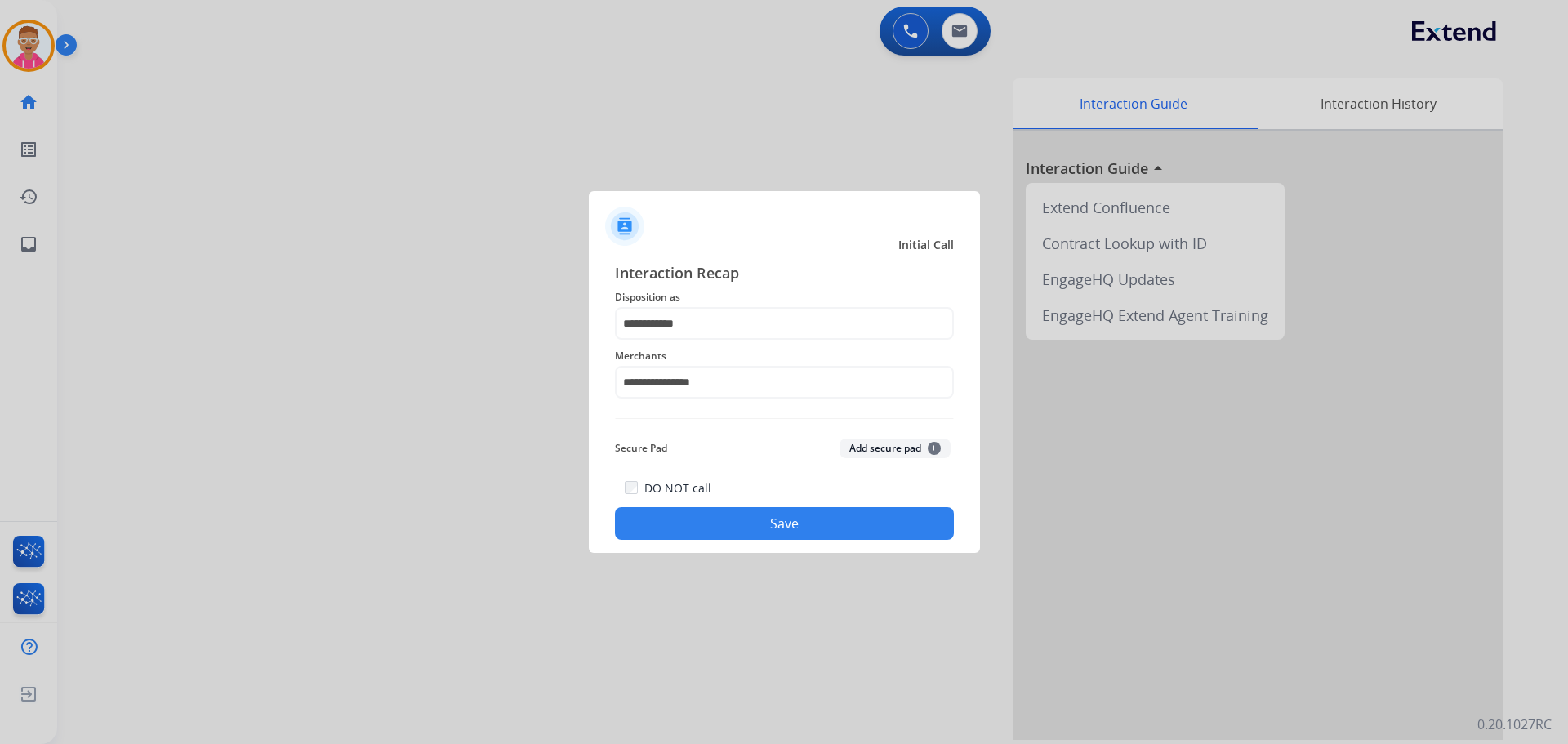
click at [718, 522] on button "Save" at bounding box center [784, 523] width 339 height 33
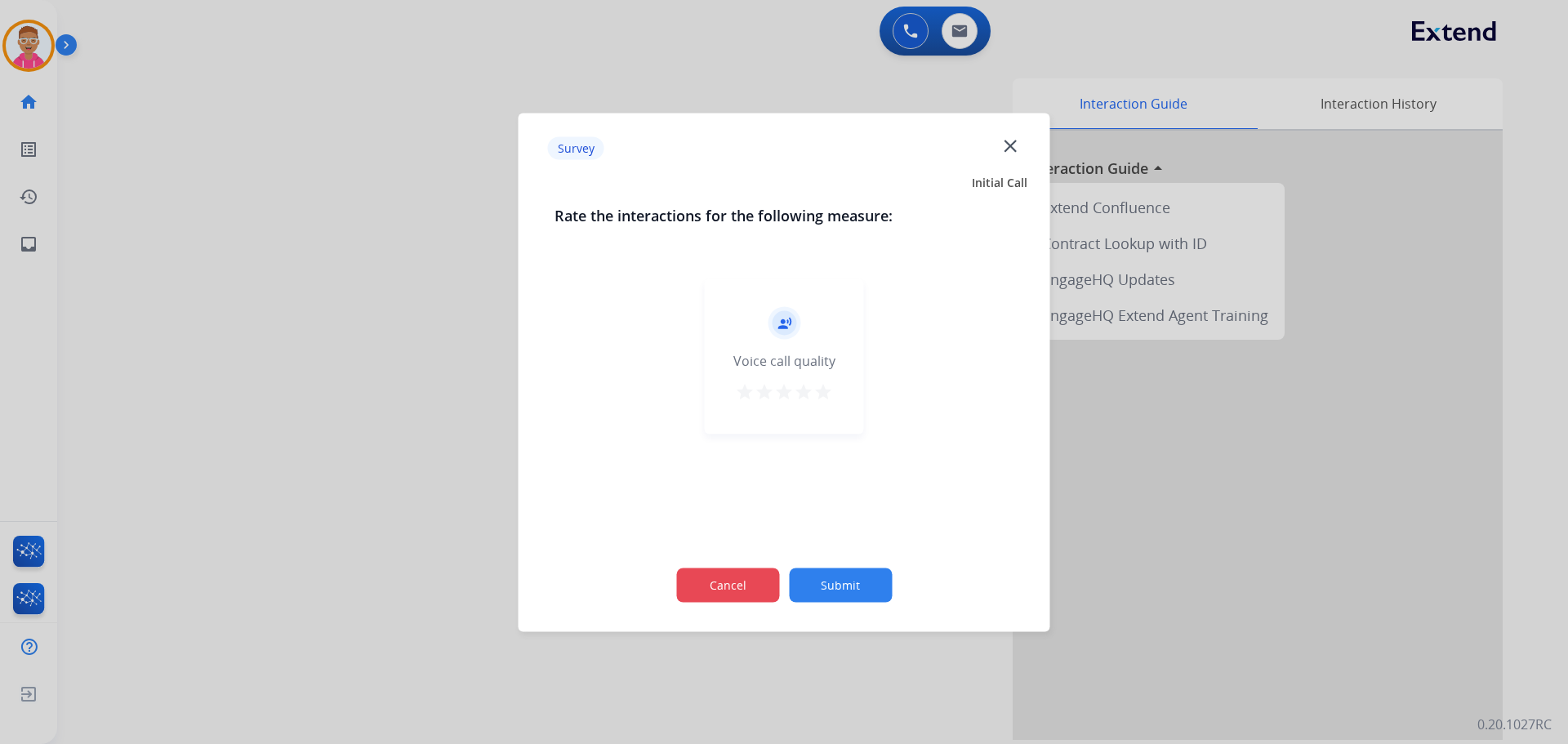
click at [711, 586] on button "Cancel" at bounding box center [727, 585] width 103 height 34
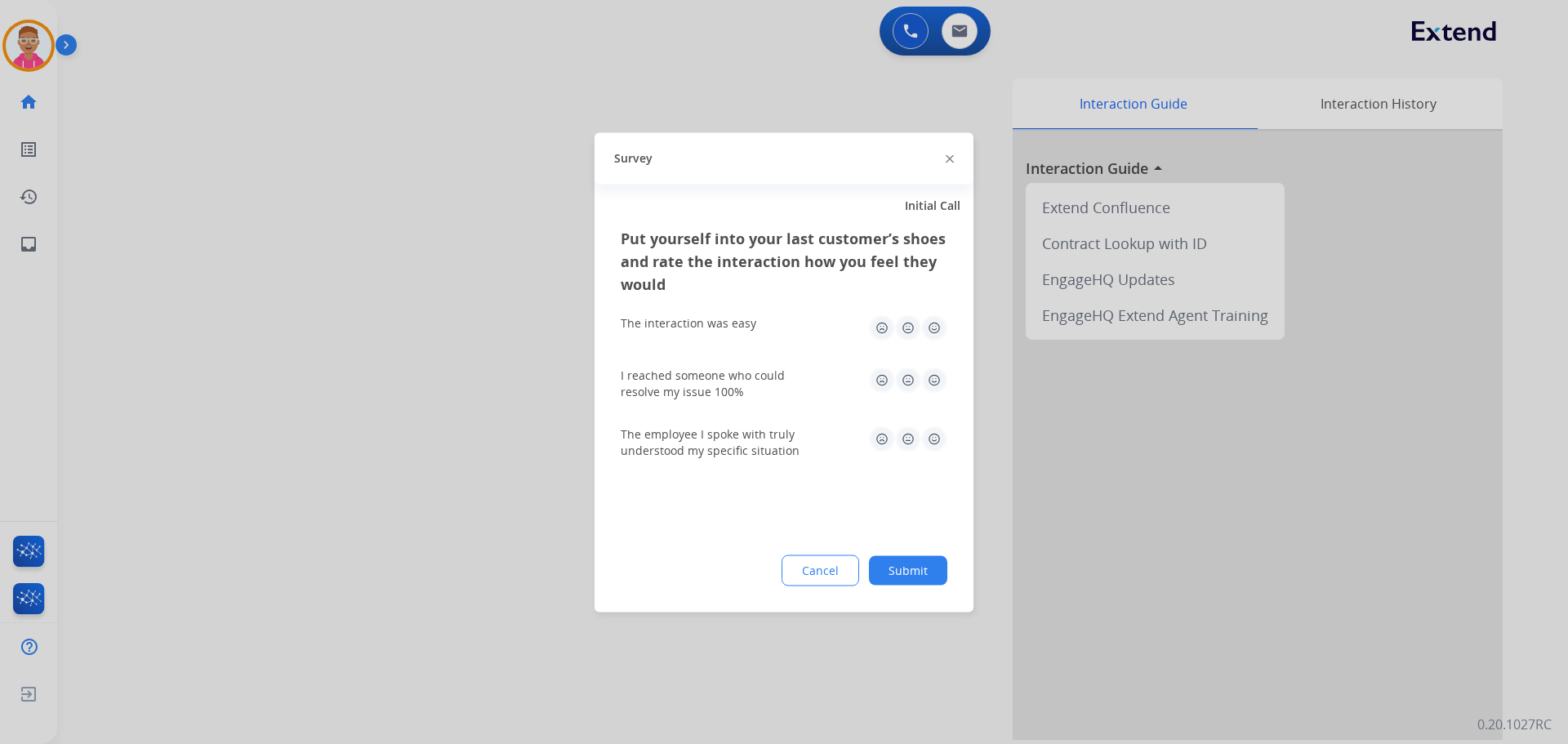
click at [814, 567] on button "Cancel" at bounding box center [820, 570] width 78 height 31
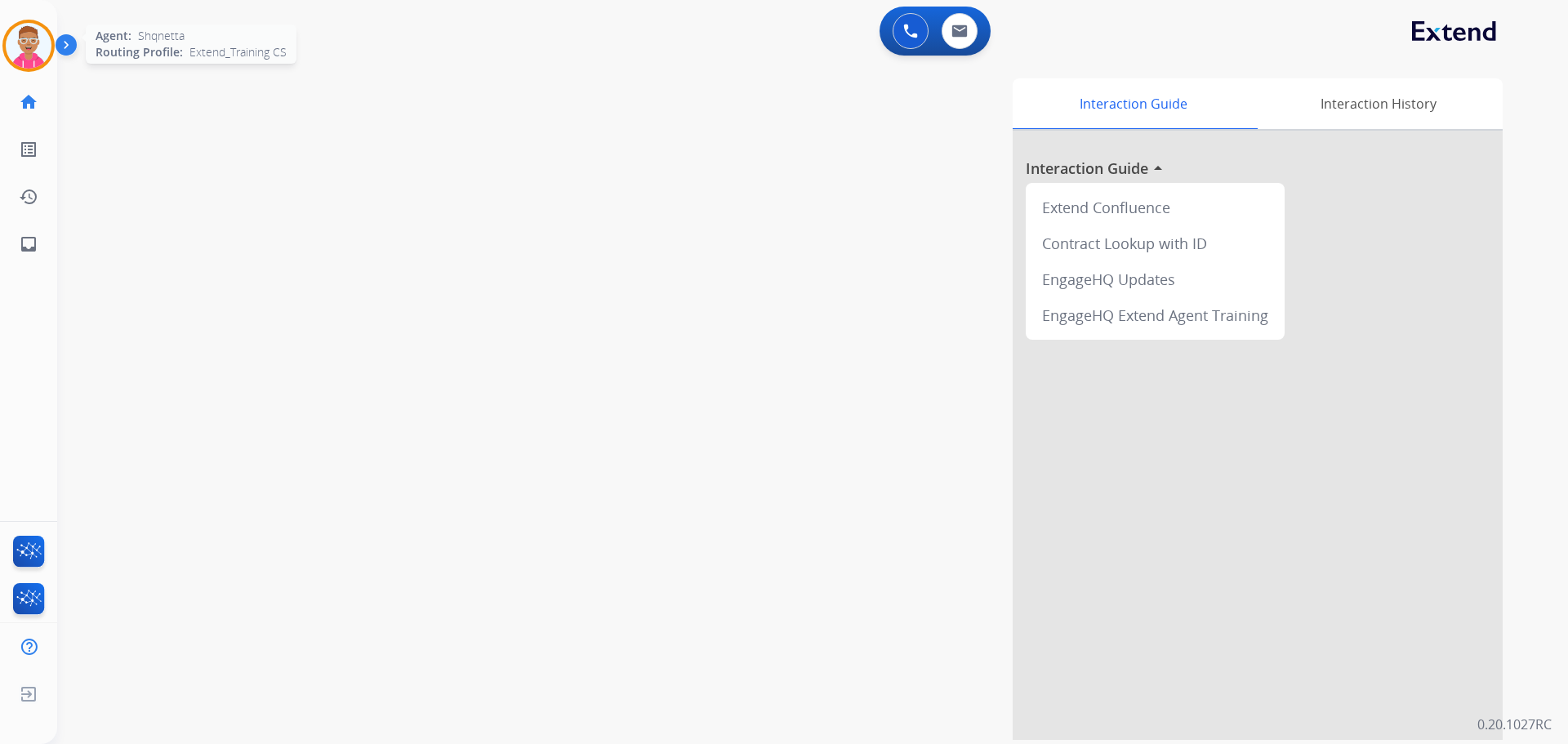
click at [37, 42] on img at bounding box center [28, 45] width 46 height 46
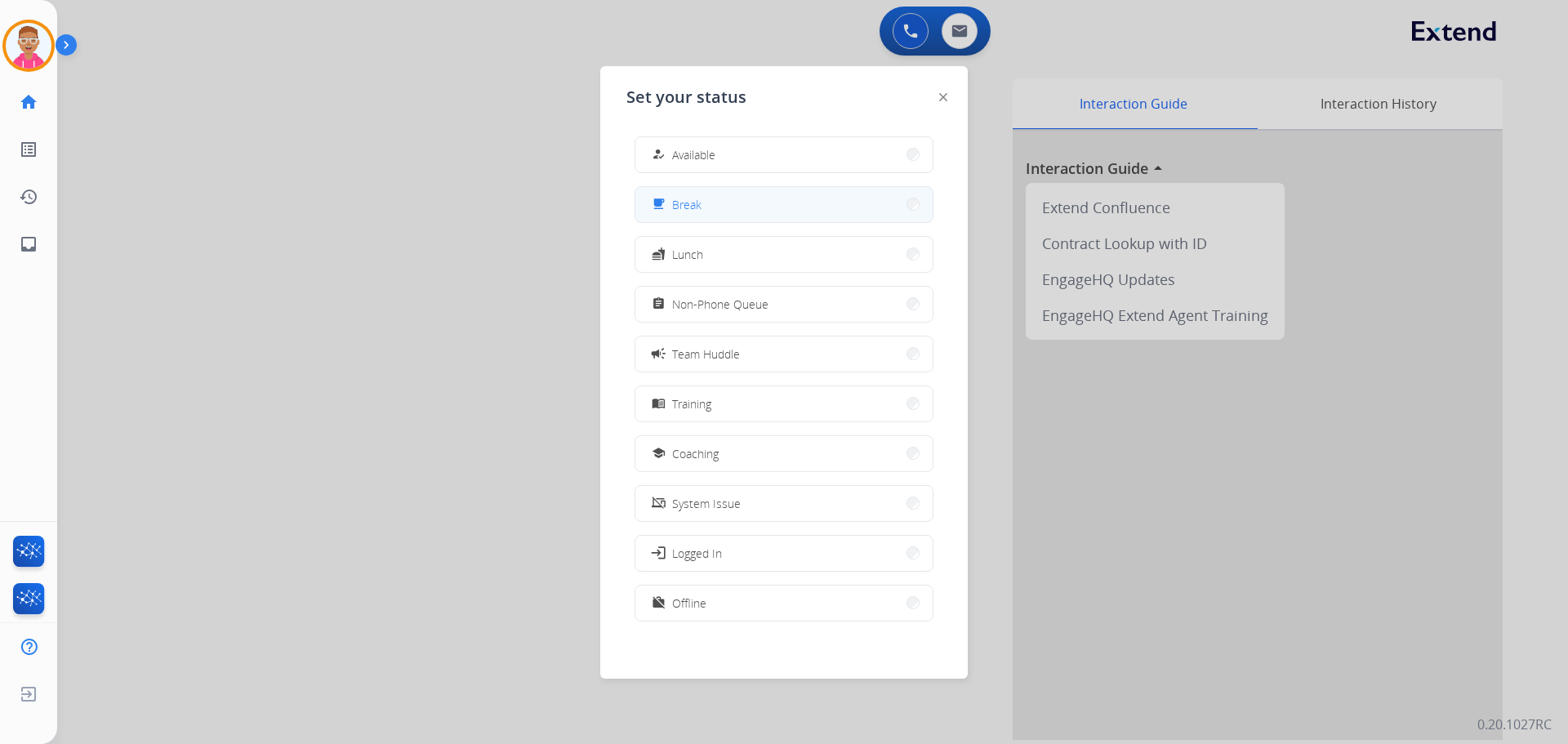
click at [696, 213] on button "free_breakfast Break" at bounding box center [784, 204] width 298 height 35
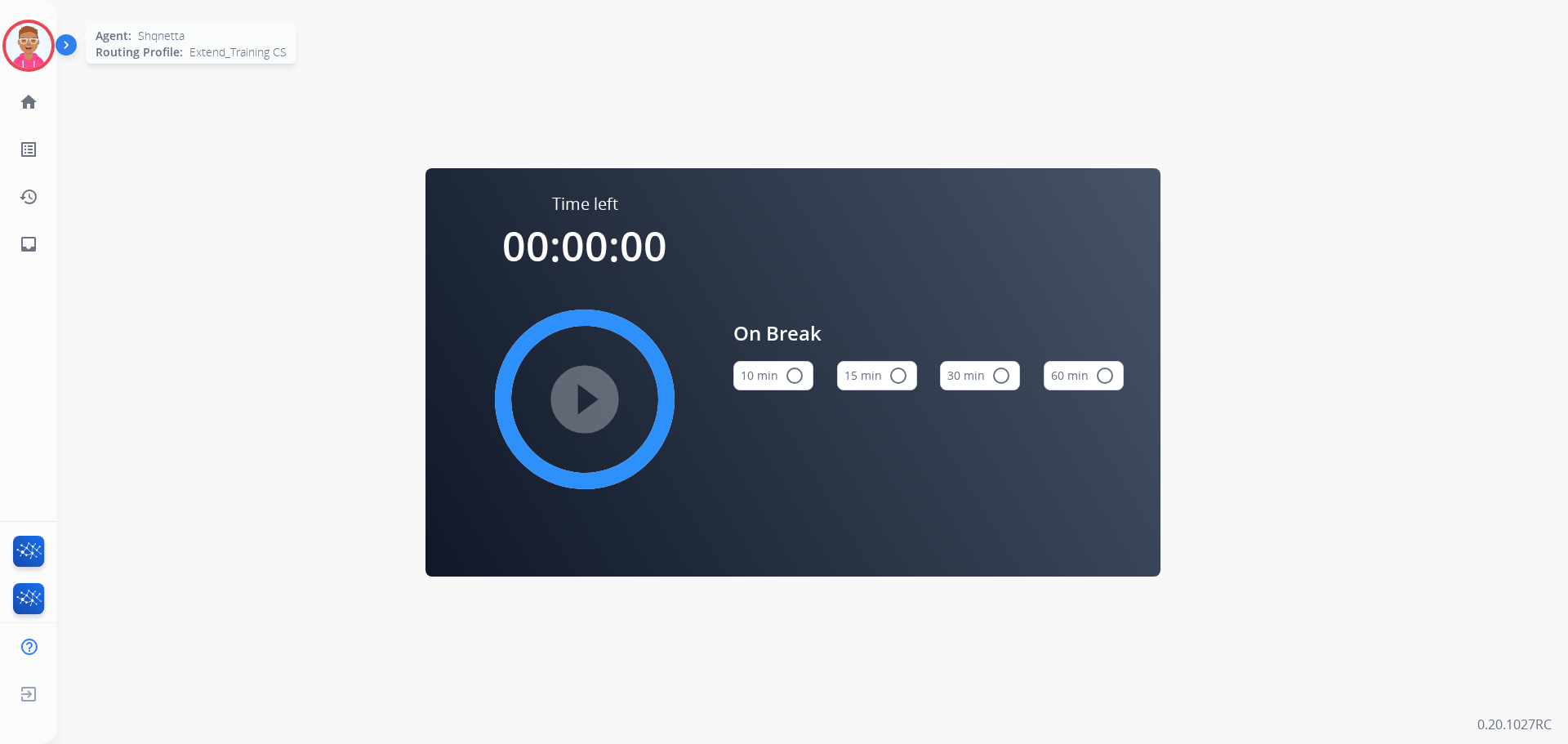
click at [22, 38] on img at bounding box center [28, 45] width 46 height 46
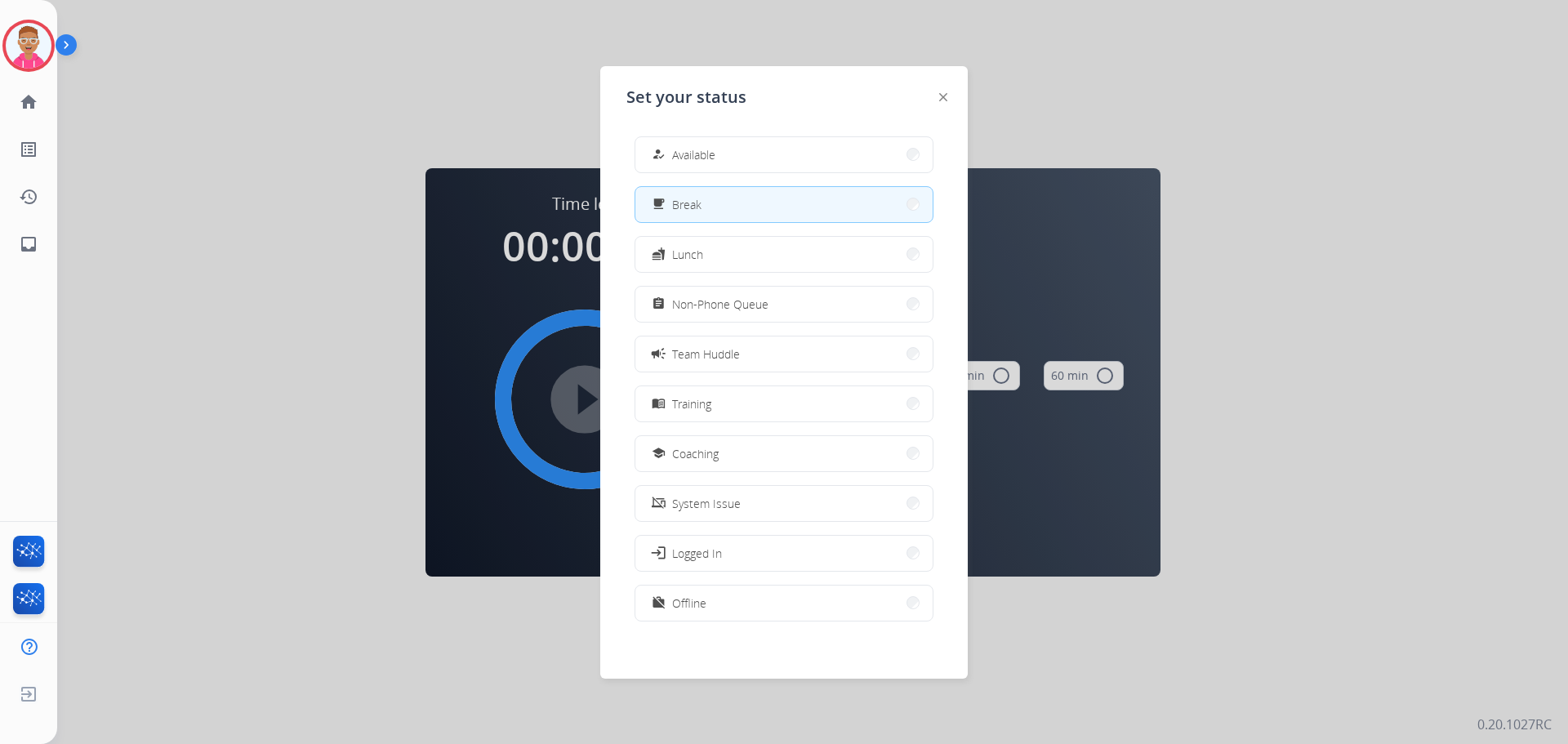
click at [749, 254] on button "fastfood Lunch" at bounding box center [784, 254] width 298 height 35
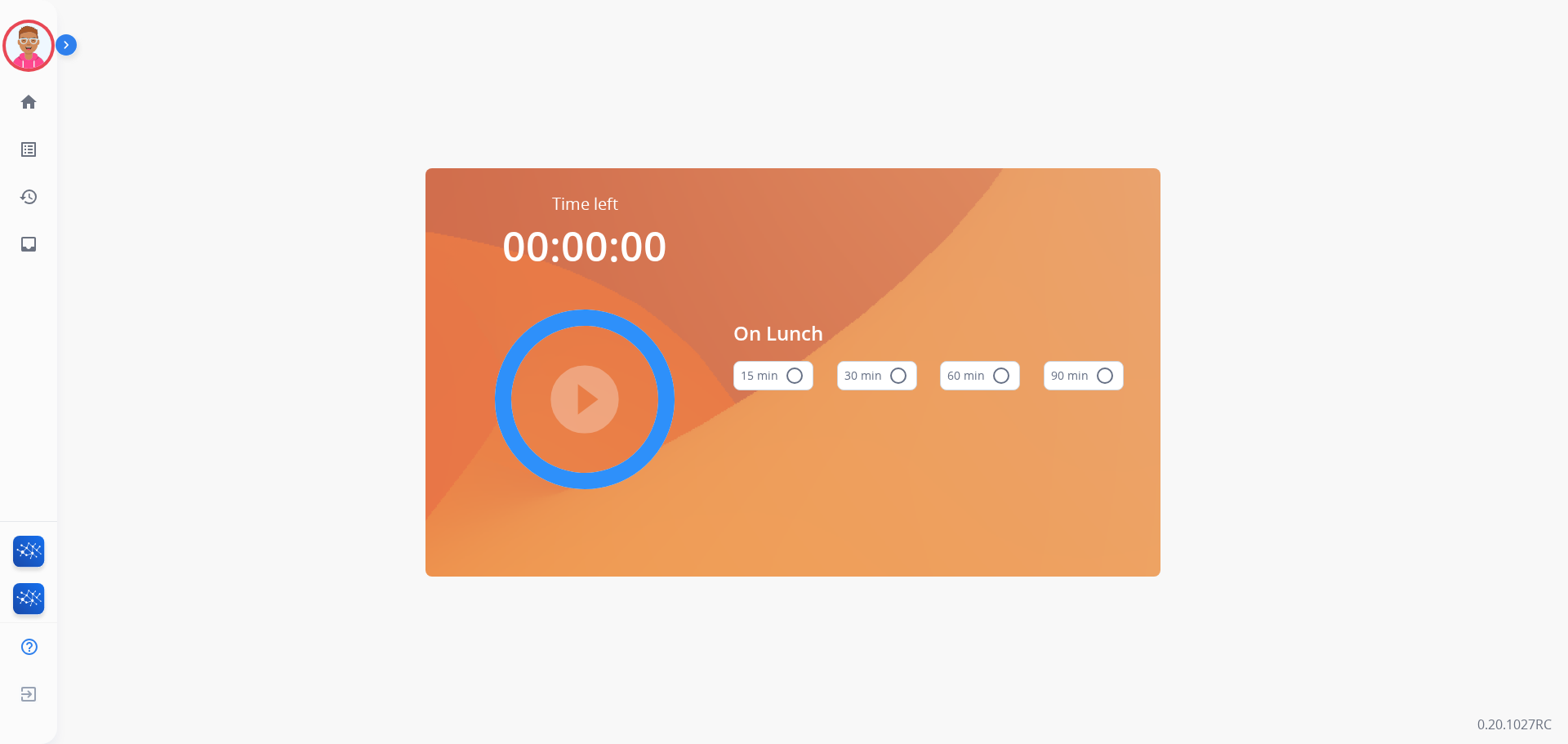
click at [972, 376] on button "60 min radio_button_unchecked" at bounding box center [980, 375] width 80 height 29
click at [584, 400] on mat-icon "play_circle_filled" at bounding box center [585, 400] width 20 height 20
